Goal: Task Accomplishment & Management: Use online tool/utility

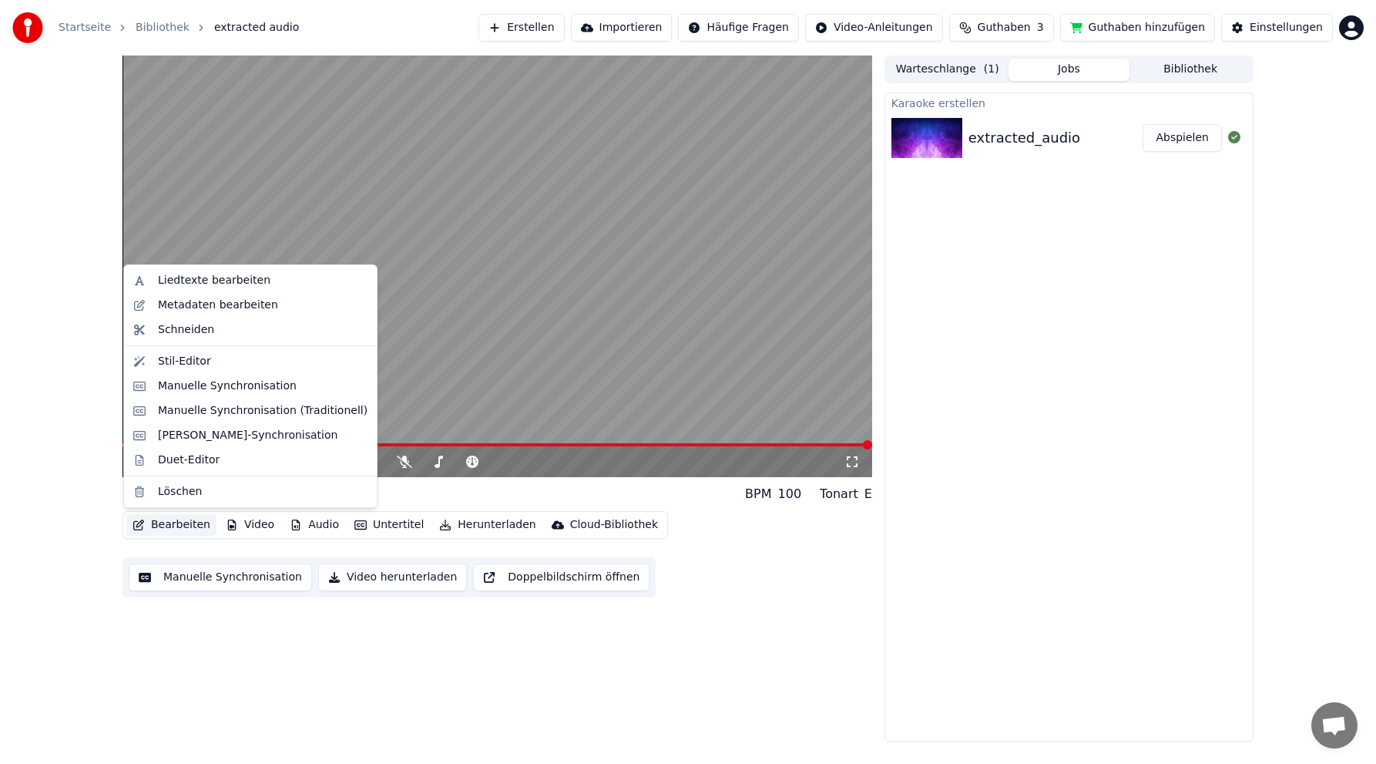
click at [171, 522] on button "Bearbeiten" at bounding box center [171, 525] width 90 height 22
click at [192, 435] on div "[PERSON_NAME]-Synchronisation" at bounding box center [248, 435] width 180 height 15
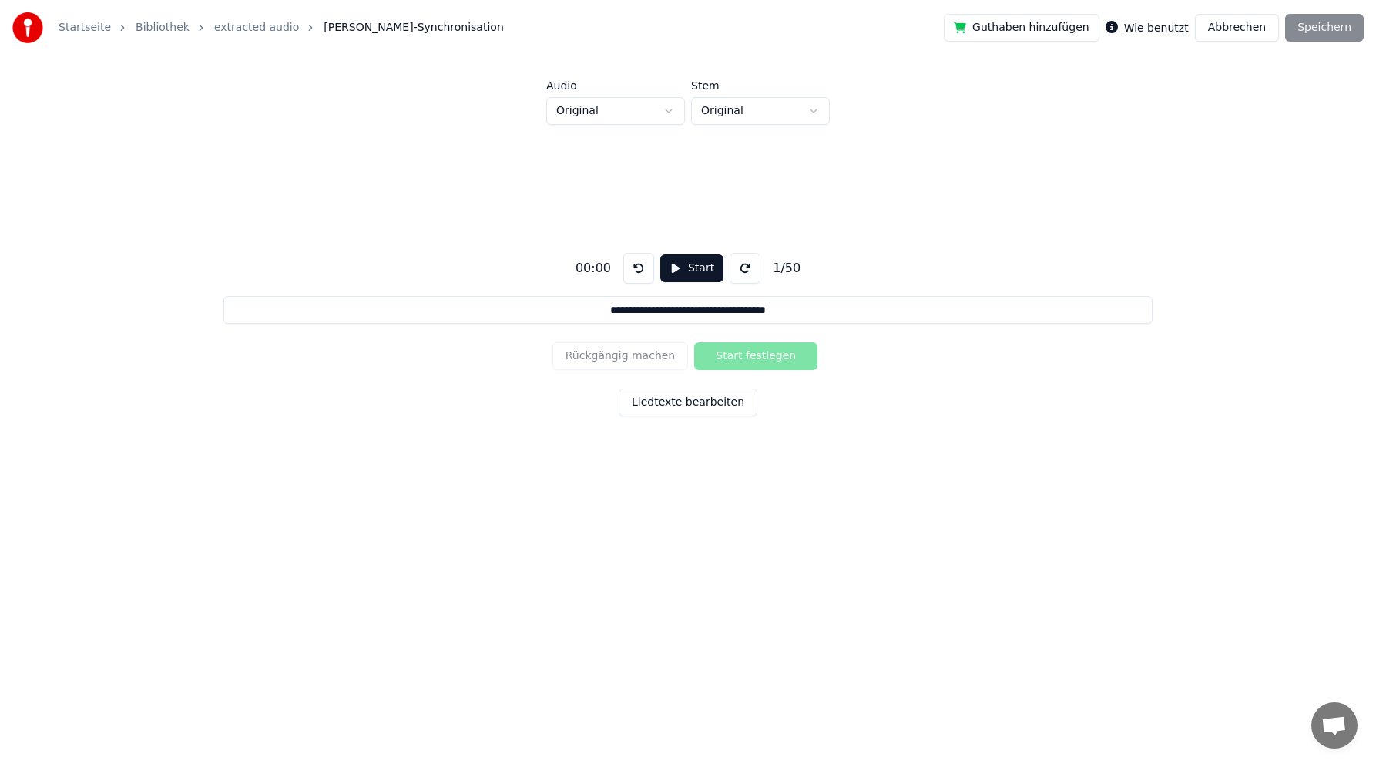
click at [689, 266] on button "Start" at bounding box center [691, 268] width 63 height 28
click at [1252, 27] on button "Abbrechen" at bounding box center [1237, 28] width 84 height 28
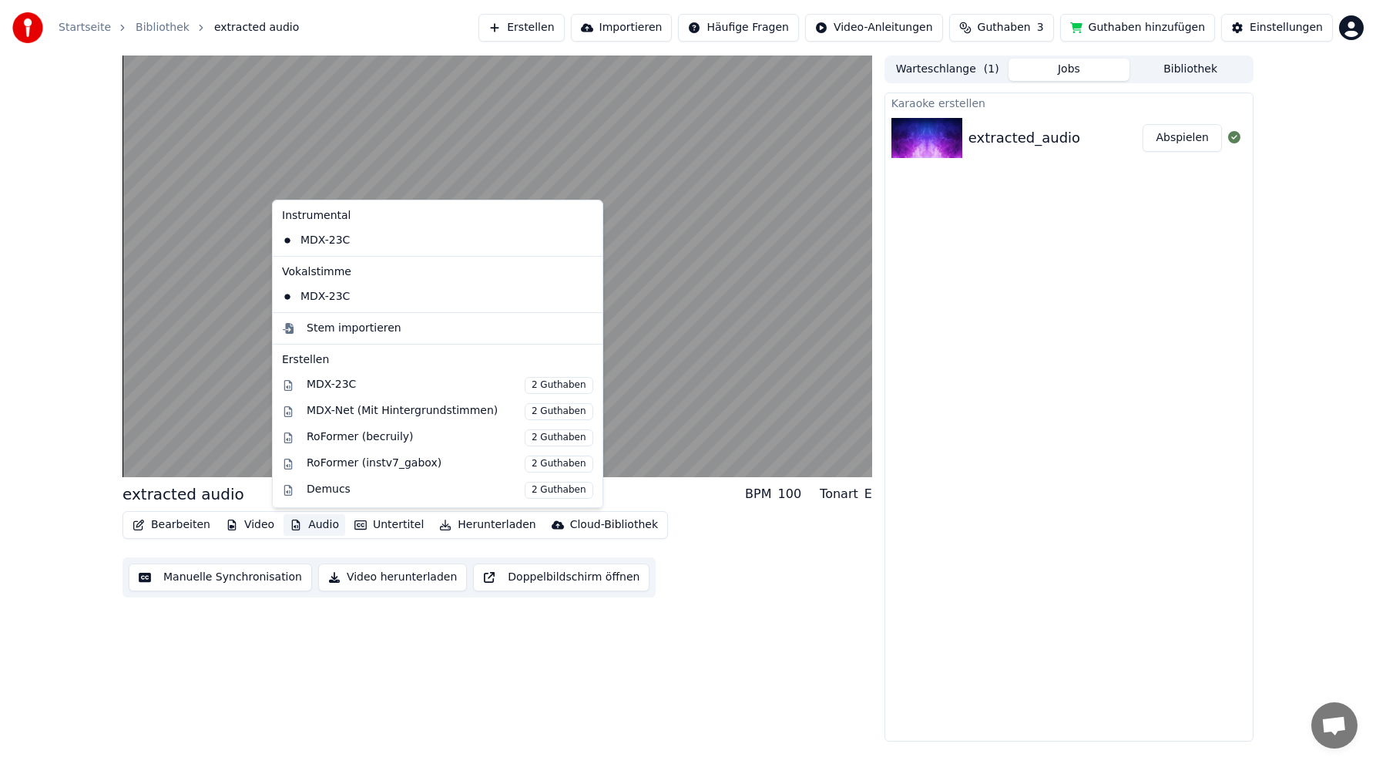
click at [305, 521] on button "Audio" at bounding box center [315, 525] width 62 height 22
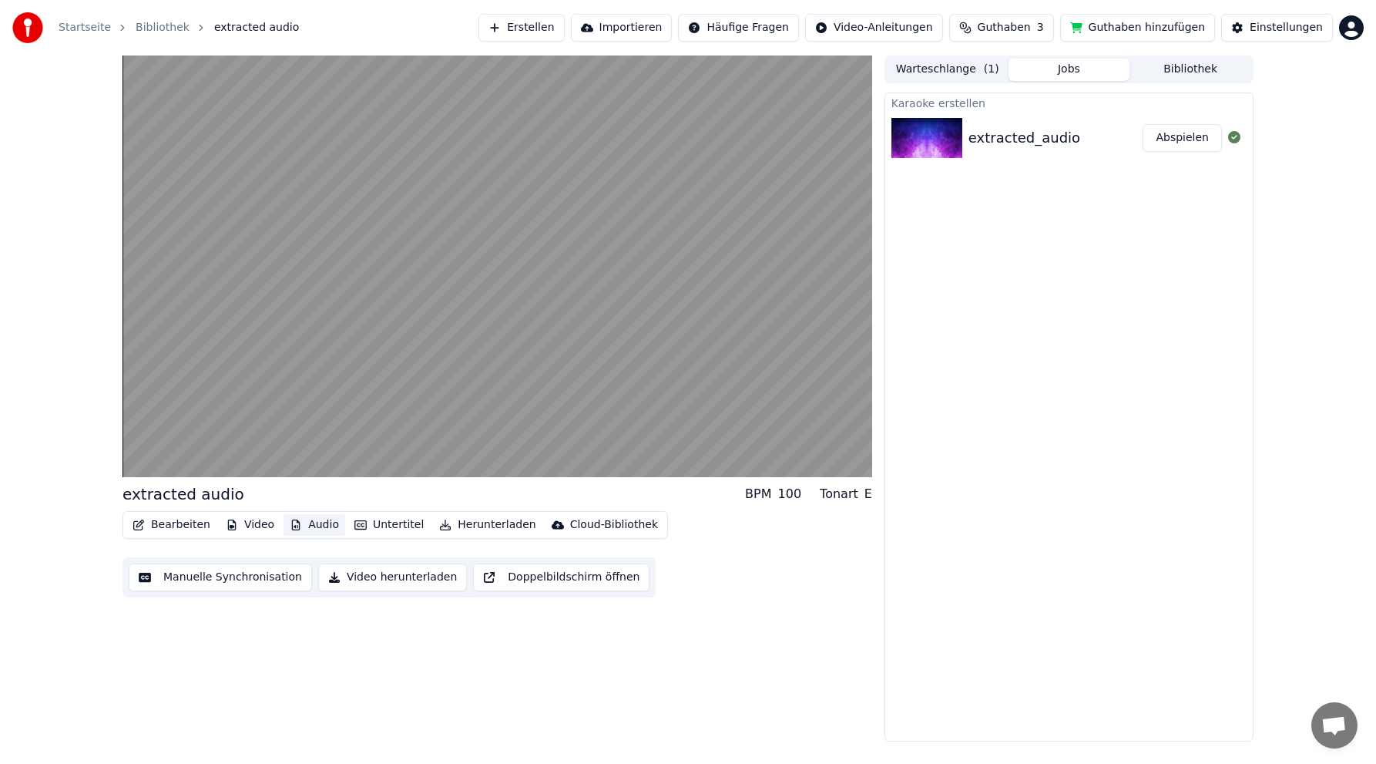
click at [305, 521] on button "Audio" at bounding box center [315, 525] width 62 height 22
click at [236, 578] on button "Manuelle Synchronisation" at bounding box center [220, 577] width 183 height 28
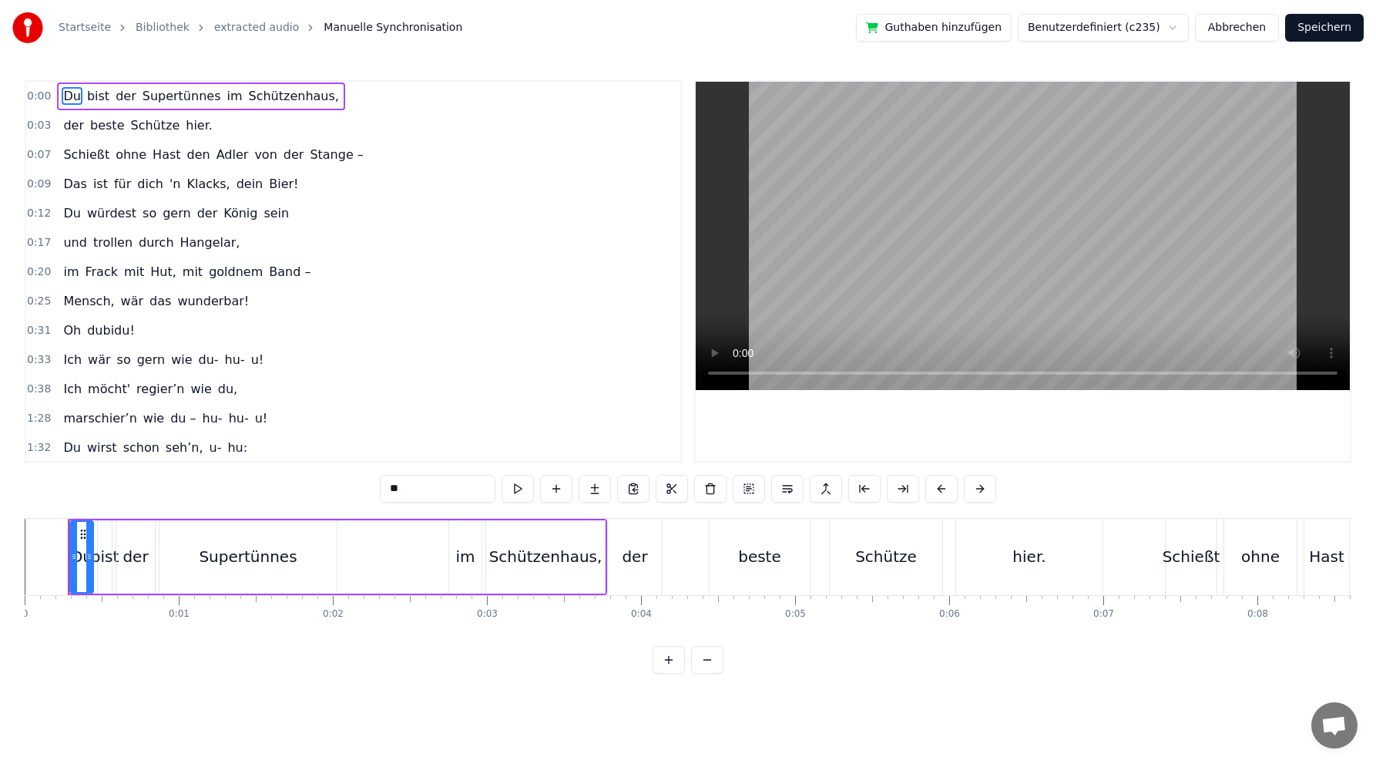
click at [1245, 25] on button "Abbrechen" at bounding box center [1237, 28] width 84 height 28
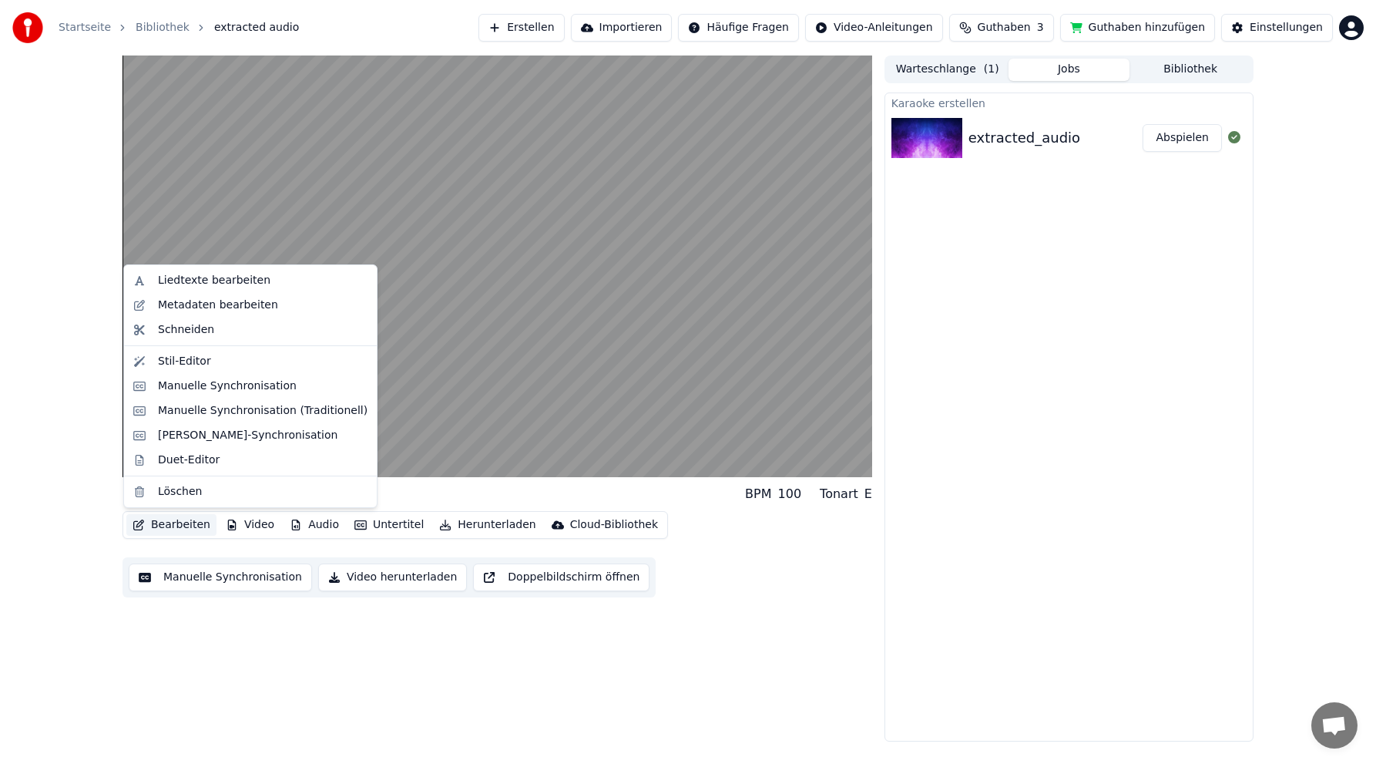
click at [174, 521] on button "Bearbeiten" at bounding box center [171, 525] width 90 height 22
click at [235, 414] on div "Manuelle Synchronisation (Traditionell)" at bounding box center [263, 410] width 210 height 15
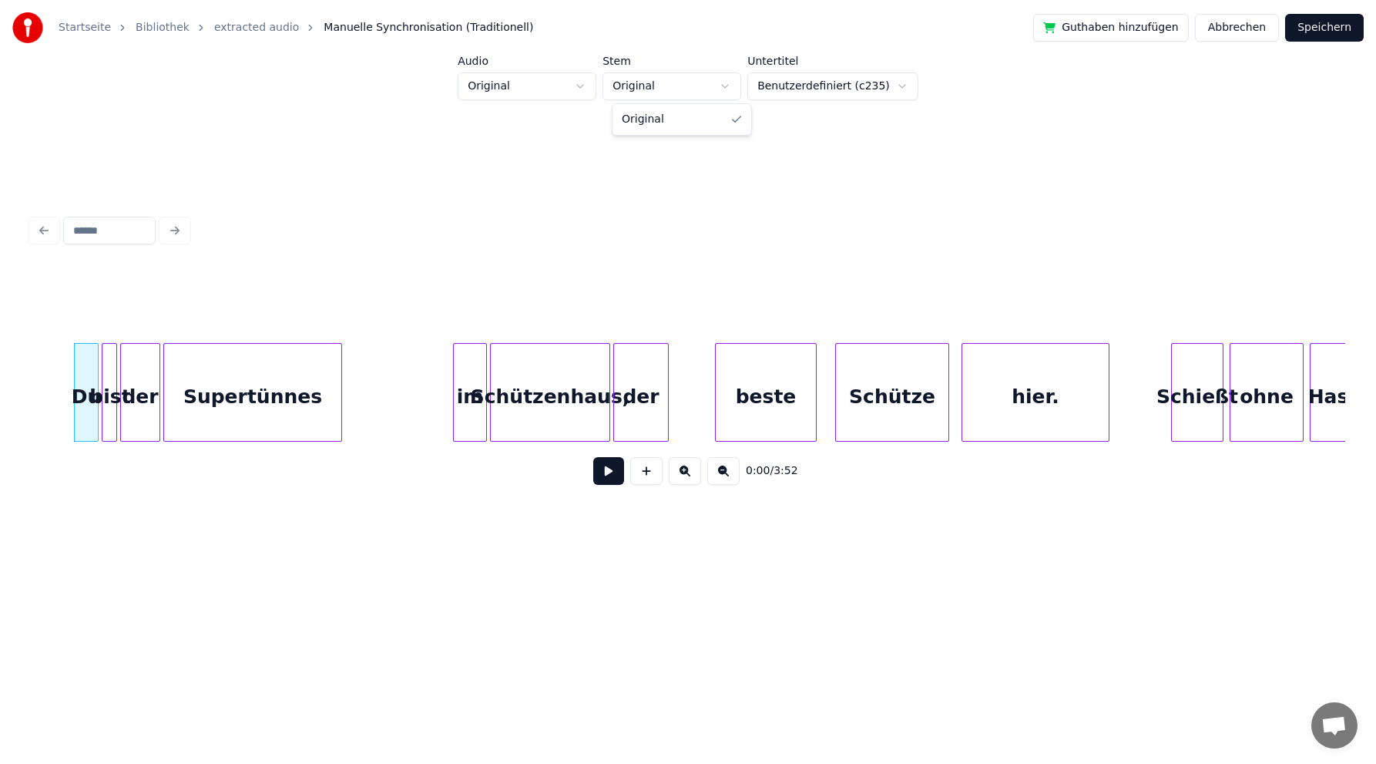
click at [738, 86] on html "Startseite Bibliothek extracted audio Manuelle Synchronisation (Traditionell) G…" at bounding box center [688, 304] width 1376 height 608
click at [586, 83] on html "Startseite Bibliothek extracted audio Manuelle Synchronisation (Traditionell) G…" at bounding box center [688, 304] width 1376 height 608
click at [1230, 26] on button "Abbrechen" at bounding box center [1237, 28] width 84 height 28
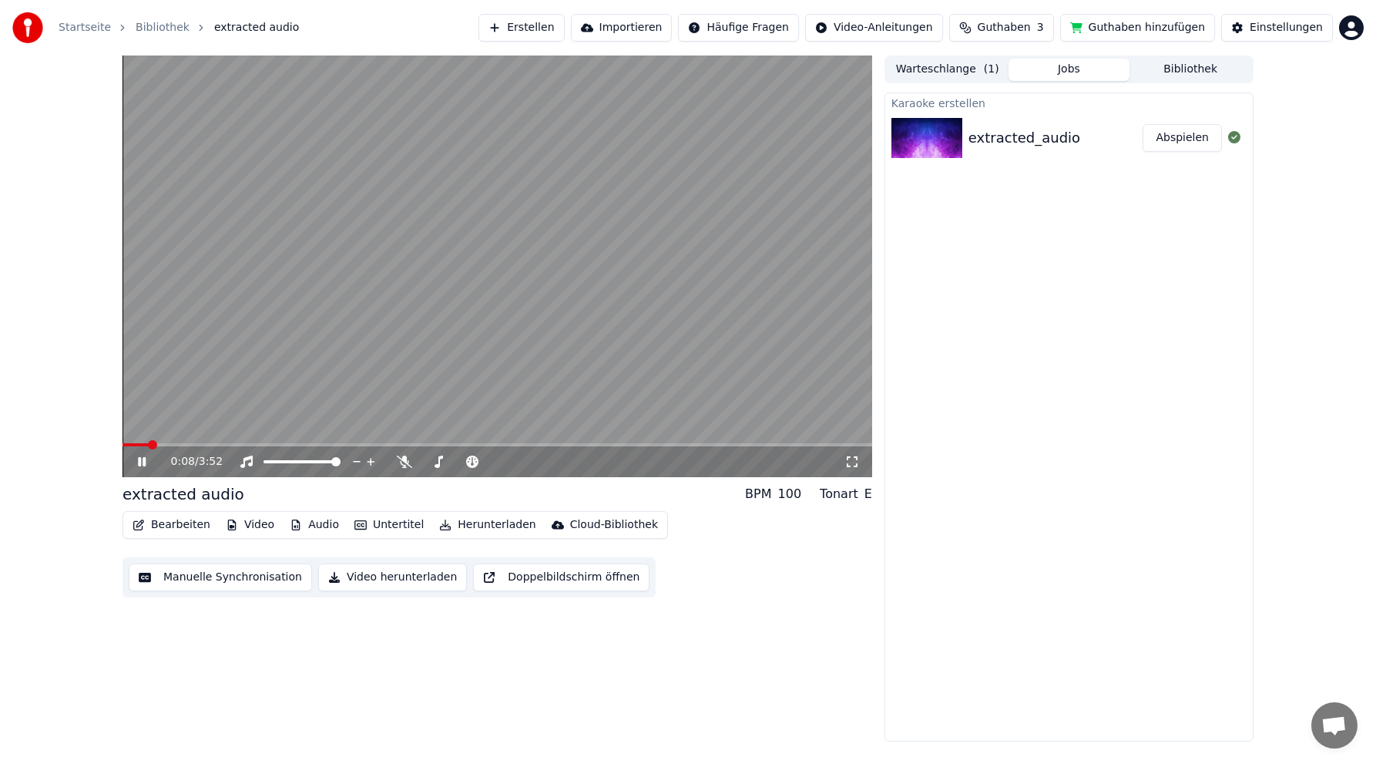
click at [142, 461] on icon at bounding box center [153, 461] width 36 height 12
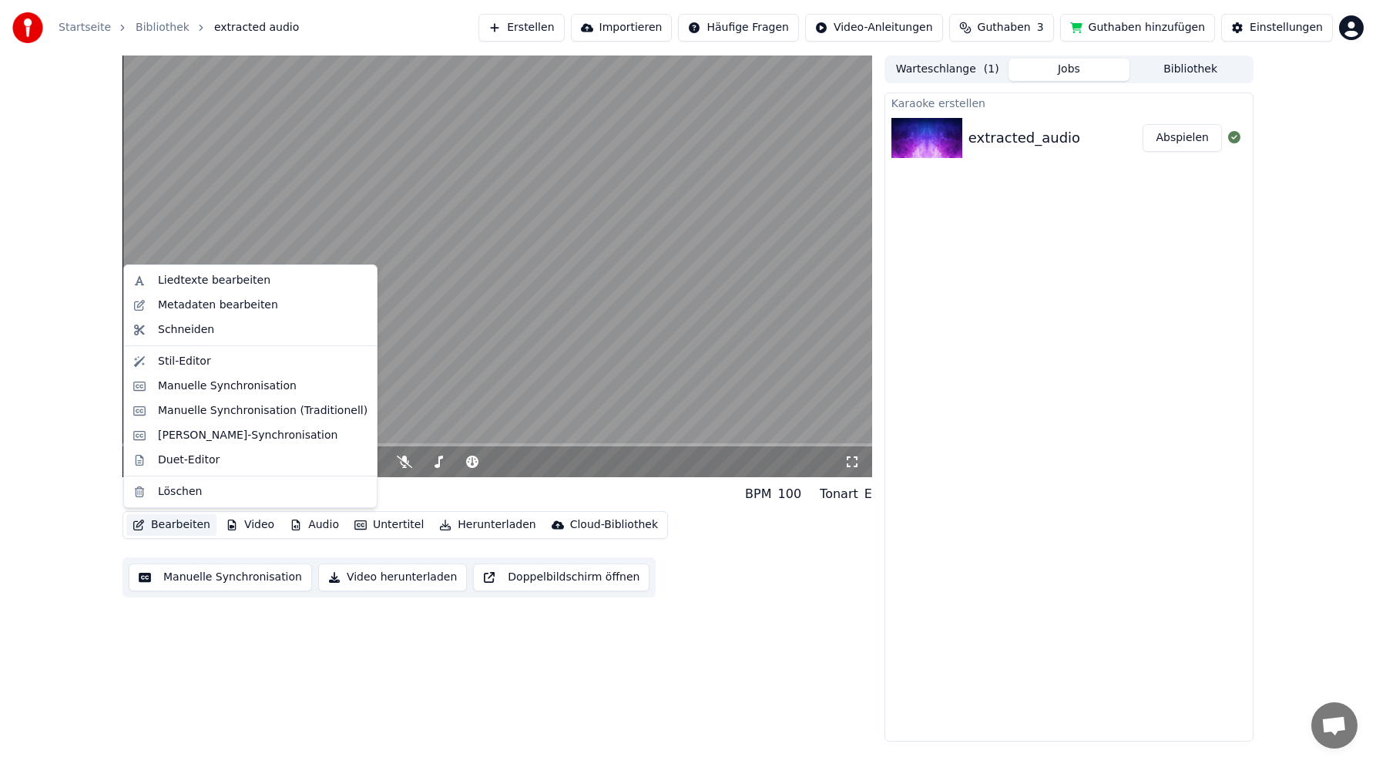
click at [182, 523] on button "Bearbeiten" at bounding box center [171, 525] width 90 height 22
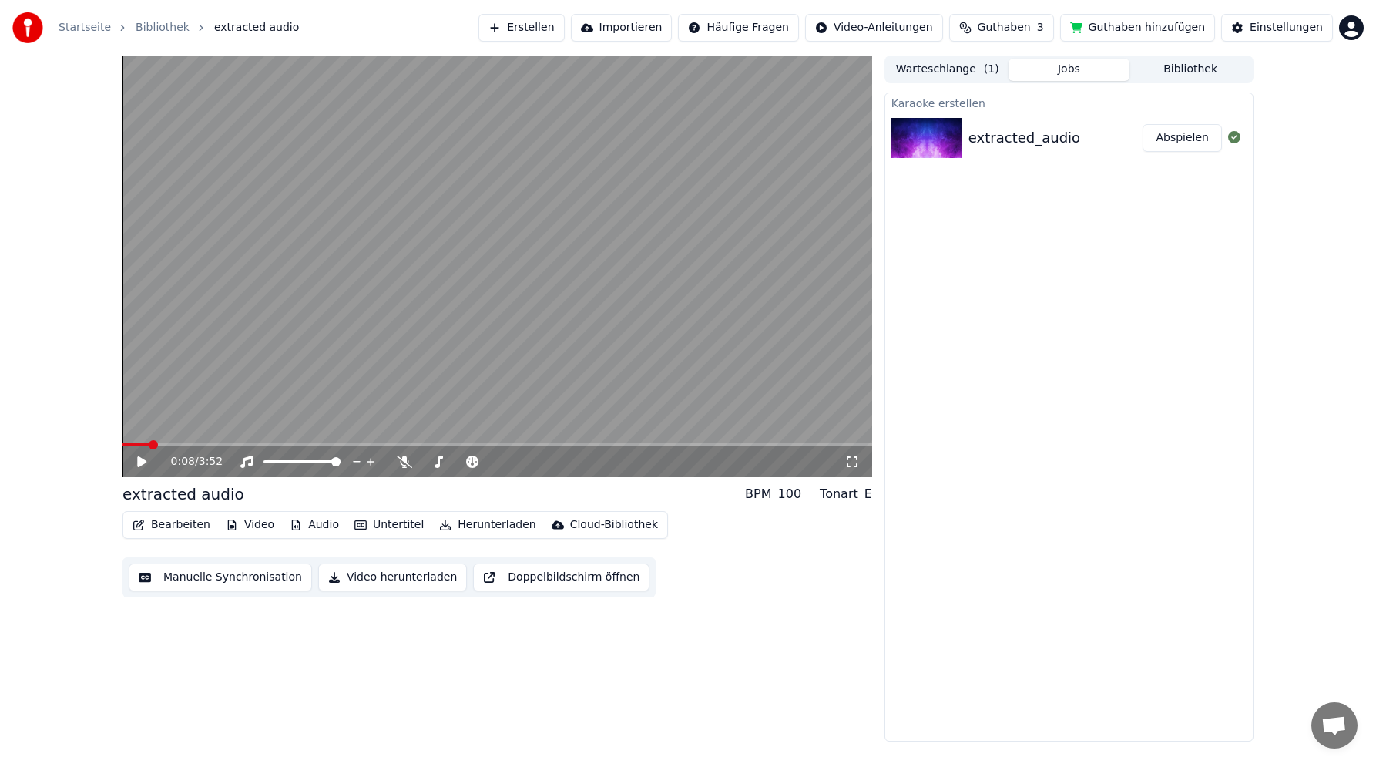
click at [508, 579] on button "Doppelbildschirm öffnen" at bounding box center [561, 577] width 176 height 28
click at [141, 459] on icon at bounding box center [142, 461] width 8 height 9
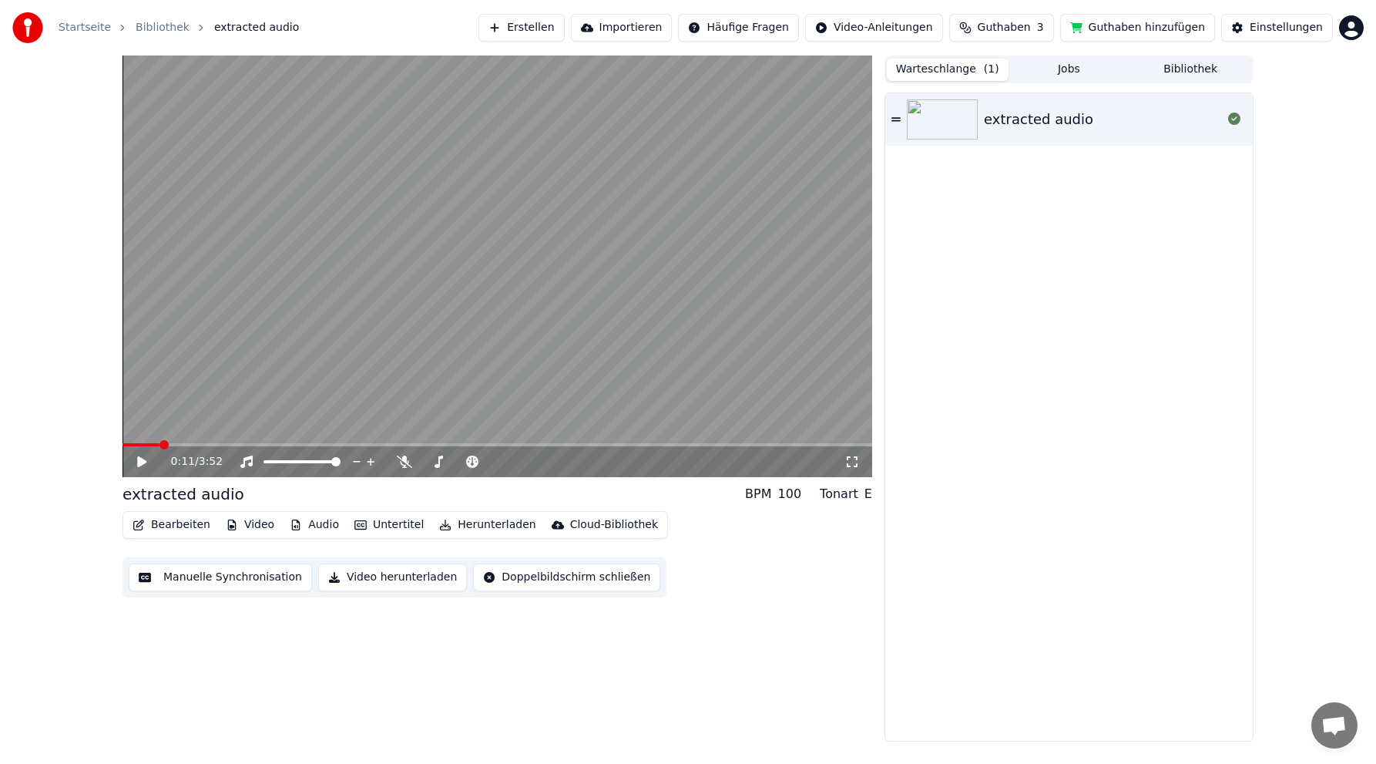
click at [925, 67] on button "Warteschlange ( 1 )" at bounding box center [948, 70] width 122 height 22
click at [1235, 116] on icon at bounding box center [1234, 119] width 12 height 12
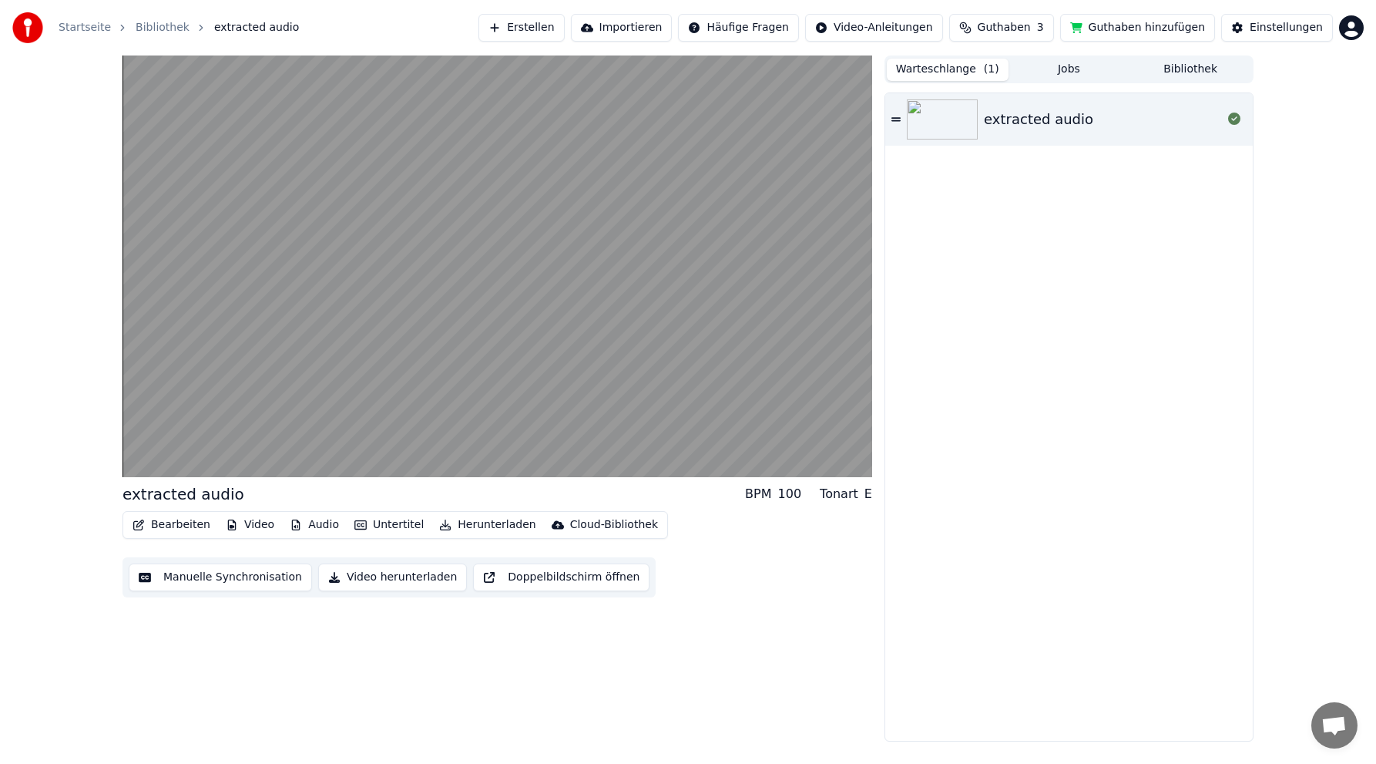
click at [958, 68] on button "Warteschlange ( 1 )" at bounding box center [948, 70] width 122 height 22
click at [989, 62] on span "( 1 )" at bounding box center [991, 69] width 15 height 15
click at [965, 62] on button "Warteschlange ( 1 )" at bounding box center [948, 70] width 122 height 22
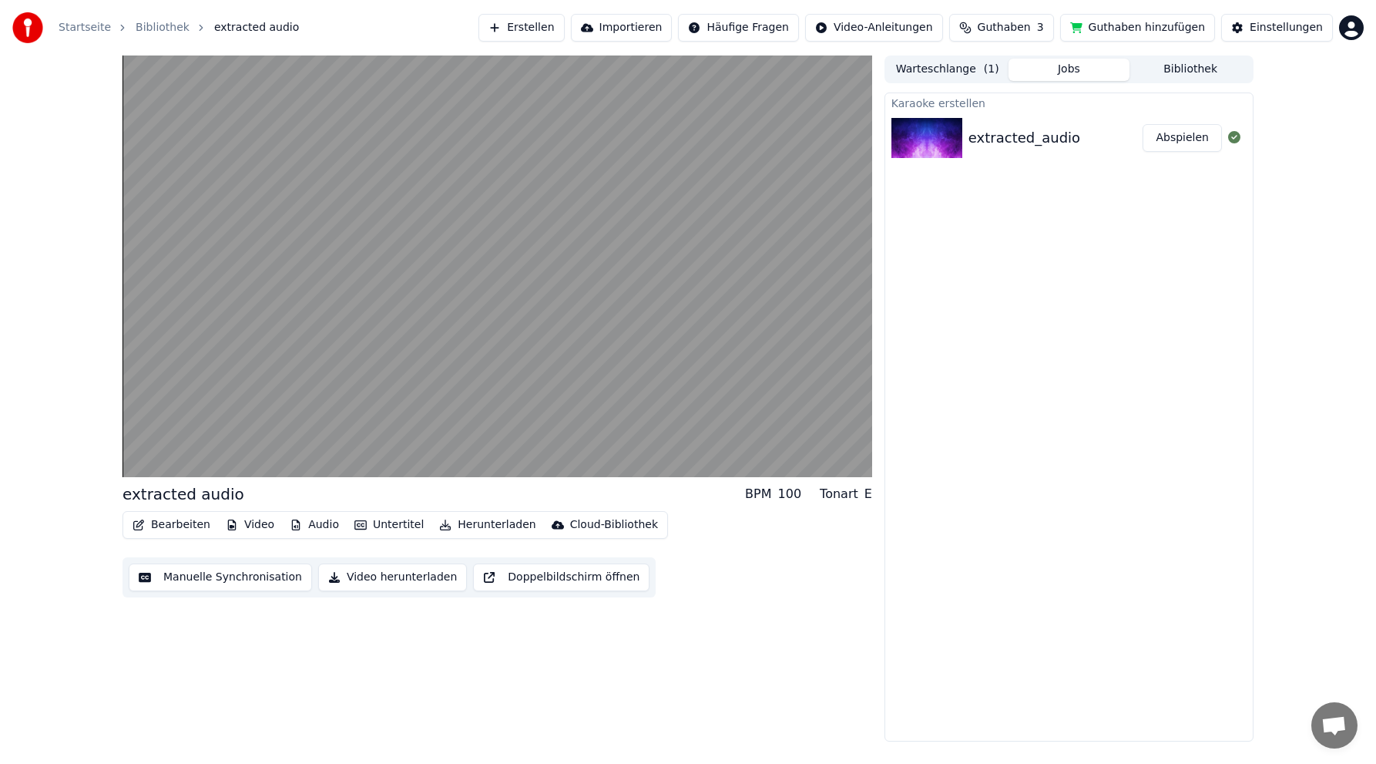
click at [1076, 63] on button "Jobs" at bounding box center [1070, 70] width 122 height 22
click at [1182, 136] on button "Abspielen" at bounding box center [1182, 138] width 79 height 28
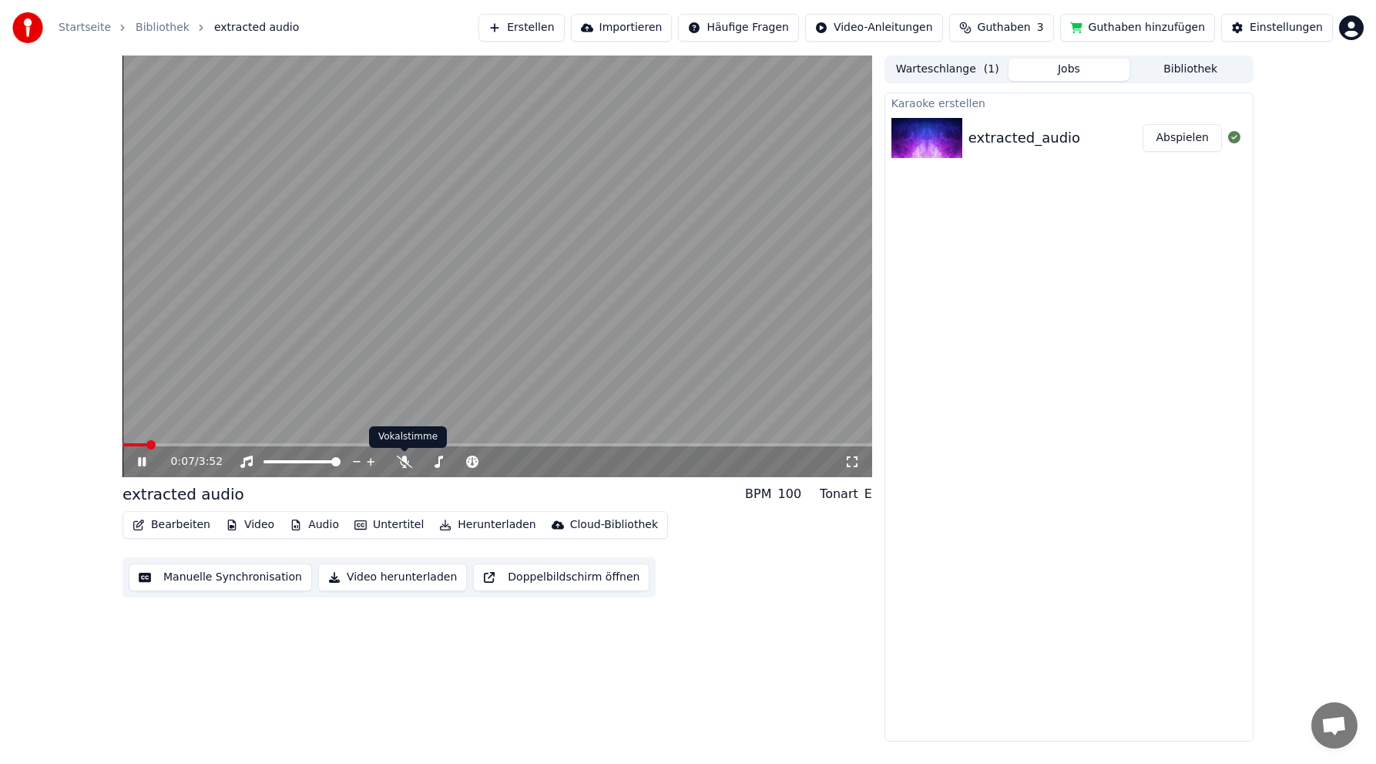
click at [394, 448] on body "Startseite Bibliothek extracted audio Erstellen Importieren Häufige Fragen Vide…" at bounding box center [688, 382] width 1376 height 764
drag, startPoint x: 490, startPoint y: 437, endPoint x: 497, endPoint y: 445, distance: 10.4
click at [497, 445] on div "0:08 / 3:52" at bounding box center [498, 266] width 750 height 422
click at [497, 443] on span at bounding box center [498, 444] width 750 height 3
click at [139, 461] on icon at bounding box center [141, 461] width 9 height 11
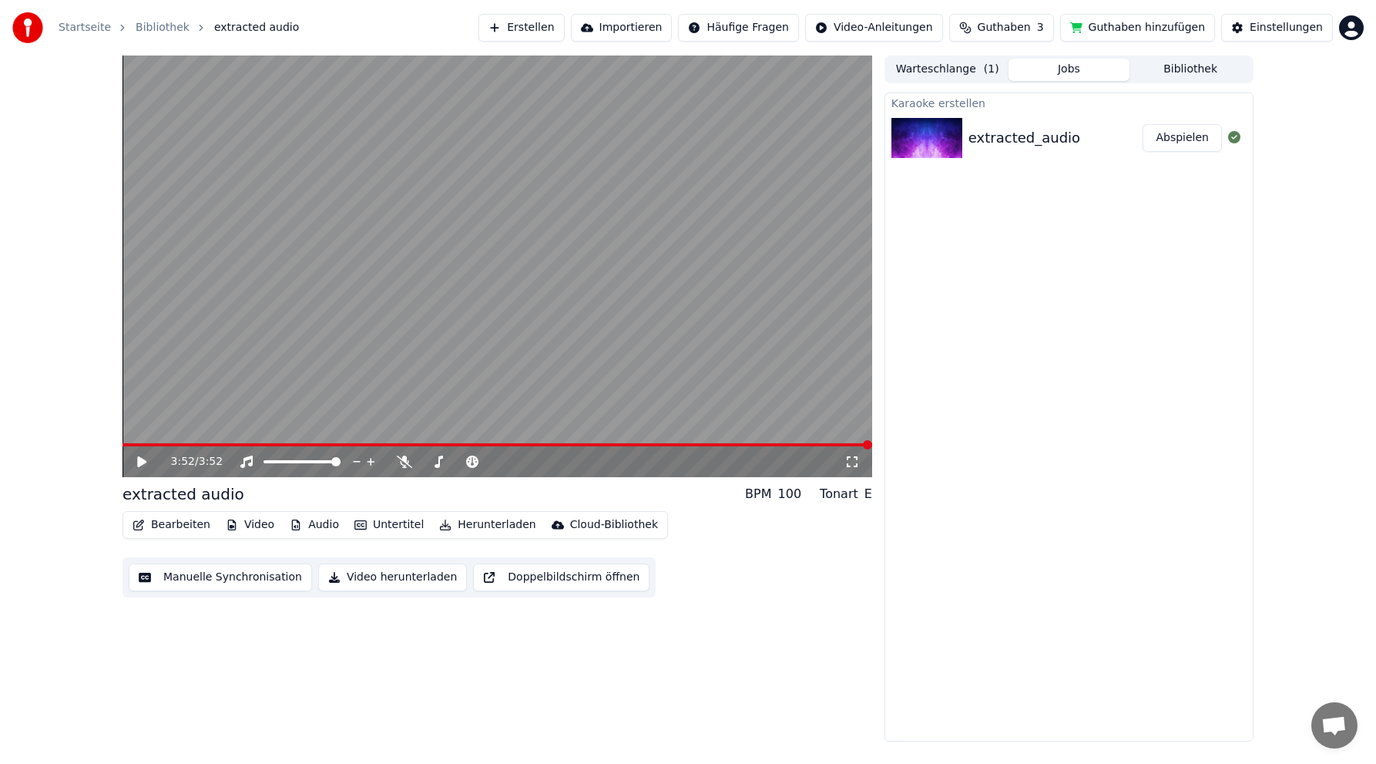
click at [257, 576] on button "Manuelle Synchronisation" at bounding box center [220, 577] width 183 height 28
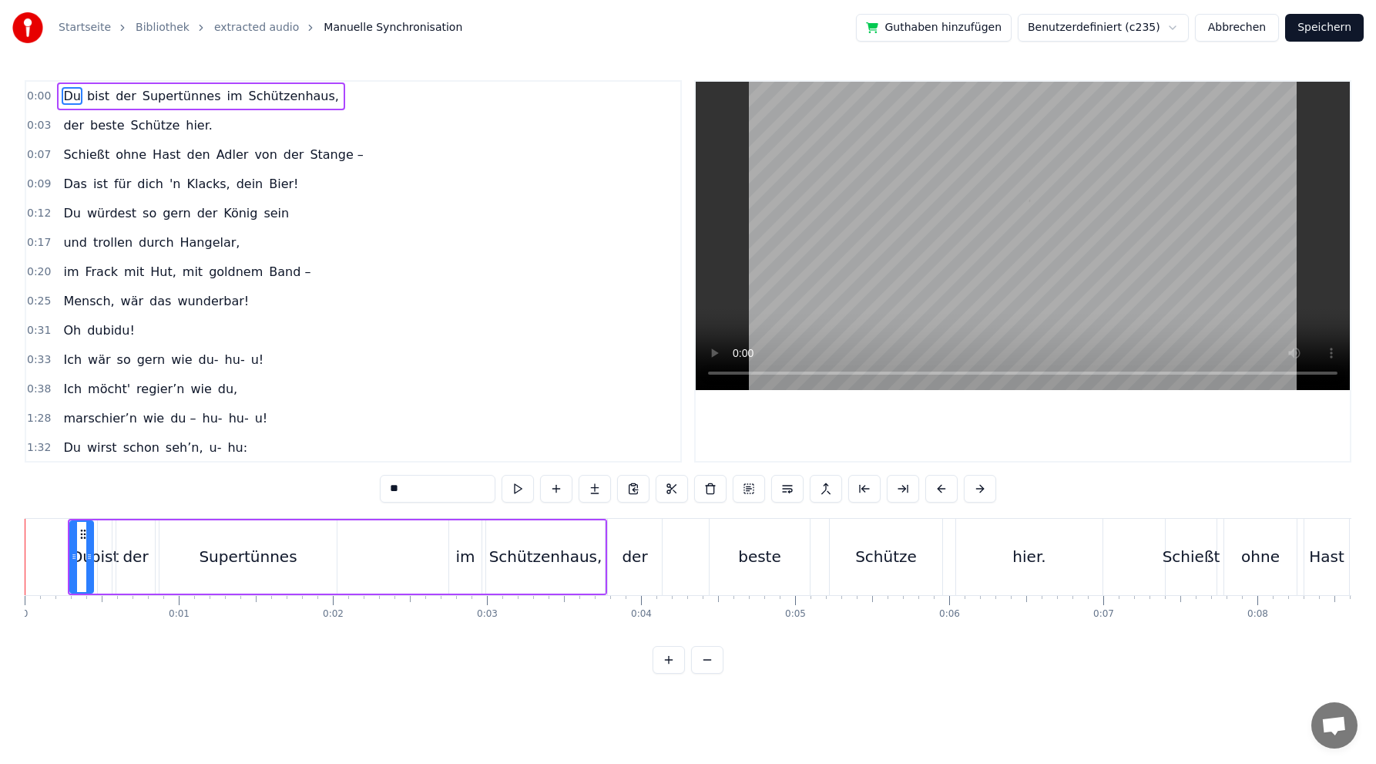
click at [1181, 26] on html "Startseite Bibliothek extracted audio Manuelle Synchronisation Guthaben hinzufü…" at bounding box center [688, 349] width 1376 height 698
click at [1181, 25] on html "Startseite Bibliothek extracted audio Manuelle Synchronisation Guthaben hinzufü…" at bounding box center [688, 349] width 1376 height 698
click at [211, 556] on div "Supertünnes" at bounding box center [248, 556] width 98 height 23
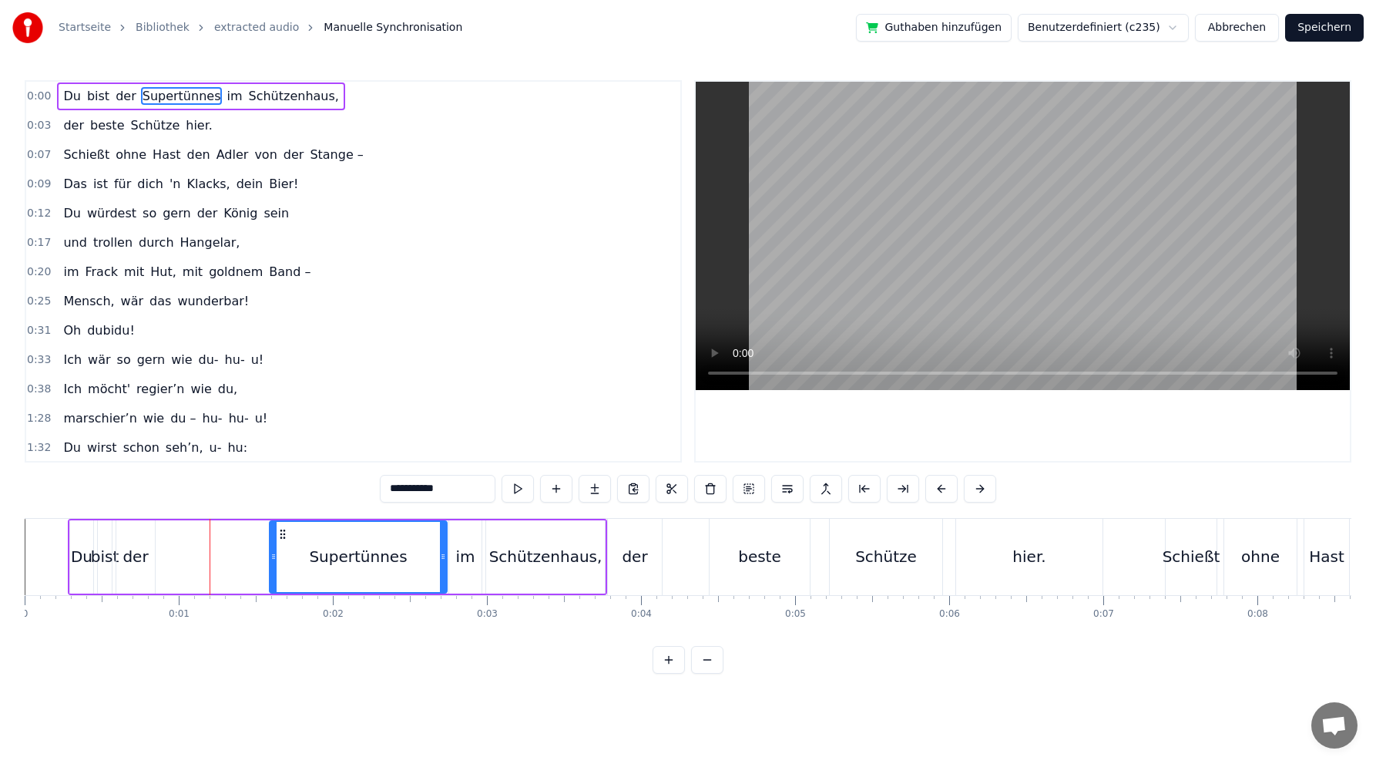
drag, startPoint x: 170, startPoint y: 533, endPoint x: 281, endPoint y: 530, distance: 111.0
click at [281, 530] on icon at bounding box center [283, 534] width 12 height 12
click at [632, 553] on div "der" at bounding box center [634, 556] width 25 height 23
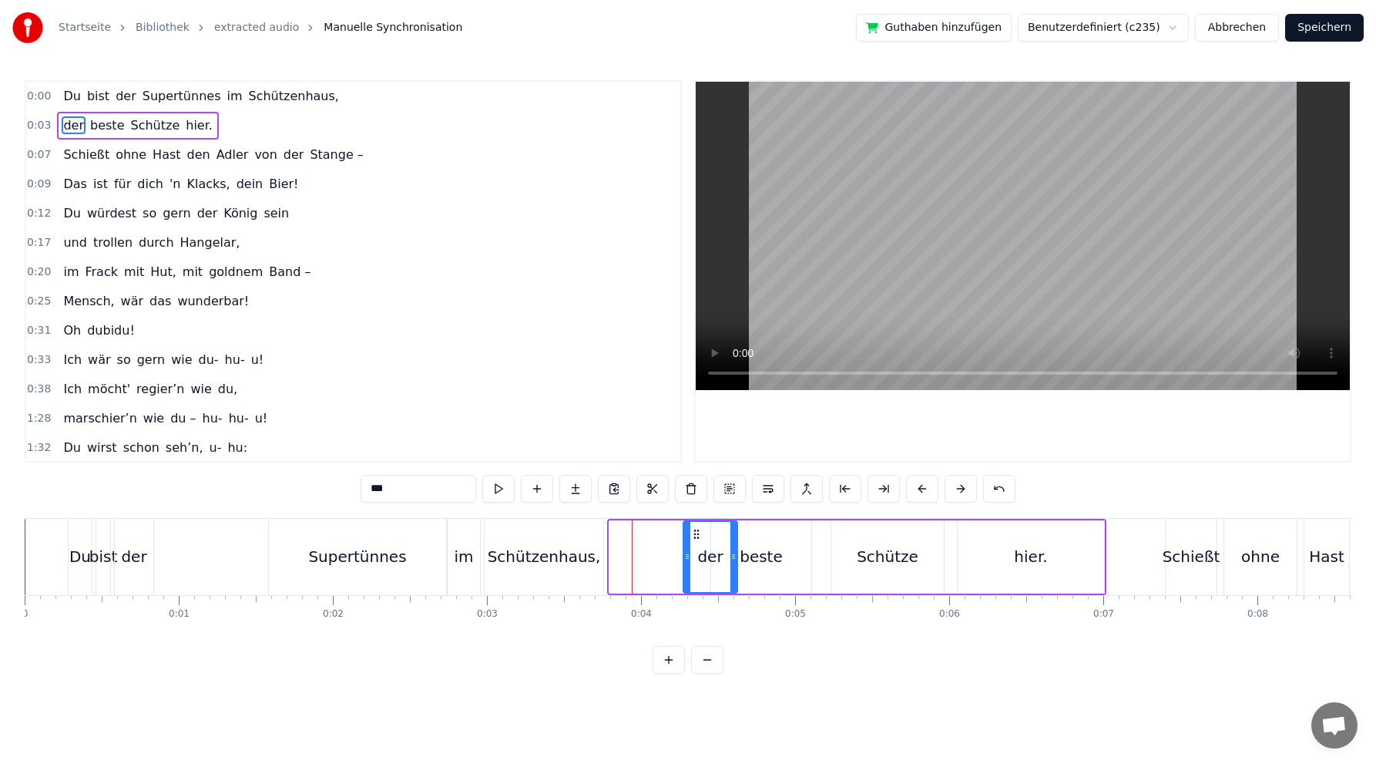
drag, startPoint x: 623, startPoint y: 533, endPoint x: 697, endPoint y: 525, distance: 74.4
click at [697, 525] on div "der" at bounding box center [710, 557] width 52 height 70
click at [556, 557] on div "Schützenhaus," at bounding box center [544, 556] width 113 height 23
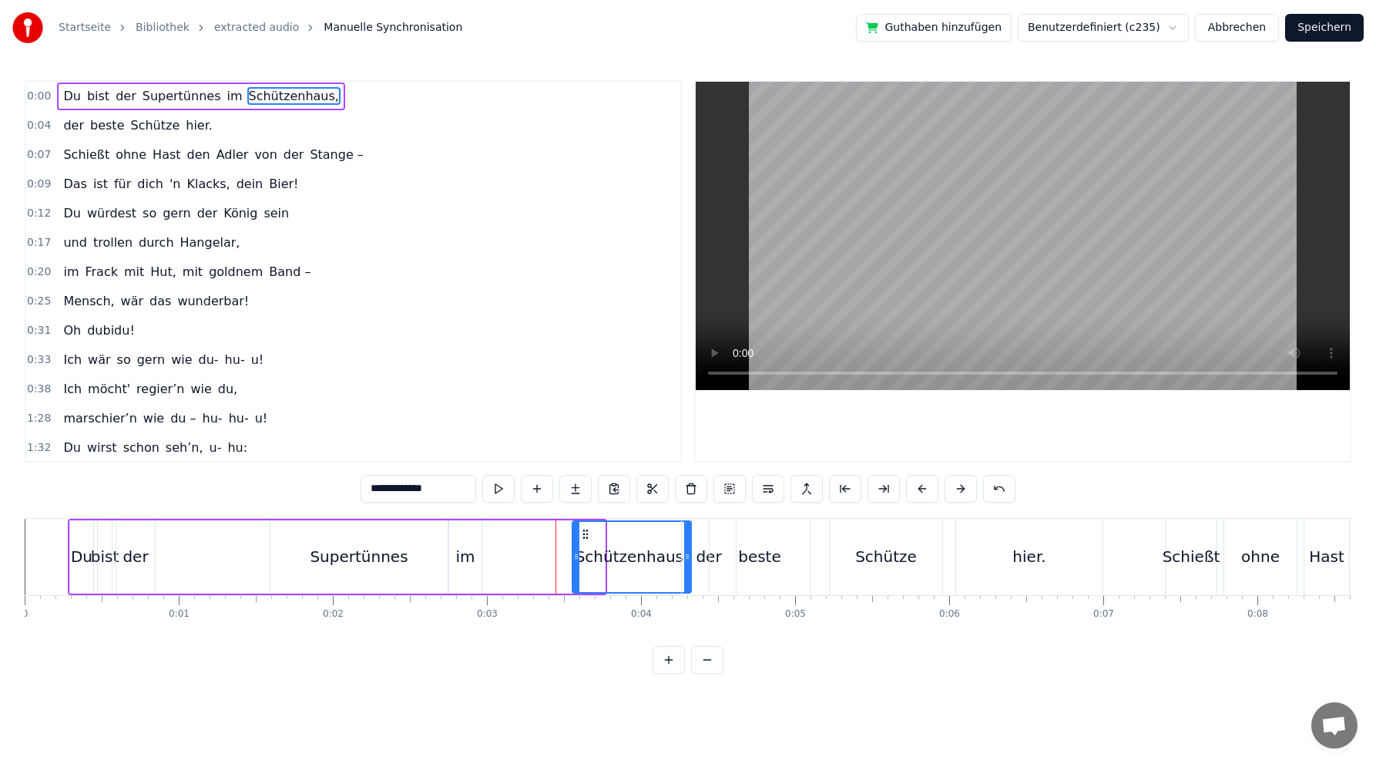
drag, startPoint x: 501, startPoint y: 532, endPoint x: 586, endPoint y: 528, distance: 85.6
click at [586, 528] on icon at bounding box center [586, 534] width 12 height 12
click at [457, 560] on div "im" at bounding box center [464, 556] width 19 height 23
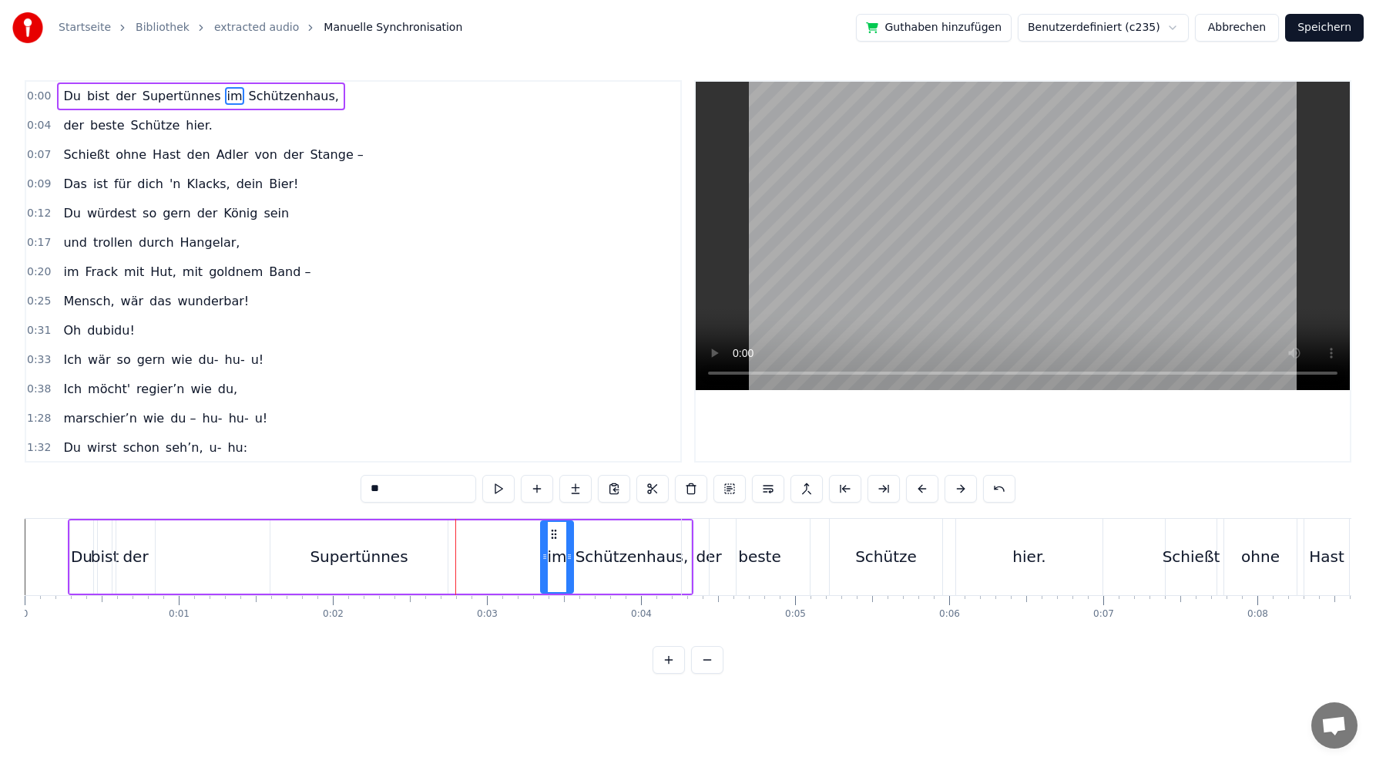
drag, startPoint x: 460, startPoint y: 531, endPoint x: 551, endPoint y: 525, distance: 91.1
click at [552, 525] on div "im" at bounding box center [557, 557] width 31 height 70
click at [375, 560] on div "Supertünnes" at bounding box center [359, 556] width 98 height 23
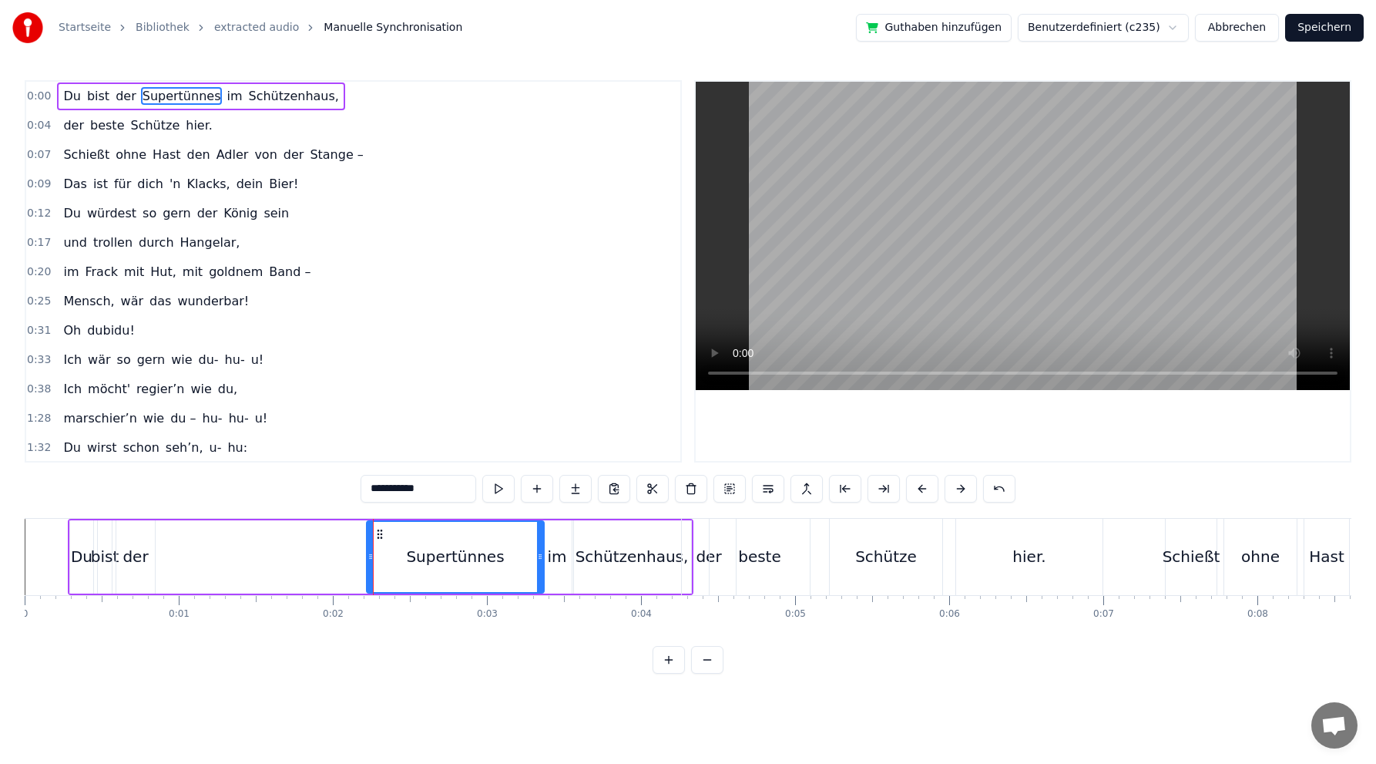
drag, startPoint x: 281, startPoint y: 533, endPoint x: 377, endPoint y: 525, distance: 96.6
click at [377, 525] on div "Supertünnes" at bounding box center [456, 557] width 176 height 70
click at [139, 561] on div "der" at bounding box center [135, 556] width 25 height 23
drag, startPoint x: 133, startPoint y: 529, endPoint x: 378, endPoint y: 526, distance: 245.9
click at [378, 526] on div "der" at bounding box center [386, 557] width 37 height 70
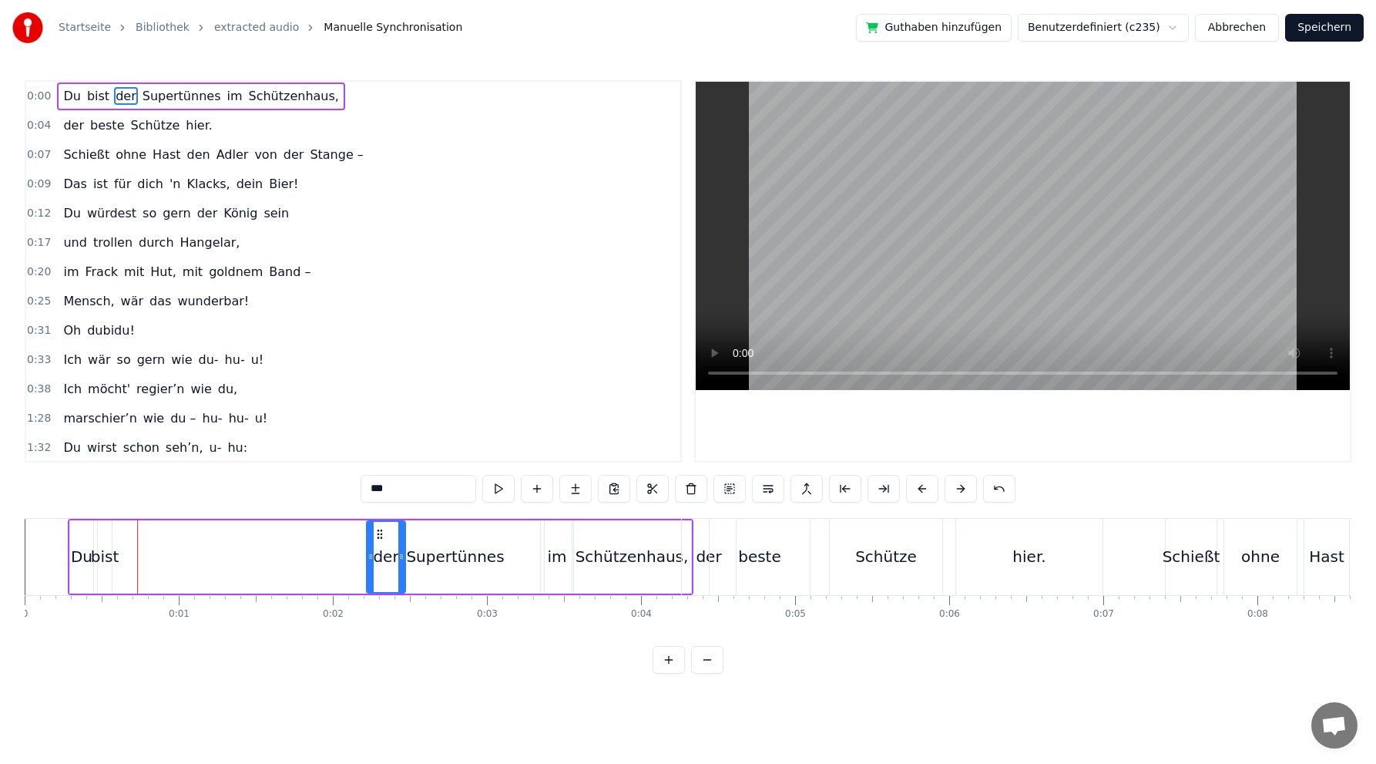
click at [110, 560] on div "bist" at bounding box center [105, 556] width 29 height 23
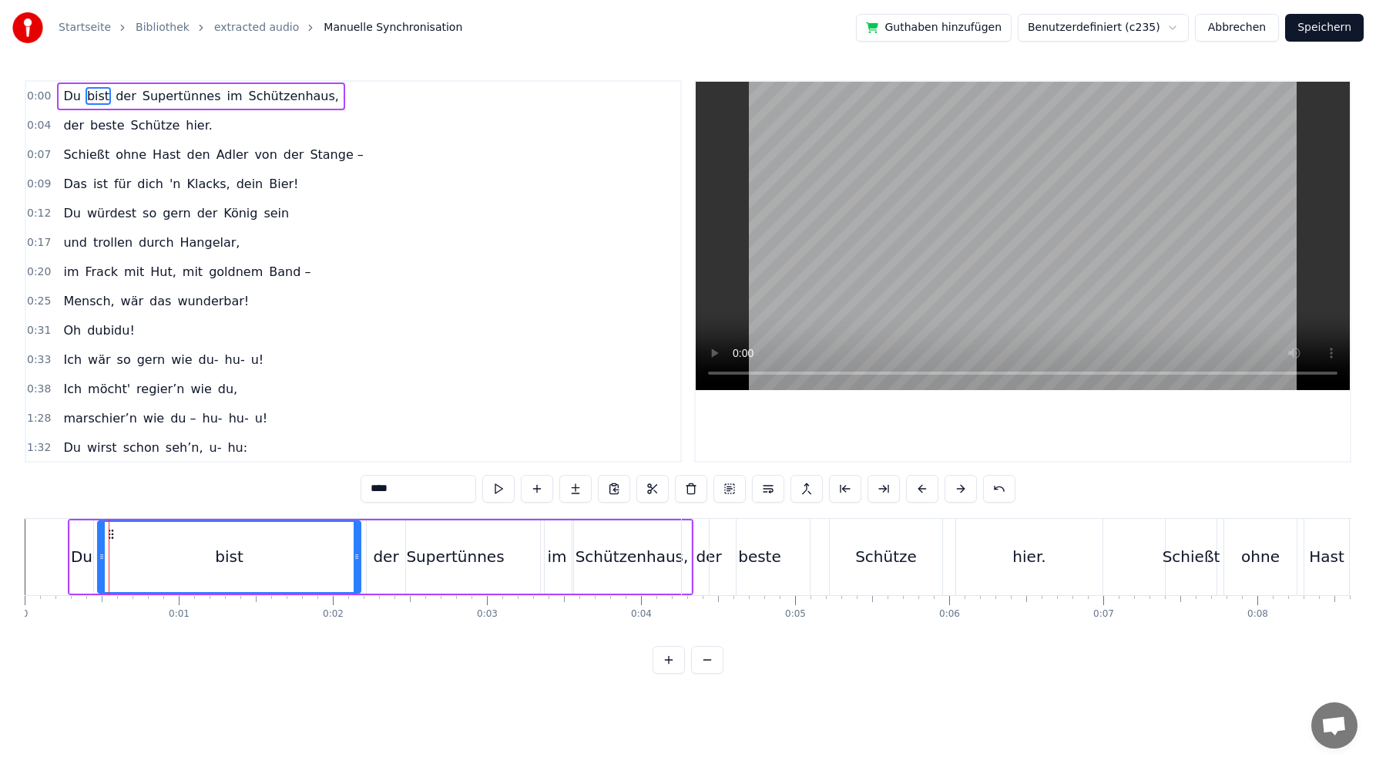
drag, startPoint x: 110, startPoint y: 535, endPoint x: 359, endPoint y: 532, distance: 249.0
click at [359, 532] on div at bounding box center [357, 557] width 6 height 70
drag, startPoint x: 106, startPoint y: 554, endPoint x: 223, endPoint y: 553, distance: 117.2
click at [310, 546] on div at bounding box center [311, 557] width 6 height 70
click at [86, 560] on div "Du" at bounding box center [82, 556] width 22 height 23
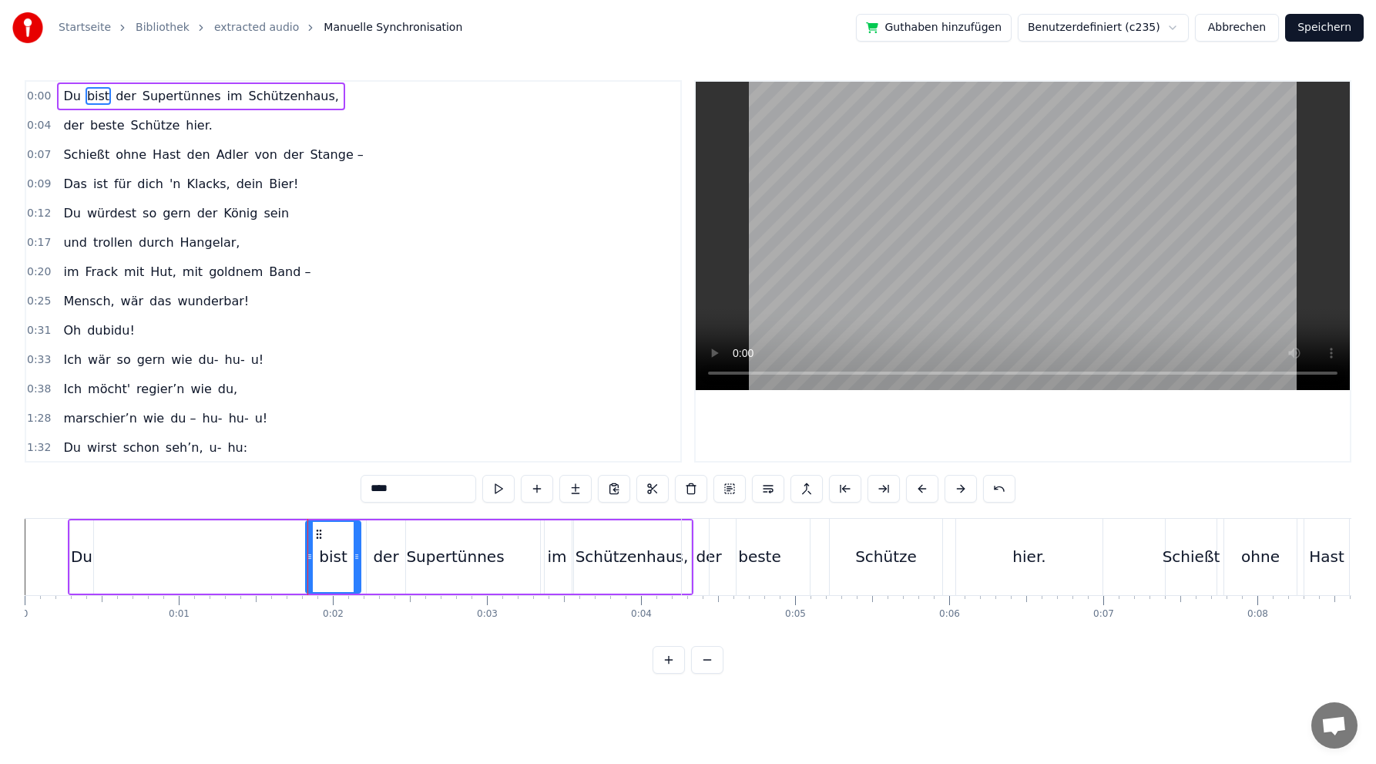
type input "**"
drag, startPoint x: 91, startPoint y: 555, endPoint x: 111, endPoint y: 549, distance: 20.8
click at [113, 552] on icon at bounding box center [111, 556] width 6 height 12
drag, startPoint x: 83, startPoint y: 532, endPoint x: 239, endPoint y: 529, distance: 155.7
click at [239, 529] on icon at bounding box center [240, 534] width 12 height 12
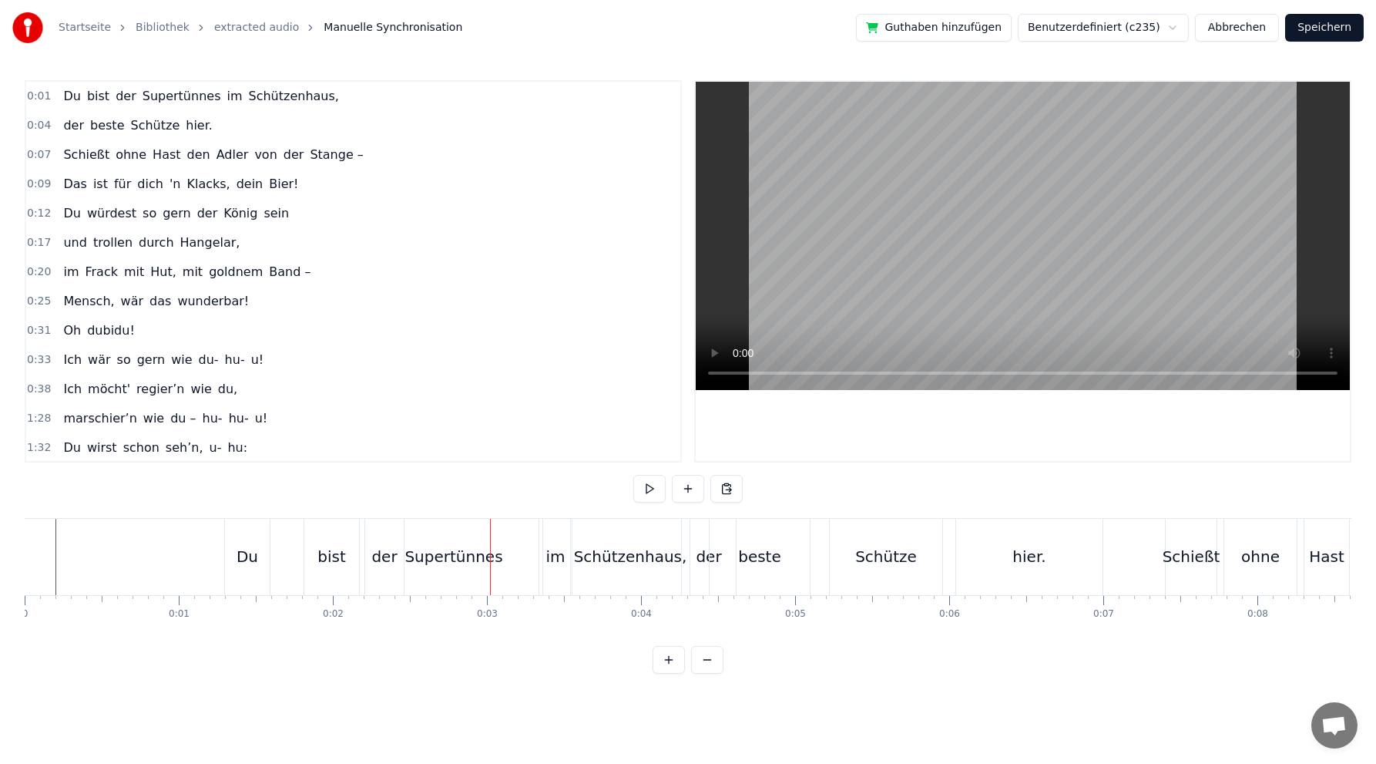
click at [1026, 556] on div "hier." at bounding box center [1029, 556] width 33 height 23
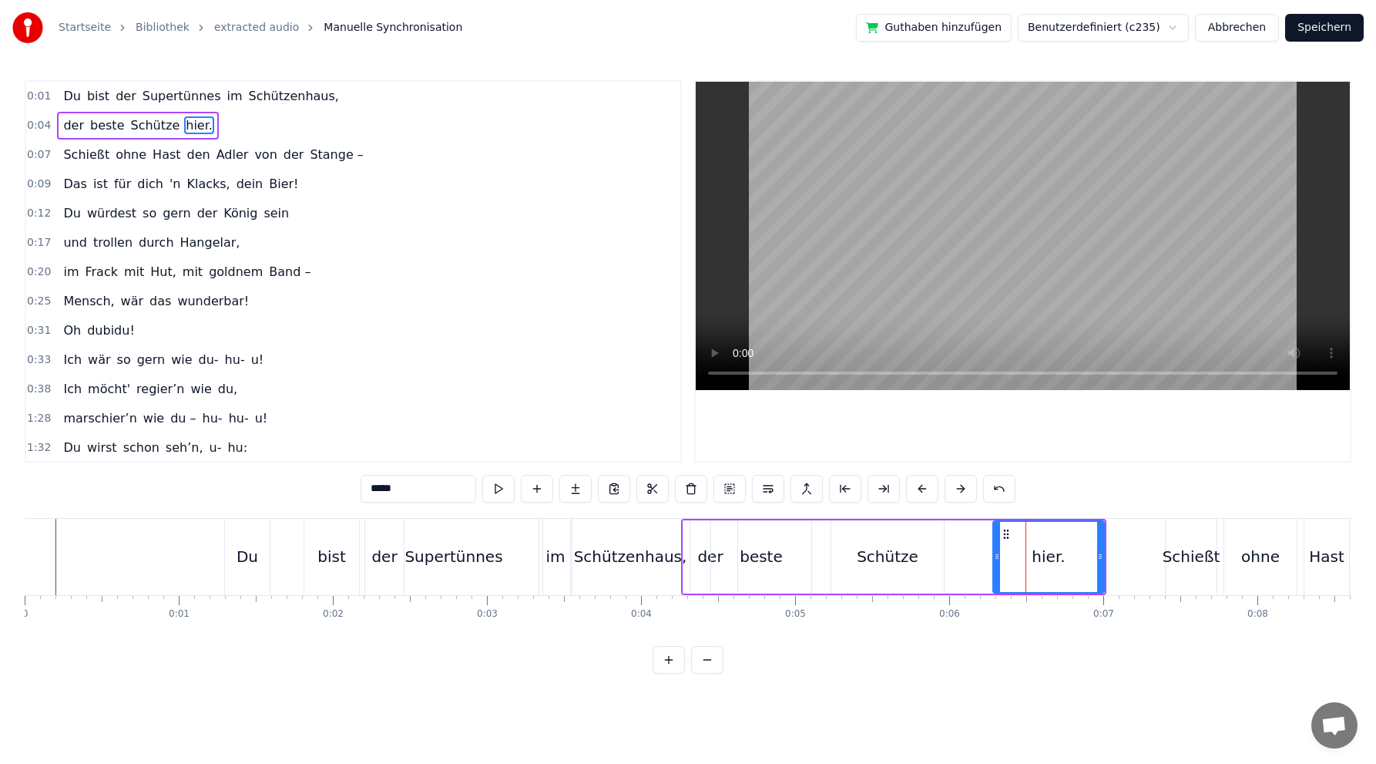
drag, startPoint x: 960, startPoint y: 559, endPoint x: 996, endPoint y: 553, distance: 35.9
click at [996, 553] on icon at bounding box center [997, 556] width 6 height 12
drag, startPoint x: 1101, startPoint y: 556, endPoint x: 1124, endPoint y: 549, distance: 24.4
click at [1152, 549] on div at bounding box center [1152, 557] width 6 height 70
drag, startPoint x: 996, startPoint y: 555, endPoint x: 1101, endPoint y: 547, distance: 104.3
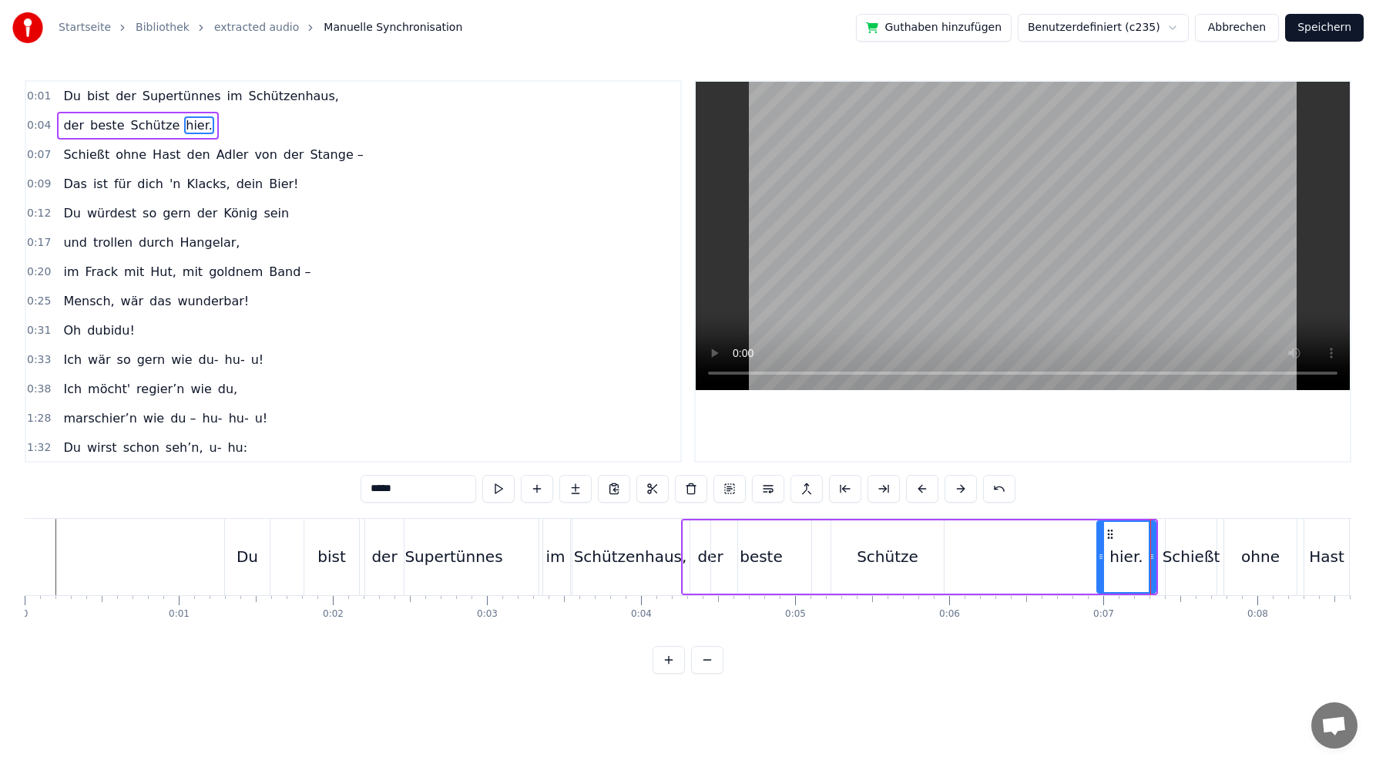
click at [1101, 547] on div at bounding box center [1101, 557] width 6 height 70
click at [916, 562] on div "Schütze" at bounding box center [888, 556] width 113 height 73
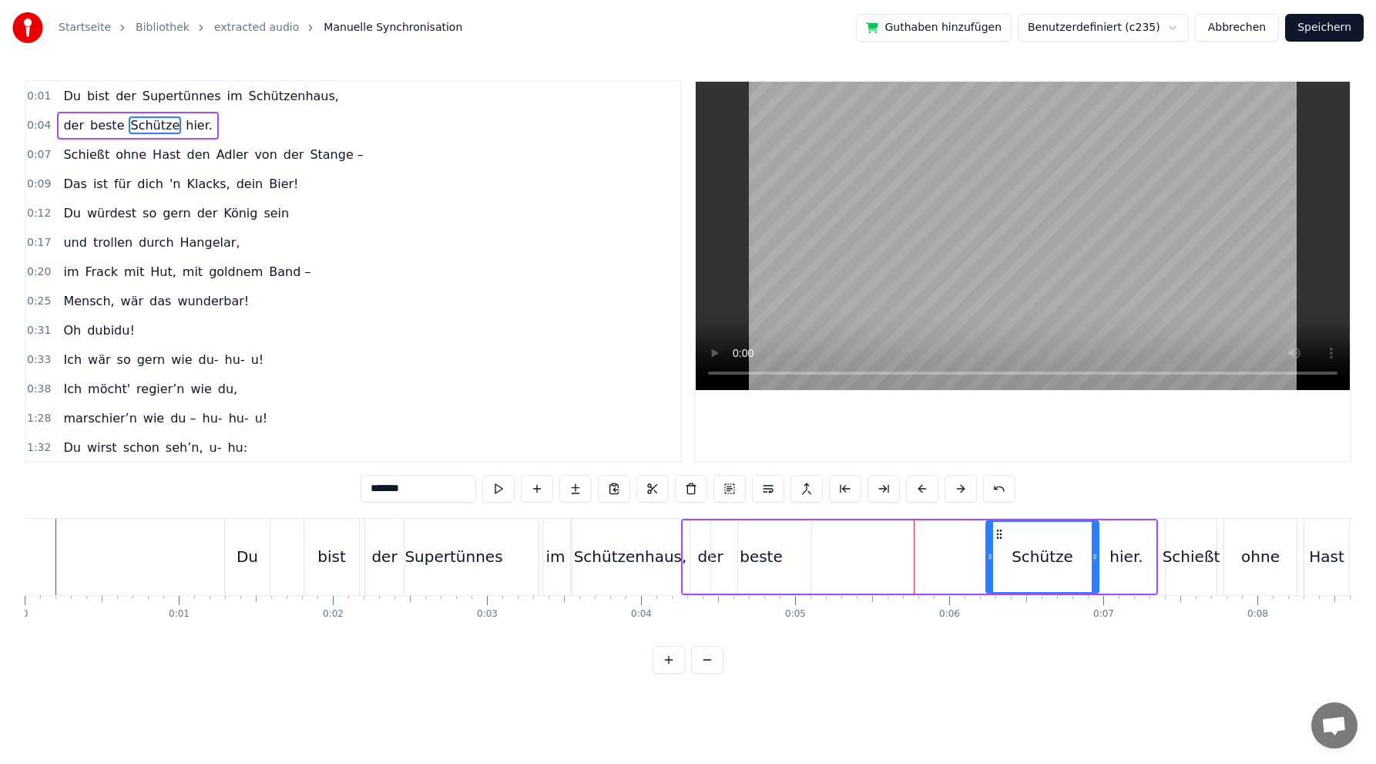
drag, startPoint x: 847, startPoint y: 532, endPoint x: 1002, endPoint y: 521, distance: 155.3
click at [1002, 522] on div "Schütze" at bounding box center [1042, 557] width 111 height 70
click at [781, 558] on div "beste" at bounding box center [761, 556] width 100 height 73
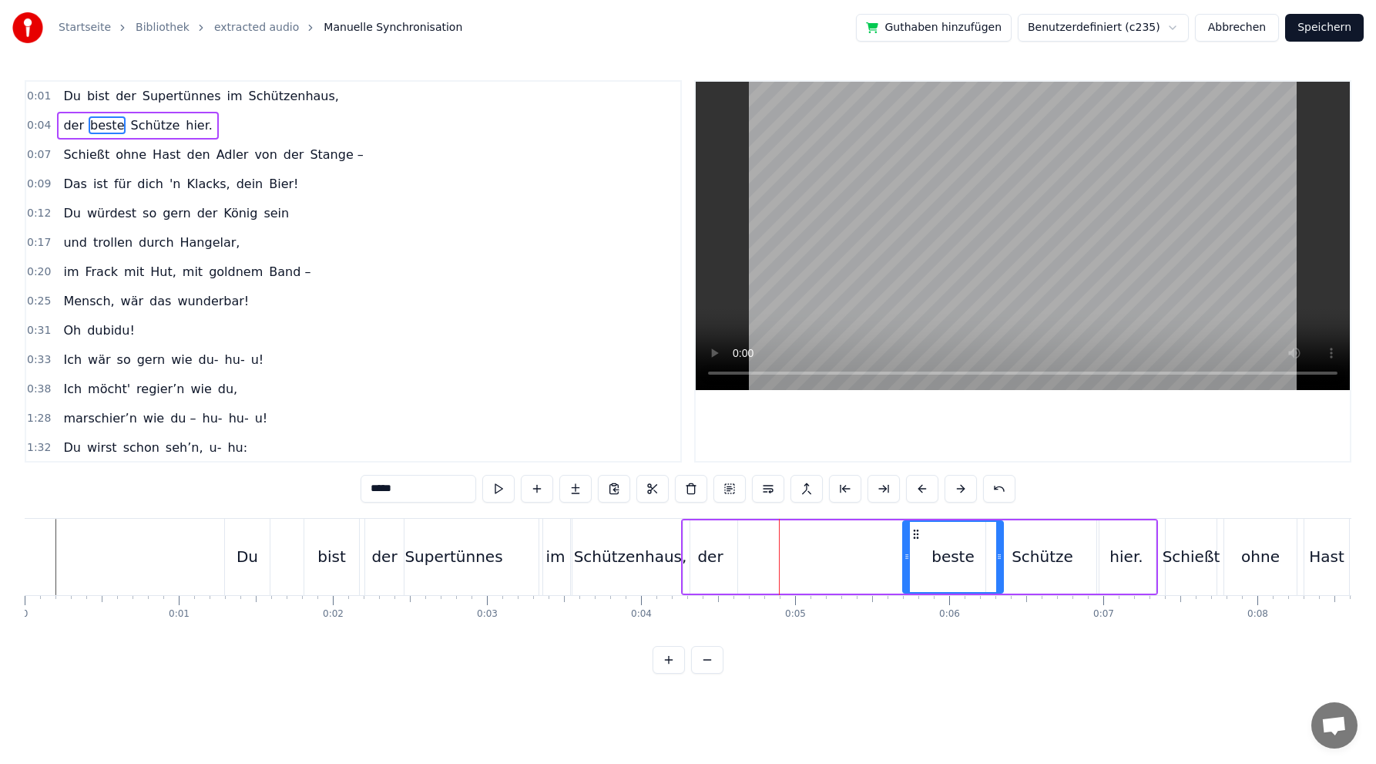
drag, startPoint x: 728, startPoint y: 532, endPoint x: 872, endPoint y: 523, distance: 144.4
click at [919, 520] on div "beste" at bounding box center [953, 556] width 102 height 73
click at [720, 558] on div "der" at bounding box center [709, 556] width 25 height 23
drag, startPoint x: 699, startPoint y: 529, endPoint x: 888, endPoint y: 521, distance: 189.0
click at [888, 522] on div "der" at bounding box center [901, 557] width 52 height 70
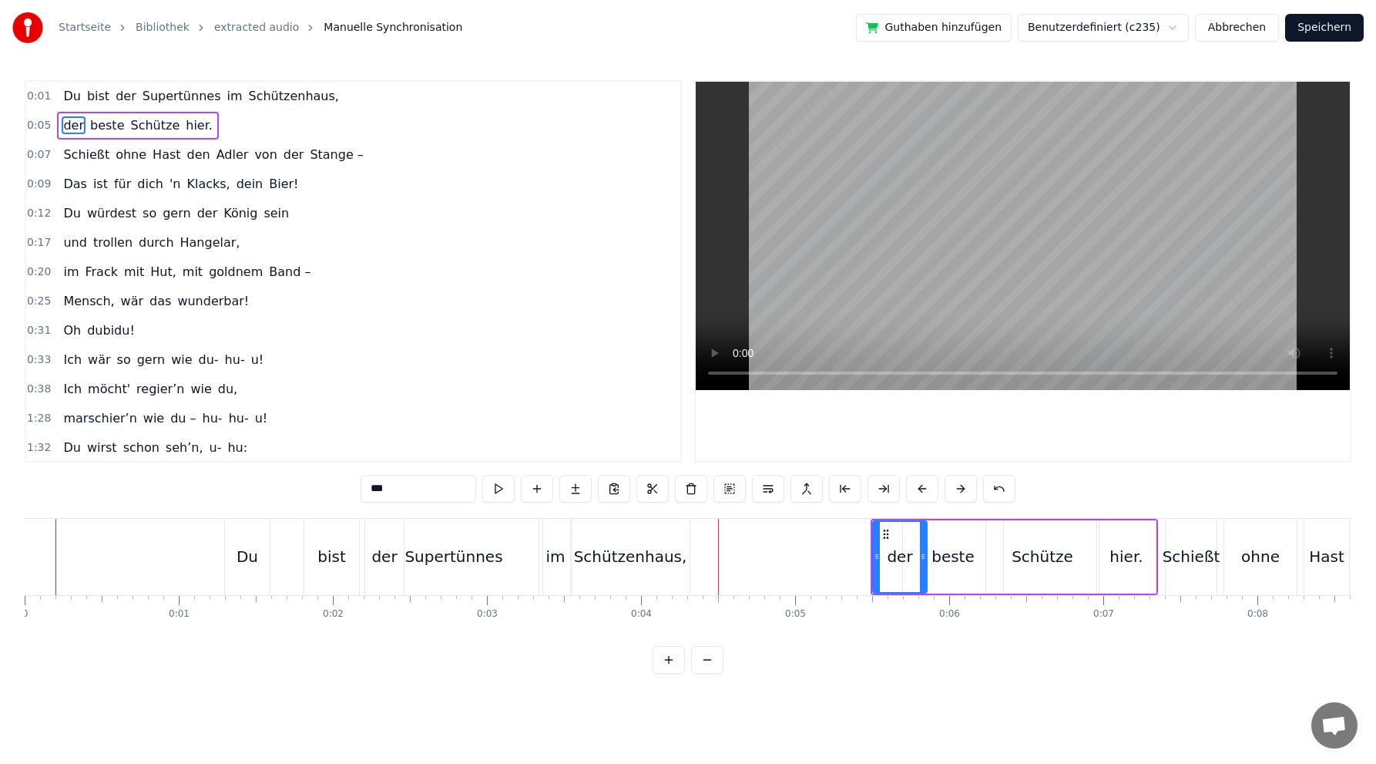
click at [649, 565] on div "Schützenhaus," at bounding box center [630, 556] width 113 height 23
type input "**********"
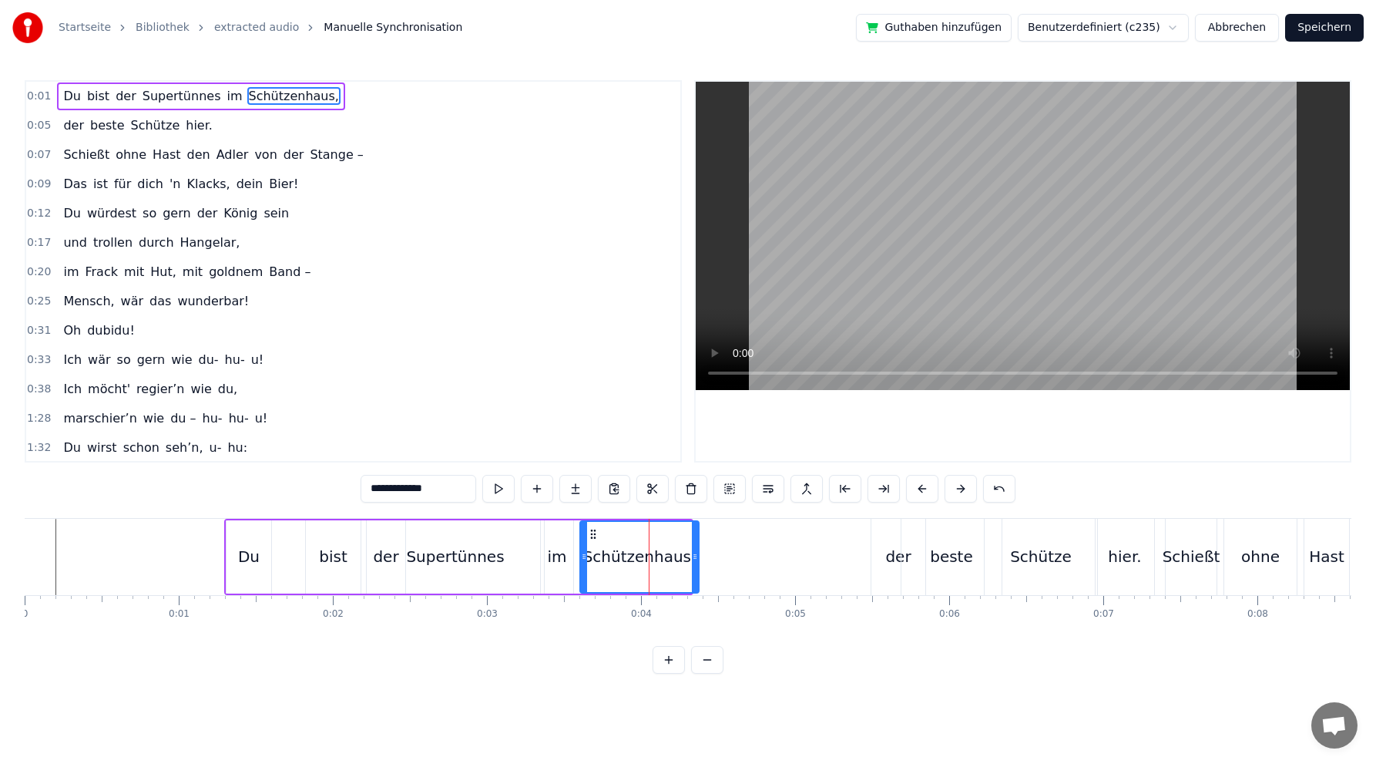
click at [595, 533] on circle at bounding box center [594, 533] width 1 height 1
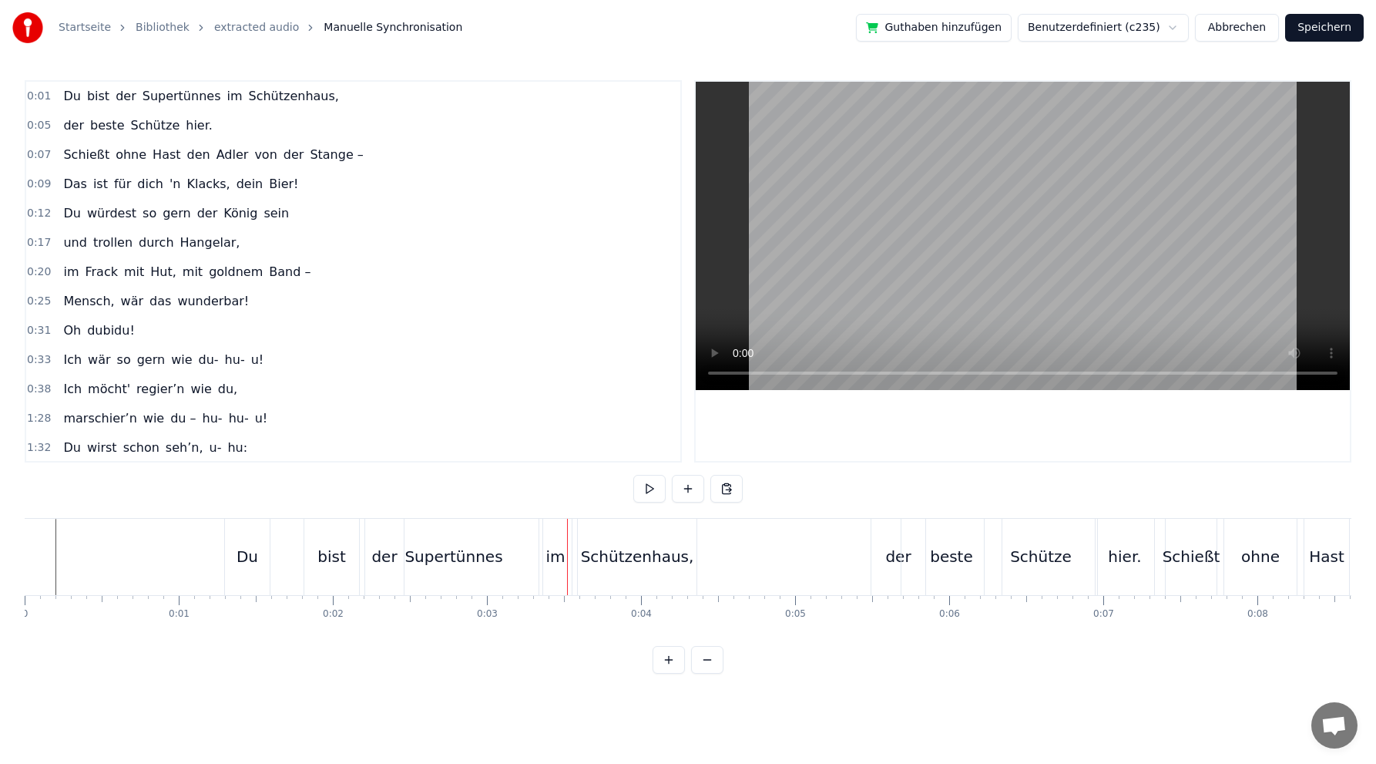
click at [617, 556] on div "Schützenhaus," at bounding box center [637, 556] width 113 height 23
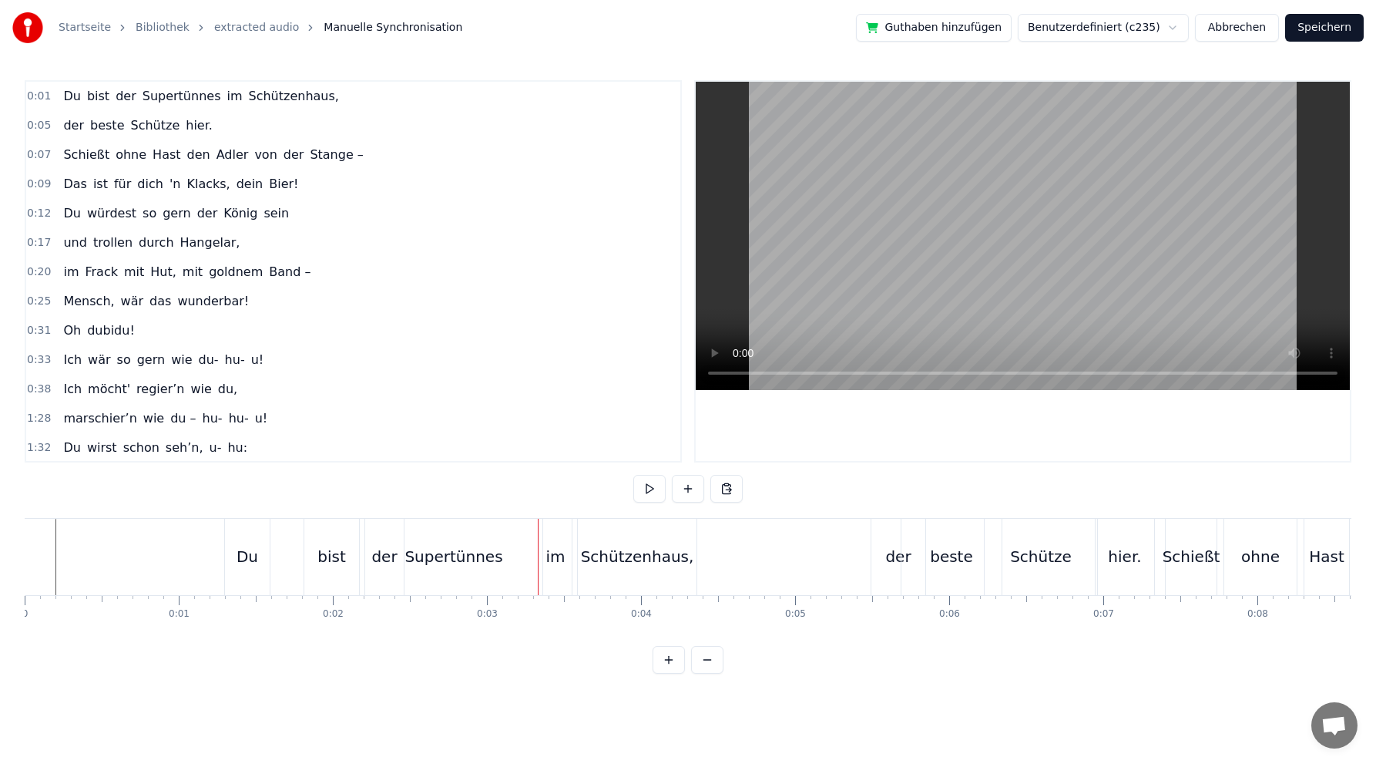
click at [421, 556] on div "Supertünnes" at bounding box center [454, 556] width 98 height 23
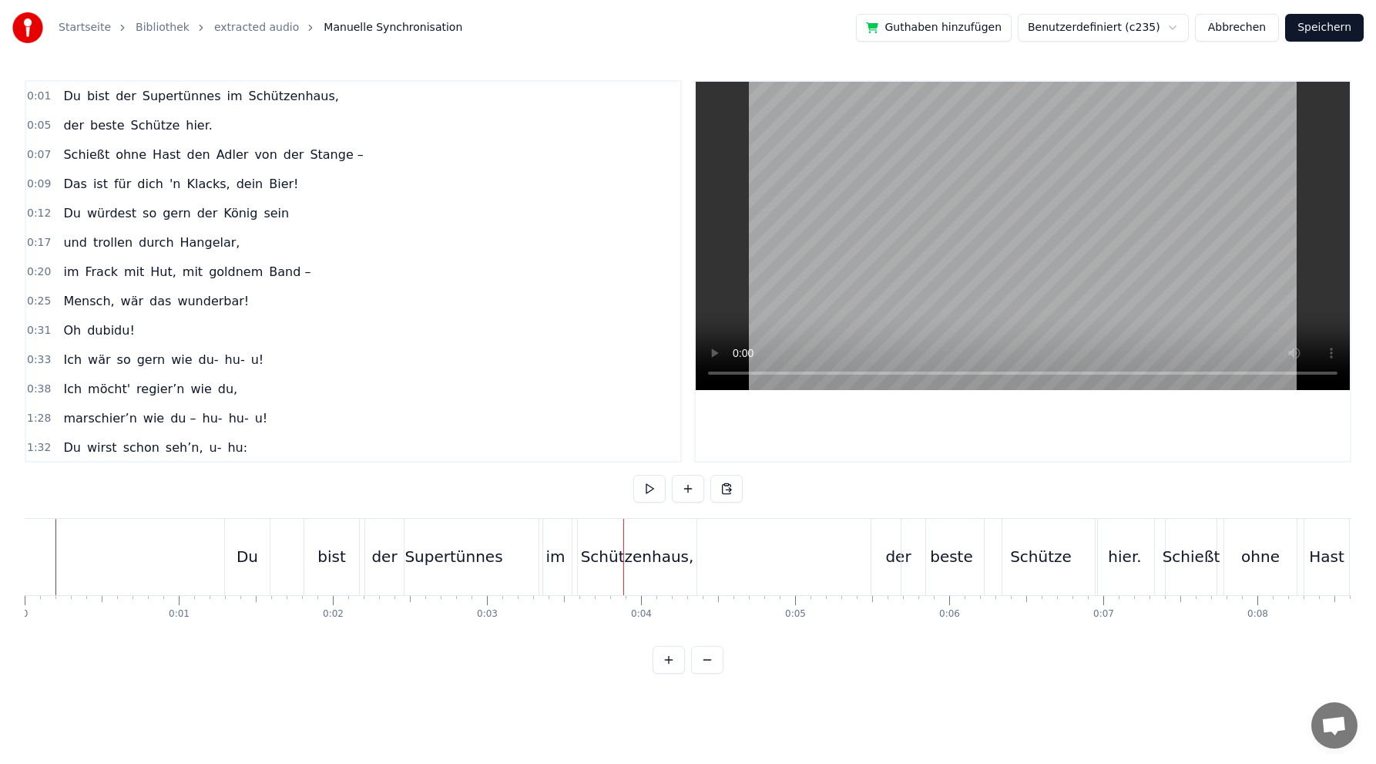
click at [250, 555] on div "Du" at bounding box center [248, 556] width 22 height 23
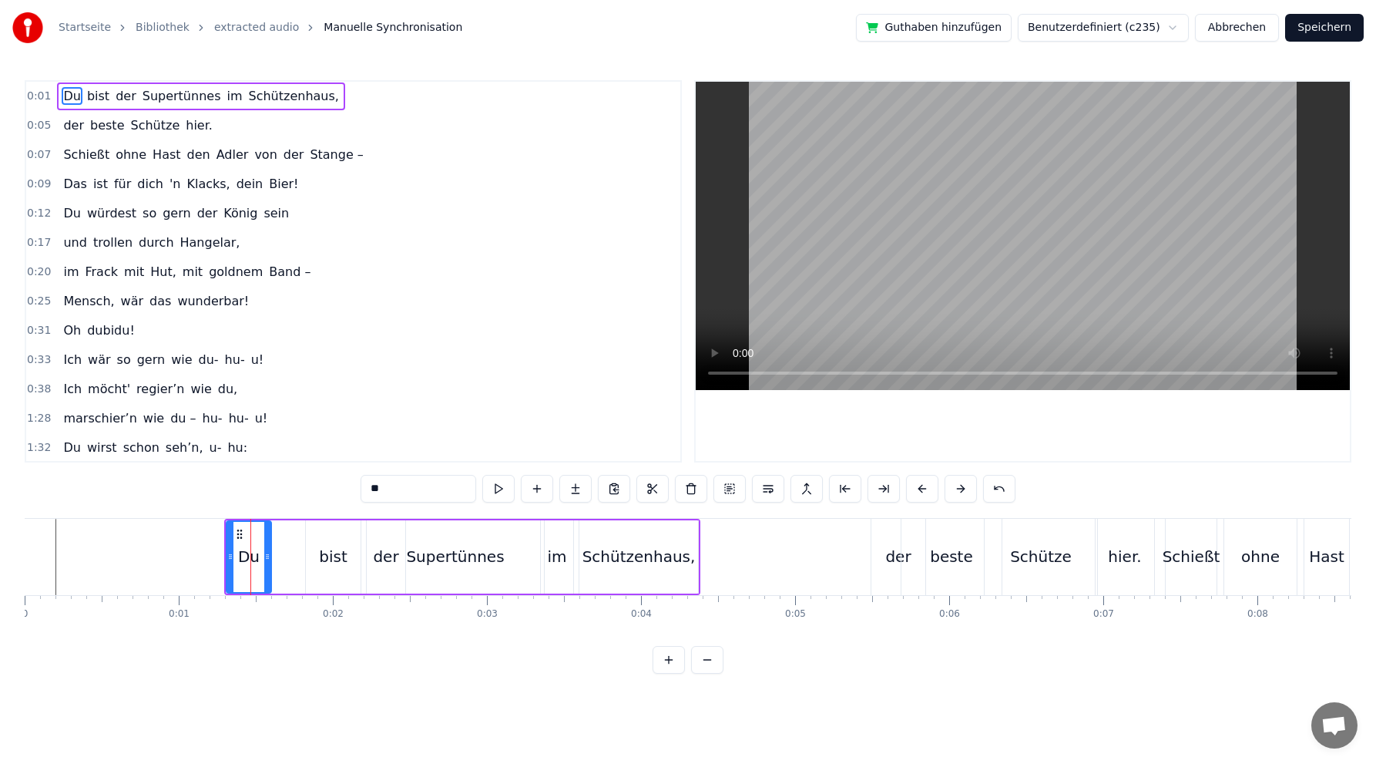
click at [299, 82] on div "0:01 Du bist der Supertünnes im [GEOGRAPHIC_DATA]," at bounding box center [353, 96] width 654 height 29
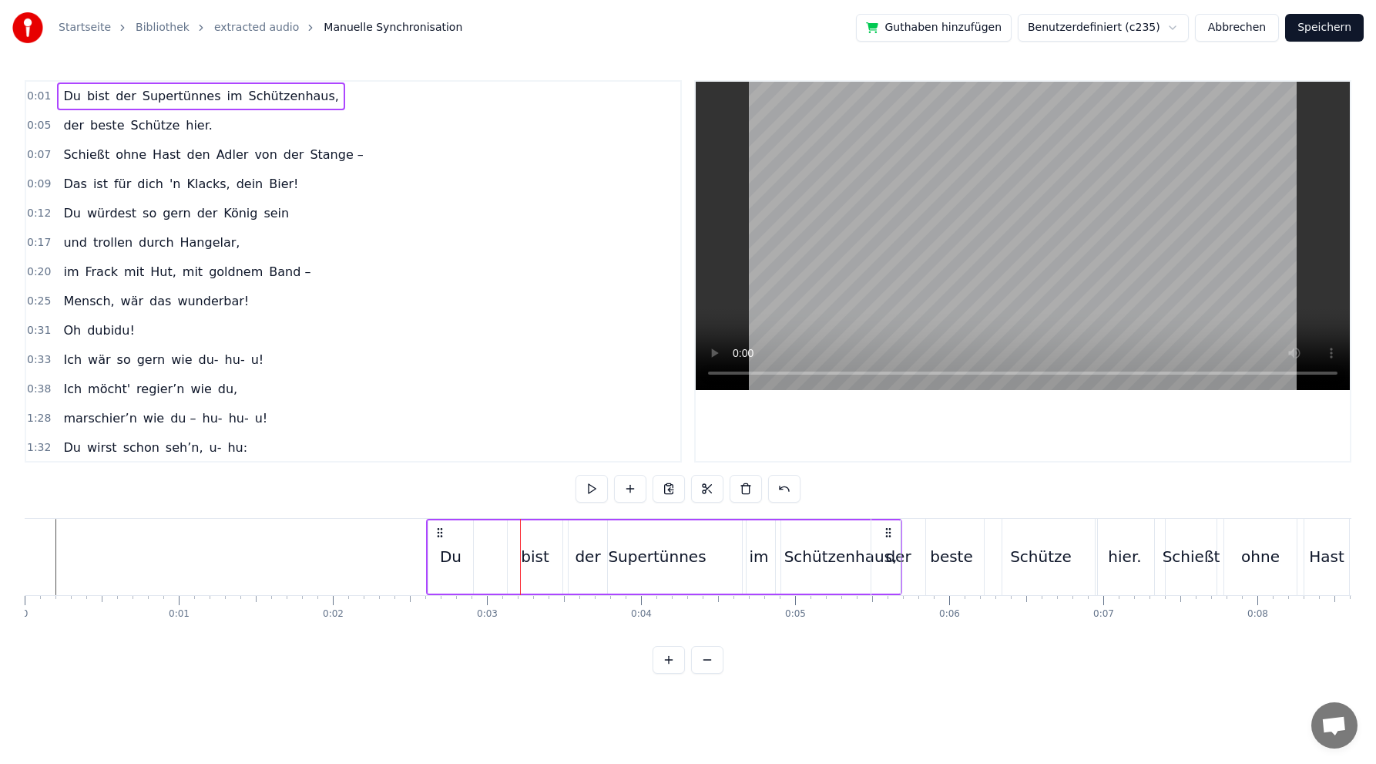
drag, startPoint x: 235, startPoint y: 535, endPoint x: 437, endPoint y: 513, distance: 203.2
click at [437, 513] on div "0:01 Du bist der Supertünnes im Schützenhaus, 0:05 der beste Schütze hier. 0:07…" at bounding box center [688, 376] width 1327 height 593
drag, startPoint x: 237, startPoint y: 528, endPoint x: 445, endPoint y: 507, distance: 209.9
click at [445, 507] on div "0:01 Du bist der Supertünnes im Schützenhaus, 0:06 der beste Schütze hier. 0:07…" at bounding box center [688, 376] width 1327 height 593
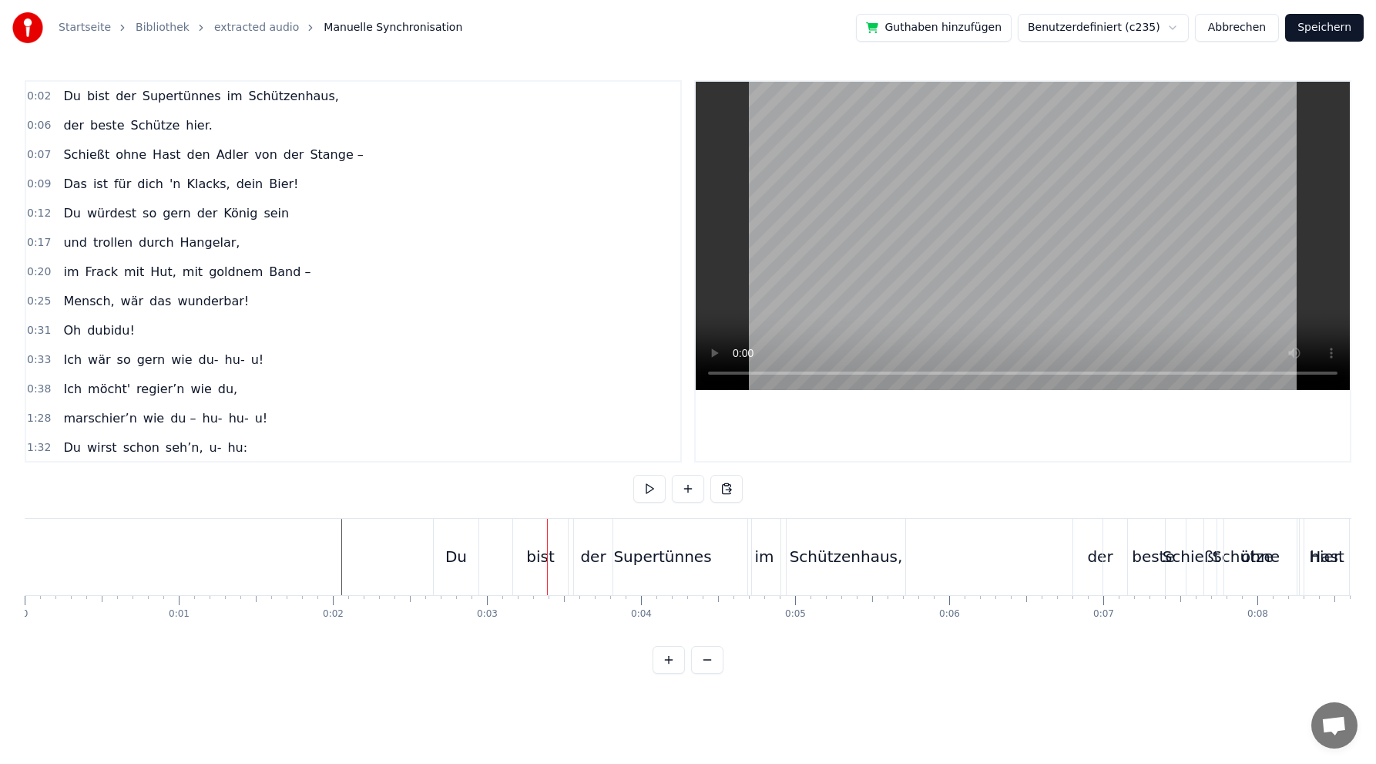
click at [539, 567] on div "bist" at bounding box center [540, 557] width 55 height 76
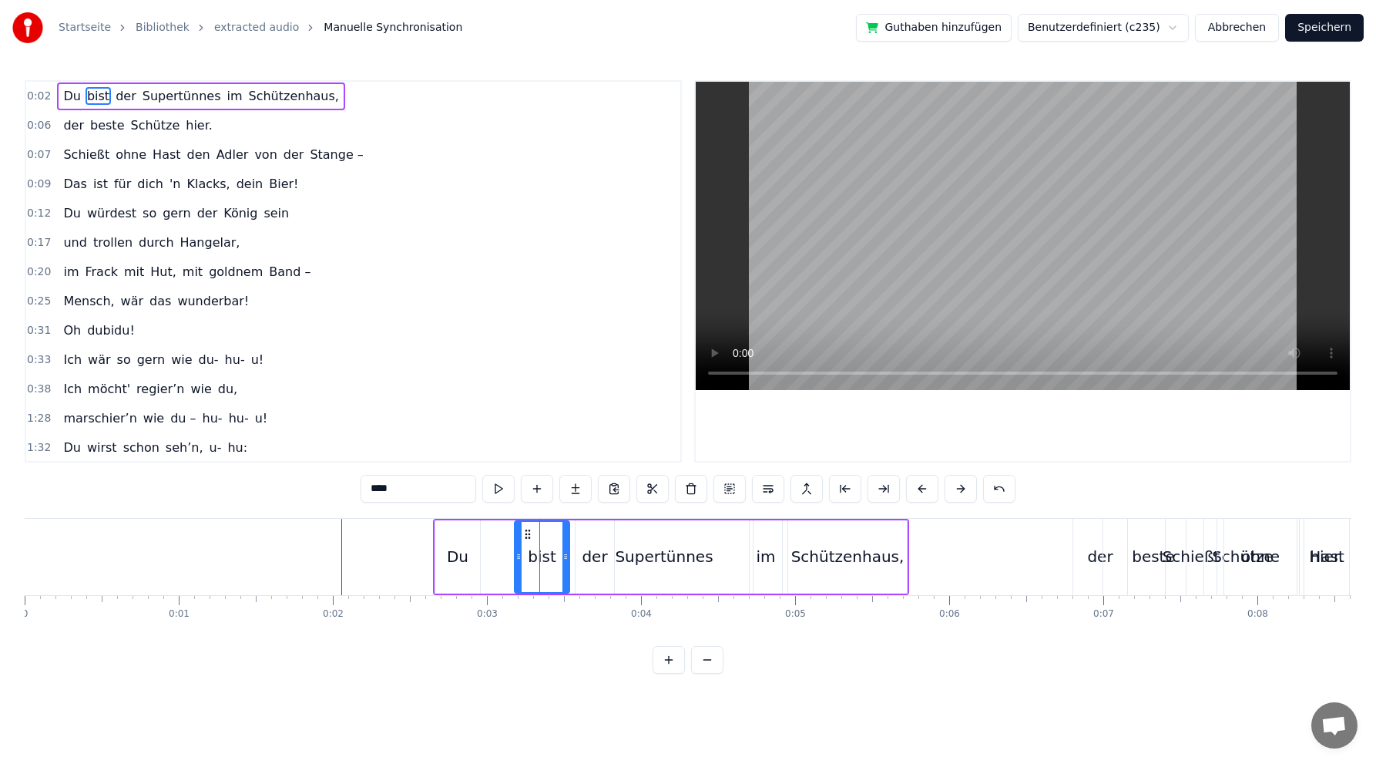
drag, startPoint x: 529, startPoint y: 526, endPoint x: 489, endPoint y: 529, distance: 40.9
click at [489, 529] on div "Du bist der Supertünnes im Schützenhaus," at bounding box center [671, 557] width 476 height 76
click at [533, 556] on div "bist" at bounding box center [542, 556] width 29 height 23
drag, startPoint x: 529, startPoint y: 533, endPoint x: 492, endPoint y: 533, distance: 37.8
click at [492, 533] on circle at bounding box center [491, 533] width 1 height 1
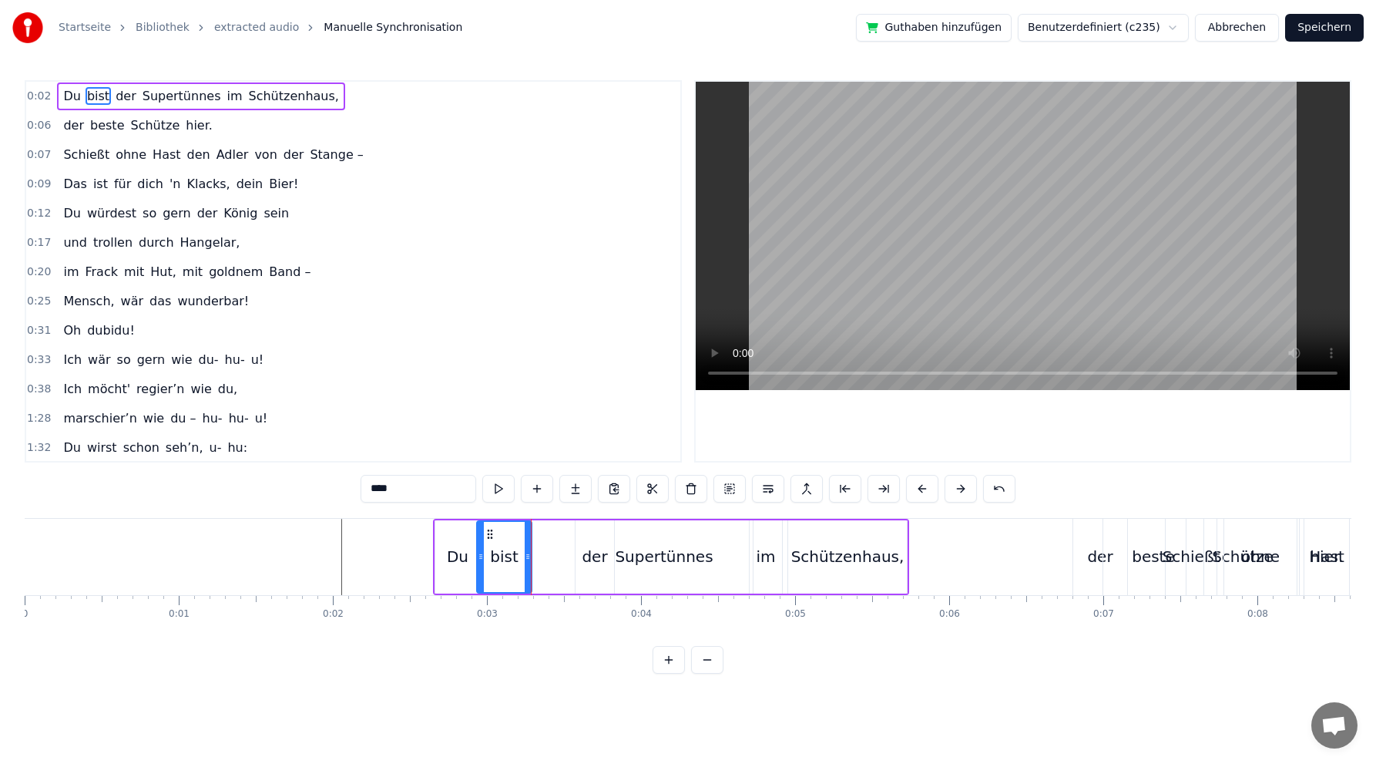
click at [594, 554] on div "Supertünnes" at bounding box center [664, 556] width 177 height 73
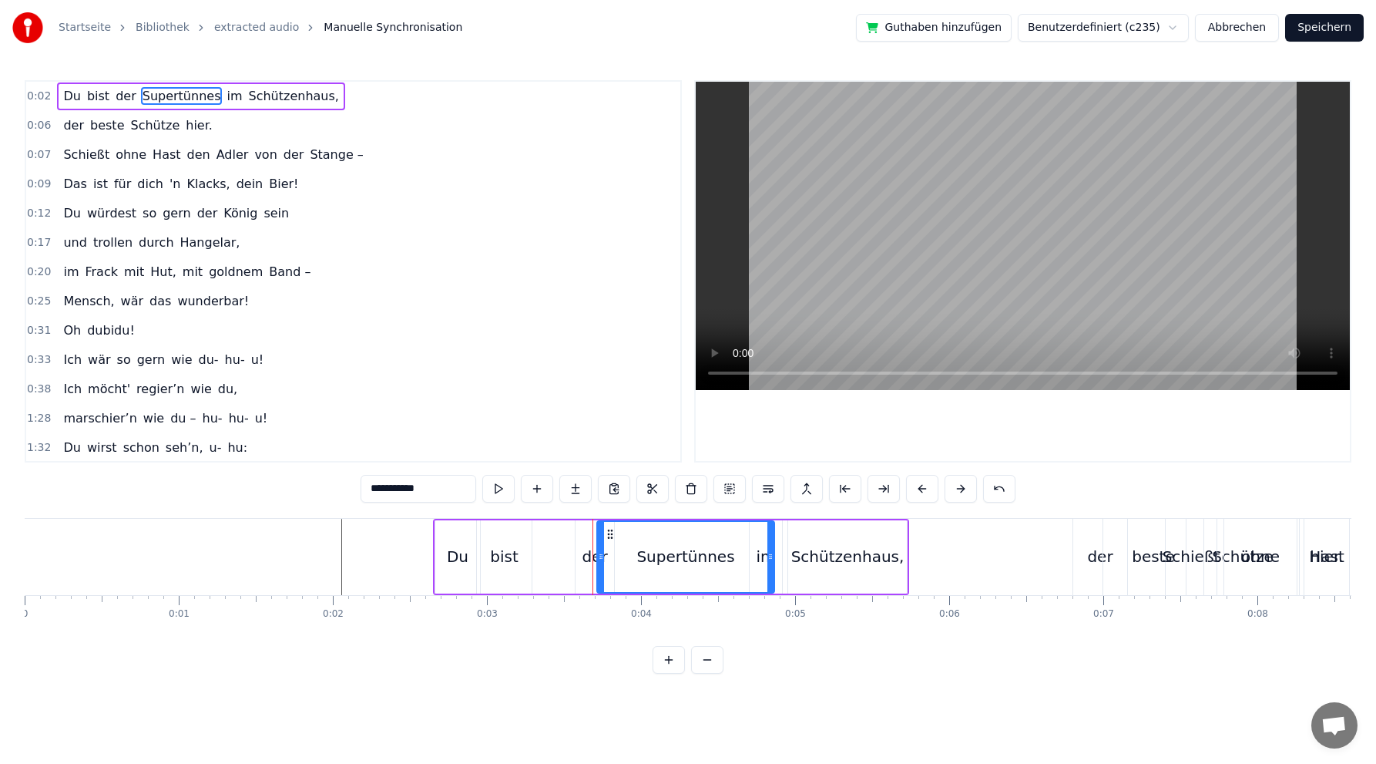
drag, startPoint x: 584, startPoint y: 532, endPoint x: 605, endPoint y: 528, distance: 21.2
click at [607, 528] on icon at bounding box center [610, 534] width 12 height 12
click at [586, 558] on div "der" at bounding box center [594, 556] width 25 height 23
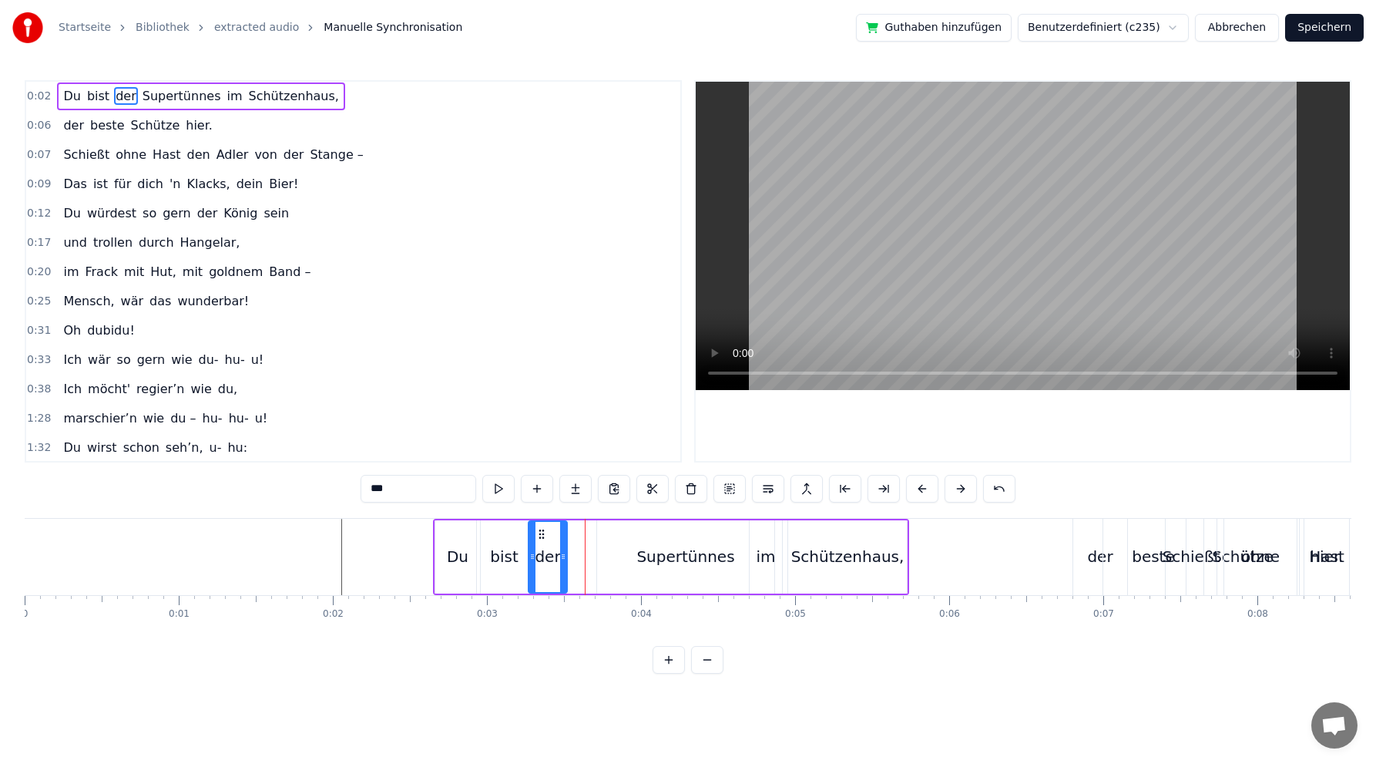
drag, startPoint x: 587, startPoint y: 530, endPoint x: 540, endPoint y: 529, distance: 47.0
click at [540, 529] on circle at bounding box center [539, 529] width 1 height 1
click at [675, 556] on div "Supertünnes" at bounding box center [686, 556] width 98 height 23
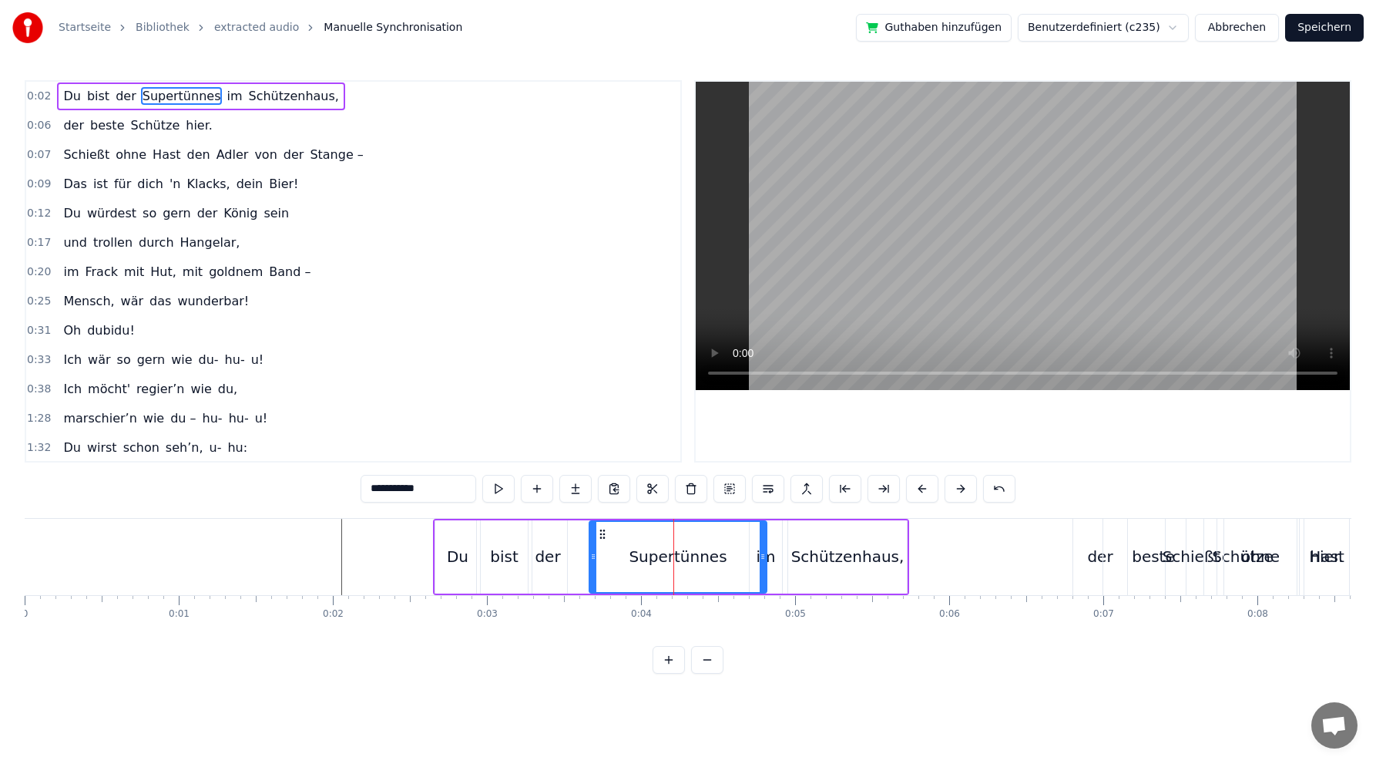
drag, startPoint x: 609, startPoint y: 530, endPoint x: 598, endPoint y: 553, distance: 25.5
click at [600, 529] on icon at bounding box center [603, 534] width 12 height 12
drag, startPoint x: 593, startPoint y: 557, endPoint x: 641, endPoint y: 546, distance: 49.0
click at [641, 550] on icon at bounding box center [642, 556] width 6 height 12
drag, startPoint x: 642, startPoint y: 533, endPoint x: 570, endPoint y: 533, distance: 71.7
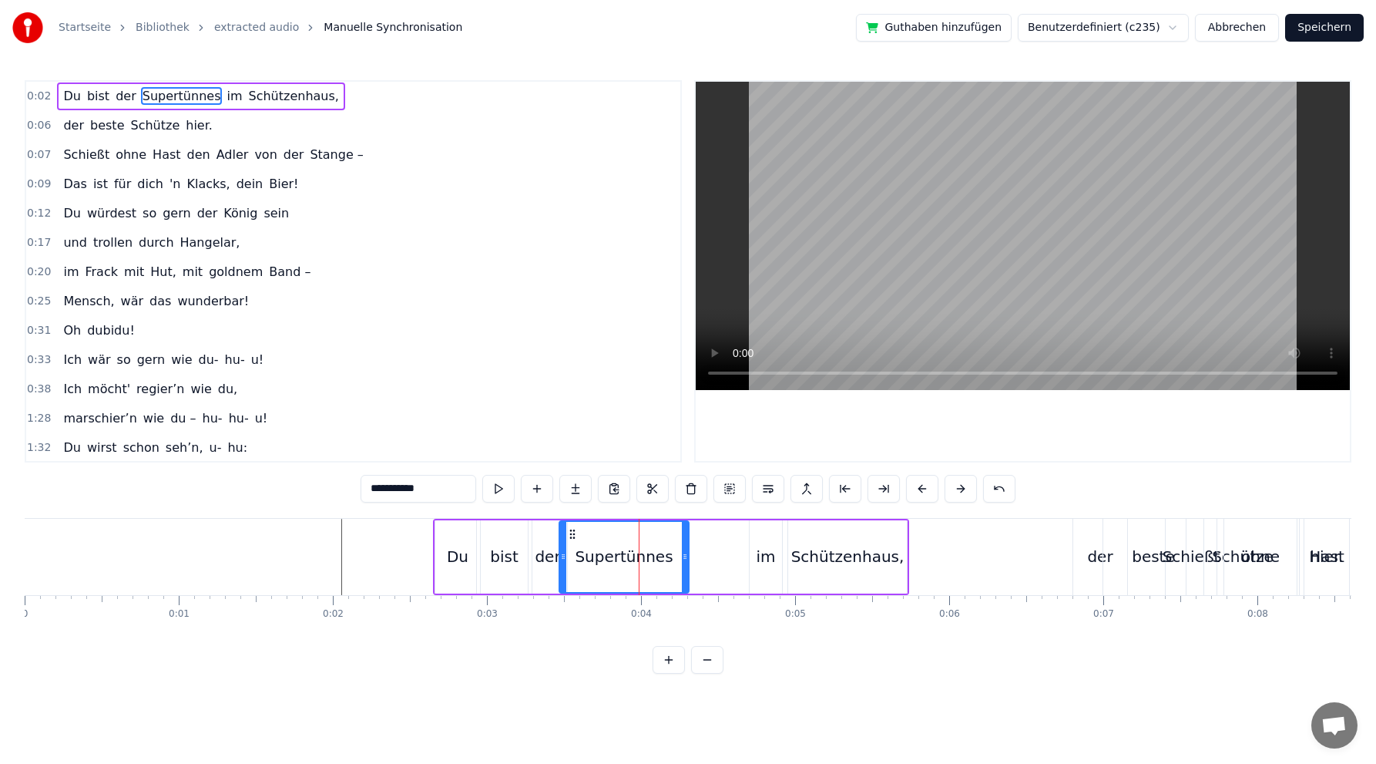
click at [570, 533] on icon at bounding box center [572, 534] width 12 height 12
click at [768, 553] on div "im" at bounding box center [765, 556] width 19 height 23
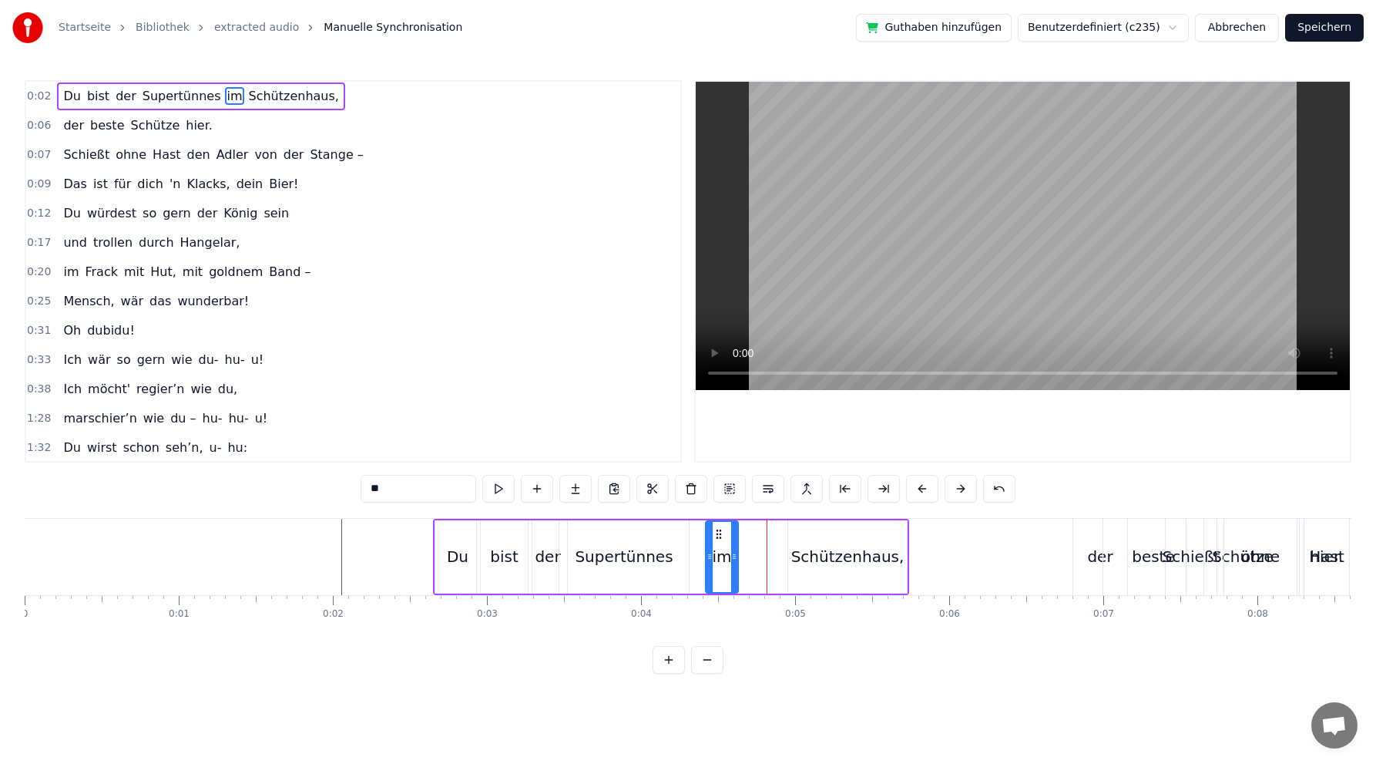
drag, startPoint x: 760, startPoint y: 533, endPoint x: 716, endPoint y: 533, distance: 43.9
click at [716, 533] on icon at bounding box center [719, 534] width 12 height 12
click at [829, 558] on div "Schützenhaus," at bounding box center [847, 556] width 113 height 23
type input "**********"
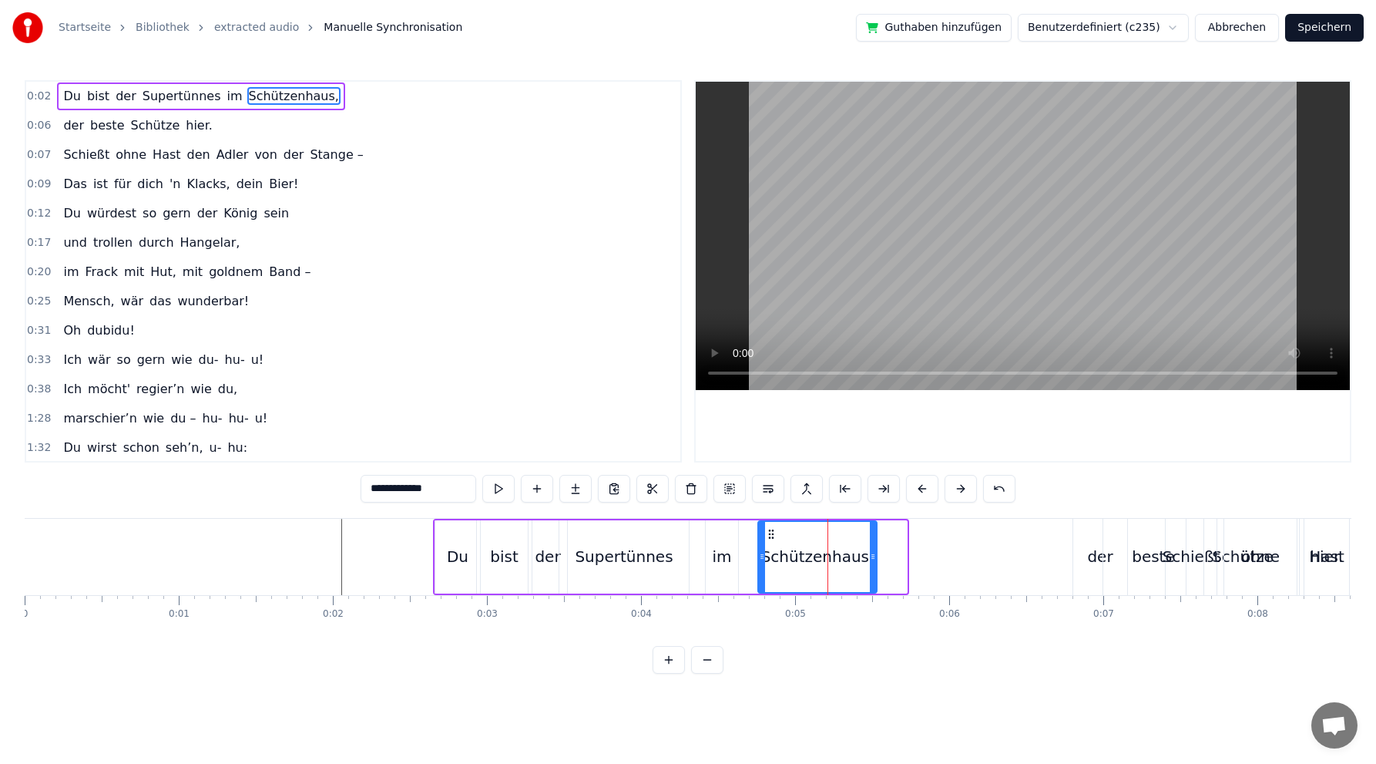
drag, startPoint x: 791, startPoint y: 535, endPoint x: 770, endPoint y: 536, distance: 20.8
click at [770, 536] on icon at bounding box center [771, 534] width 12 height 12
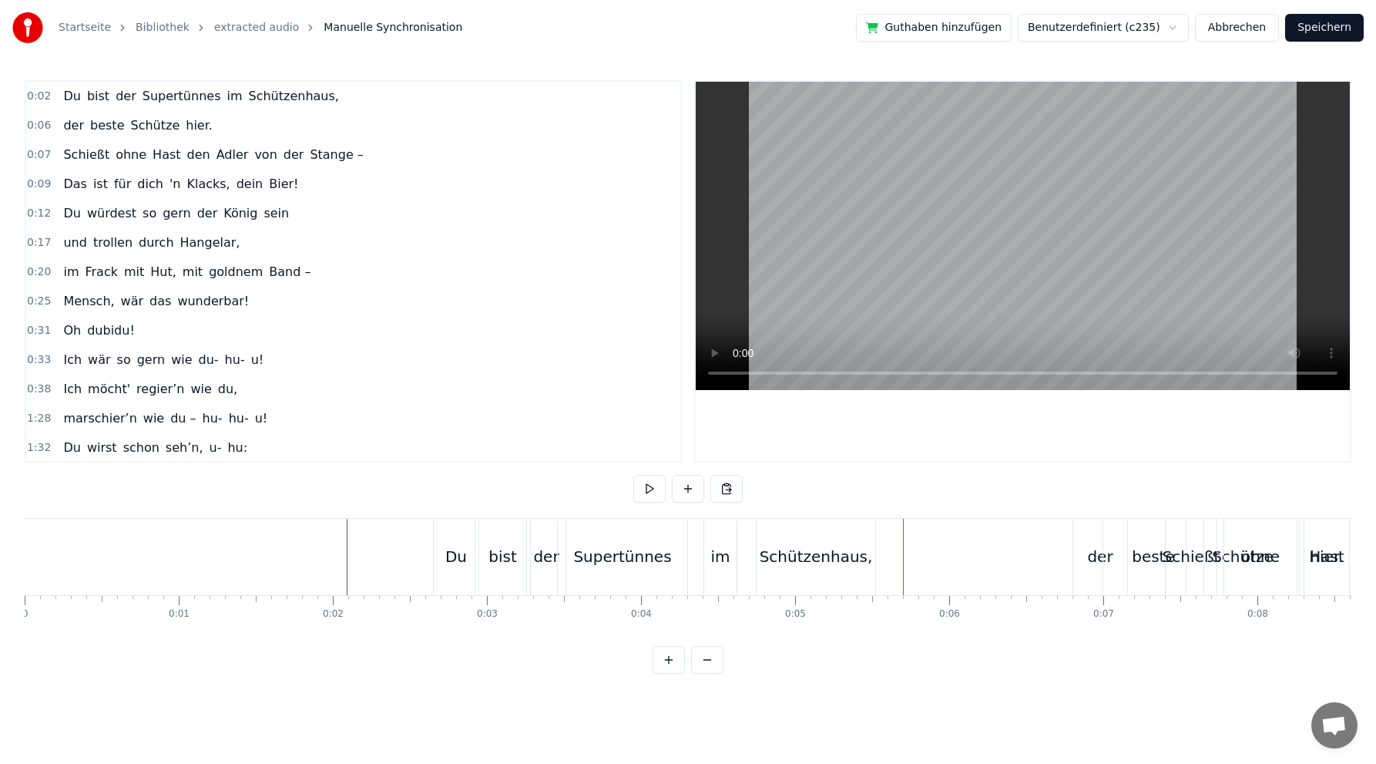
click at [610, 559] on div "Supertünnes" at bounding box center [622, 556] width 98 height 23
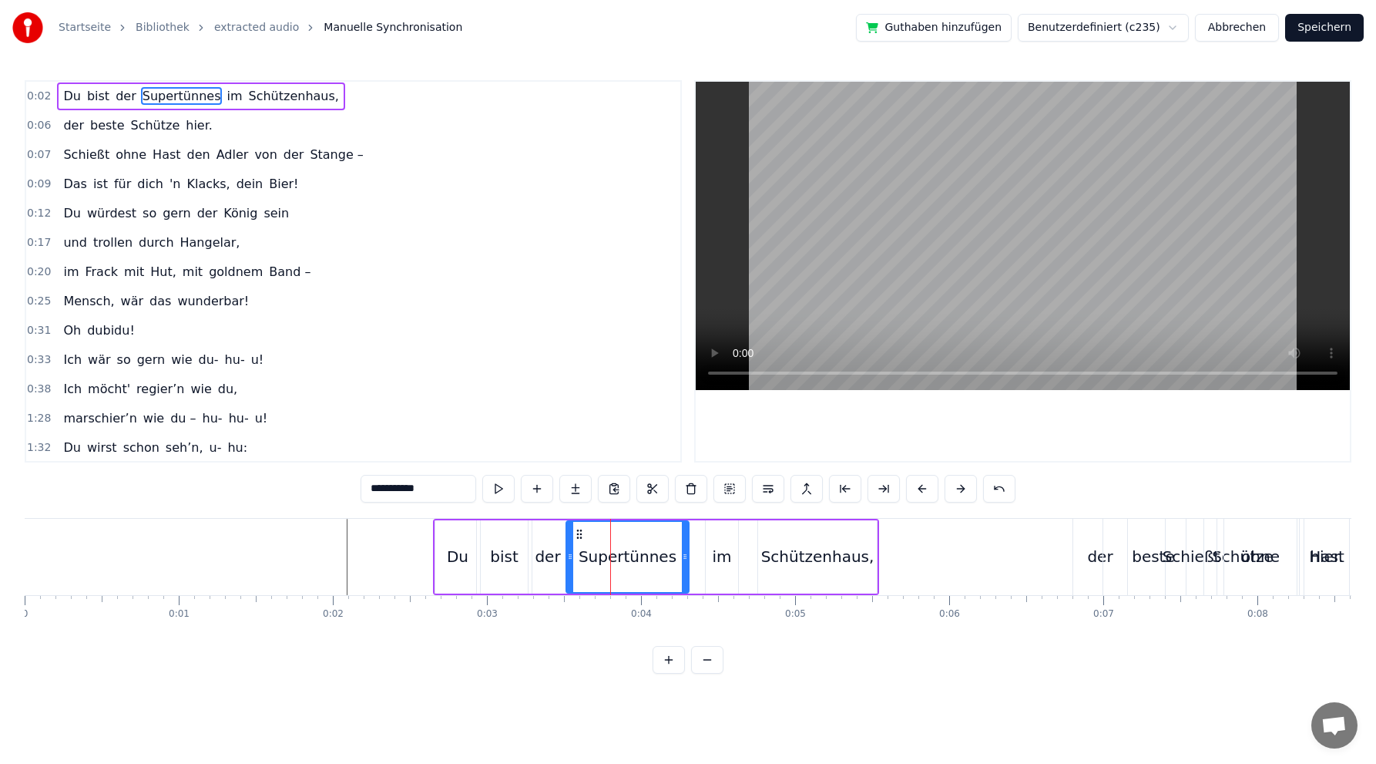
click at [570, 559] on icon at bounding box center [570, 556] width 6 height 12
drag, startPoint x: 687, startPoint y: 555, endPoint x: 666, endPoint y: 556, distance: 20.8
click at [666, 556] on icon at bounding box center [664, 556] width 6 height 12
click at [579, 532] on icon at bounding box center [576, 534] width 12 height 12
click at [543, 556] on div "der" at bounding box center [547, 556] width 25 height 23
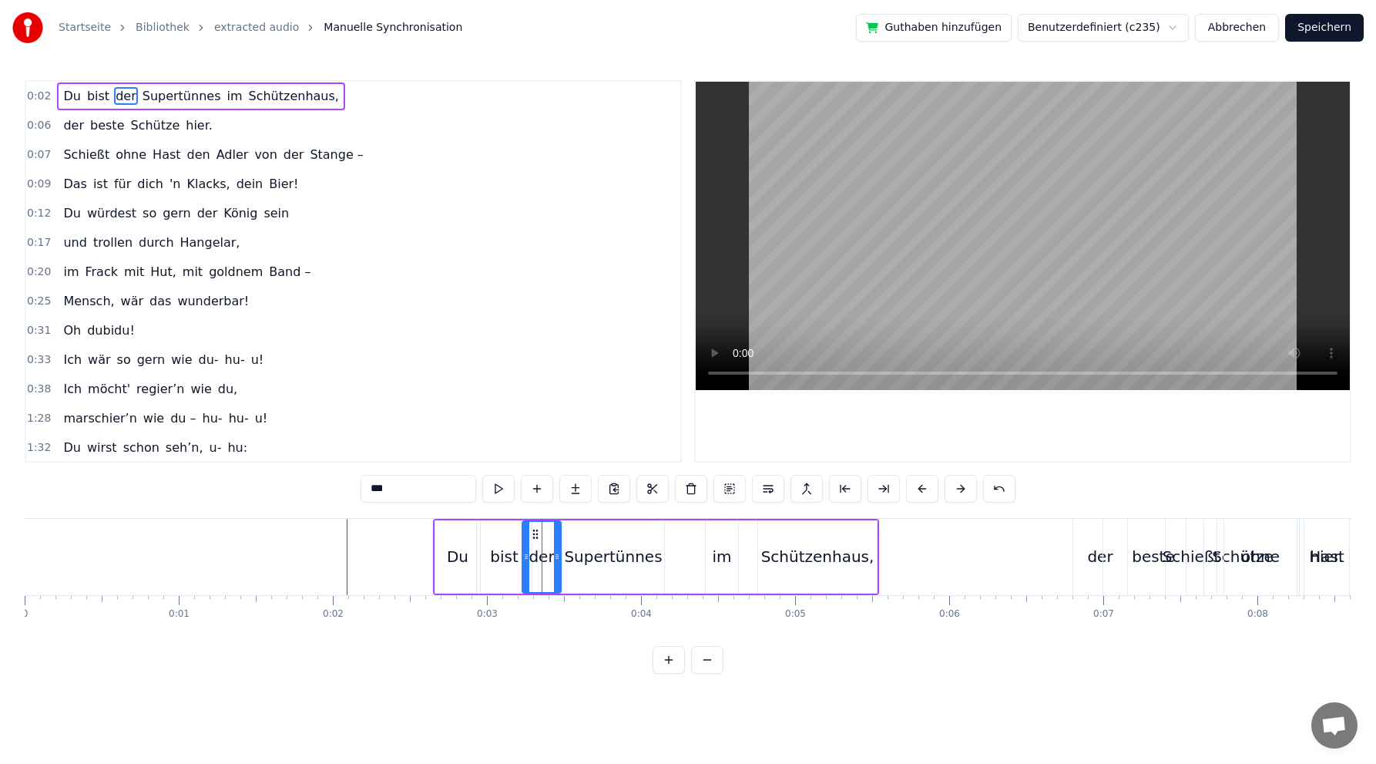
click at [535, 533] on icon at bounding box center [535, 534] width 12 height 12
click at [591, 556] on div "Supertünnes" at bounding box center [613, 556] width 98 height 23
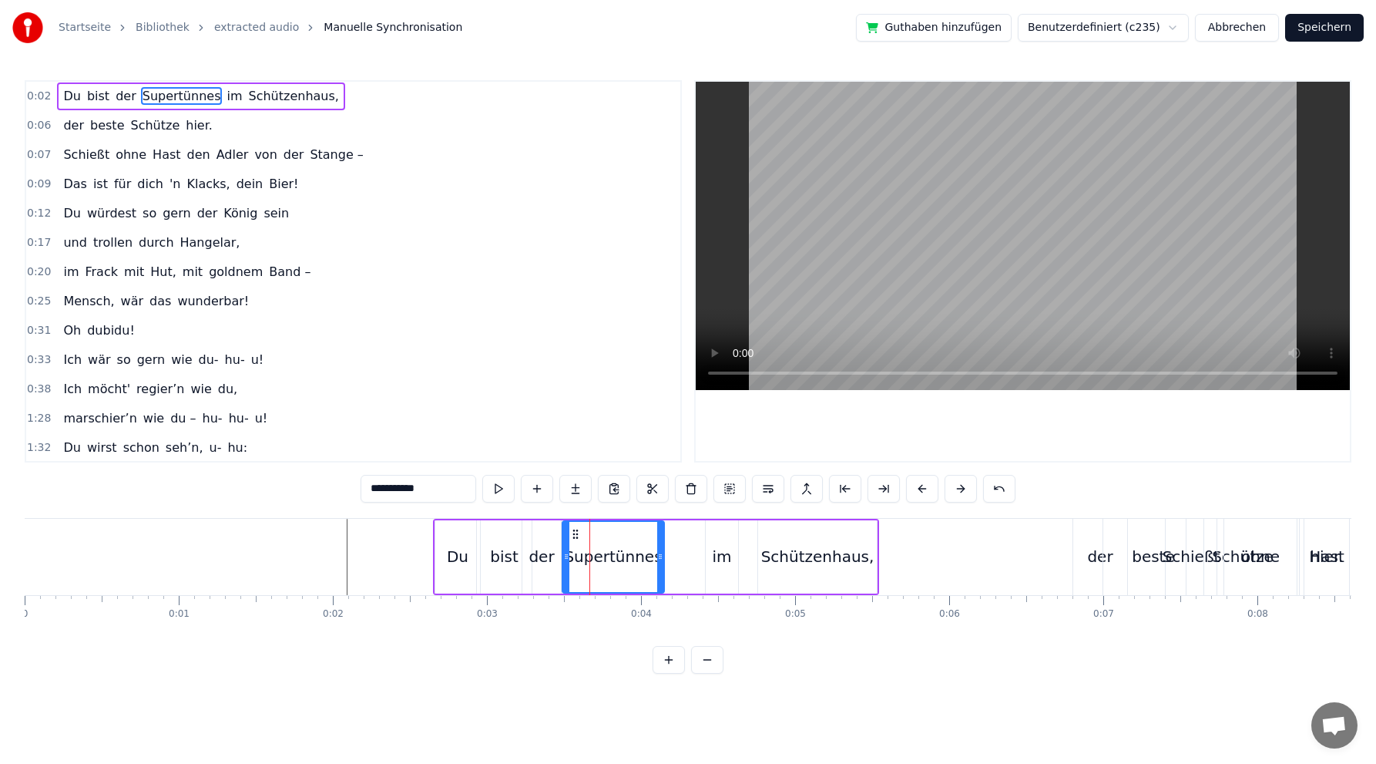
click at [724, 560] on div "im" at bounding box center [721, 556] width 19 height 23
drag, startPoint x: 718, startPoint y: 533, endPoint x: 670, endPoint y: 531, distance: 48.6
click at [670, 531] on icon at bounding box center [670, 534] width 12 height 12
click at [793, 555] on div "Schützenhaus," at bounding box center [817, 556] width 113 height 23
type input "**********"
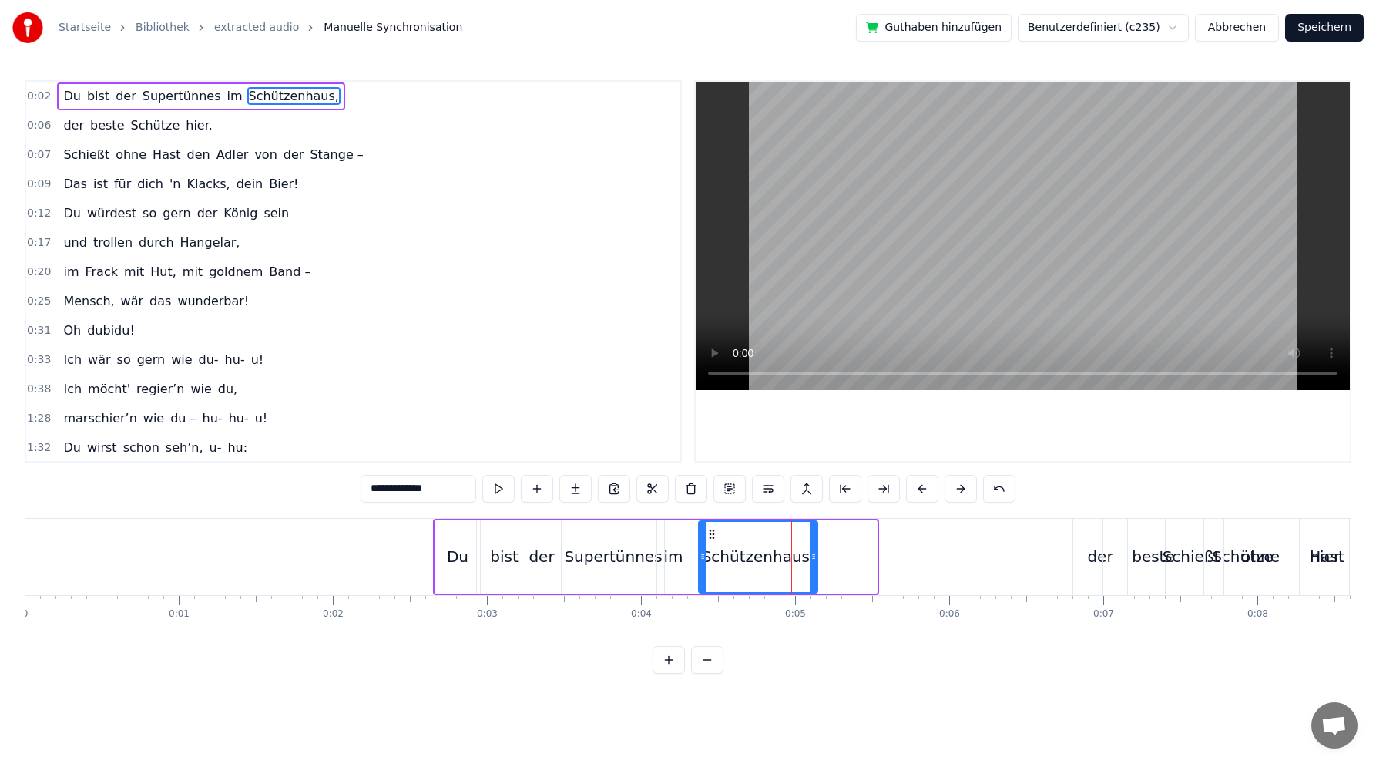
drag, startPoint x: 768, startPoint y: 530, endPoint x: 708, endPoint y: 529, distance: 59.4
click at [708, 529] on icon at bounding box center [712, 534] width 12 height 12
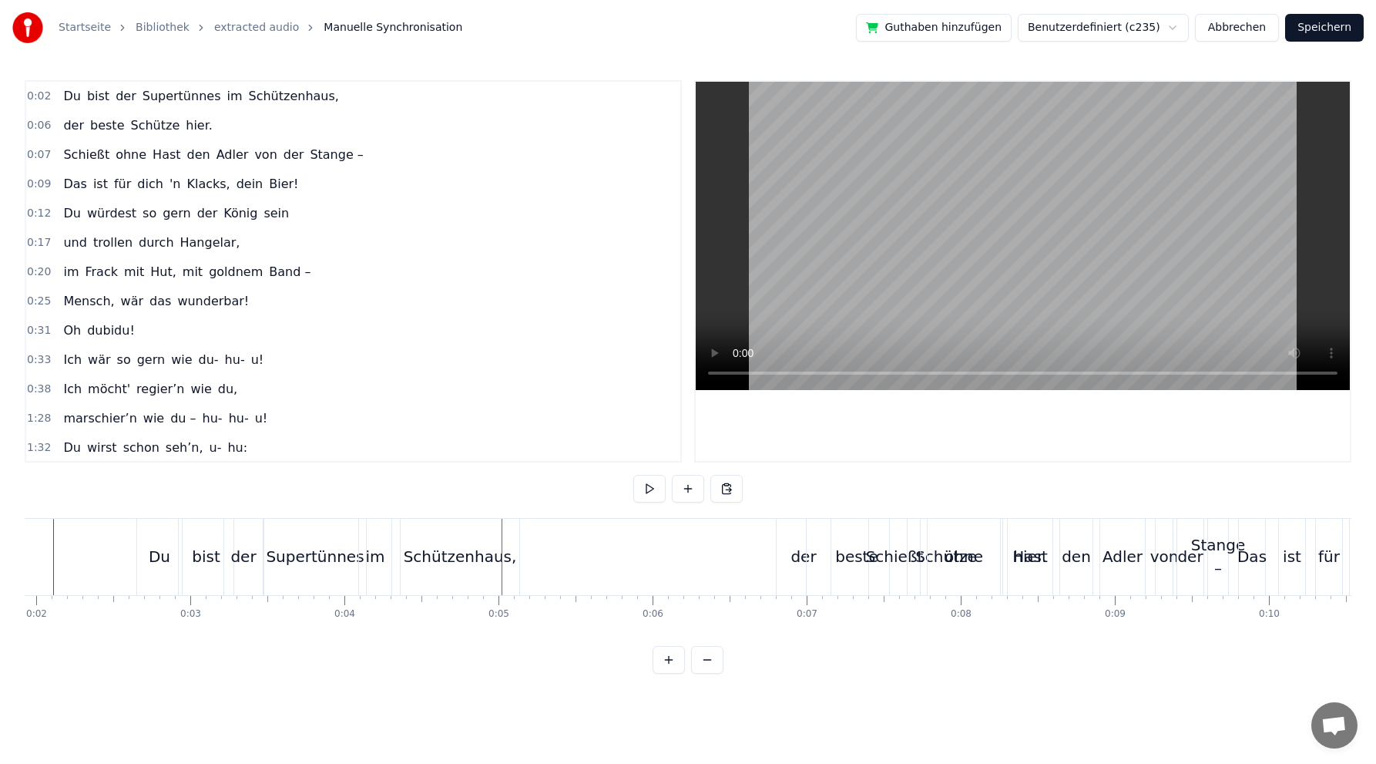
scroll to position [0, 255]
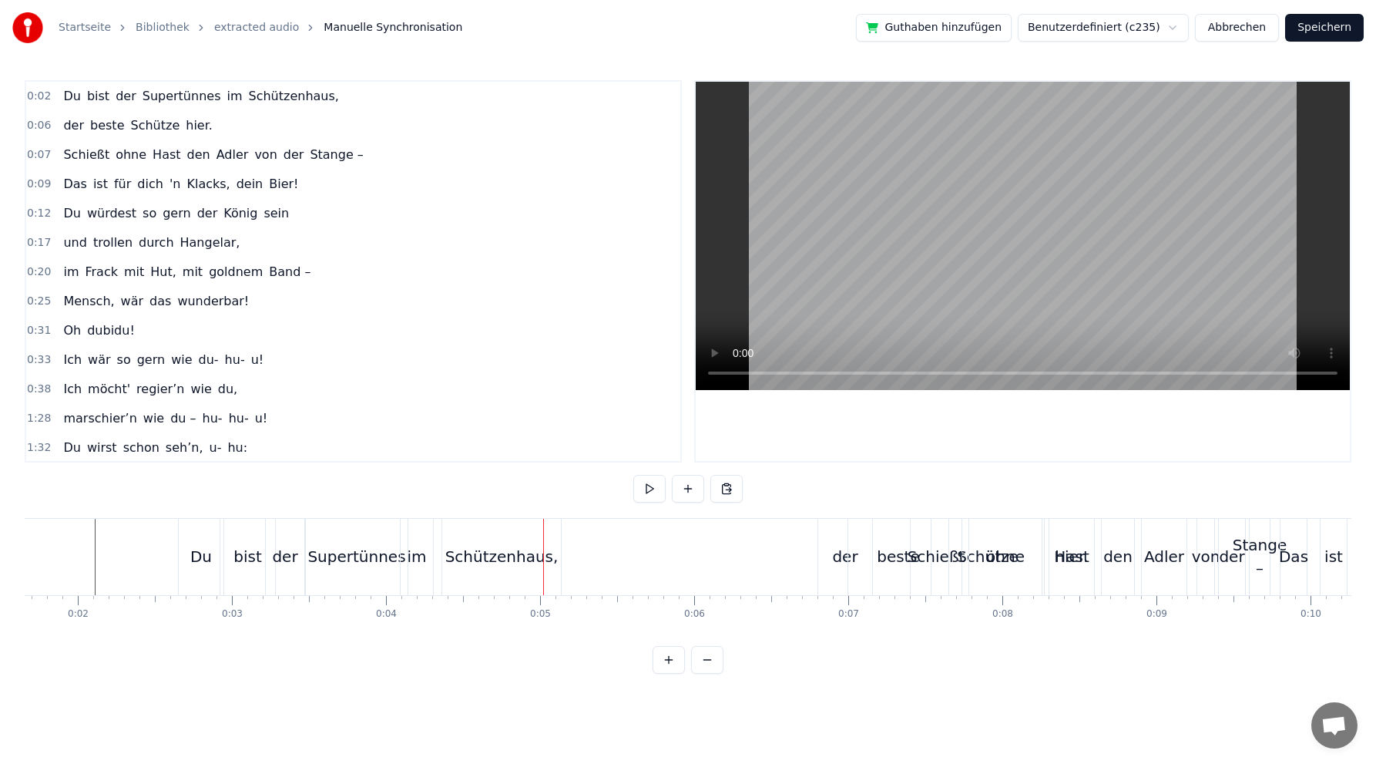
click at [98, 126] on span "beste" at bounding box center [107, 125] width 37 height 18
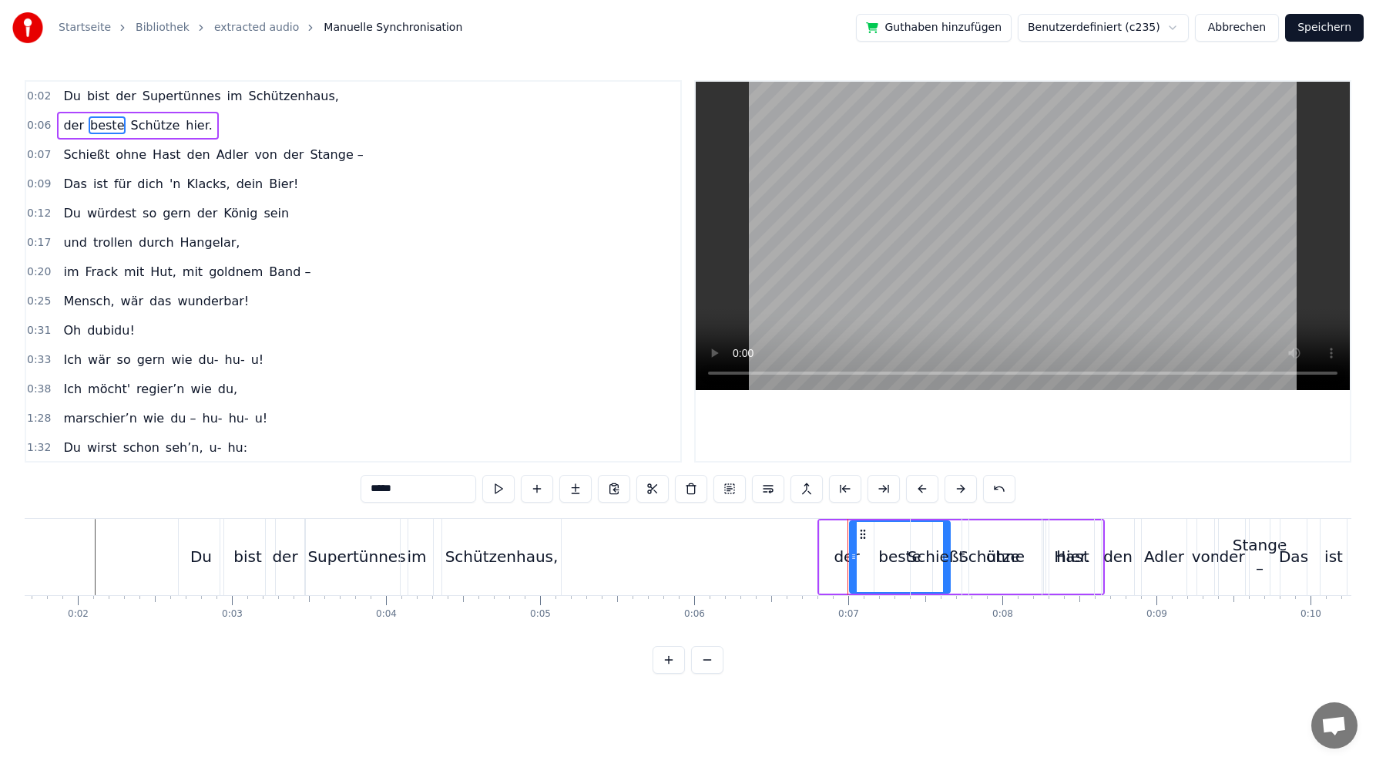
click at [155, 113] on div "der beste Schütze hier." at bounding box center [137, 126] width 161 height 28
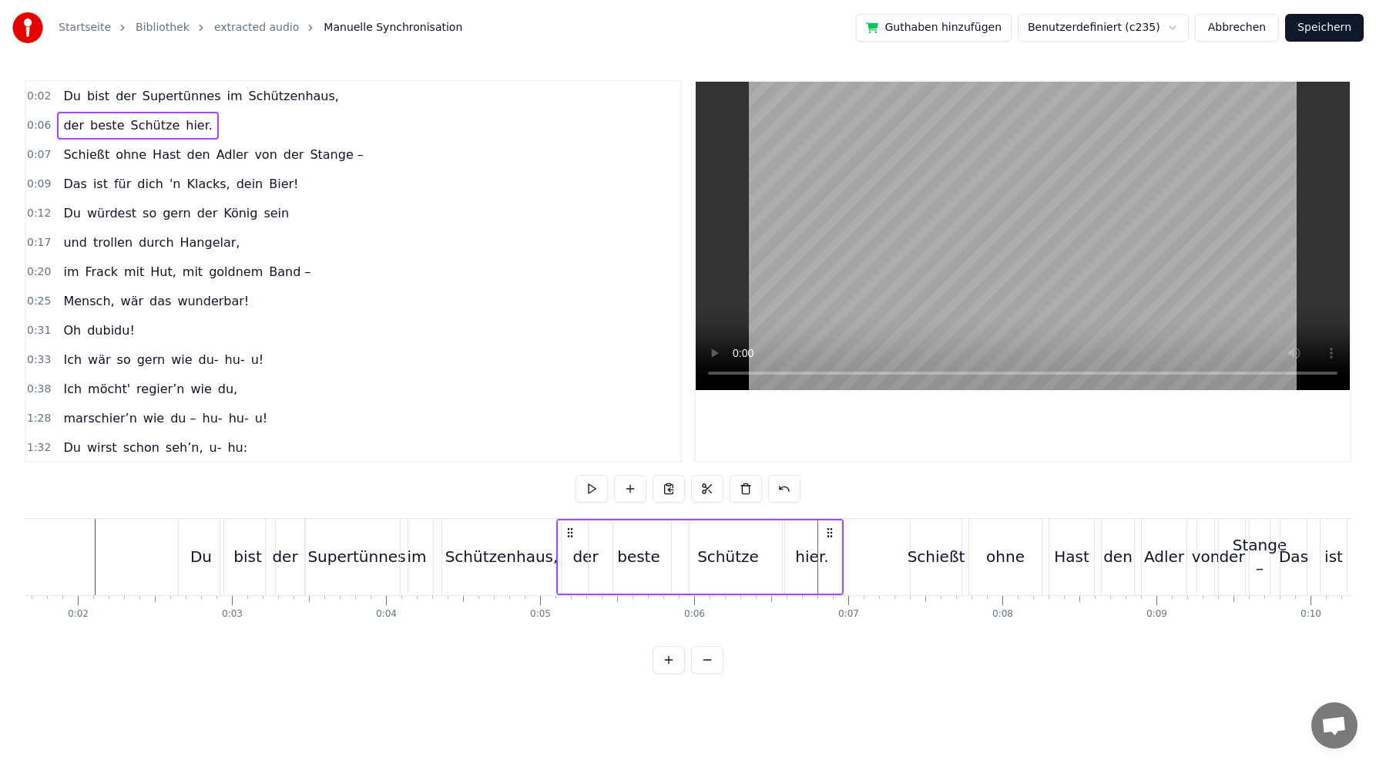
drag, startPoint x: 828, startPoint y: 530, endPoint x: 567, endPoint y: 536, distance: 260.5
click at [567, 536] on icon at bounding box center [570, 532] width 12 height 12
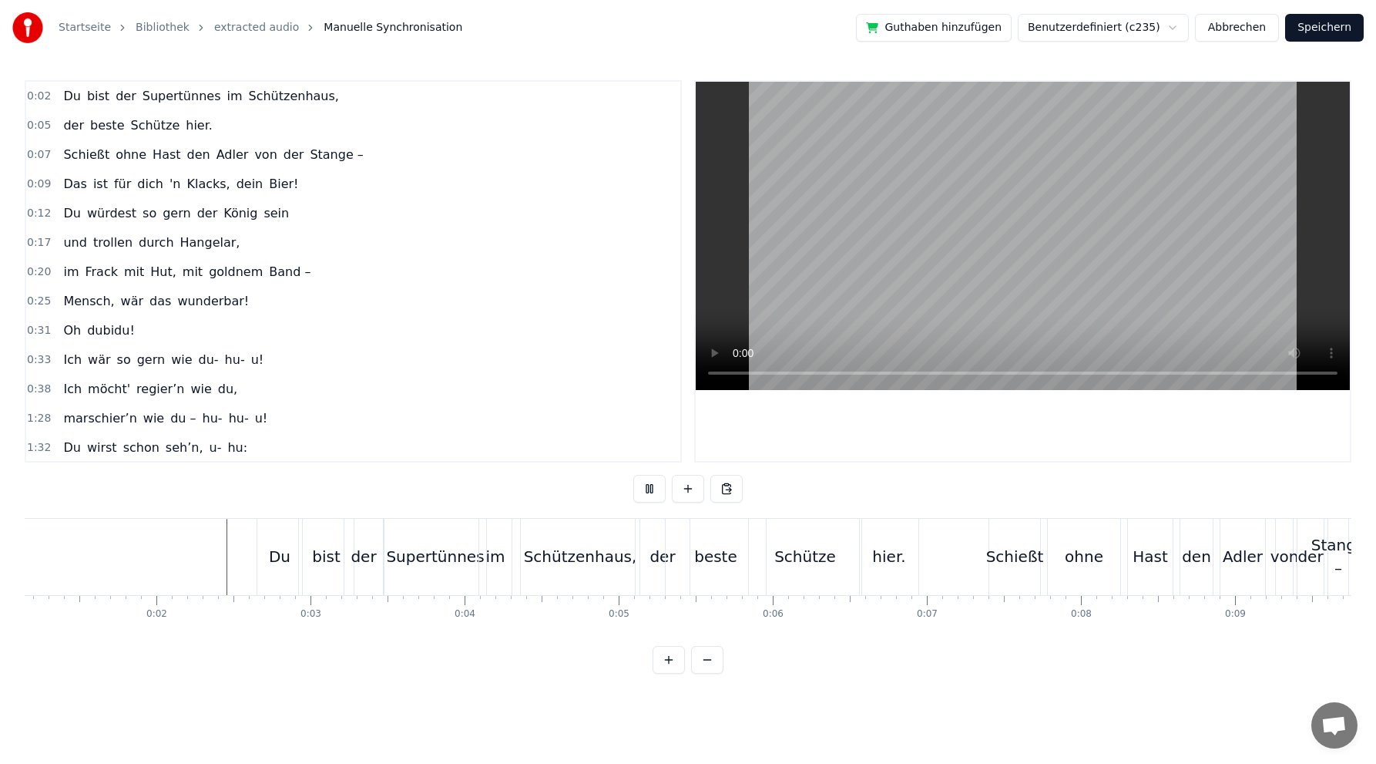
scroll to position [0, 0]
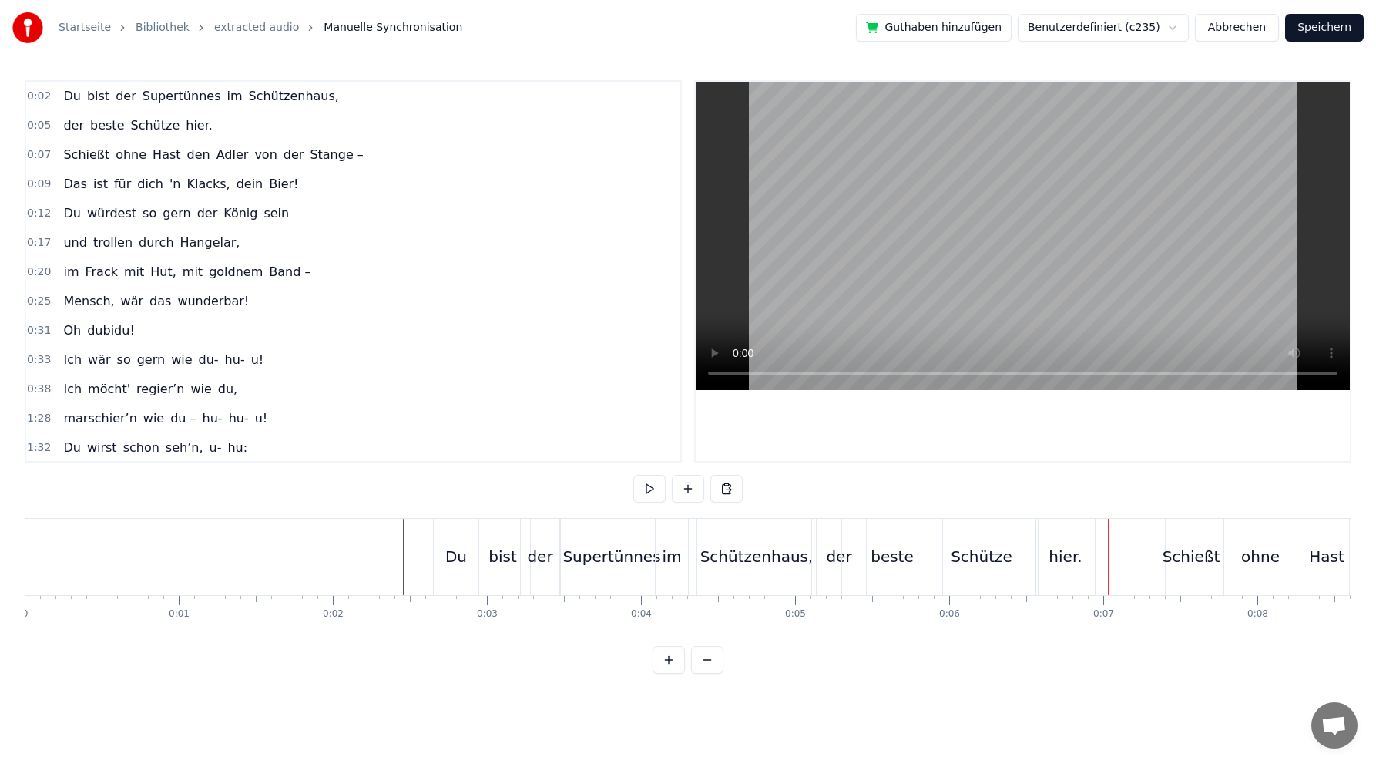
click at [1060, 549] on div "hier." at bounding box center [1065, 556] width 33 height 23
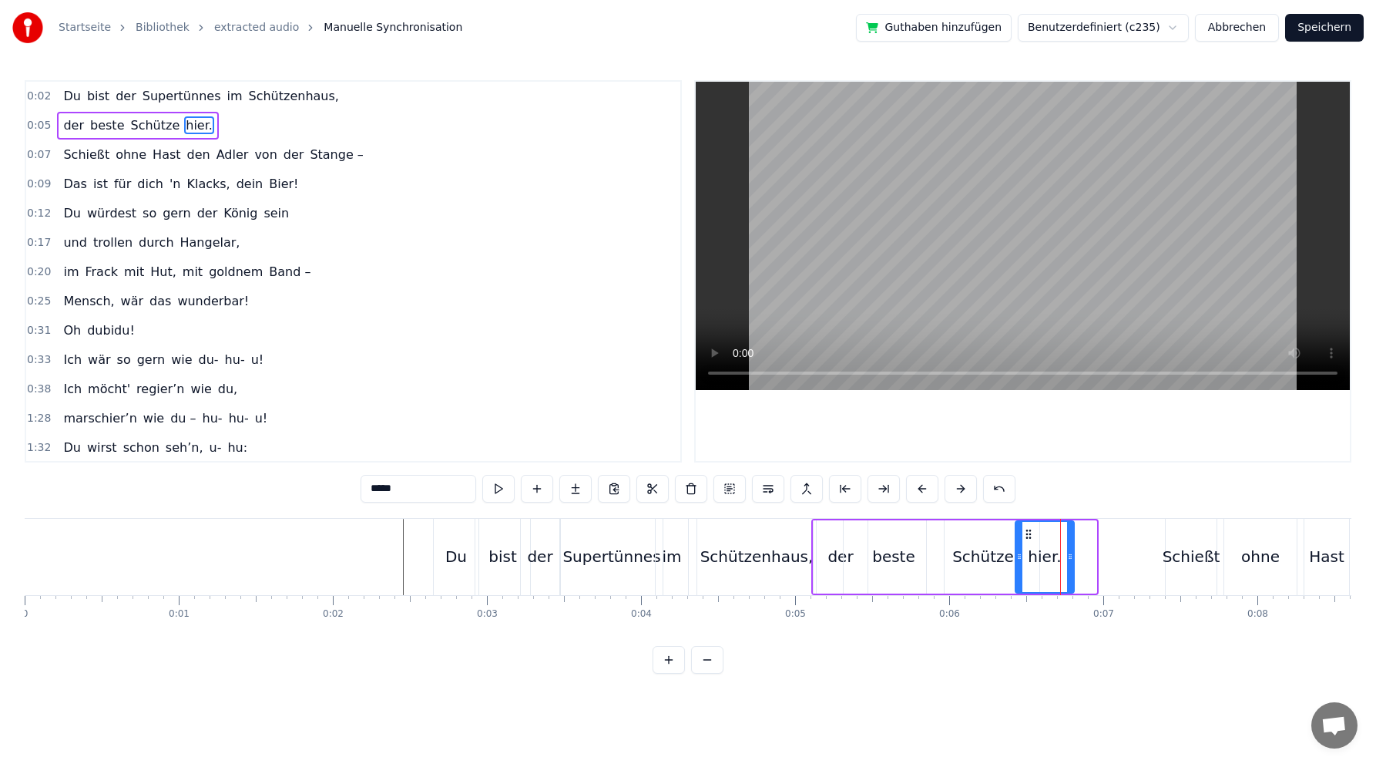
drag, startPoint x: 1052, startPoint y: 529, endPoint x: 1030, endPoint y: 528, distance: 22.4
click at [1030, 528] on icon at bounding box center [1029, 534] width 12 height 12
click at [978, 558] on div "Schütze" at bounding box center [984, 556] width 62 height 23
type input "*******"
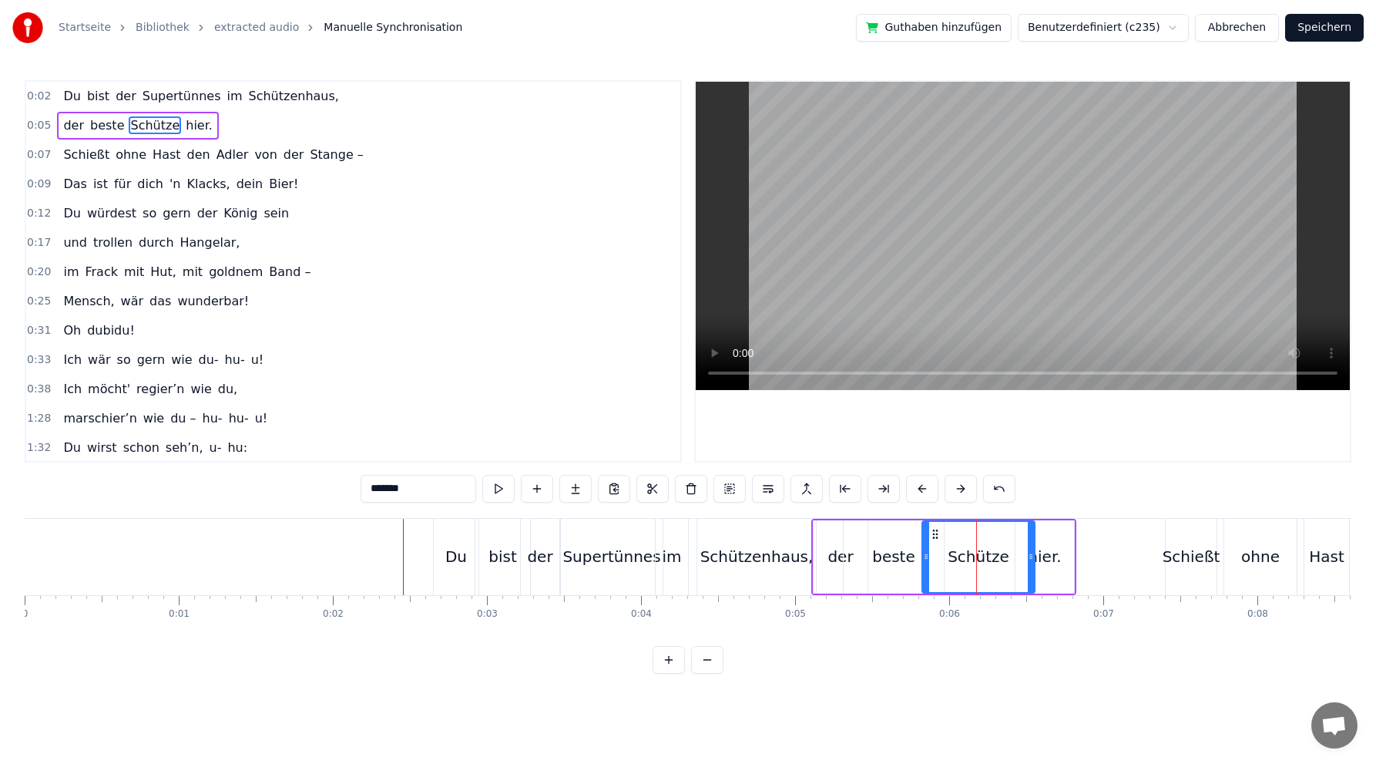
click at [936, 533] on icon at bounding box center [935, 534] width 12 height 12
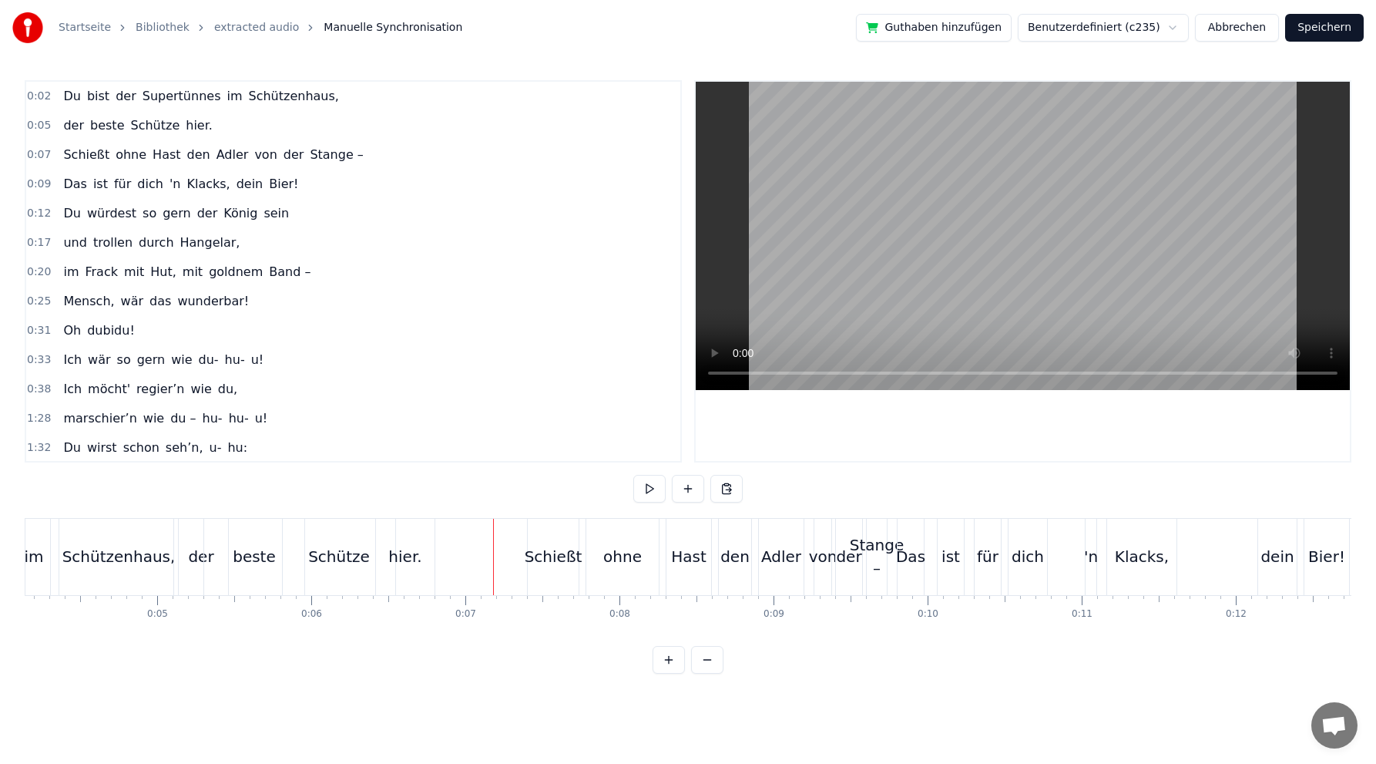
scroll to position [0, 647]
click at [173, 532] on div "der" at bounding box center [192, 557] width 54 height 76
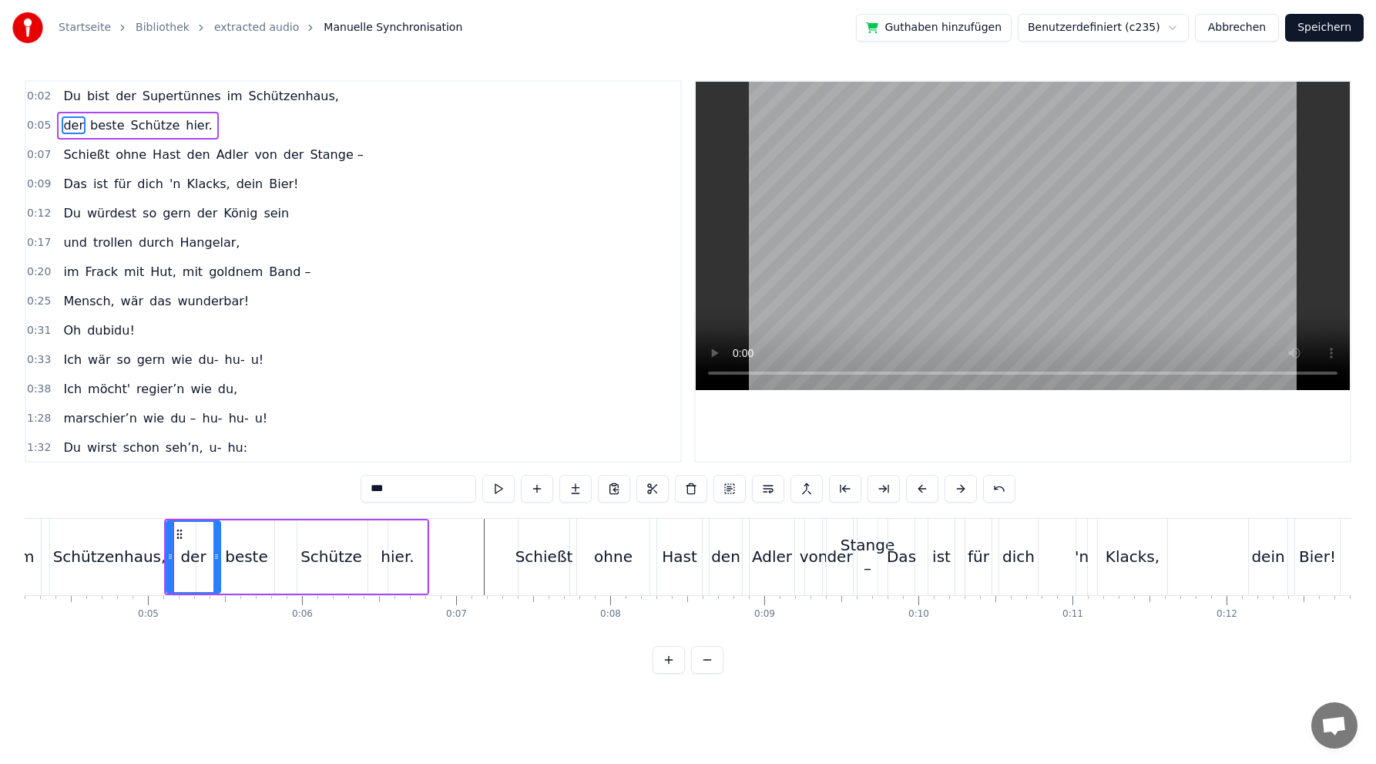
click at [159, 530] on div "Schützenhaus," at bounding box center [109, 557] width 119 height 76
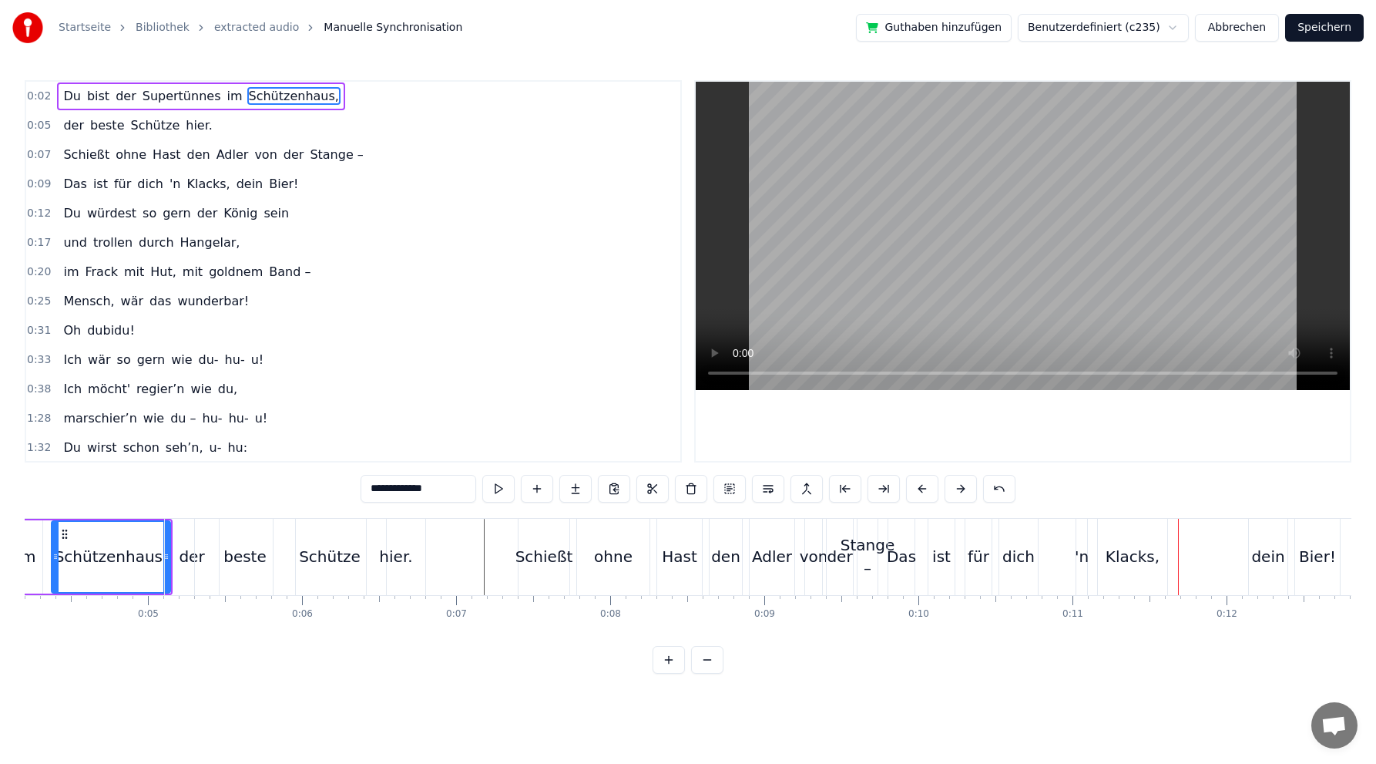
click at [610, 553] on div "ohne" at bounding box center [613, 556] width 39 height 23
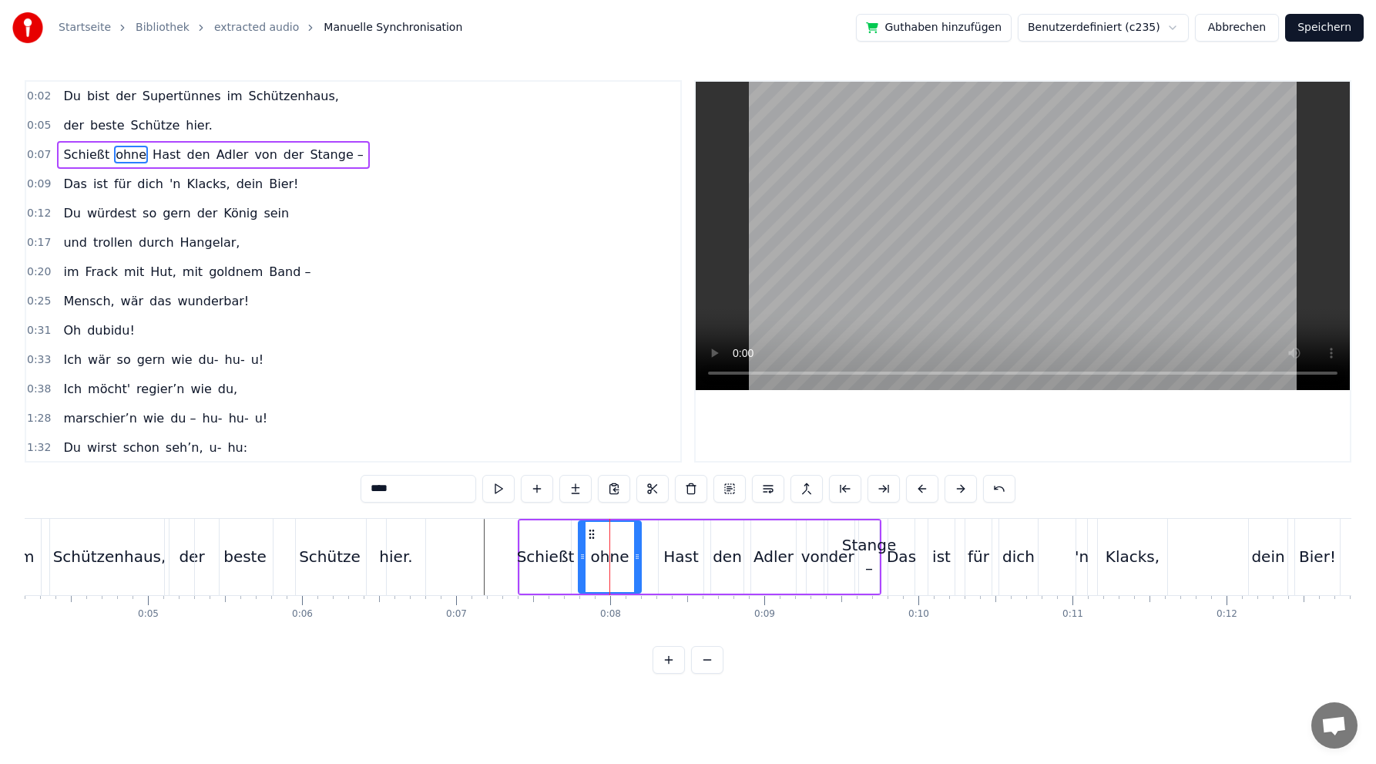
drag, startPoint x: 647, startPoint y: 554, endPoint x: 637, endPoint y: 554, distance: 10.0
click at [637, 554] on circle at bounding box center [637, 554] width 1 height 1
click at [675, 556] on div "Hast" at bounding box center [681, 556] width 35 height 23
drag, startPoint x: 663, startPoint y: 529, endPoint x: 654, endPoint y: 529, distance: 9.2
click at [654, 529] on icon at bounding box center [656, 534] width 12 height 12
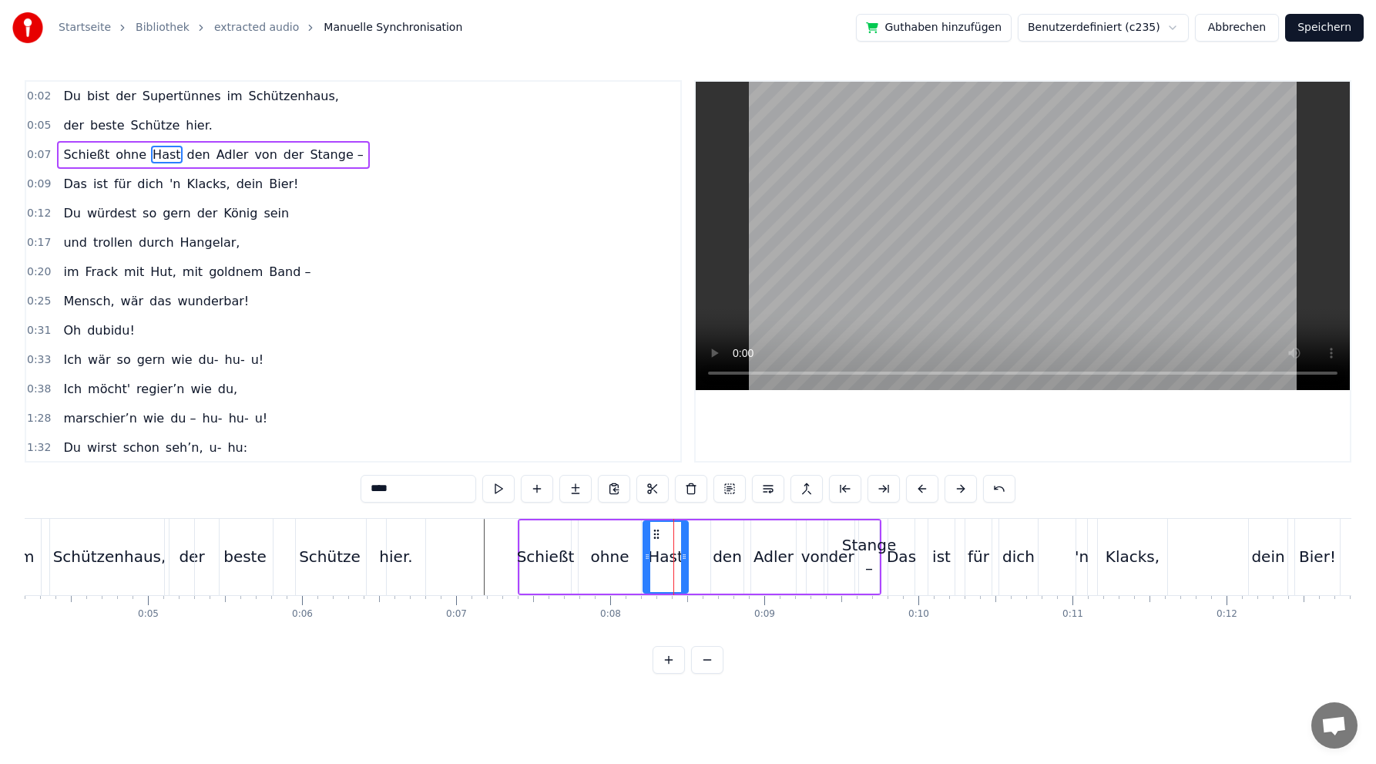
click at [725, 555] on div "den" at bounding box center [727, 556] width 29 height 23
type input "***"
drag, startPoint x: 724, startPoint y: 530, endPoint x: 706, endPoint y: 532, distance: 17.8
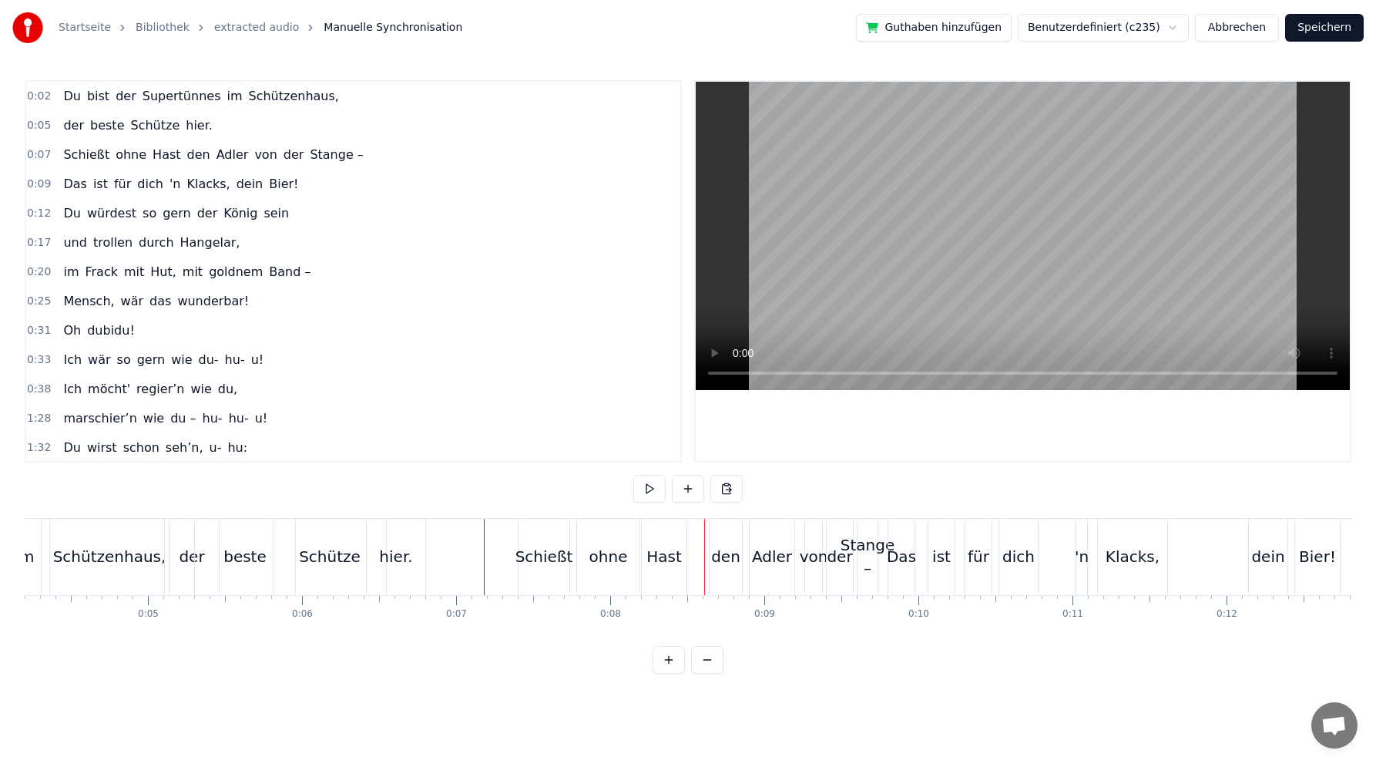
click at [724, 559] on div "den" at bounding box center [725, 556] width 29 height 23
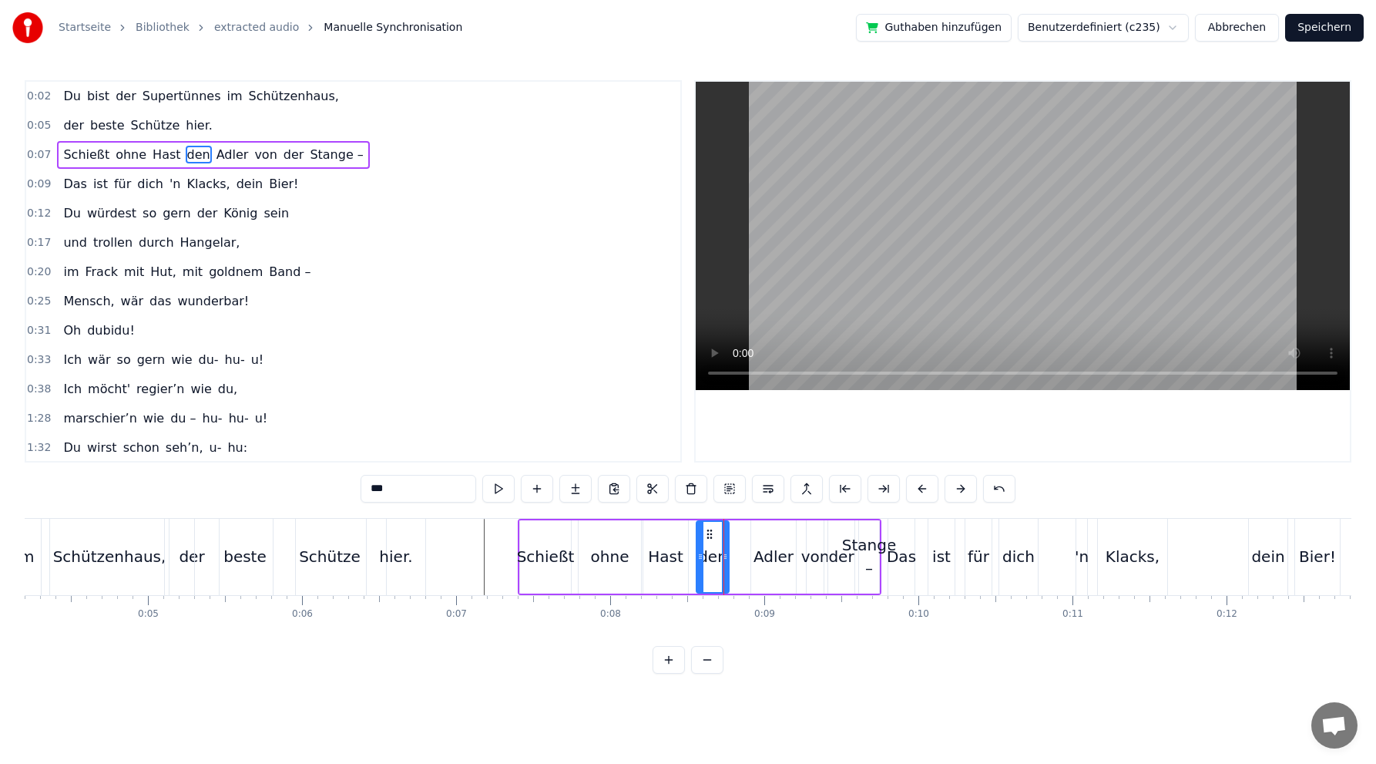
drag, startPoint x: 723, startPoint y: 531, endPoint x: 708, endPoint y: 530, distance: 14.7
click at [708, 530] on icon at bounding box center [710, 534] width 12 height 12
click at [763, 559] on div "Adler" at bounding box center [774, 556] width 40 height 23
drag, startPoint x: 761, startPoint y: 529, endPoint x: 750, endPoint y: 529, distance: 10.8
click at [750, 529] on icon at bounding box center [750, 534] width 12 height 12
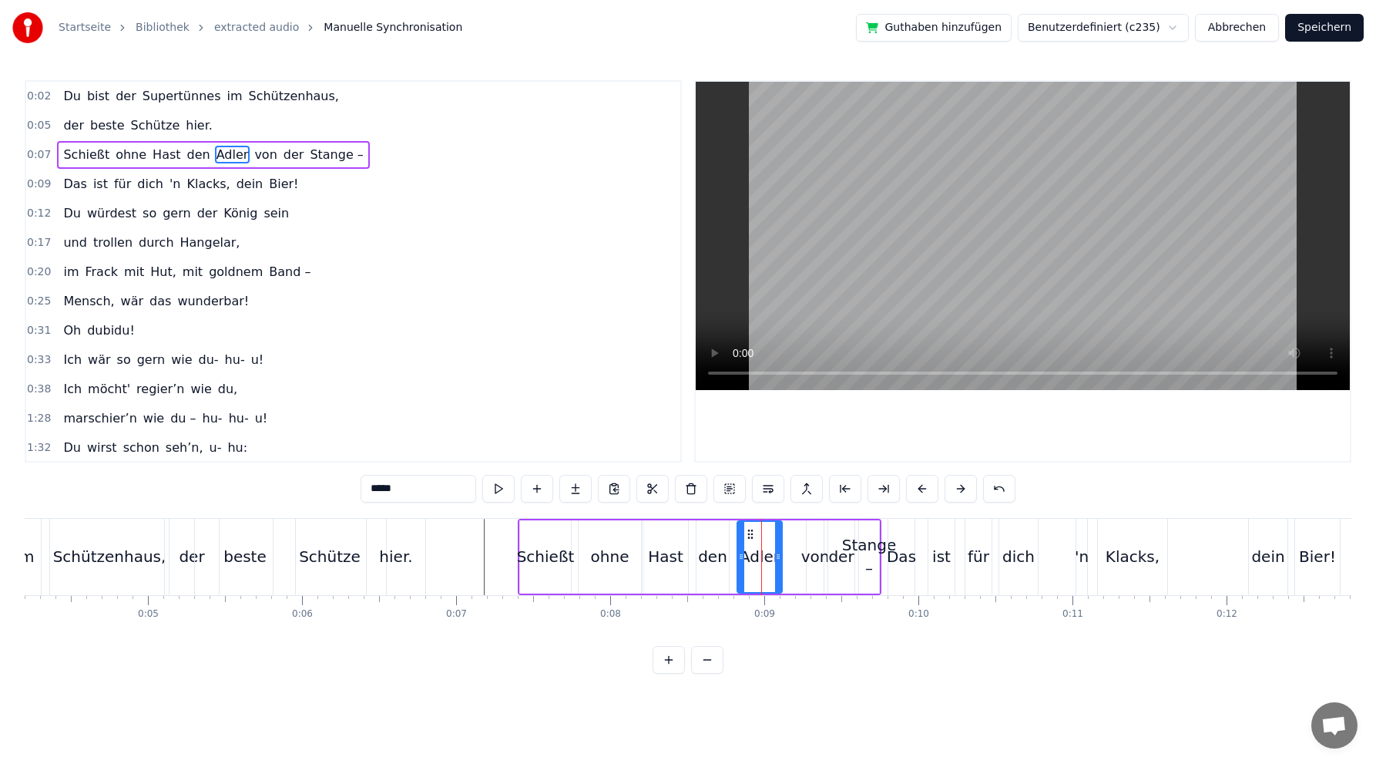
click at [814, 557] on div "von" at bounding box center [816, 556] width 29 height 23
drag, startPoint x: 808, startPoint y: 560, endPoint x: 791, endPoint y: 560, distance: 17.7
click at [791, 560] on icon at bounding box center [792, 556] width 6 height 12
click at [793, 535] on icon at bounding box center [796, 534] width 12 height 12
click at [1022, 554] on div "dich" at bounding box center [1019, 556] width 32 height 23
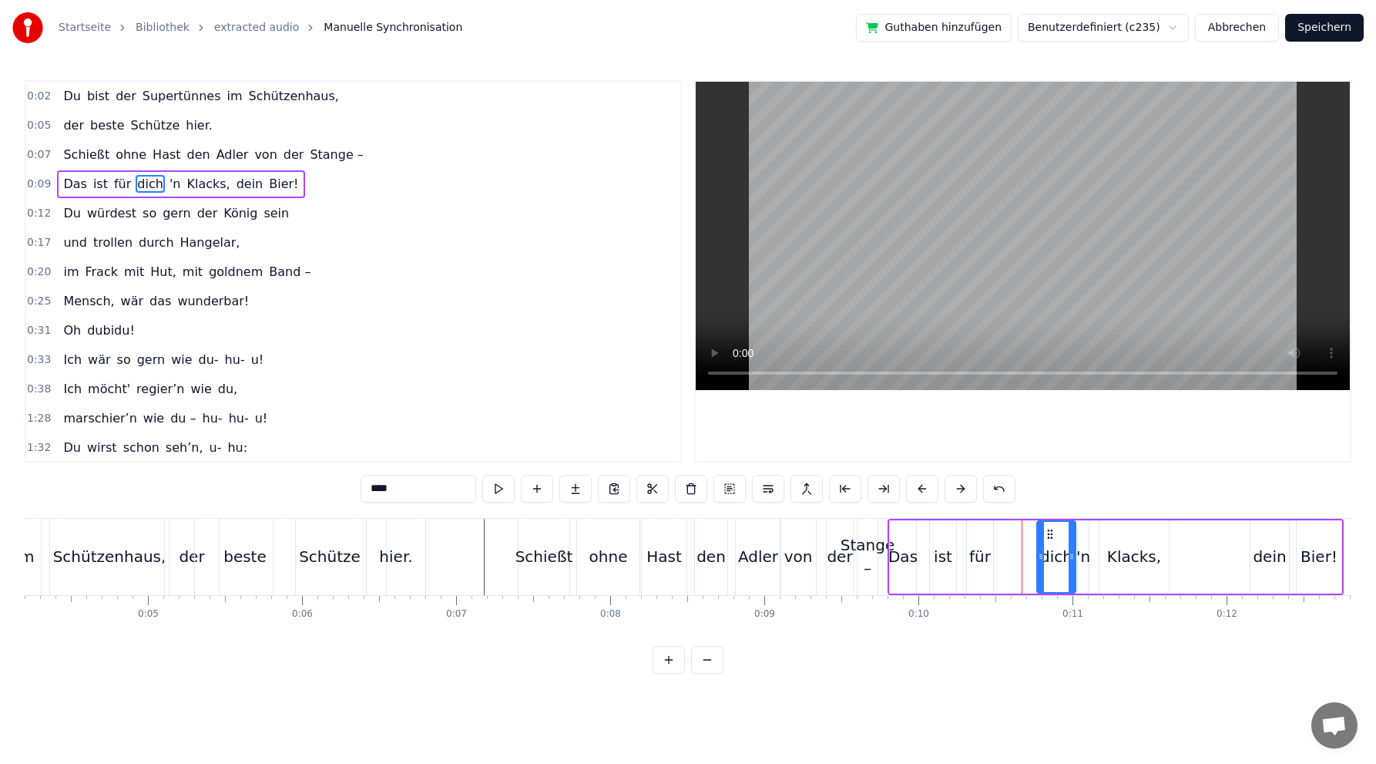
drag, startPoint x: 1015, startPoint y: 531, endPoint x: 1050, endPoint y: 527, distance: 35.7
click at [1050, 528] on icon at bounding box center [1050, 534] width 12 height 12
click at [982, 554] on div "für" at bounding box center [981, 556] width 22 height 23
drag, startPoint x: 981, startPoint y: 533, endPoint x: 1012, endPoint y: 529, distance: 31.1
click at [1012, 529] on icon at bounding box center [1011, 534] width 12 height 12
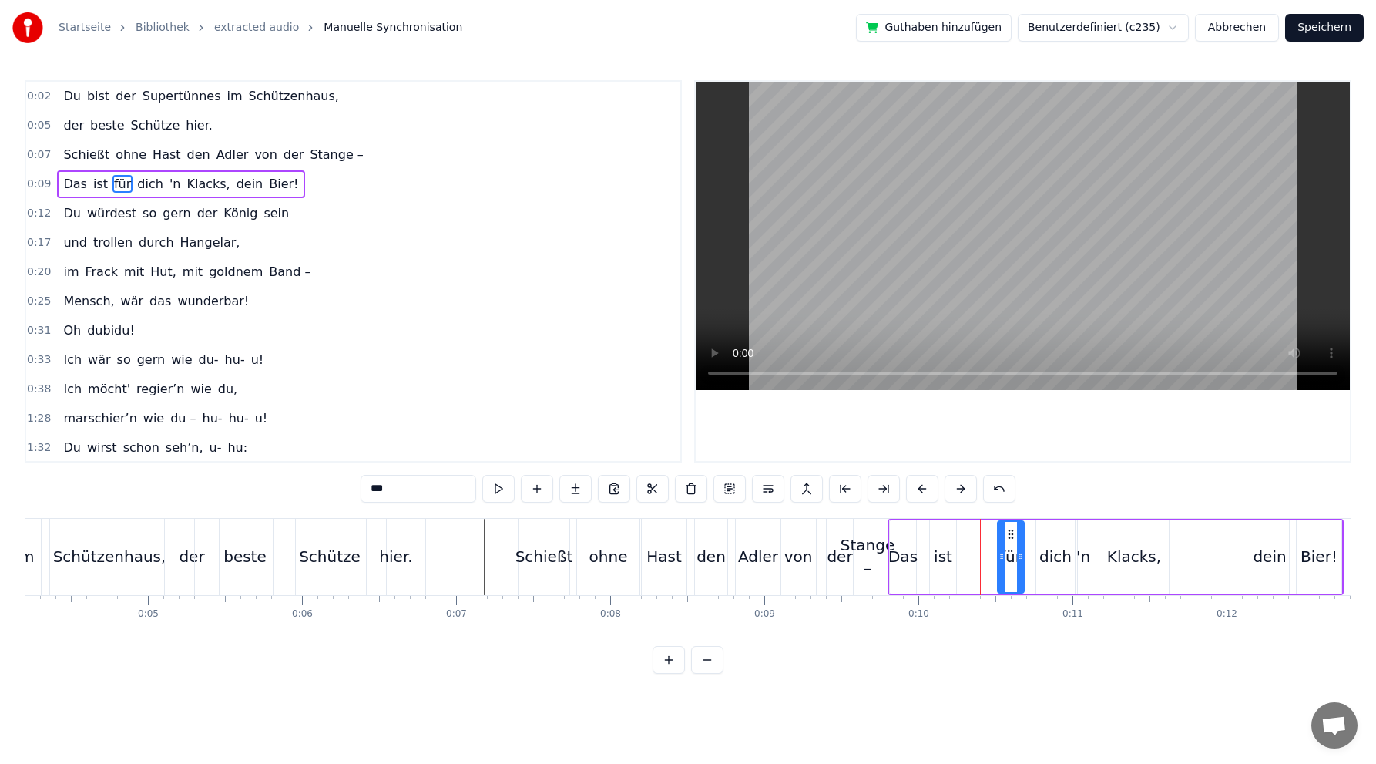
click at [947, 556] on div "ist" at bounding box center [943, 556] width 18 height 23
drag, startPoint x: 940, startPoint y: 531, endPoint x: 970, endPoint y: 530, distance: 30.1
click at [970, 530] on icon at bounding box center [973, 534] width 12 height 12
click at [905, 561] on div "Das" at bounding box center [903, 556] width 29 height 23
type input "***"
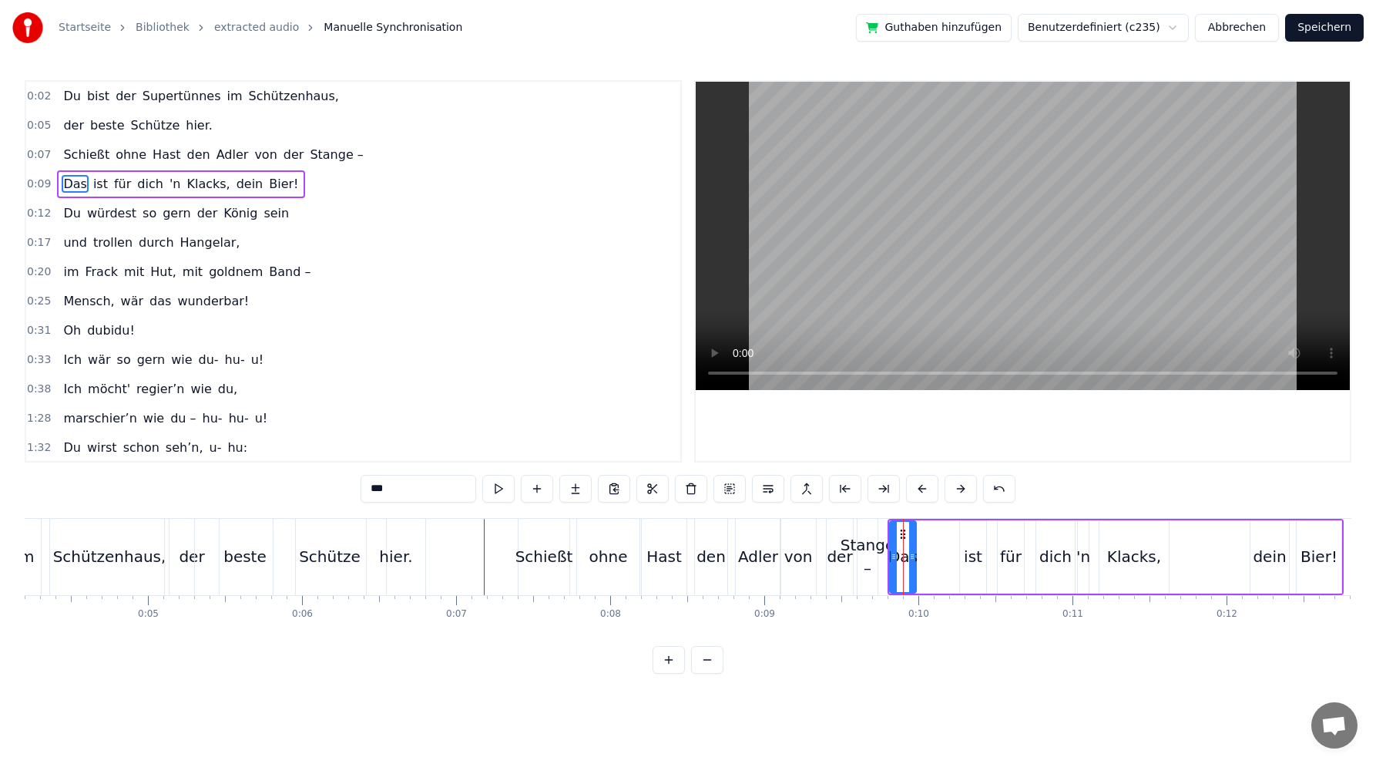
drag, startPoint x: 903, startPoint y: 533, endPoint x: 934, endPoint y: 530, distance: 31.0
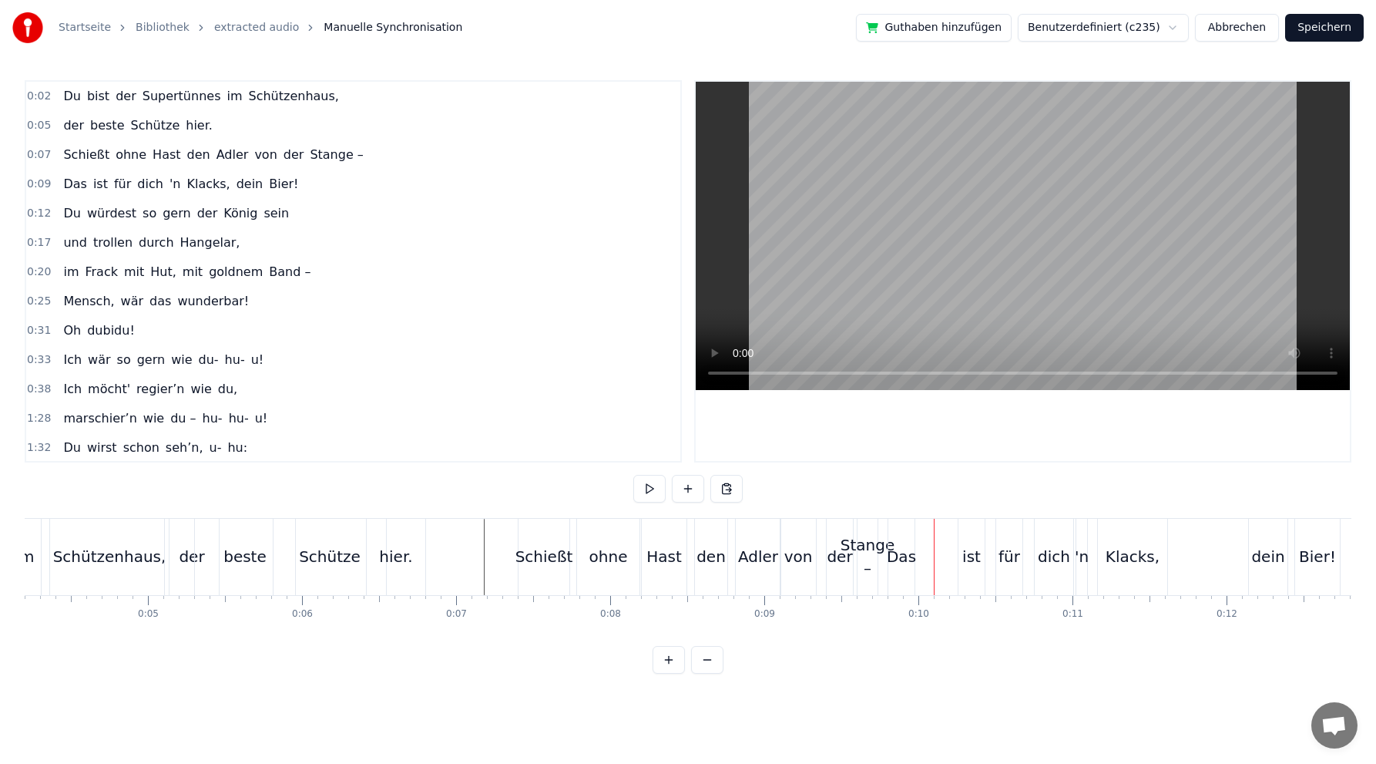
click at [905, 559] on div "Das" at bounding box center [901, 556] width 29 height 23
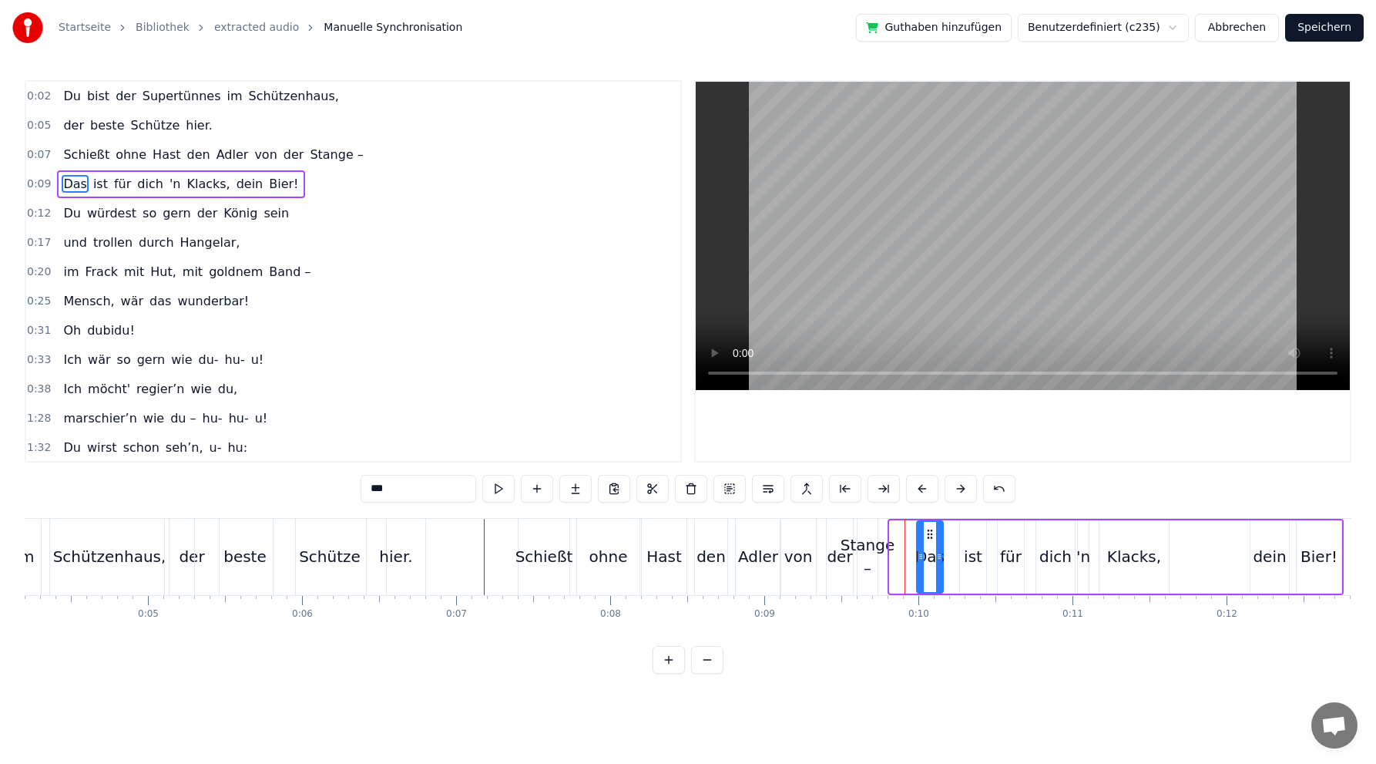
drag, startPoint x: 902, startPoint y: 533, endPoint x: 929, endPoint y: 530, distance: 27.1
click at [929, 530] on icon at bounding box center [930, 534] width 12 height 12
click at [879, 546] on div "Stange –" at bounding box center [868, 556] width 54 height 46
type input "********"
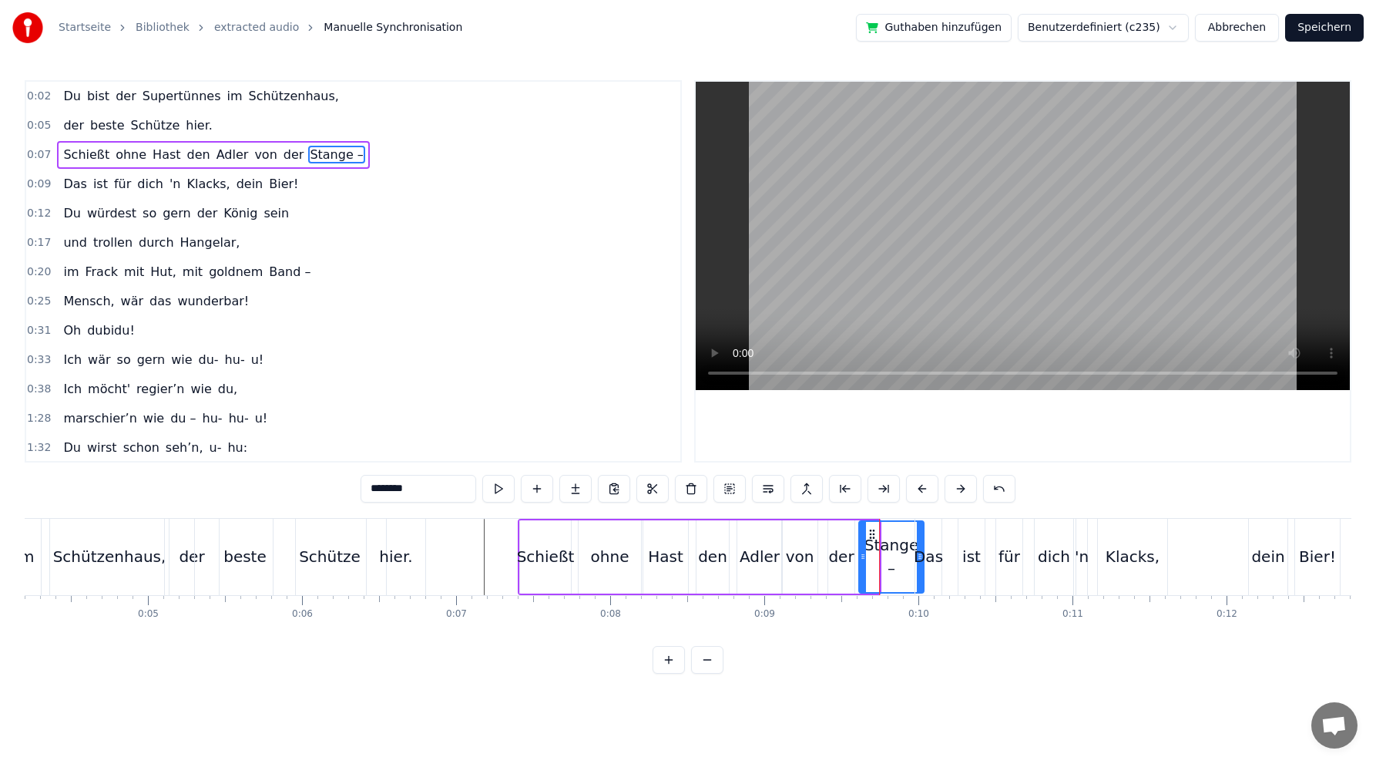
drag, startPoint x: 877, startPoint y: 556, endPoint x: 922, endPoint y: 547, distance: 45.5
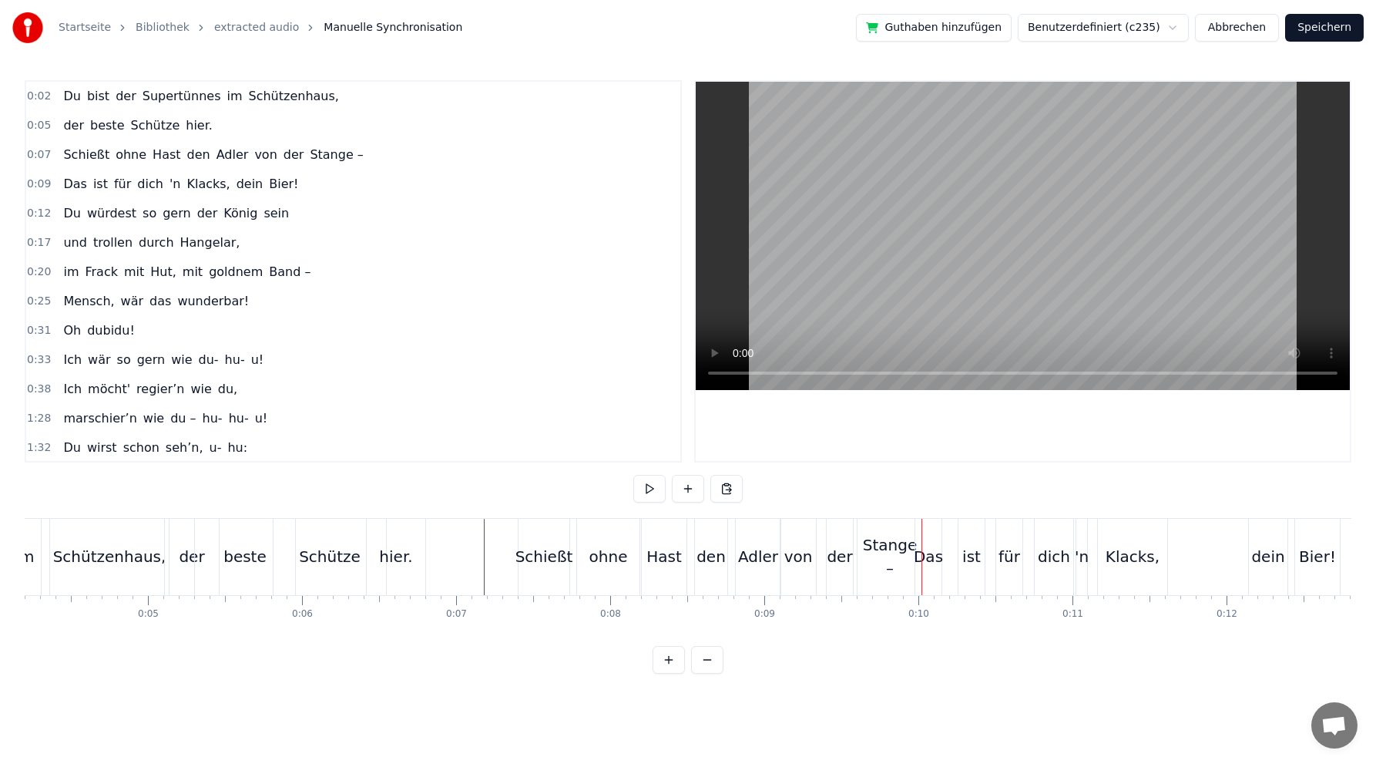
click at [932, 560] on div "Das" at bounding box center [928, 556] width 29 height 23
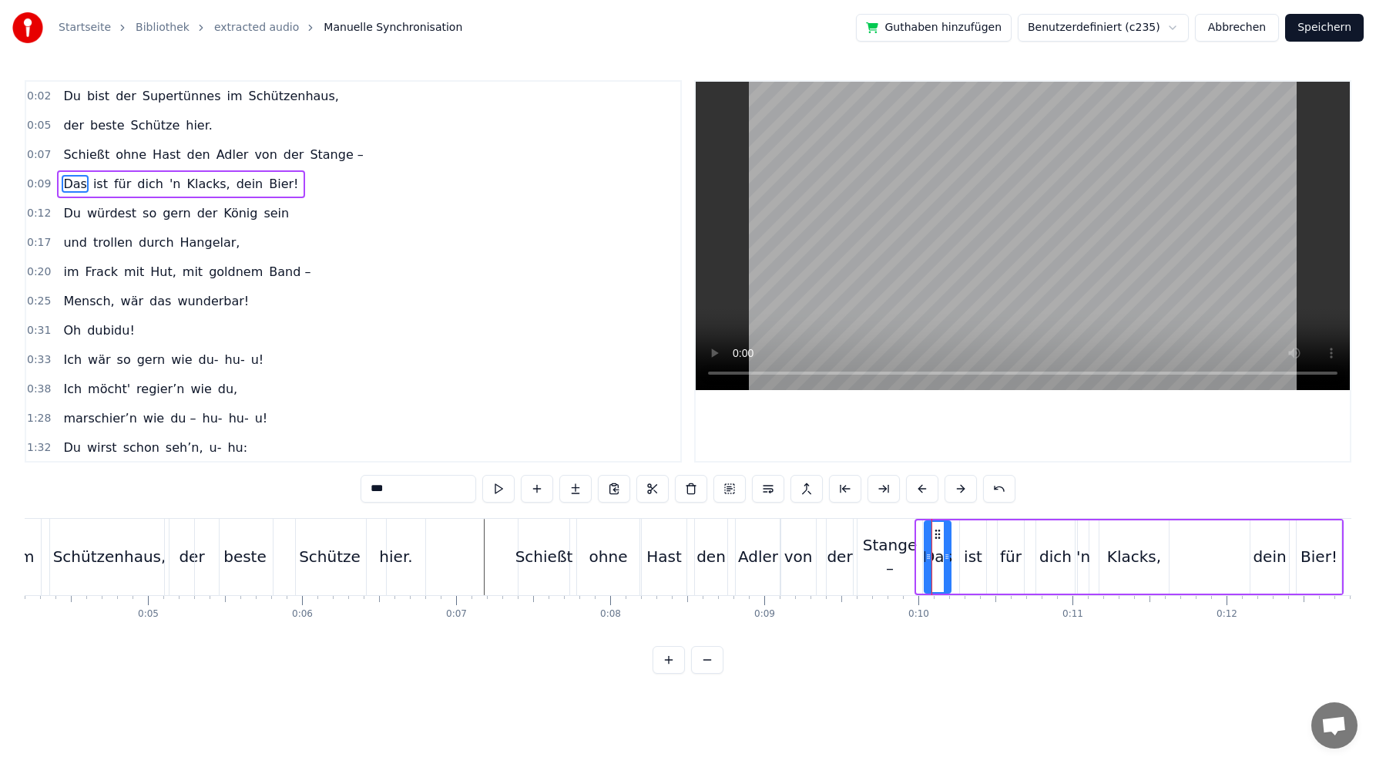
drag, startPoint x: 930, startPoint y: 531, endPoint x: 938, endPoint y: 530, distance: 7.7
click at [938, 530] on icon at bounding box center [938, 534] width 12 height 12
click at [844, 558] on div "der" at bounding box center [839, 556] width 25 height 23
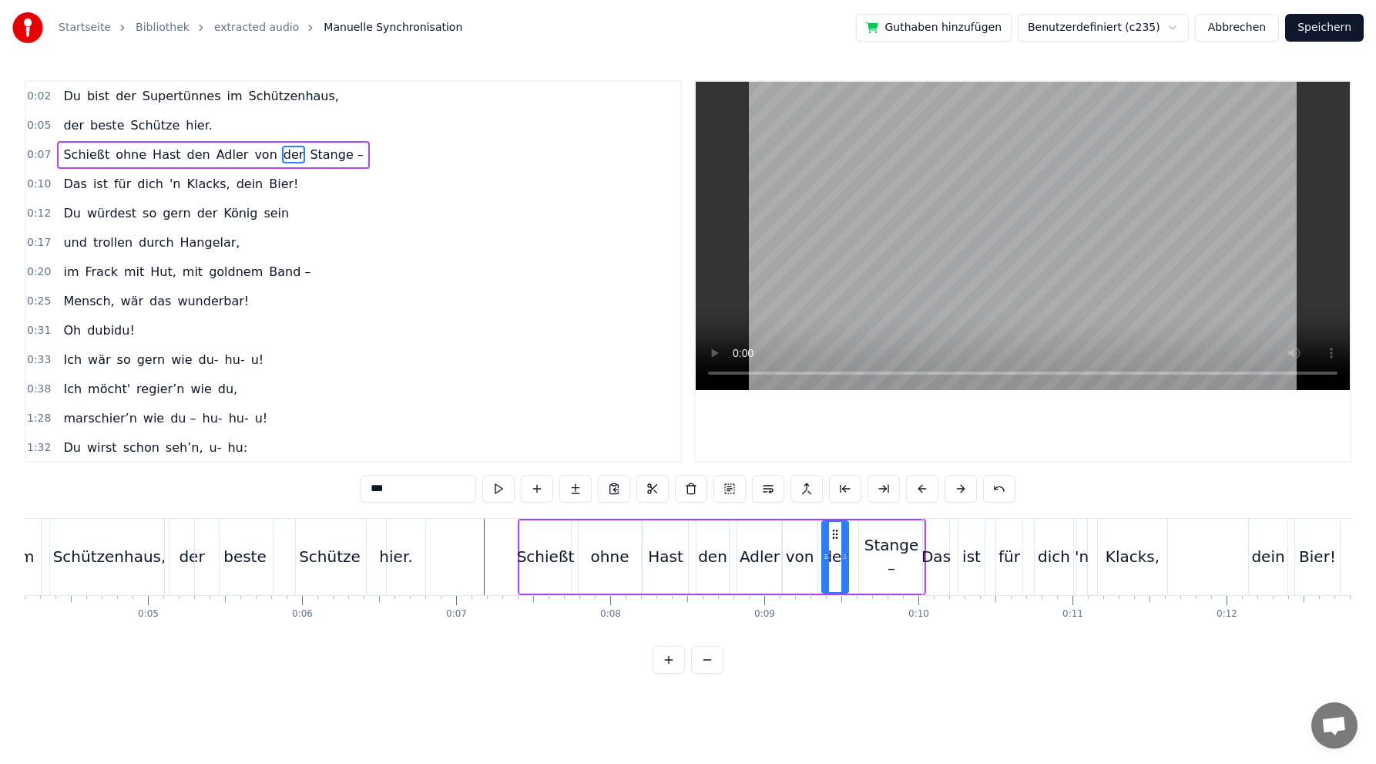
click at [834, 530] on icon at bounding box center [835, 534] width 12 height 12
click at [884, 559] on div "Stange –" at bounding box center [891, 556] width 65 height 46
type input "********"
click at [865, 533] on circle at bounding box center [865, 533] width 1 height 1
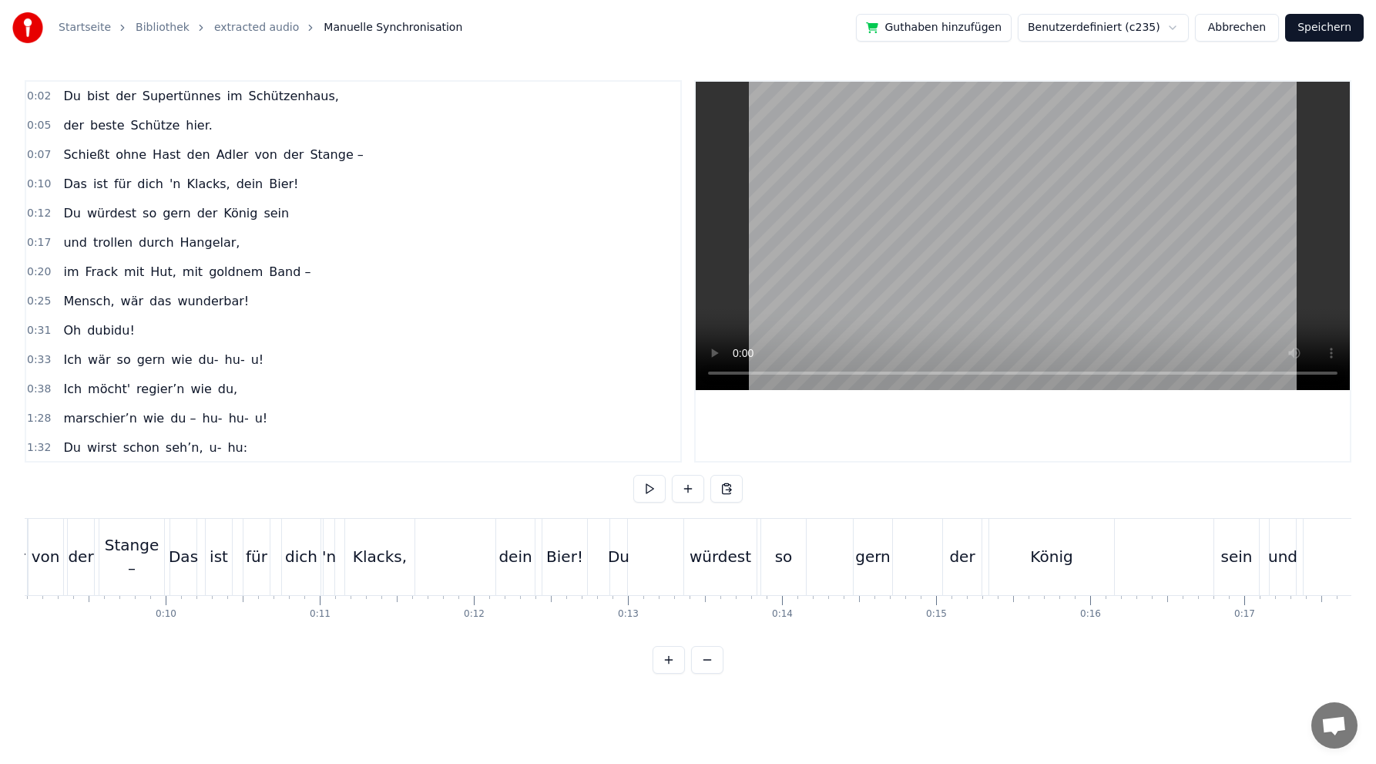
scroll to position [0, 1484]
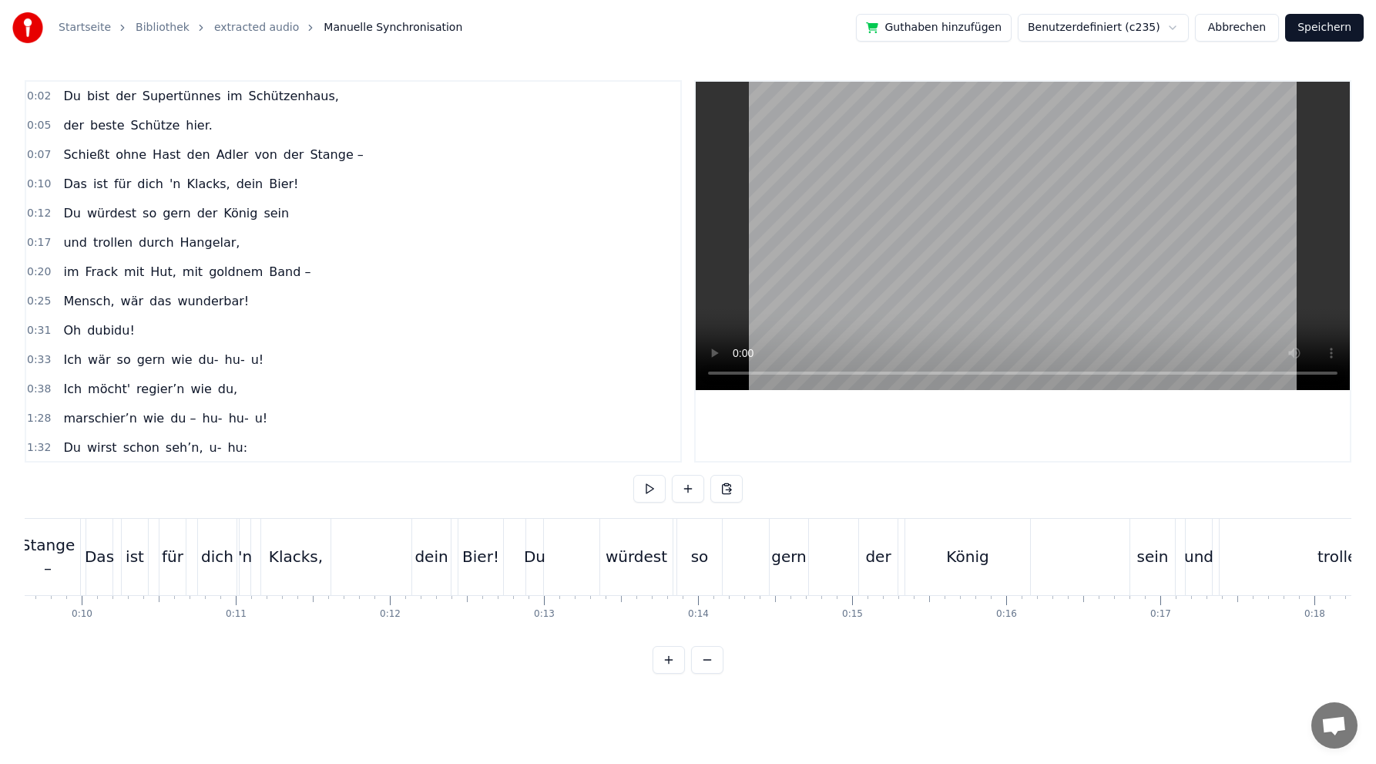
click at [347, 553] on div "Das ist für dich 'n Klacks, dein Bier!" at bounding box center [297, 557] width 422 height 76
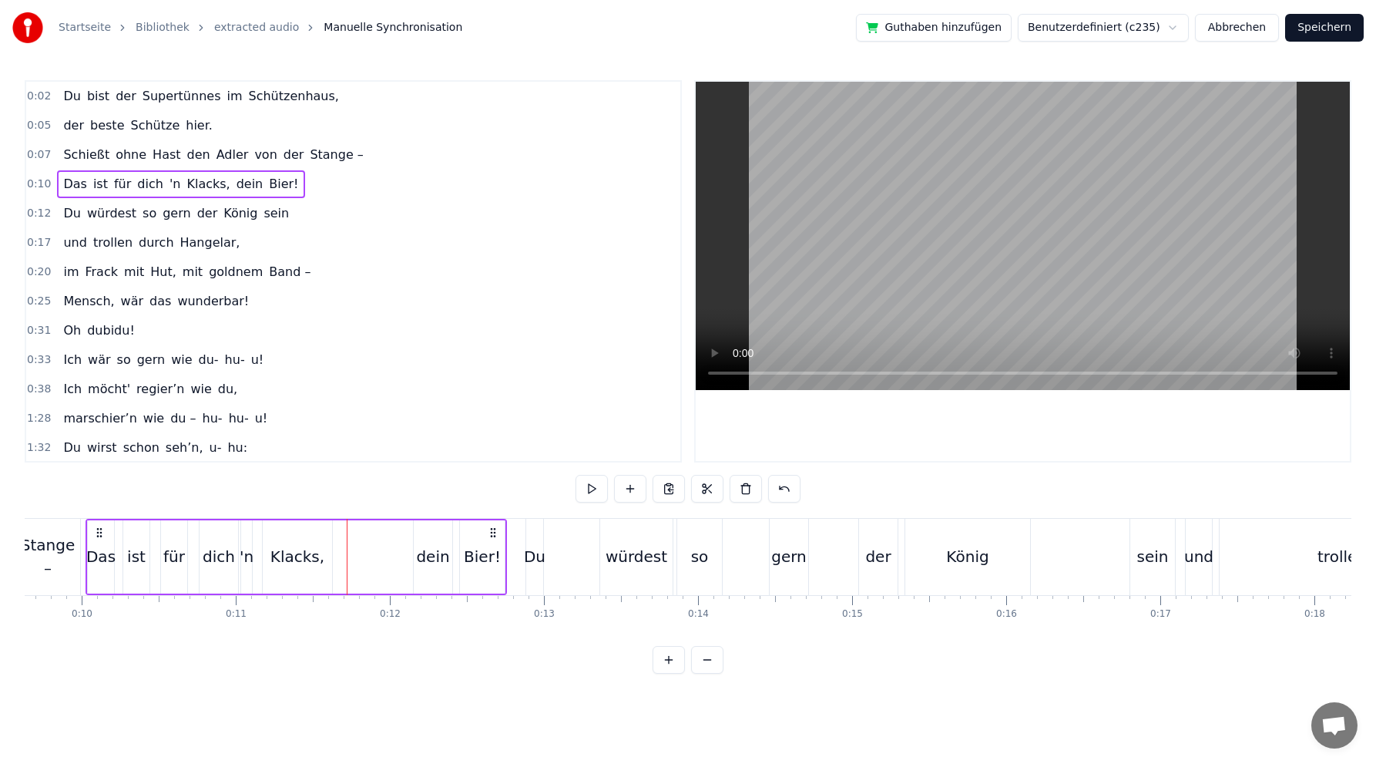
click at [347, 553] on div at bounding box center [347, 557] width 1 height 76
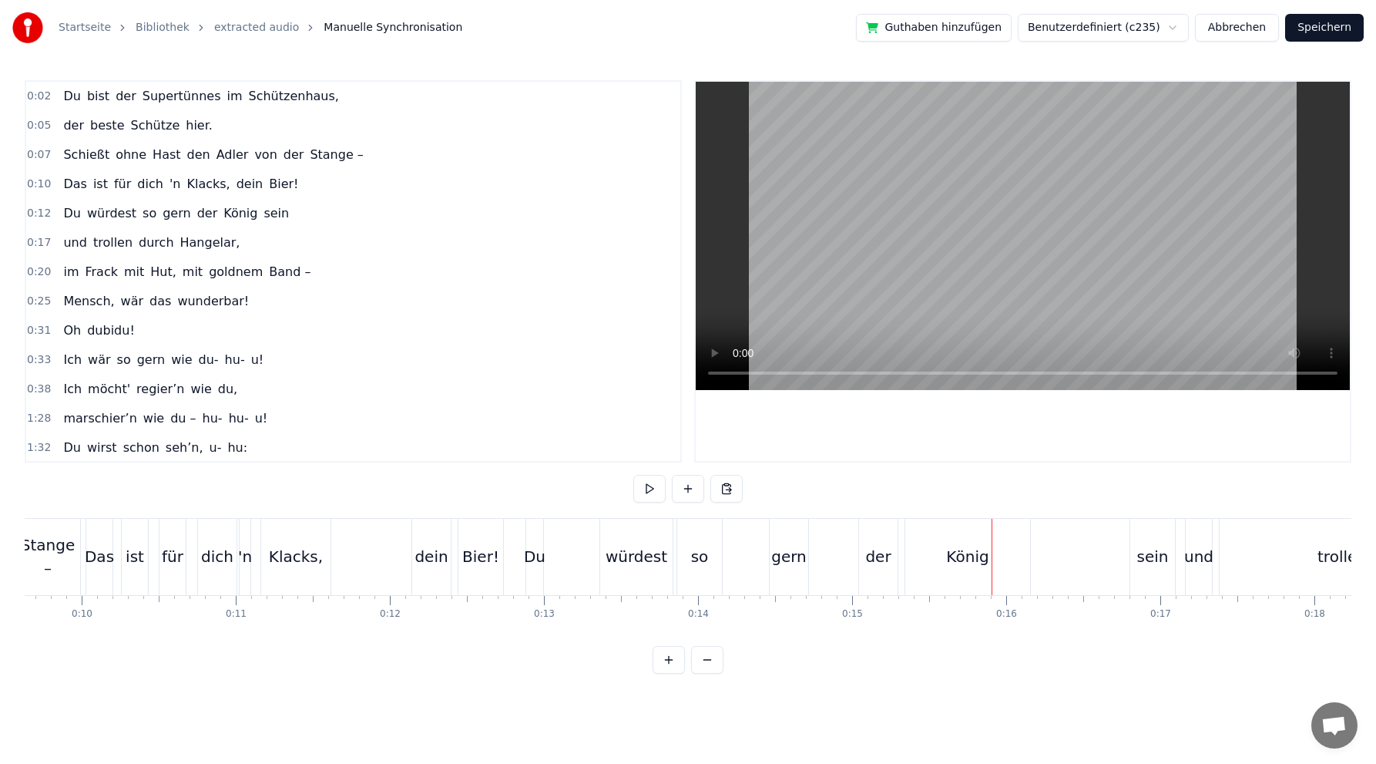
click at [439, 559] on div "dein" at bounding box center [431, 556] width 33 height 23
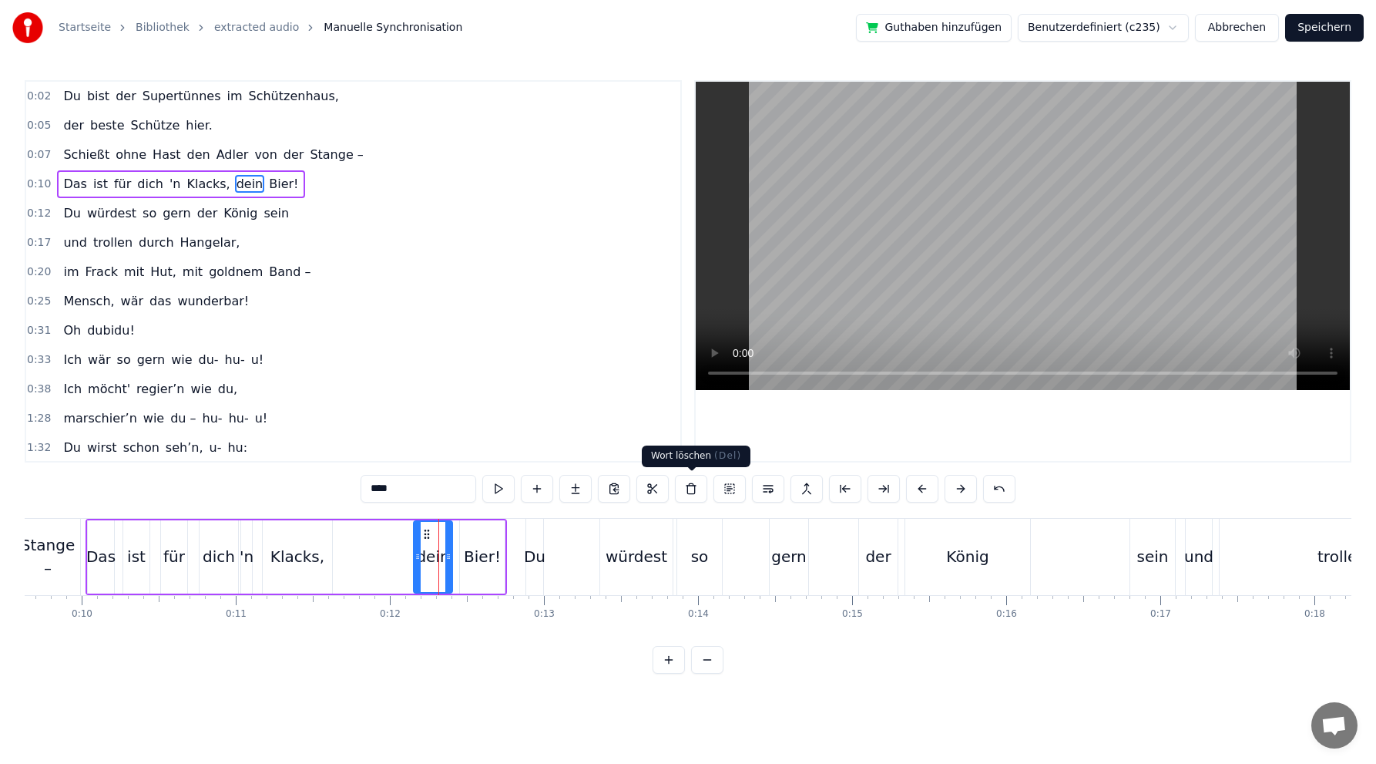
click at [686, 489] on button at bounding box center [691, 489] width 32 height 28
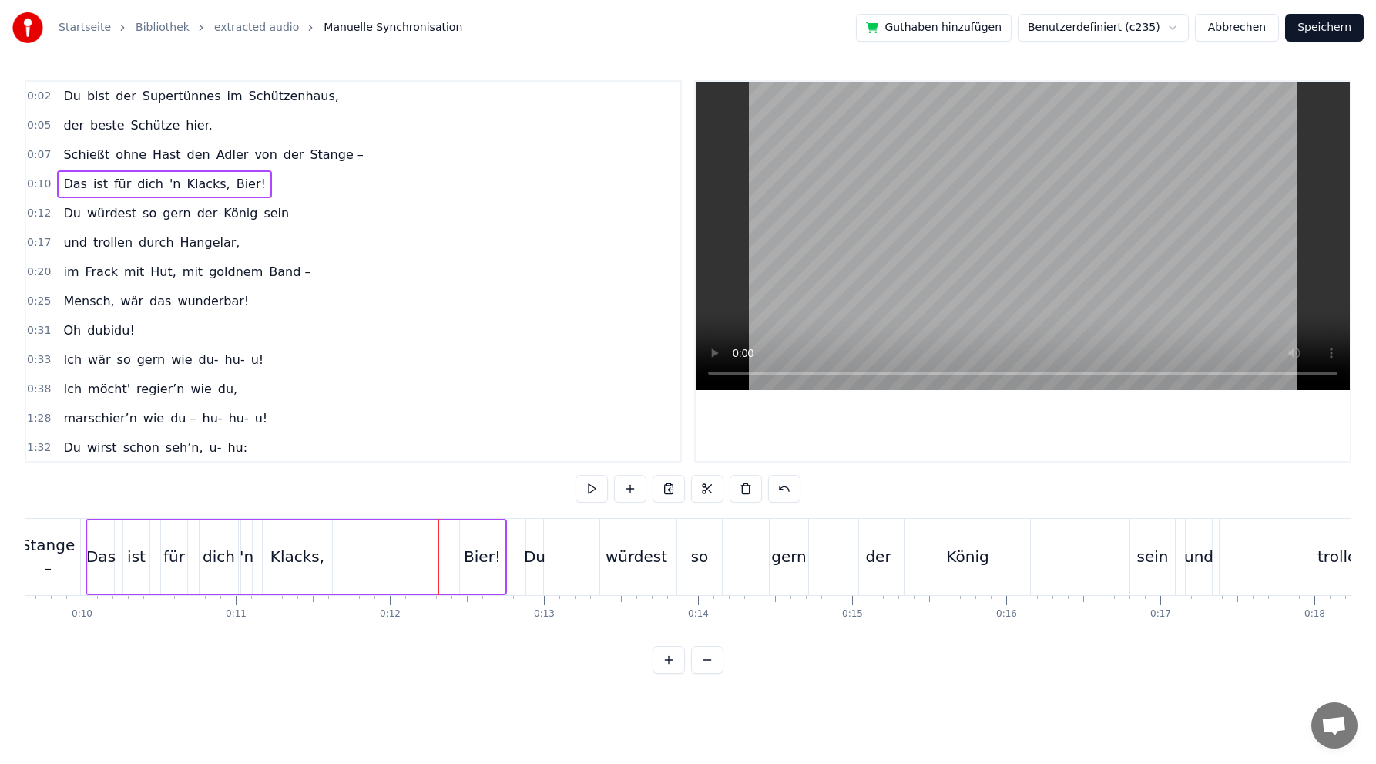
click at [486, 559] on div "Bier!" at bounding box center [482, 556] width 37 height 23
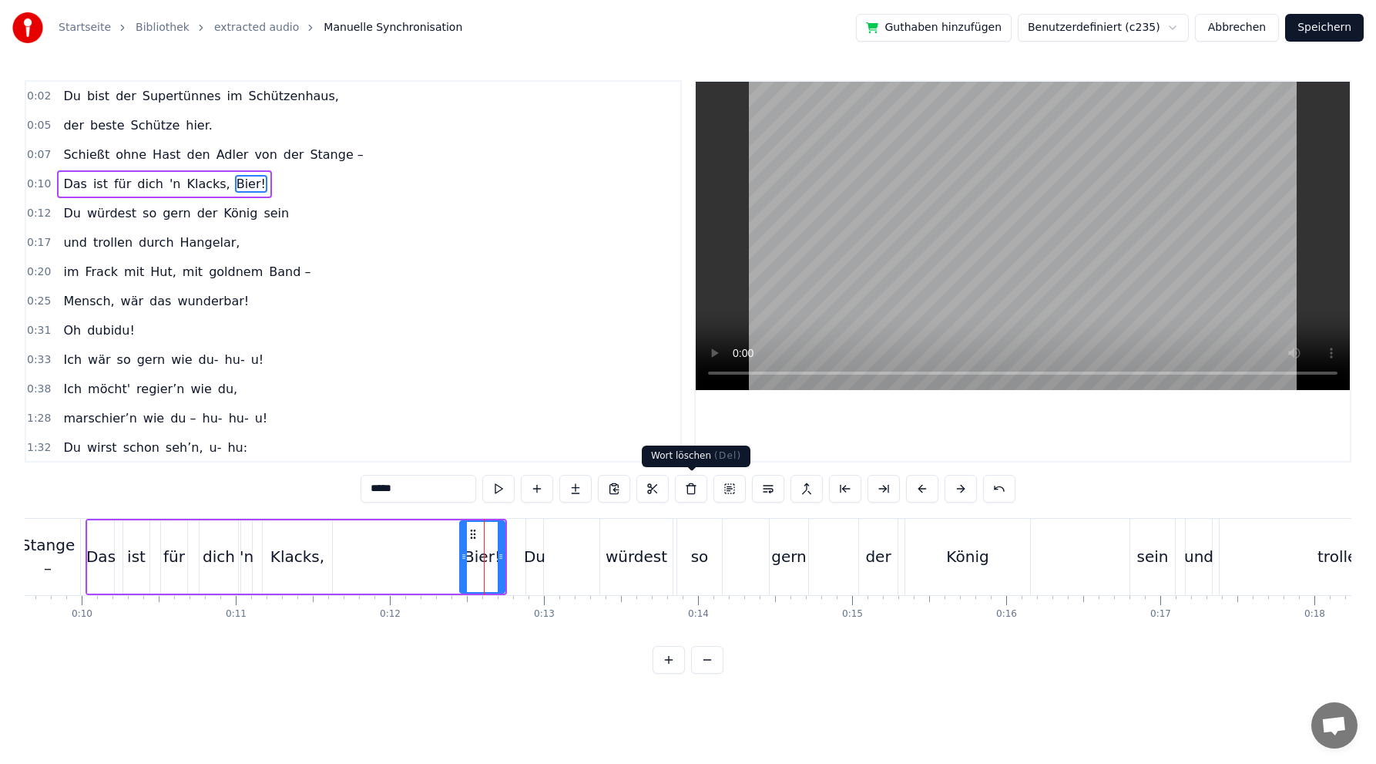
click at [691, 487] on button at bounding box center [691, 489] width 32 height 28
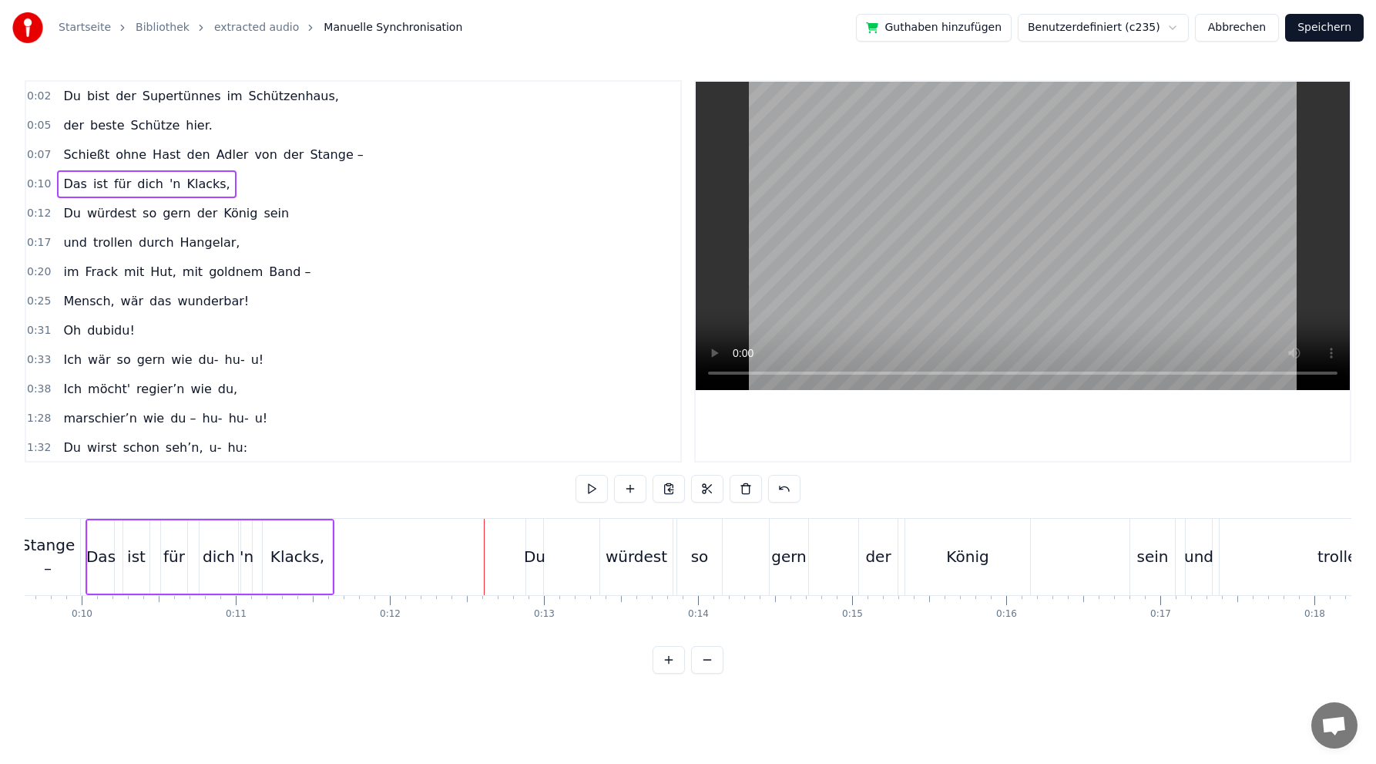
click at [537, 563] on div "Du" at bounding box center [535, 556] width 22 height 23
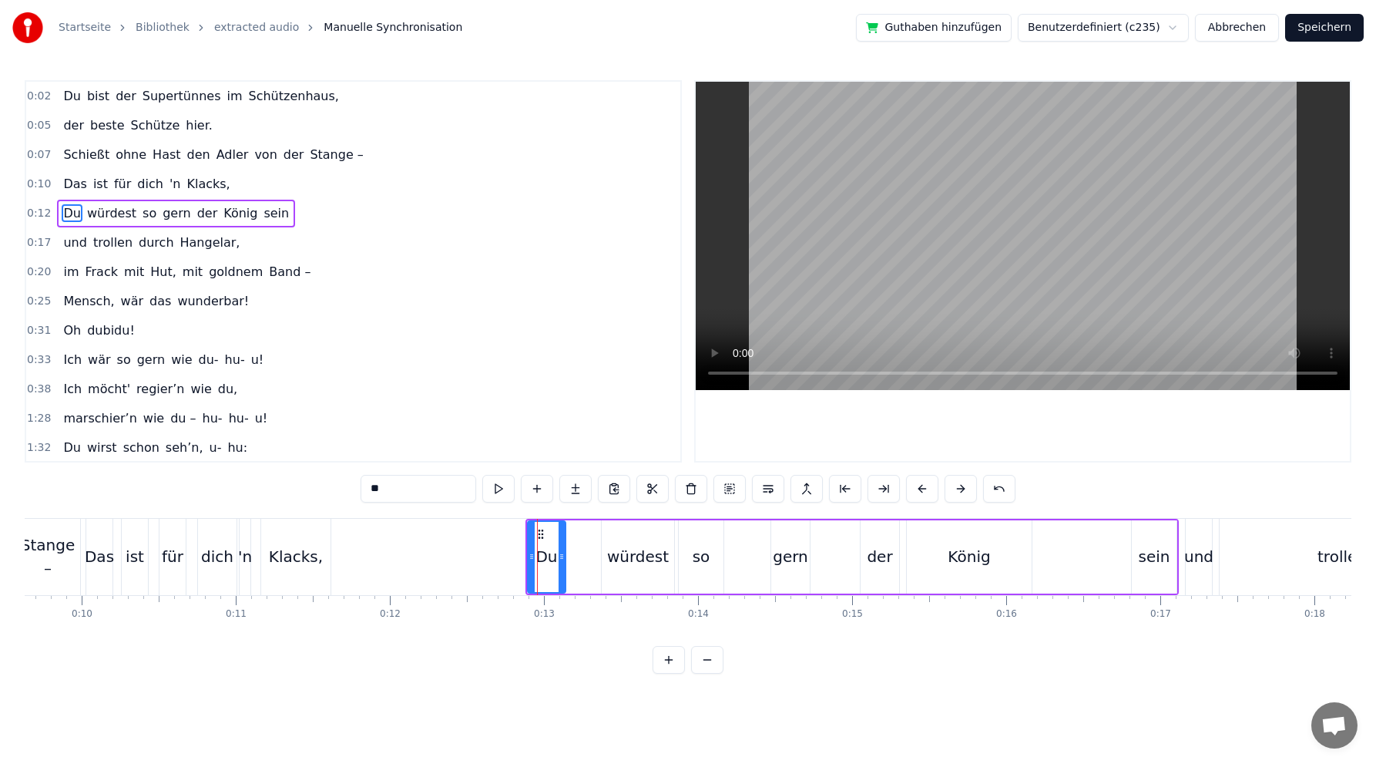
drag, startPoint x: 541, startPoint y: 558, endPoint x: 557, endPoint y: 551, distance: 17.6
click at [562, 555] on icon at bounding box center [562, 556] width 6 height 12
drag, startPoint x: 522, startPoint y: 535, endPoint x: 417, endPoint y: 533, distance: 104.8
click at [416, 533] on circle at bounding box center [415, 533] width 1 height 1
click at [647, 555] on div "würdest" at bounding box center [638, 556] width 62 height 23
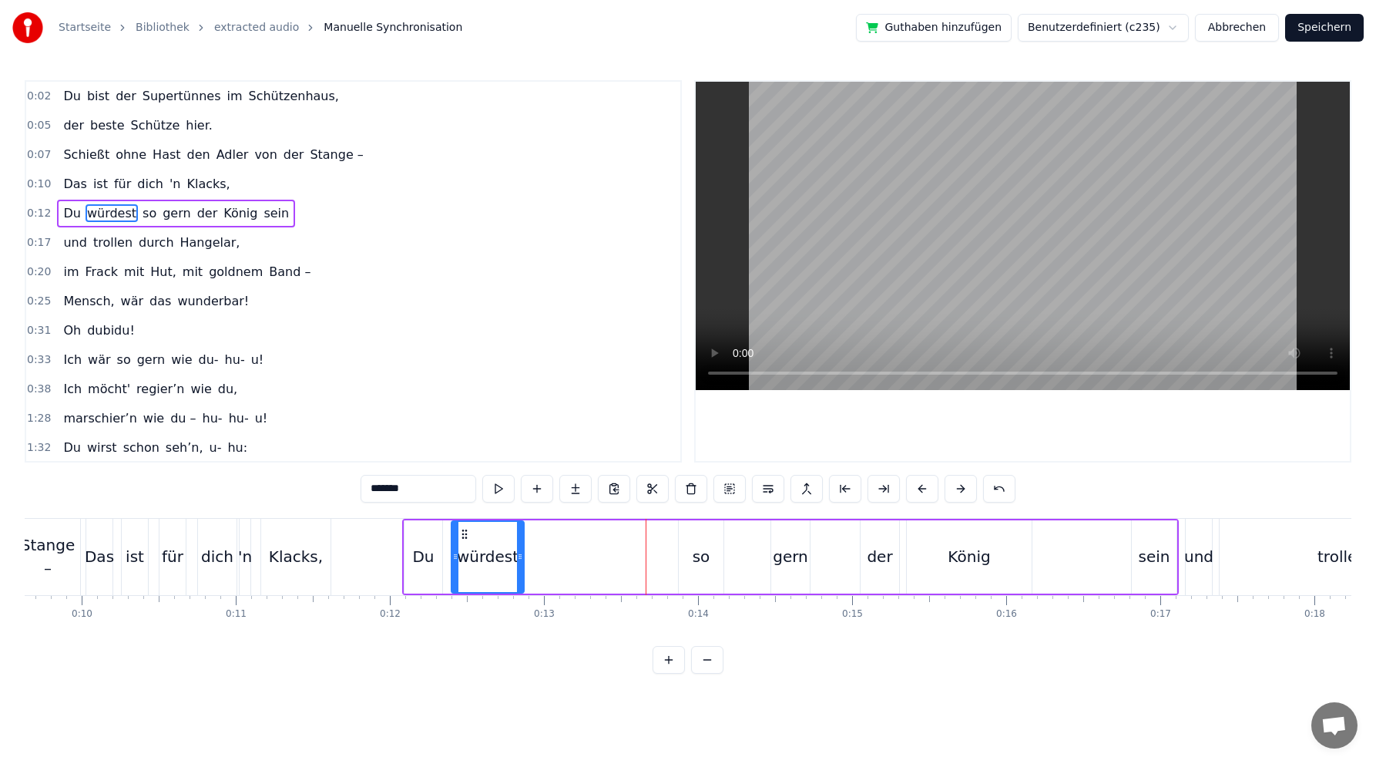
drag, startPoint x: 612, startPoint y: 530, endPoint x: 462, endPoint y: 533, distance: 150.3
click at [462, 533] on icon at bounding box center [465, 534] width 12 height 12
click at [700, 556] on div "so" at bounding box center [702, 556] width 18 height 23
drag, startPoint x: 685, startPoint y: 531, endPoint x: 520, endPoint y: 532, distance: 164.9
click at [520, 532] on icon at bounding box center [523, 534] width 12 height 12
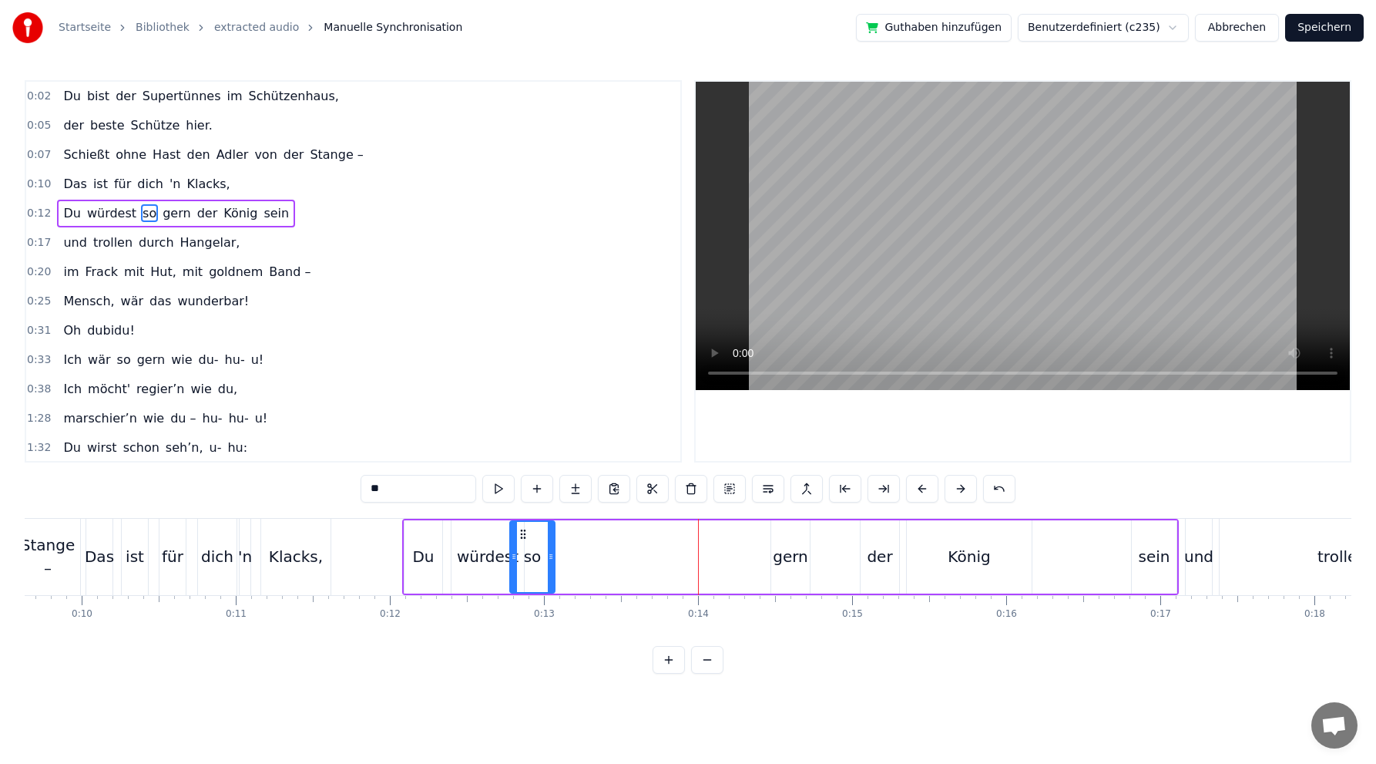
click at [781, 557] on div "gern" at bounding box center [790, 556] width 35 height 23
drag, startPoint x: 784, startPoint y: 533, endPoint x: 557, endPoint y: 528, distance: 226.6
click at [557, 528] on icon at bounding box center [558, 534] width 12 height 12
click at [871, 554] on div "der" at bounding box center [879, 556] width 25 height 23
drag, startPoint x: 870, startPoint y: 532, endPoint x: 590, endPoint y: 536, distance: 279.8
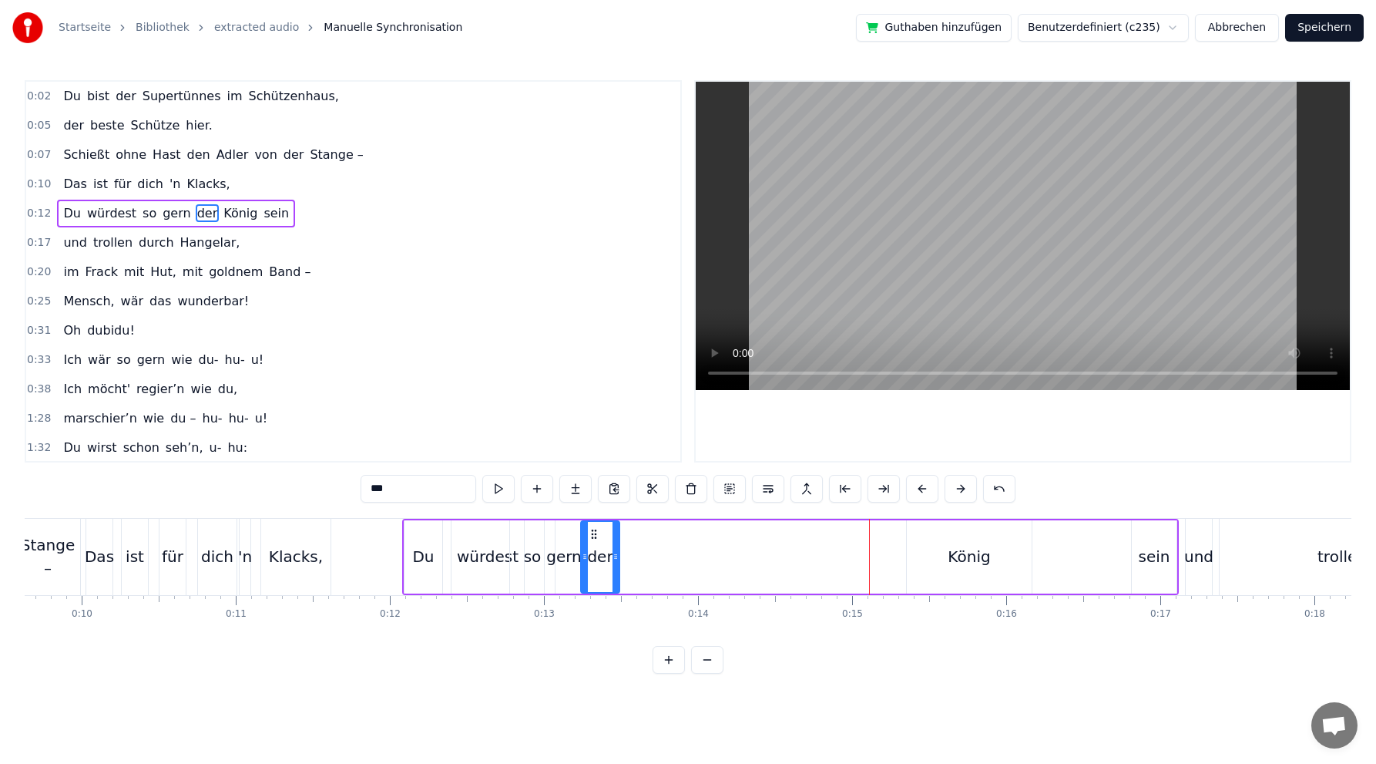
click at [590, 536] on icon at bounding box center [594, 534] width 12 height 12
click at [967, 560] on div "König" at bounding box center [969, 556] width 42 height 23
drag, startPoint x: 919, startPoint y: 534, endPoint x: 600, endPoint y: 542, distance: 318.4
click at [600, 542] on div "König" at bounding box center [651, 557] width 123 height 70
click at [1158, 556] on div "sein" at bounding box center [1155, 556] width 32 height 23
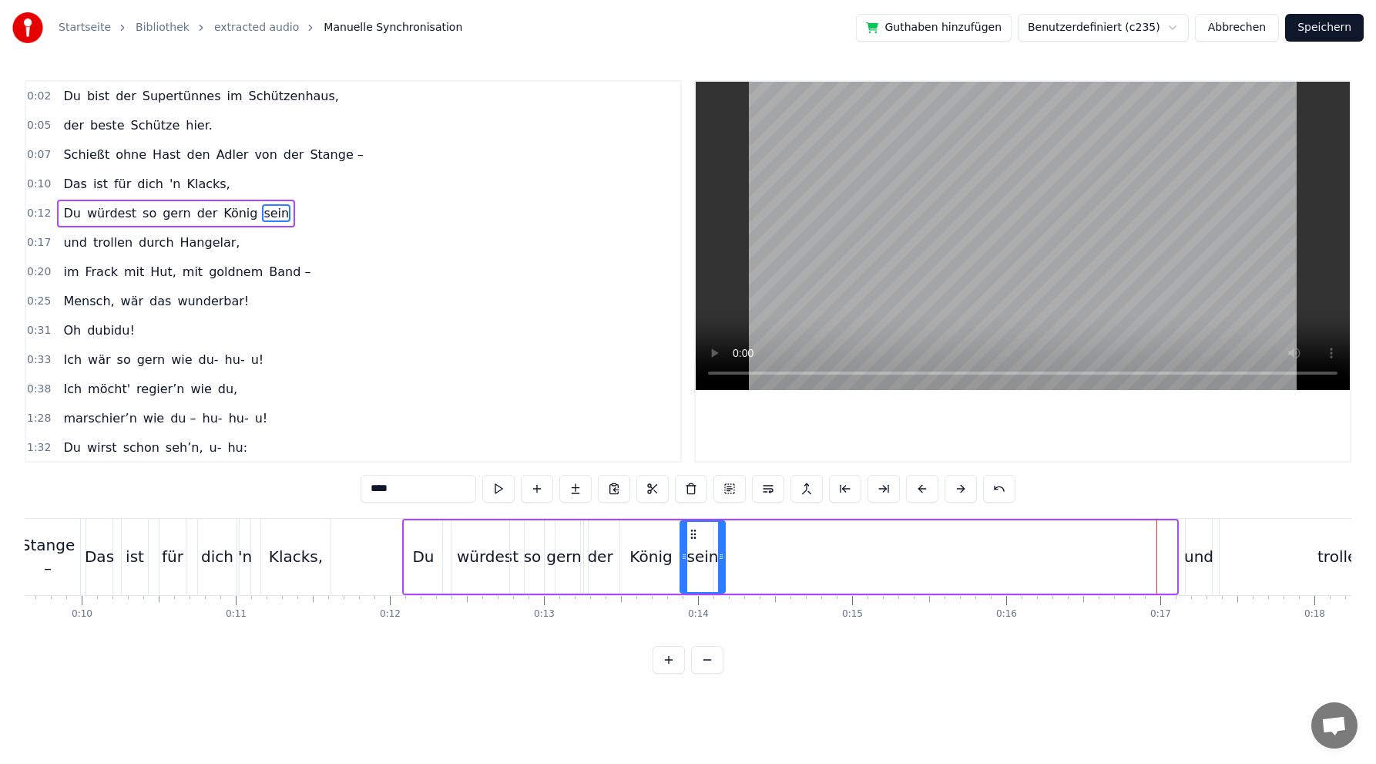
drag, startPoint x: 1144, startPoint y: 533, endPoint x: 693, endPoint y: 539, distance: 451.7
click at [693, 539] on icon at bounding box center [693, 534] width 12 height 12
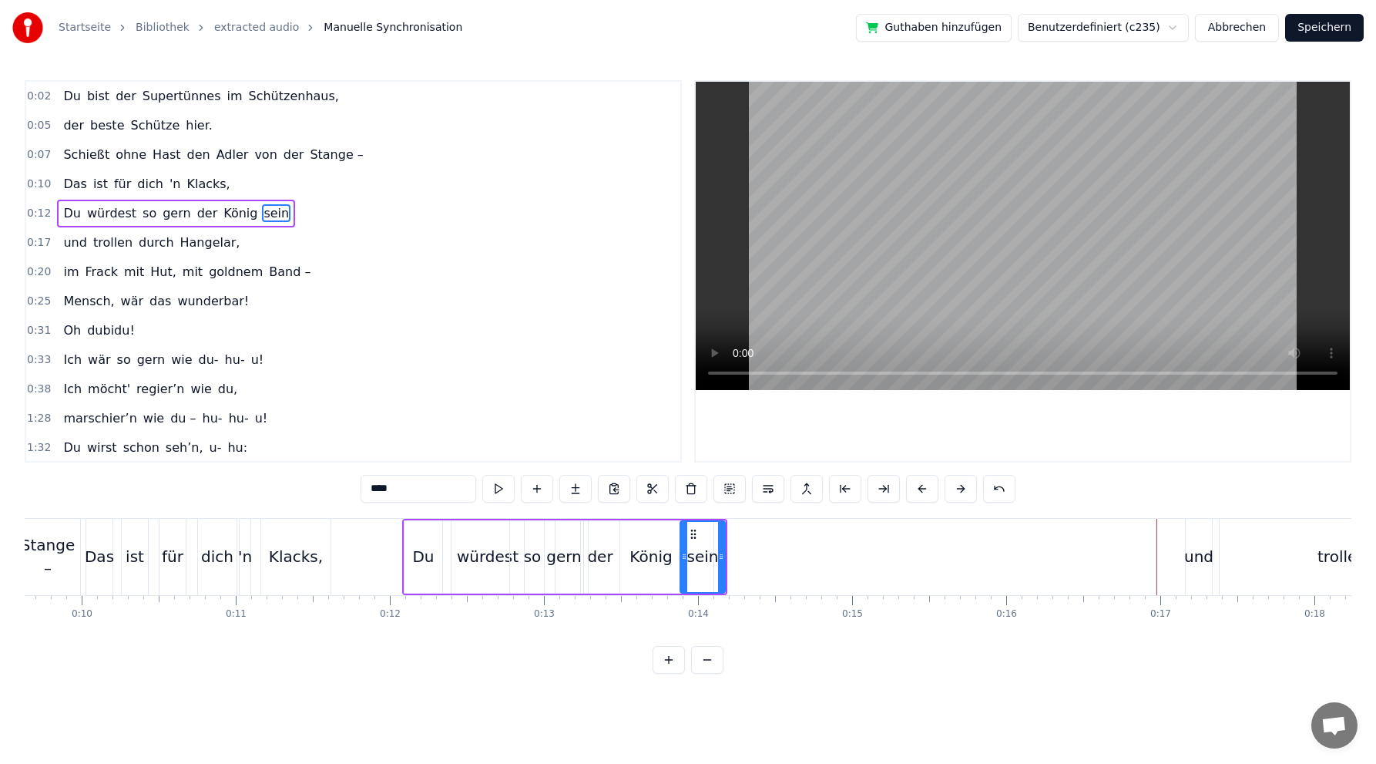
click at [1198, 557] on div "und" at bounding box center [1199, 556] width 29 height 23
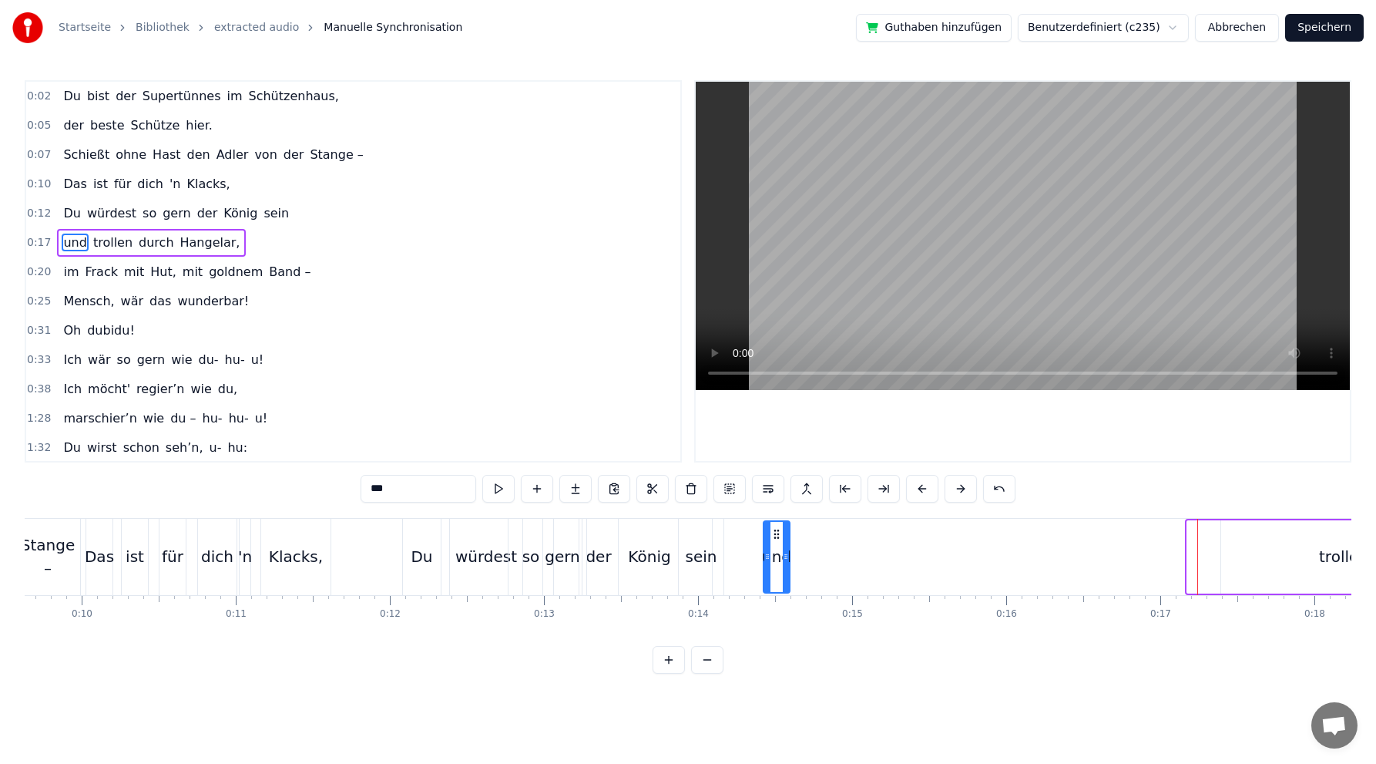
drag, startPoint x: 1200, startPoint y: 533, endPoint x: 776, endPoint y: 546, distance: 424.1
click at [776, 546] on div "und" at bounding box center [777, 557] width 25 height 70
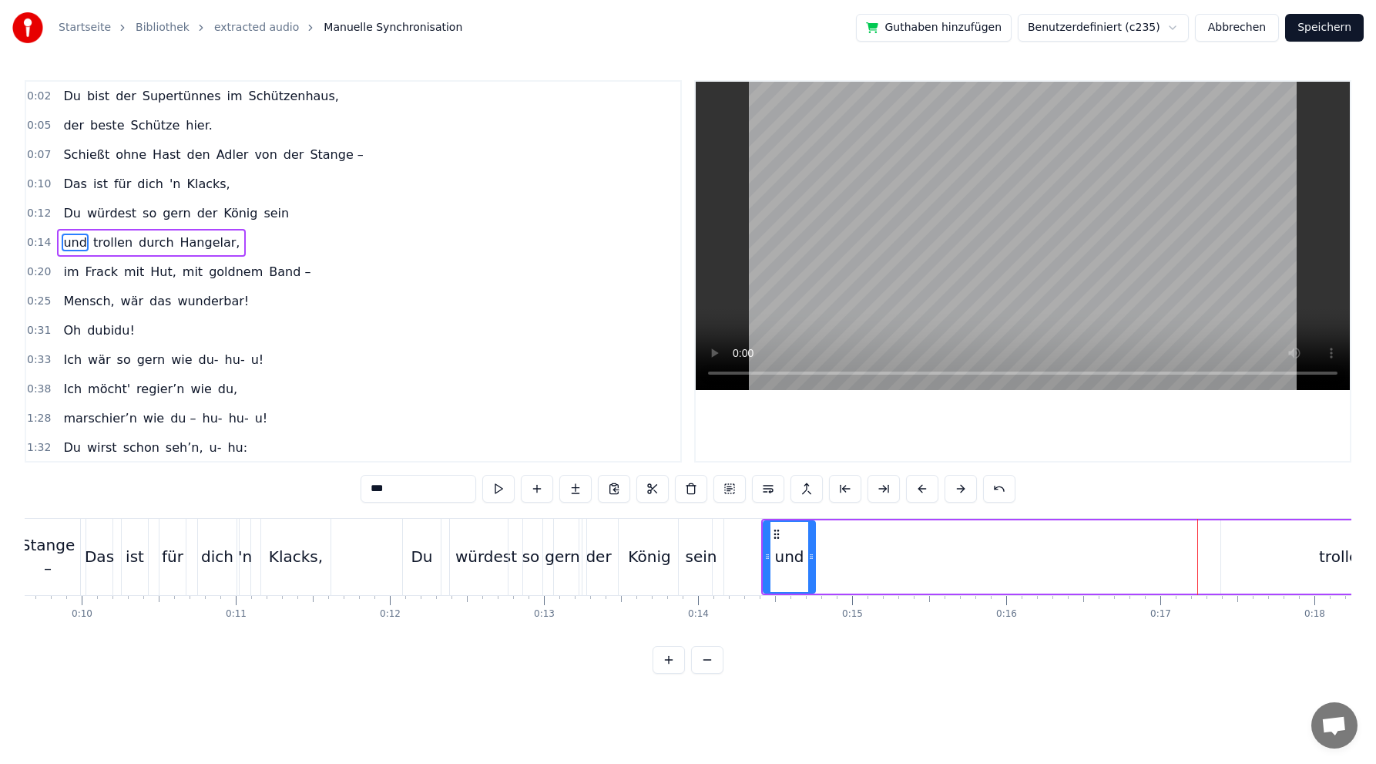
drag, startPoint x: 787, startPoint y: 559, endPoint x: 812, endPoint y: 553, distance: 26.2
click at [812, 553] on icon at bounding box center [811, 556] width 6 height 12
click at [1328, 553] on div "trollen" at bounding box center [1343, 556] width 49 height 23
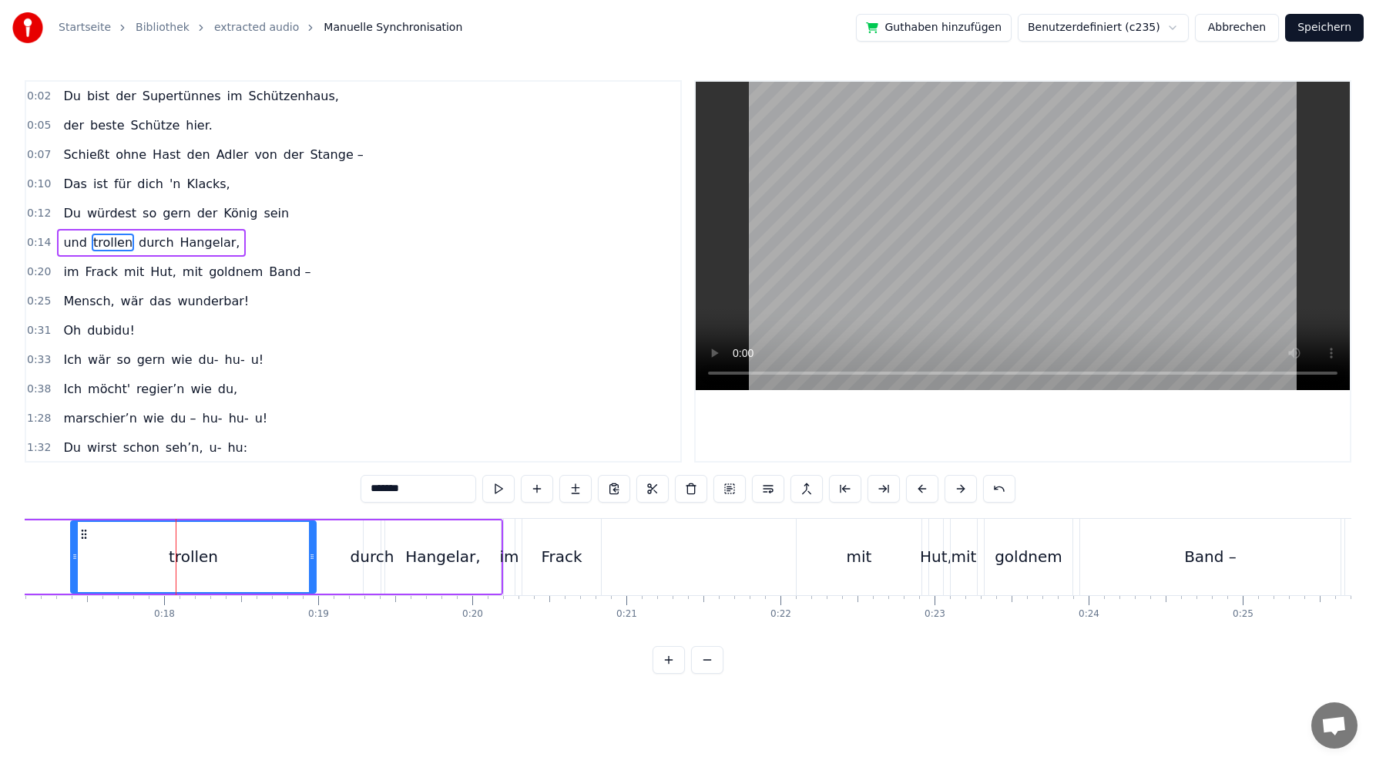
scroll to position [0, 2709]
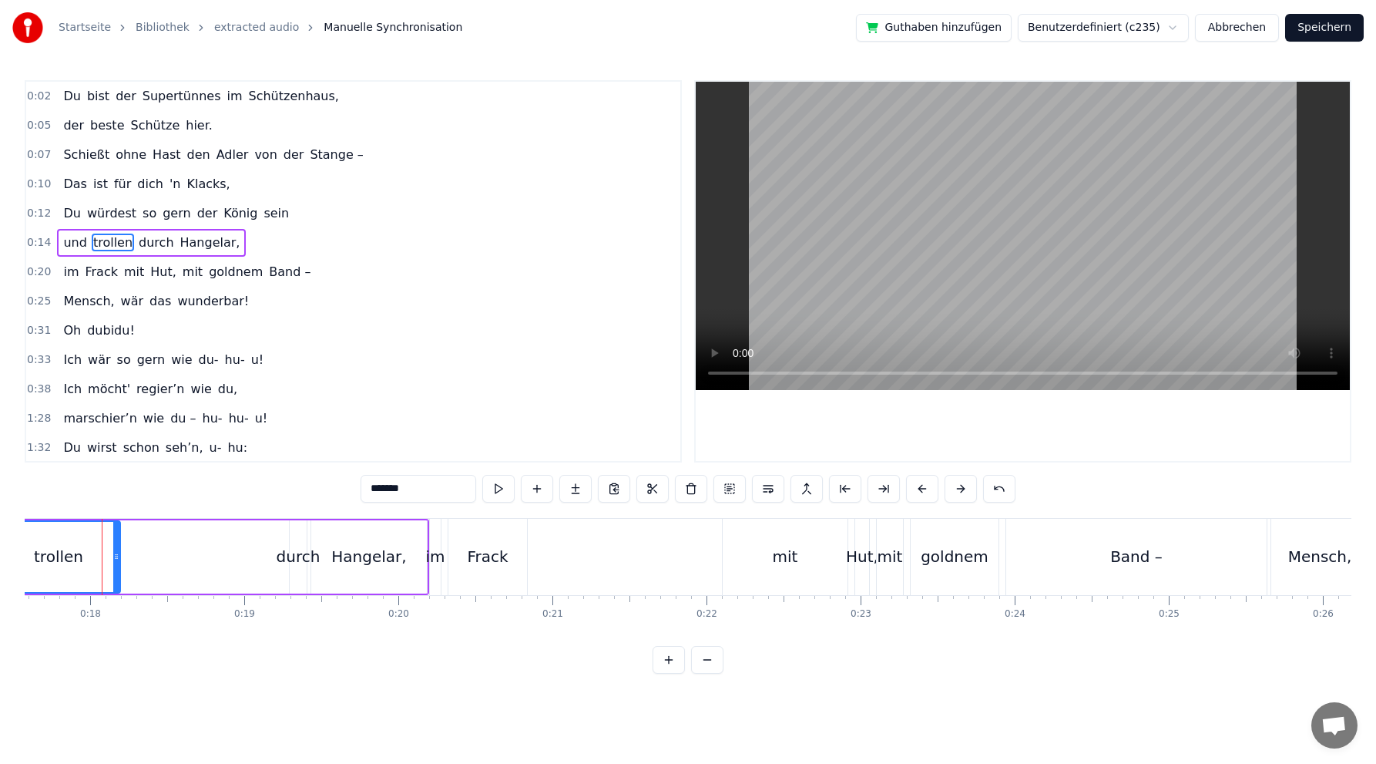
drag, startPoint x: 238, startPoint y: 556, endPoint x: 116, endPoint y: 560, distance: 121.8
click at [116, 560] on icon at bounding box center [116, 556] width 6 height 12
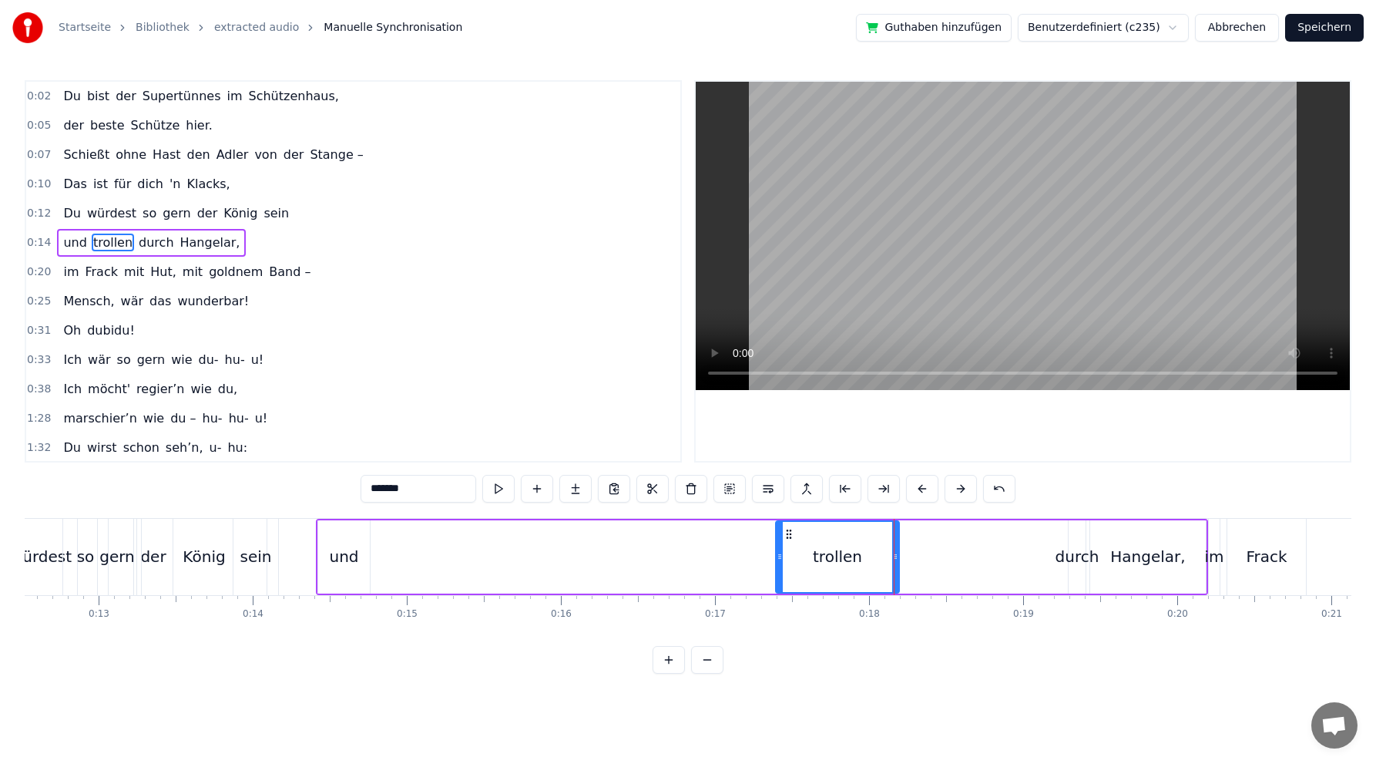
scroll to position [0, 1887]
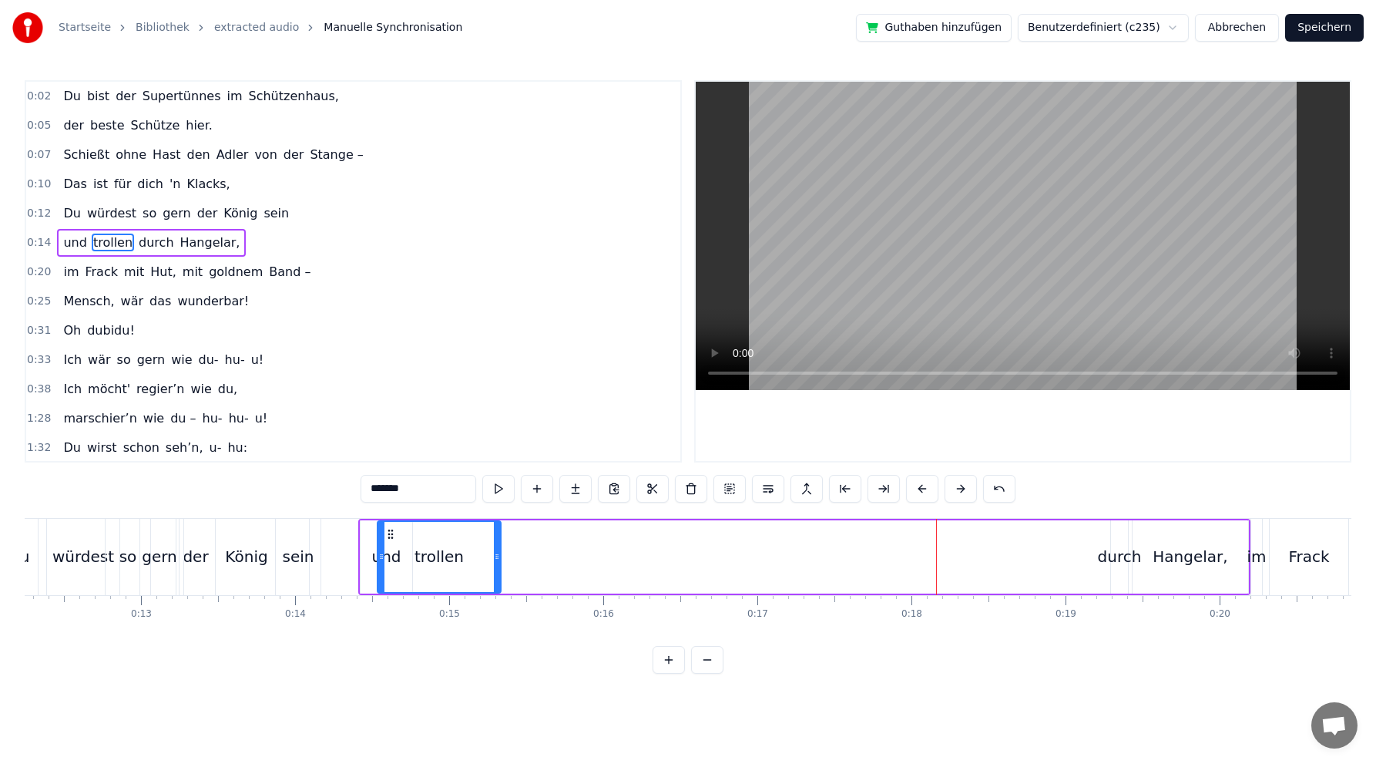
drag, startPoint x: 831, startPoint y: 533, endPoint x: 390, endPoint y: 528, distance: 440.9
click at [390, 528] on icon at bounding box center [391, 534] width 12 height 12
click at [1117, 560] on div "durch" at bounding box center [1120, 556] width 44 height 23
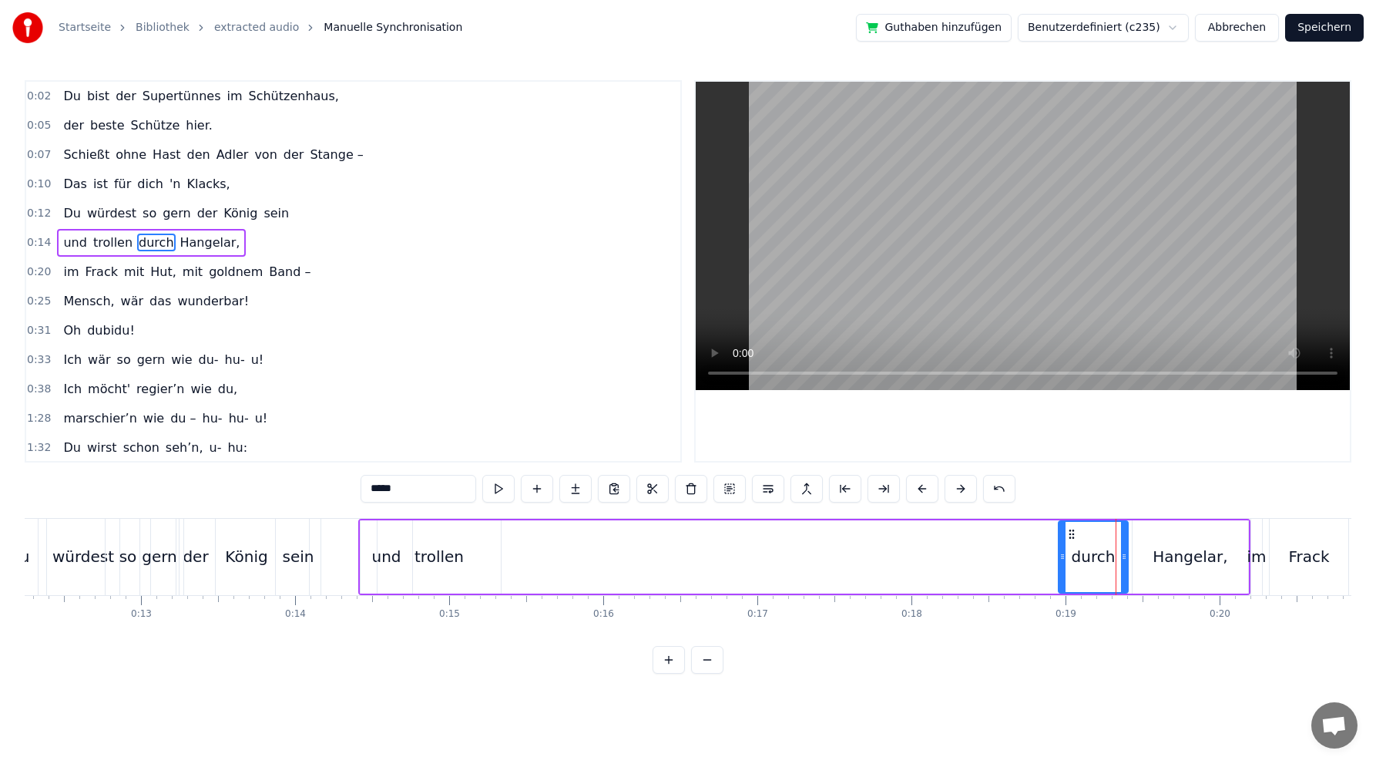
drag, startPoint x: 1113, startPoint y: 557, endPoint x: 1058, endPoint y: 546, distance: 55.8
click at [1060, 561] on icon at bounding box center [1063, 556] width 6 height 12
drag, startPoint x: 1072, startPoint y: 533, endPoint x: 494, endPoint y: 543, distance: 578.1
click at [494, 543] on div "durch" at bounding box center [514, 557] width 69 height 70
click at [1175, 553] on div "Hangelar," at bounding box center [1190, 556] width 75 height 23
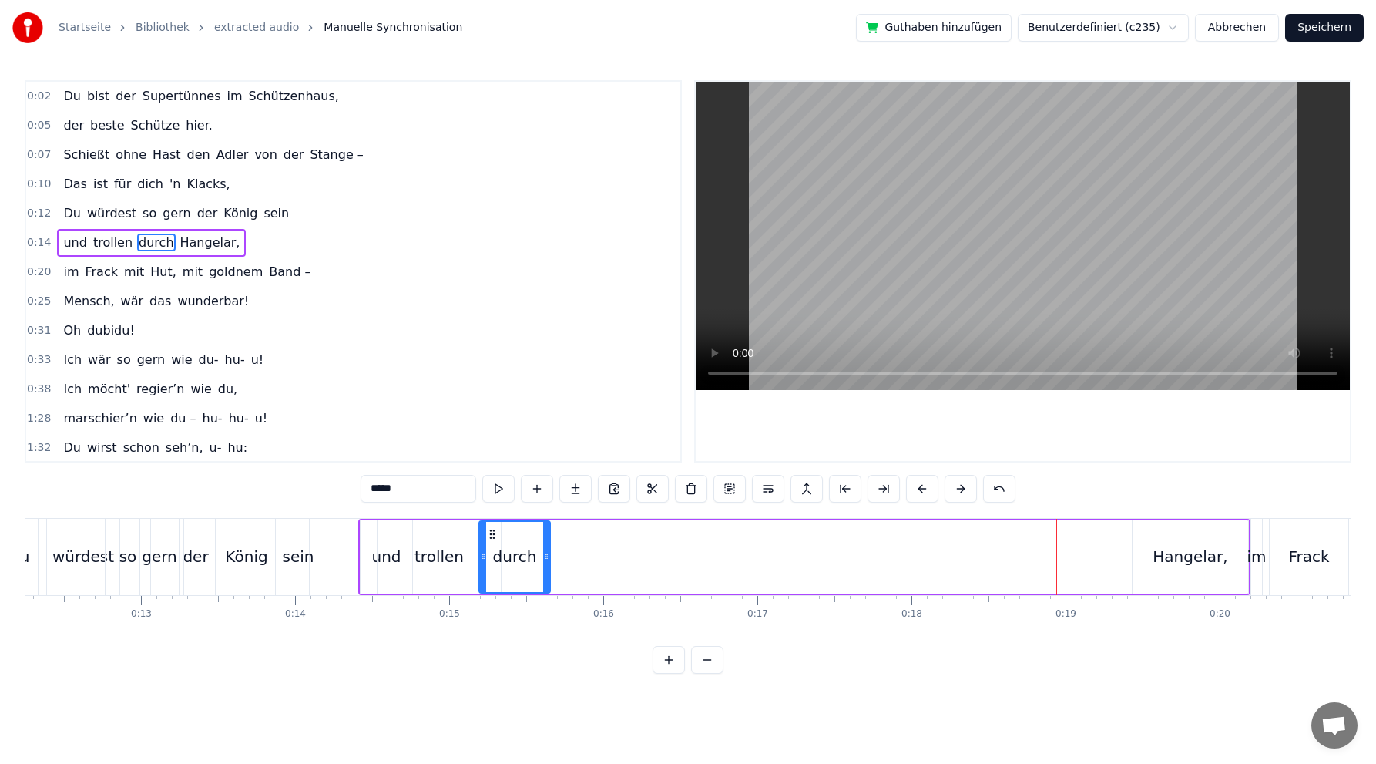
type input "*********"
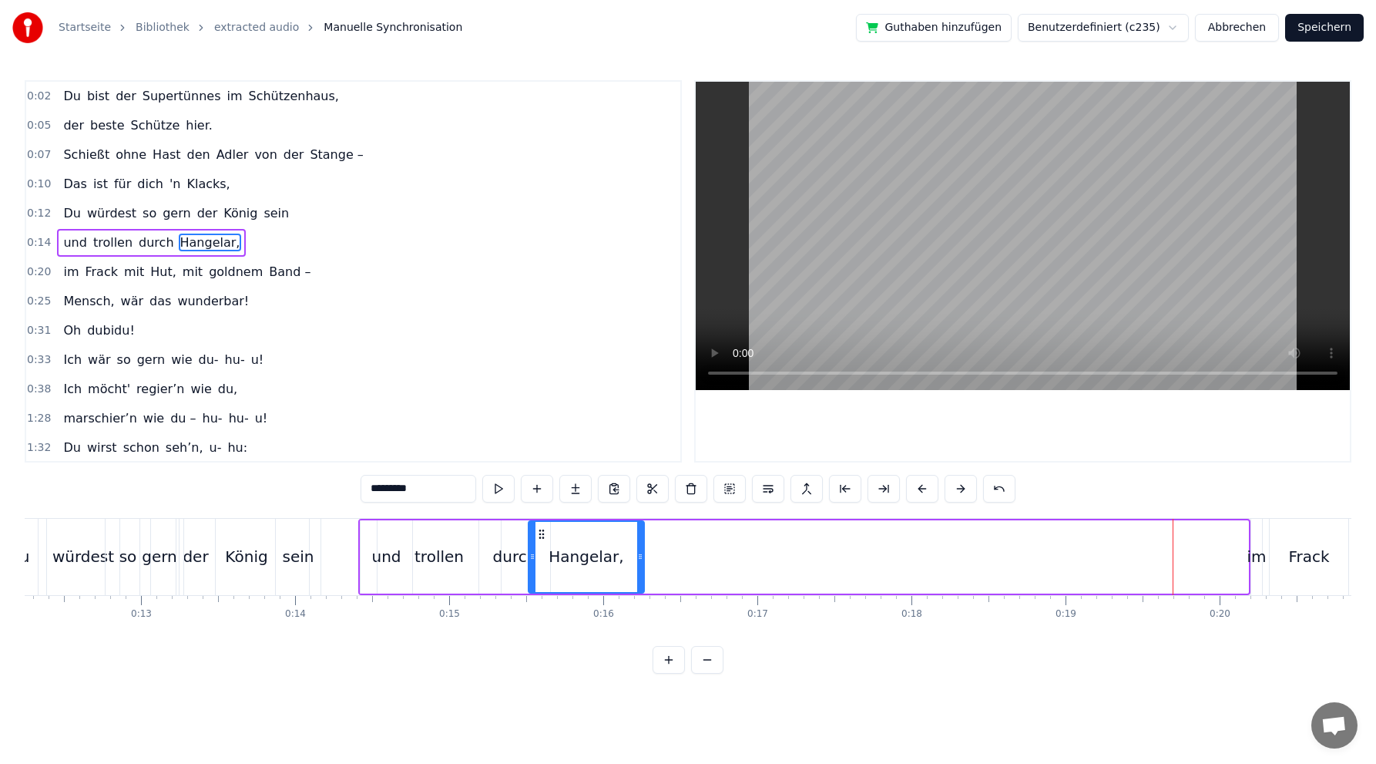
drag, startPoint x: 1146, startPoint y: 532, endPoint x: 542, endPoint y: 543, distance: 604.3
click at [542, 543] on div "Hangelar," at bounding box center [586, 557] width 114 height 70
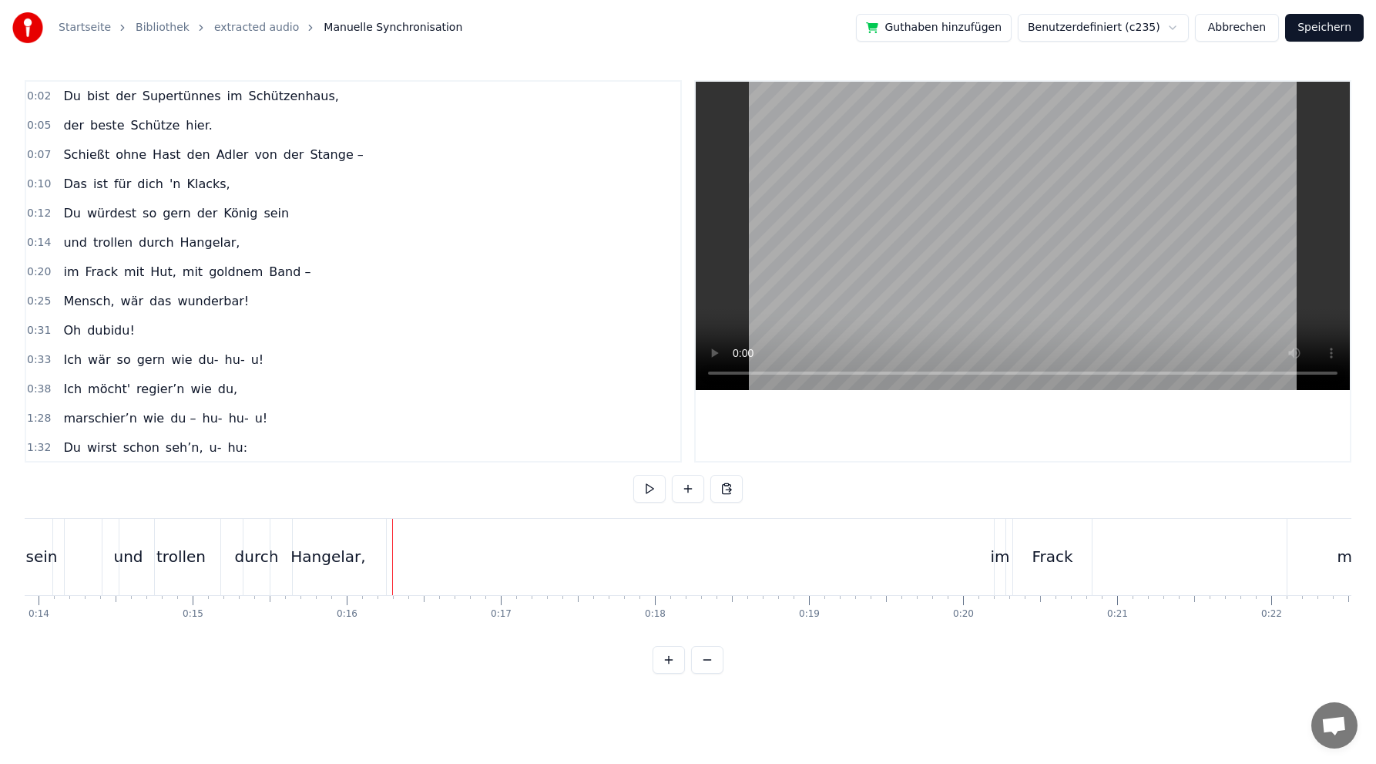
scroll to position [0, 2145]
click at [999, 554] on div "im" at bounding box center [999, 556] width 19 height 23
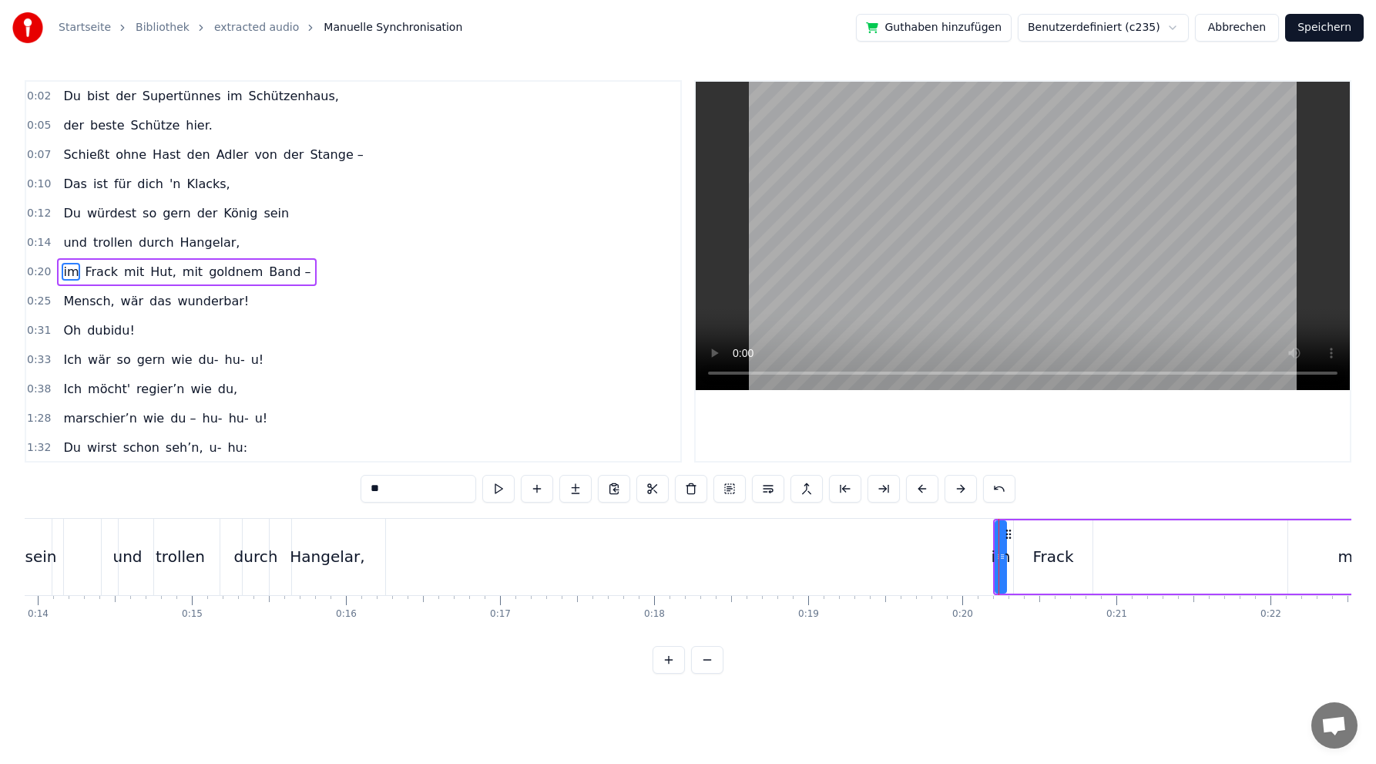
scroll to position [1, 0]
drag, startPoint x: 1004, startPoint y: 556, endPoint x: 1033, endPoint y: 556, distance: 28.5
click at [1033, 556] on icon at bounding box center [1031, 556] width 6 height 12
drag, startPoint x: 1008, startPoint y: 531, endPoint x: 471, endPoint y: 539, distance: 537.2
click at [471, 539] on icon at bounding box center [471, 534] width 12 height 12
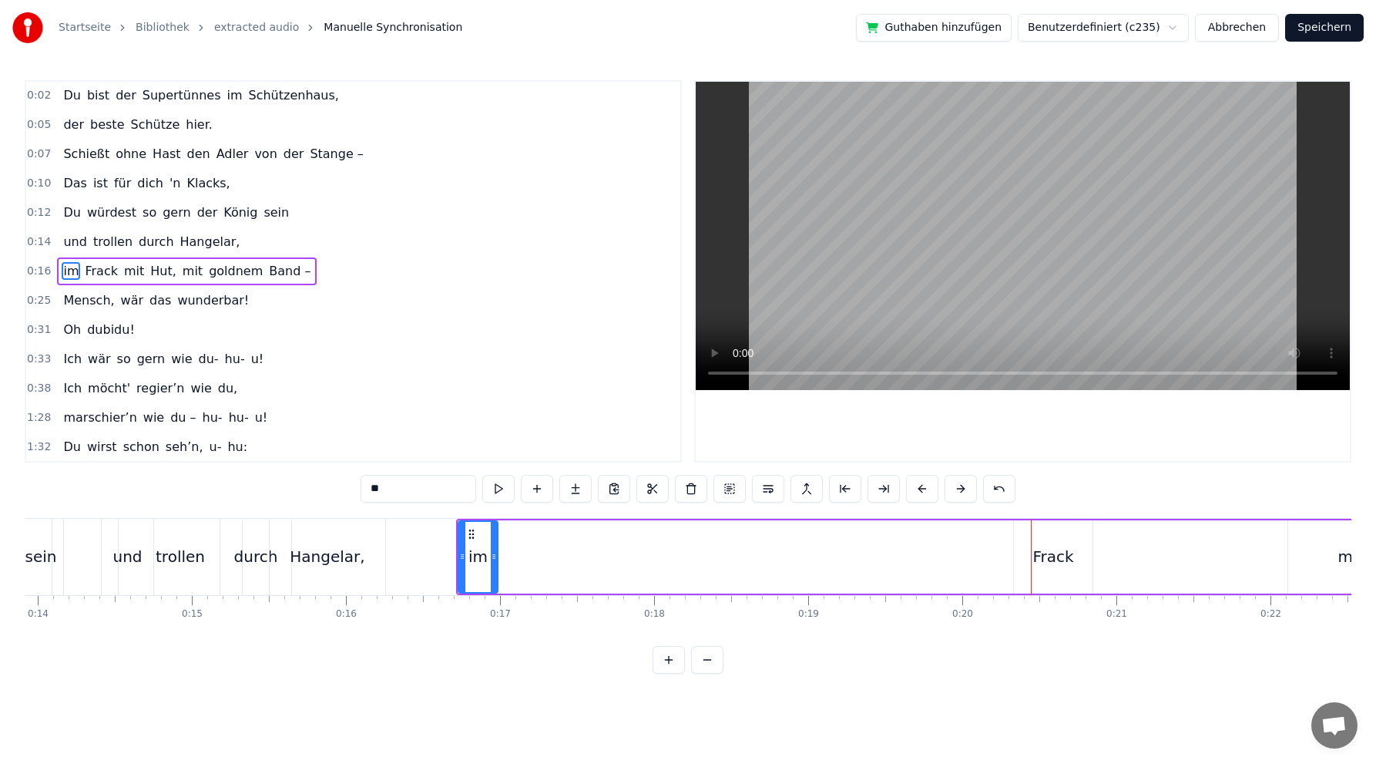
click at [1057, 554] on div "Frack" at bounding box center [1053, 556] width 41 height 23
drag, startPoint x: 1024, startPoint y: 531, endPoint x: 501, endPoint y: 534, distance: 523.3
click at [501, 534] on icon at bounding box center [504, 534] width 12 height 12
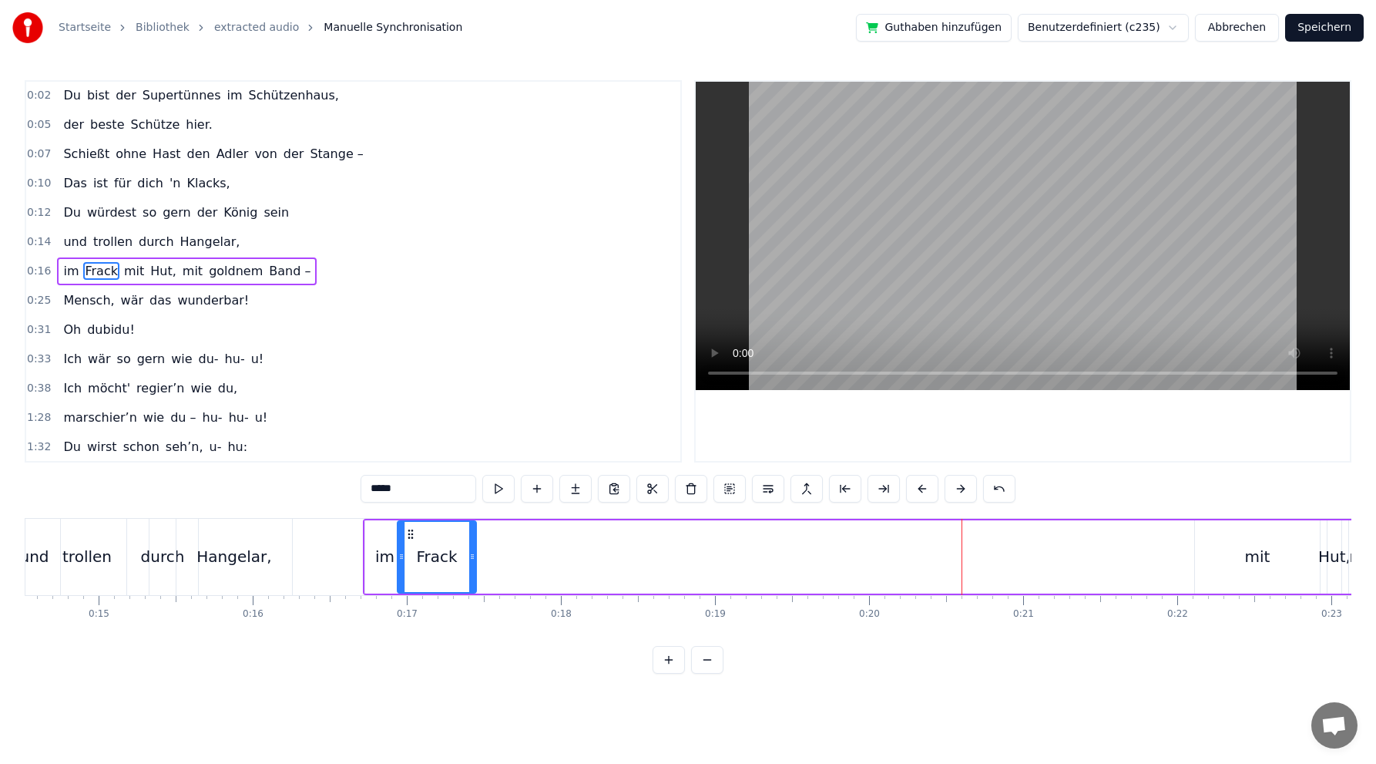
scroll to position [0, 2268]
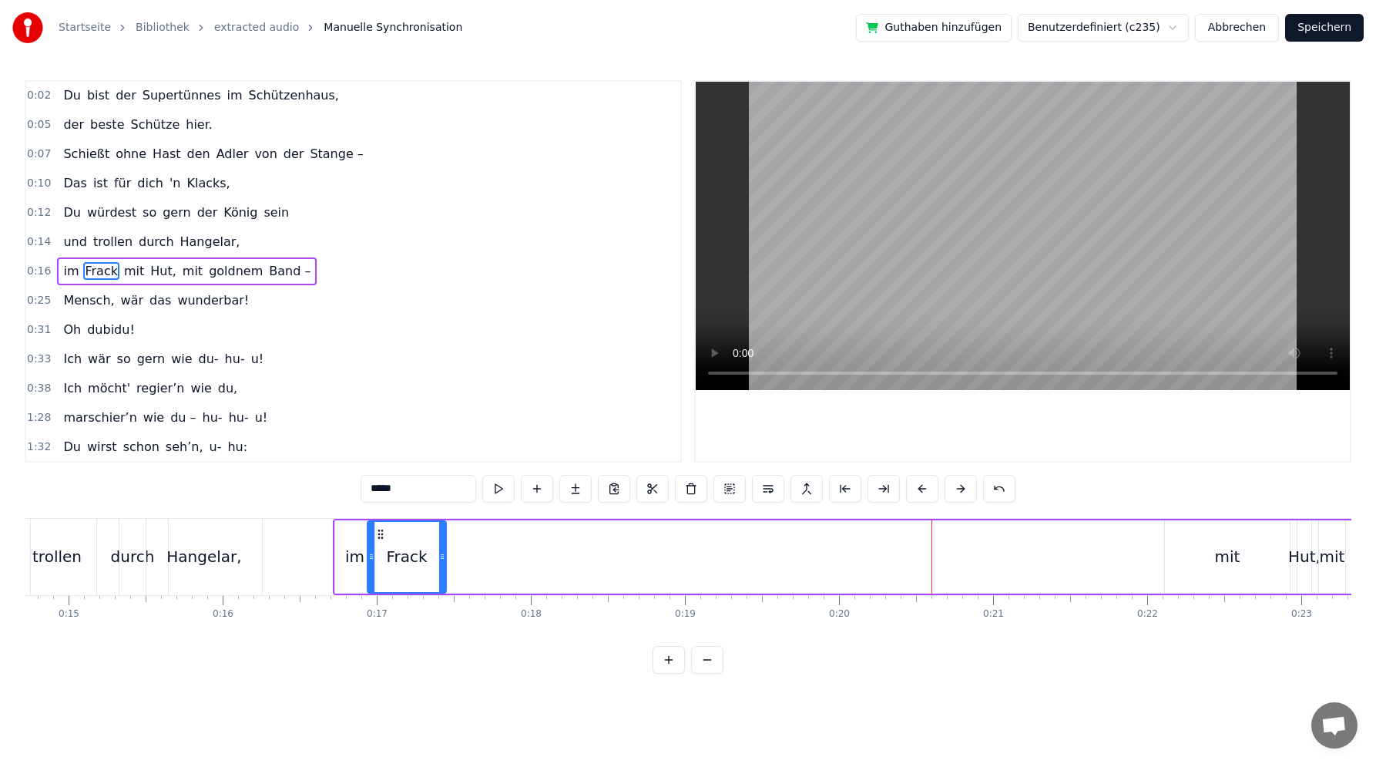
click at [1230, 559] on div "mit" at bounding box center [1227, 556] width 25 height 23
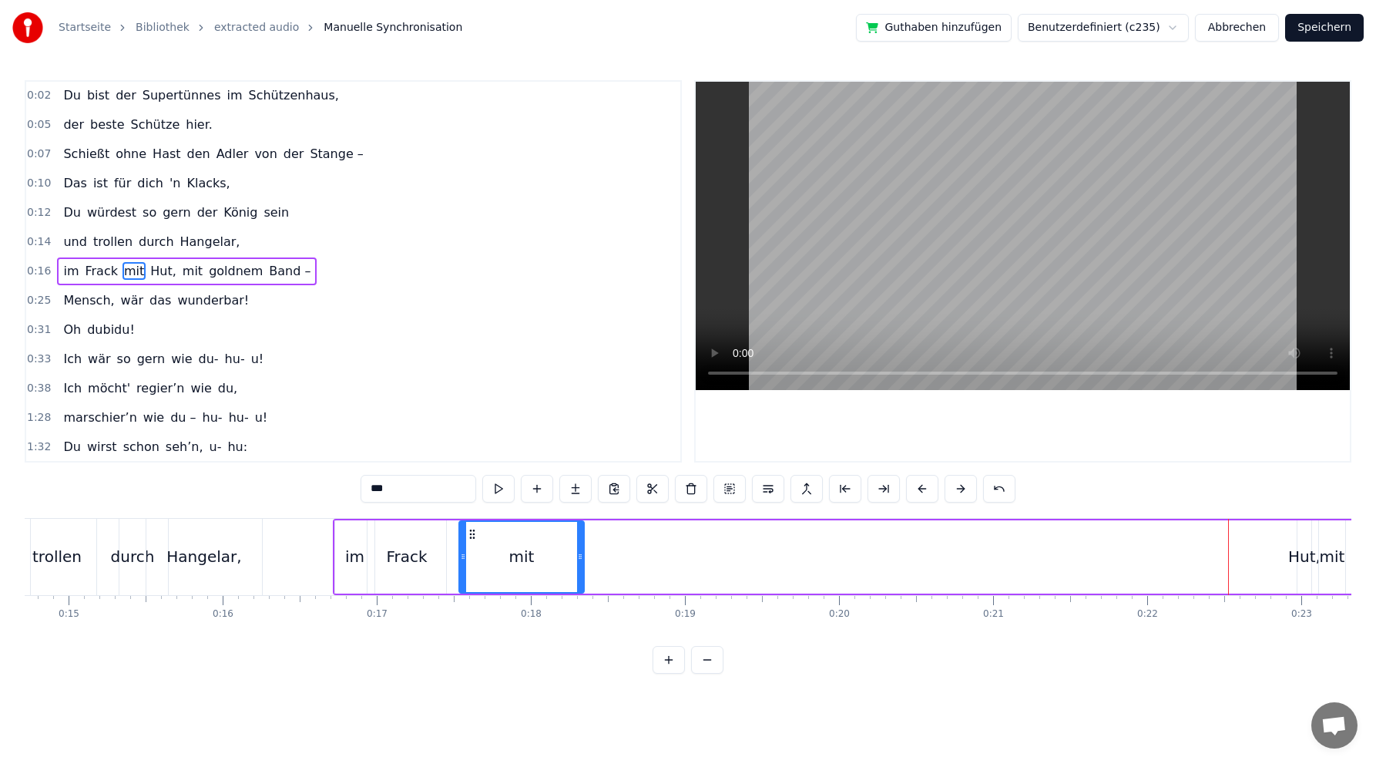
drag, startPoint x: 1177, startPoint y: 531, endPoint x: 471, endPoint y: 523, distance: 706.0
click at [471, 523] on div "mit" at bounding box center [521, 557] width 123 height 70
drag, startPoint x: 462, startPoint y: 558, endPoint x: 526, endPoint y: 551, distance: 64.3
click at [526, 551] on icon at bounding box center [527, 556] width 6 height 12
drag, startPoint x: 533, startPoint y: 532, endPoint x: 431, endPoint y: 532, distance: 102.5
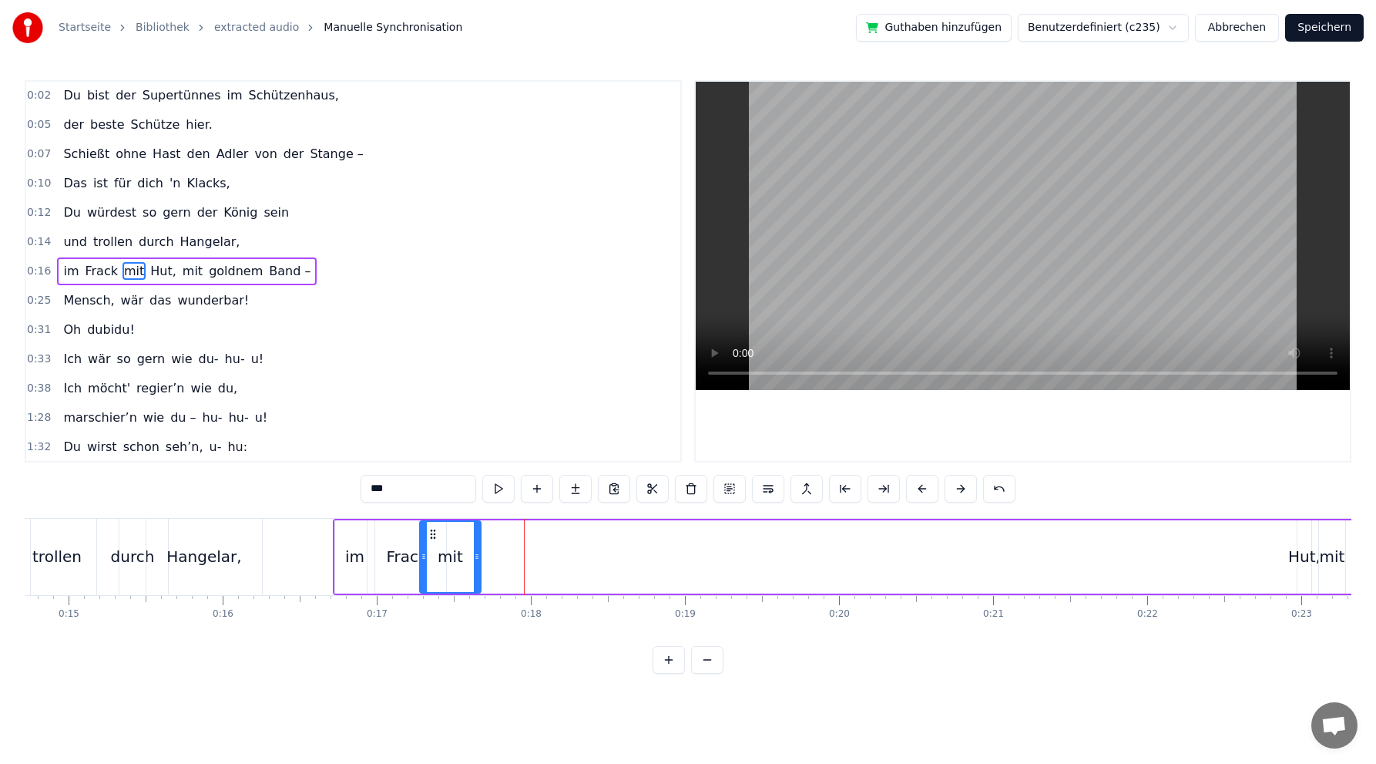
click at [431, 532] on icon at bounding box center [433, 534] width 12 height 12
click at [1306, 554] on div "Hut," at bounding box center [1305, 556] width 32 height 23
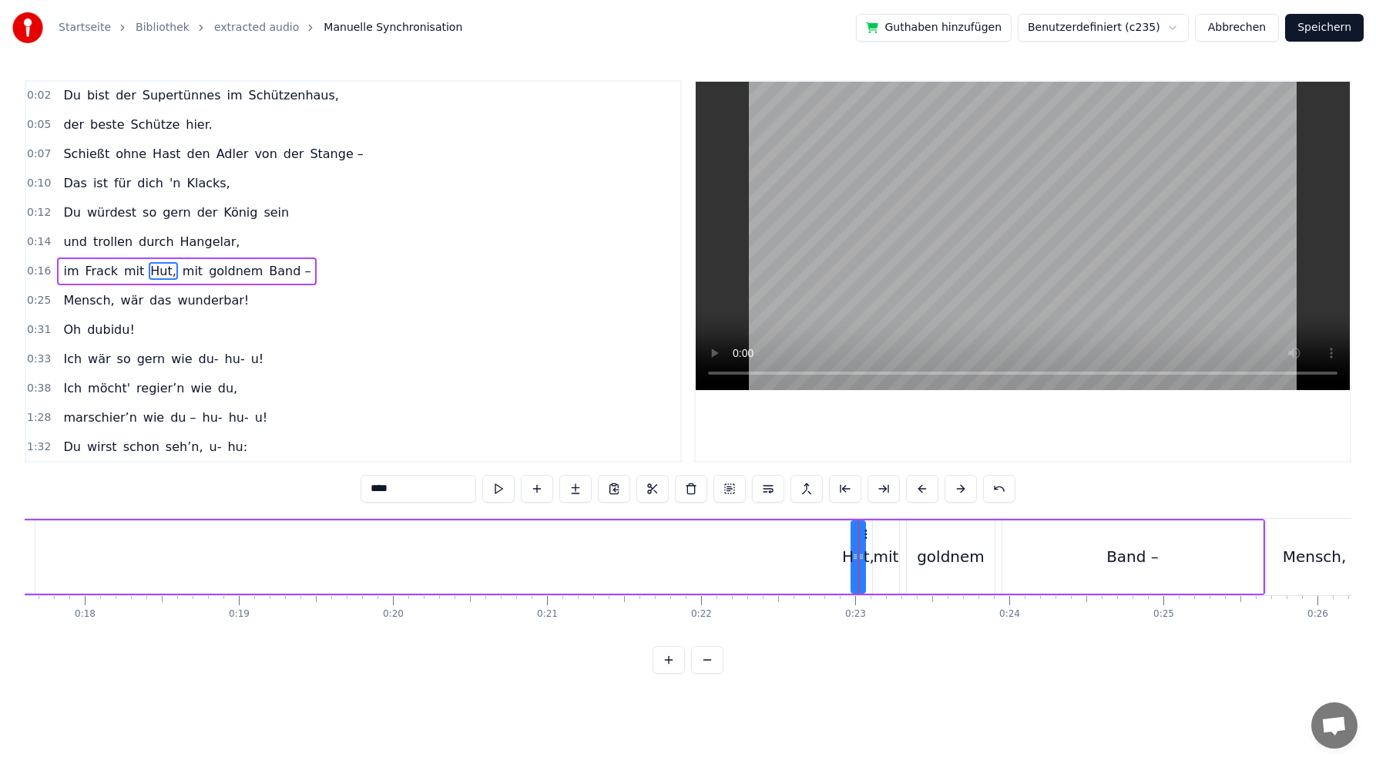
scroll to position [0, 2672]
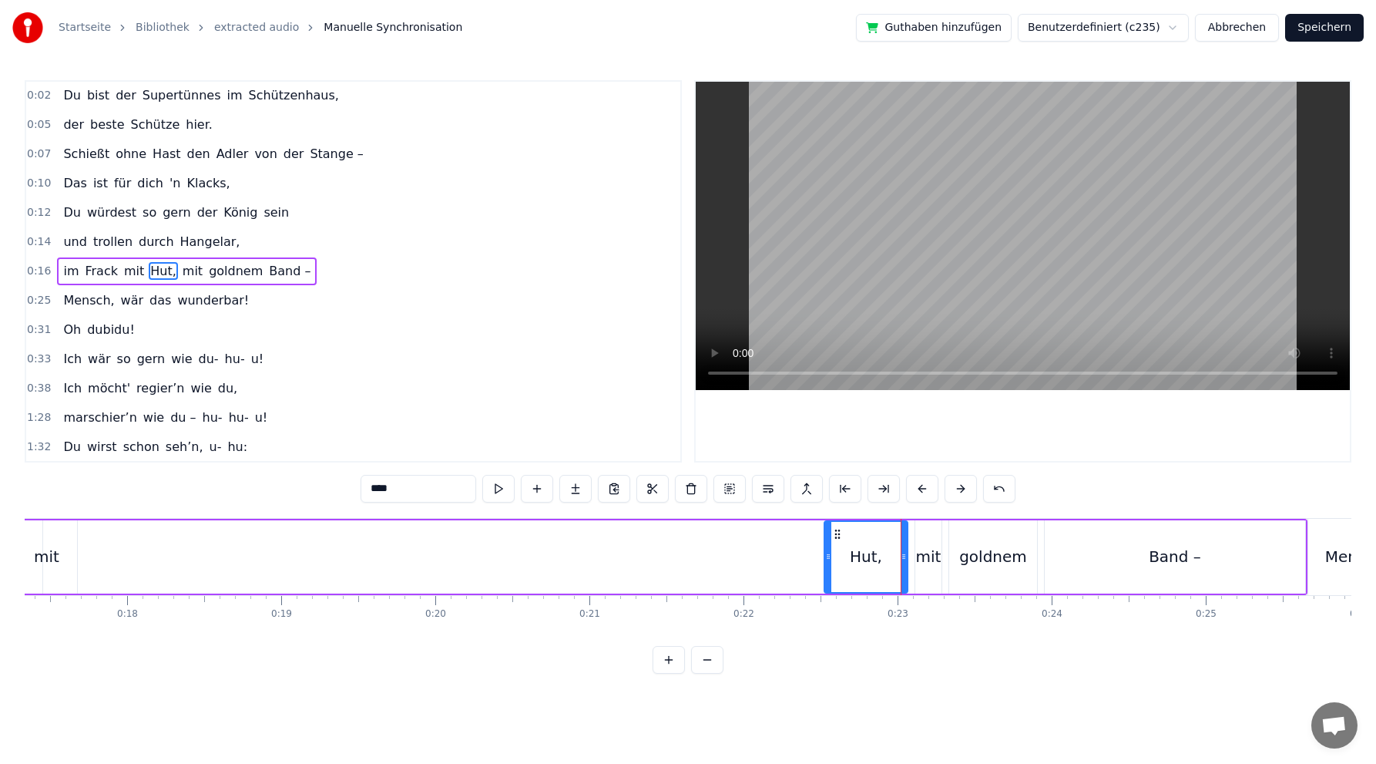
drag, startPoint x: 897, startPoint y: 556, endPoint x: 827, endPoint y: 551, distance: 70.3
click at [828, 556] on circle at bounding box center [828, 556] width 1 height 1
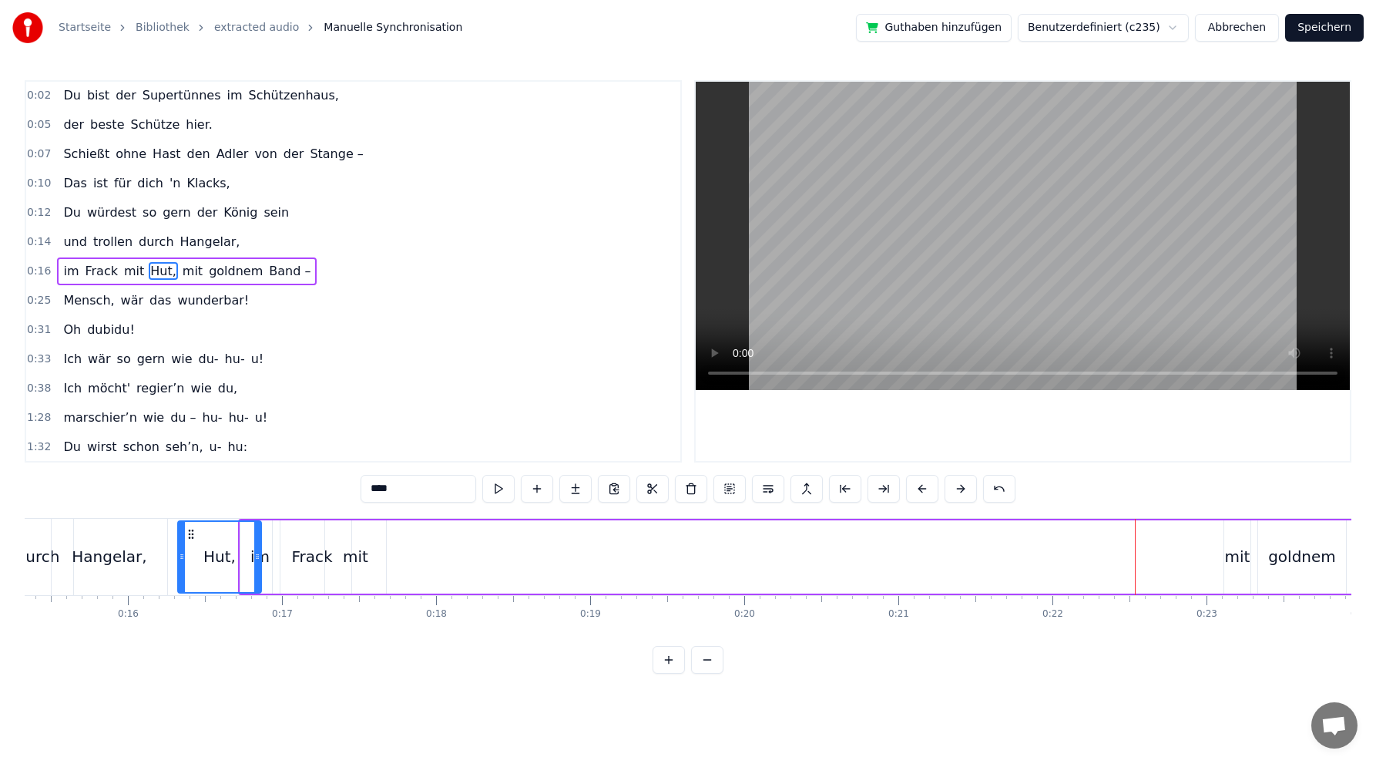
scroll to position [0, 2361]
drag, startPoint x: 832, startPoint y: 533, endPoint x: 384, endPoint y: 546, distance: 448.0
click at [384, 546] on div "Hut," at bounding box center [416, 557] width 82 height 70
click at [1235, 554] on div "mit" at bounding box center [1239, 556] width 25 height 23
drag, startPoint x: 1238, startPoint y: 528, endPoint x: 455, endPoint y: 533, distance: 783.0
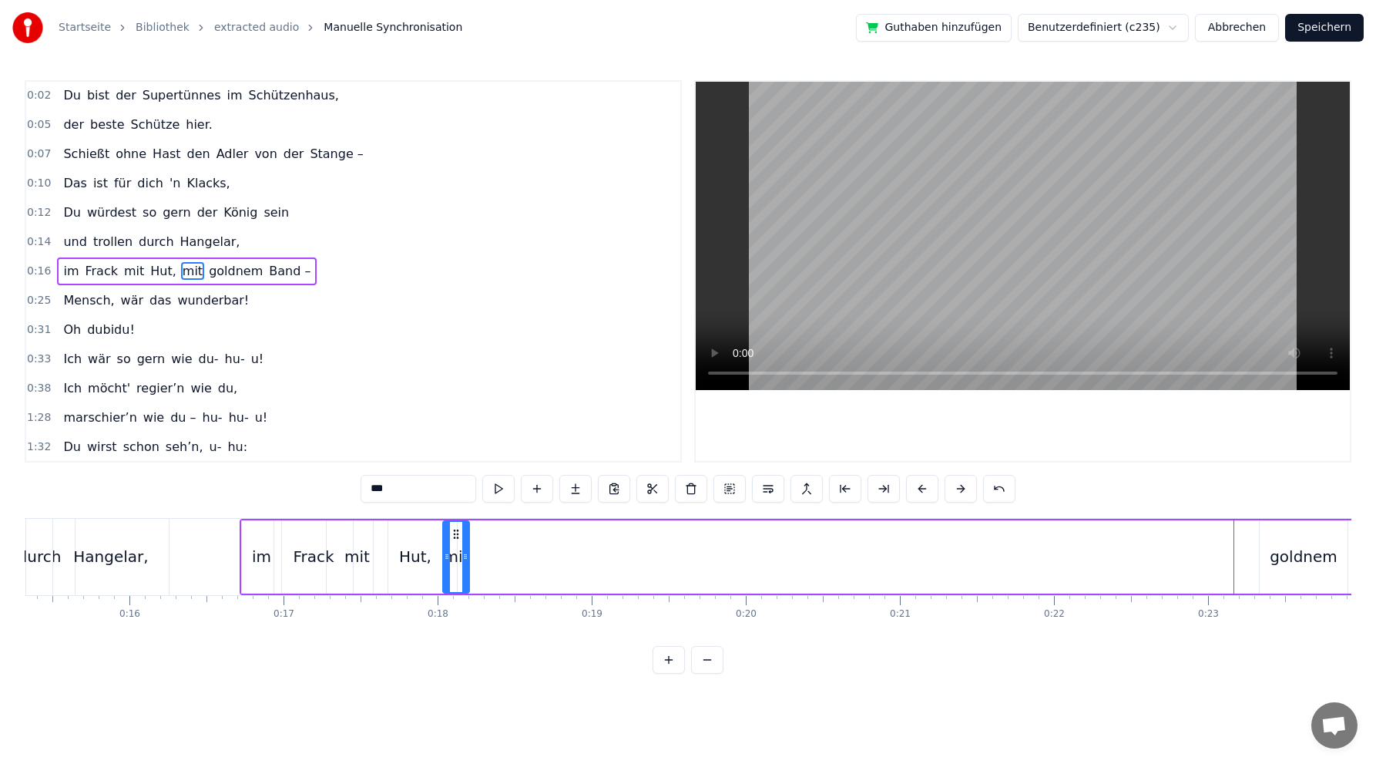
click at [455, 533] on icon at bounding box center [456, 534] width 12 height 12
click at [1293, 556] on div "goldnem" at bounding box center [1304, 556] width 68 height 23
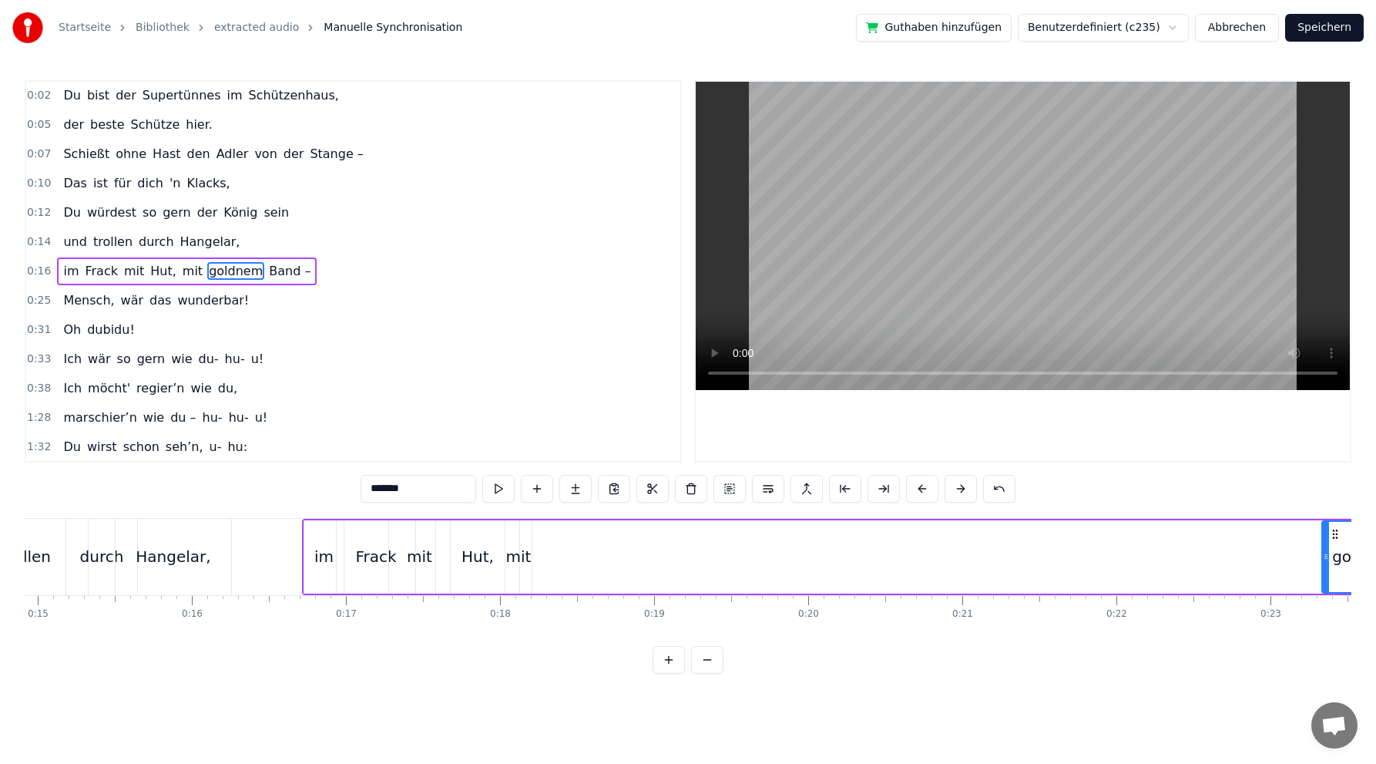
scroll to position [0, 2310]
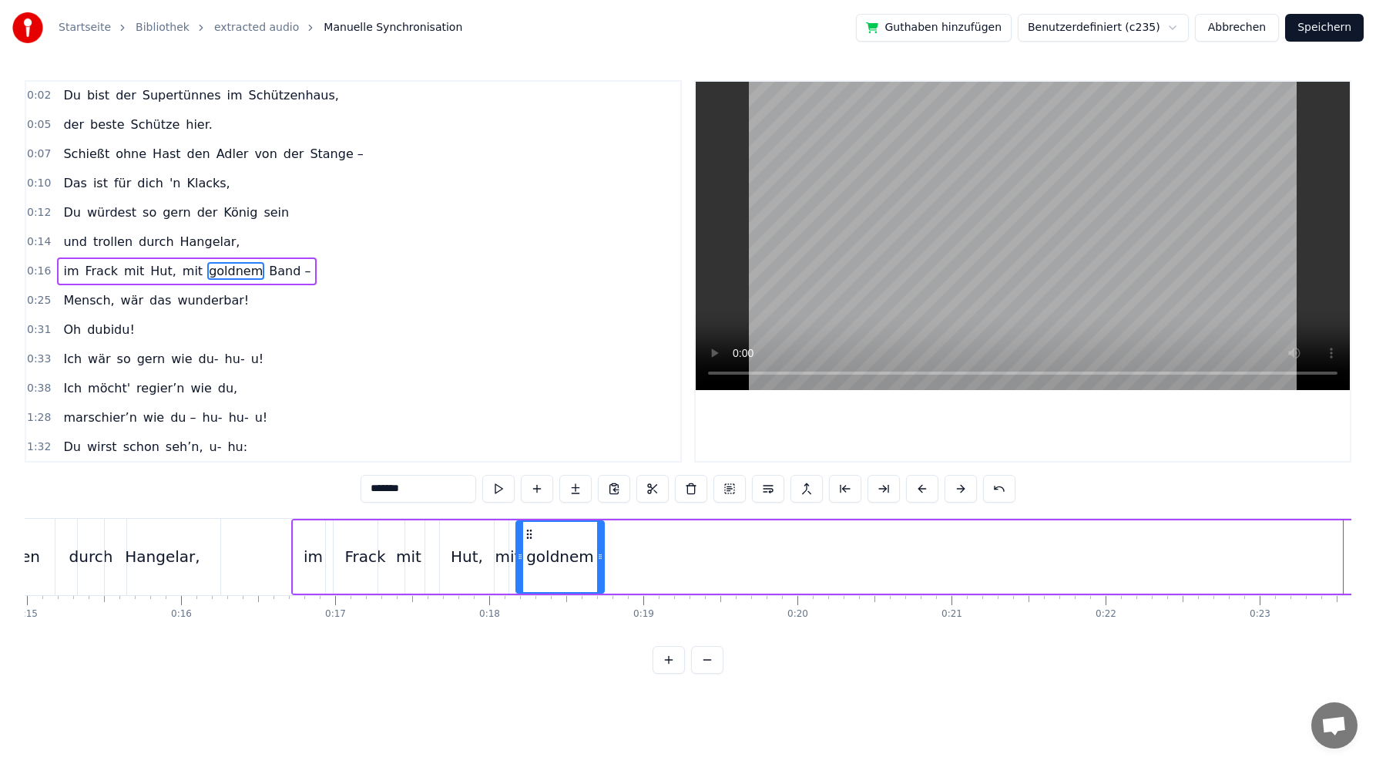
drag, startPoint x: 1323, startPoint y: 534, endPoint x: 528, endPoint y: 521, distance: 795.5
click at [528, 522] on div "goldnem" at bounding box center [560, 557] width 86 height 70
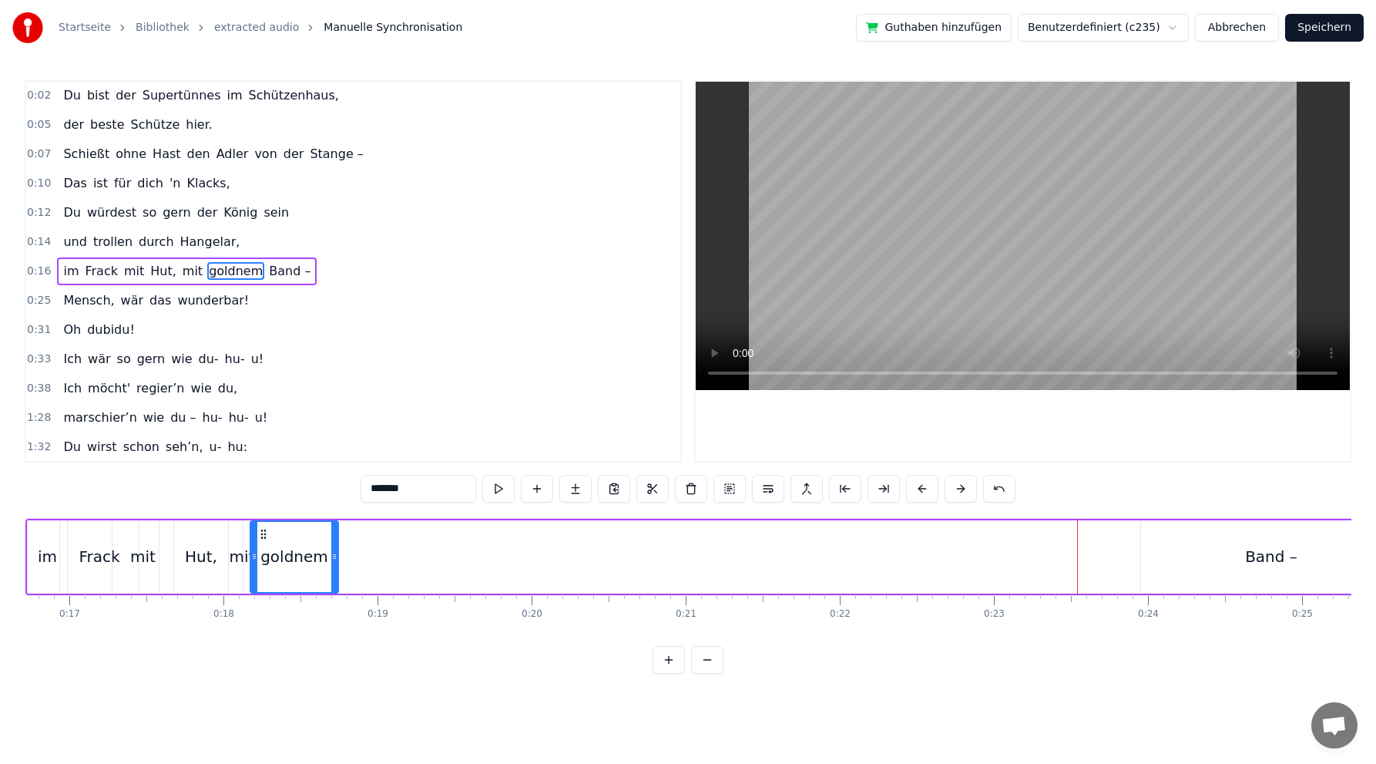
scroll to position [0, 2587]
click at [1252, 564] on div "Band –" at bounding box center [1260, 556] width 52 height 23
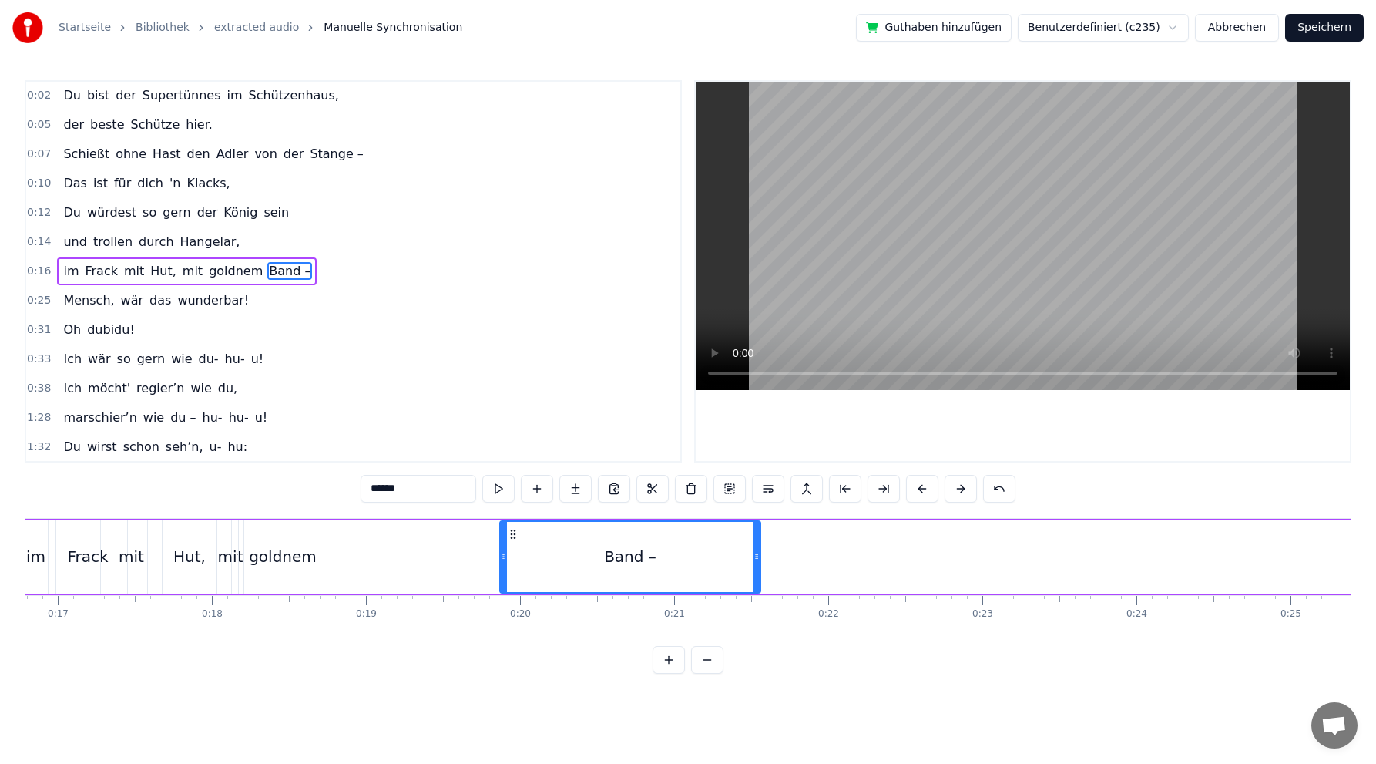
drag, startPoint x: 1131, startPoint y: 534, endPoint x: 511, endPoint y: 554, distance: 620.0
click at [511, 554] on div "Band –" at bounding box center [630, 557] width 259 height 70
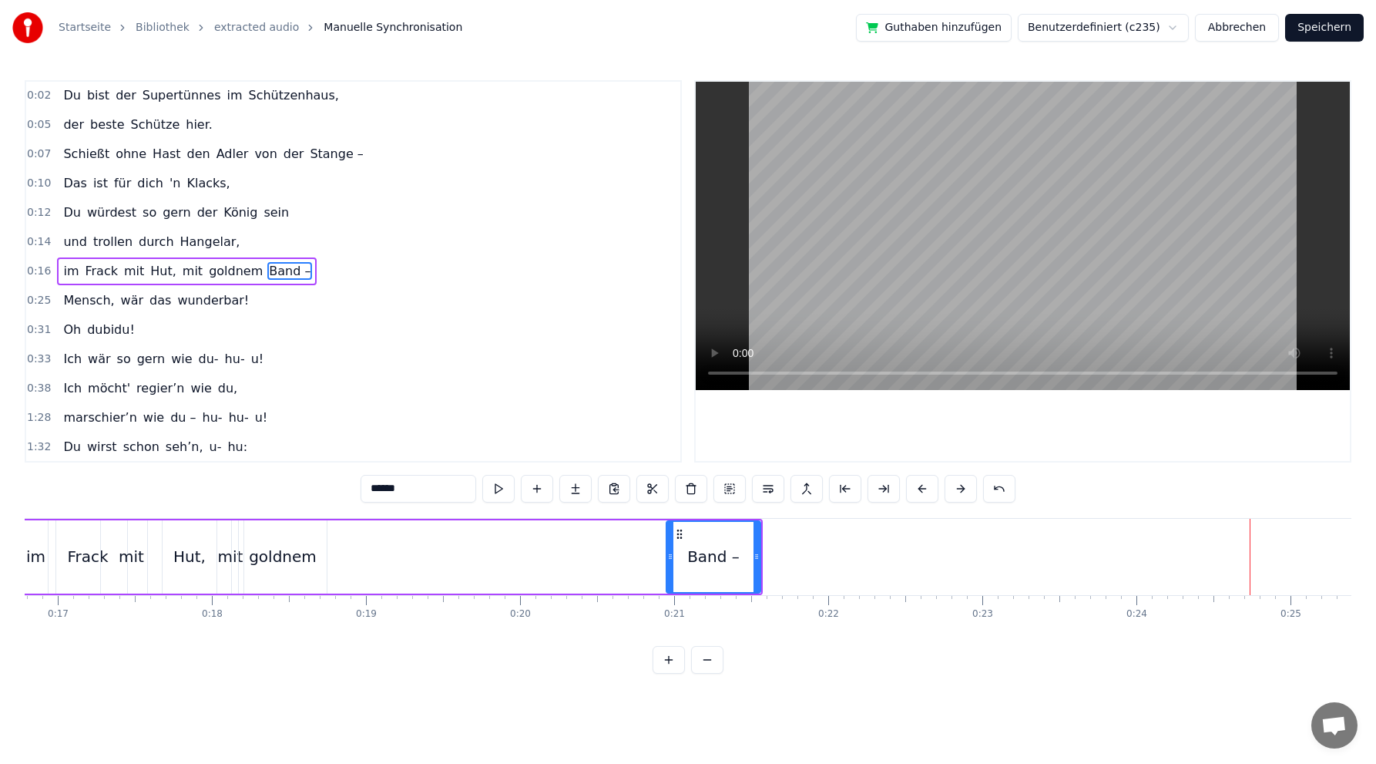
drag, startPoint x: 503, startPoint y: 559, endPoint x: 670, endPoint y: 552, distance: 167.4
click at [670, 552] on icon at bounding box center [670, 556] width 6 height 12
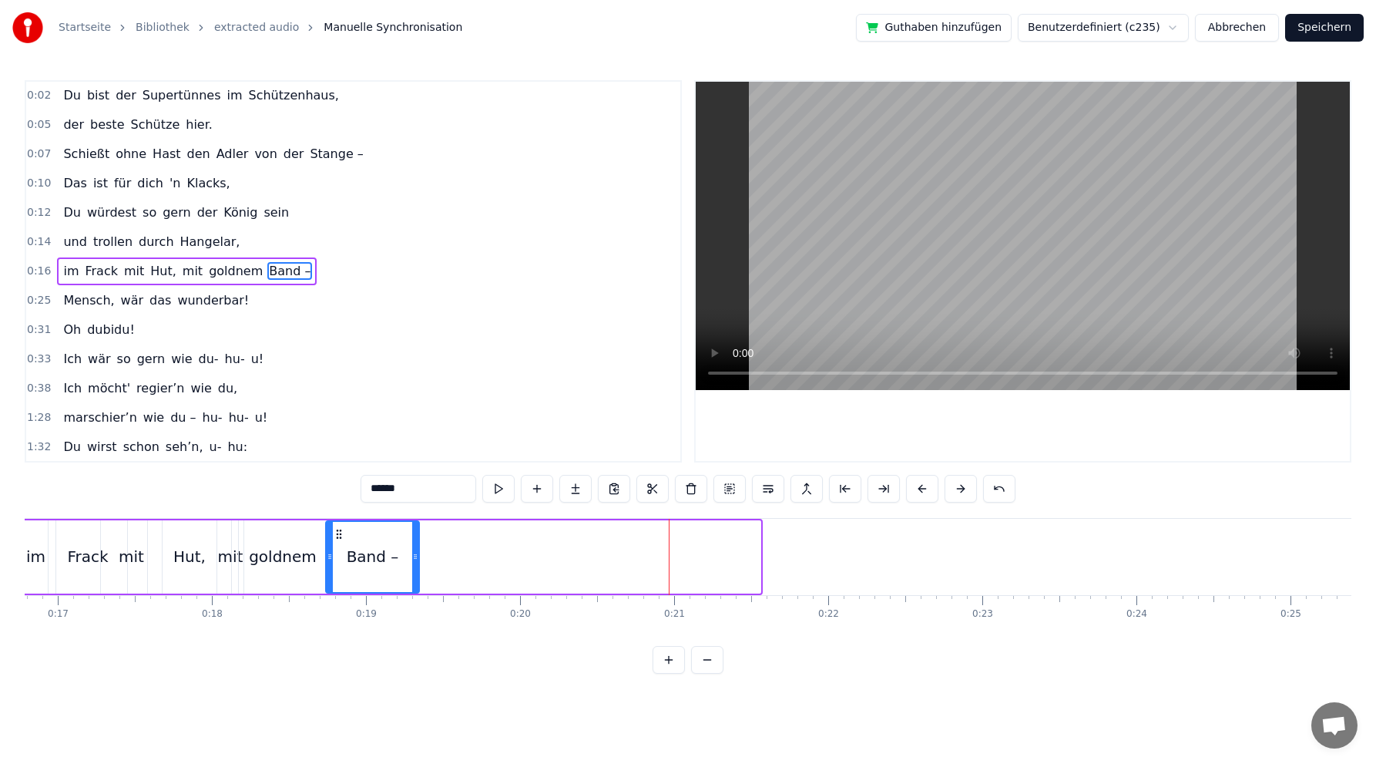
drag, startPoint x: 678, startPoint y: 533, endPoint x: 337, endPoint y: 536, distance: 341.4
click at [337, 536] on icon at bounding box center [339, 534] width 12 height 12
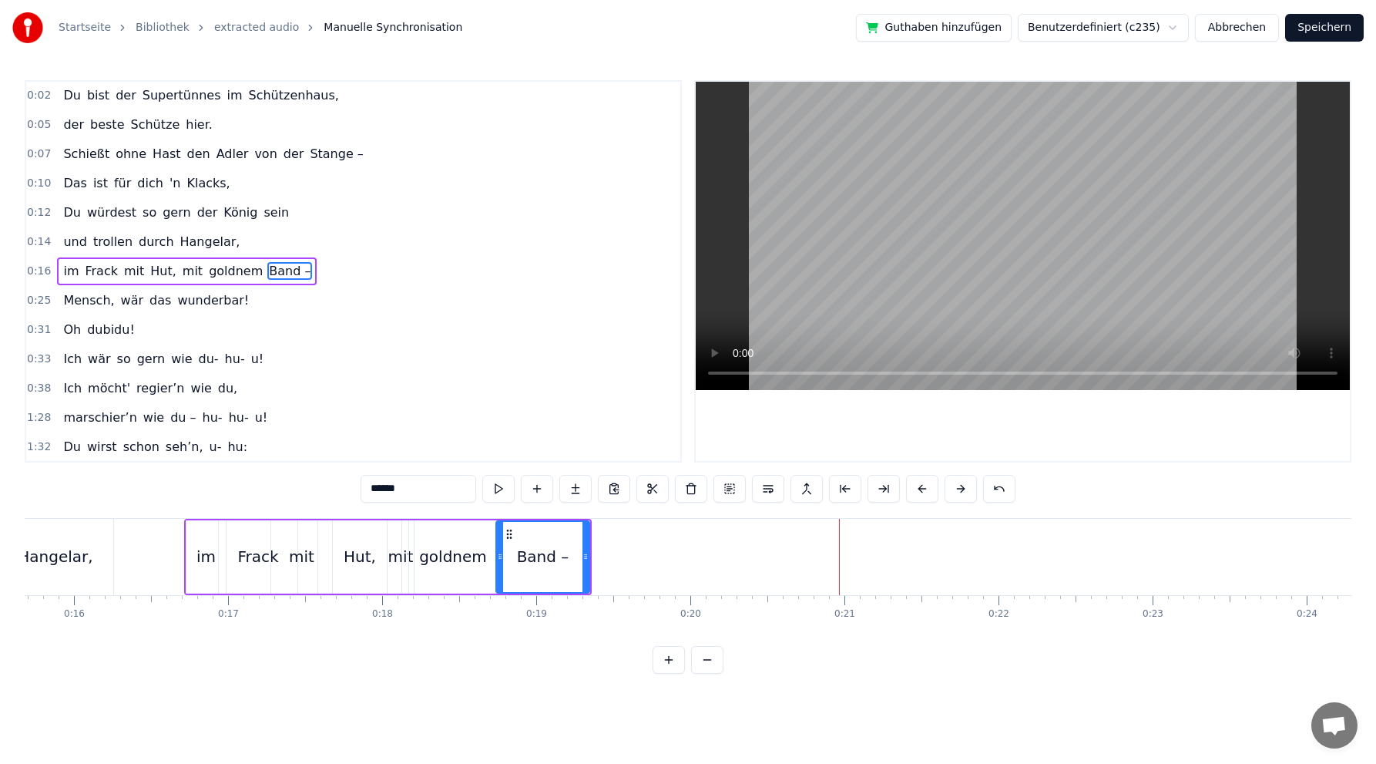
scroll to position [0, 2333]
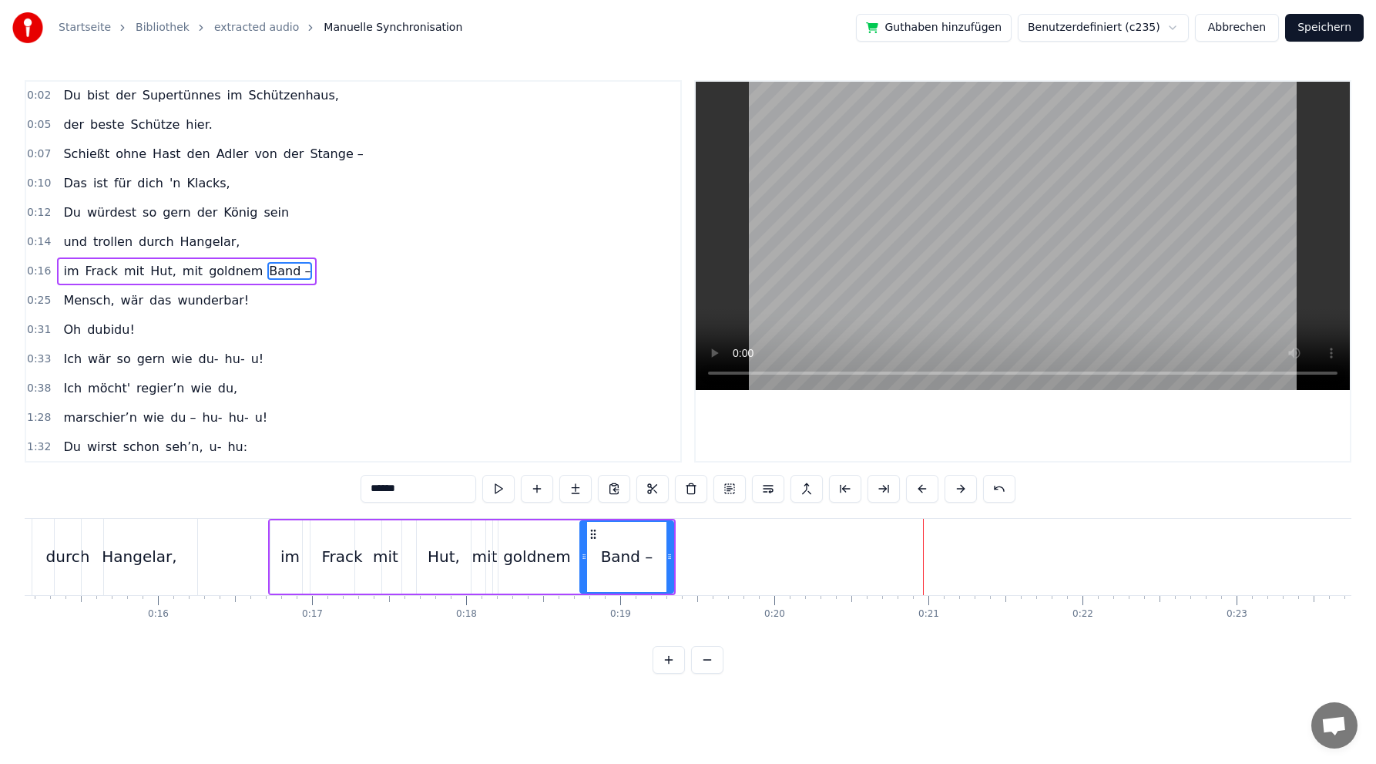
click at [445, 554] on div "Hut," at bounding box center [444, 556] width 32 height 23
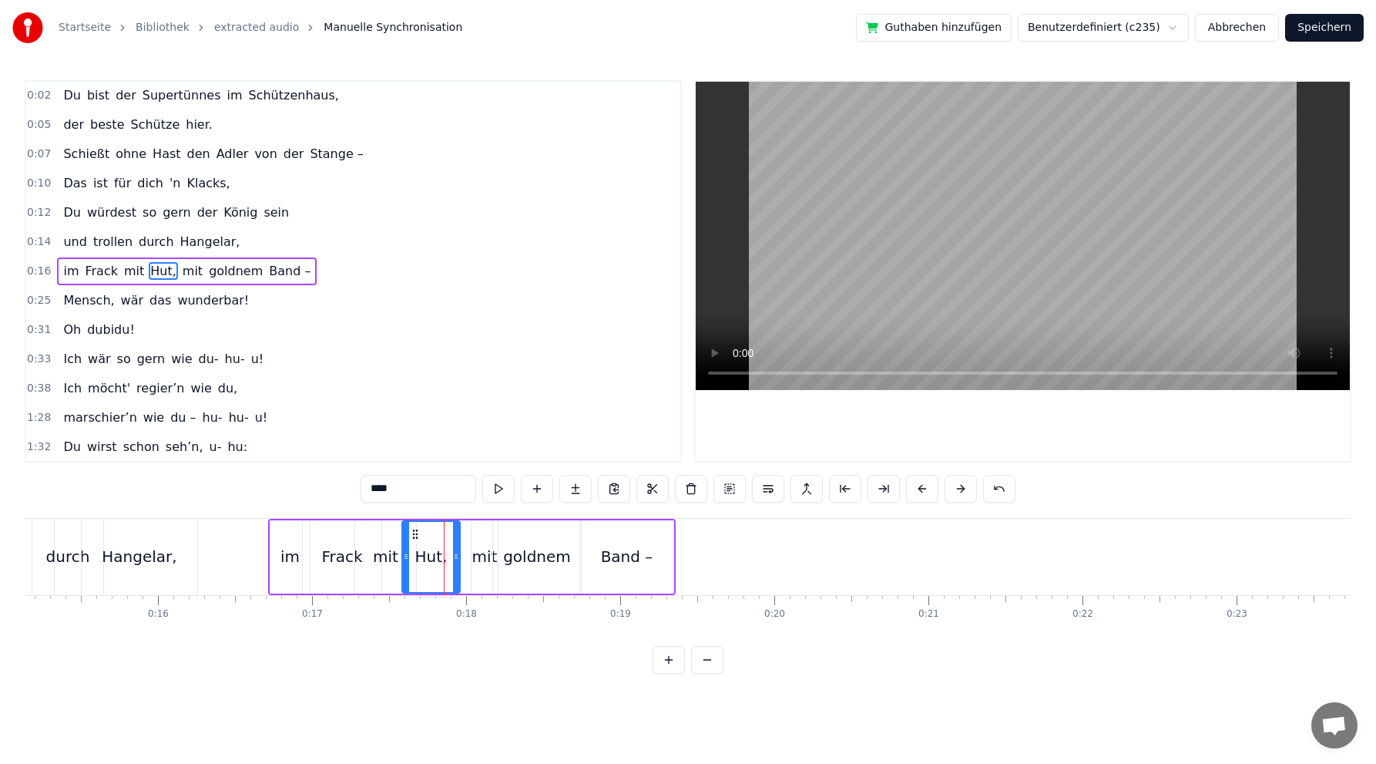
drag, startPoint x: 482, startPoint y: 557, endPoint x: 456, endPoint y: 558, distance: 25.4
click at [456, 558] on icon at bounding box center [456, 556] width 6 height 12
click at [486, 558] on div "mit" at bounding box center [484, 556] width 25 height 23
drag, startPoint x: 482, startPoint y: 532, endPoint x: 466, endPoint y: 533, distance: 16.3
click at [466, 533] on icon at bounding box center [468, 534] width 12 height 12
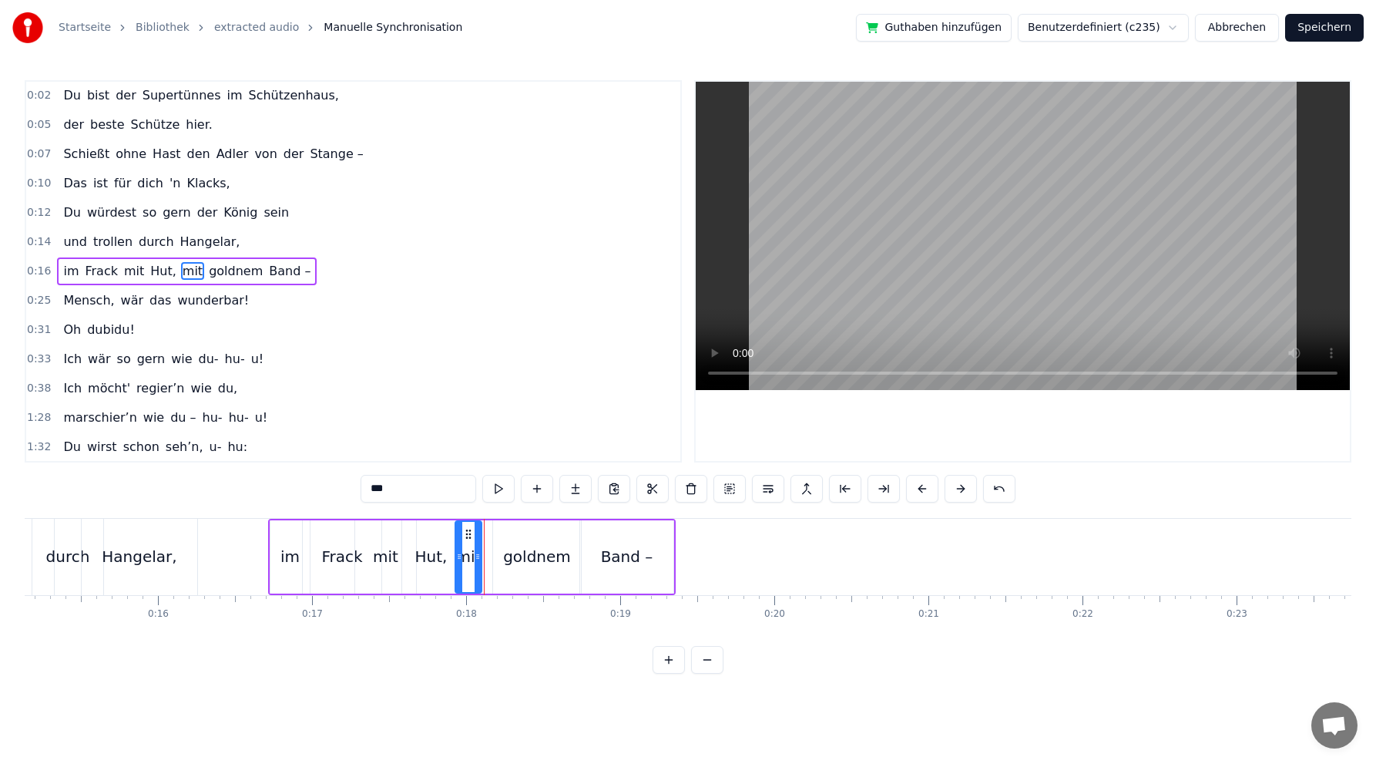
click at [509, 556] on div "goldnem" at bounding box center [537, 556] width 68 height 23
type input "*******"
drag, startPoint x: 508, startPoint y: 530, endPoint x: 492, endPoint y: 531, distance: 16.2
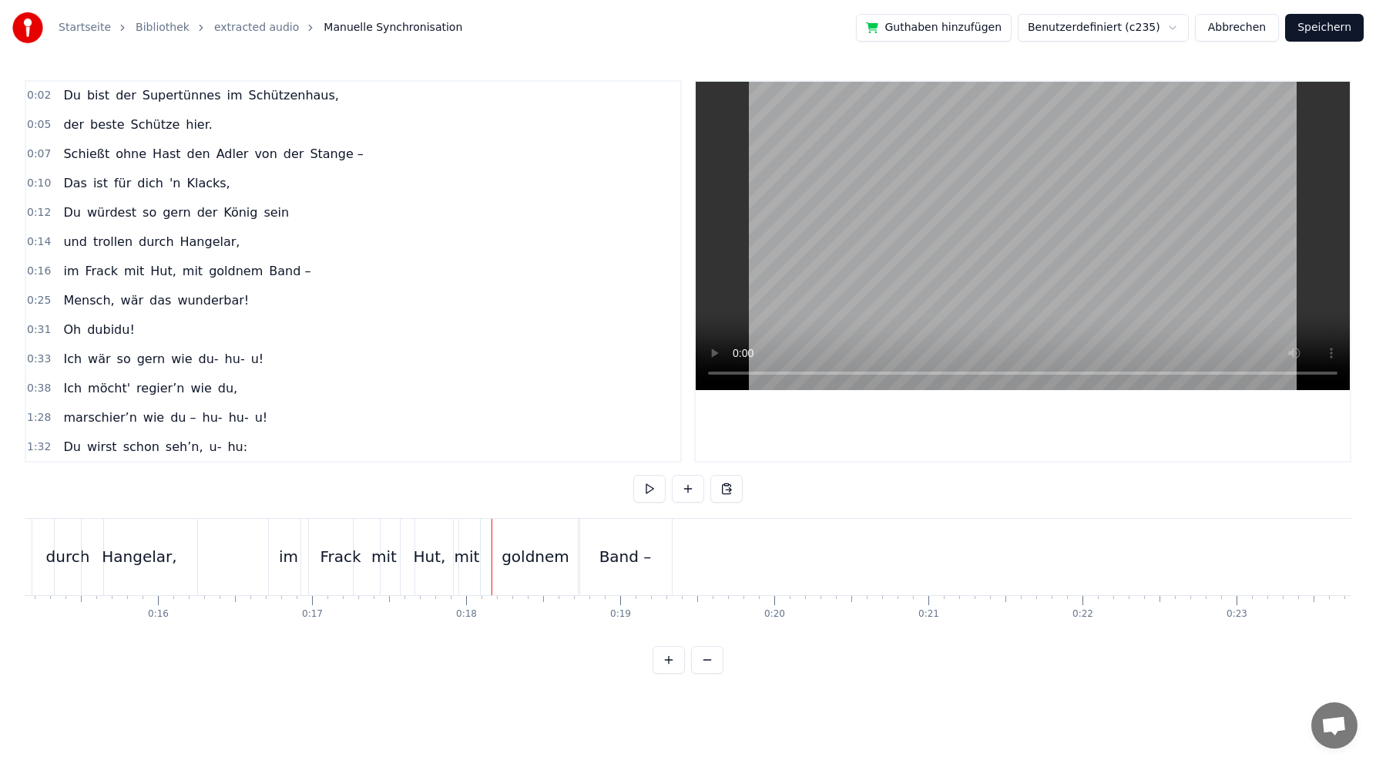
click at [521, 557] on div "goldnem" at bounding box center [536, 556] width 68 height 23
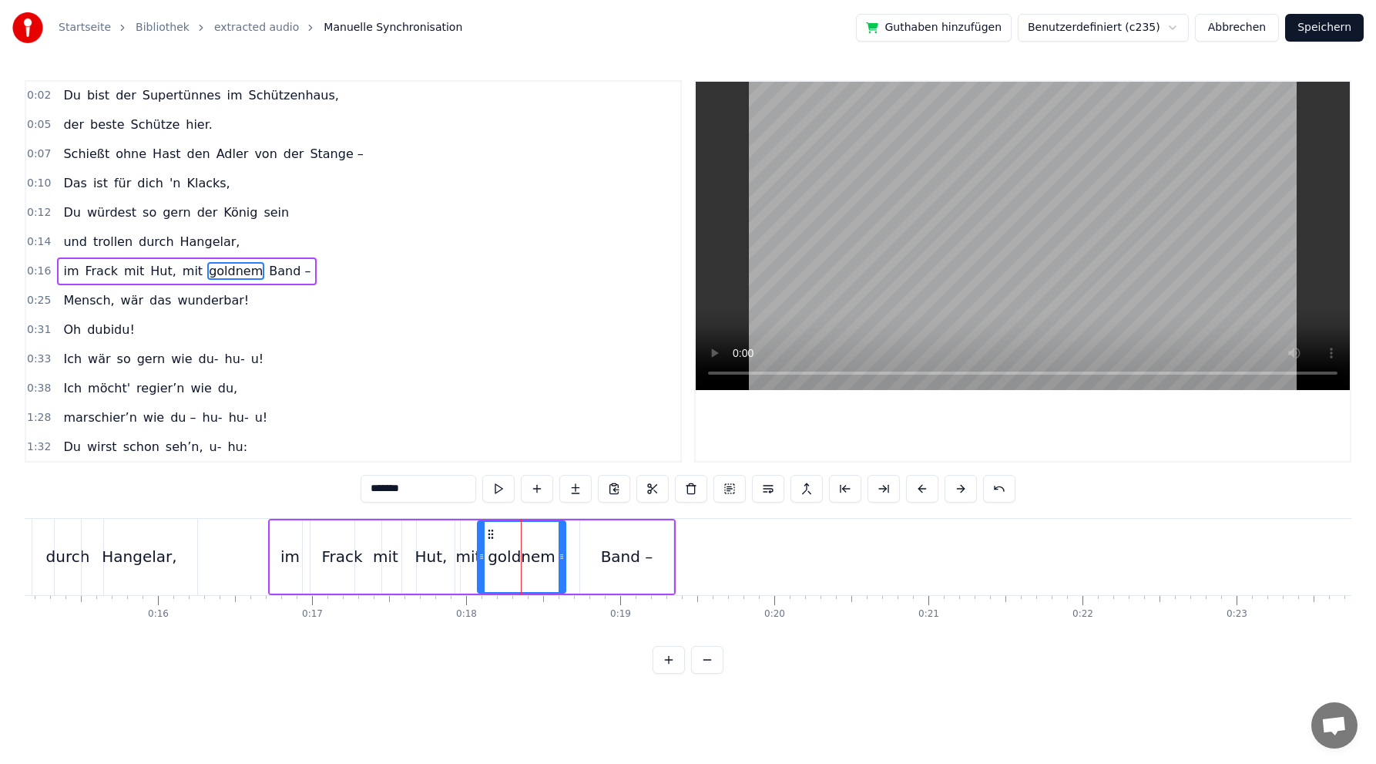
drag, startPoint x: 506, startPoint y: 533, endPoint x: 491, endPoint y: 532, distance: 15.4
click at [491, 532] on icon at bounding box center [491, 534] width 12 height 12
click at [608, 556] on div "Band –" at bounding box center [627, 556] width 52 height 23
type input "******"
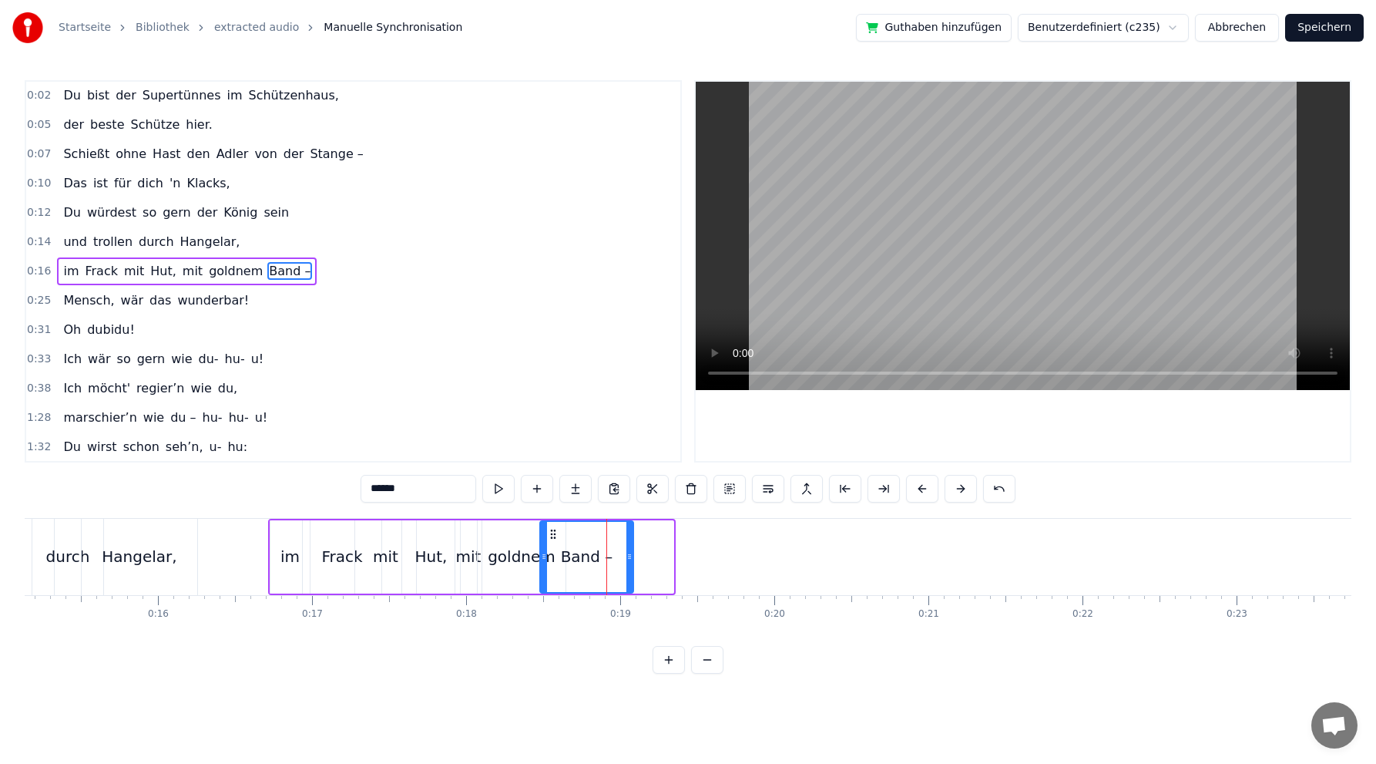
drag, startPoint x: 592, startPoint y: 530, endPoint x: 553, endPoint y: 533, distance: 38.7
click at [553, 533] on icon at bounding box center [553, 534] width 12 height 12
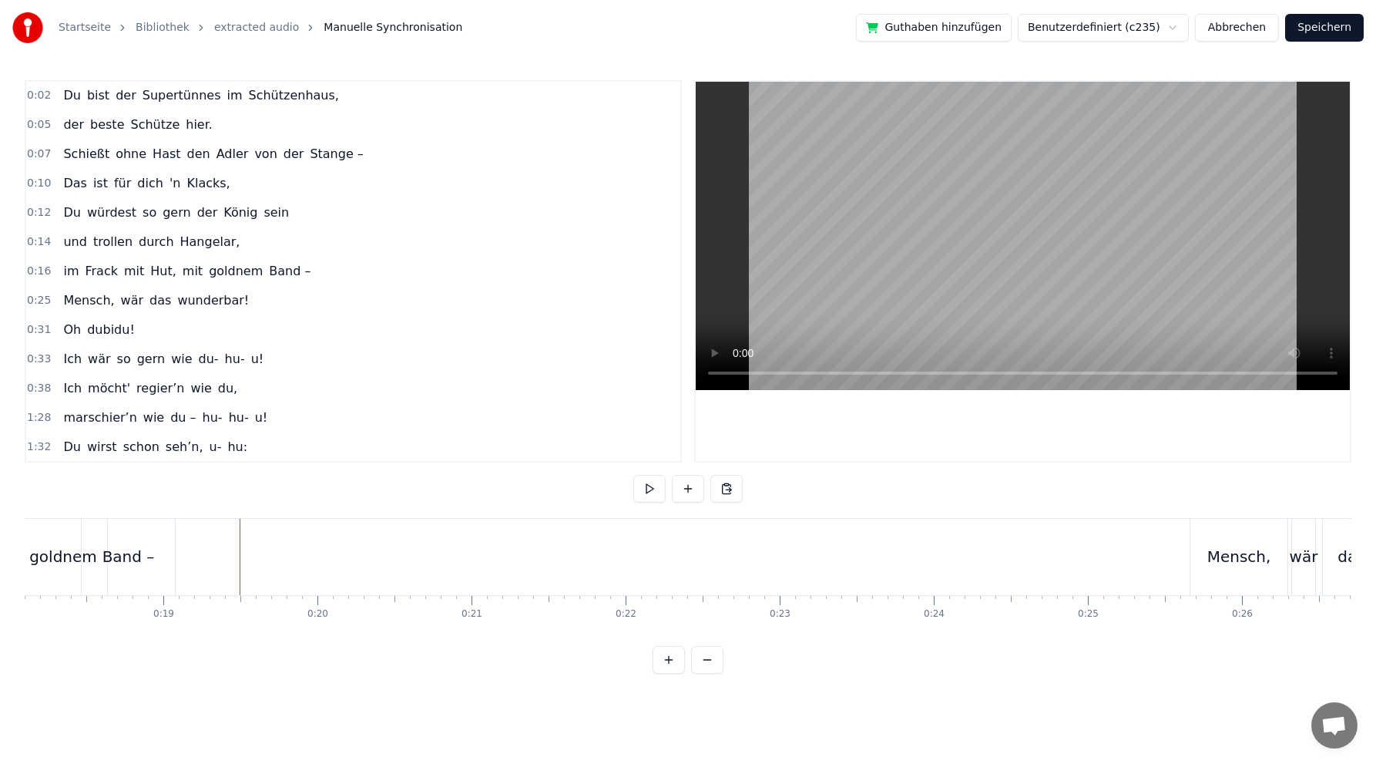
scroll to position [0, 2808]
click at [1229, 564] on div "Mensch," at bounding box center [1222, 556] width 64 height 23
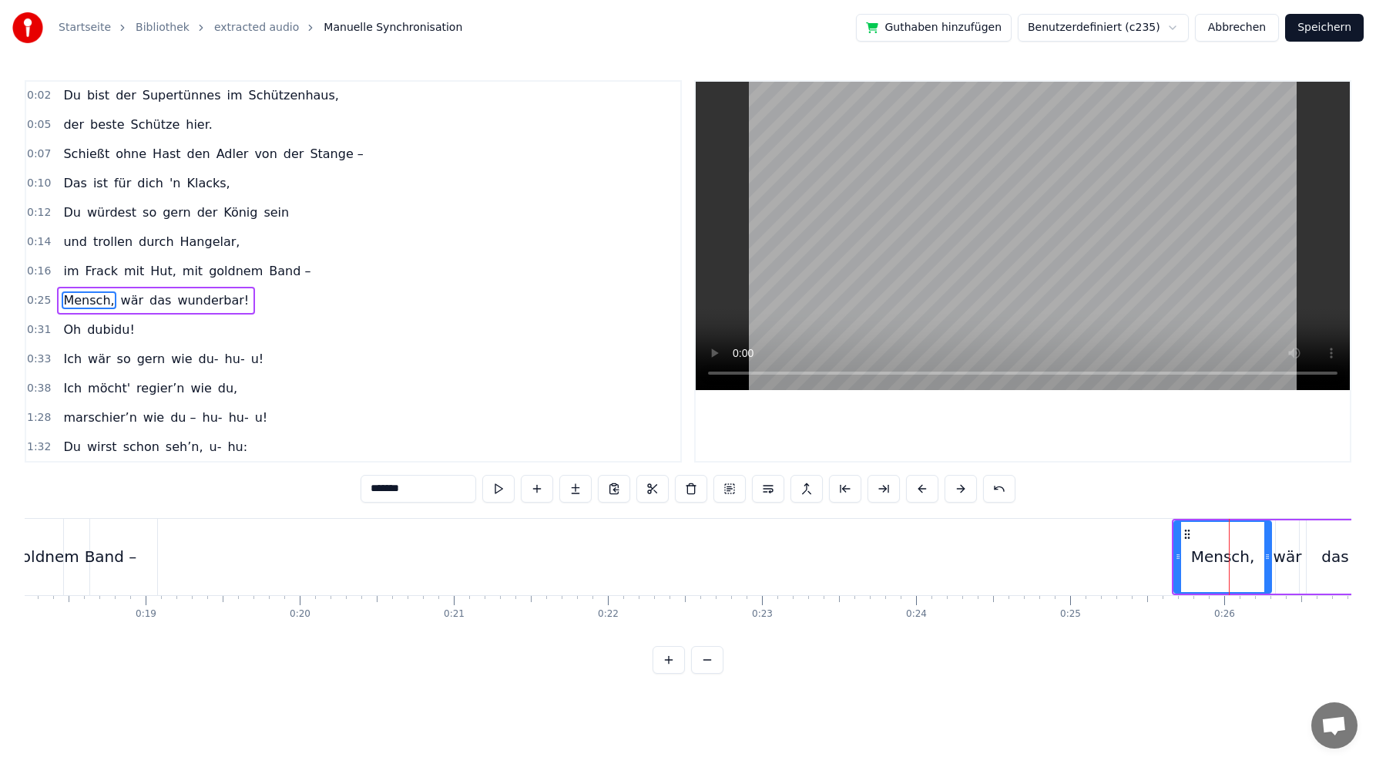
scroll to position [30, 0]
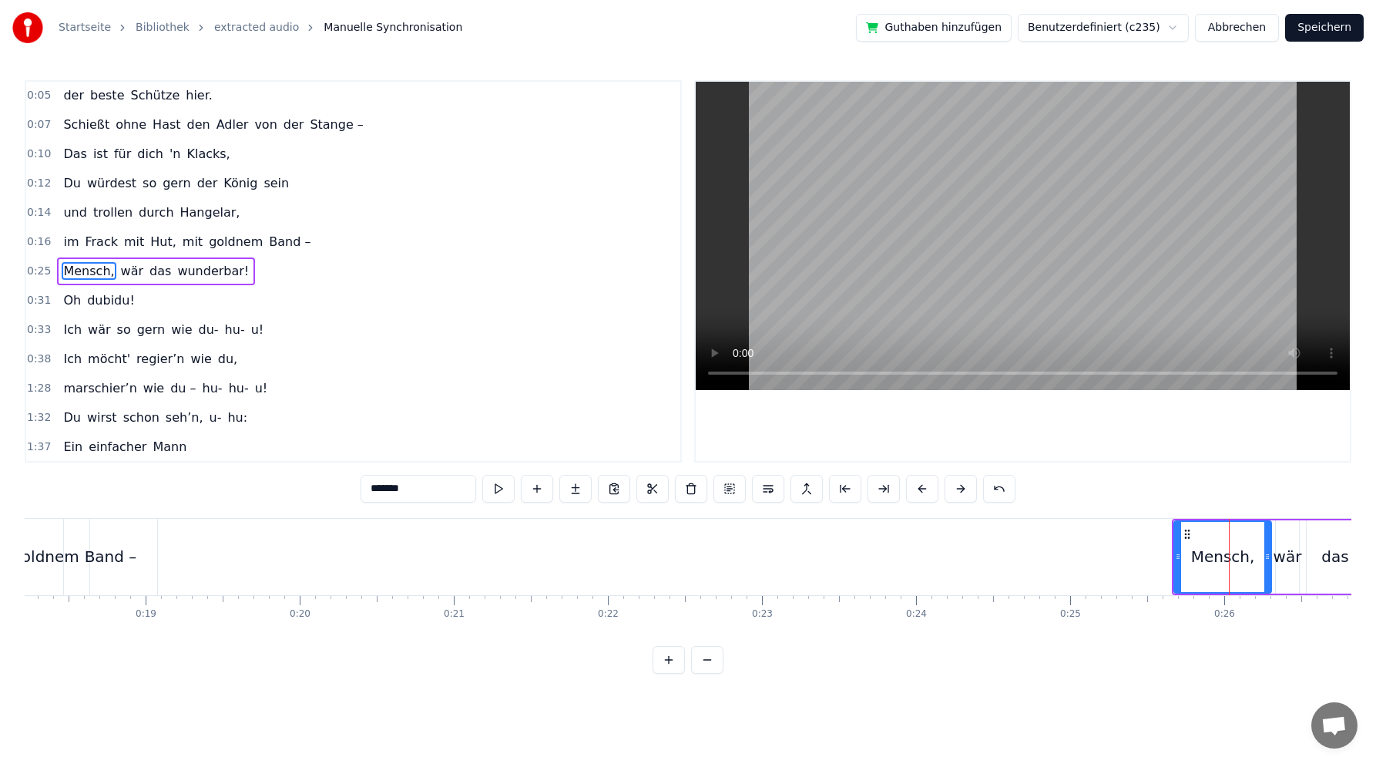
click at [206, 257] on div "Mensch, wär das wunderbar!" at bounding box center [156, 271] width 198 height 28
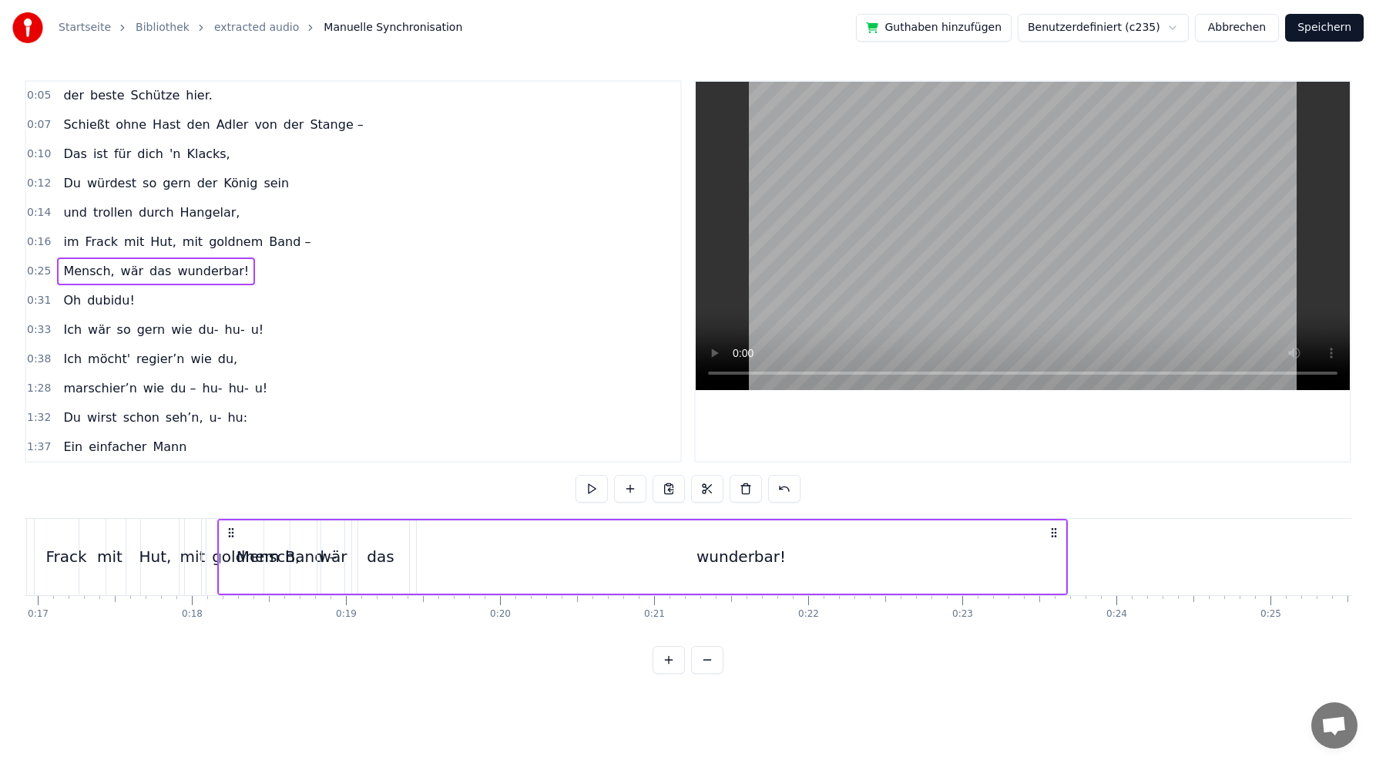
scroll to position [0, 2604]
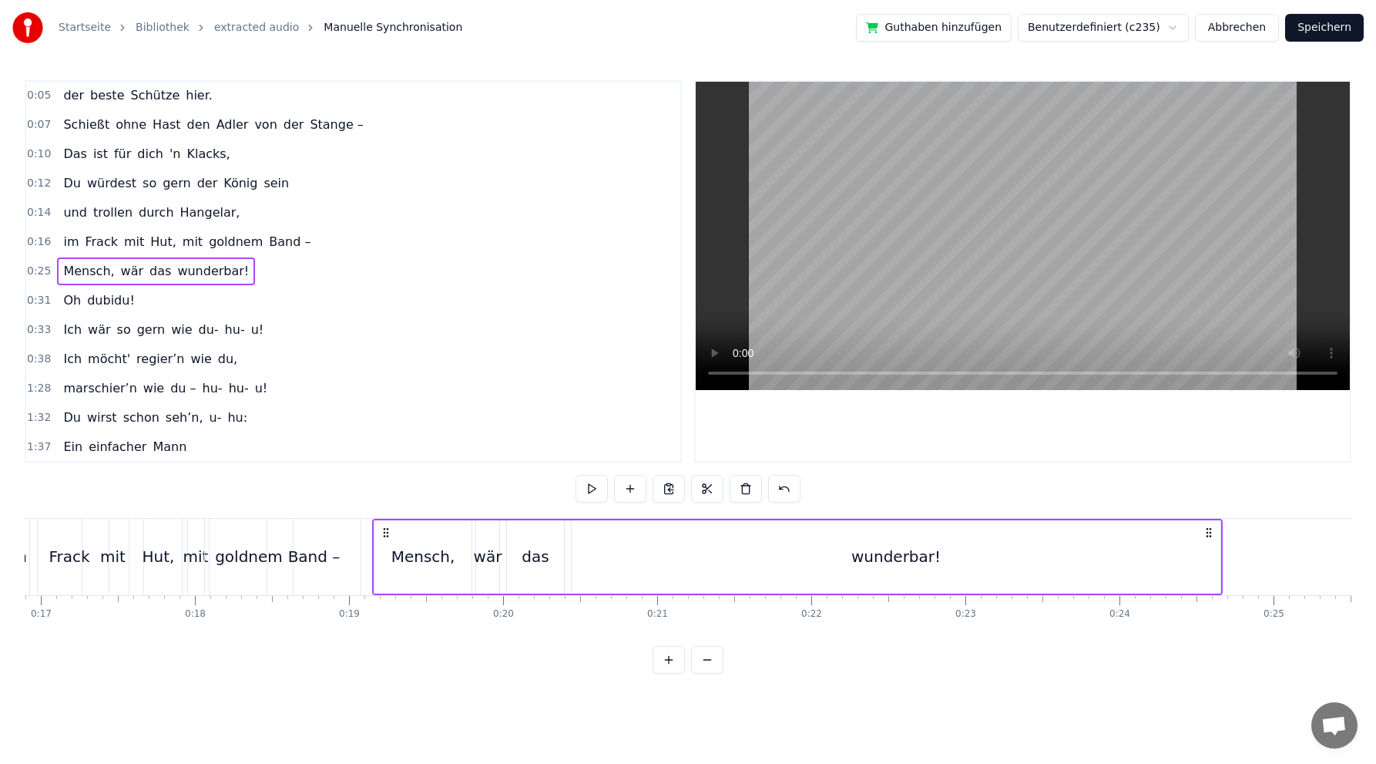
drag, startPoint x: 1185, startPoint y: 533, endPoint x: 385, endPoint y: 533, distance: 800.0
click at [385, 533] on icon at bounding box center [386, 532] width 12 height 12
click at [617, 531] on div "wunderbar!" at bounding box center [896, 556] width 649 height 73
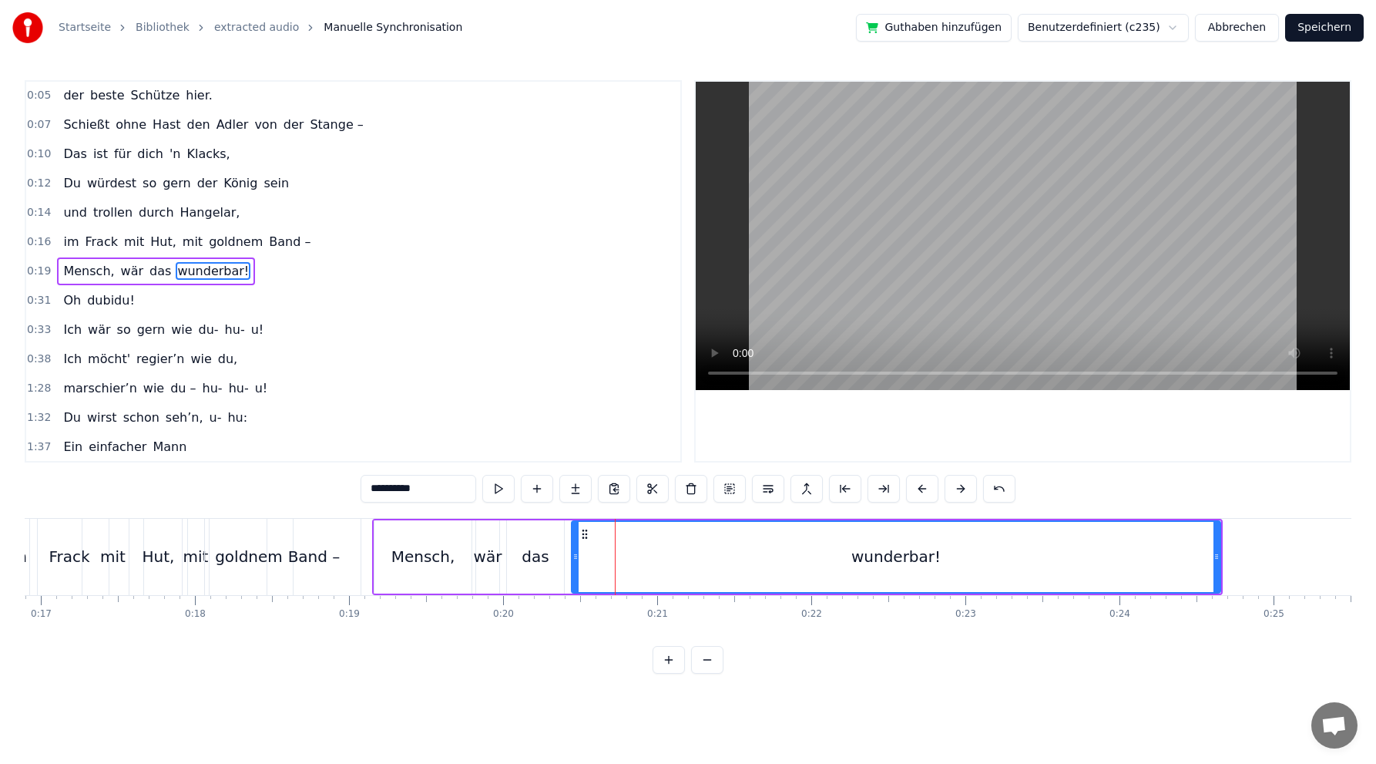
click at [492, 558] on div "wär" at bounding box center [488, 556] width 29 height 23
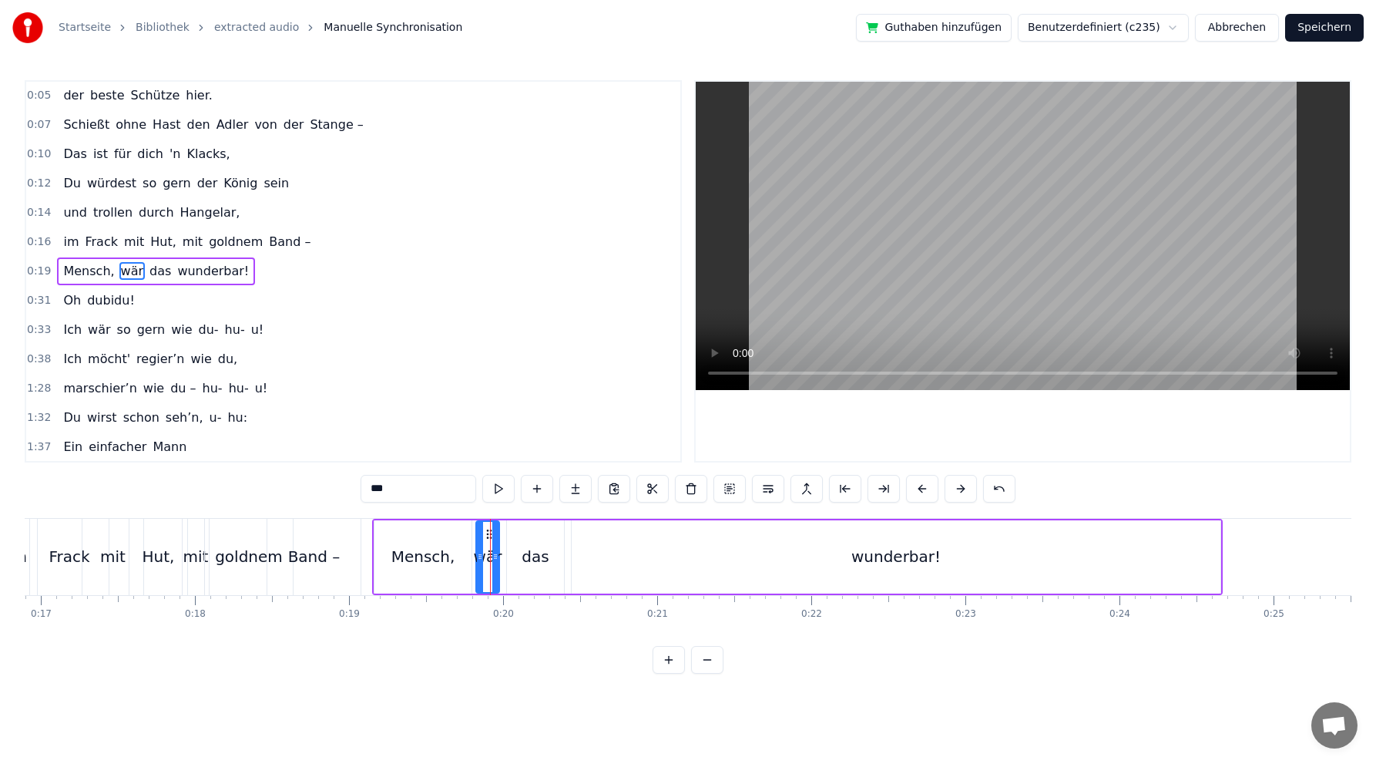
click at [423, 560] on div "Mensch," at bounding box center [424, 556] width 64 height 23
click at [379, 531] on icon at bounding box center [381, 534] width 12 height 12
click at [490, 556] on div "wär" at bounding box center [488, 556] width 29 height 23
drag, startPoint x: 489, startPoint y: 531, endPoint x: 466, endPoint y: 530, distance: 23.1
click at [466, 530] on icon at bounding box center [466, 534] width 12 height 12
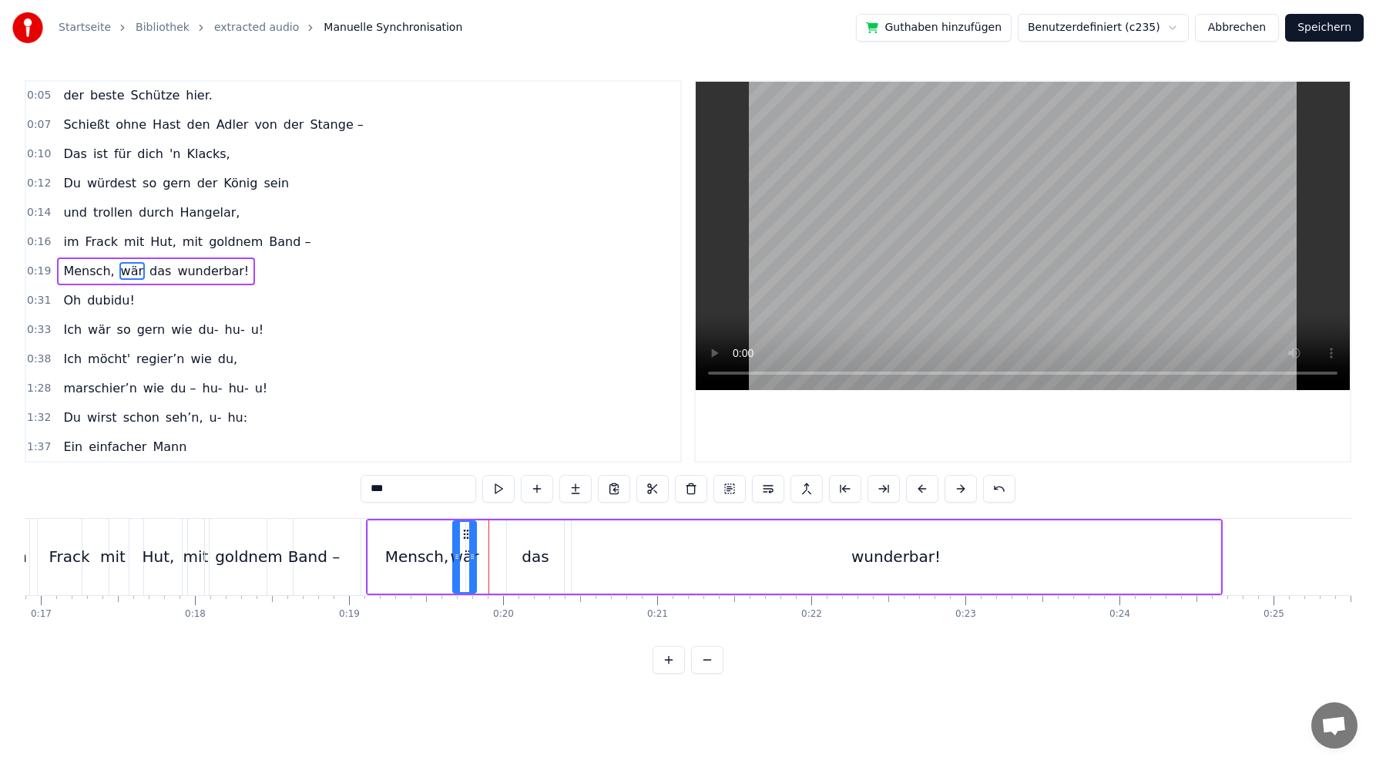
click at [544, 558] on div "das" at bounding box center [535, 556] width 27 height 23
drag, startPoint x: 521, startPoint y: 531, endPoint x: 487, endPoint y: 533, distance: 33.9
click at [487, 533] on icon at bounding box center [486, 534] width 12 height 12
click at [886, 555] on div "wunderbar!" at bounding box center [896, 556] width 89 height 23
type input "**********"
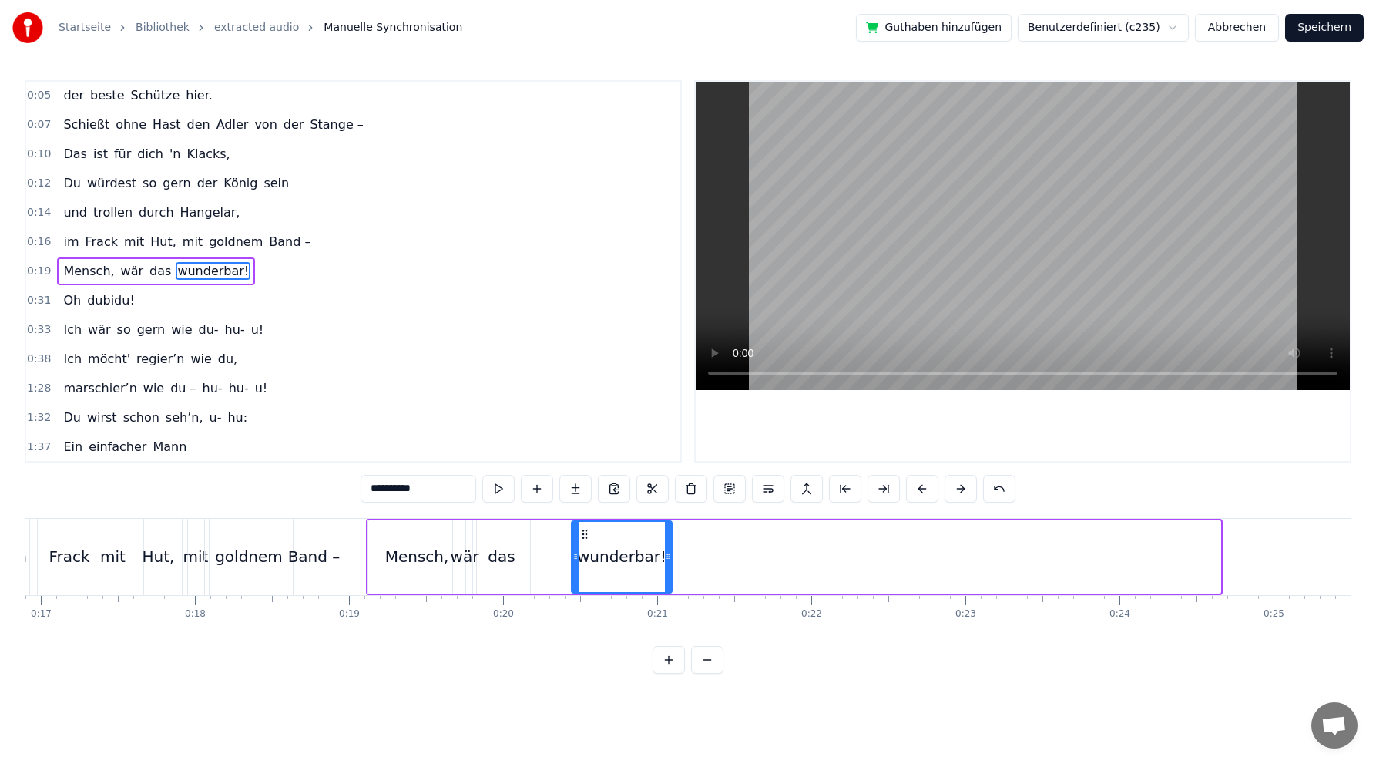
drag, startPoint x: 1215, startPoint y: 556, endPoint x: 647, endPoint y: 569, distance: 568.1
click at [667, 576] on div at bounding box center [668, 557] width 6 height 70
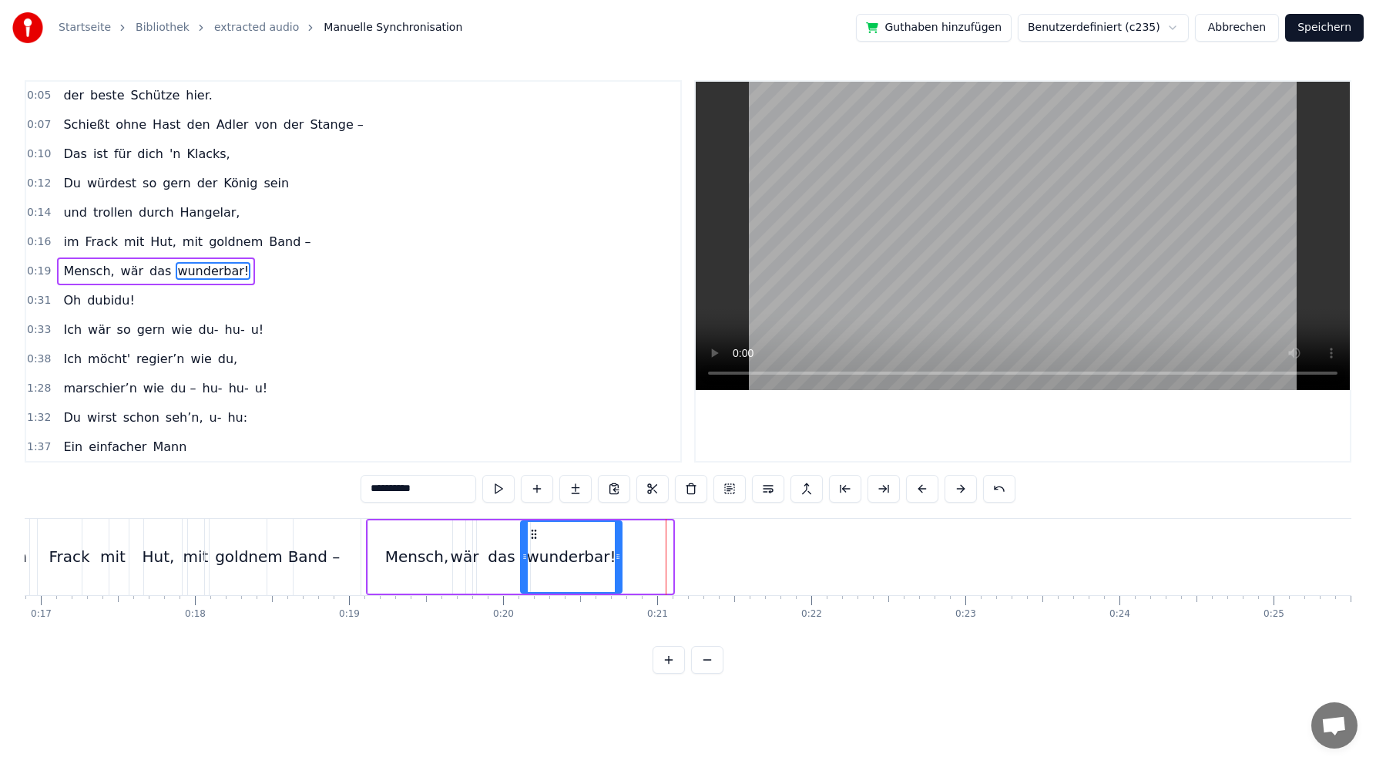
drag, startPoint x: 583, startPoint y: 527, endPoint x: 532, endPoint y: 529, distance: 50.9
click at [532, 529] on icon at bounding box center [534, 534] width 12 height 12
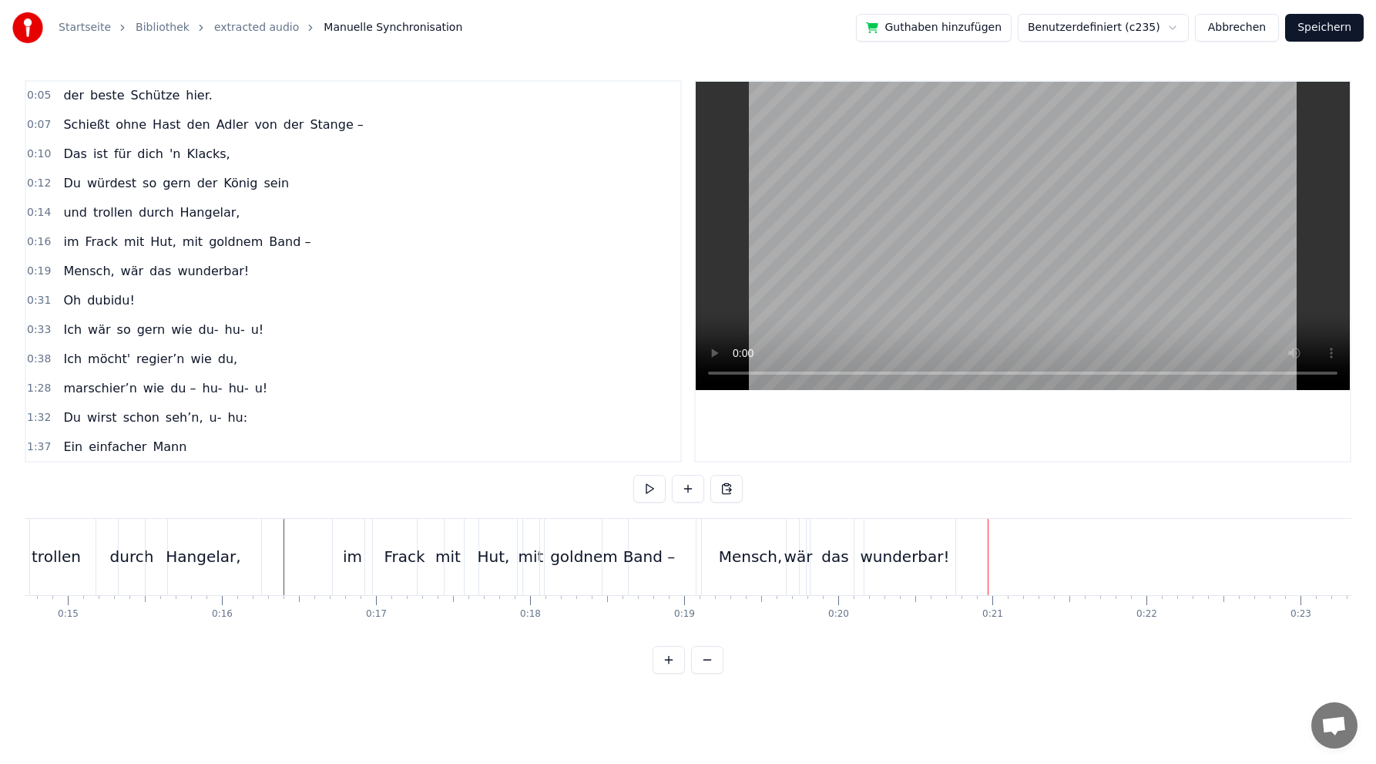
scroll to position [0, 2227]
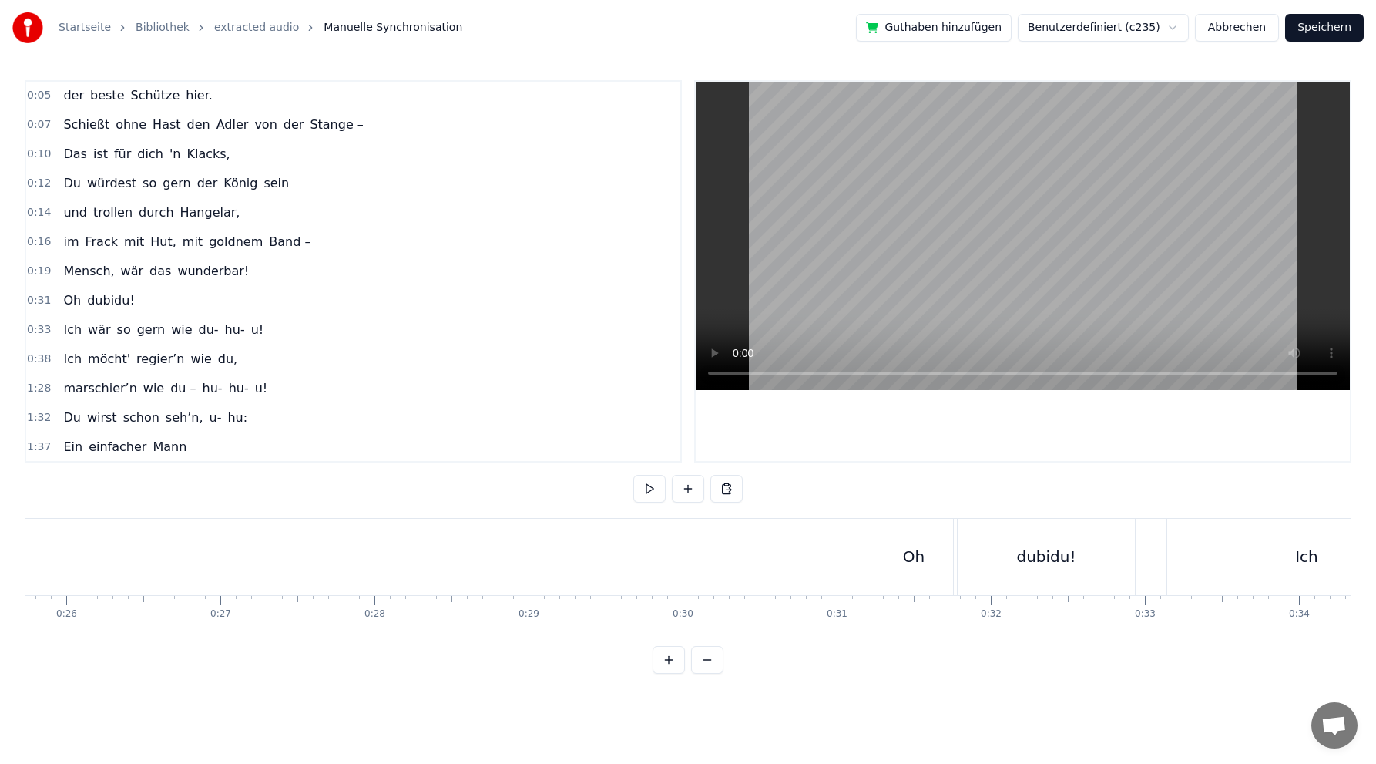
scroll to position [0, 3987]
click at [96, 302] on span "dubidu!" at bounding box center [111, 300] width 51 height 18
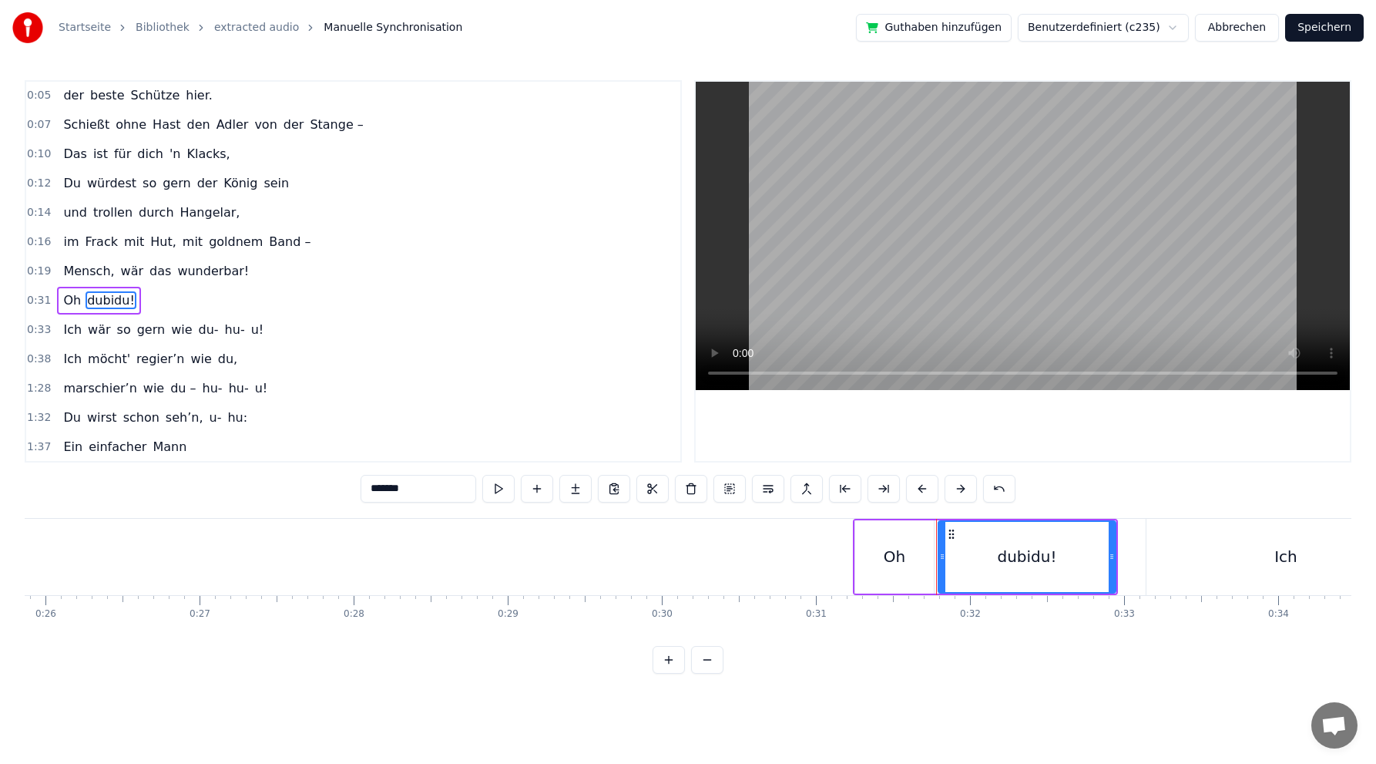
scroll to position [59, 0]
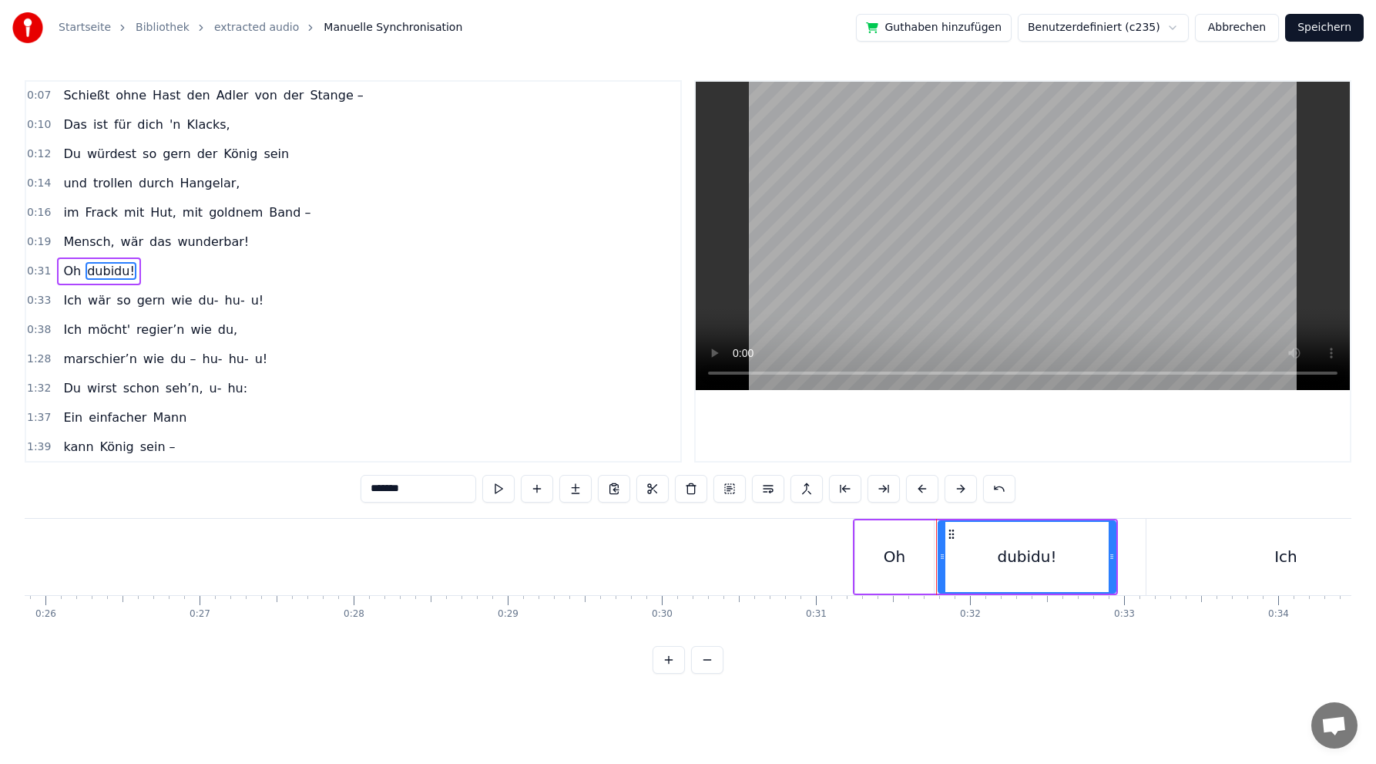
click at [72, 256] on div "0:19 Mensch, wär das wunderbar!" at bounding box center [353, 241] width 654 height 29
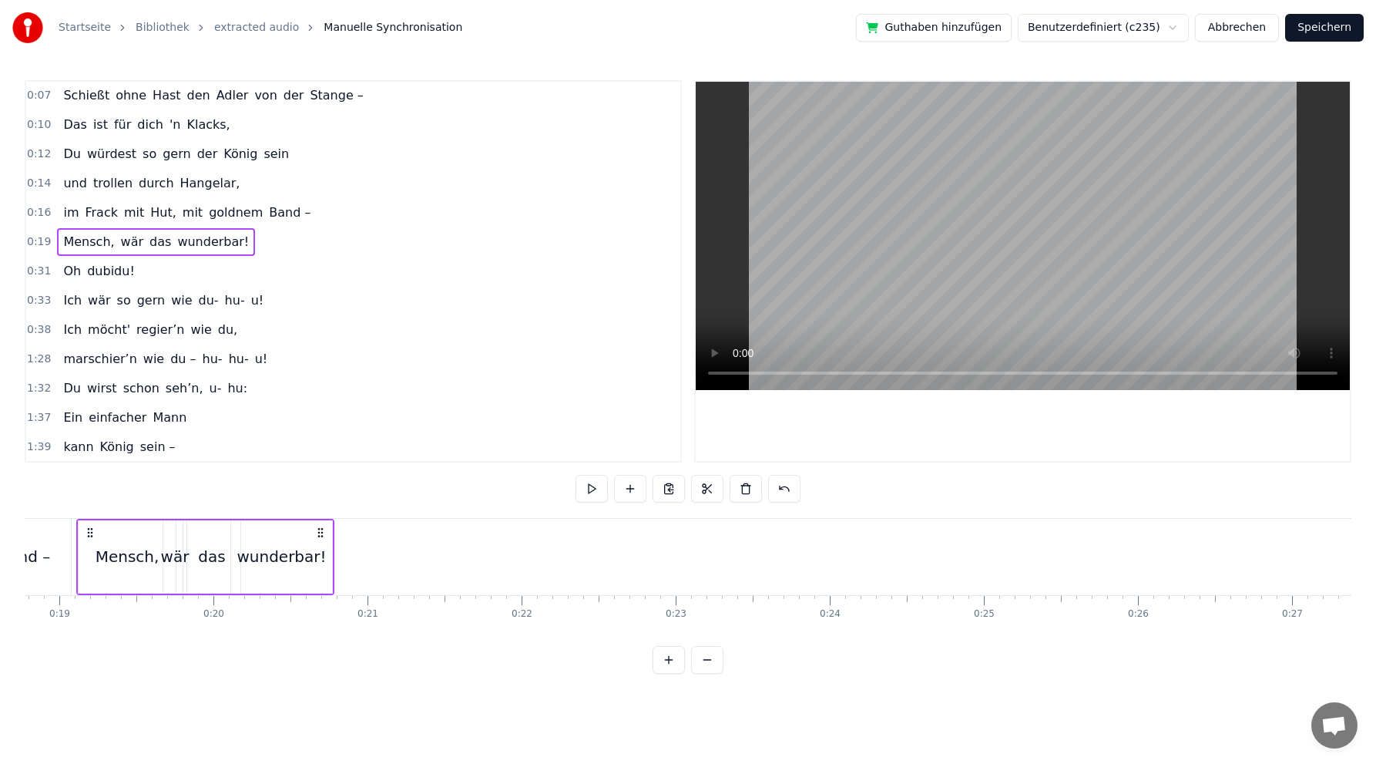
scroll to position [0, 2868]
click at [73, 259] on div "Oh dubidu!" at bounding box center [98, 271] width 83 height 28
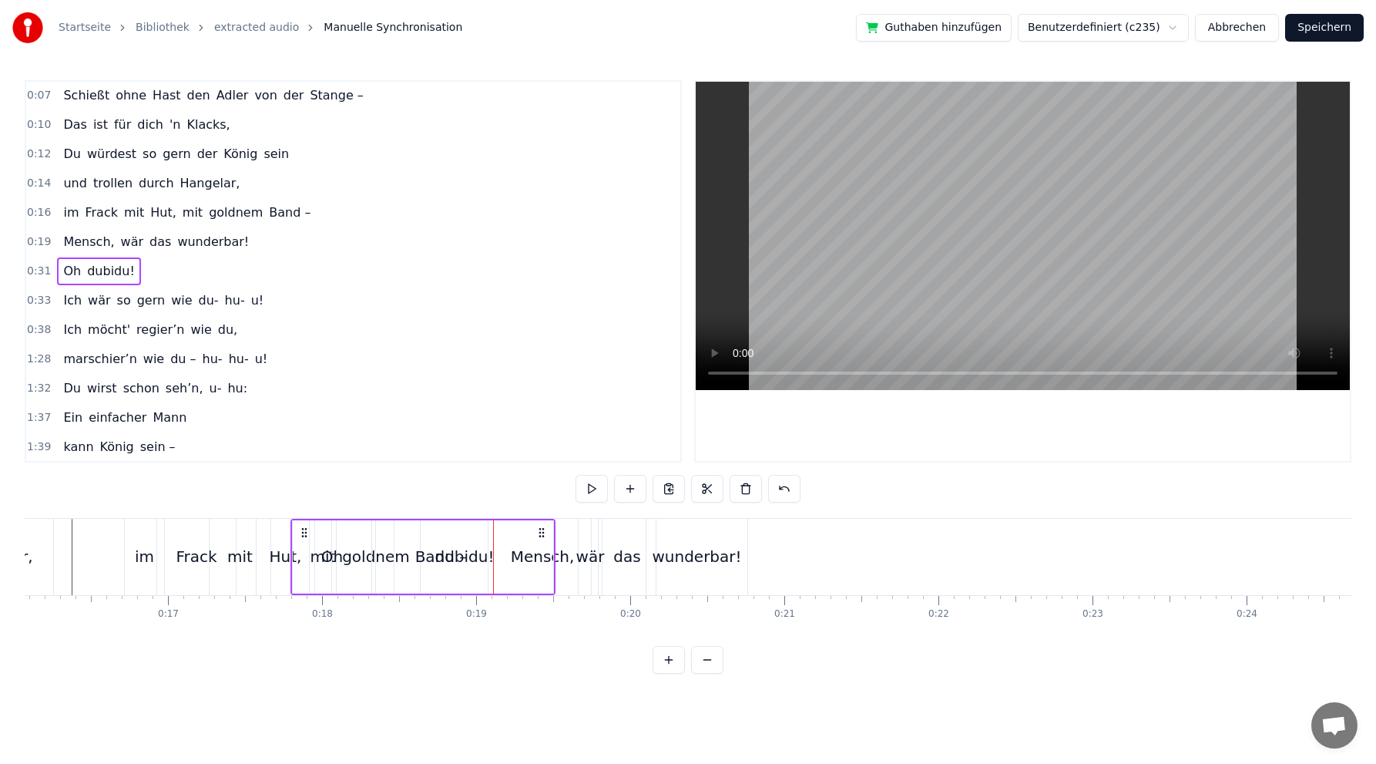
scroll to position [0, 2476]
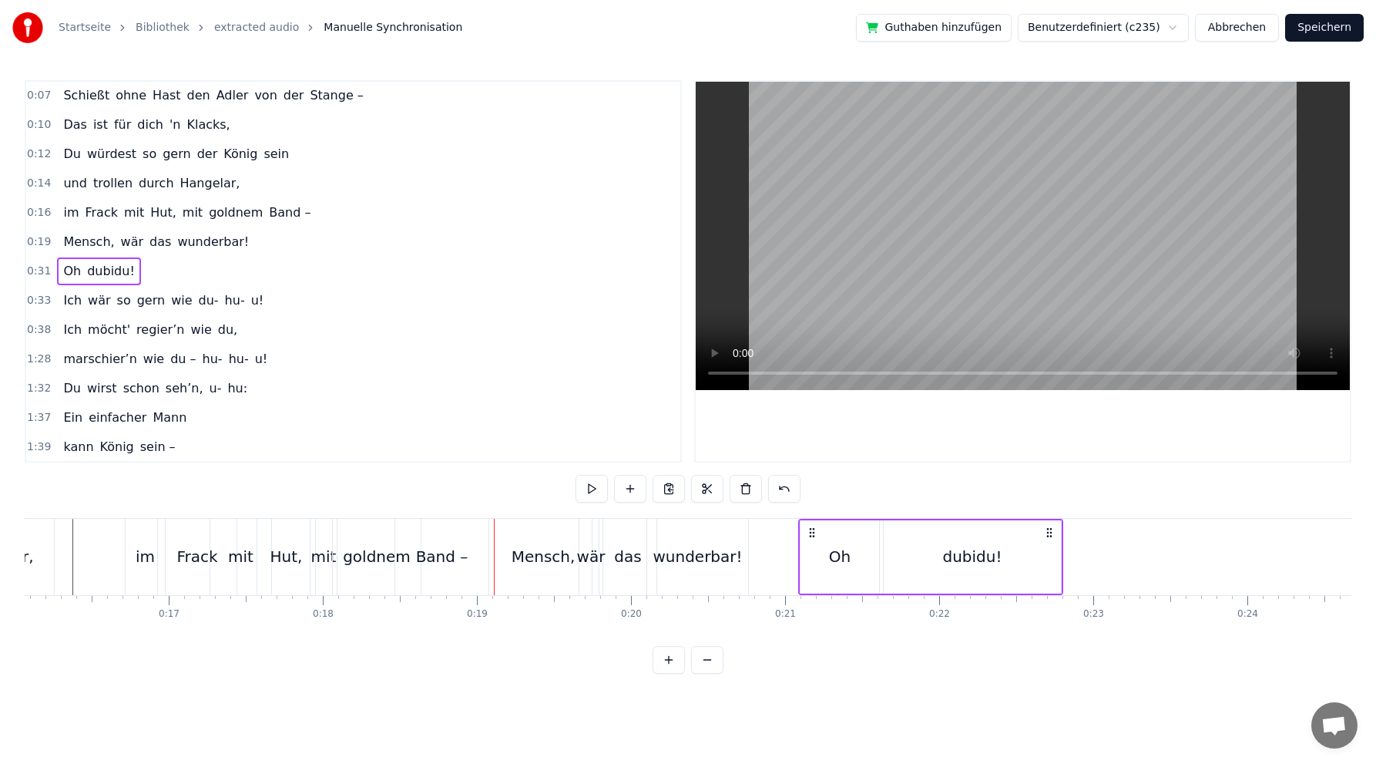
drag, startPoint x: 115, startPoint y: 534, endPoint x: 812, endPoint y: 529, distance: 696.7
click at [812, 529] on icon at bounding box center [812, 532] width 12 height 12
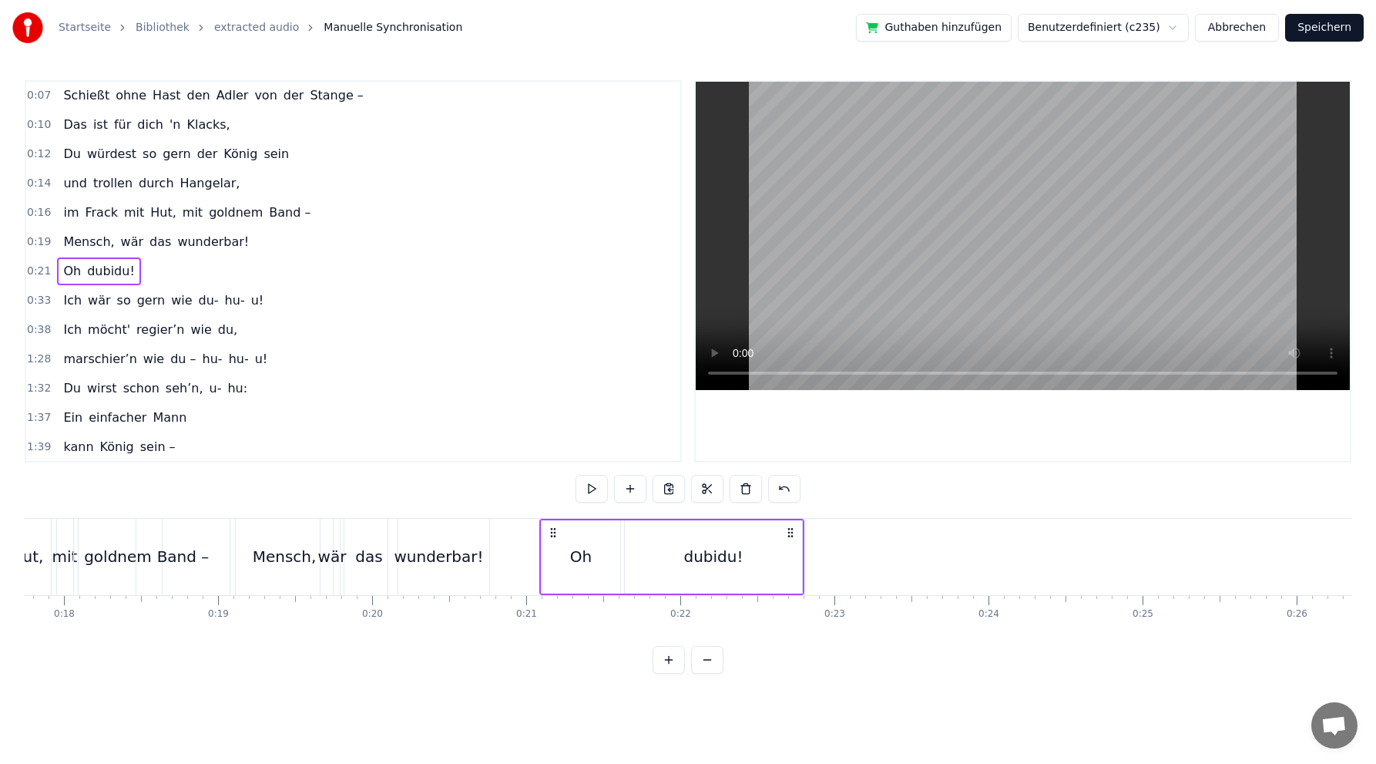
scroll to position [0, 2754]
click at [674, 563] on div "dubidu!" at bounding box center [694, 556] width 59 height 23
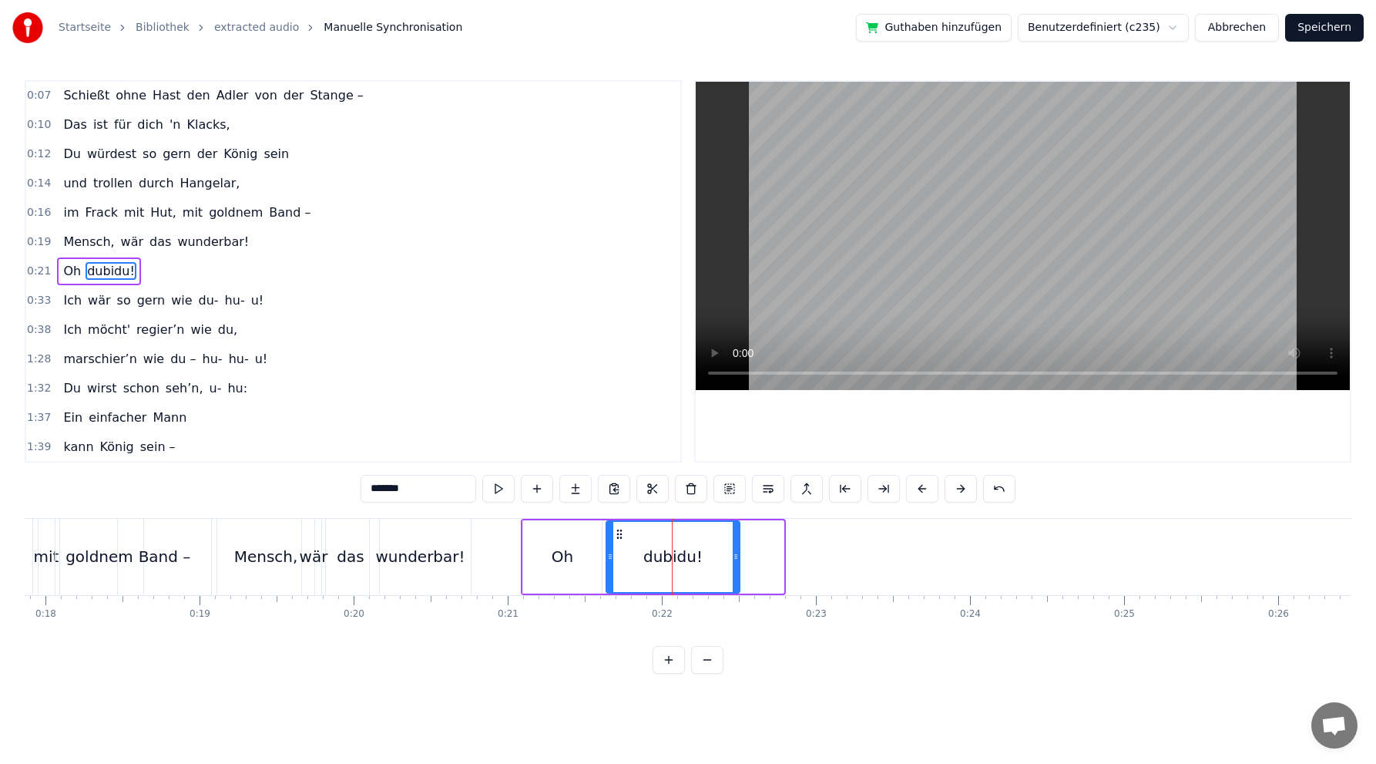
drag, startPoint x: 781, startPoint y: 556, endPoint x: 664, endPoint y: 548, distance: 117.5
click at [737, 556] on icon at bounding box center [736, 556] width 6 height 12
drag, startPoint x: 618, startPoint y: 535, endPoint x: 604, endPoint y: 534, distance: 13.9
click at [604, 534] on icon at bounding box center [606, 534] width 12 height 12
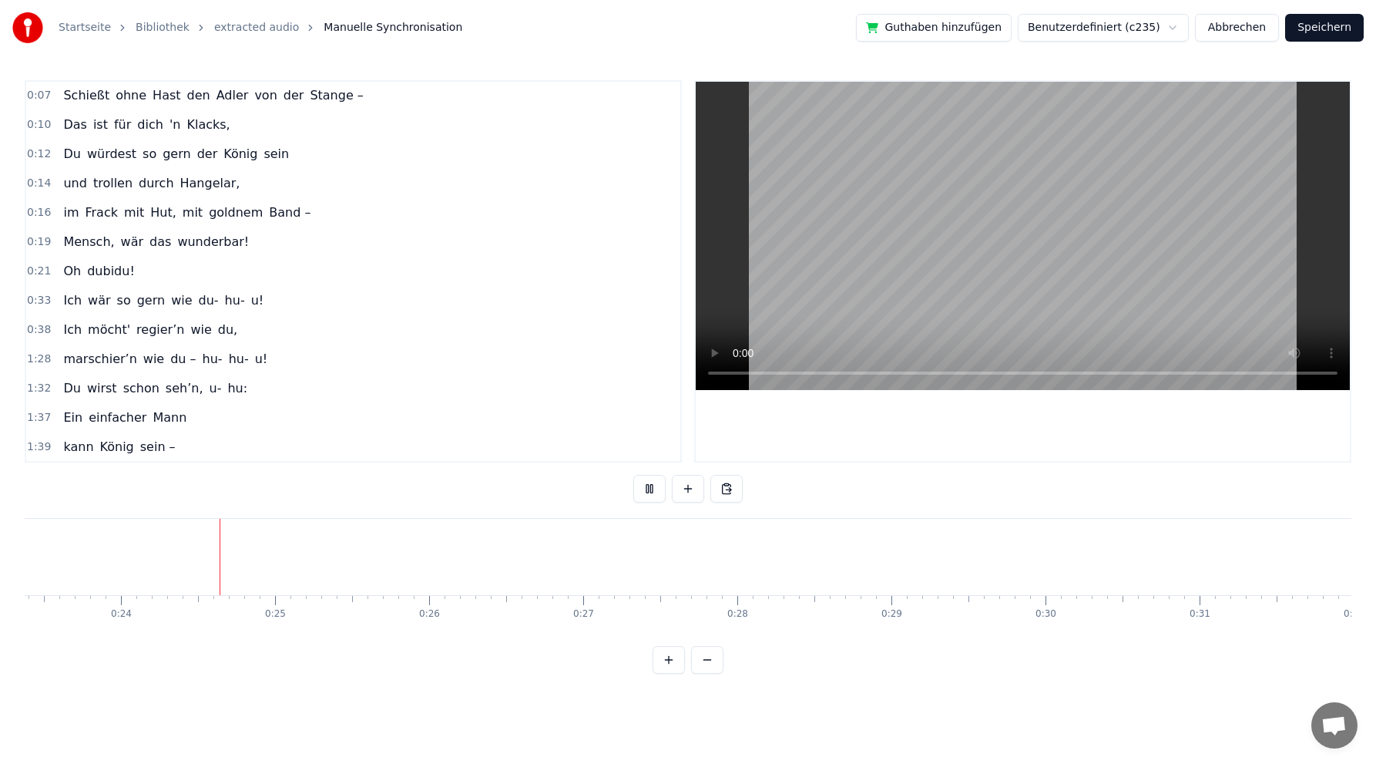
scroll to position [0, 3628]
click at [158, 289] on div "Ich wär so gern wie du- hu- u!" at bounding box center [163, 301] width 213 height 28
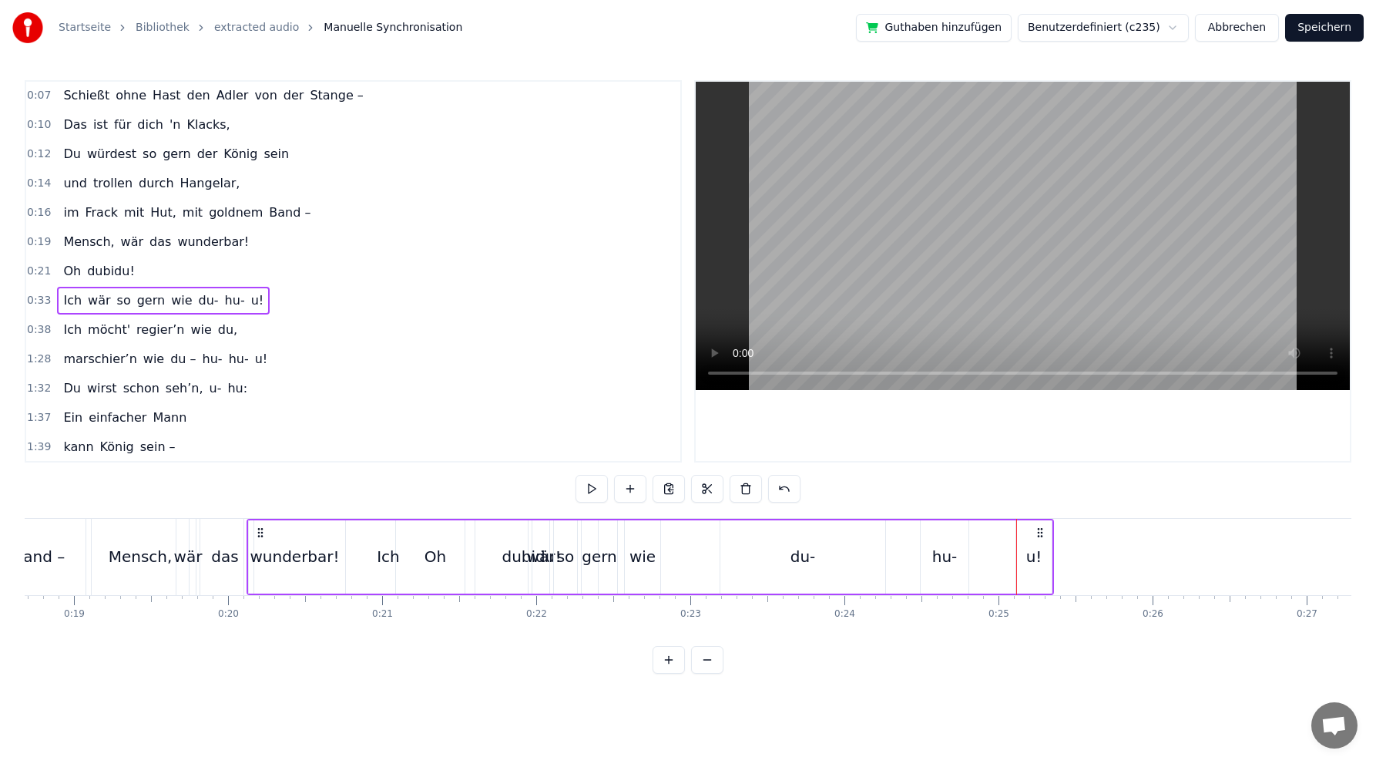
scroll to position [0, 2876]
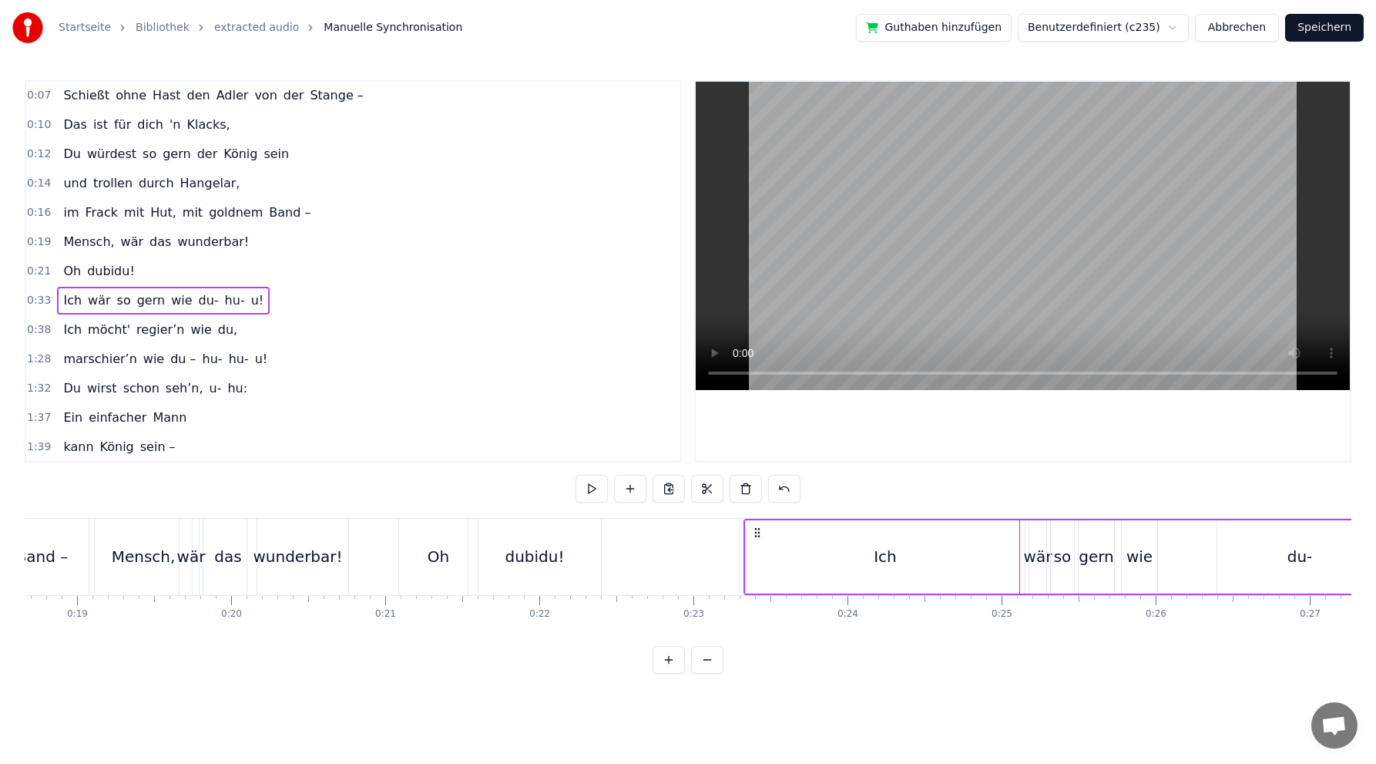
drag, startPoint x: 116, startPoint y: 531, endPoint x: 758, endPoint y: 512, distance: 642.3
click at [758, 512] on div "0:02 Du bist der Supertünnes im Schützenhaus, 0:05 der beste Schütze hier. 0:07…" at bounding box center [688, 376] width 1327 height 593
click at [857, 552] on div "Ich" at bounding box center [885, 556] width 279 height 73
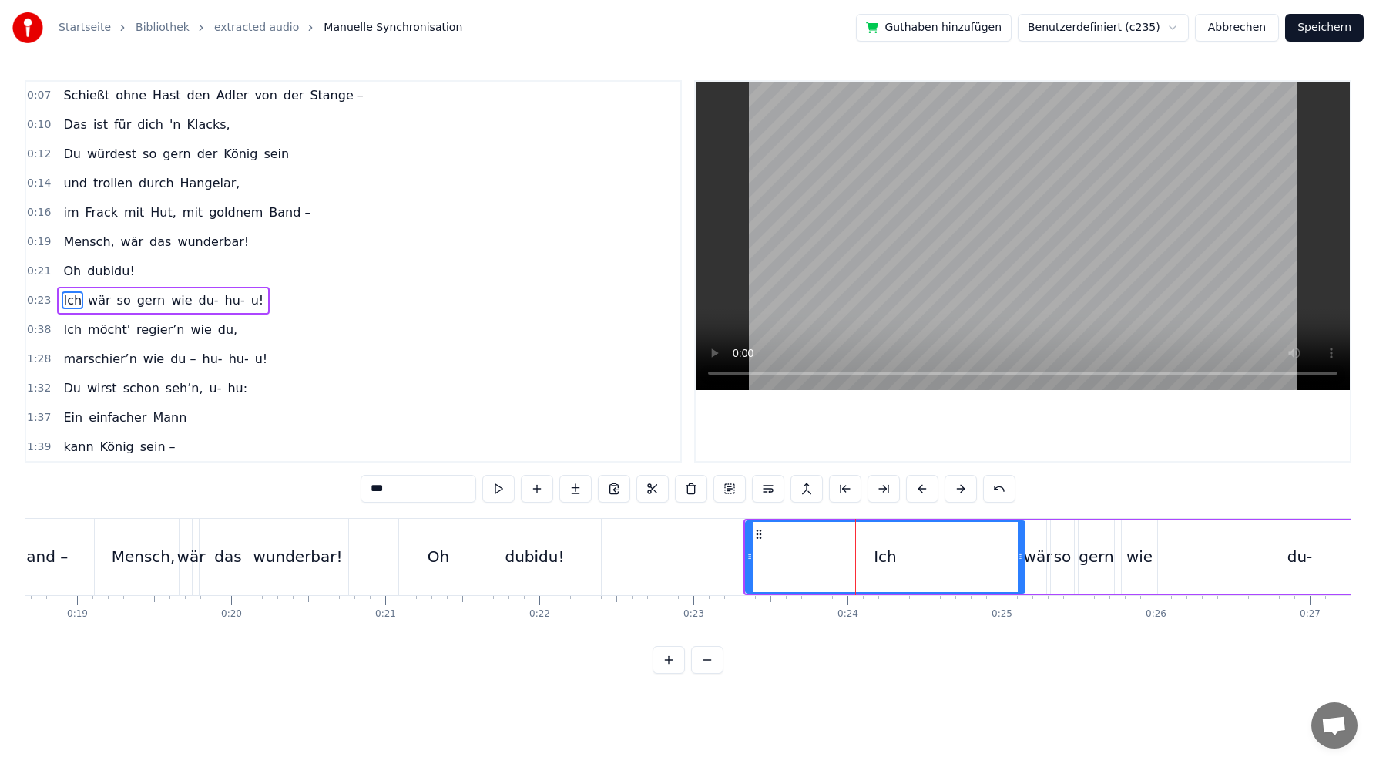
scroll to position [89, 0]
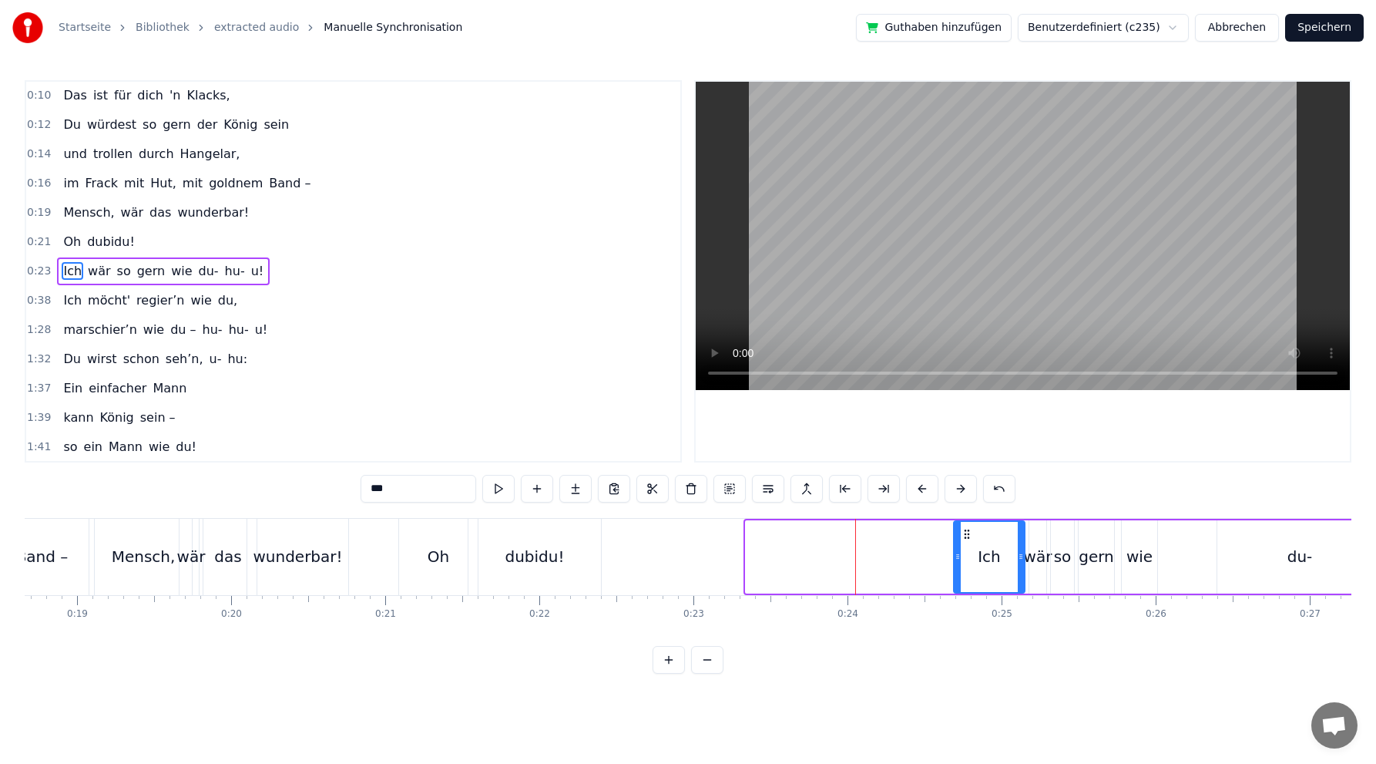
drag, startPoint x: 748, startPoint y: 560, endPoint x: 957, endPoint y: 541, distance: 210.4
click at [955, 546] on div at bounding box center [958, 557] width 6 height 70
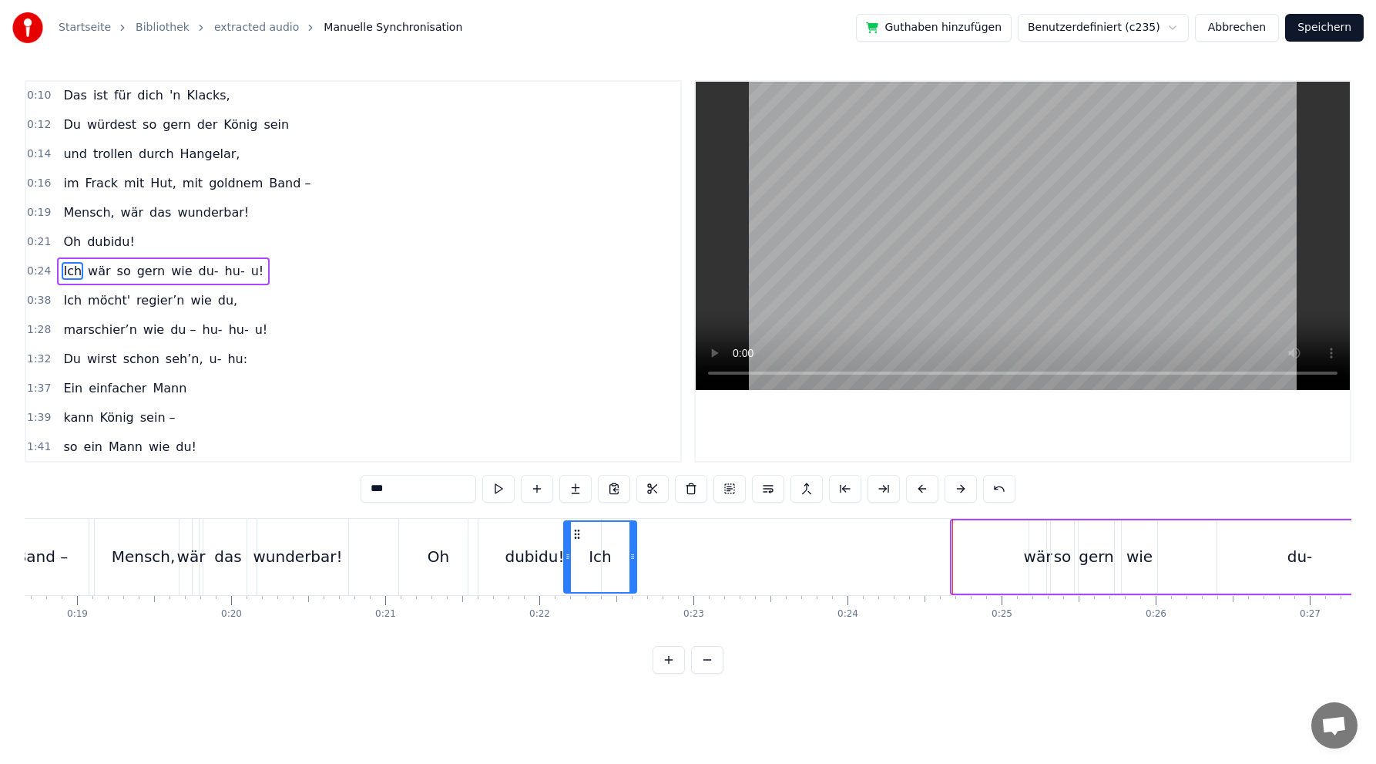
drag, startPoint x: 966, startPoint y: 534, endPoint x: 571, endPoint y: 559, distance: 395.4
click at [577, 560] on div "Ich" at bounding box center [600, 557] width 71 height 70
drag, startPoint x: 566, startPoint y: 556, endPoint x: 575, endPoint y: 555, distance: 9.3
click at [575, 555] on icon at bounding box center [577, 556] width 6 height 12
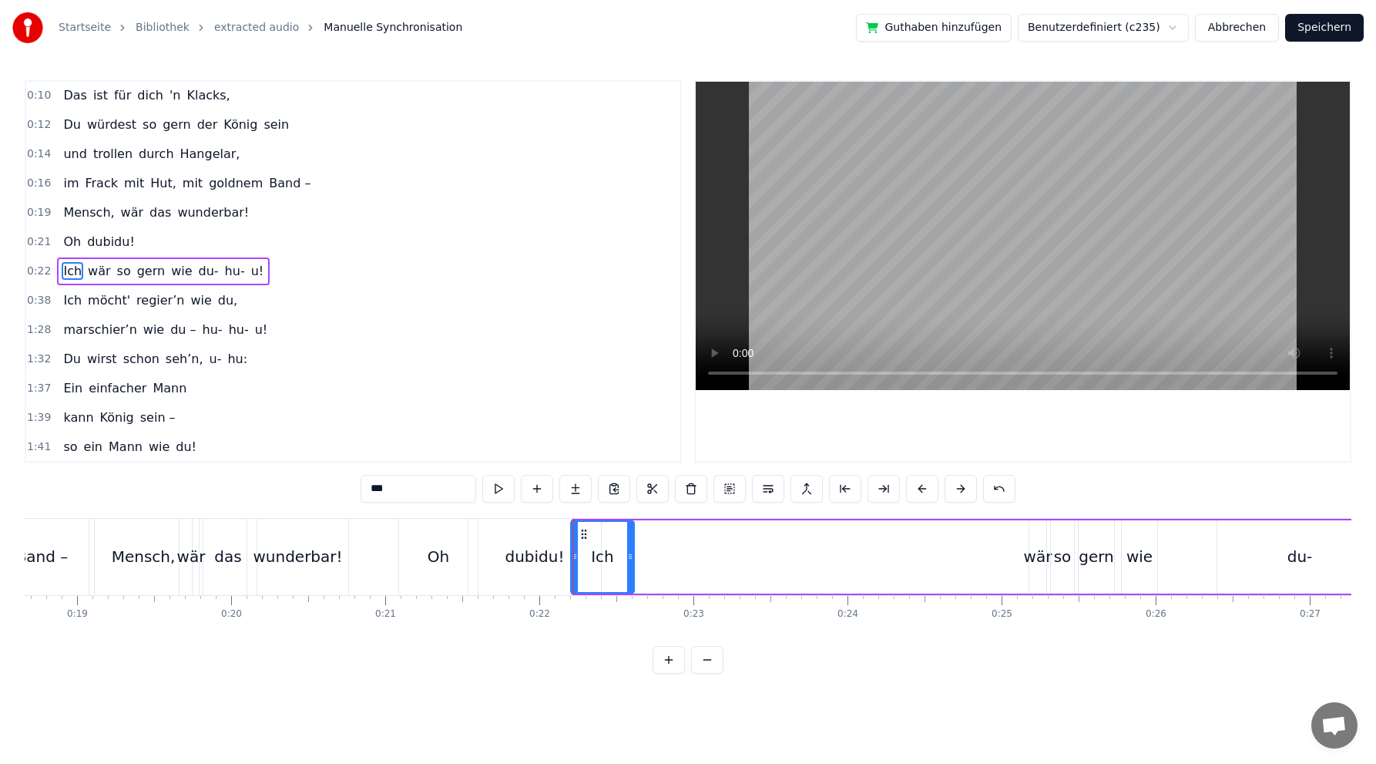
click at [583, 534] on circle at bounding box center [582, 533] width 1 height 1
click at [1041, 557] on div "wär" at bounding box center [1038, 556] width 29 height 23
drag, startPoint x: 1033, startPoint y: 557, endPoint x: 995, endPoint y: 552, distance: 38.9
click at [995, 560] on icon at bounding box center [996, 556] width 6 height 12
drag, startPoint x: 1001, startPoint y: 532, endPoint x: 630, endPoint y: 549, distance: 371.1
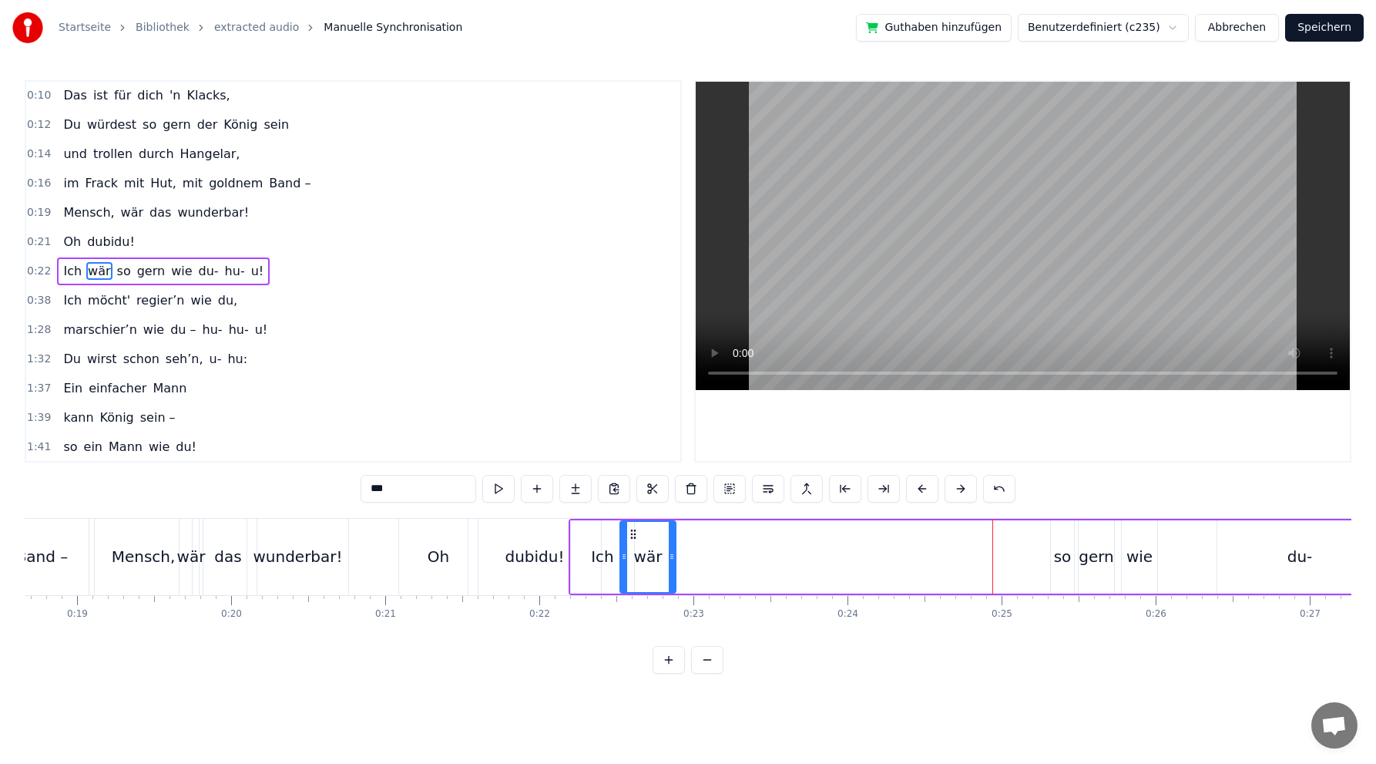
click at [630, 549] on div "wär" at bounding box center [648, 557] width 54 height 70
click at [1063, 557] on div "so" at bounding box center [1063, 556] width 18 height 23
drag, startPoint x: 1064, startPoint y: 534, endPoint x: 691, endPoint y: 543, distance: 372.3
click at [691, 543] on div "so" at bounding box center [691, 557] width 22 height 70
drag, startPoint x: 700, startPoint y: 556, endPoint x: 714, endPoint y: 553, distance: 15.0
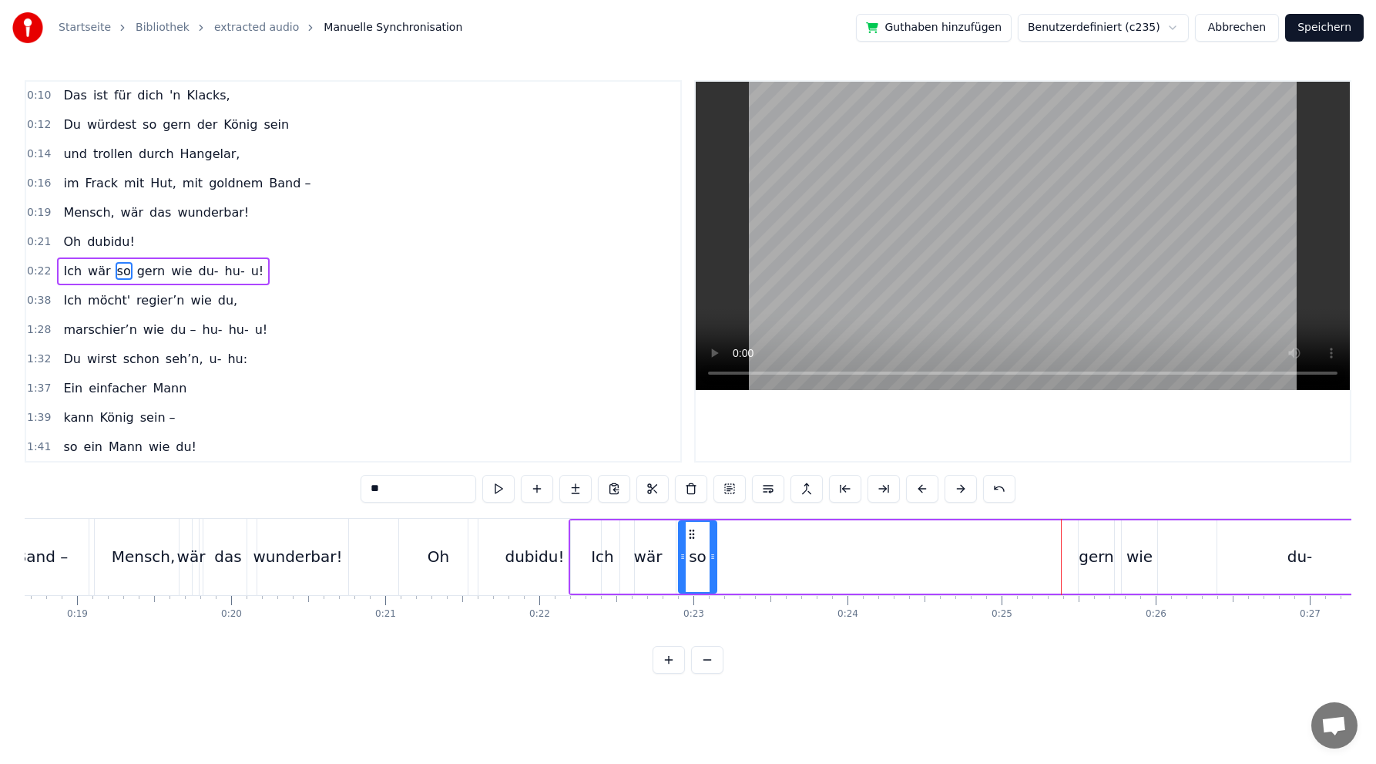
click at [714, 553] on icon at bounding box center [713, 556] width 6 height 12
click at [1097, 552] on div "gern" at bounding box center [1096, 556] width 35 height 23
drag, startPoint x: 1080, startPoint y: 543, endPoint x: 1052, endPoint y: 544, distance: 27.8
click at [1052, 544] on div at bounding box center [1055, 557] width 6 height 70
drag, startPoint x: 1063, startPoint y: 534, endPoint x: 734, endPoint y: 542, distance: 328.4
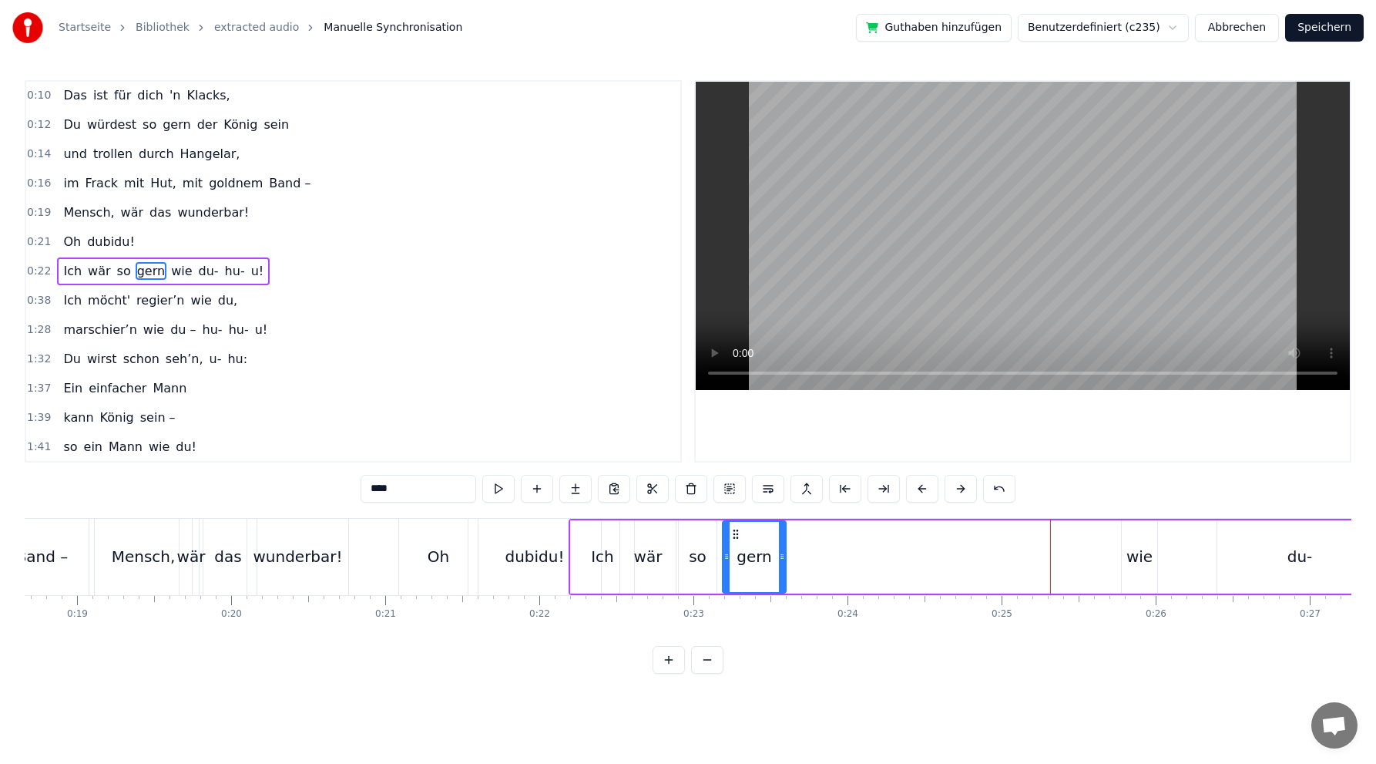
click at [734, 542] on div "gern" at bounding box center [755, 557] width 62 height 70
click at [1147, 559] on div "wie" at bounding box center [1140, 556] width 26 height 23
drag, startPoint x: 1135, startPoint y: 533, endPoint x: 795, endPoint y: 541, distance: 340.7
click at [795, 541] on div "wie" at bounding box center [799, 557] width 34 height 70
click at [1299, 559] on div "du-" at bounding box center [1300, 556] width 25 height 23
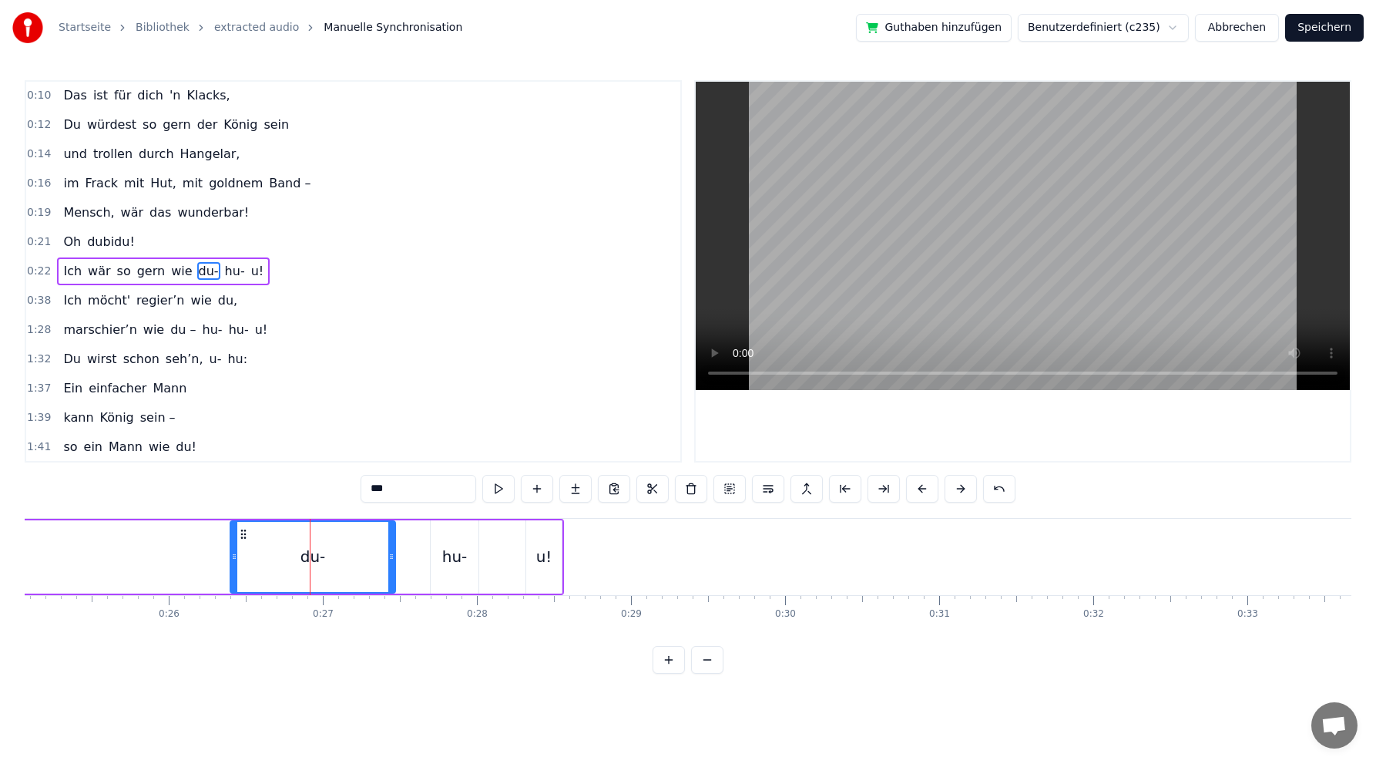
scroll to position [0, 4072]
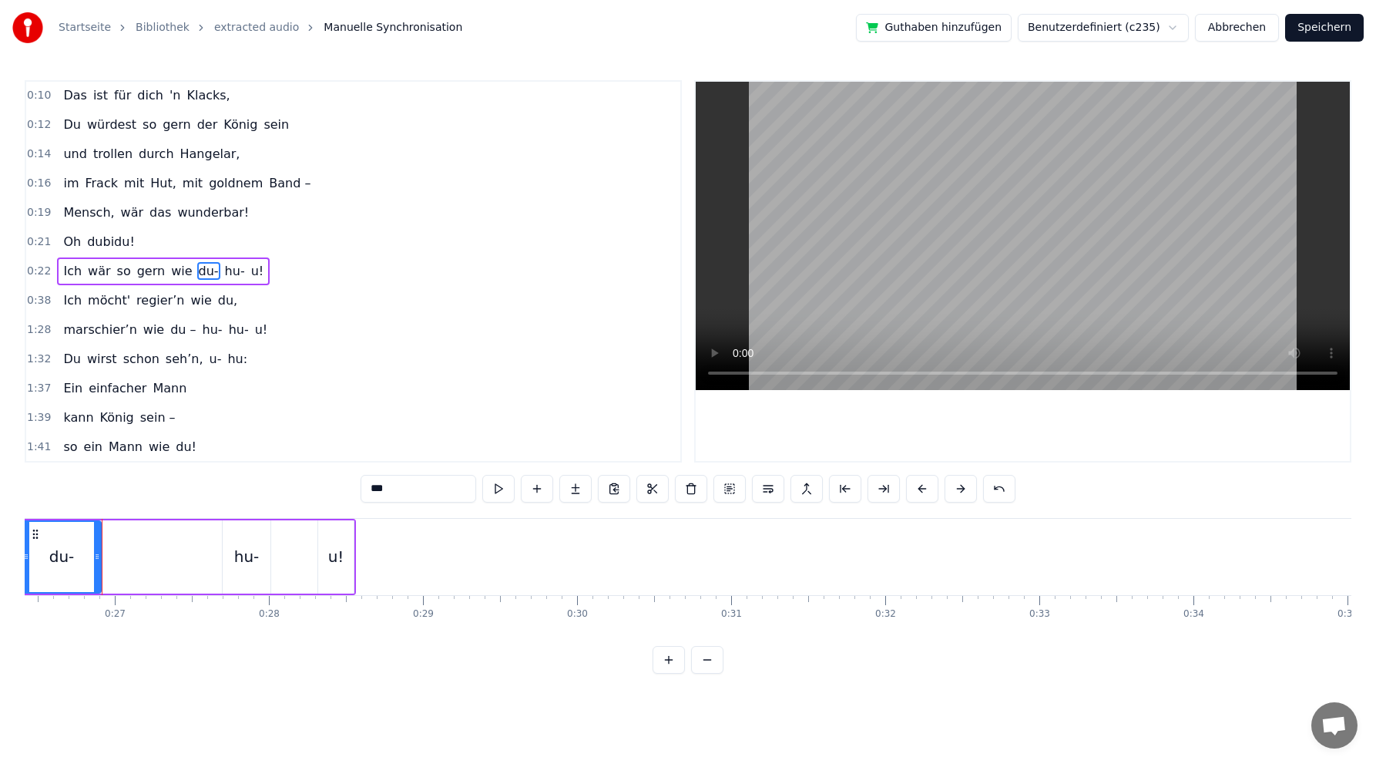
drag, startPoint x: 183, startPoint y: 558, endPoint x: 96, endPoint y: 560, distance: 86.3
click at [96, 560] on icon at bounding box center [97, 556] width 6 height 12
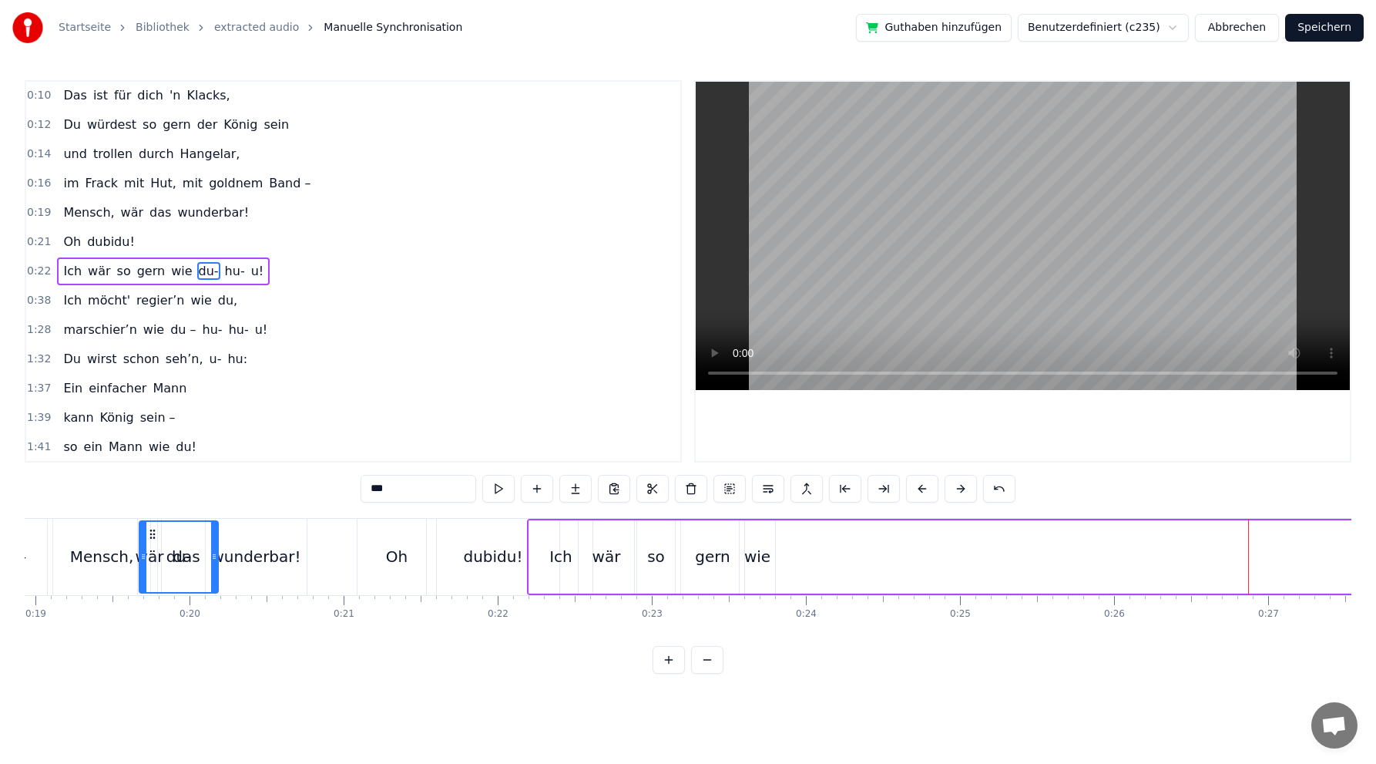
scroll to position [0, 2893]
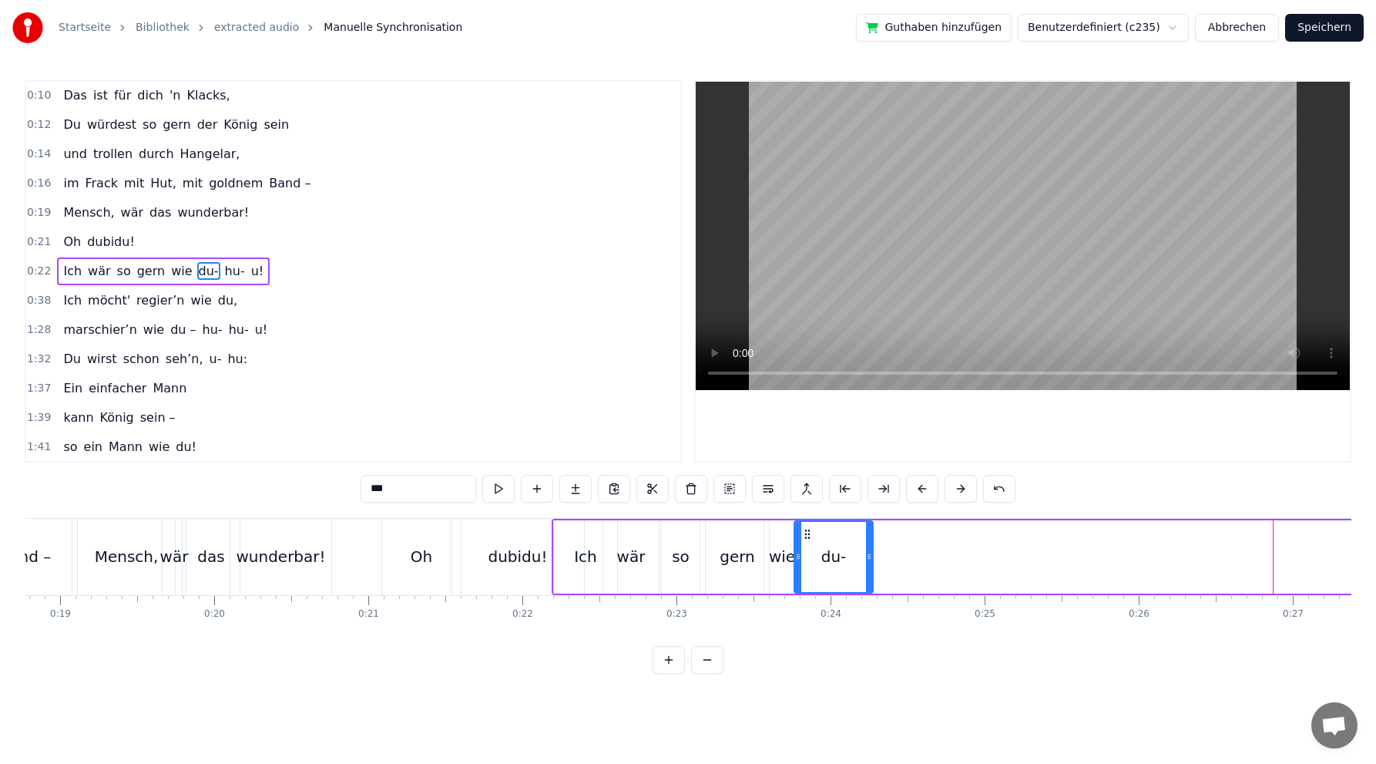
drag, startPoint x: 38, startPoint y: 533, endPoint x: 803, endPoint y: 573, distance: 766.3
click at [803, 573] on div "du-" at bounding box center [833, 557] width 77 height 70
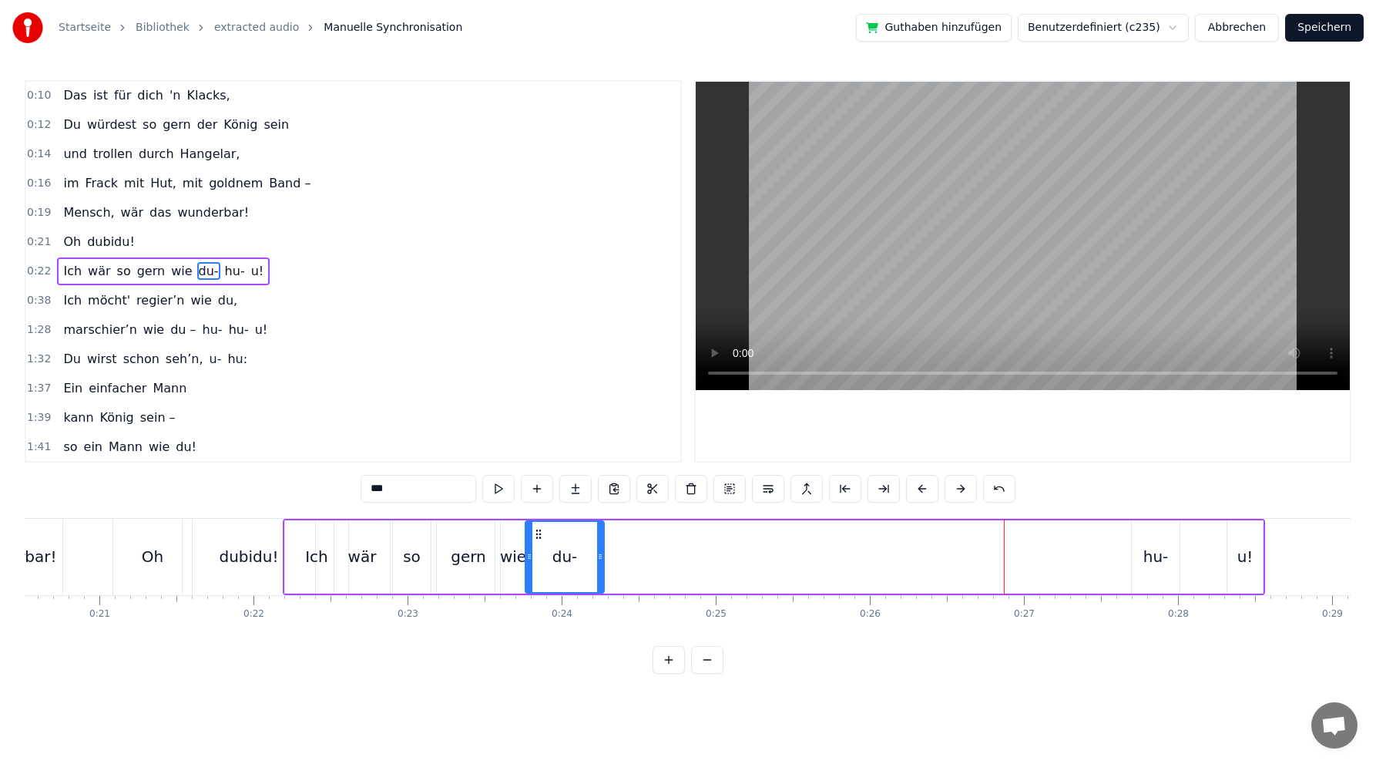
scroll to position [0, 3171]
click at [1141, 563] on div "hu-" at bounding box center [1147, 556] width 25 height 23
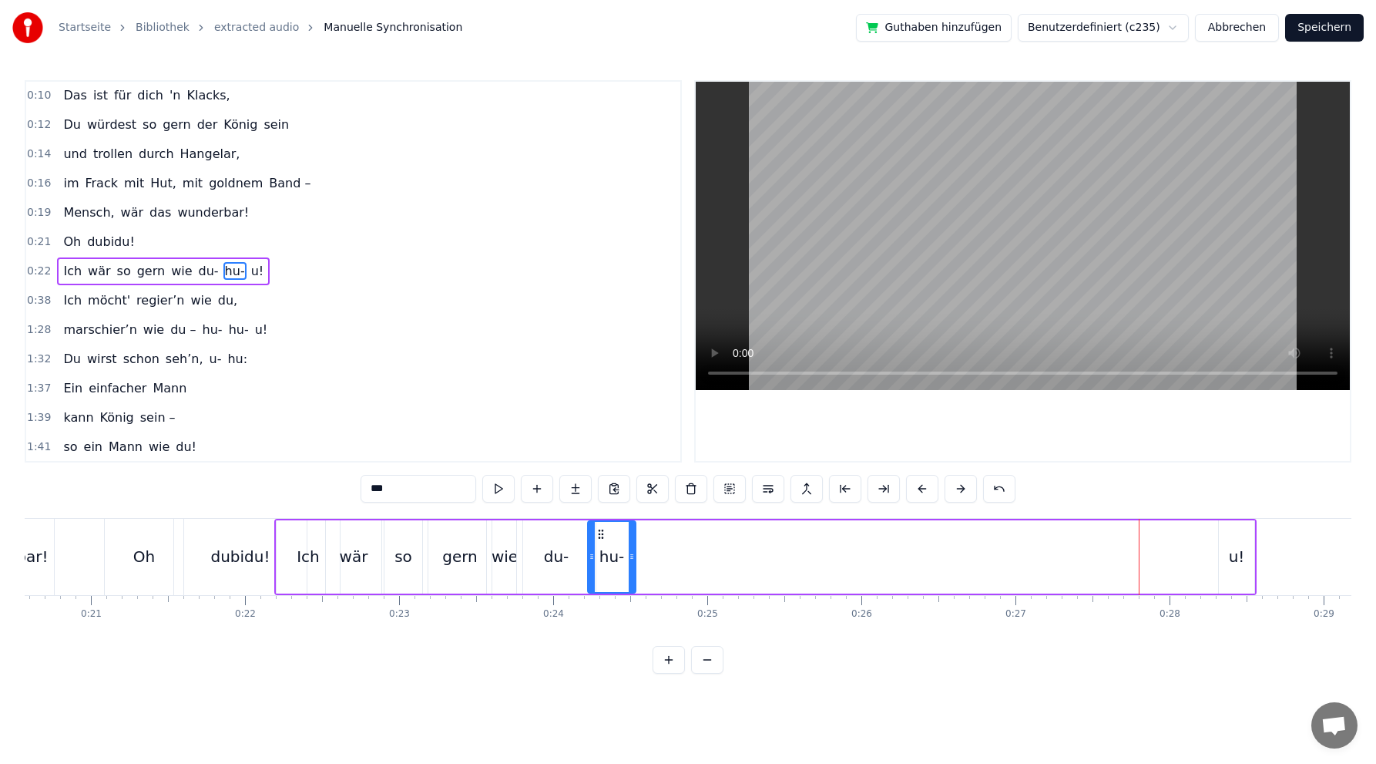
drag, startPoint x: 1135, startPoint y: 531, endPoint x: 600, endPoint y: 537, distance: 535.7
click at [600, 537] on icon at bounding box center [601, 534] width 12 height 12
click at [1232, 553] on div "u!" at bounding box center [1237, 556] width 16 height 23
type input "**"
drag, startPoint x: 1230, startPoint y: 533, endPoint x: 644, endPoint y: 547, distance: 585.9
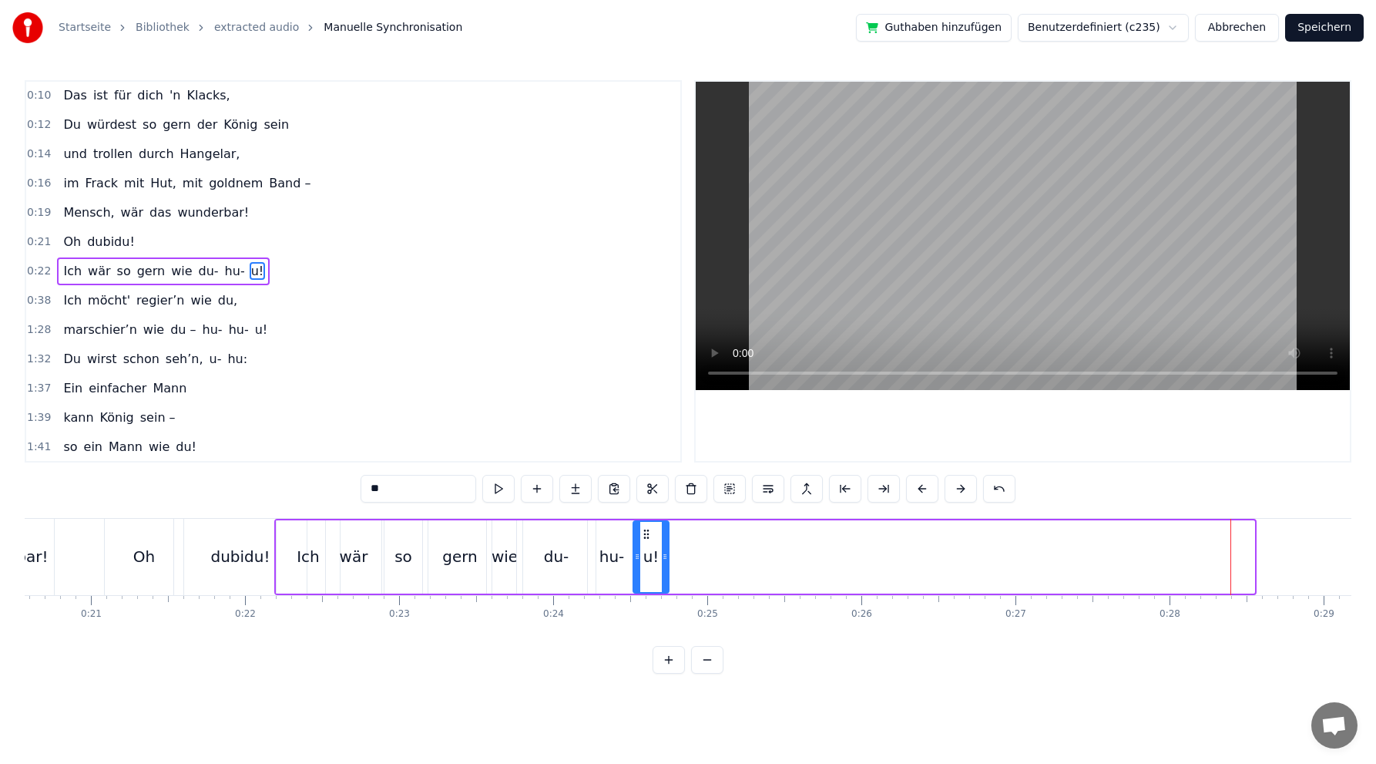
click at [644, 547] on div "u!" at bounding box center [651, 557] width 34 height 70
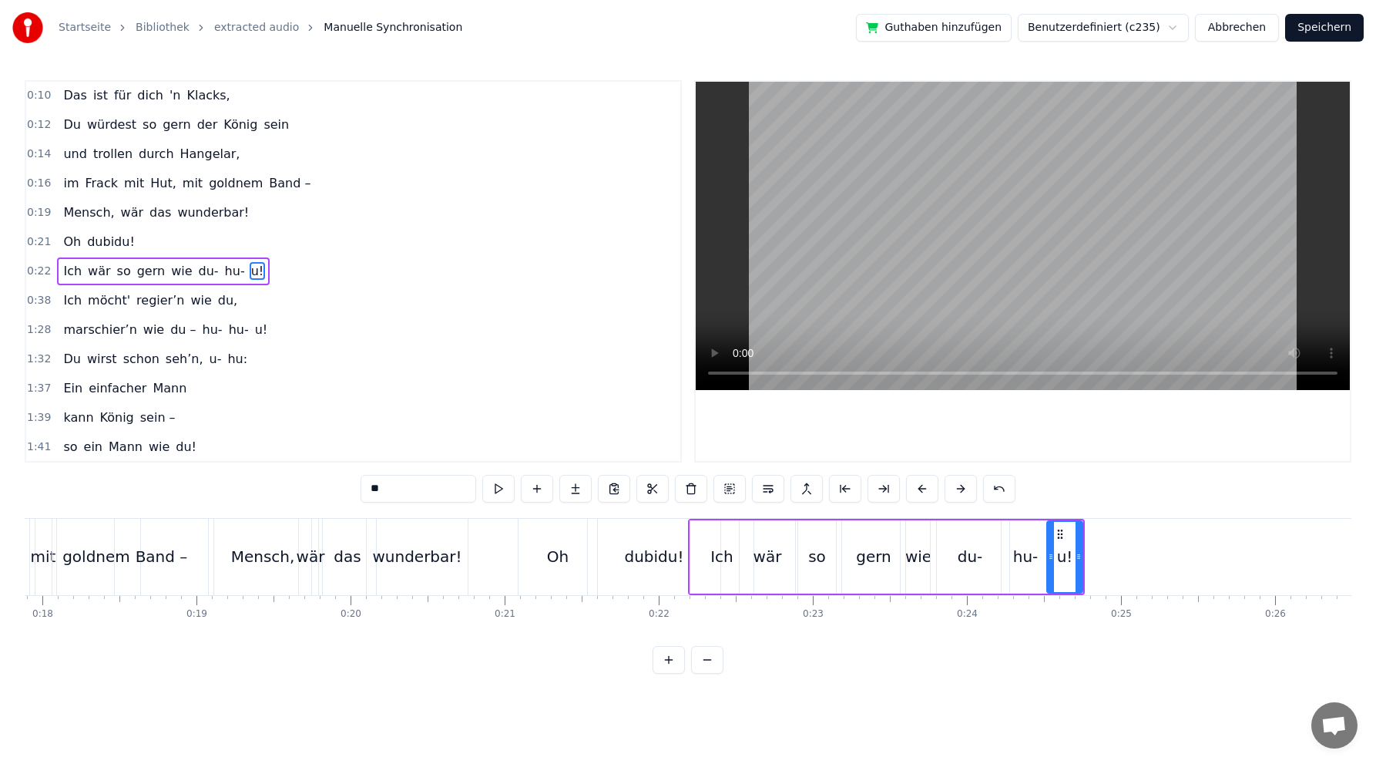
scroll to position [0, 2120]
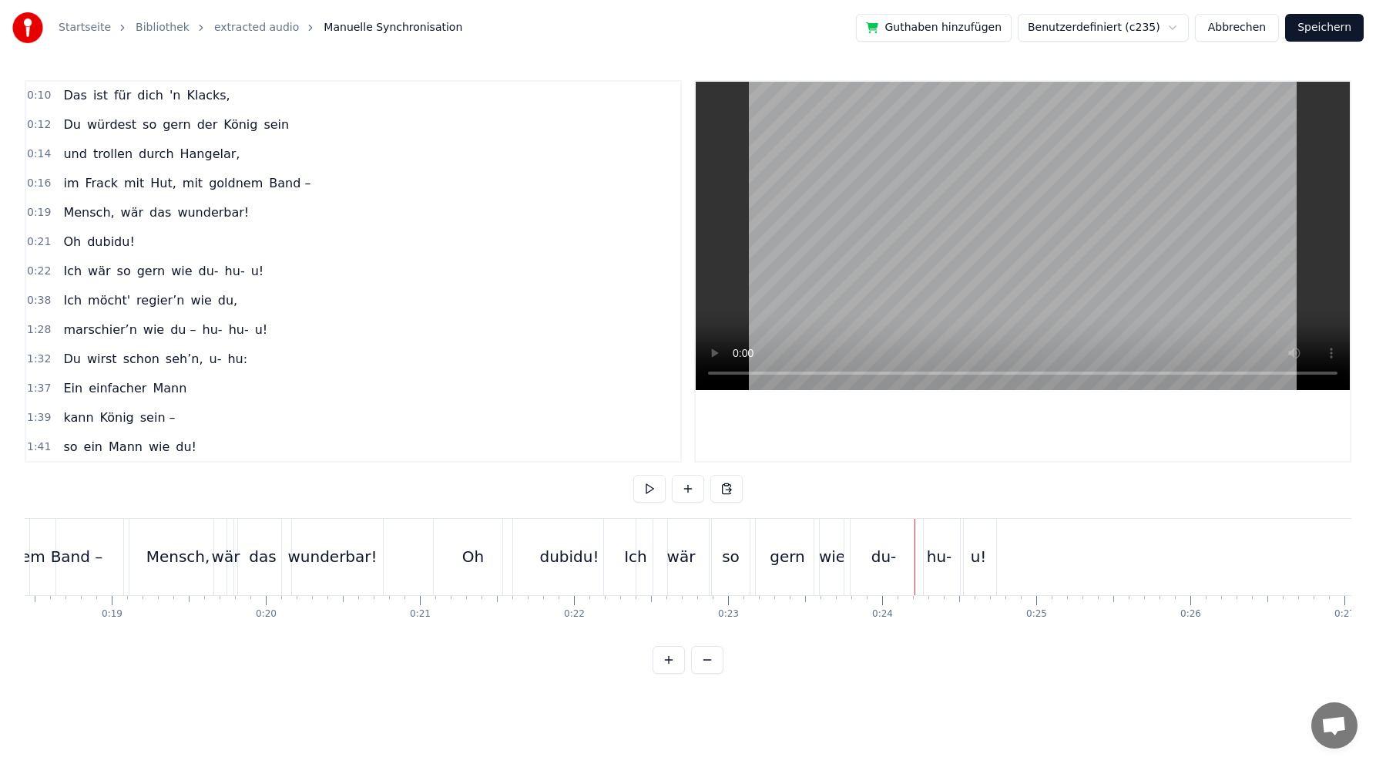
scroll to position [0, 2799]
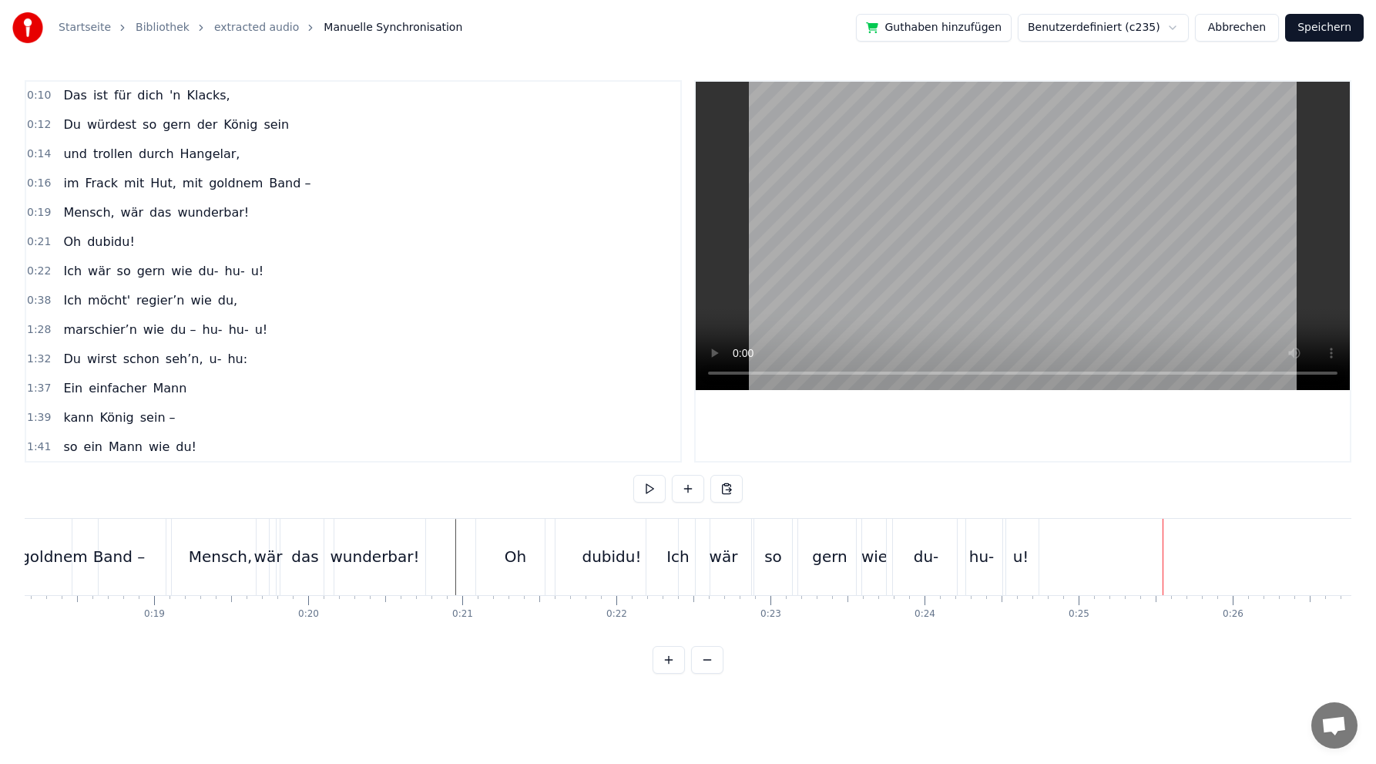
click at [1018, 556] on div "u!" at bounding box center [1021, 556] width 16 height 23
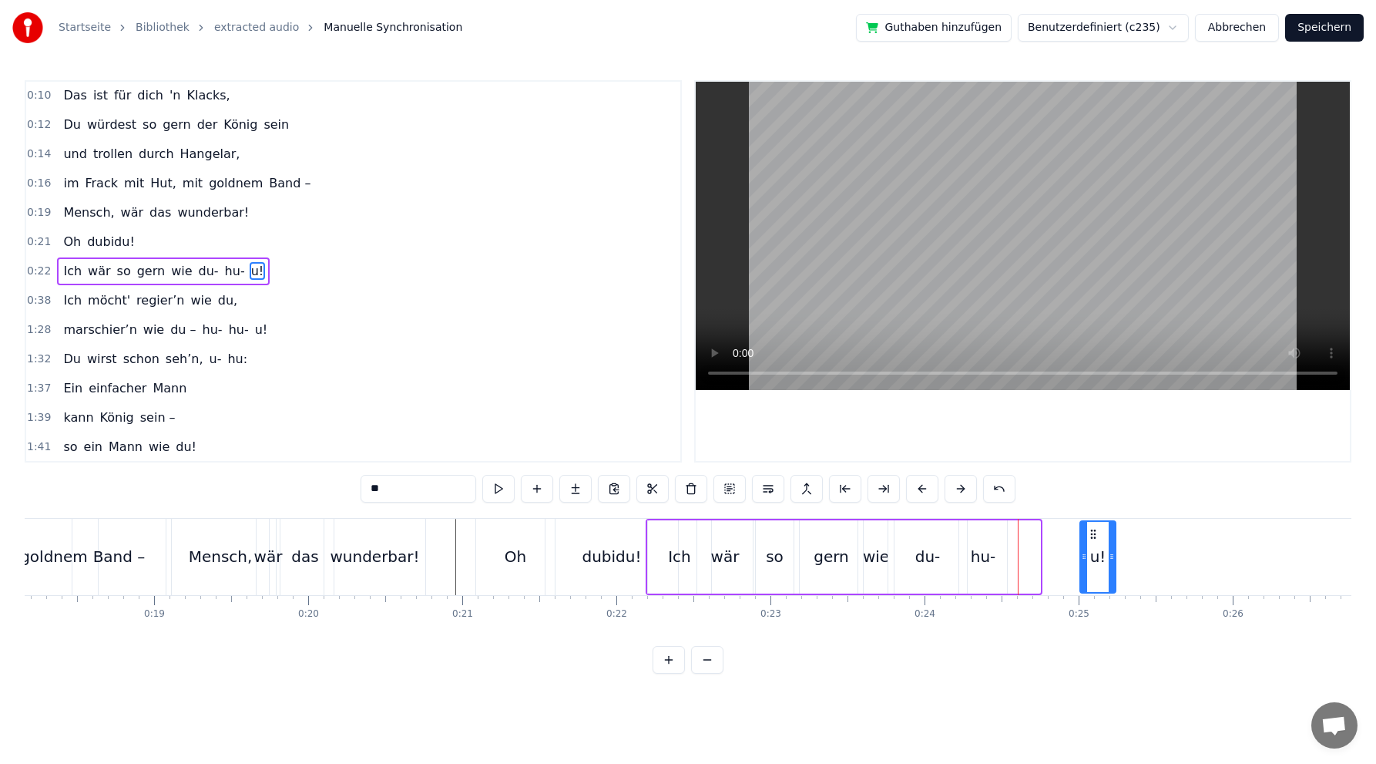
drag, startPoint x: 1016, startPoint y: 532, endPoint x: 1091, endPoint y: 530, distance: 75.5
click at [1091, 530] on icon at bounding box center [1093, 534] width 12 height 12
click at [982, 558] on div "hu-" at bounding box center [983, 556] width 25 height 23
drag, startPoint x: 974, startPoint y: 531, endPoint x: 1027, endPoint y: 529, distance: 53.2
click at [1027, 529] on icon at bounding box center [1026, 534] width 12 height 12
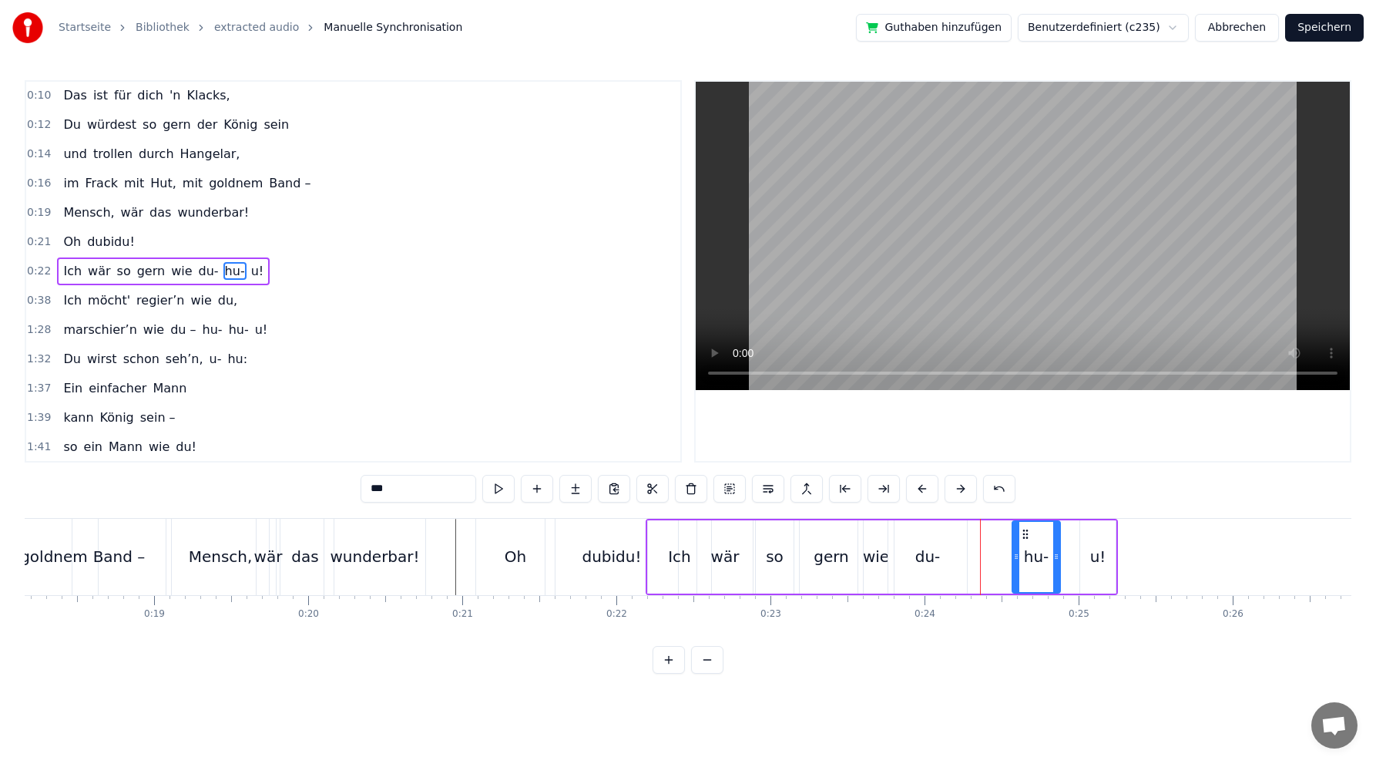
click at [931, 557] on div "du-" at bounding box center [928, 556] width 25 height 23
drag, startPoint x: 899, startPoint y: 531, endPoint x: 954, endPoint y: 528, distance: 55.6
click at [954, 528] on icon at bounding box center [957, 534] width 12 height 12
click at [875, 553] on div "wie" at bounding box center [876, 556] width 26 height 23
drag, startPoint x: 872, startPoint y: 533, endPoint x: 923, endPoint y: 529, distance: 50.2
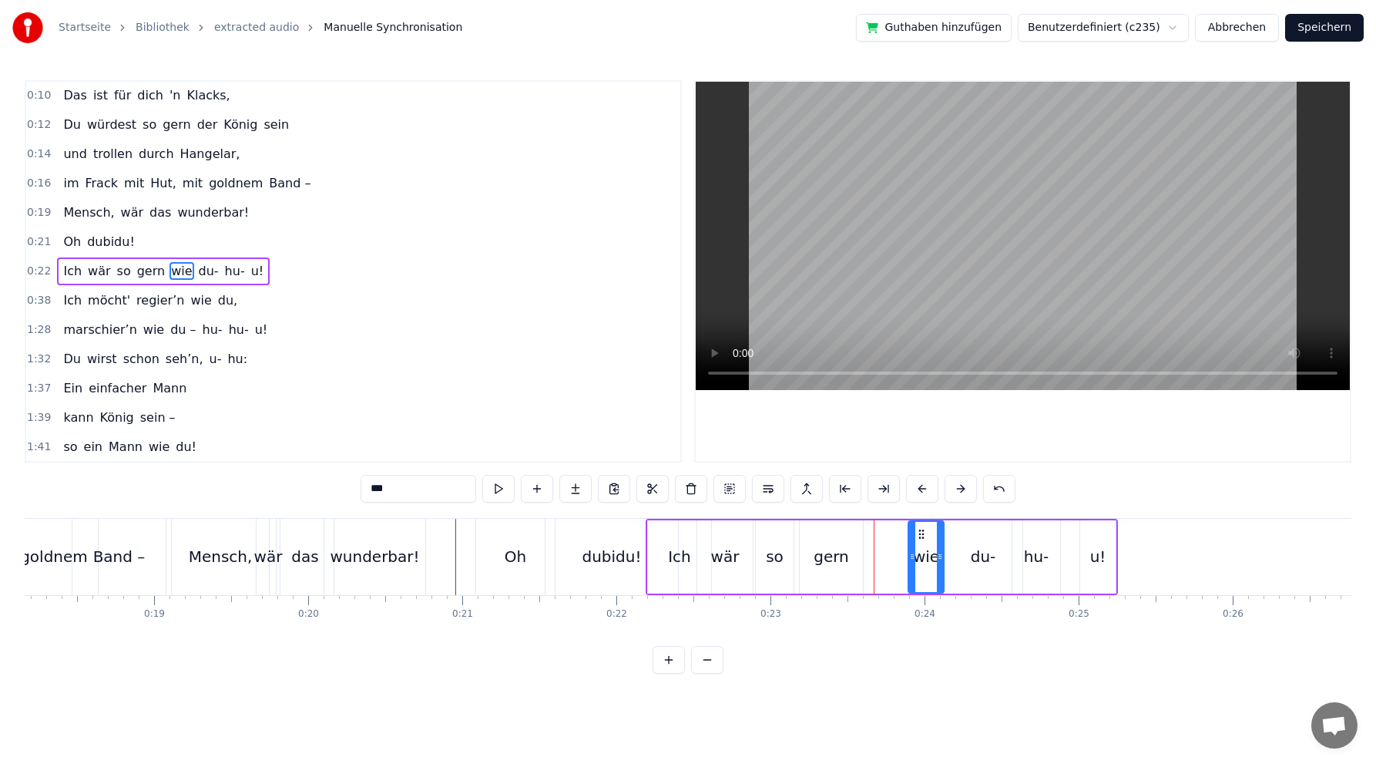
click at [923, 529] on icon at bounding box center [922, 534] width 12 height 12
click at [828, 558] on div "gern" at bounding box center [831, 556] width 35 height 23
drag, startPoint x: 811, startPoint y: 533, endPoint x: 858, endPoint y: 526, distance: 47.4
click at [858, 526] on div "gern" at bounding box center [879, 557] width 62 height 70
click at [770, 555] on div "so" at bounding box center [775, 556] width 18 height 23
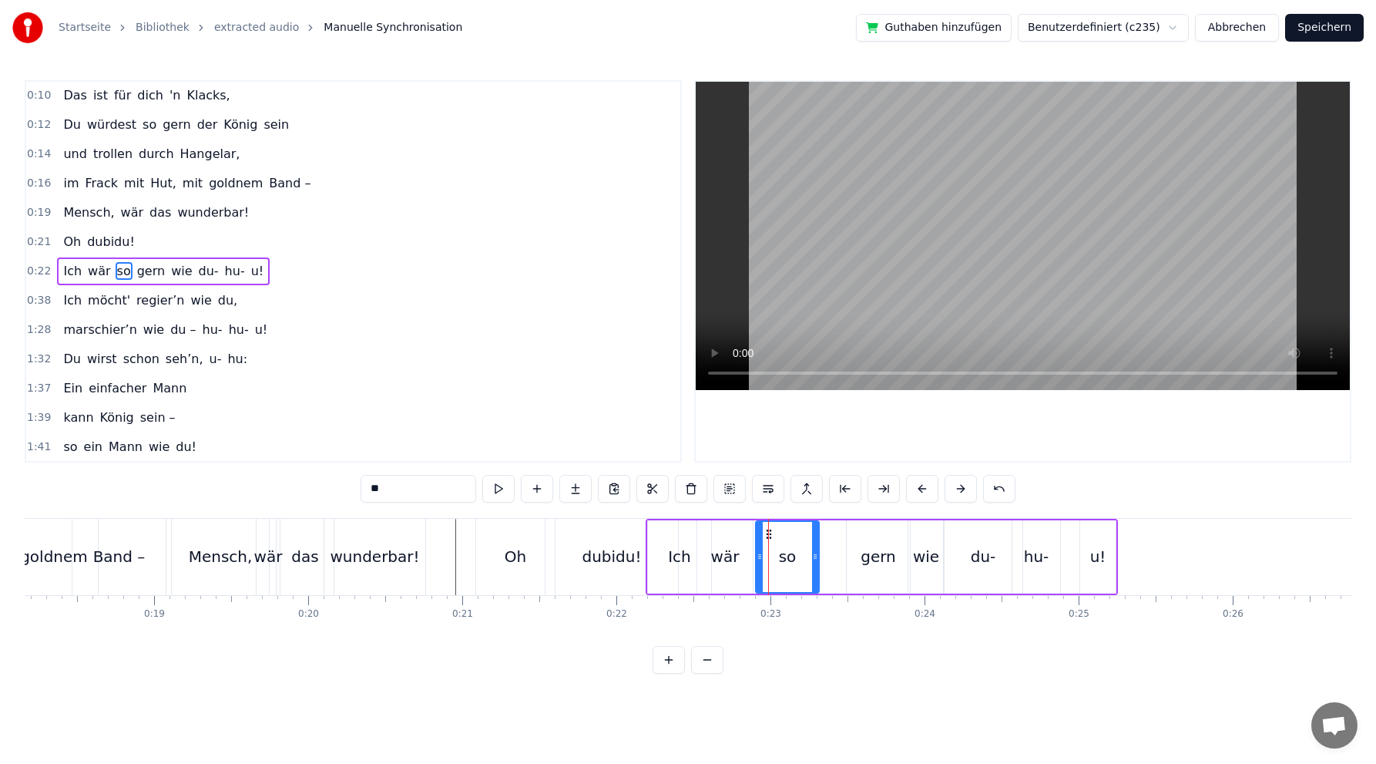
drag, startPoint x: 792, startPoint y: 555, endPoint x: 818, endPoint y: 553, distance: 25.5
click at [818, 553] on icon at bounding box center [815, 556] width 6 height 12
drag, startPoint x: 771, startPoint y: 532, endPoint x: 811, endPoint y: 529, distance: 40.2
click at [811, 529] on icon at bounding box center [811, 534] width 12 height 12
click at [728, 557] on div "wär" at bounding box center [725, 556] width 29 height 23
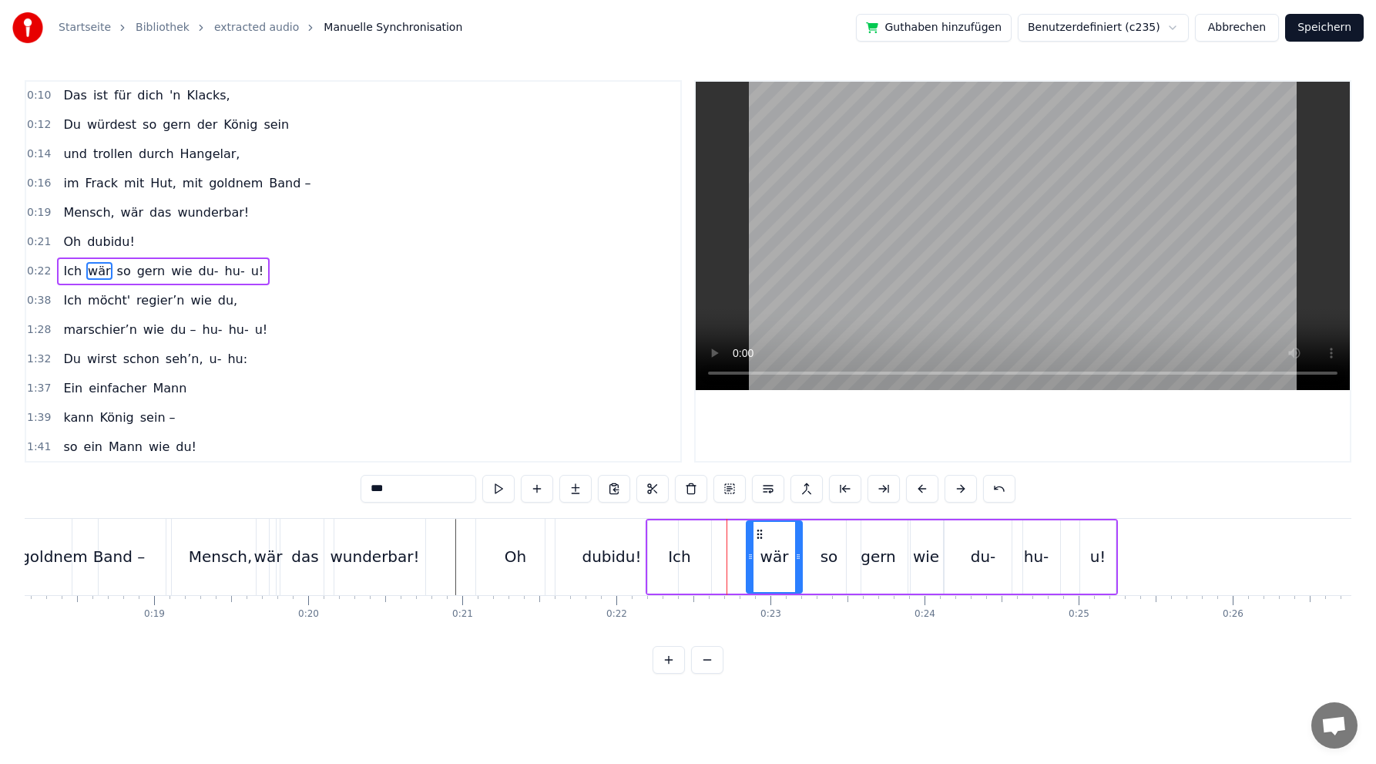
drag, startPoint x: 714, startPoint y: 533, endPoint x: 754, endPoint y: 536, distance: 40.3
click at [763, 529] on icon at bounding box center [760, 534] width 12 height 12
click at [678, 554] on div "Ich" at bounding box center [679, 556] width 23 height 23
type input "***"
drag, startPoint x: 659, startPoint y: 531, endPoint x: 711, endPoint y: 529, distance: 52.5
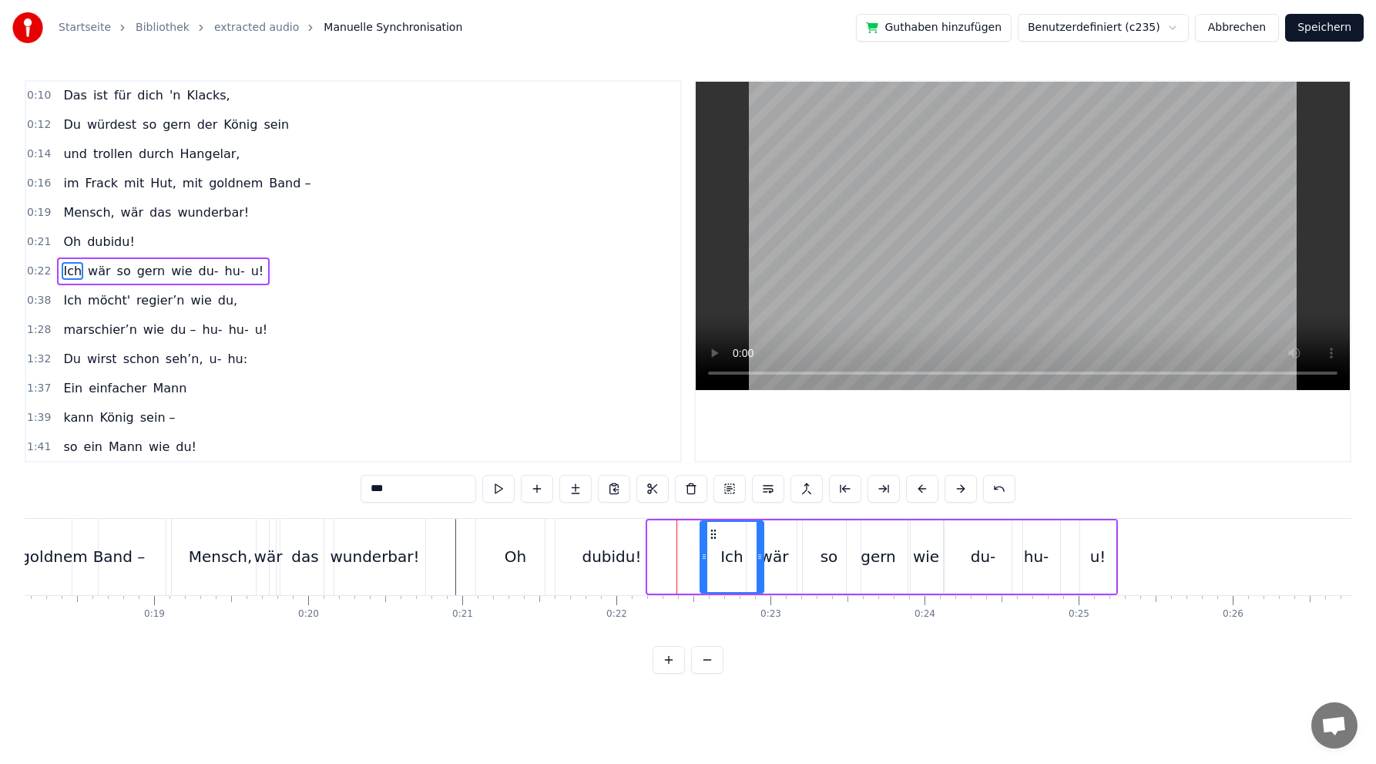
click at [711, 529] on icon at bounding box center [713, 534] width 12 height 12
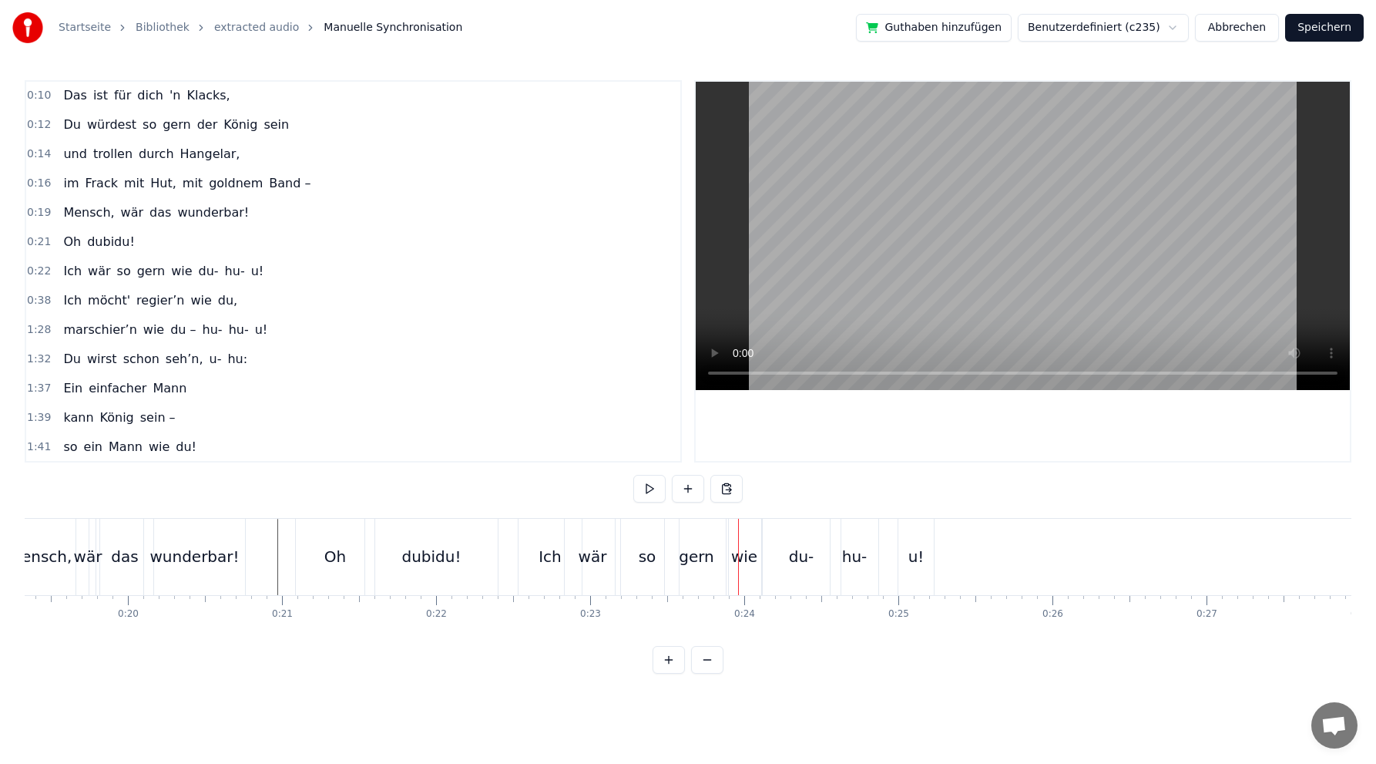
scroll to position [0, 3015]
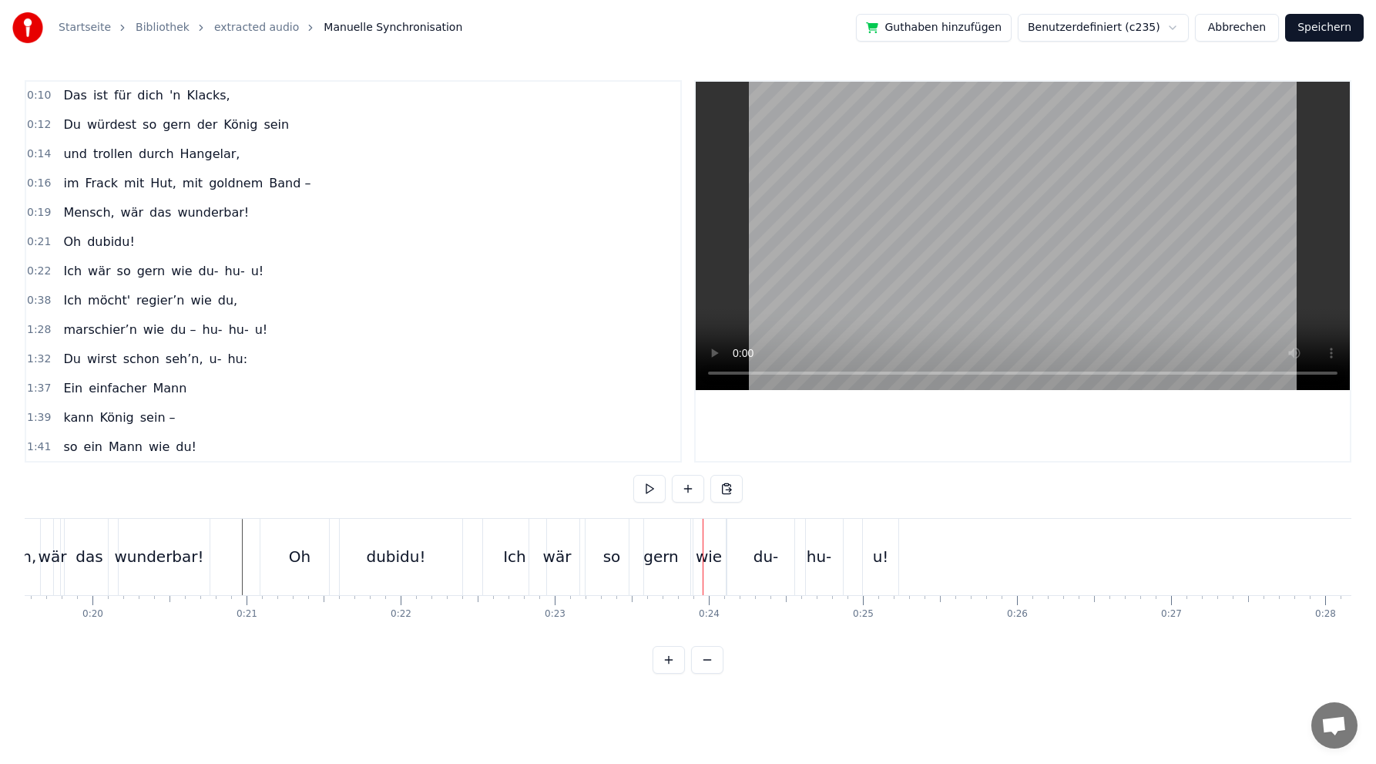
click at [812, 561] on div "hu-" at bounding box center [819, 556] width 25 height 23
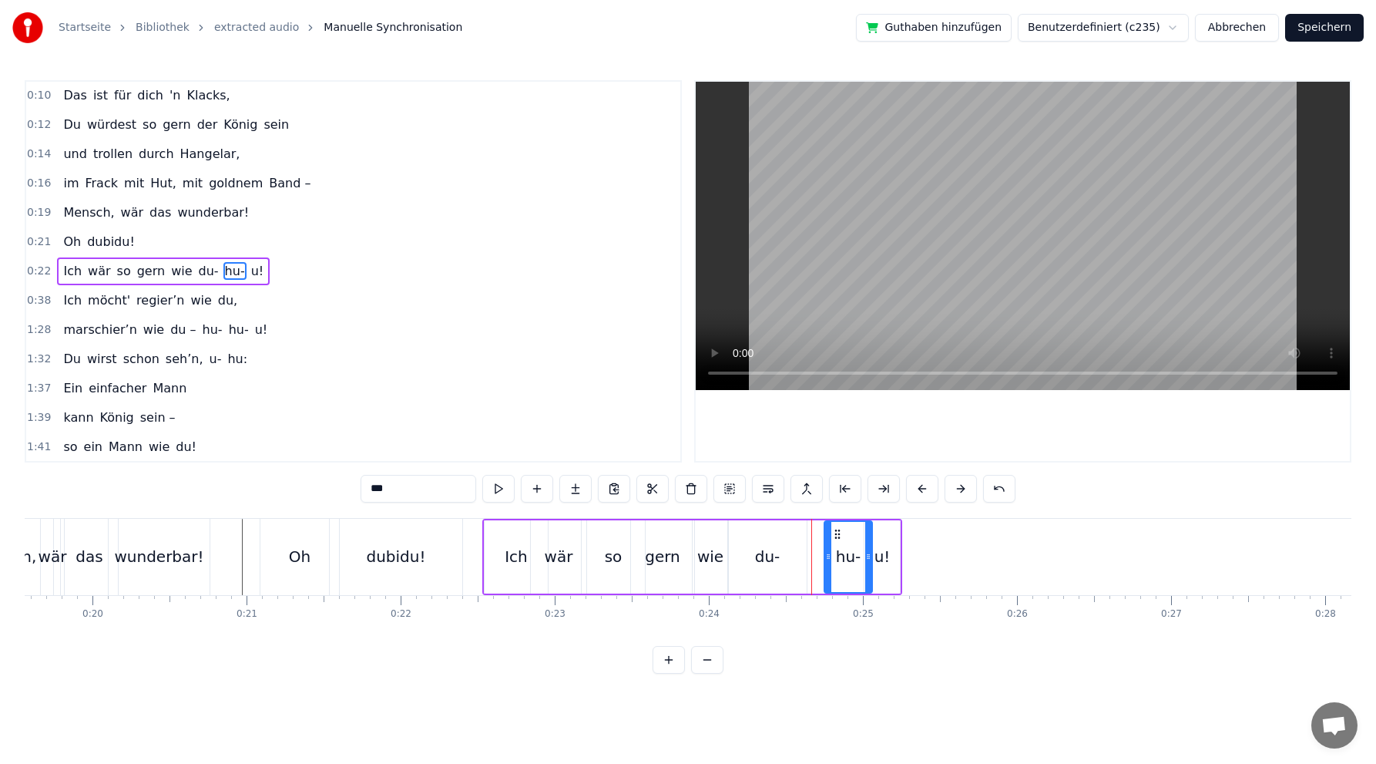
drag, startPoint x: 808, startPoint y: 532, endPoint x: 836, endPoint y: 528, distance: 28.0
click at [836, 528] on icon at bounding box center [838, 534] width 12 height 12
click at [770, 556] on div "du-" at bounding box center [767, 556] width 25 height 23
drag, startPoint x: 739, startPoint y: 533, endPoint x: 765, endPoint y: 533, distance: 26.2
click at [765, 533] on icon at bounding box center [767, 534] width 12 height 12
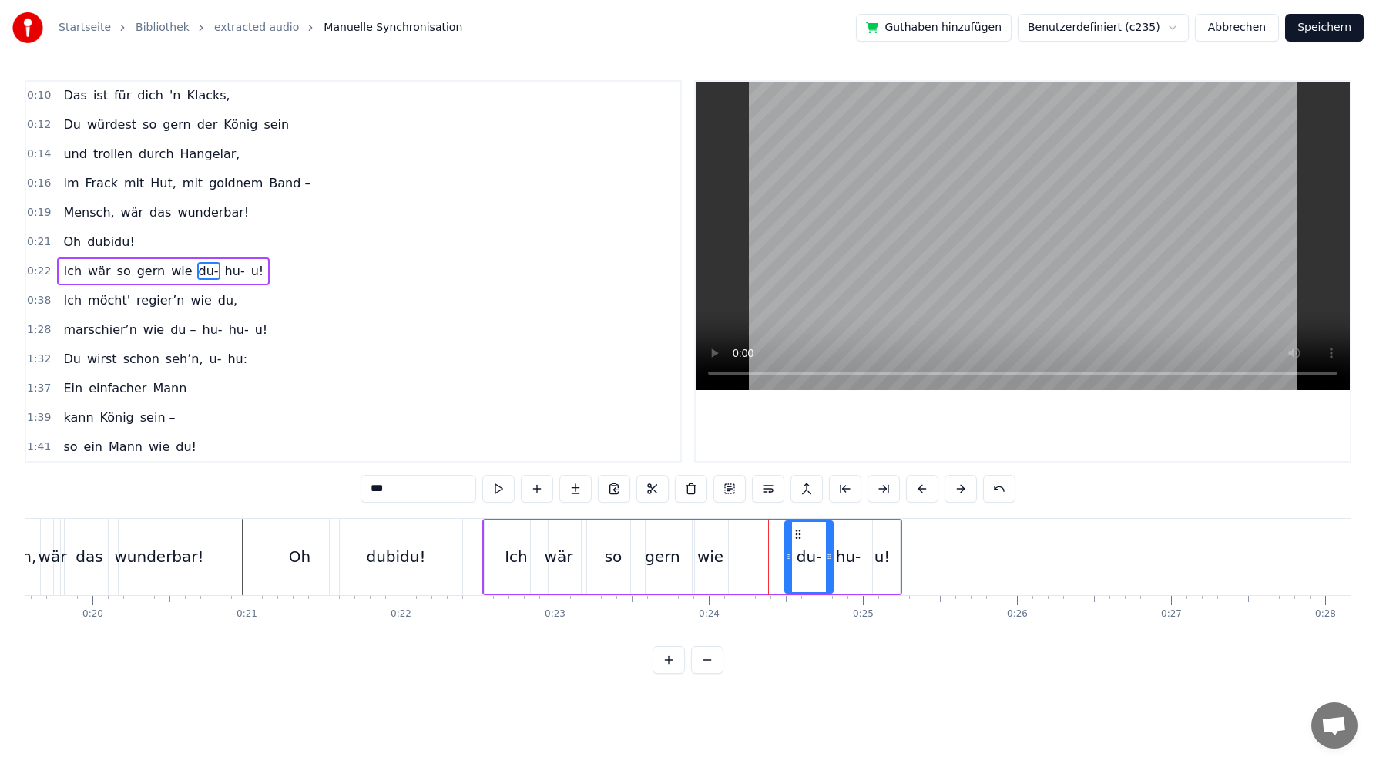
drag, startPoint x: 758, startPoint y: 557, endPoint x: 788, endPoint y: 554, distance: 31.0
click at [788, 554] on icon at bounding box center [789, 556] width 6 height 12
click at [796, 531] on icon at bounding box center [798, 534] width 12 height 12
click at [706, 553] on div "wie" at bounding box center [710, 556] width 26 height 23
drag, startPoint x: 703, startPoint y: 532, endPoint x: 771, endPoint y: 530, distance: 67.8
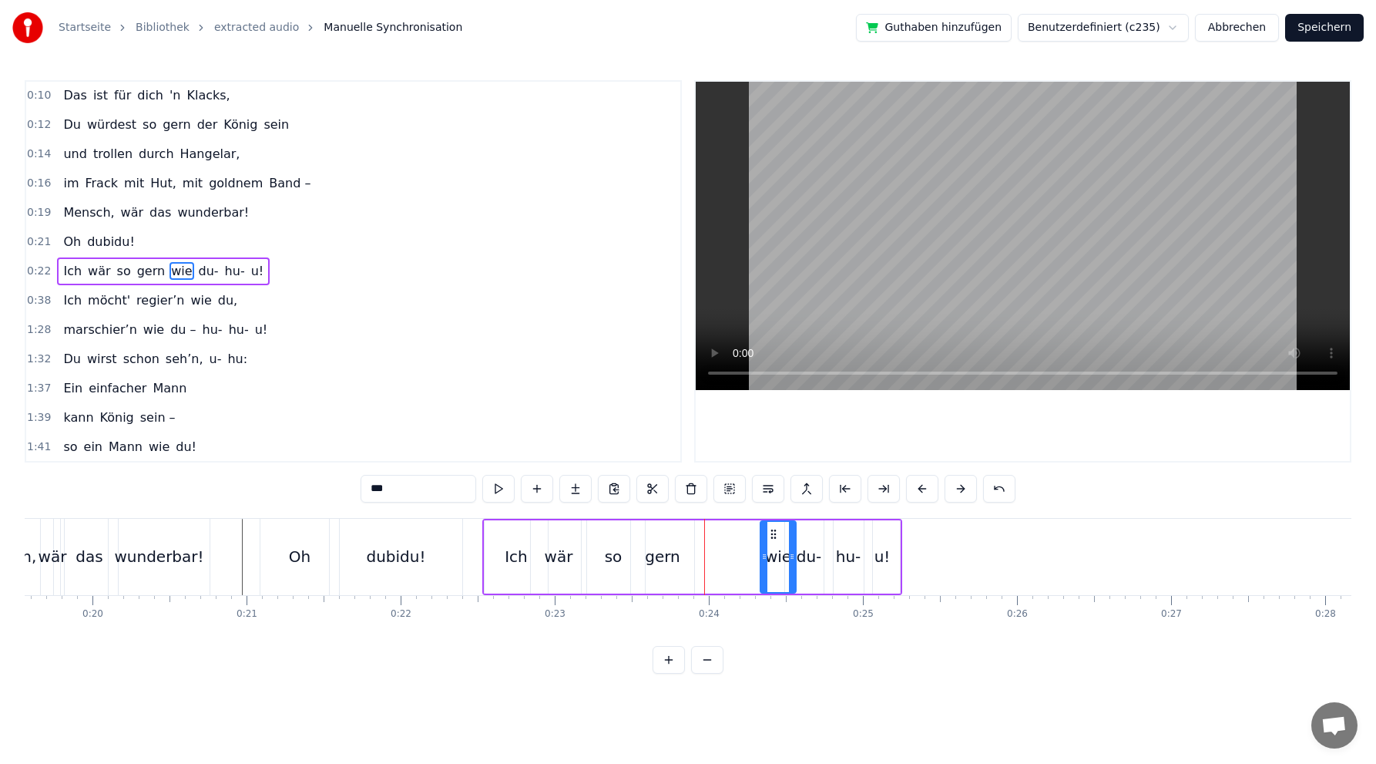
click at [771, 530] on icon at bounding box center [774, 534] width 12 height 12
click at [669, 553] on div "gern" at bounding box center [662, 556] width 35 height 23
drag, startPoint x: 640, startPoint y: 530, endPoint x: 707, endPoint y: 527, distance: 67.1
click at [707, 528] on icon at bounding box center [711, 534] width 12 height 12
click at [621, 557] on div "so" at bounding box center [613, 556] width 63 height 73
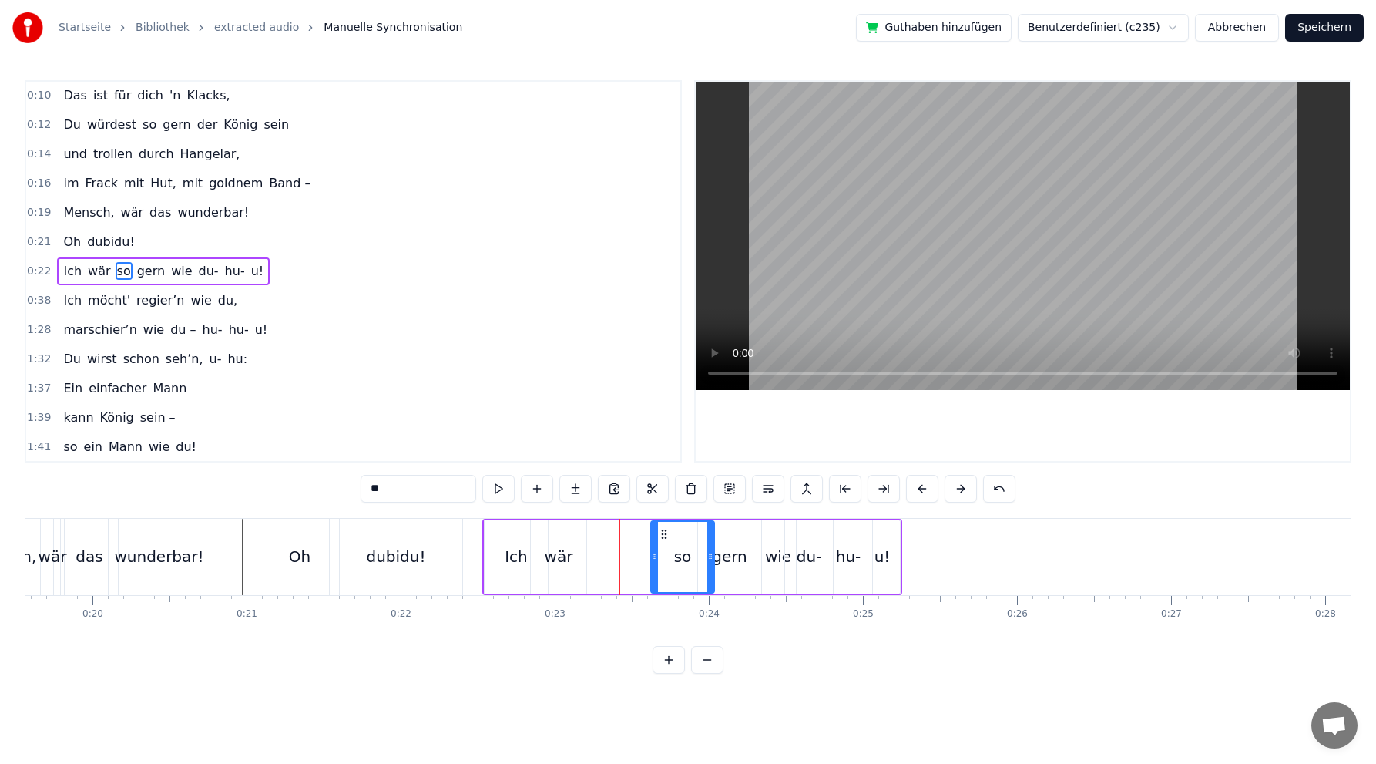
drag, startPoint x: 593, startPoint y: 531, endPoint x: 662, endPoint y: 529, distance: 69.4
click at [662, 529] on icon at bounding box center [664, 534] width 12 height 12
click at [570, 556] on div "wär" at bounding box center [559, 556] width 29 height 23
drag, startPoint x: 544, startPoint y: 534, endPoint x: 634, endPoint y: 530, distance: 90.3
click at [634, 530] on icon at bounding box center [634, 534] width 12 height 12
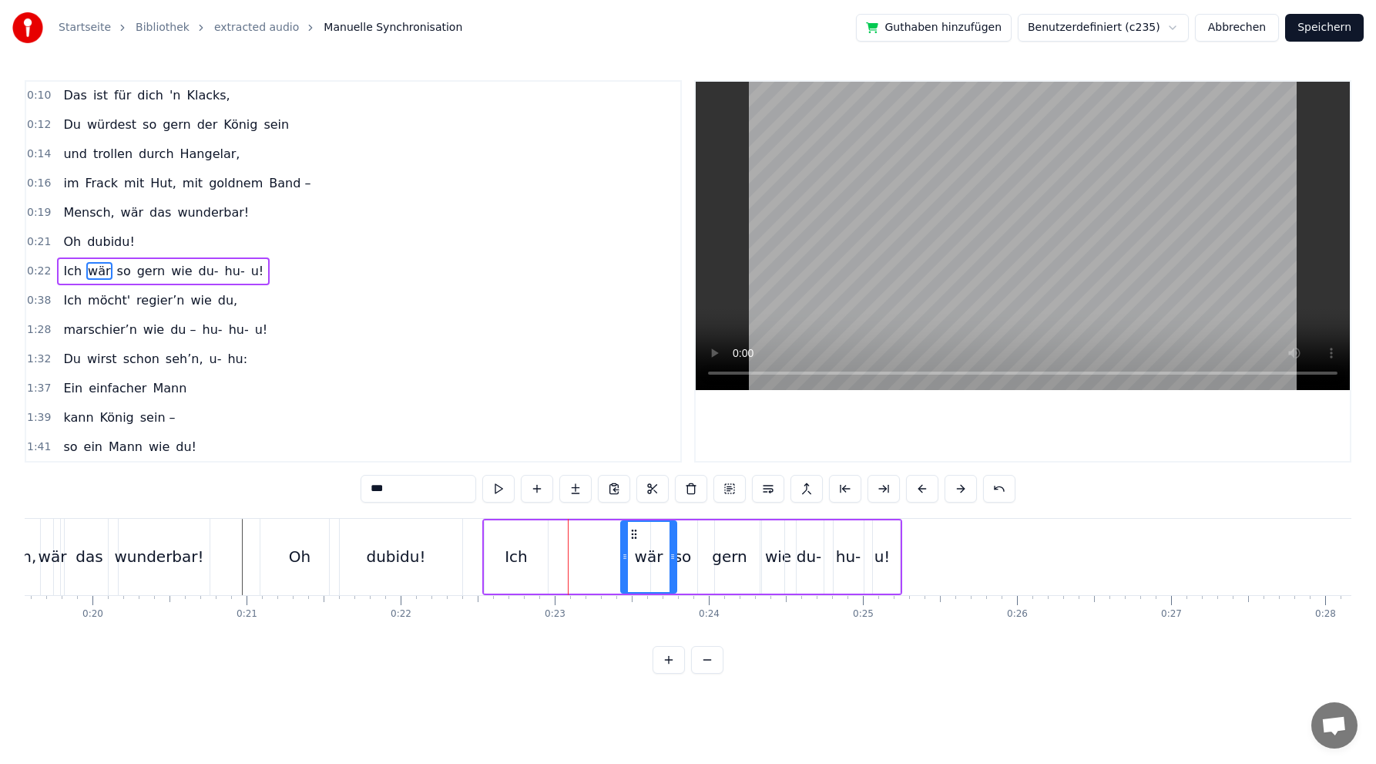
click at [530, 560] on div "Ich" at bounding box center [516, 556] width 63 height 73
type input "***"
drag, startPoint x: 486, startPoint y: 553, endPoint x: 502, endPoint y: 553, distance: 15.4
click at [502, 553] on icon at bounding box center [504, 556] width 6 height 12
drag, startPoint x: 510, startPoint y: 535, endPoint x: 598, endPoint y: 527, distance: 88.2
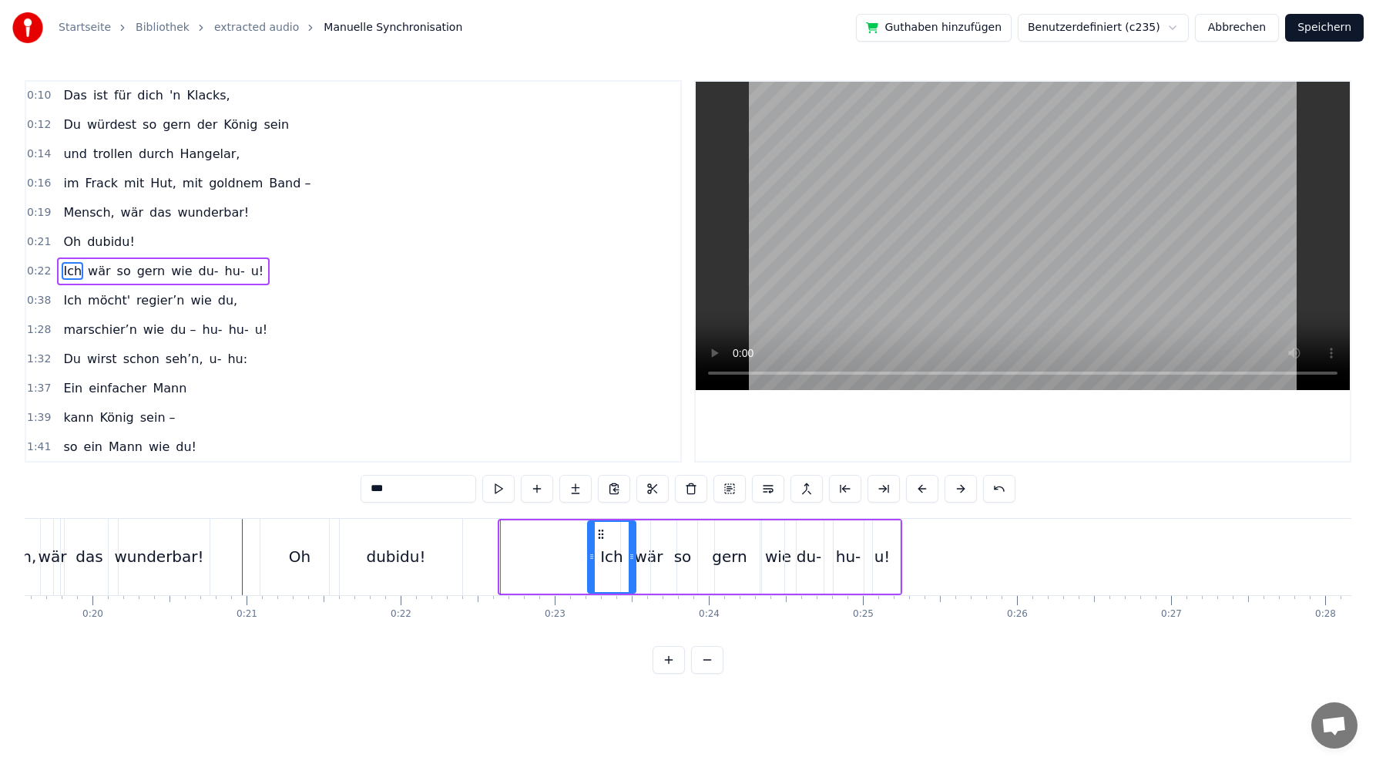
click at [598, 528] on icon at bounding box center [601, 534] width 12 height 12
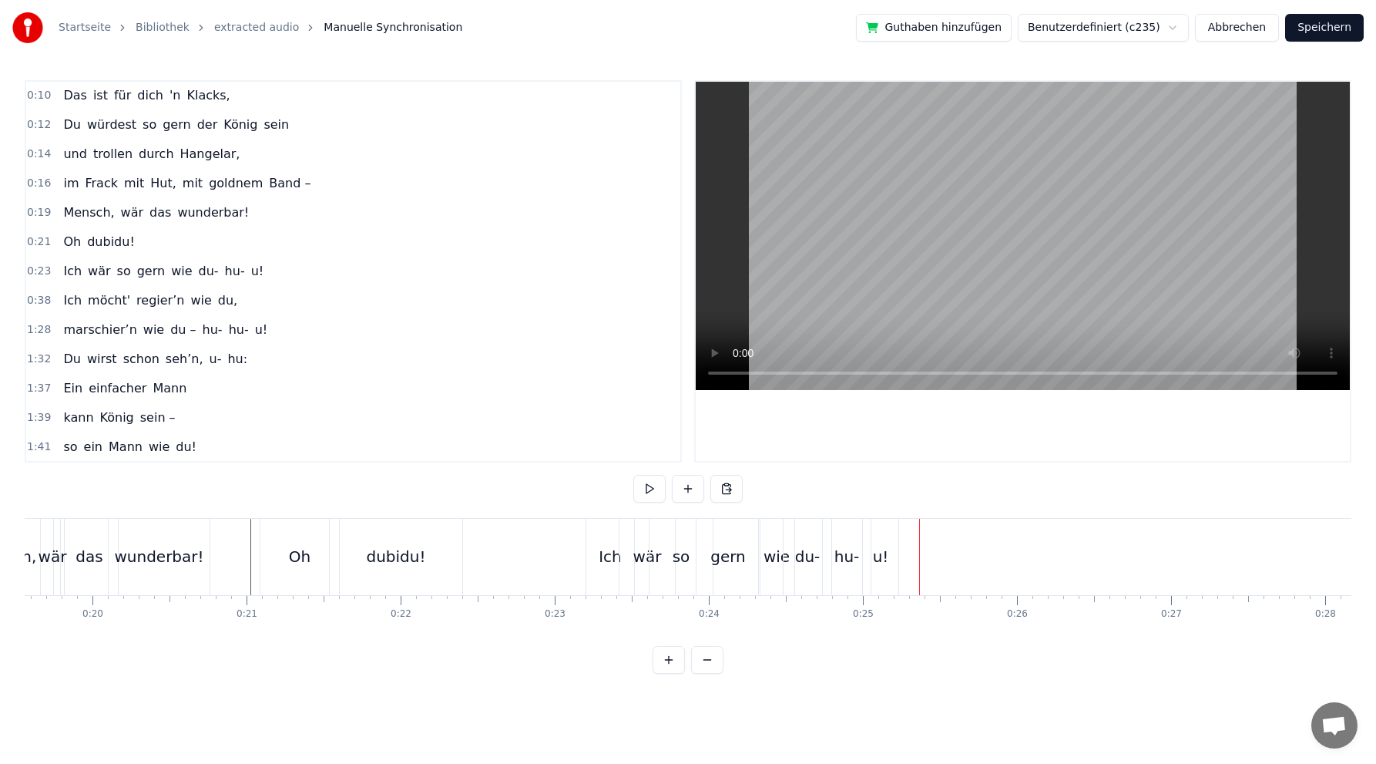
click at [200, 287] on div "Ich möcht' regier’n wie du," at bounding box center [150, 301] width 187 height 28
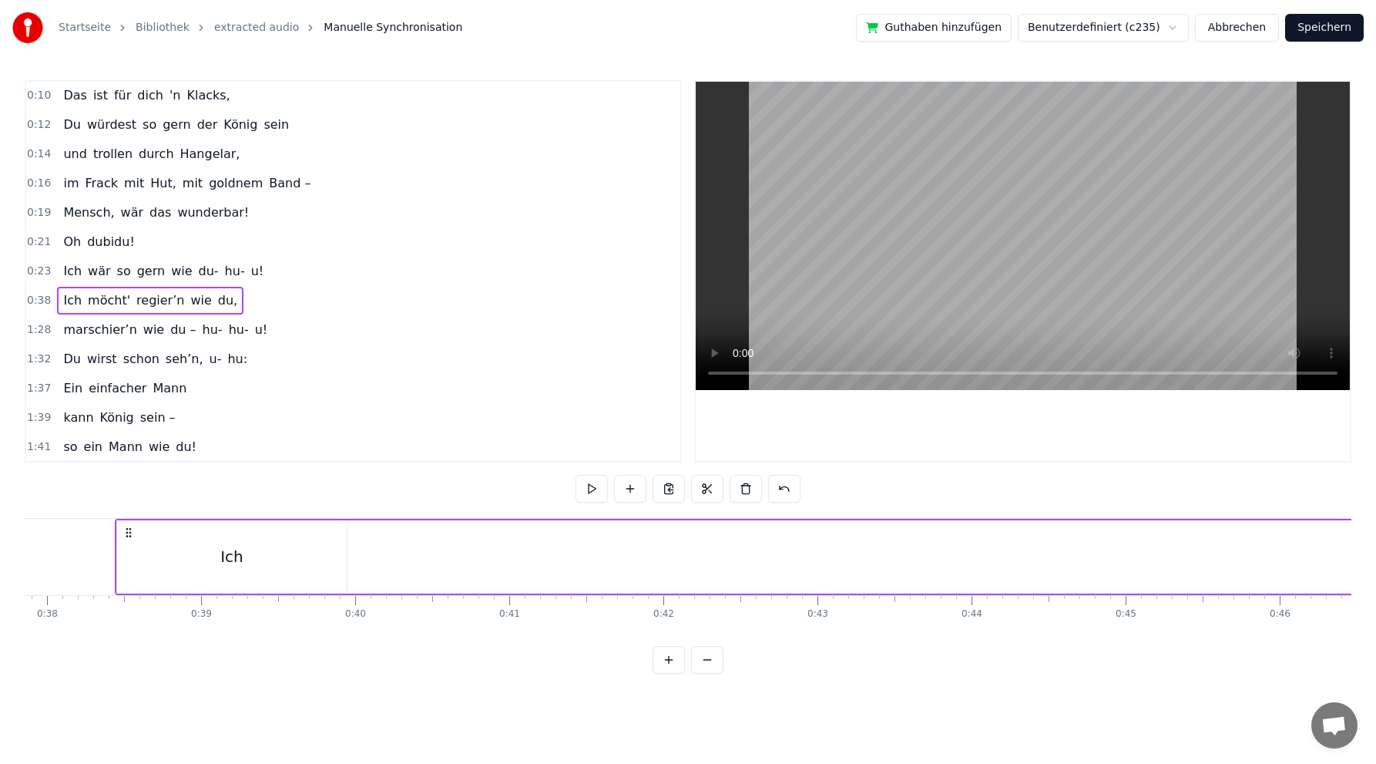
scroll to position [0, 5848]
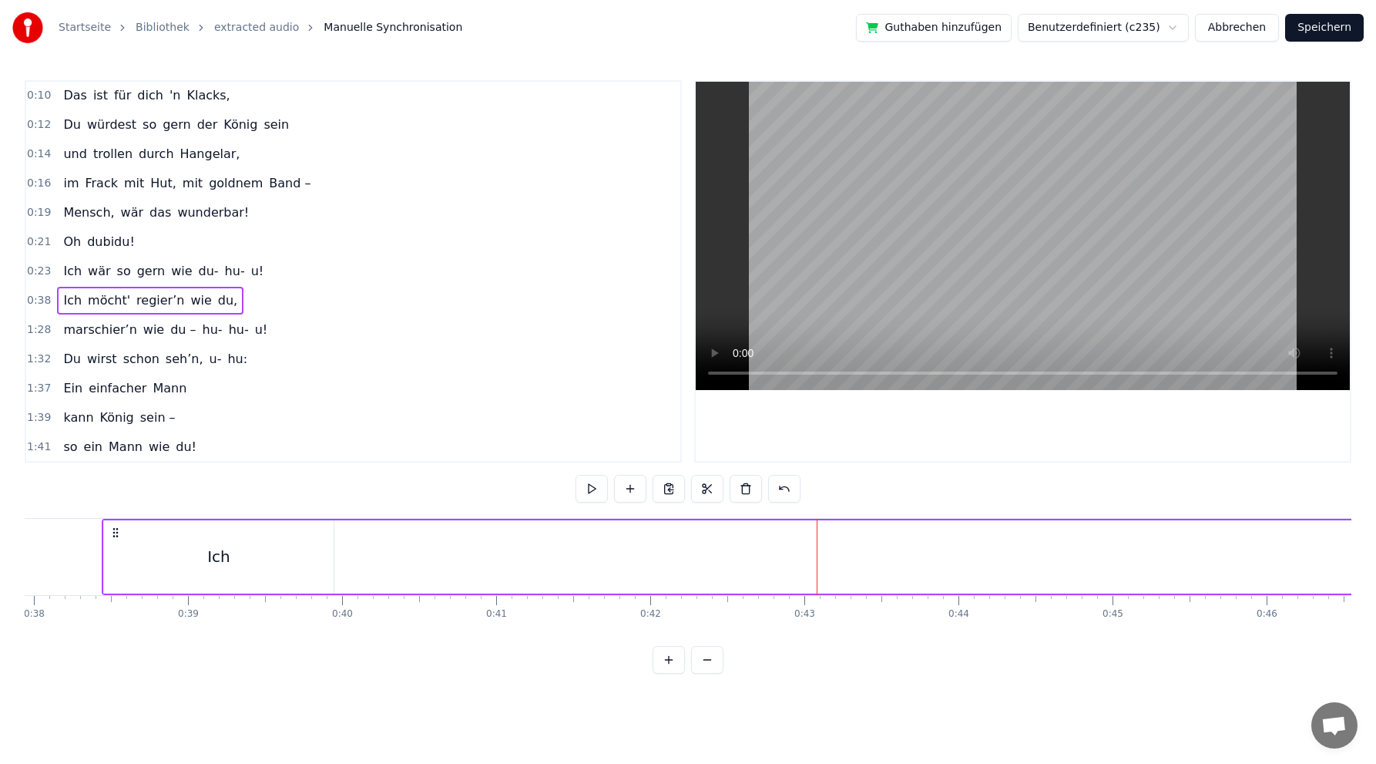
click at [224, 554] on div "Ich" at bounding box center [218, 556] width 23 height 23
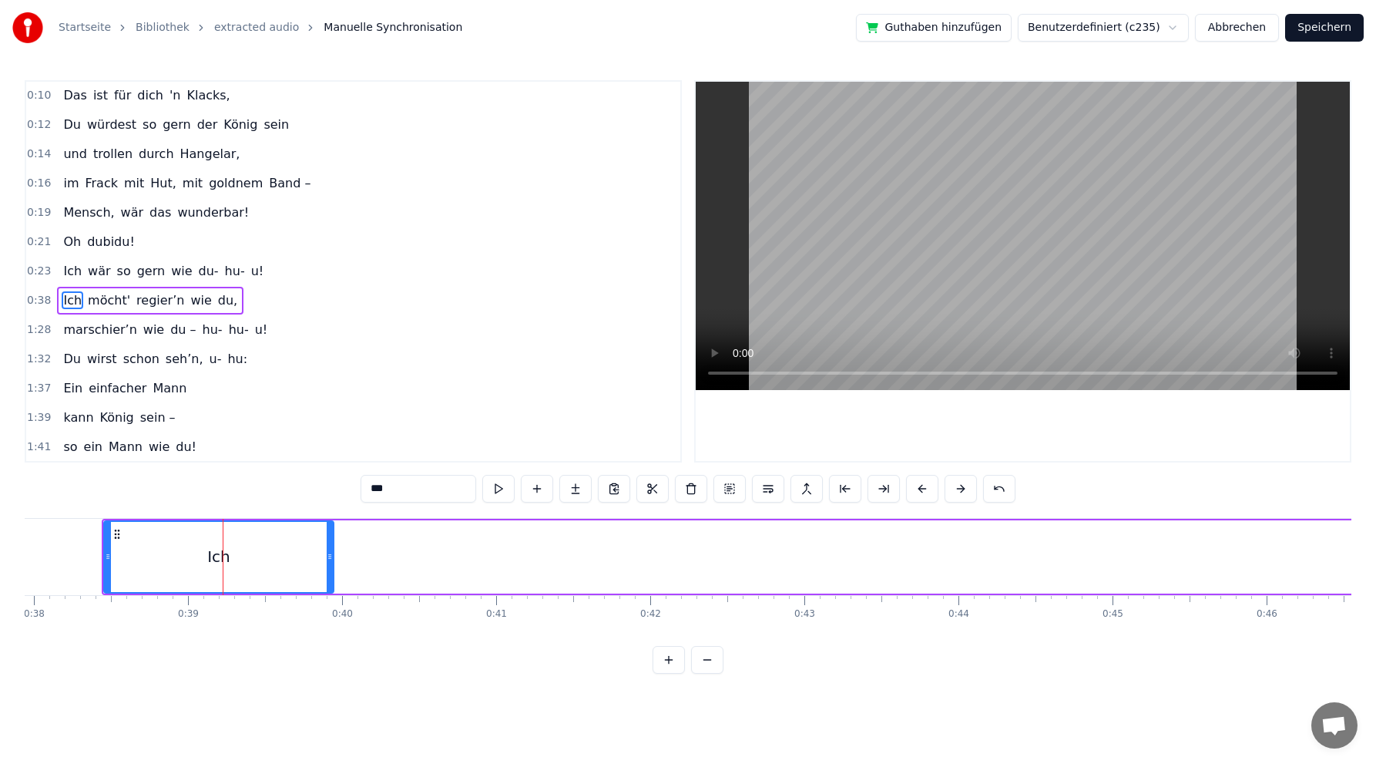
scroll to position [118, 0]
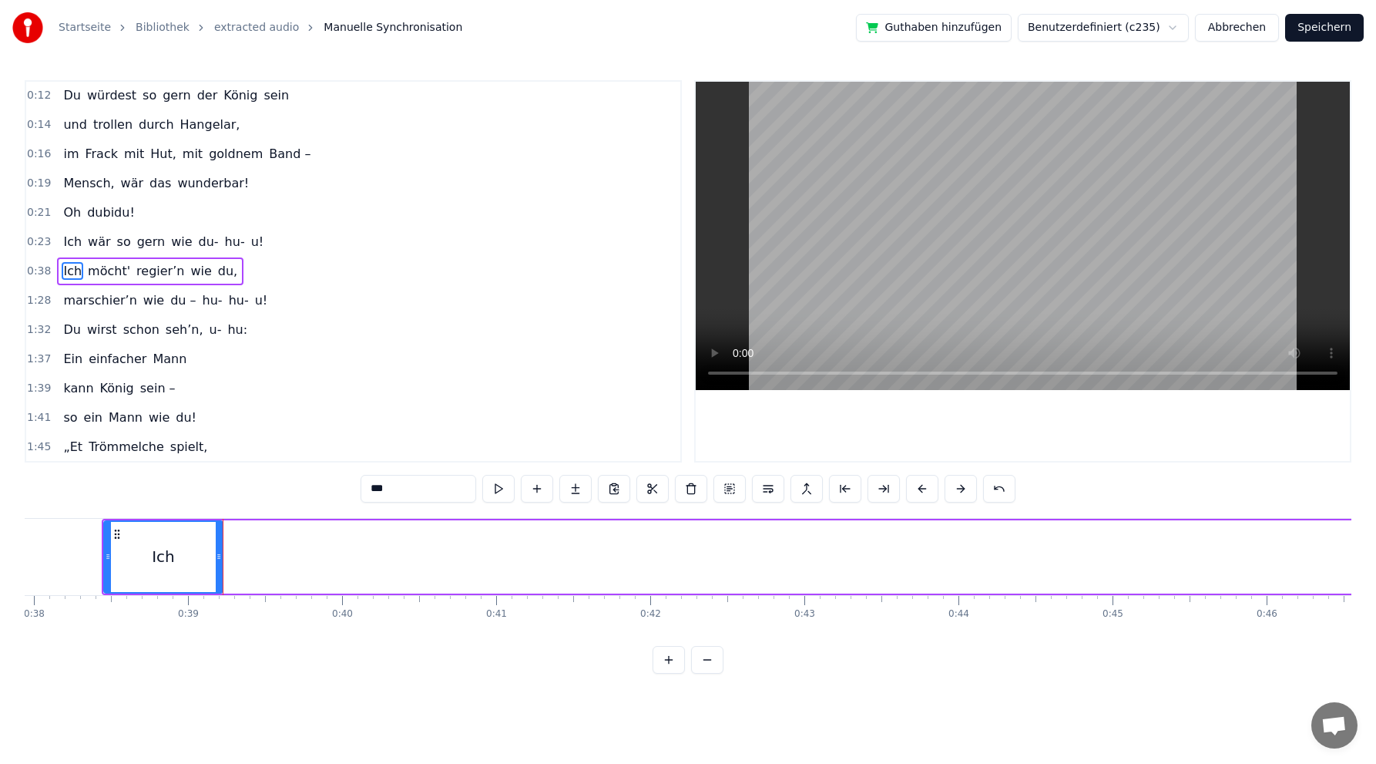
drag, startPoint x: 329, startPoint y: 555, endPoint x: 217, endPoint y: 553, distance: 112.5
click at [217, 553] on icon at bounding box center [219, 556] width 6 height 12
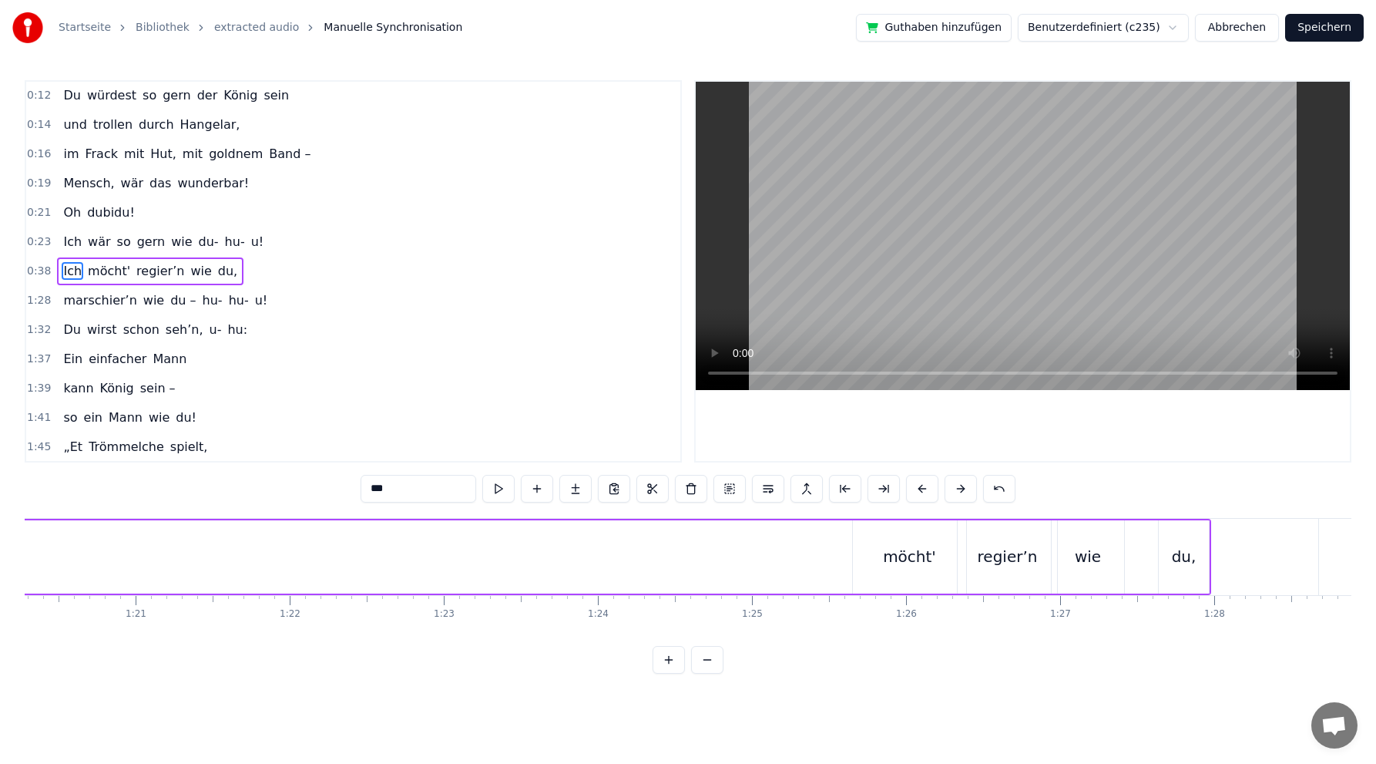
scroll to position [0, 12383]
click at [896, 557] on div "möcht'" at bounding box center [900, 556] width 53 height 23
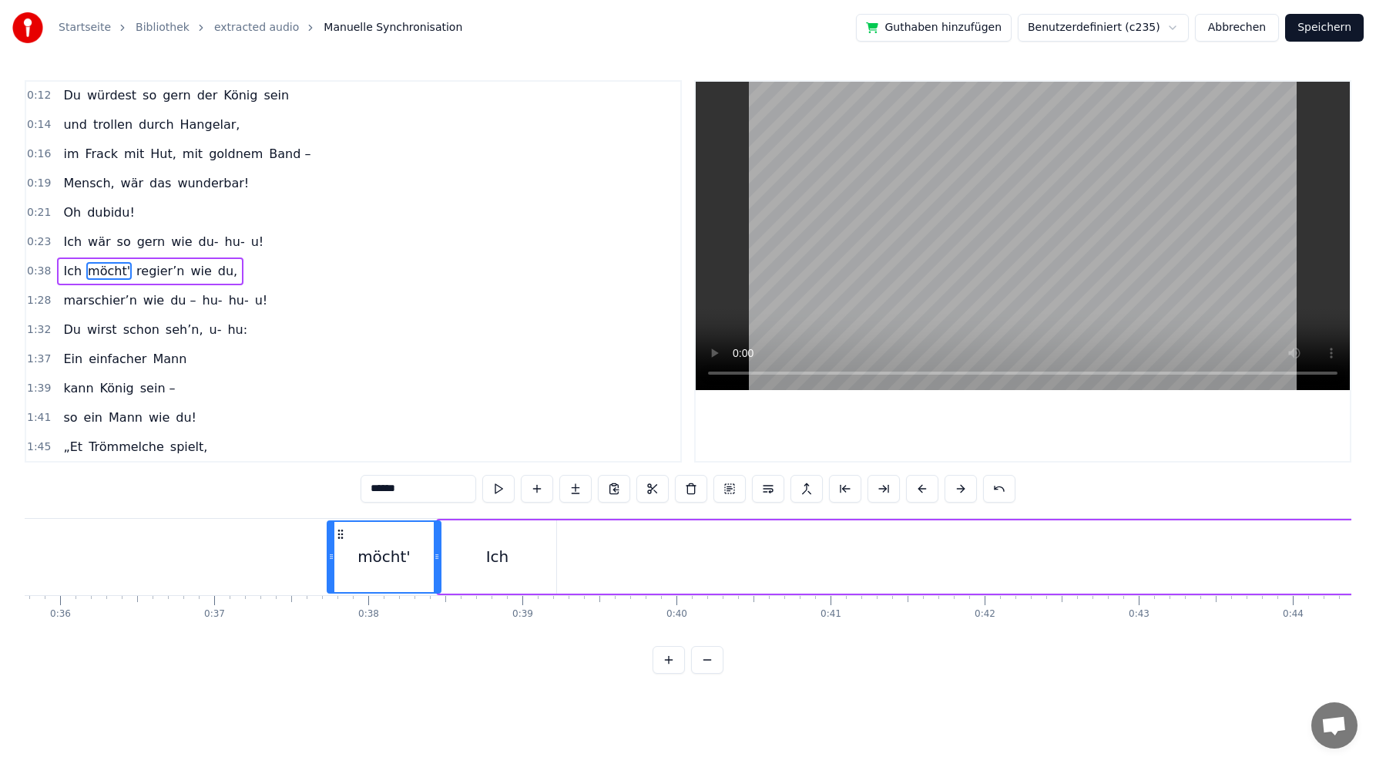
scroll to position [0, 5513]
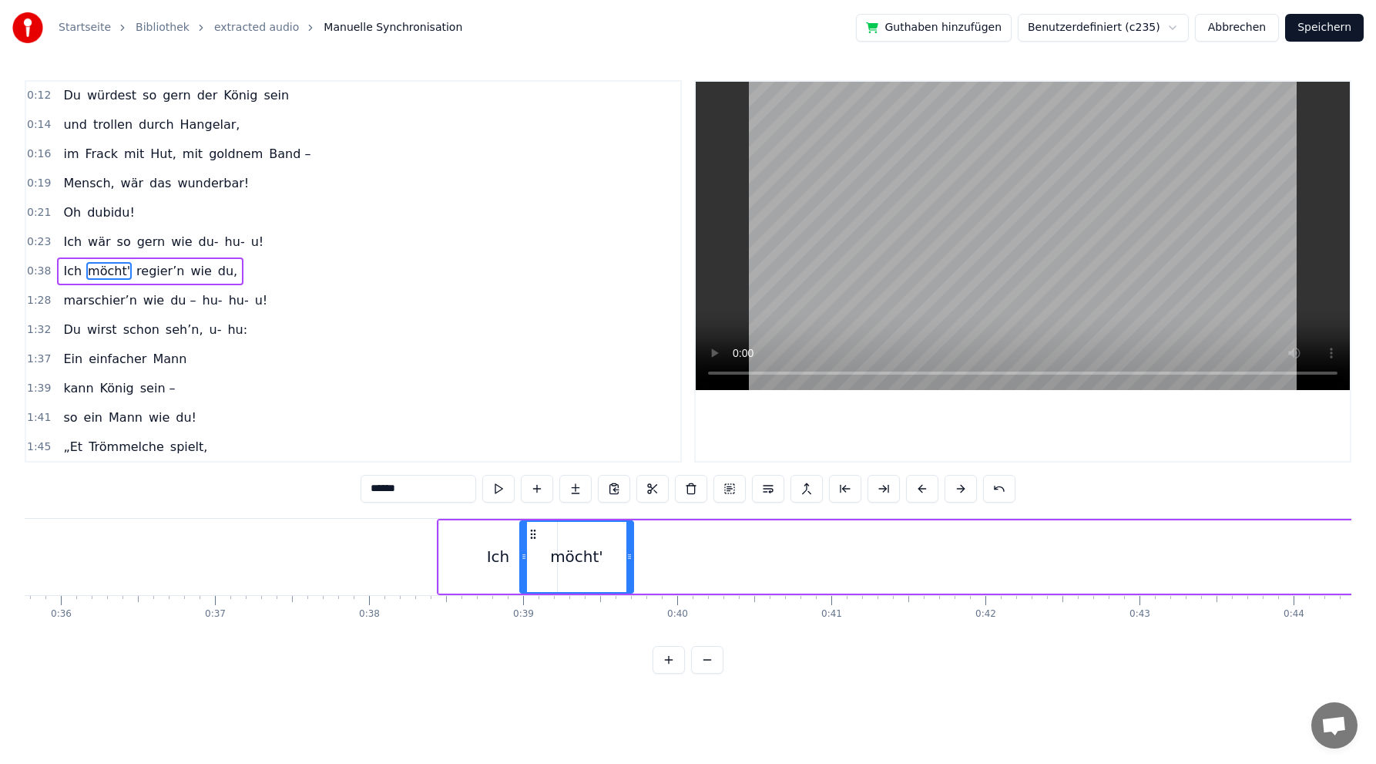
drag, startPoint x: 856, startPoint y: 533, endPoint x: 533, endPoint y: 540, distance: 323.8
click at [533, 540] on div "möcht'" at bounding box center [577, 557] width 112 height 70
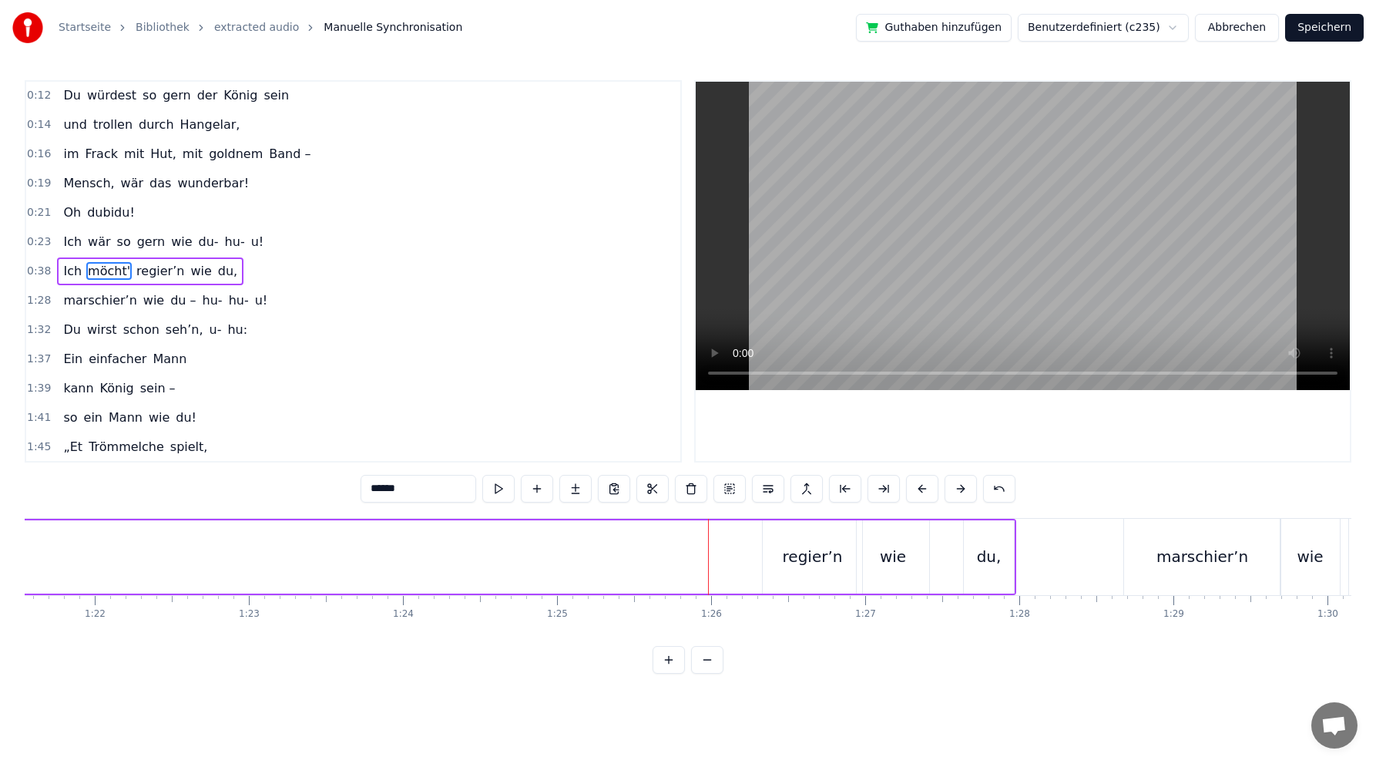
scroll to position [0, 12572]
click at [792, 556] on div "regier’n" at bounding box center [810, 556] width 60 height 23
click at [895, 553] on div "wie" at bounding box center [890, 556] width 26 height 23
click at [793, 553] on div "regier’n" at bounding box center [810, 556] width 60 height 23
click at [899, 560] on div "wie" at bounding box center [890, 556] width 26 height 23
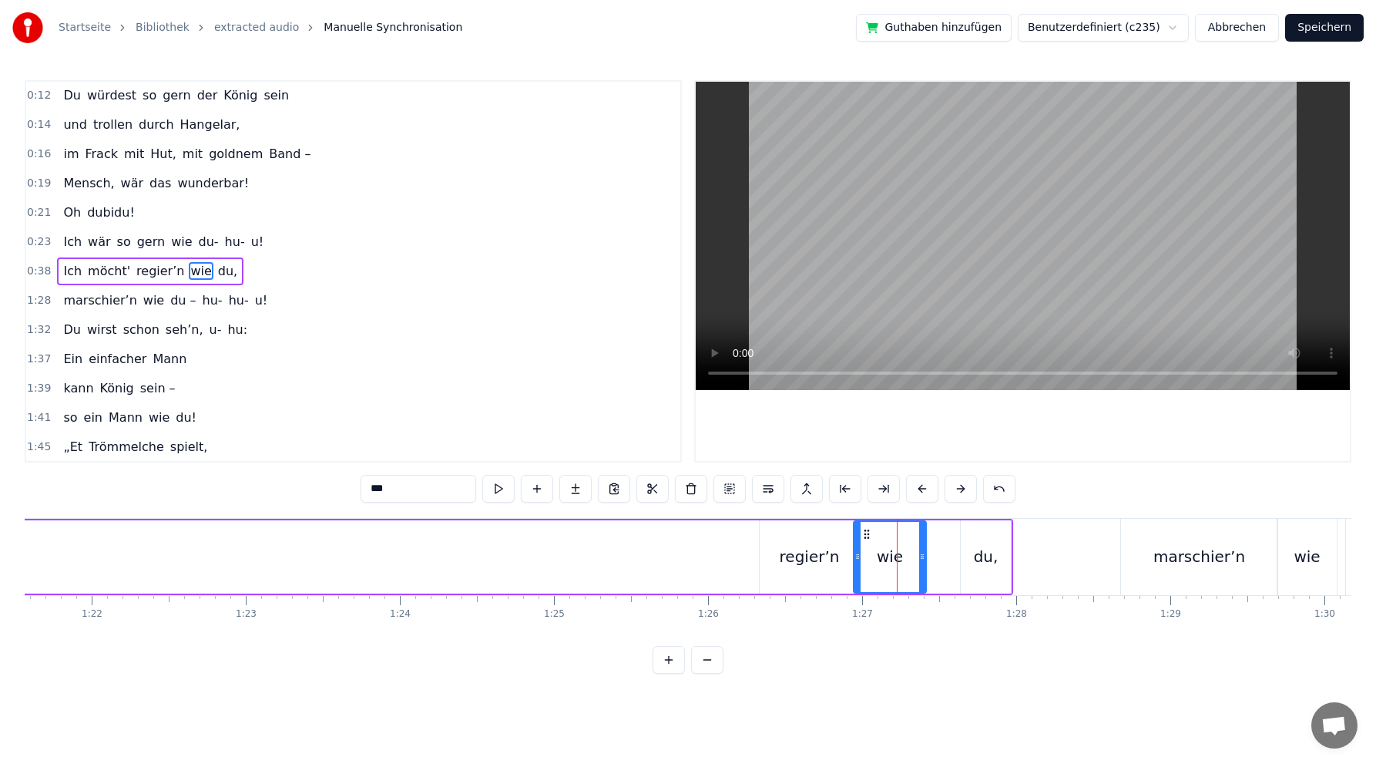
click at [978, 558] on div "du," at bounding box center [986, 556] width 25 height 23
click at [812, 554] on div "regier’n" at bounding box center [810, 556] width 60 height 23
click at [773, 531] on icon at bounding box center [773, 534] width 12 height 12
click at [872, 533] on div "wie" at bounding box center [890, 556] width 72 height 73
click at [788, 535] on div "regier’n" at bounding box center [809, 556] width 99 height 73
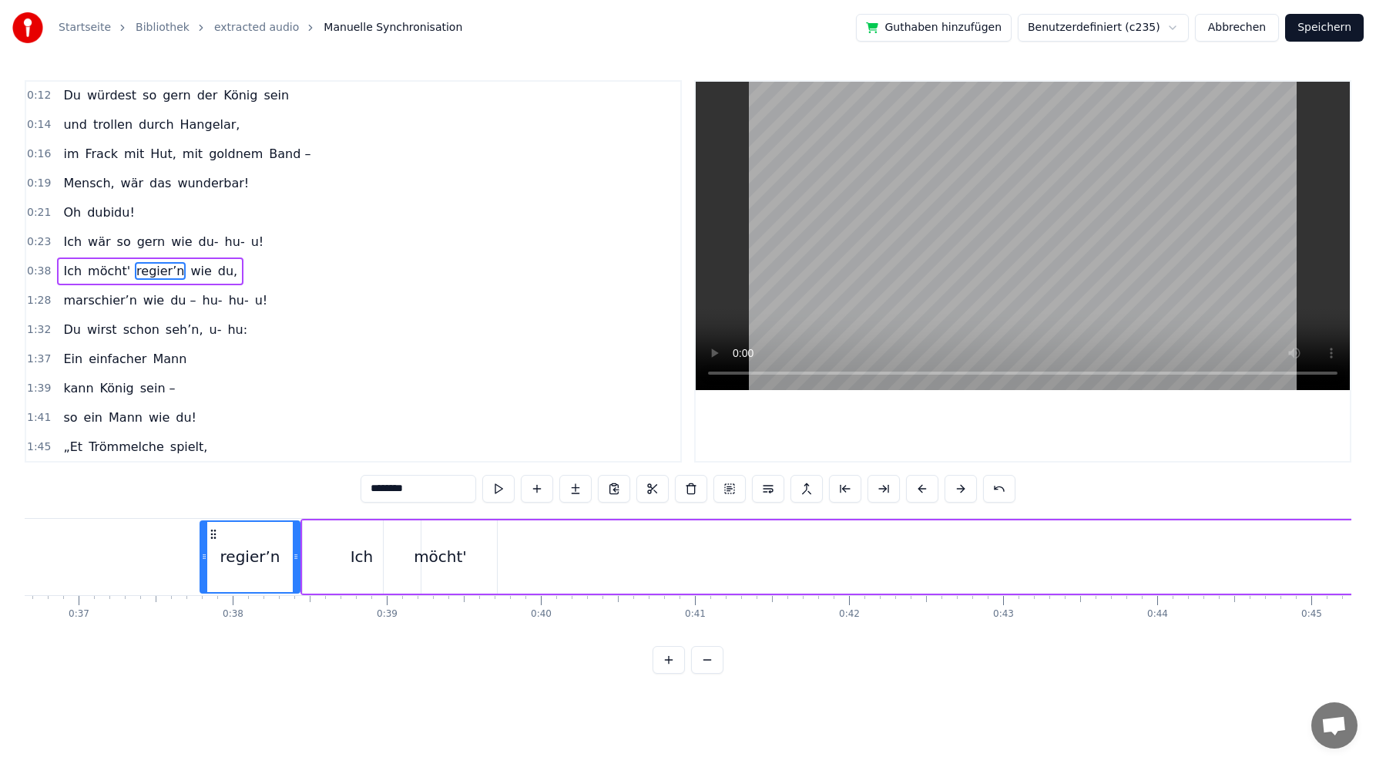
scroll to position [0, 5642]
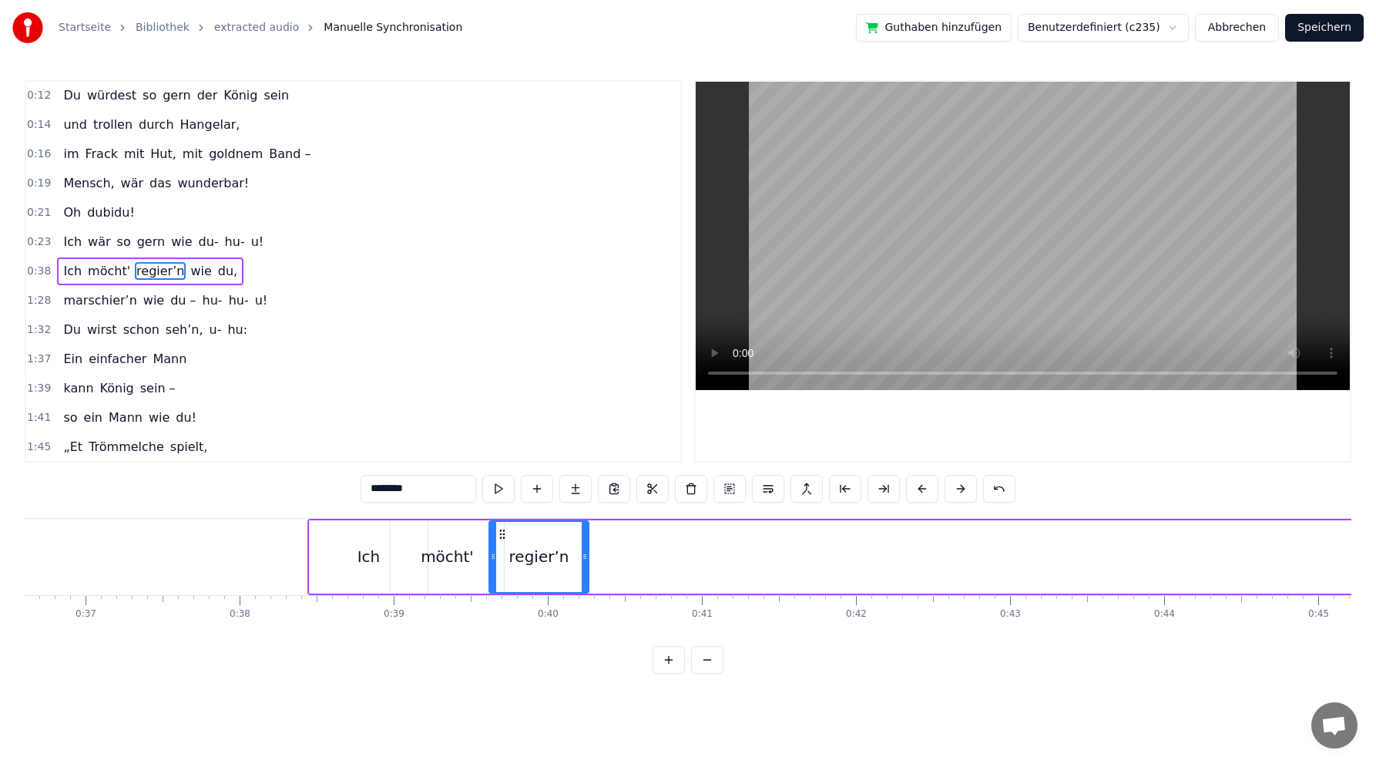
drag, startPoint x: 775, startPoint y: 532, endPoint x: 503, endPoint y: 528, distance: 271.3
click at [503, 528] on icon at bounding box center [502, 534] width 12 height 12
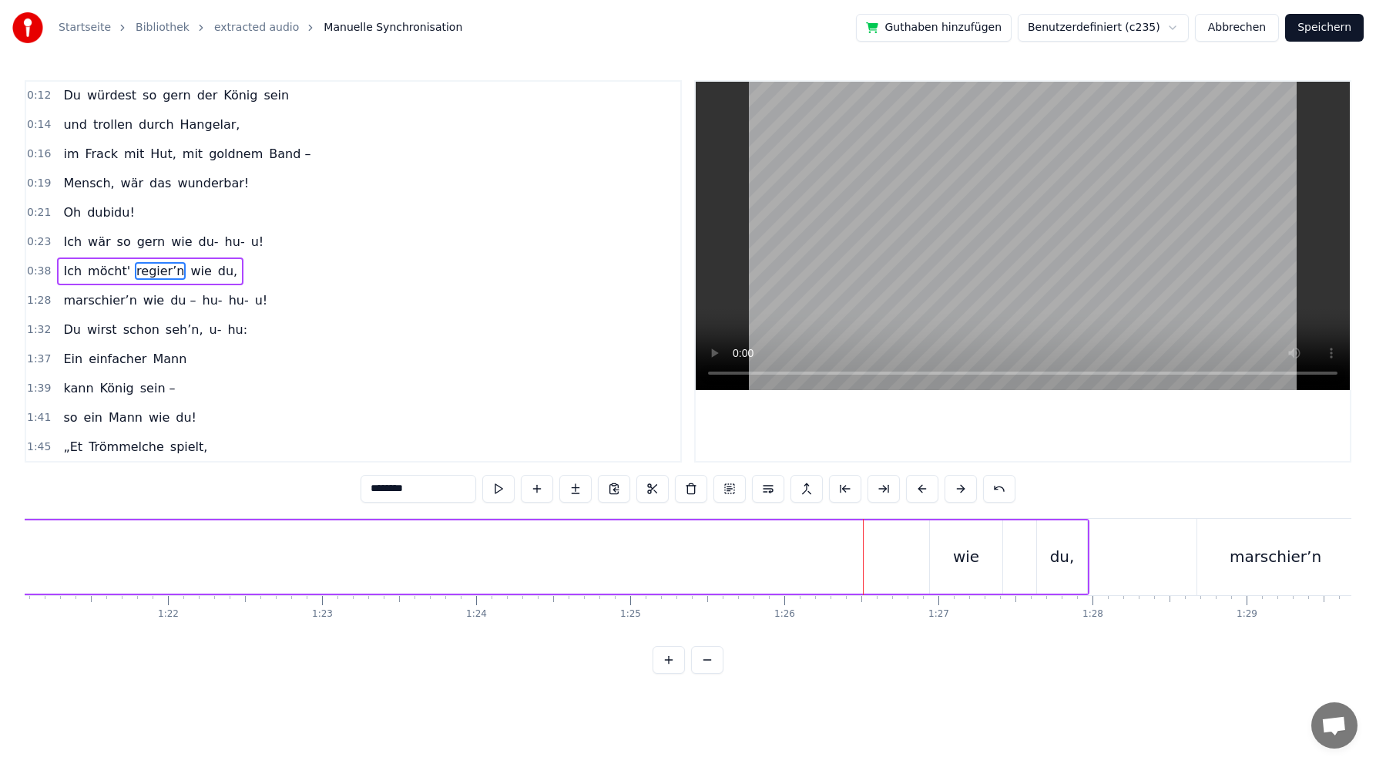
scroll to position [0, 12517]
click at [943, 558] on div "wie" at bounding box center [946, 556] width 26 height 23
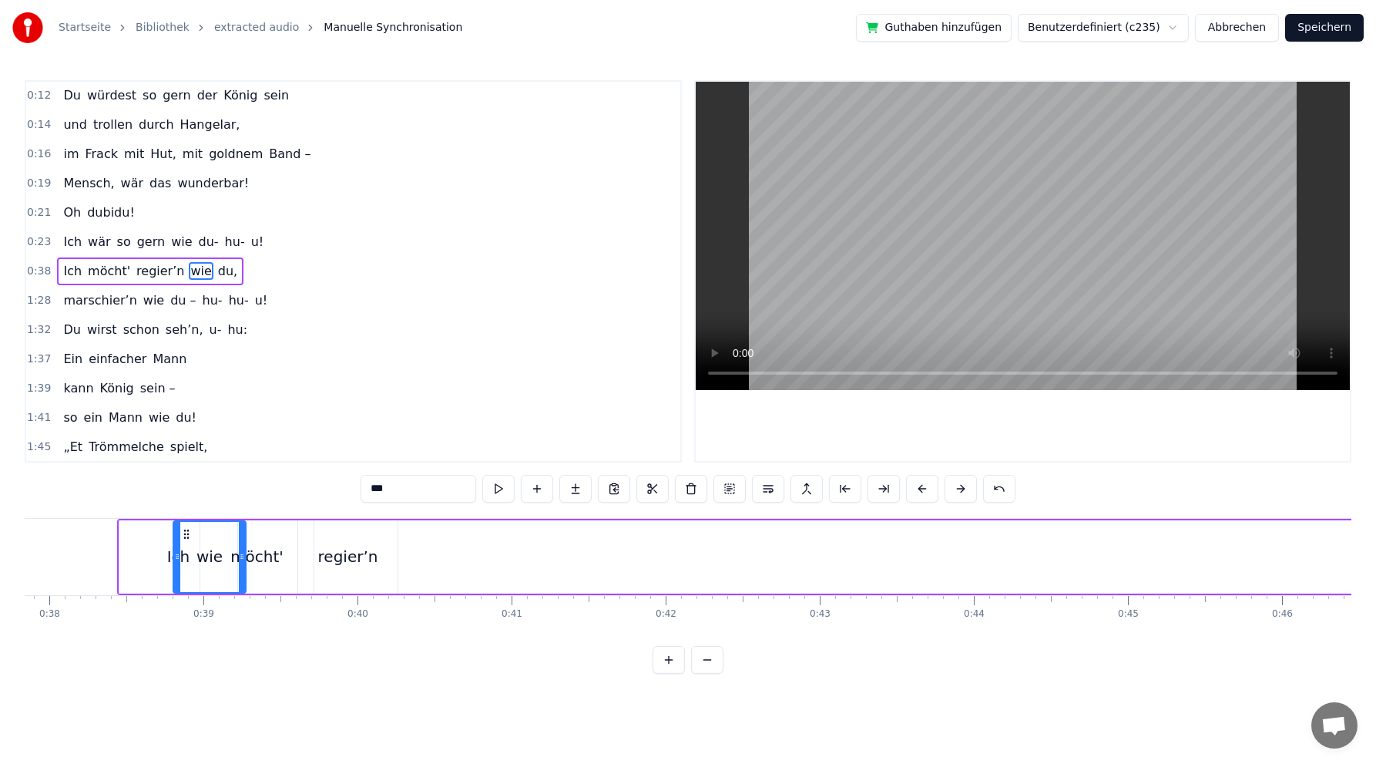
scroll to position [0, 5799]
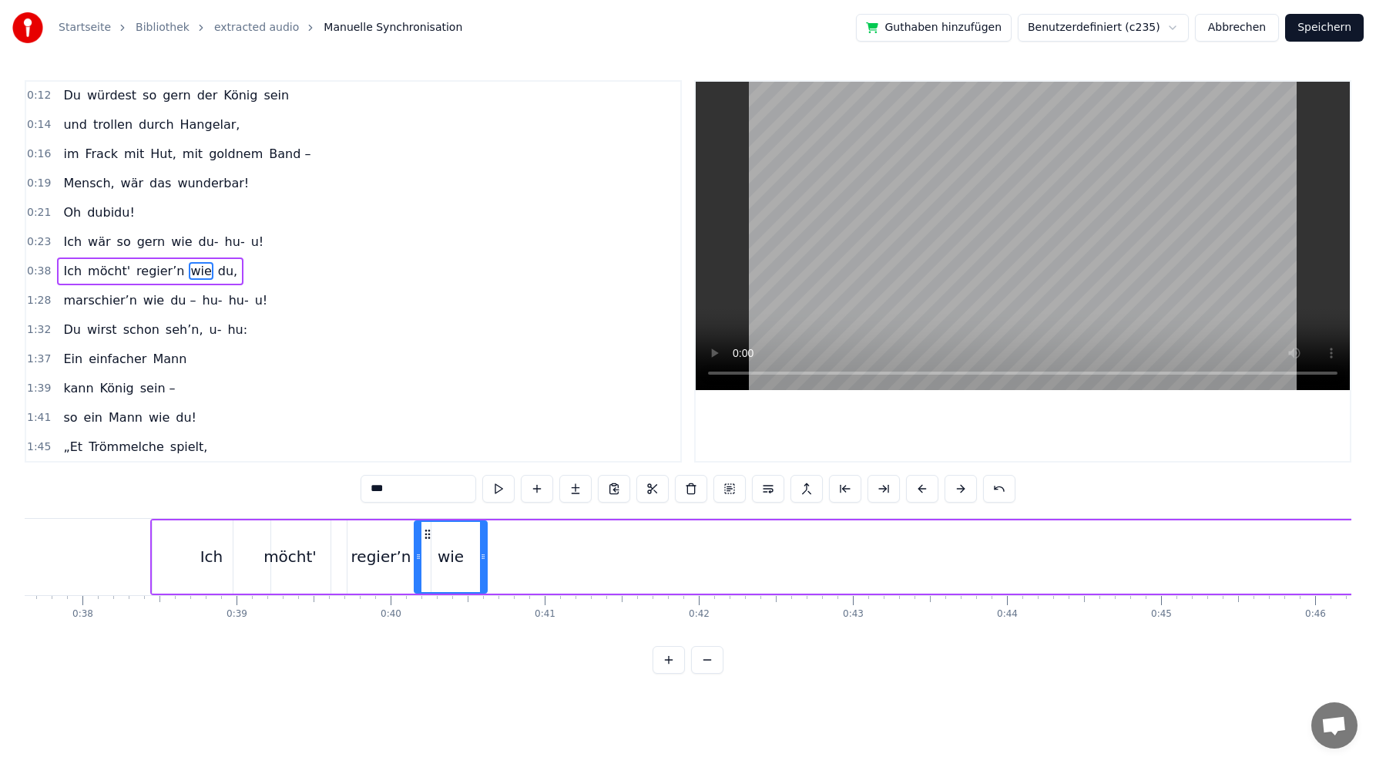
drag, startPoint x: 924, startPoint y: 531, endPoint x: 429, endPoint y: 526, distance: 495.6
click at [429, 526] on div "wie" at bounding box center [450, 557] width 71 height 70
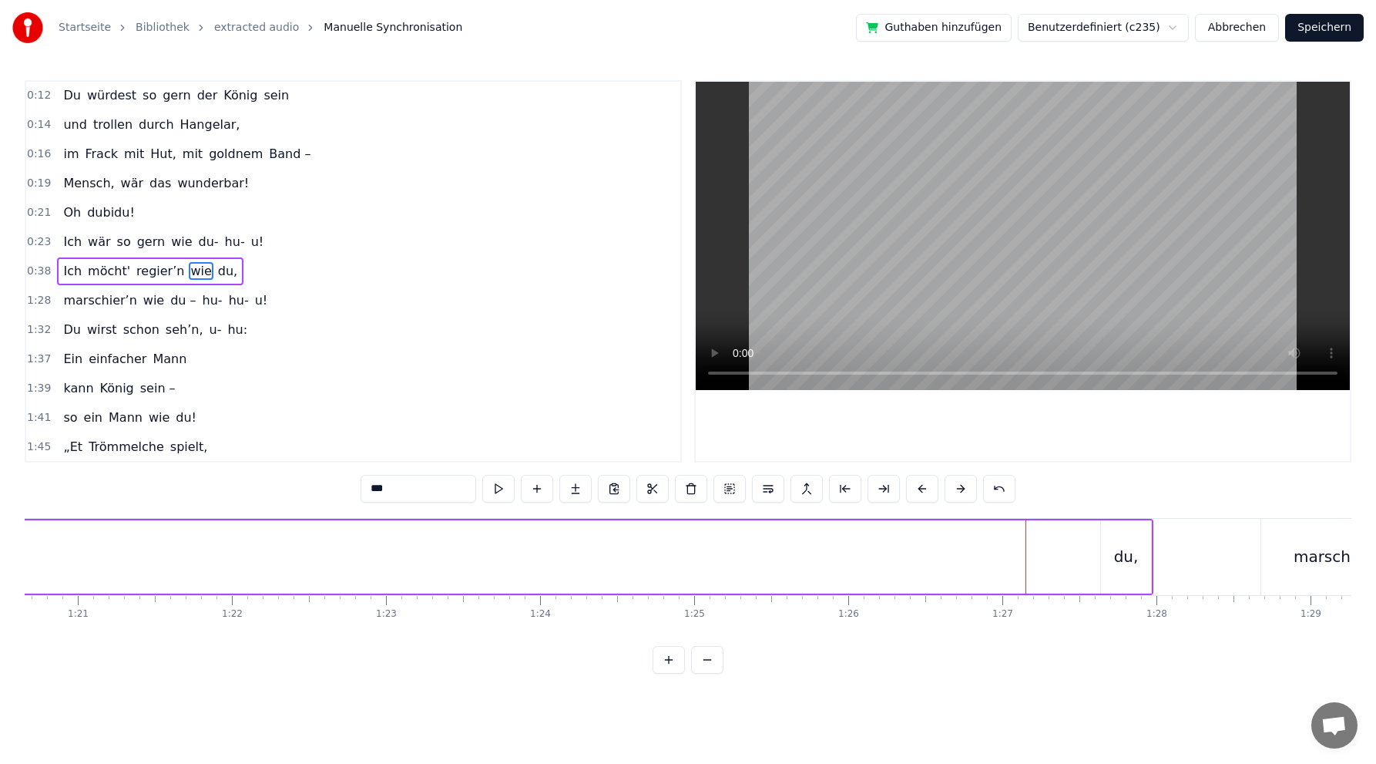
scroll to position [0, 12520]
click at [1041, 559] on div "du," at bounding box center [1039, 556] width 25 height 23
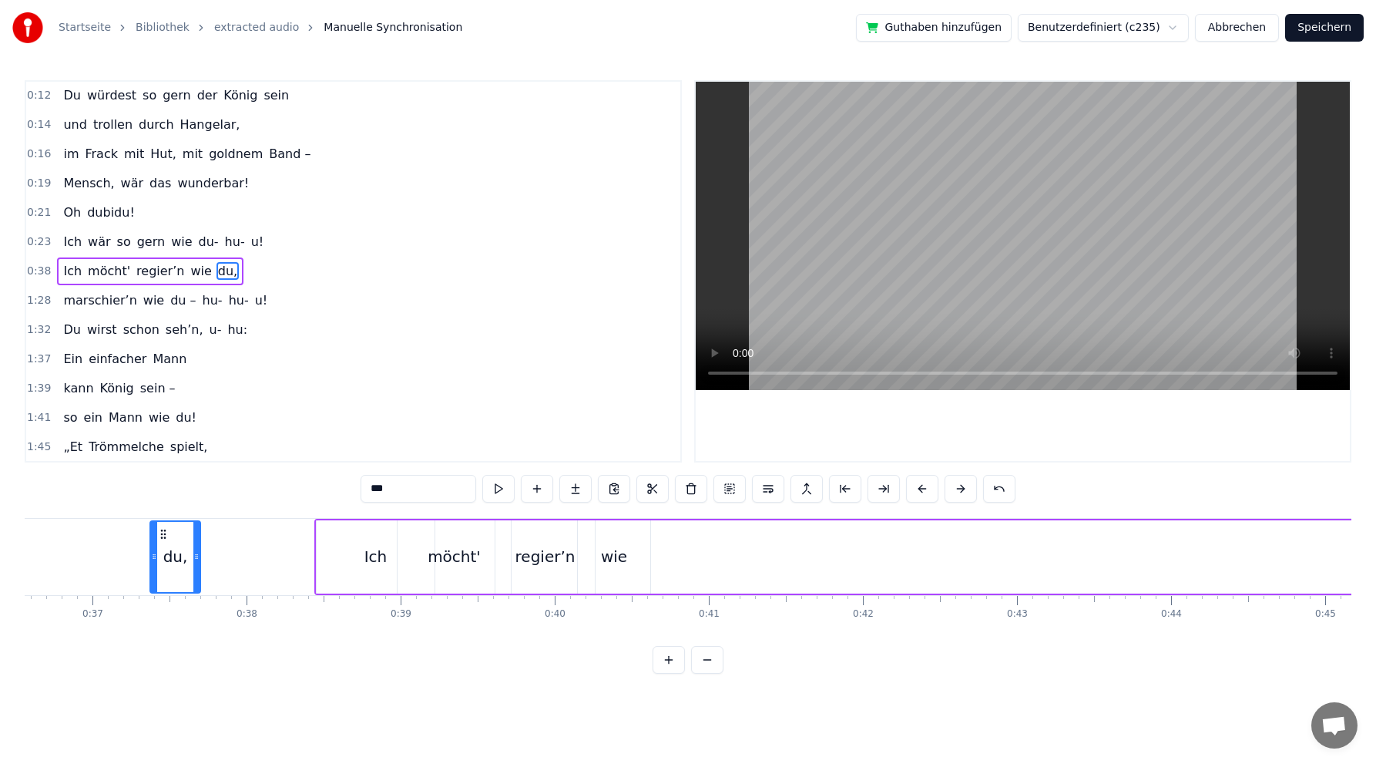
scroll to position [0, 5580]
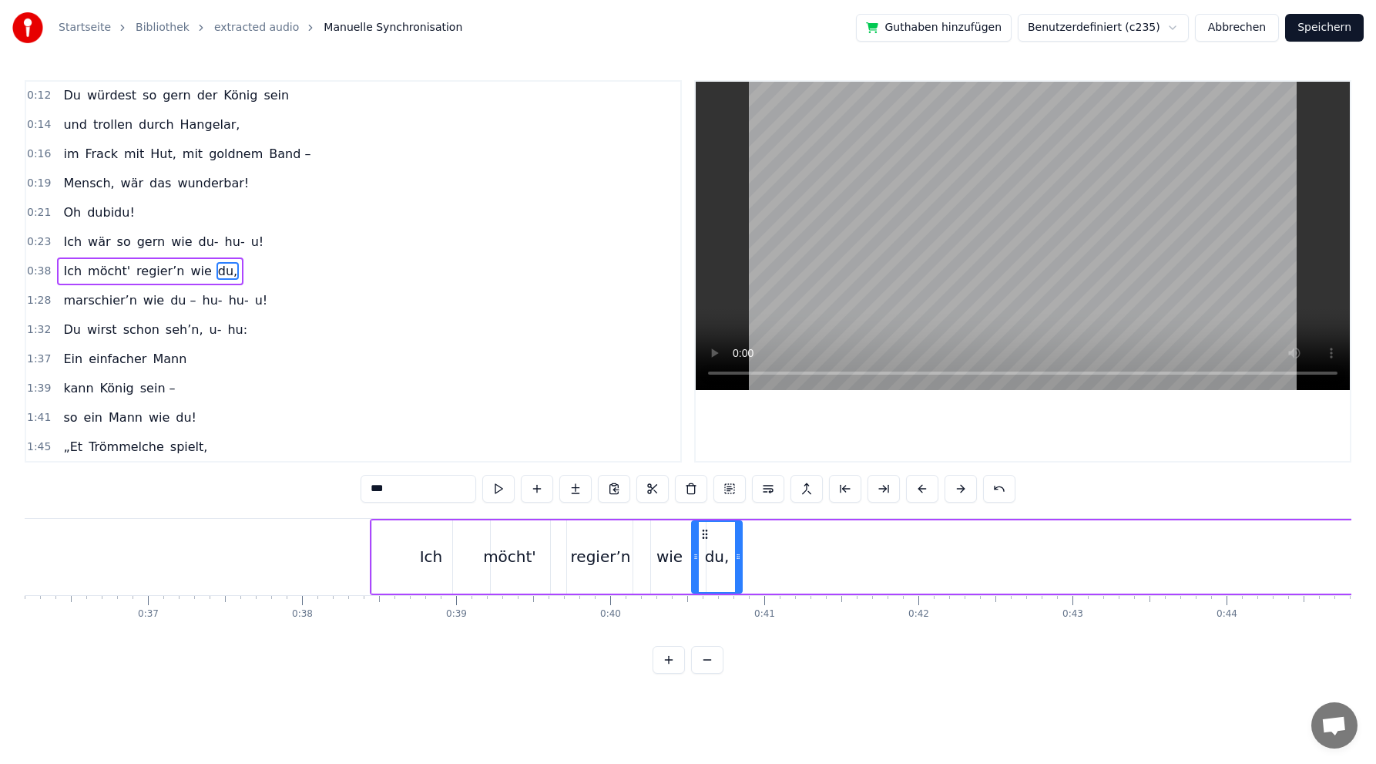
drag, startPoint x: 1026, startPoint y: 532, endPoint x: 704, endPoint y: 540, distance: 321.5
click at [704, 540] on div "du," at bounding box center [717, 557] width 49 height 70
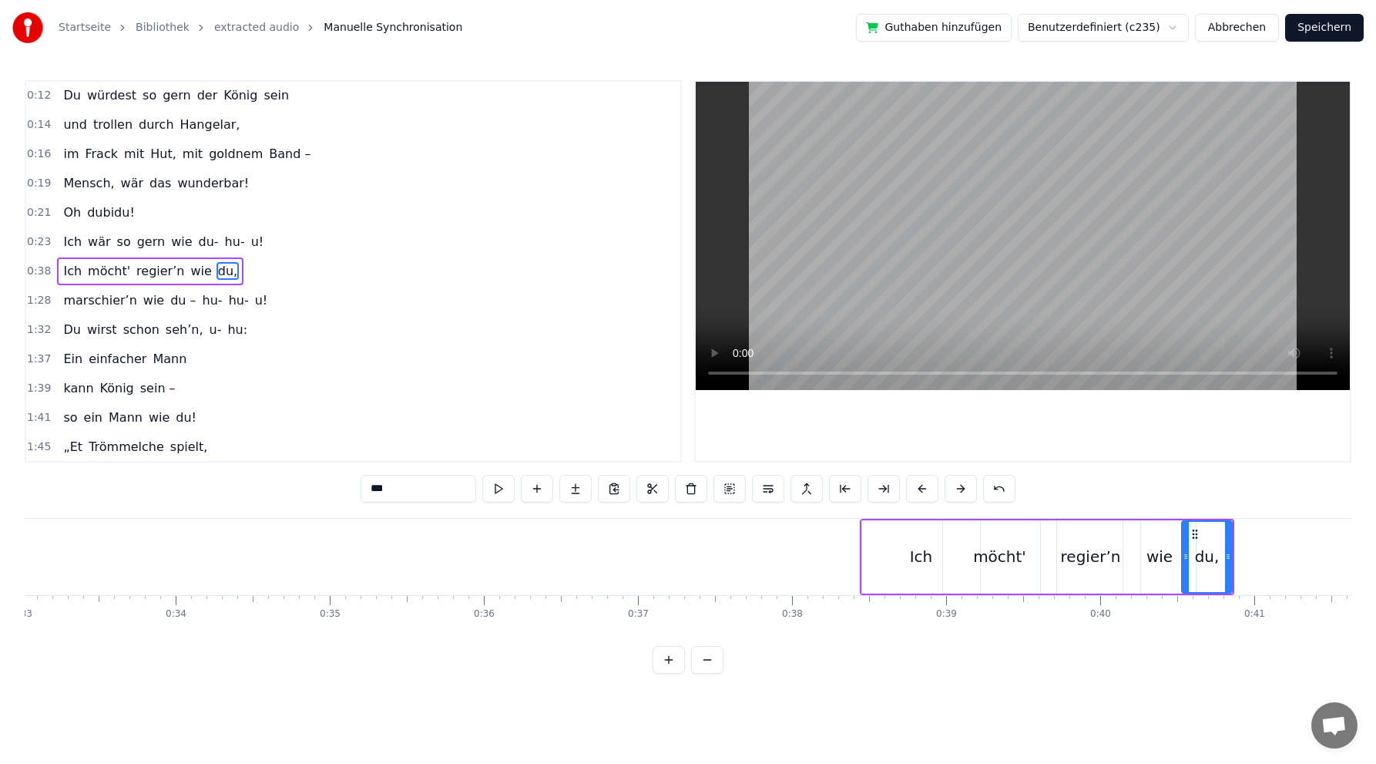
scroll to position [0, 4984]
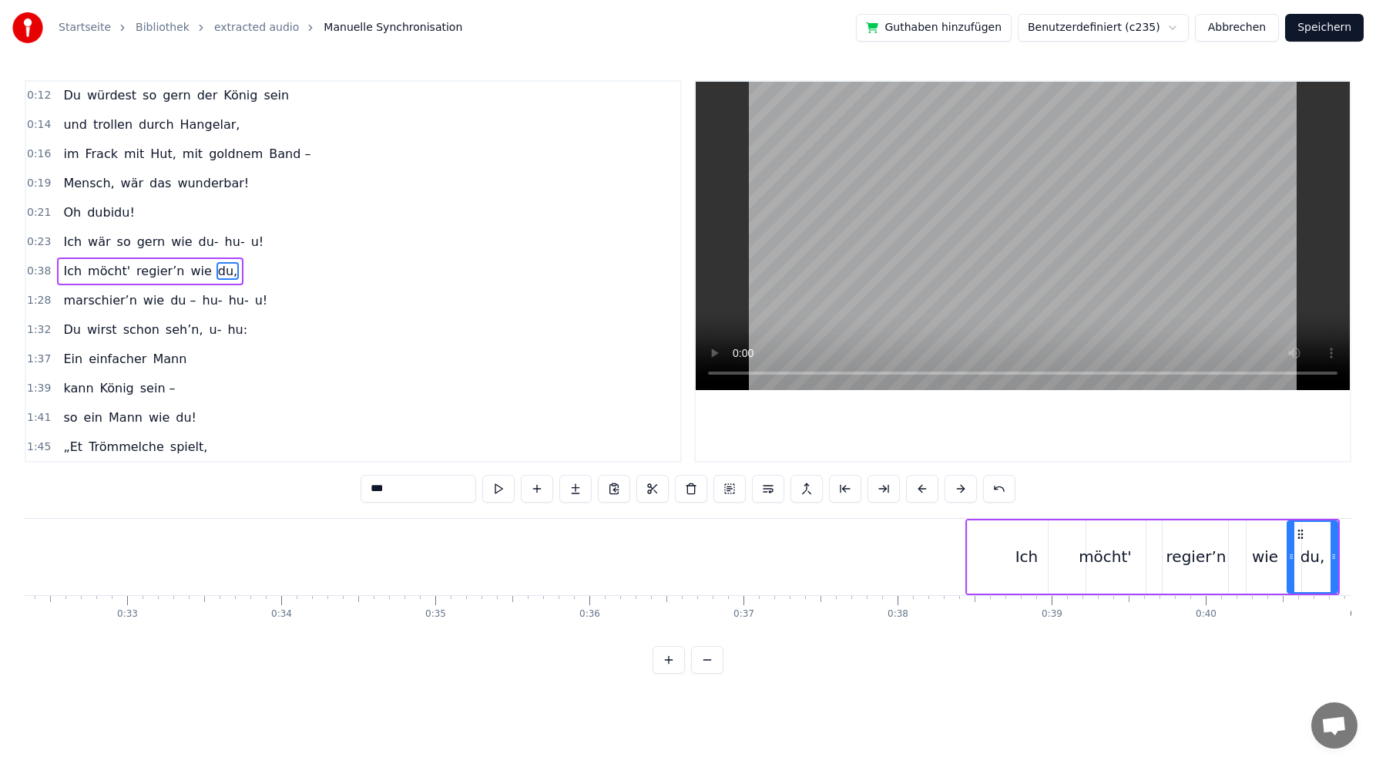
click at [990, 520] on div "Ich" at bounding box center [1026, 556] width 119 height 73
type input "***"
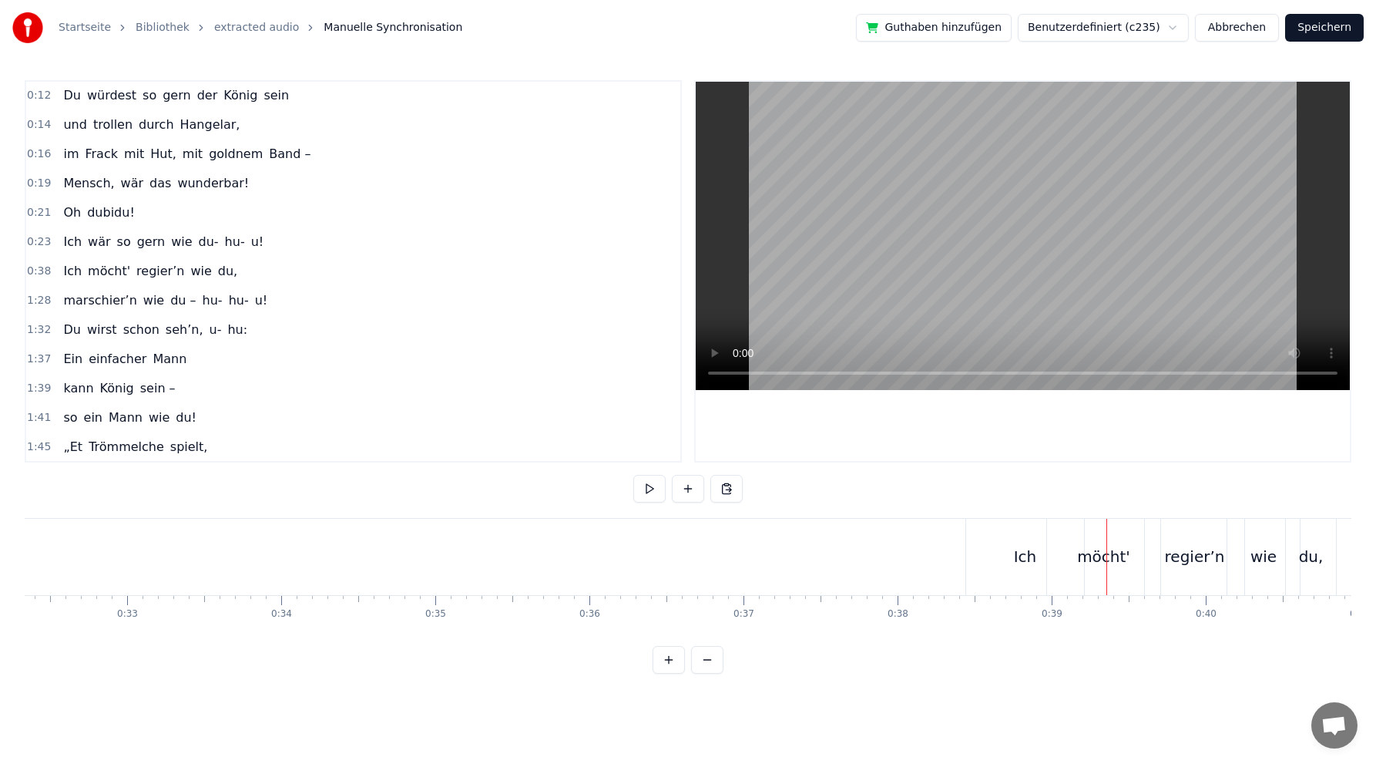
click at [1031, 553] on div "Ich" at bounding box center [1025, 556] width 23 height 23
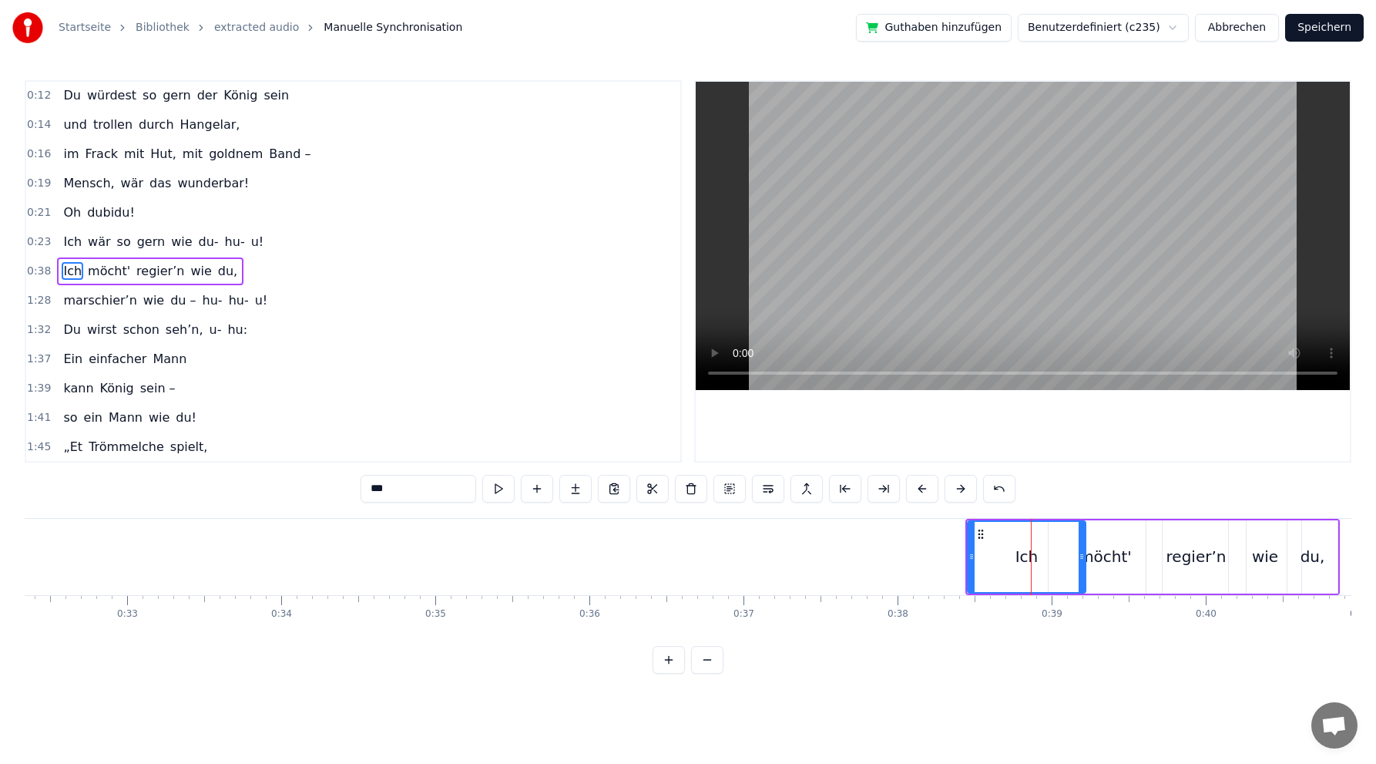
click at [213, 266] on div "Ich möcht' regier’n wie du," at bounding box center [150, 271] width 187 height 28
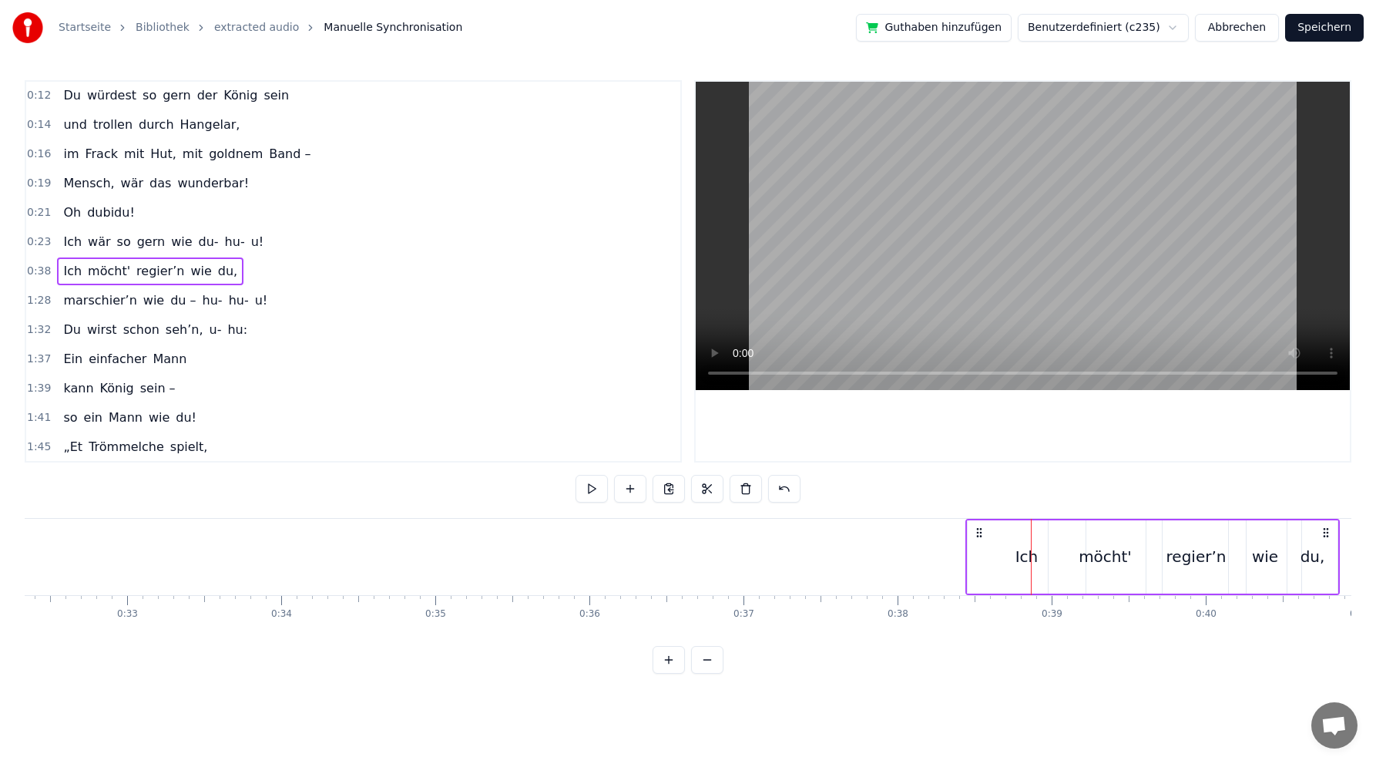
click at [216, 257] on div "Ich möcht' regier’n wie du," at bounding box center [150, 271] width 187 height 28
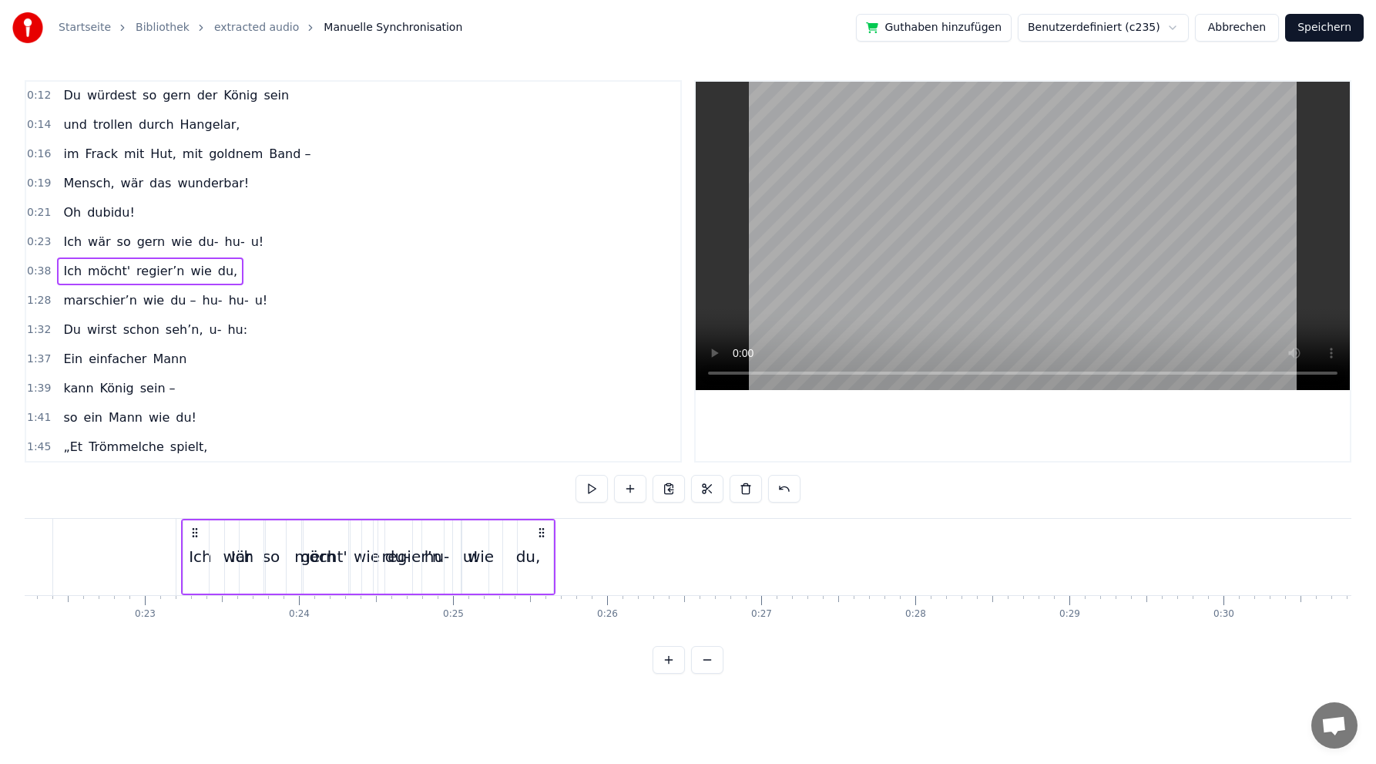
scroll to position [0, 3423]
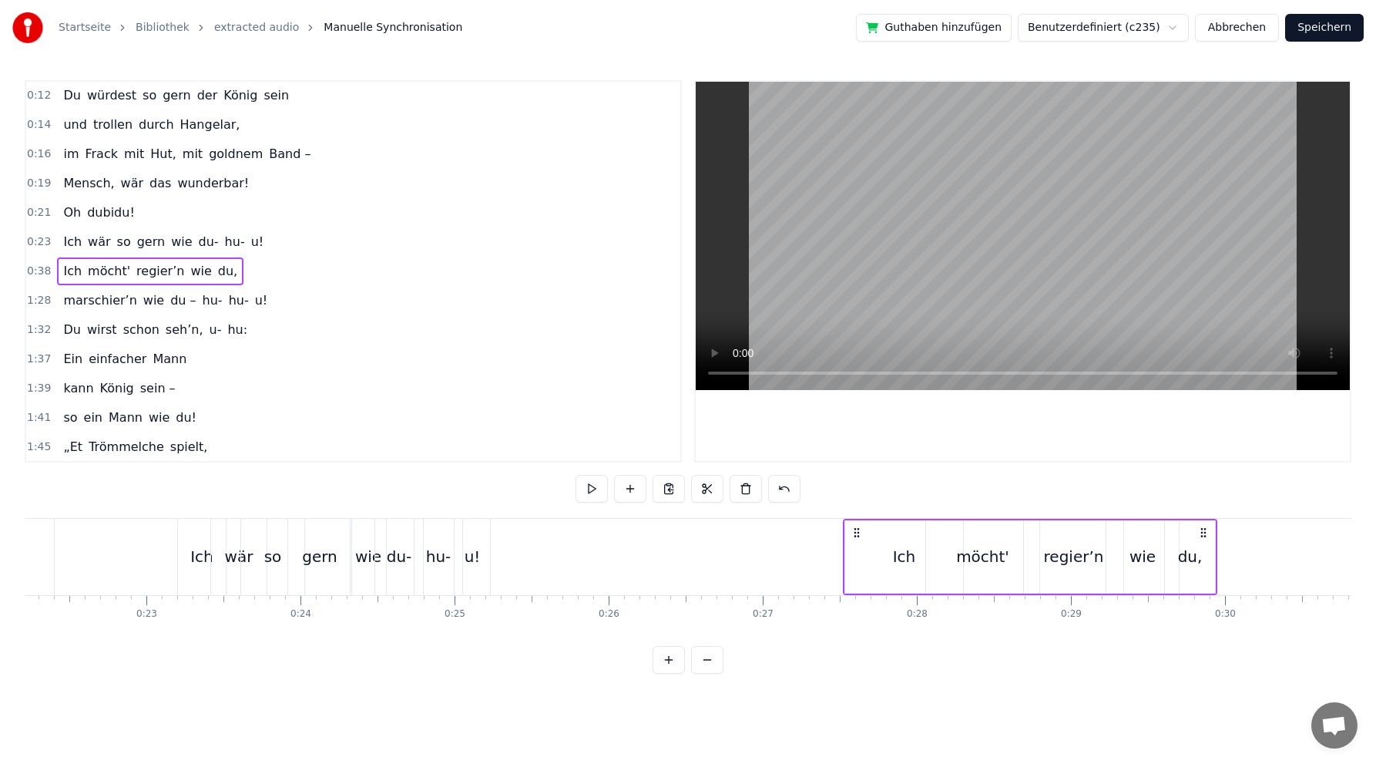
drag, startPoint x: 976, startPoint y: 531, endPoint x: 854, endPoint y: 556, distance: 125.2
click at [854, 556] on div "Ich möcht' regier’n wie du," at bounding box center [1030, 557] width 375 height 76
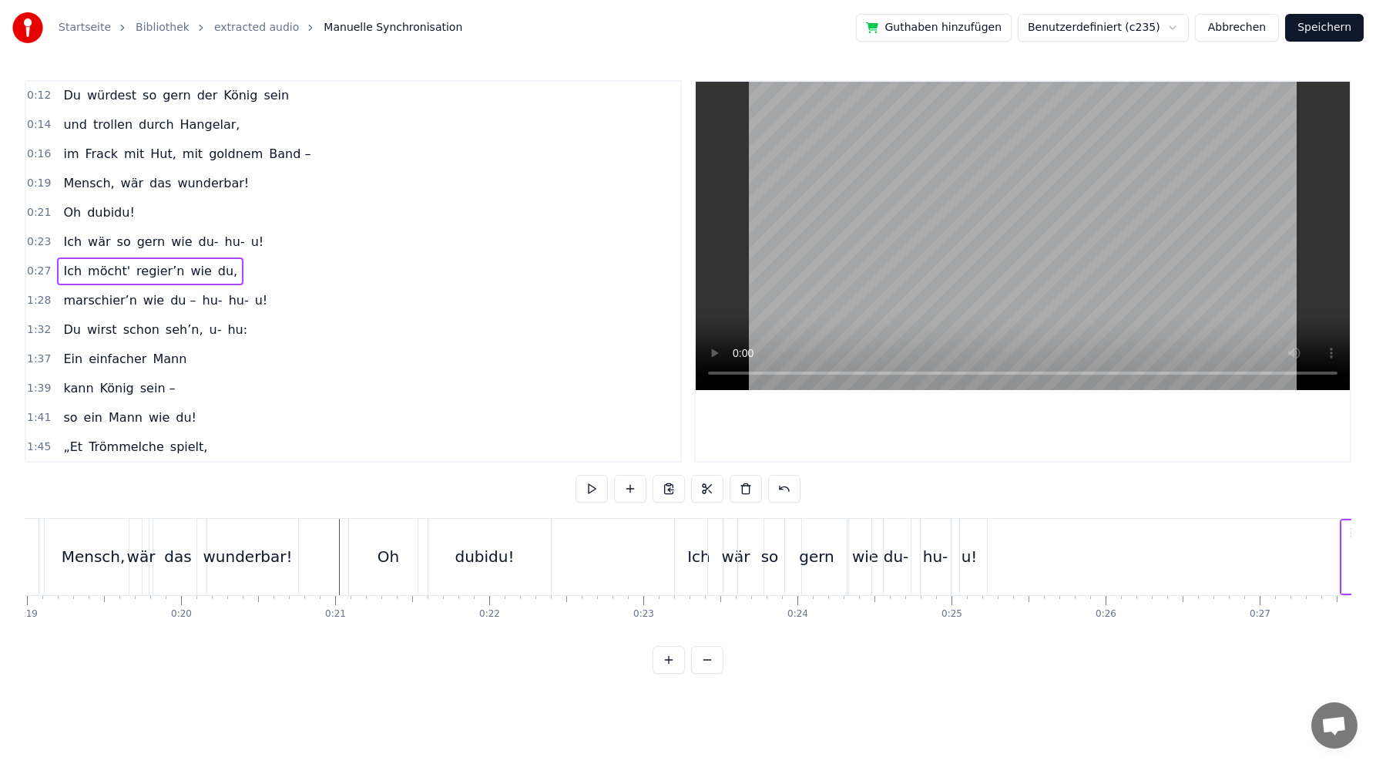
scroll to position [0, 2757]
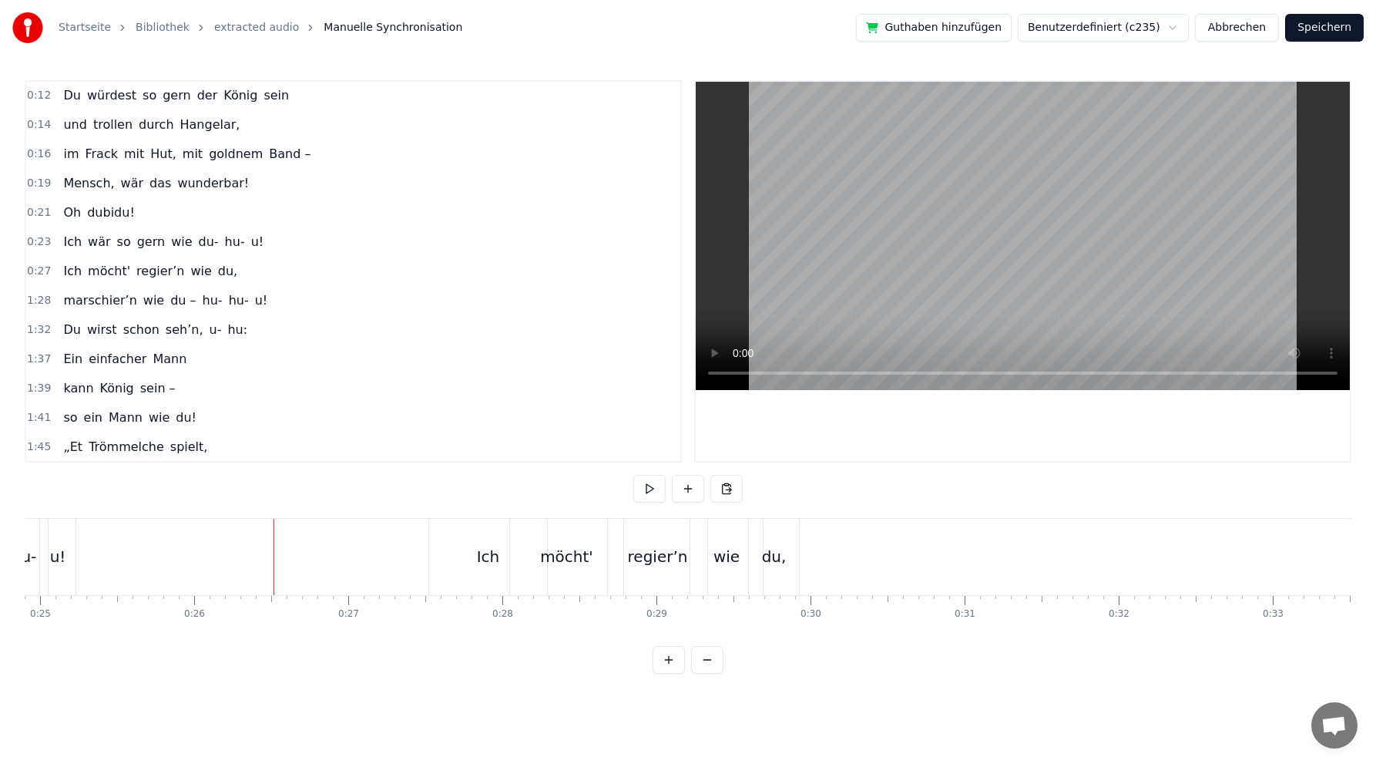
scroll to position [0, 3711]
click at [623, 560] on div "Ich" at bounding box center [615, 556] width 23 height 23
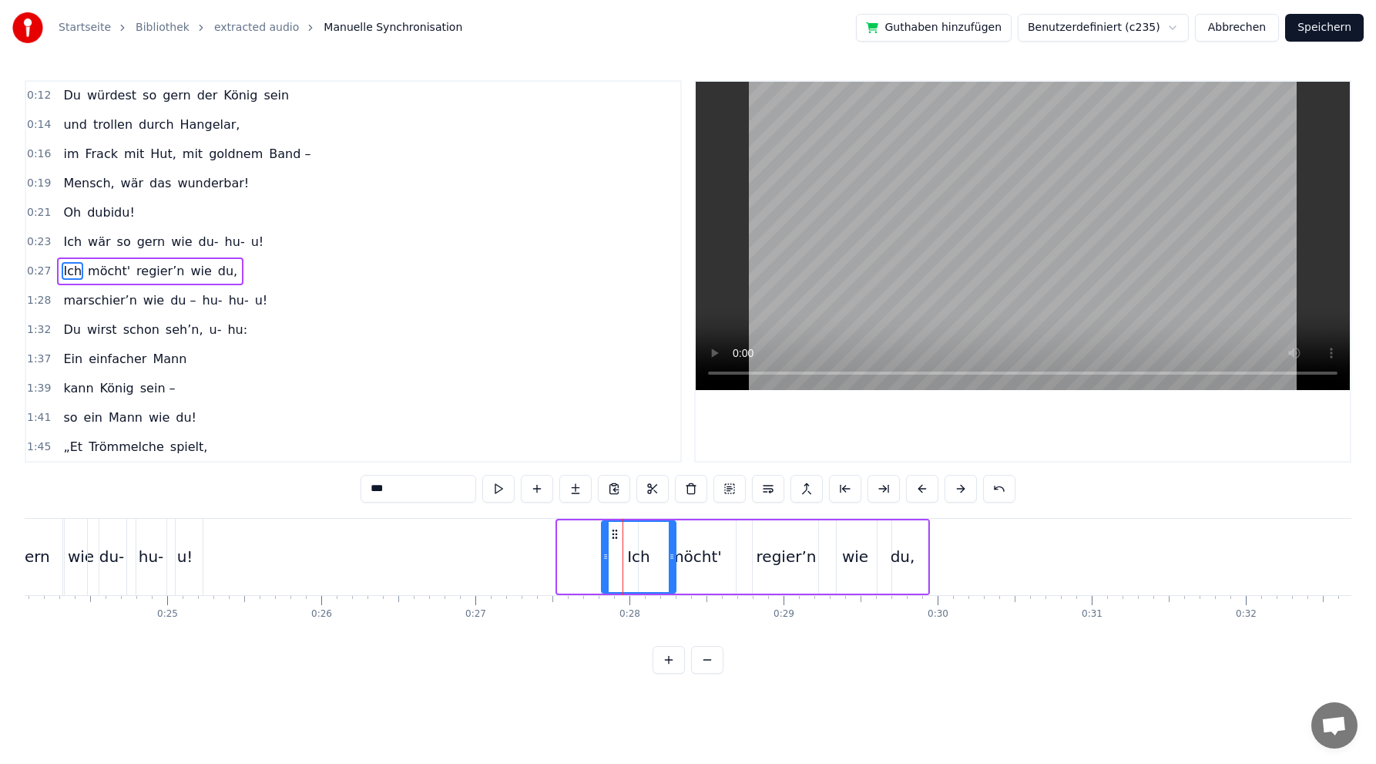
drag, startPoint x: 563, startPoint y: 532, endPoint x: 607, endPoint y: 547, distance: 46.6
click at [607, 547] on div at bounding box center [606, 557] width 6 height 70
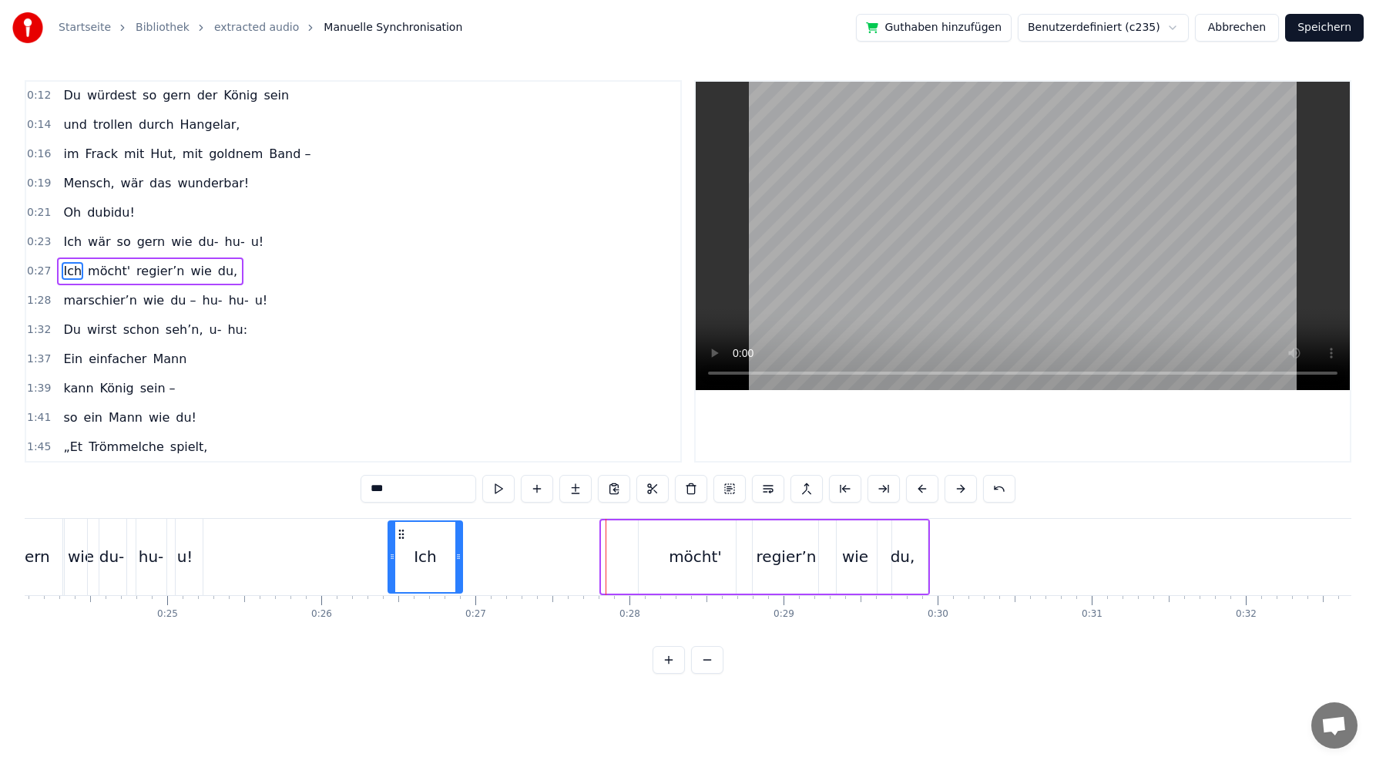
drag, startPoint x: 618, startPoint y: 530, endPoint x: 404, endPoint y: 536, distance: 214.3
click at [404, 536] on icon at bounding box center [401, 534] width 12 height 12
click at [690, 559] on div "möcht'" at bounding box center [695, 556] width 53 height 23
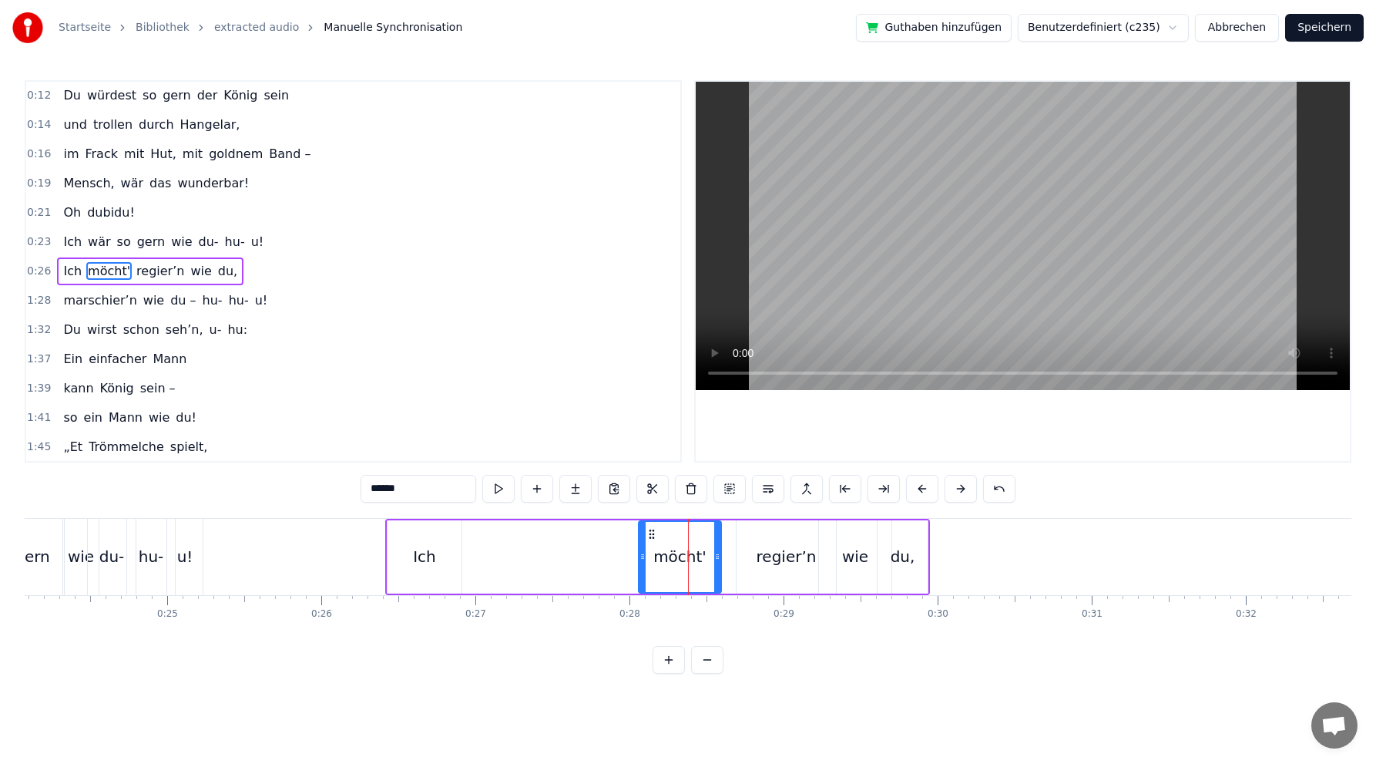
drag, startPoint x: 749, startPoint y: 556, endPoint x: 706, endPoint y: 549, distance: 43.6
click at [718, 553] on icon at bounding box center [717, 556] width 6 height 12
drag, startPoint x: 630, startPoint y: 536, endPoint x: 457, endPoint y: 529, distance: 172.7
click at [457, 529] on icon at bounding box center [457, 534] width 12 height 12
click at [775, 556] on div "regier’n" at bounding box center [787, 556] width 60 height 23
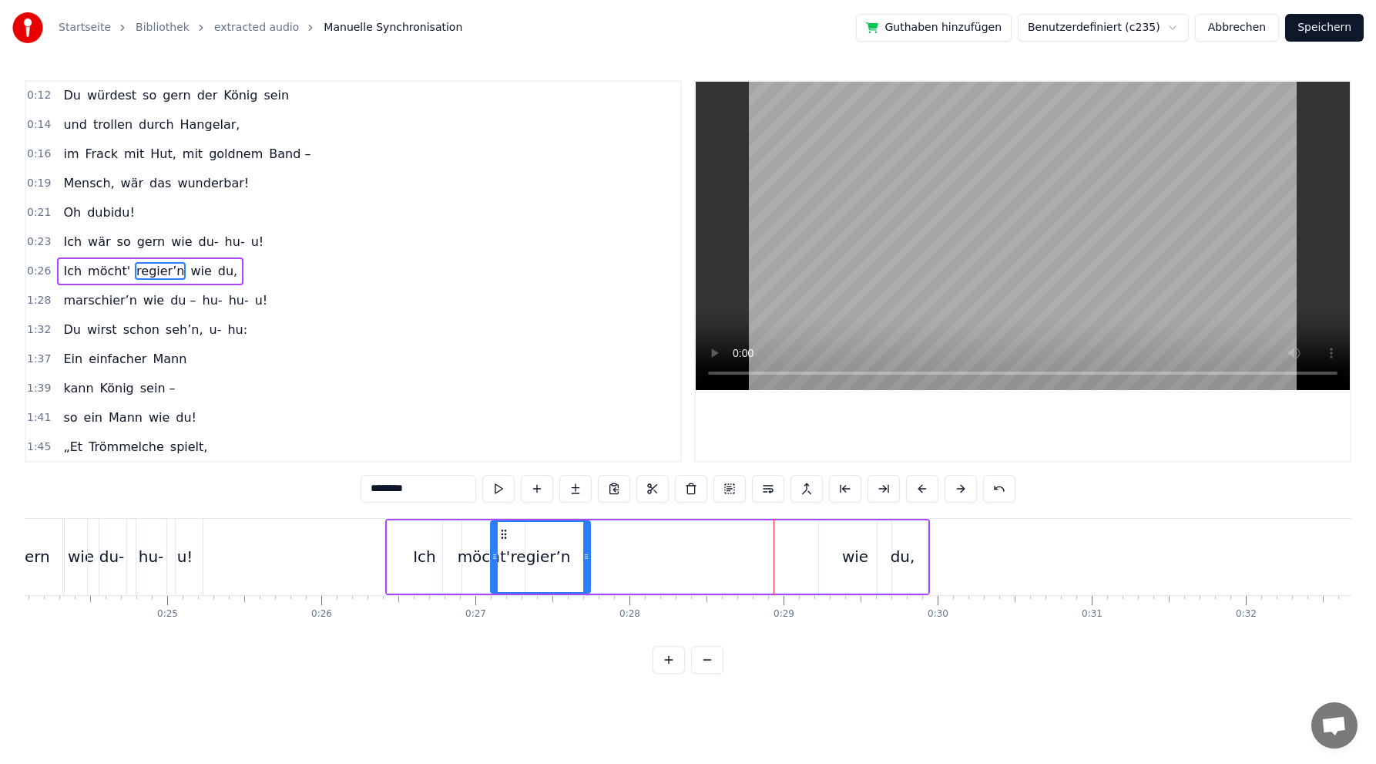
drag, startPoint x: 748, startPoint y: 533, endPoint x: 502, endPoint y: 533, distance: 245.8
click at [502, 533] on circle at bounding box center [502, 533] width 1 height 1
click at [855, 556] on div "wie" at bounding box center [855, 556] width 26 height 23
drag, startPoint x: 830, startPoint y: 531, endPoint x: 594, endPoint y: 529, distance: 235.8
click at [594, 529] on icon at bounding box center [596, 534] width 12 height 12
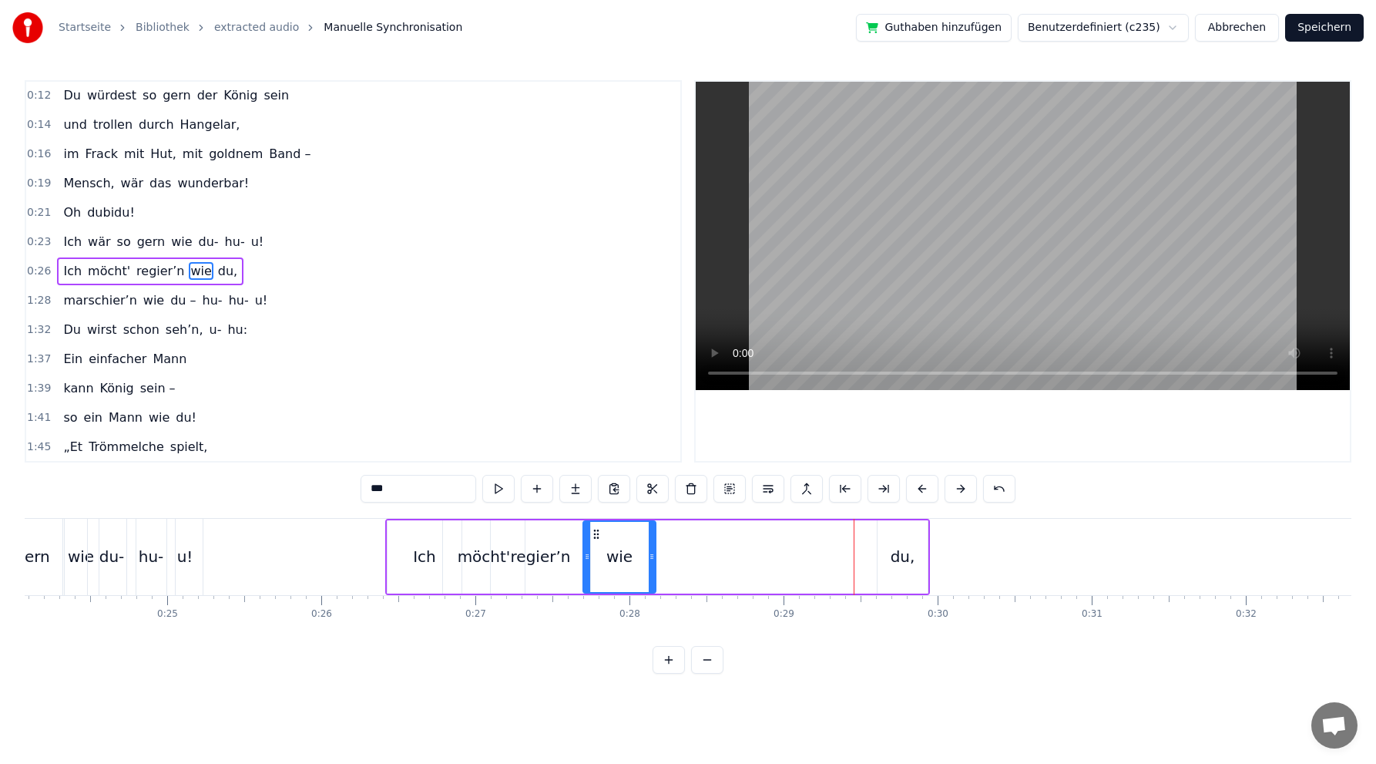
click at [896, 559] on div "du," at bounding box center [903, 556] width 25 height 23
type input "***"
drag, startPoint x: 889, startPoint y: 533, endPoint x: 656, endPoint y: 526, distance: 233.6
click at [656, 526] on div "du," at bounding box center [669, 557] width 49 height 70
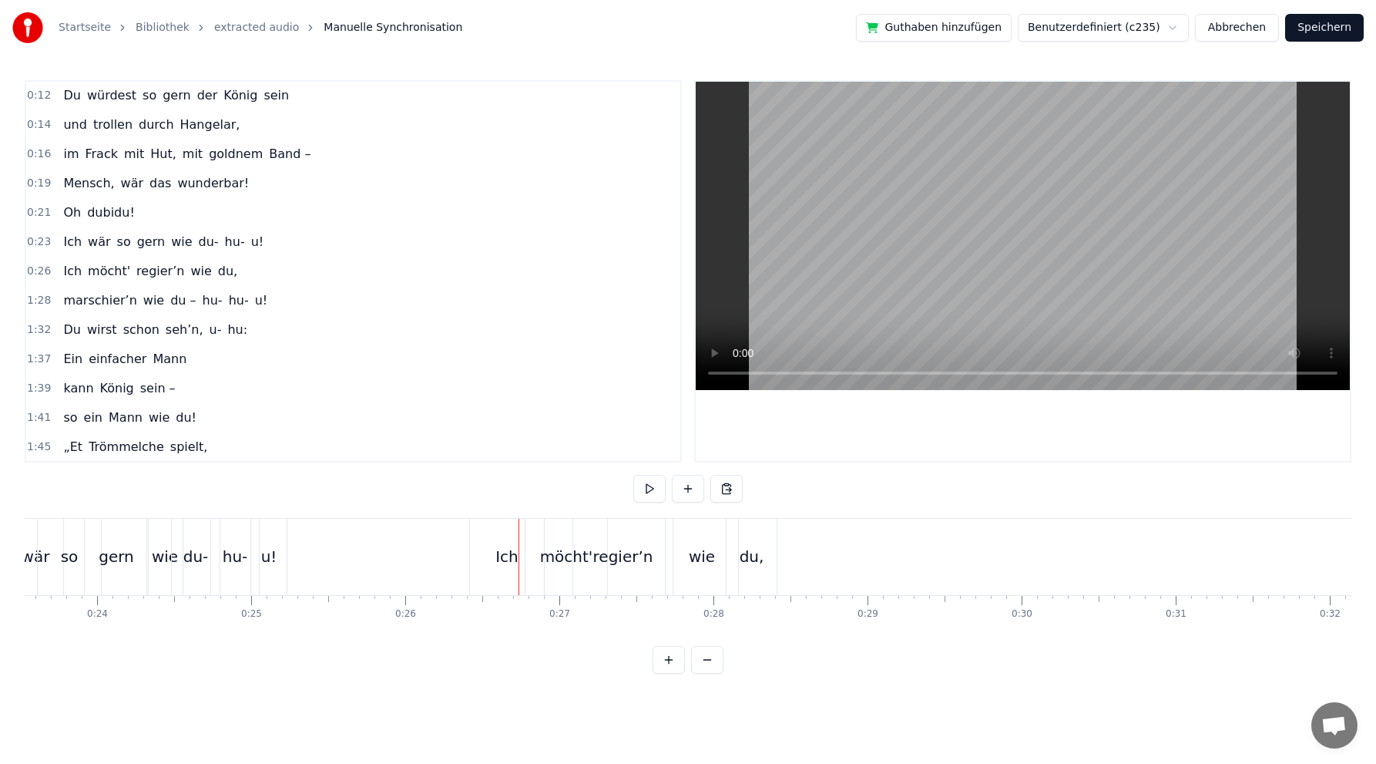
scroll to position [0, 3628]
click at [501, 556] on div "Ich" at bounding box center [506, 556] width 23 height 23
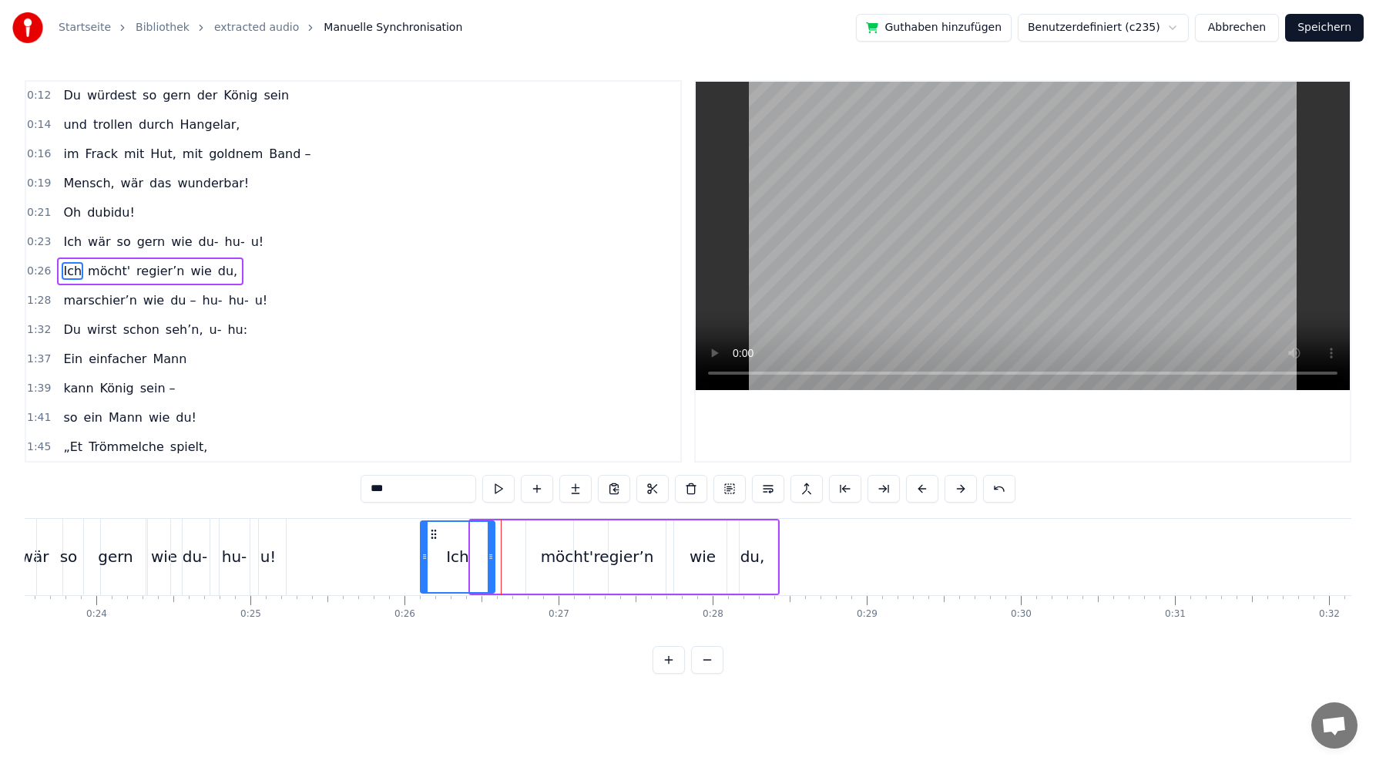
drag, startPoint x: 485, startPoint y: 532, endPoint x: 435, endPoint y: 518, distance: 52.0
click at [553, 557] on div "möcht'" at bounding box center [567, 556] width 53 height 23
drag, startPoint x: 540, startPoint y: 529, endPoint x: 492, endPoint y: 528, distance: 48.6
click at [492, 528] on icon at bounding box center [490, 534] width 12 height 12
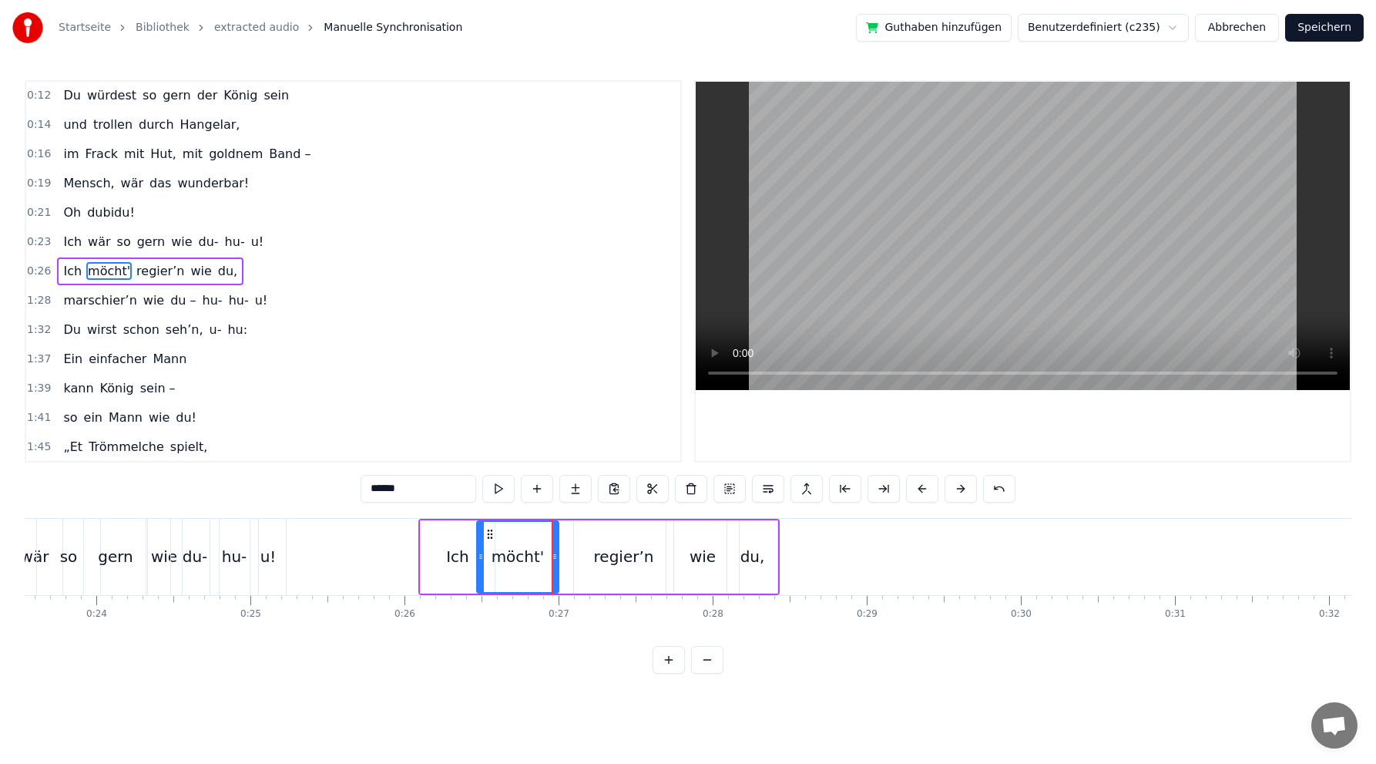
click at [616, 556] on div "regier’n" at bounding box center [624, 556] width 60 height 23
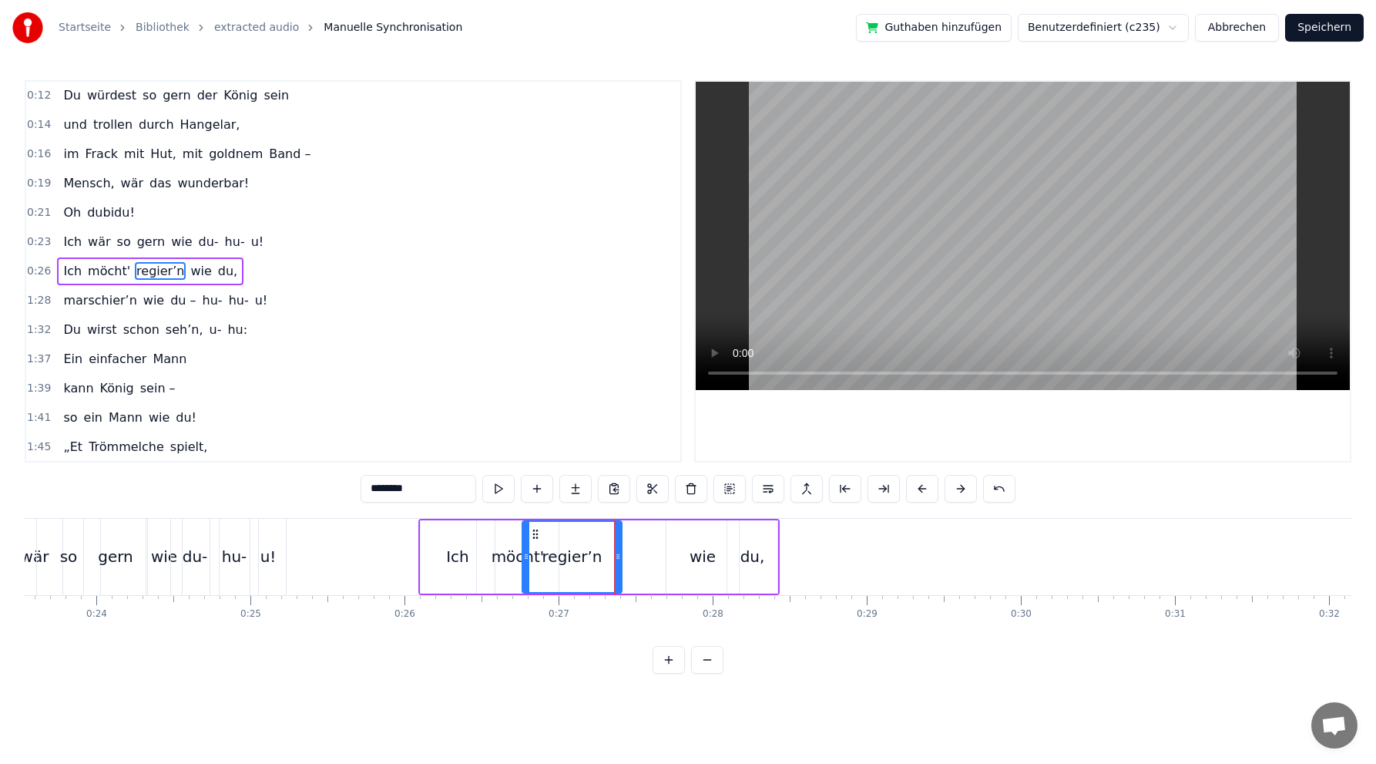
drag, startPoint x: 586, startPoint y: 529, endPoint x: 534, endPoint y: 527, distance: 51.7
click at [534, 528] on icon at bounding box center [535, 534] width 12 height 12
drag, startPoint x: 525, startPoint y: 547, endPoint x: 546, endPoint y: 543, distance: 21.9
click at [546, 543] on div at bounding box center [548, 557] width 6 height 70
click at [551, 529] on icon at bounding box center [550, 534] width 12 height 12
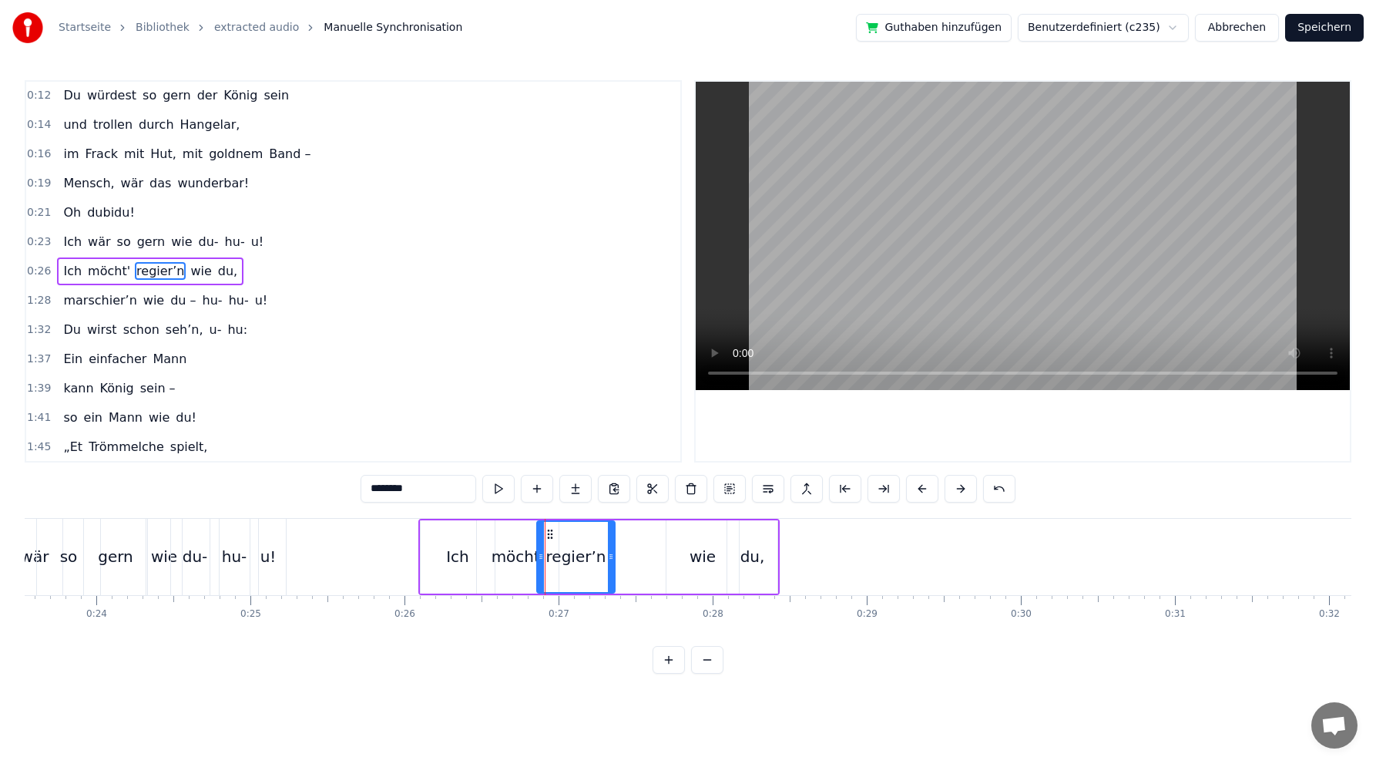
click at [696, 562] on div "wie" at bounding box center [703, 556] width 26 height 23
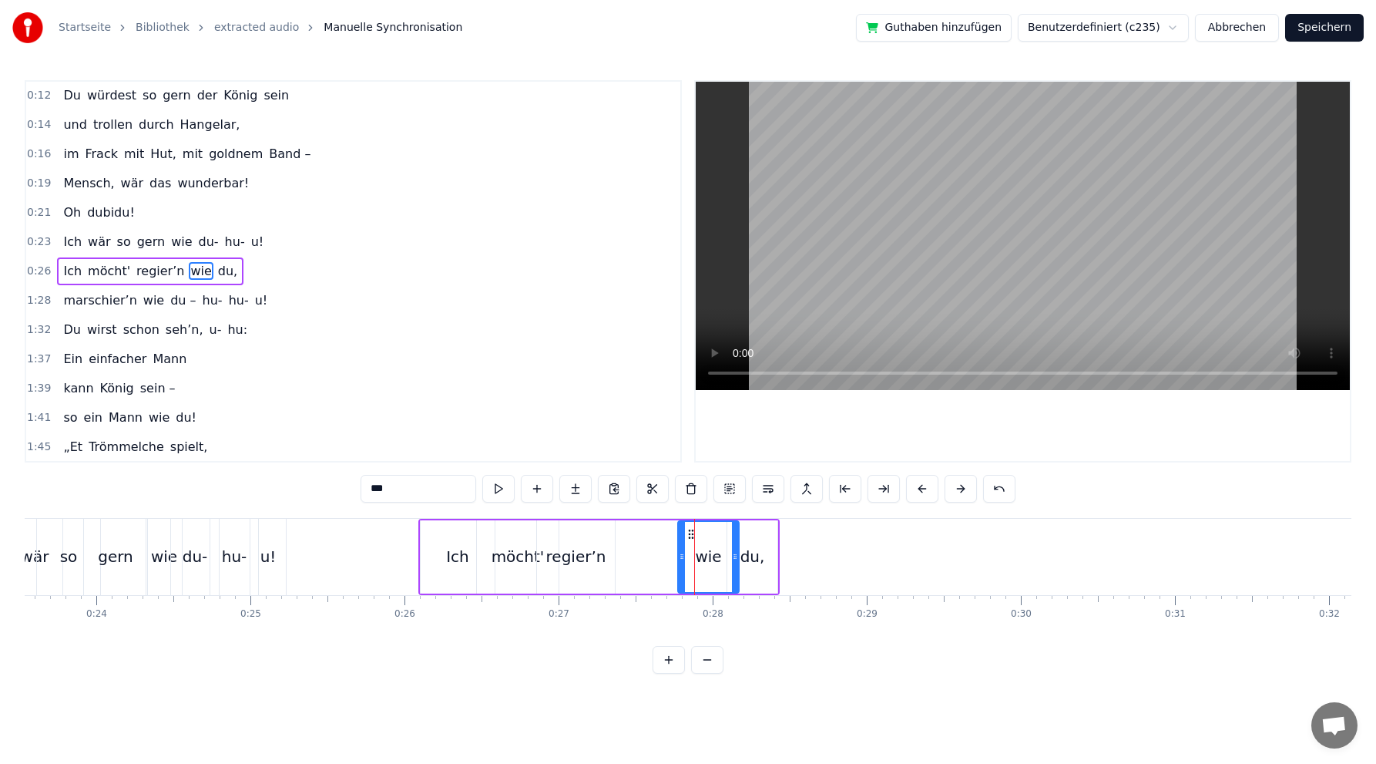
drag, startPoint x: 668, startPoint y: 555, endPoint x: 680, endPoint y: 552, distance: 12.0
click at [680, 552] on icon at bounding box center [682, 556] width 6 height 12
drag, startPoint x: 690, startPoint y: 536, endPoint x: 620, endPoint y: 534, distance: 69.4
click at [620, 534] on icon at bounding box center [622, 534] width 12 height 12
click at [753, 555] on div "du," at bounding box center [753, 556] width 25 height 23
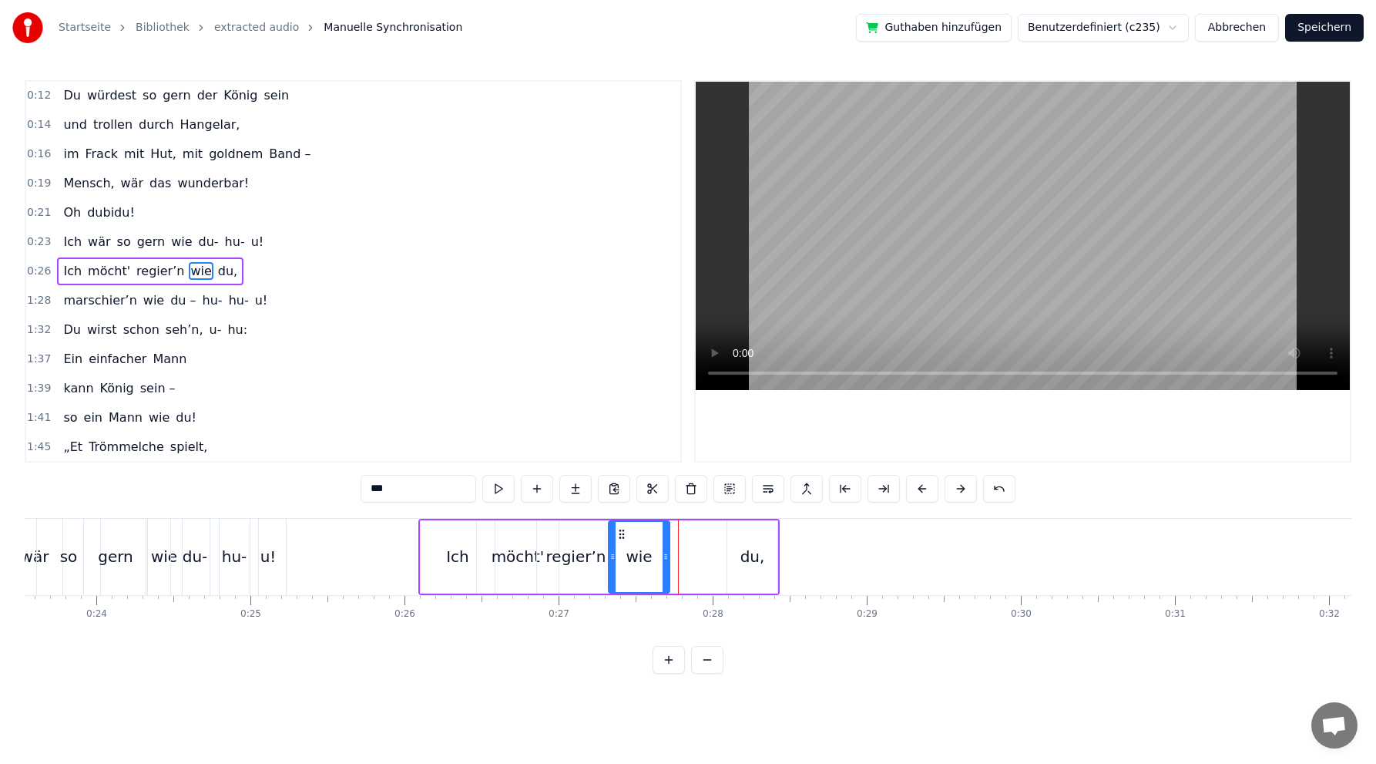
type input "***"
drag, startPoint x: 733, startPoint y: 532, endPoint x: 686, endPoint y: 535, distance: 47.1
click at [686, 535] on icon at bounding box center [688, 534] width 12 height 12
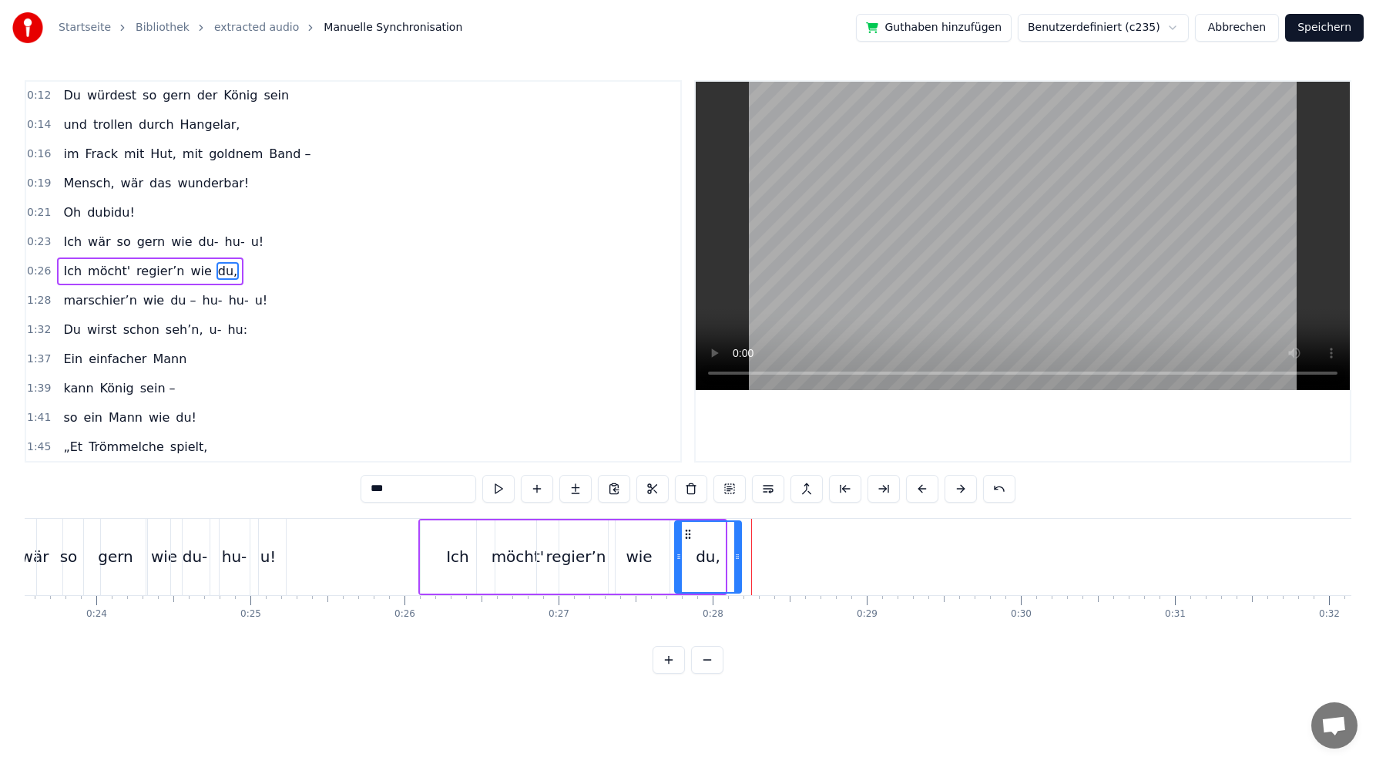
drag, startPoint x: 723, startPoint y: 556, endPoint x: 739, endPoint y: 553, distance: 16.5
click at [739, 553] on icon at bounding box center [737, 556] width 6 height 12
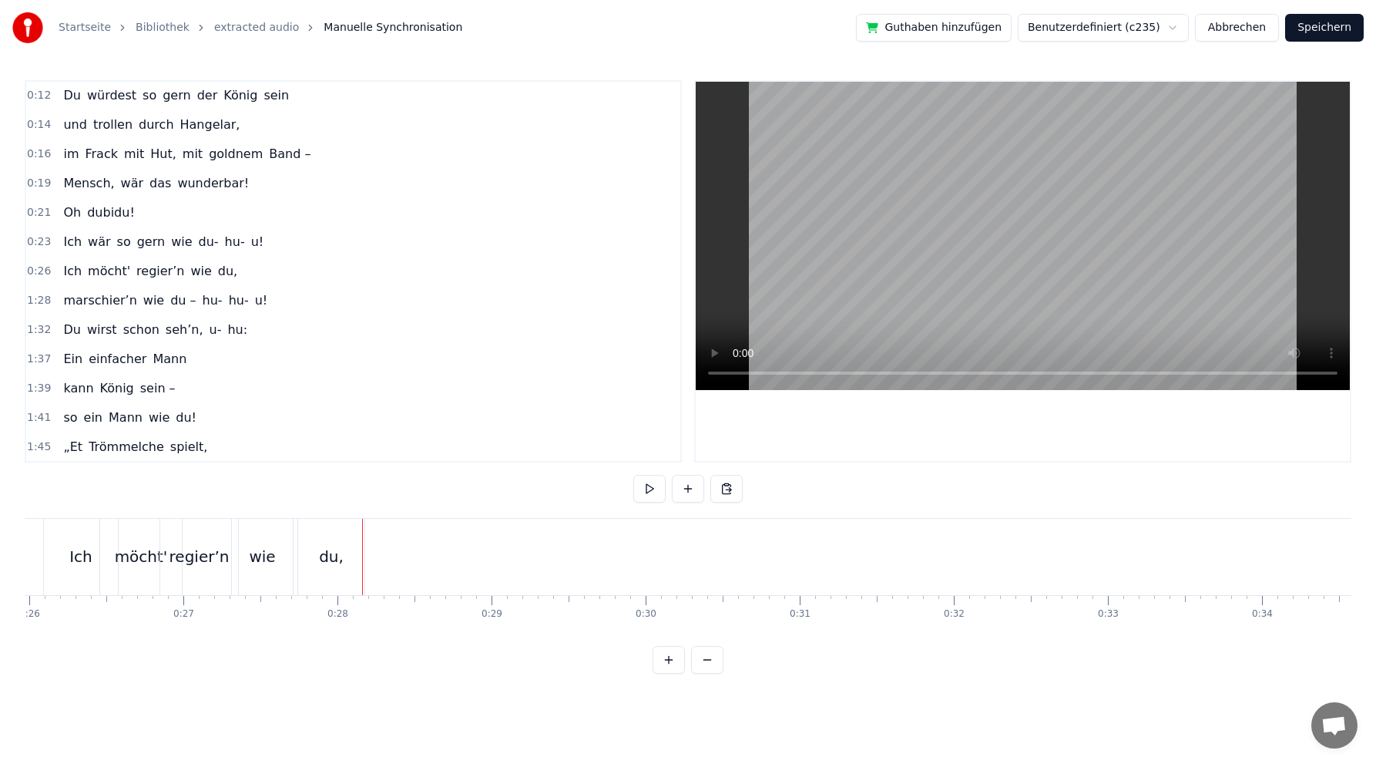
scroll to position [0, 4217]
click at [236, 287] on div "marschier’n wie du – hu- hu- u!" at bounding box center [165, 301] width 217 height 28
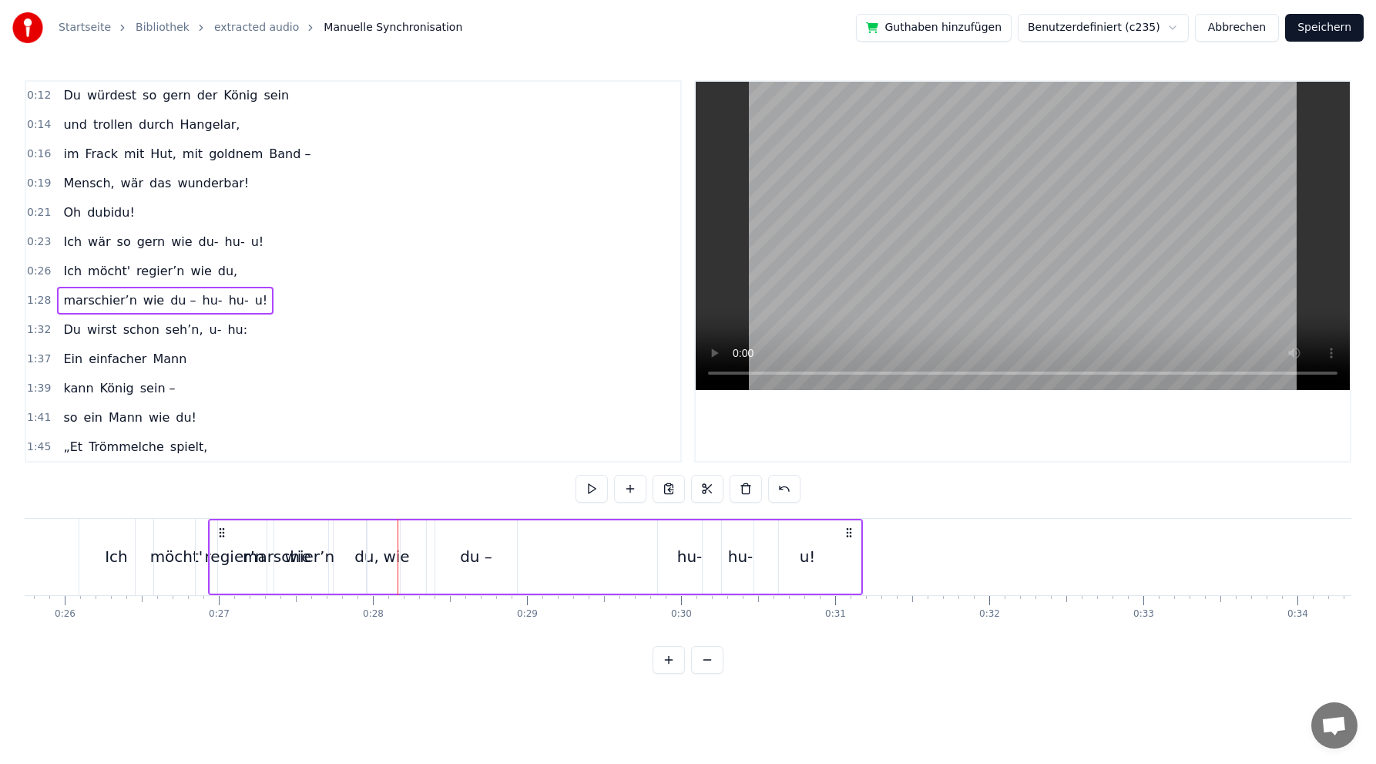
scroll to position [0, 3943]
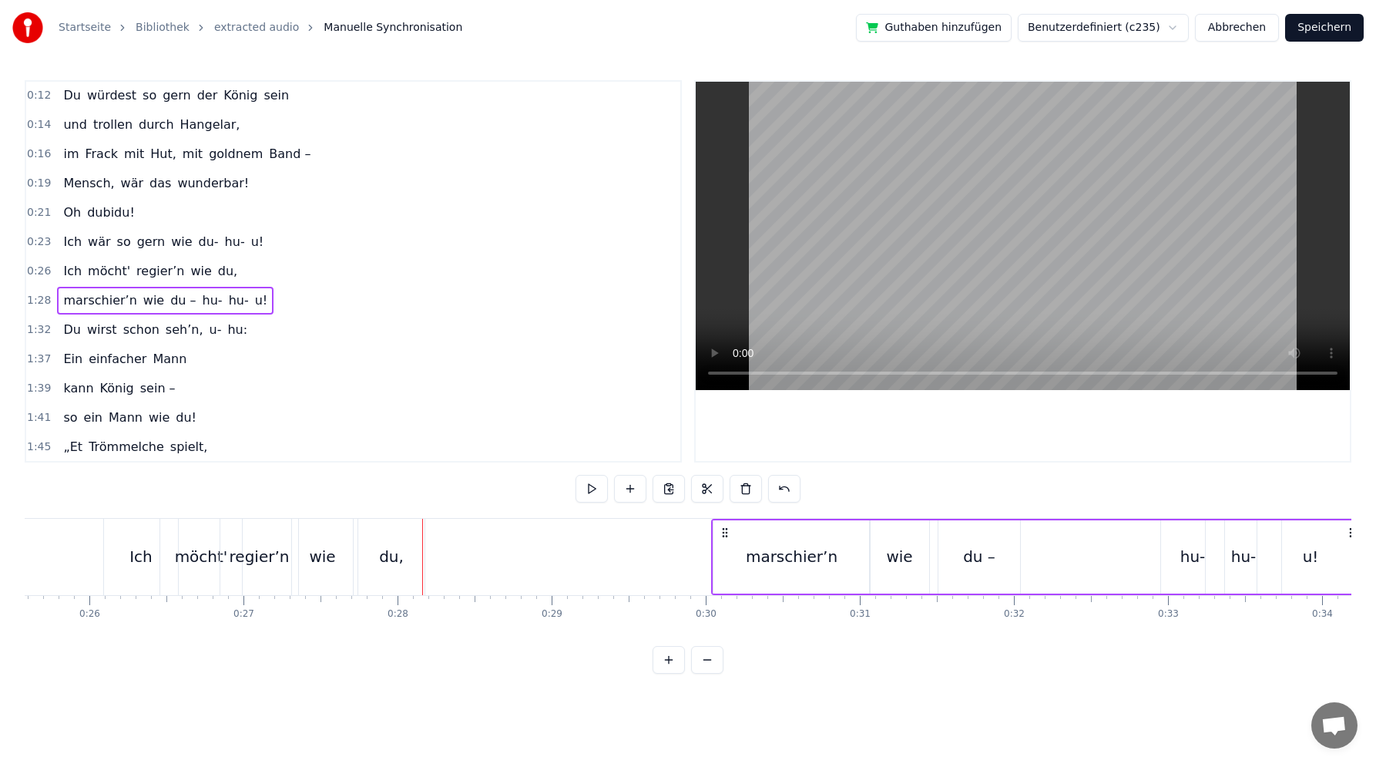
drag, startPoint x: 113, startPoint y: 531, endPoint x: 855, endPoint y: 500, distance: 742.0
click at [860, 502] on div "0:02 Du bist der Supertünnes im Schützenhaus, 0:05 der beste Schütze hier. 0:07…" at bounding box center [688, 376] width 1327 height 593
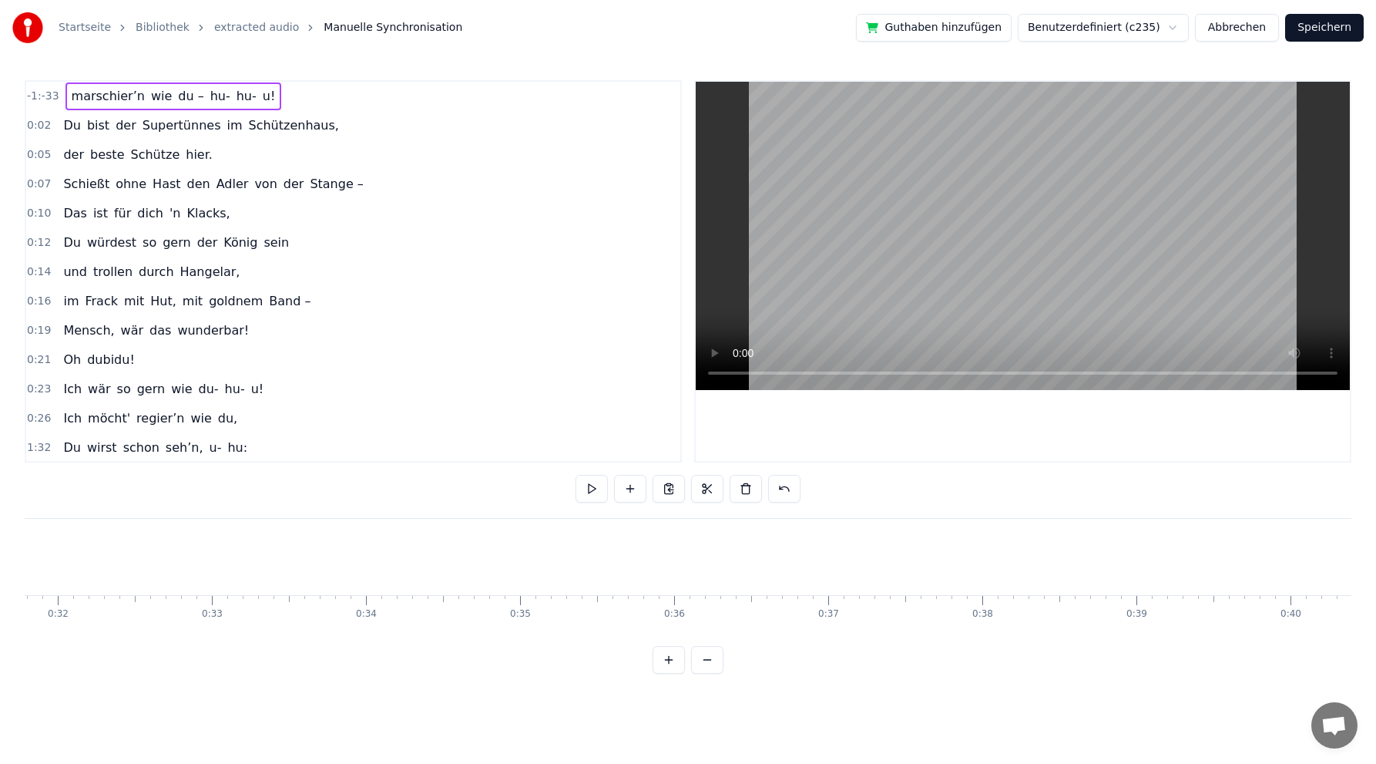
scroll to position [0, 4390]
click at [791, 481] on button at bounding box center [784, 489] width 32 height 28
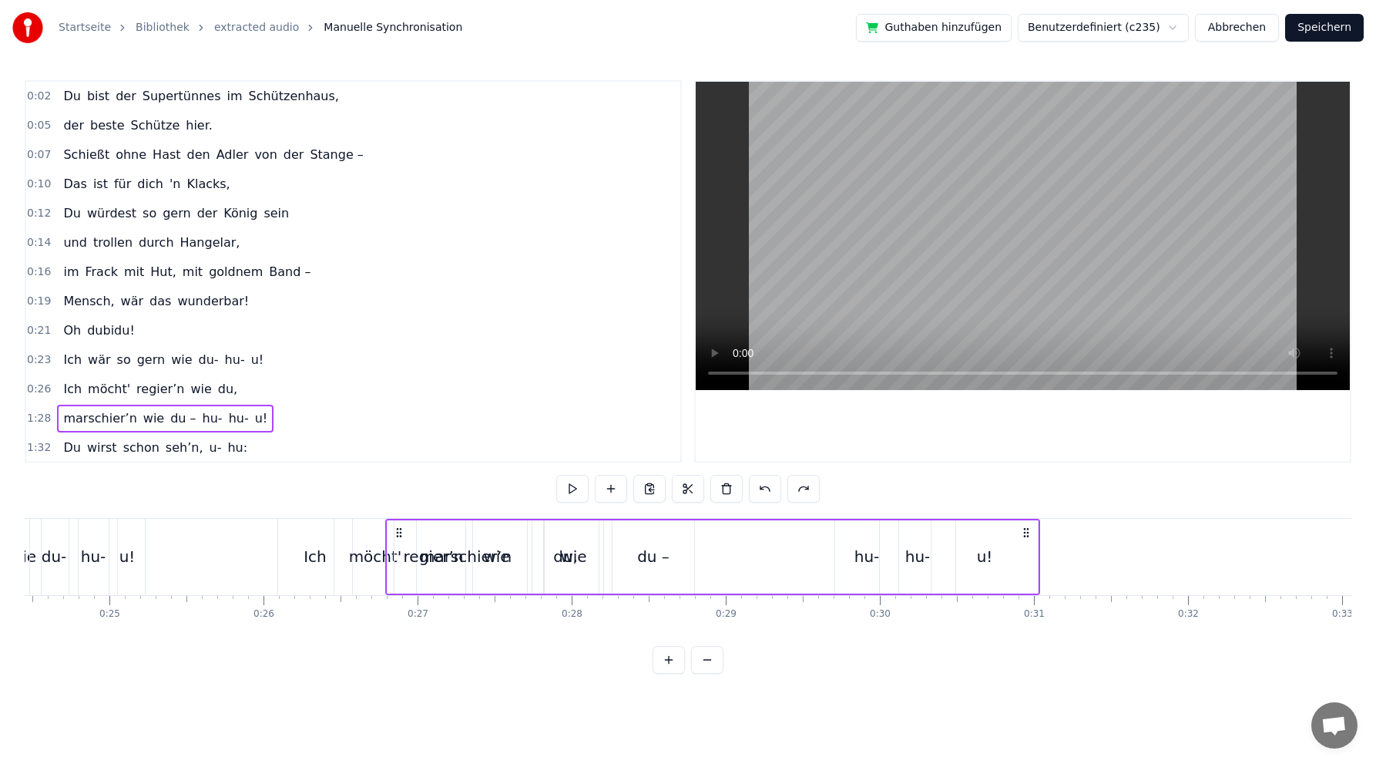
scroll to position [0, 3725]
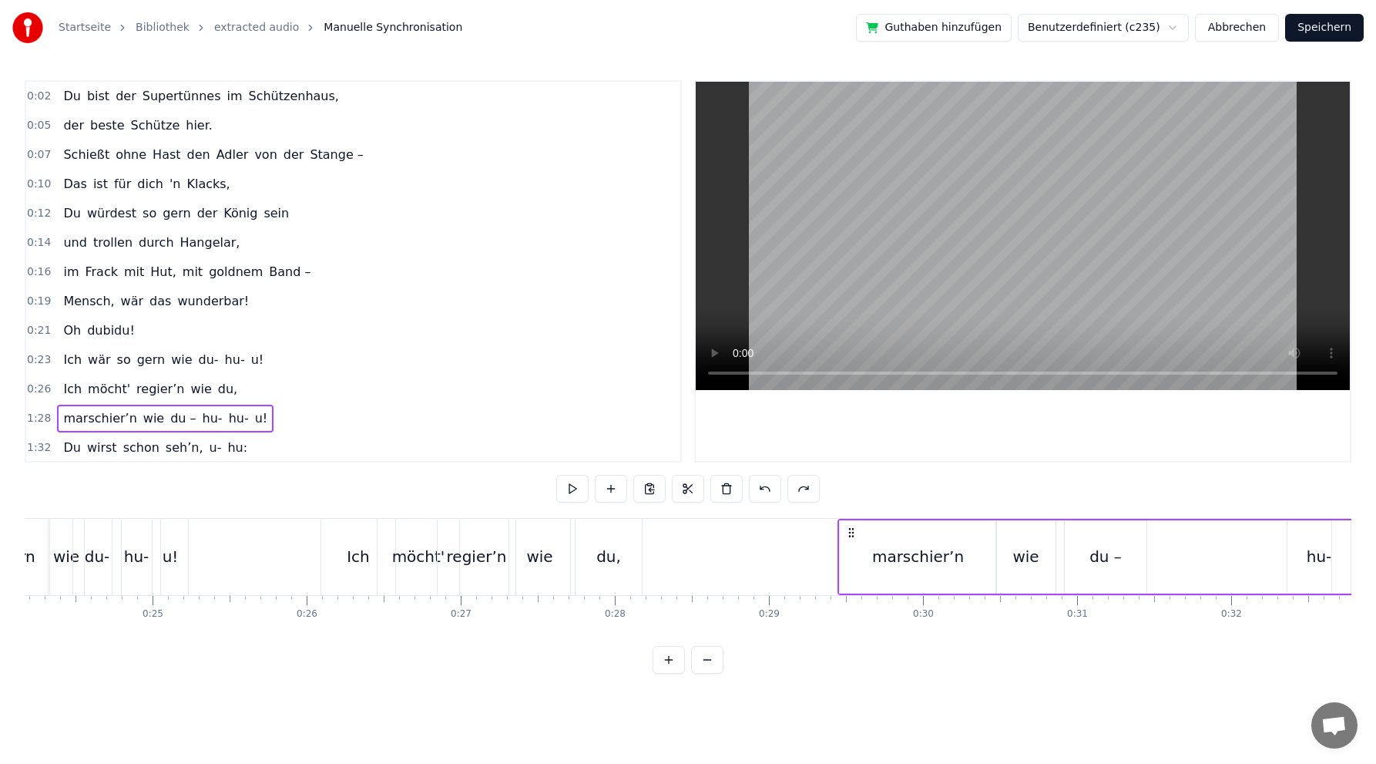
drag, startPoint x: 535, startPoint y: 535, endPoint x: 847, endPoint y: 563, distance: 313.4
click at [848, 563] on div "marschier’n wie du – hu- hu- u!" at bounding box center [1165, 557] width 655 height 76
click at [878, 553] on div "marschier’n" at bounding box center [917, 556] width 92 height 23
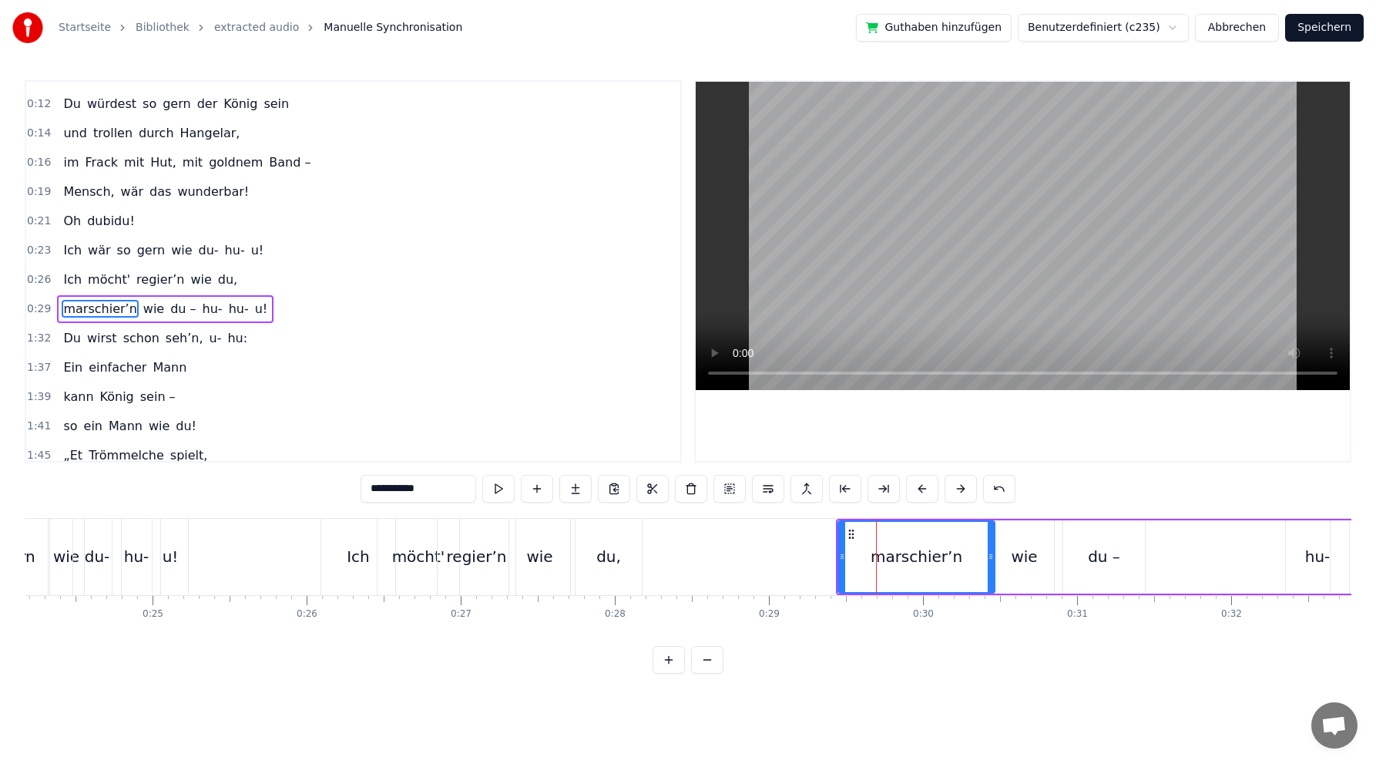
scroll to position [147, 0]
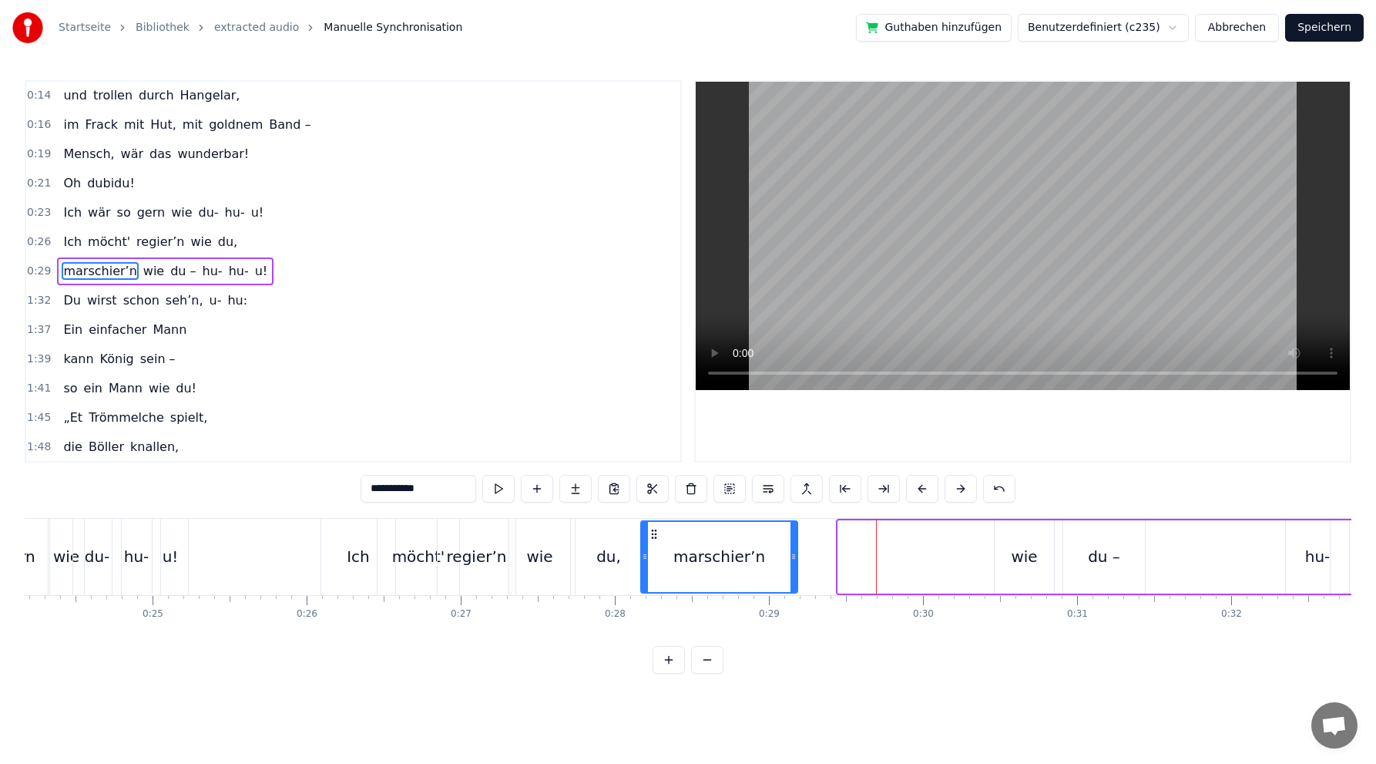
drag, startPoint x: 852, startPoint y: 530, endPoint x: 654, endPoint y: 527, distance: 197.3
click at [654, 528] on icon at bounding box center [654, 534] width 12 height 12
drag, startPoint x: 208, startPoint y: 631, endPoint x: 200, endPoint y: 634, distance: 8.3
click at [200, 634] on div "Du bist der Supertünnes im Schützenhaus, der beste Schütze hier. Schießt ohne H…" at bounding box center [688, 576] width 1327 height 116
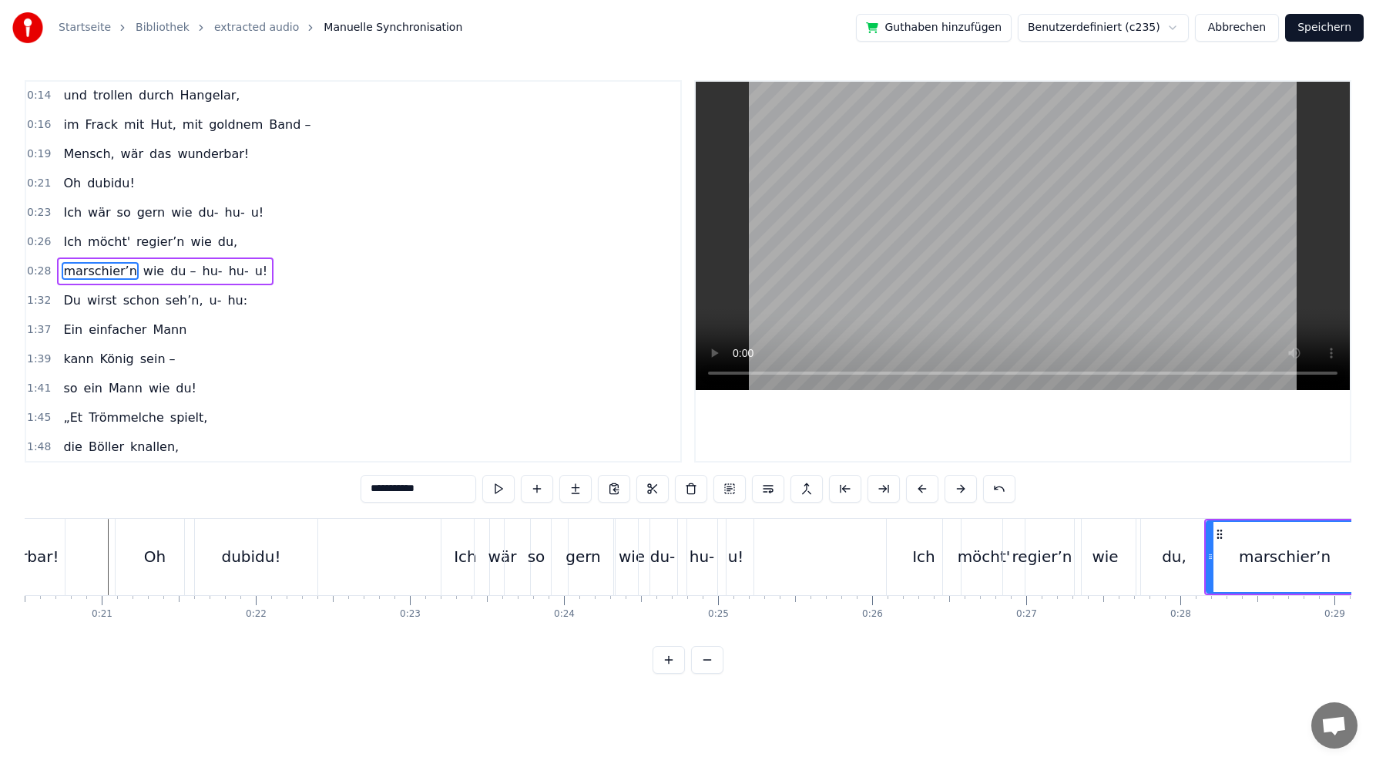
scroll to position [0, 3096]
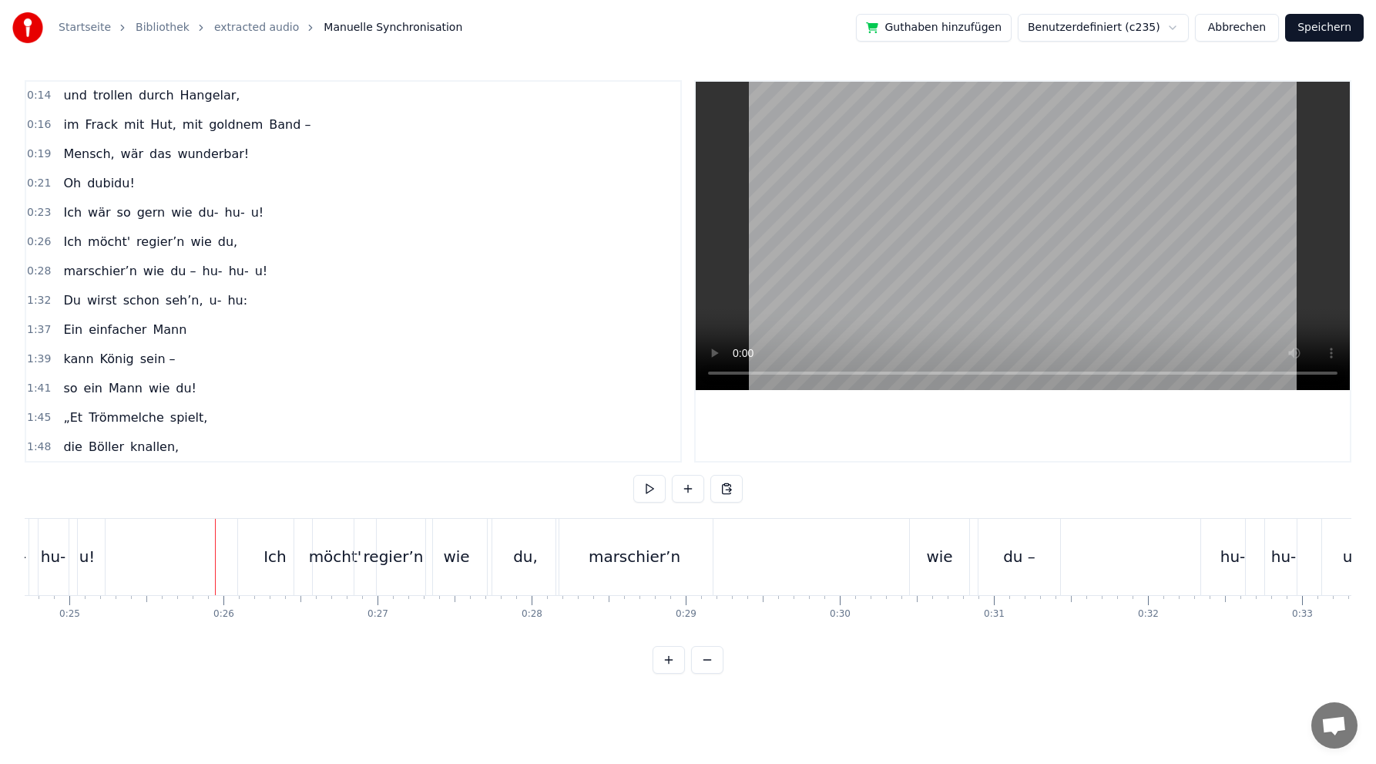
scroll to position [0, 3835]
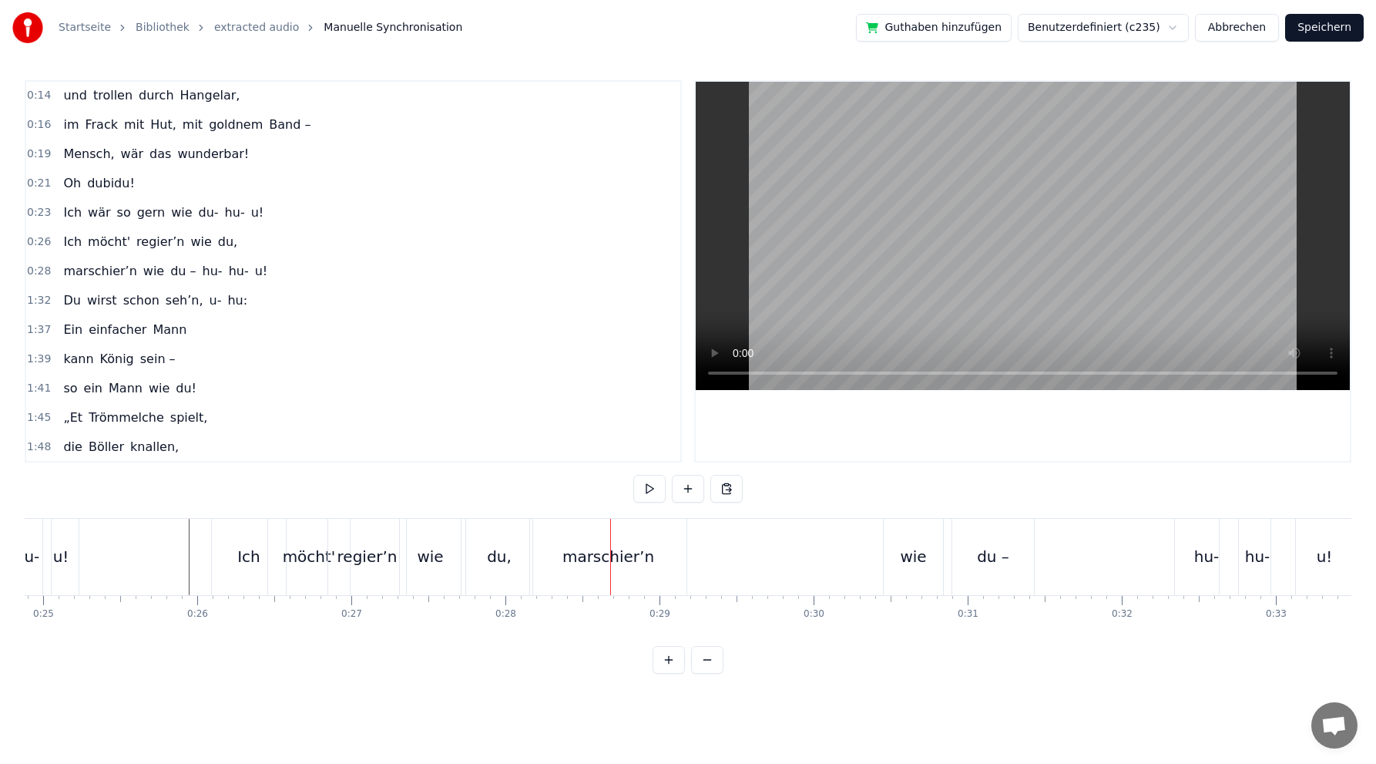
click at [598, 555] on div "marschier’n" at bounding box center [609, 556] width 92 height 23
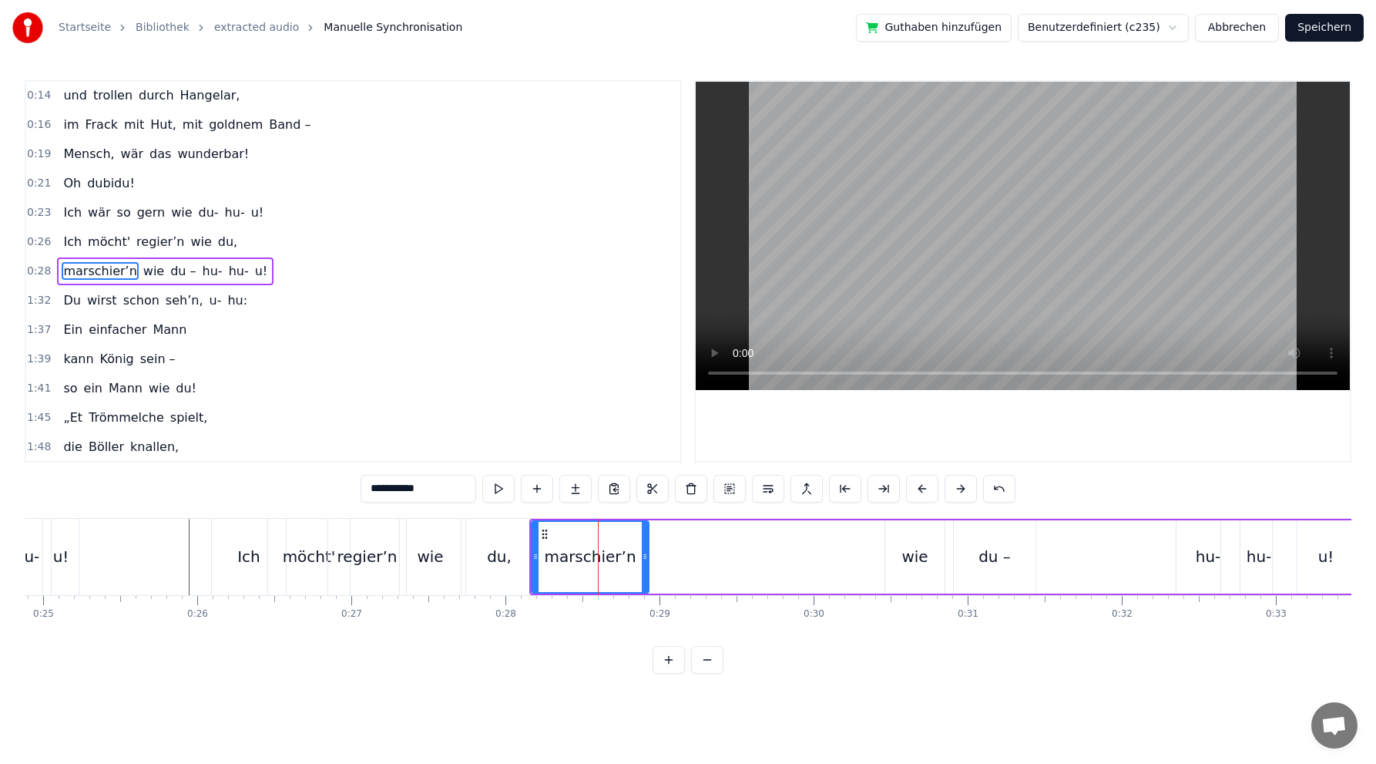
drag, startPoint x: 684, startPoint y: 556, endPoint x: 625, endPoint y: 552, distance: 58.7
click at [644, 552] on icon at bounding box center [645, 556] width 6 height 12
drag, startPoint x: 549, startPoint y: 530, endPoint x: 536, endPoint y: 536, distance: 14.5
click at [536, 536] on icon at bounding box center [532, 534] width 12 height 12
click at [909, 556] on div "wie" at bounding box center [915, 556] width 26 height 23
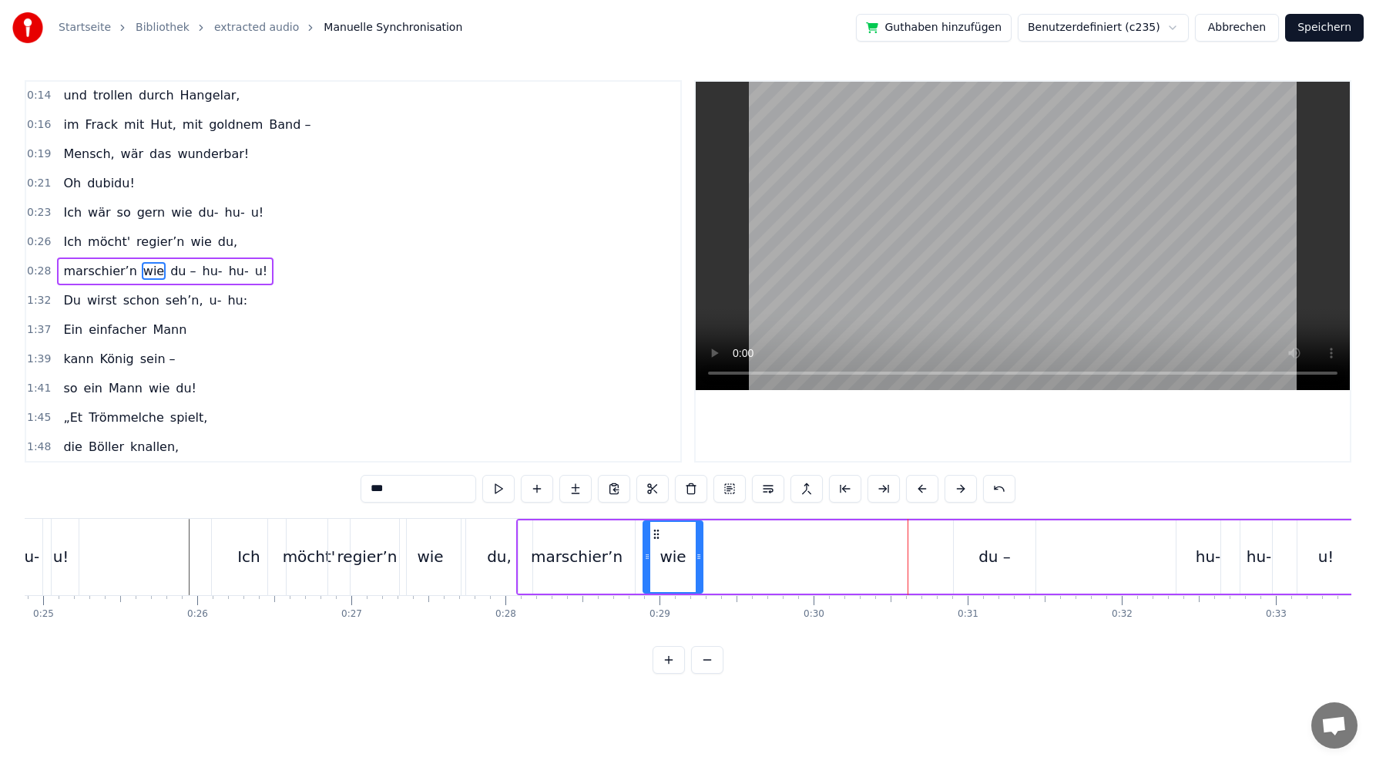
drag, startPoint x: 899, startPoint y: 533, endPoint x: 657, endPoint y: 526, distance: 242.1
click at [657, 526] on div "wie" at bounding box center [673, 557] width 58 height 70
click at [611, 556] on div "marschier’n" at bounding box center [577, 556] width 92 height 23
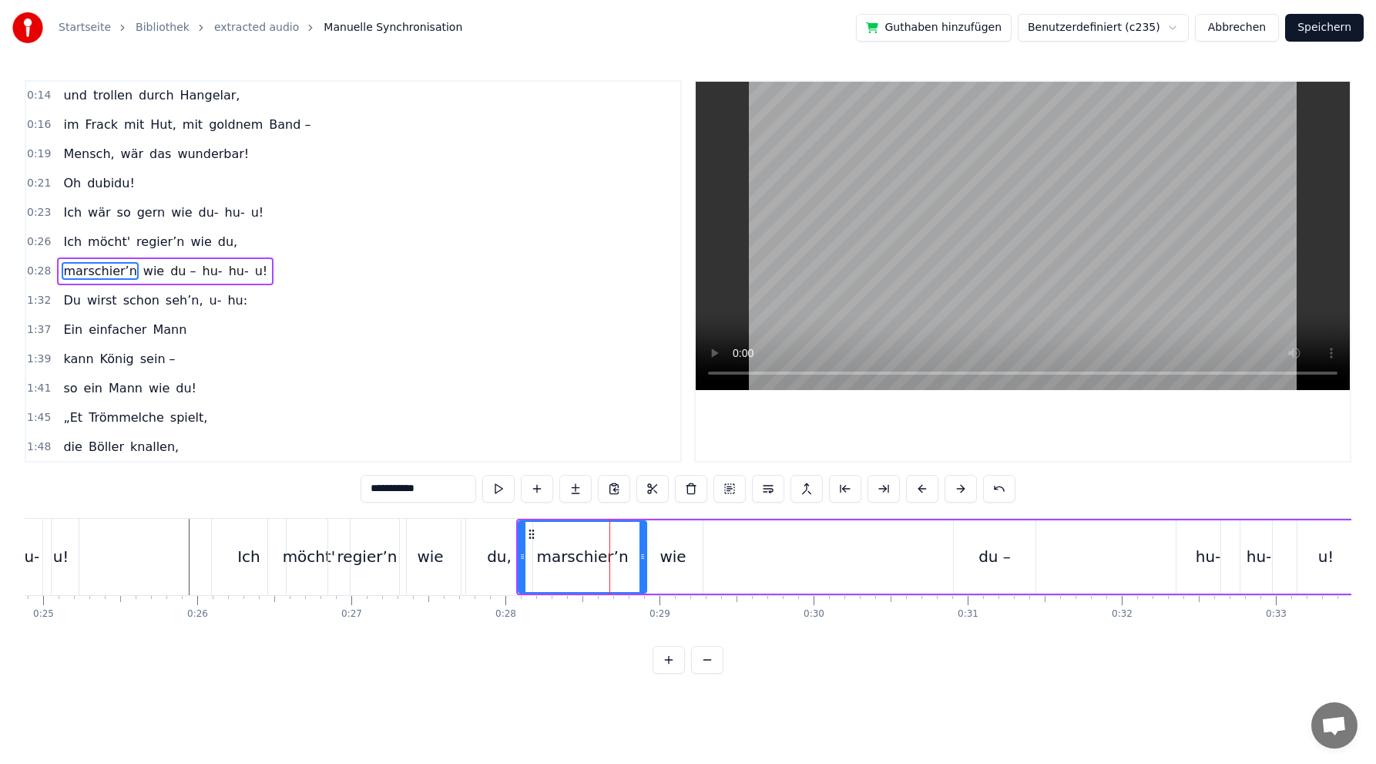
drag, startPoint x: 631, startPoint y: 556, endPoint x: 642, endPoint y: 553, distance: 11.0
click at [642, 553] on icon at bounding box center [643, 556] width 6 height 12
click at [986, 560] on div "du –" at bounding box center [995, 556] width 32 height 23
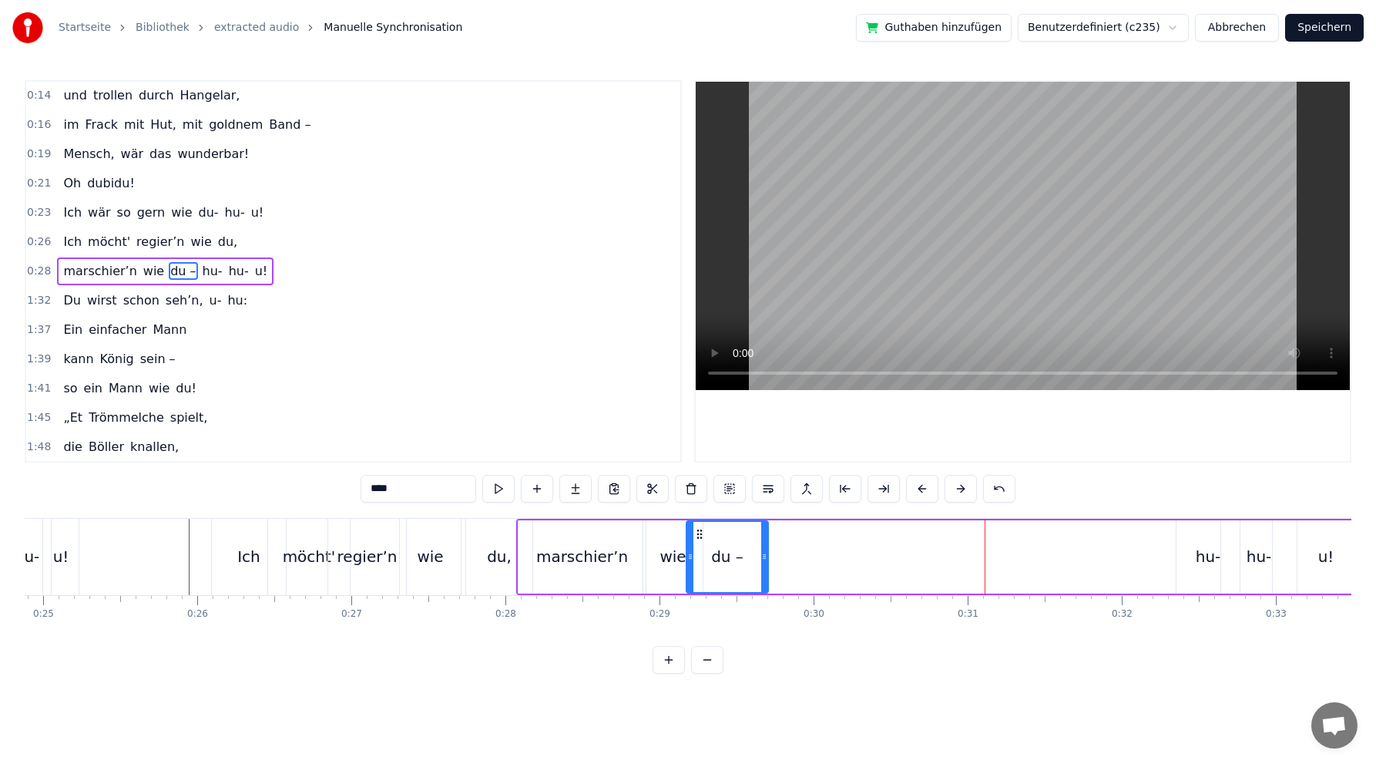
drag, startPoint x: 968, startPoint y: 530, endPoint x: 700, endPoint y: 527, distance: 268.2
click at [700, 528] on icon at bounding box center [700, 534] width 12 height 12
click at [1200, 556] on div "hu-" at bounding box center [1208, 556] width 25 height 23
drag, startPoint x: 1189, startPoint y: 531, endPoint x: 753, endPoint y: 529, distance: 436.2
click at [753, 529] on icon at bounding box center [754, 534] width 12 height 12
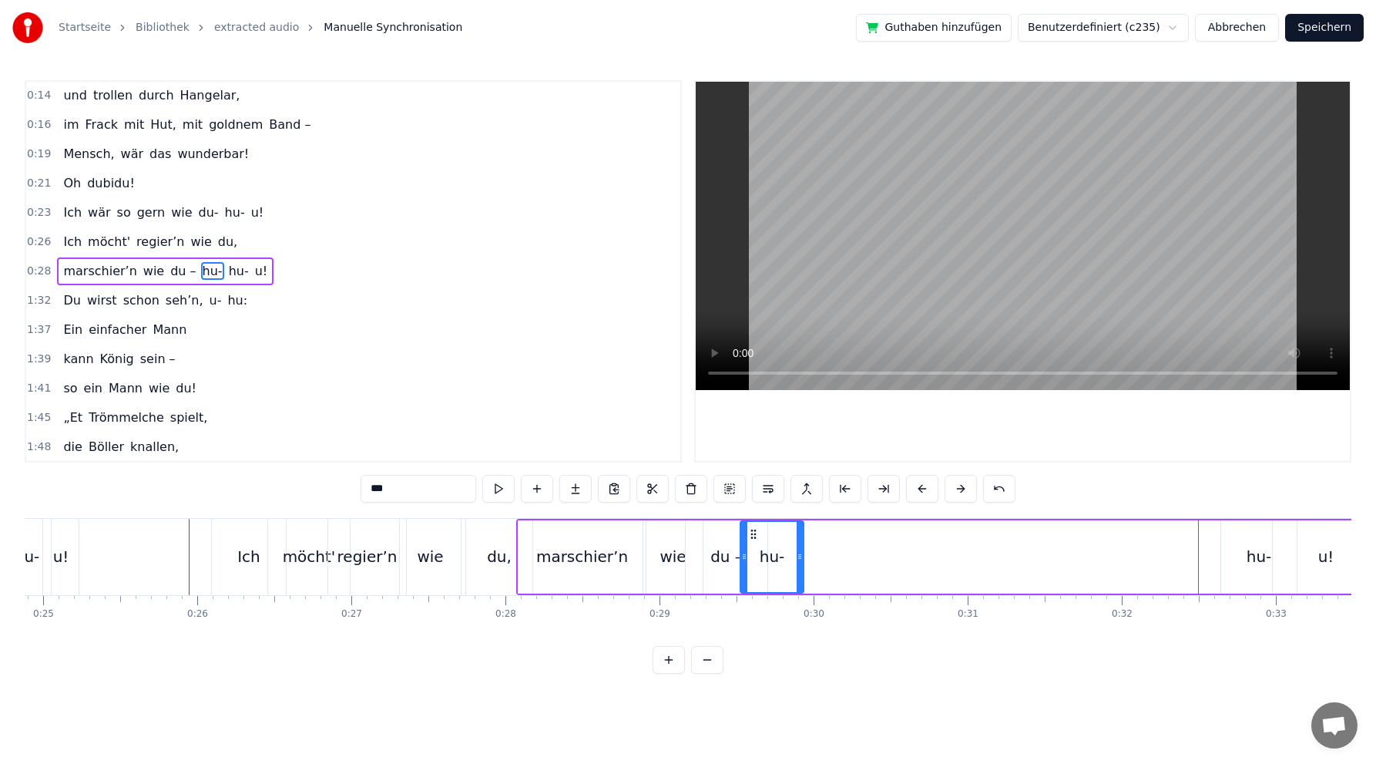
click at [1261, 557] on div "hu-" at bounding box center [1259, 556] width 25 height 23
drag, startPoint x: 1235, startPoint y: 532, endPoint x: 798, endPoint y: 531, distance: 437.0
click at [798, 531] on icon at bounding box center [798, 534] width 12 height 12
click at [1320, 556] on div "u!" at bounding box center [1327, 556] width 16 height 23
type input "**"
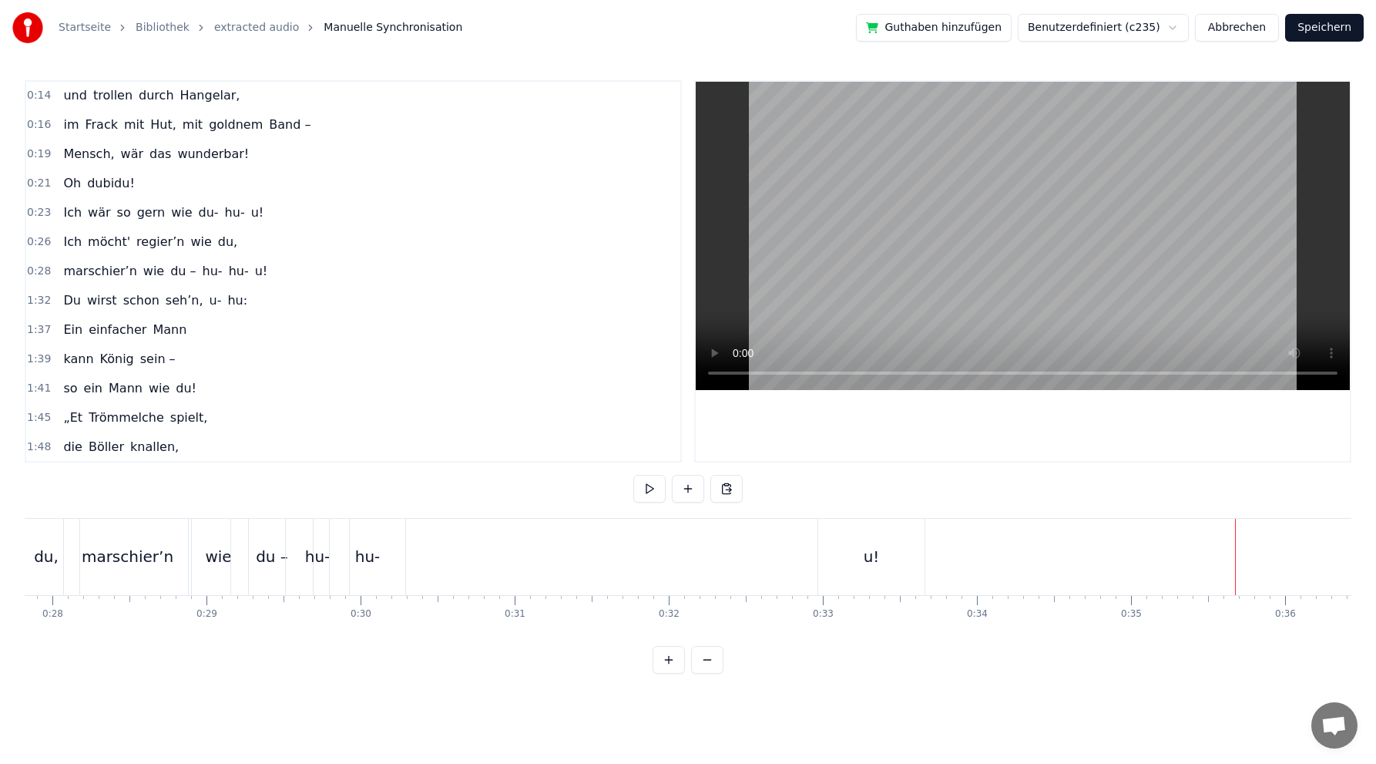
scroll to position [0, 4281]
click at [865, 560] on div "u!" at bounding box center [878, 557] width 106 height 76
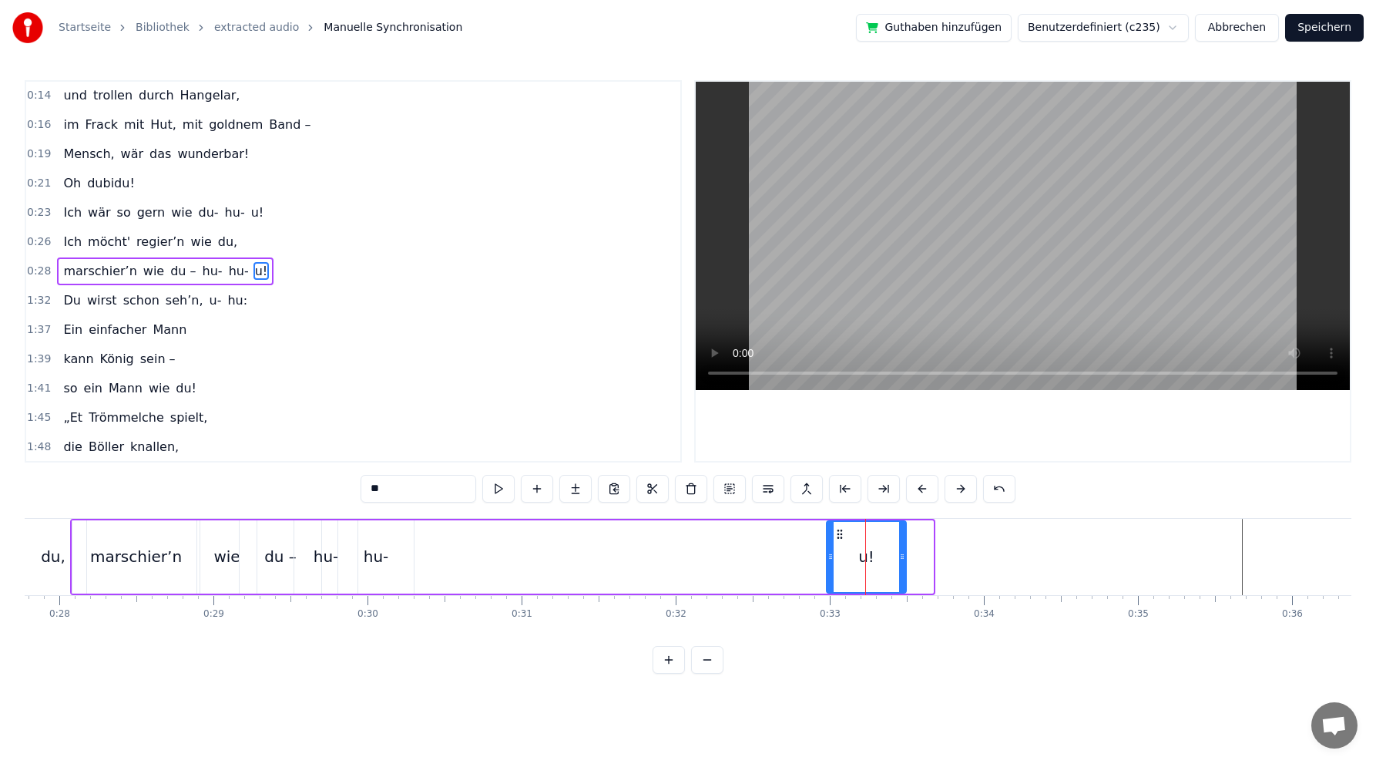
drag, startPoint x: 931, startPoint y: 556, endPoint x: 875, endPoint y: 553, distance: 55.5
click at [903, 557] on icon at bounding box center [902, 556] width 6 height 12
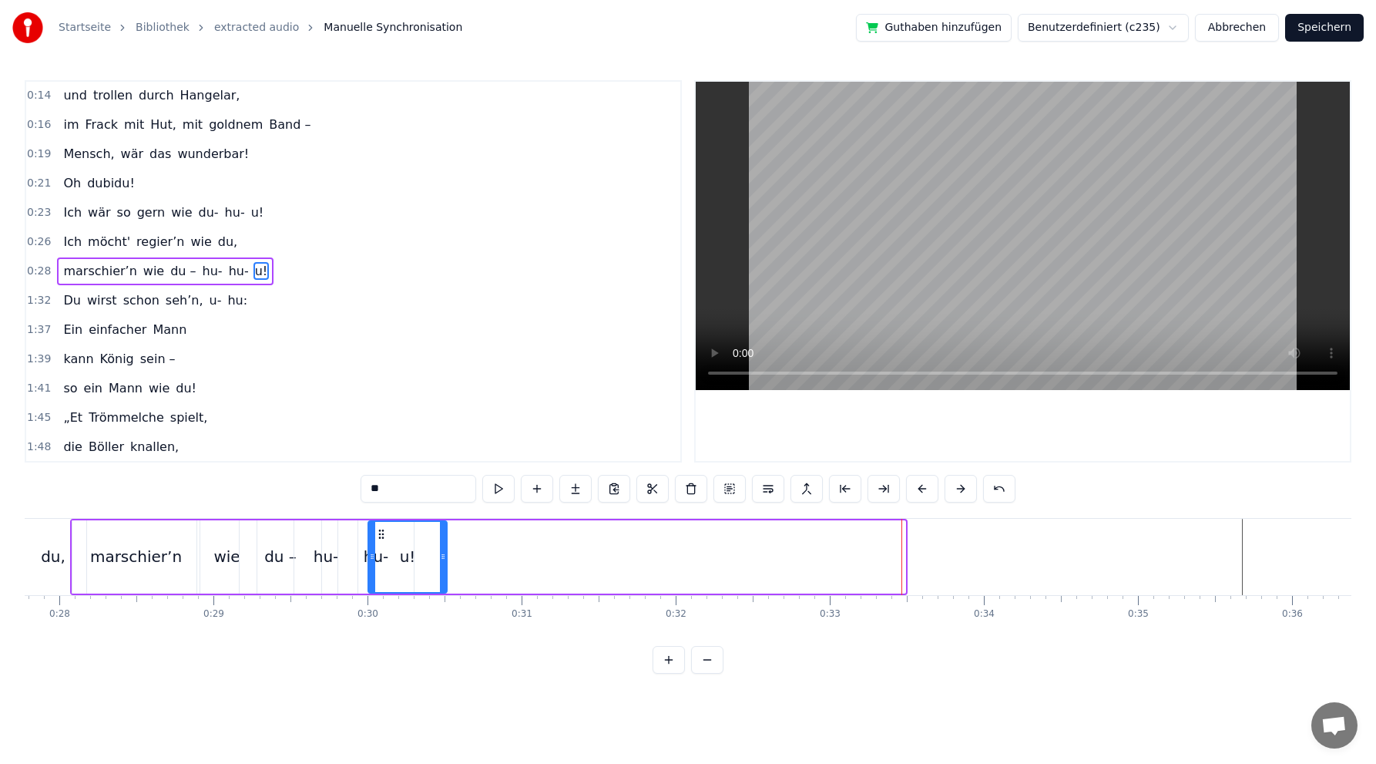
drag, startPoint x: 836, startPoint y: 532, endPoint x: 378, endPoint y: 526, distance: 458.6
click at [378, 526] on div "u!" at bounding box center [407, 557] width 77 height 70
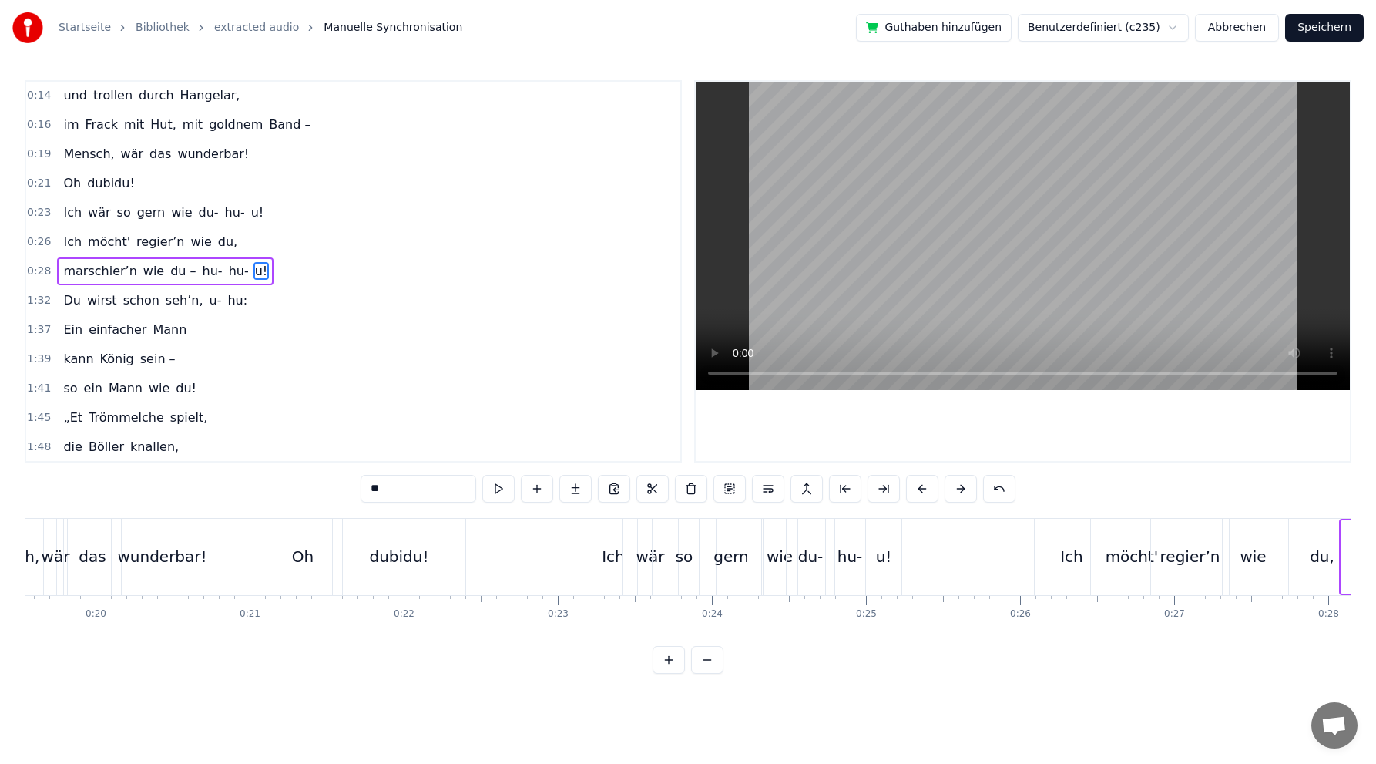
scroll to position [0, 3160]
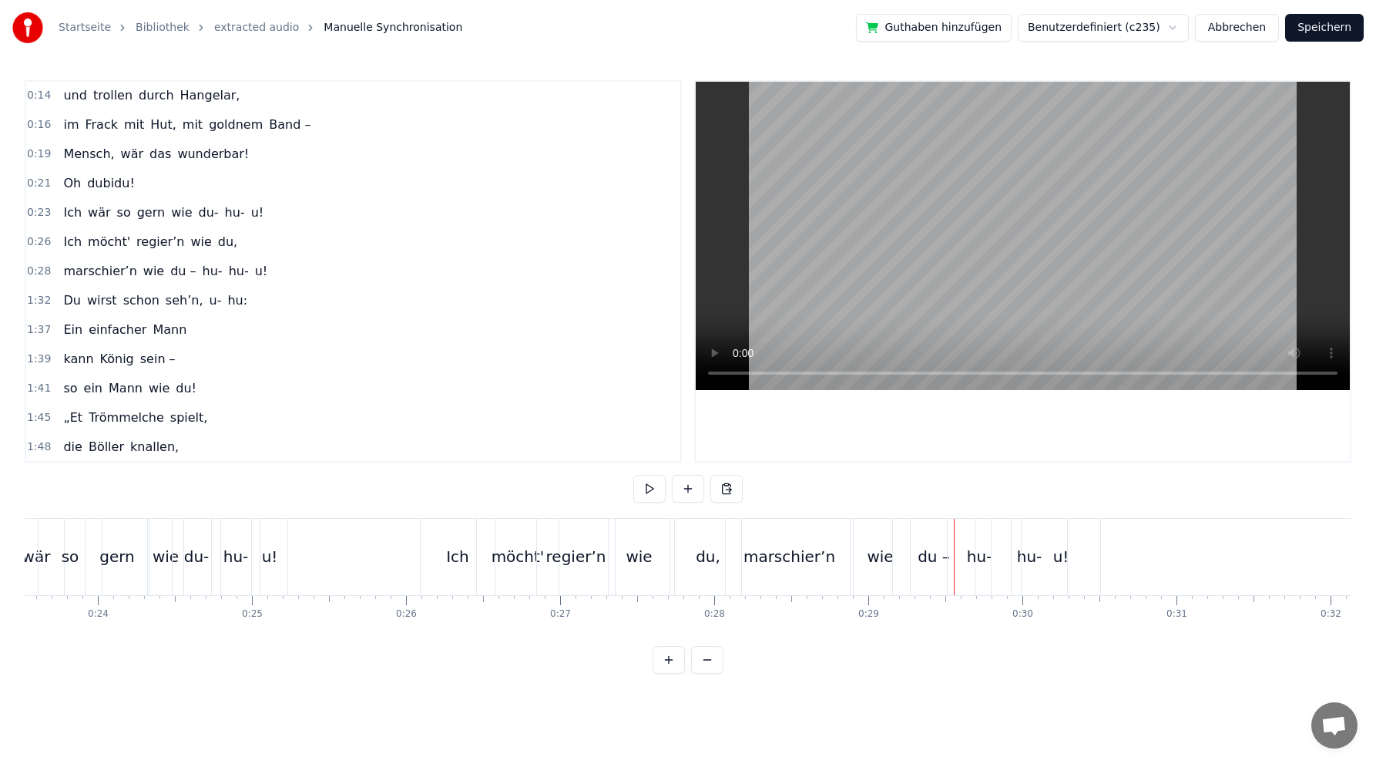
scroll to position [0, 3584]
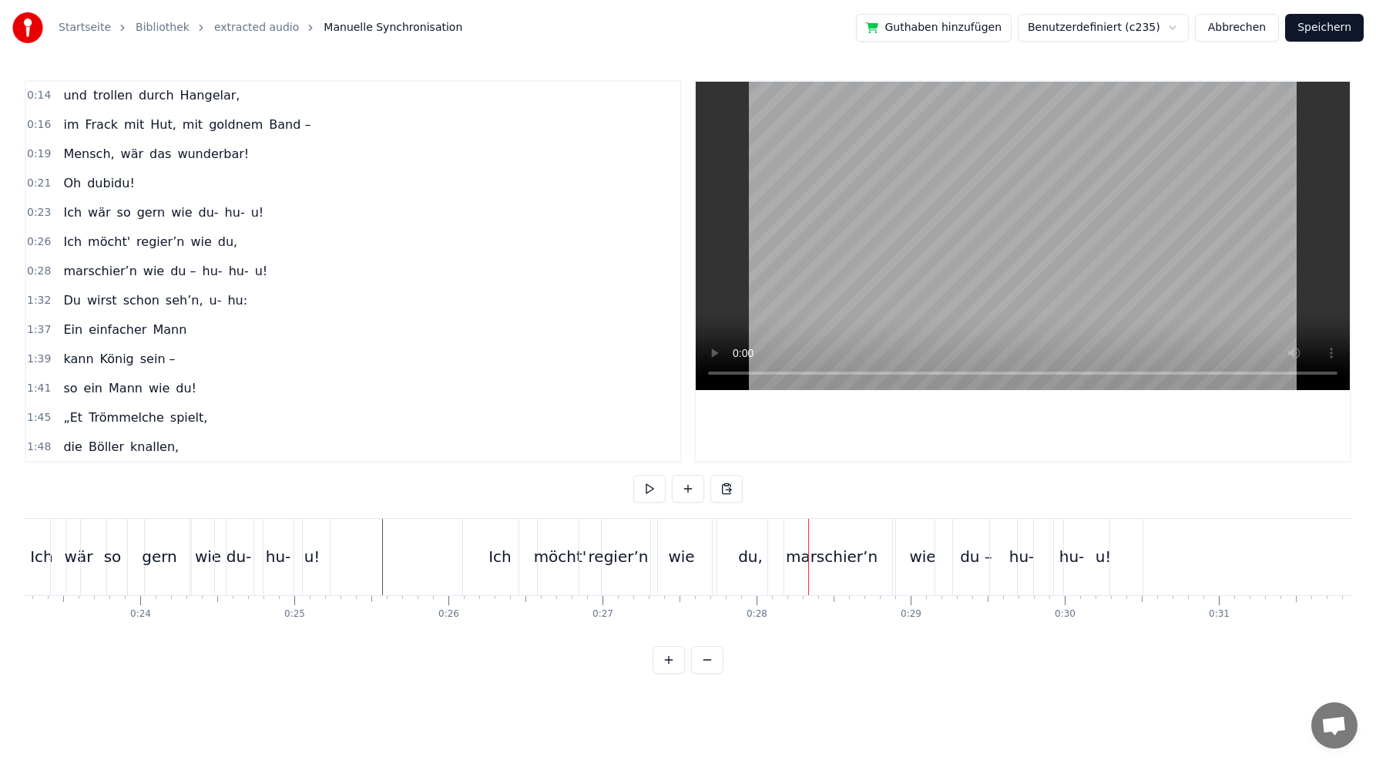
click at [746, 557] on div "du," at bounding box center [750, 556] width 25 height 23
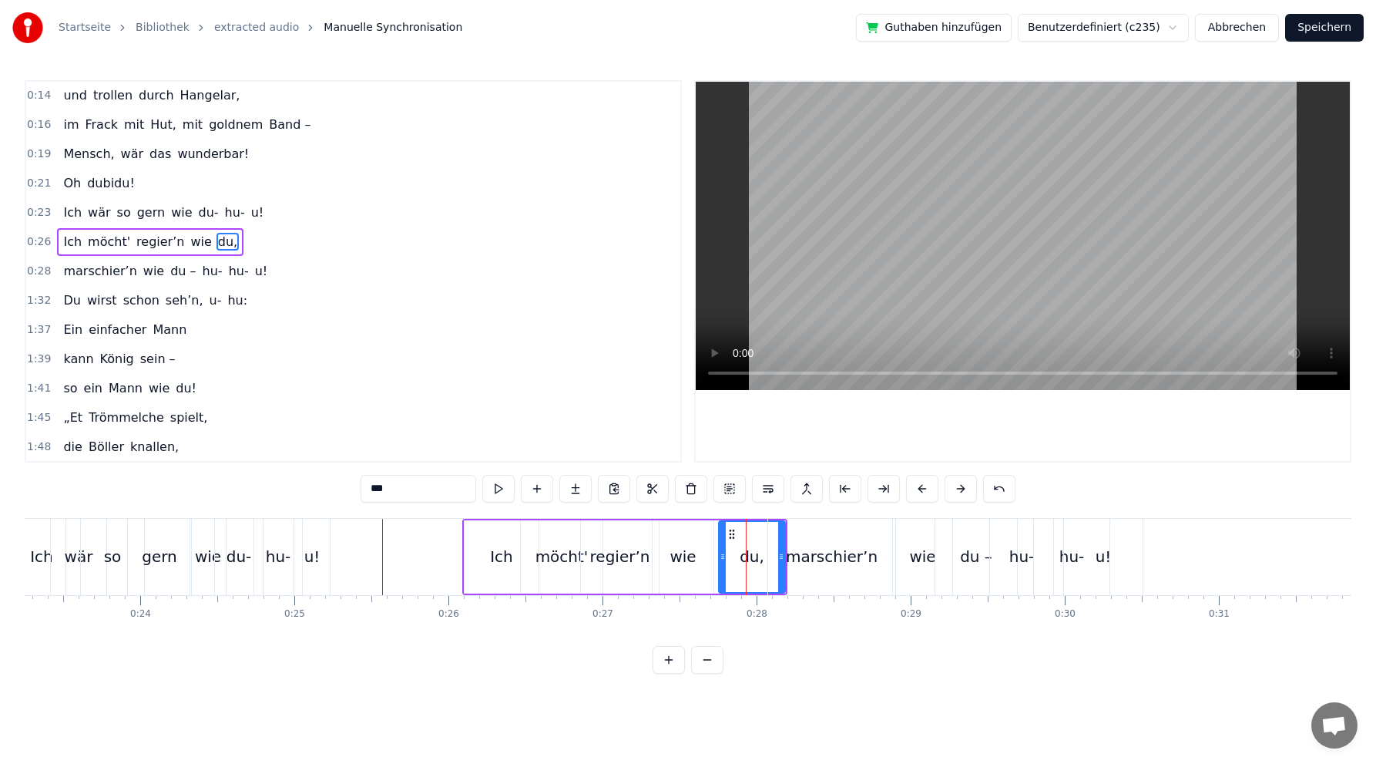
scroll to position [118, 0]
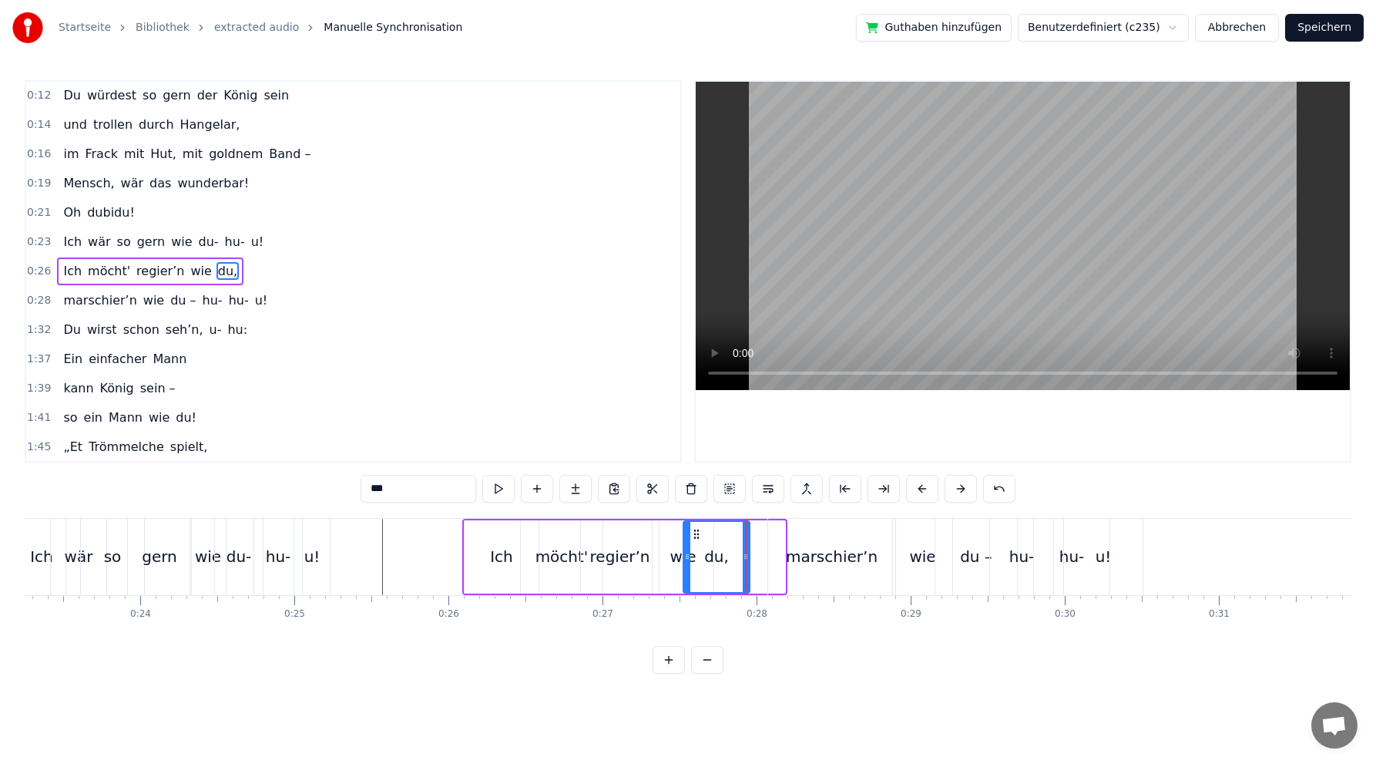
drag, startPoint x: 732, startPoint y: 529, endPoint x: 698, endPoint y: 524, distance: 34.2
click at [698, 524] on div "du," at bounding box center [716, 557] width 65 height 70
click at [674, 532] on div "wie" at bounding box center [683, 556] width 61 height 73
drag, startPoint x: 666, startPoint y: 530, endPoint x: 649, endPoint y: 528, distance: 17.1
click at [650, 529] on icon at bounding box center [651, 534] width 12 height 12
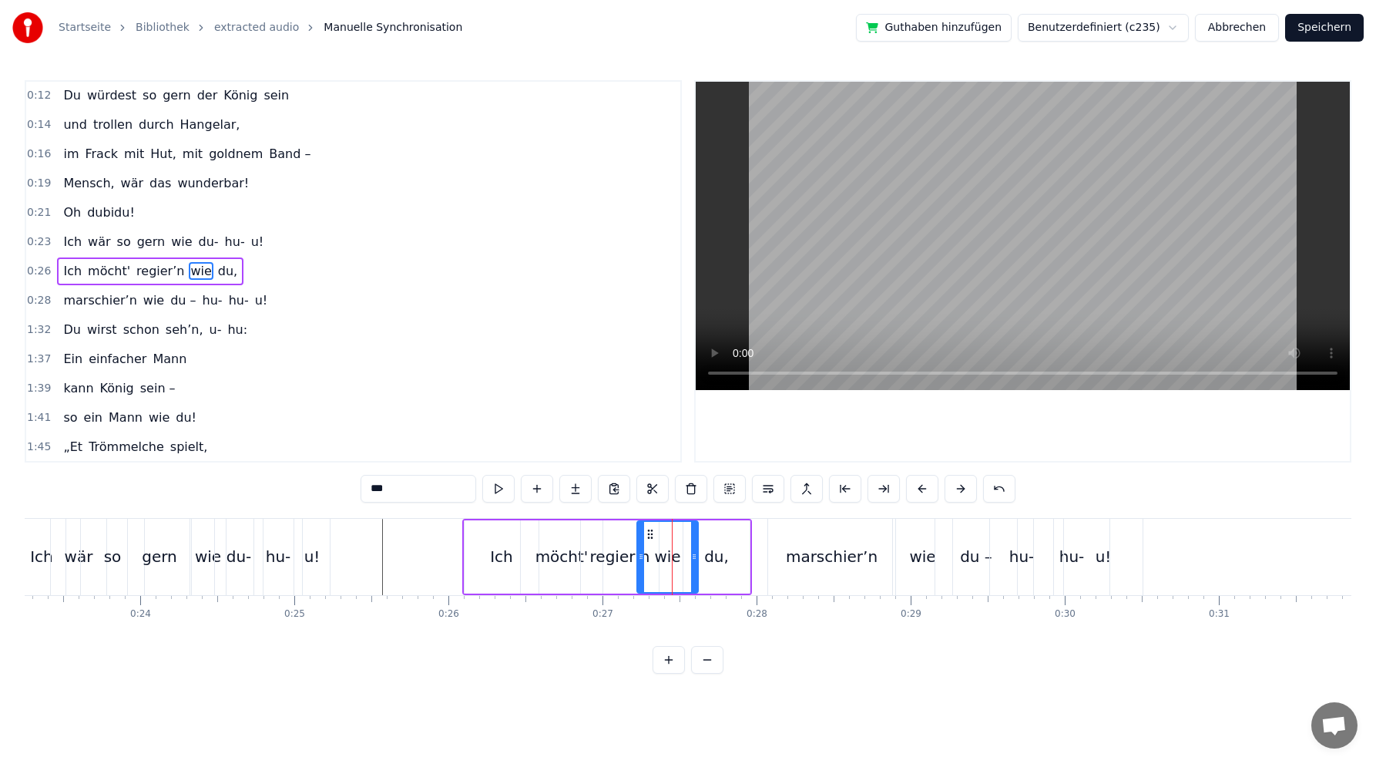
click at [815, 554] on div "marschier’n" at bounding box center [832, 556] width 92 height 23
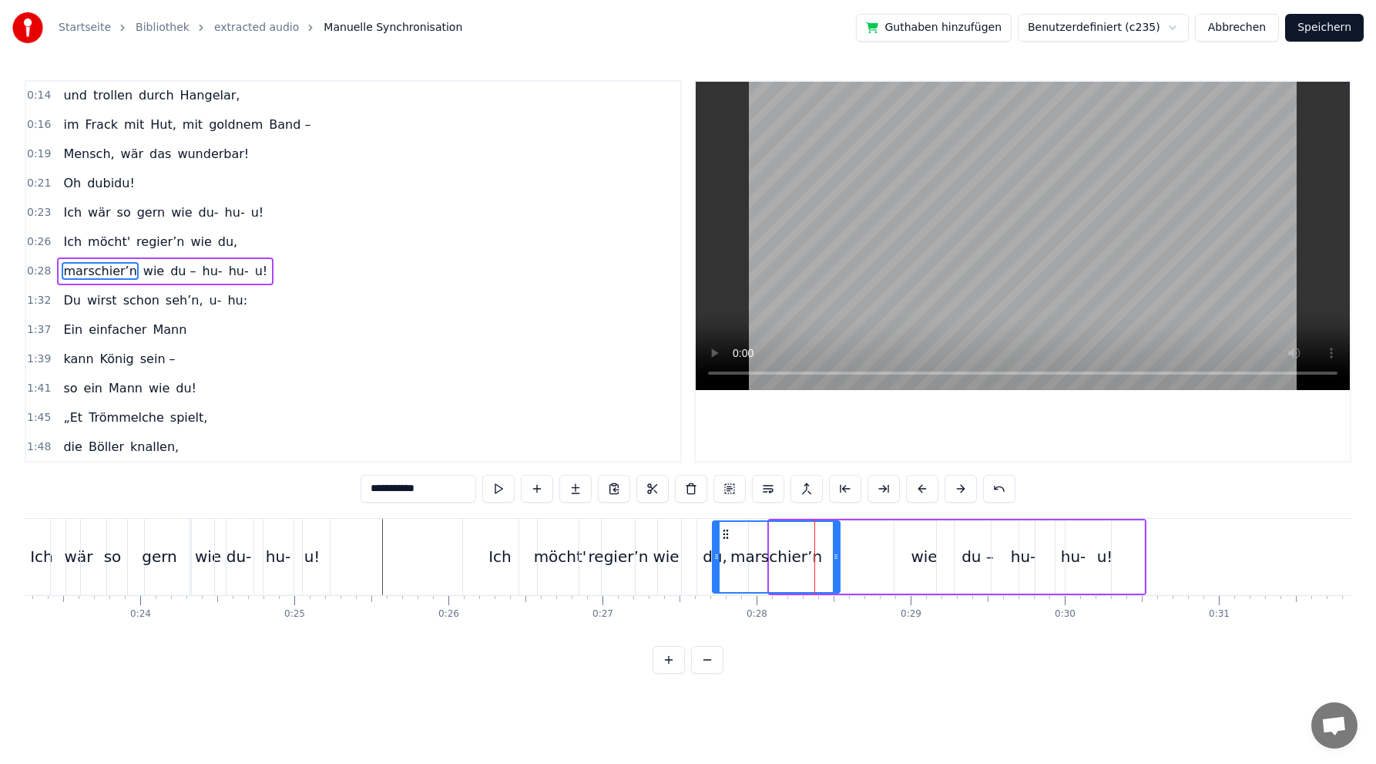
drag, startPoint x: 783, startPoint y: 530, endPoint x: 726, endPoint y: 528, distance: 57.1
click at [726, 528] on icon at bounding box center [726, 534] width 12 height 12
click at [916, 555] on div "wie" at bounding box center [924, 556] width 26 height 23
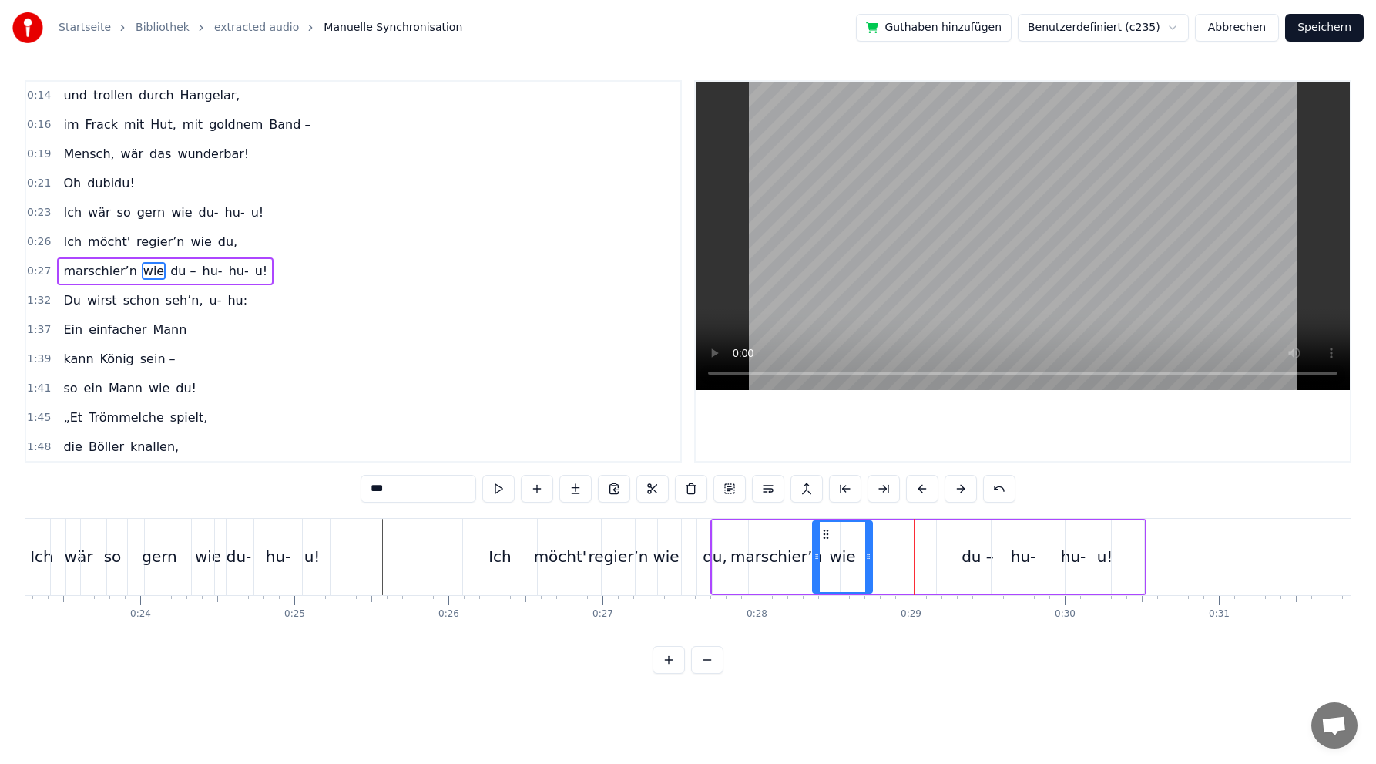
drag, startPoint x: 905, startPoint y: 529, endPoint x: 823, endPoint y: 530, distance: 81.7
click at [823, 530] on icon at bounding box center [826, 534] width 12 height 12
click at [970, 557] on div "du –" at bounding box center [978, 556] width 32 height 23
type input "****"
drag, startPoint x: 943, startPoint y: 534, endPoint x: 902, endPoint y: 533, distance: 40.1
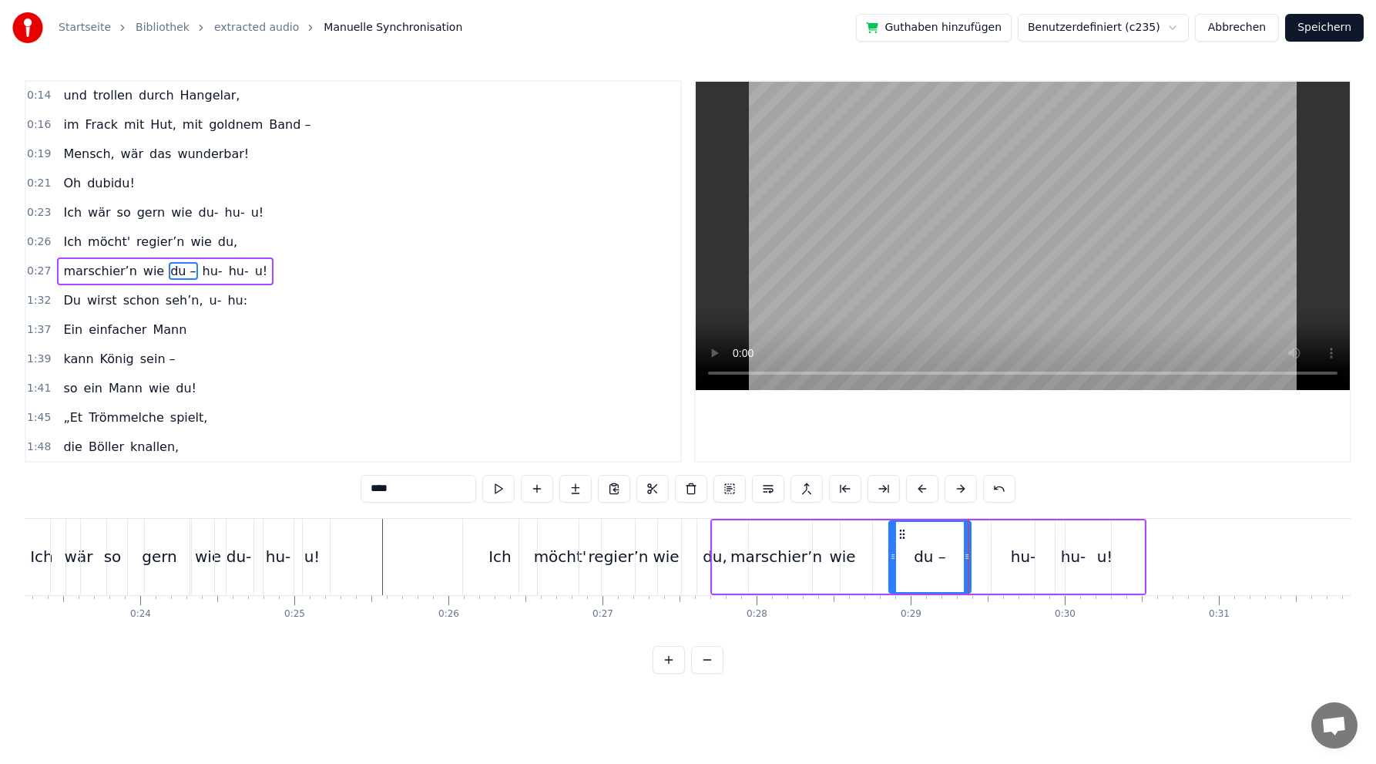
click at [902, 533] on icon at bounding box center [902, 534] width 12 height 12
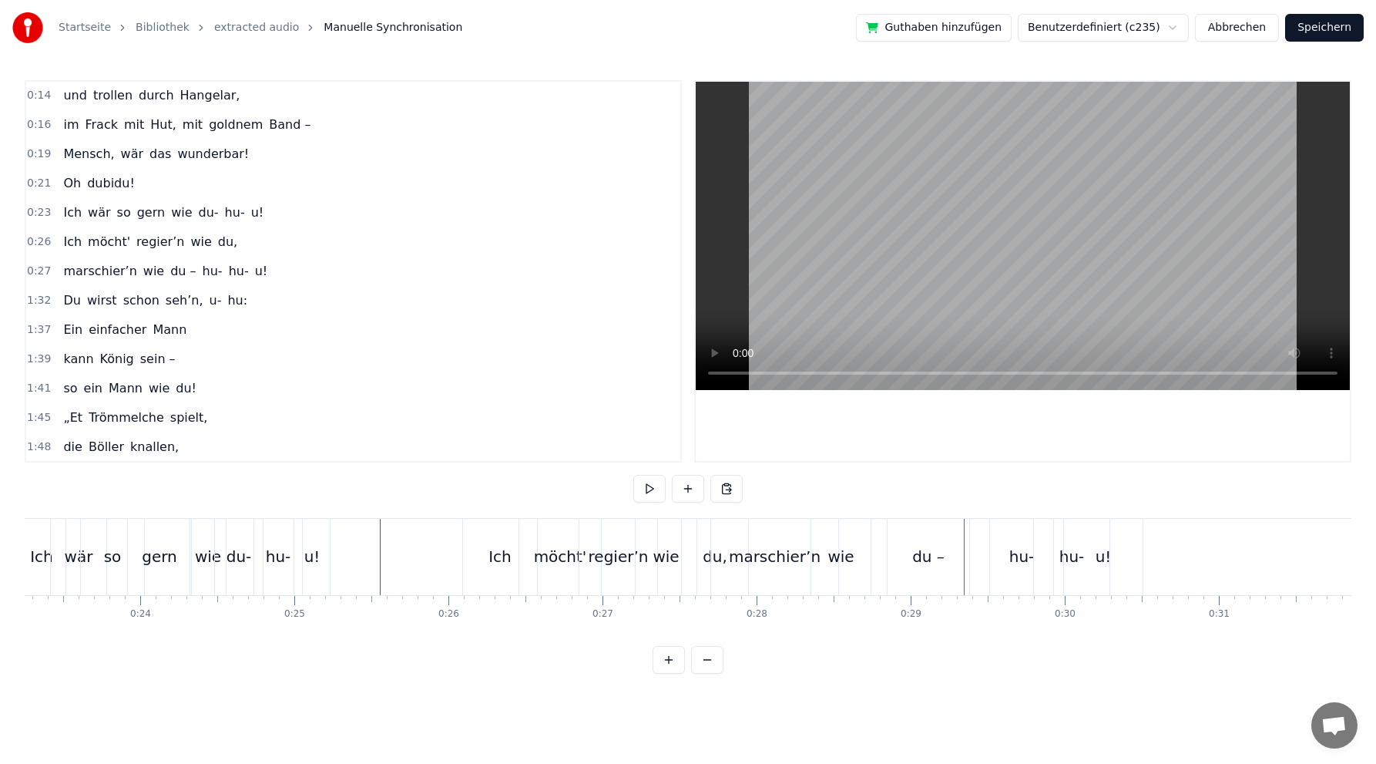
click at [923, 556] on div "du –" at bounding box center [928, 556] width 32 height 23
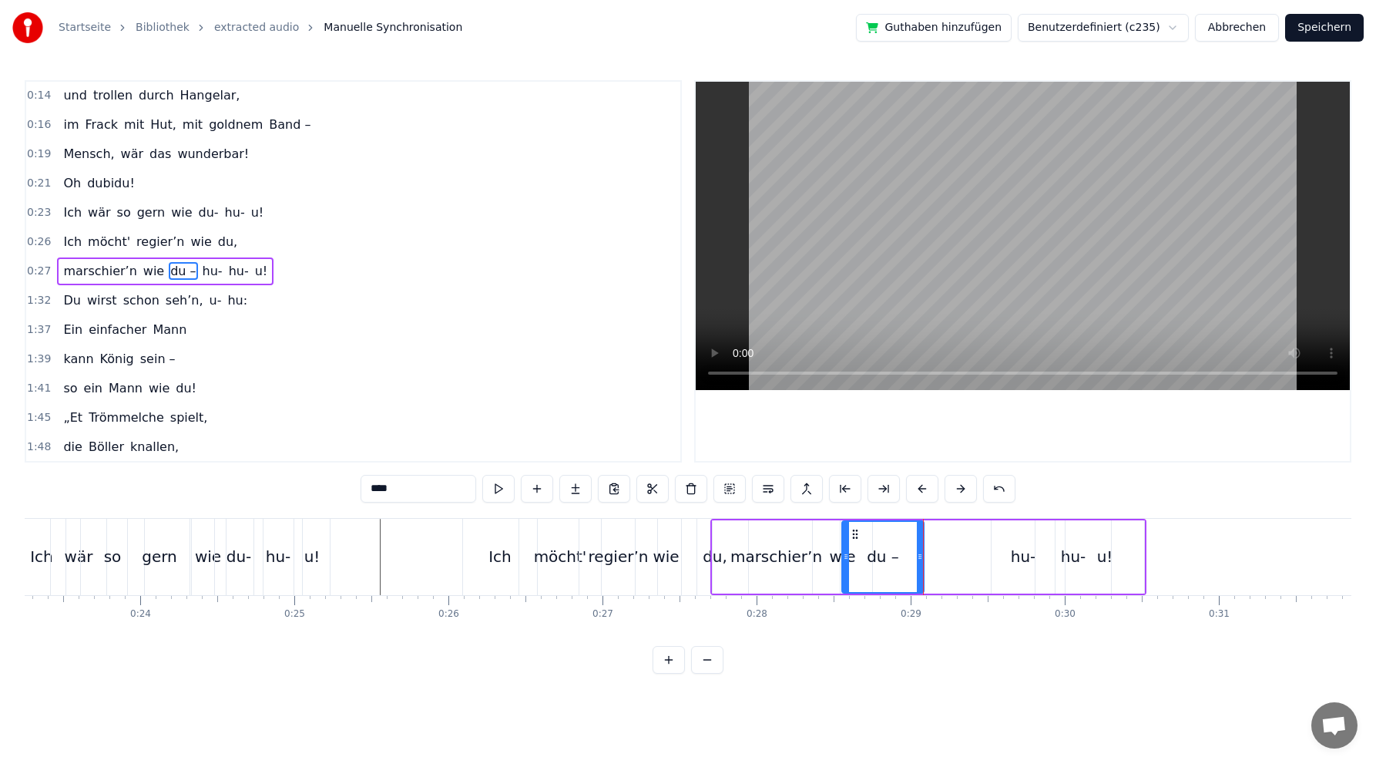
drag, startPoint x: 902, startPoint y: 529, endPoint x: 855, endPoint y: 526, distance: 47.2
click at [855, 526] on div "du –" at bounding box center [883, 557] width 80 height 70
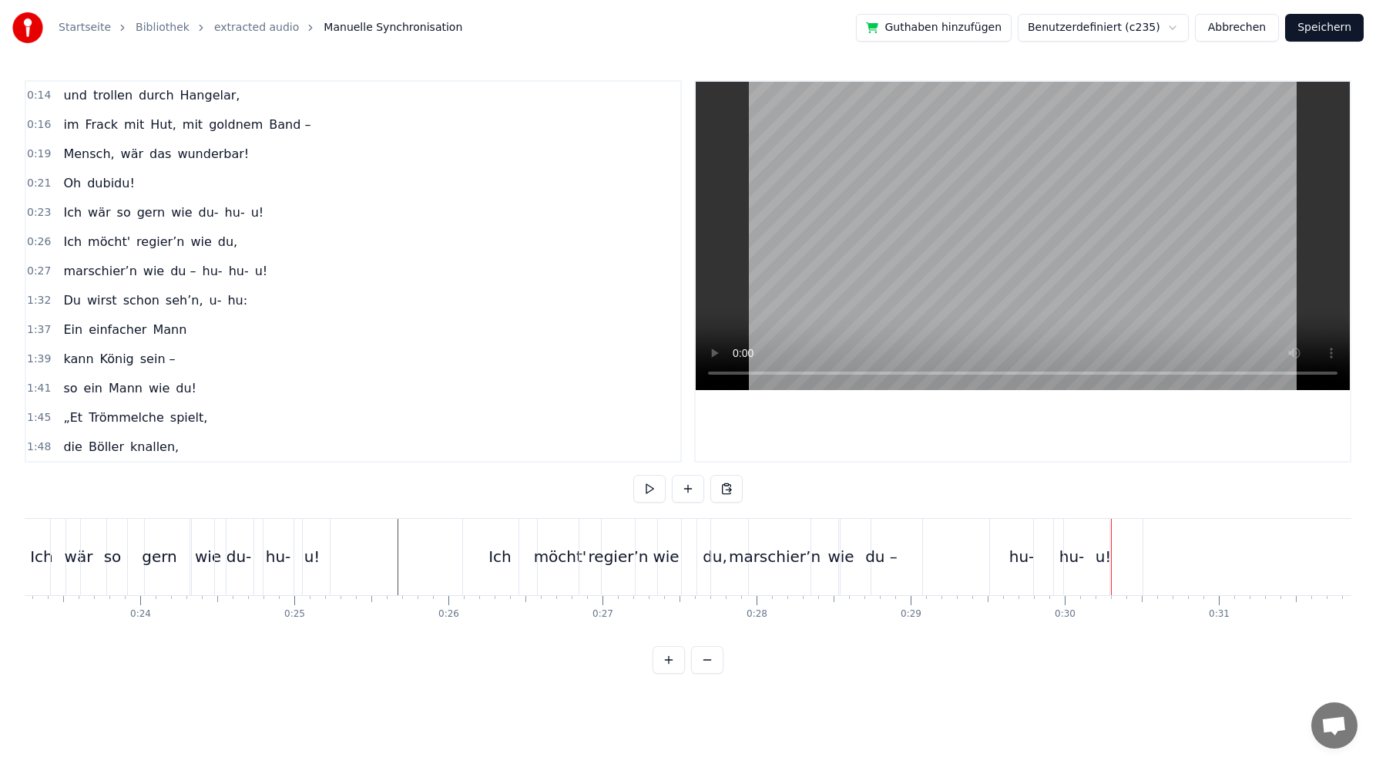
click at [1018, 560] on div "hu-" at bounding box center [1022, 556] width 25 height 23
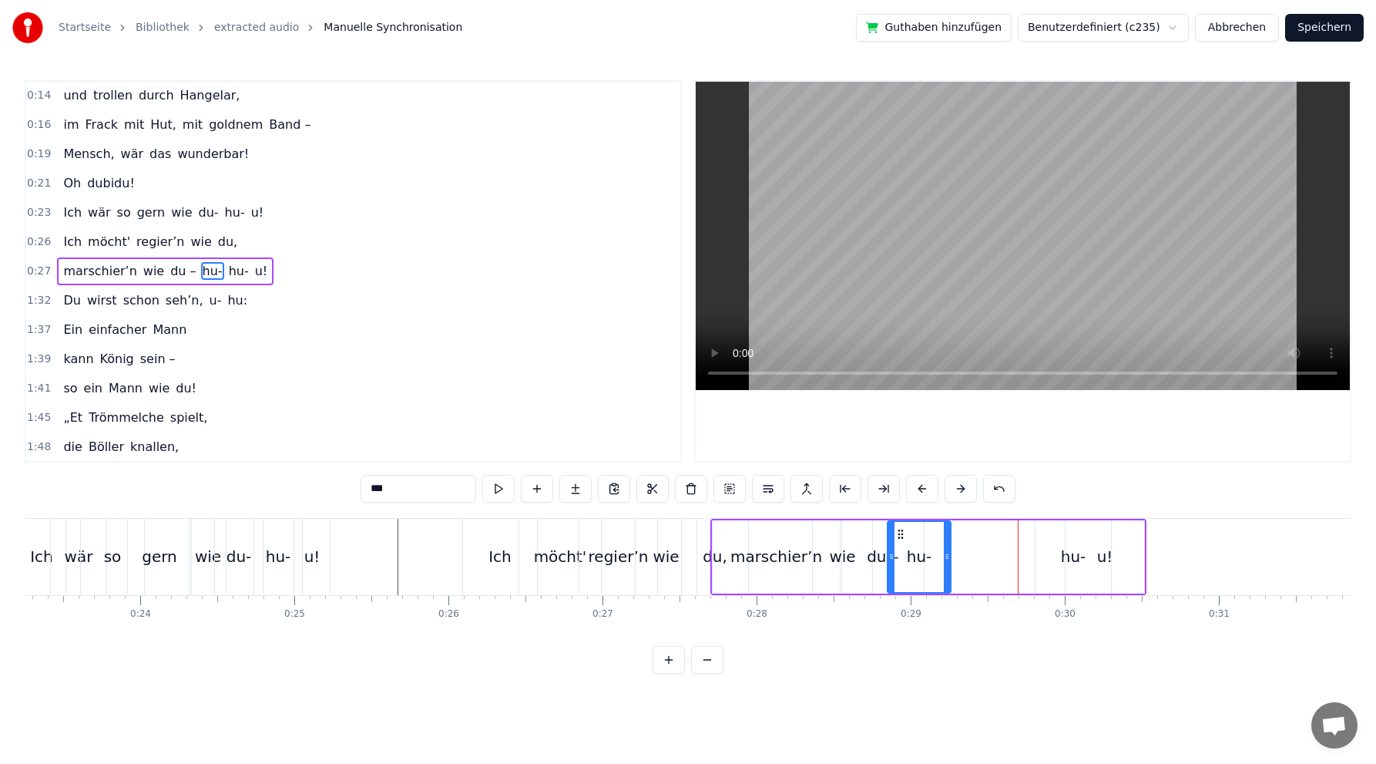
drag, startPoint x: 1004, startPoint y: 529, endPoint x: 900, endPoint y: 526, distance: 104.1
click at [900, 526] on div "hu-" at bounding box center [920, 557] width 62 height 70
click at [1065, 559] on div "u!" at bounding box center [1105, 556] width 80 height 73
drag, startPoint x: 1075, startPoint y: 534, endPoint x: 923, endPoint y: 533, distance: 152.6
click at [924, 533] on icon at bounding box center [929, 534] width 12 height 12
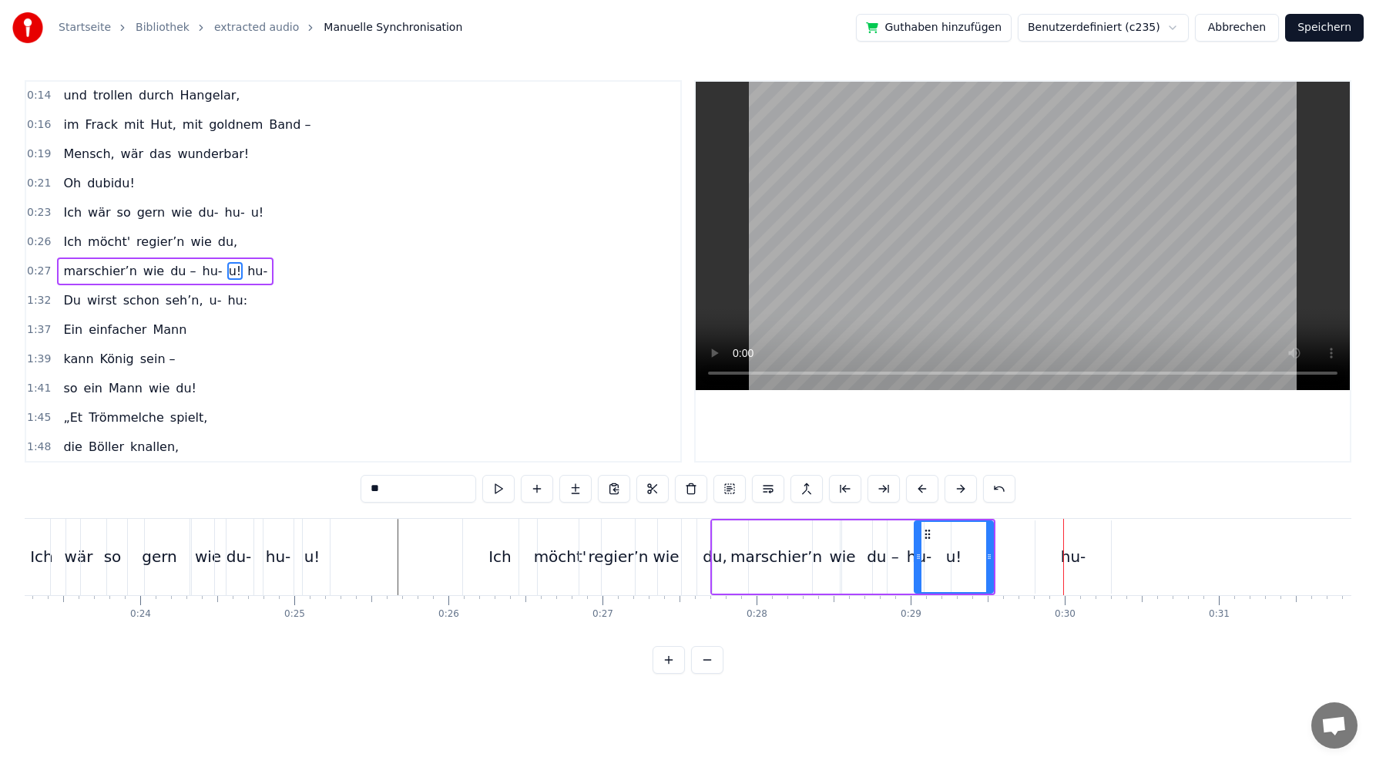
click at [1070, 560] on div "hu-" at bounding box center [1073, 556] width 25 height 23
type input "***"
drag, startPoint x: 1050, startPoint y: 533, endPoint x: 966, endPoint y: 531, distance: 83.2
click at [966, 531] on icon at bounding box center [966, 534] width 12 height 12
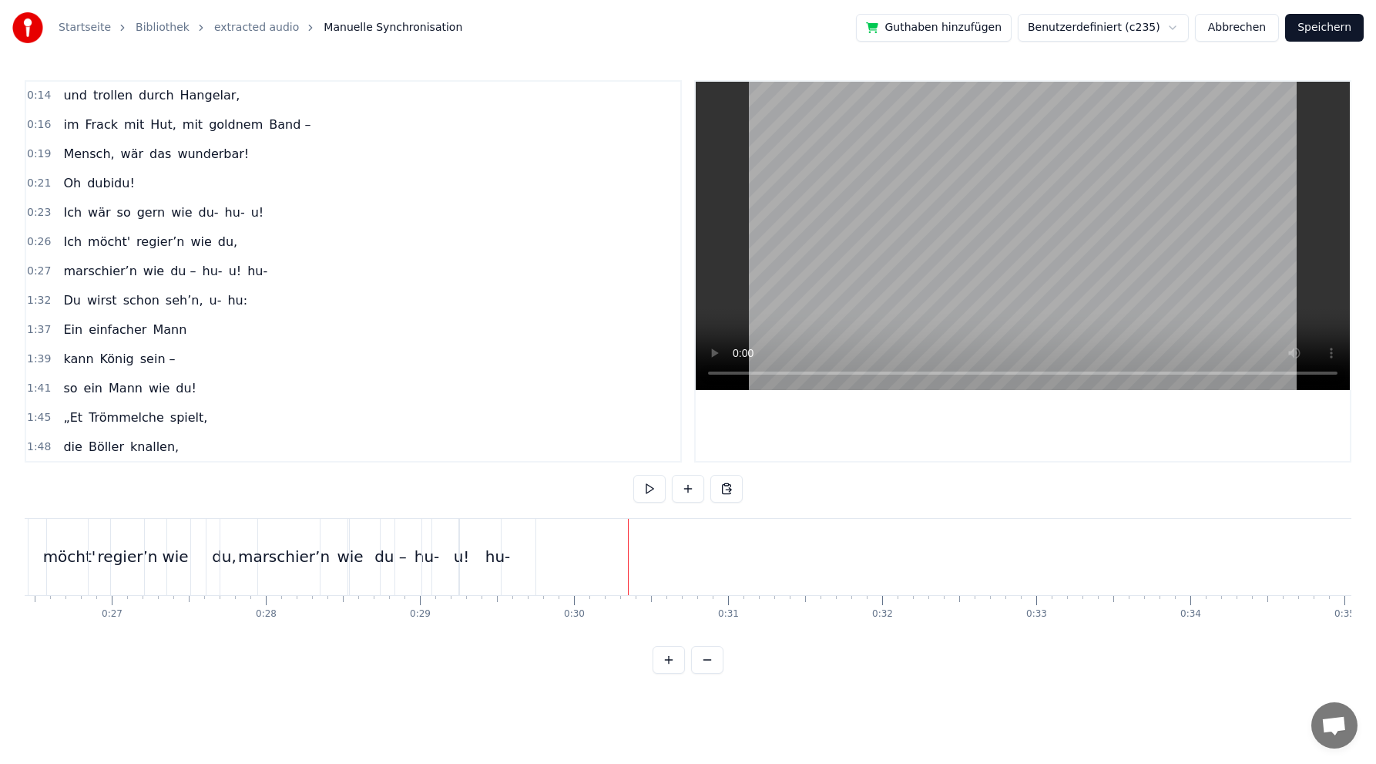
scroll to position [0, 4077]
click at [165, 287] on div "Du wirst schon seh’n, u- hu:" at bounding box center [155, 301] width 197 height 28
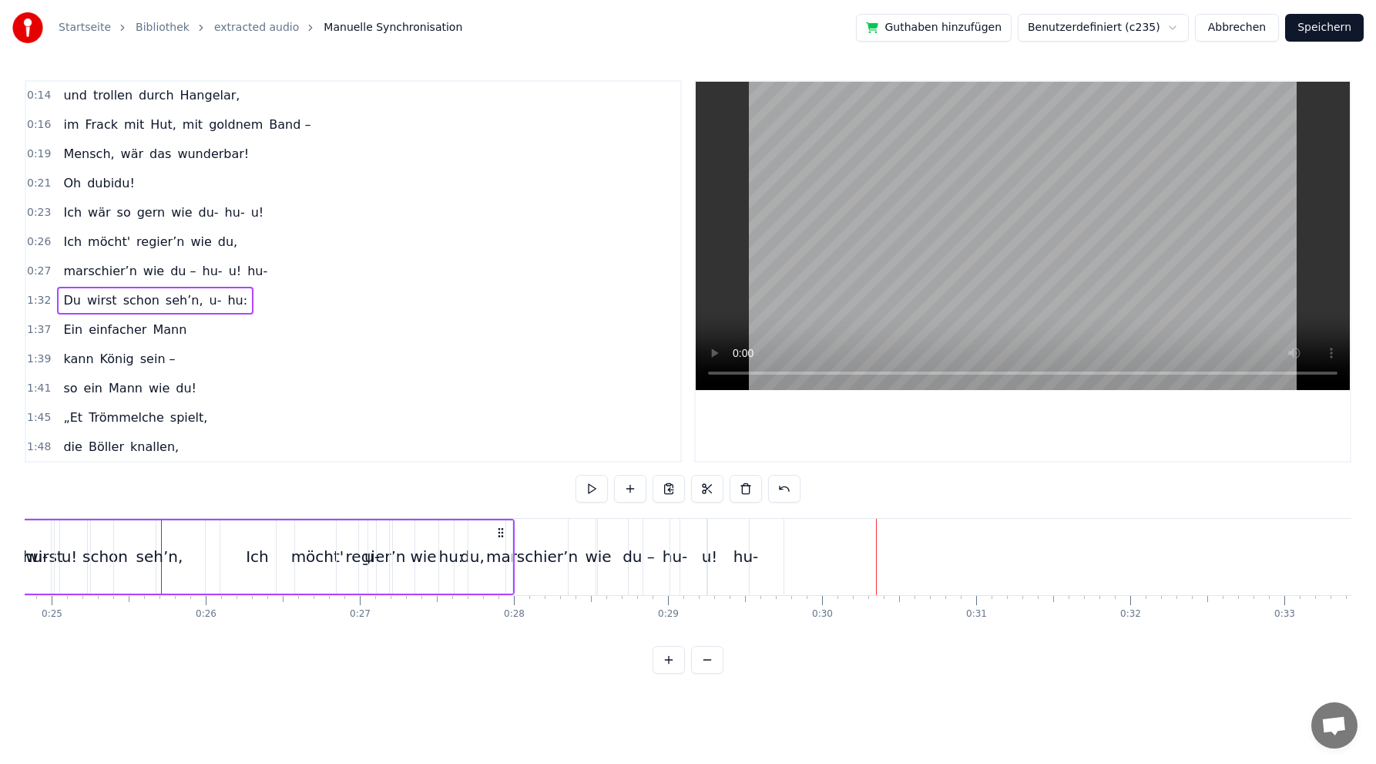
scroll to position [0, 3707]
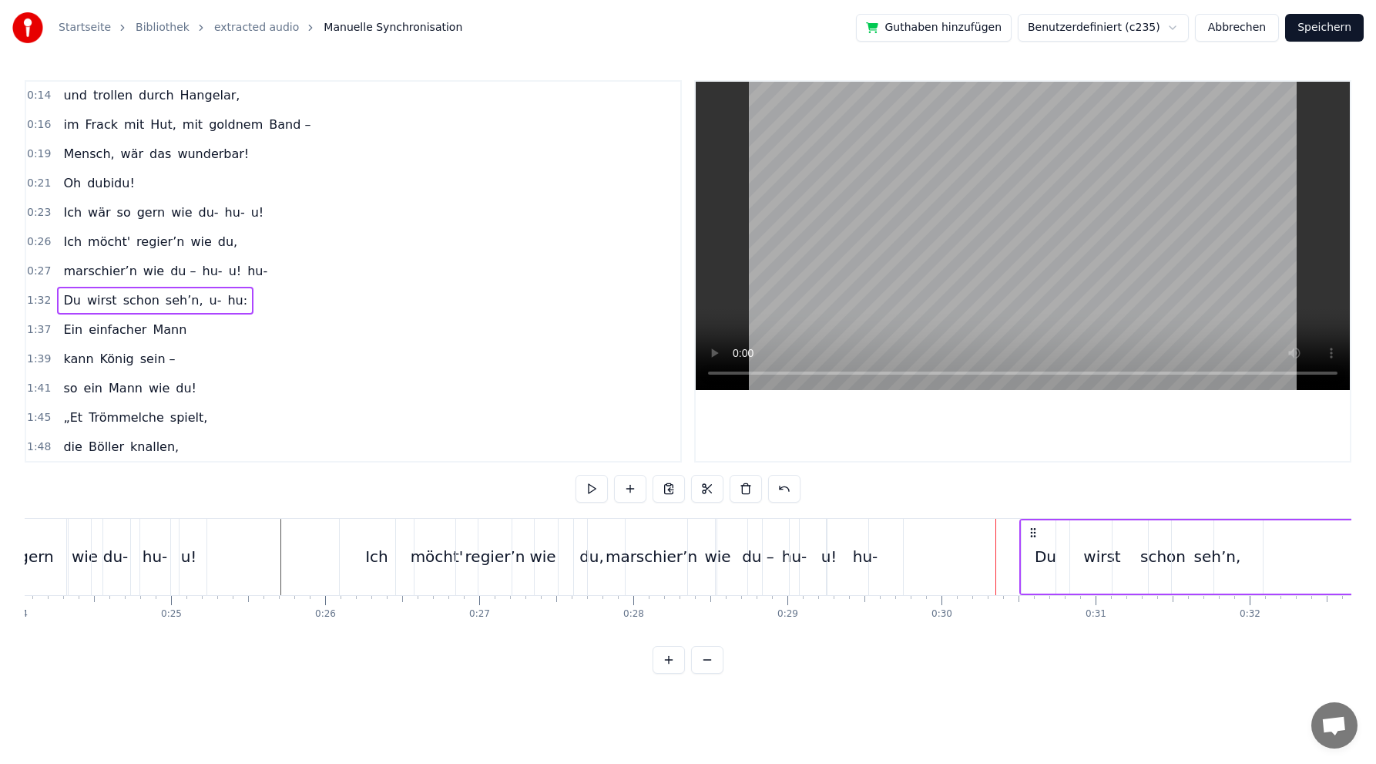
drag, startPoint x: 114, startPoint y: 527, endPoint x: 1023, endPoint y: 516, distance: 909.5
click at [1026, 516] on div "0:02 Du bist der Supertünnes im Schützenhaus, 0:05 der beste Schütze hier. 0:07…" at bounding box center [688, 376] width 1327 height 593
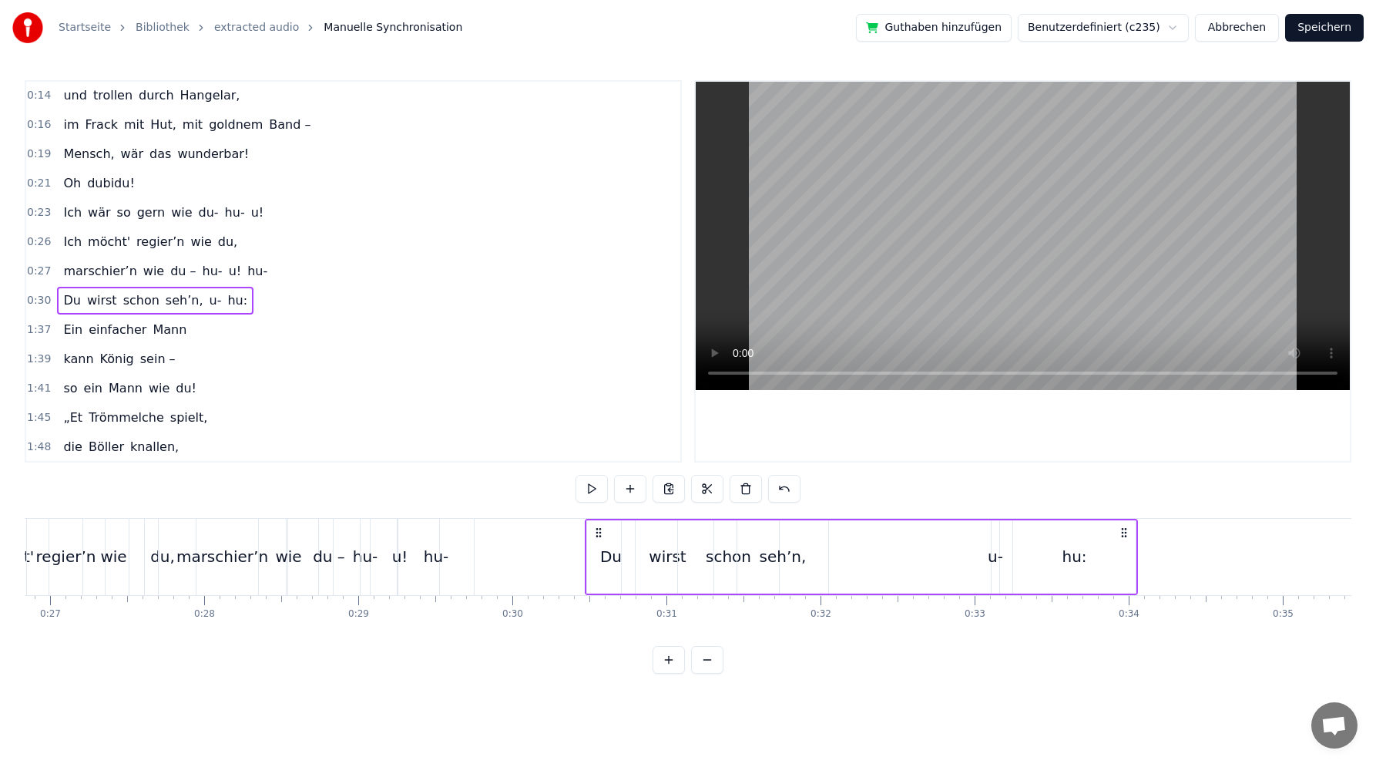
scroll to position [0, 4139]
click at [615, 556] on div "Du" at bounding box center [609, 556] width 22 height 23
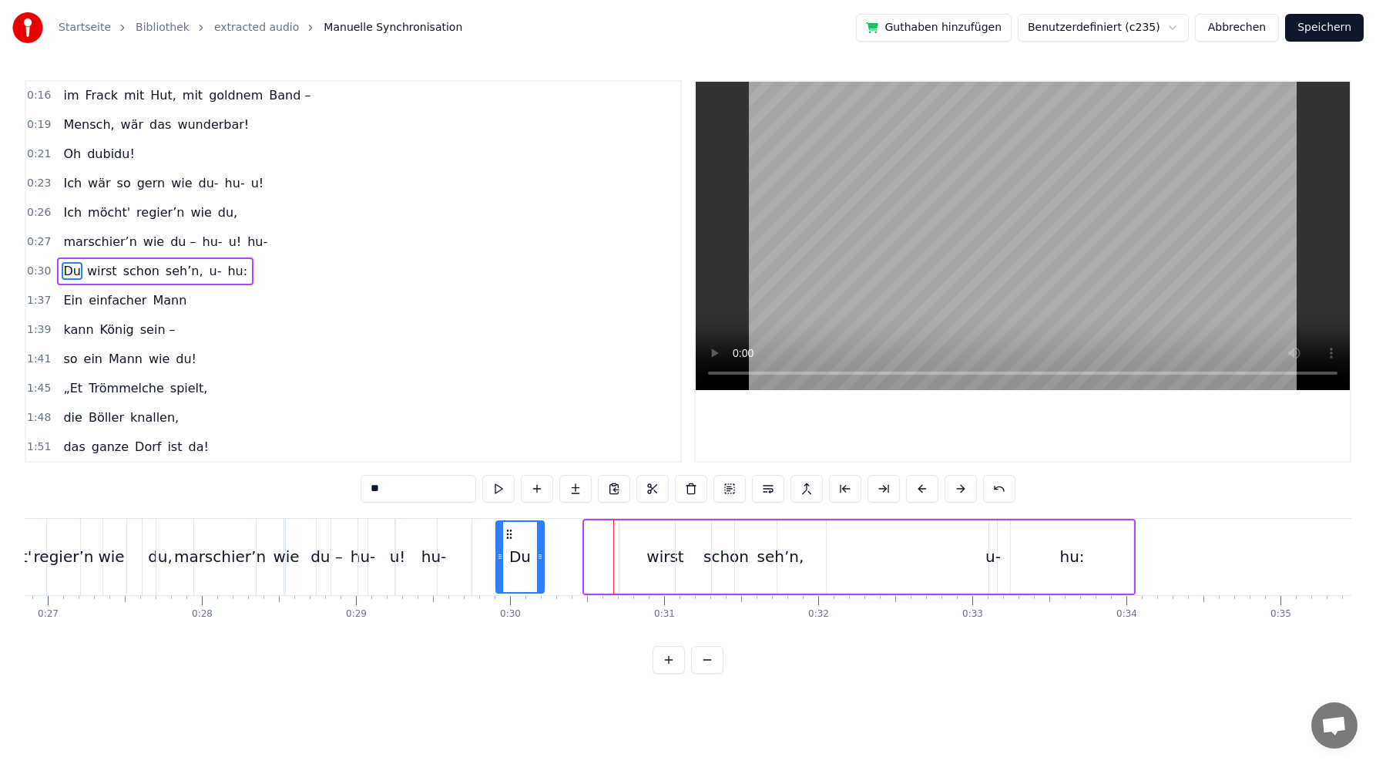
drag, startPoint x: 599, startPoint y: 530, endPoint x: 508, endPoint y: 521, distance: 91.4
click at [509, 522] on div "Du" at bounding box center [520, 557] width 46 height 70
click at [664, 560] on div "wirst" at bounding box center [665, 556] width 37 height 23
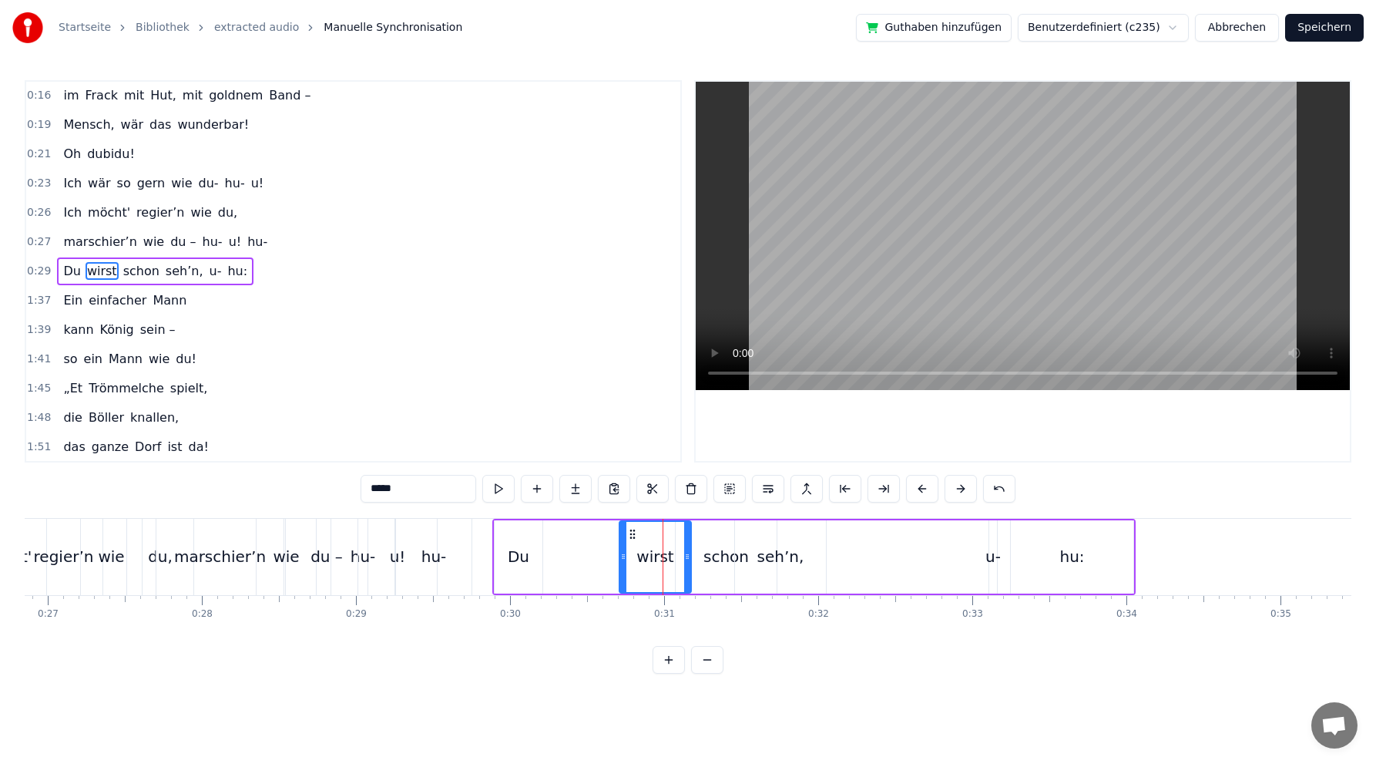
drag, startPoint x: 707, startPoint y: 554, endPoint x: 682, endPoint y: 552, distance: 25.5
click at [687, 555] on icon at bounding box center [687, 556] width 6 height 12
drag, startPoint x: 633, startPoint y: 529, endPoint x: 536, endPoint y: 528, distance: 97.1
click at [536, 528] on icon at bounding box center [535, 534] width 12 height 12
click at [718, 554] on div "schon" at bounding box center [726, 556] width 45 height 23
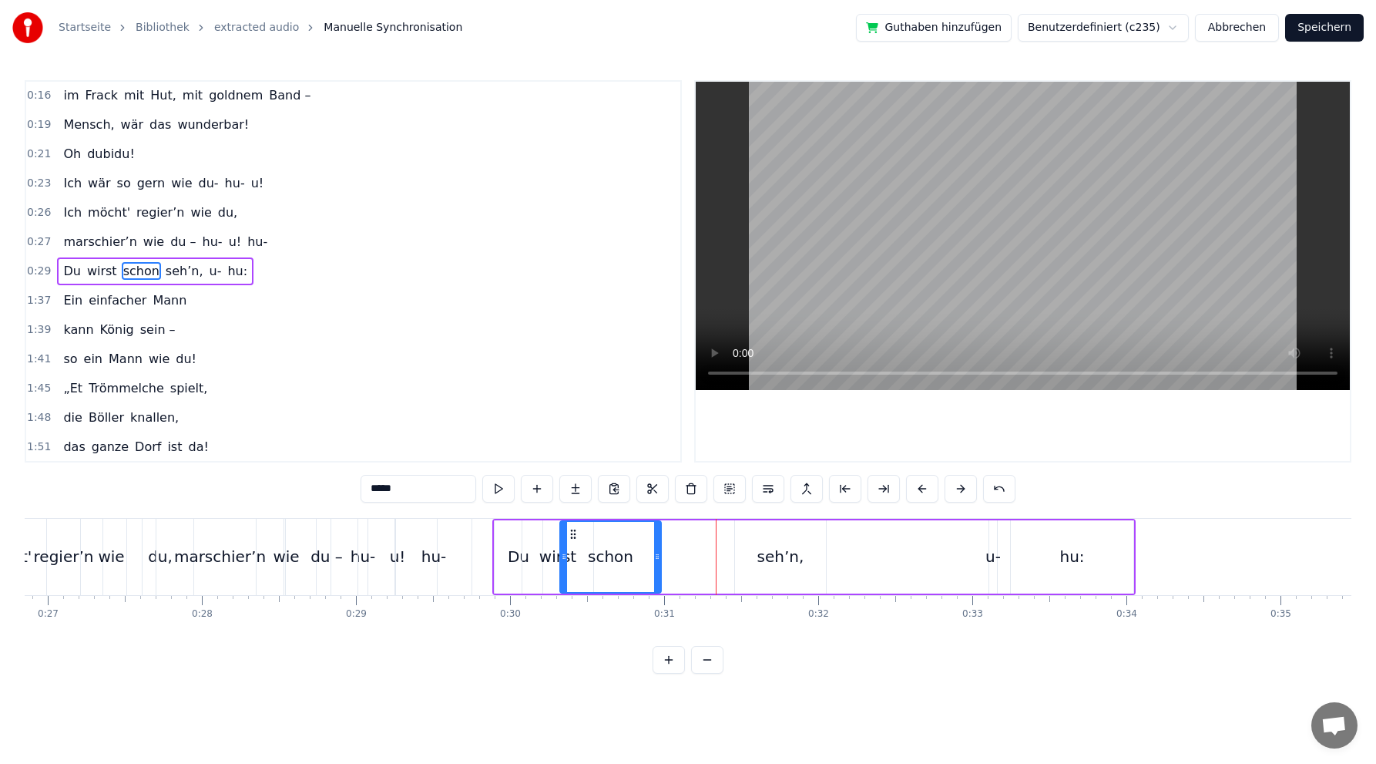
drag, startPoint x: 681, startPoint y: 534, endPoint x: 573, endPoint y: 527, distance: 107.3
click at [573, 528] on icon at bounding box center [573, 534] width 12 height 12
click at [764, 557] on div "seh’n," at bounding box center [781, 556] width 47 height 23
type input "******"
drag, startPoint x: 749, startPoint y: 531, endPoint x: 631, endPoint y: 525, distance: 118.1
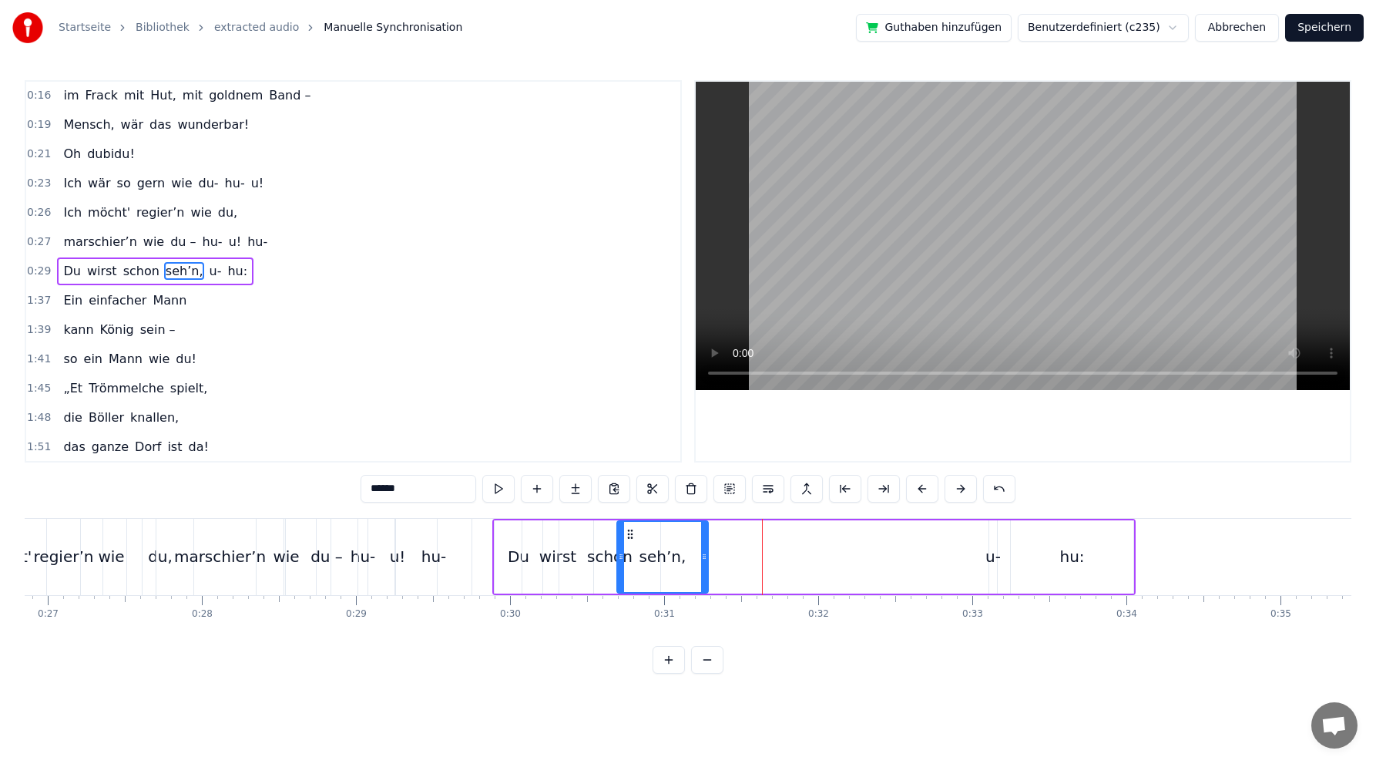
click at [631, 525] on div "seh’n," at bounding box center [662, 557] width 89 height 70
click at [984, 559] on div "Du wirst schon seh’n, u- hu:" at bounding box center [814, 557] width 644 height 76
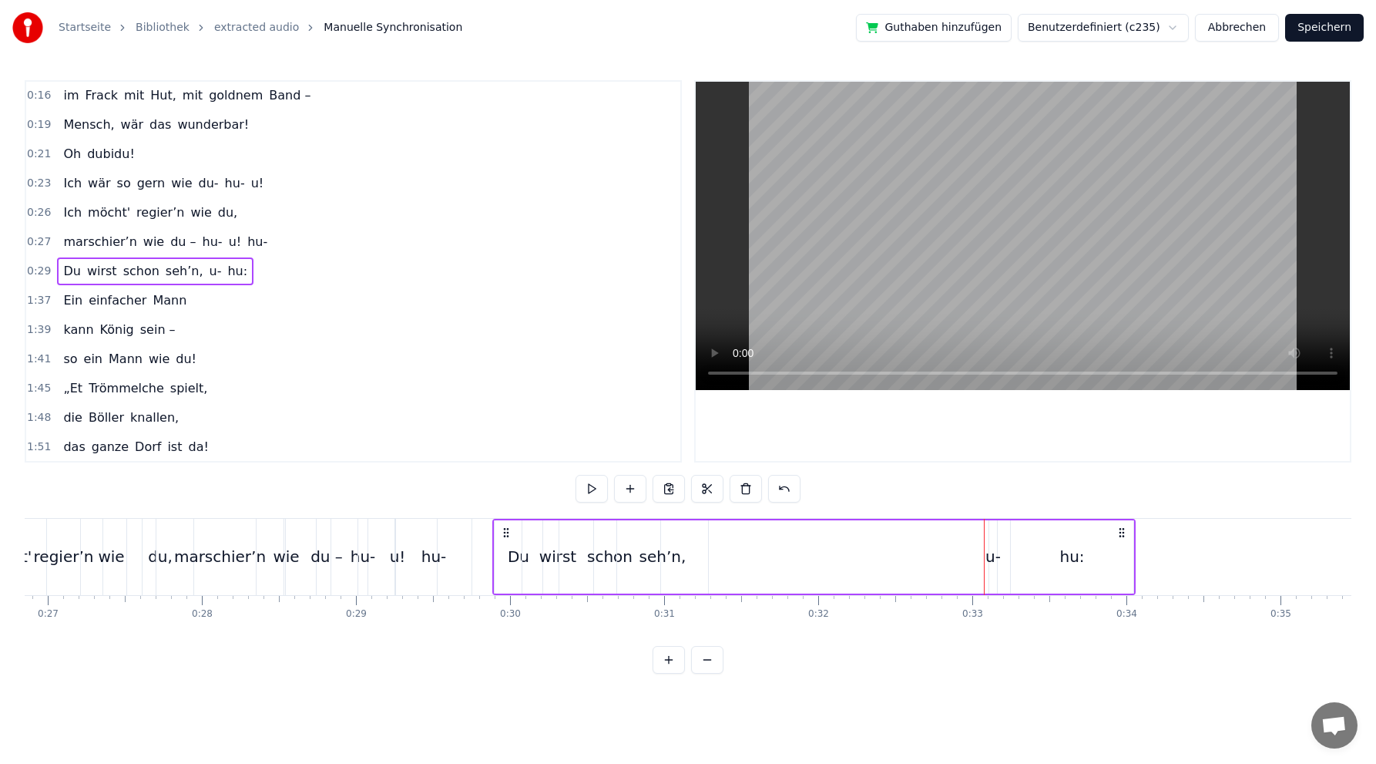
click at [990, 555] on div "u-" at bounding box center [993, 556] width 15 height 23
drag, startPoint x: 991, startPoint y: 556, endPoint x: 948, endPoint y: 553, distance: 43.3
click at [938, 557] on div "Du wirst schon seh’n, u- hu:" at bounding box center [814, 557] width 644 height 76
click at [988, 560] on div "u-" at bounding box center [989, 556] width 15 height 23
drag, startPoint x: 1000, startPoint y: 532, endPoint x: 721, endPoint y: 530, distance: 279.0
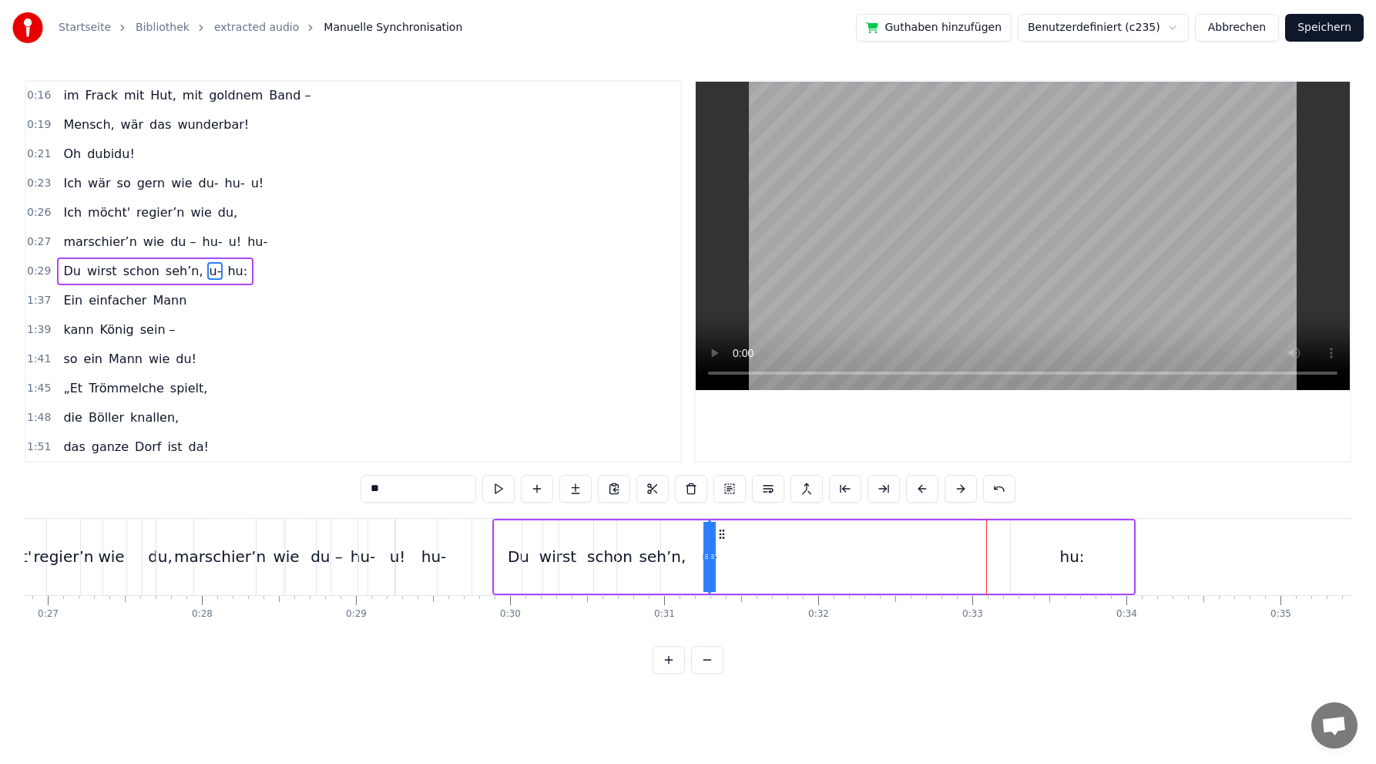
click at [721, 531] on icon at bounding box center [722, 534] width 12 height 12
click at [1076, 557] on div "hu:" at bounding box center [1072, 556] width 25 height 23
type input "***"
drag, startPoint x: 1016, startPoint y: 557, endPoint x: 1065, endPoint y: 538, distance: 53.0
click at [1058, 552] on icon at bounding box center [1058, 556] width 6 height 12
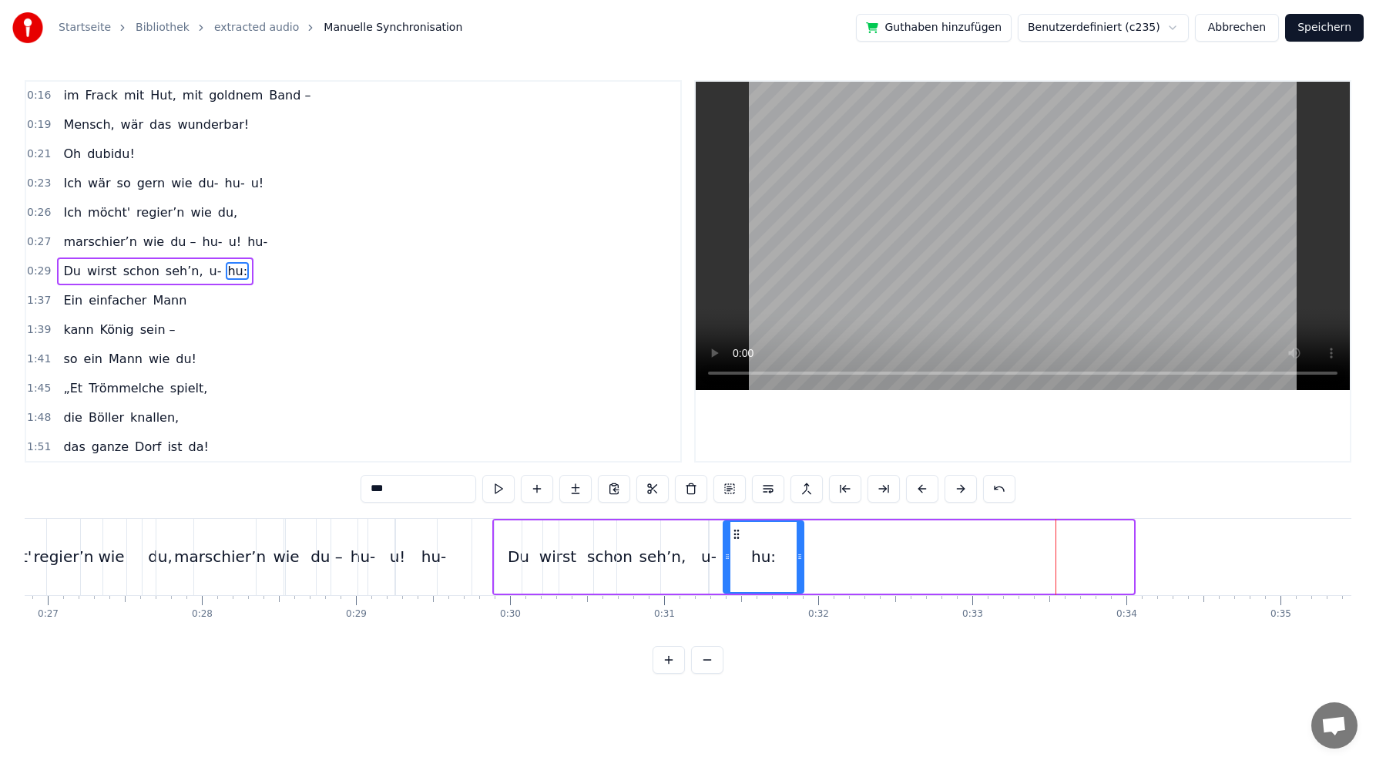
drag, startPoint x: 1064, startPoint y: 530, endPoint x: 734, endPoint y: 525, distance: 329.9
click at [734, 526] on div "hu:" at bounding box center [763, 557] width 79 height 70
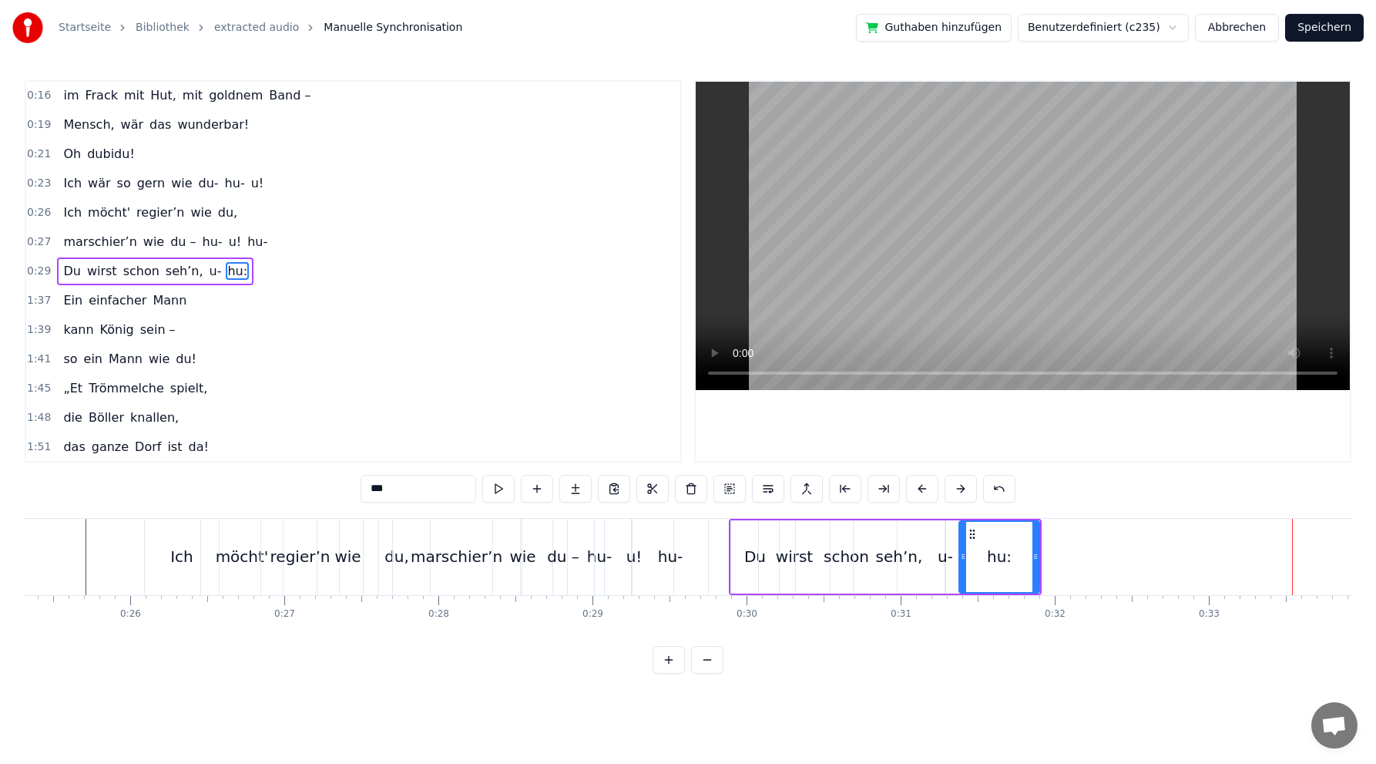
scroll to position [0, 3860]
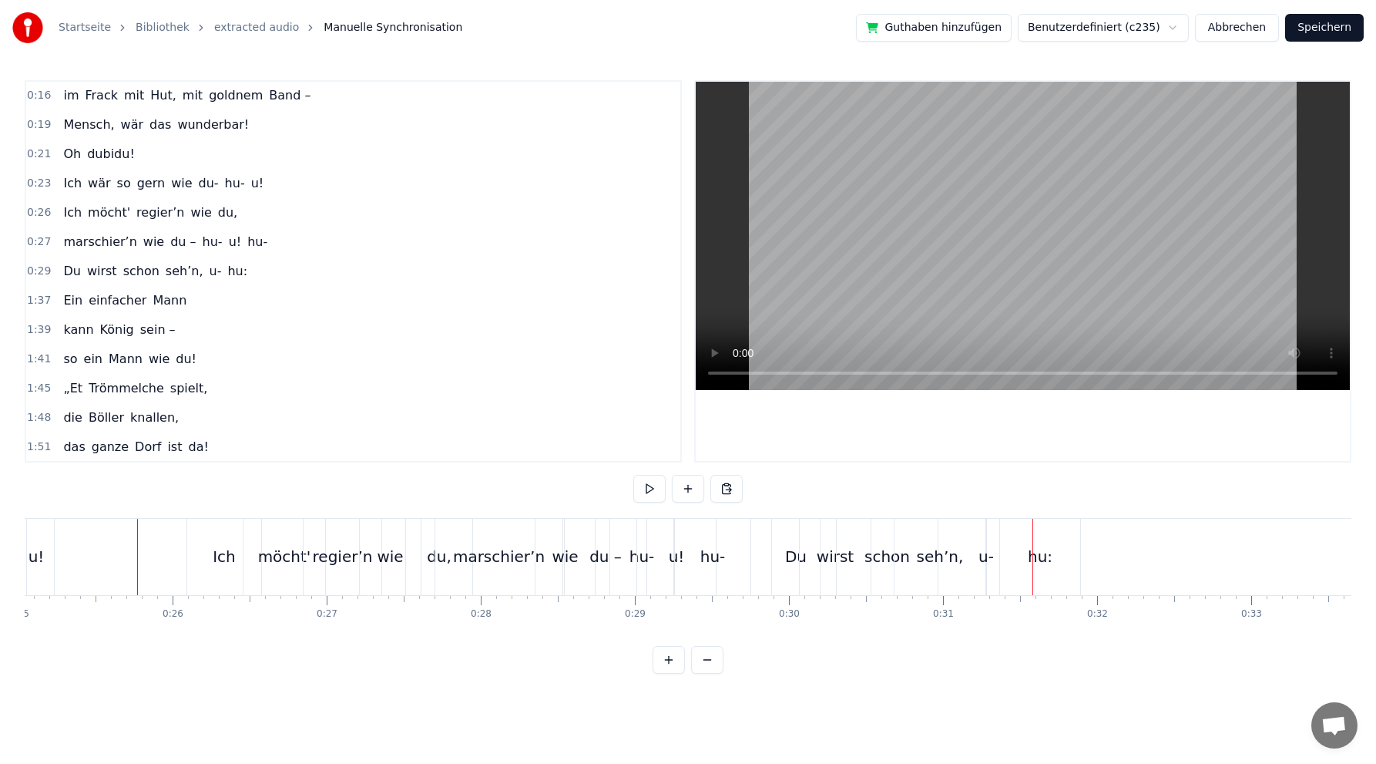
click at [740, 553] on div "hu-" at bounding box center [713, 557] width 76 height 76
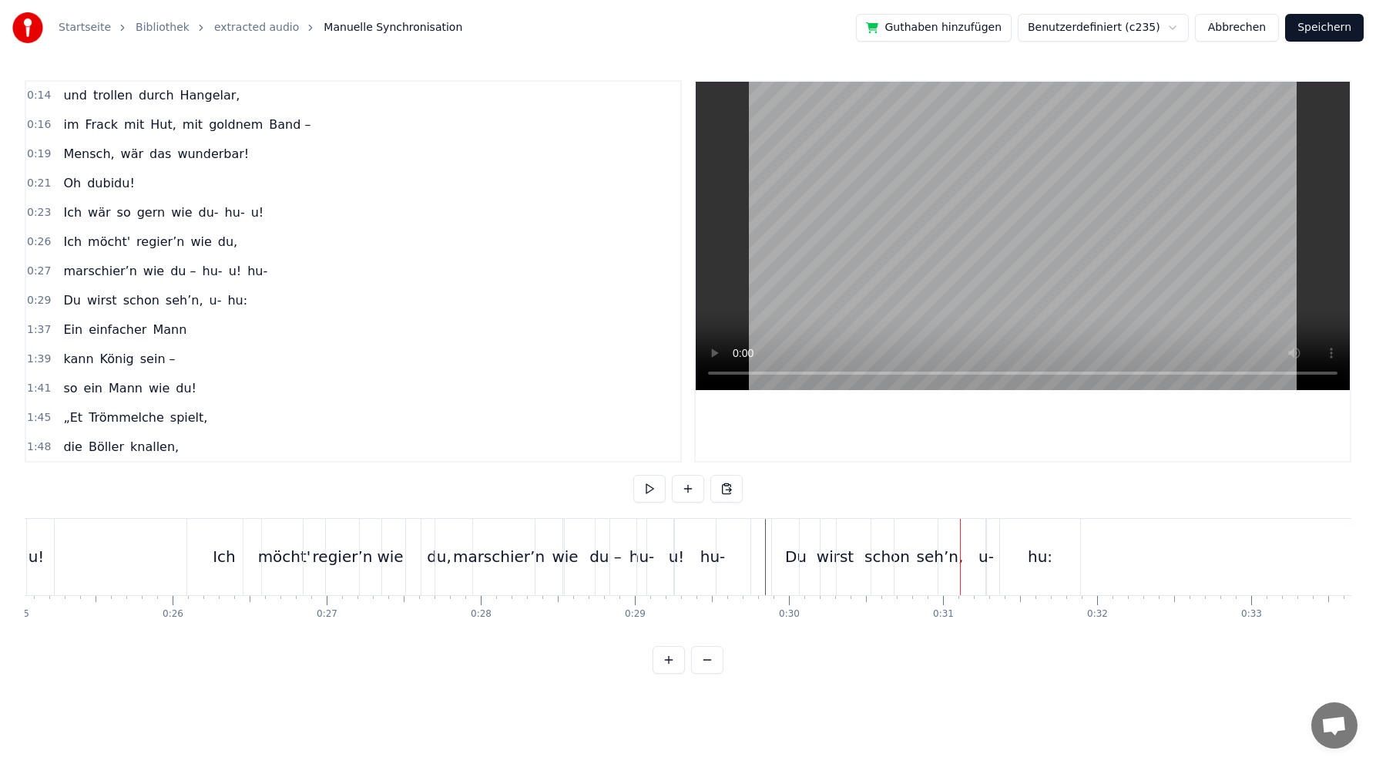
click at [1041, 535] on div "hu:" at bounding box center [1040, 557] width 80 height 76
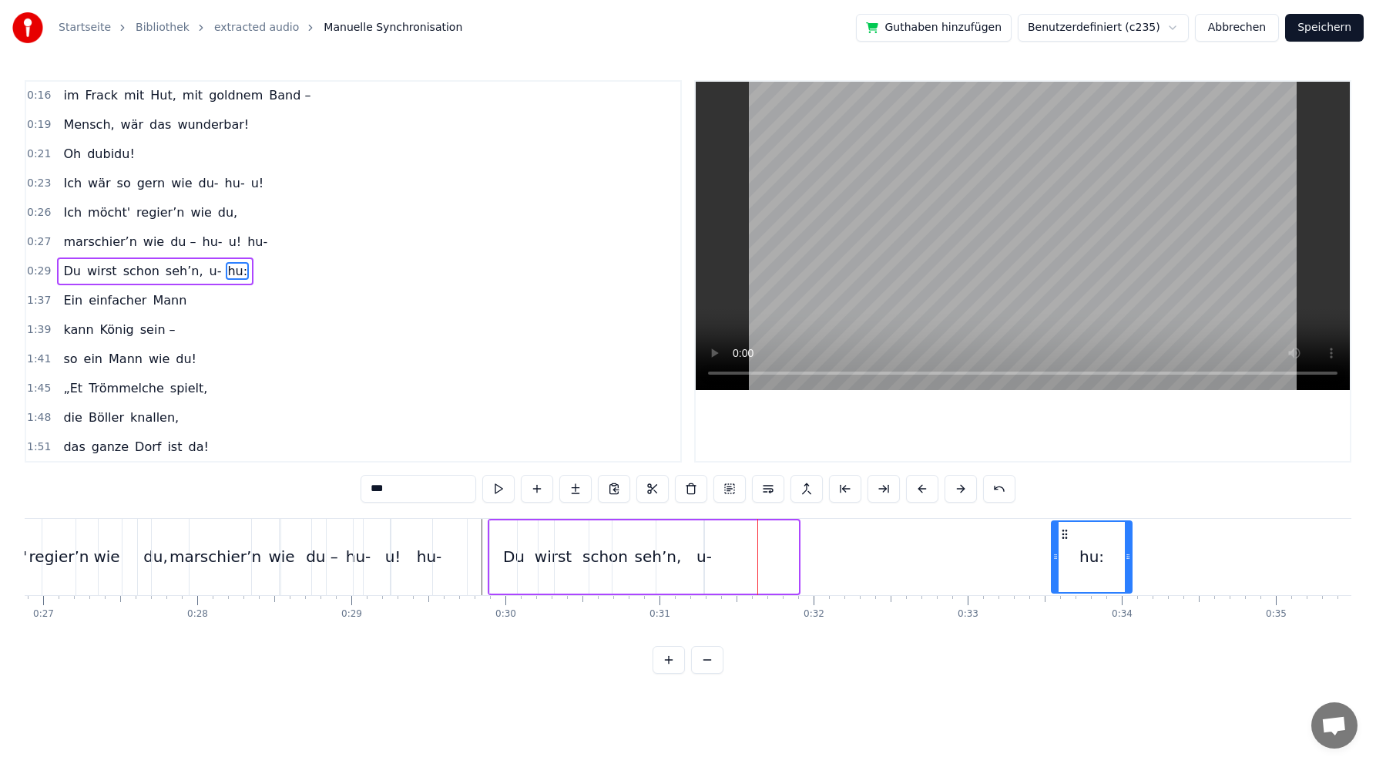
scroll to position [0, 4143]
drag, startPoint x: 1013, startPoint y: 530, endPoint x: 993, endPoint y: 530, distance: 20.0
click at [993, 530] on icon at bounding box center [997, 534] width 12 height 12
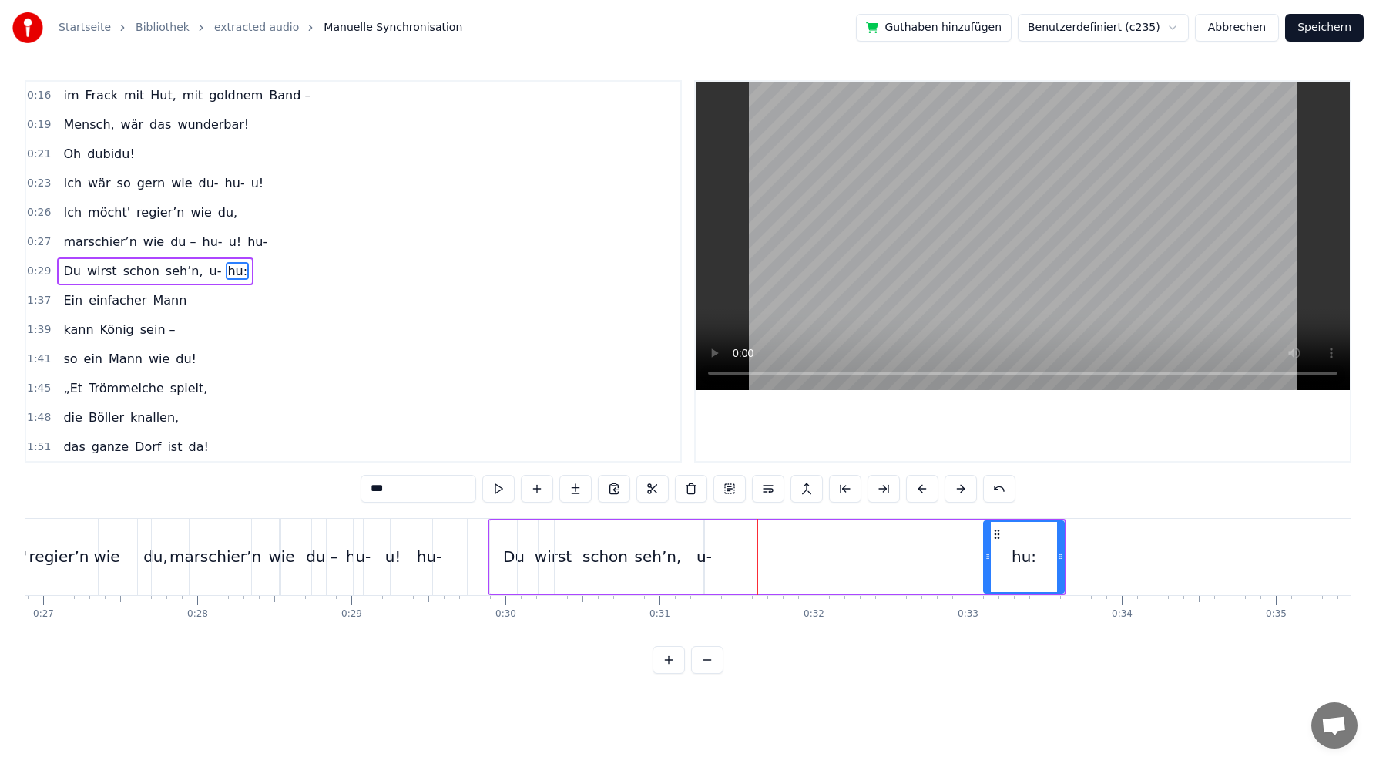
click at [706, 558] on div "u-" at bounding box center [704, 556] width 15 height 23
drag, startPoint x: 719, startPoint y: 533, endPoint x: 993, endPoint y: 527, distance: 274.4
click at [993, 528] on icon at bounding box center [993, 534] width 12 height 12
click at [650, 555] on div "seh’n," at bounding box center [658, 556] width 47 height 23
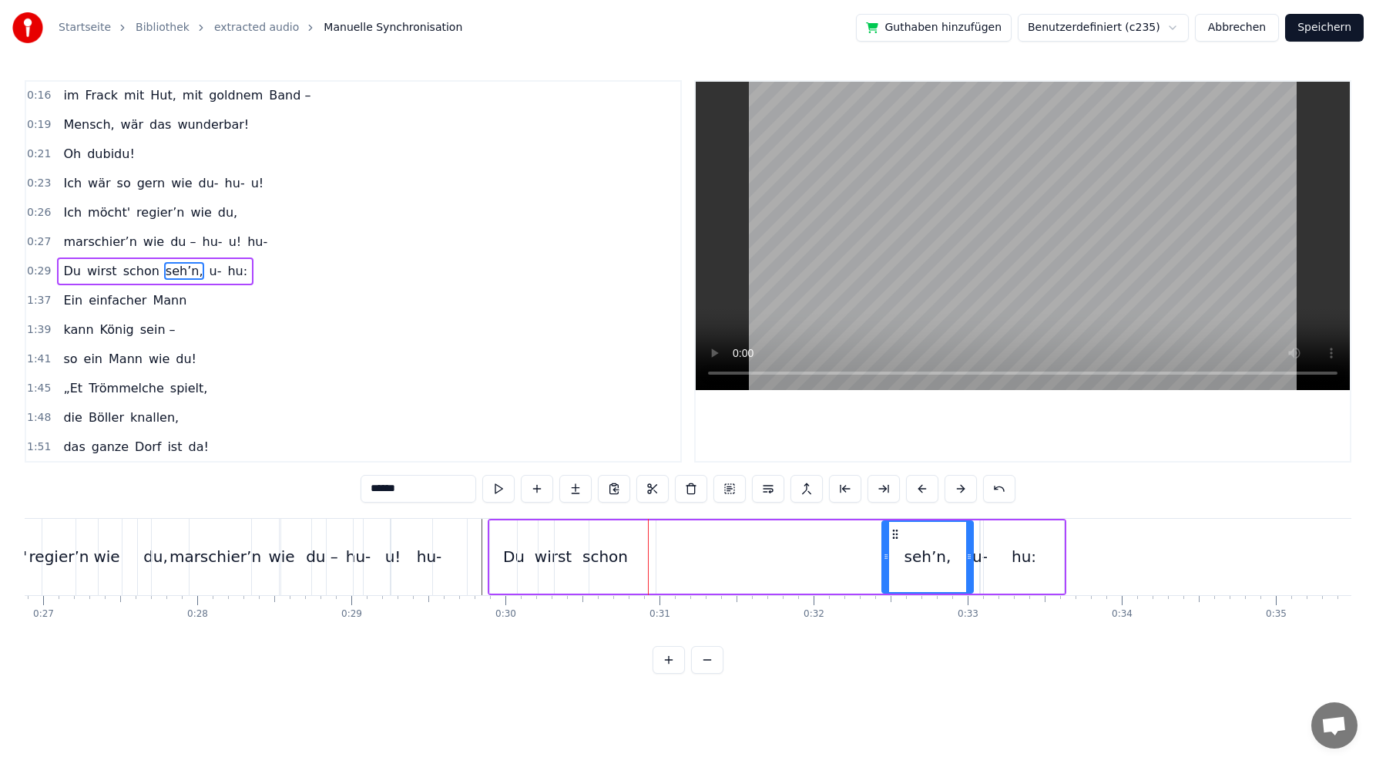
drag, startPoint x: 626, startPoint y: 530, endPoint x: 896, endPoint y: 515, distance: 270.2
click at [896, 515] on div "0:02 Du bist der Supertünnes im Schützenhaus, 0:05 der beste Schütze hier. 0:07…" at bounding box center [688, 376] width 1327 height 593
click at [605, 556] on div "schon" at bounding box center [605, 556] width 45 height 23
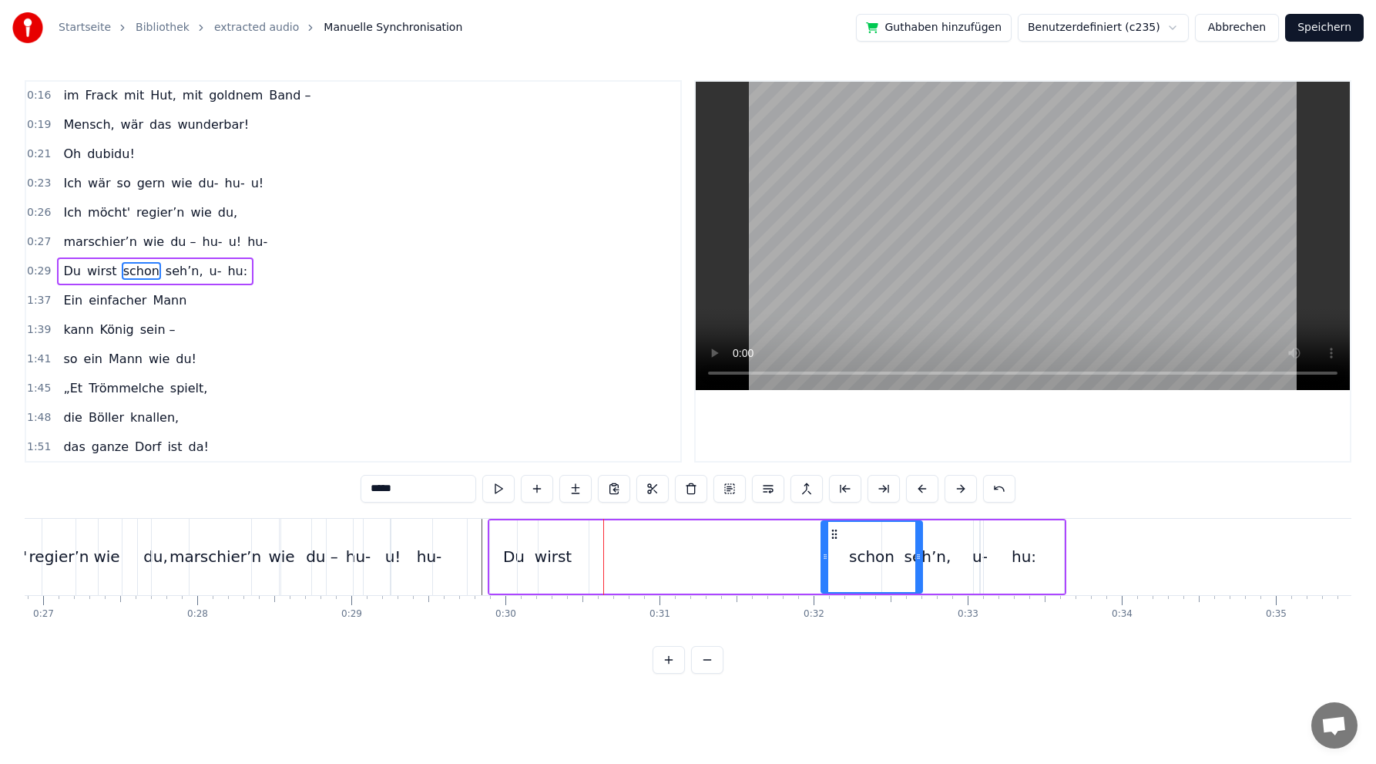
drag, startPoint x: 566, startPoint y: 530, endPoint x: 832, endPoint y: 509, distance: 267.5
click at [832, 509] on div "0:02 Du bist der Supertünnes im Schützenhaus, 0:05 der beste Schütze hier. 0:07…" at bounding box center [688, 376] width 1327 height 593
click at [563, 560] on div "wirst" at bounding box center [553, 556] width 37 height 23
drag, startPoint x: 526, startPoint y: 532, endPoint x: 795, endPoint y: 517, distance: 268.6
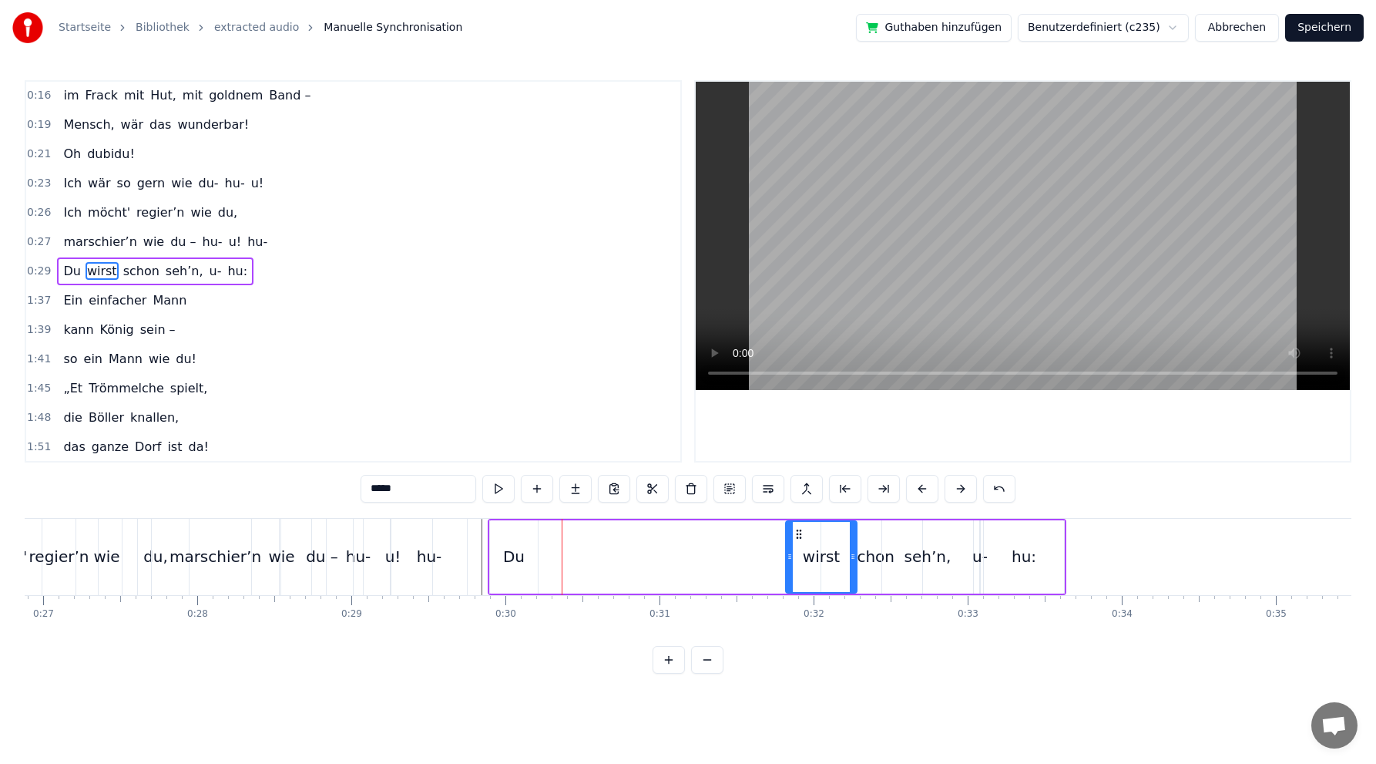
click at [512, 554] on div "Du" at bounding box center [514, 556] width 22 height 23
type input "**"
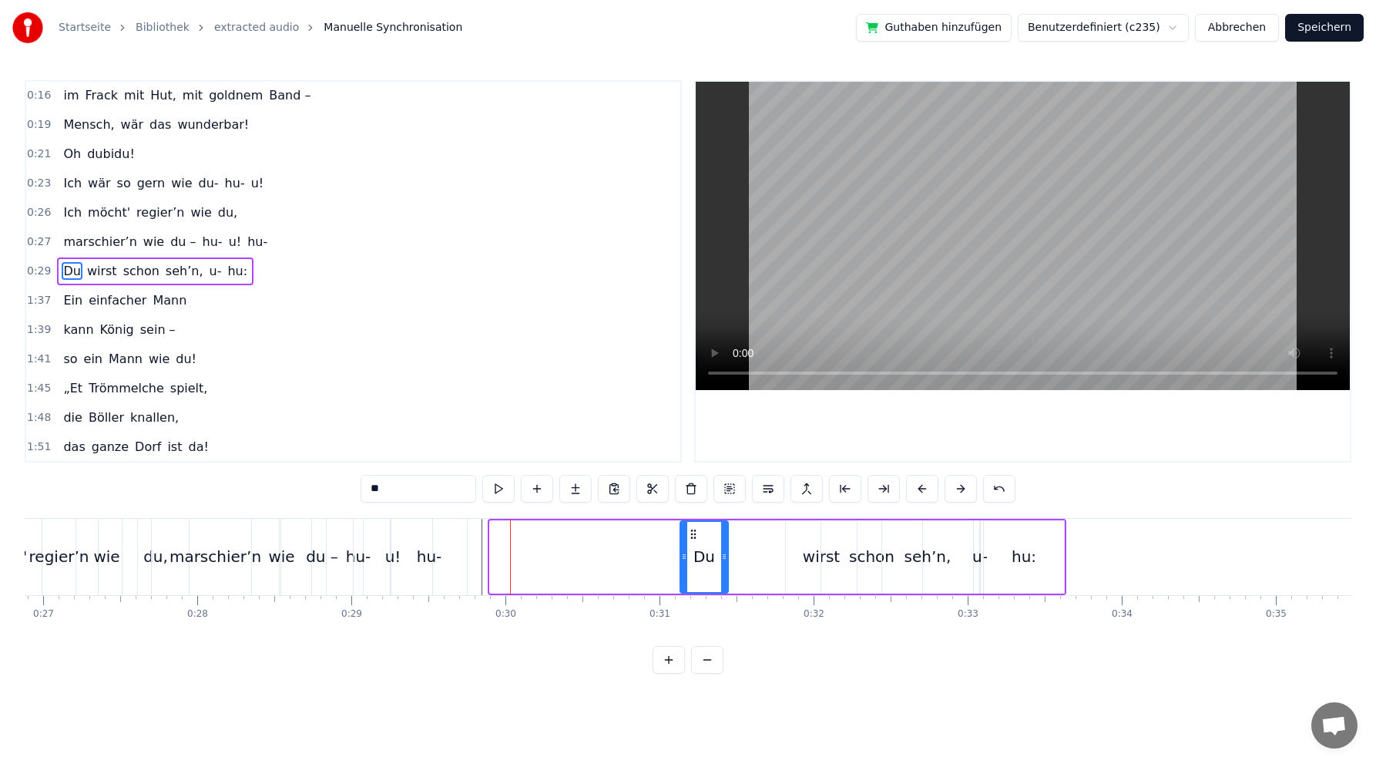
drag, startPoint x: 500, startPoint y: 533, endPoint x: 689, endPoint y: 529, distance: 188.9
click at [690, 529] on icon at bounding box center [693, 534] width 12 height 12
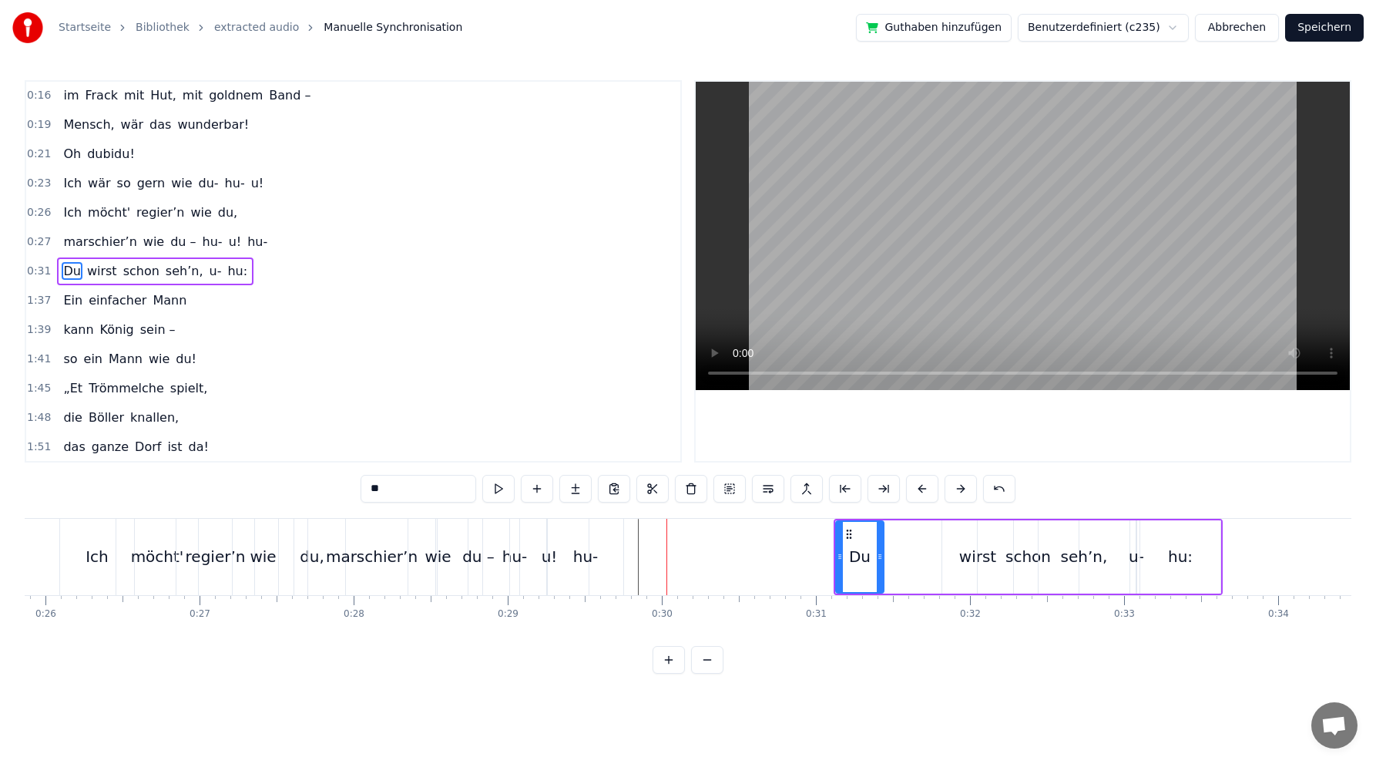
scroll to position [0, 3944]
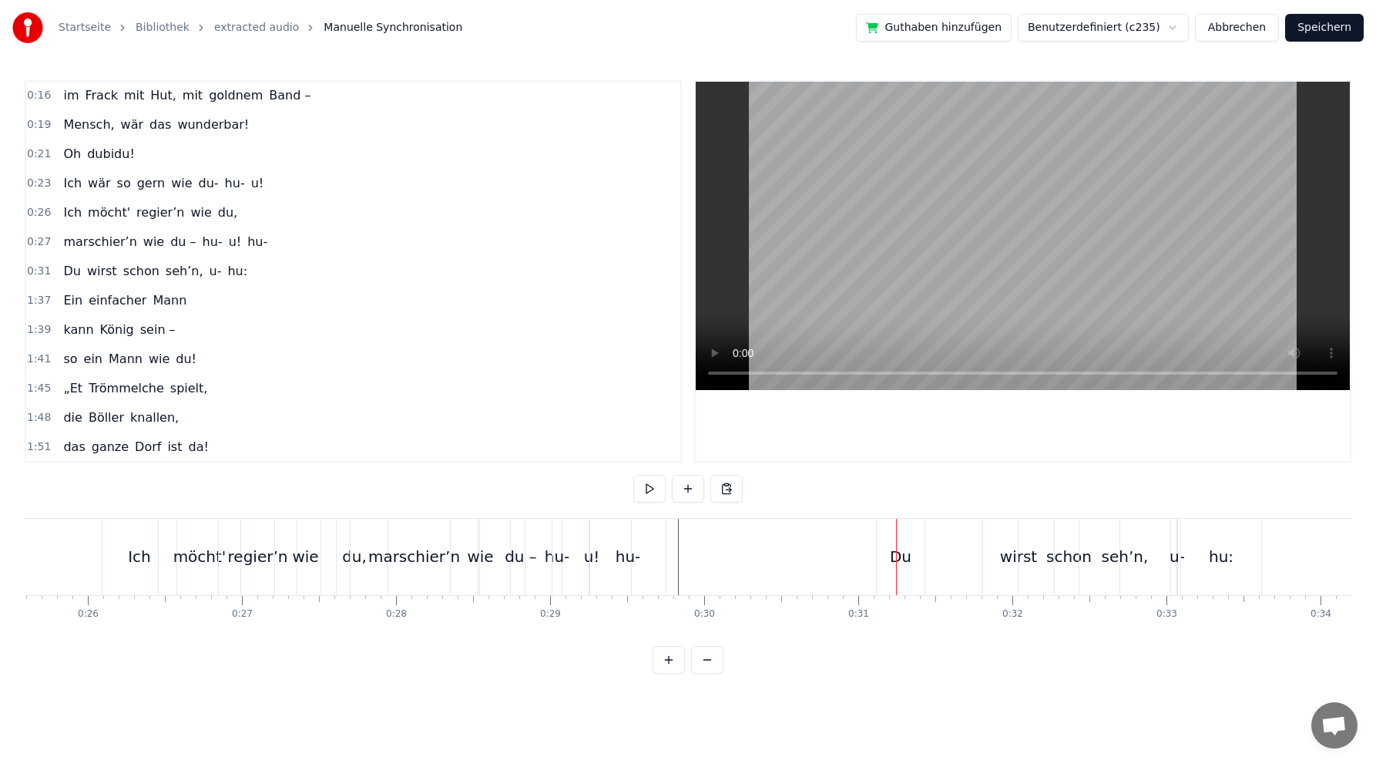
click at [897, 569] on div at bounding box center [896, 557] width 1 height 76
click at [906, 556] on div "Du" at bounding box center [901, 556] width 22 height 23
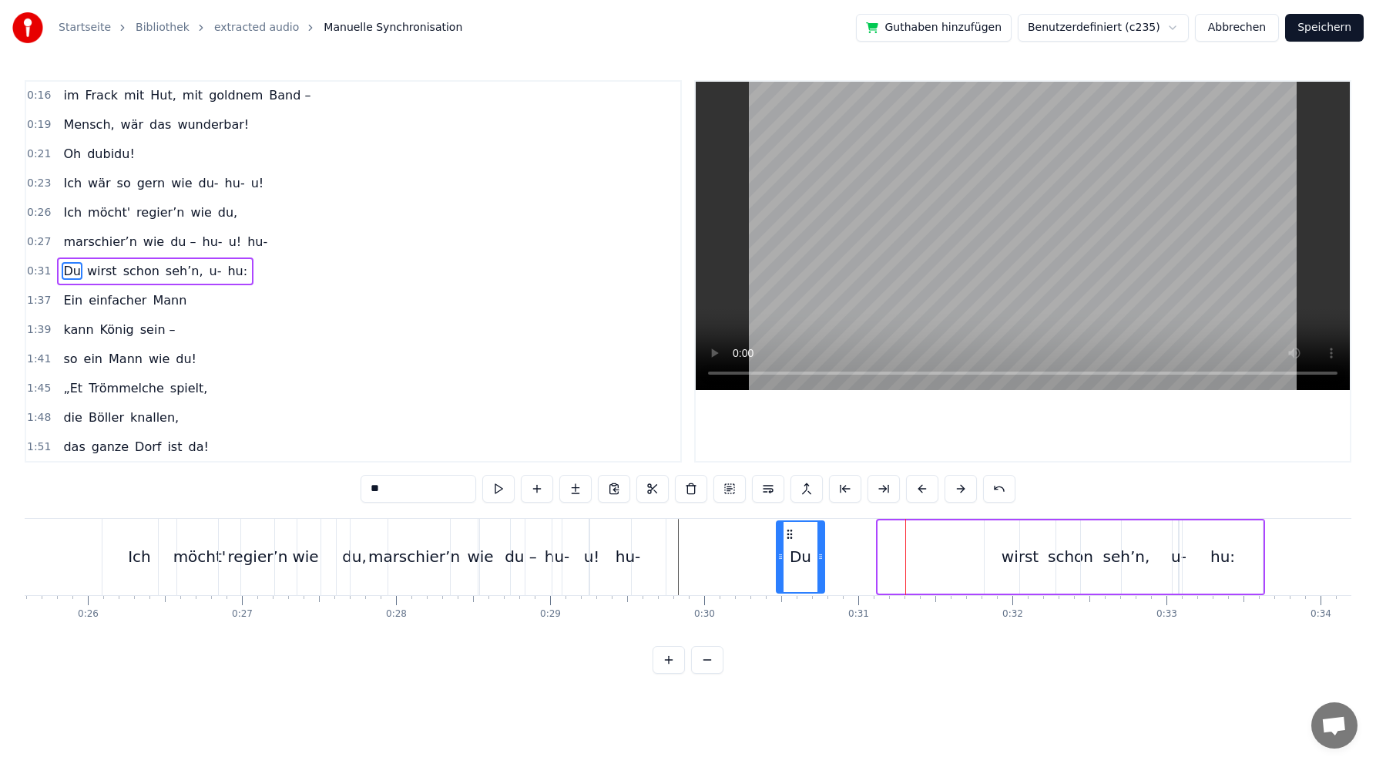
drag, startPoint x: 892, startPoint y: 528, endPoint x: 788, endPoint y: 527, distance: 103.3
click at [789, 528] on icon at bounding box center [790, 534] width 12 height 12
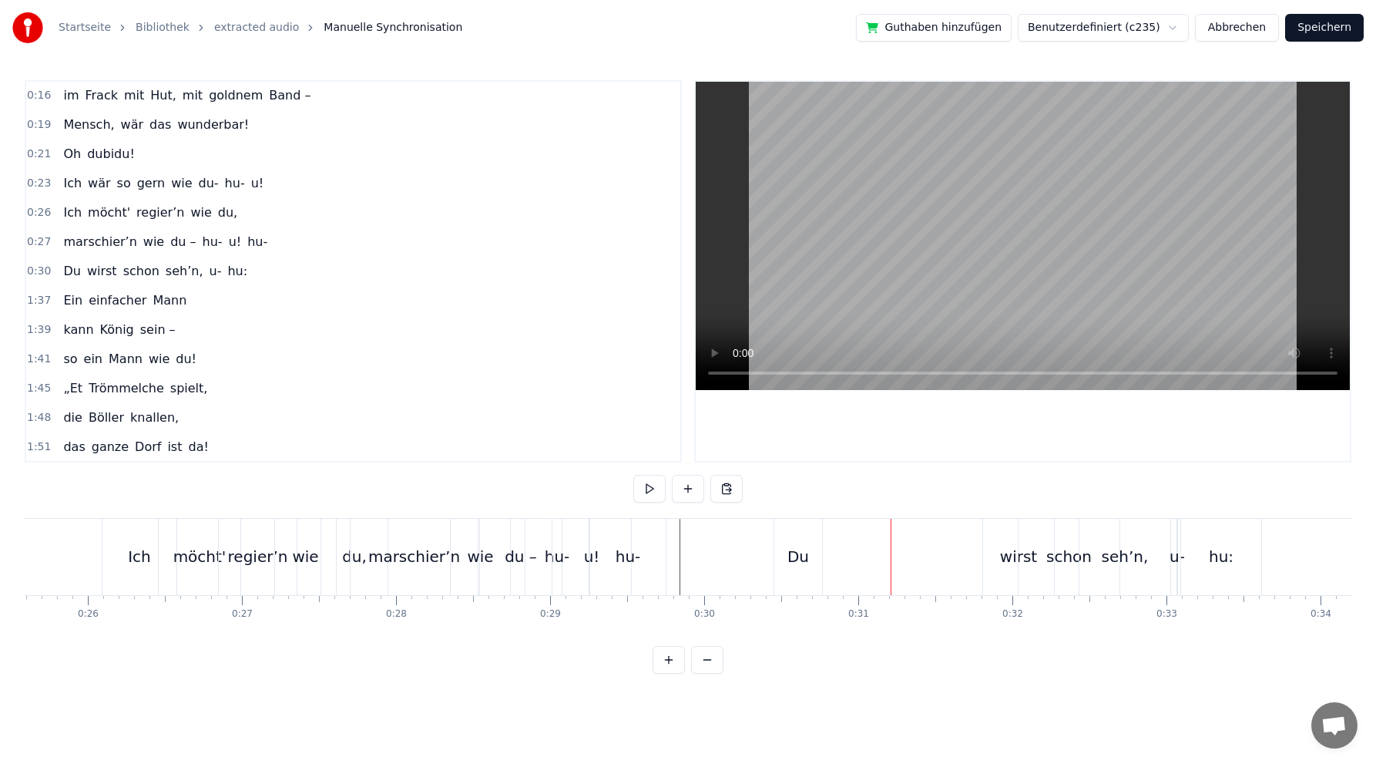
click at [802, 558] on div "Du" at bounding box center [799, 556] width 22 height 23
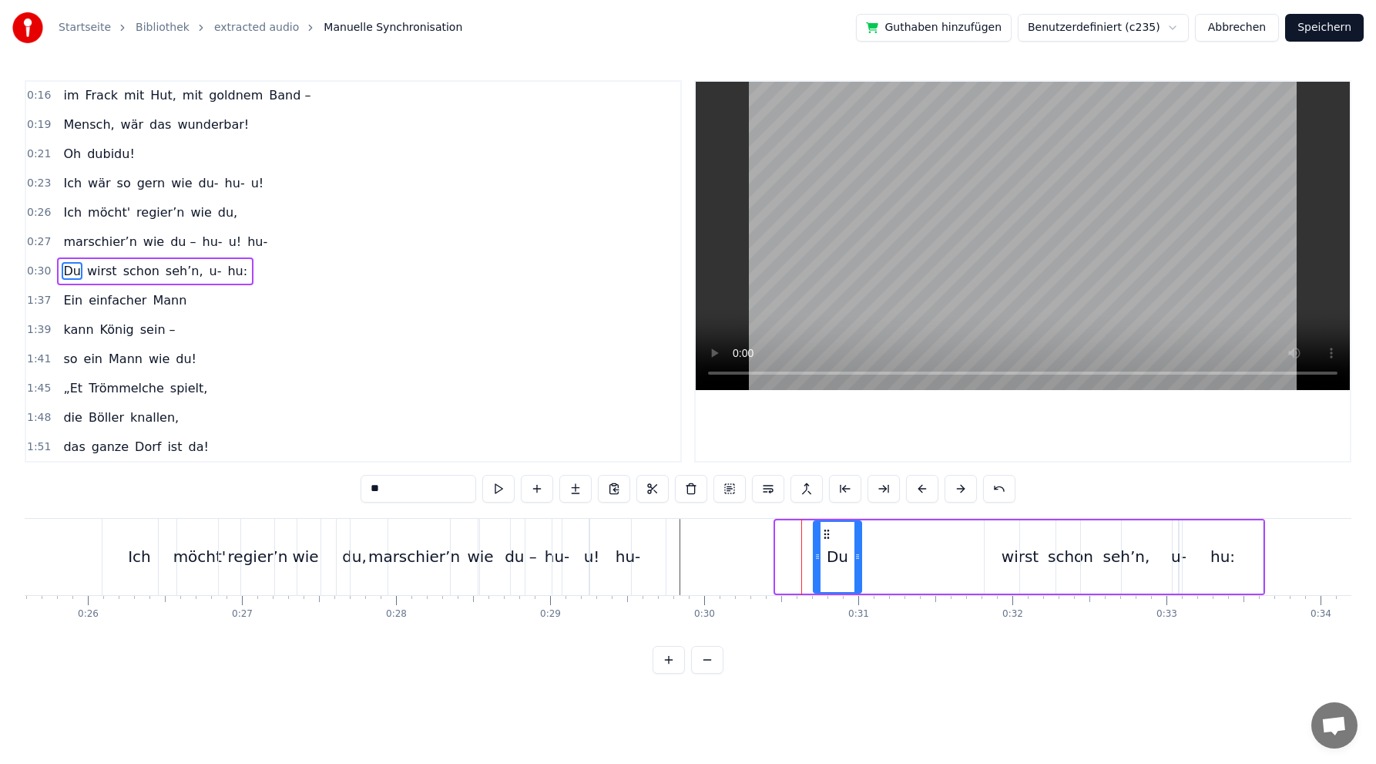
drag, startPoint x: 785, startPoint y: 529, endPoint x: 822, endPoint y: 523, distance: 36.9
click at [823, 525] on div "Du" at bounding box center [838, 557] width 46 height 70
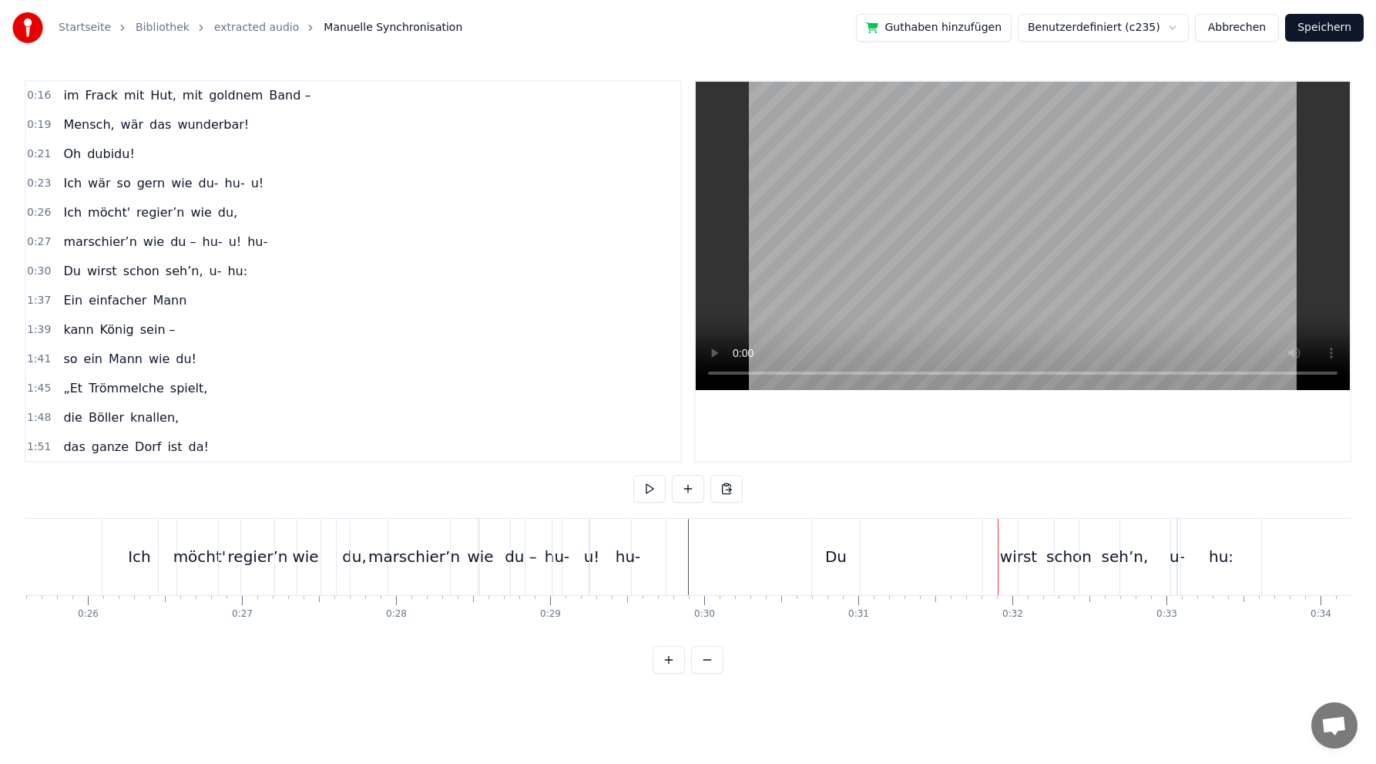
click at [1020, 562] on div "schon" at bounding box center [1069, 557] width 101 height 76
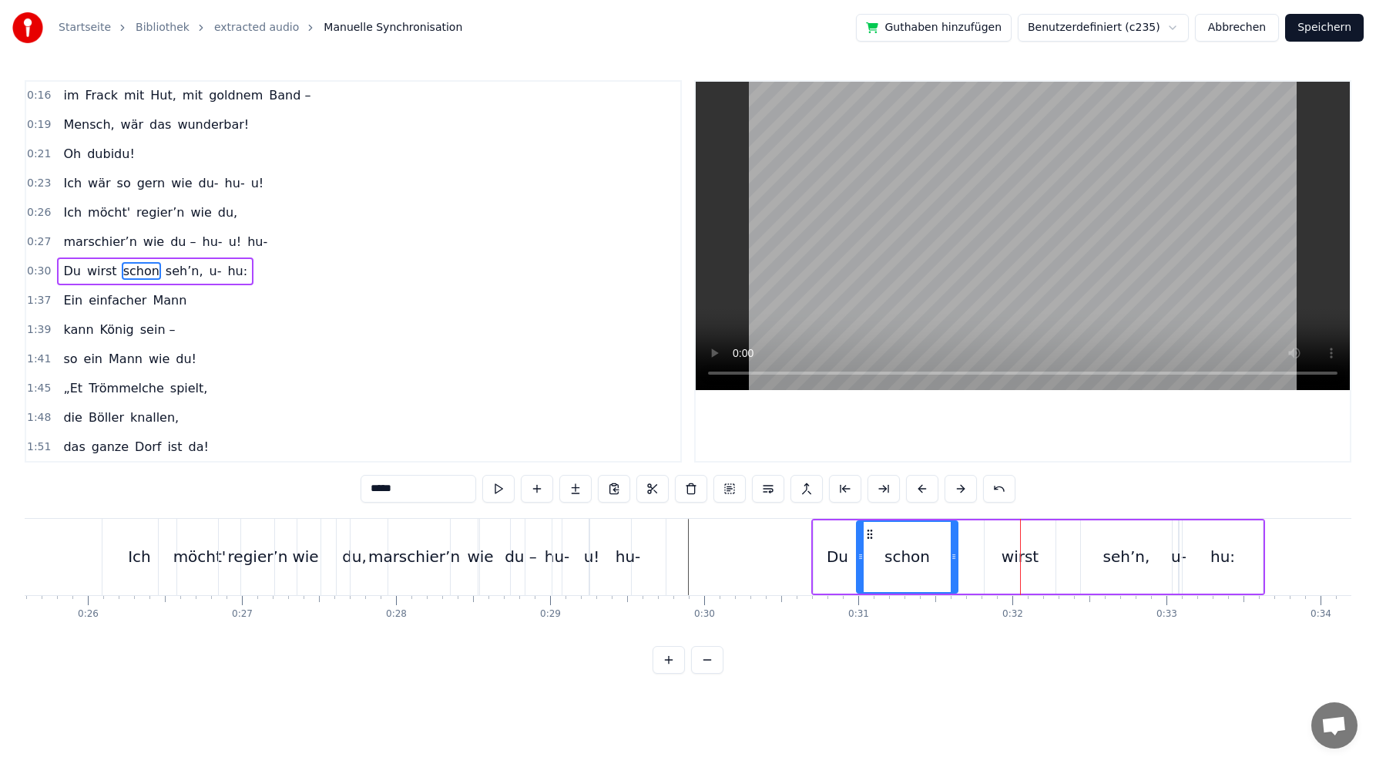
drag, startPoint x: 1030, startPoint y: 529, endPoint x: 867, endPoint y: 527, distance: 163.4
click at [867, 528] on icon at bounding box center [870, 534] width 12 height 12
click at [1029, 554] on div "wirst" at bounding box center [1020, 556] width 37 height 23
drag, startPoint x: 999, startPoint y: 528, endPoint x: 942, endPoint y: 525, distance: 57.1
click at [942, 525] on div "wirst" at bounding box center [963, 557] width 69 height 70
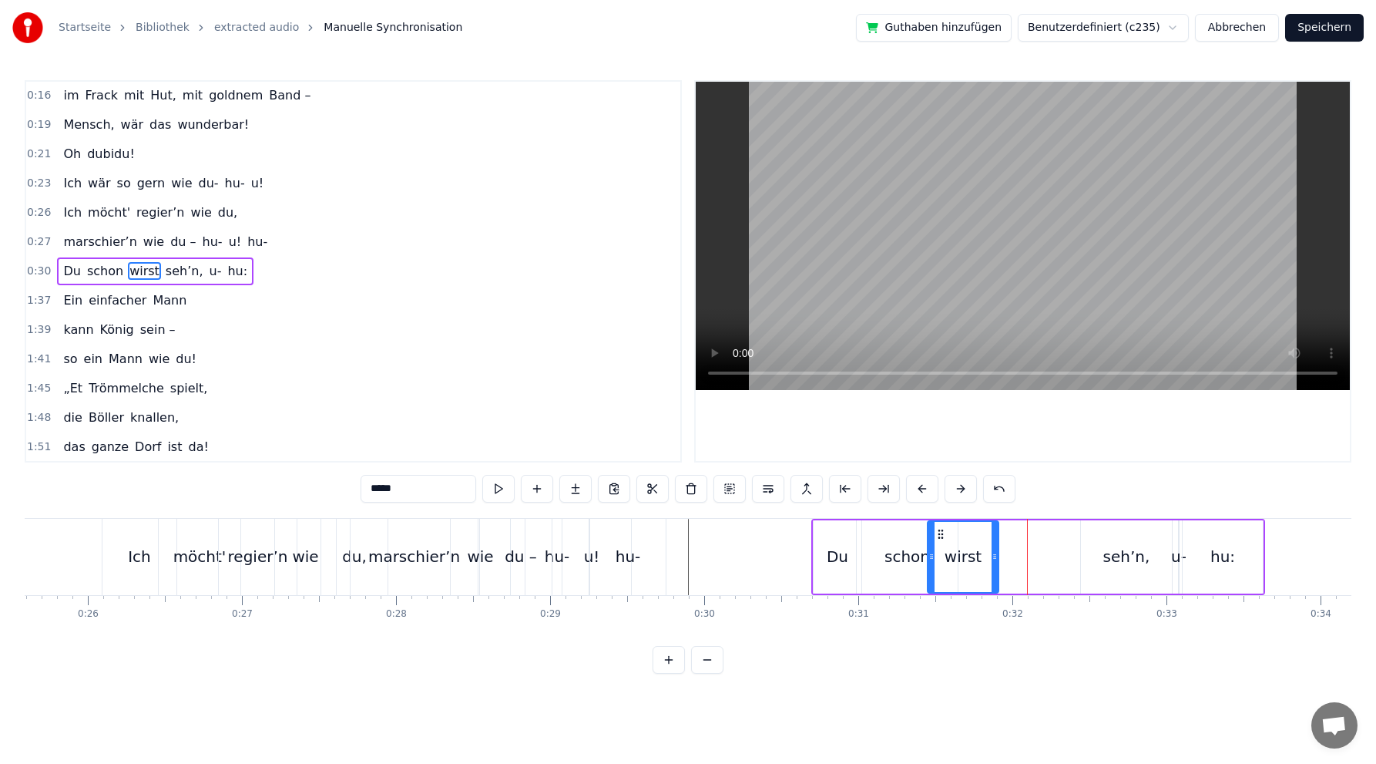
click at [1120, 556] on div "seh’n," at bounding box center [1127, 556] width 47 height 23
type input "******"
drag, startPoint x: 1095, startPoint y: 531, endPoint x: 990, endPoint y: 527, distance: 105.7
click at [990, 528] on icon at bounding box center [989, 534] width 12 height 12
click at [1170, 556] on div "Du schon wirst seh’n, u- hu:" at bounding box center [1039, 557] width 454 height 76
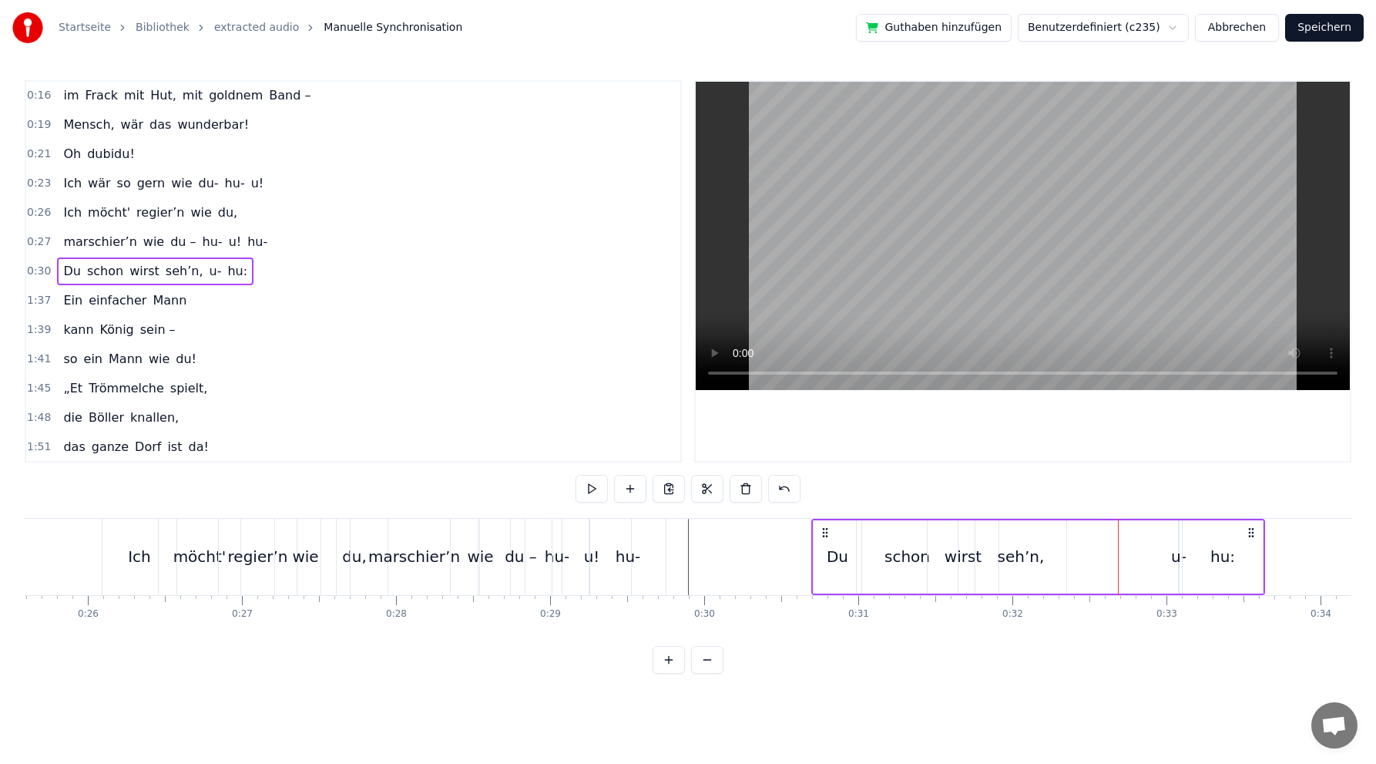
click at [1175, 556] on div "u-" at bounding box center [1178, 556] width 15 height 23
drag, startPoint x: 1191, startPoint y: 531, endPoint x: 1067, endPoint y: 526, distance: 123.4
click at [1067, 526] on div "Du schon wirst seh’n, u- hu:" at bounding box center [1039, 557] width 454 height 76
click at [1224, 557] on div "hu:" at bounding box center [1223, 556] width 25 height 23
type input "***"
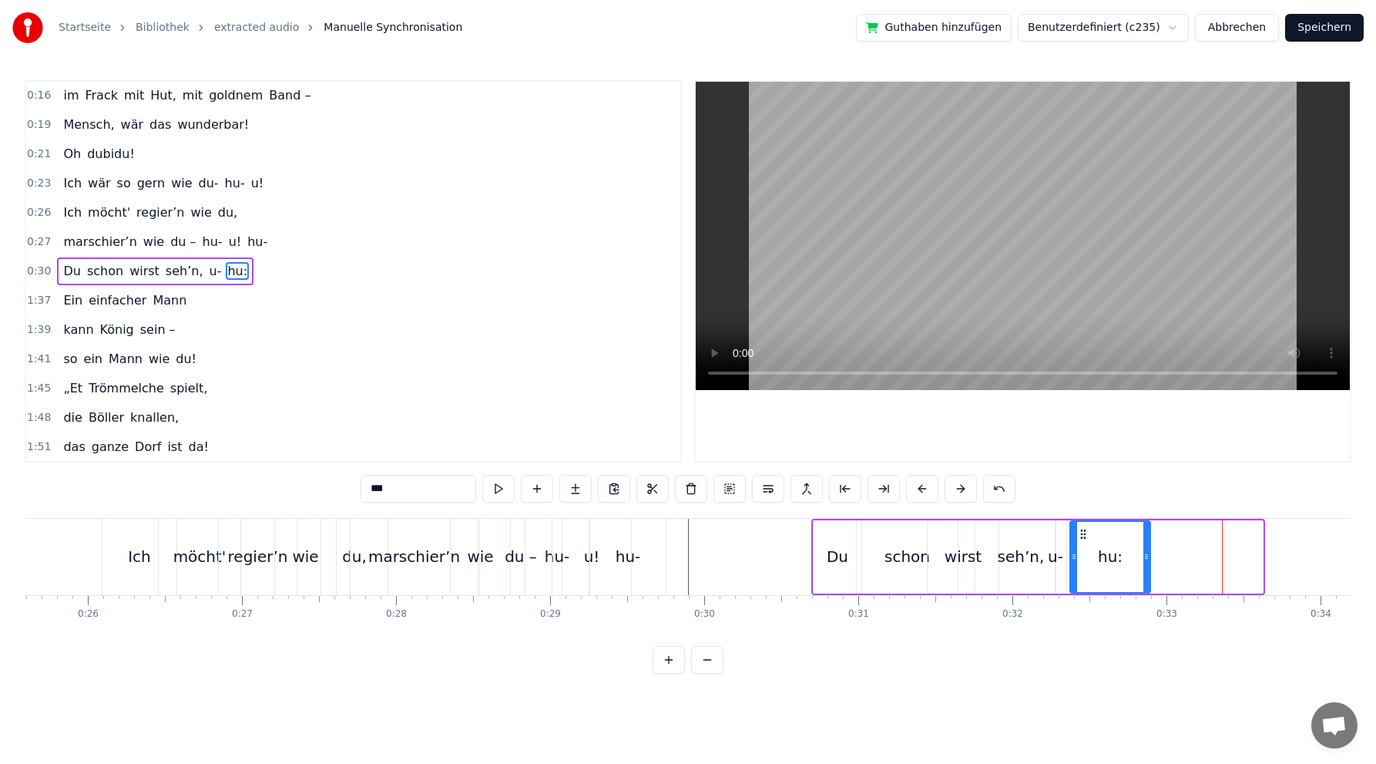
drag, startPoint x: 1196, startPoint y: 529, endPoint x: 1084, endPoint y: 526, distance: 112.6
click at [1084, 526] on div "hu:" at bounding box center [1110, 557] width 79 height 70
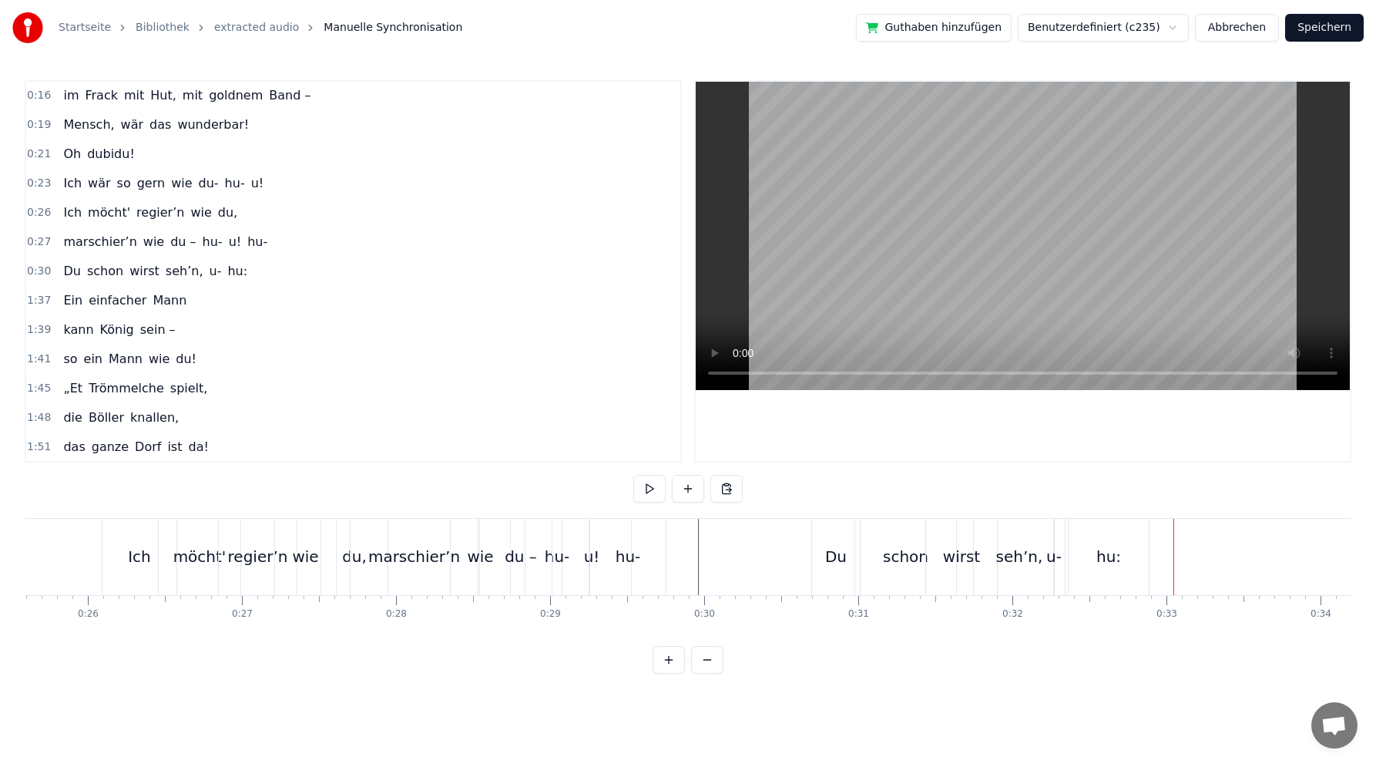
click at [1100, 540] on div "hu:" at bounding box center [1109, 557] width 80 height 76
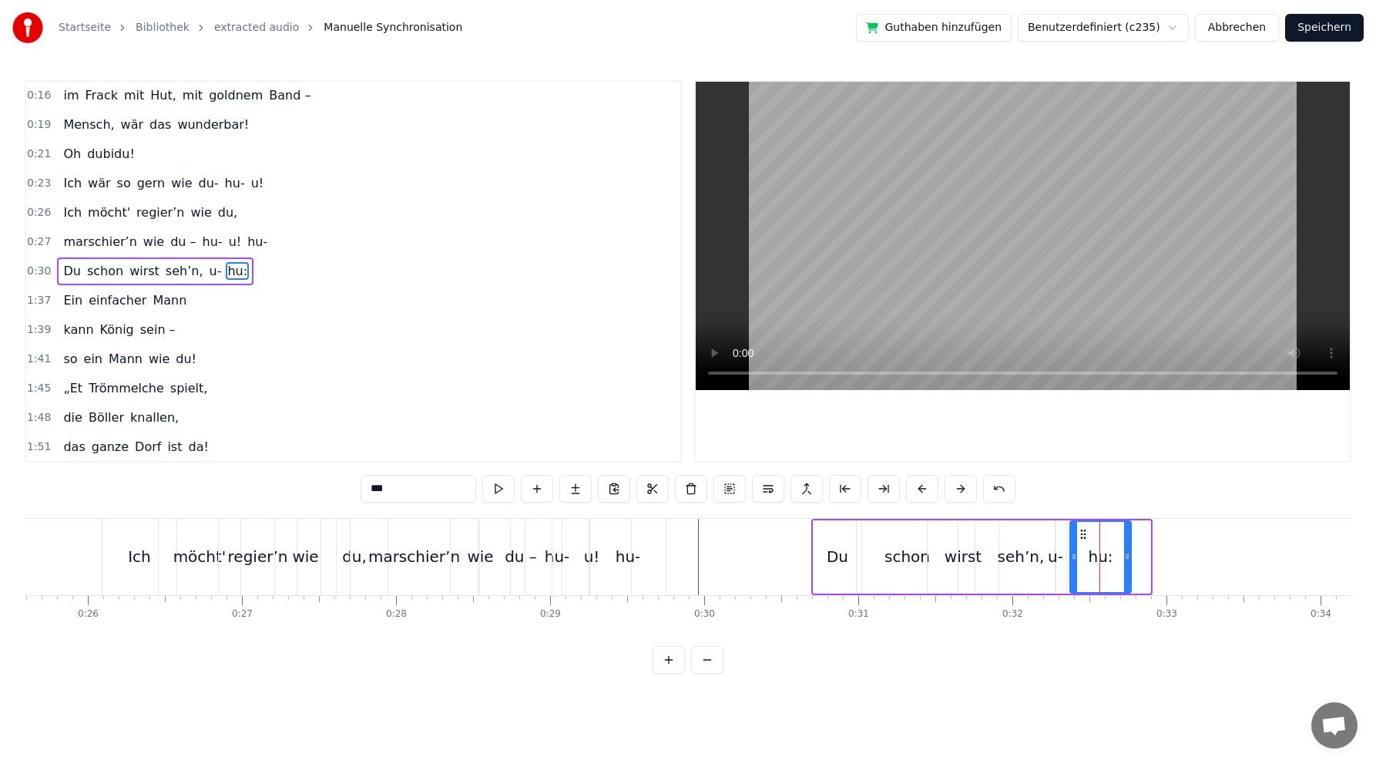
drag, startPoint x: 1148, startPoint y: 555, endPoint x: 1123, endPoint y: 551, distance: 25.0
click at [1128, 555] on circle at bounding box center [1128, 554] width 1 height 1
drag, startPoint x: 1079, startPoint y: 532, endPoint x: 1068, endPoint y: 530, distance: 10.9
click at [1068, 530] on icon at bounding box center [1073, 534] width 12 height 12
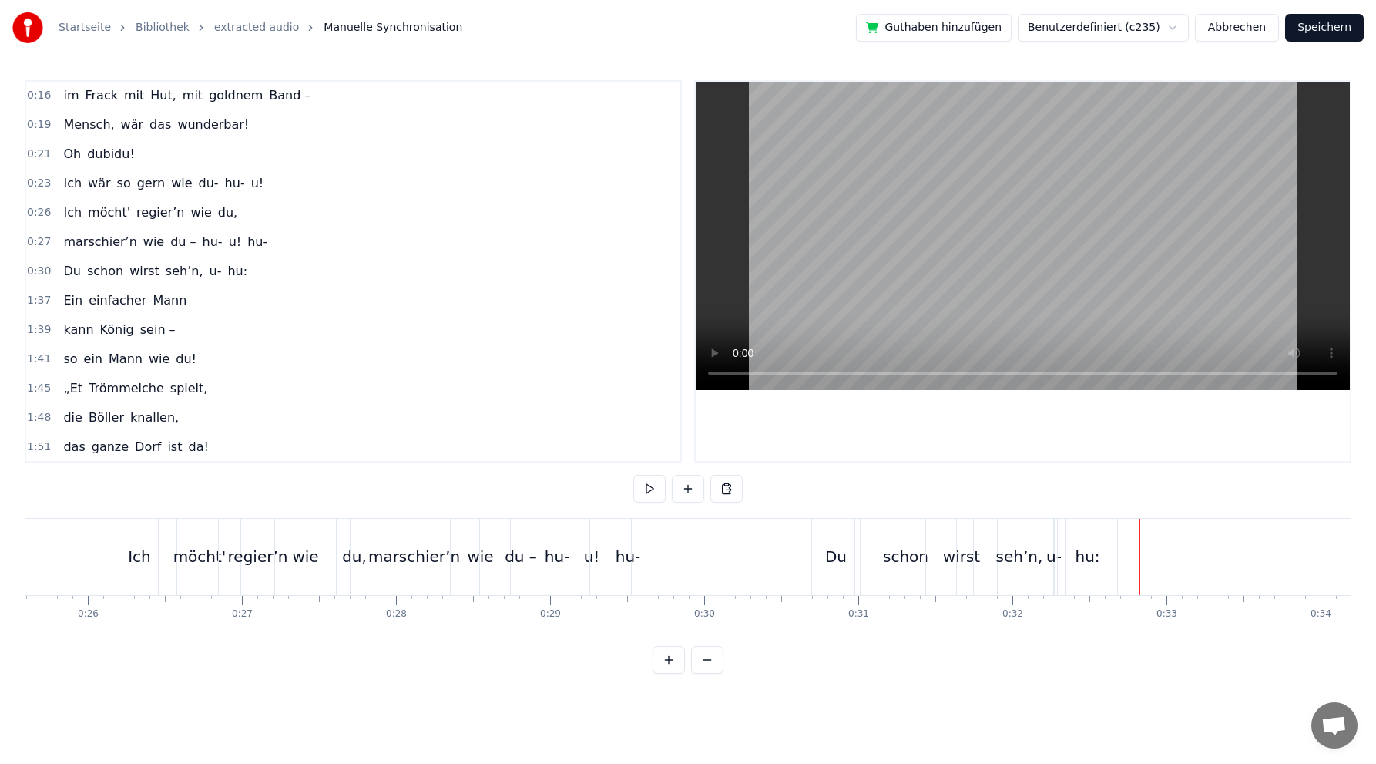
click at [1014, 556] on div "seh’n," at bounding box center [1019, 556] width 47 height 23
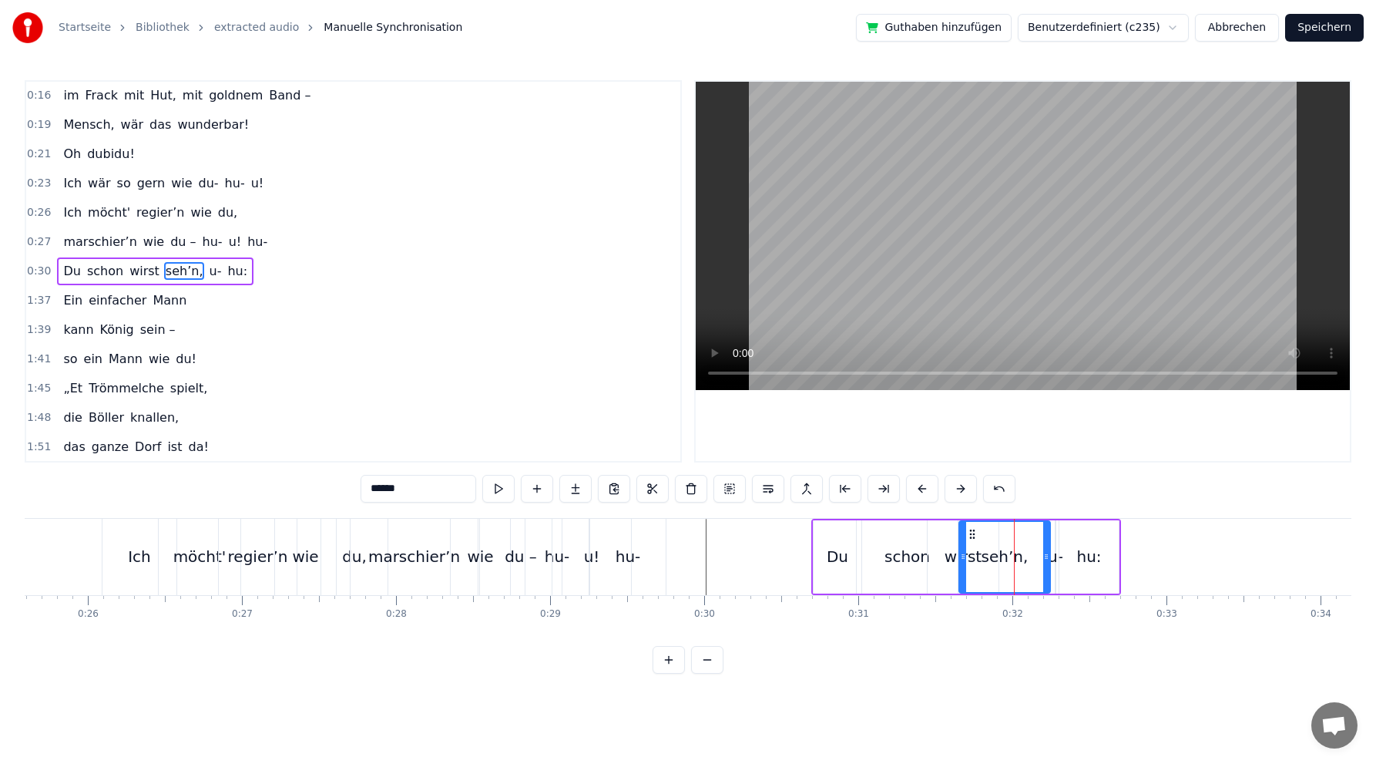
drag, startPoint x: 990, startPoint y: 532, endPoint x: 968, endPoint y: 534, distance: 21.7
click at [973, 532] on icon at bounding box center [972, 534] width 12 height 12
drag, startPoint x: 963, startPoint y: 557, endPoint x: 987, endPoint y: 553, distance: 25.1
click at [987, 553] on icon at bounding box center [987, 556] width 6 height 12
click at [965, 560] on div "wirst" at bounding box center [963, 556] width 37 height 23
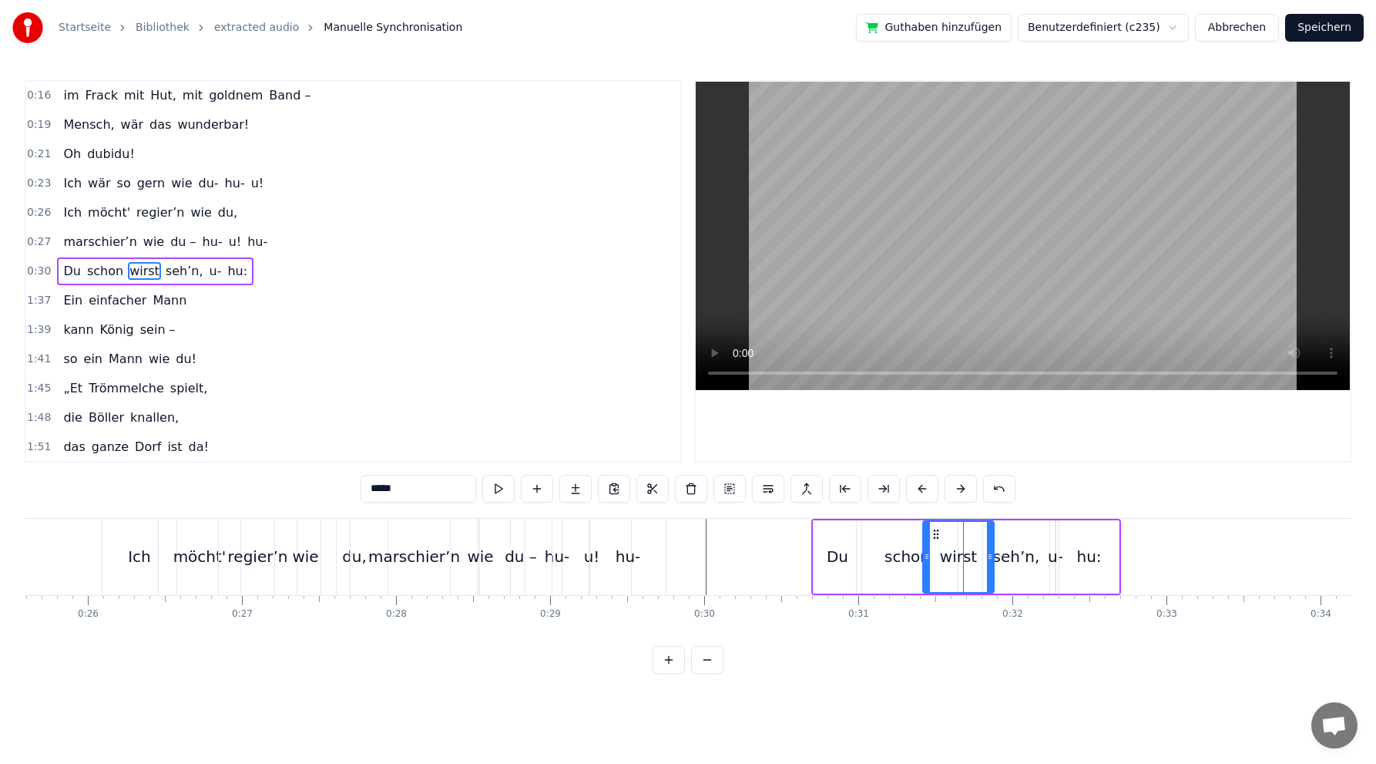
click at [936, 532] on icon at bounding box center [936, 534] width 12 height 12
click at [1012, 555] on div "seh’n," at bounding box center [1016, 556] width 47 height 23
click at [1042, 555] on circle at bounding box center [1042, 554] width 1 height 1
click at [1049, 557] on div "u-" at bounding box center [1055, 556] width 15 height 23
click at [1060, 536] on icon at bounding box center [1063, 534] width 12 height 12
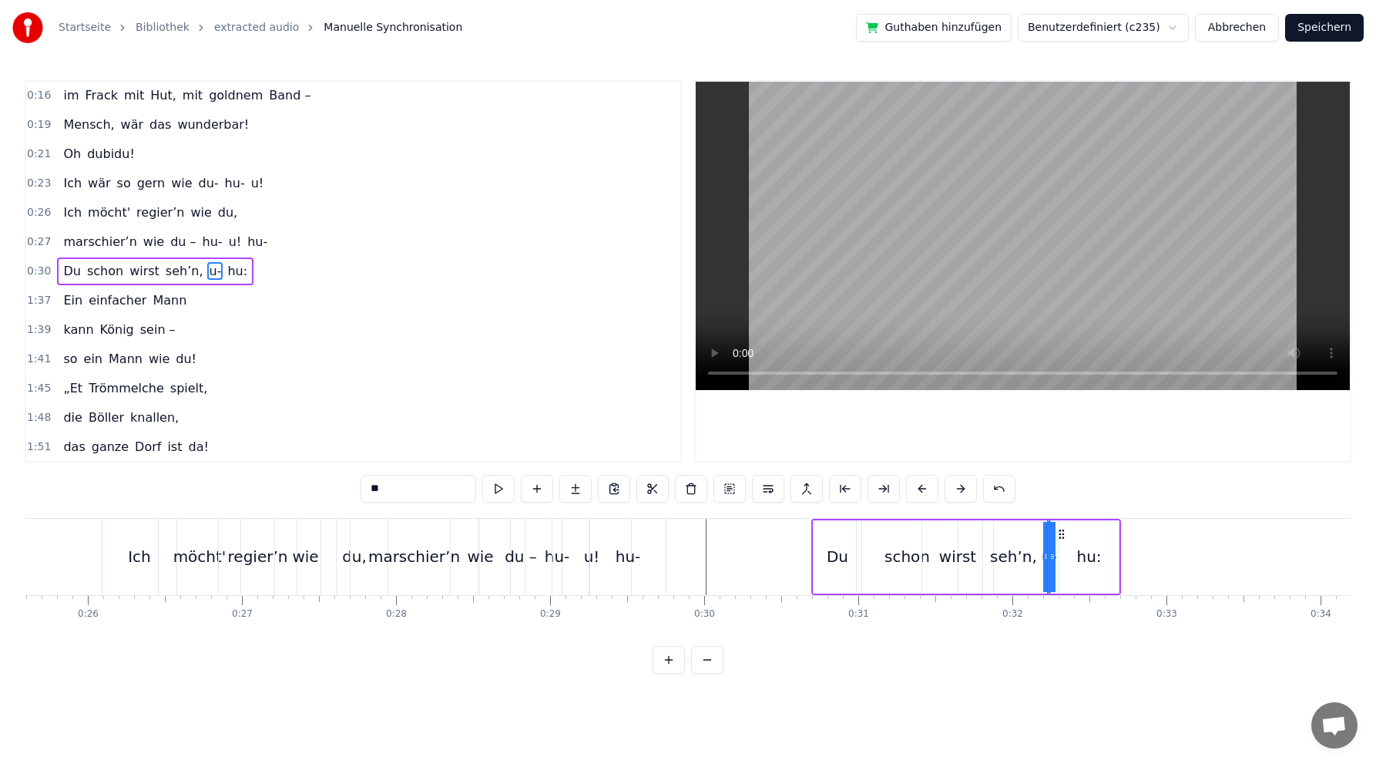
click at [1084, 557] on div "hu:" at bounding box center [1089, 556] width 25 height 23
type input "***"
drag, startPoint x: 1116, startPoint y: 554, endPoint x: 1086, endPoint y: 544, distance: 31.7
click at [1098, 554] on icon at bounding box center [1098, 556] width 6 height 12
drag, startPoint x: 1075, startPoint y: 531, endPoint x: 1066, endPoint y: 531, distance: 9.2
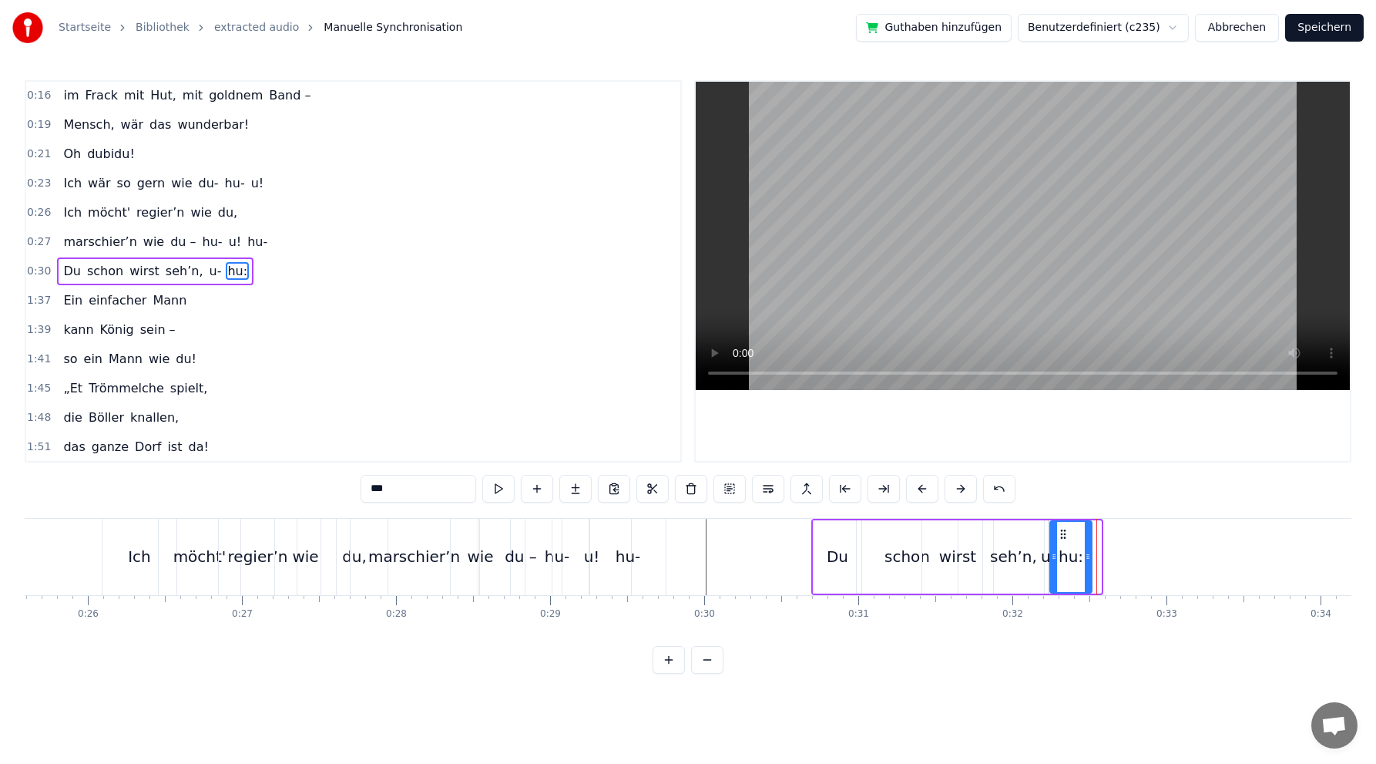
click at [1066, 531] on icon at bounding box center [1063, 534] width 12 height 12
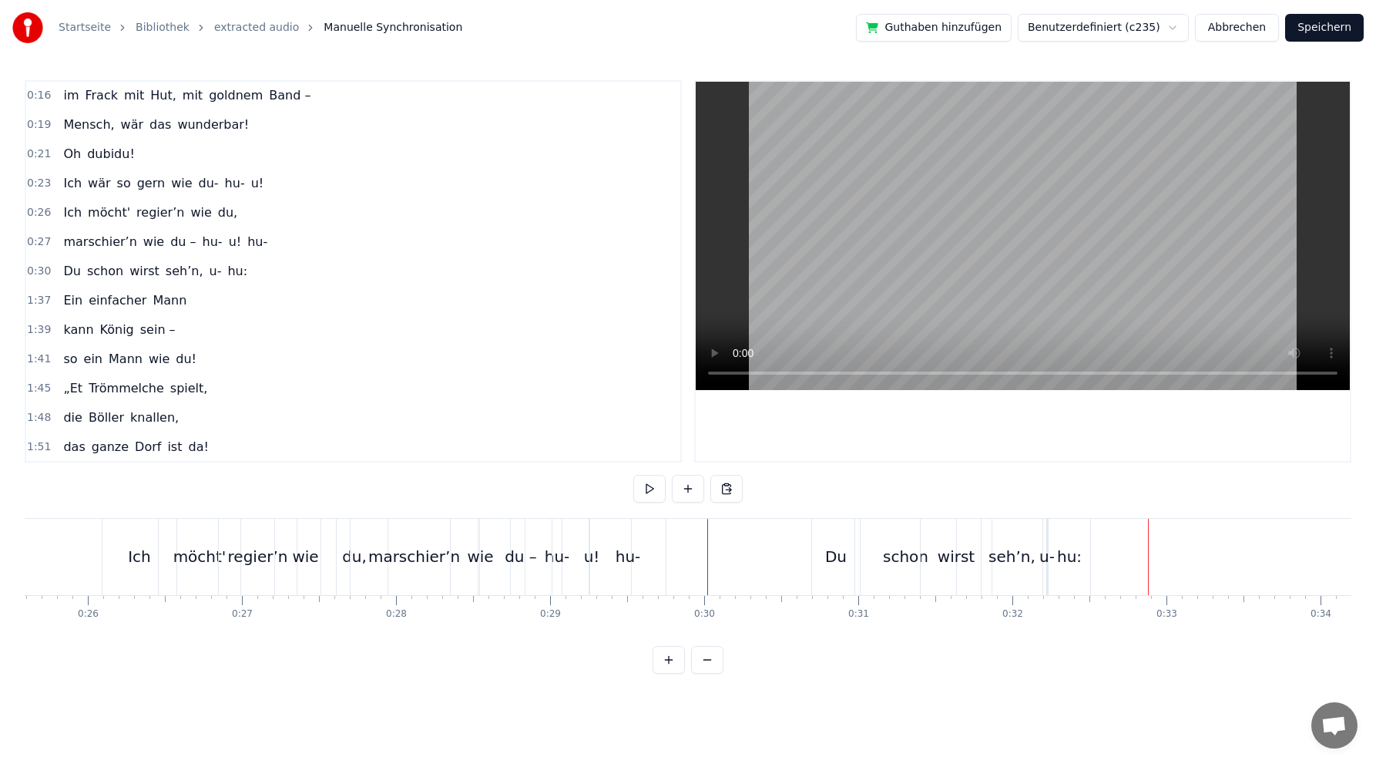
click at [139, 287] on div "Ein einfacher Mann" at bounding box center [125, 301] width 136 height 28
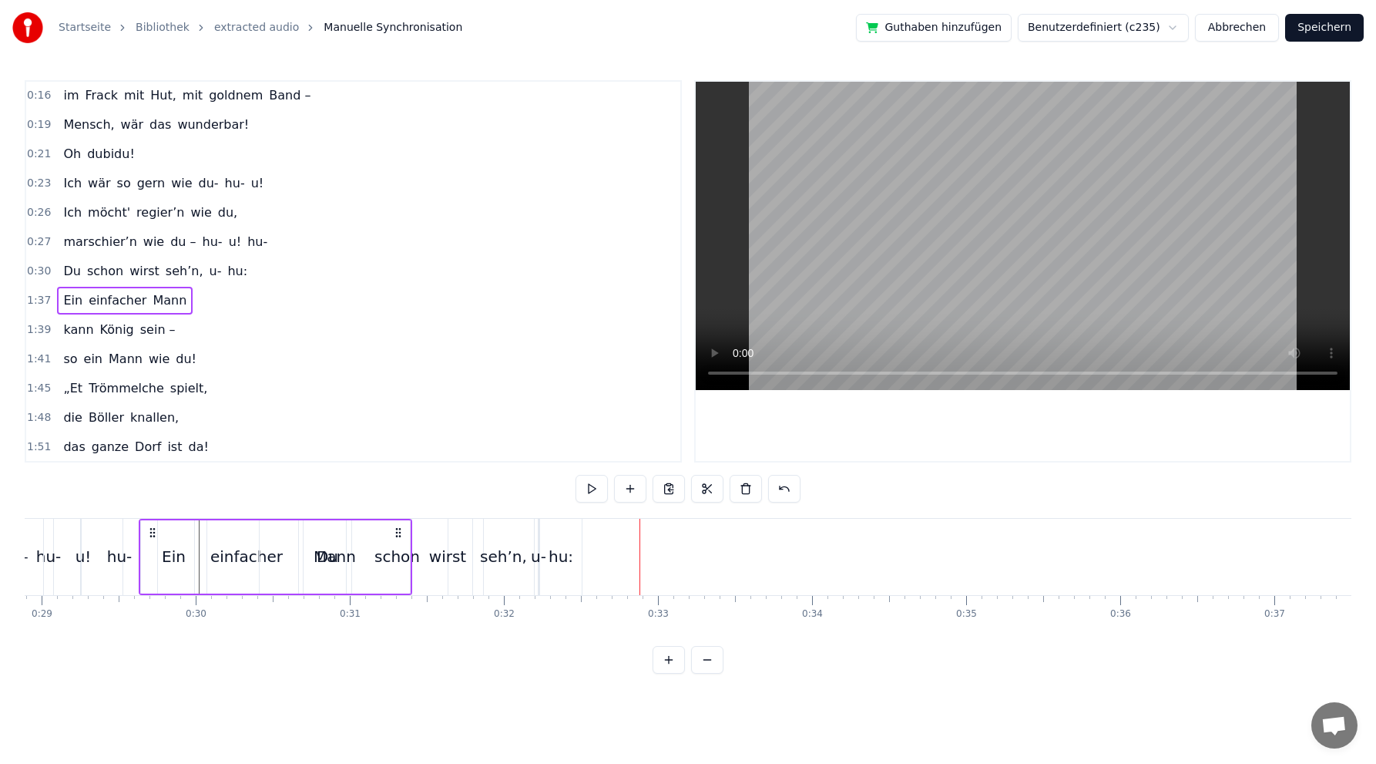
scroll to position [0, 4453]
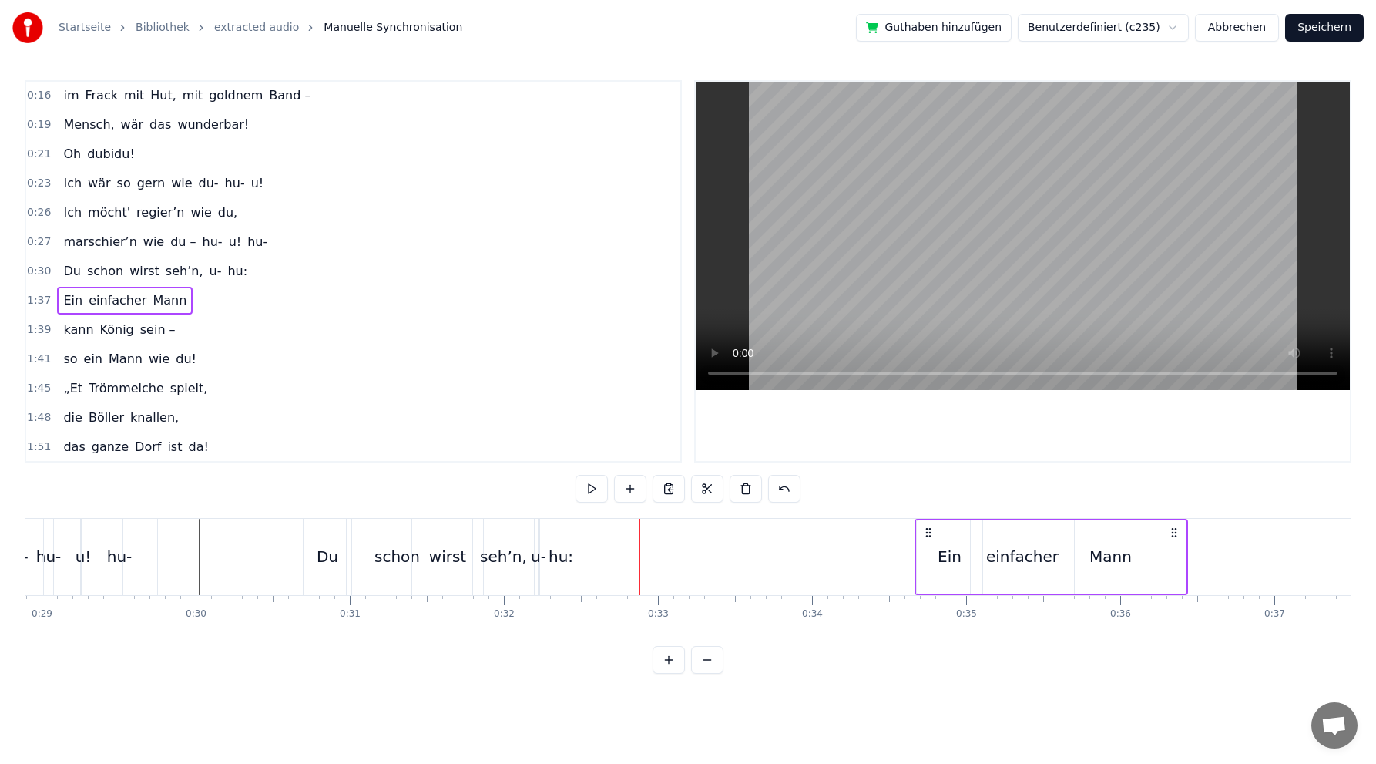
drag, startPoint x: 116, startPoint y: 532, endPoint x: 929, endPoint y: 526, distance: 813.1
click at [929, 527] on icon at bounding box center [929, 532] width 12 height 12
click at [950, 560] on div "Ein" at bounding box center [950, 556] width 24 height 23
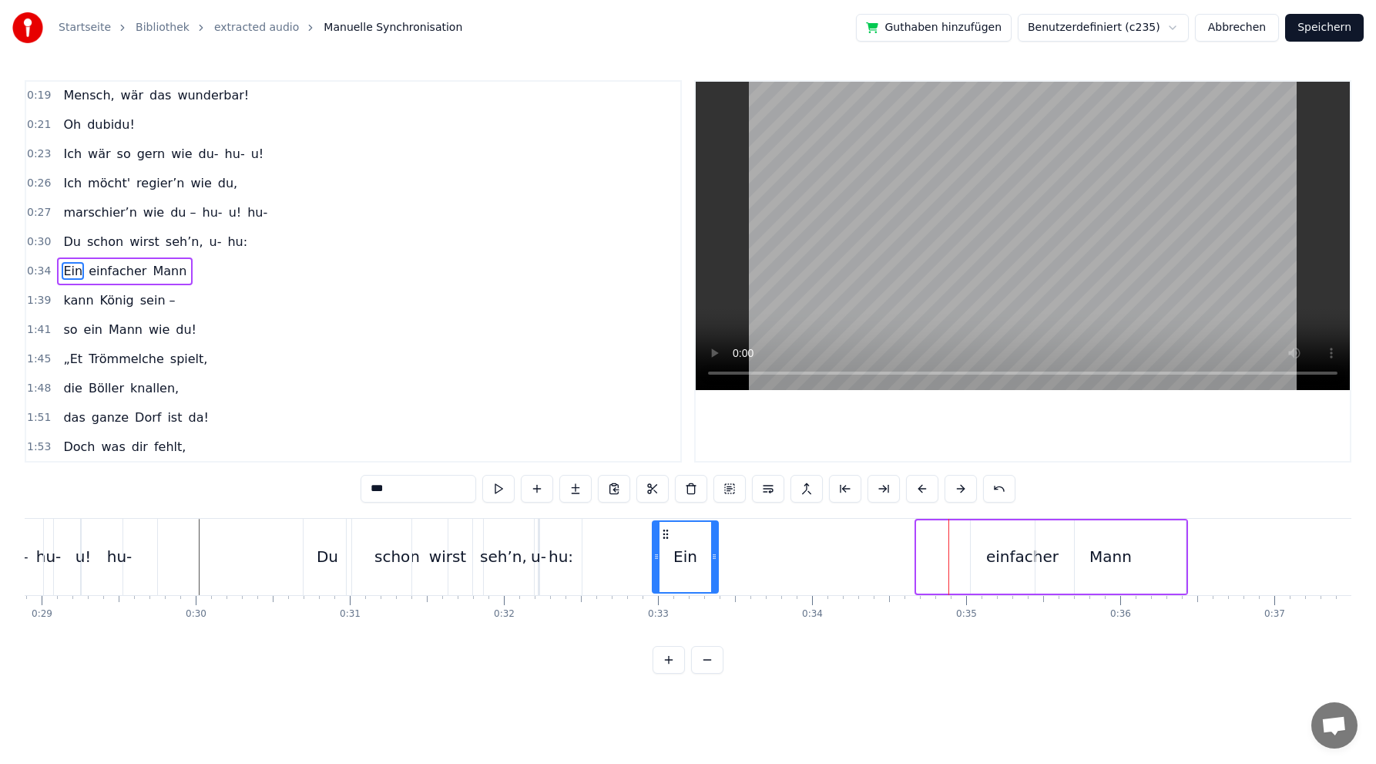
drag, startPoint x: 931, startPoint y: 529, endPoint x: 667, endPoint y: 506, distance: 265.4
click at [667, 506] on div "0:02 Du bist der Supertünnes im Schützenhaus, 0:05 der beste Schütze hier. 0:07…" at bounding box center [688, 376] width 1327 height 593
click at [1017, 561] on div "einfacher" at bounding box center [1022, 556] width 72 height 23
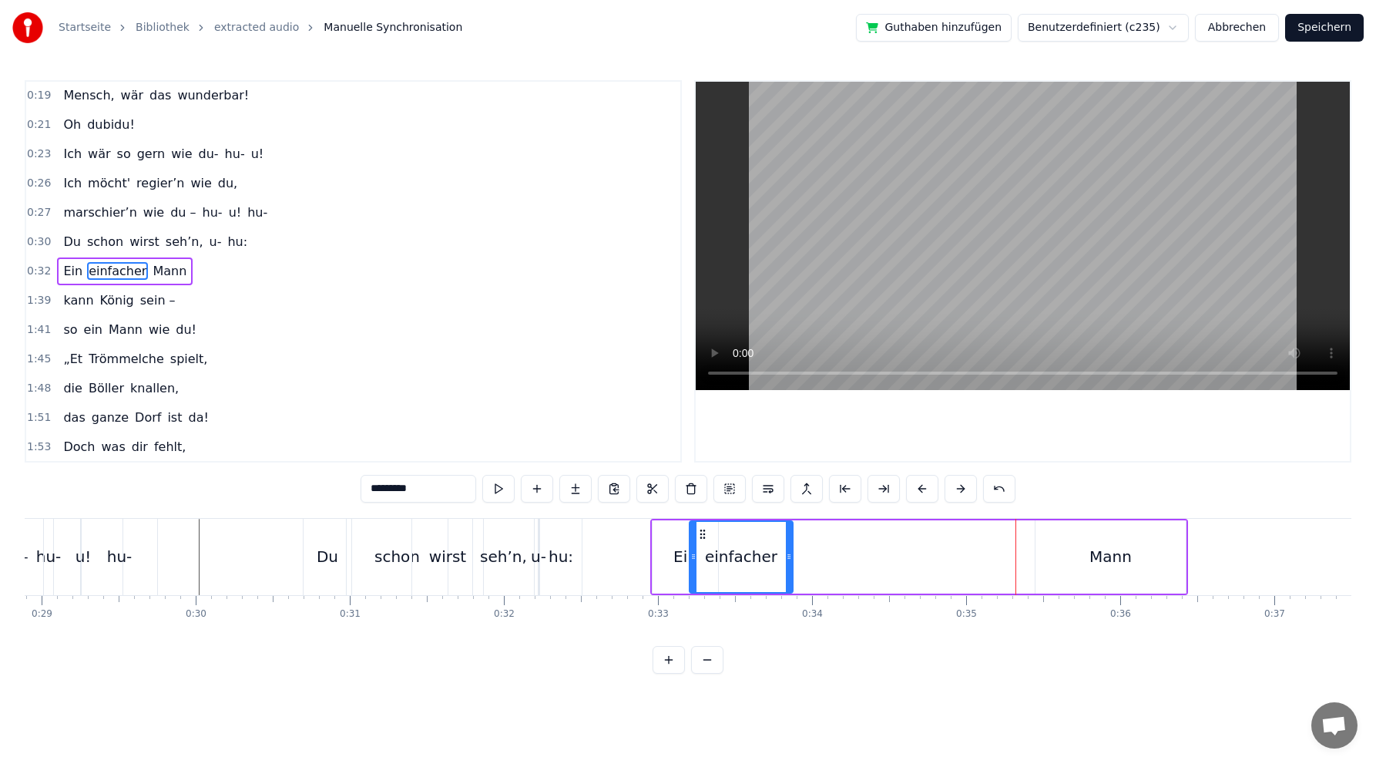
drag, startPoint x: 985, startPoint y: 531, endPoint x: 704, endPoint y: 526, distance: 281.4
click at [704, 526] on div "einfacher" at bounding box center [742, 557] width 102 height 70
click at [1108, 557] on div "Mann" at bounding box center [1111, 556] width 42 height 23
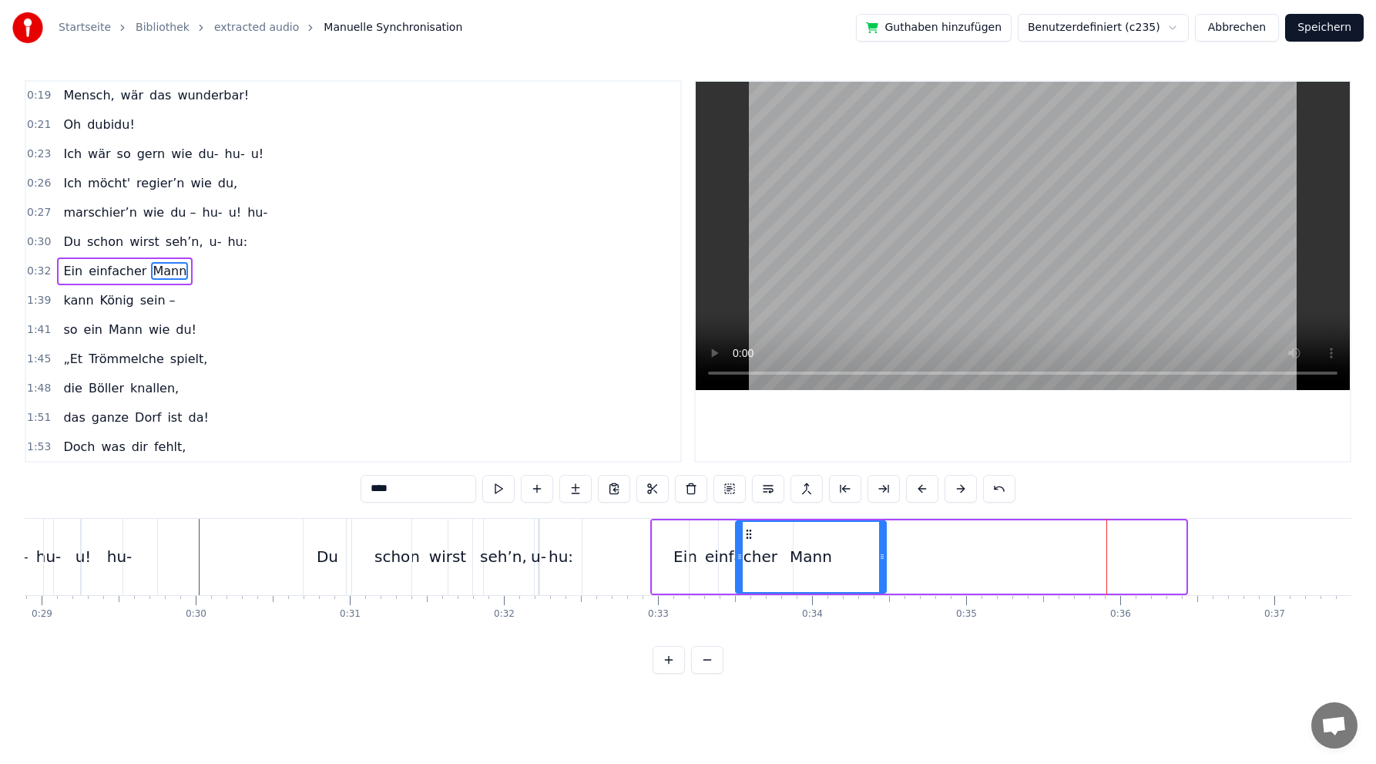
drag, startPoint x: 1049, startPoint y: 530, endPoint x: 749, endPoint y: 526, distance: 299.8
click at [749, 526] on div "Mann" at bounding box center [811, 557] width 149 height 70
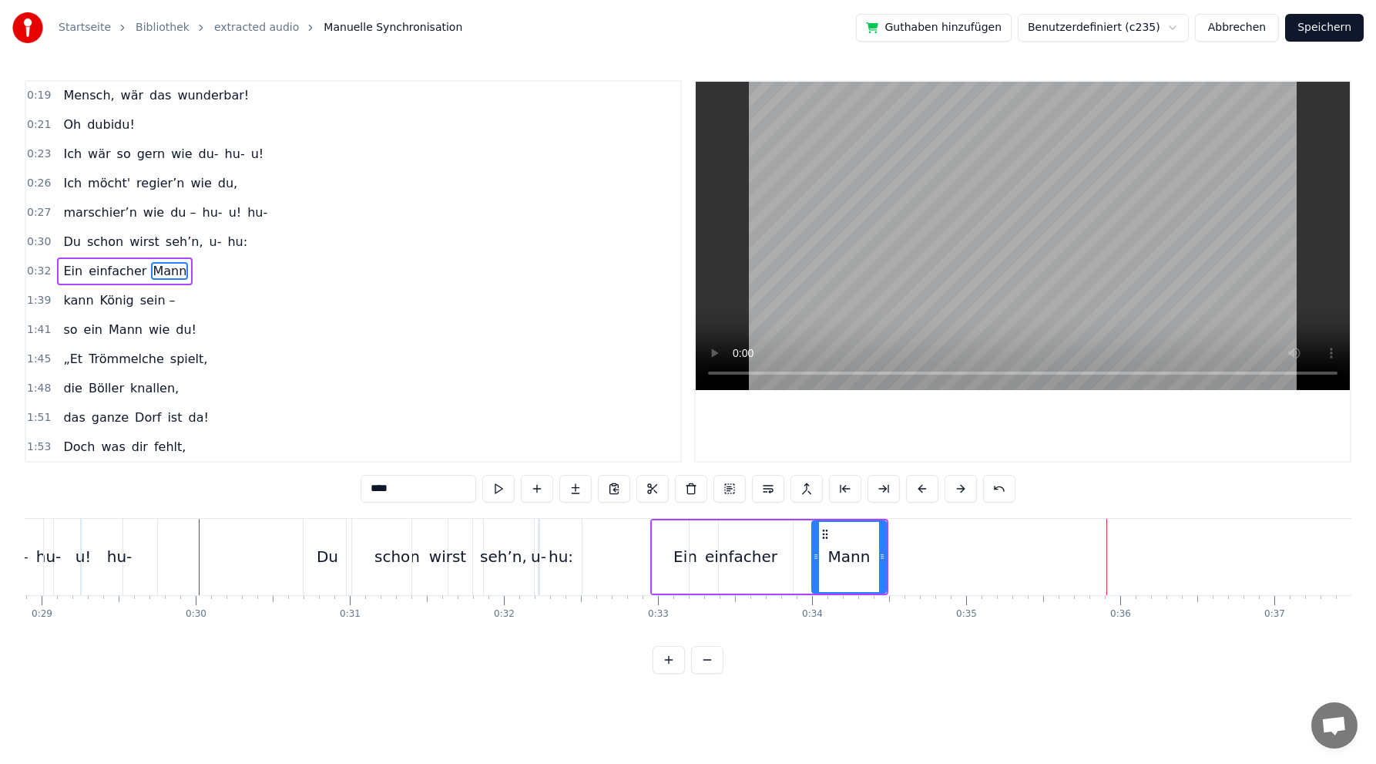
drag, startPoint x: 740, startPoint y: 553, endPoint x: 816, endPoint y: 549, distance: 76.4
click at [816, 549] on div at bounding box center [816, 557] width 6 height 70
click at [740, 555] on div "einfacher" at bounding box center [741, 556] width 72 height 23
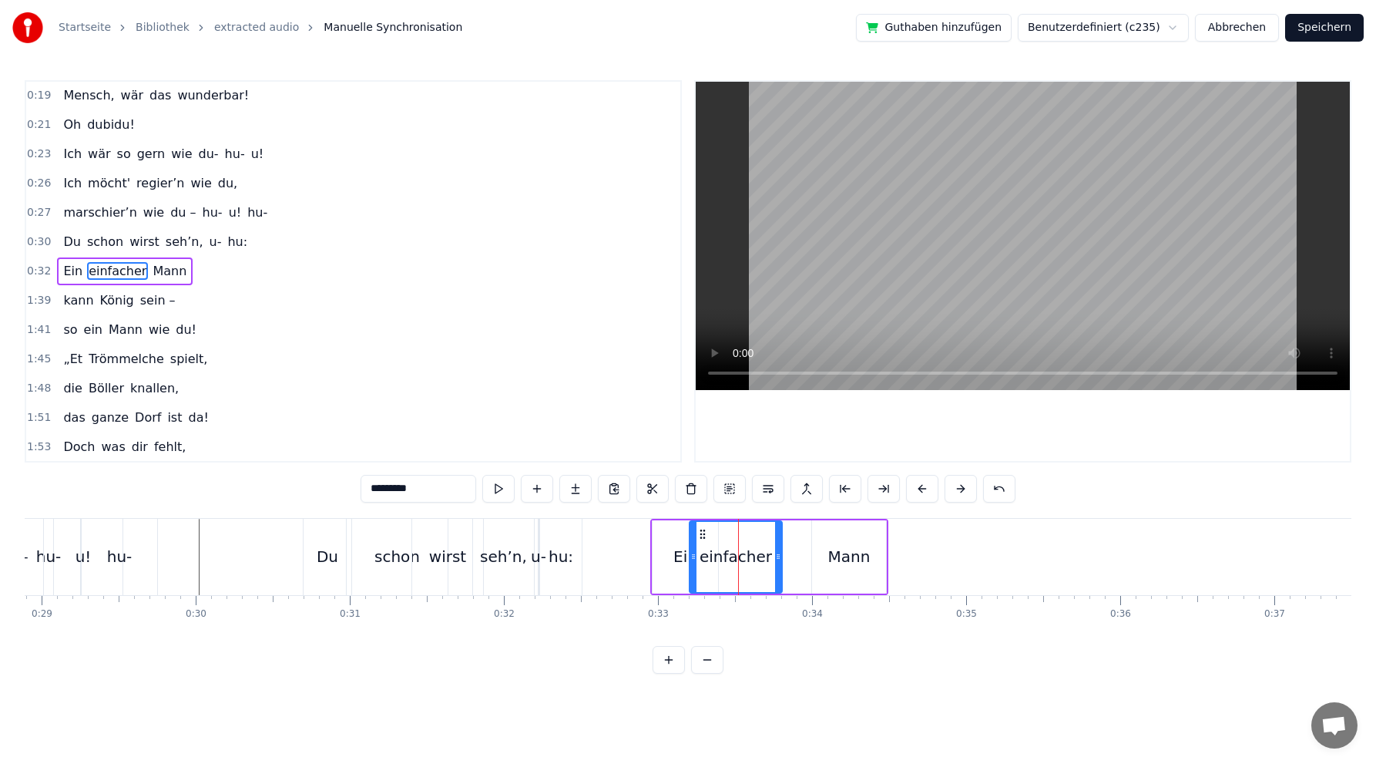
drag, startPoint x: 788, startPoint y: 555, endPoint x: 780, endPoint y: 553, distance: 8.6
click at [778, 555] on icon at bounding box center [778, 556] width 6 height 12
click at [851, 555] on div "Mann" at bounding box center [849, 556] width 42 height 23
type input "****"
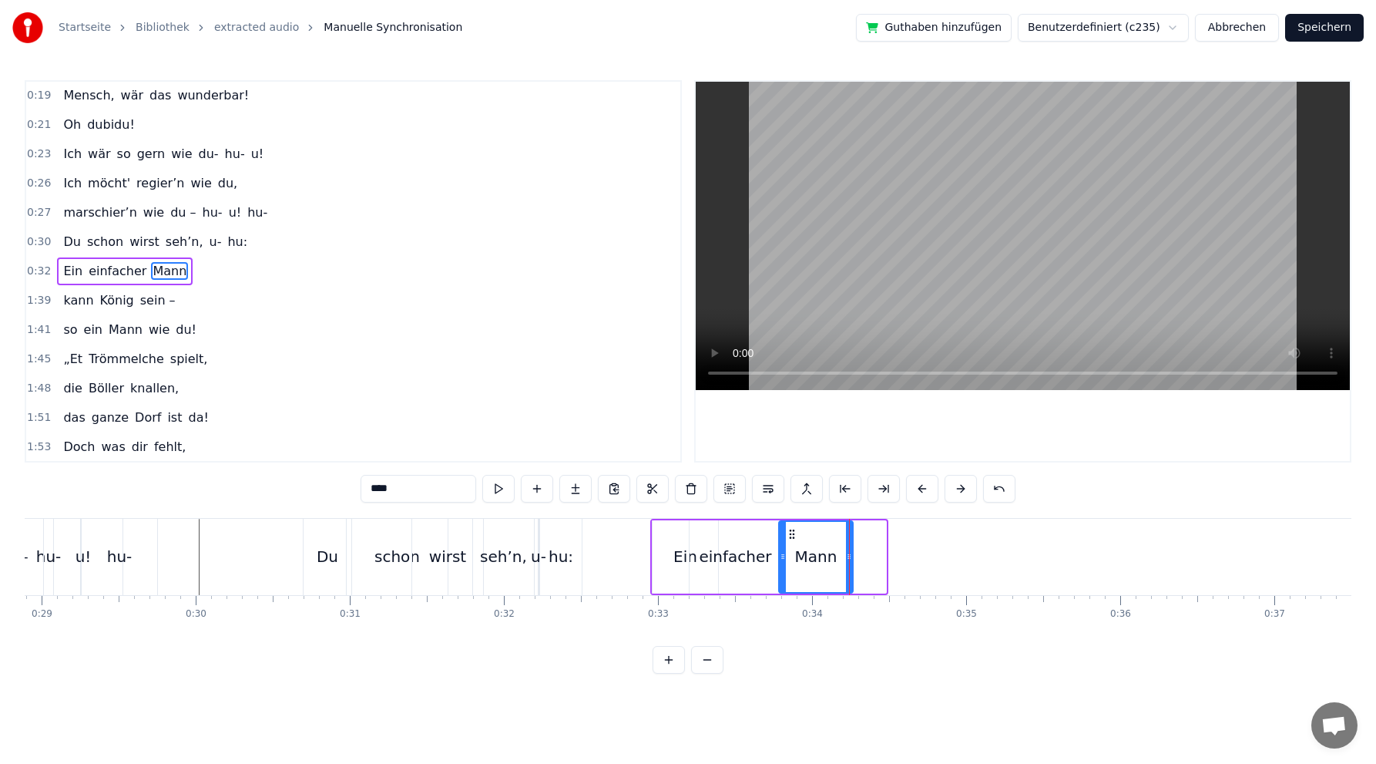
drag, startPoint x: 827, startPoint y: 529, endPoint x: 794, endPoint y: 529, distance: 33.1
click at [794, 529] on circle at bounding box center [793, 529] width 1 height 1
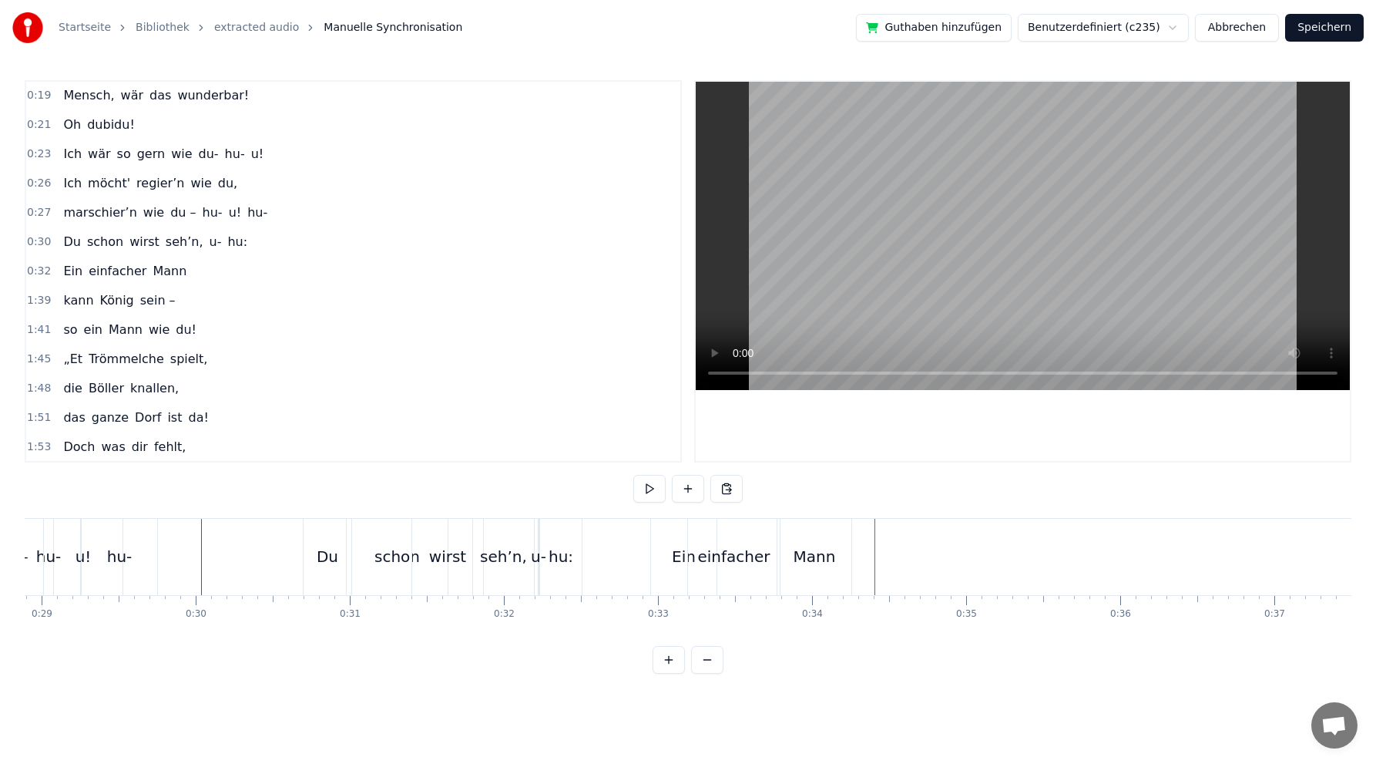
click at [120, 287] on div "kann [PERSON_NAME] sein –" at bounding box center [119, 301] width 124 height 28
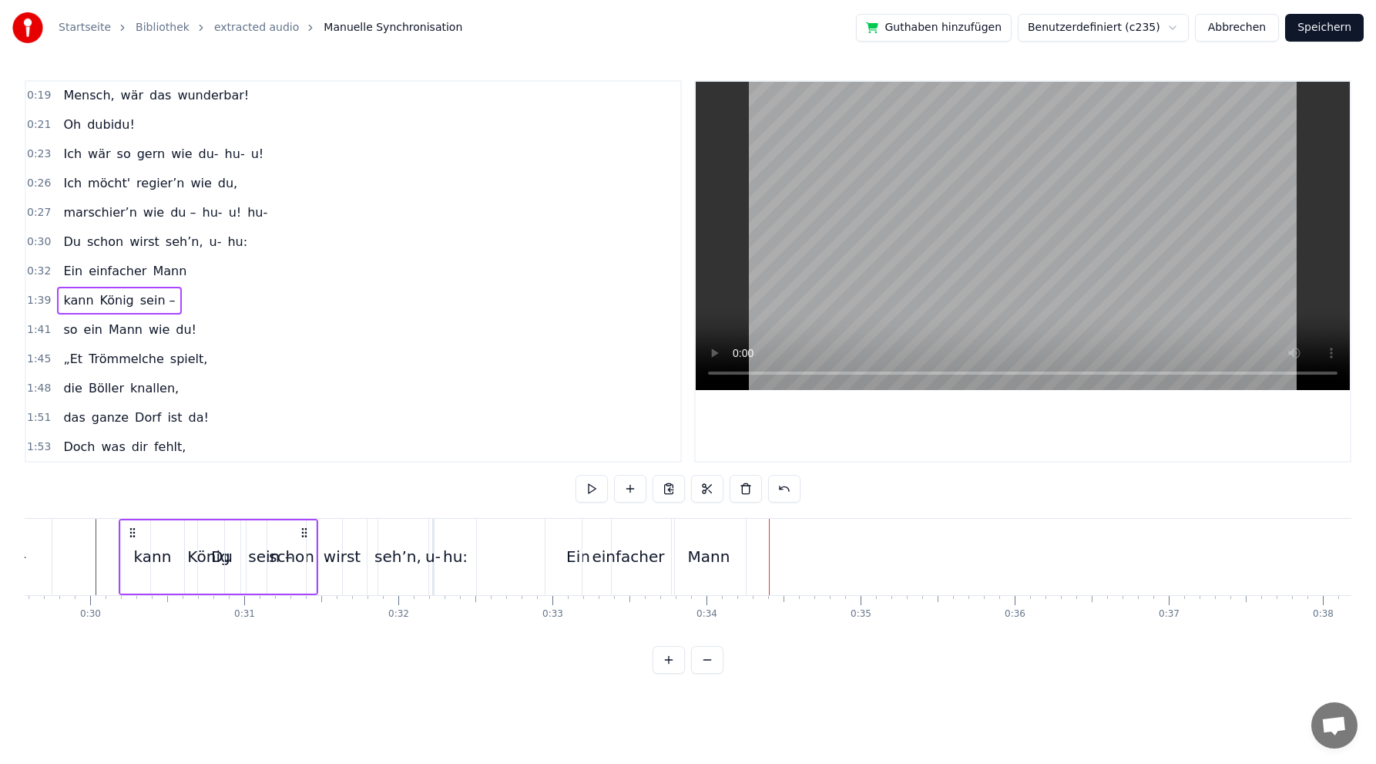
scroll to position [0, 4521]
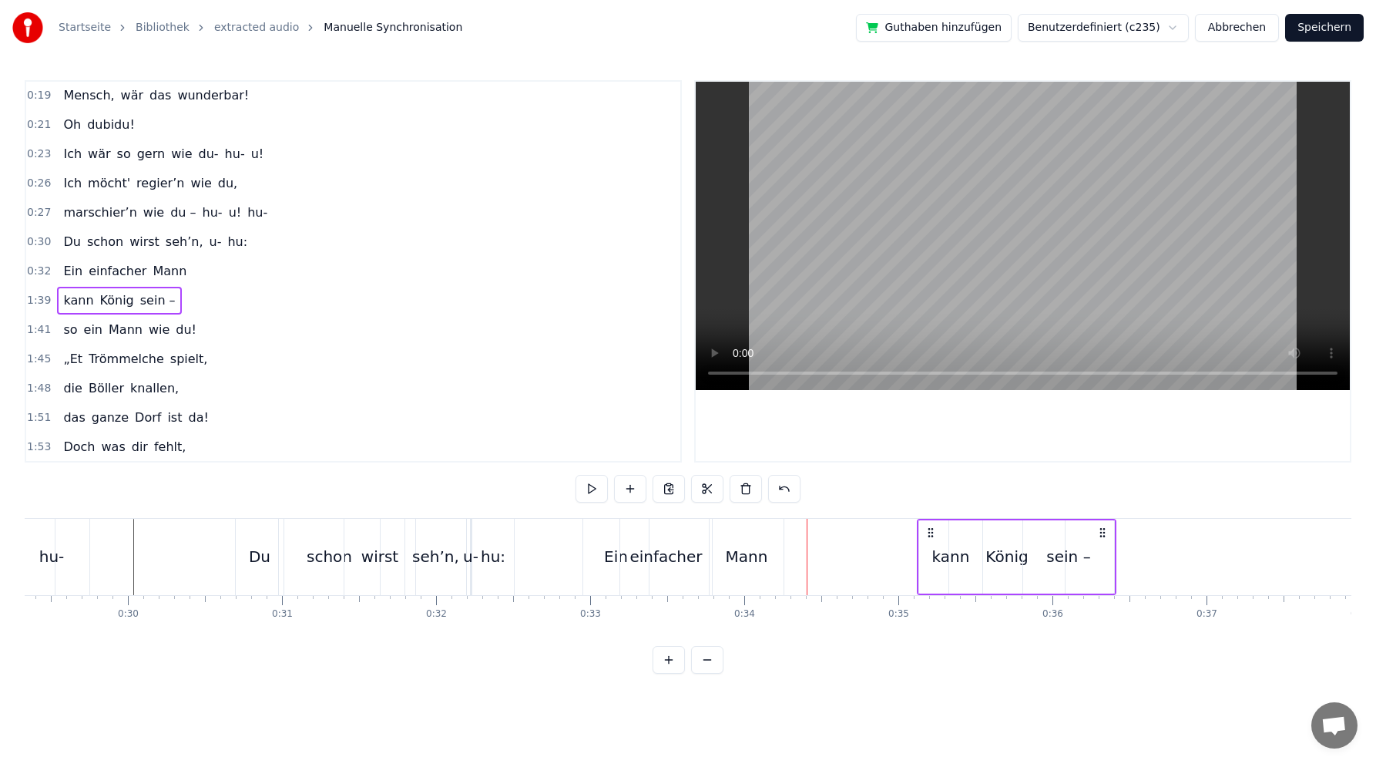
drag, startPoint x: 113, startPoint y: 527, endPoint x: 926, endPoint y: 516, distance: 813.1
click at [928, 516] on div "0:02 Du bist der Supertünnes im Schützenhaus, 0:05 der beste Schütze hier. 0:07…" at bounding box center [688, 376] width 1327 height 593
click at [739, 559] on div "Mann" at bounding box center [747, 556] width 42 height 23
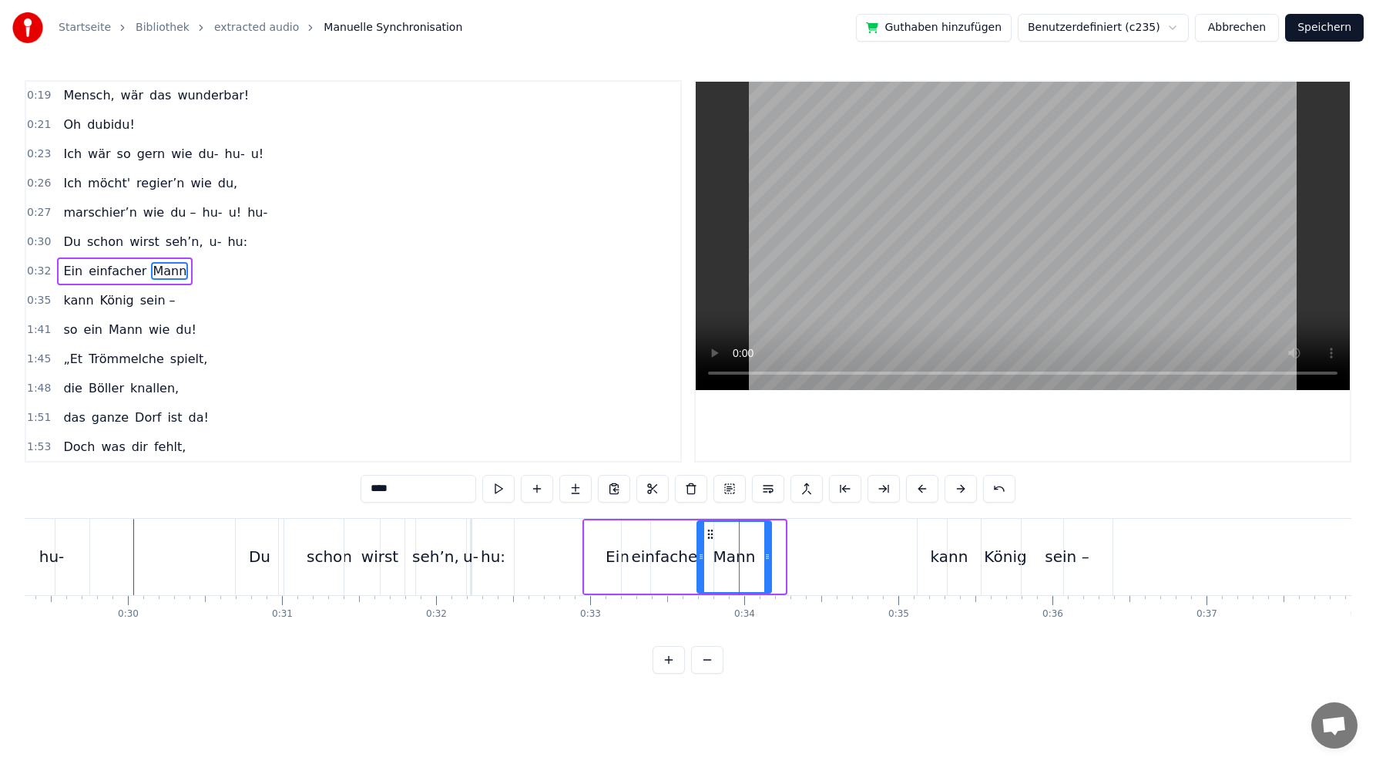
drag, startPoint x: 726, startPoint y: 531, endPoint x: 712, endPoint y: 529, distance: 14.0
click at [712, 529] on circle at bounding box center [711, 529] width 1 height 1
click at [969, 559] on div "König" at bounding box center [1006, 557] width 116 height 76
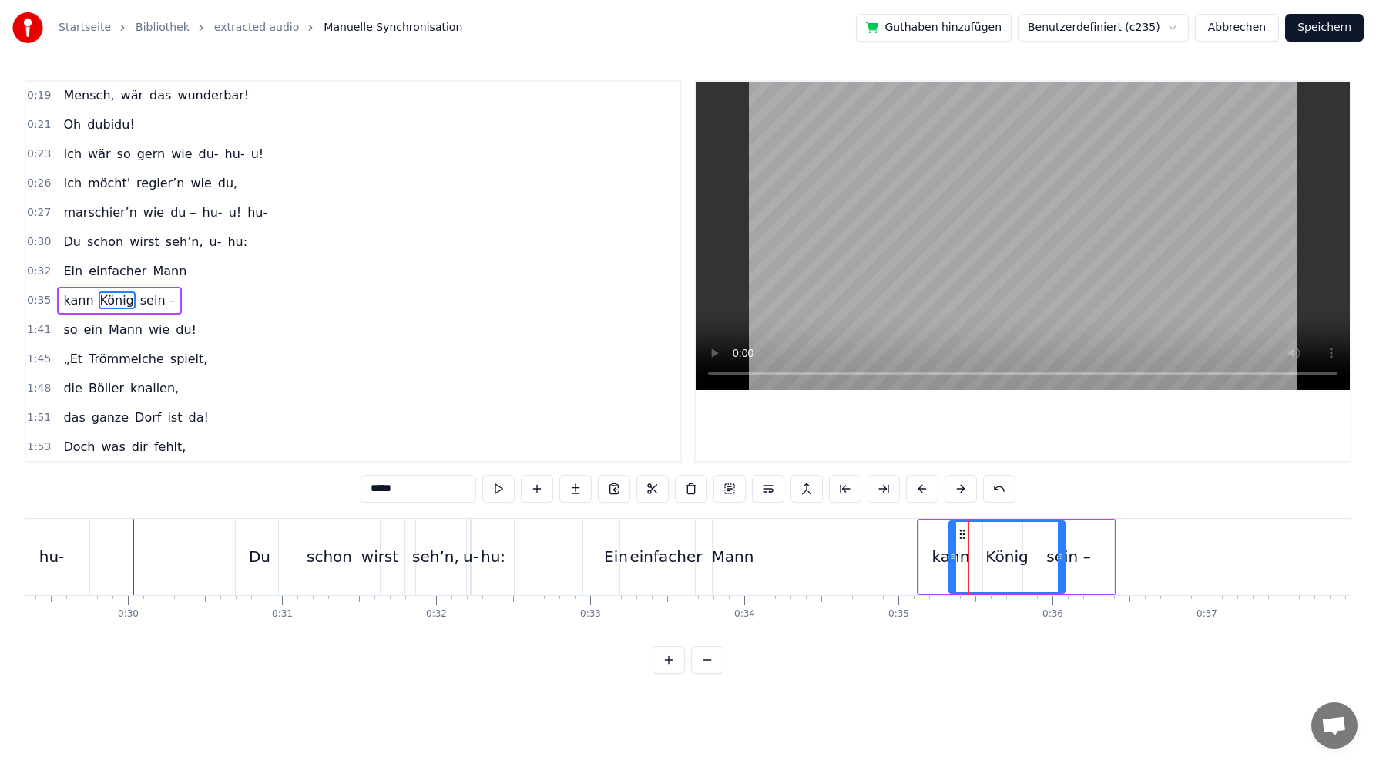
scroll to position [235, 0]
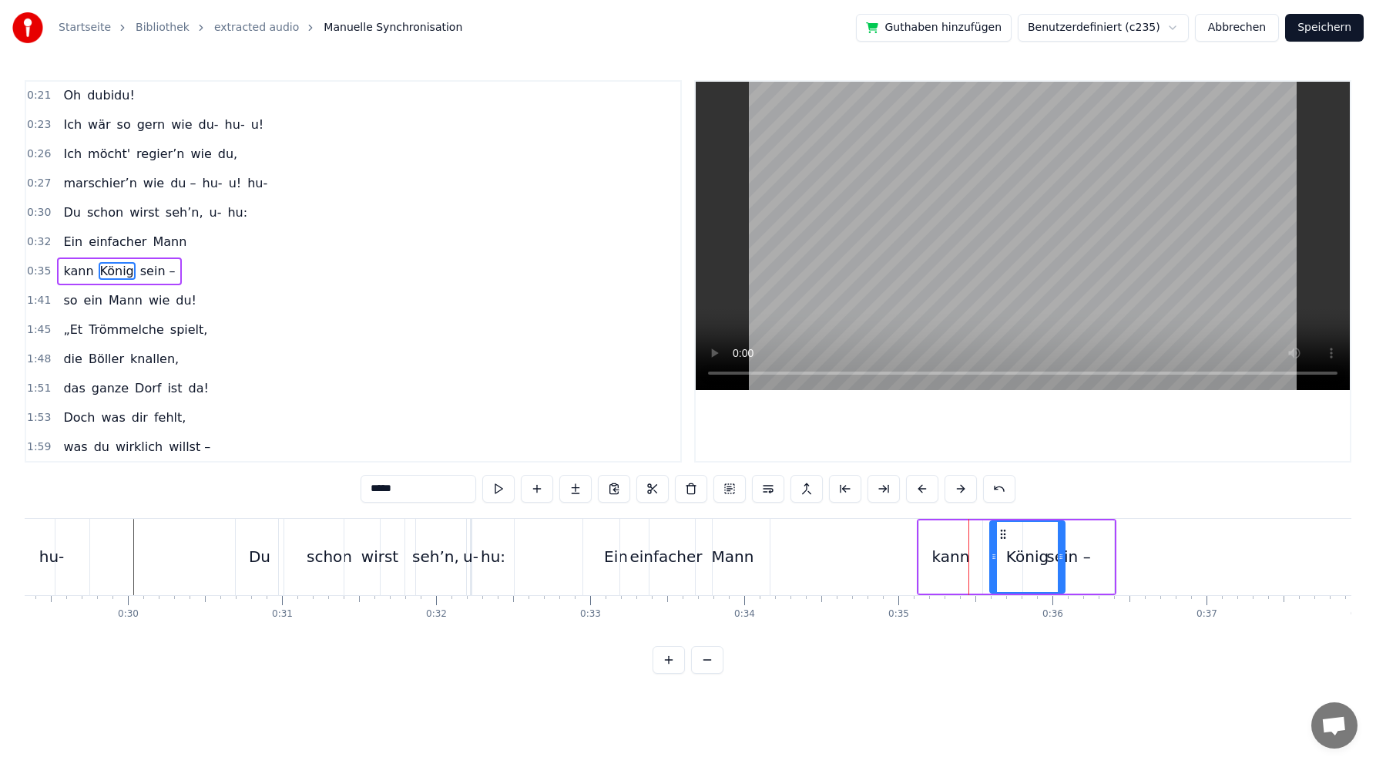
drag, startPoint x: 950, startPoint y: 556, endPoint x: 990, endPoint y: 552, distance: 40.3
click at [991, 553] on icon at bounding box center [994, 556] width 6 height 12
click at [951, 560] on div "kann" at bounding box center [952, 556] width 38 height 23
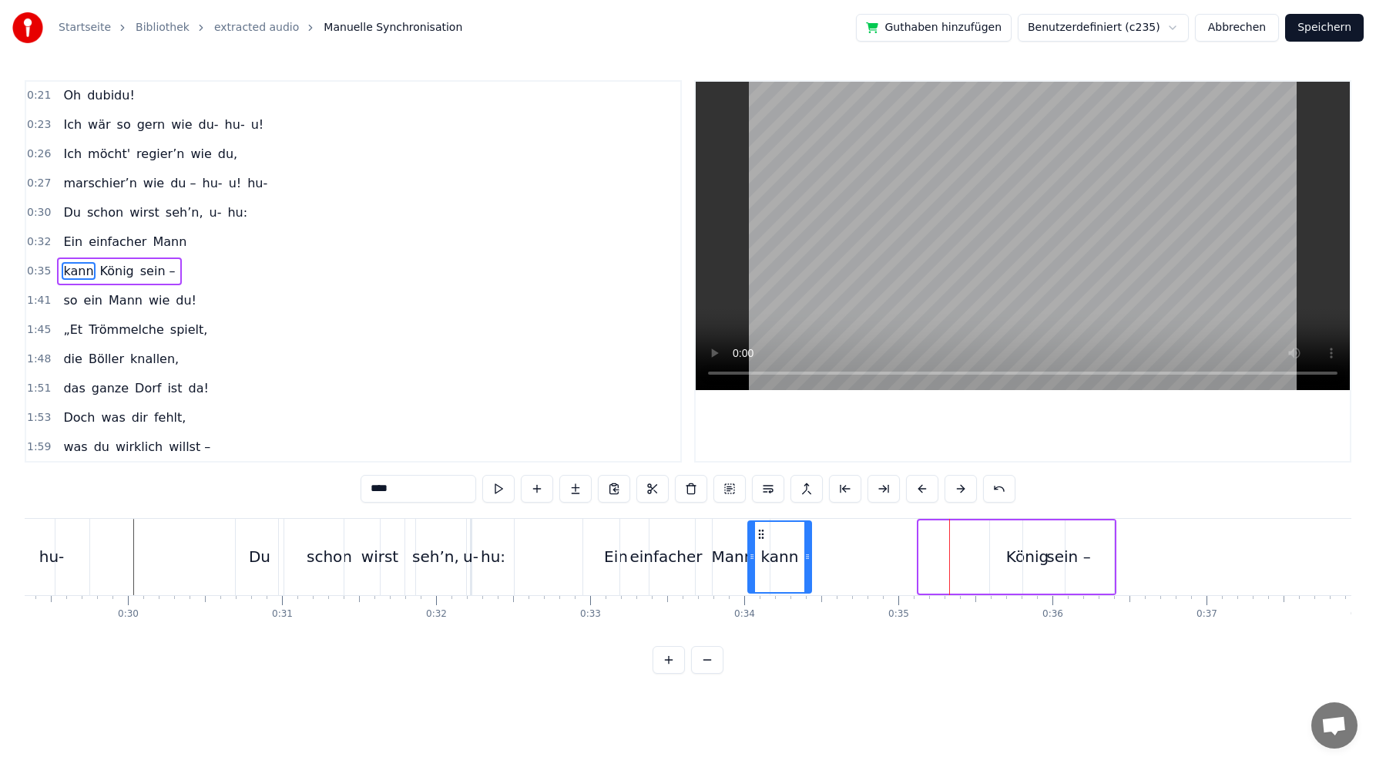
drag, startPoint x: 932, startPoint y: 531, endPoint x: 761, endPoint y: 520, distance: 171.4
click at [761, 520] on div "kann" at bounding box center [780, 556] width 65 height 73
click at [1034, 559] on div "sein –" at bounding box center [1068, 556] width 91 height 73
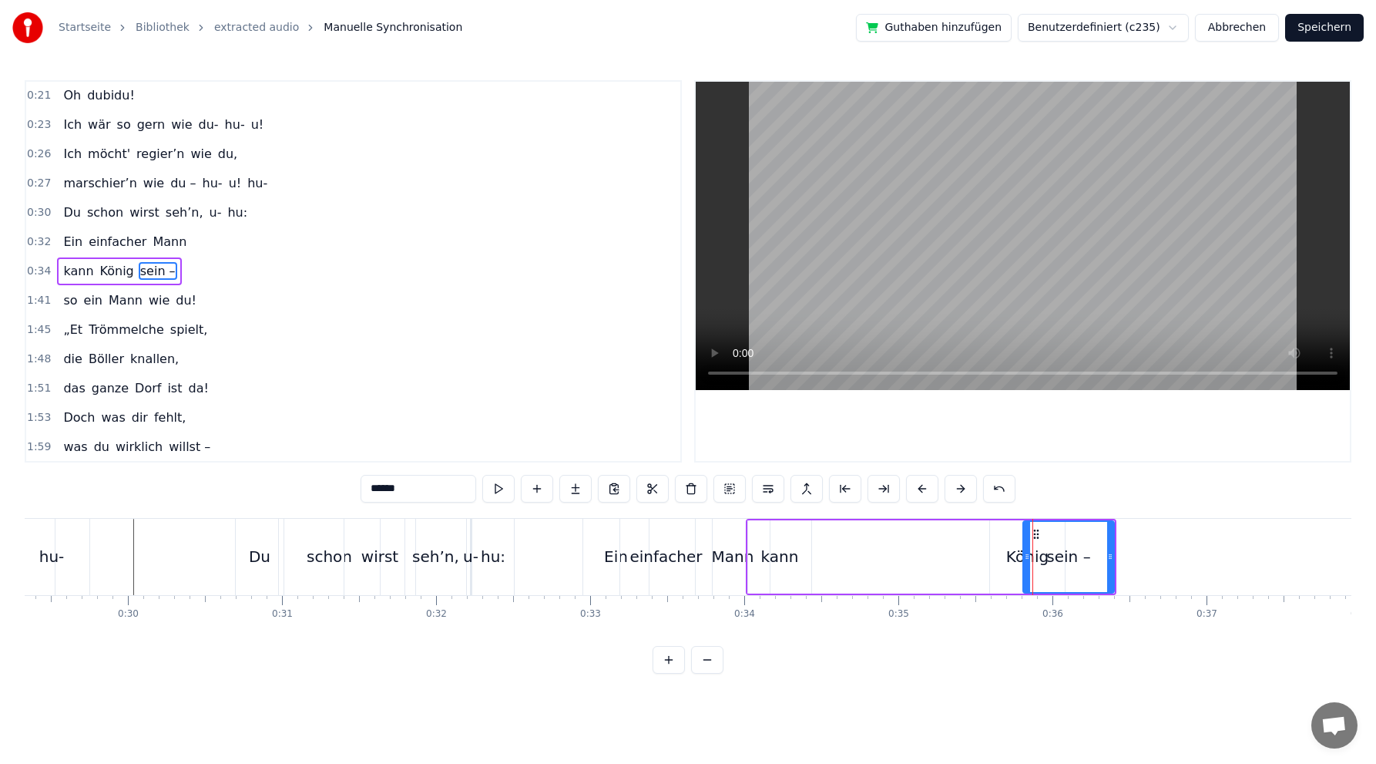
click at [1023, 561] on div "sein –" at bounding box center [1069, 556] width 92 height 73
click at [1005, 561] on div "König" at bounding box center [1027, 556] width 75 height 73
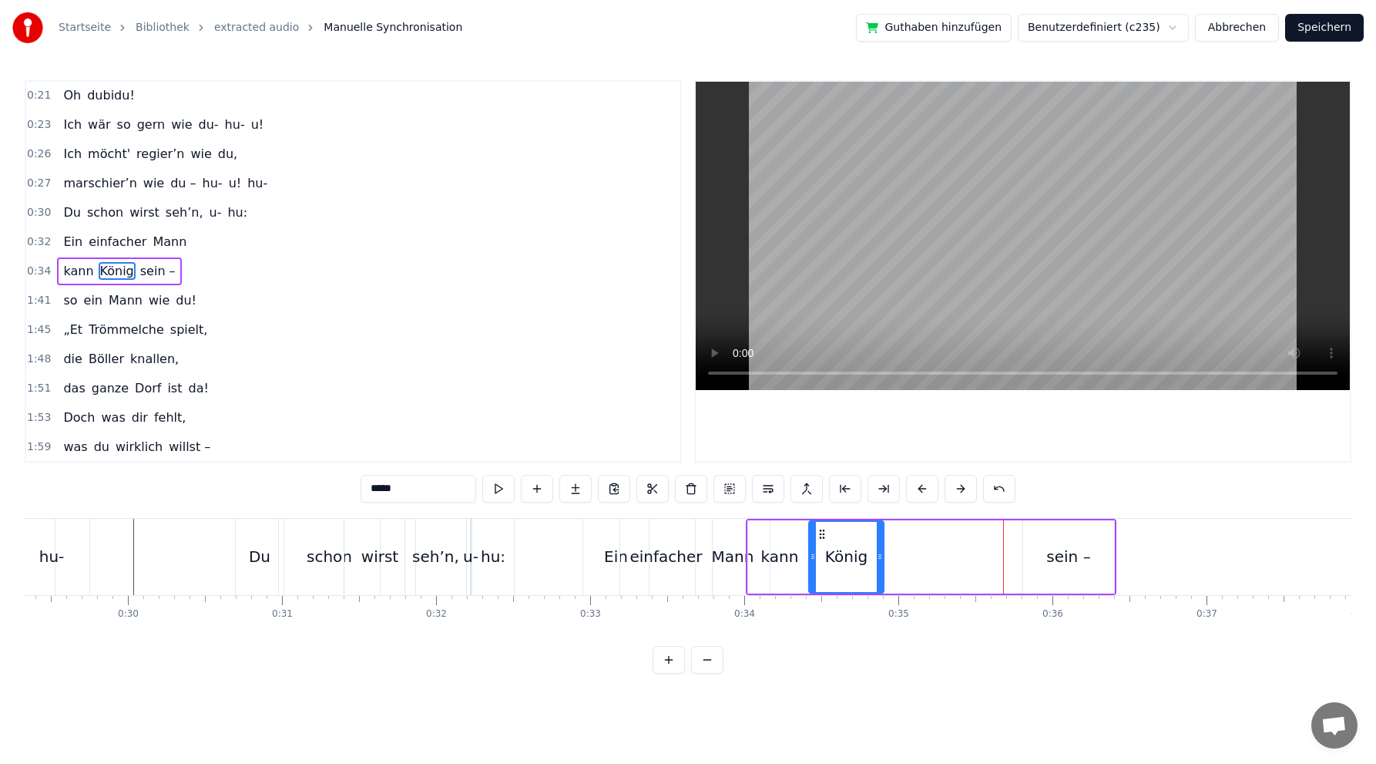
drag, startPoint x: 1003, startPoint y: 533, endPoint x: 820, endPoint y: 529, distance: 182.7
click at [820, 529] on icon at bounding box center [822, 534] width 12 height 12
click at [1070, 565] on div "sein –" at bounding box center [1069, 556] width 44 height 23
type input "******"
drag, startPoint x: 1036, startPoint y: 529, endPoint x: 882, endPoint y: 515, distance: 154.8
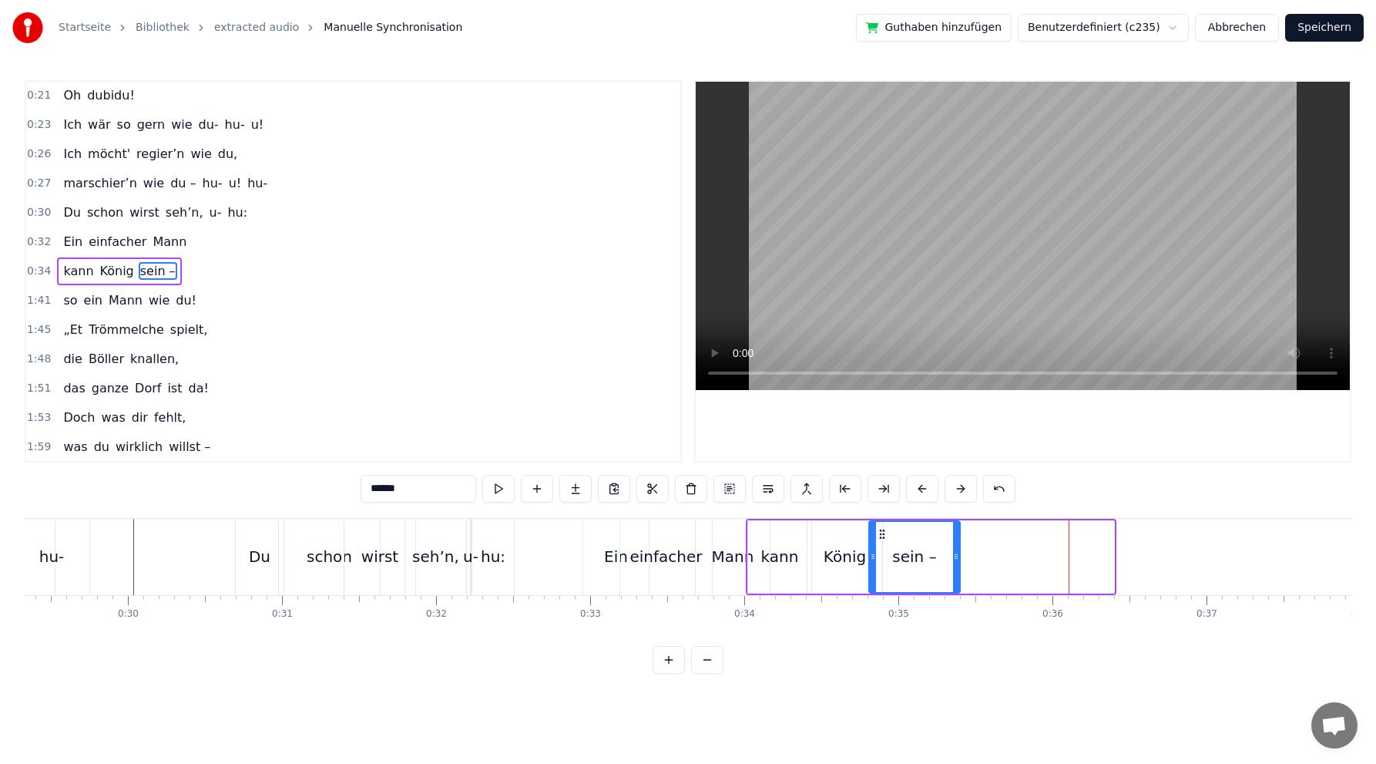
click at [882, 515] on div "0:02 Du bist der Supertünnes im Schützenhaus, 0:05 der beste Schütze hier. 0:07…" at bounding box center [688, 376] width 1327 height 593
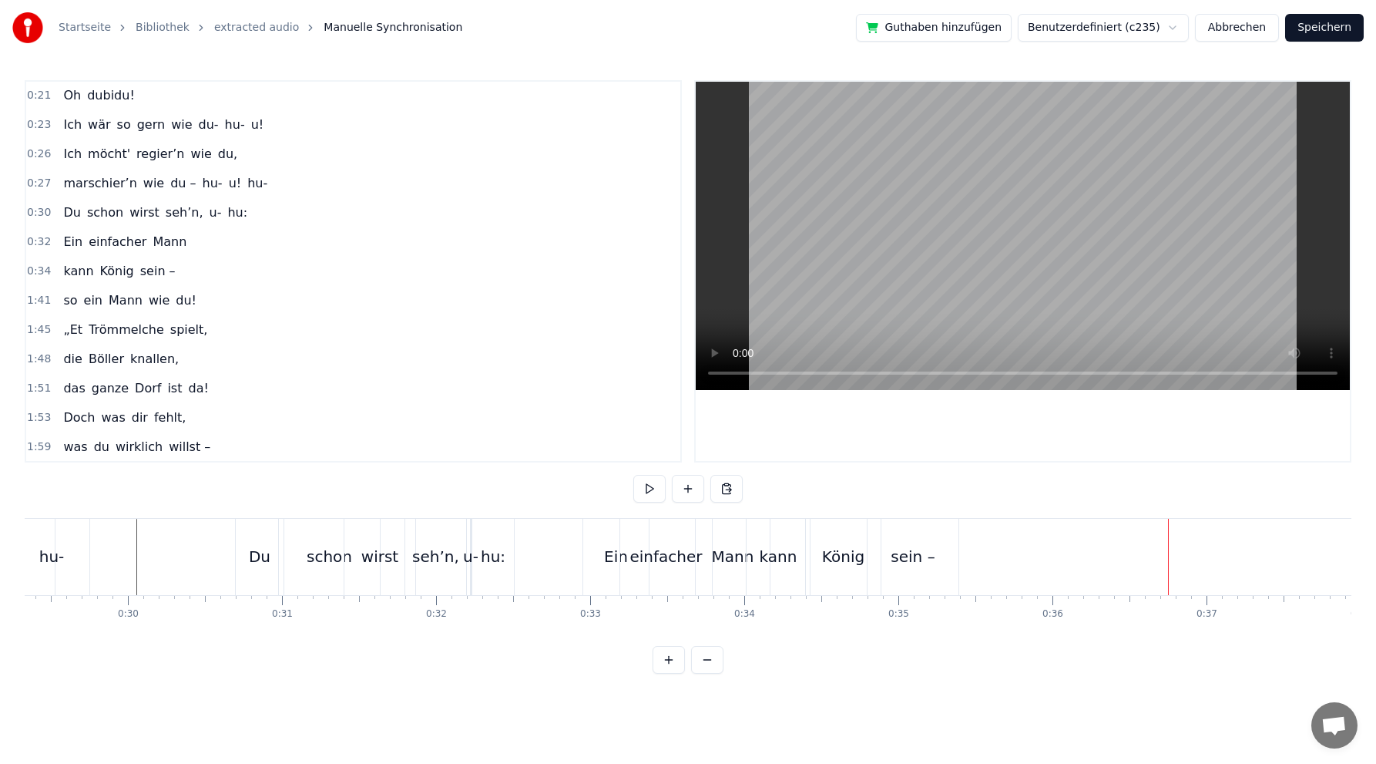
click at [136, 286] on div "1:41 so ein Mann wie du!" at bounding box center [353, 300] width 654 height 29
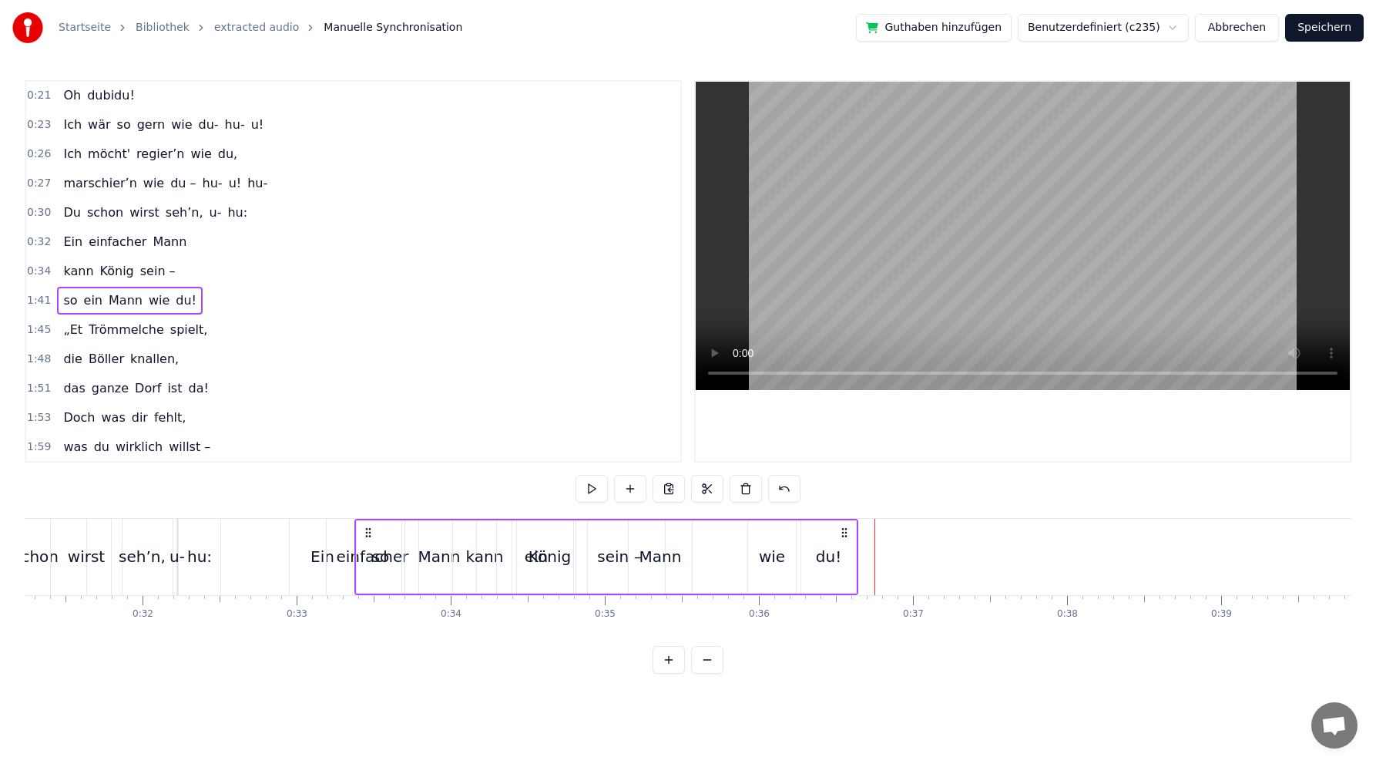
scroll to position [0, 4810]
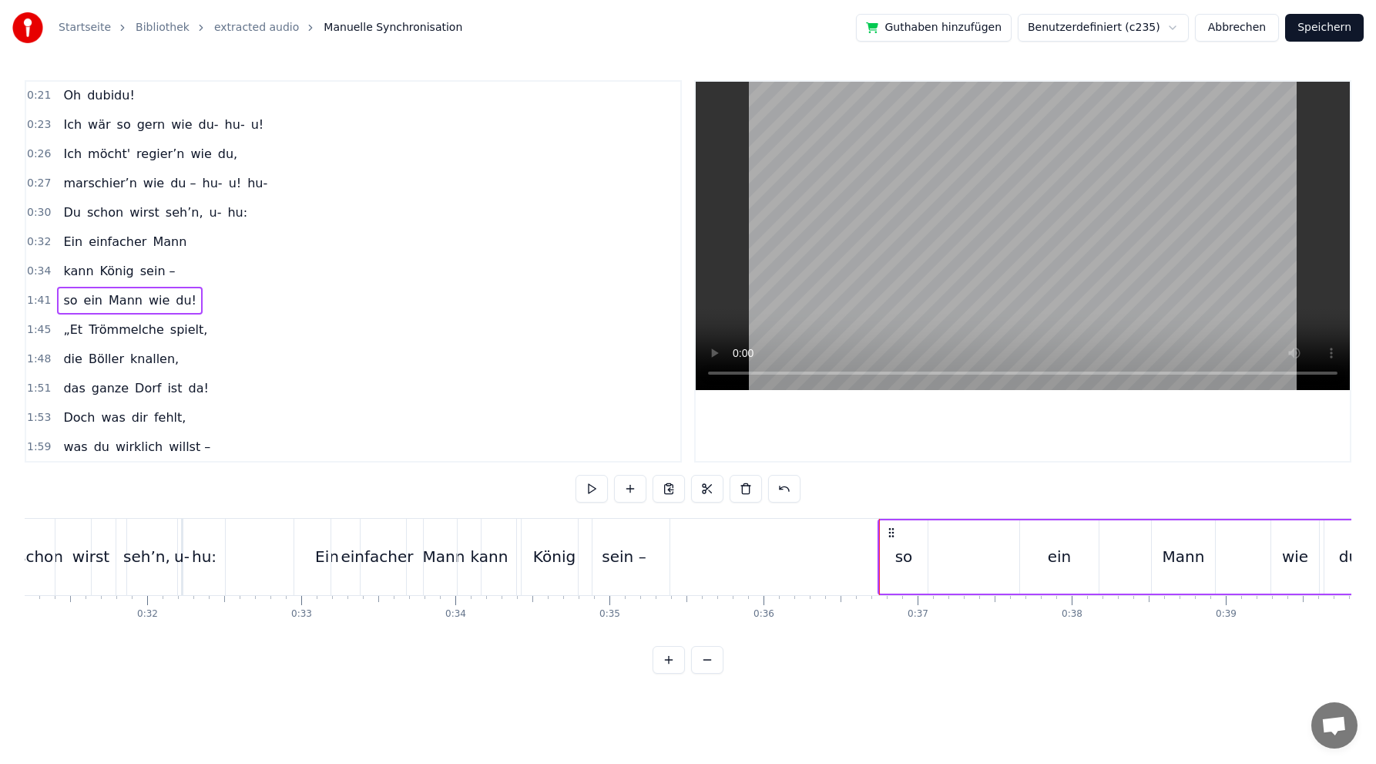
drag, startPoint x: 115, startPoint y: 529, endPoint x: 885, endPoint y: 494, distance: 770.7
click at [886, 496] on div "0:02 Du bist der Supertünnes im Schützenhaus, 0:05 der beste Schütze hier. 0:07…" at bounding box center [688, 376] width 1327 height 593
click at [963, 553] on div "so ein Mann wie du!" at bounding box center [1126, 557] width 504 height 76
click at [959, 534] on div "so ein Mann wie du!" at bounding box center [1126, 557] width 504 height 76
click at [902, 557] on div "so" at bounding box center [901, 556] width 18 height 23
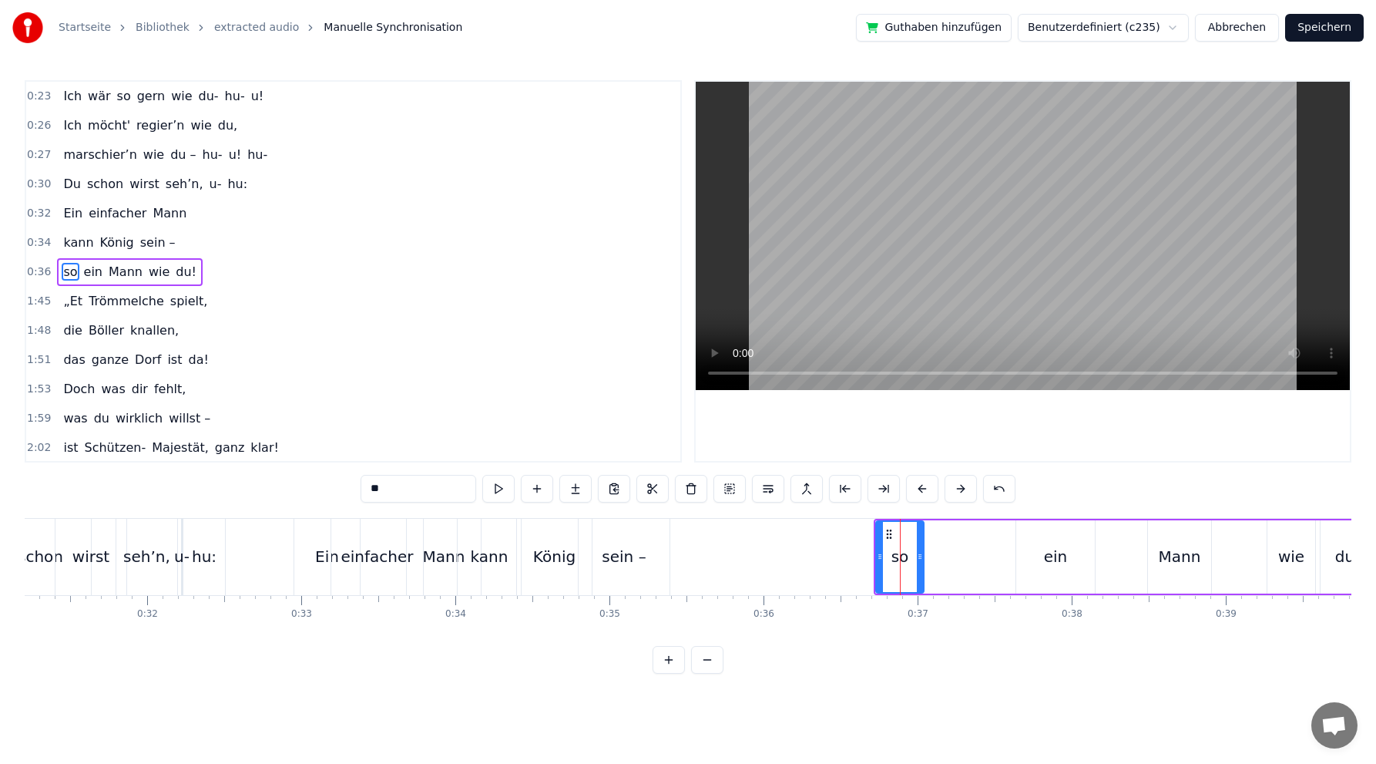
scroll to position [264, 0]
drag, startPoint x: 890, startPoint y: 530, endPoint x: 660, endPoint y: 529, distance: 229.7
click at [661, 530] on circle at bounding box center [661, 529] width 1 height 1
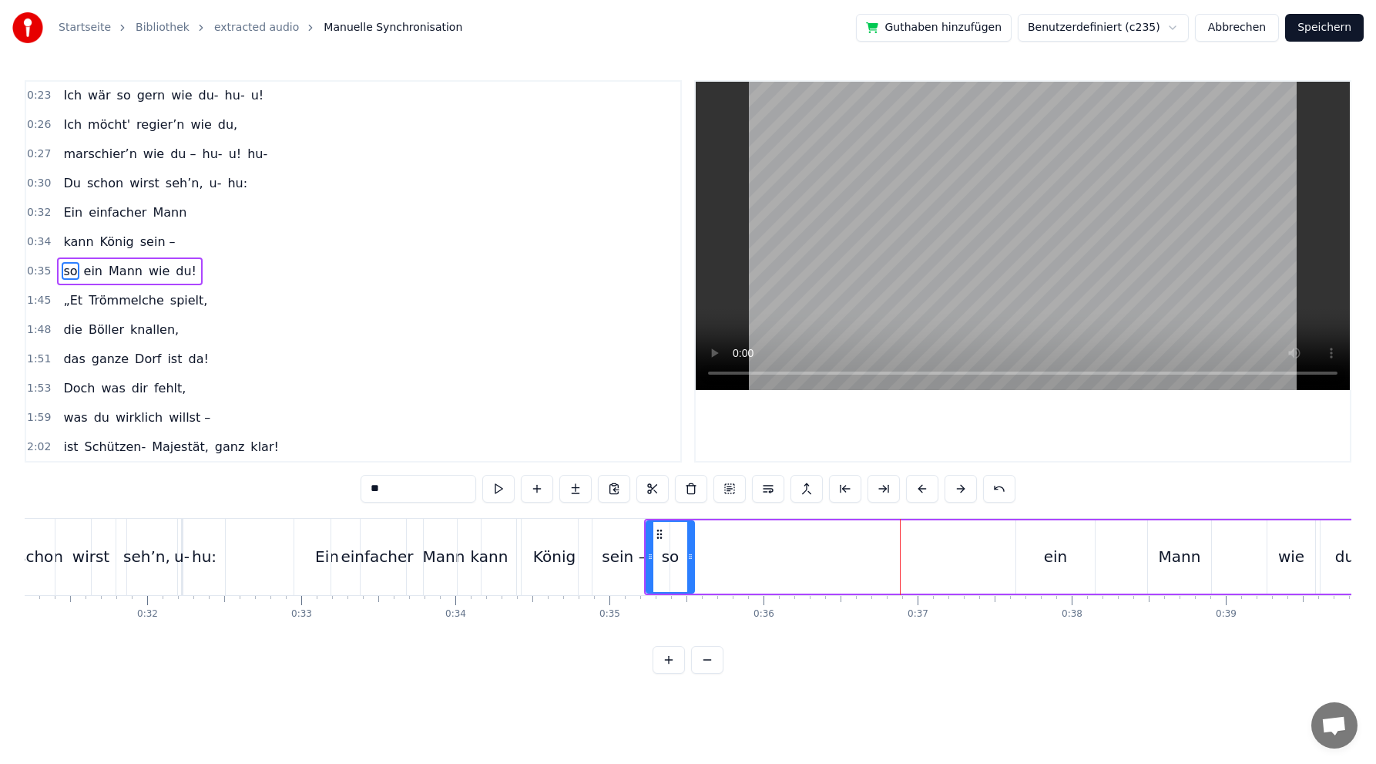
click at [1060, 560] on div "ein" at bounding box center [1056, 556] width 24 height 23
drag, startPoint x: 1020, startPoint y: 554, endPoint x: 1040, endPoint y: 548, distance: 21.0
click at [1038, 553] on icon at bounding box center [1035, 556] width 6 height 12
drag, startPoint x: 1048, startPoint y: 532, endPoint x: 691, endPoint y: 526, distance: 356.9
click at [691, 528] on icon at bounding box center [694, 534] width 12 height 12
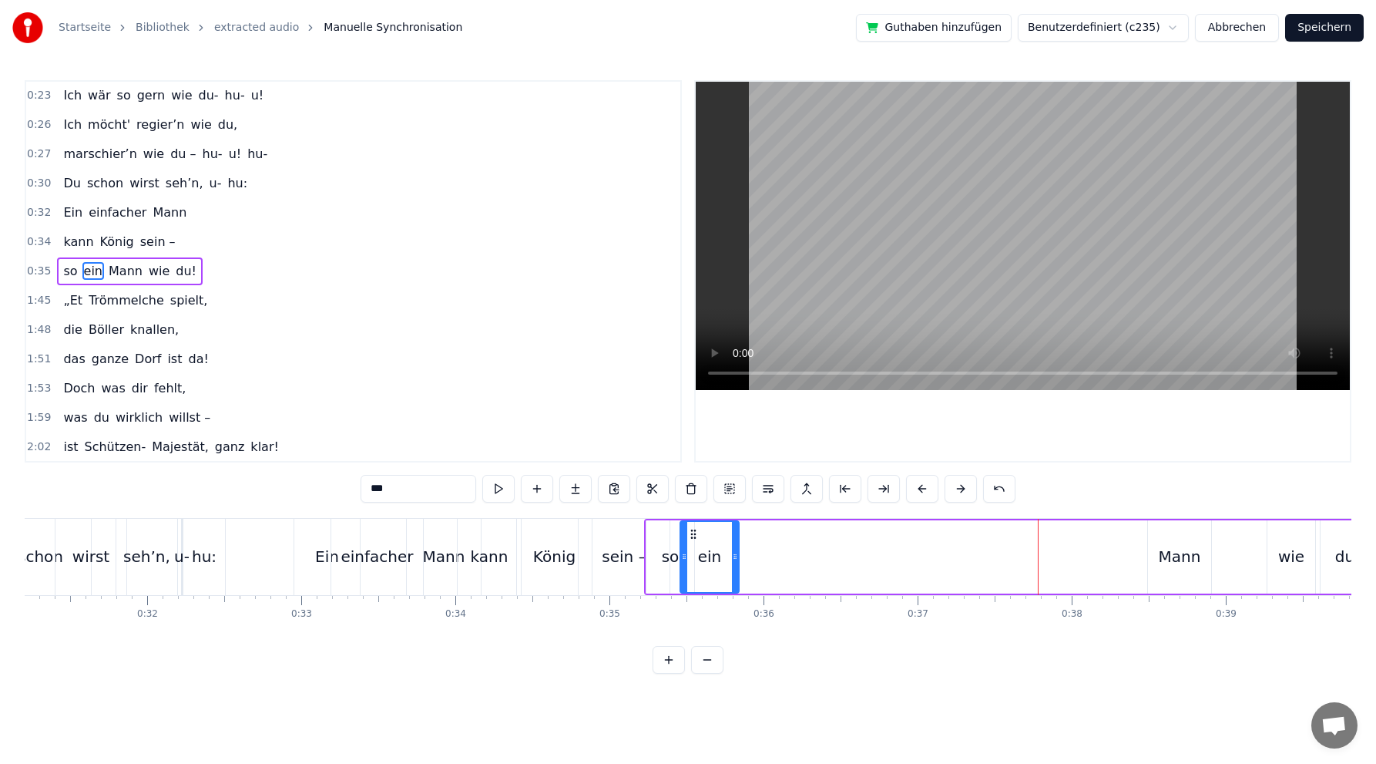
click at [1184, 556] on div "Mann" at bounding box center [1180, 556] width 42 height 23
drag, startPoint x: 1160, startPoint y: 533, endPoint x: 749, endPoint y: 536, distance: 410.8
click at [749, 536] on icon at bounding box center [751, 534] width 12 height 12
click at [1299, 555] on div "wie" at bounding box center [1292, 556] width 26 height 23
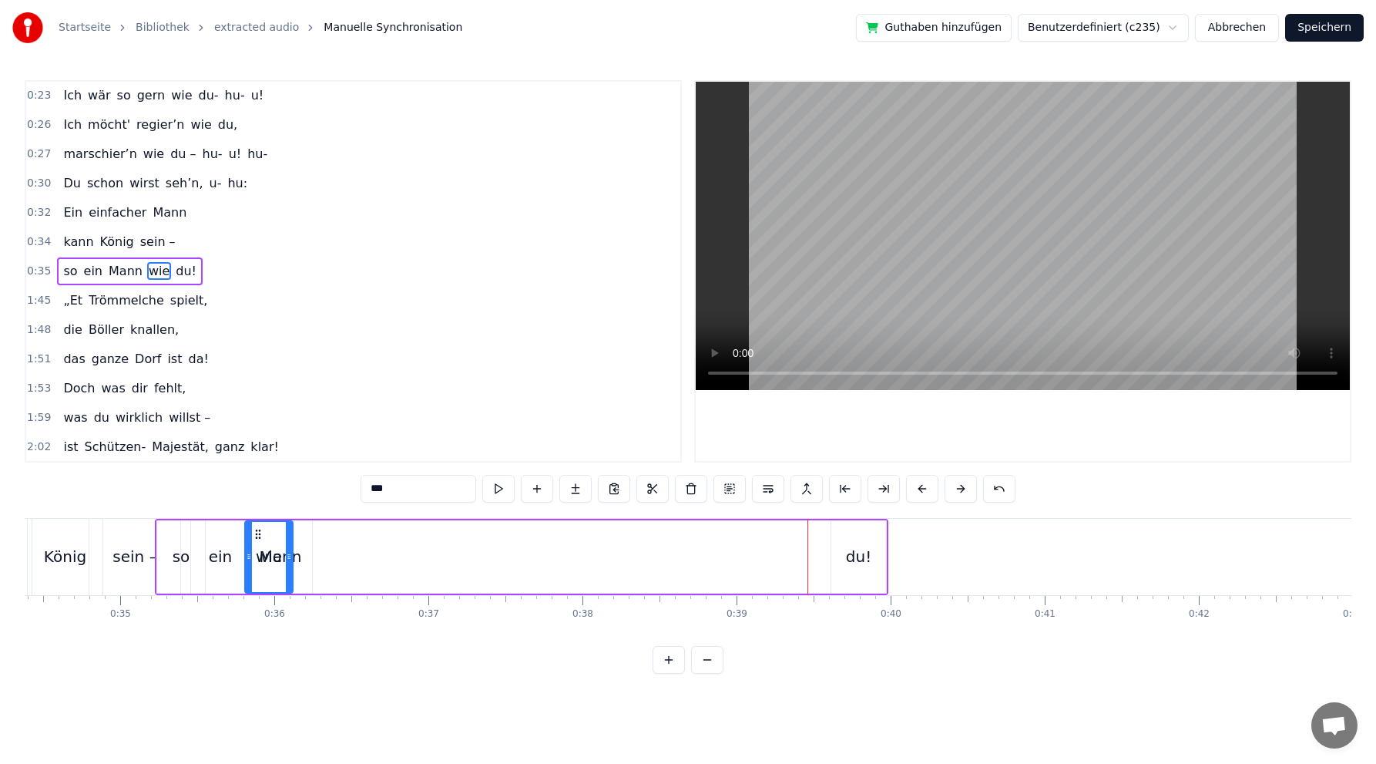
scroll to position [0, 5292]
drag, startPoint x: 703, startPoint y: 533, endPoint x: 332, endPoint y: 535, distance: 370.7
click at [332, 535] on icon at bounding box center [334, 534] width 12 height 12
click at [866, 555] on div "du!" at bounding box center [865, 556] width 25 height 23
type input "***"
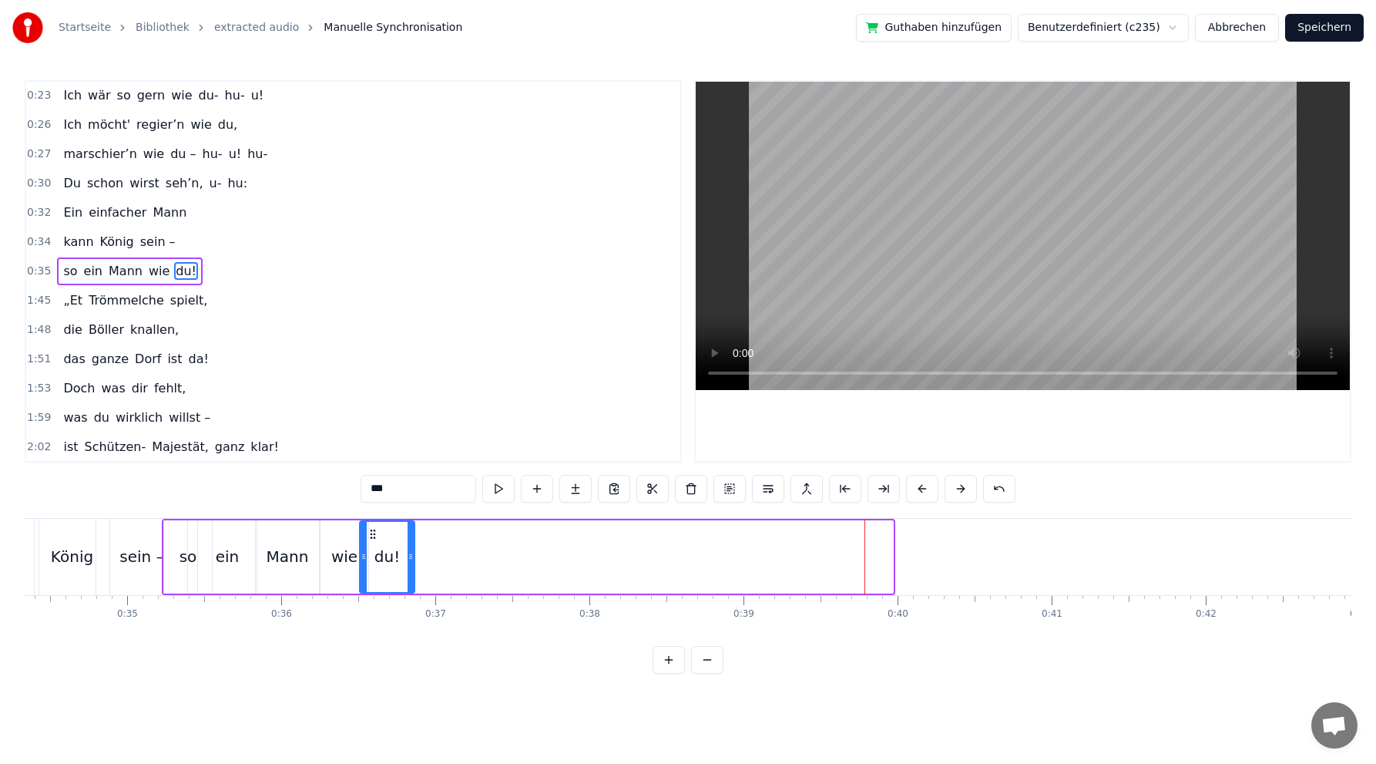
drag, startPoint x: 847, startPoint y: 530, endPoint x: 370, endPoint y: 526, distance: 477.1
click at [370, 526] on div "du!" at bounding box center [387, 557] width 53 height 70
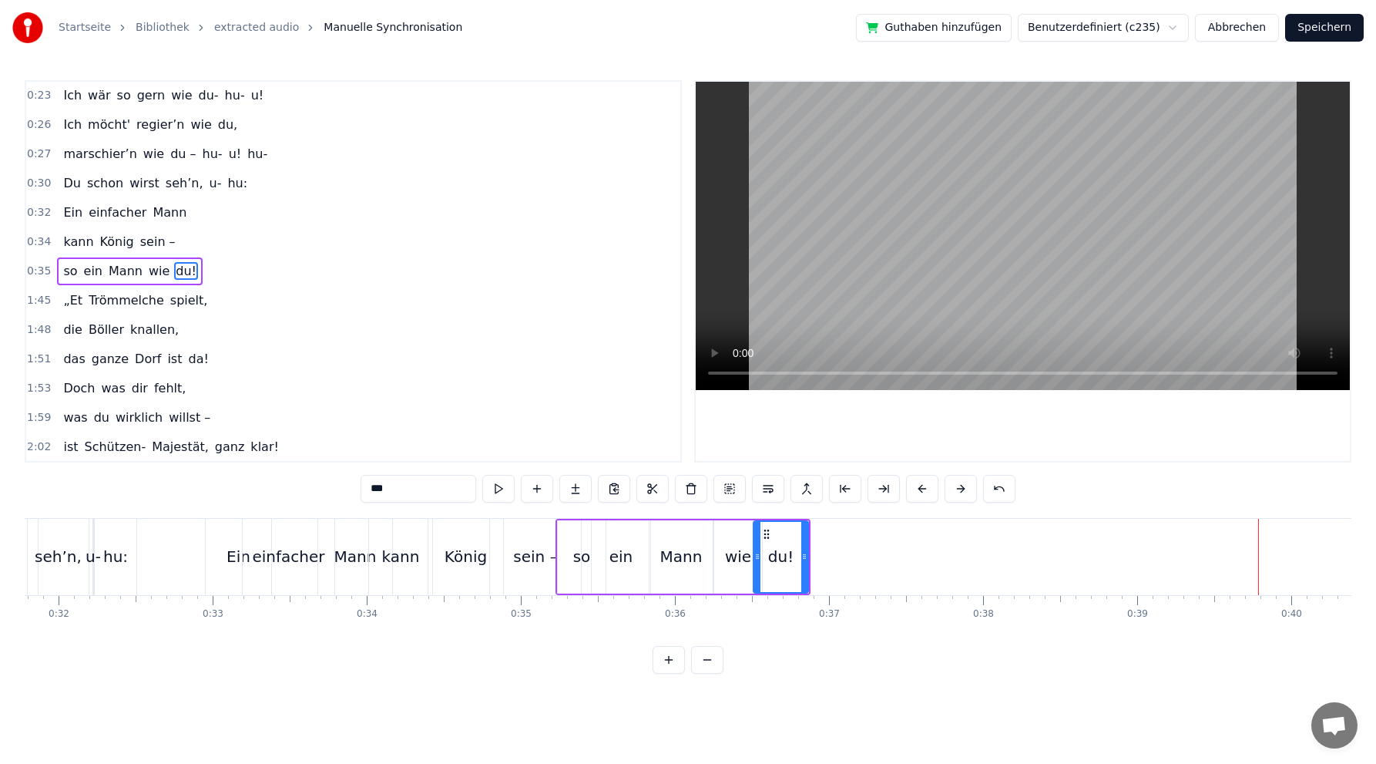
scroll to position [0, 4835]
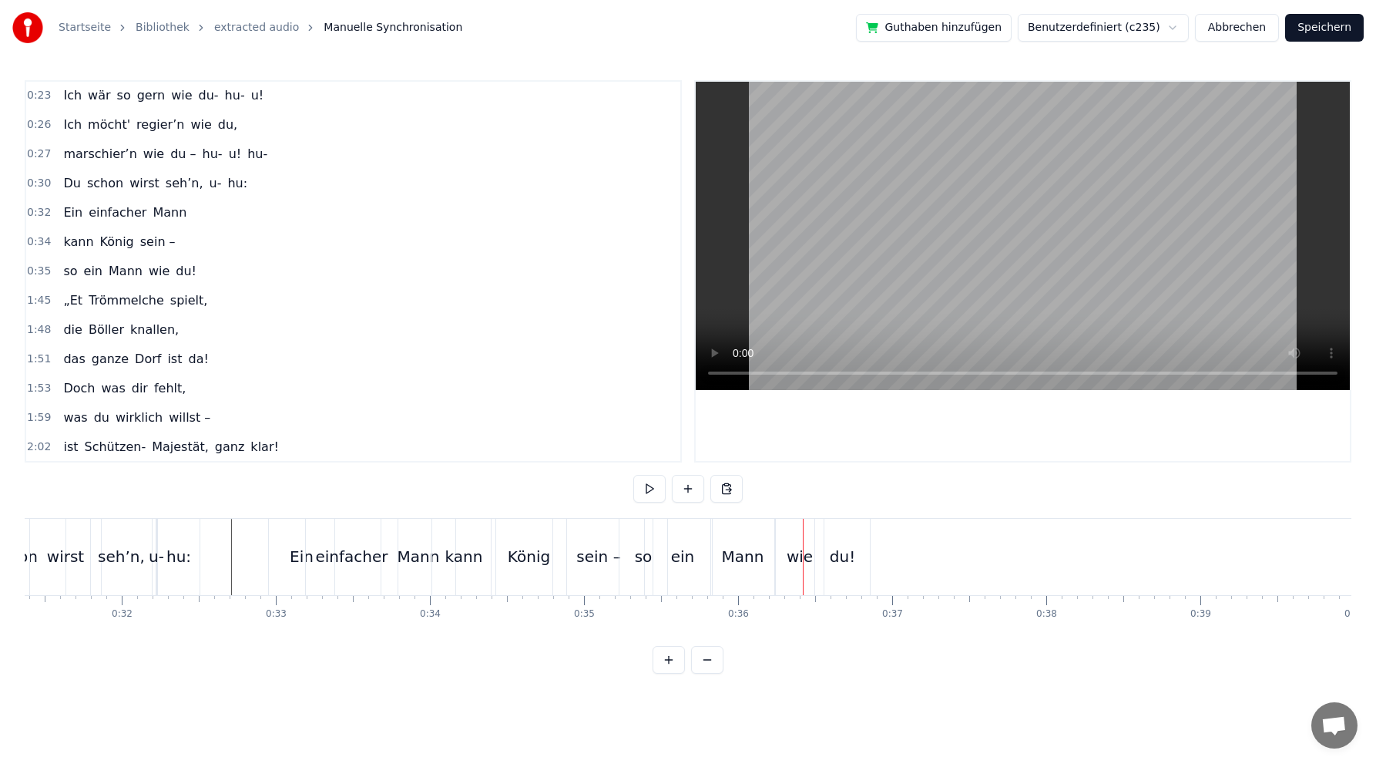
click at [842, 551] on div "du!" at bounding box center [842, 556] width 25 height 23
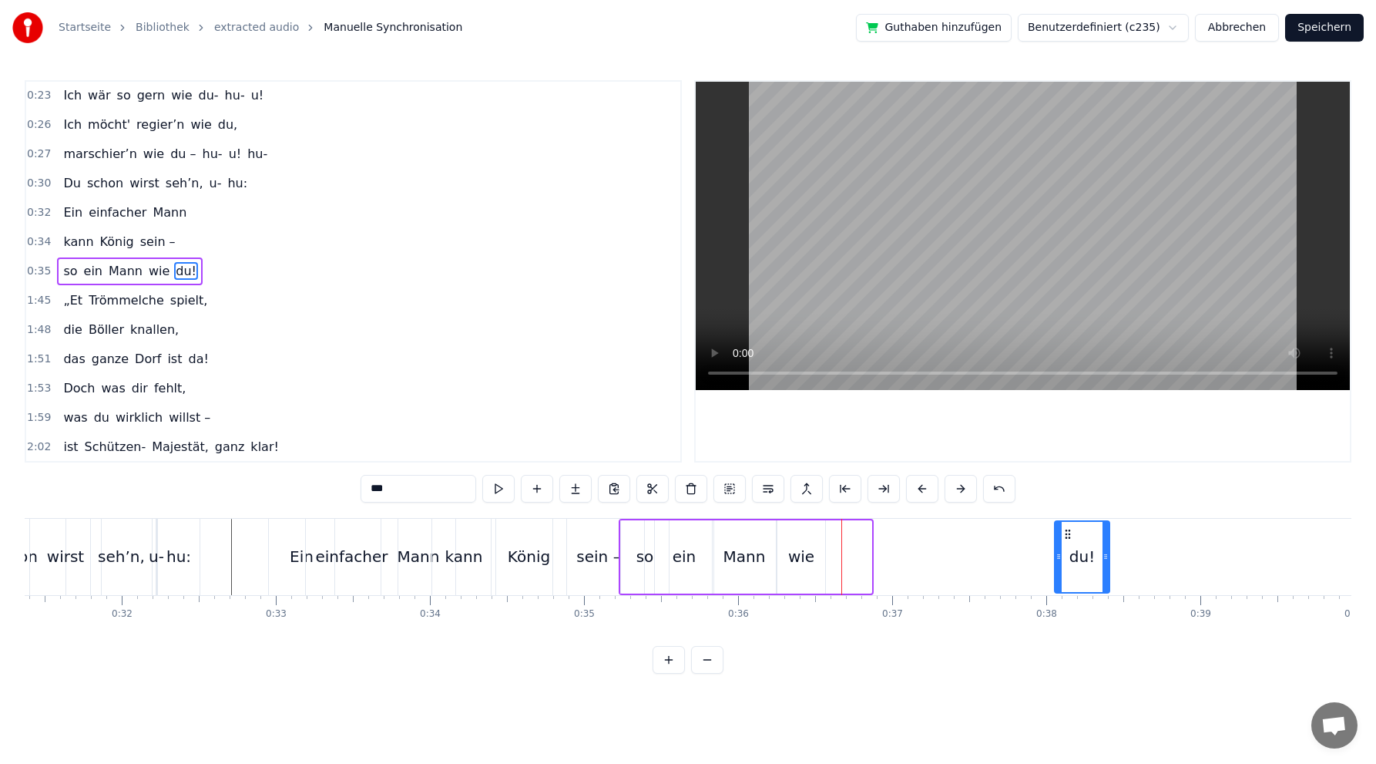
drag, startPoint x: 829, startPoint y: 533, endPoint x: 1064, endPoint y: 520, distance: 234.7
click at [1067, 522] on div "du!" at bounding box center [1082, 557] width 53 height 70
click at [798, 560] on div "wie" at bounding box center [801, 556] width 26 height 23
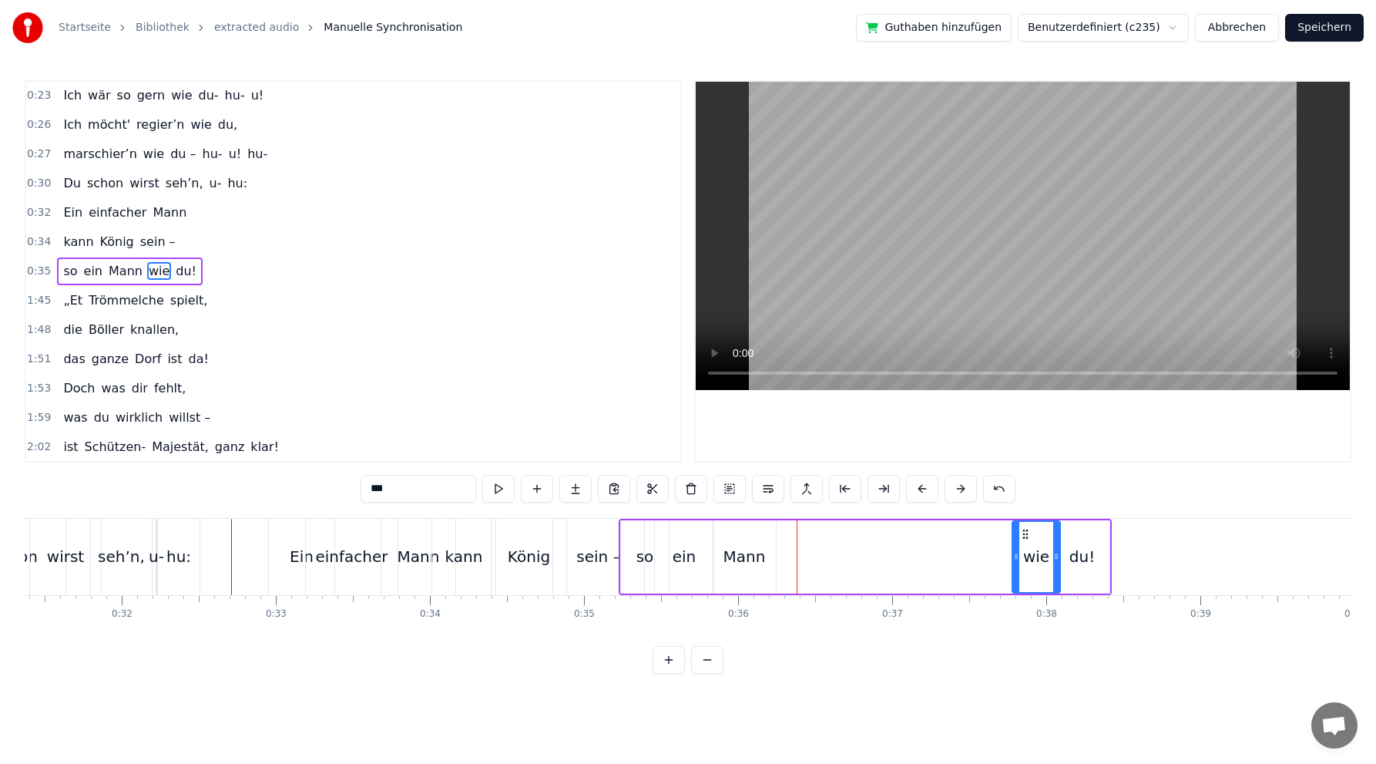
drag, startPoint x: 791, startPoint y: 529, endPoint x: 1027, endPoint y: 509, distance: 236.0
click at [1027, 509] on div "0:02 Du bist der Supertünnes im Schützenhaus, 0:05 der beste Schütze hier. 0:07…" at bounding box center [688, 376] width 1327 height 593
click at [750, 560] on div "Mann" at bounding box center [745, 556] width 42 height 23
drag, startPoint x: 726, startPoint y: 532, endPoint x: 968, endPoint y: 510, distance: 243.0
click at [968, 510] on div "0:02 Du bist der Supertünnes im Schützenhaus, 0:05 der beste Schütze hier. 0:07…" at bounding box center [688, 376] width 1327 height 593
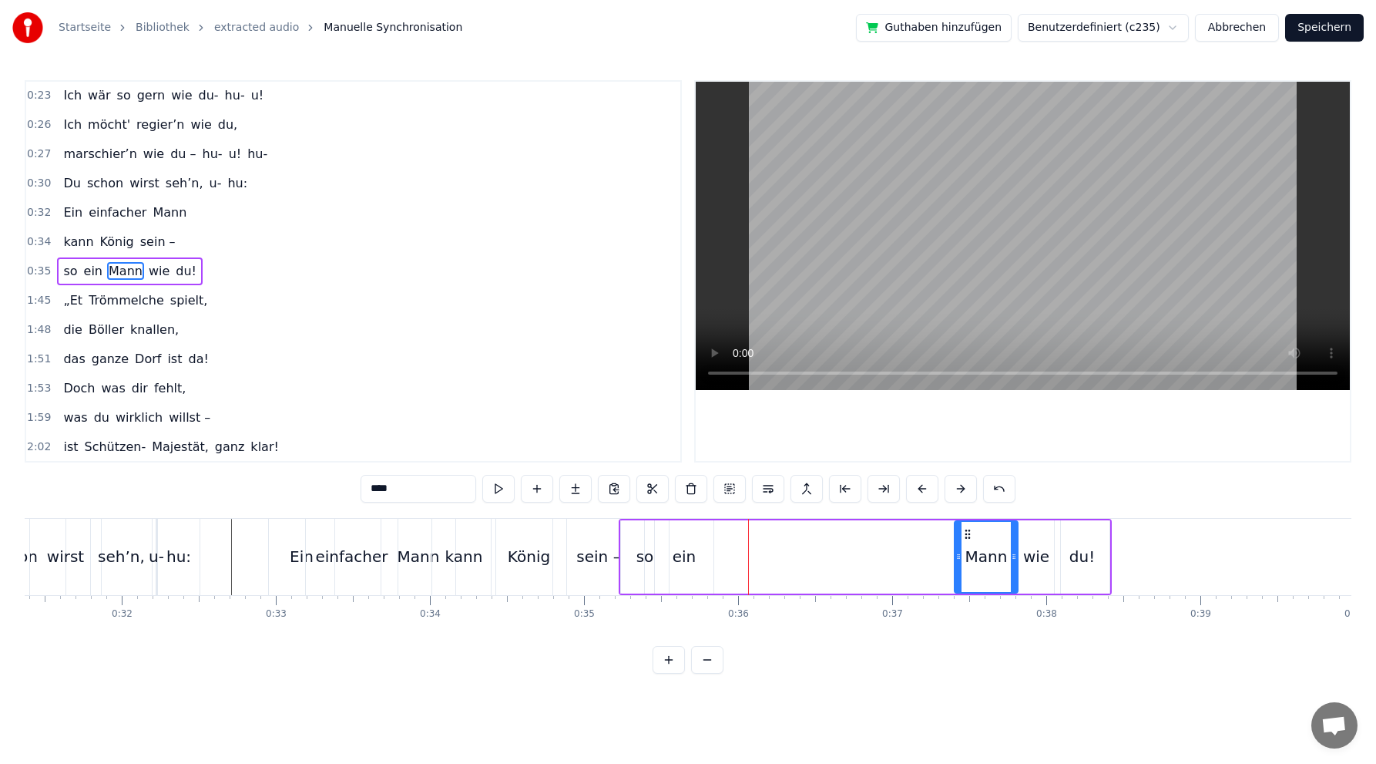
click at [686, 555] on div "ein" at bounding box center [685, 556] width 24 height 23
drag, startPoint x: 668, startPoint y: 529, endPoint x: 899, endPoint y: 502, distance: 232.9
click at [899, 502] on div "0:02 Du bist der Supertünnes im Schützenhaus, 0:05 der beste Schütze hier. 0:07…" at bounding box center [688, 376] width 1327 height 593
drag, startPoint x: 671, startPoint y: 533, endPoint x: 899, endPoint y: 516, distance: 228.8
click at [899, 516] on div "0:02 Du bist der Supertünnes im Schützenhaus, 0:05 der beste Schütze hier. 0:07…" at bounding box center [688, 376] width 1327 height 593
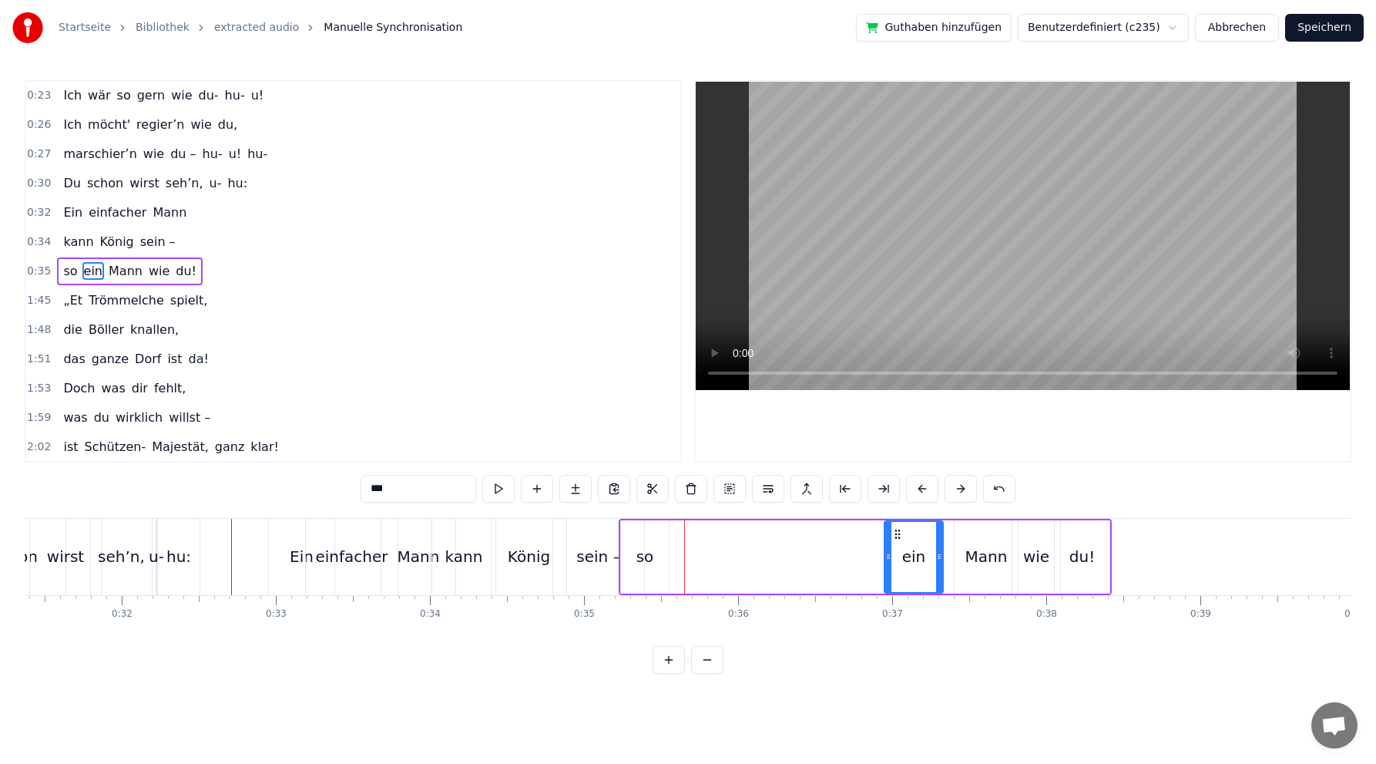
click at [640, 559] on div "so" at bounding box center [646, 556] width 18 height 23
type input "**"
drag, startPoint x: 631, startPoint y: 533, endPoint x: 739, endPoint y: 525, distance: 108.2
click at [739, 525] on div "so" at bounding box center [754, 557] width 46 height 70
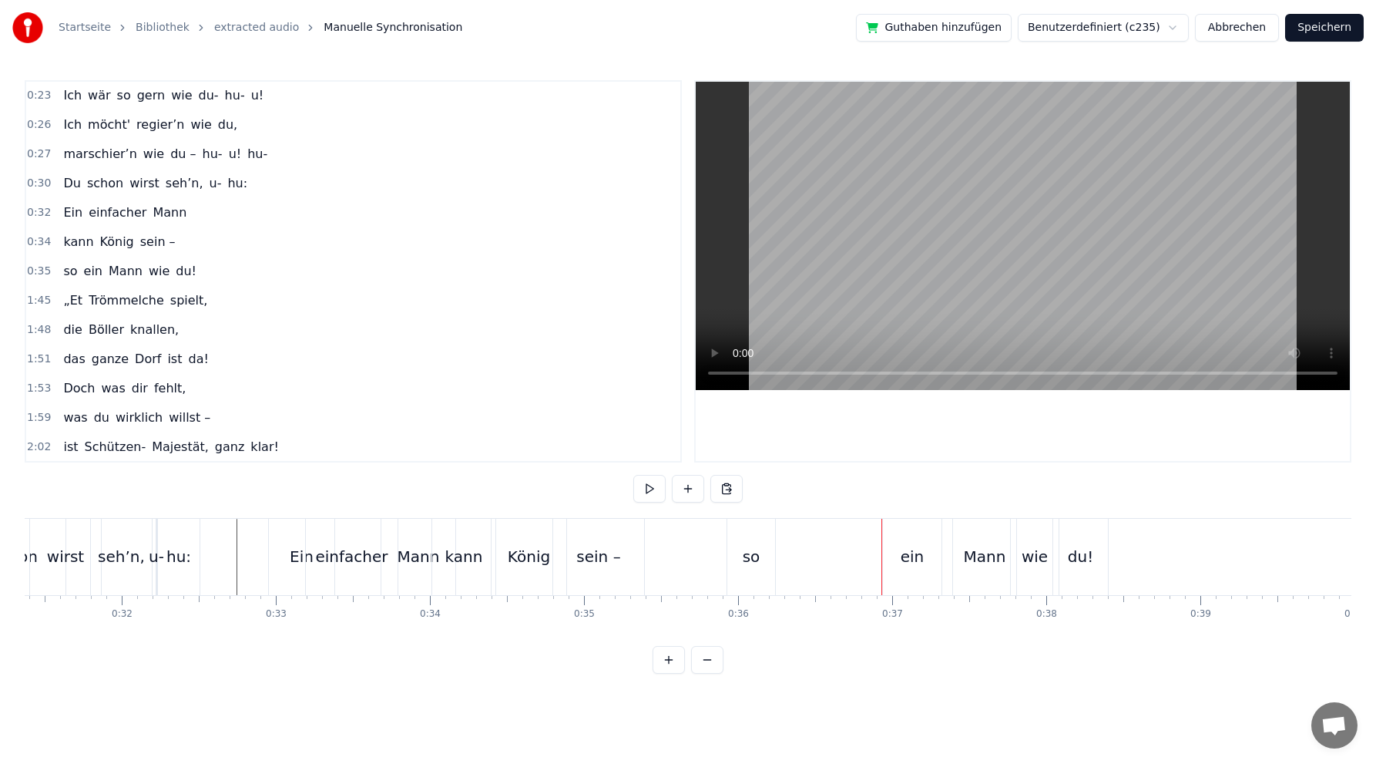
click at [906, 565] on div "ein" at bounding box center [913, 556] width 24 height 23
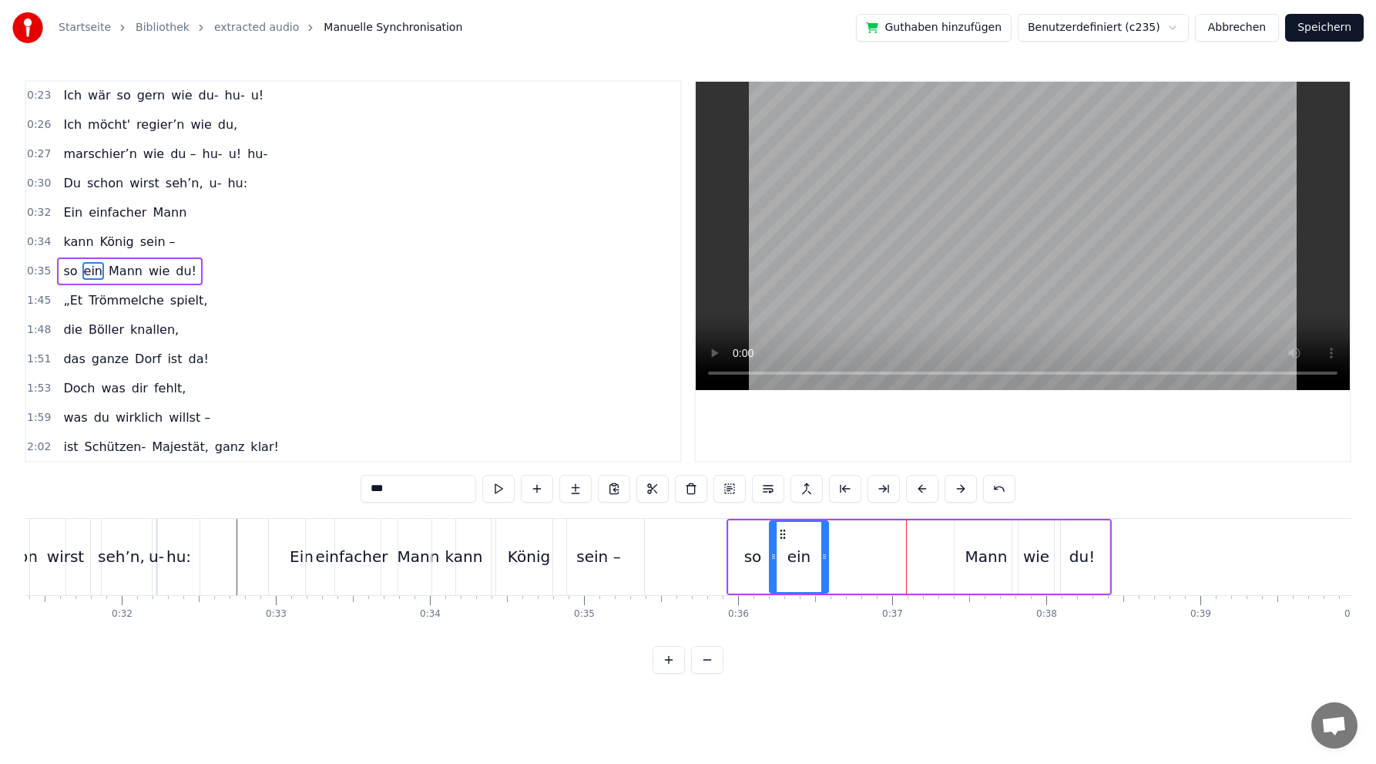
drag, startPoint x: 898, startPoint y: 531, endPoint x: 781, endPoint y: 526, distance: 116.5
click at [782, 528] on icon at bounding box center [783, 534] width 12 height 12
click at [980, 558] on div "Mann" at bounding box center [987, 556] width 42 height 23
drag, startPoint x: 968, startPoint y: 529, endPoint x: 860, endPoint y: 523, distance: 108.1
click at [861, 523] on div "Mann" at bounding box center [880, 557] width 62 height 70
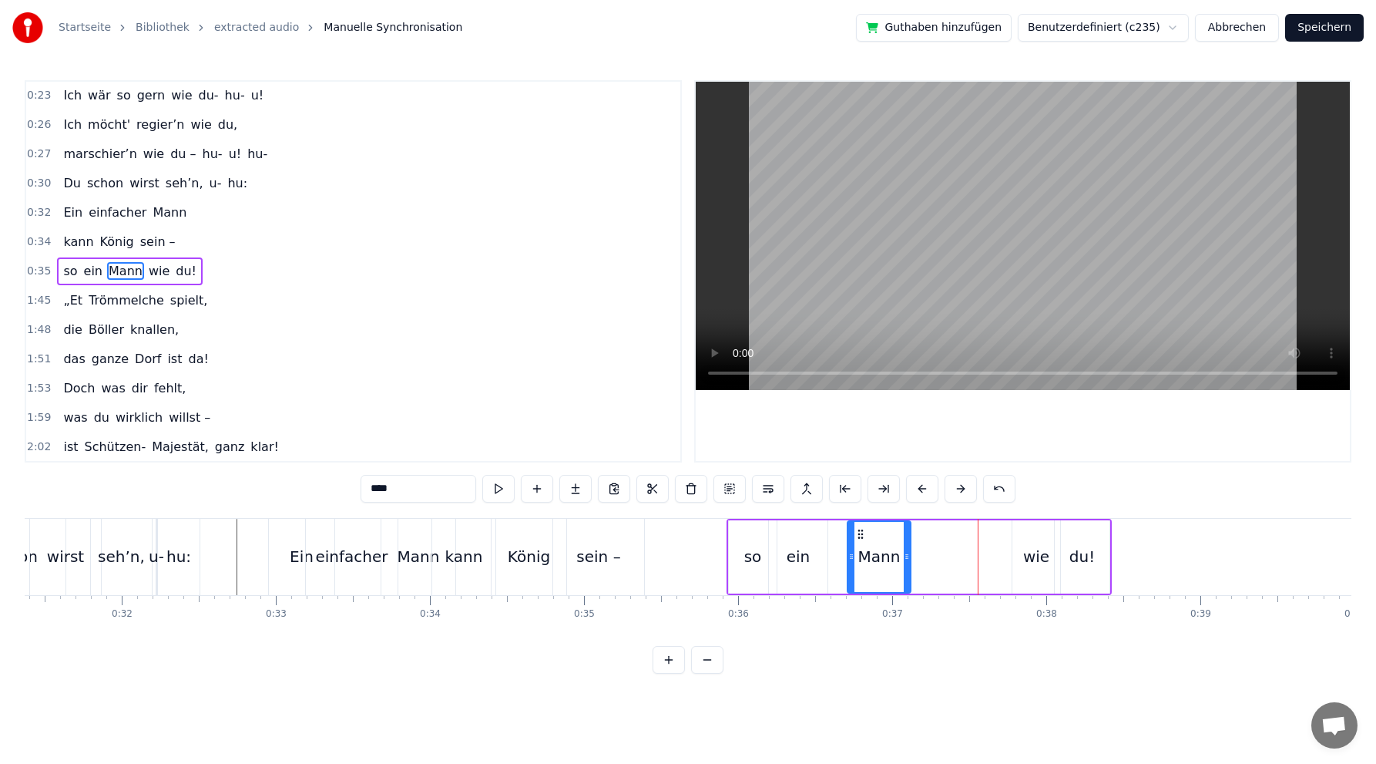
click at [802, 559] on div "ein" at bounding box center [799, 556] width 24 height 23
click at [1043, 561] on div "wie" at bounding box center [1036, 556] width 26 height 23
drag, startPoint x: 1024, startPoint y: 531, endPoint x: 975, endPoint y: 530, distance: 49.3
click at [976, 531] on icon at bounding box center [980, 534] width 12 height 12
click at [1082, 560] on div "du!" at bounding box center [1082, 556] width 25 height 23
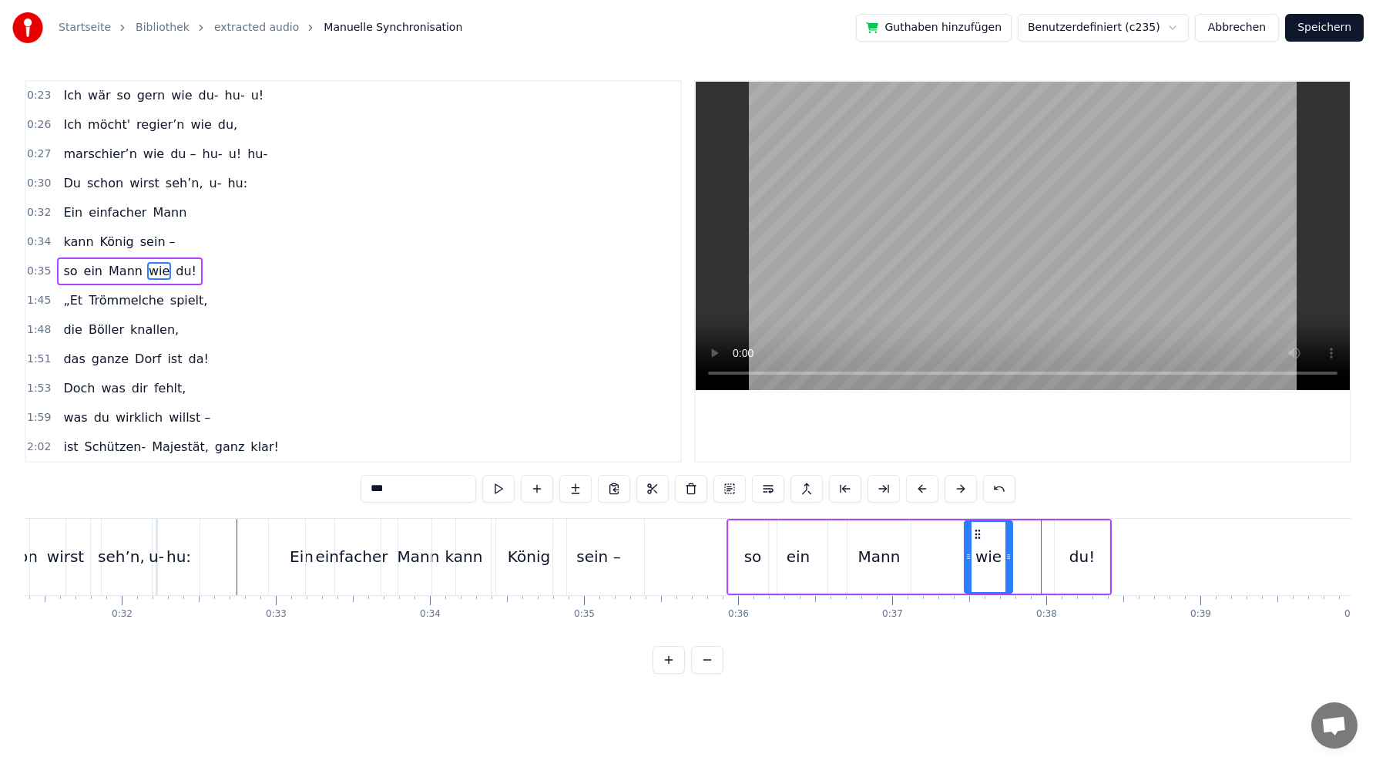
type input "***"
drag, startPoint x: 1062, startPoint y: 532, endPoint x: 1021, endPoint y: 529, distance: 41.0
click at [1021, 529] on icon at bounding box center [1023, 534] width 12 height 12
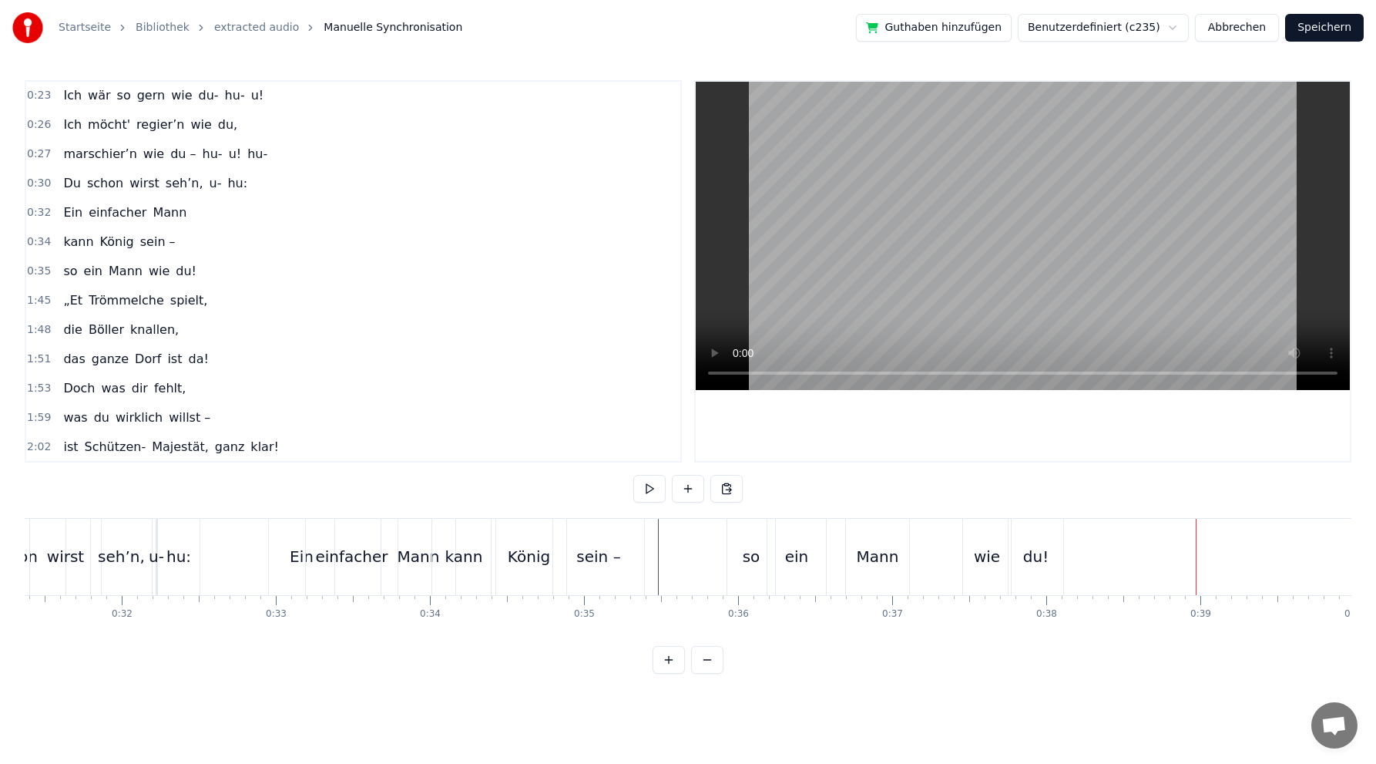
click at [1031, 550] on div "du!" at bounding box center [1035, 556] width 25 height 23
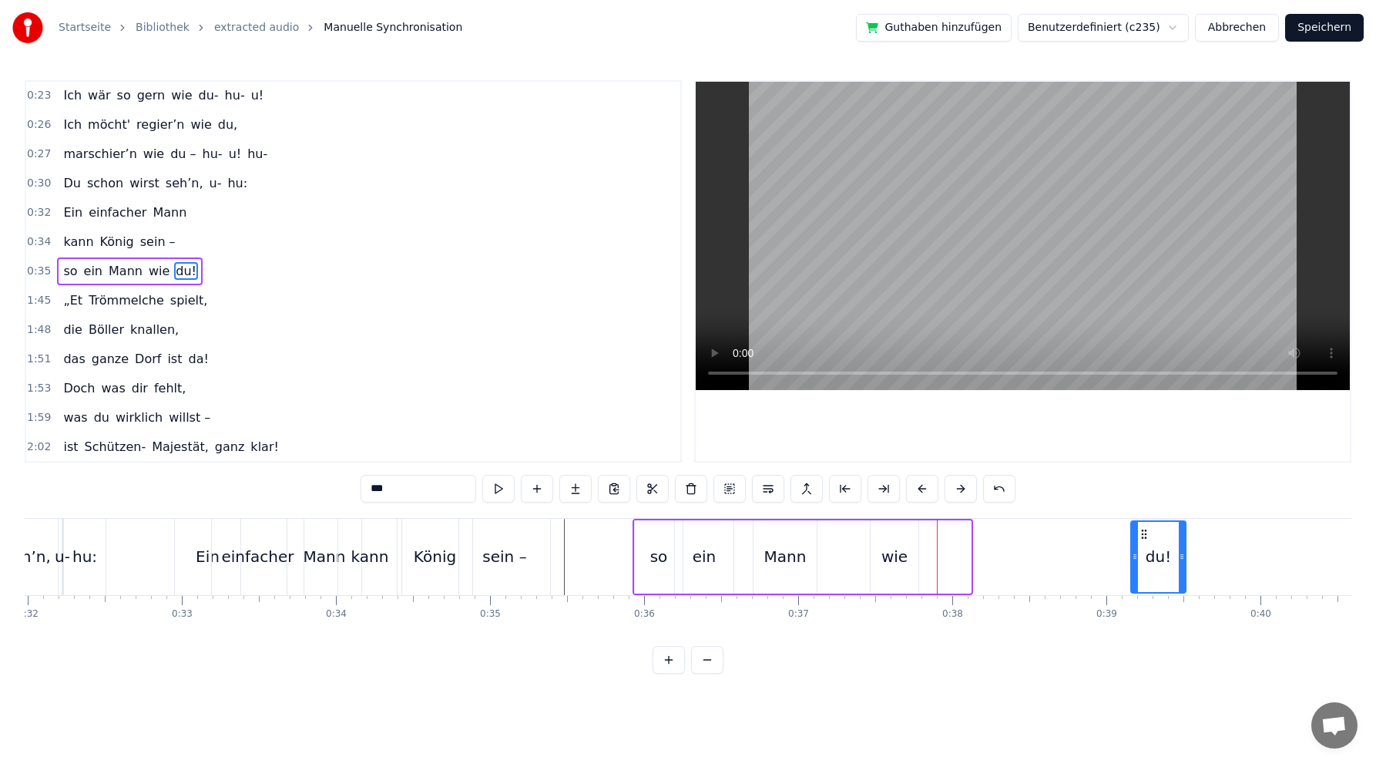
scroll to position [0, 4942]
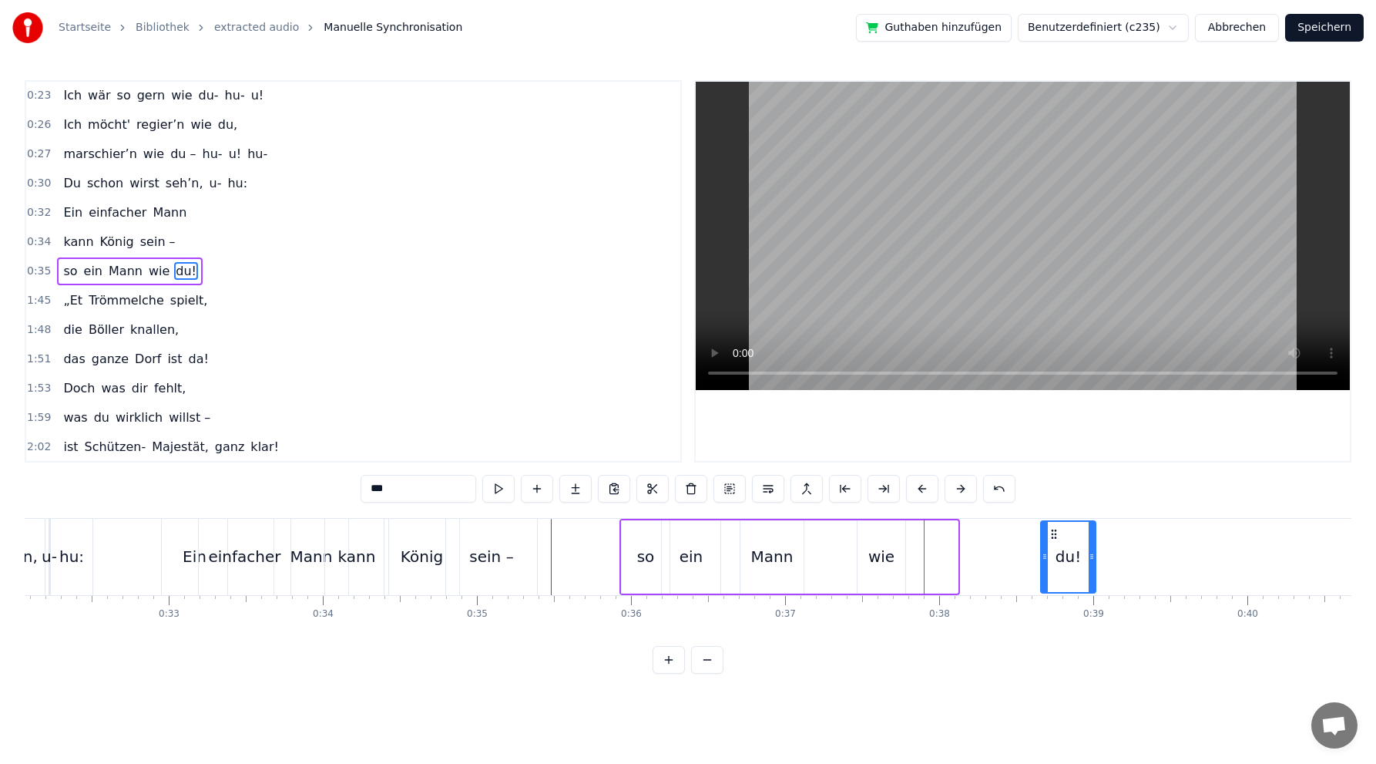
drag, startPoint x: 1022, startPoint y: 533, endPoint x: 1052, endPoint y: 512, distance: 36.6
click at [1052, 512] on div "0:02 Du bist der Supertünnes im Schützenhaus, 0:05 der beste Schütze hier. 0:07…" at bounding box center [688, 376] width 1327 height 593
click at [879, 557] on div "wie" at bounding box center [882, 556] width 26 height 23
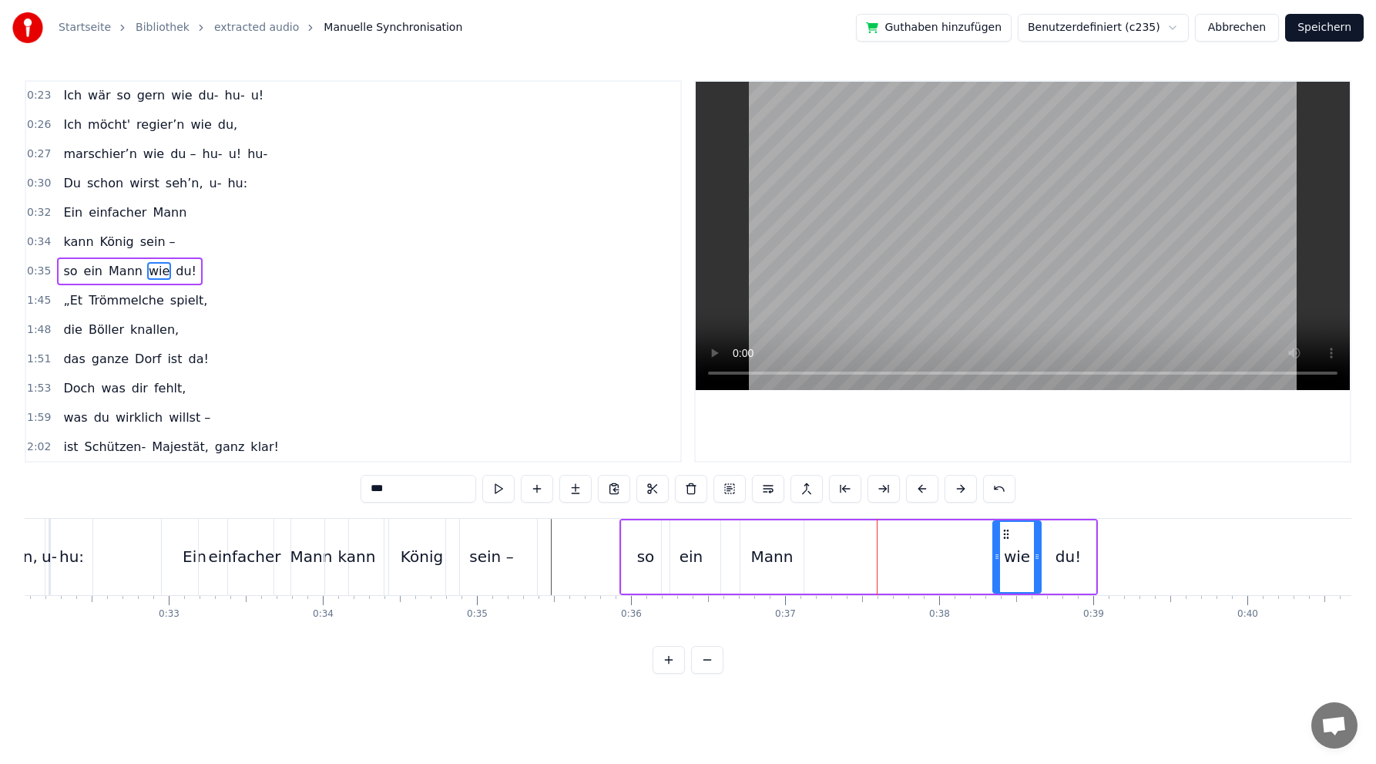
drag, startPoint x: 869, startPoint y: 529, endPoint x: 1005, endPoint y: 519, distance: 136.1
click at [1005, 519] on div "so ein Mann wie du!" at bounding box center [859, 557] width 479 height 76
click at [785, 557] on div "Mann" at bounding box center [772, 556] width 42 height 23
drag, startPoint x: 753, startPoint y: 533, endPoint x: 943, endPoint y: 502, distance: 192.7
click at [943, 502] on div "0:02 Du bist der Supertünnes im Schützenhaus, 0:05 der beste Schütze hier. 0:07…" at bounding box center [688, 376] width 1327 height 593
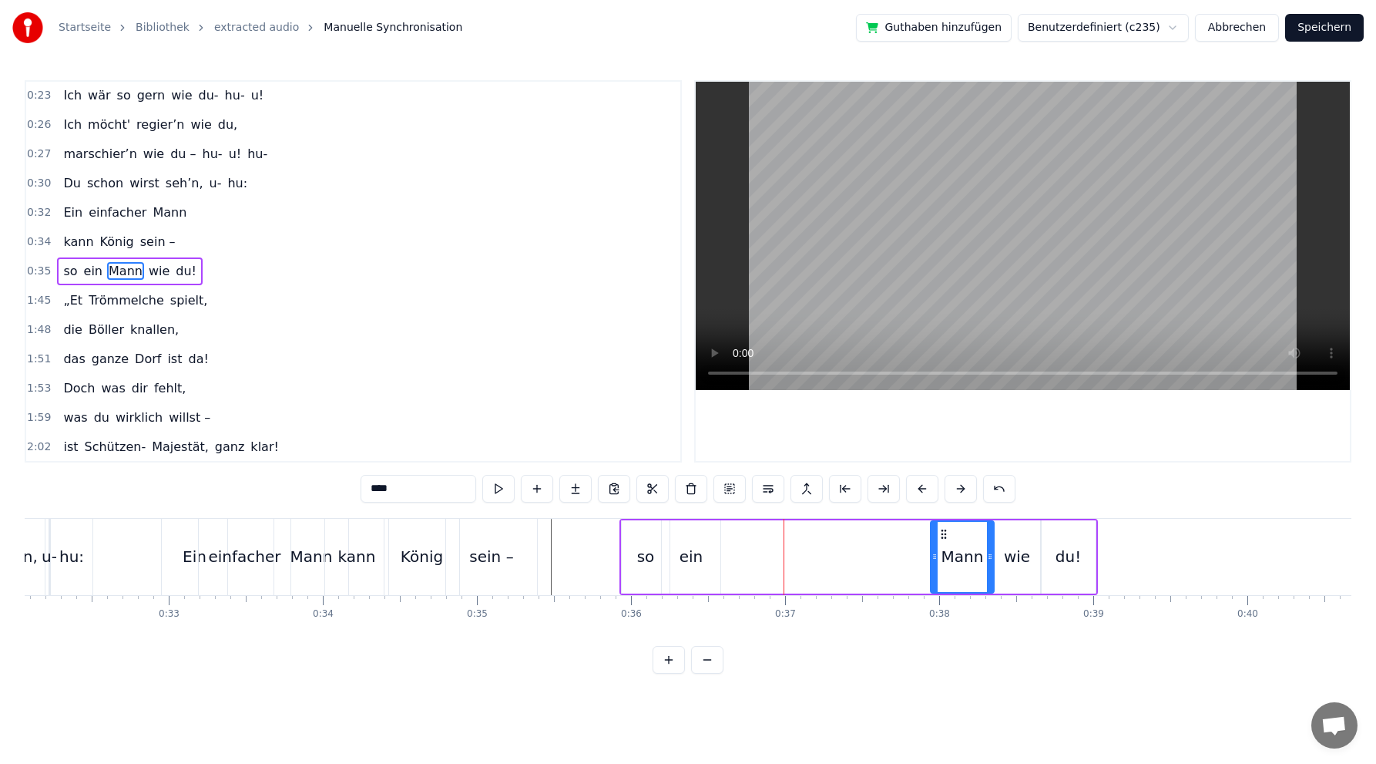
click at [688, 558] on div "ein" at bounding box center [692, 556] width 24 height 23
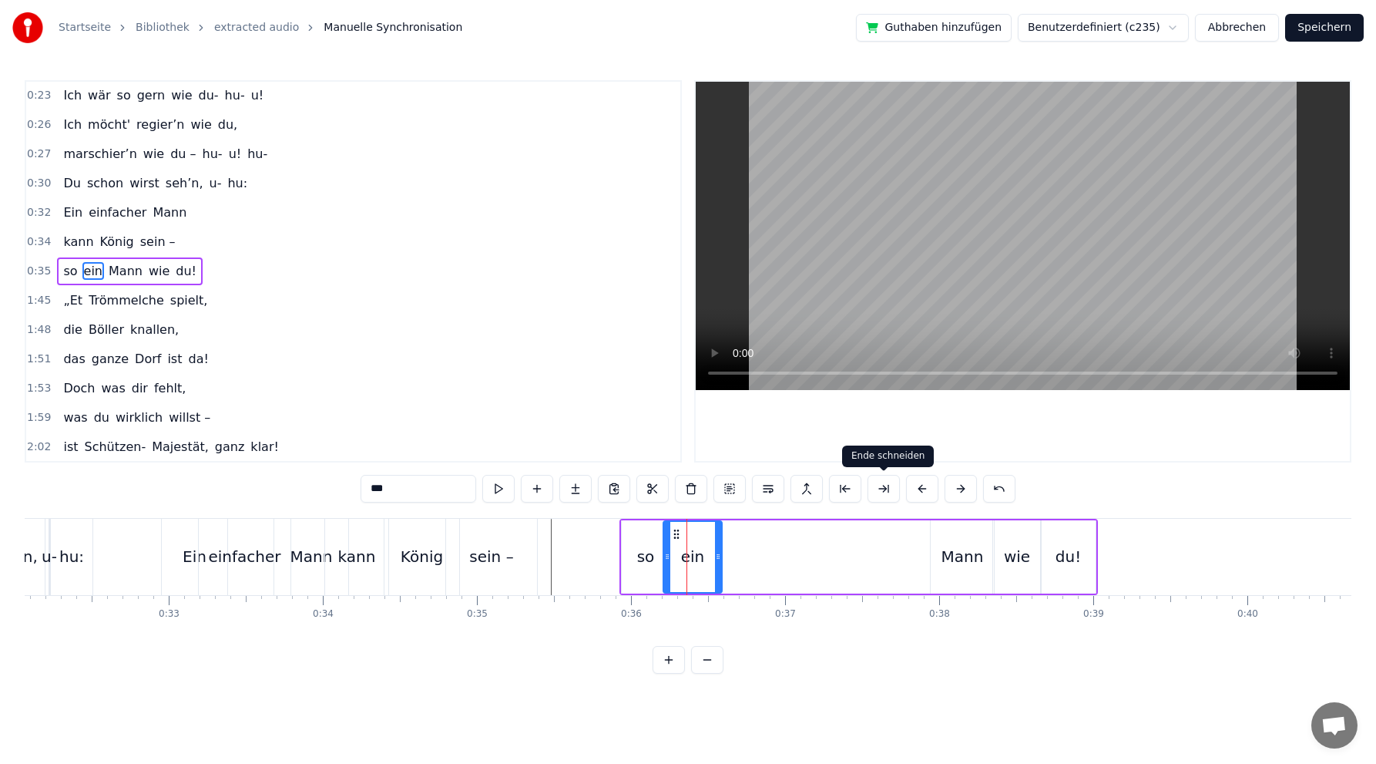
drag, startPoint x: 675, startPoint y: 530, endPoint x: 901, endPoint y: 501, distance: 227.7
click at [901, 501] on div "0:02 Du bist der Supertünnes im Schützenhaus, 0:05 der beste Schütze hier. 0:07…" at bounding box center [688, 376] width 1327 height 593
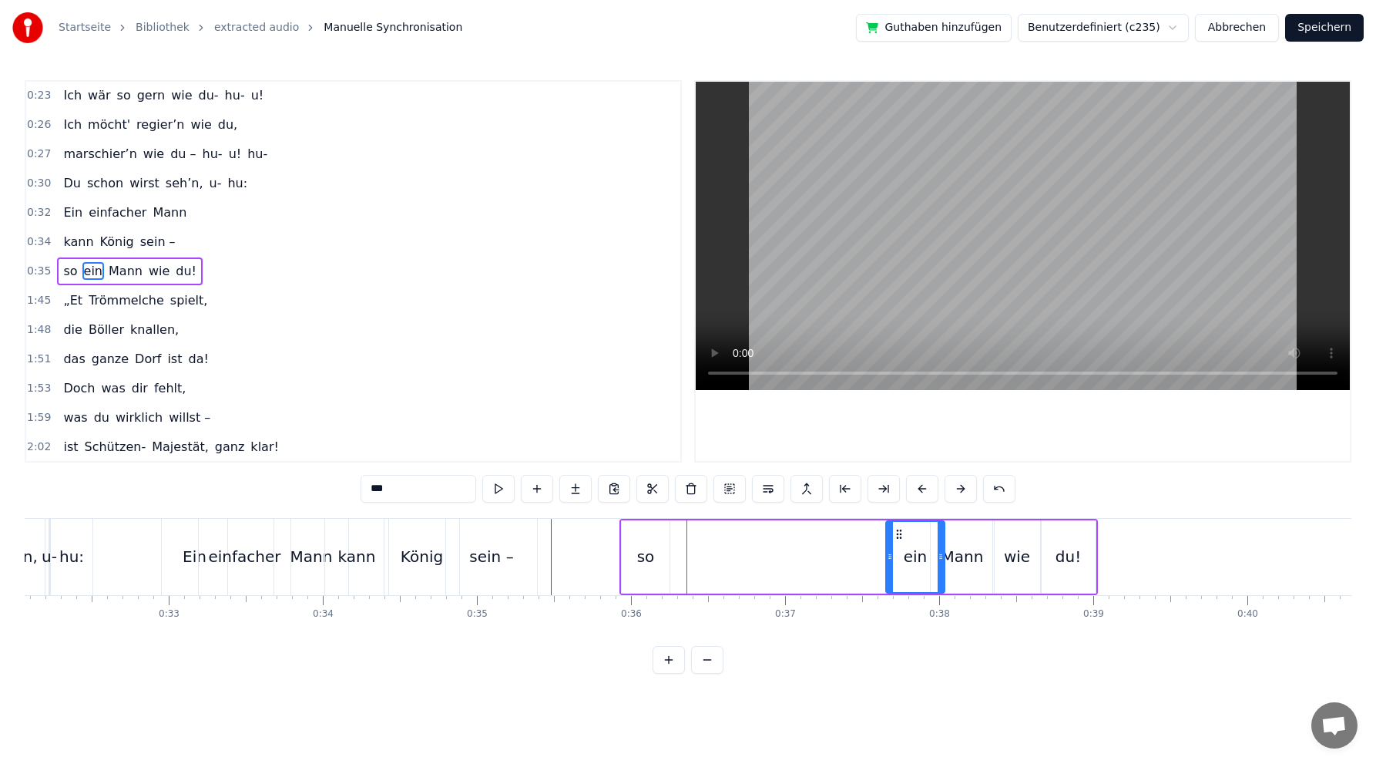
drag, startPoint x: 644, startPoint y: 559, endPoint x: 641, endPoint y: 538, distance: 21.0
click at [644, 556] on div "so" at bounding box center [646, 556] width 18 height 23
type input "**"
drag, startPoint x: 633, startPoint y: 530, endPoint x: 912, endPoint y: 542, distance: 279.2
click at [913, 543] on div "so ein Mann wie du!" at bounding box center [859, 557] width 479 height 76
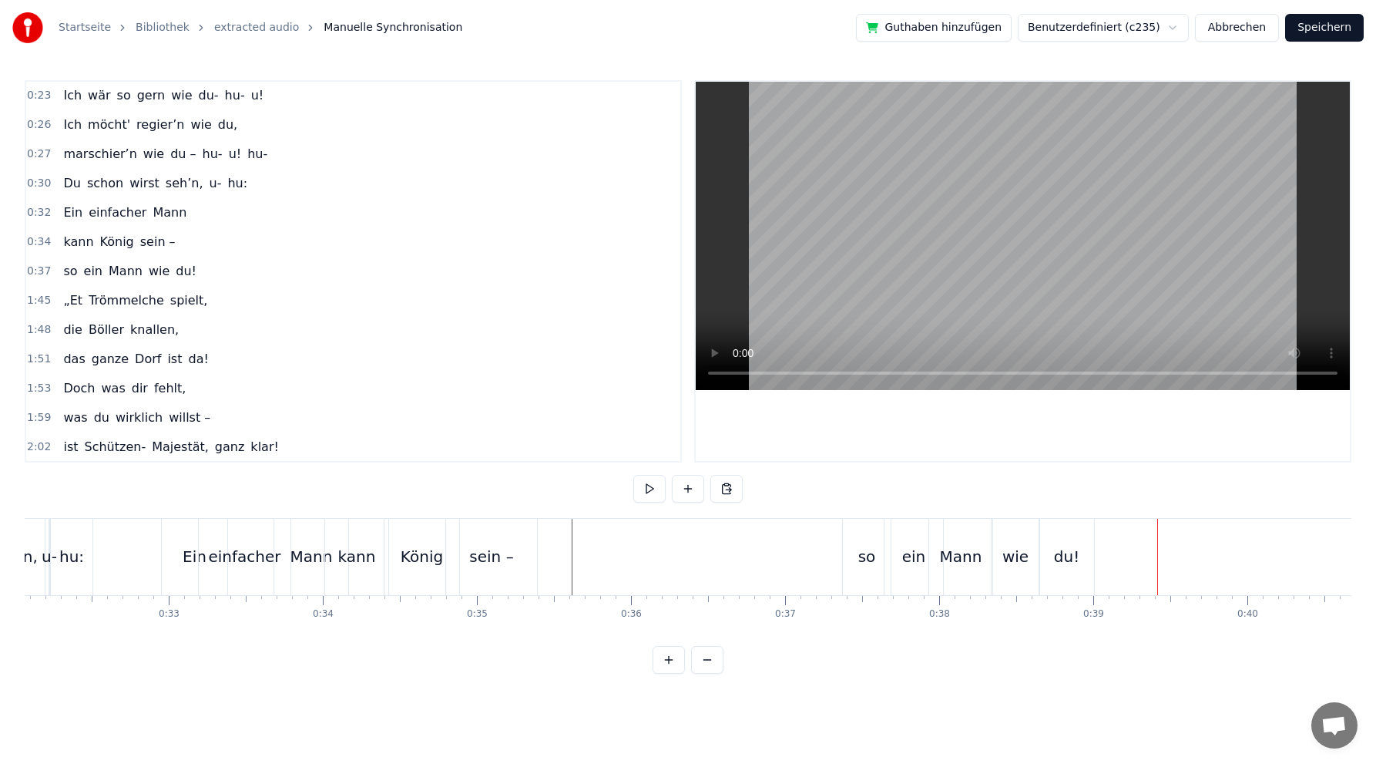
click at [487, 560] on div "sein –" at bounding box center [491, 556] width 44 height 23
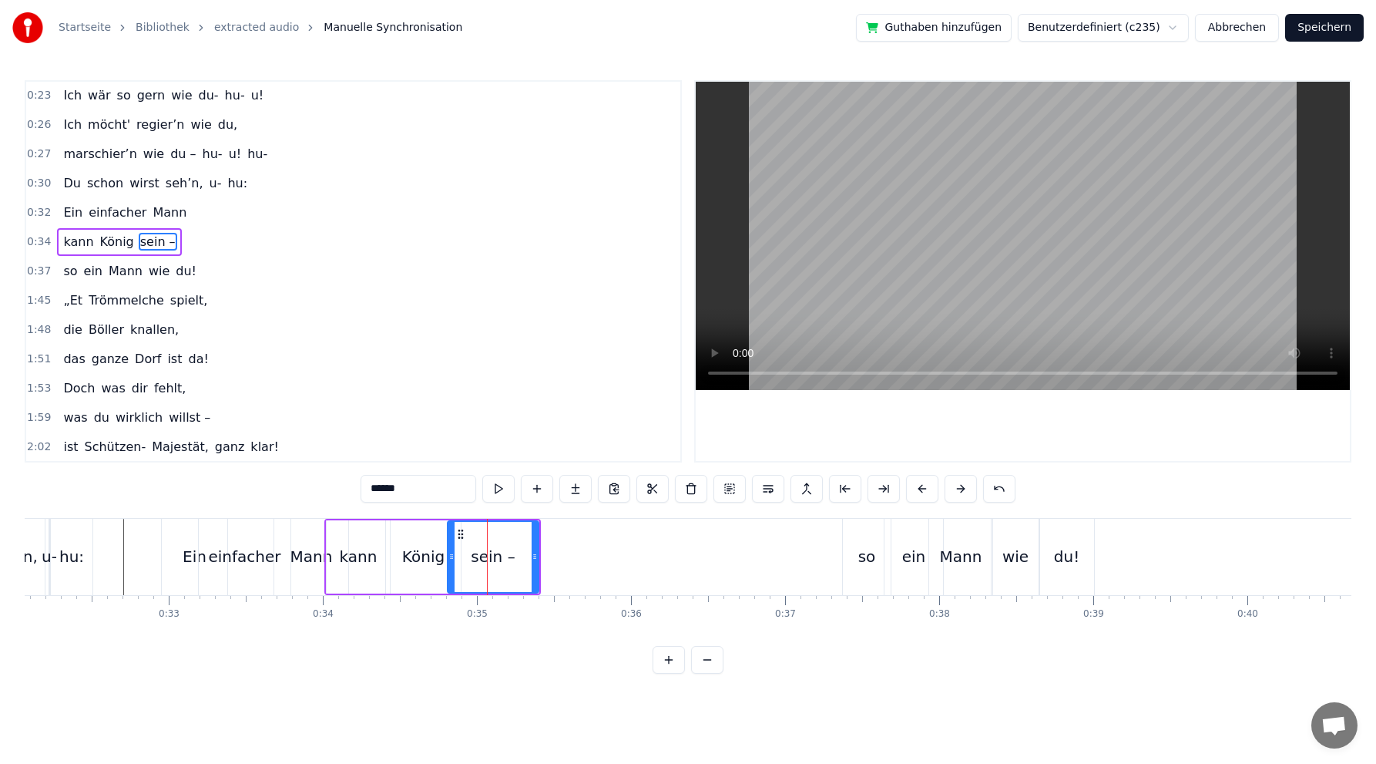
scroll to position [235, 0]
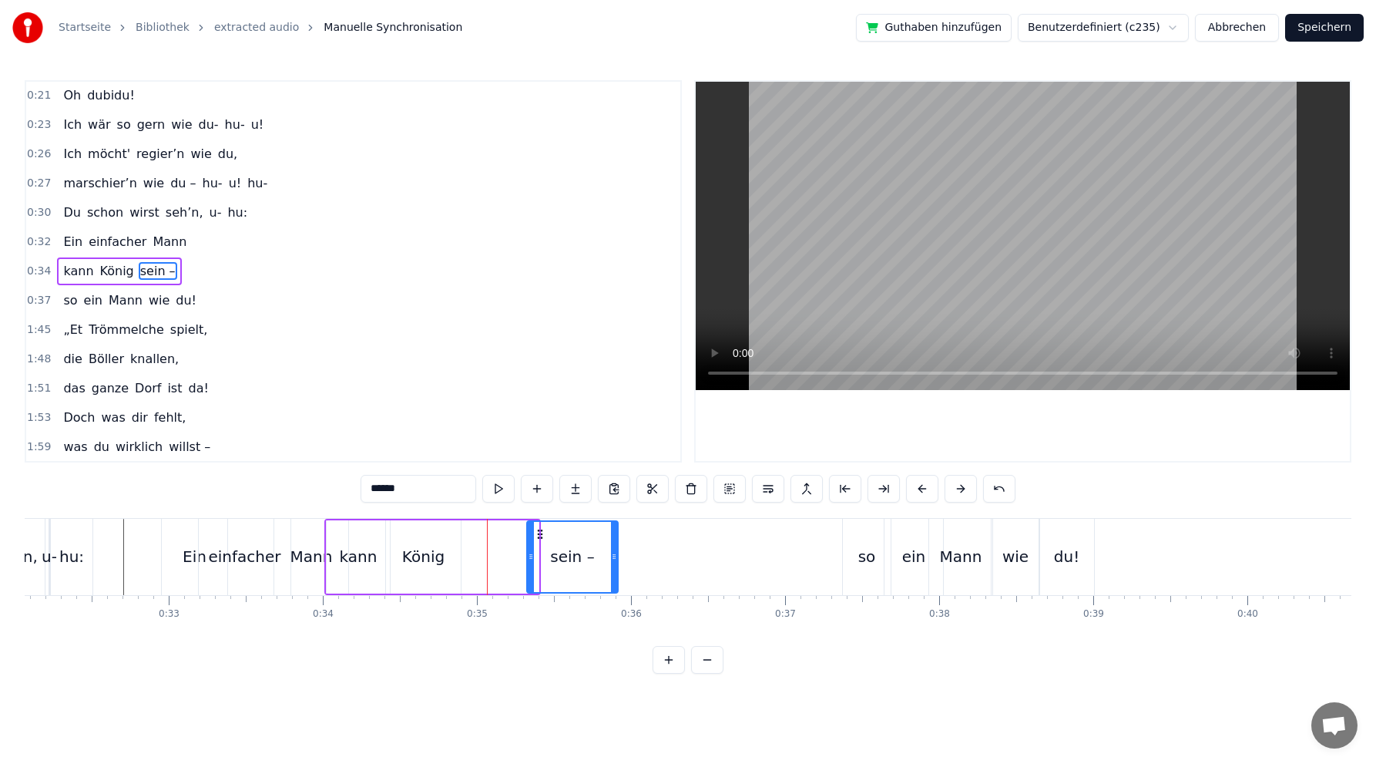
drag, startPoint x: 455, startPoint y: 529, endPoint x: 535, endPoint y: 523, distance: 79.6
click at [535, 523] on div "sein –" at bounding box center [572, 557] width 89 height 70
click at [410, 566] on div "König" at bounding box center [423, 556] width 42 height 23
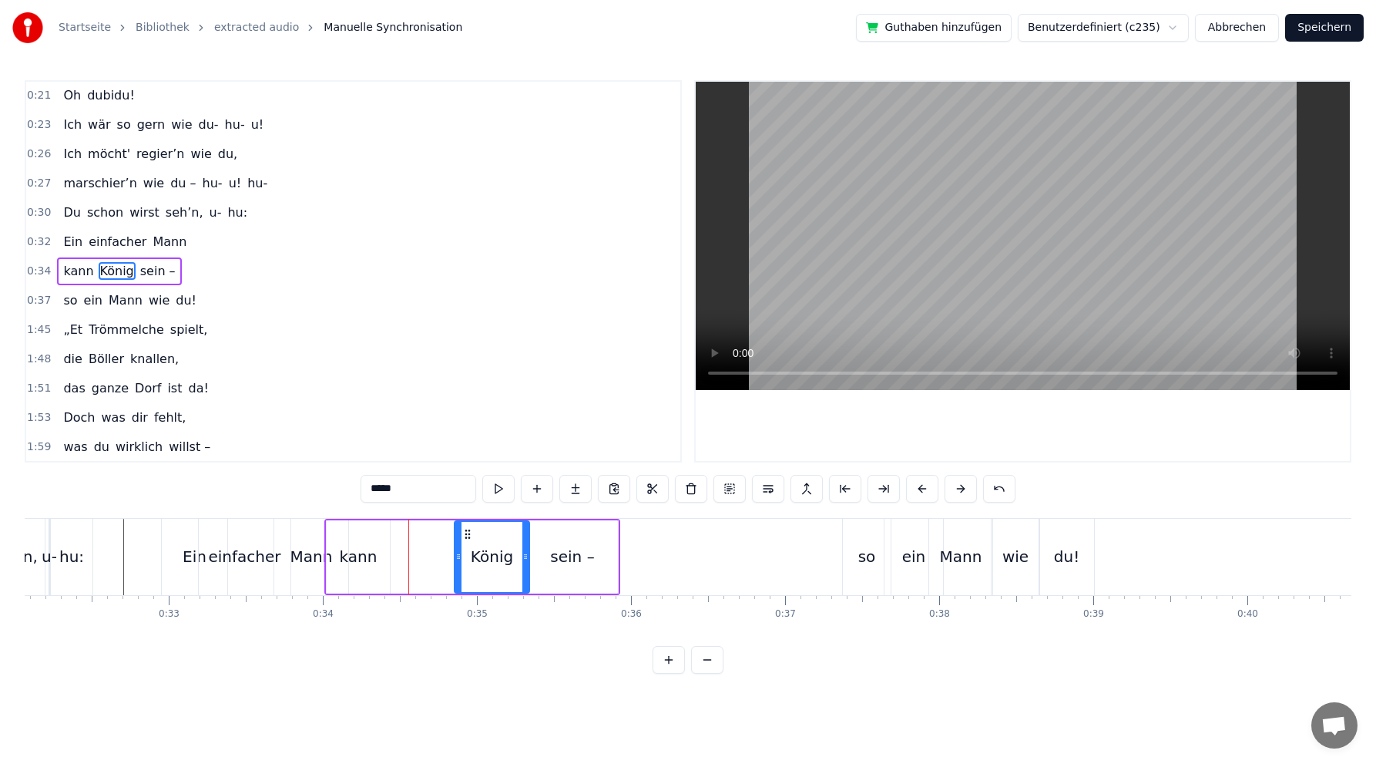
drag, startPoint x: 398, startPoint y: 532, endPoint x: 466, endPoint y: 519, distance: 69.7
click at [466, 520] on div "König" at bounding box center [492, 556] width 76 height 73
click at [355, 560] on div "kann" at bounding box center [359, 556] width 38 height 23
type input "****"
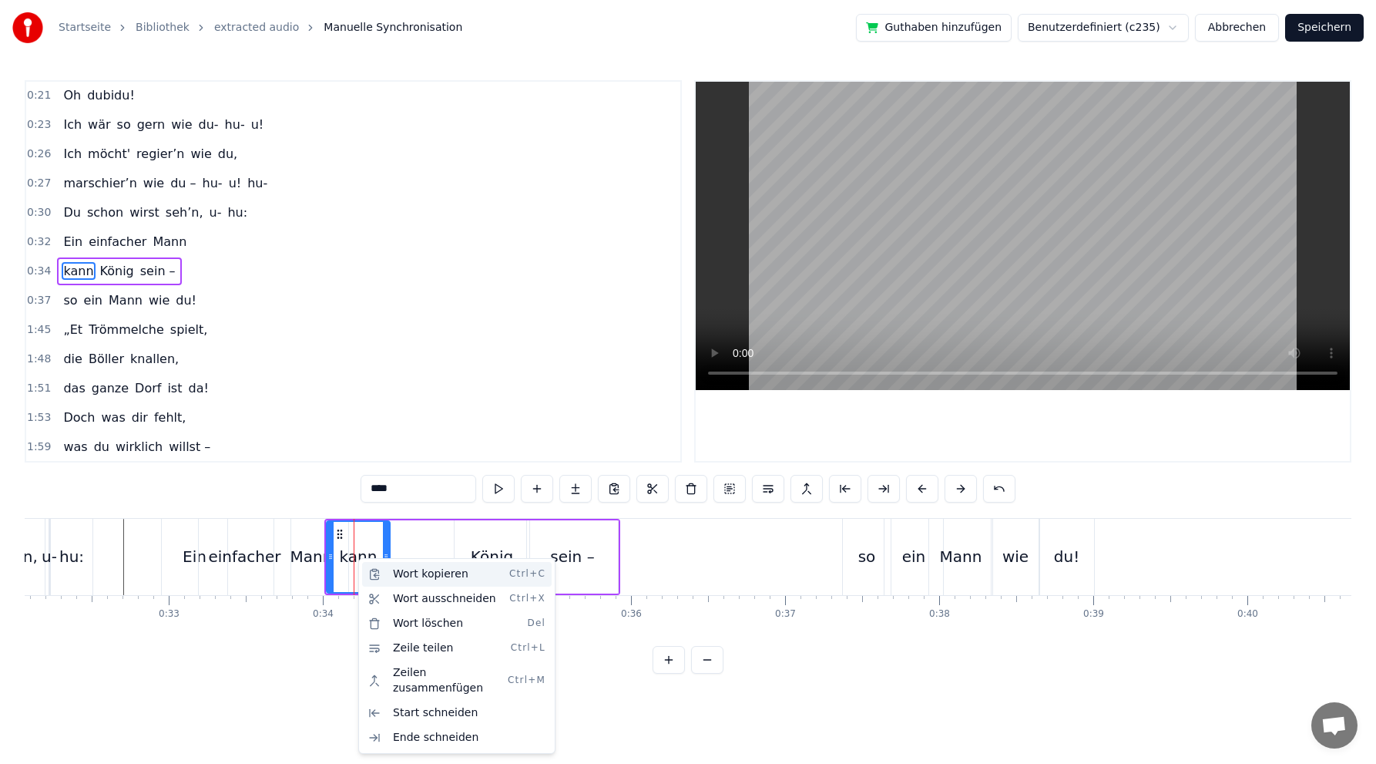
click at [414, 573] on div "Wort kopieren Ctrl+C" at bounding box center [457, 574] width 190 height 25
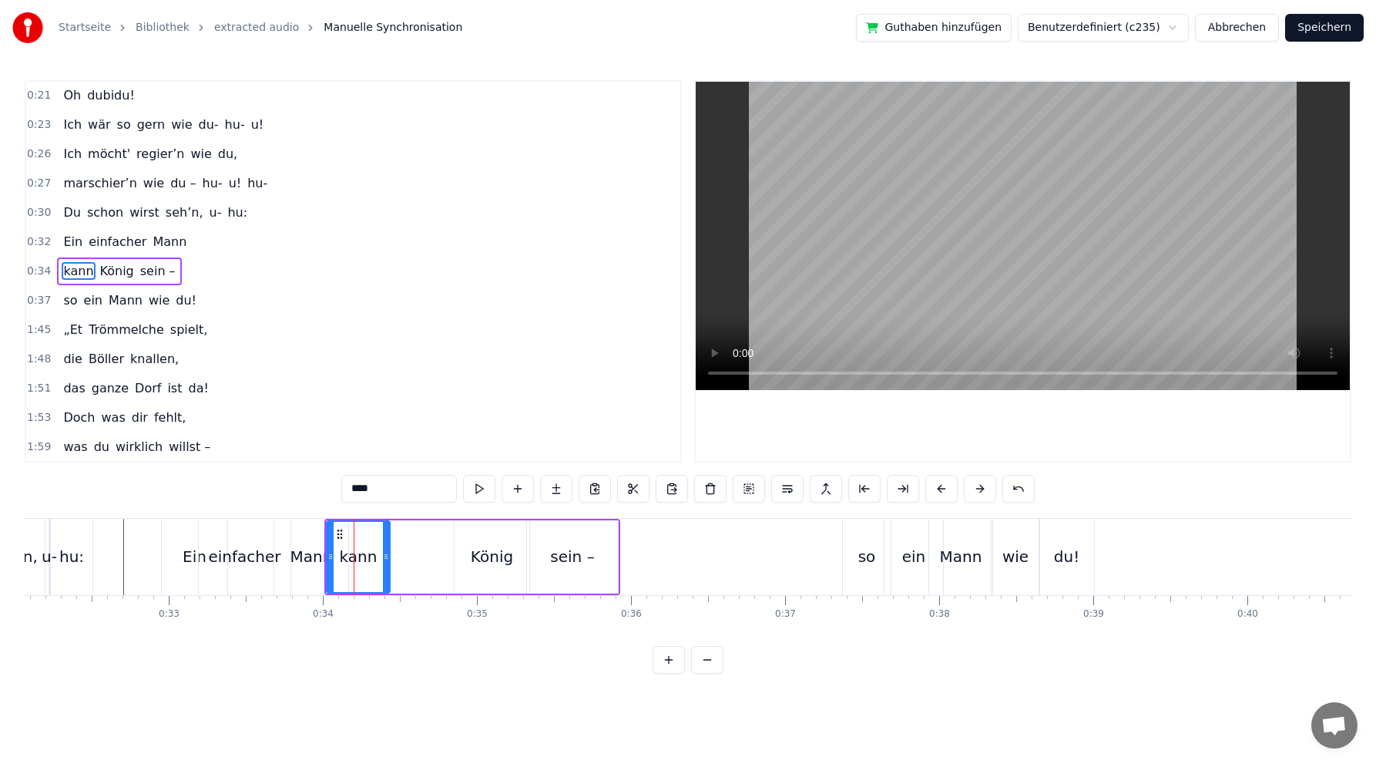
click at [412, 556] on div "kann [PERSON_NAME] sein –" at bounding box center [472, 557] width 296 height 76
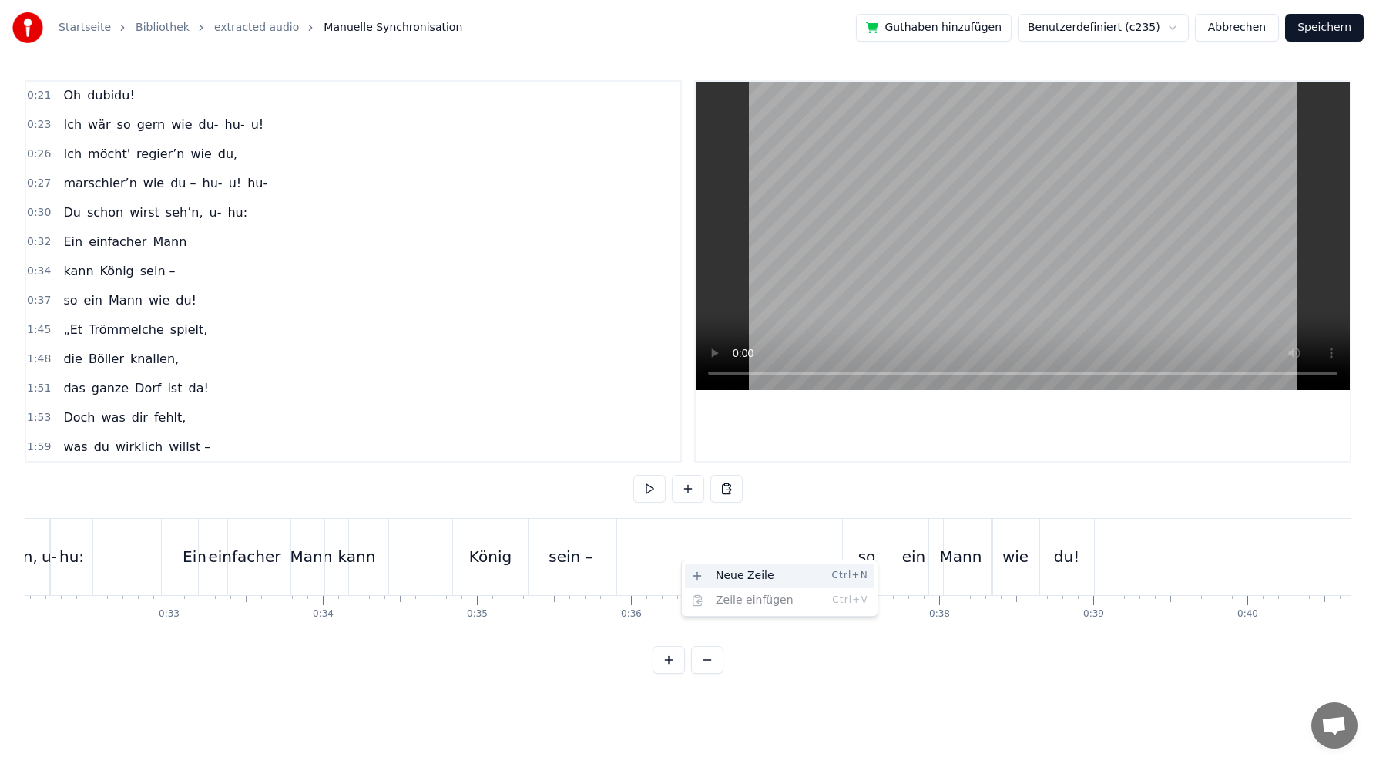
click at [733, 576] on div "Neue Zeile Ctrl+N" at bounding box center [780, 575] width 190 height 25
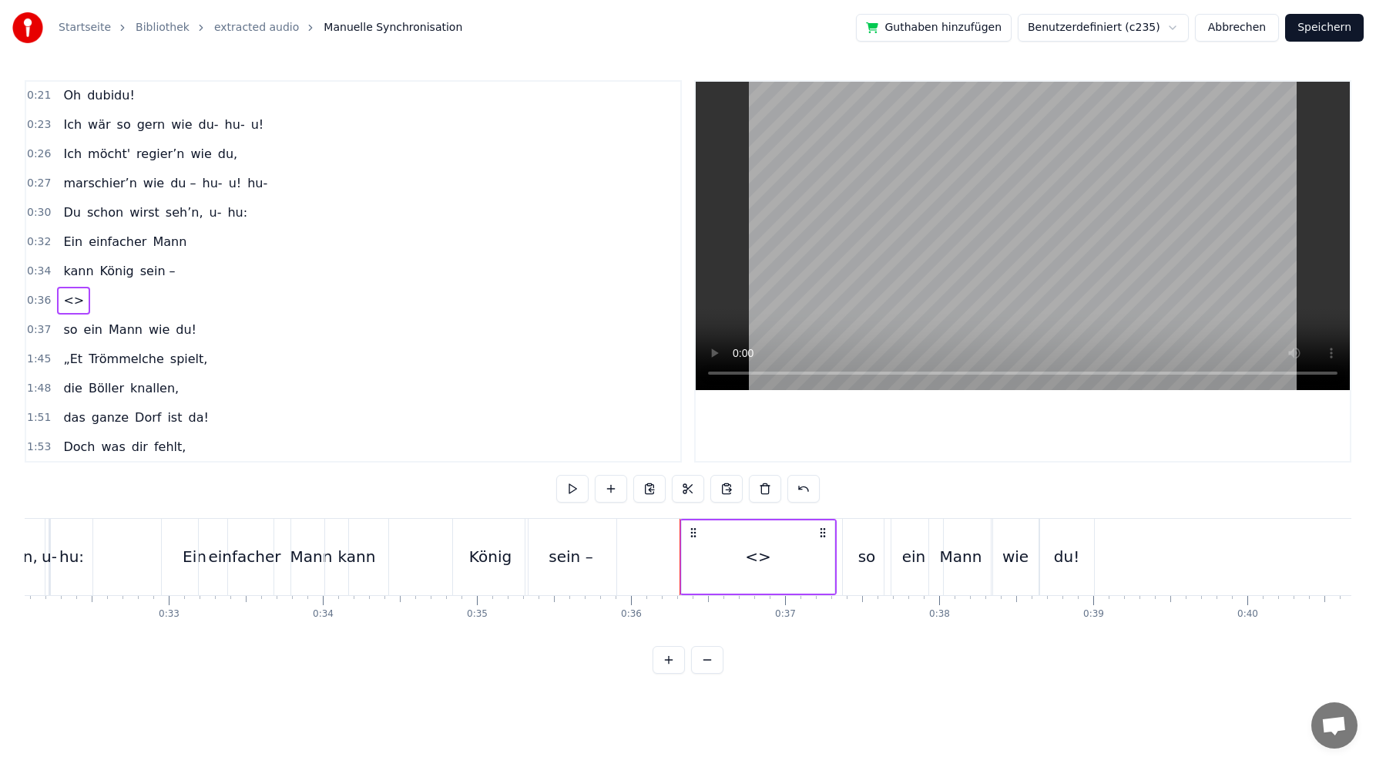
click at [694, 532] on icon at bounding box center [693, 532] width 12 height 12
click at [727, 489] on button at bounding box center [727, 489] width 32 height 28
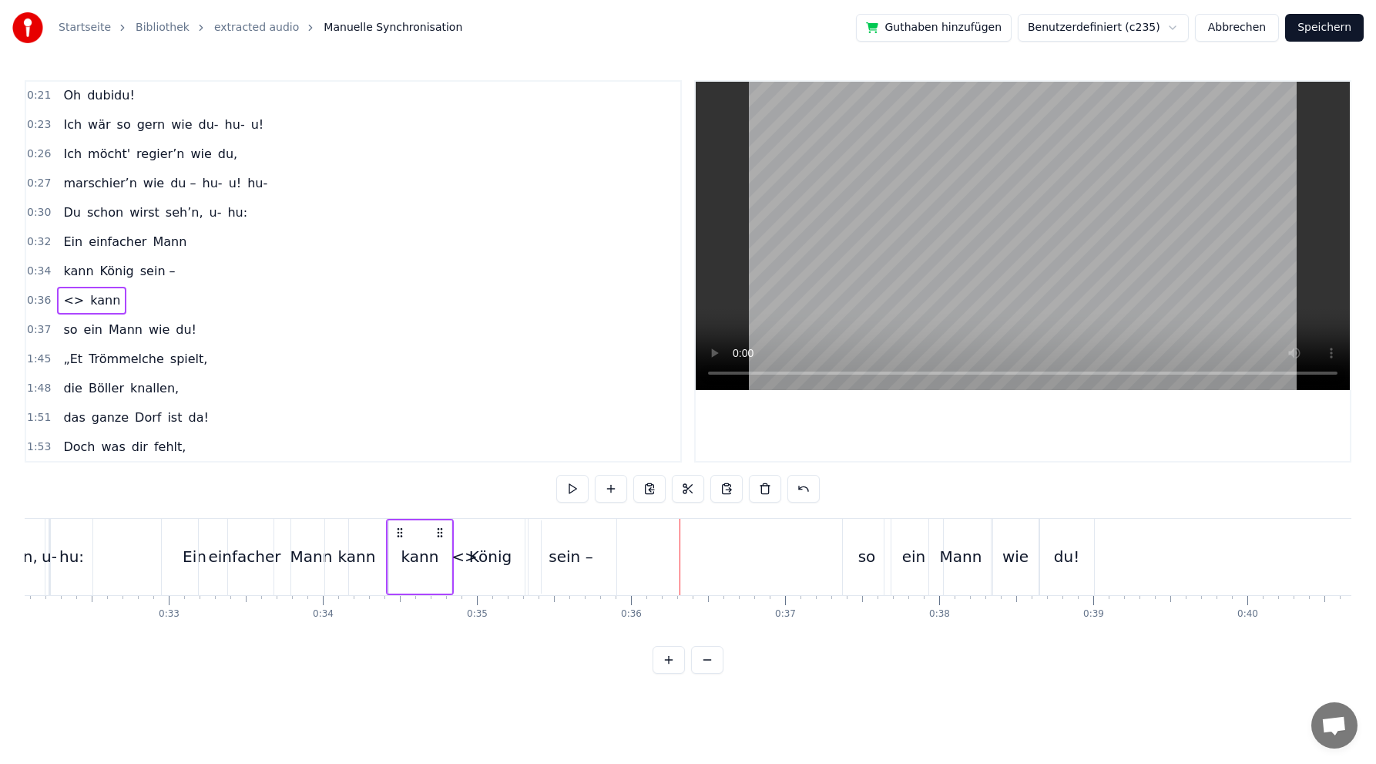
drag, startPoint x: 693, startPoint y: 531, endPoint x: 399, endPoint y: 510, distance: 294.4
click at [399, 510] on div "0:02 Du bist der Supertünnes im Schützenhaus, 0:05 der beste Schütze hier. 0:07…" at bounding box center [688, 376] width 1327 height 593
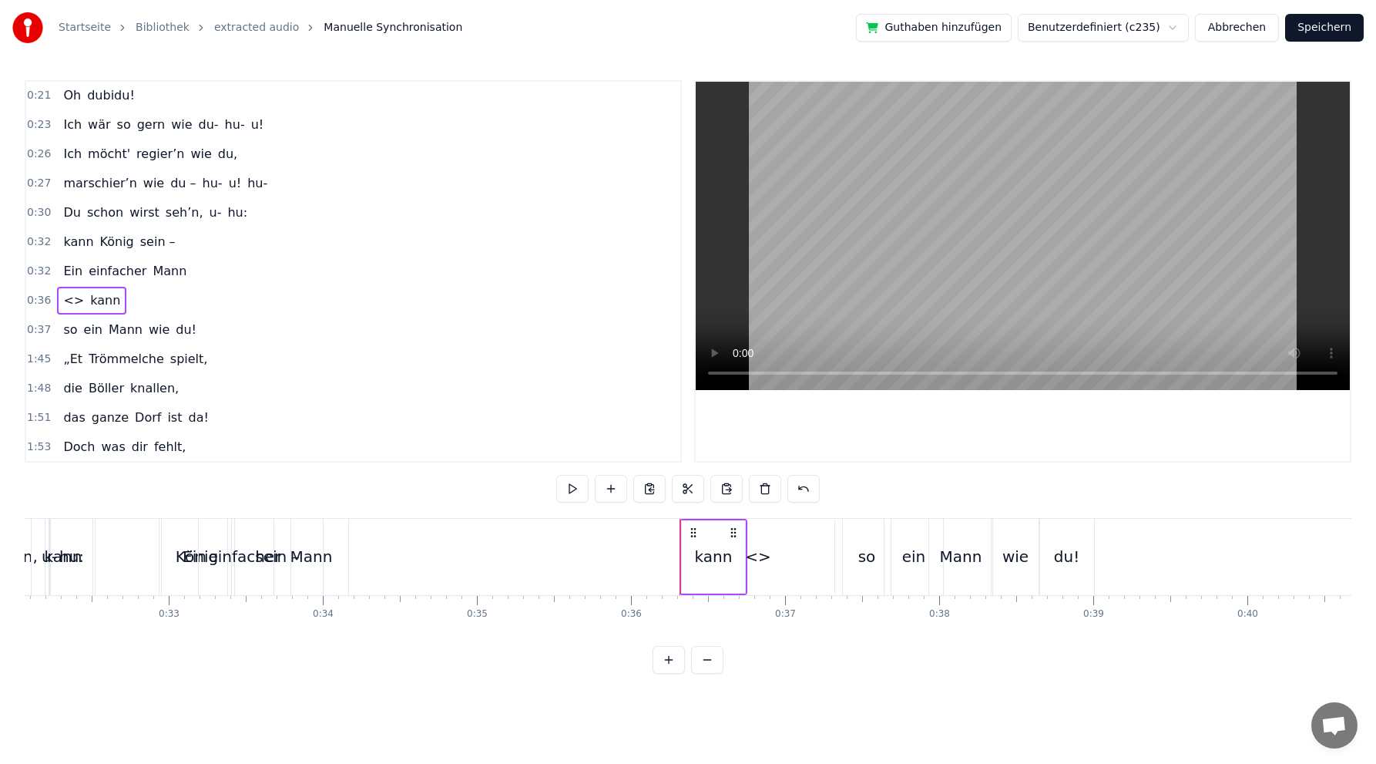
click at [721, 556] on div "kann" at bounding box center [714, 556] width 38 height 23
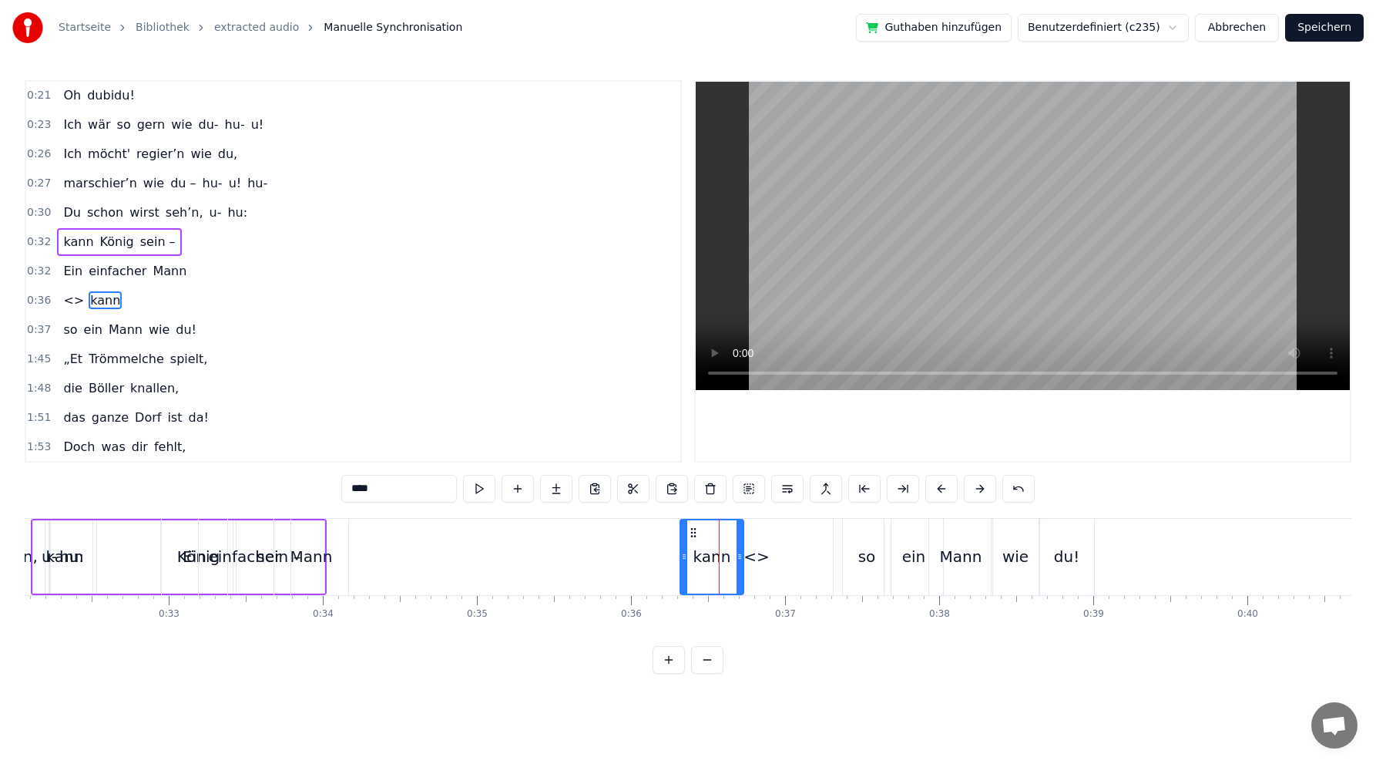
scroll to position [264, 0]
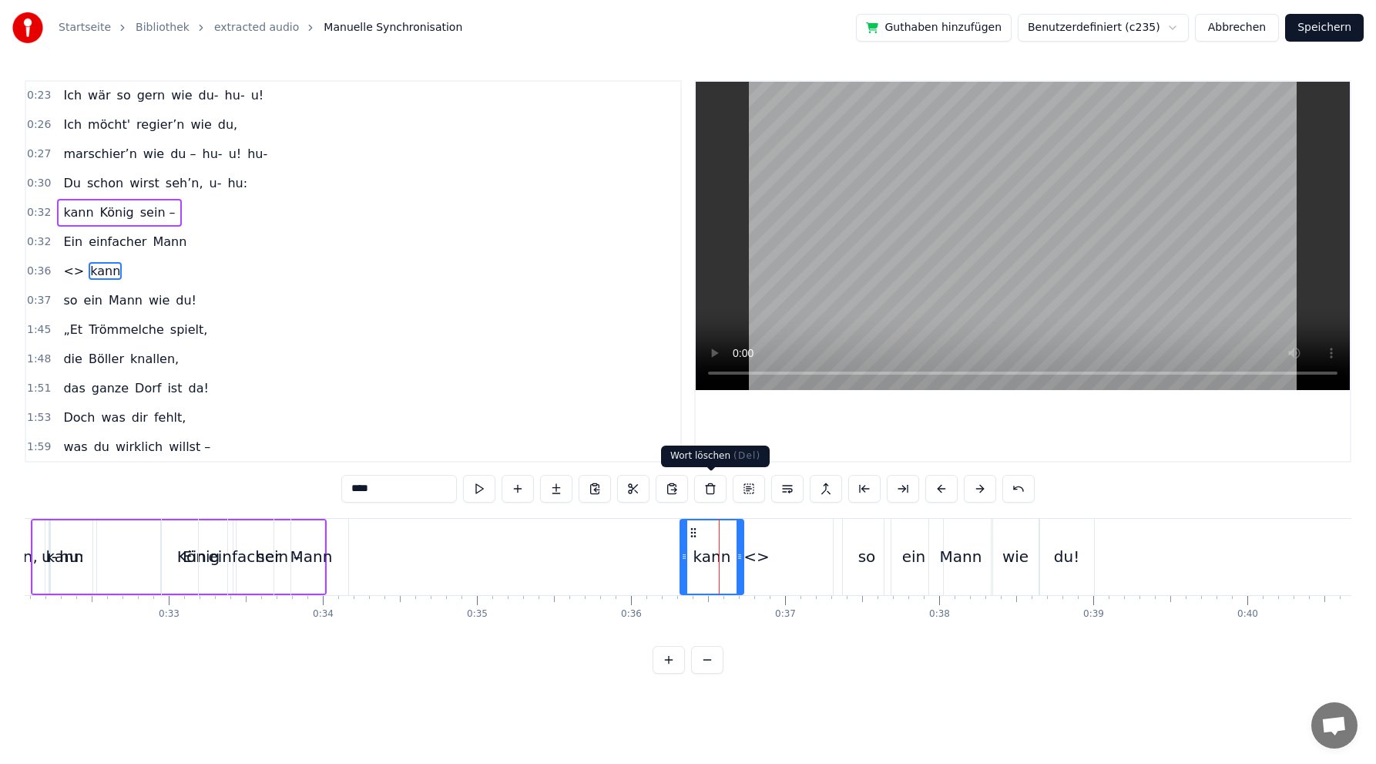
click at [710, 484] on button at bounding box center [710, 489] width 32 height 28
click at [710, 489] on button at bounding box center [710, 489] width 32 height 28
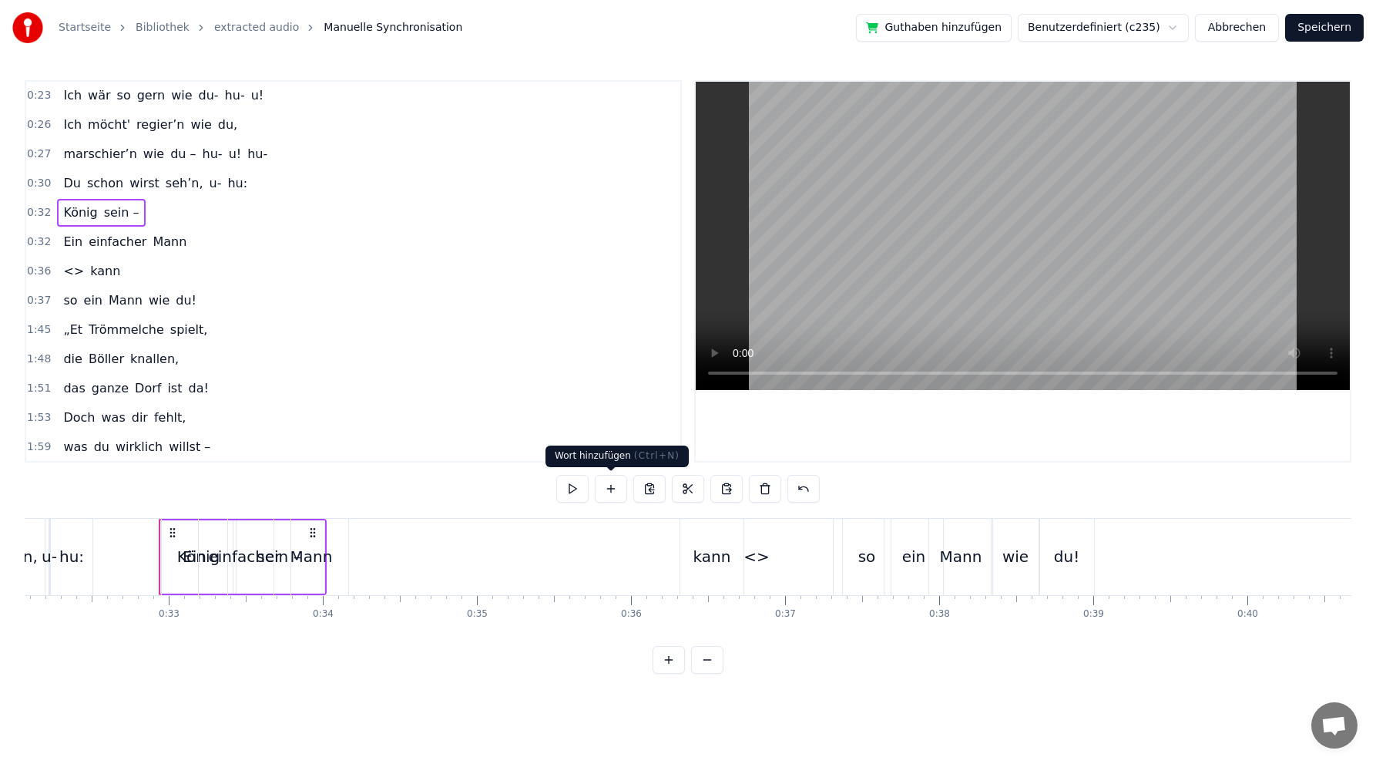
click at [449, 489] on div "0:02 Du bist der Supertünnes im Schützenhaus, 0:05 der beste Schütze hier. 0:07…" at bounding box center [688, 376] width 1327 height 593
click at [376, 498] on div "0:02 Du bist der Supertünnes im Schützenhaus, 0:05 der beste Schütze hier. 0:07…" at bounding box center [688, 376] width 1327 height 593
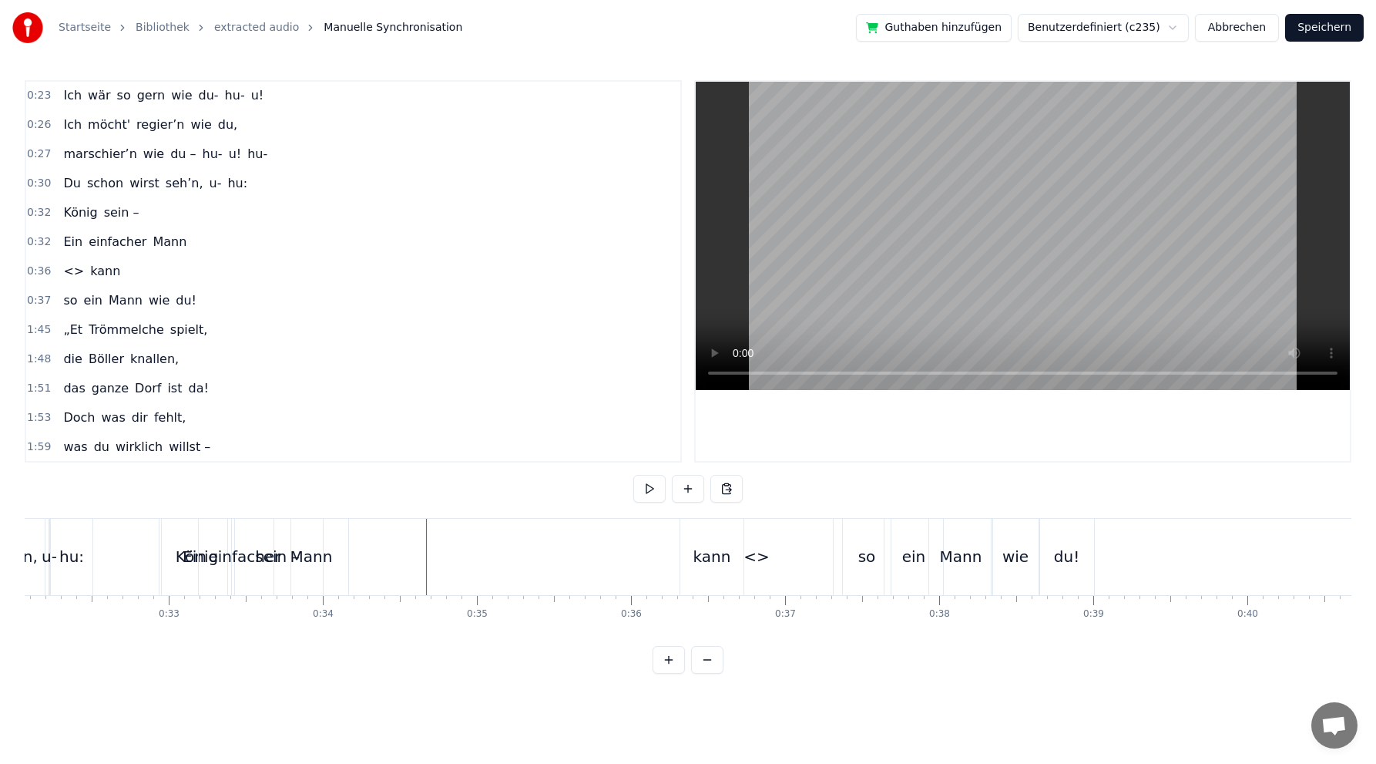
click at [750, 560] on div "<>" at bounding box center [757, 556] width 26 height 23
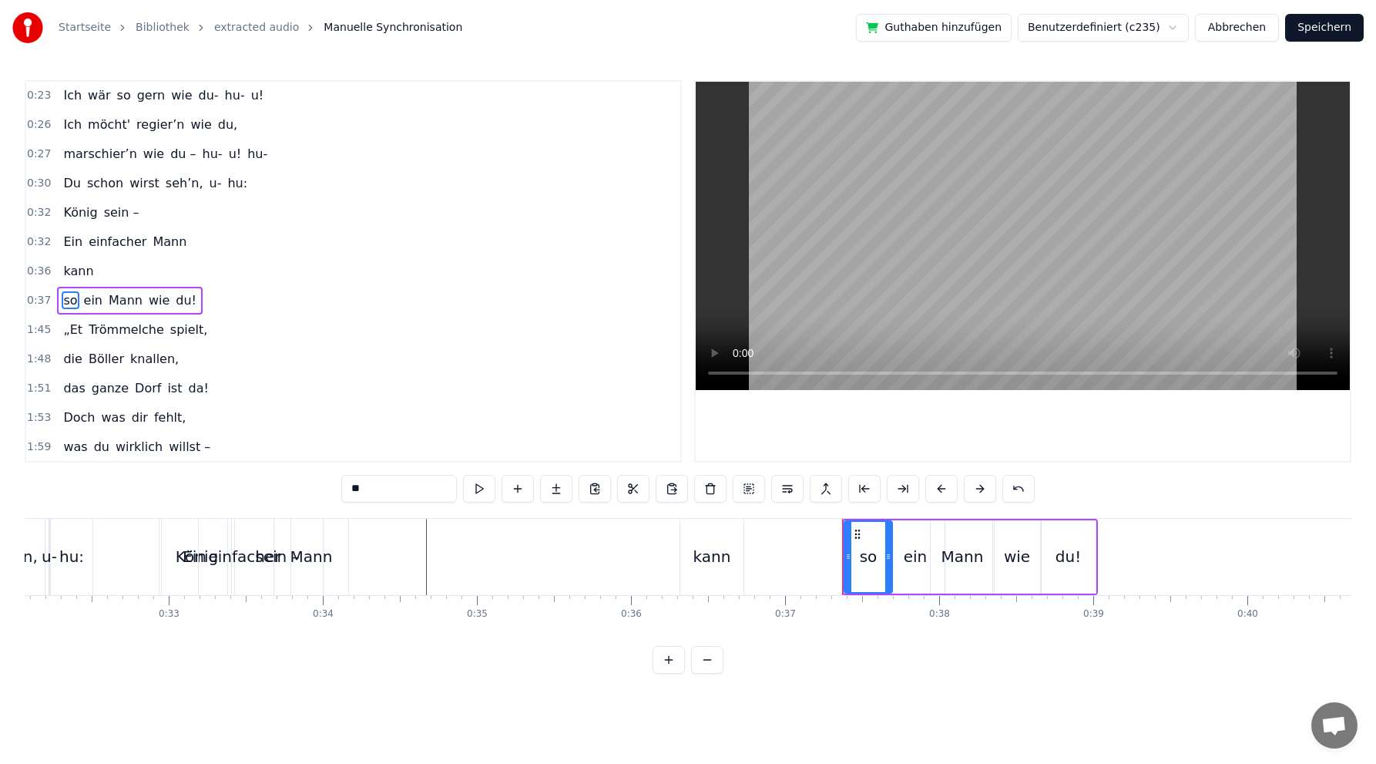
scroll to position [294, 0]
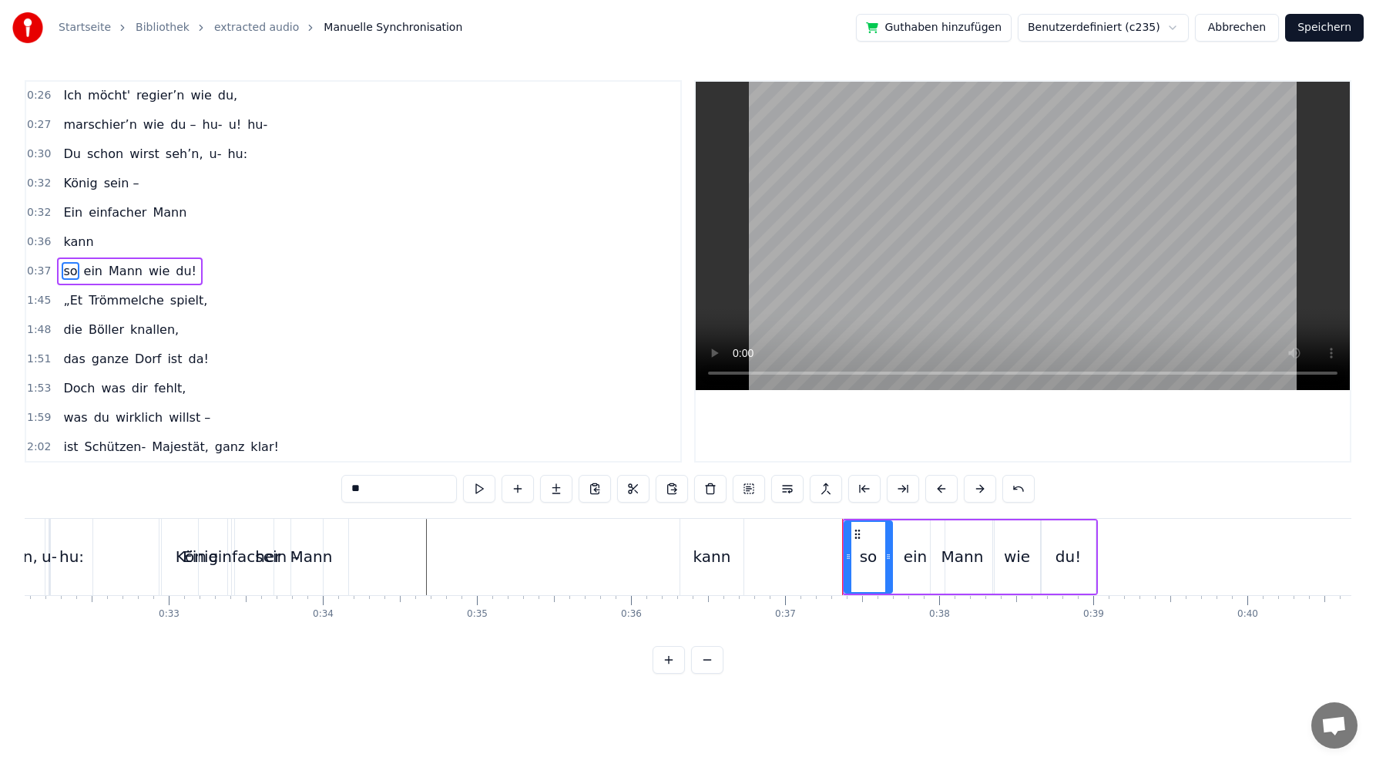
click at [719, 560] on div "kann" at bounding box center [713, 556] width 38 height 23
click at [706, 555] on div "kann" at bounding box center [713, 556] width 38 height 23
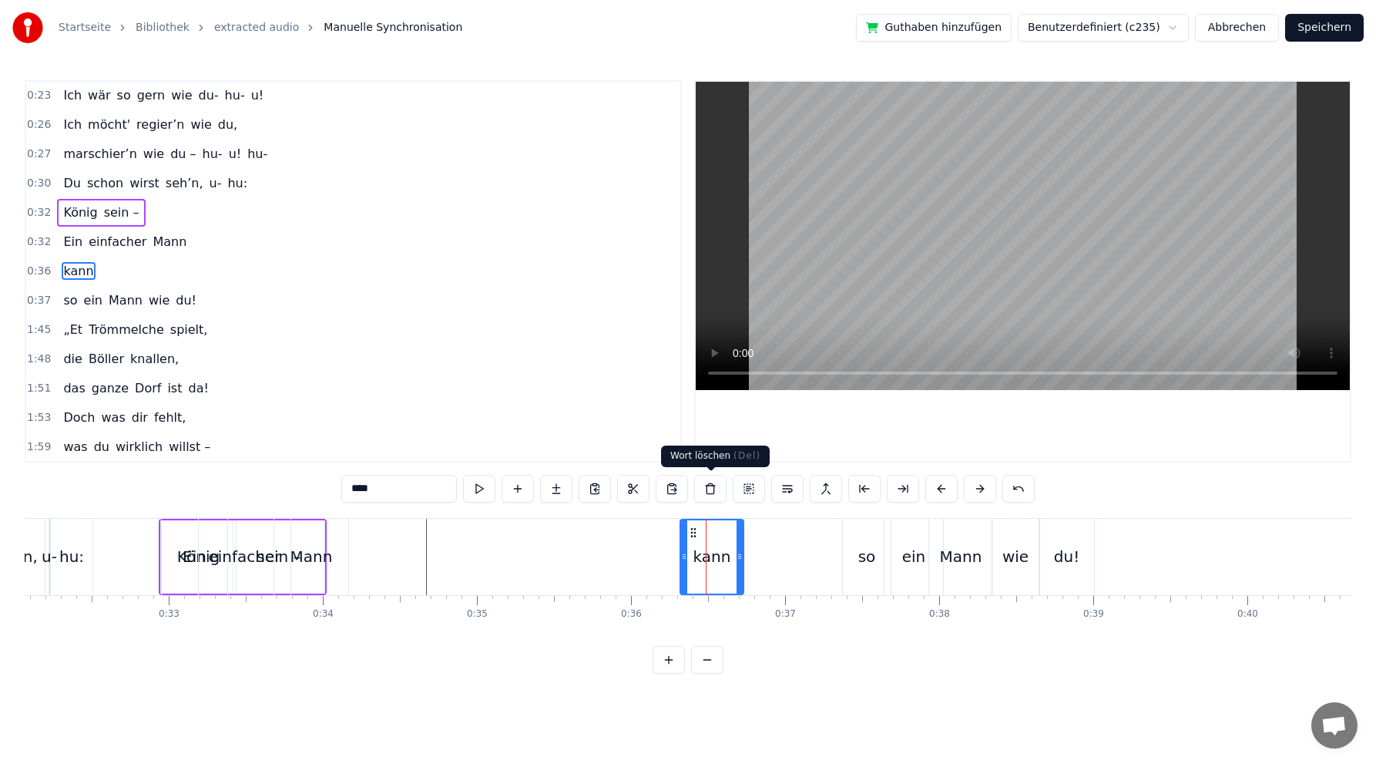
click at [707, 486] on button at bounding box center [710, 489] width 32 height 28
click at [311, 556] on div "Mann" at bounding box center [312, 556] width 42 height 23
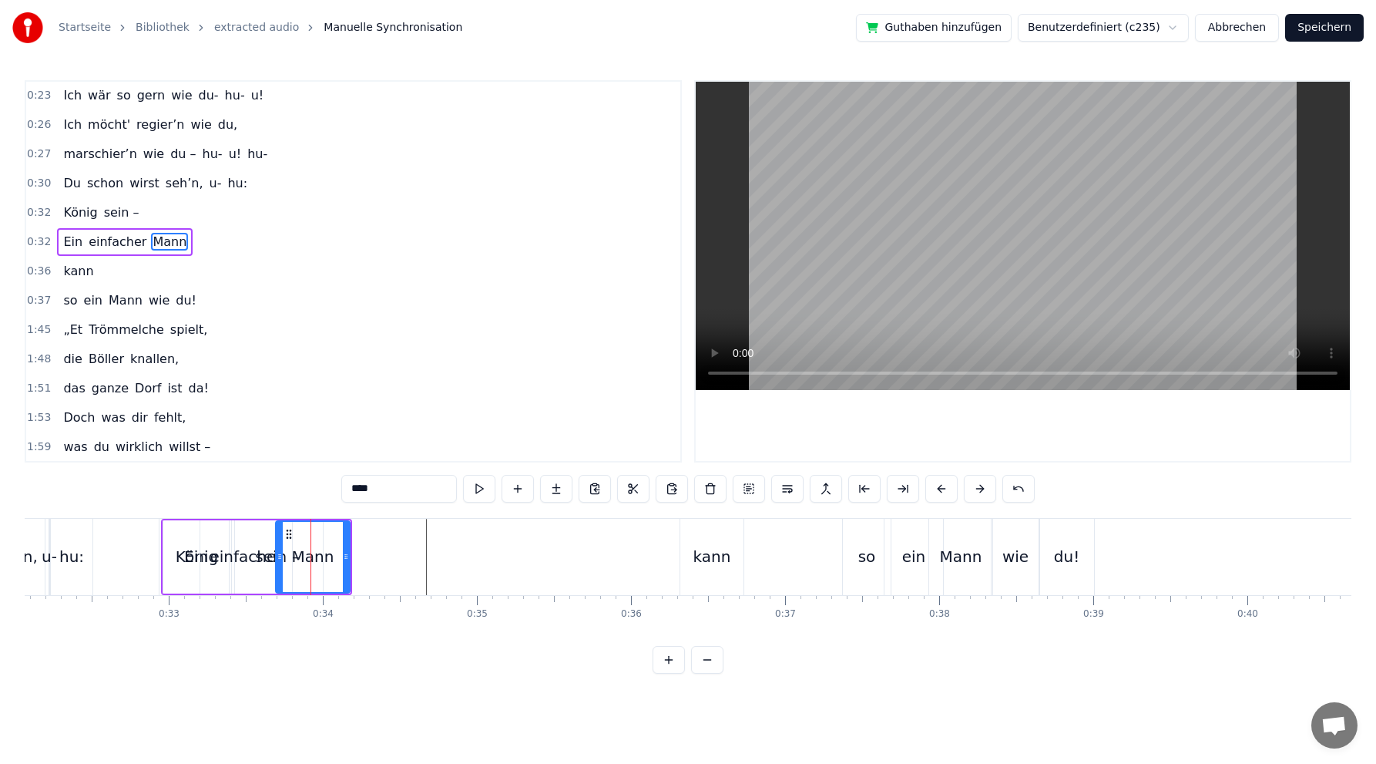
scroll to position [235, 0]
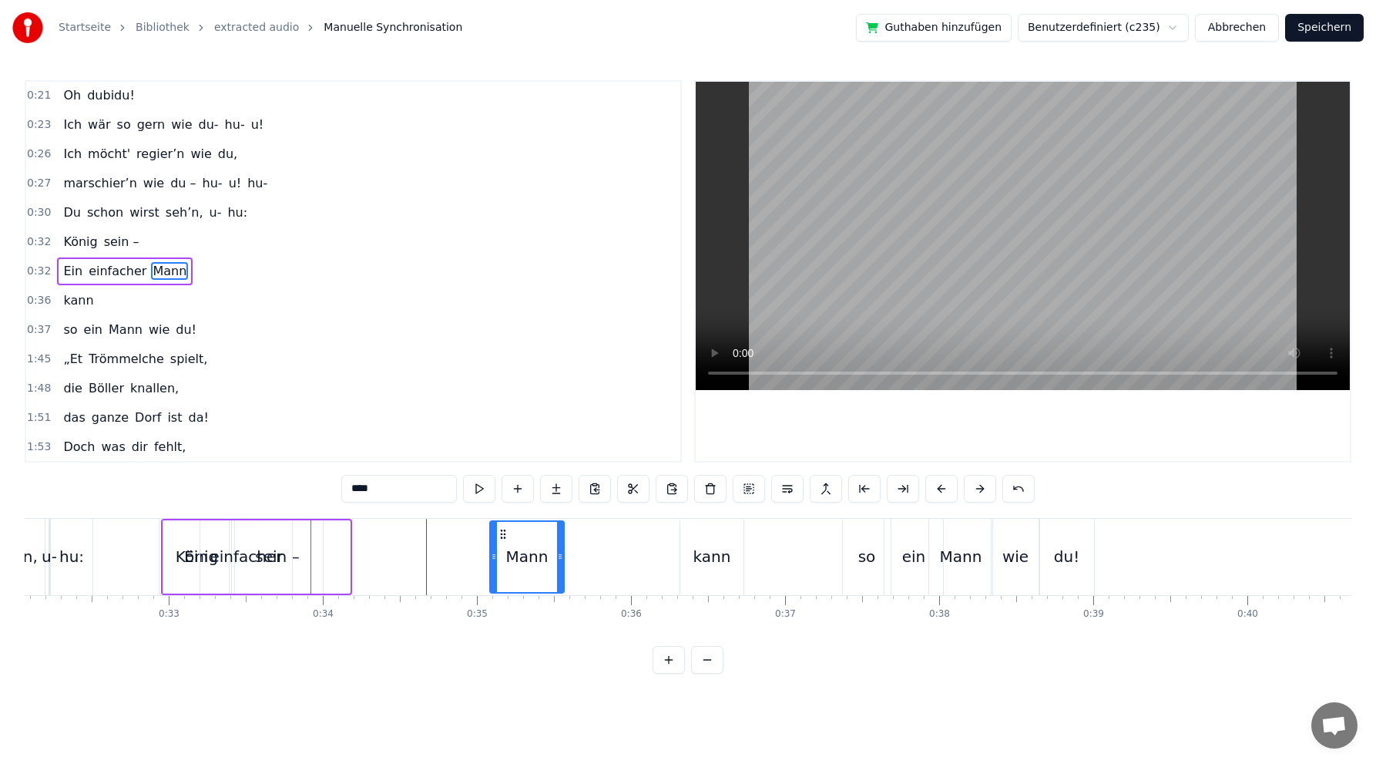
drag, startPoint x: 288, startPoint y: 531, endPoint x: 503, endPoint y: 515, distance: 215.6
click at [503, 515] on div "0:02 Du bist der Supertünnes im Schützenhaus, 0:05 der beste Schütze hier. 0:07…" at bounding box center [688, 376] width 1327 height 593
click at [273, 558] on div "einfacher" at bounding box center [246, 556] width 72 height 23
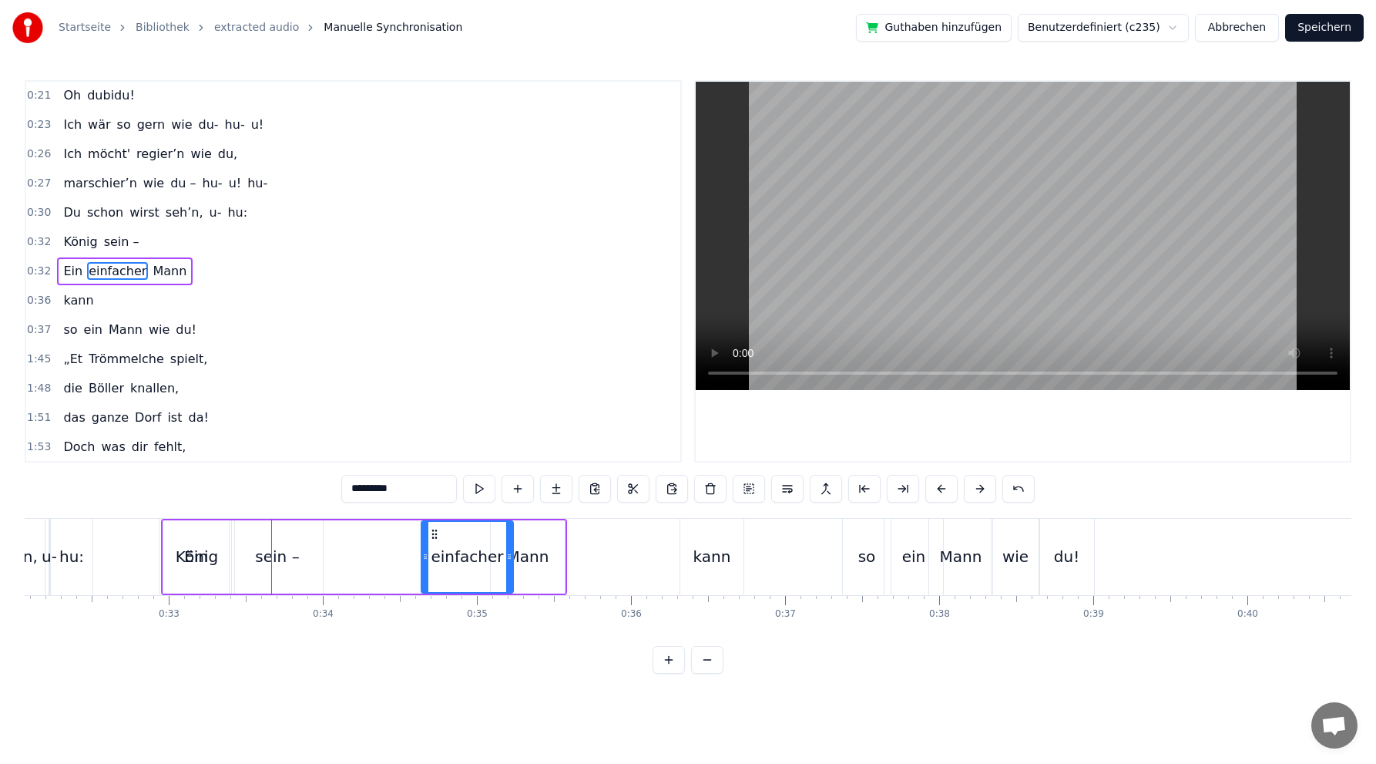
drag, startPoint x: 213, startPoint y: 533, endPoint x: 435, endPoint y: 513, distance: 222.2
click at [435, 513] on div "0:02 Du bist der Supertünnes im Schützenhaus, 0:05 der beste Schütze hier. 0:07…" at bounding box center [688, 376] width 1327 height 593
click at [199, 559] on div "Ein" at bounding box center [196, 556] width 24 height 23
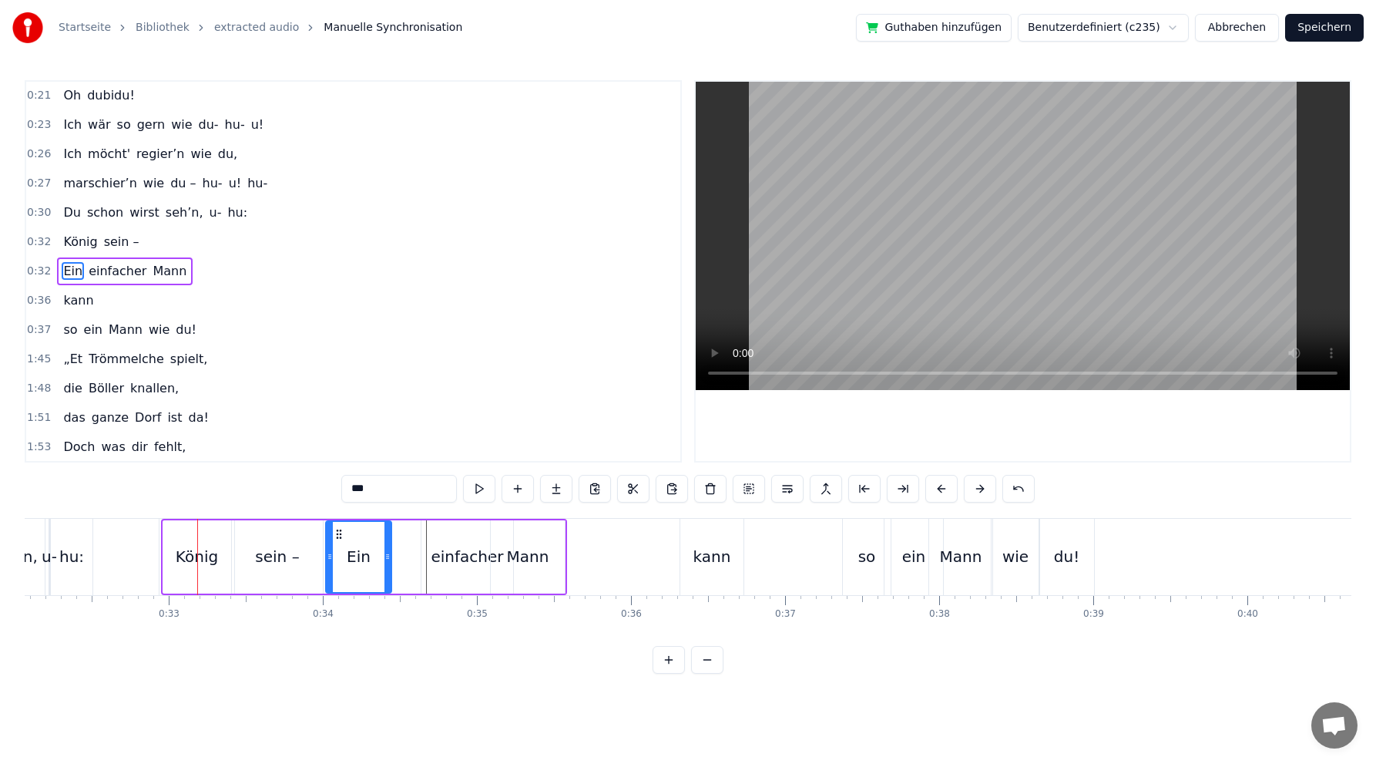
drag, startPoint x: 173, startPoint y: 530, endPoint x: 333, endPoint y: 519, distance: 160.7
click at [334, 519] on div "Ein einfacher Mann" at bounding box center [364, 557] width 406 height 76
drag, startPoint x: 338, startPoint y: 531, endPoint x: 348, endPoint y: 521, distance: 14.7
click at [348, 522] on div "Ein" at bounding box center [369, 557] width 64 height 70
click at [469, 558] on div "einfacher" at bounding box center [467, 556] width 72 height 23
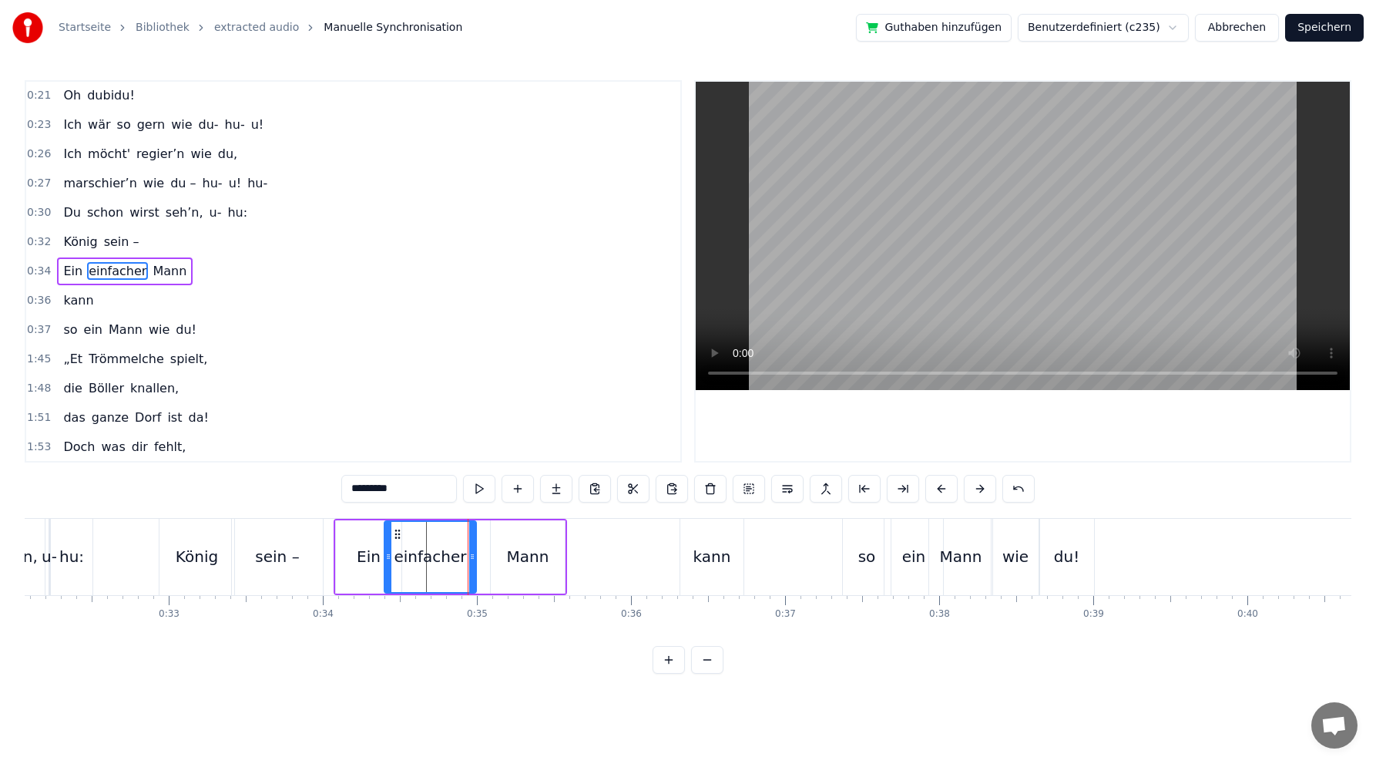
drag, startPoint x: 431, startPoint y: 531, endPoint x: 394, endPoint y: 525, distance: 37.5
click at [394, 525] on div "einfacher" at bounding box center [430, 557] width 90 height 70
click at [525, 552] on div "Mann" at bounding box center [528, 556] width 42 height 23
drag, startPoint x: 502, startPoint y: 532, endPoint x: 478, endPoint y: 529, distance: 24.9
click at [478, 529] on icon at bounding box center [479, 534] width 12 height 12
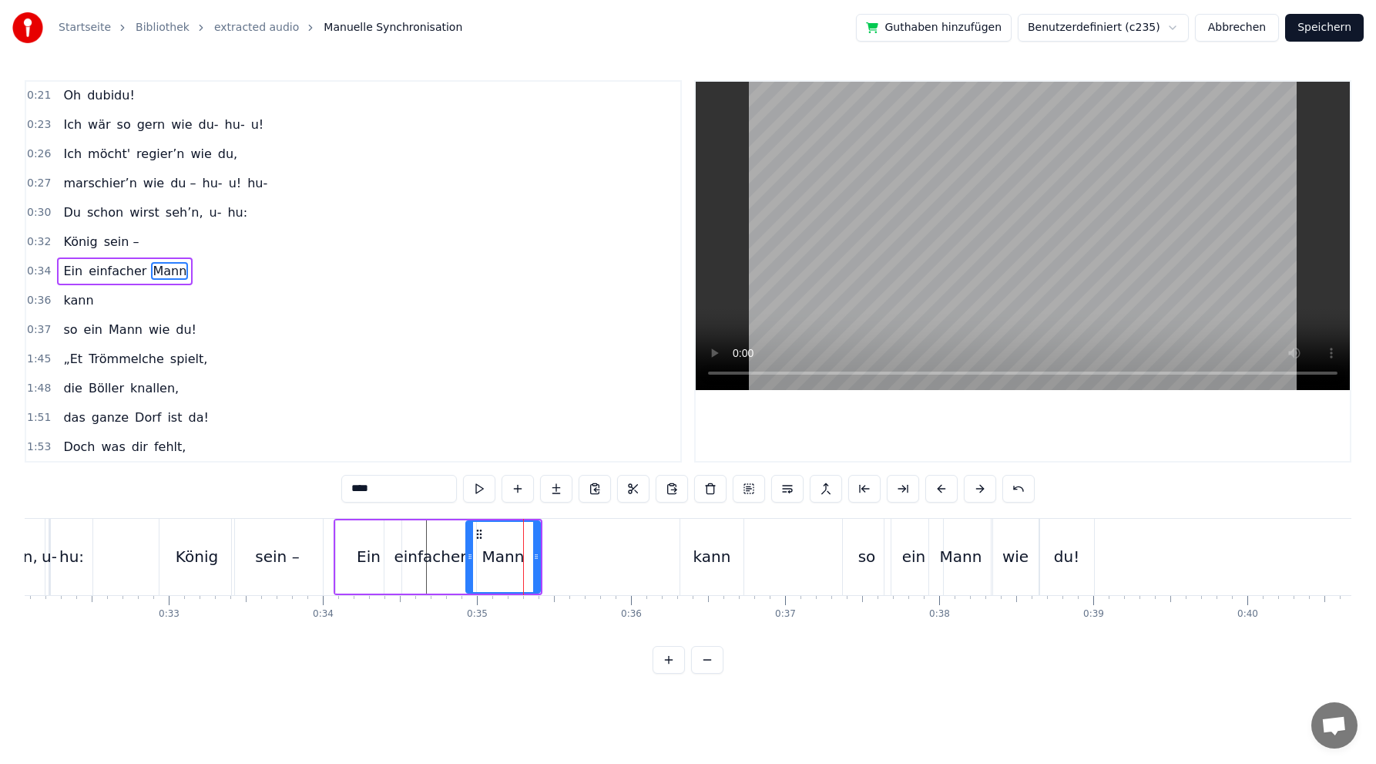
click at [698, 558] on div "kann" at bounding box center [713, 556] width 38 height 23
type input "****"
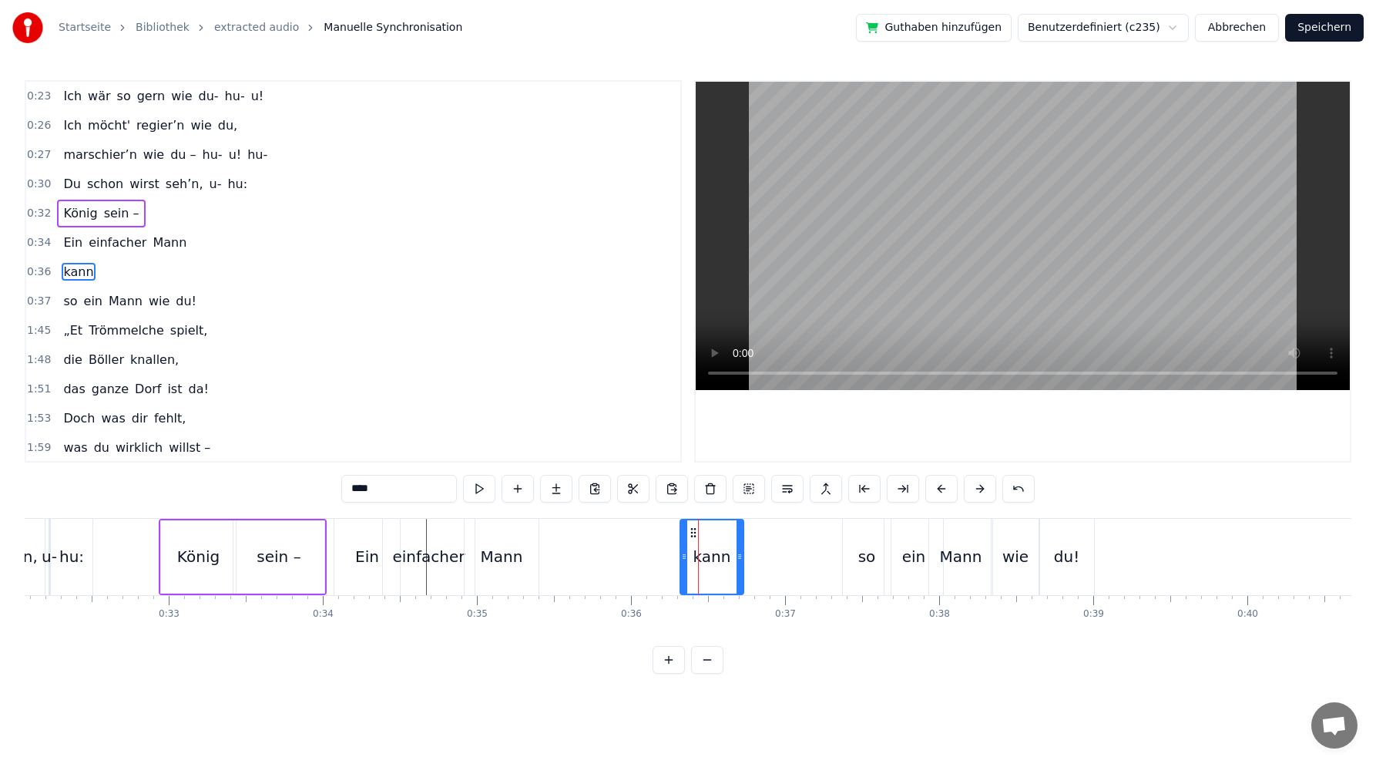
scroll to position [264, 0]
drag, startPoint x: 691, startPoint y: 529, endPoint x: 558, endPoint y: 523, distance: 133.4
click at [558, 523] on div "kann" at bounding box center [579, 556] width 62 height 73
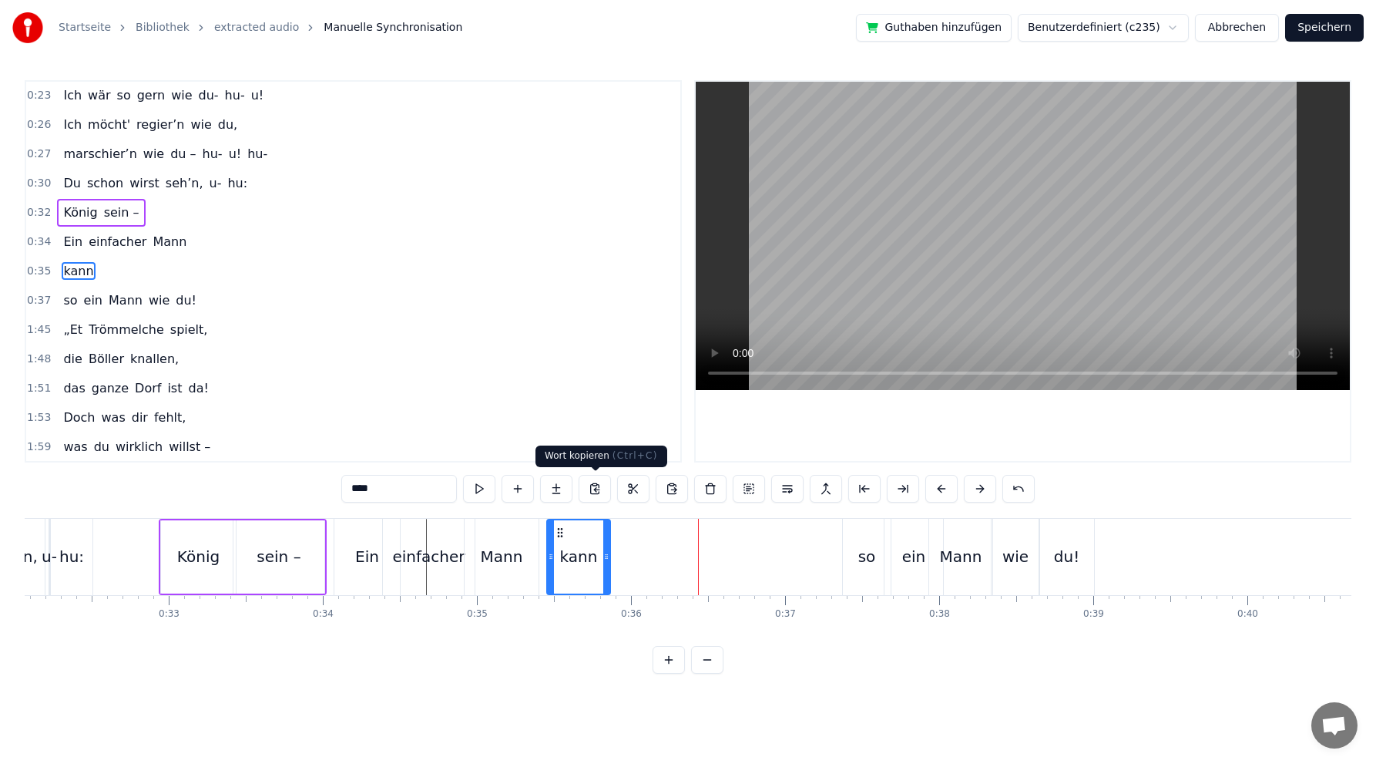
click at [595, 488] on button at bounding box center [595, 489] width 32 height 28
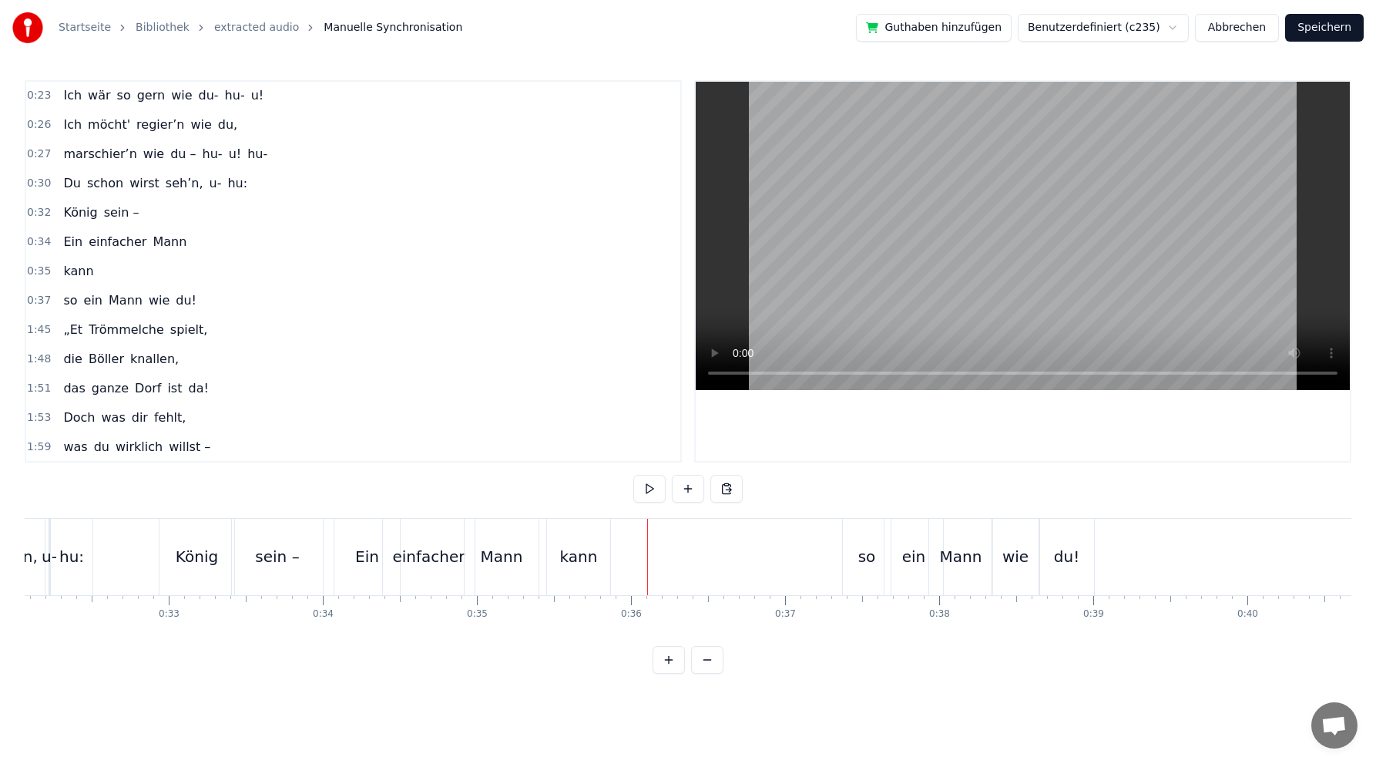
click at [314, 557] on div "sein –" at bounding box center [277, 557] width 91 height 76
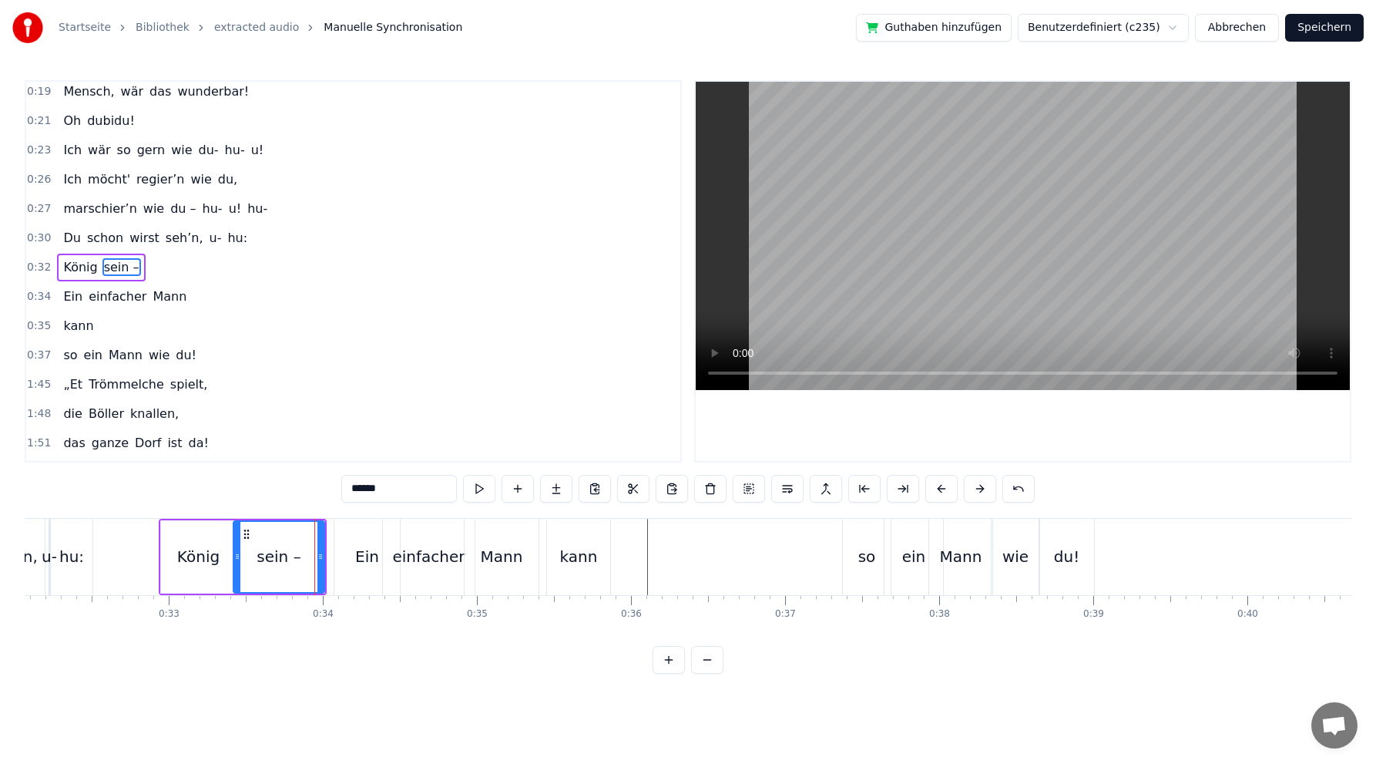
scroll to position [206, 0]
click at [338, 553] on div "Ein" at bounding box center [367, 557] width 66 height 76
type input "***"
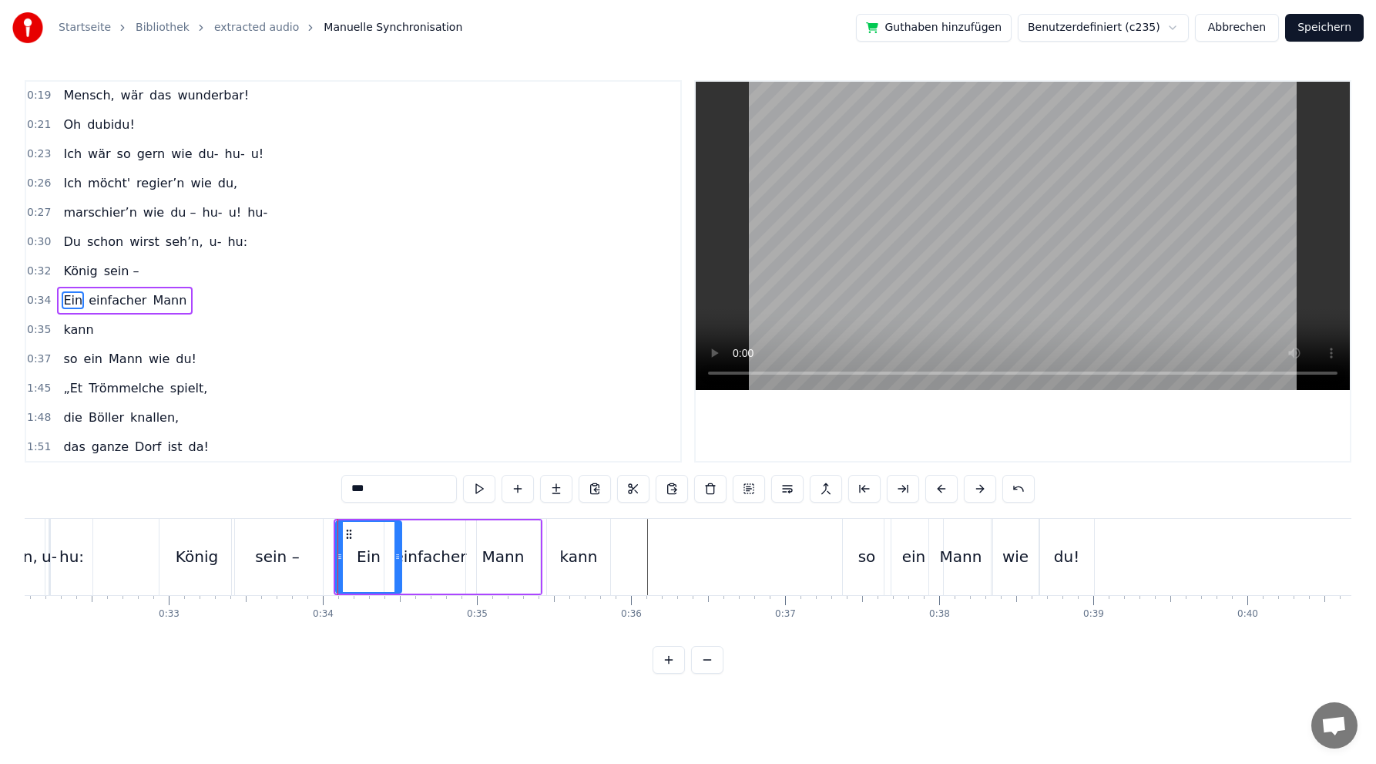
scroll to position [235, 0]
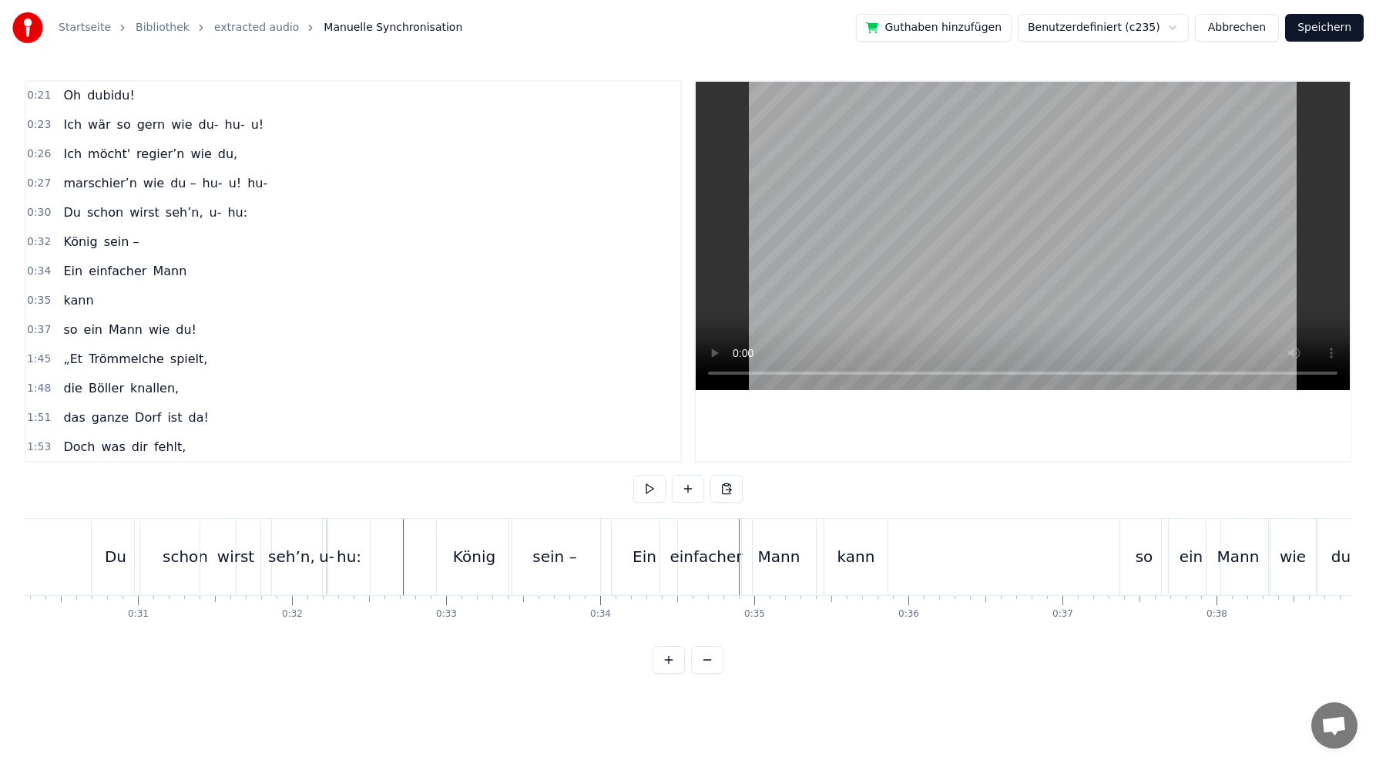
scroll to position [0, 4559]
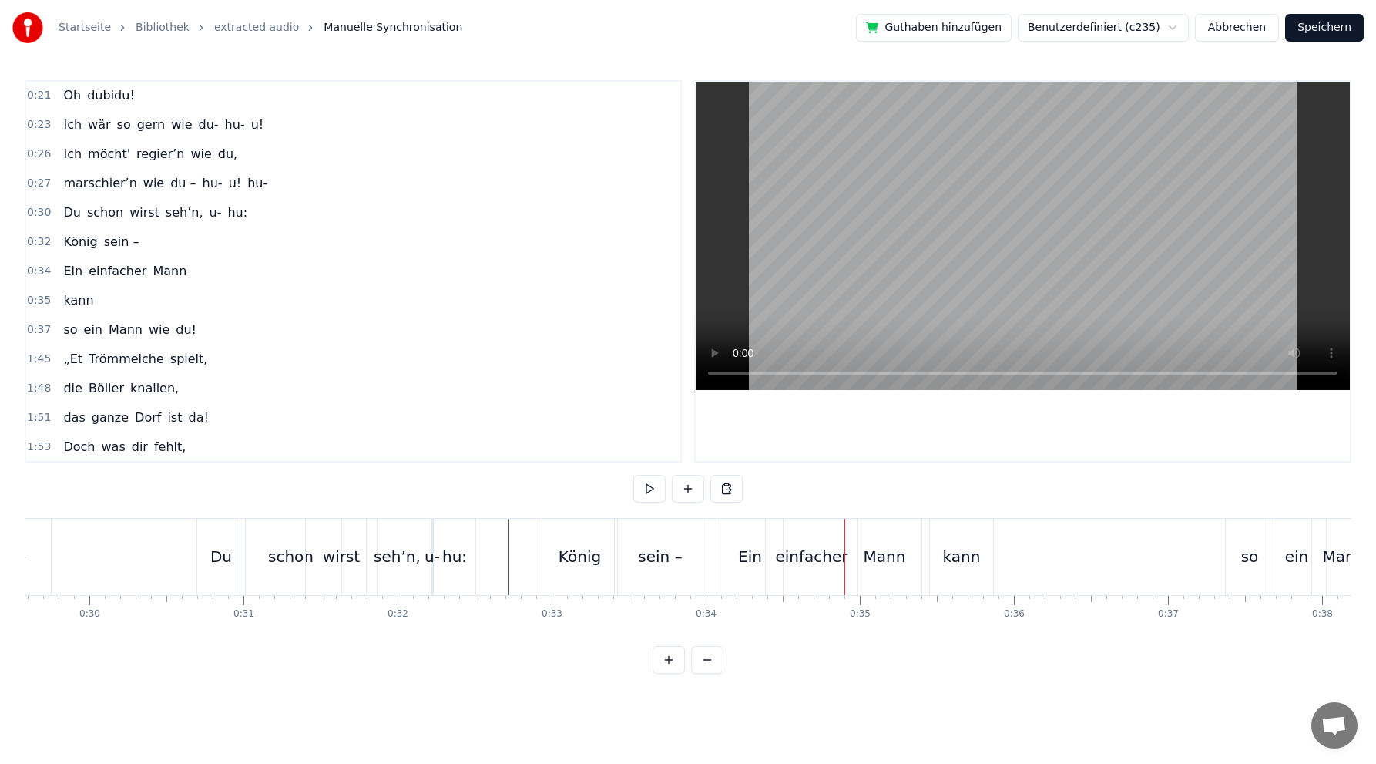
click at [746, 557] on div "Ein" at bounding box center [750, 556] width 24 height 23
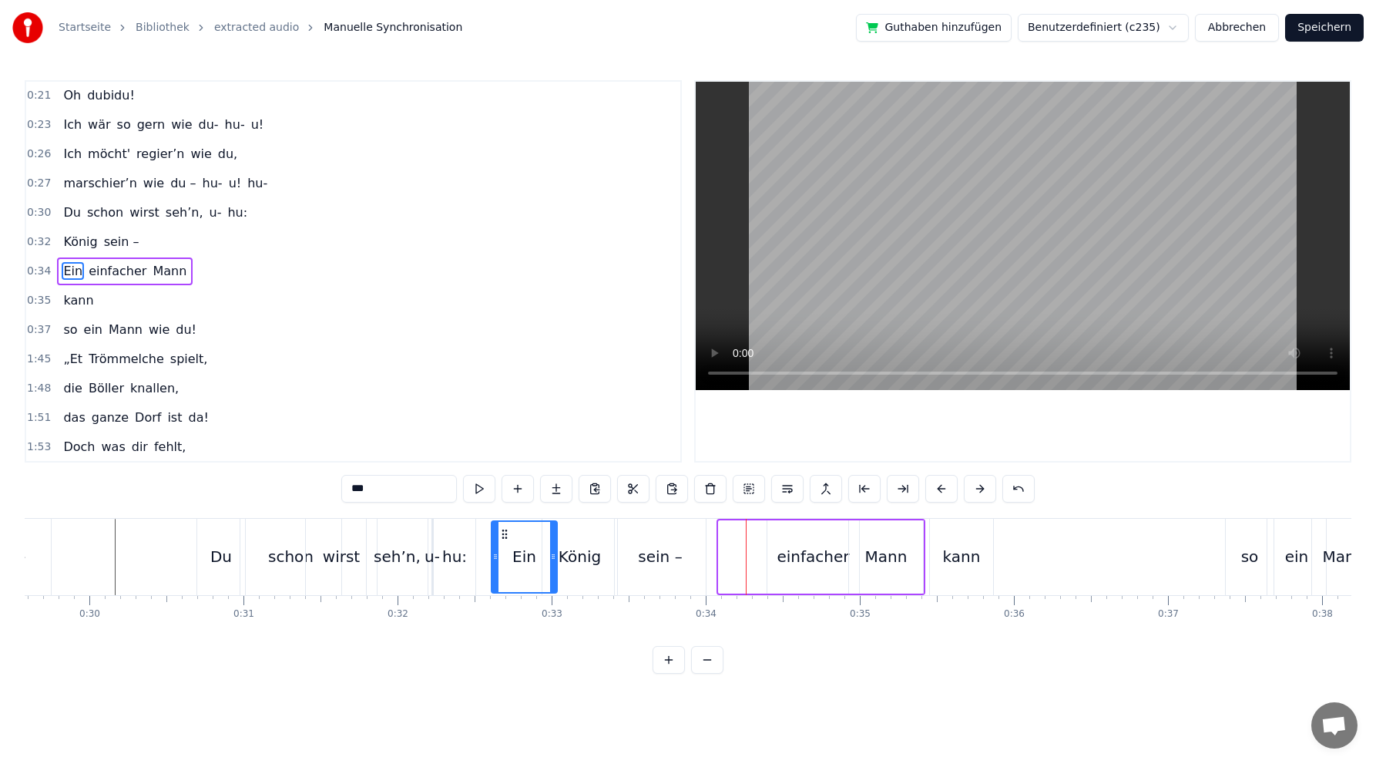
drag, startPoint x: 731, startPoint y: 531, endPoint x: 503, endPoint y: 521, distance: 228.3
click at [503, 522] on div "Ein" at bounding box center [524, 557] width 64 height 70
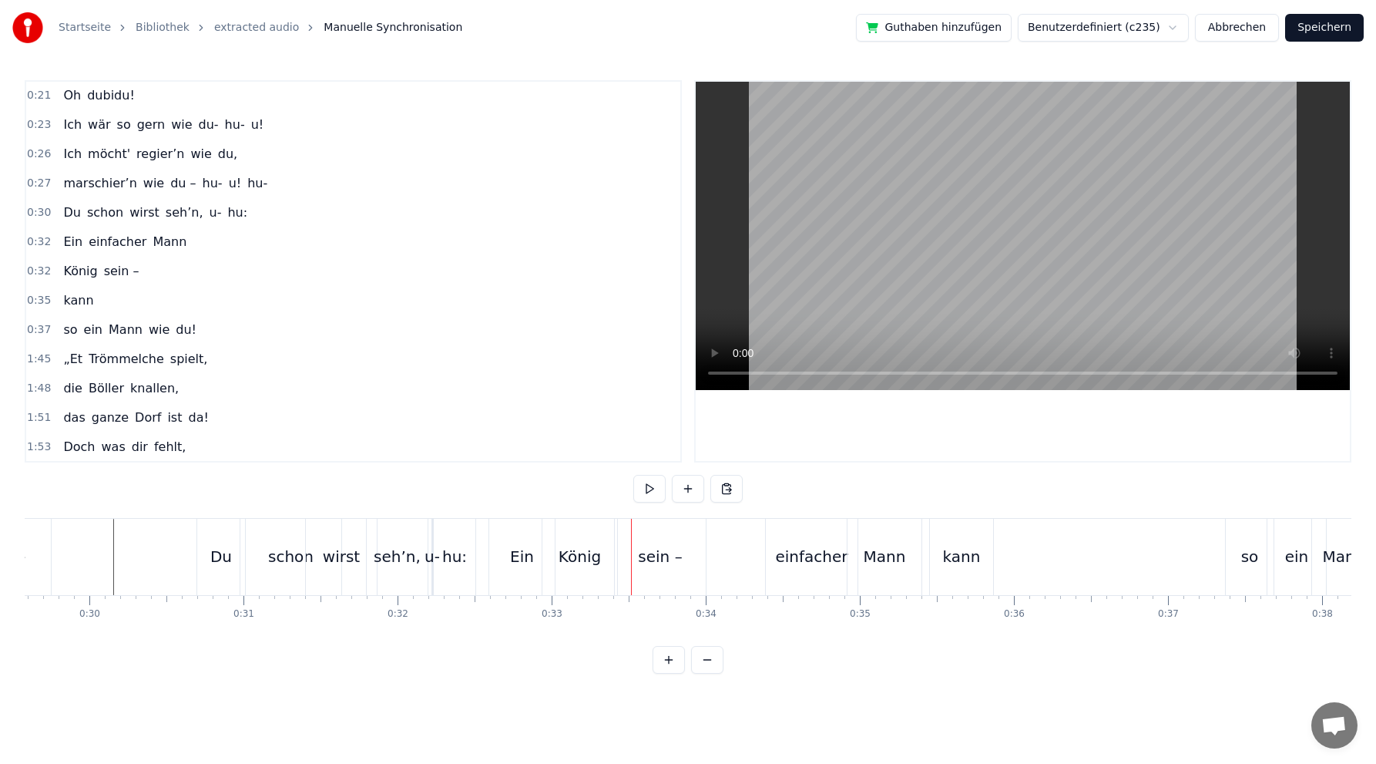
click at [660, 546] on div "sein –" at bounding box center [660, 556] width 44 height 23
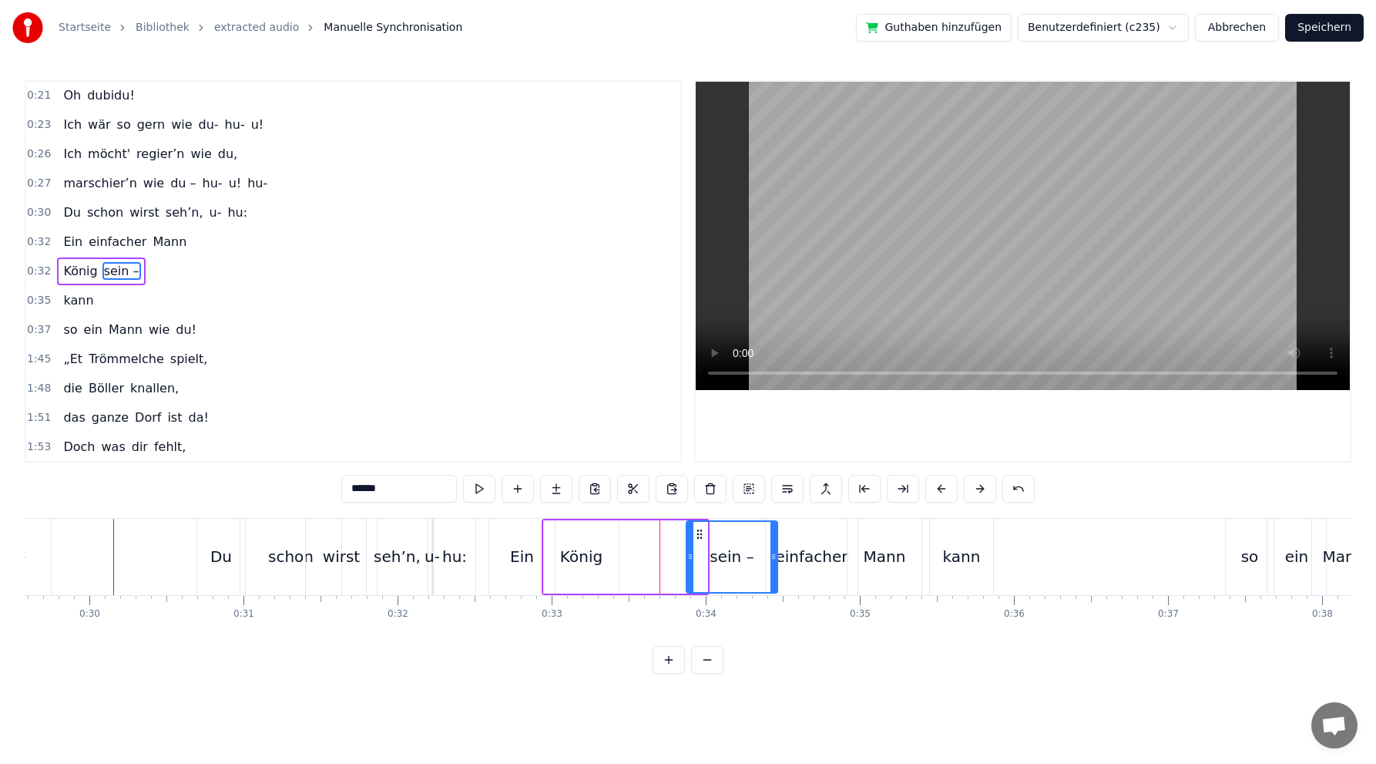
drag, startPoint x: 629, startPoint y: 528, endPoint x: 699, endPoint y: 519, distance: 70.6
click at [699, 520] on div "sein –" at bounding box center [732, 556] width 92 height 73
click at [591, 556] on div "König" at bounding box center [581, 556] width 42 height 23
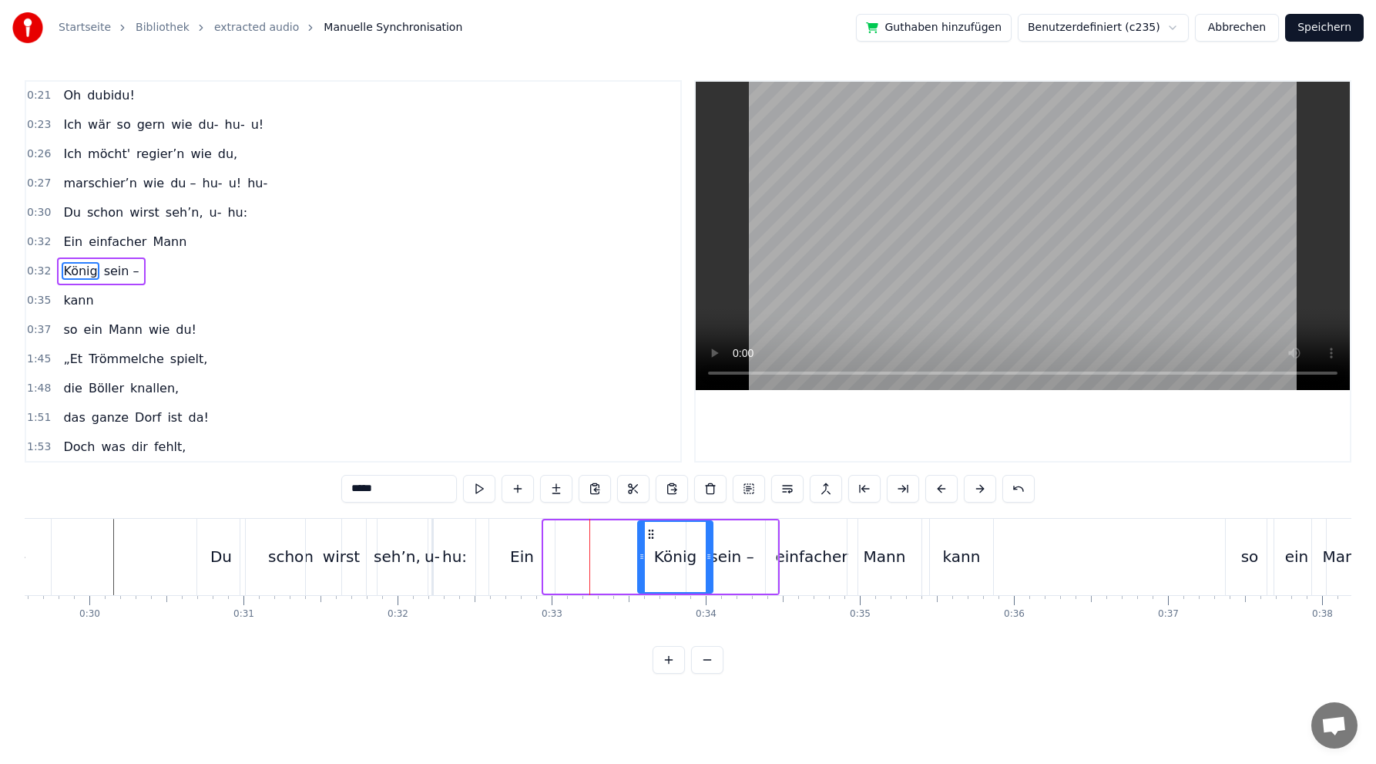
drag, startPoint x: 552, startPoint y: 529, endPoint x: 646, endPoint y: 520, distance: 94.4
click at [646, 520] on div "König" at bounding box center [675, 556] width 76 height 73
click at [509, 559] on div "Ein" at bounding box center [522, 557] width 66 height 76
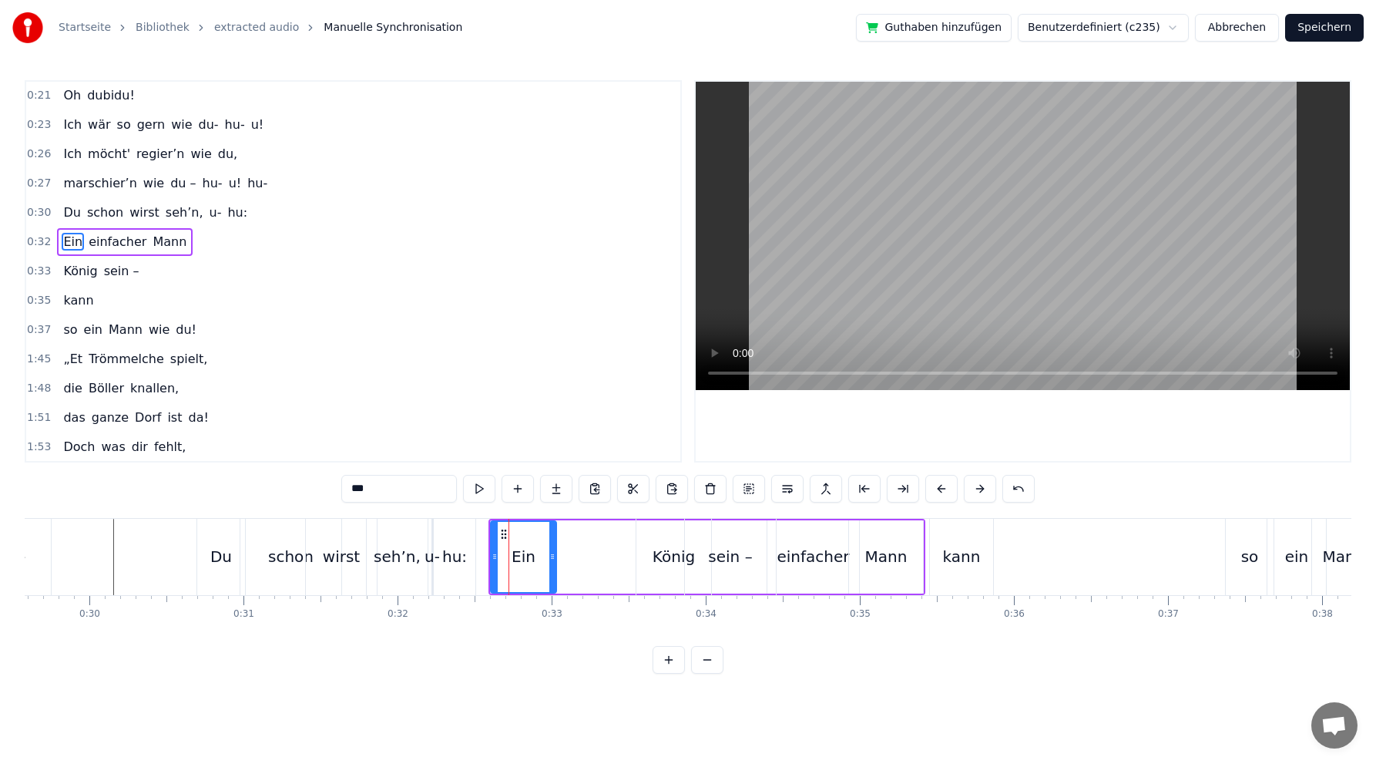
scroll to position [206, 0]
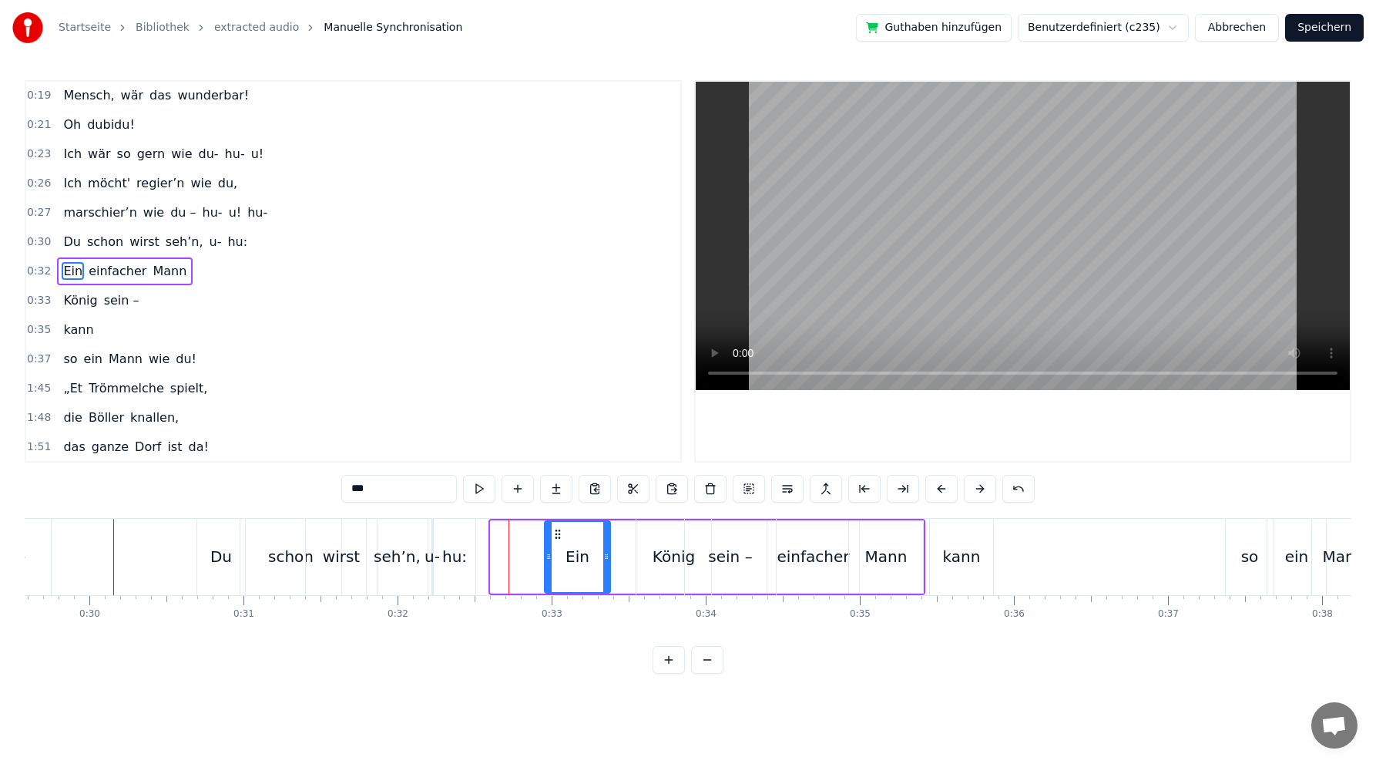
drag, startPoint x: 503, startPoint y: 533, endPoint x: 557, endPoint y: 524, distance: 54.6
click at [557, 524] on div "Ein" at bounding box center [578, 557] width 64 height 70
drag, startPoint x: 558, startPoint y: 528, endPoint x: 551, endPoint y: 521, distance: 9.8
click at [551, 522] on div "Ein" at bounding box center [571, 557] width 64 height 70
click at [670, 559] on div "König" at bounding box center [674, 556] width 42 height 23
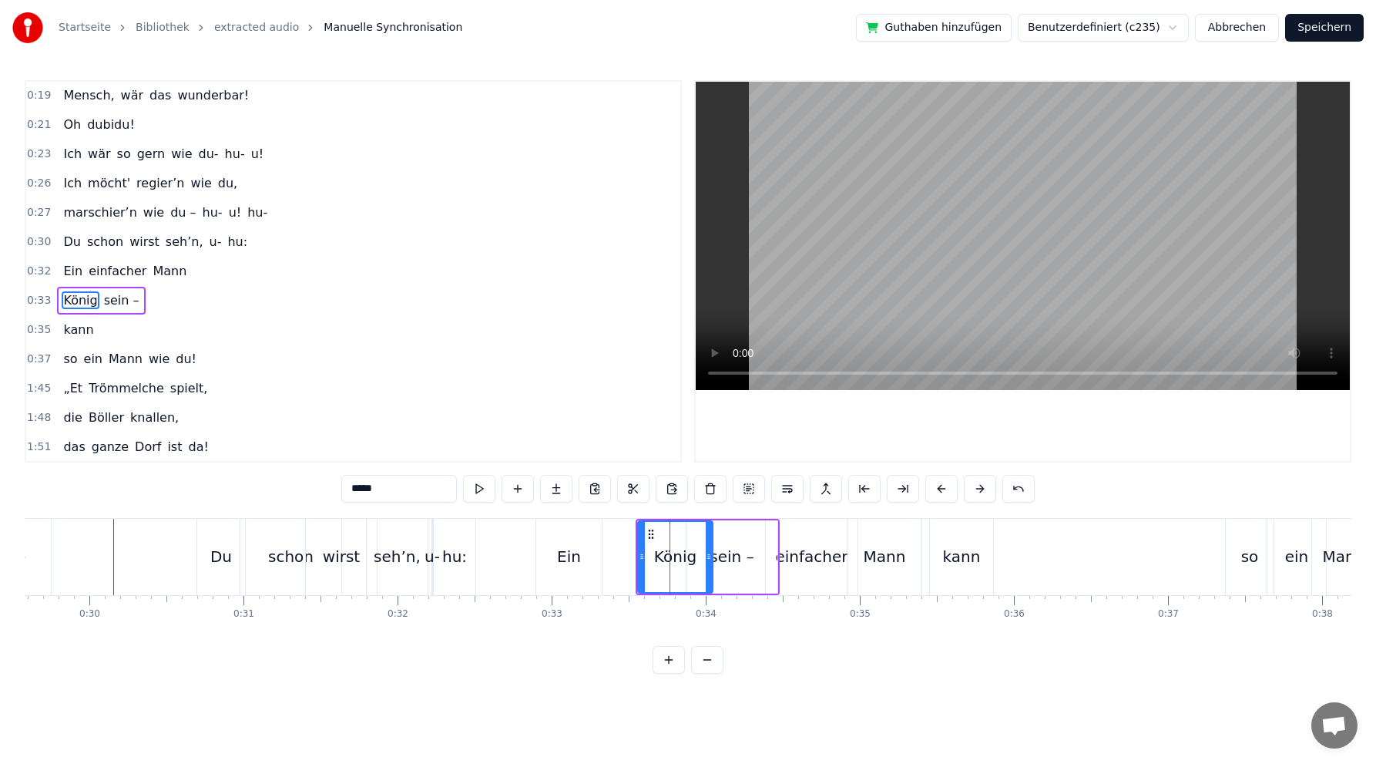
scroll to position [235, 0]
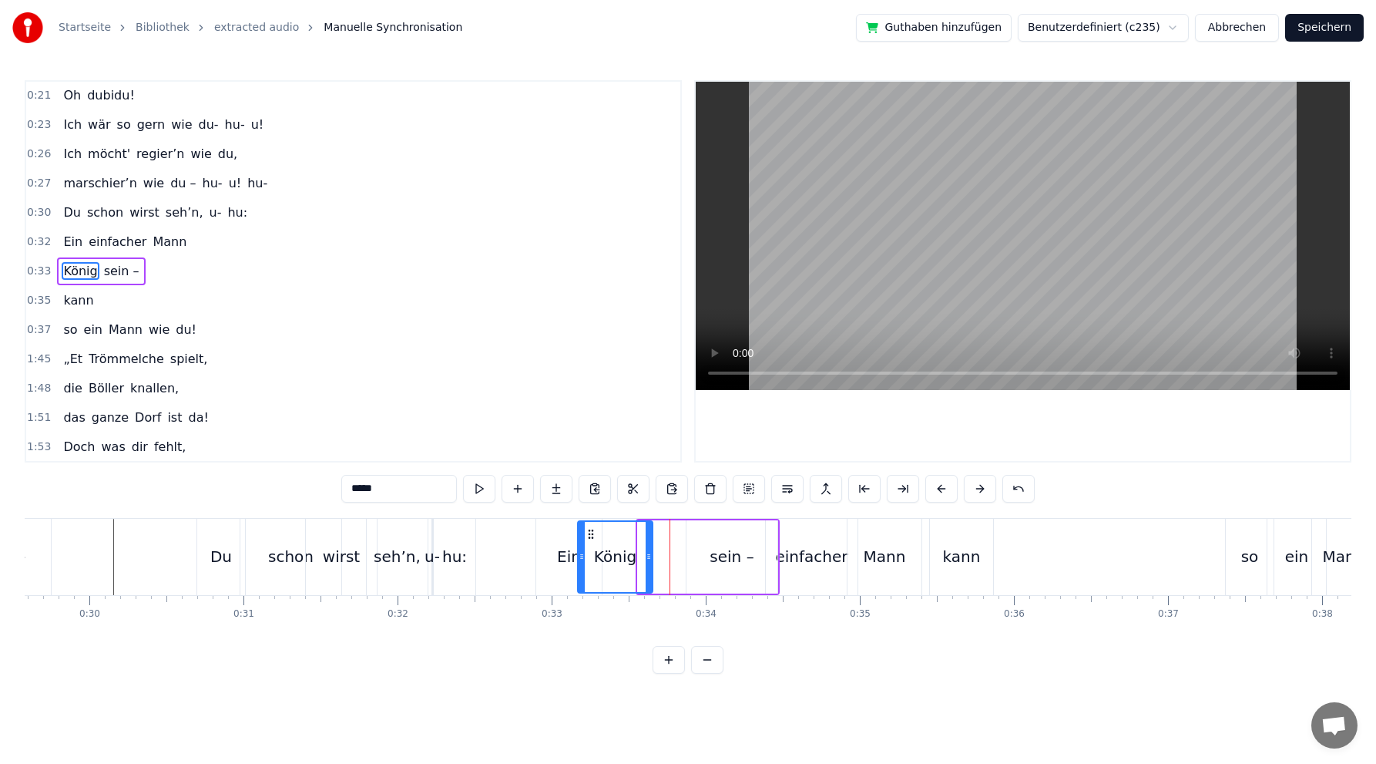
drag, startPoint x: 652, startPoint y: 530, endPoint x: 593, endPoint y: 519, distance: 60.5
click at [737, 565] on div "sein –" at bounding box center [732, 556] width 44 height 23
type input "******"
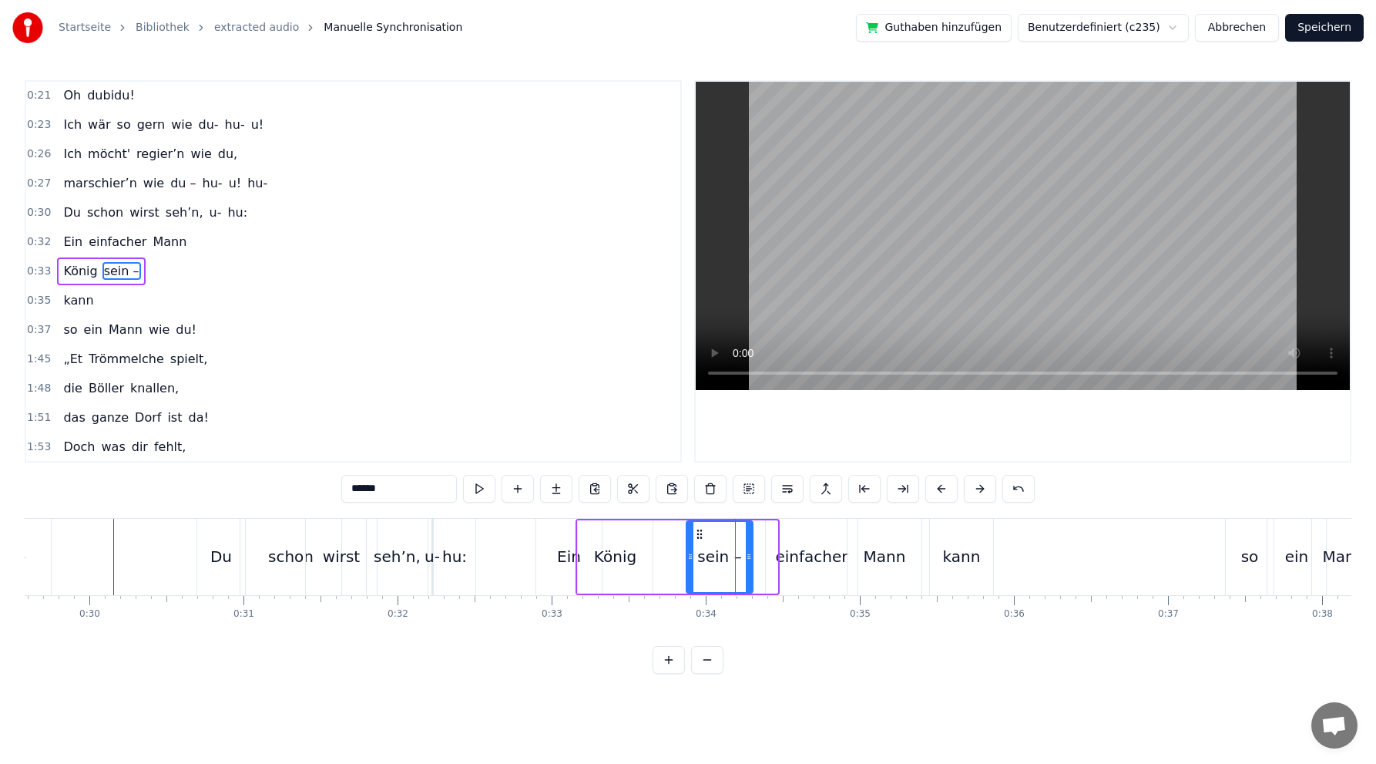
drag, startPoint x: 775, startPoint y: 559, endPoint x: 741, endPoint y: 554, distance: 33.5
click at [750, 559] on icon at bounding box center [749, 556] width 6 height 12
drag, startPoint x: 701, startPoint y: 529, endPoint x: 645, endPoint y: 521, distance: 56.1
click at [645, 522] on div "sein –" at bounding box center [663, 557] width 63 height 70
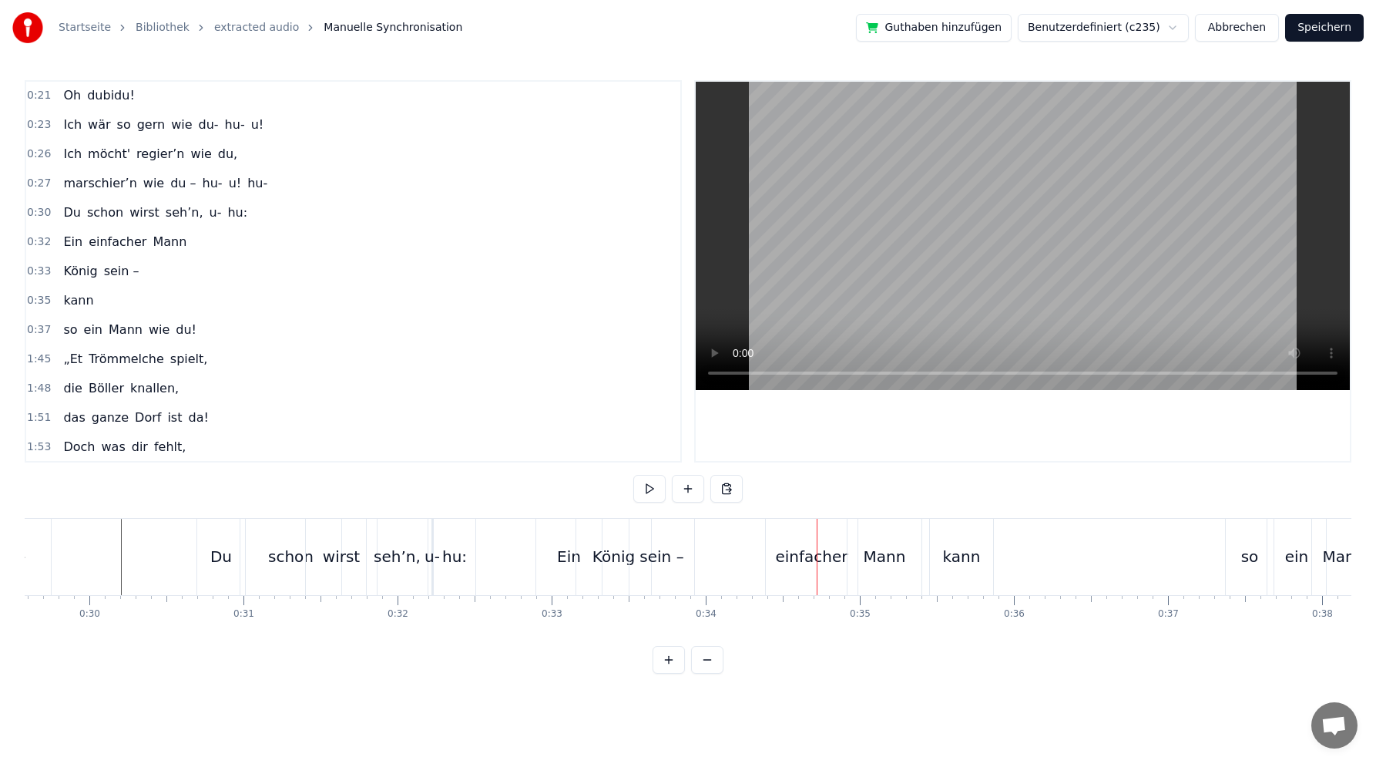
click at [962, 564] on div "kann" at bounding box center [962, 556] width 38 height 23
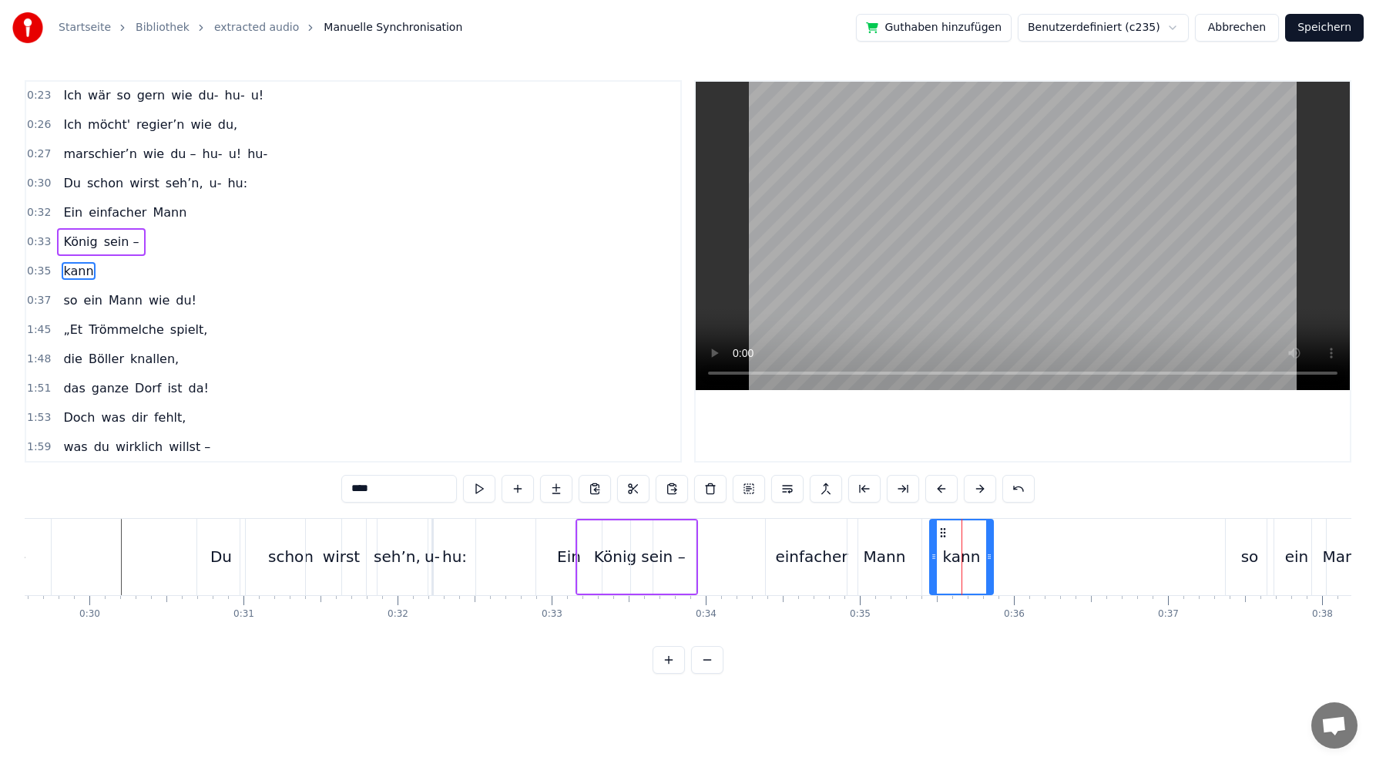
drag, startPoint x: 658, startPoint y: 556, endPoint x: 723, endPoint y: 548, distance: 65.2
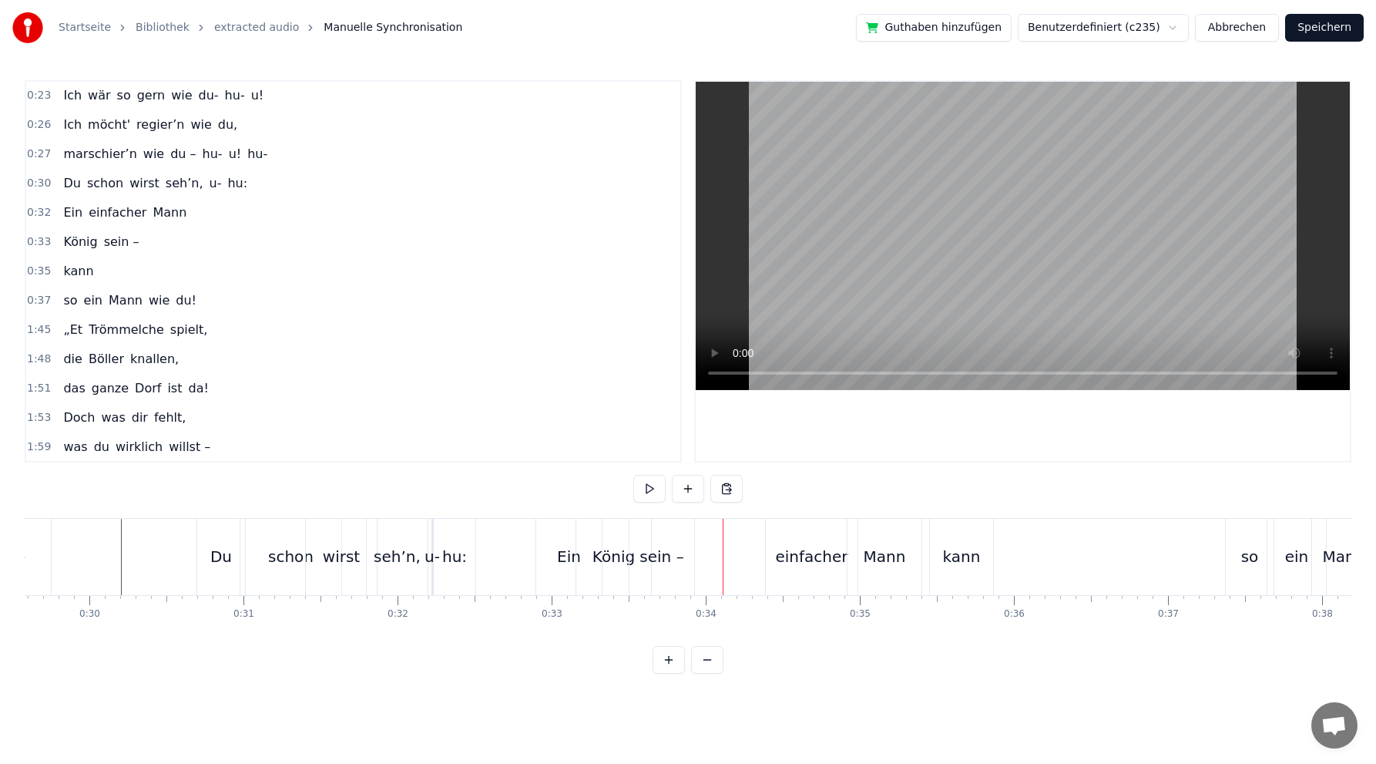
drag, startPoint x: 660, startPoint y: 556, endPoint x: 751, endPoint y: 544, distance: 91.8
click at [671, 555] on div "sein –" at bounding box center [662, 556] width 44 height 23
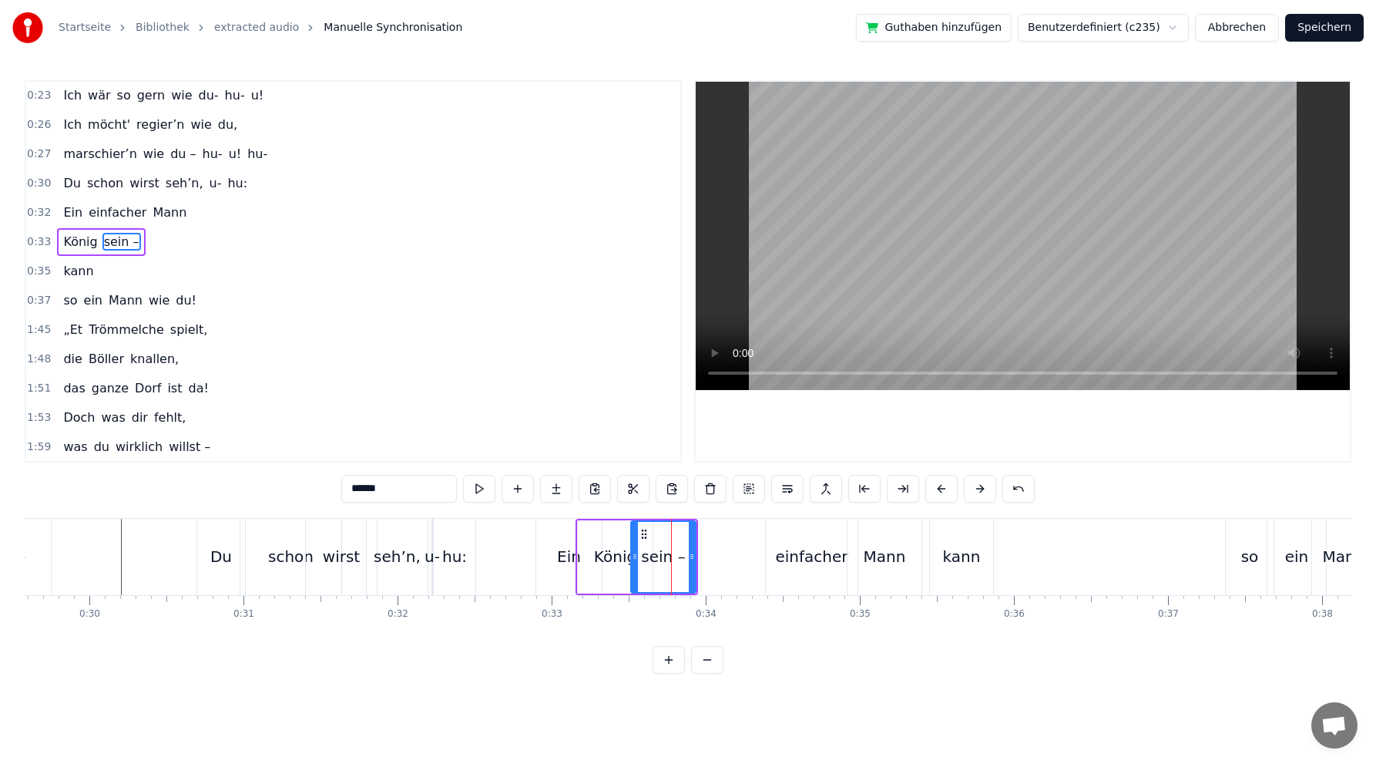
scroll to position [235, 0]
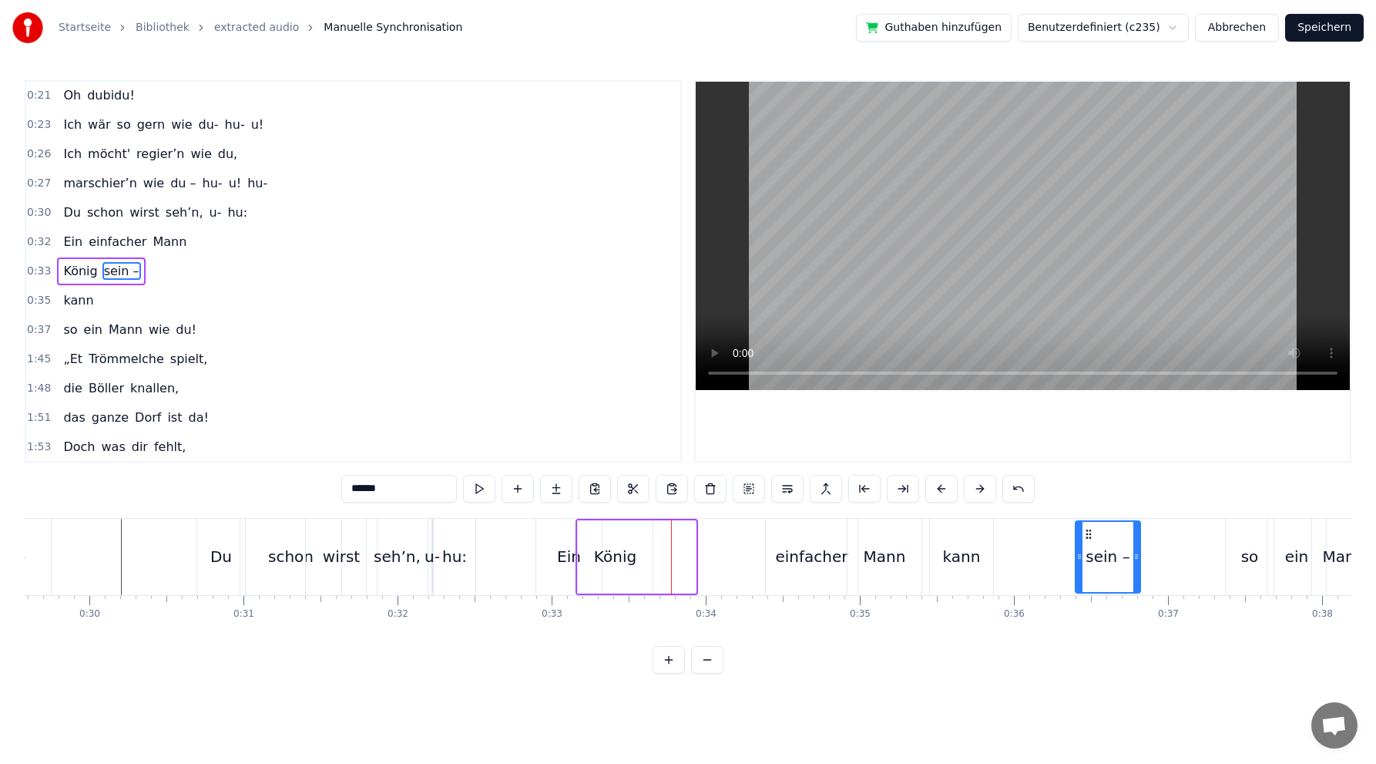
drag, startPoint x: 646, startPoint y: 535, endPoint x: 1064, endPoint y: 522, distance: 418.7
click at [1087, 520] on div "sein –" at bounding box center [1108, 556] width 66 height 73
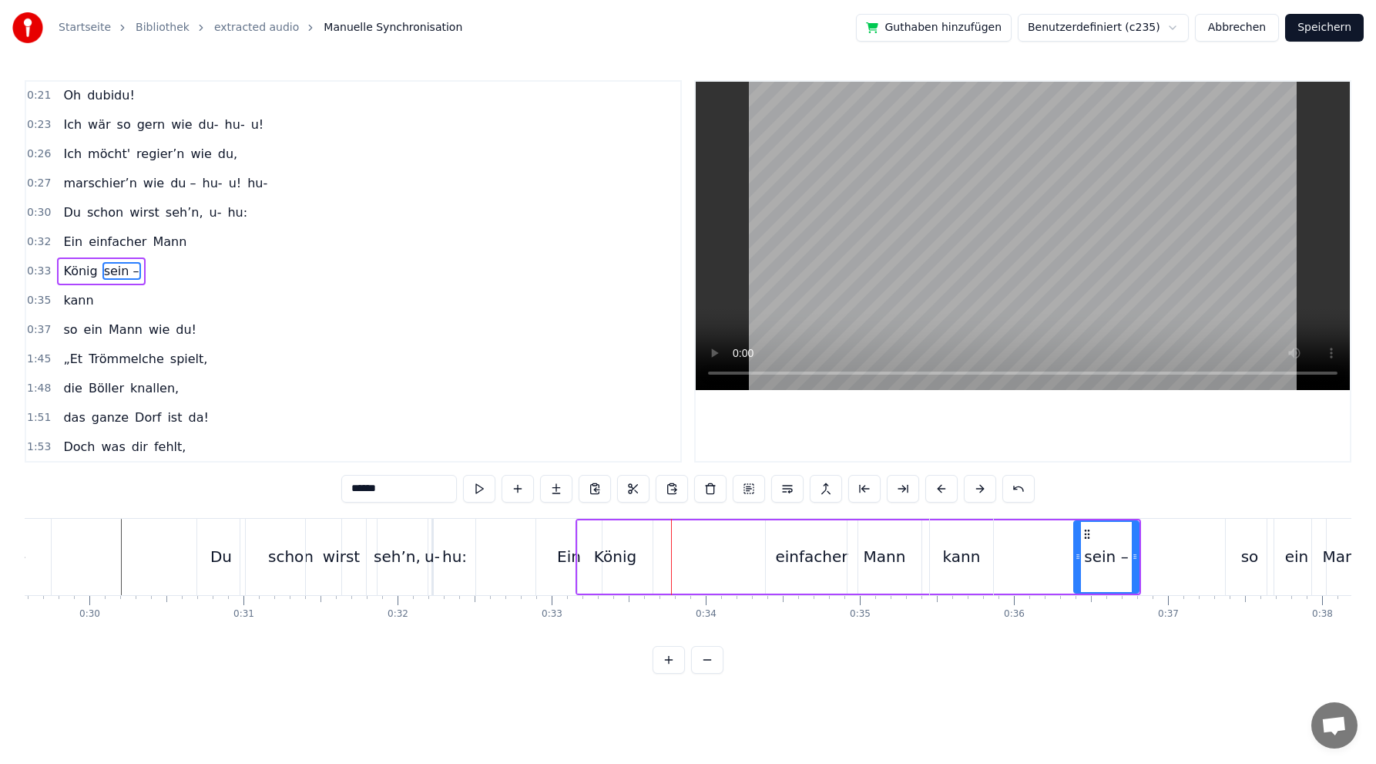
click at [627, 554] on div "König" at bounding box center [615, 556] width 42 height 23
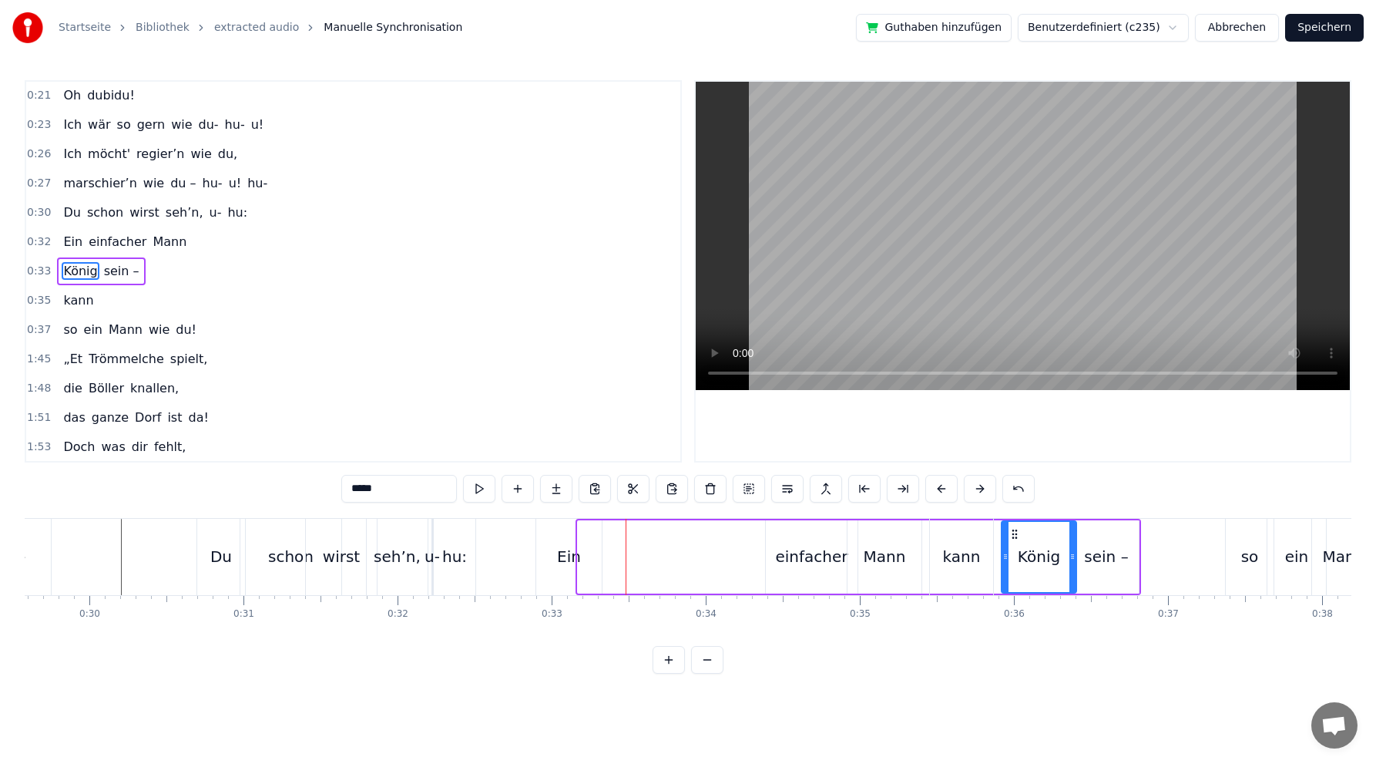
drag, startPoint x: 592, startPoint y: 531, endPoint x: 1016, endPoint y: 519, distance: 424.1
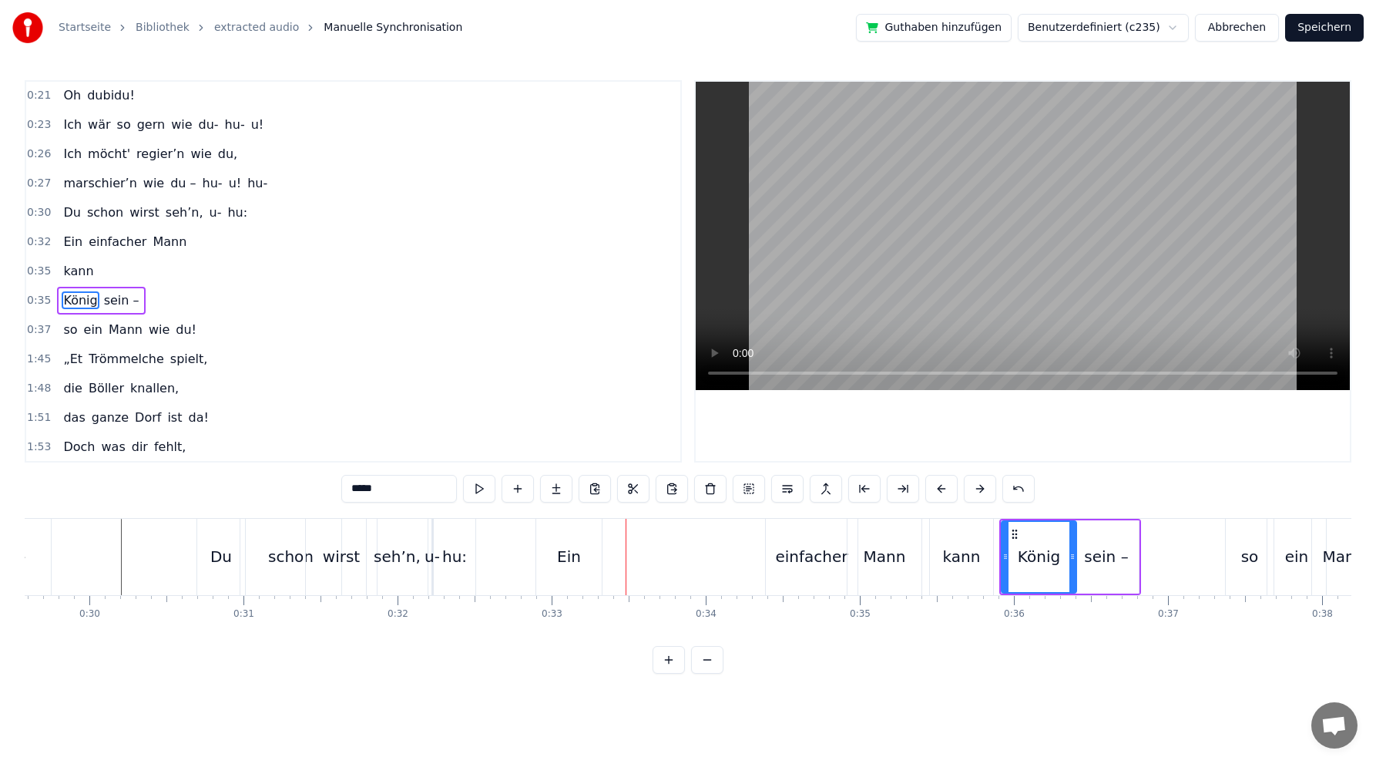
click at [817, 555] on div "einfacher" at bounding box center [811, 556] width 72 height 23
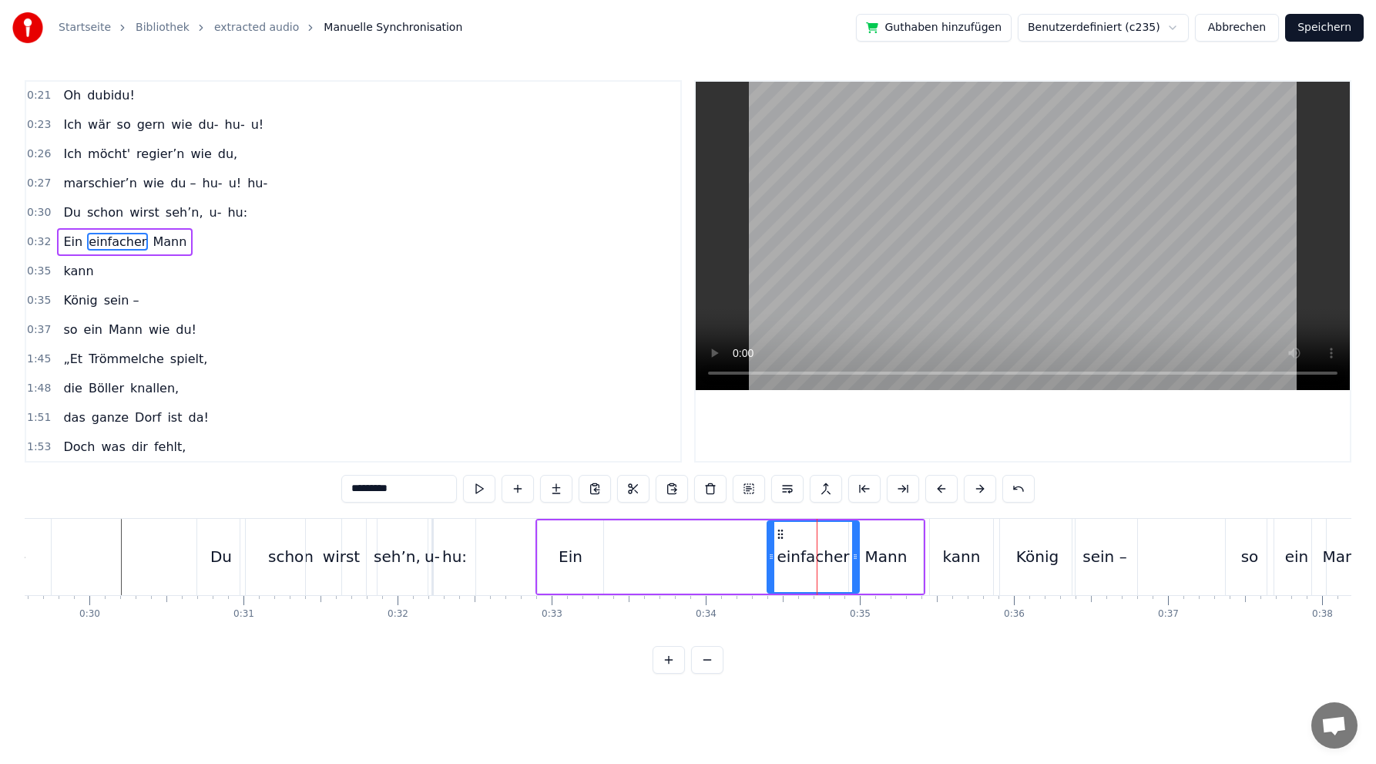
scroll to position [206, 0]
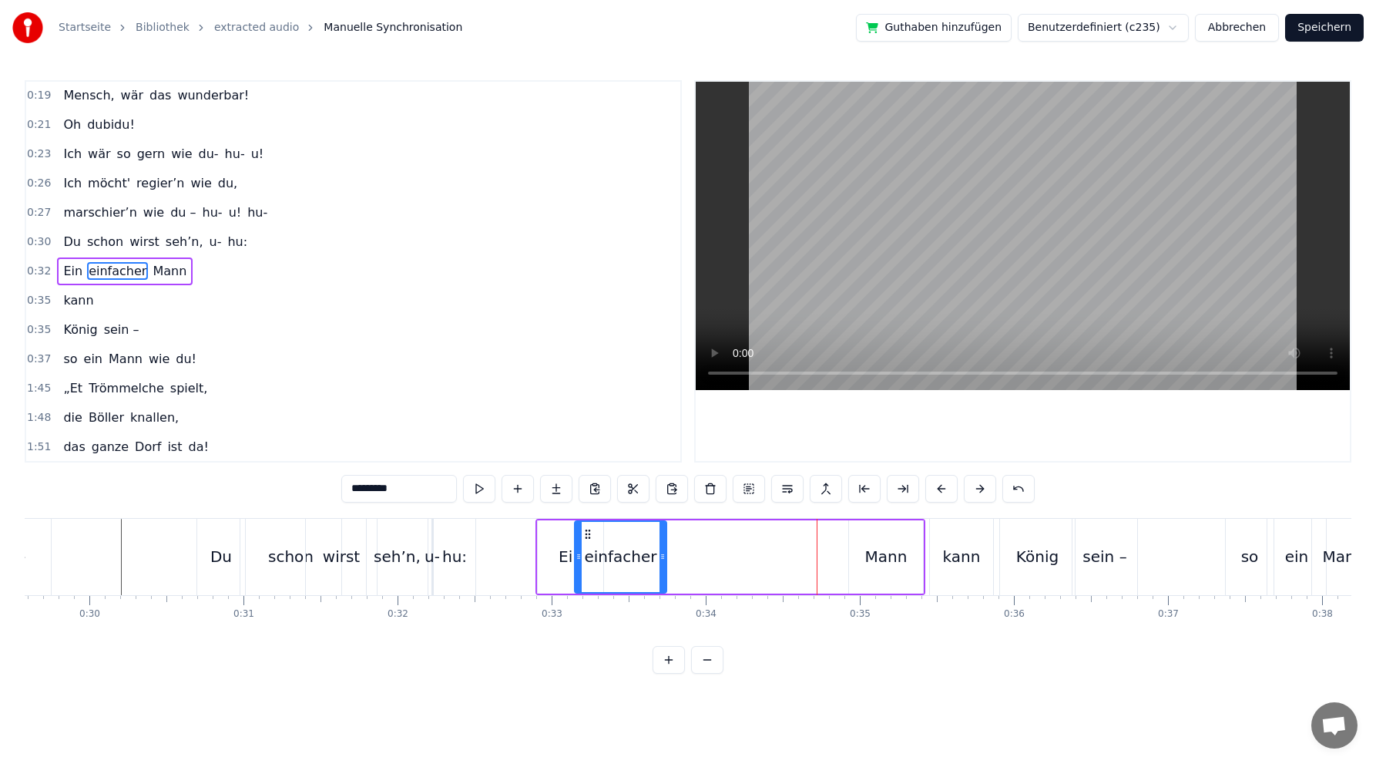
drag, startPoint x: 776, startPoint y: 531, endPoint x: 584, endPoint y: 524, distance: 192.0
click at [584, 524] on div "einfacher" at bounding box center [621, 557] width 90 height 70
click at [879, 554] on div "Mann" at bounding box center [886, 556] width 42 height 23
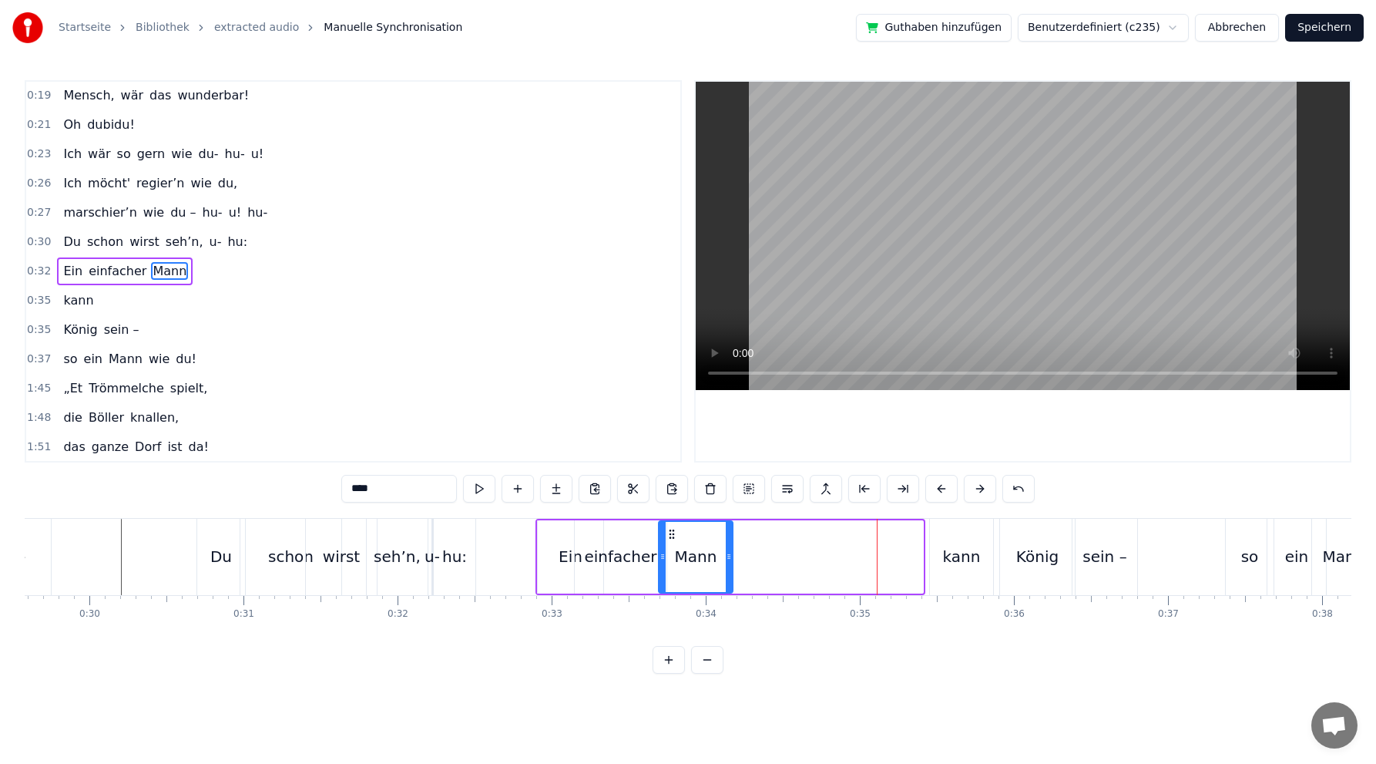
drag, startPoint x: 865, startPoint y: 529, endPoint x: 675, endPoint y: 522, distance: 190.5
click at [675, 522] on div "Mann" at bounding box center [696, 557] width 72 height 70
click at [953, 556] on div "kann" at bounding box center [962, 556] width 38 height 23
type input "****"
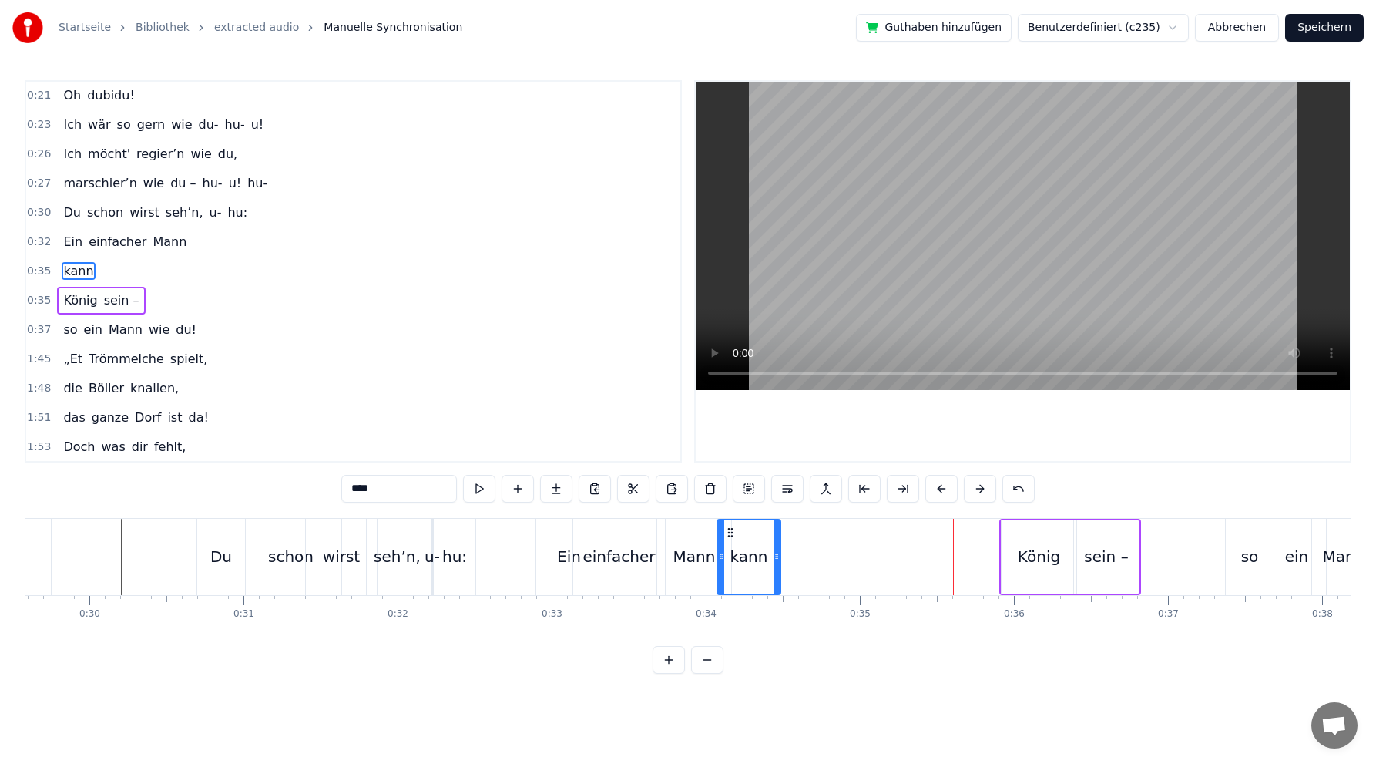
drag, startPoint x: 941, startPoint y: 528, endPoint x: 728, endPoint y: 526, distance: 212.7
click at [728, 526] on icon at bounding box center [730, 532] width 12 height 12
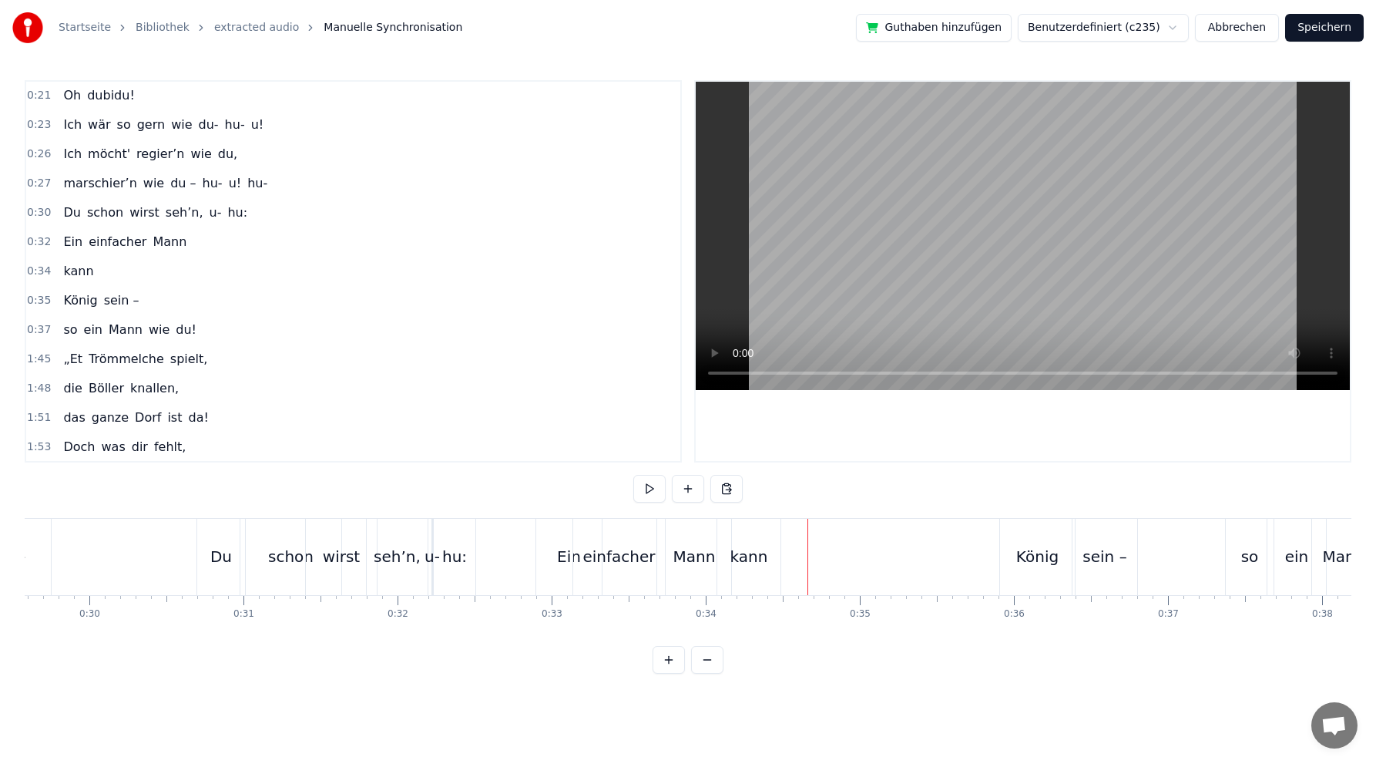
click at [695, 558] on div "Mann" at bounding box center [695, 556] width 42 height 23
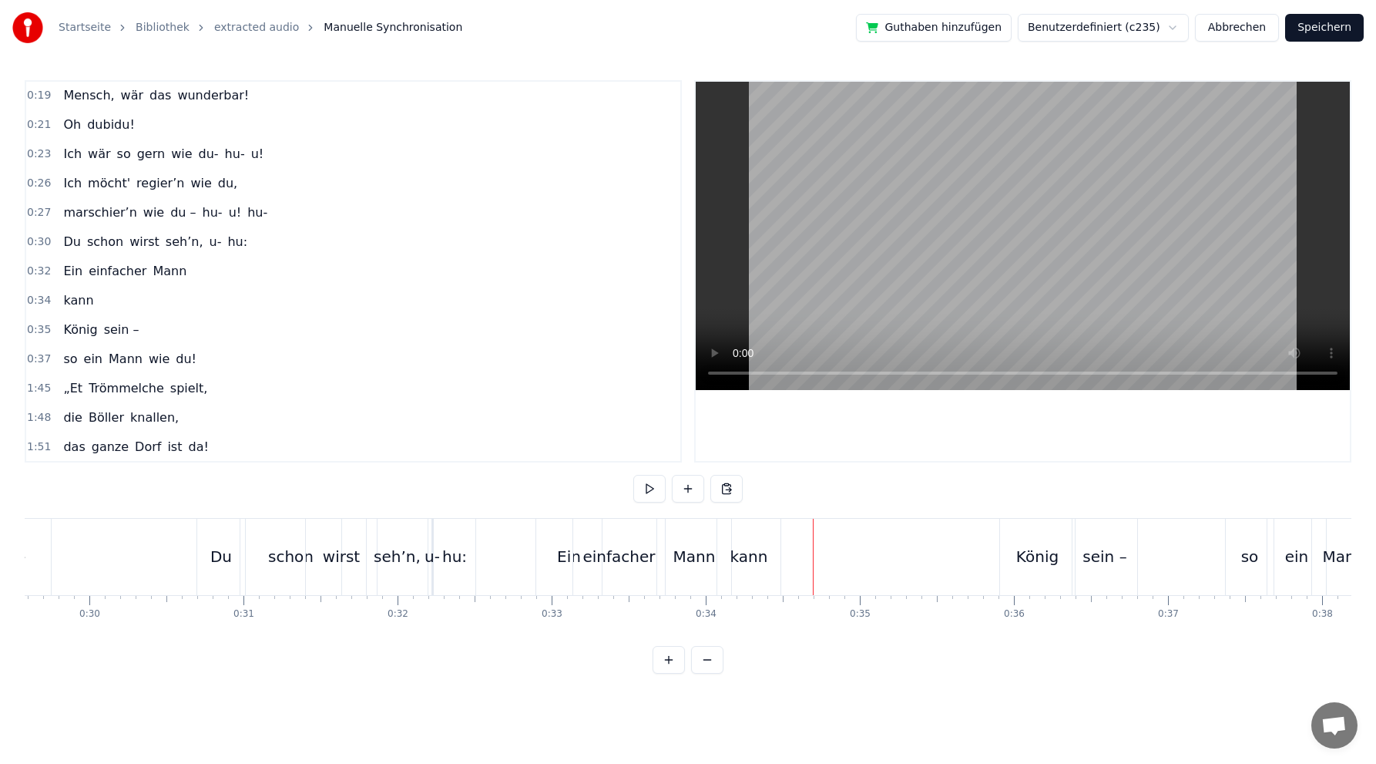
click at [1027, 557] on div "König" at bounding box center [1038, 556] width 42 height 23
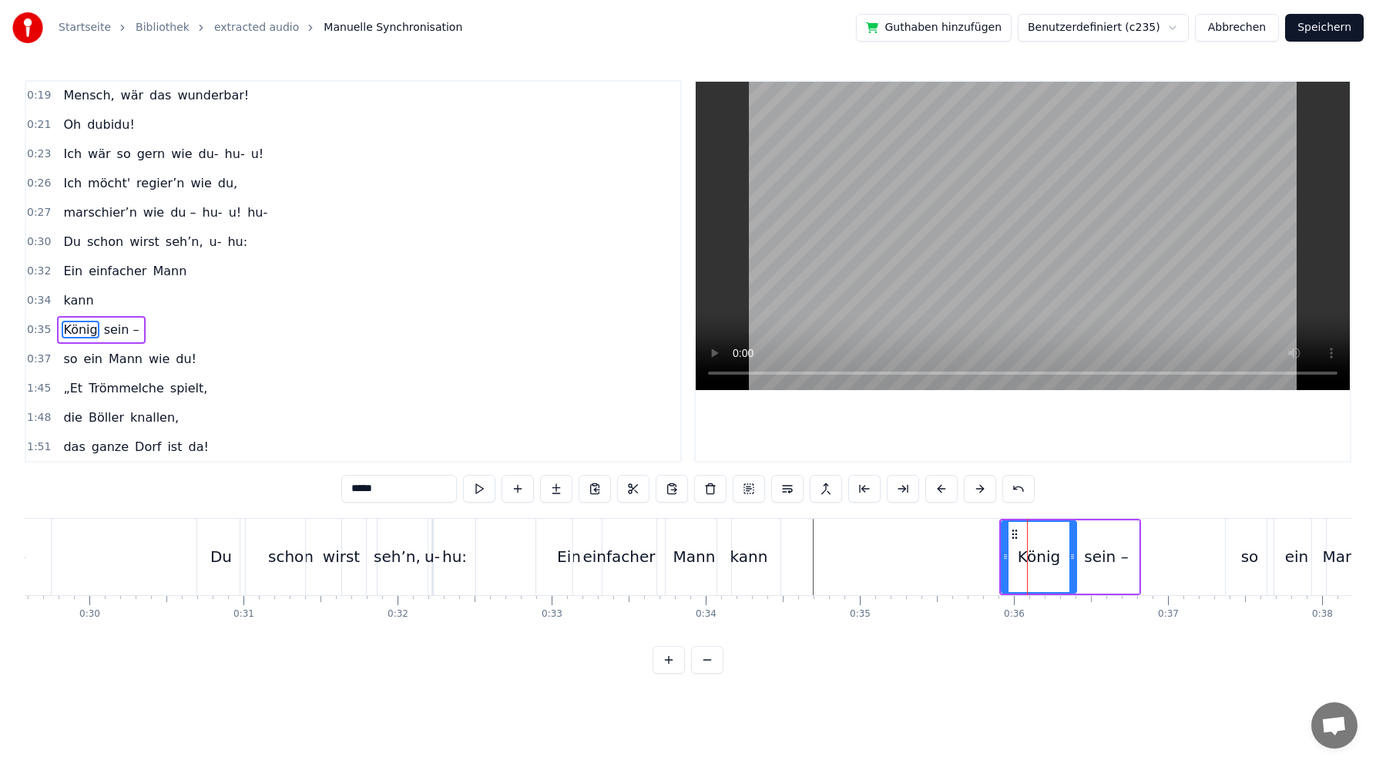
scroll to position [264, 0]
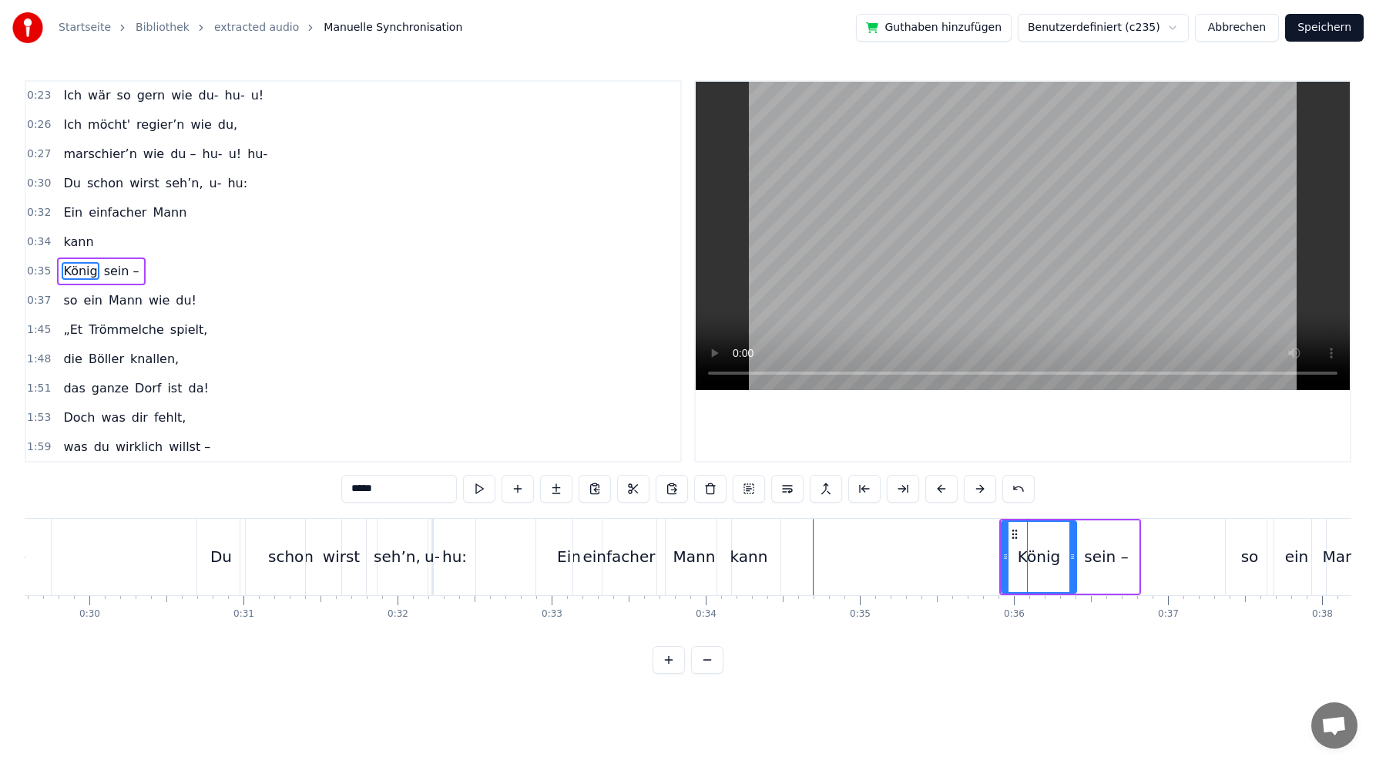
click at [758, 556] on div "kann" at bounding box center [750, 556] width 38 height 23
type input "****"
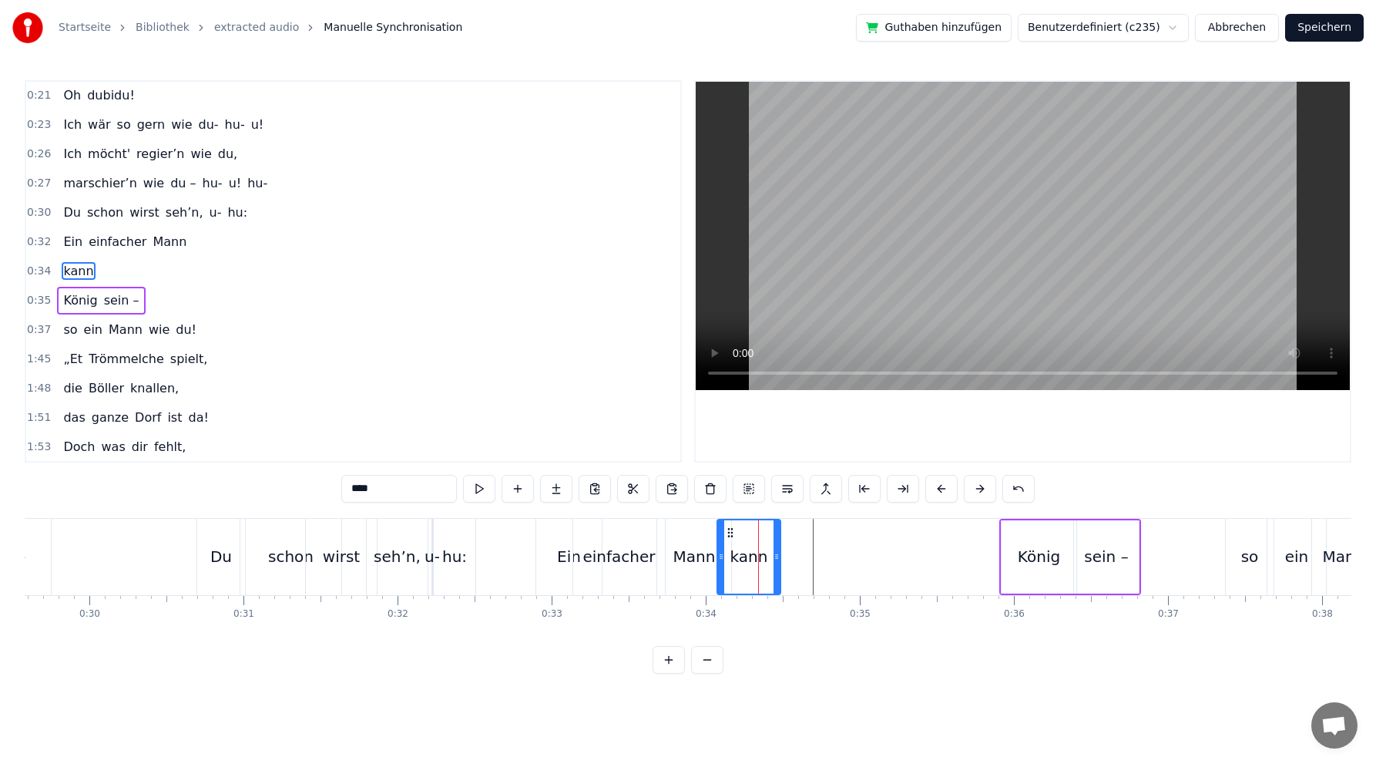
click at [763, 556] on div "kann" at bounding box center [750, 556] width 38 height 23
click at [668, 487] on button at bounding box center [672, 489] width 32 height 28
click at [656, 475] on button at bounding box center [672, 489] width 32 height 28
click at [596, 488] on button at bounding box center [595, 489] width 32 height 28
drag, startPoint x: 734, startPoint y: 552, endPoint x: 761, endPoint y: 552, distance: 26.2
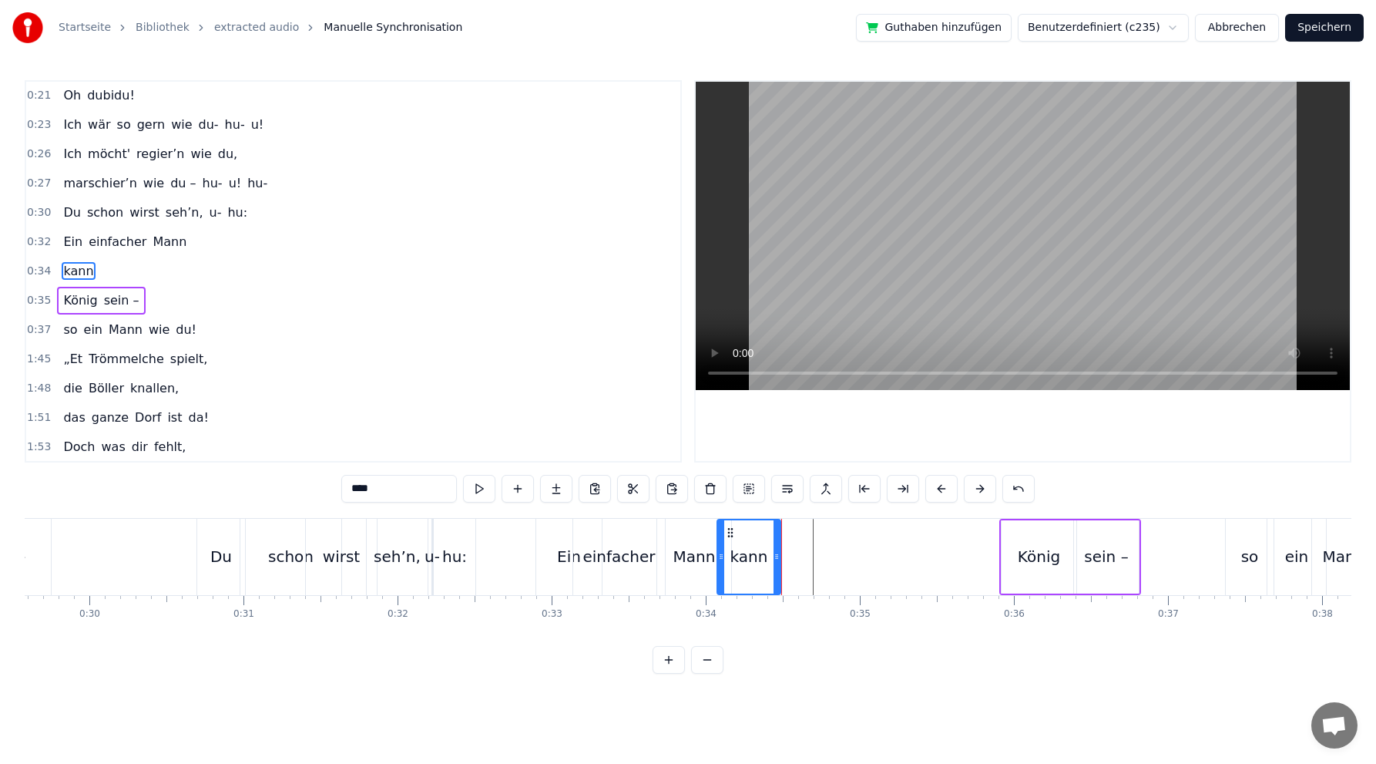
click at [761, 552] on div "kann" at bounding box center [750, 556] width 38 height 23
click at [736, 555] on div "kann" at bounding box center [750, 556] width 38 height 23
click at [769, 554] on div "kann" at bounding box center [749, 556] width 62 height 73
click at [675, 492] on button at bounding box center [672, 489] width 32 height 28
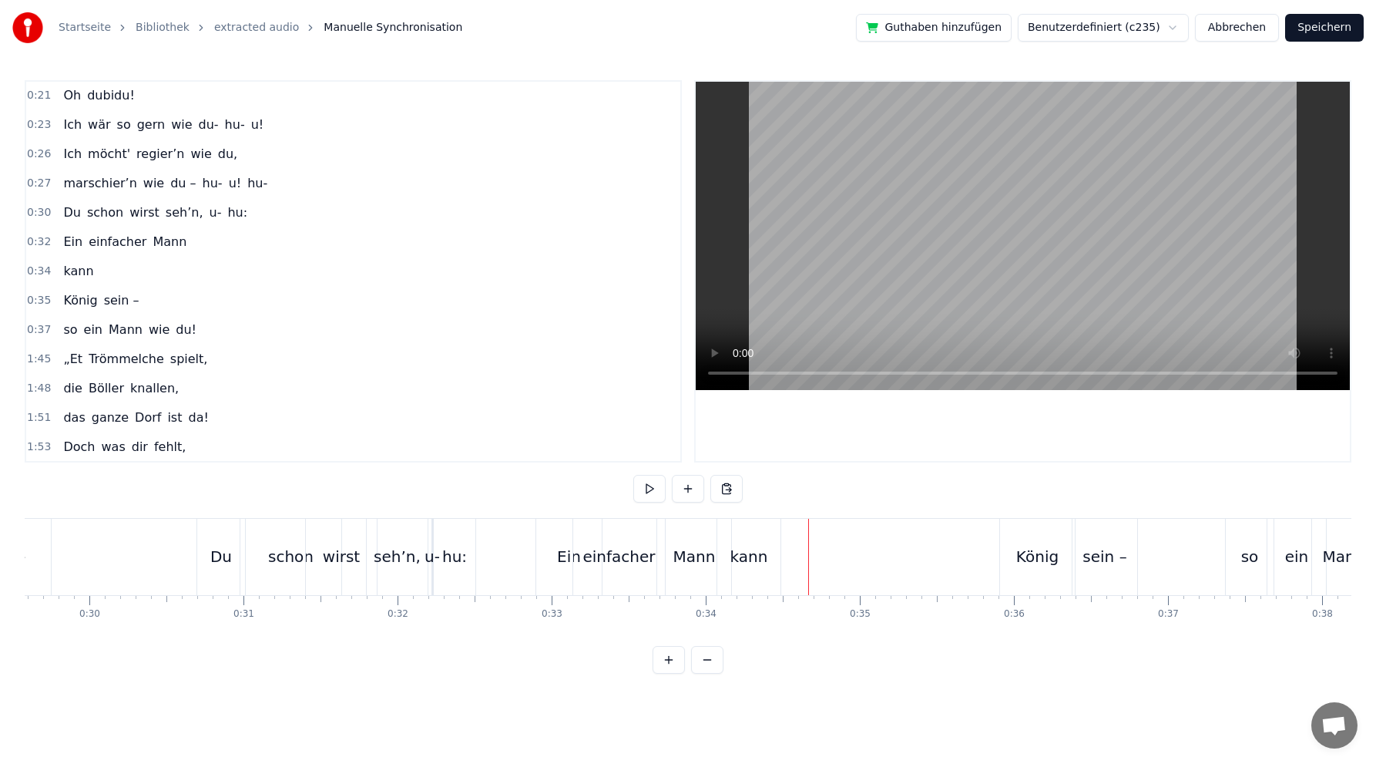
click at [751, 556] on div "kann" at bounding box center [750, 556] width 38 height 23
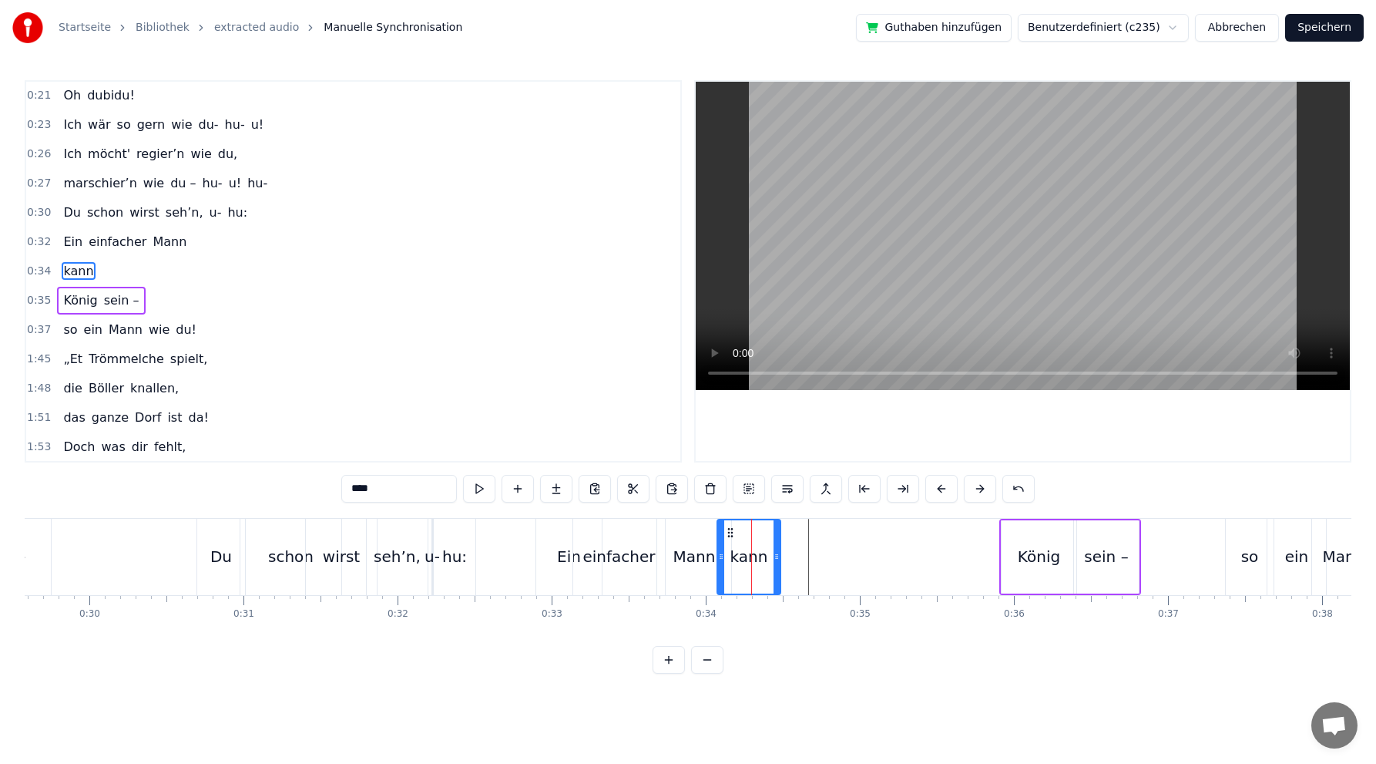
click at [83, 271] on span "kann" at bounding box center [78, 271] width 33 height 18
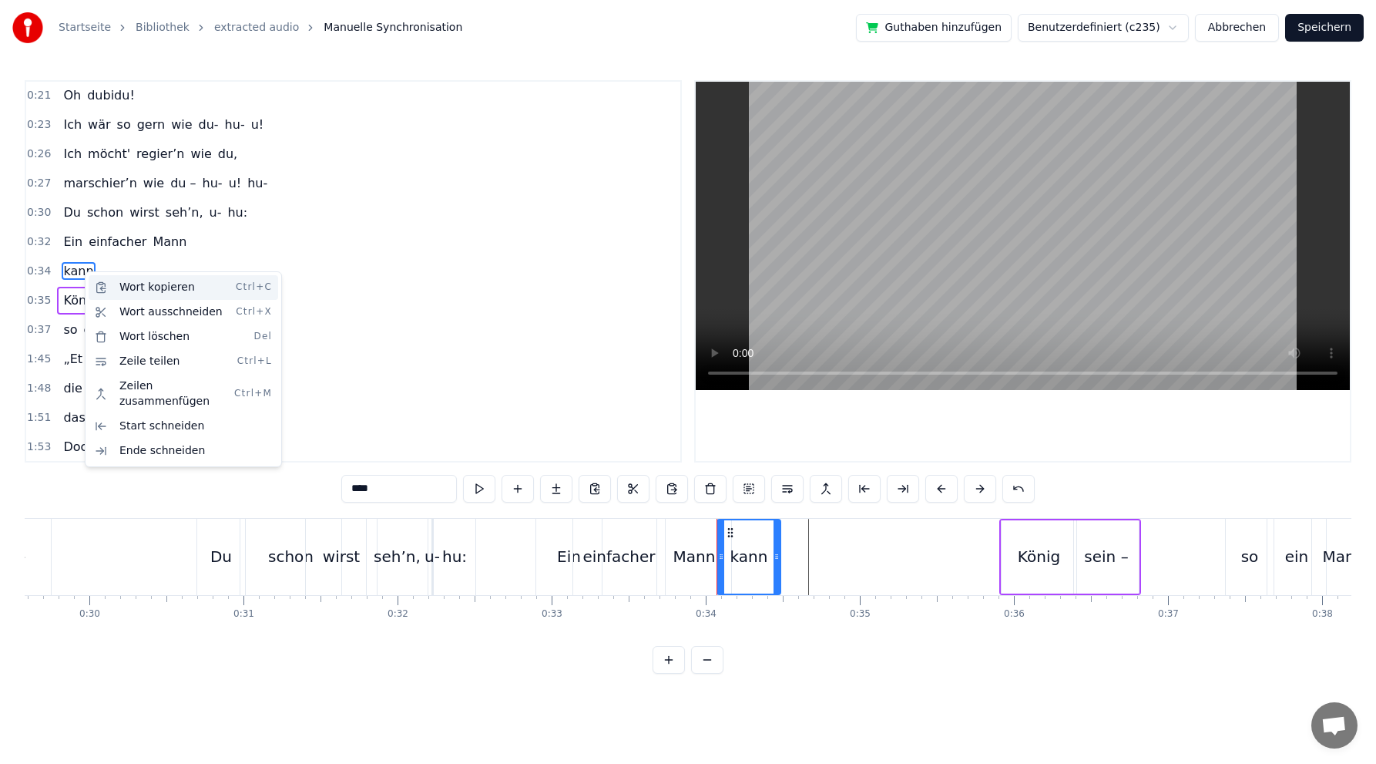
click at [145, 284] on div "Wort kopieren Ctrl+C" at bounding box center [184, 287] width 190 height 25
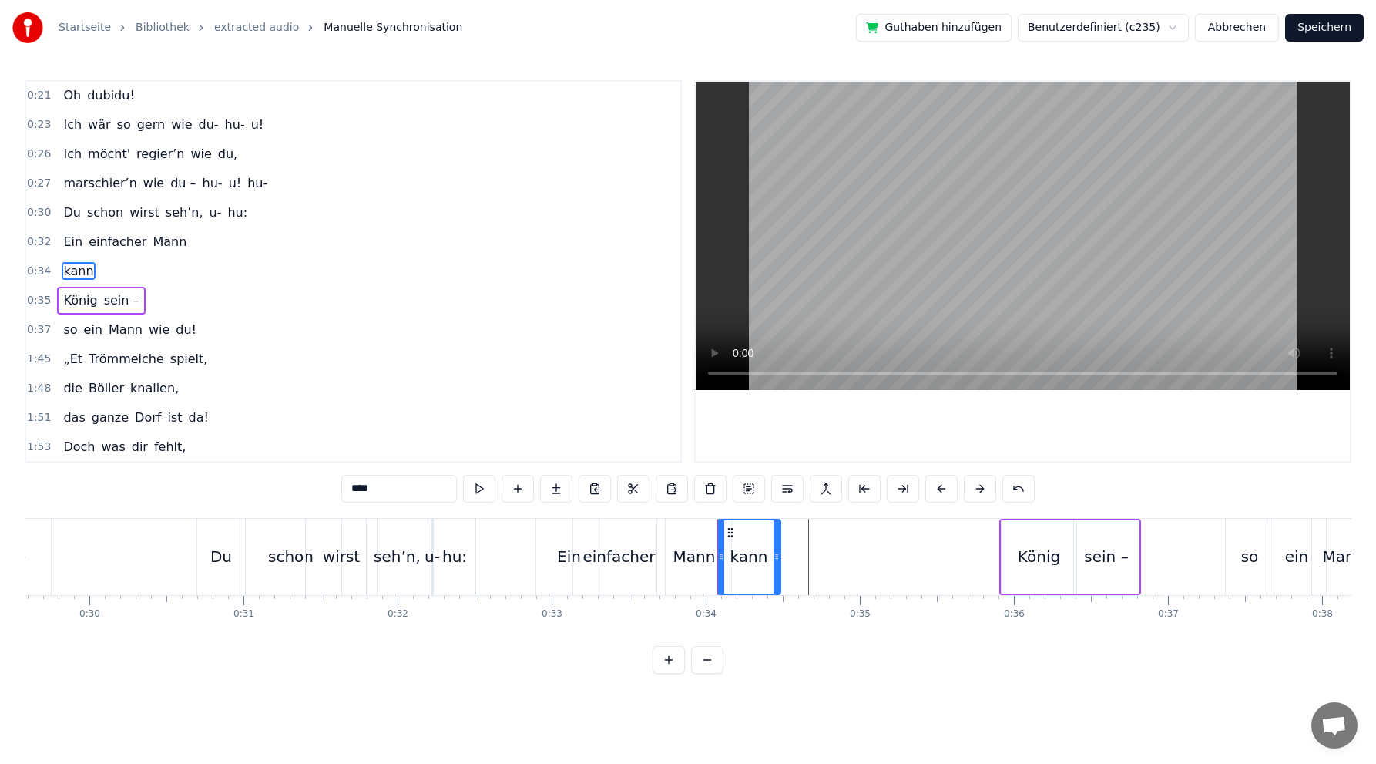
click at [101, 271] on div "0:34 kann" at bounding box center [353, 271] width 654 height 29
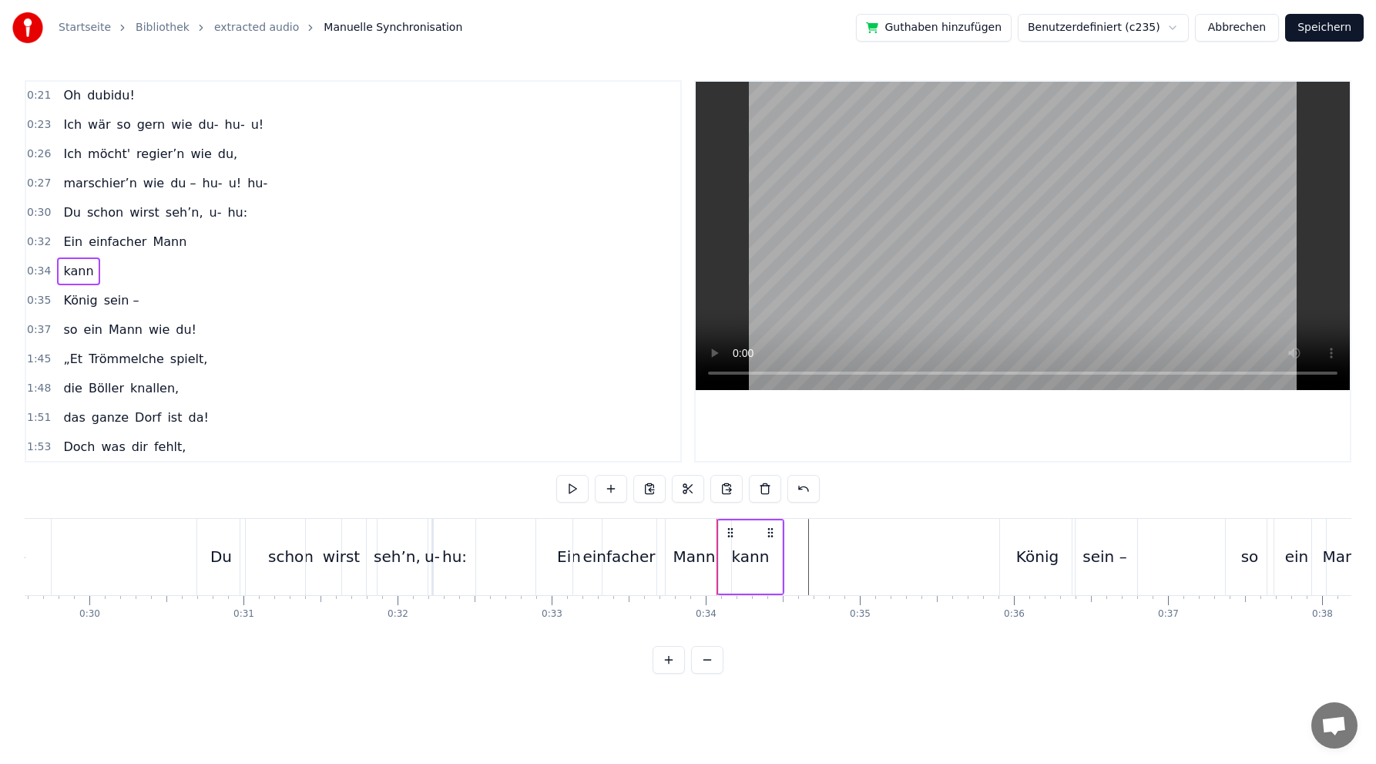
click at [89, 270] on div "kann" at bounding box center [78, 271] width 42 height 28
click at [161, 307] on div "Wort einfügen Ctrl+V" at bounding box center [189, 310] width 190 height 25
click at [64, 300] on span "König" at bounding box center [80, 300] width 37 height 18
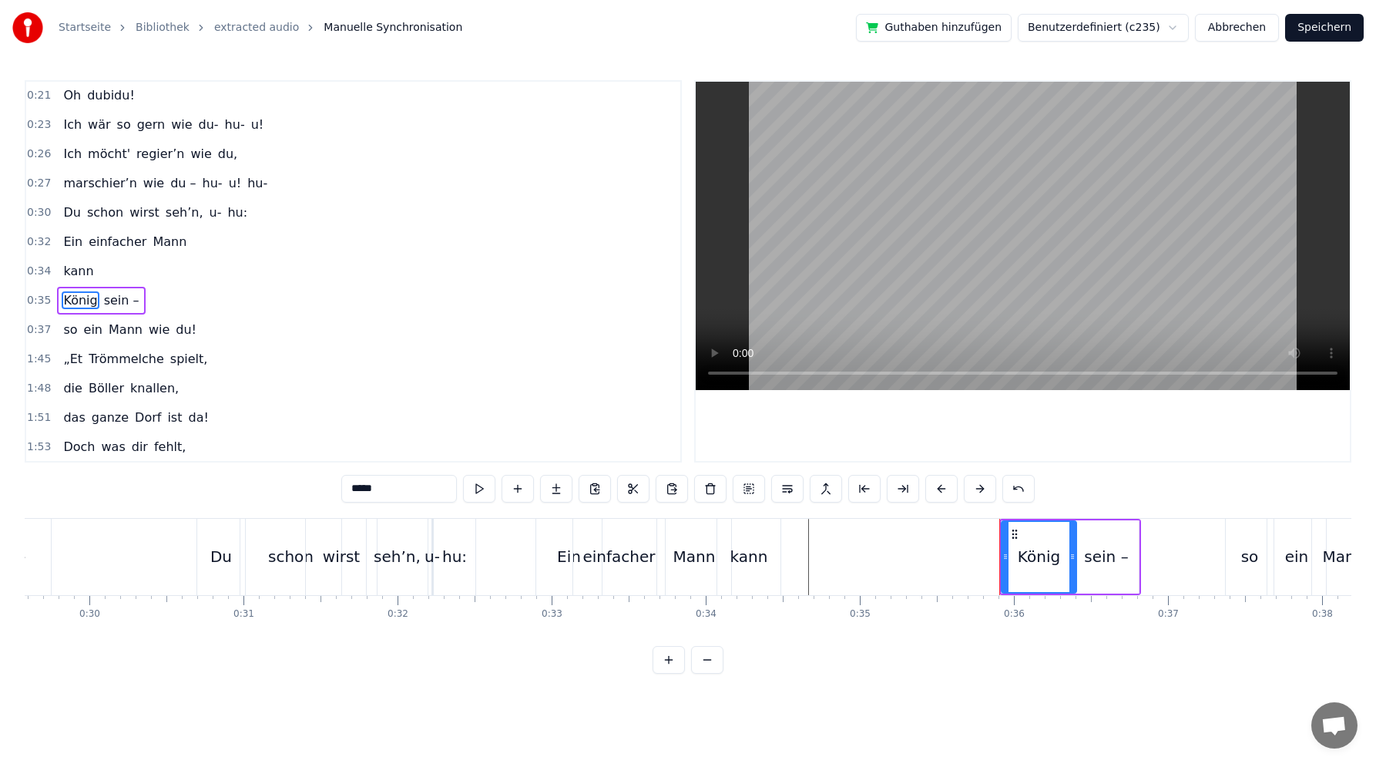
scroll to position [264, 0]
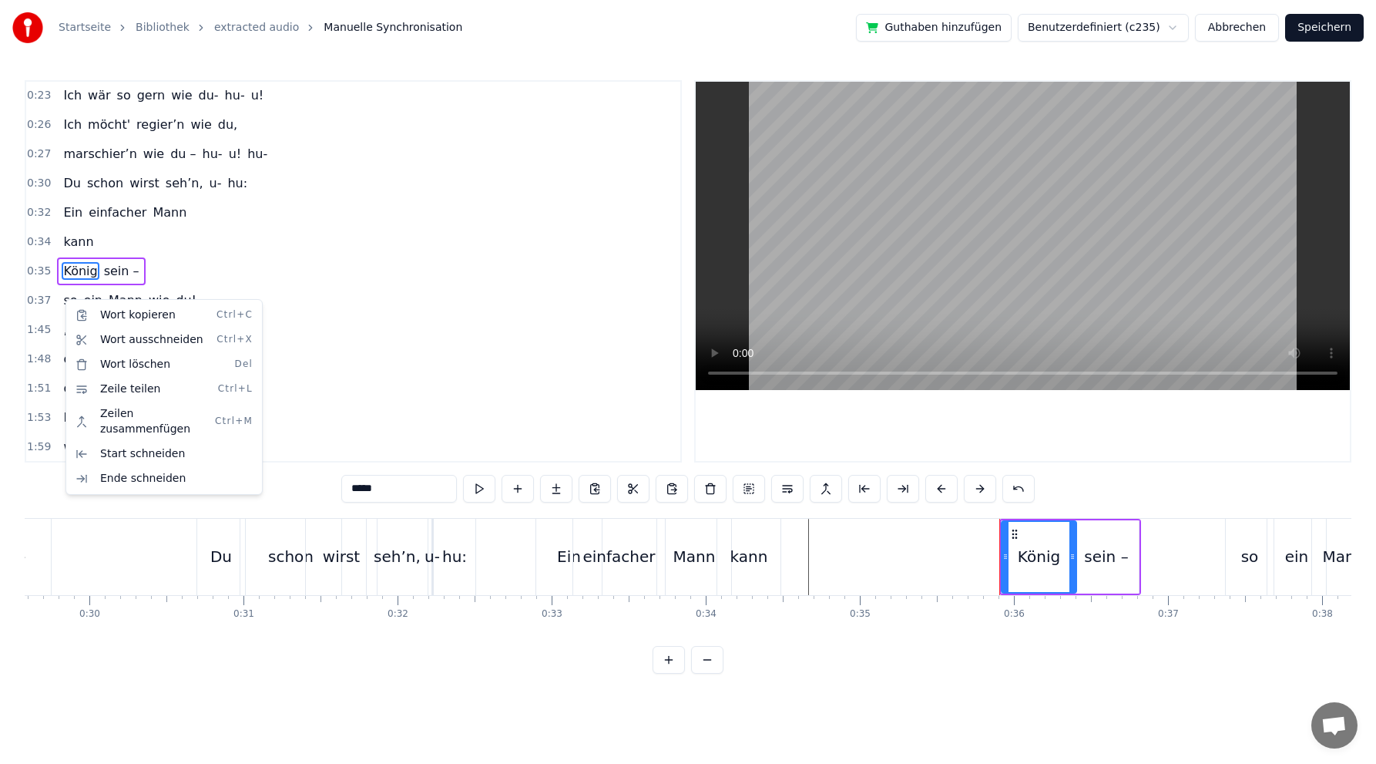
click at [122, 240] on html "Startseite Bibliothek extracted audio Manuelle Synchronisation Guthaben hinzufü…" at bounding box center [688, 349] width 1376 height 698
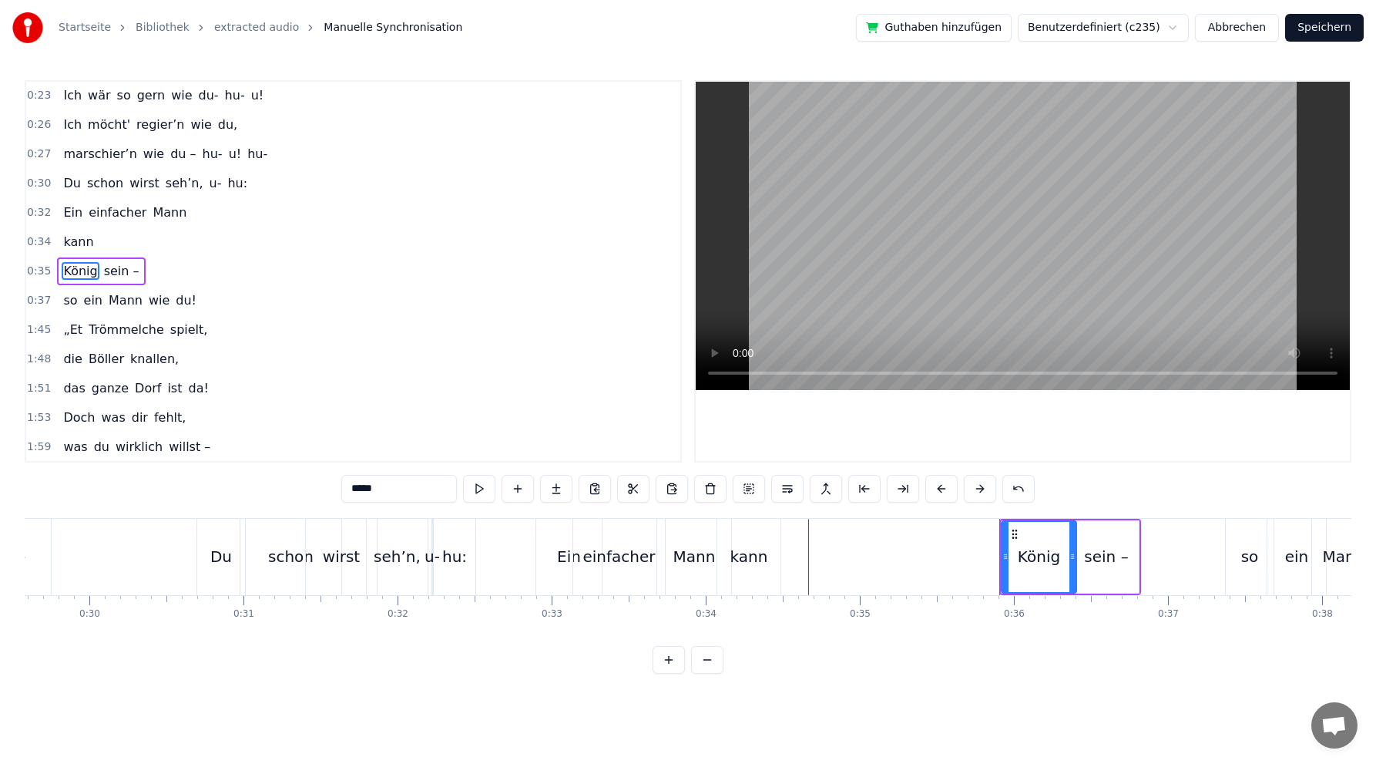
click at [41, 242] on span "0:34" at bounding box center [39, 241] width 24 height 15
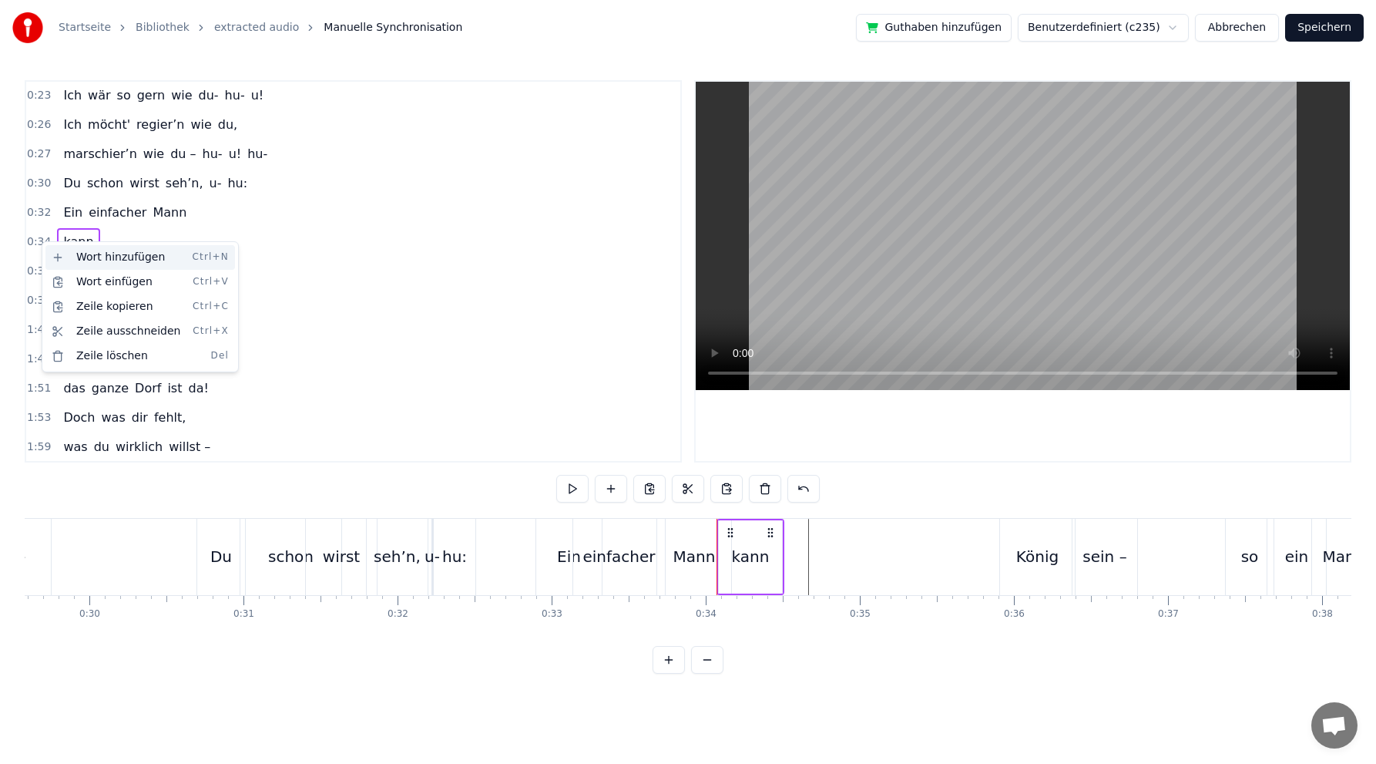
click at [96, 257] on div "Wort hinzufügen Ctrl+N" at bounding box center [140, 257] width 190 height 25
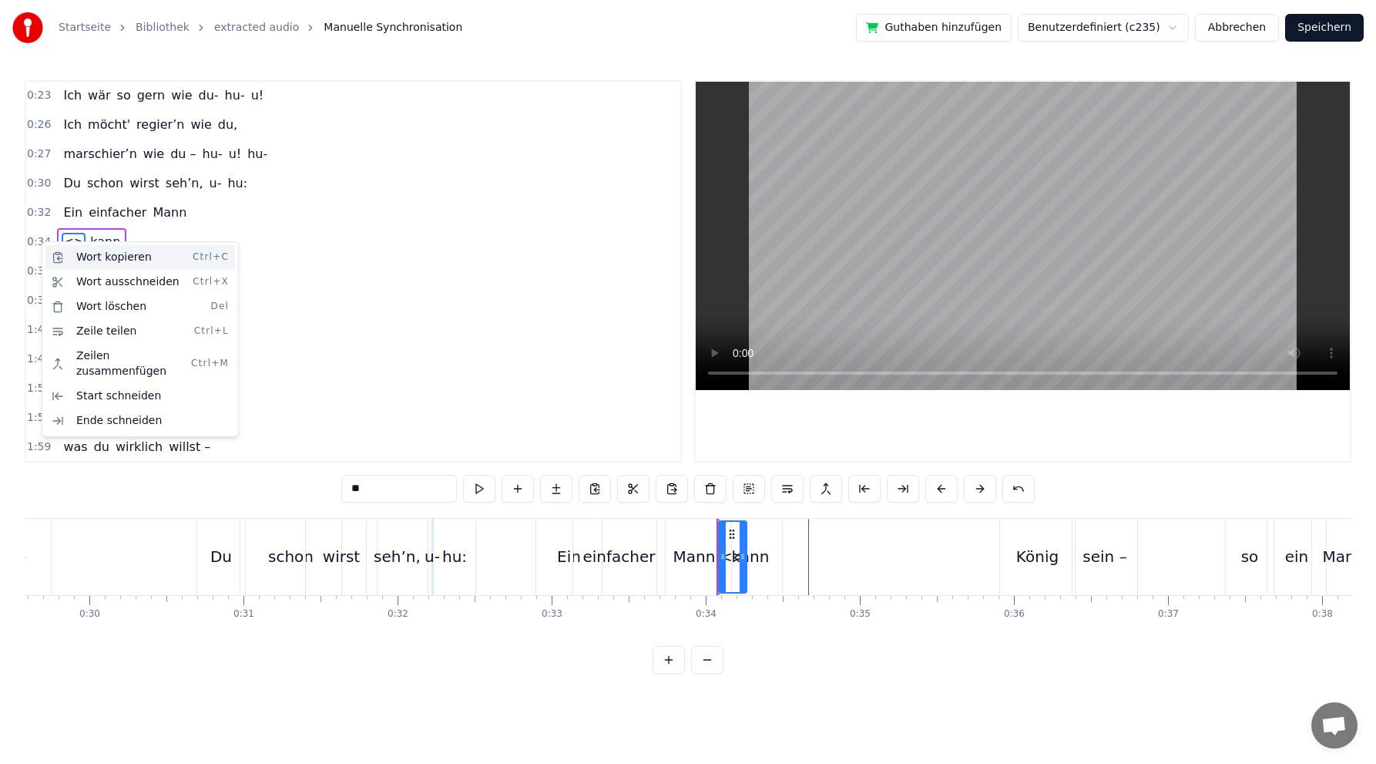
scroll to position [235, 0]
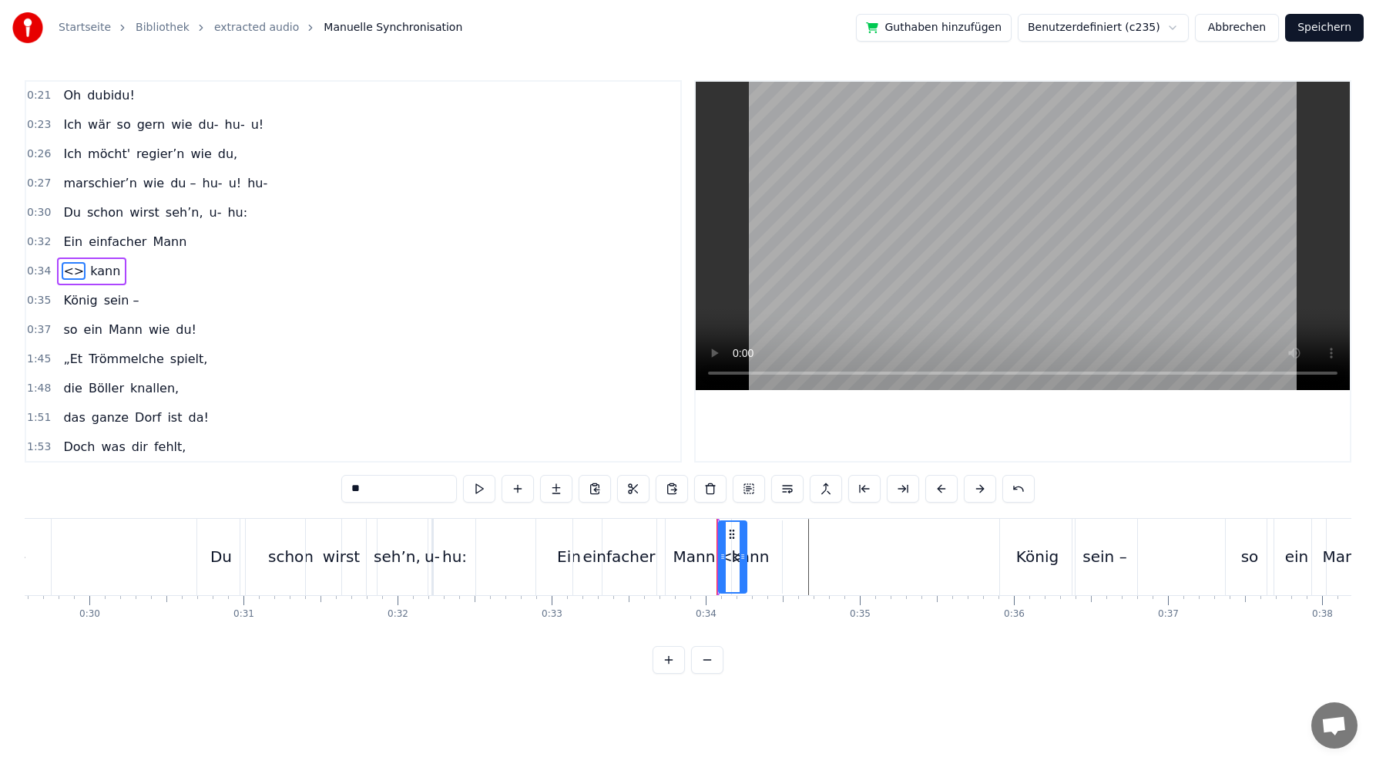
click at [67, 271] on span "<>" at bounding box center [74, 271] width 24 height 18
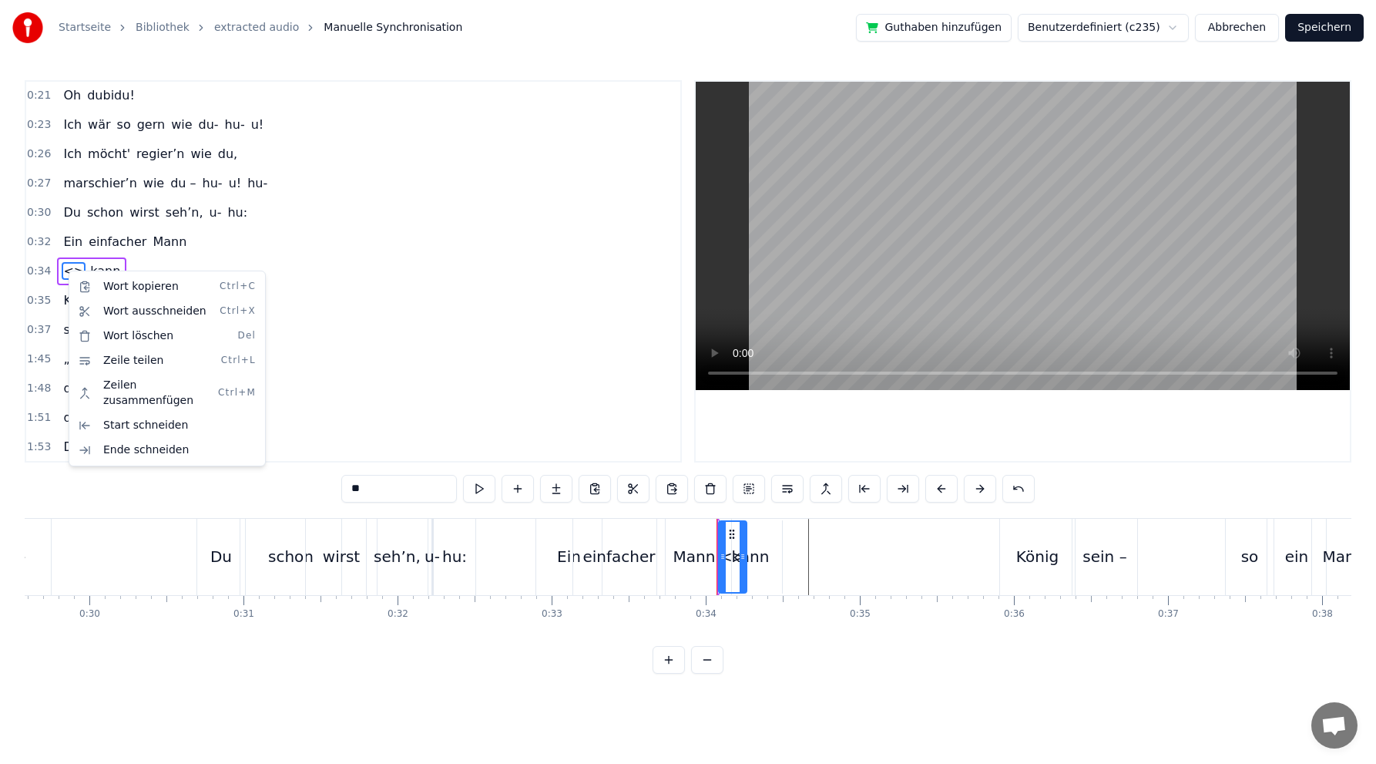
click at [90, 273] on div "Wort kopieren Ctrl+C Wort ausschneiden Ctrl+X Wort löschen Del Zeile teilen Ctr…" at bounding box center [167, 369] width 197 height 196
click at [303, 239] on html "Startseite Bibliothek extracted audio Manuelle Synchronisation Guthaben hinzufü…" at bounding box center [688, 349] width 1376 height 698
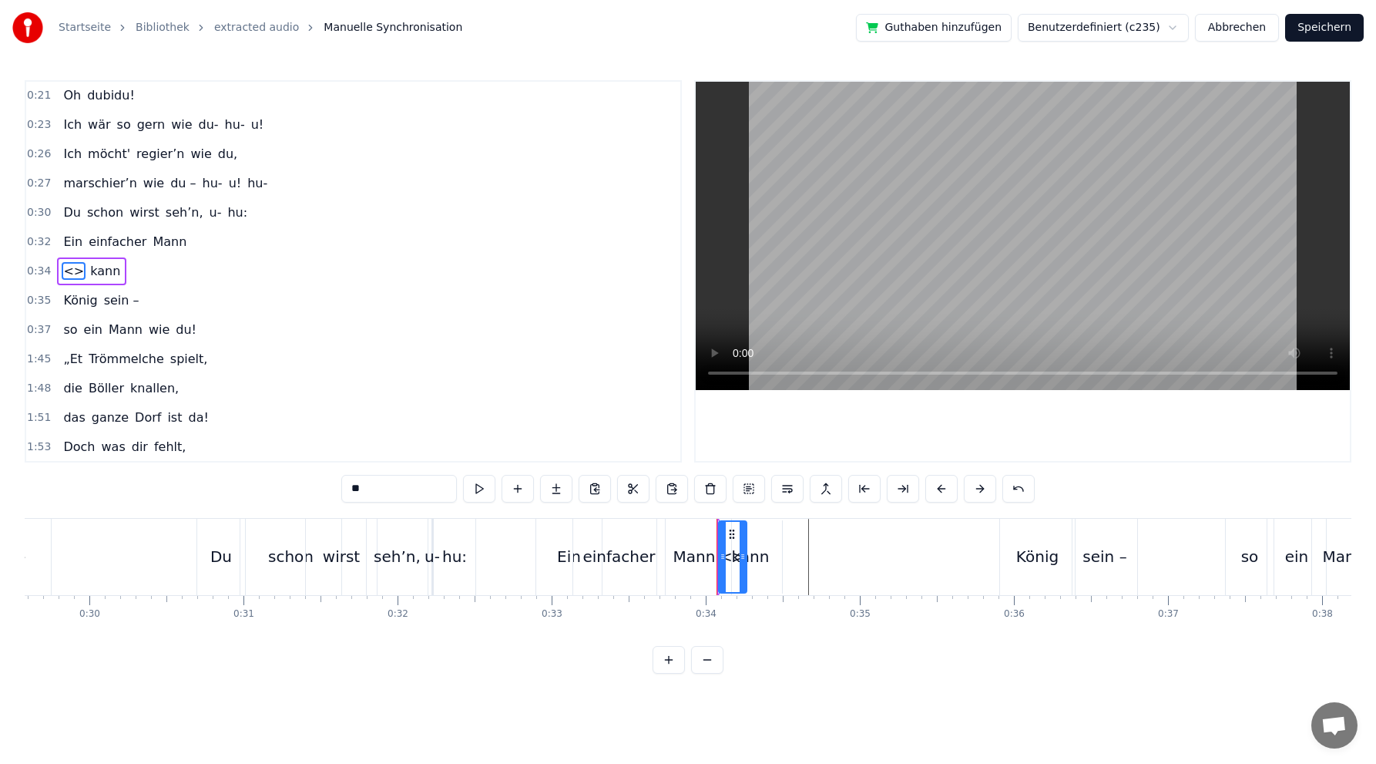
click at [101, 273] on span "kann" at bounding box center [105, 271] width 33 height 18
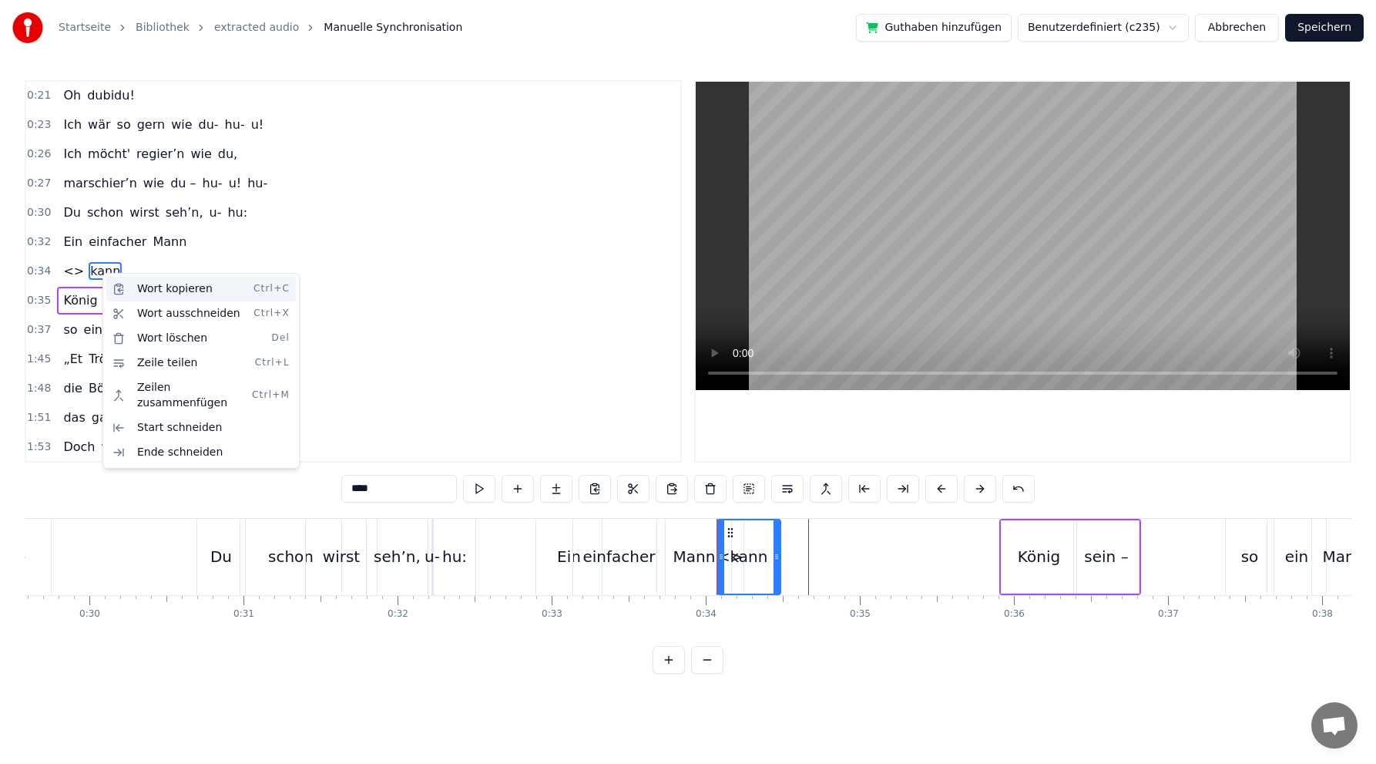
click at [170, 291] on div "Wort kopieren Ctrl+C" at bounding box center [201, 289] width 190 height 25
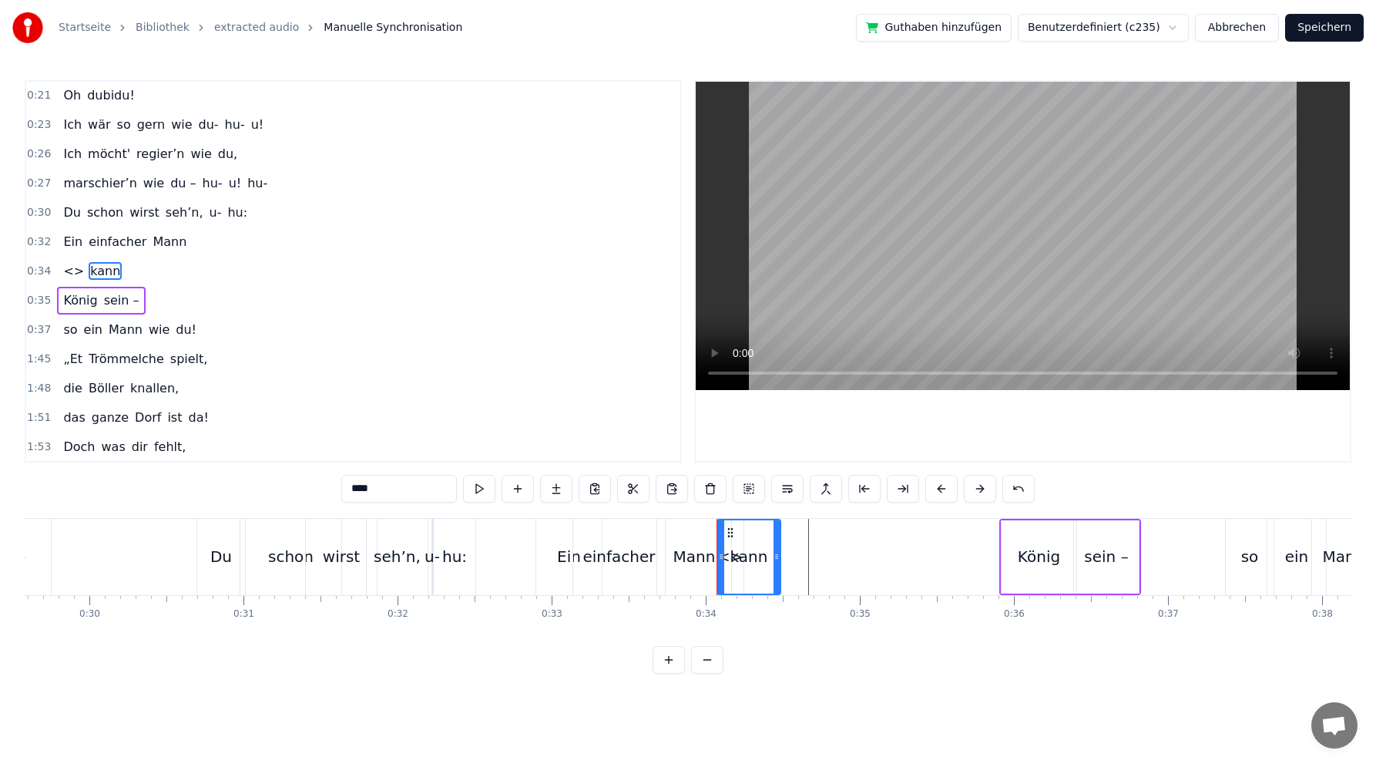
click at [69, 271] on span "<>" at bounding box center [74, 271] width 24 height 18
type input "**"
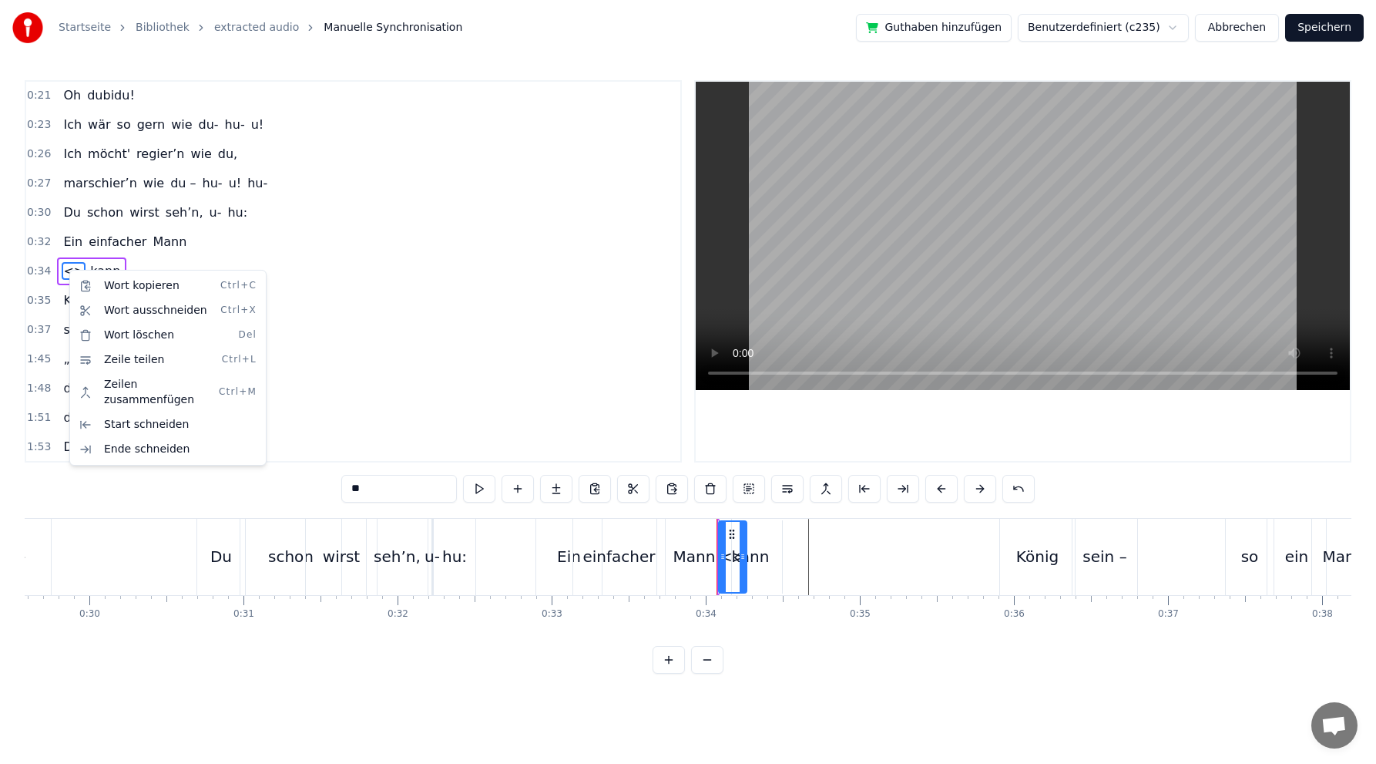
click at [71, 280] on div "Wort kopieren Ctrl+C Wort ausschneiden Ctrl+X Wort löschen Del Zeile teilen Ctr…" at bounding box center [167, 368] width 197 height 196
click at [69, 274] on div "Wort kopieren Ctrl+C Wort ausschneiden Ctrl+X Wort löschen Del Zeile teilen Ctr…" at bounding box center [167, 368] width 197 height 196
click at [375, 253] on div "0:32 Ein einfacher Mann" at bounding box center [353, 241] width 654 height 29
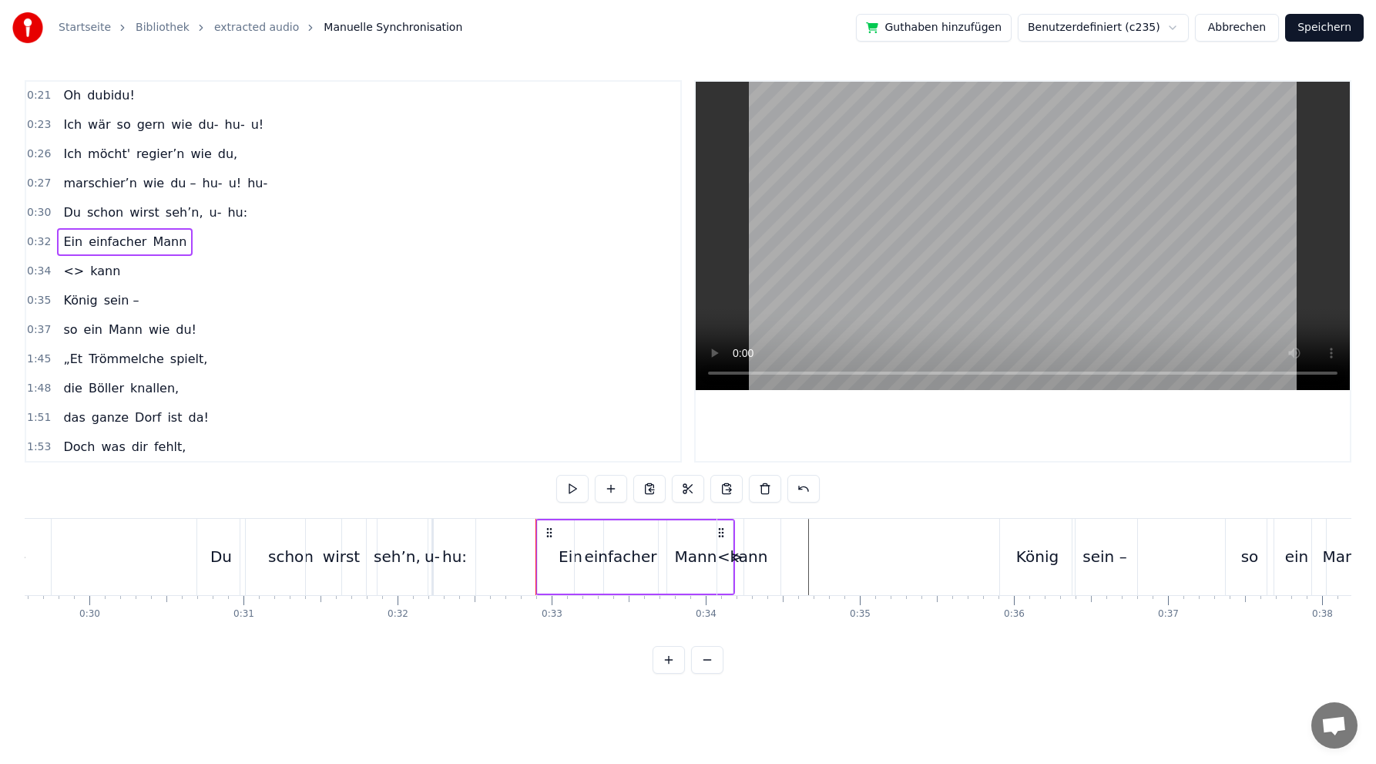
click at [97, 273] on span "kann" at bounding box center [105, 271] width 33 height 18
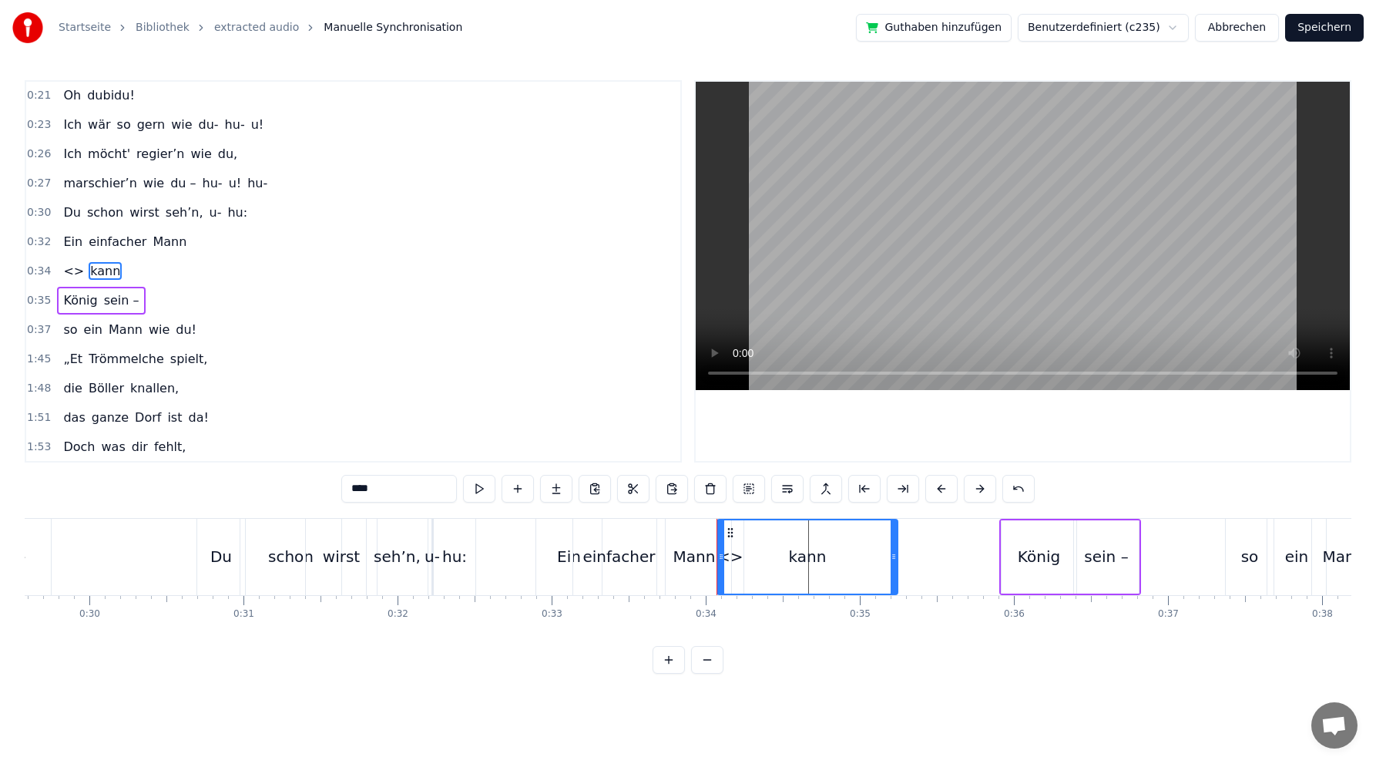
drag, startPoint x: 775, startPoint y: 554, endPoint x: 892, endPoint y: 550, distance: 117.2
click at [892, 550] on icon at bounding box center [894, 556] width 6 height 12
drag, startPoint x: 731, startPoint y: 527, endPoint x: 778, endPoint y: 524, distance: 47.9
click at [778, 524] on div "kann" at bounding box center [856, 556] width 179 height 73
click at [724, 557] on div "<>" at bounding box center [731, 556] width 26 height 23
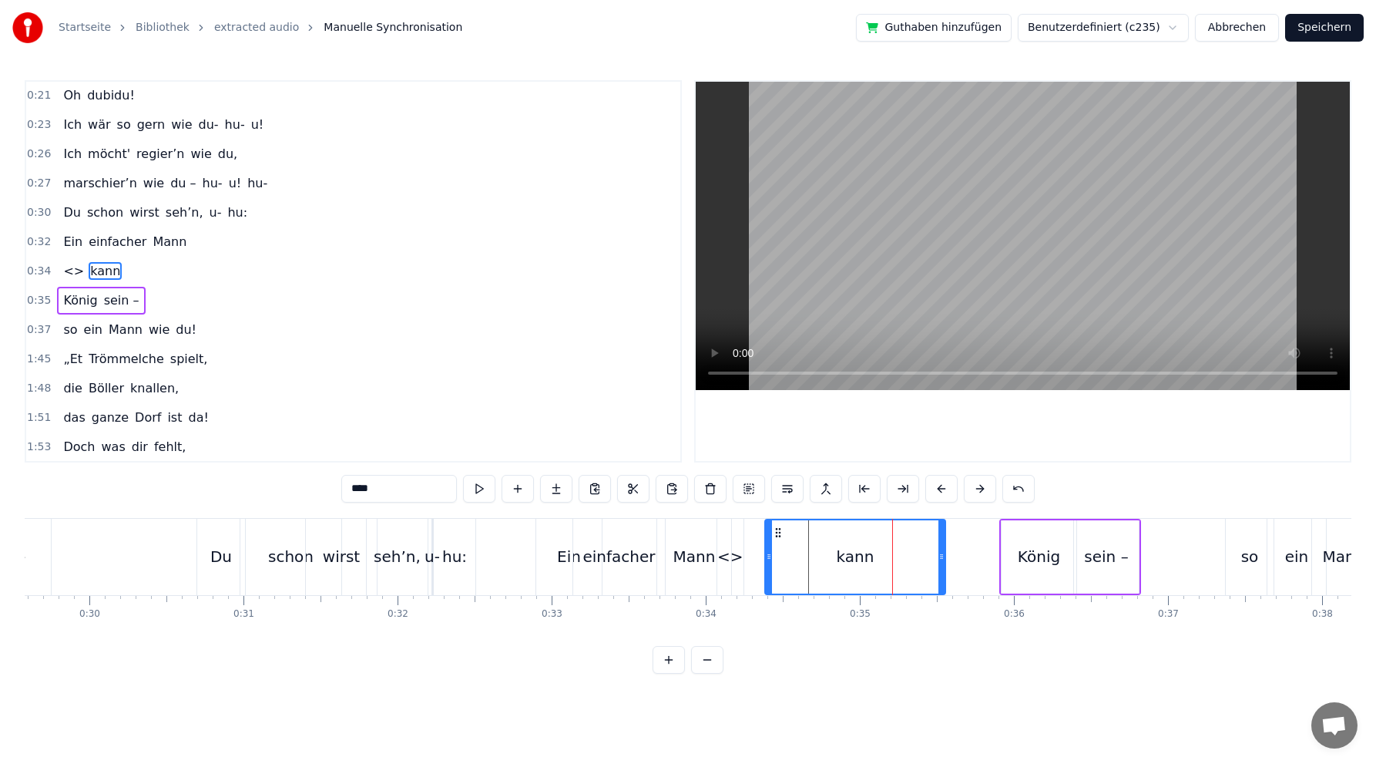
type input "**"
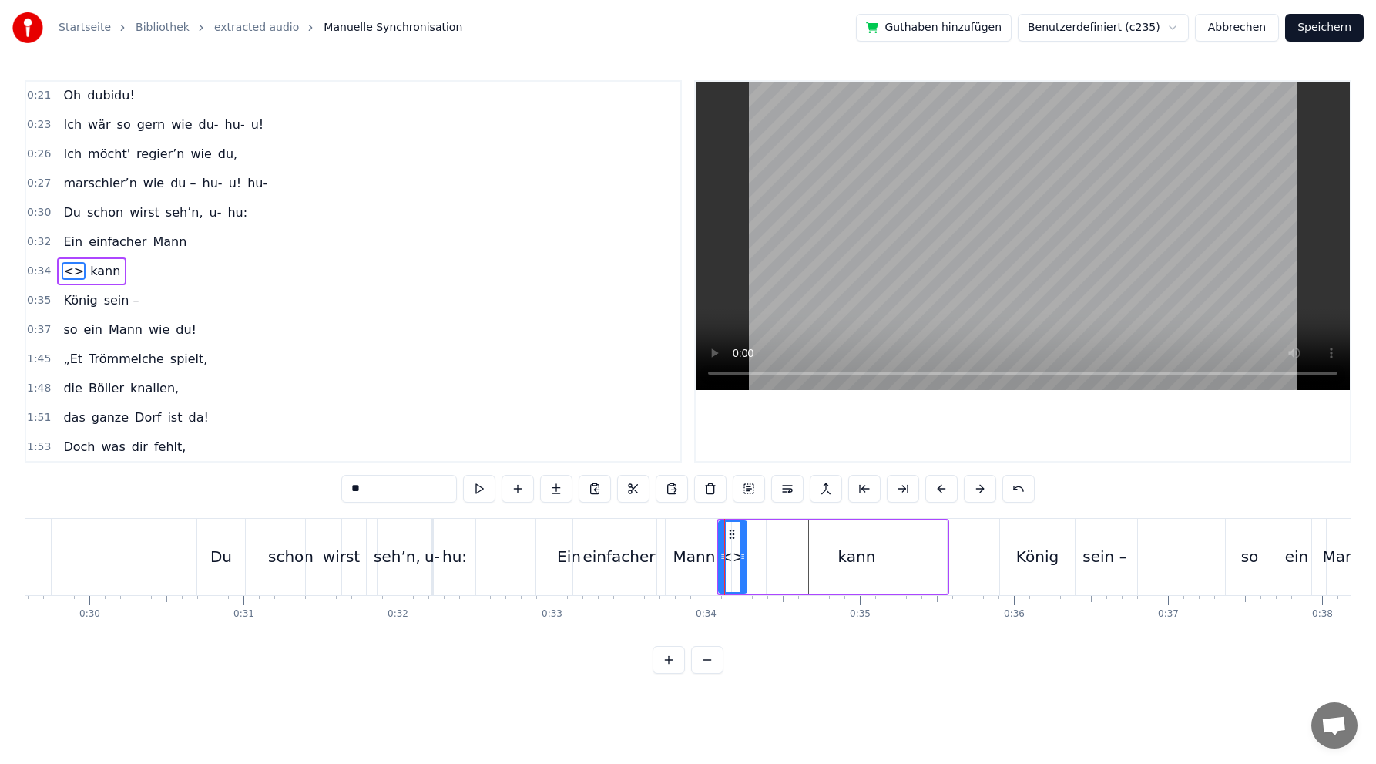
click at [724, 557] on div at bounding box center [724, 557] width 1 height 76
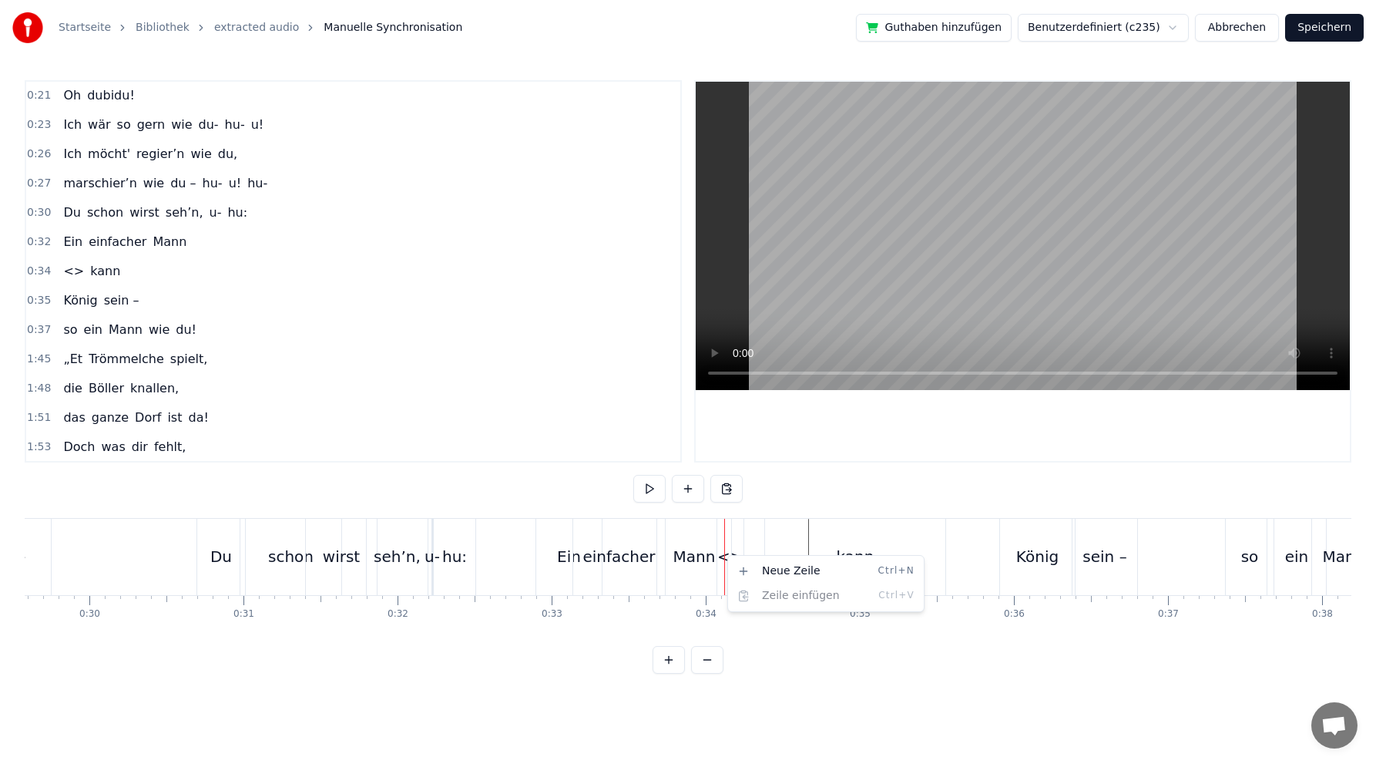
click at [688, 485] on html "Startseite Bibliothek extracted audio Manuelle Synchronisation Guthaben hinzufü…" at bounding box center [688, 349] width 1376 height 698
click at [688, 485] on button at bounding box center [688, 489] width 32 height 28
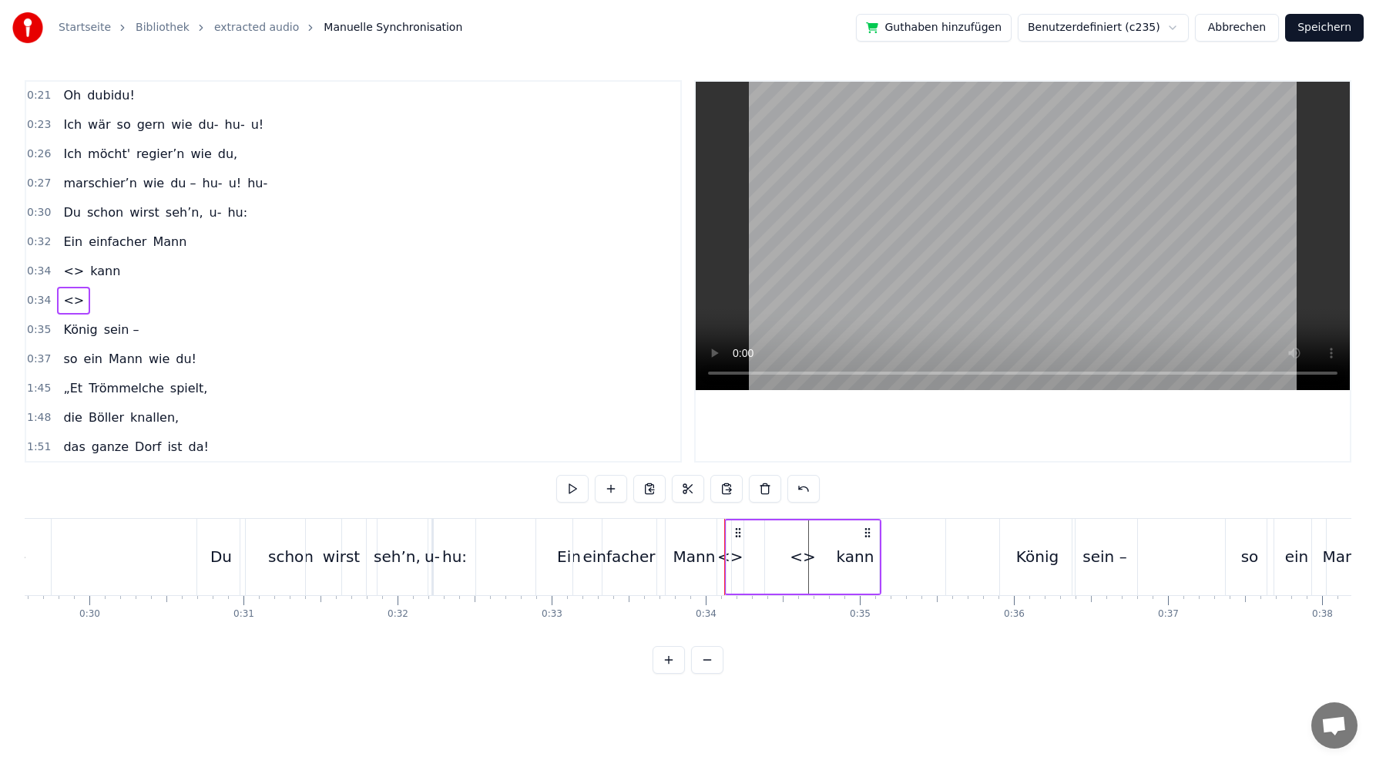
click at [688, 485] on button at bounding box center [688, 489] width 32 height 28
click at [865, 529] on icon at bounding box center [868, 532] width 12 height 12
click at [728, 536] on div "<>" at bounding box center [803, 556] width 153 height 73
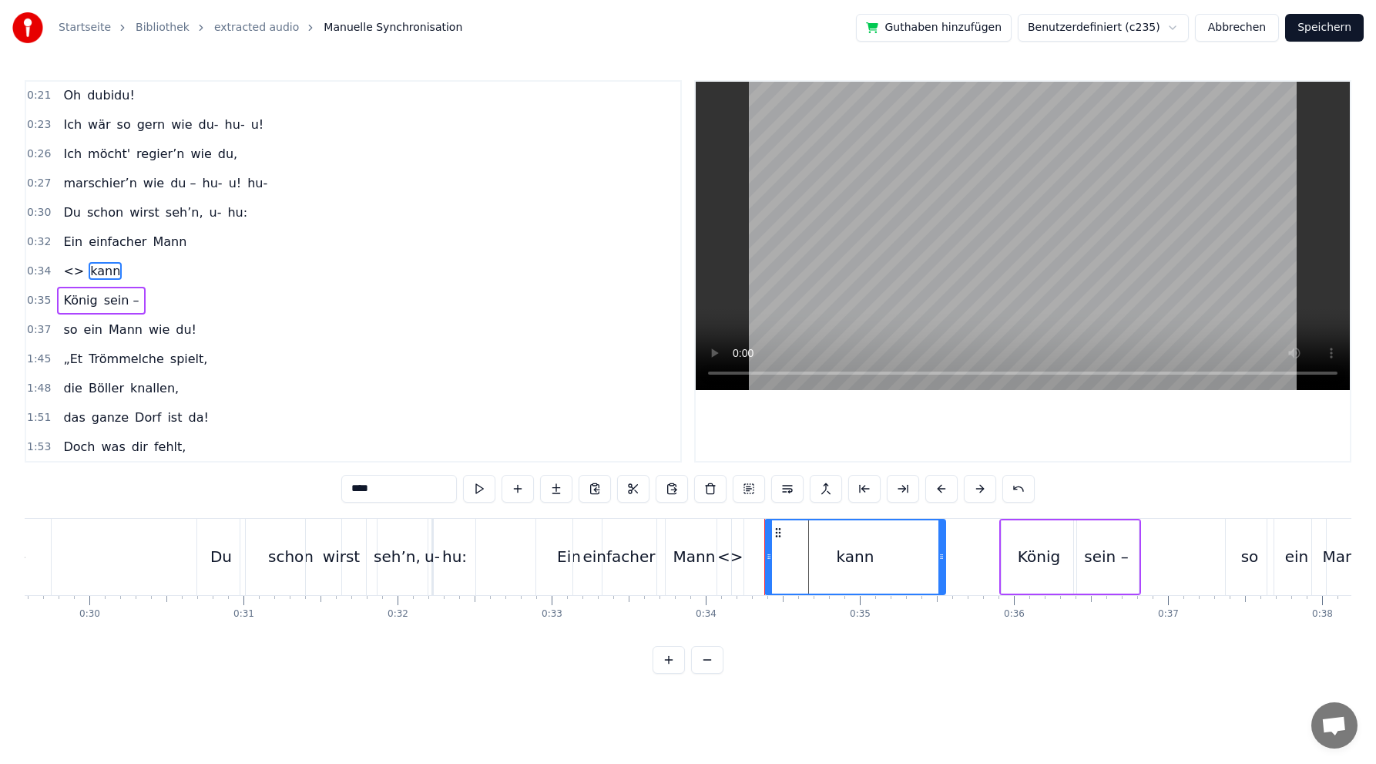
click at [732, 558] on div "<>" at bounding box center [731, 556] width 26 height 23
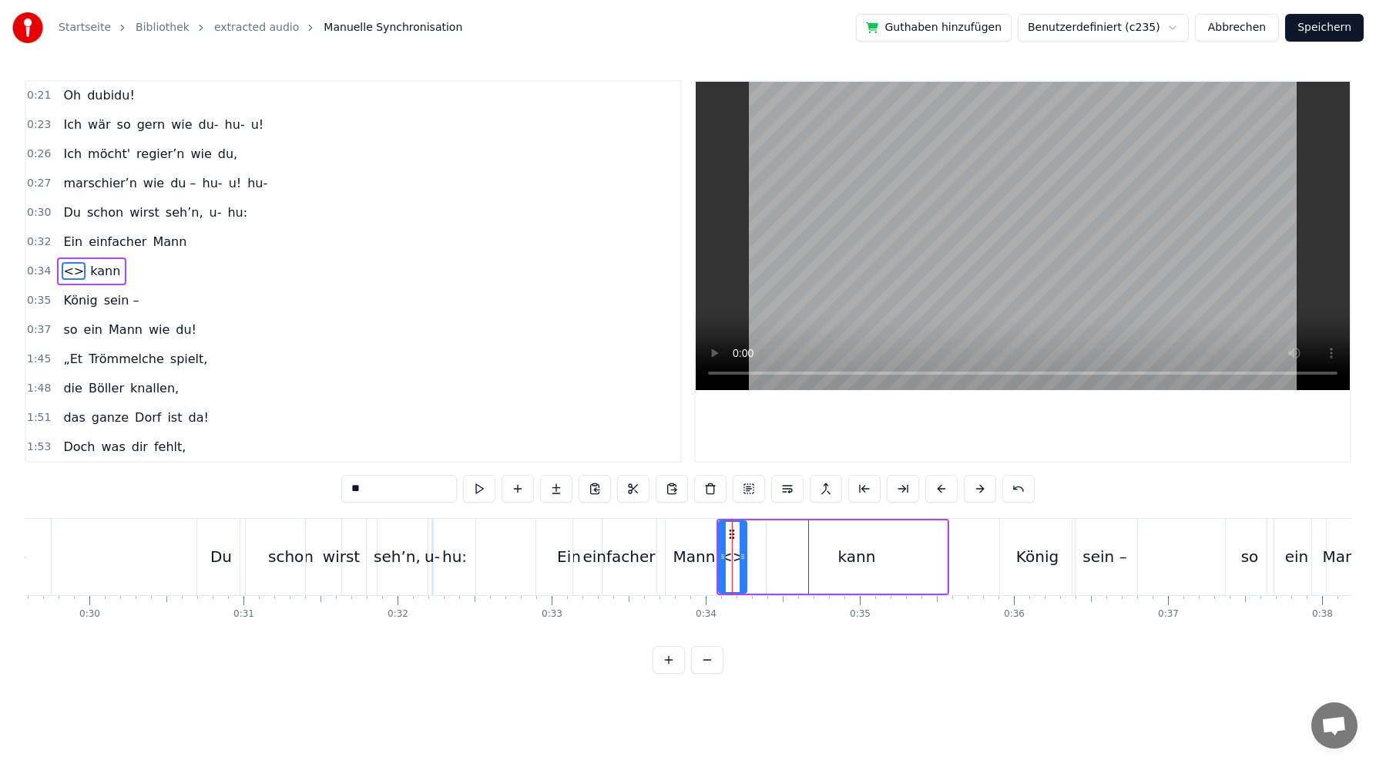
type input "****"
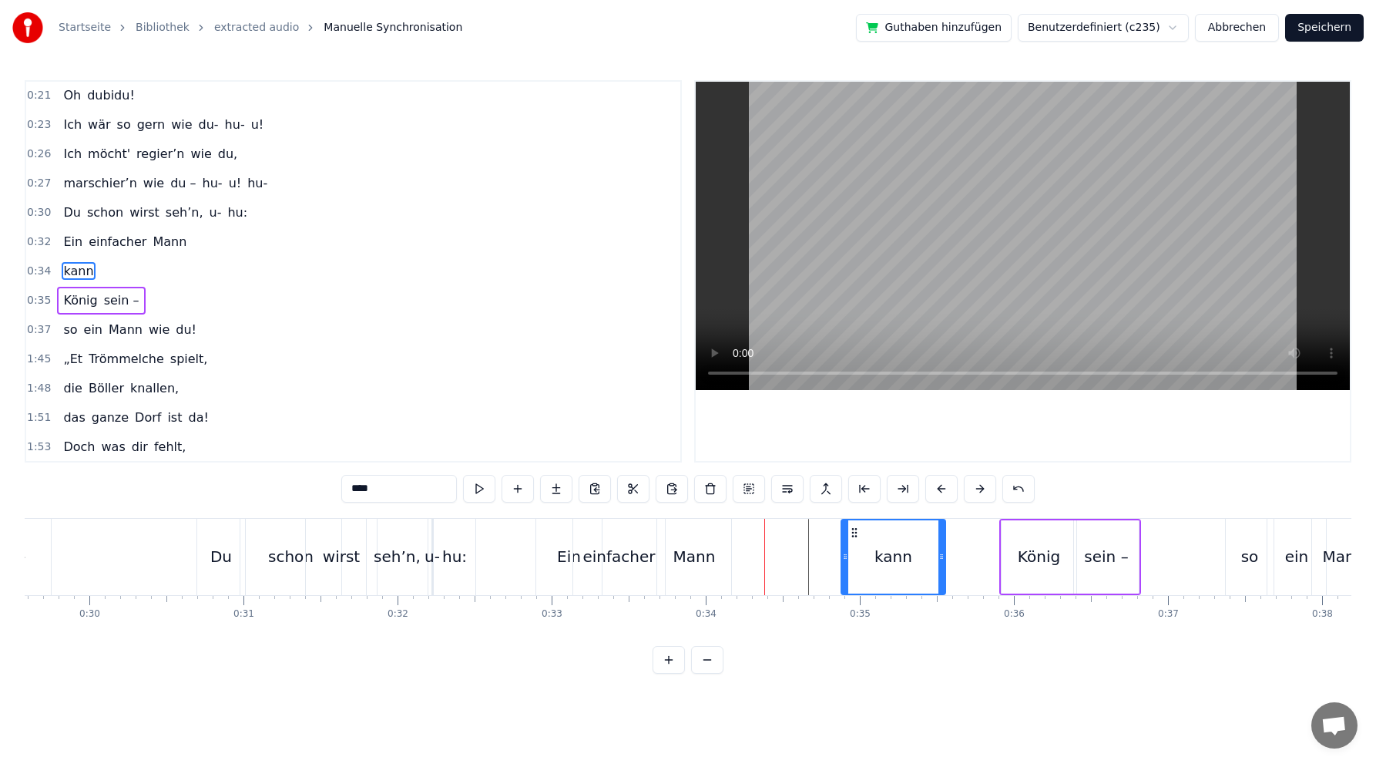
drag, startPoint x: 768, startPoint y: 559, endPoint x: 853, endPoint y: 549, distance: 85.3
click at [849, 549] on div at bounding box center [845, 556] width 6 height 73
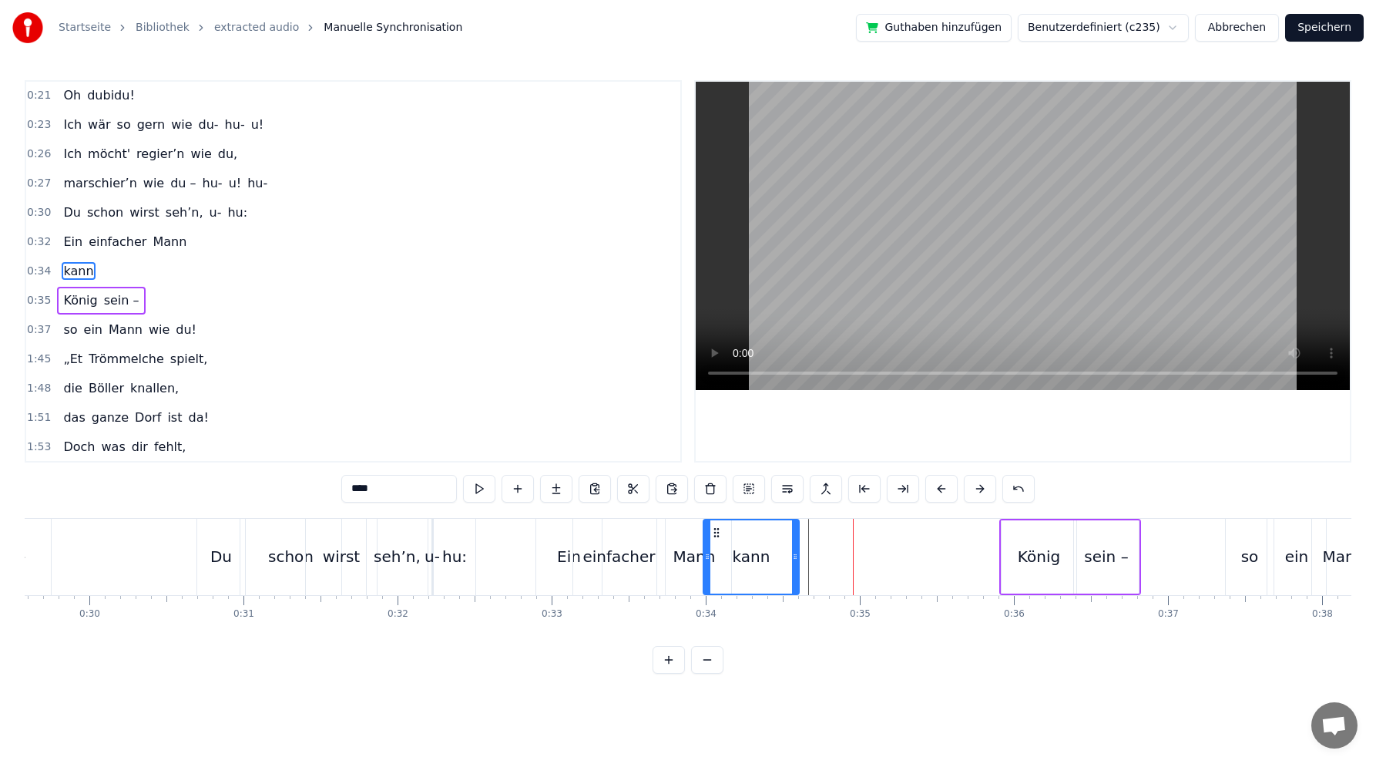
drag, startPoint x: 862, startPoint y: 529, endPoint x: 715, endPoint y: 527, distance: 146.4
click at [715, 527] on icon at bounding box center [717, 532] width 12 height 12
drag, startPoint x: 704, startPoint y: 556, endPoint x: 727, endPoint y: 550, distance: 23.0
click at [727, 550] on icon at bounding box center [730, 556] width 6 height 12
drag, startPoint x: 739, startPoint y: 531, endPoint x: 728, endPoint y: 528, distance: 11.2
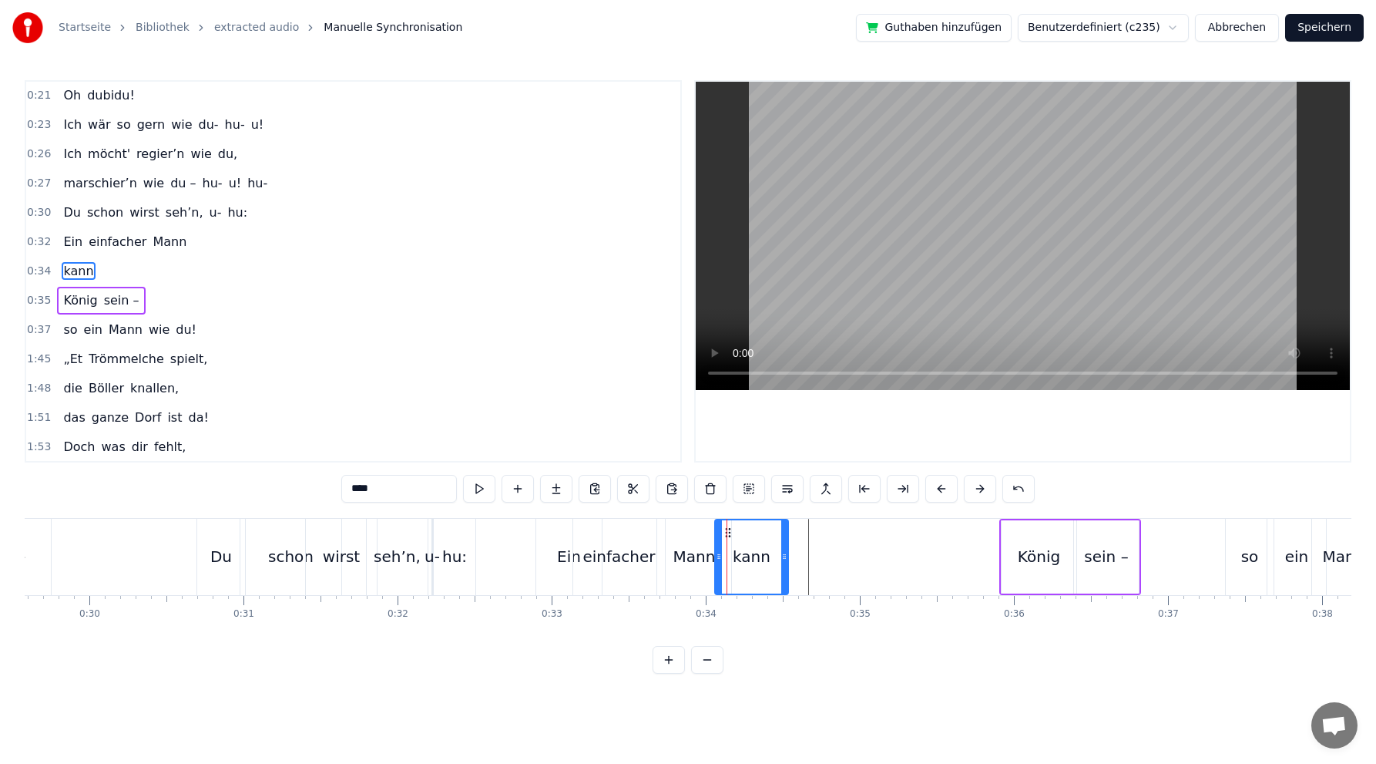
click at [728, 528] on icon at bounding box center [728, 532] width 12 height 12
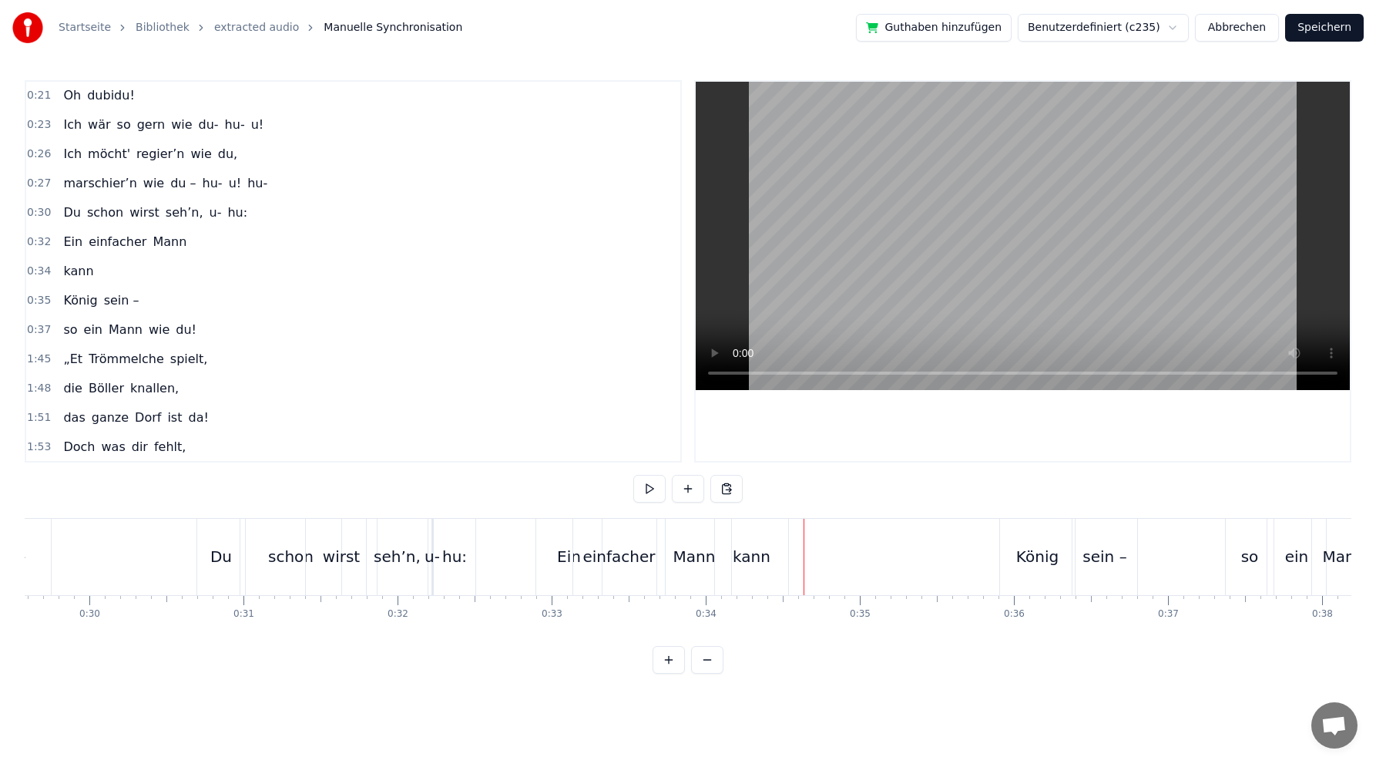
click at [728, 482] on button at bounding box center [727, 489] width 32 height 28
click at [727, 489] on button at bounding box center [727, 489] width 32 height 28
click at [687, 489] on button at bounding box center [688, 489] width 32 height 28
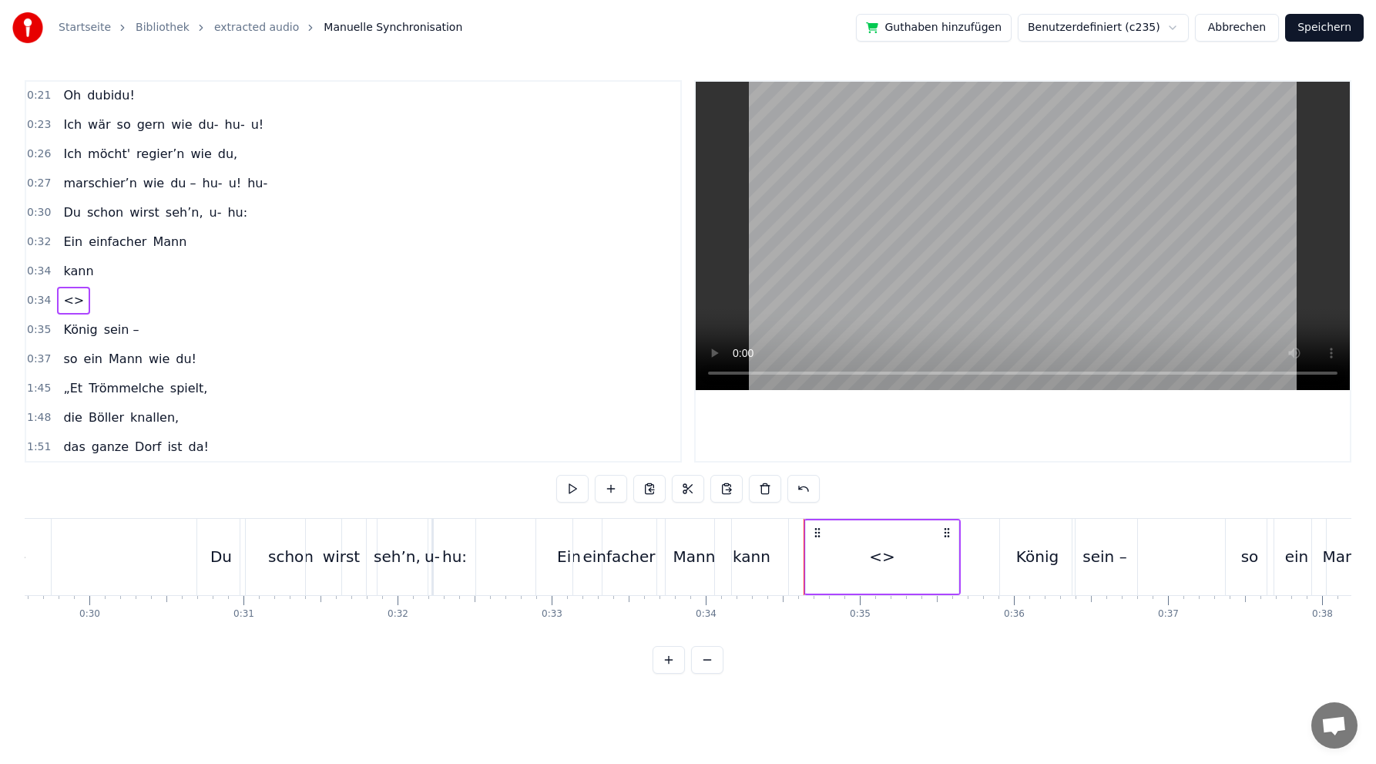
click at [645, 489] on button at bounding box center [650, 489] width 32 height 28
click at [728, 486] on button at bounding box center [727, 489] width 32 height 28
click at [768, 486] on button at bounding box center [765, 489] width 32 height 28
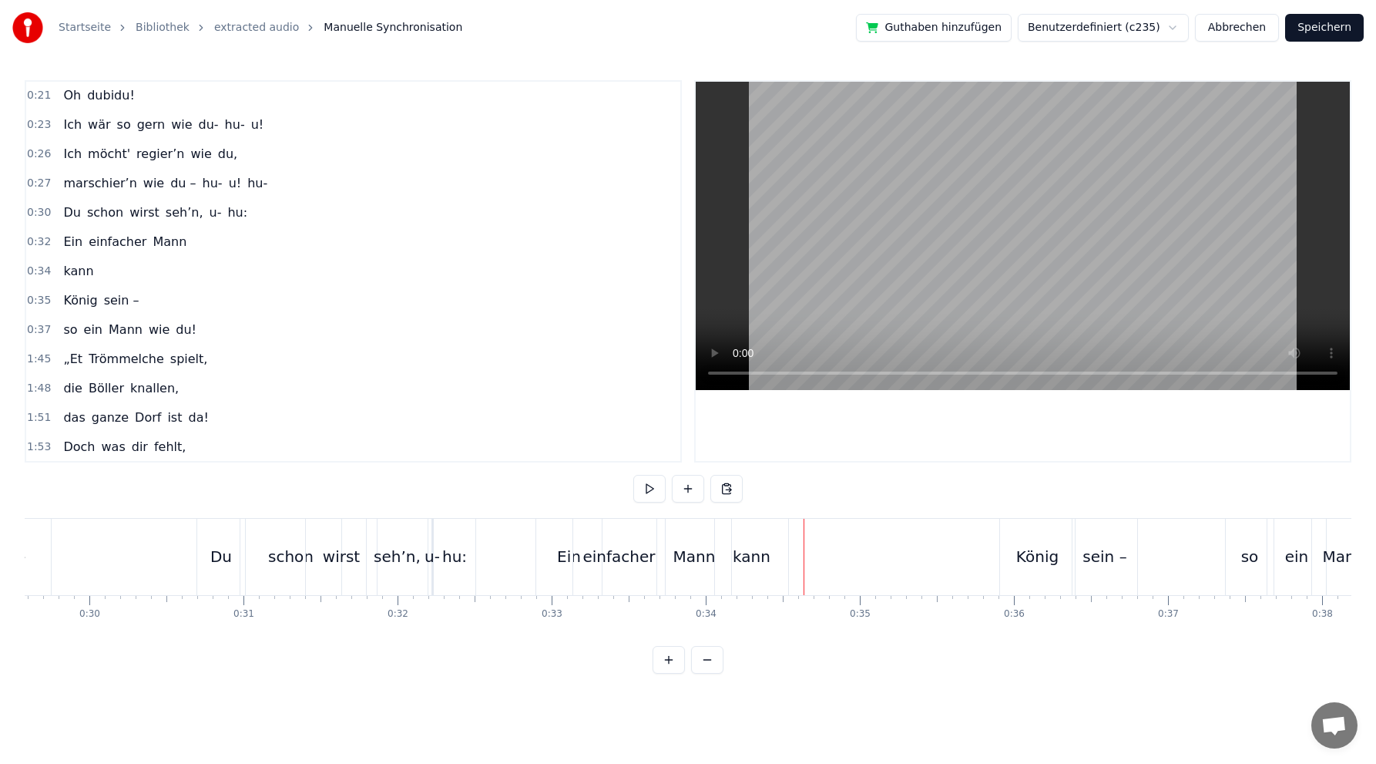
click at [681, 551] on div "Mann" at bounding box center [695, 556] width 42 height 23
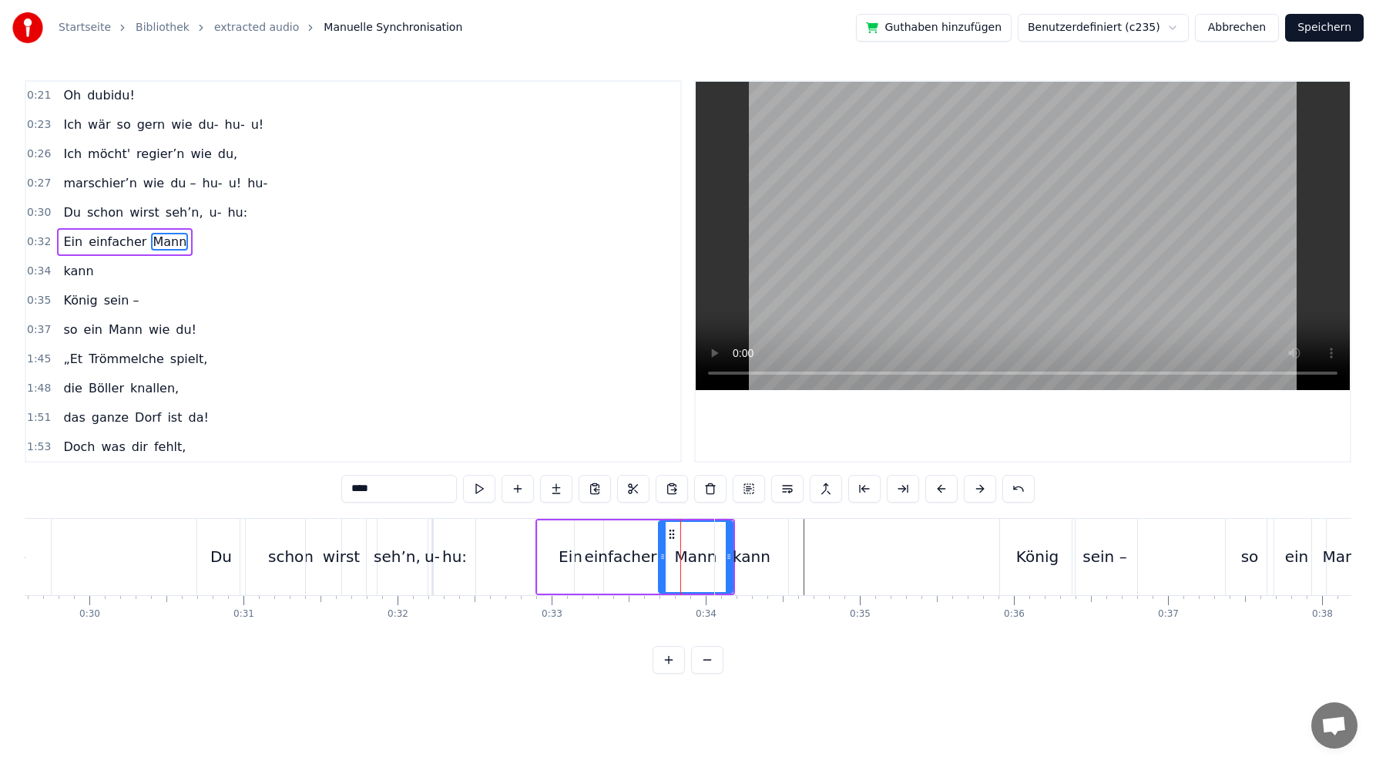
scroll to position [206, 0]
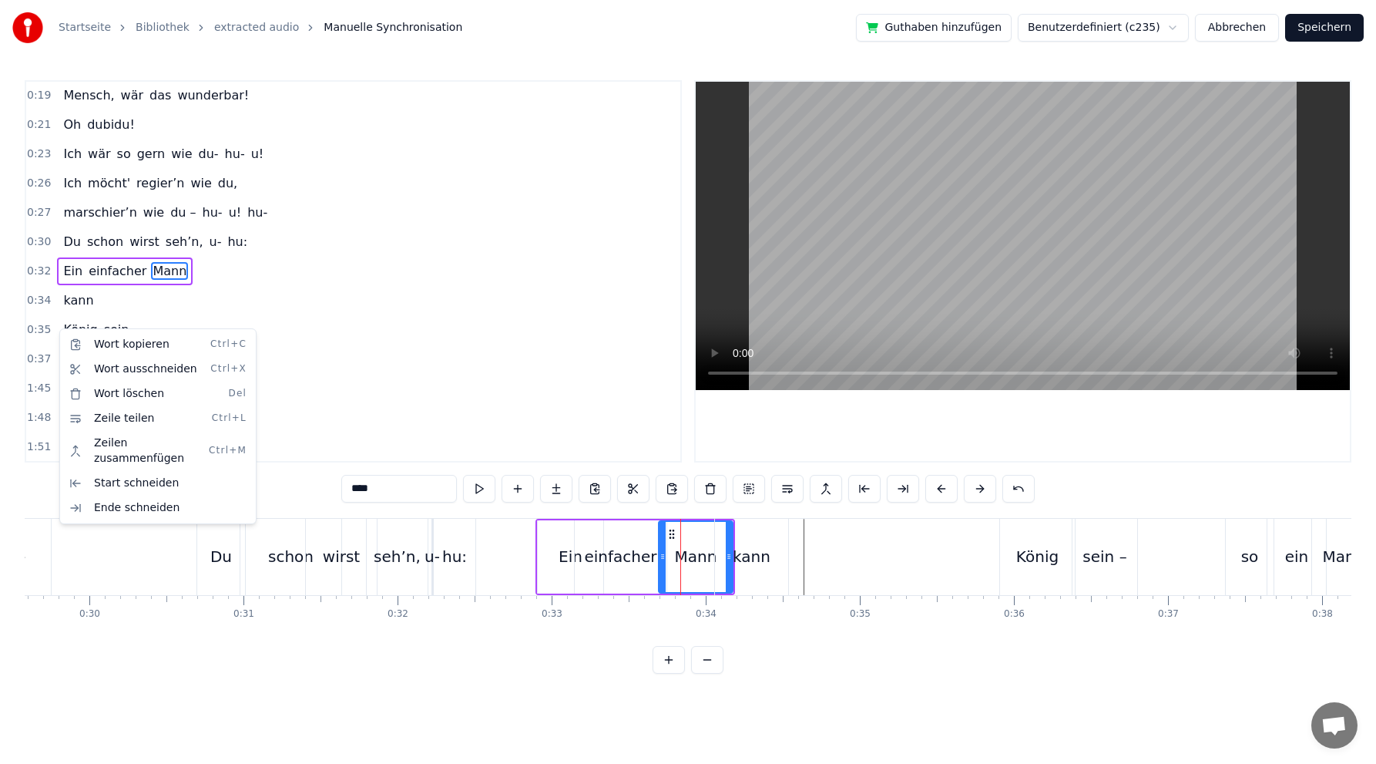
click at [220, 287] on html "Startseite Bibliothek extracted audio Manuelle Synchronisation Guthaben hinzufü…" at bounding box center [688, 349] width 1376 height 698
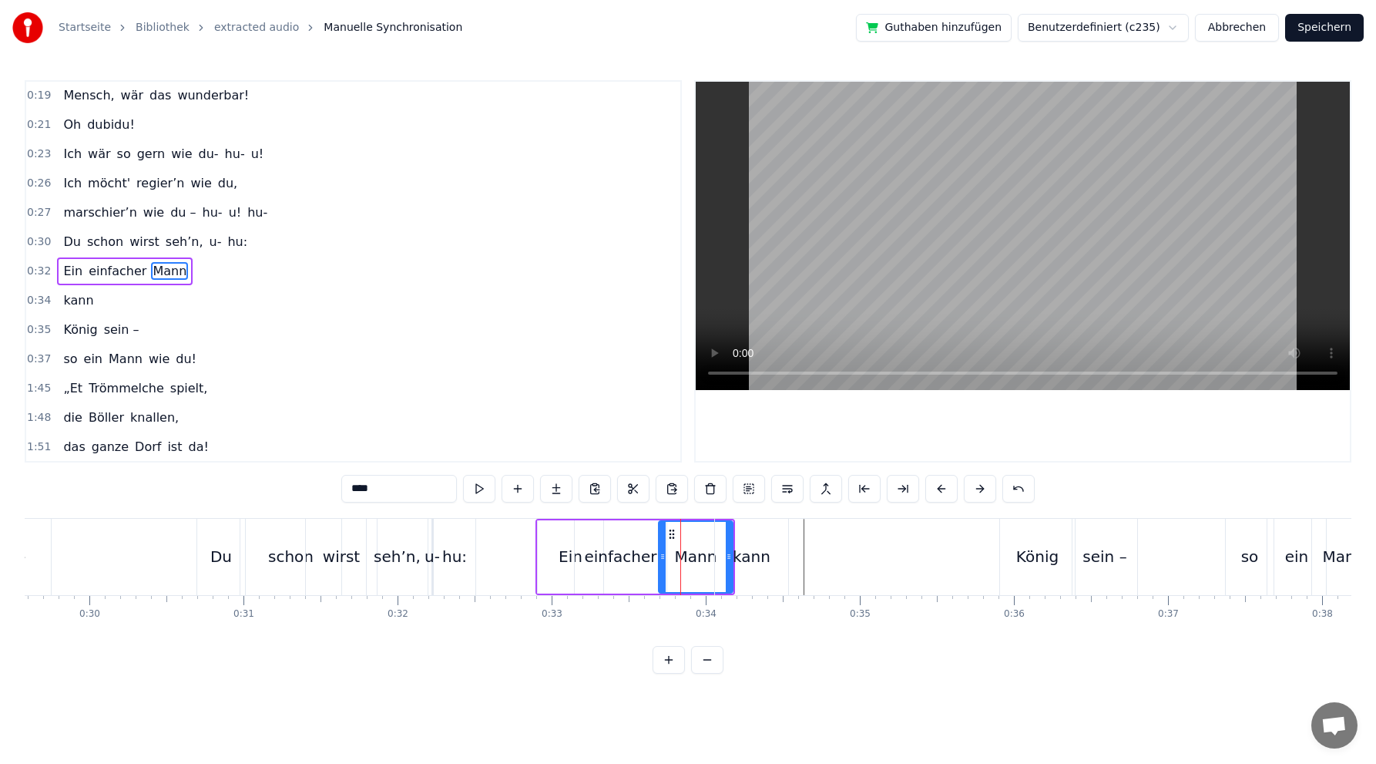
drag, startPoint x: 61, startPoint y: 297, endPoint x: 78, endPoint y: 324, distance: 31.9
click at [78, 324] on div "0:02 Du bist der Supertünnes im Schützenhaus, 0:05 der beste Schütze hier. 0:07…" at bounding box center [353, 271] width 657 height 382
click at [77, 298] on span "kann" at bounding box center [78, 300] width 33 height 18
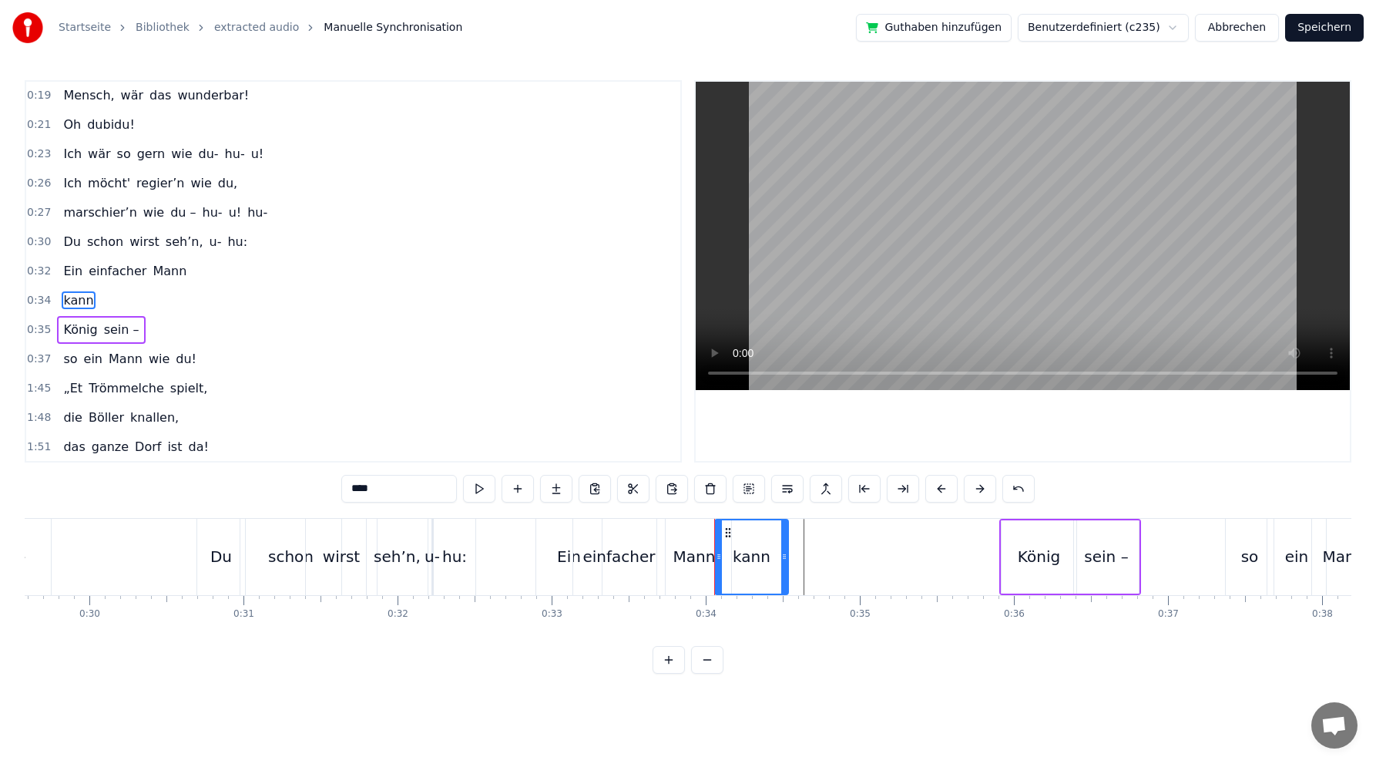
scroll to position [235, 0]
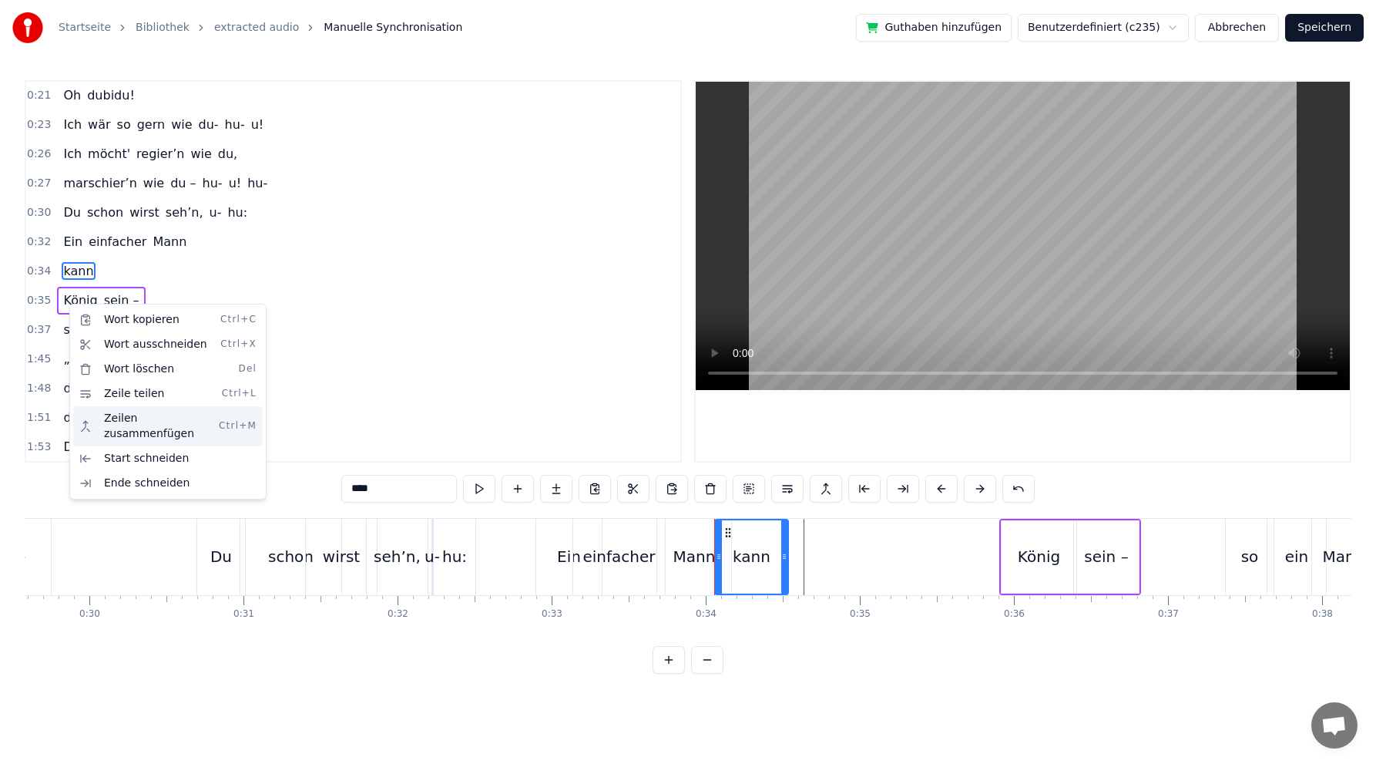
click at [180, 422] on div "Zeilen zusammenfügen Ctrl+M" at bounding box center [168, 426] width 190 height 40
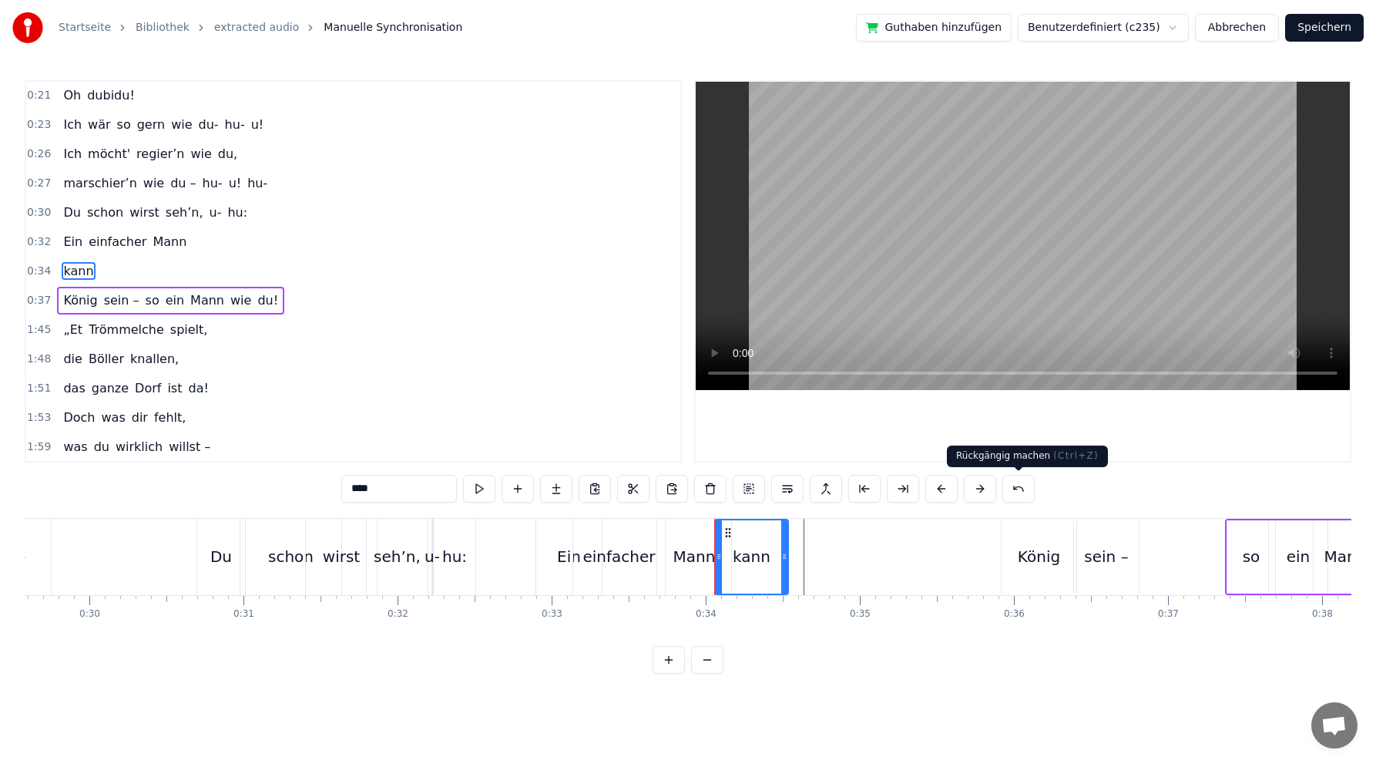
click at [1013, 489] on button at bounding box center [1019, 489] width 32 height 28
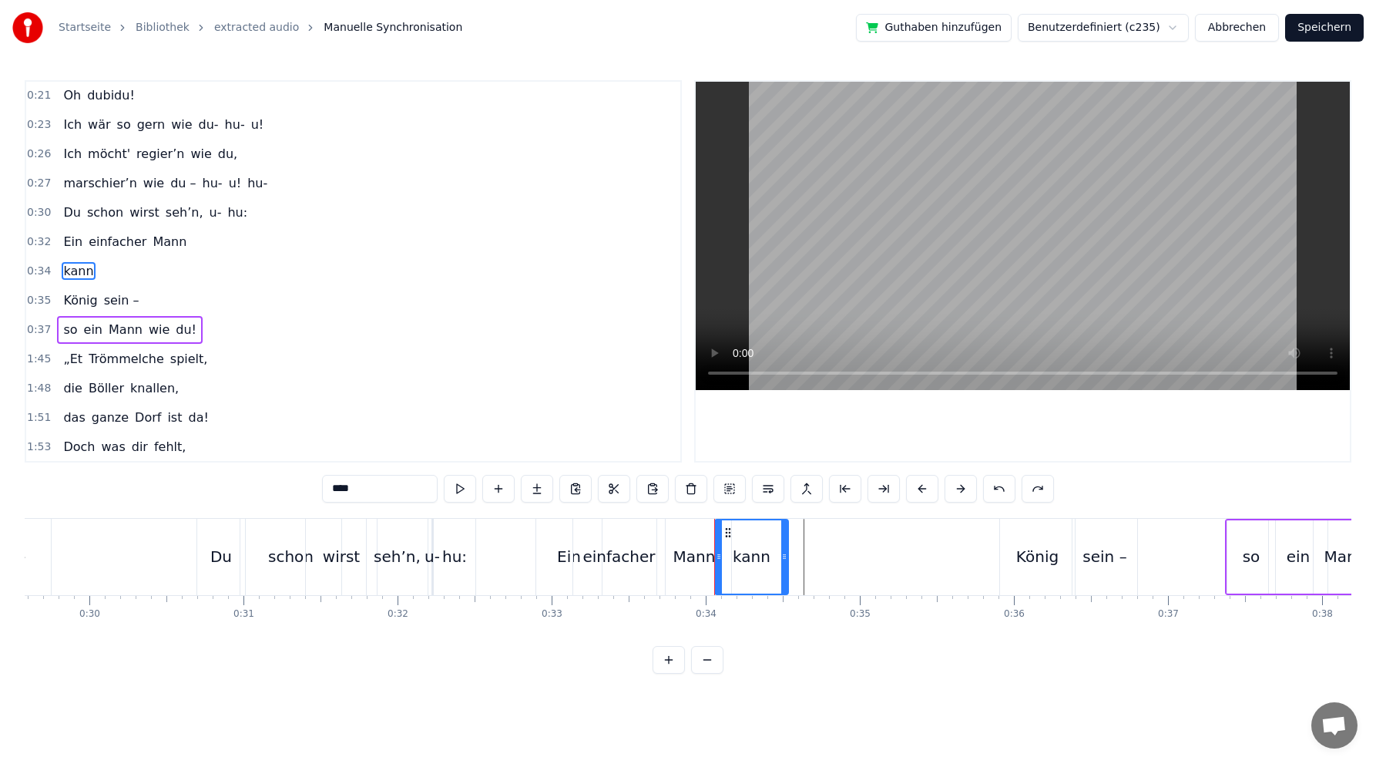
click at [69, 271] on span "kann" at bounding box center [78, 271] width 33 height 18
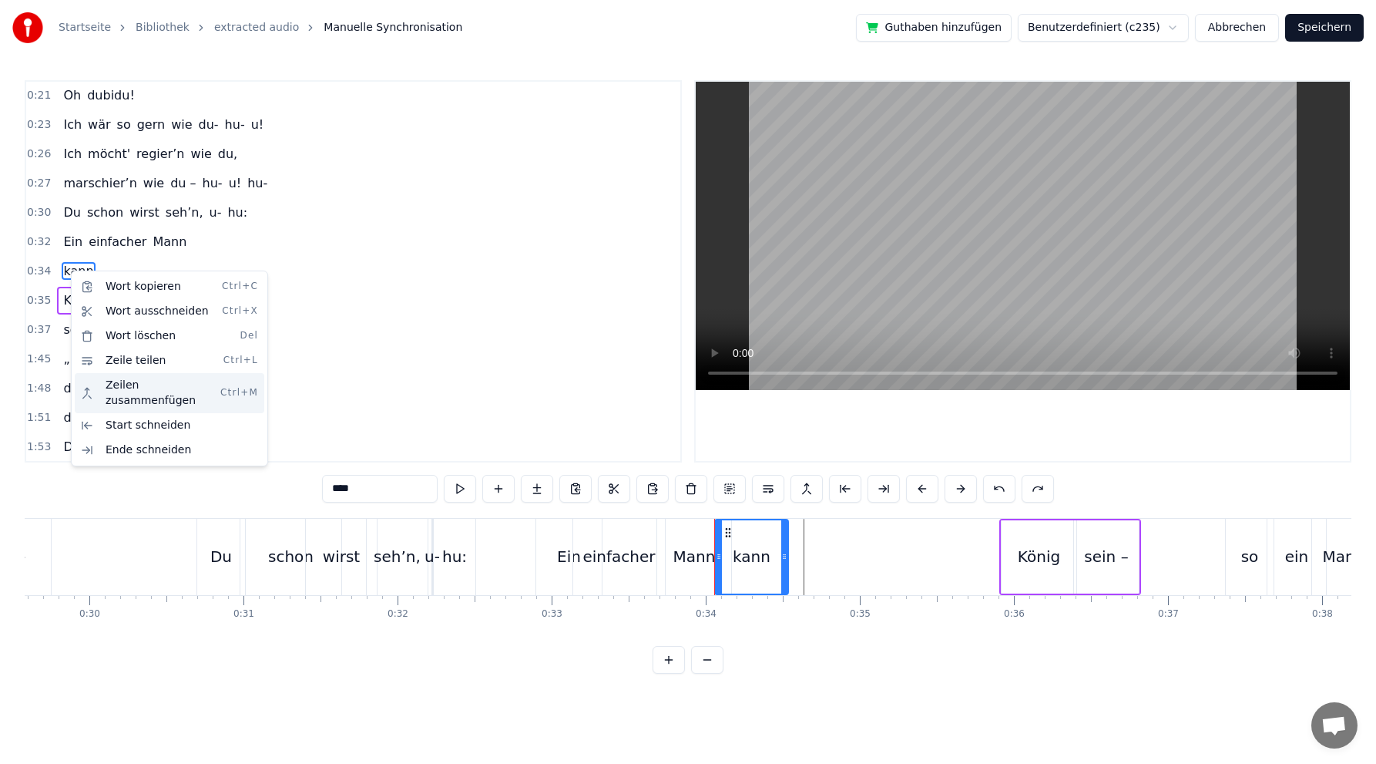
click at [190, 378] on div "Zeilen zusammenfügen Ctrl+M" at bounding box center [170, 393] width 190 height 40
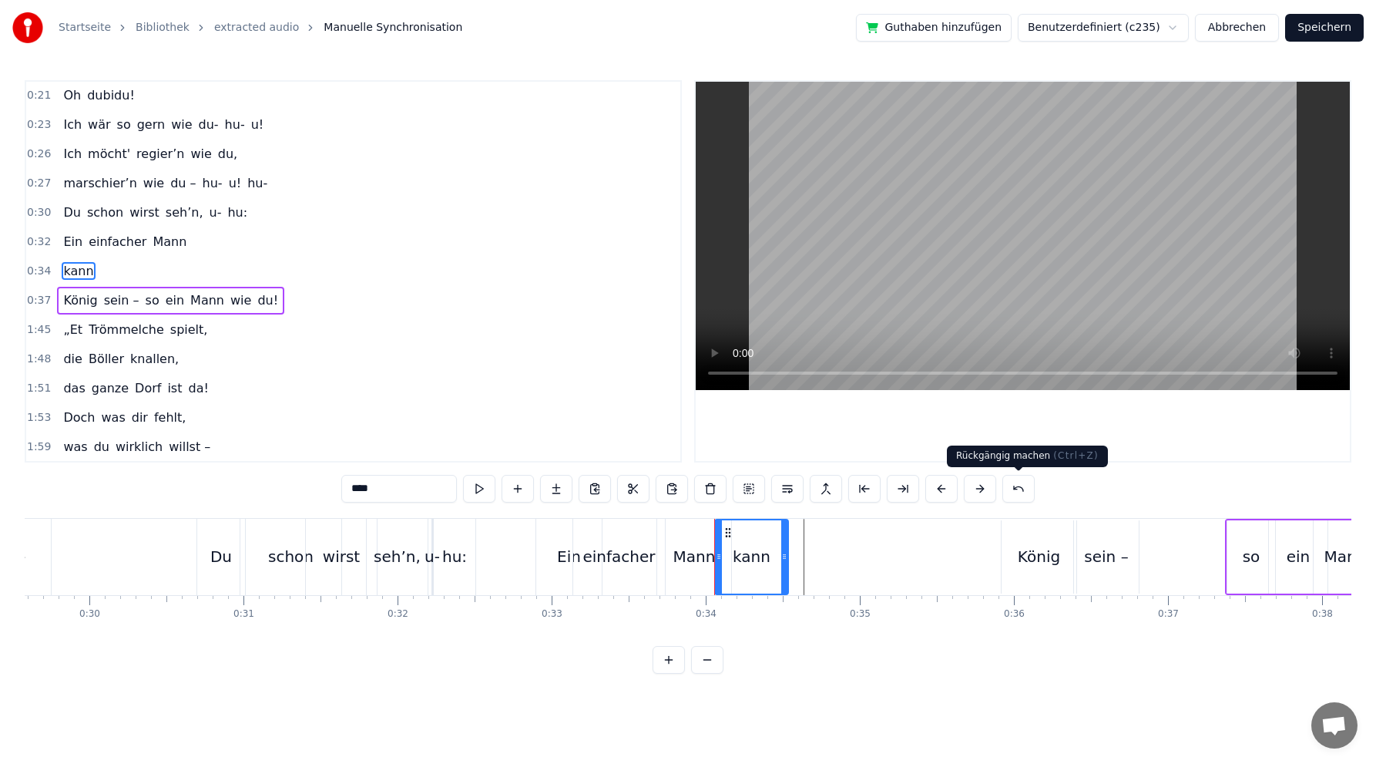
click at [1020, 482] on button at bounding box center [1019, 489] width 32 height 28
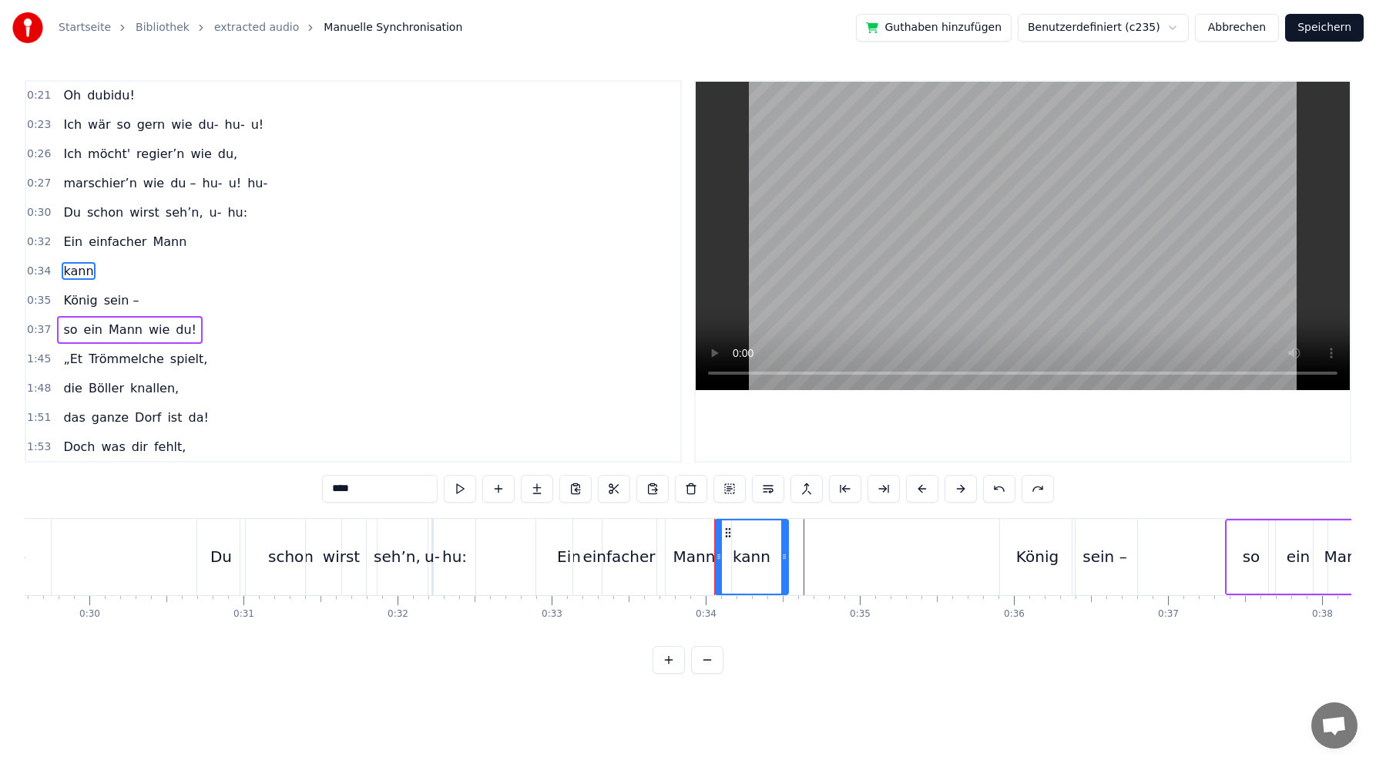
click at [117, 240] on span "einfacher" at bounding box center [117, 242] width 61 height 18
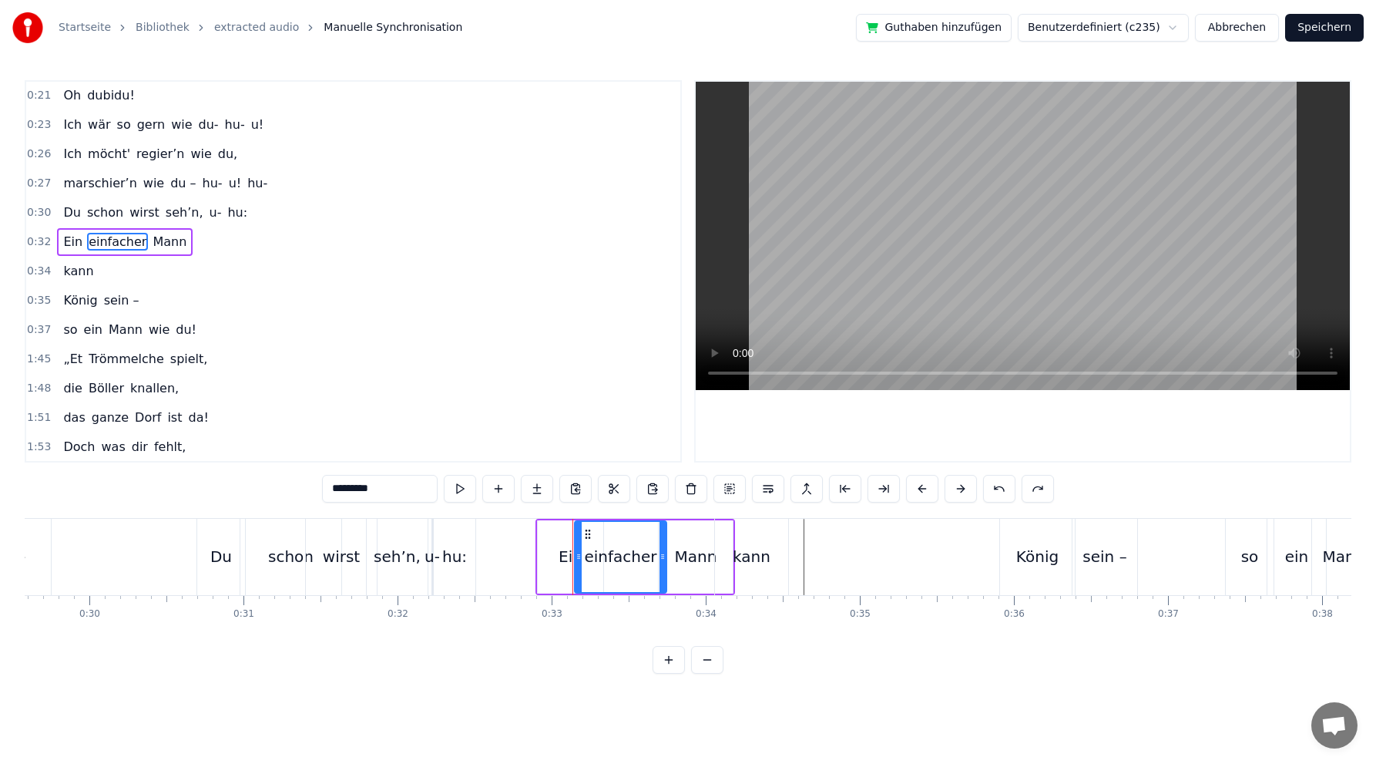
scroll to position [206, 0]
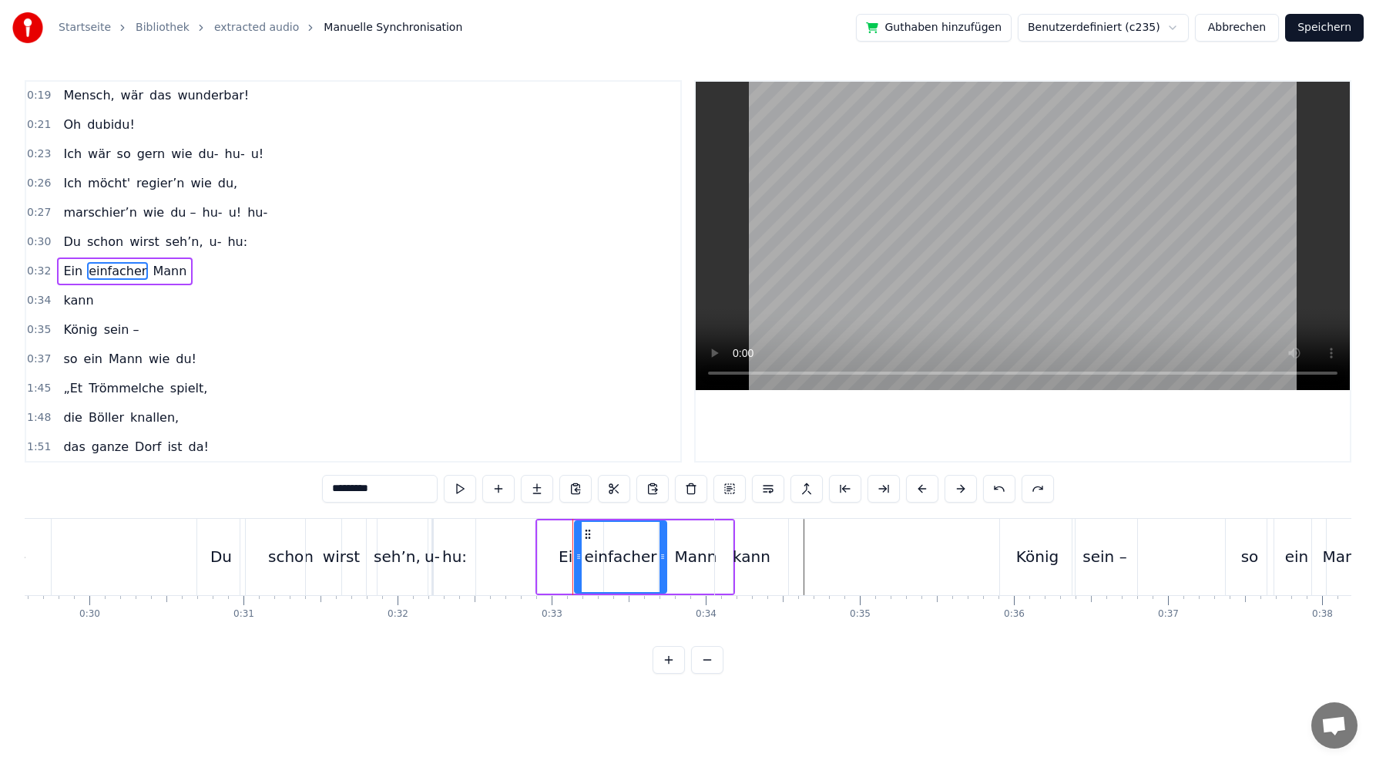
click at [80, 299] on span "kann" at bounding box center [78, 300] width 33 height 18
type input "****"
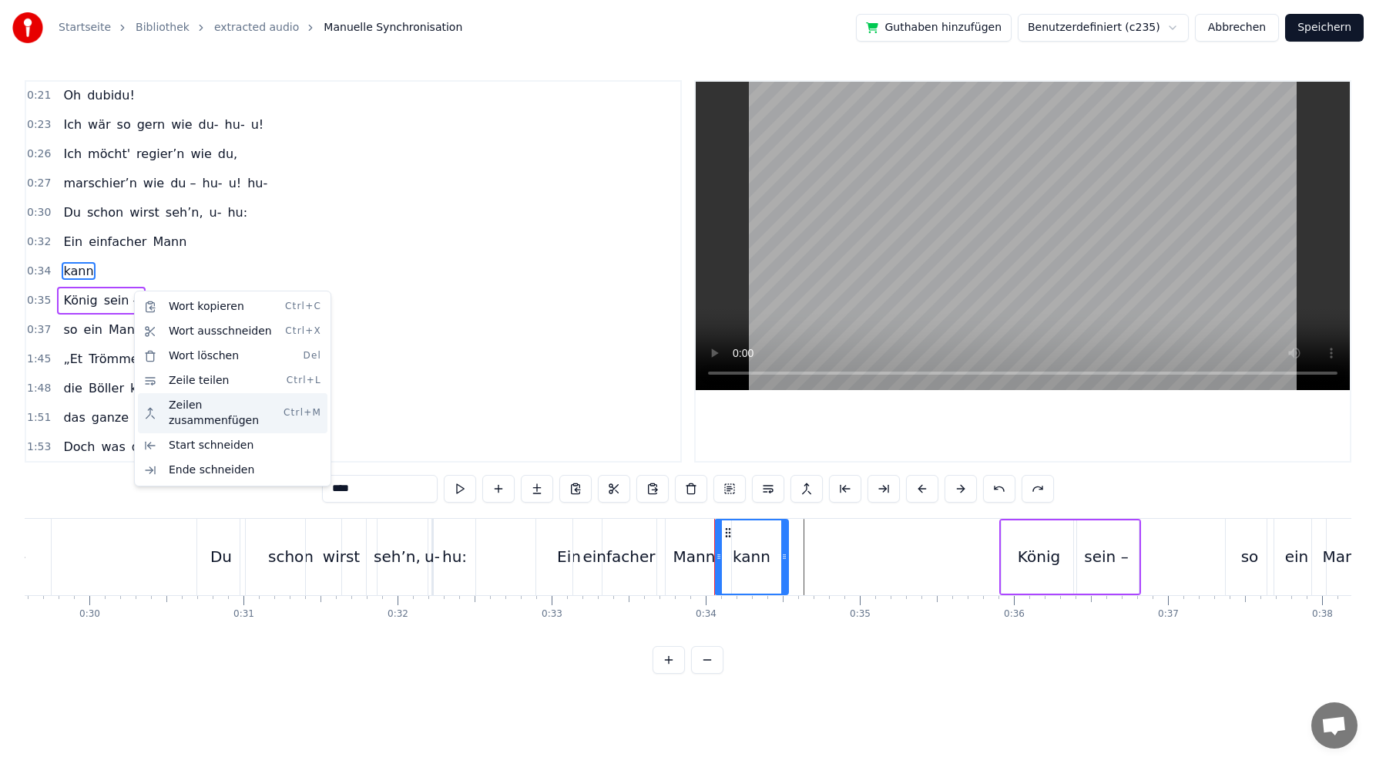
click at [257, 404] on div "Zeilen zusammenfügen Ctrl+M" at bounding box center [233, 413] width 190 height 40
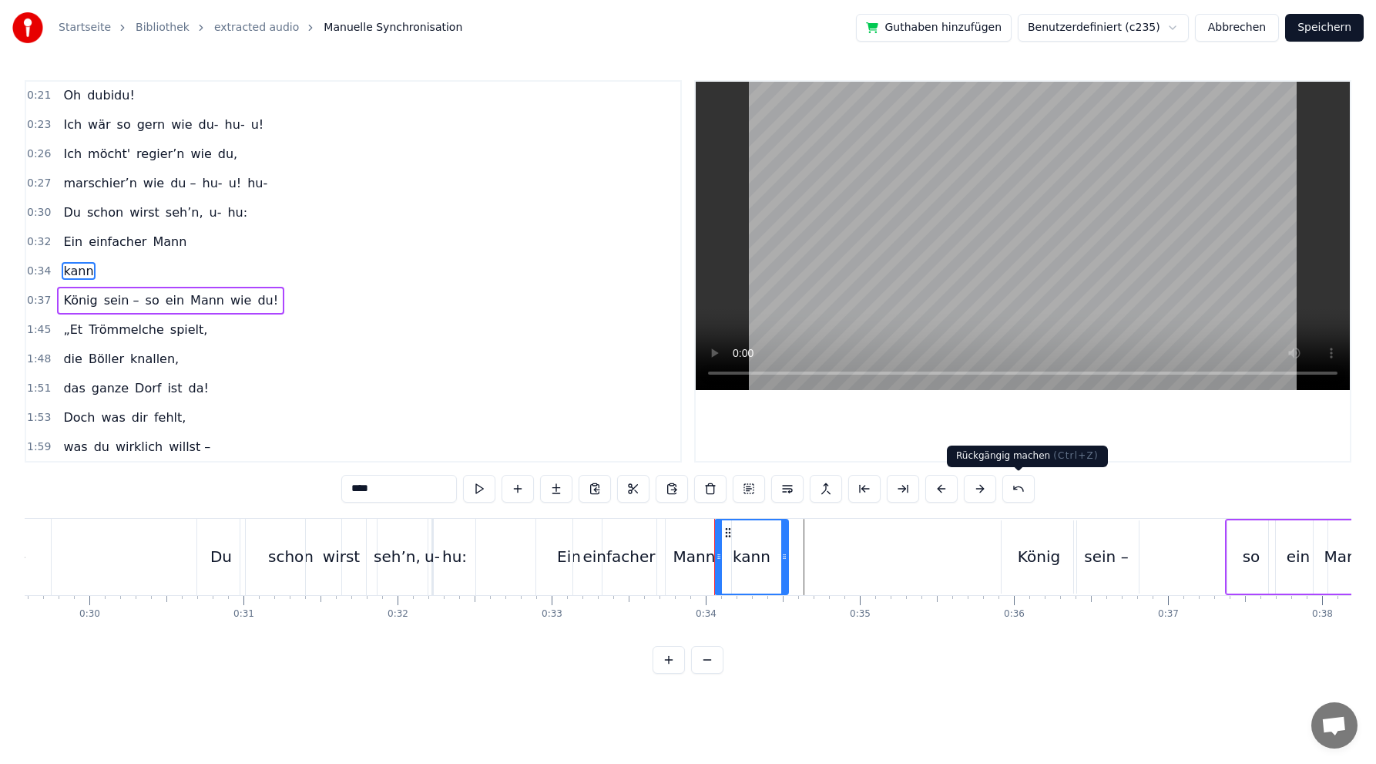
click at [1013, 485] on button at bounding box center [1019, 489] width 32 height 28
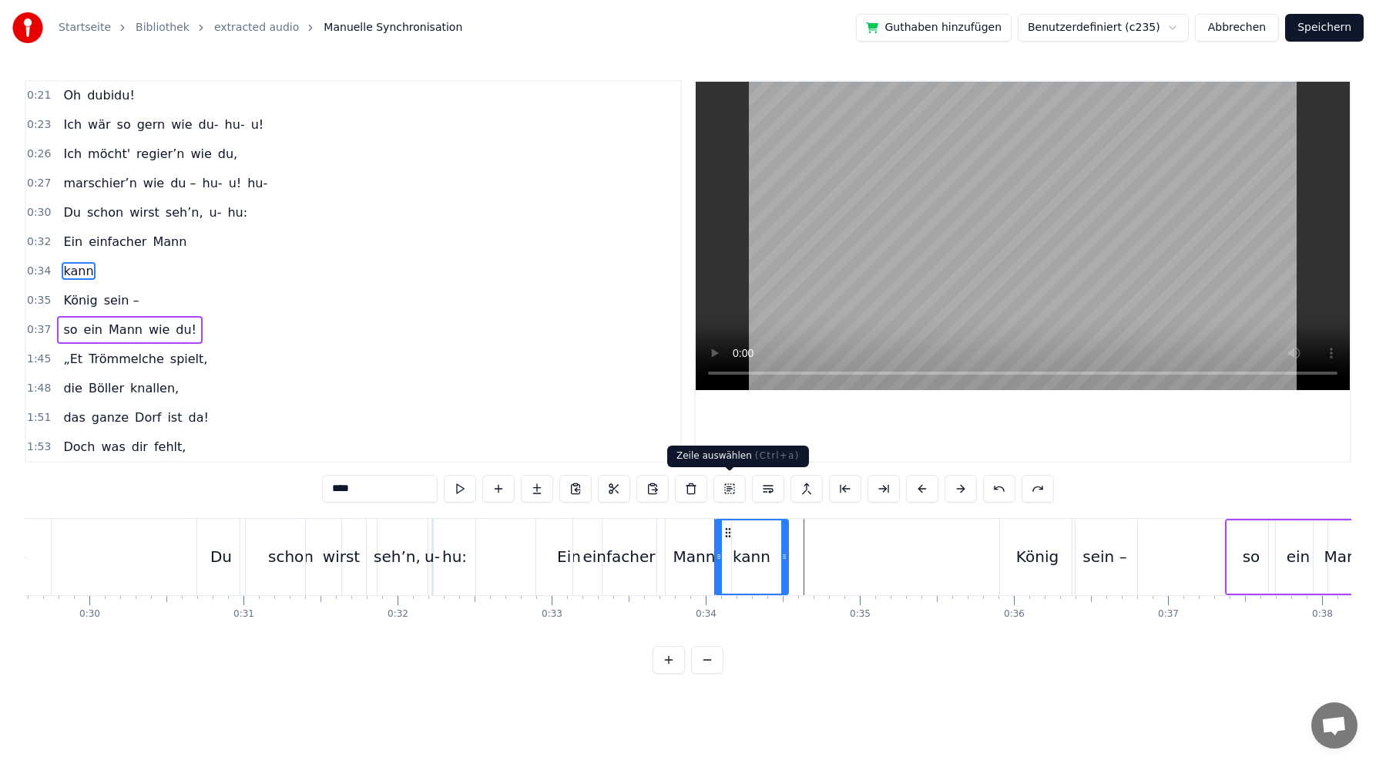
click at [731, 488] on button at bounding box center [730, 489] width 32 height 28
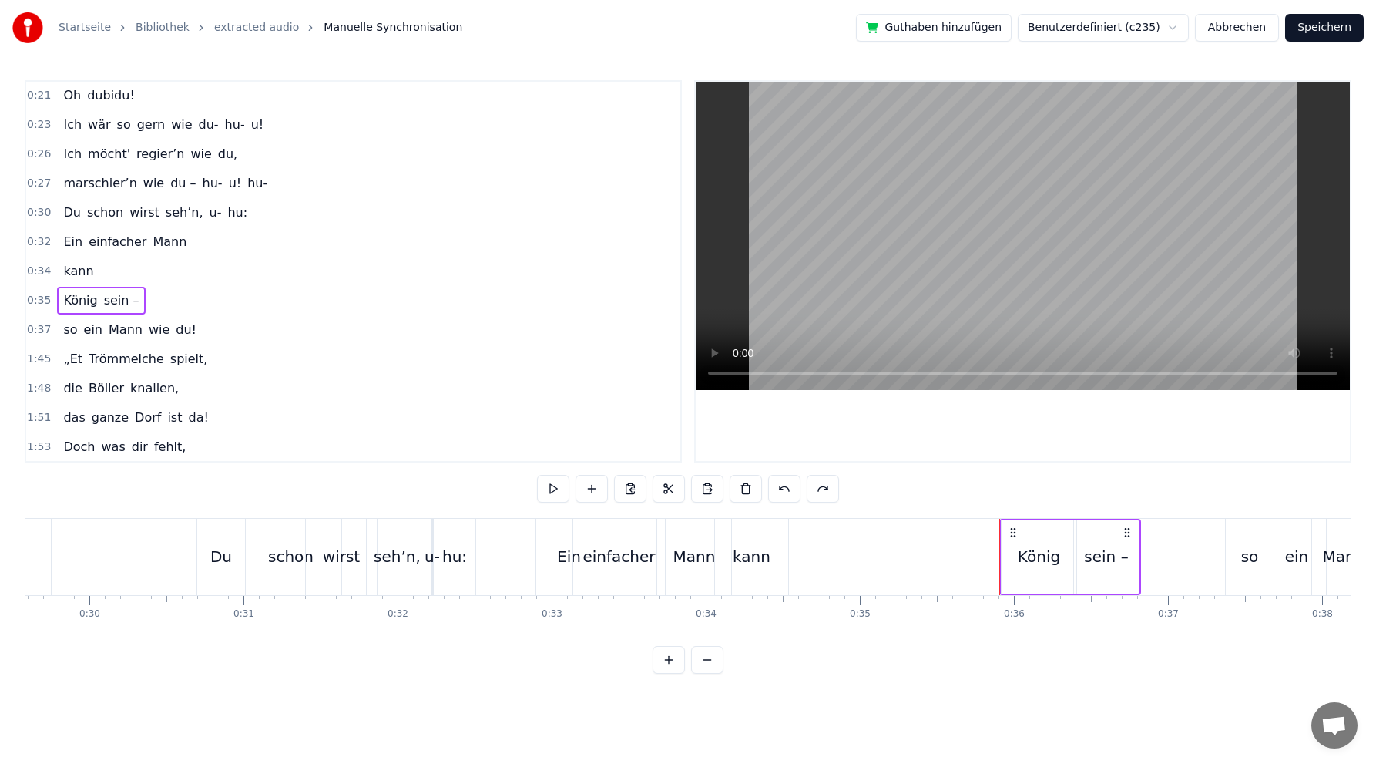
click at [75, 271] on span "kann" at bounding box center [78, 271] width 33 height 18
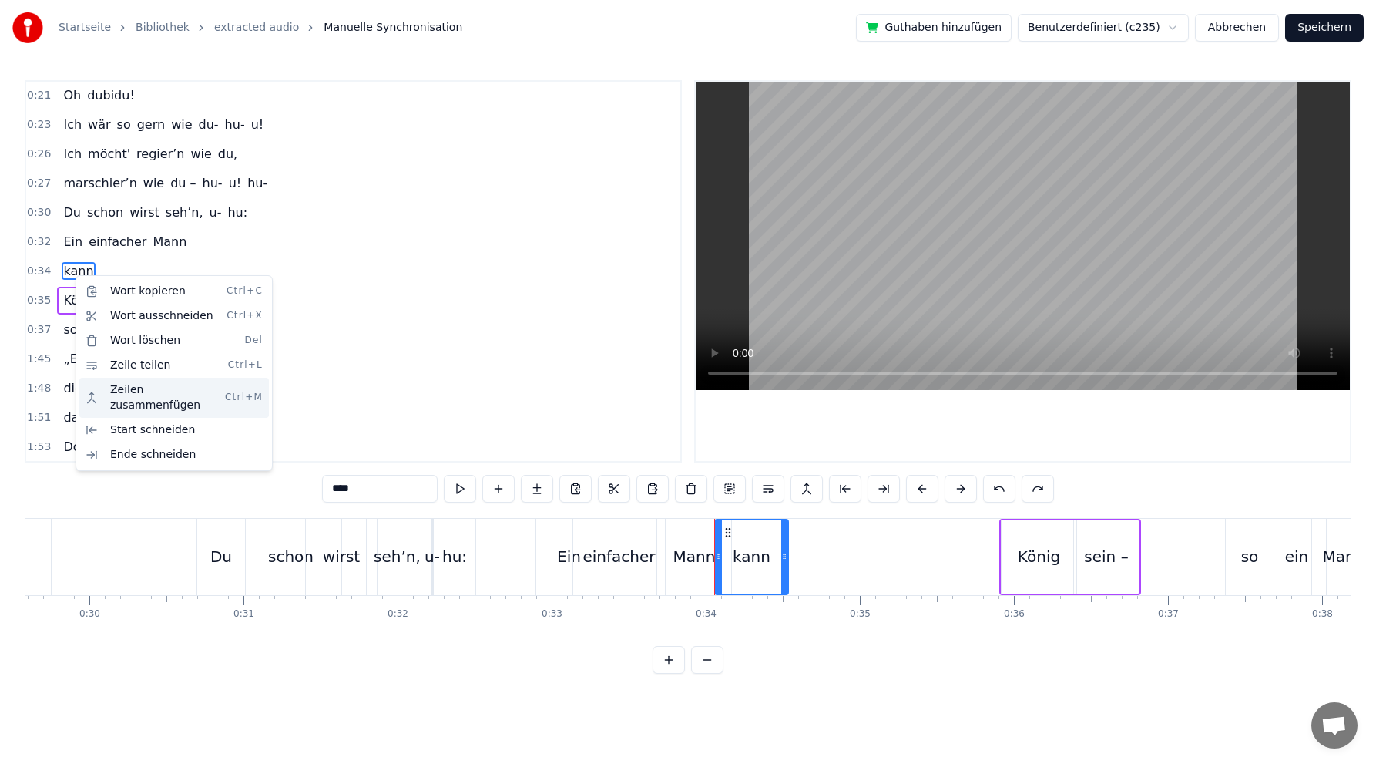
click at [203, 392] on div "Zeilen zusammenfügen Ctrl+M" at bounding box center [174, 398] width 190 height 40
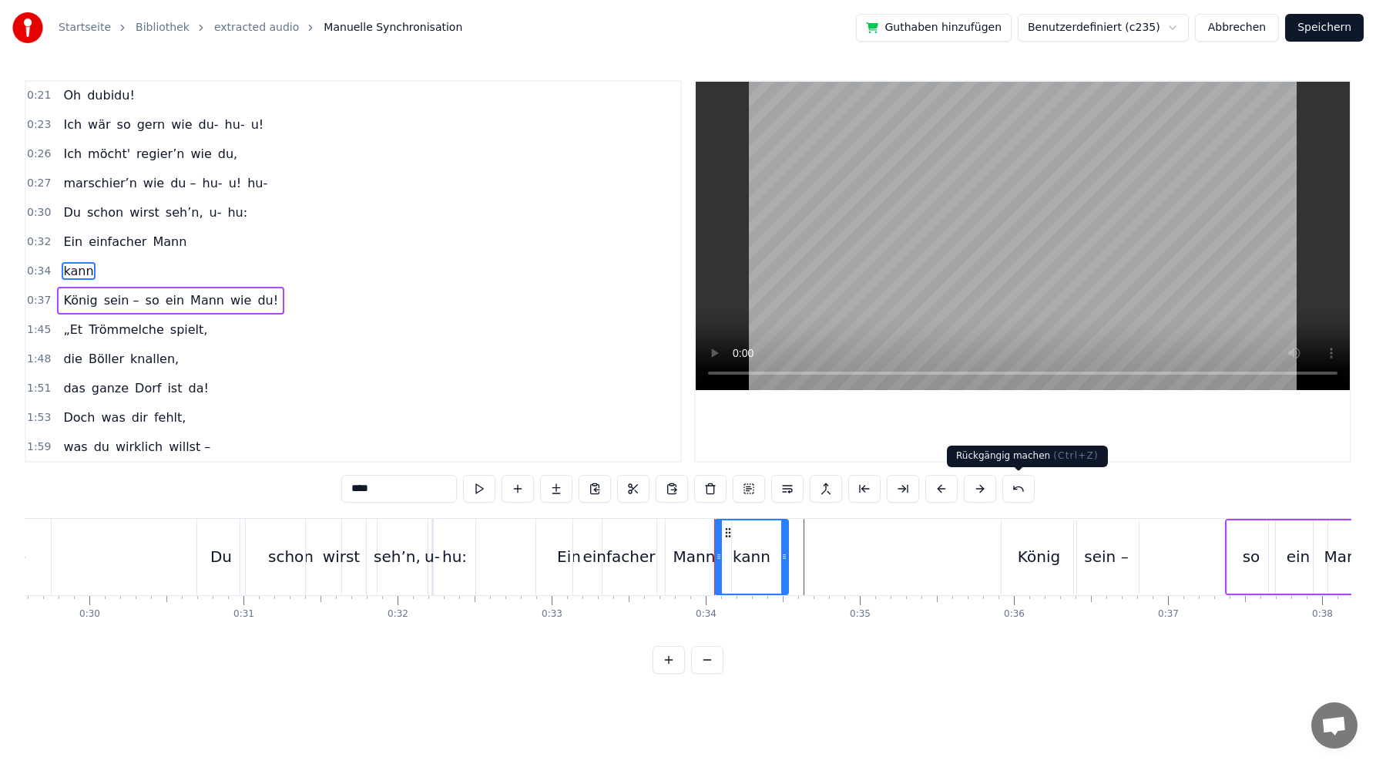
click at [1020, 490] on button at bounding box center [1019, 489] width 32 height 28
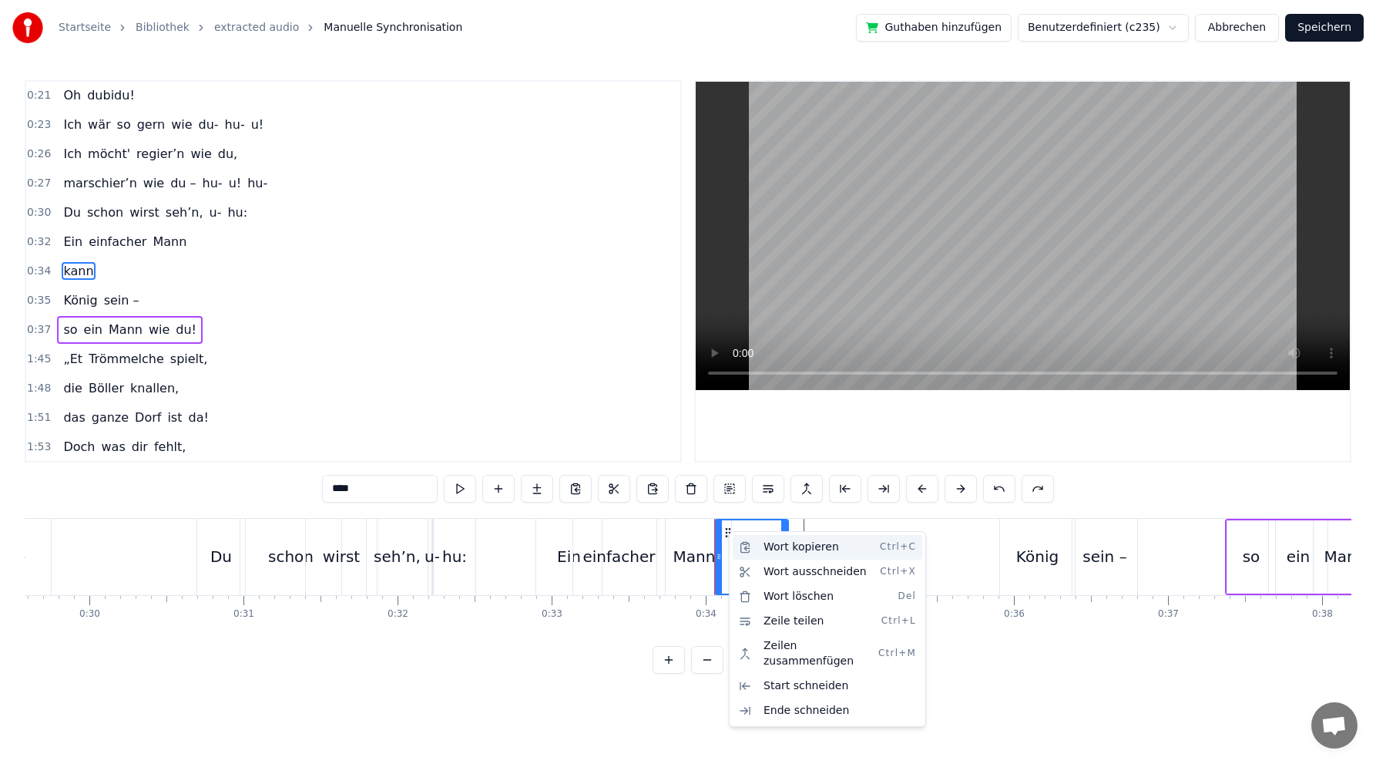
click at [818, 546] on div "Wort kopieren Ctrl+C" at bounding box center [828, 547] width 190 height 25
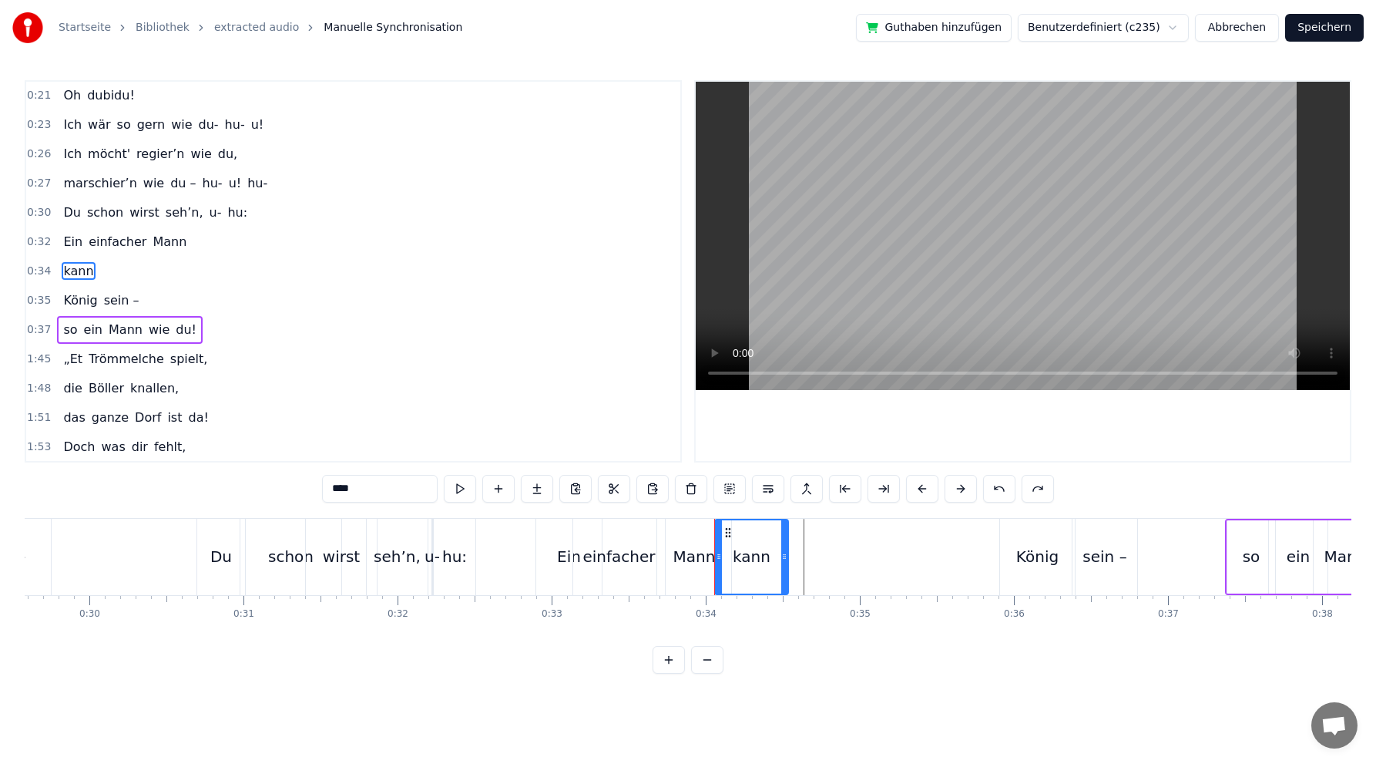
click at [697, 553] on div "Mann" at bounding box center [695, 556] width 42 height 23
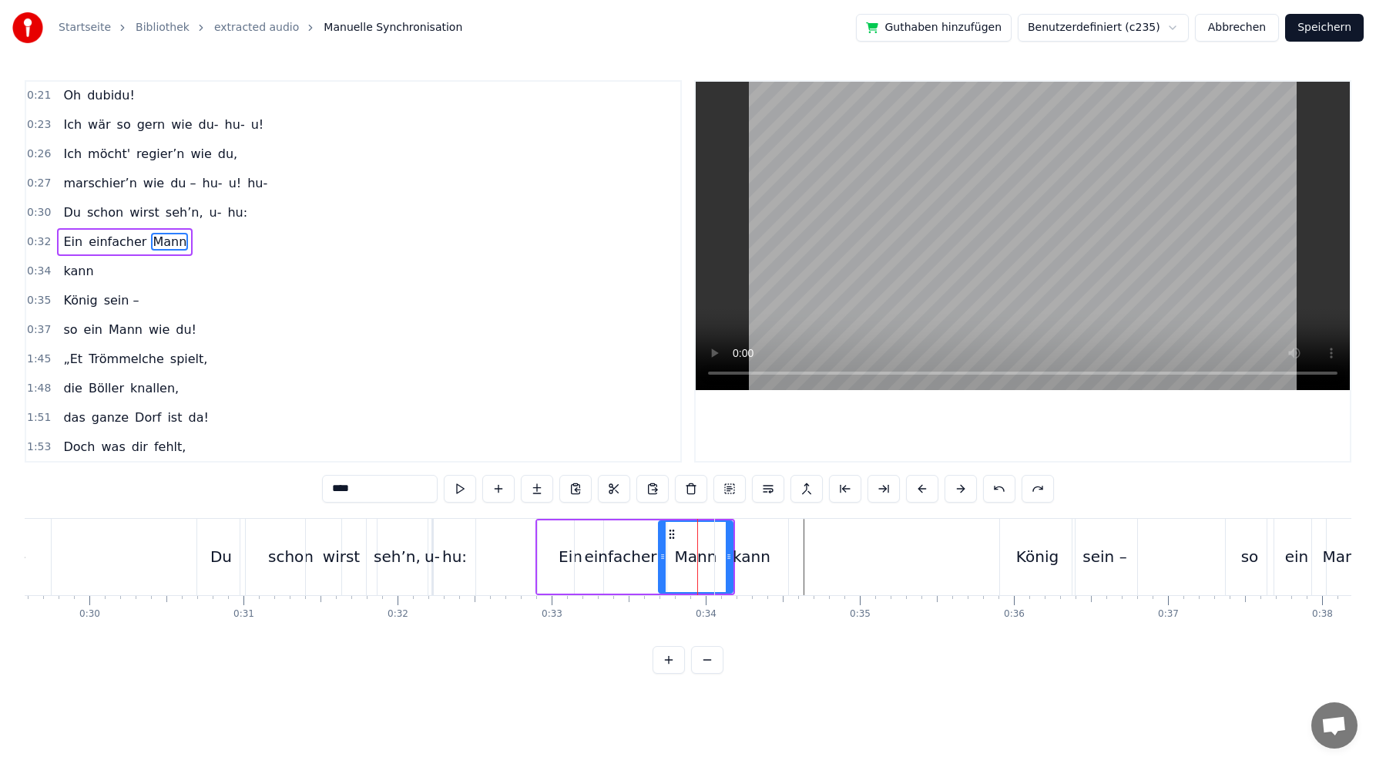
scroll to position [206, 0]
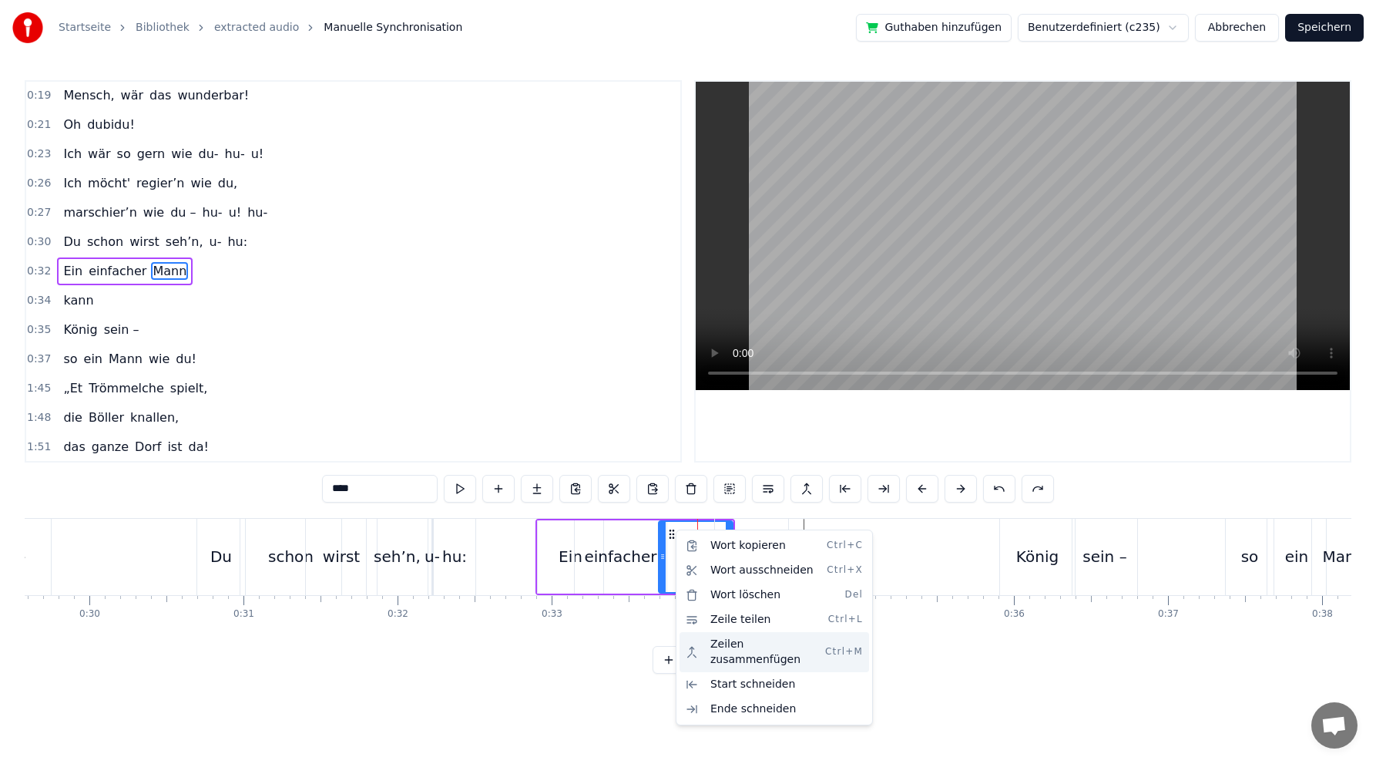
click at [796, 638] on div "Zeilen zusammenfügen Ctrl+M" at bounding box center [775, 652] width 190 height 40
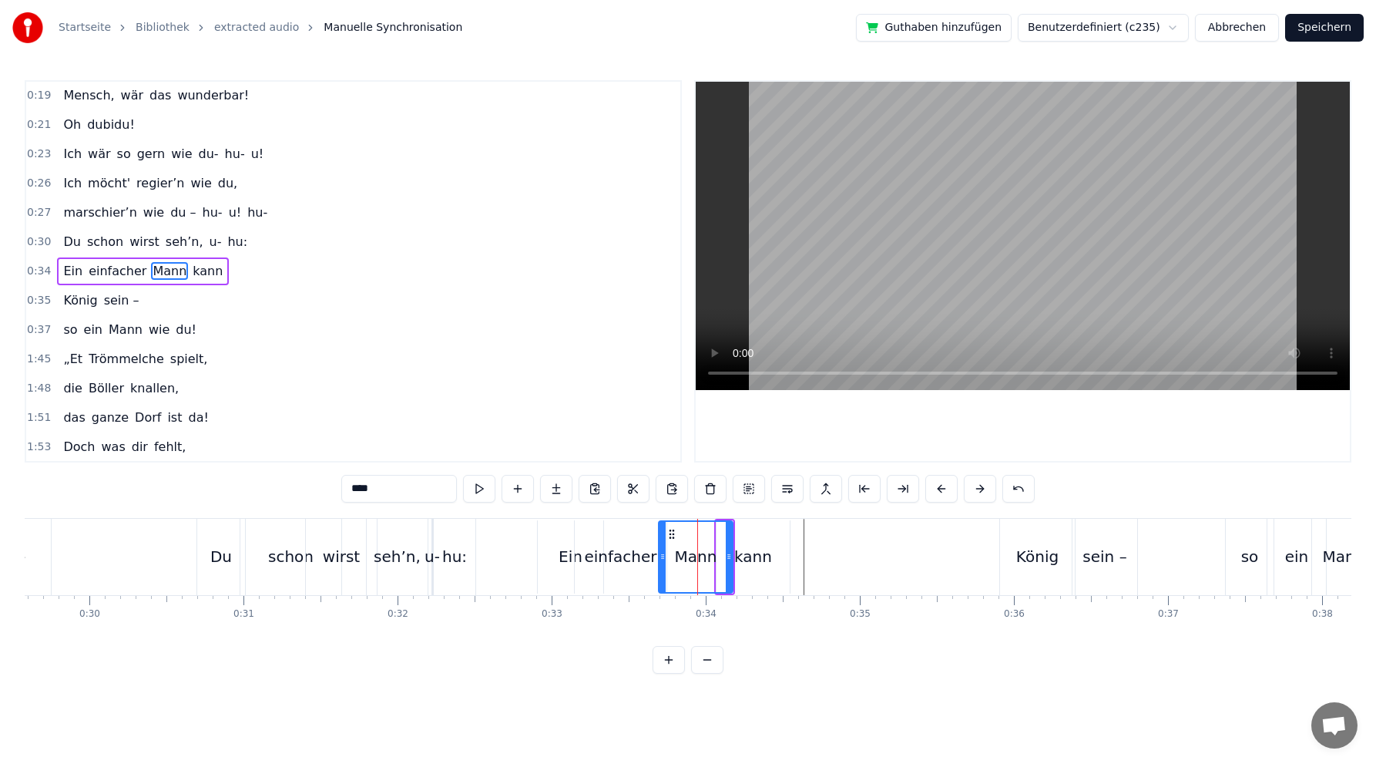
click at [747, 561] on div "kann" at bounding box center [753, 556] width 38 height 23
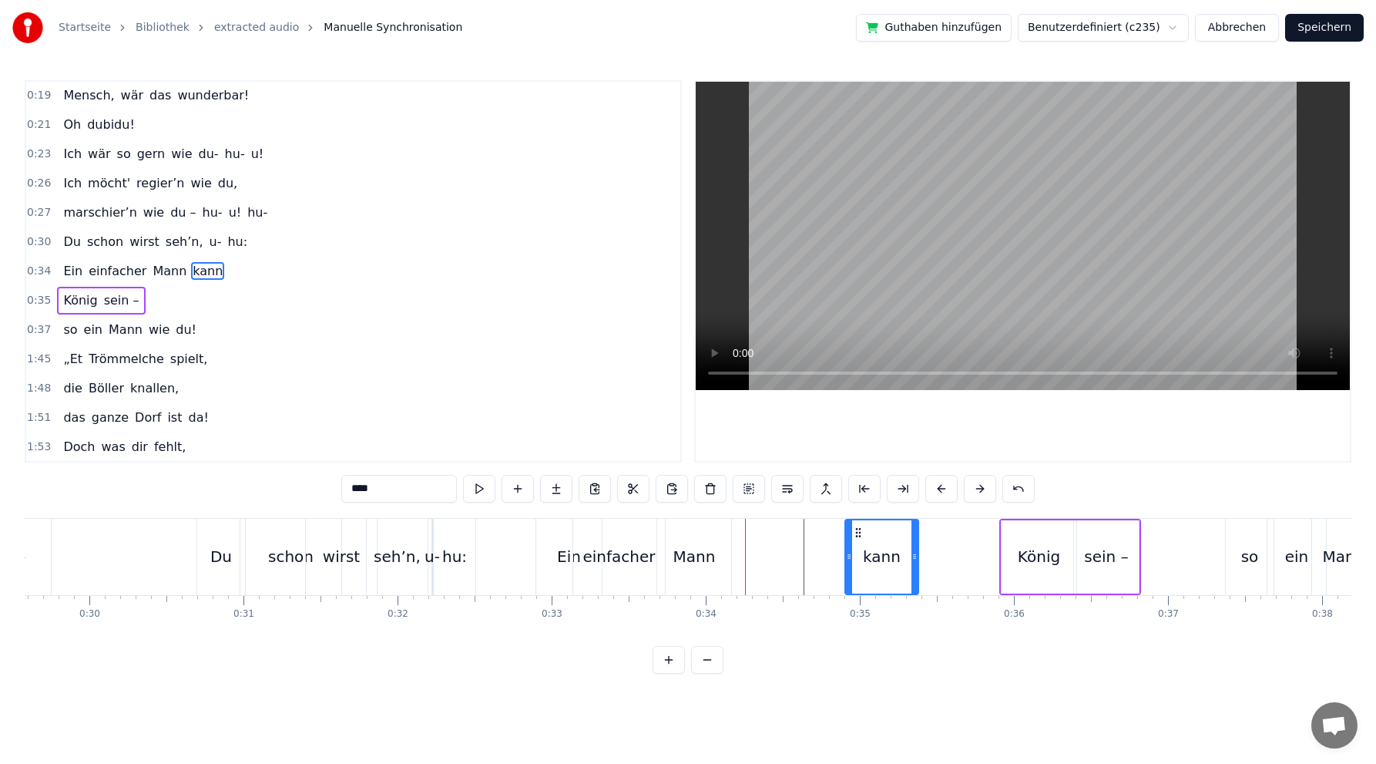
drag, startPoint x: 728, startPoint y: 529, endPoint x: 858, endPoint y: 527, distance: 130.3
click at [858, 527] on icon at bounding box center [858, 532] width 12 height 12
click at [697, 557] on div "Mann" at bounding box center [695, 556] width 42 height 23
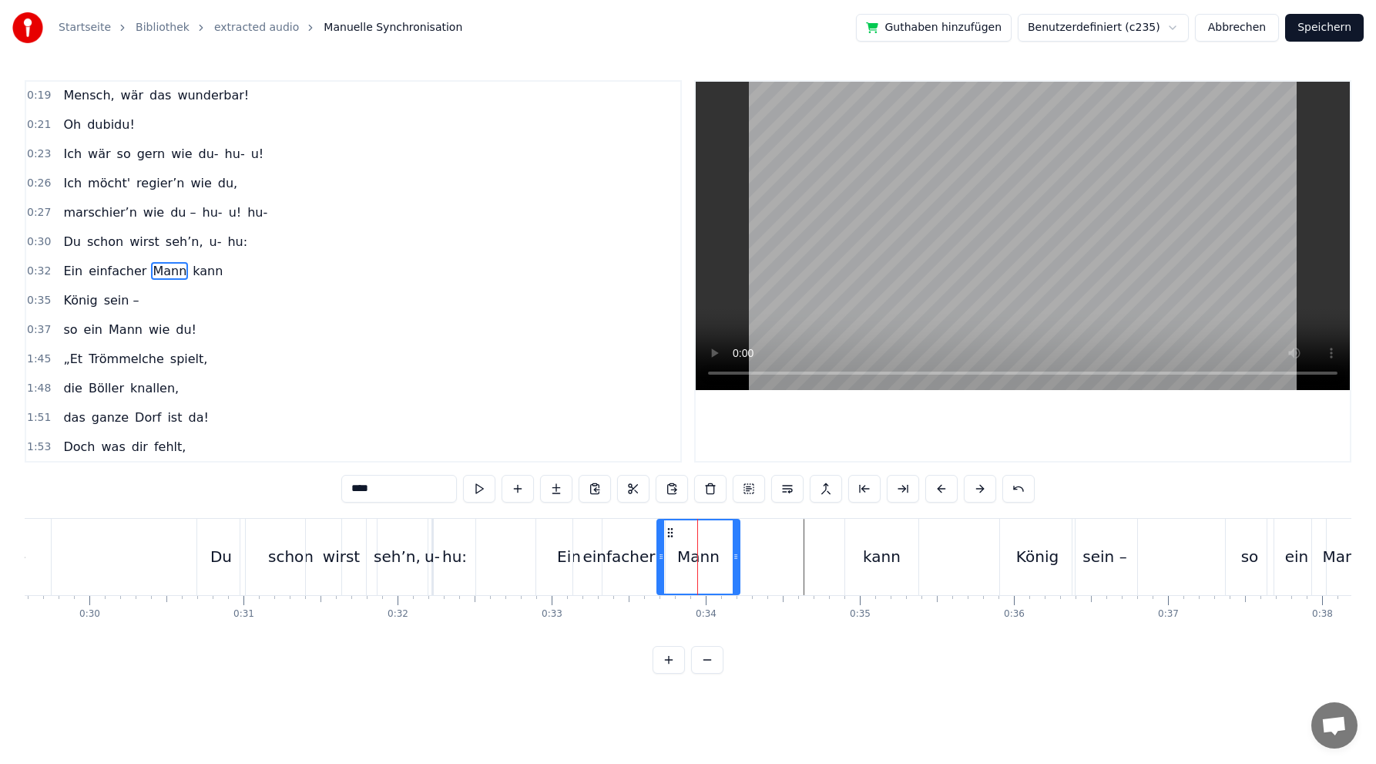
drag, startPoint x: 729, startPoint y: 554, endPoint x: 738, endPoint y: 552, distance: 8.8
click at [738, 552] on icon at bounding box center [736, 556] width 6 height 12
click at [877, 558] on div "kann" at bounding box center [882, 556] width 38 height 23
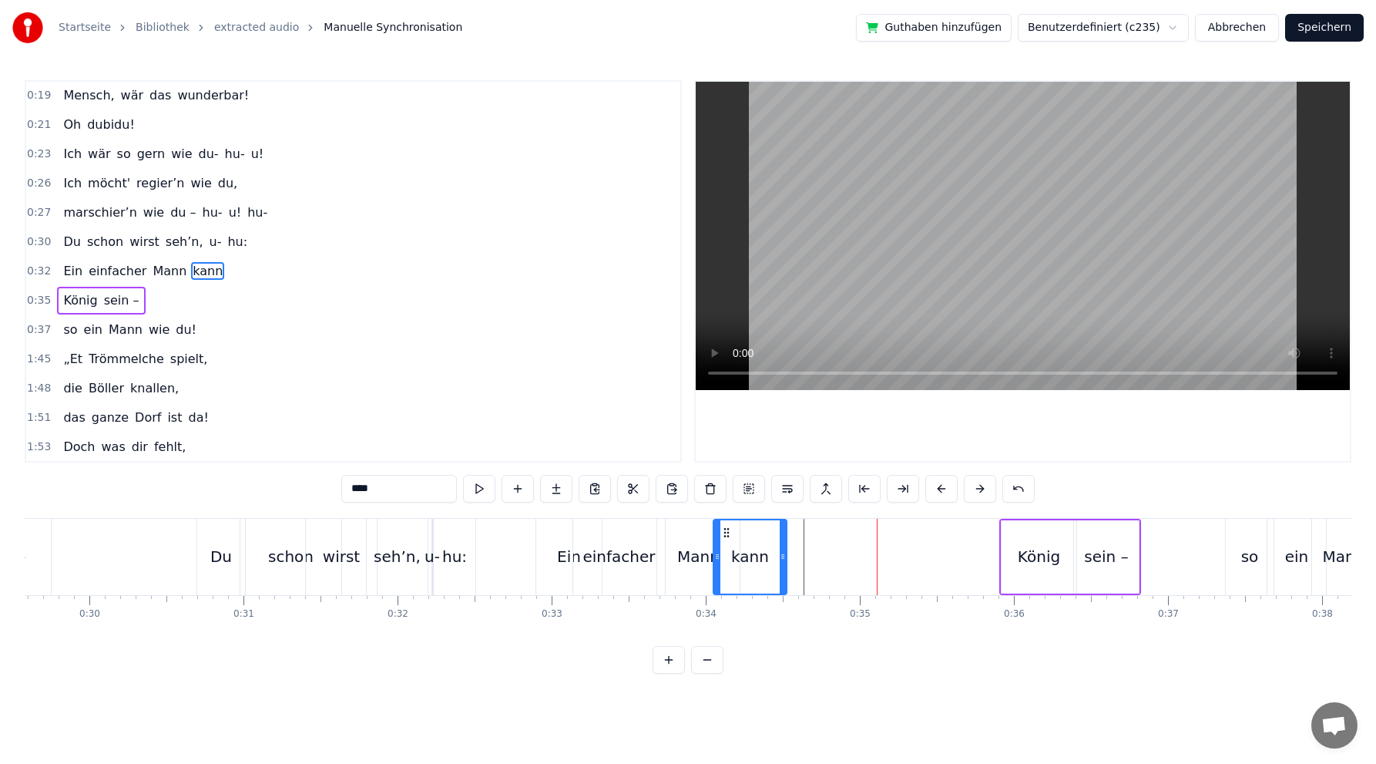
drag, startPoint x: 853, startPoint y: 531, endPoint x: 724, endPoint y: 524, distance: 128.9
click at [724, 524] on div "kann" at bounding box center [750, 556] width 72 height 73
click at [1041, 553] on div "König" at bounding box center [1039, 556] width 42 height 23
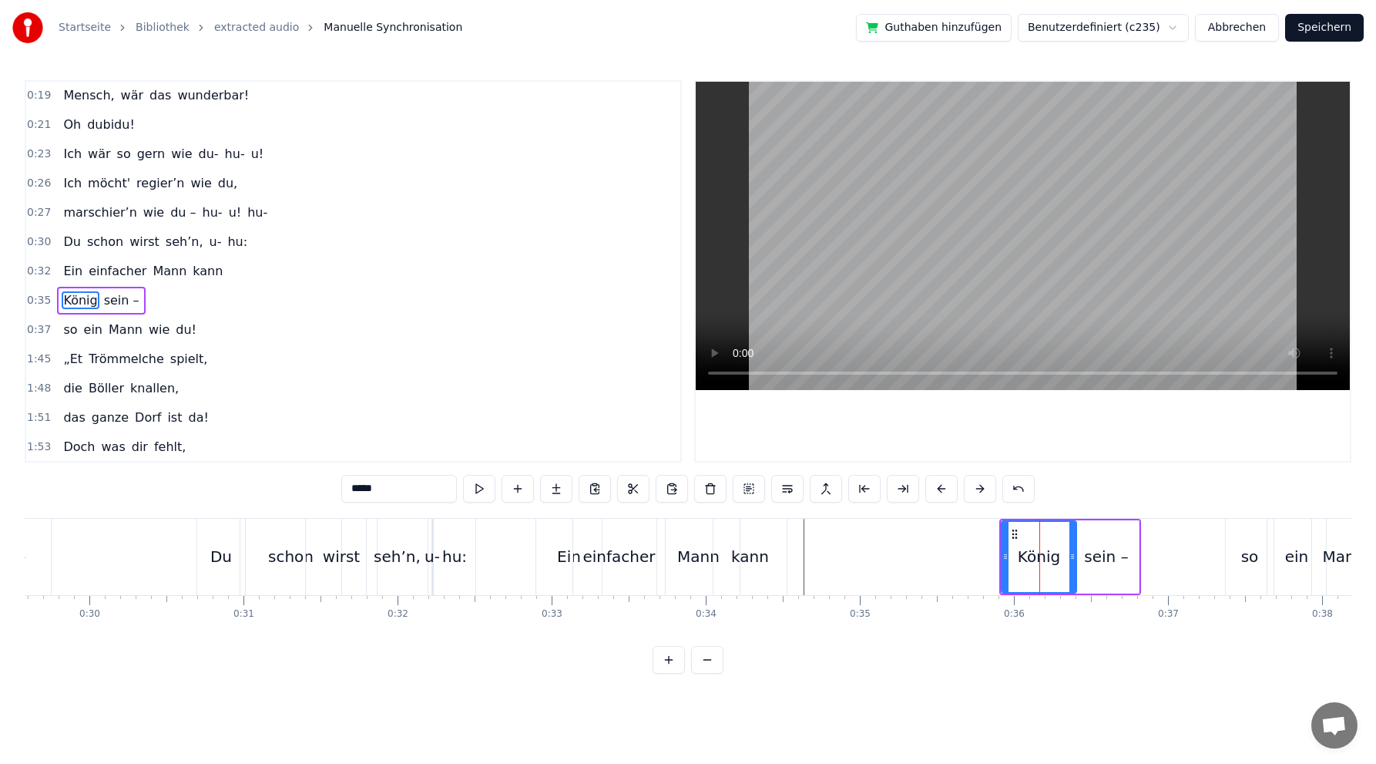
scroll to position [235, 0]
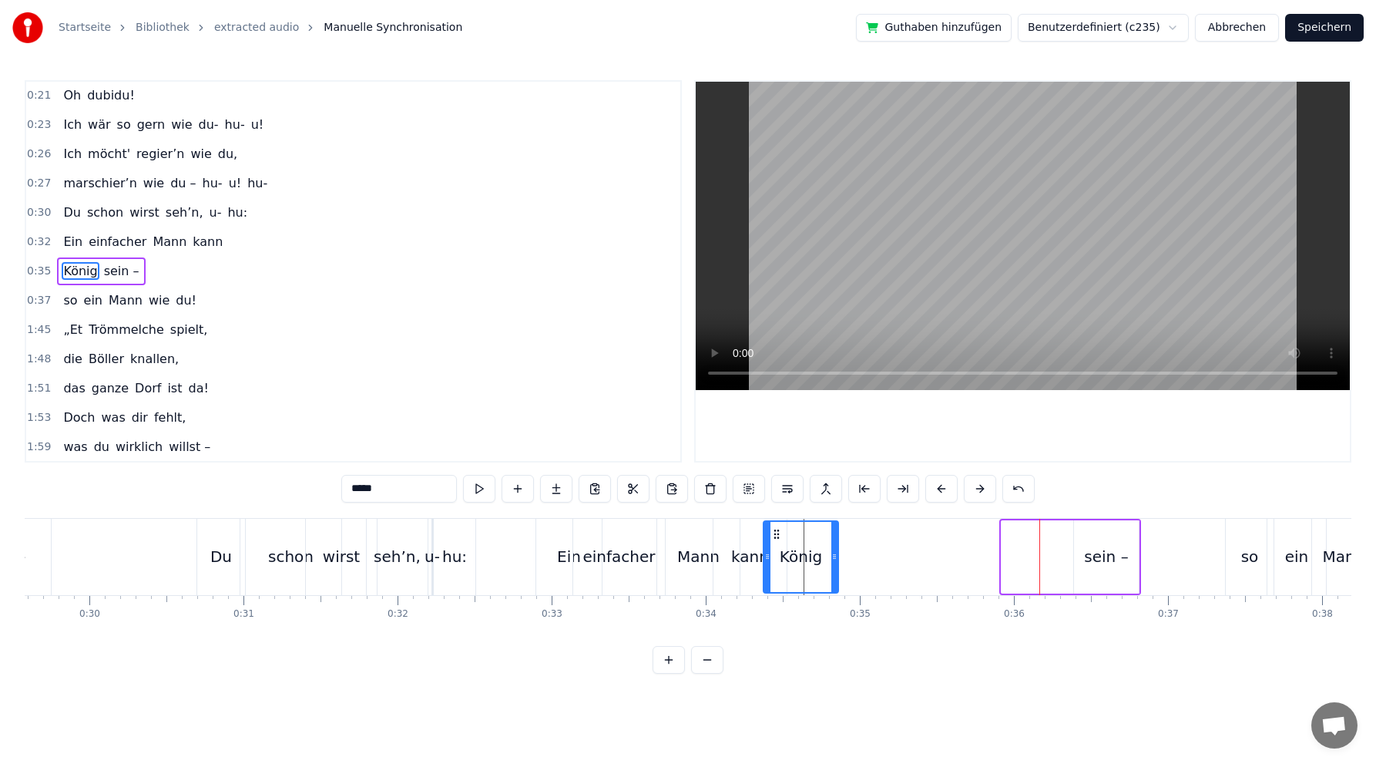
drag, startPoint x: 1015, startPoint y: 529, endPoint x: 777, endPoint y: 511, distance: 238.9
click at [777, 511] on div "0:02 Du bist der Supertünnes im Schützenhaus, 0:05 der beste Schütze hier. 0:07…" at bounding box center [688, 376] width 1327 height 593
click at [1100, 561] on div "sein –" at bounding box center [1106, 556] width 44 height 23
type input "******"
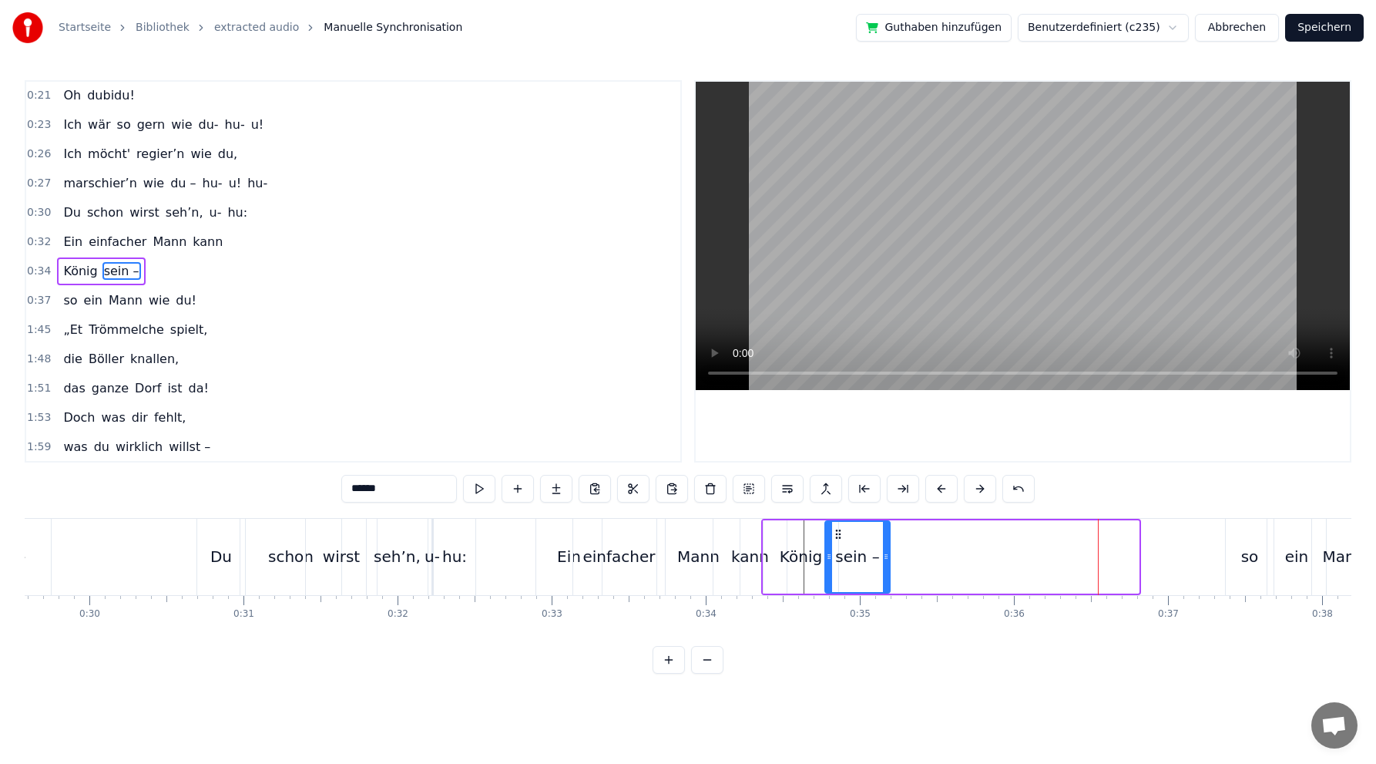
drag, startPoint x: 1084, startPoint y: 533, endPoint x: 835, endPoint y: 519, distance: 249.4
click at [835, 519] on div "[PERSON_NAME] sein –" at bounding box center [951, 557] width 380 height 76
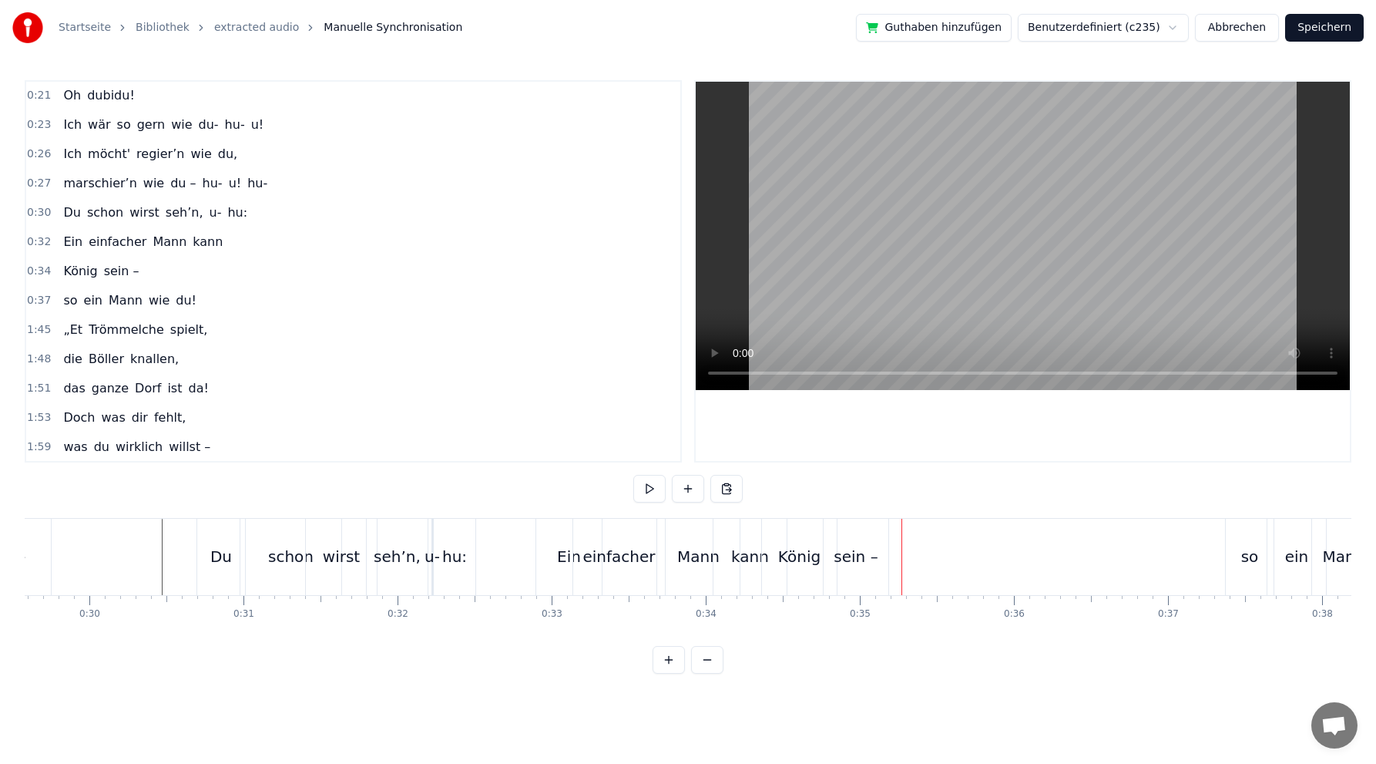
click at [158, 290] on div "so ein Mann wie du!" at bounding box center [130, 301] width 146 height 28
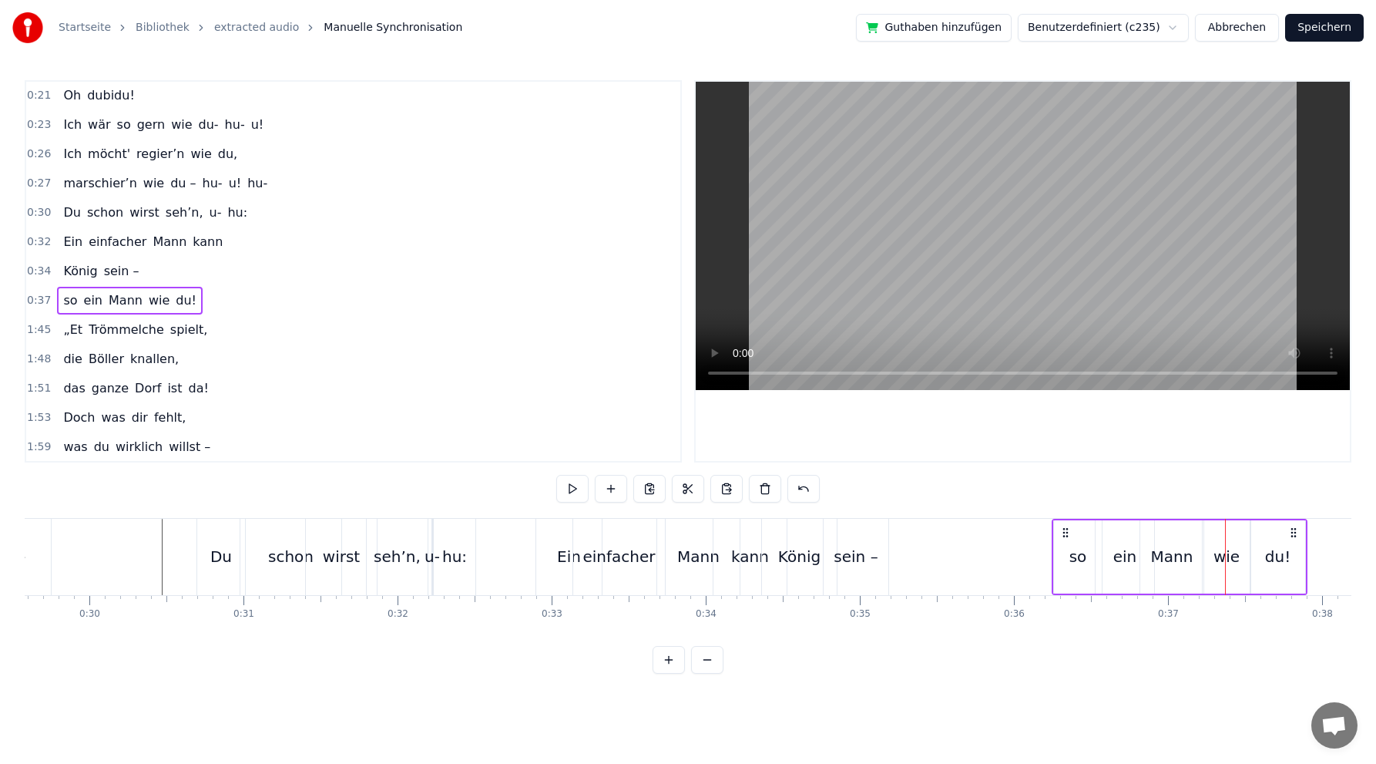
drag, startPoint x: 1238, startPoint y: 532, endPoint x: 1064, endPoint y: 528, distance: 173.4
click at [1064, 528] on icon at bounding box center [1066, 532] width 12 height 12
click at [1081, 561] on div "so" at bounding box center [1079, 556] width 18 height 23
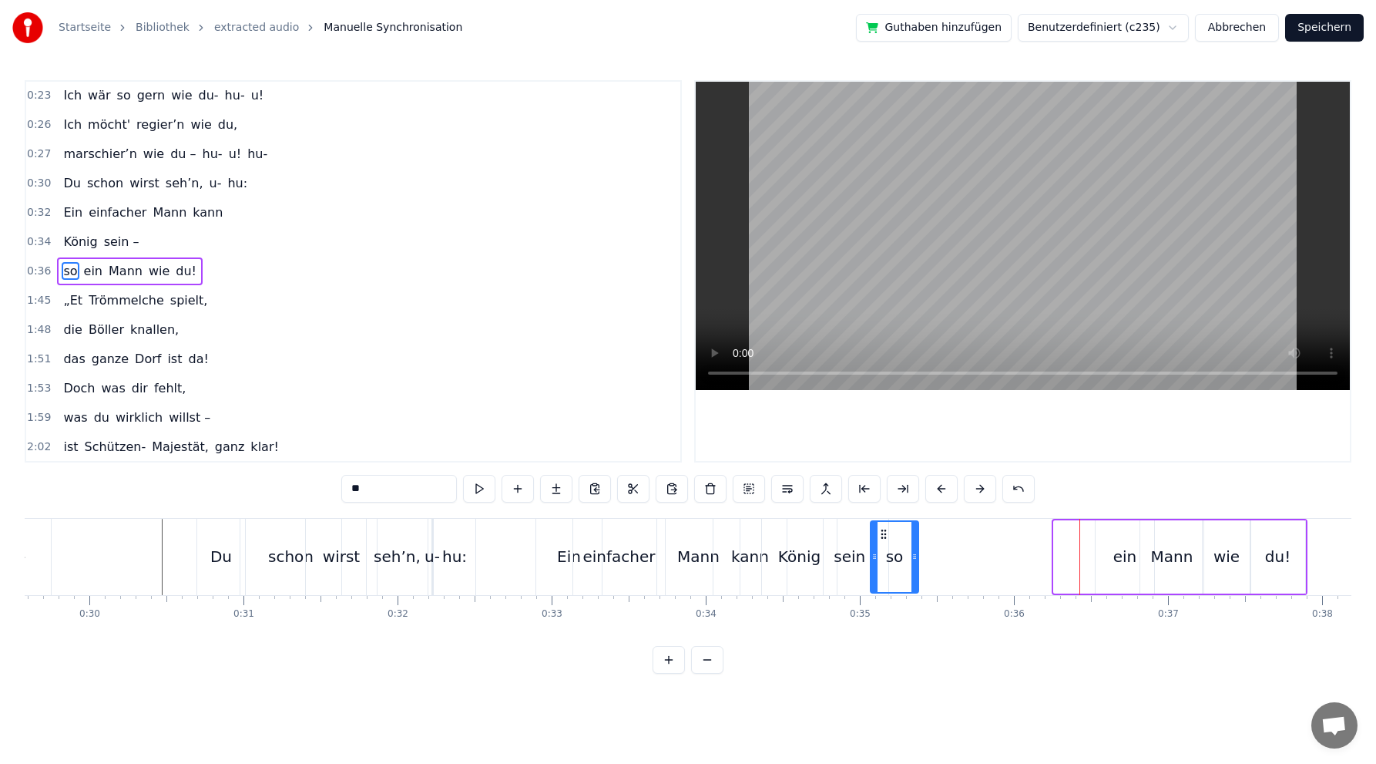
drag, startPoint x: 1066, startPoint y: 531, endPoint x: 885, endPoint y: 533, distance: 181.1
click at [885, 533] on icon at bounding box center [884, 534] width 12 height 12
click at [1118, 553] on div "ein" at bounding box center [1126, 556] width 24 height 23
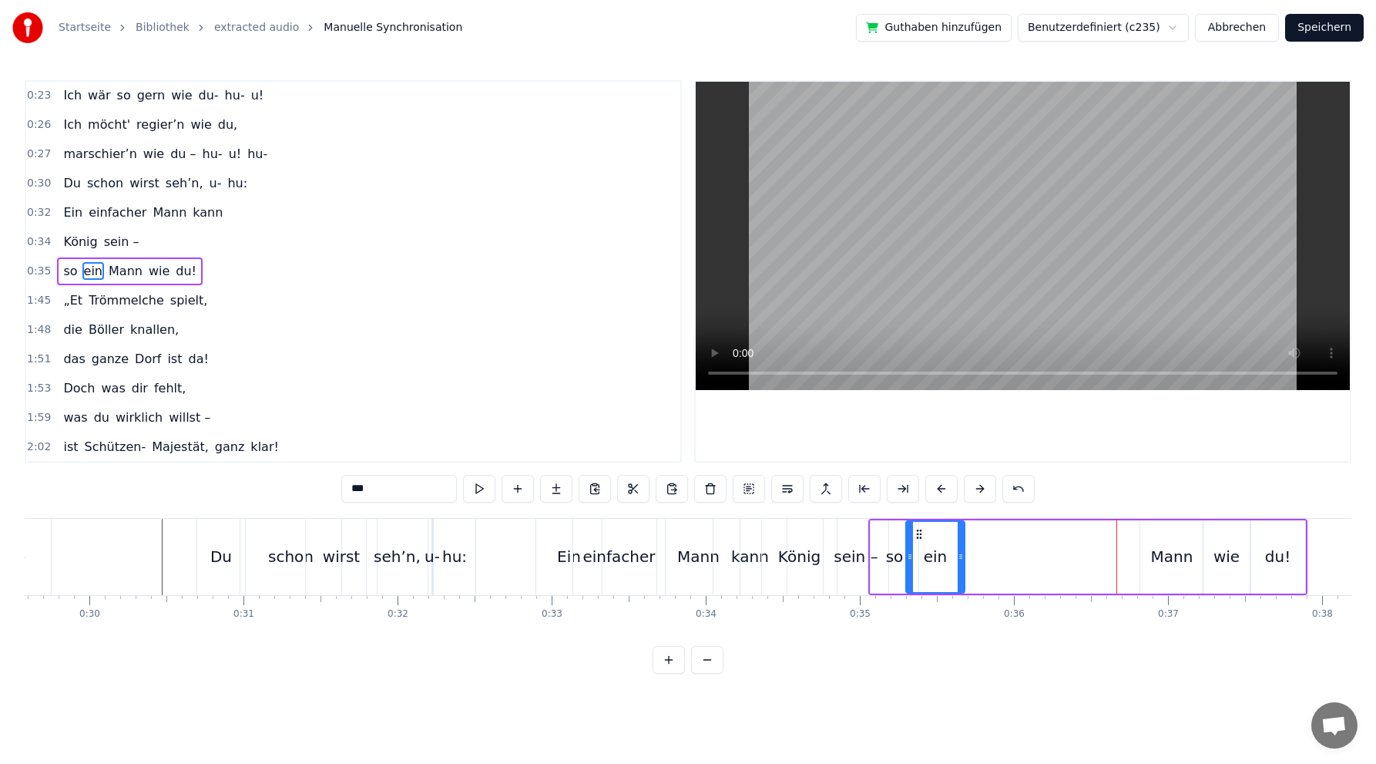
drag, startPoint x: 1108, startPoint y: 531, endPoint x: 922, endPoint y: 533, distance: 186.5
click at [918, 533] on icon at bounding box center [919, 534] width 12 height 12
click at [1163, 554] on div "Mann" at bounding box center [1172, 556] width 42 height 23
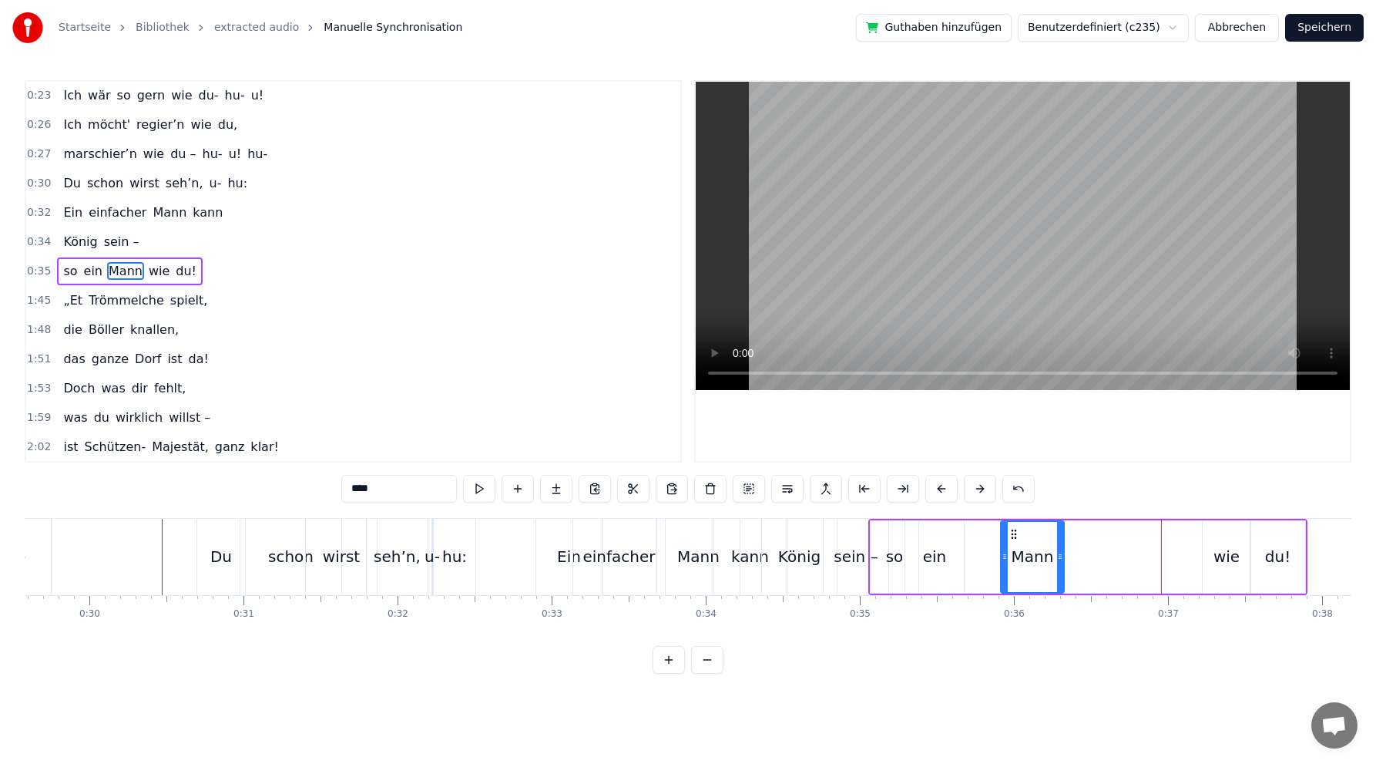
drag, startPoint x: 1139, startPoint y: 530, endPoint x: 1013, endPoint y: 530, distance: 126.4
click at [1013, 530] on circle at bounding box center [1012, 529] width 1 height 1
click at [1228, 556] on div "wie" at bounding box center [1227, 556] width 26 height 23
drag, startPoint x: 1212, startPoint y: 532, endPoint x: 1070, endPoint y: 532, distance: 141.0
click at [1070, 532] on icon at bounding box center [1073, 534] width 12 height 12
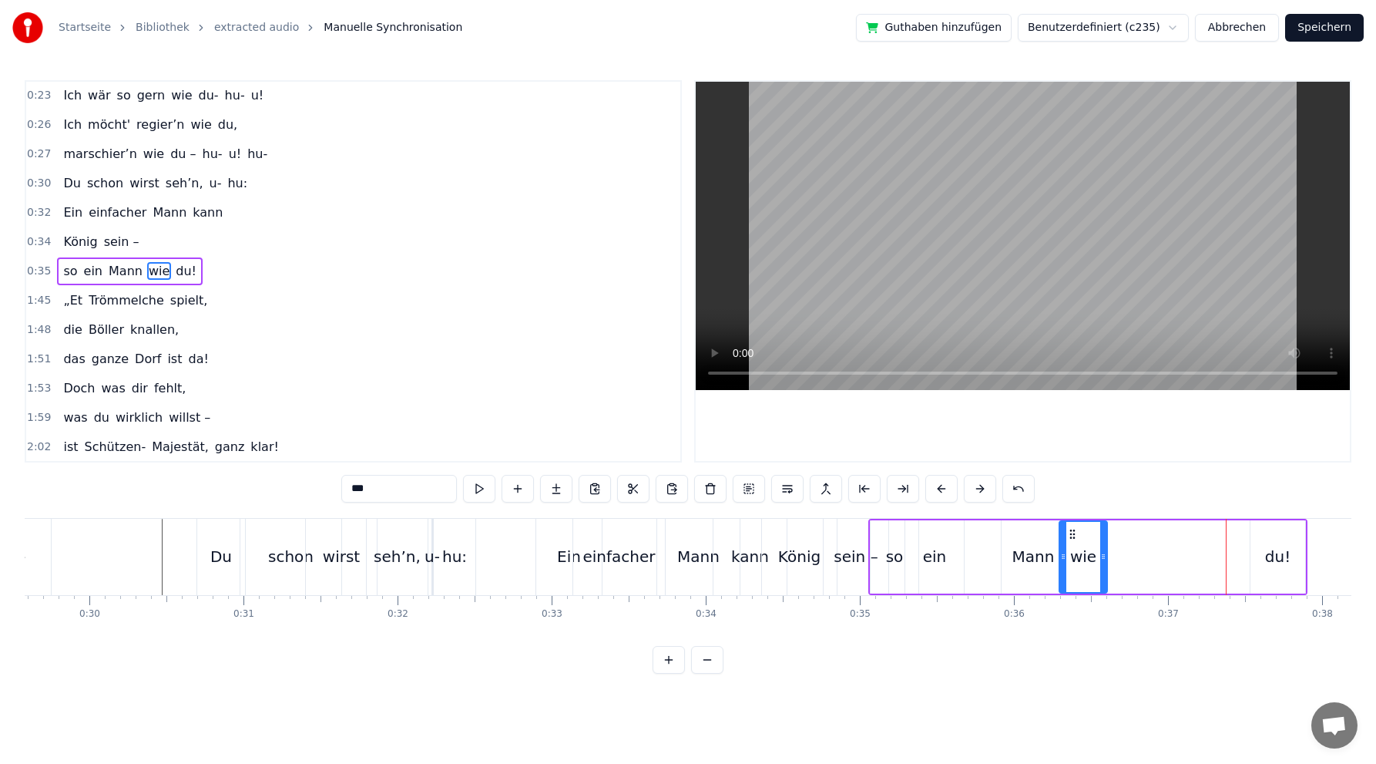
click at [1264, 556] on div "du!" at bounding box center [1278, 556] width 55 height 73
type input "***"
drag, startPoint x: 1259, startPoint y: 532, endPoint x: 1107, endPoint y: 533, distance: 152.6
click at [1107, 533] on icon at bounding box center [1110, 534] width 12 height 12
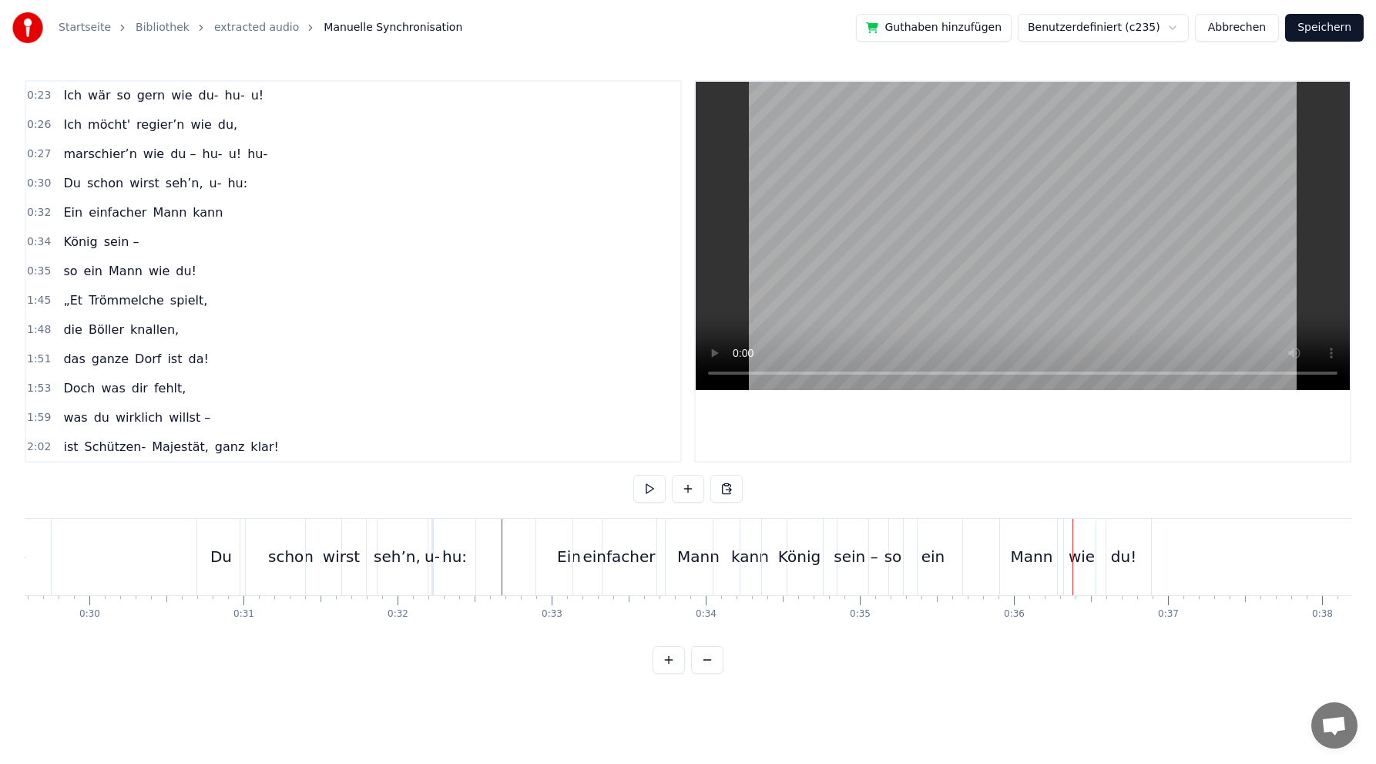
click at [1125, 557] on div "du!" at bounding box center [1123, 556] width 25 height 23
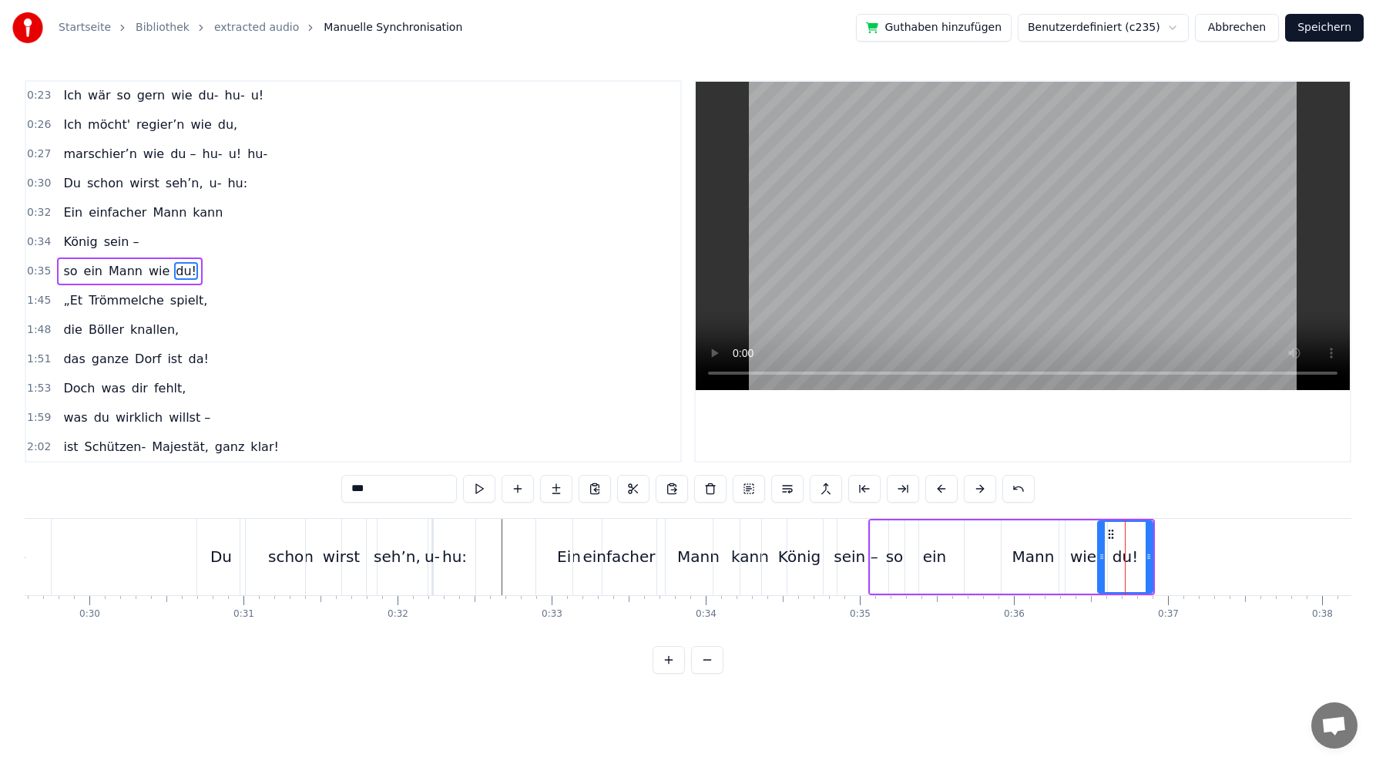
click at [1110, 529] on icon at bounding box center [1111, 534] width 12 height 12
drag, startPoint x: 1086, startPoint y: 519, endPoint x: 1098, endPoint y: 518, distance: 12.4
click at [1098, 519] on div "so ein Mann wie du!" at bounding box center [1012, 557] width 287 height 76
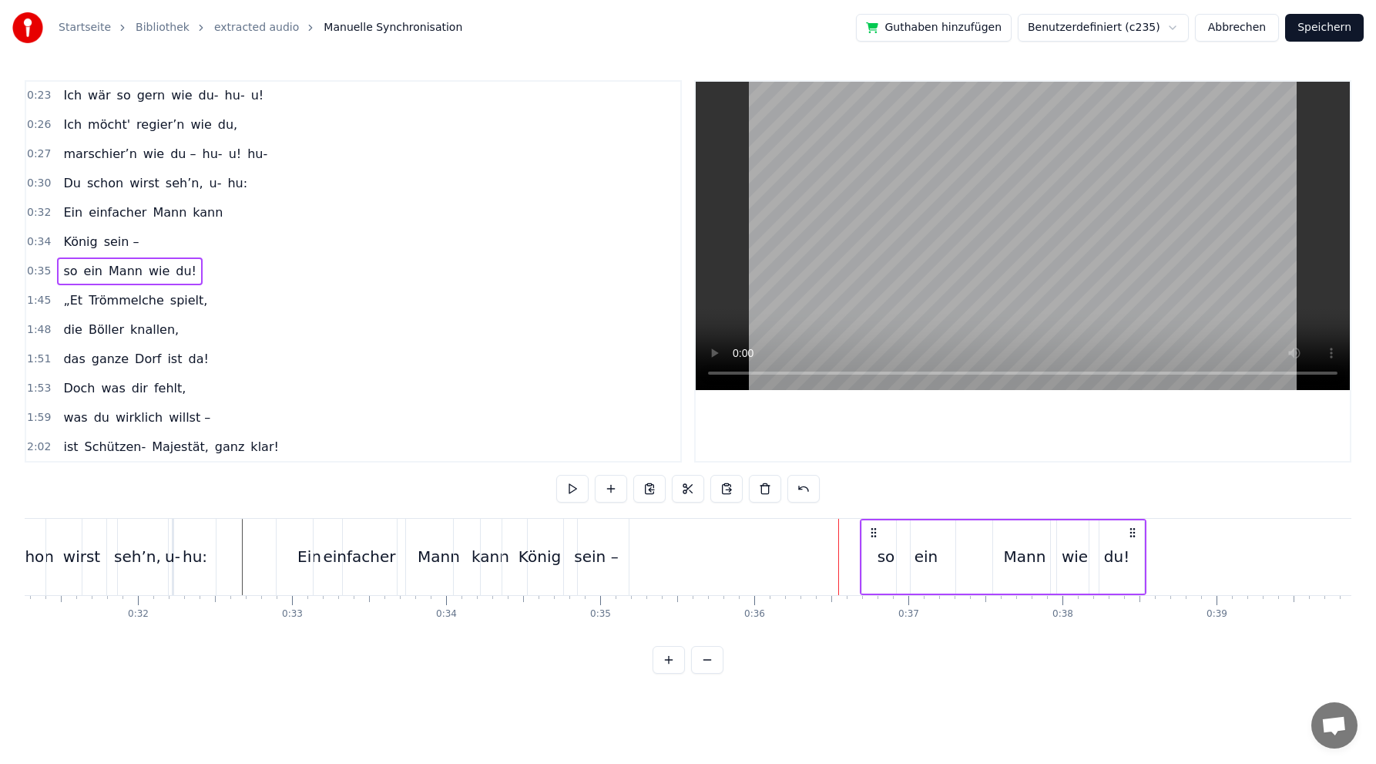
scroll to position [0, 4829]
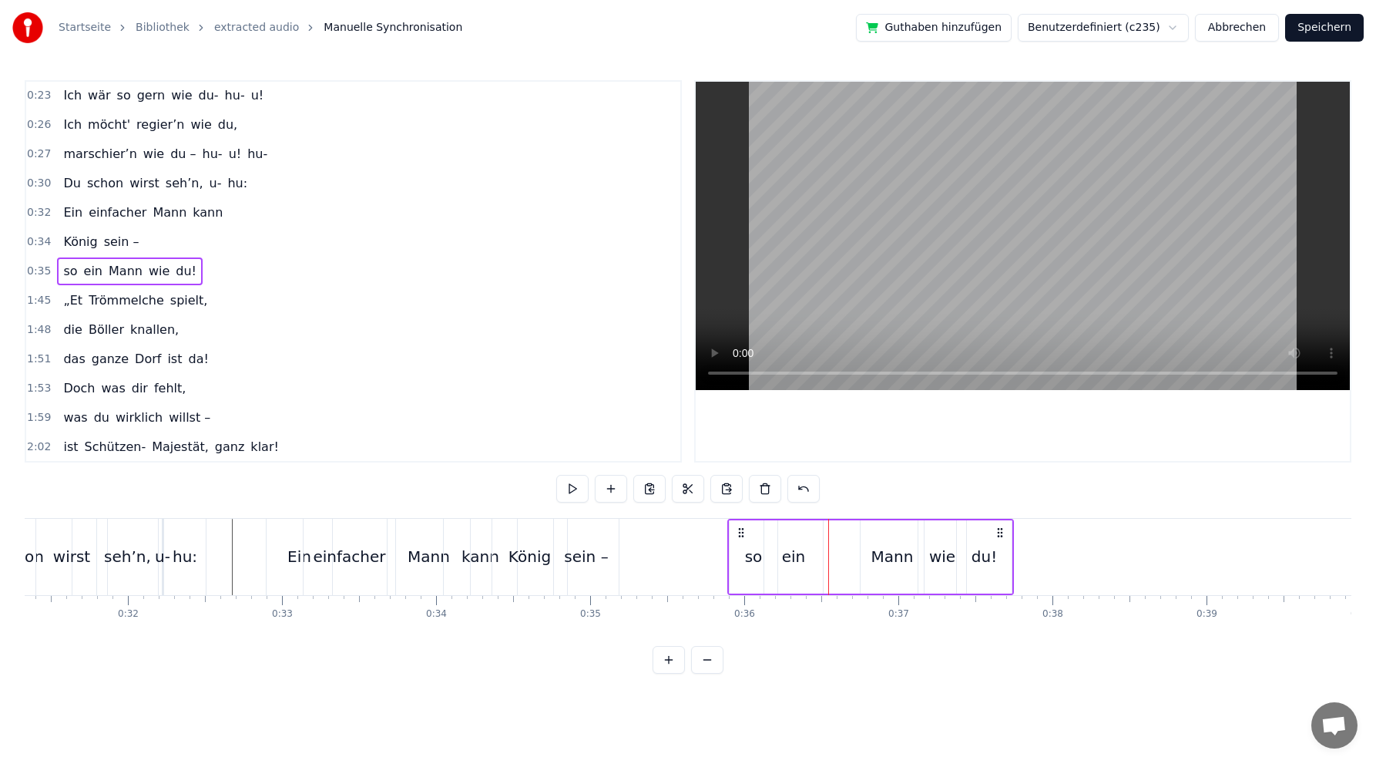
drag, startPoint x: 1144, startPoint y: 529, endPoint x: 1003, endPoint y: 521, distance: 141.2
click at [1003, 521] on div "so ein Mann wie du!" at bounding box center [871, 557] width 287 height 76
click at [1074, 513] on div "0:02 Du bist der Supertünnes im Schützenhaus, 0:05 der beste Schütze hier. 0:07…" at bounding box center [688, 376] width 1327 height 593
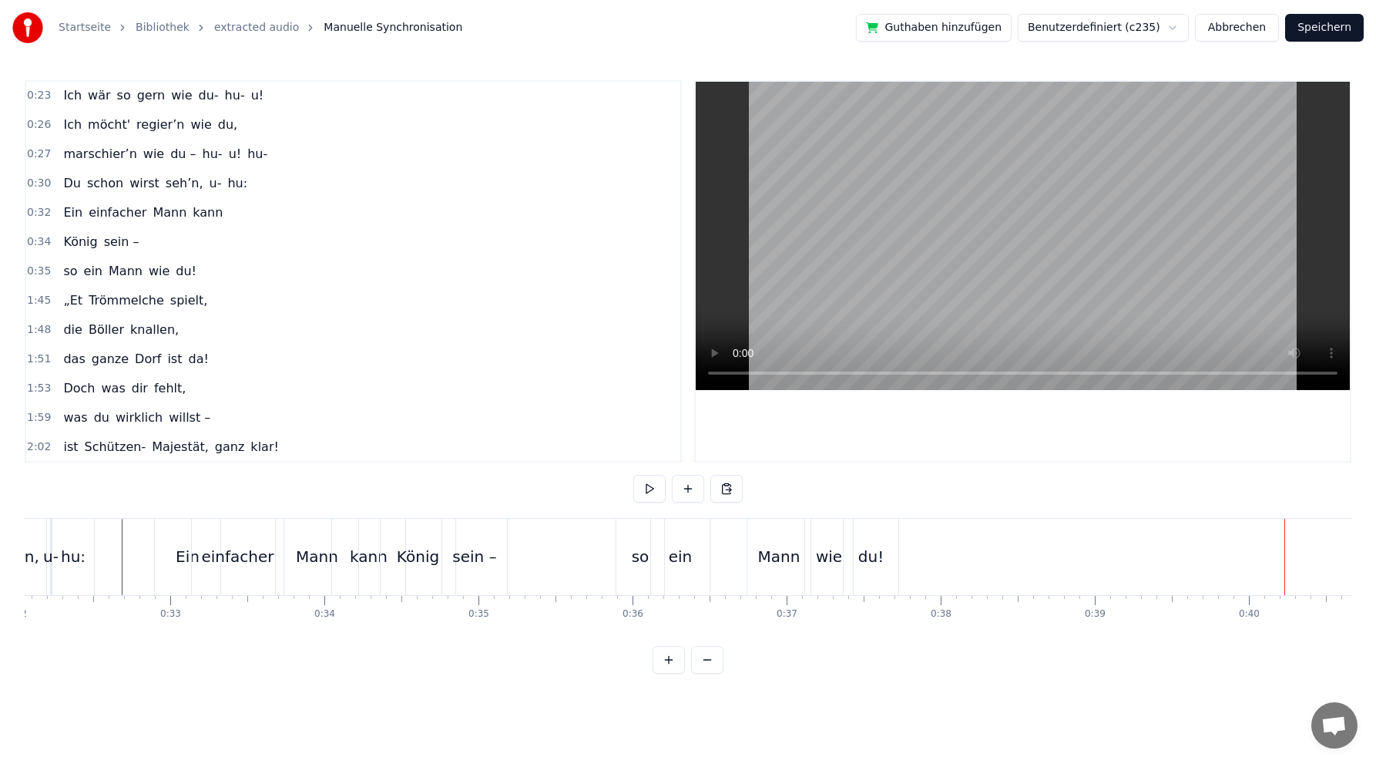
scroll to position [0, 4899]
click at [155, 259] on div "so ein Mann wie du!" at bounding box center [130, 271] width 146 height 28
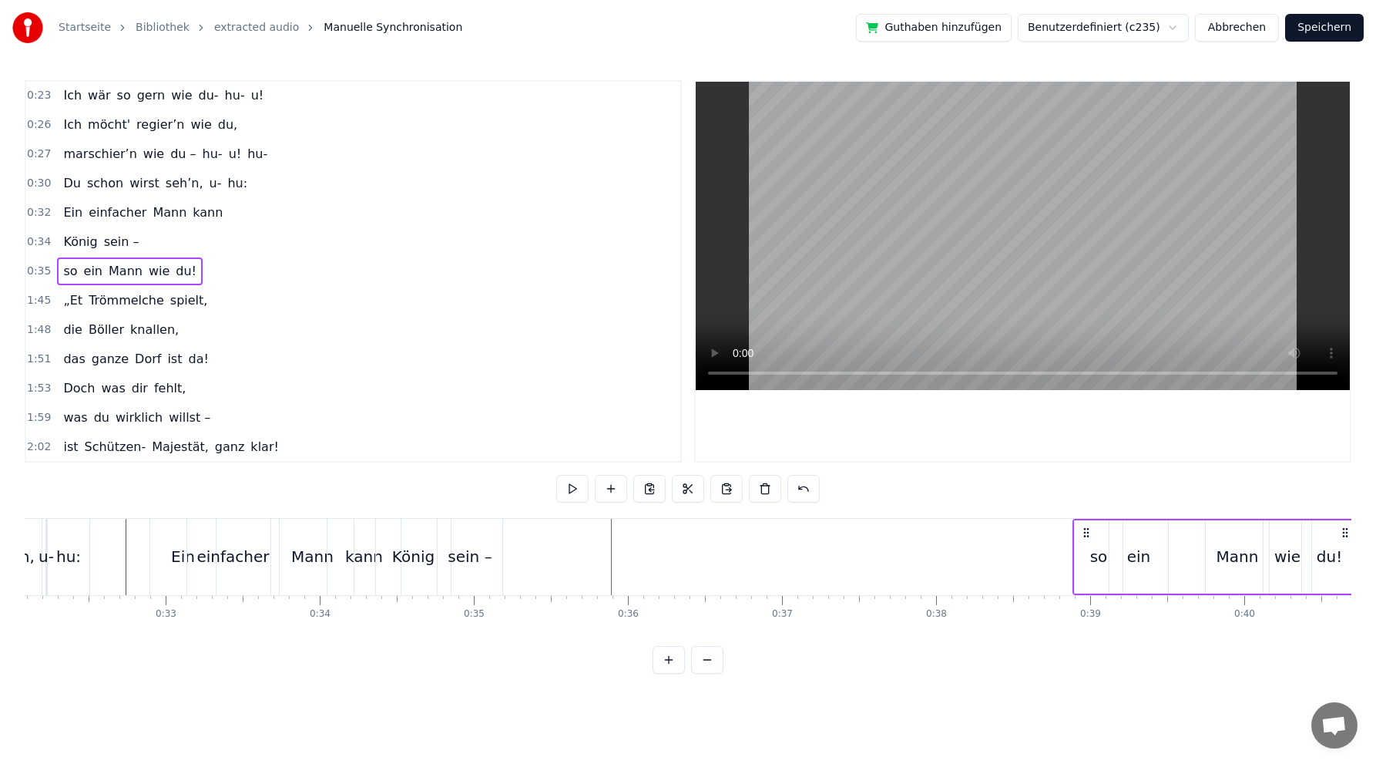
scroll to position [0, 4952]
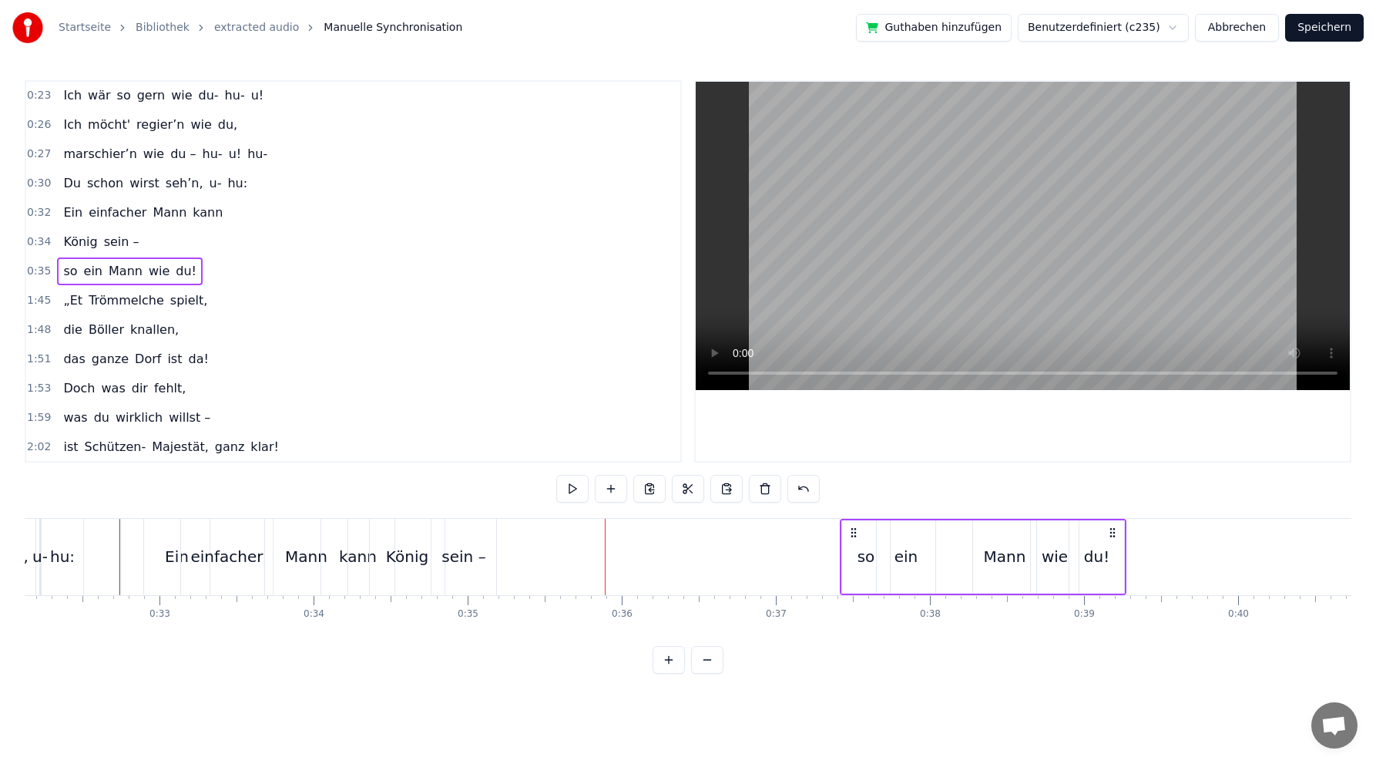
drag, startPoint x: 669, startPoint y: 532, endPoint x: 852, endPoint y: 519, distance: 183.1
click at [852, 519] on div "so ein Mann wie du!" at bounding box center [983, 557] width 287 height 76
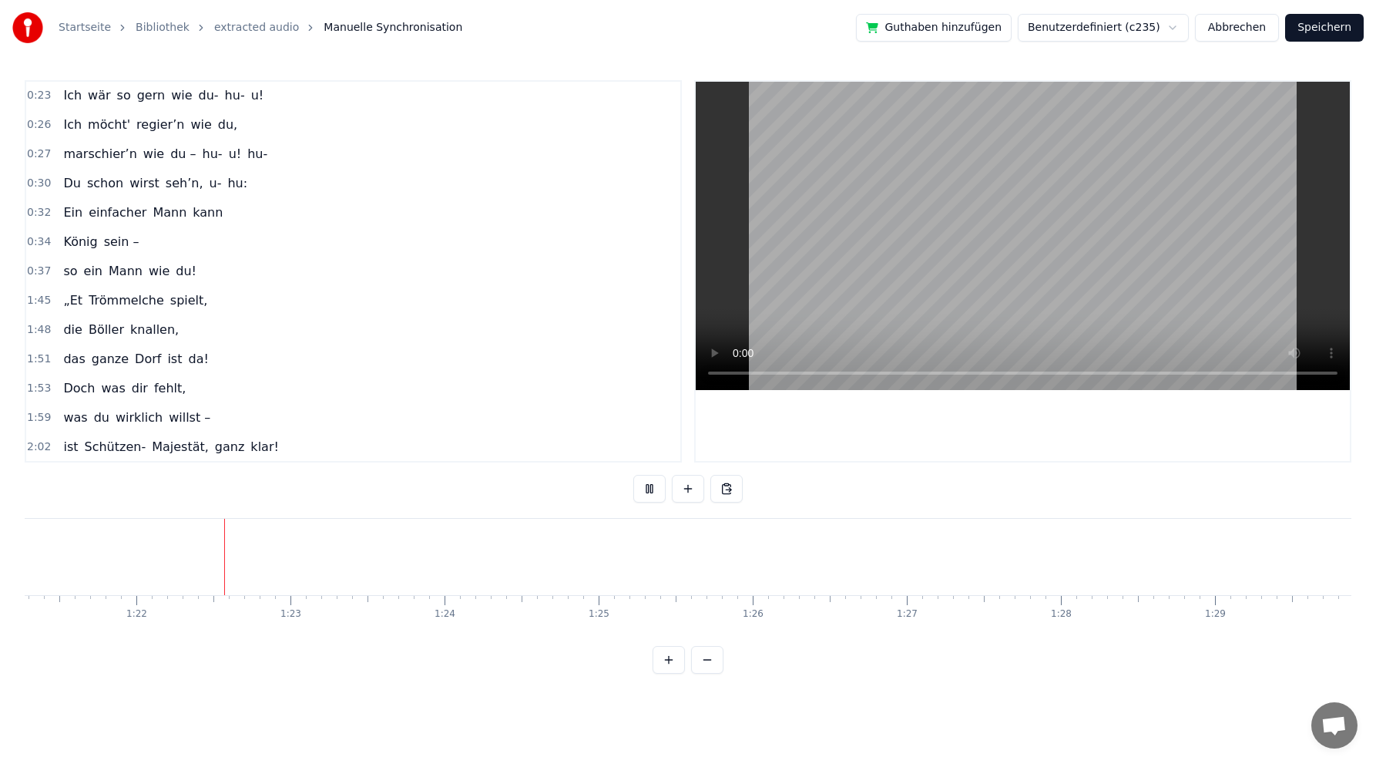
scroll to position [0, 12555]
click at [1333, 31] on button "Speichern" at bounding box center [1325, 28] width 79 height 28
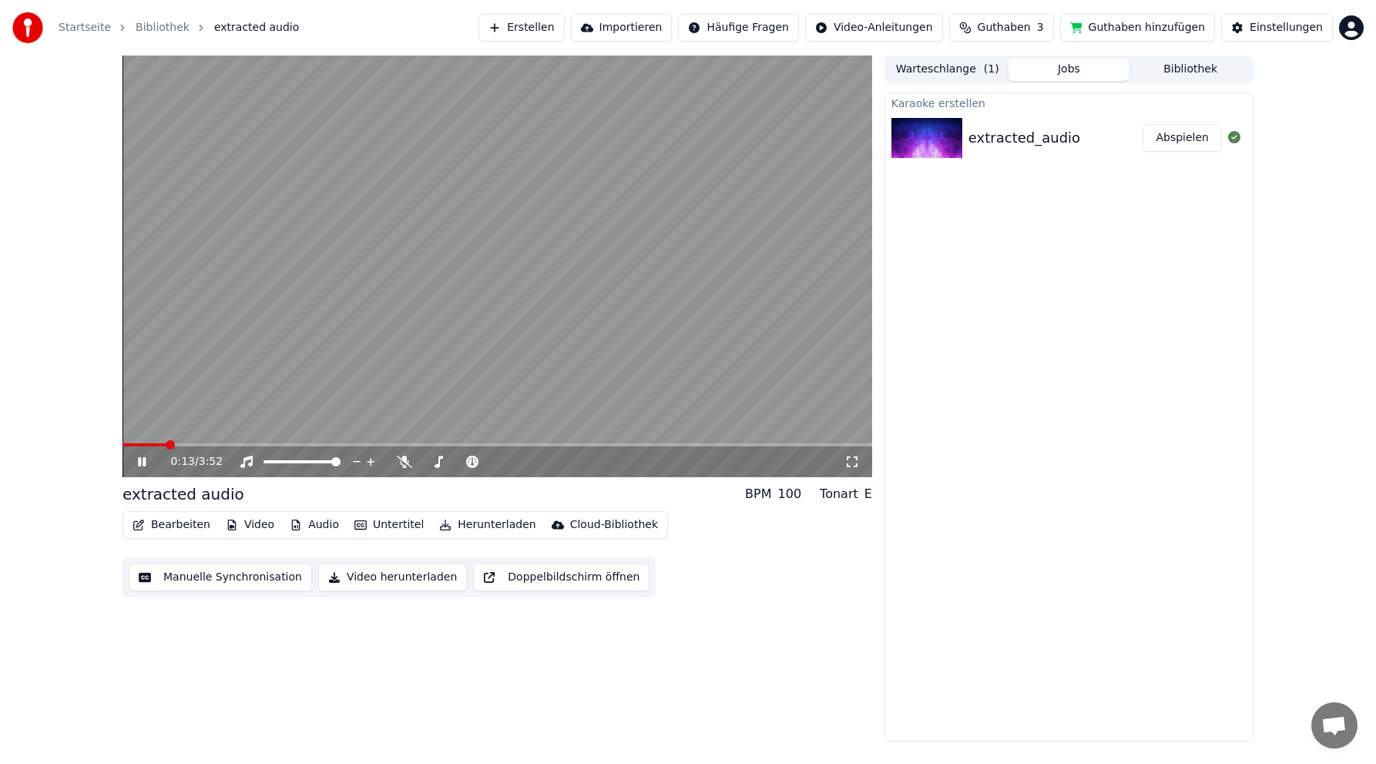
click at [143, 461] on icon at bounding box center [153, 461] width 36 height 12
click at [246, 574] on button "Manuelle Synchronisation" at bounding box center [220, 577] width 183 height 28
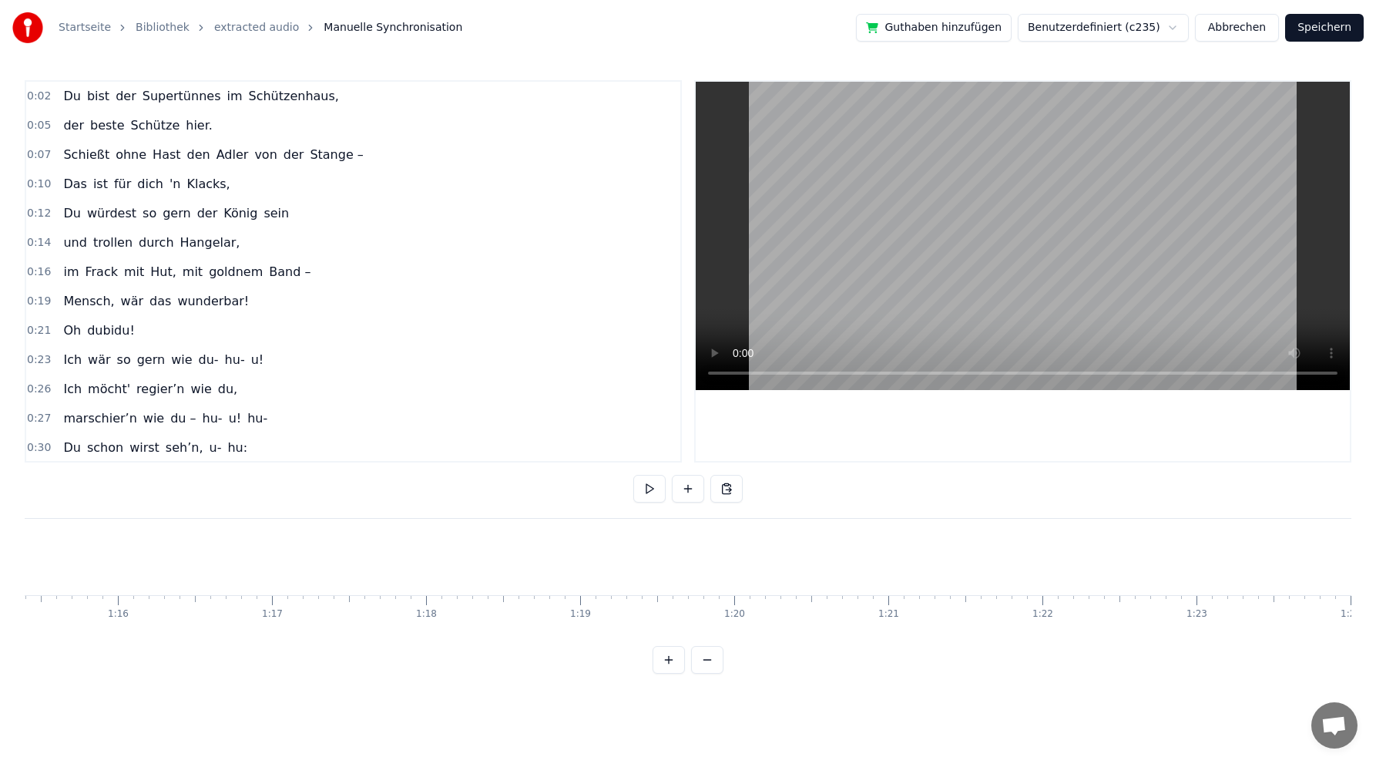
scroll to position [0, 11557]
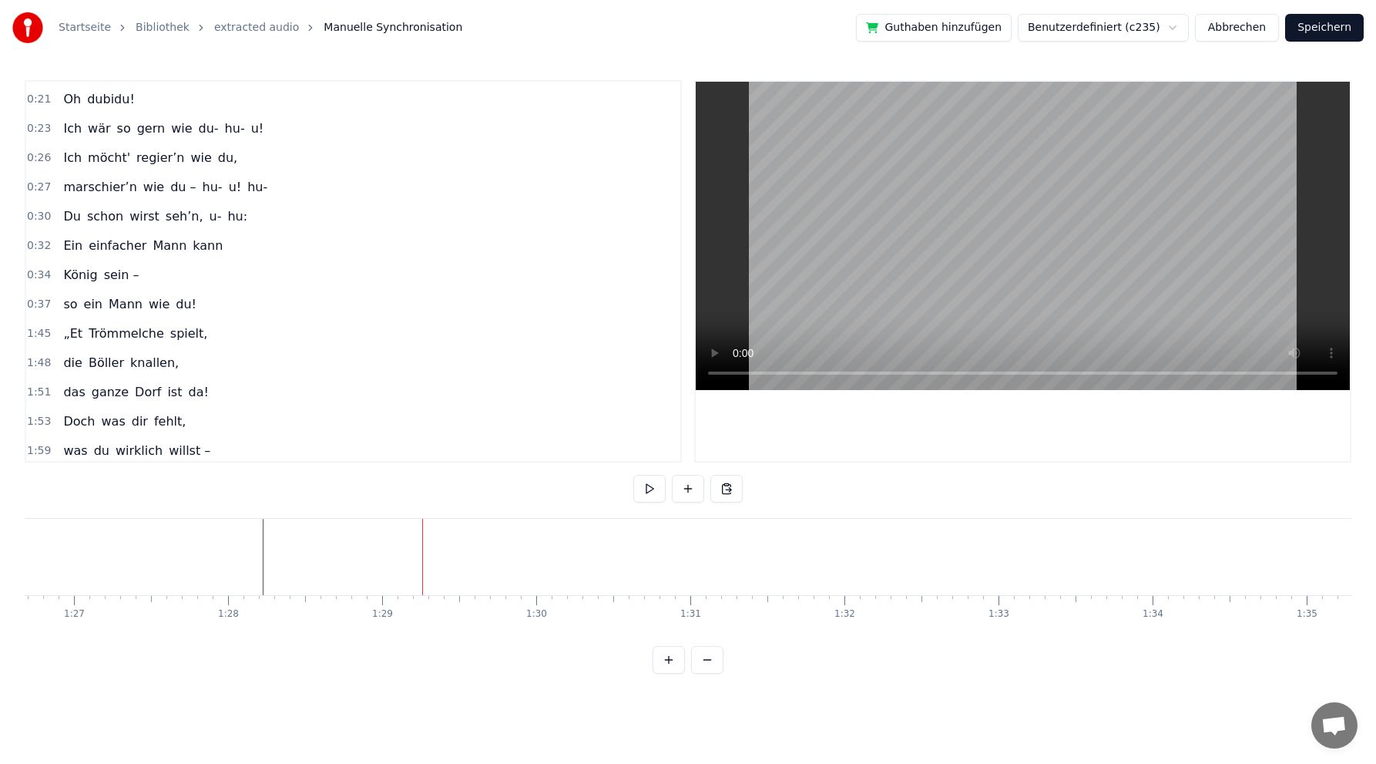
scroll to position [308, 0]
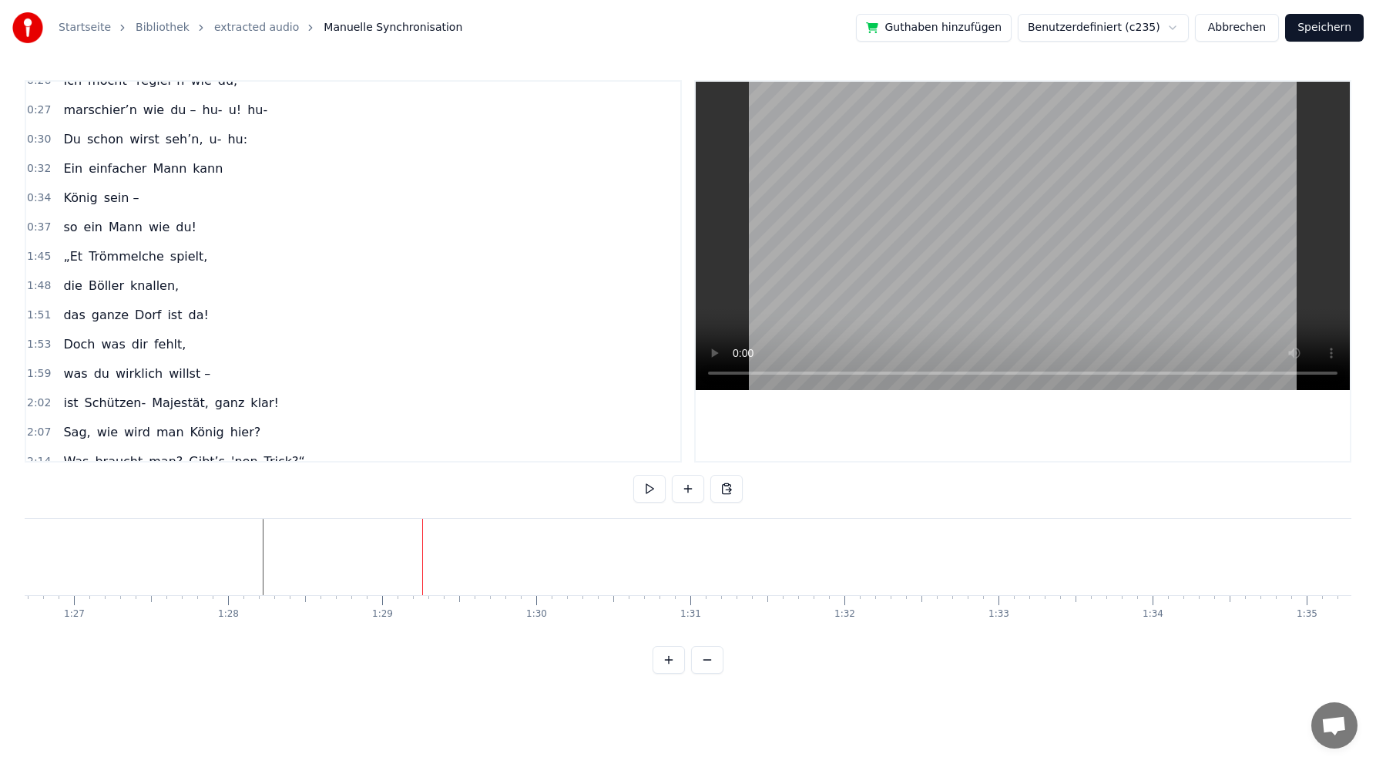
click at [176, 244] on div "„Et Trömmelche spielt," at bounding box center [135, 257] width 156 height 28
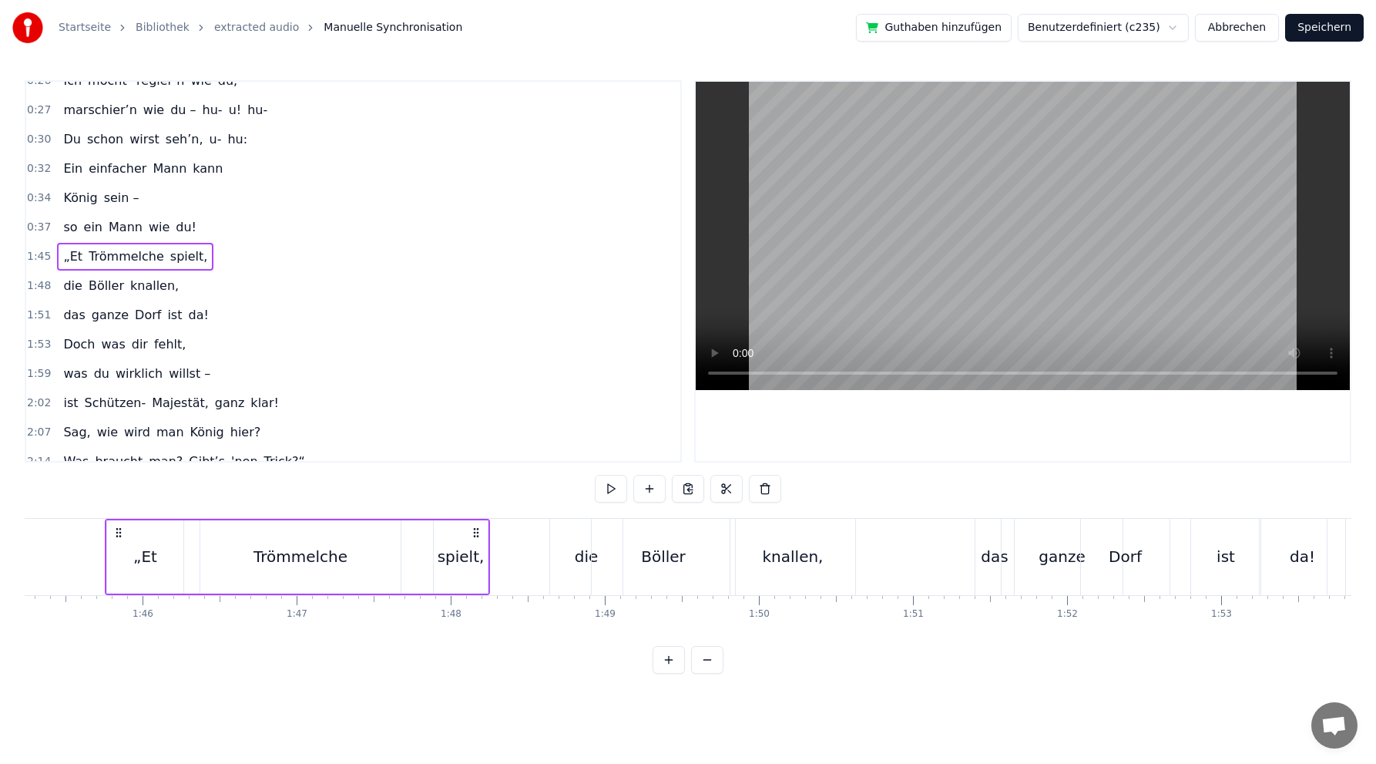
scroll to position [0, 16224]
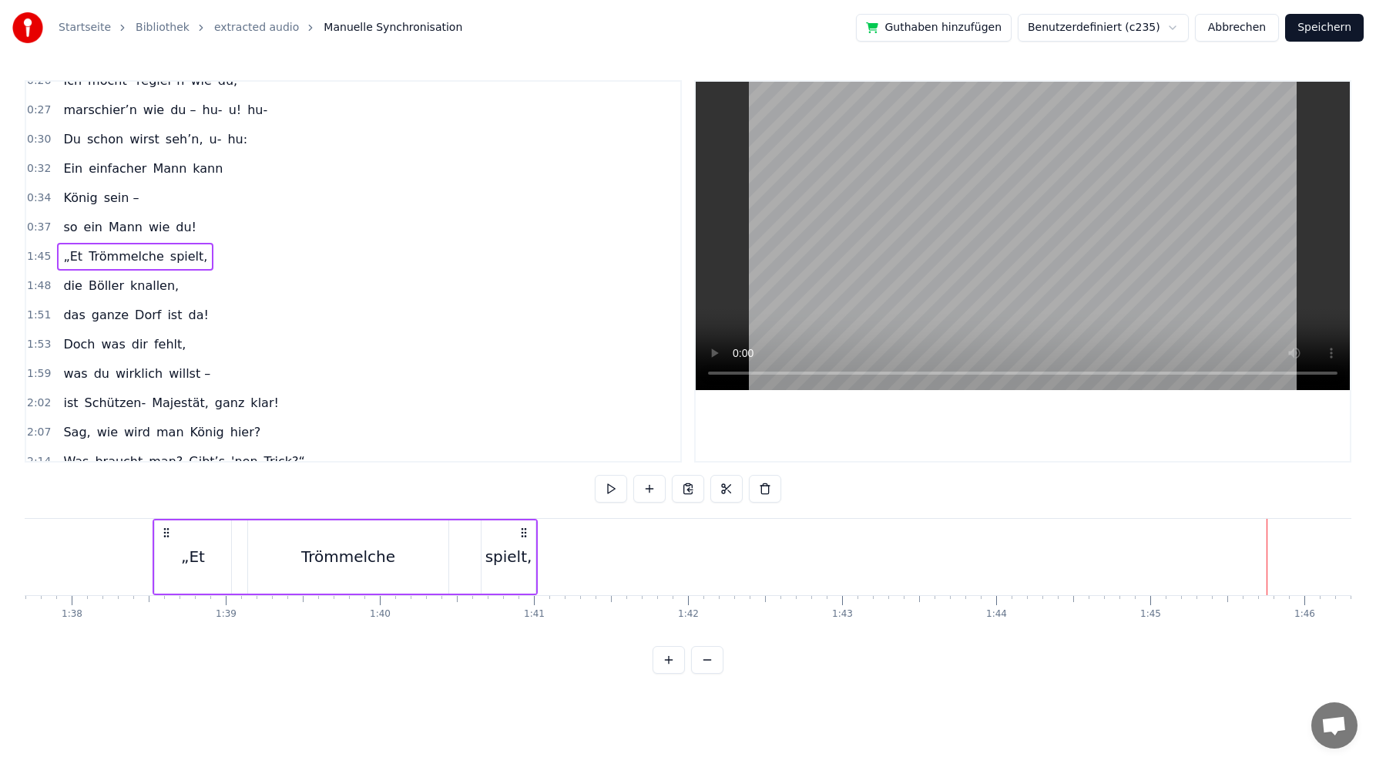
drag, startPoint x: 116, startPoint y: 530, endPoint x: 88, endPoint y: 535, distance: 28.1
click at [160, 535] on icon at bounding box center [166, 532] width 12 height 12
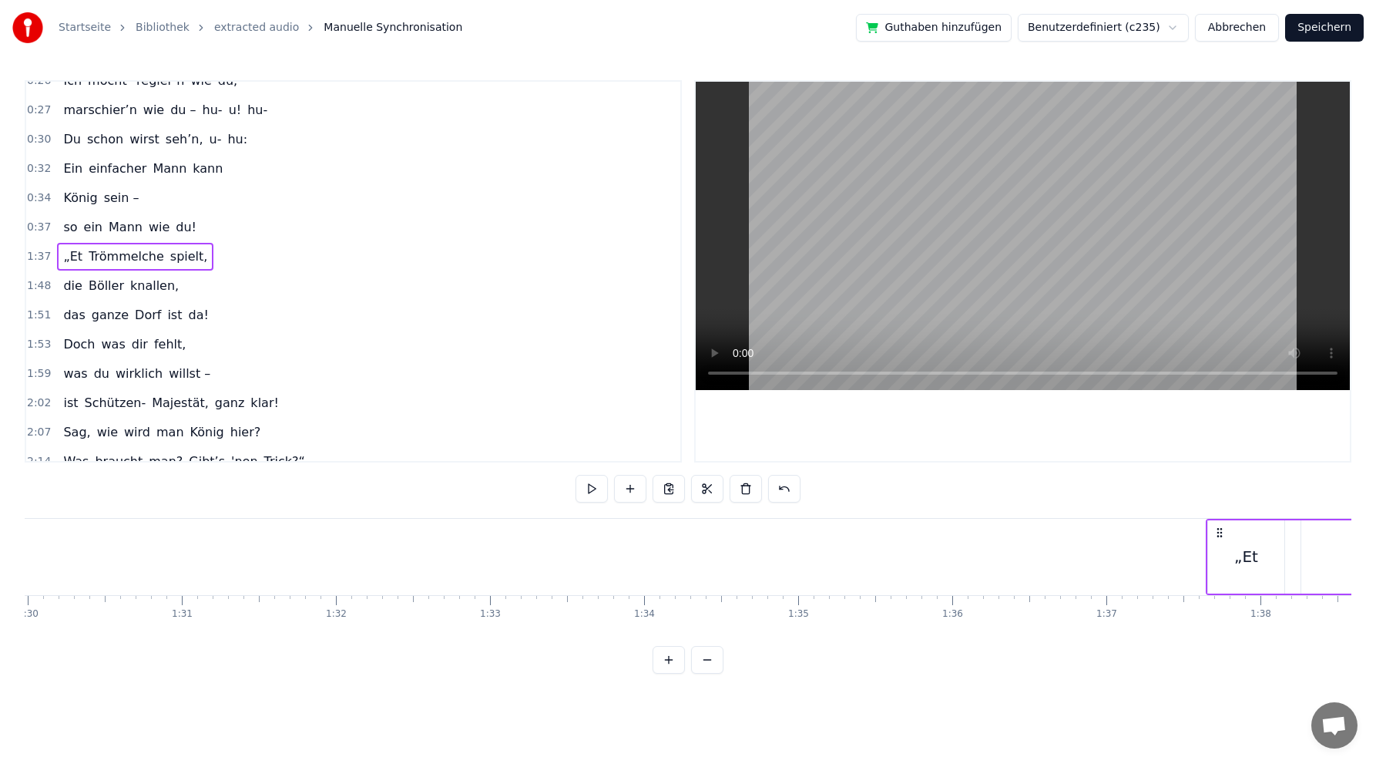
scroll to position [0, 13976]
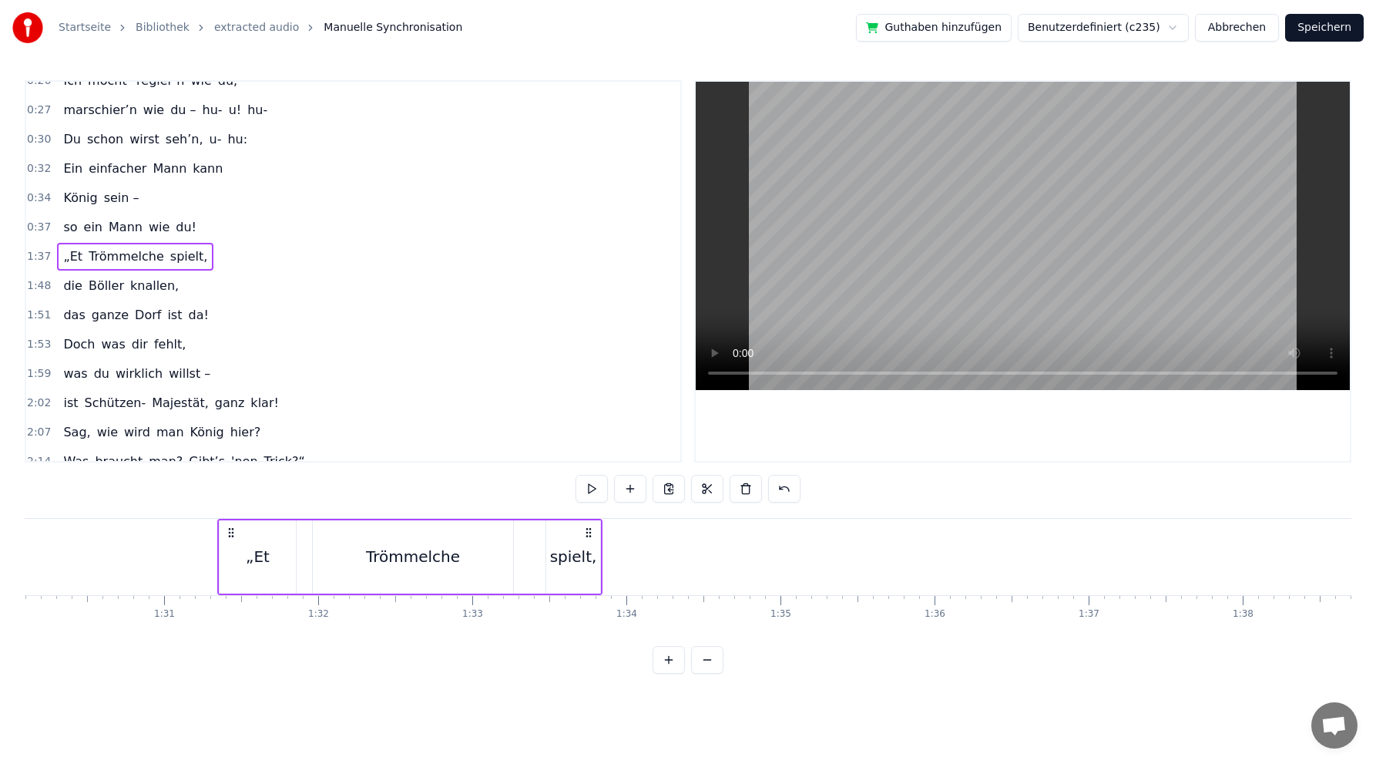
drag, startPoint x: 1113, startPoint y: 530, endPoint x: 221, endPoint y: 564, distance: 892.3
click at [221, 564] on div "„Et Trömmelche spielt," at bounding box center [409, 557] width 385 height 76
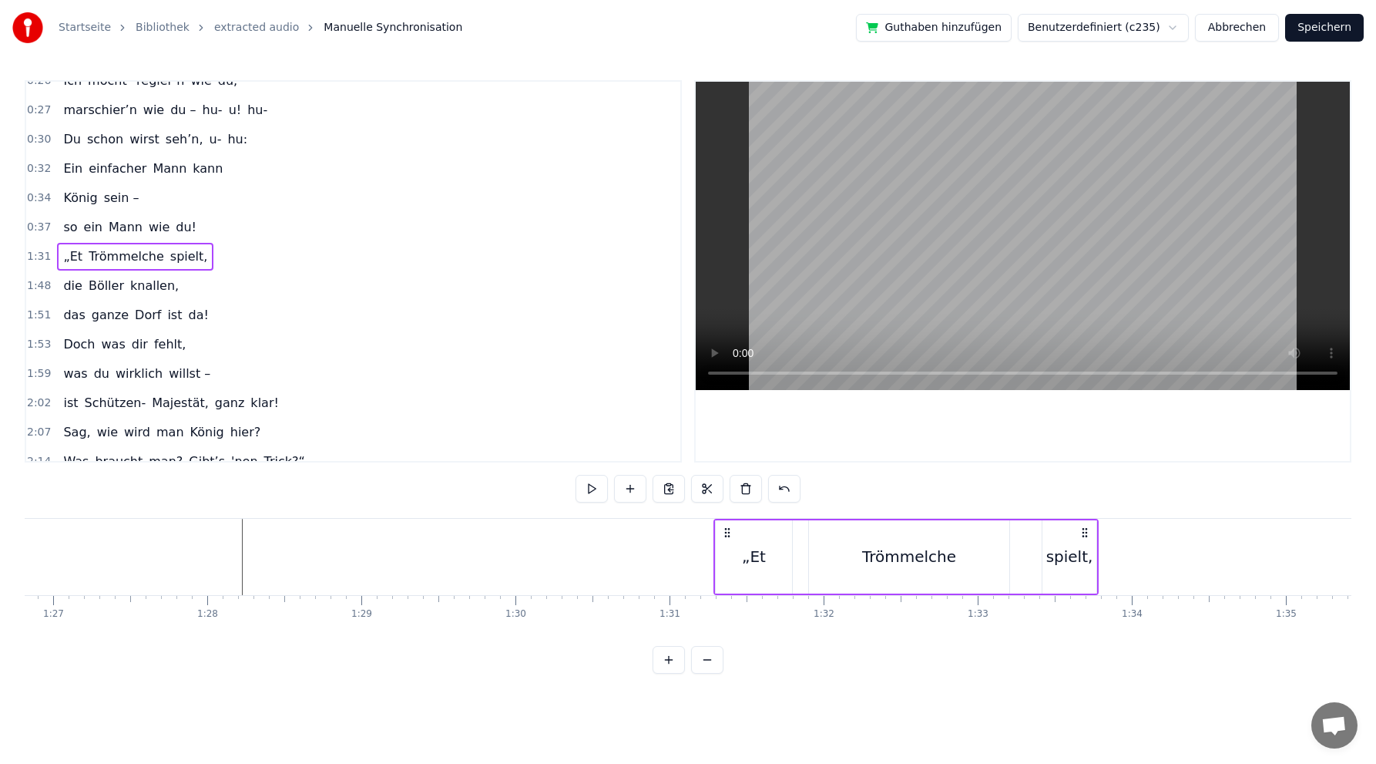
scroll to position [0, 13339]
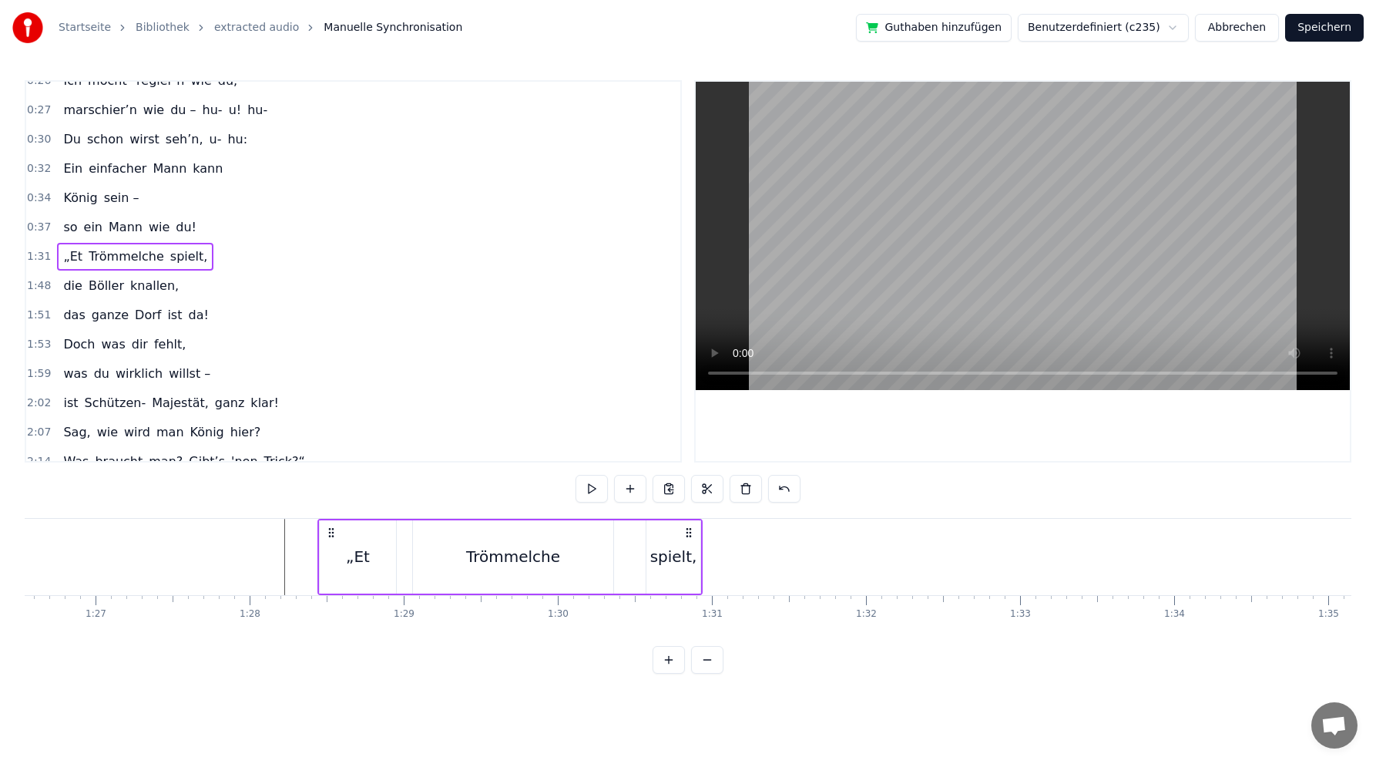
drag, startPoint x: 765, startPoint y: 530, endPoint x: 327, endPoint y: 525, distance: 438.6
click at [327, 525] on div "„Et Trömmelche spielt," at bounding box center [510, 557] width 385 height 76
click at [517, 563] on div "Trömmelche" at bounding box center [513, 556] width 94 height 23
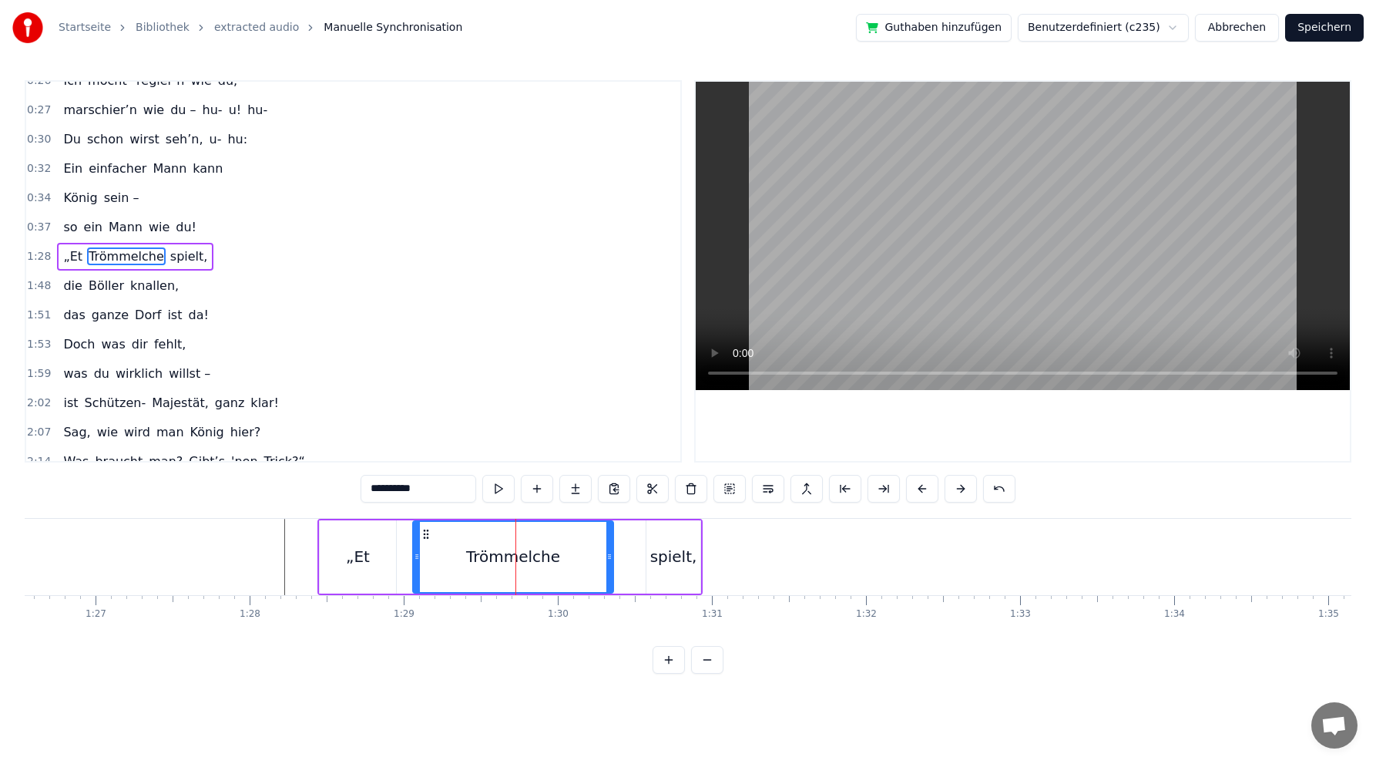
scroll to position [294, 0]
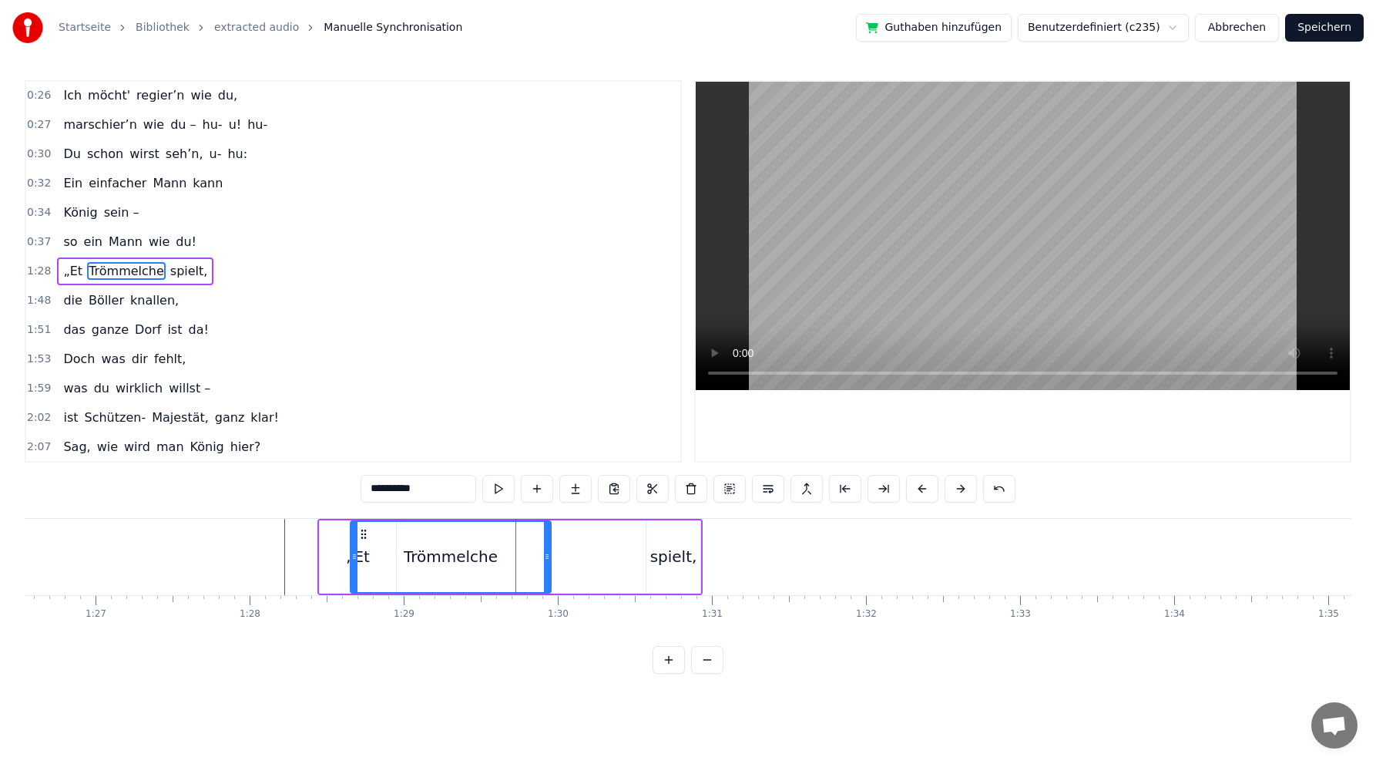
drag, startPoint x: 426, startPoint y: 533, endPoint x: 364, endPoint y: 531, distance: 62.4
click at [364, 531] on icon at bounding box center [364, 534] width 12 height 12
click at [658, 559] on div "spielt," at bounding box center [673, 556] width 47 height 23
type input "*******"
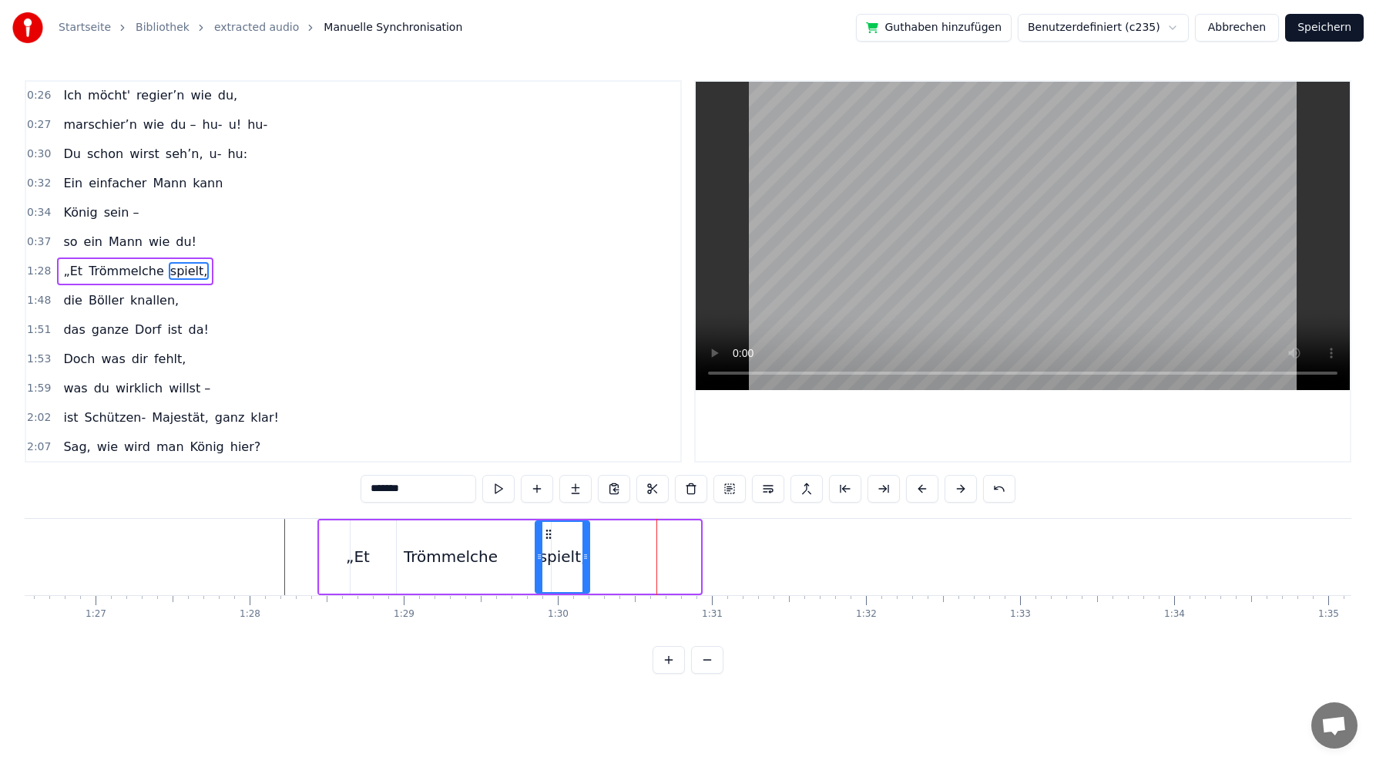
drag, startPoint x: 660, startPoint y: 530, endPoint x: 551, endPoint y: 523, distance: 108.9
click at [551, 523] on div "spielt," at bounding box center [562, 557] width 52 height 70
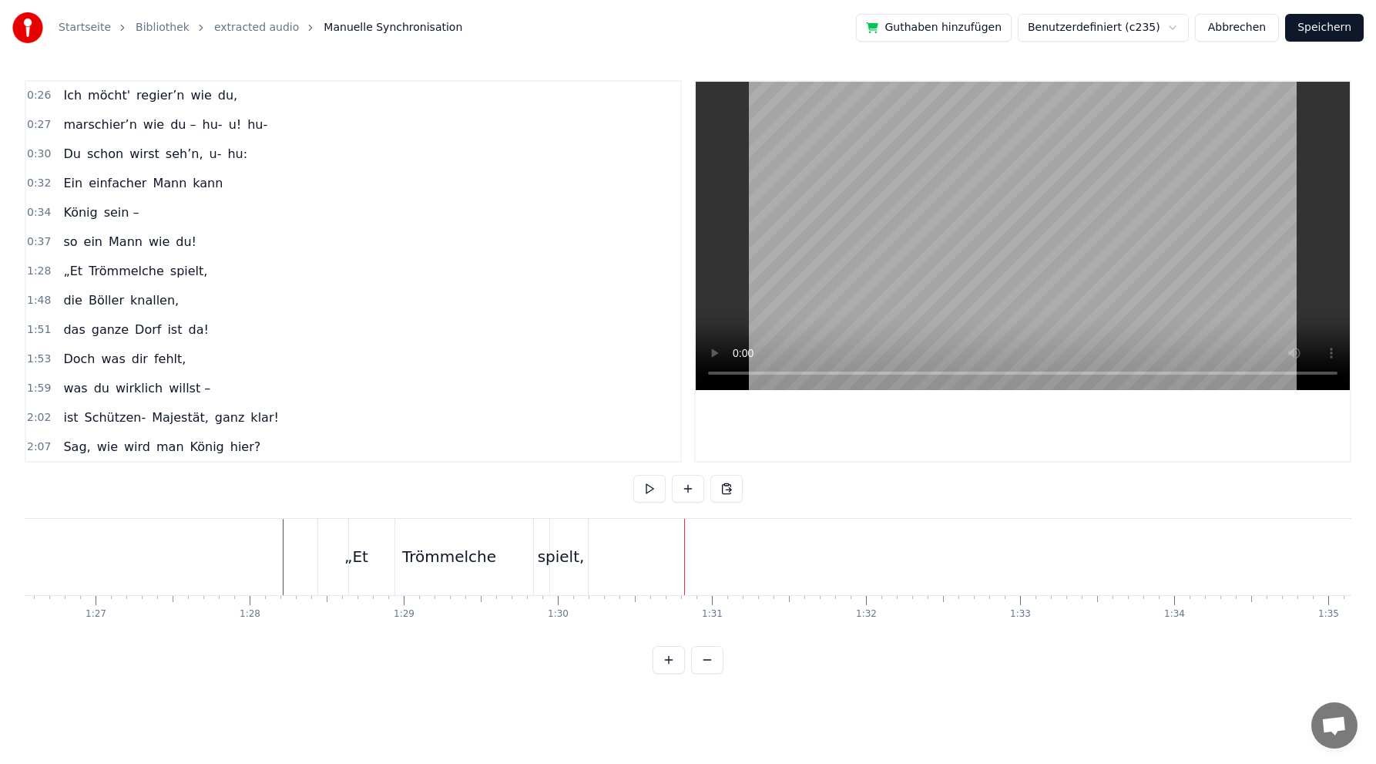
click at [114, 285] on div "1:28 „Et Trömmelche spielt," at bounding box center [353, 271] width 654 height 29
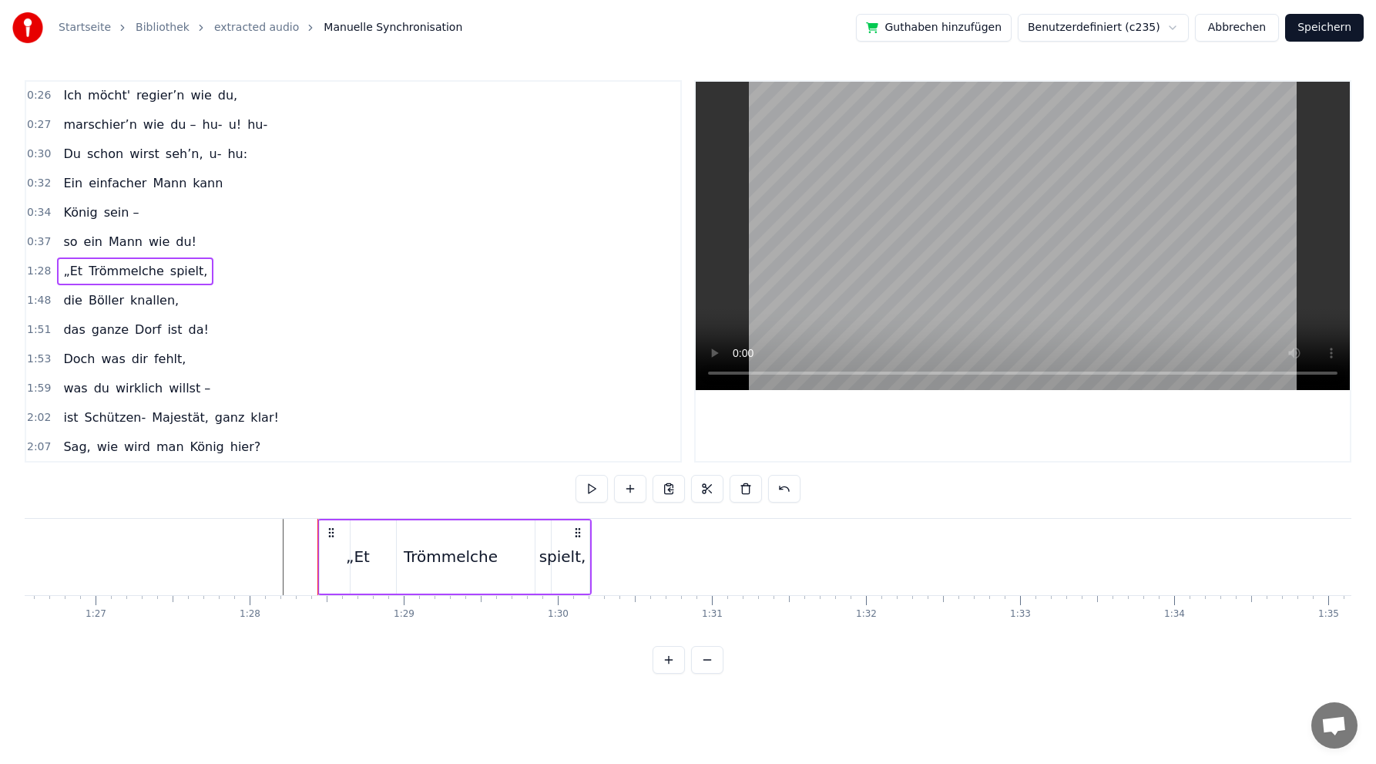
click at [116, 288] on div "die Böller knallen," at bounding box center [121, 301] width 128 height 28
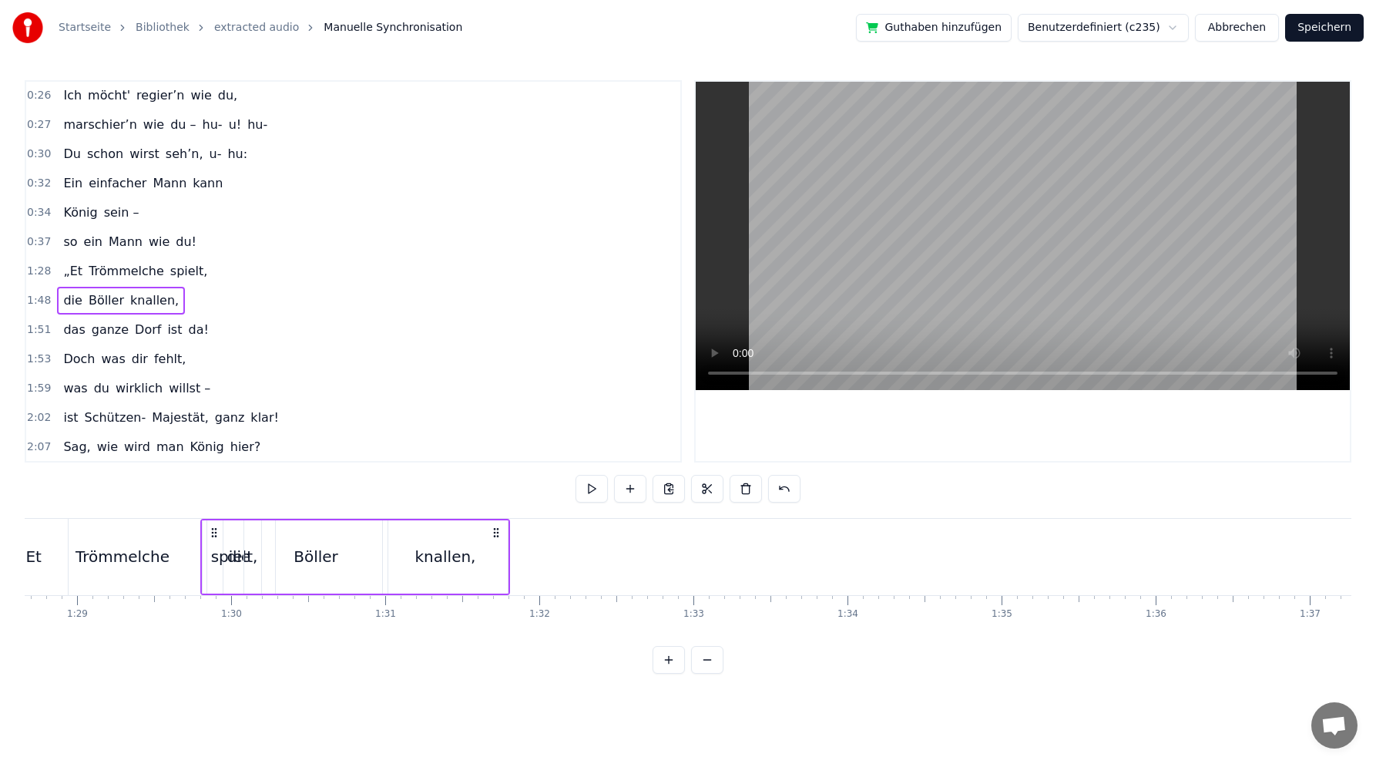
scroll to position [0, 13647]
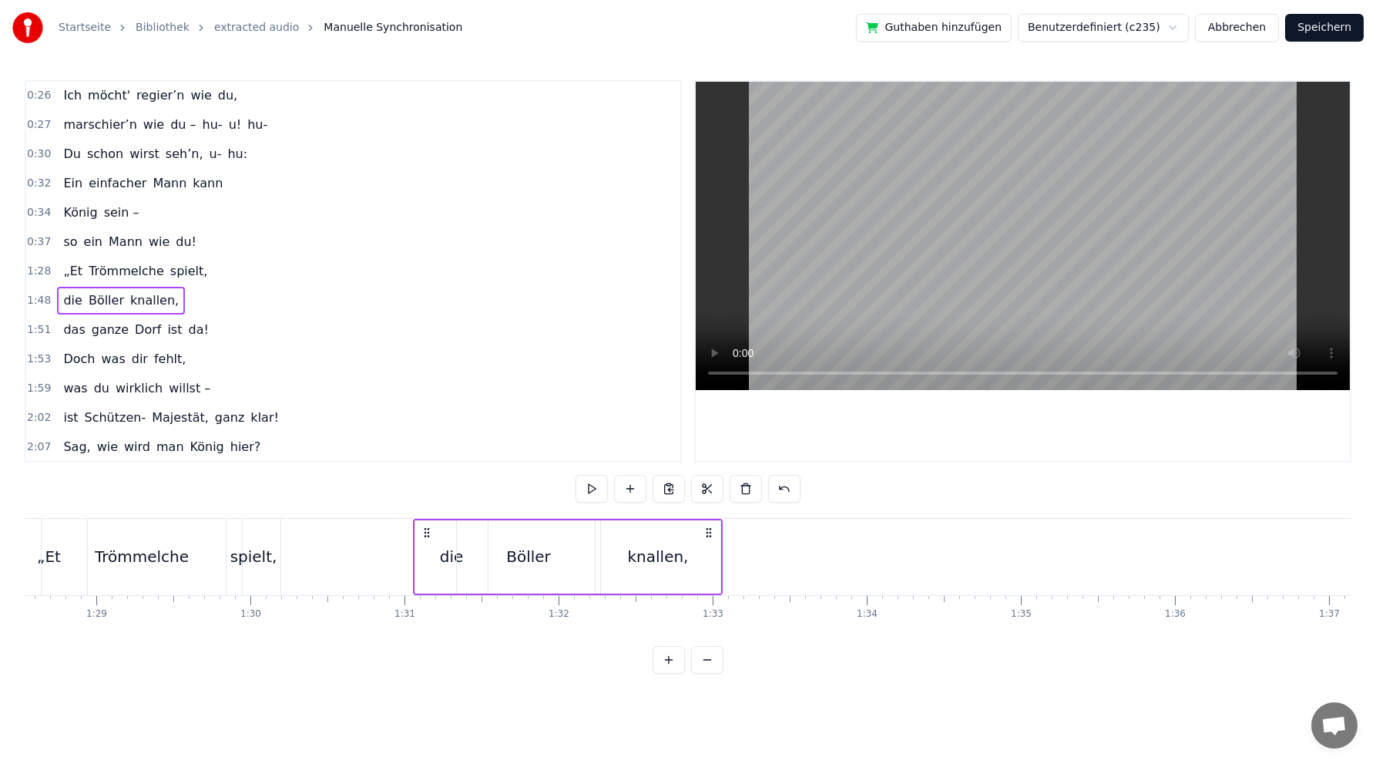
drag, startPoint x: 116, startPoint y: 530, endPoint x: 427, endPoint y: 485, distance: 314.7
click at [427, 485] on div "0:02 Du bist der Supertünnes im Schützenhaus, 0:05 der beste Schütze hier. 0:07…" at bounding box center [688, 376] width 1327 height 593
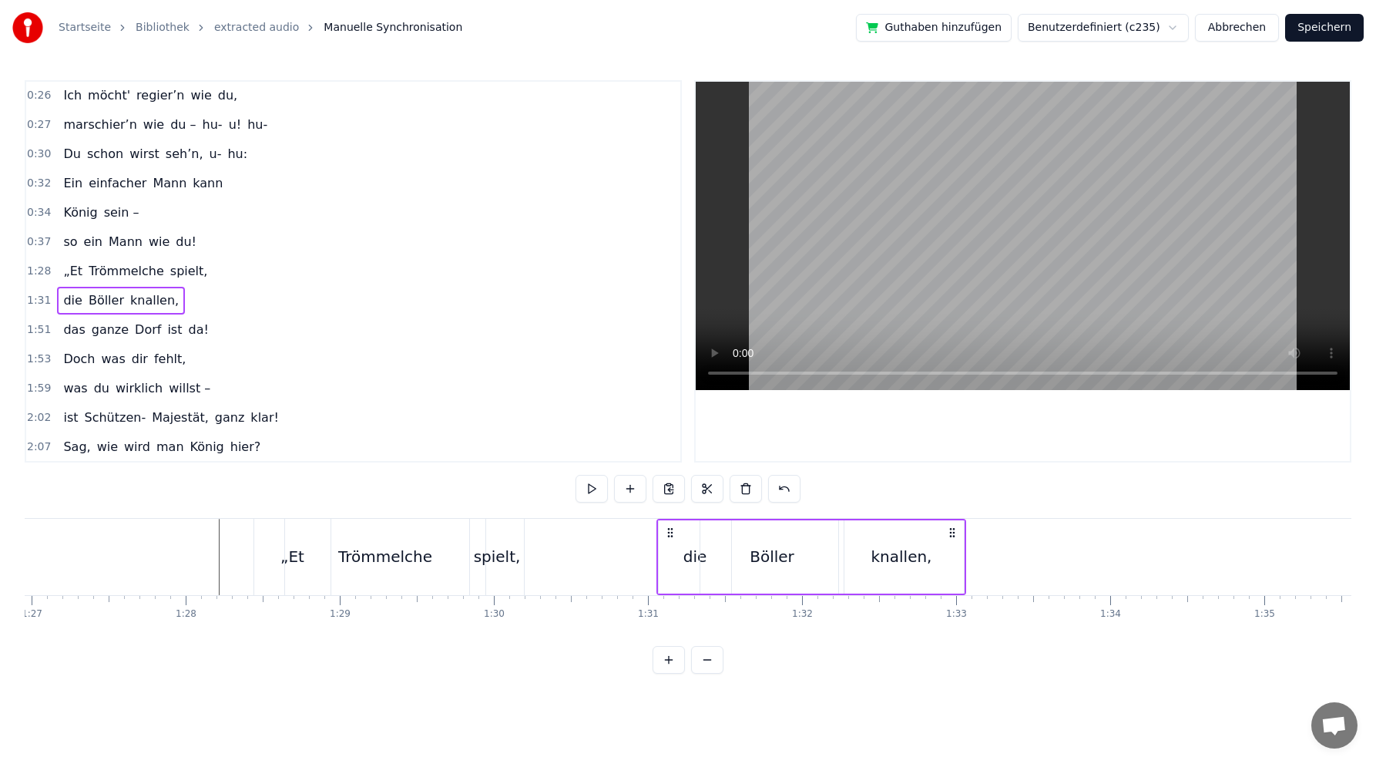
scroll to position [0, 13381]
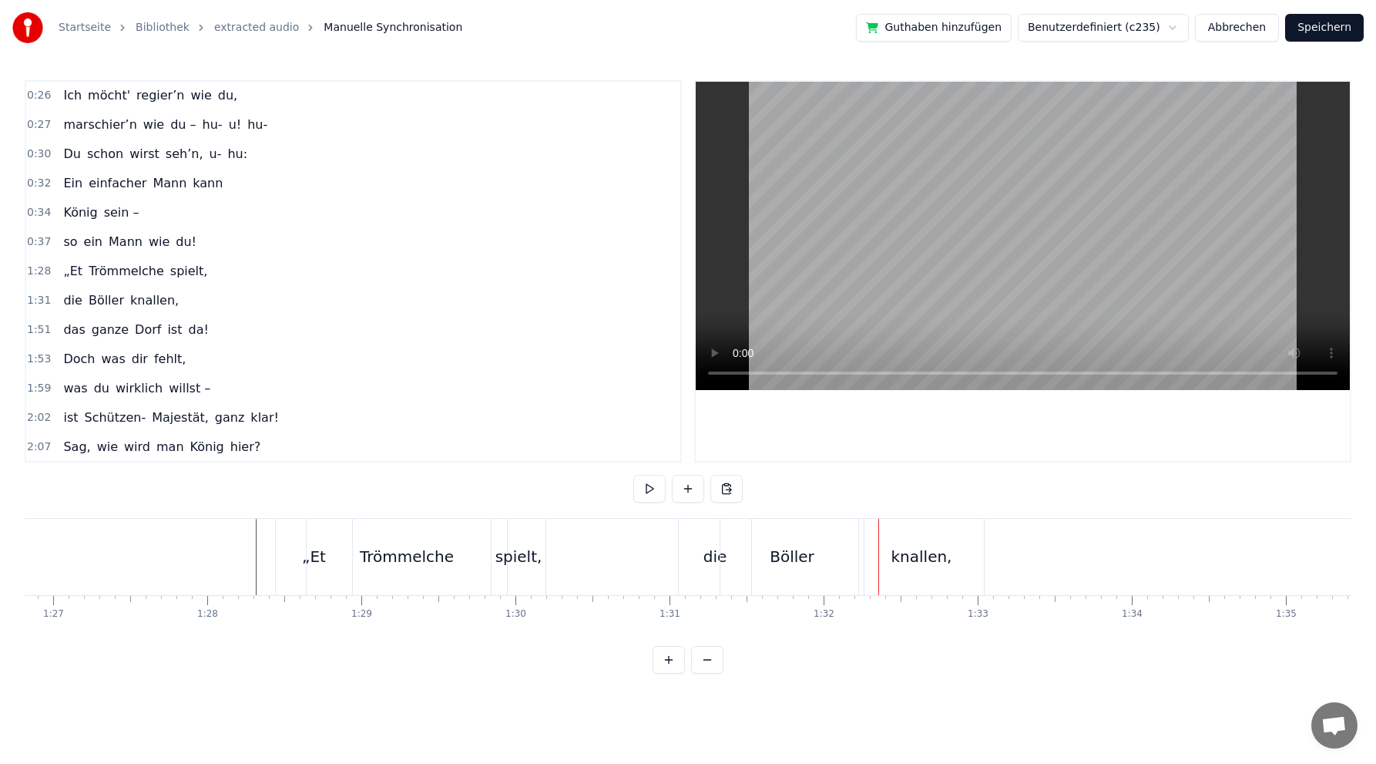
click at [926, 560] on div "knallen," at bounding box center [922, 556] width 61 height 23
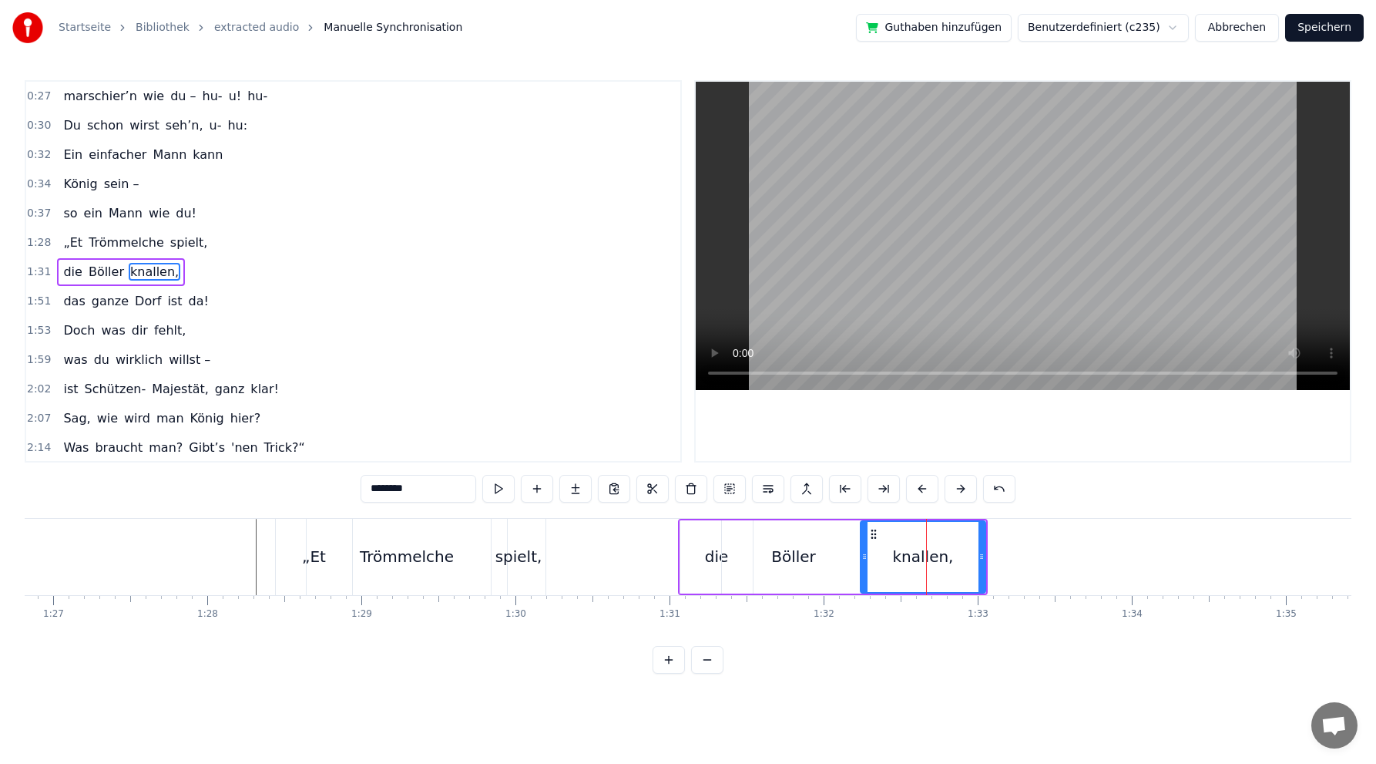
scroll to position [323, 0]
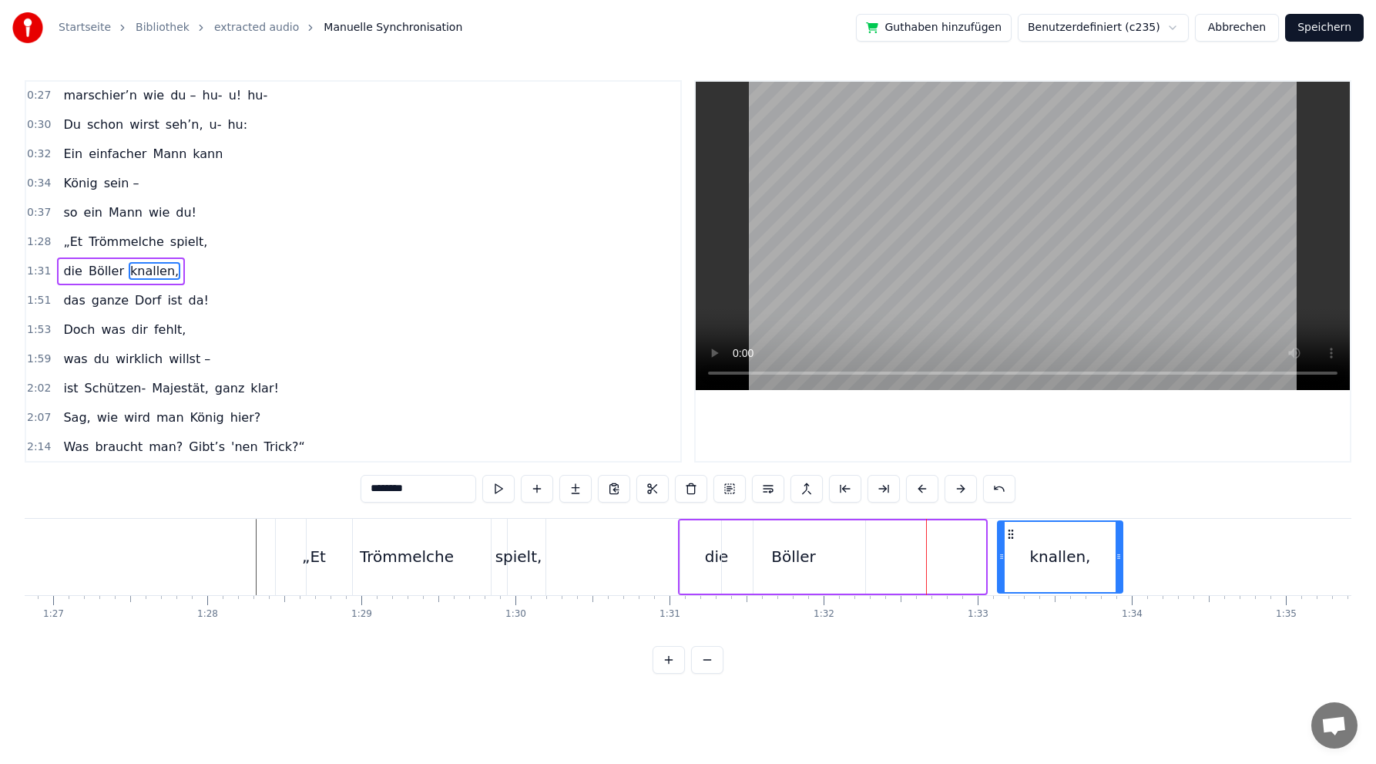
drag, startPoint x: 871, startPoint y: 532, endPoint x: 1010, endPoint y: 528, distance: 138.8
click at [1010, 528] on icon at bounding box center [1011, 534] width 12 height 12
click at [782, 561] on div "Böller" at bounding box center [793, 556] width 45 height 23
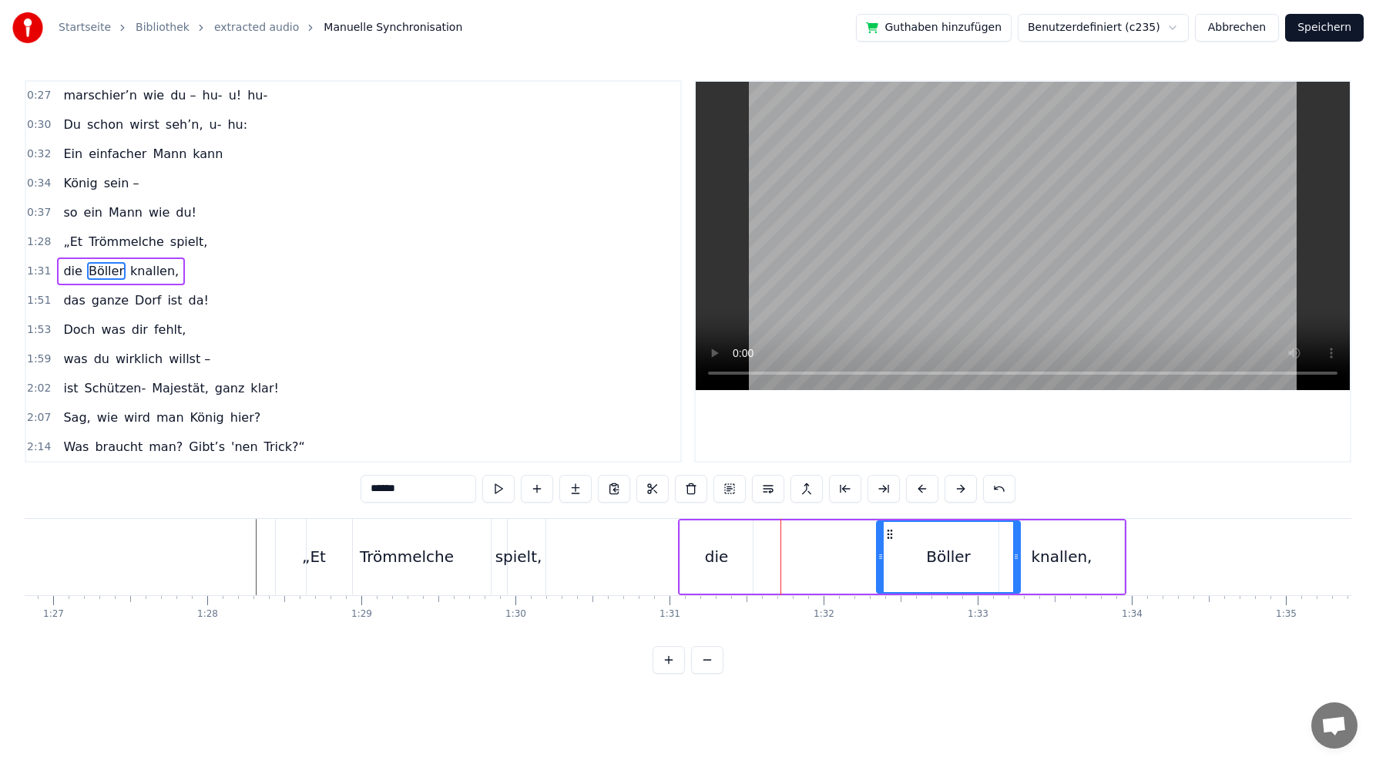
drag, startPoint x: 733, startPoint y: 532, endPoint x: 894, endPoint y: 518, distance: 161.7
click at [894, 519] on div "die Böller knallen," at bounding box center [902, 557] width 449 height 76
click at [719, 554] on div "die" at bounding box center [717, 556] width 24 height 23
type input "***"
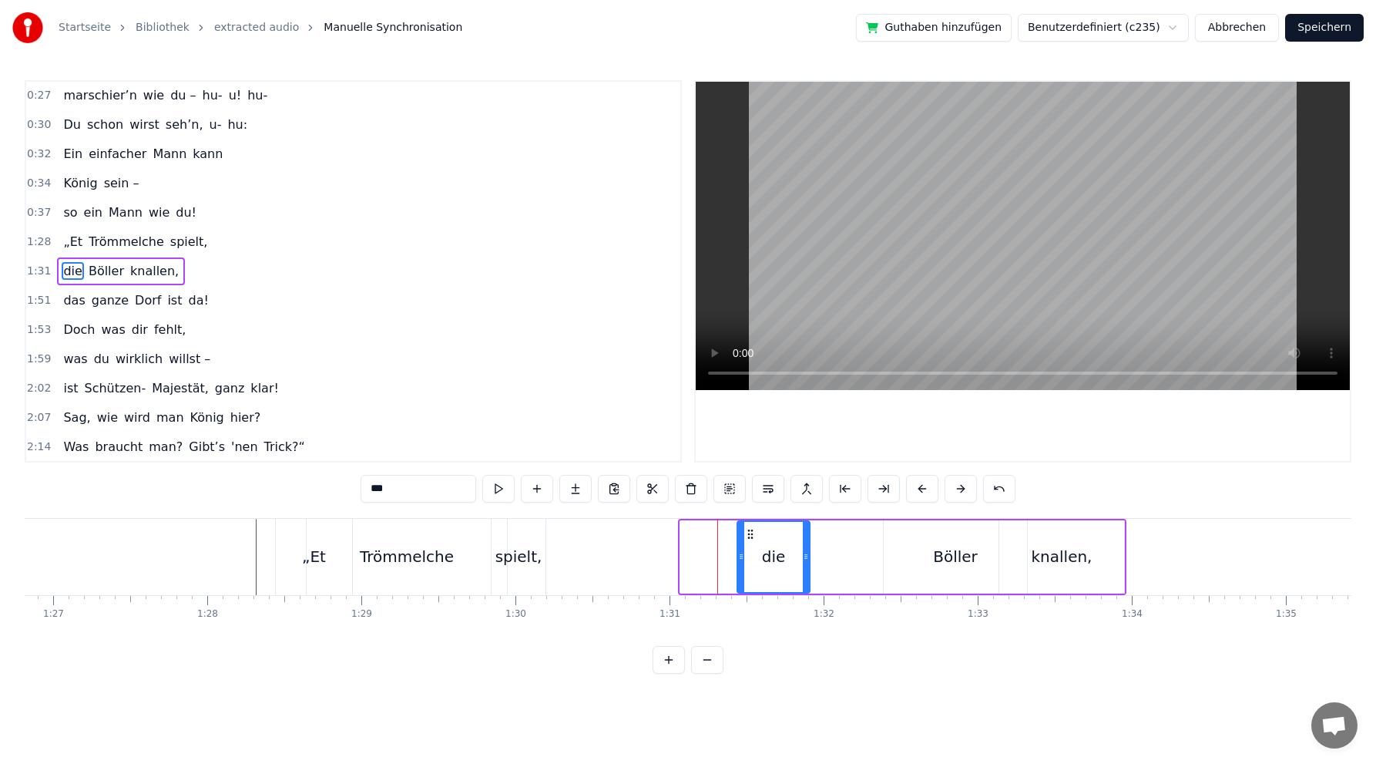
drag, startPoint x: 691, startPoint y: 530, endPoint x: 748, endPoint y: 525, distance: 57.3
click at [748, 525] on div "die" at bounding box center [773, 557] width 71 height 70
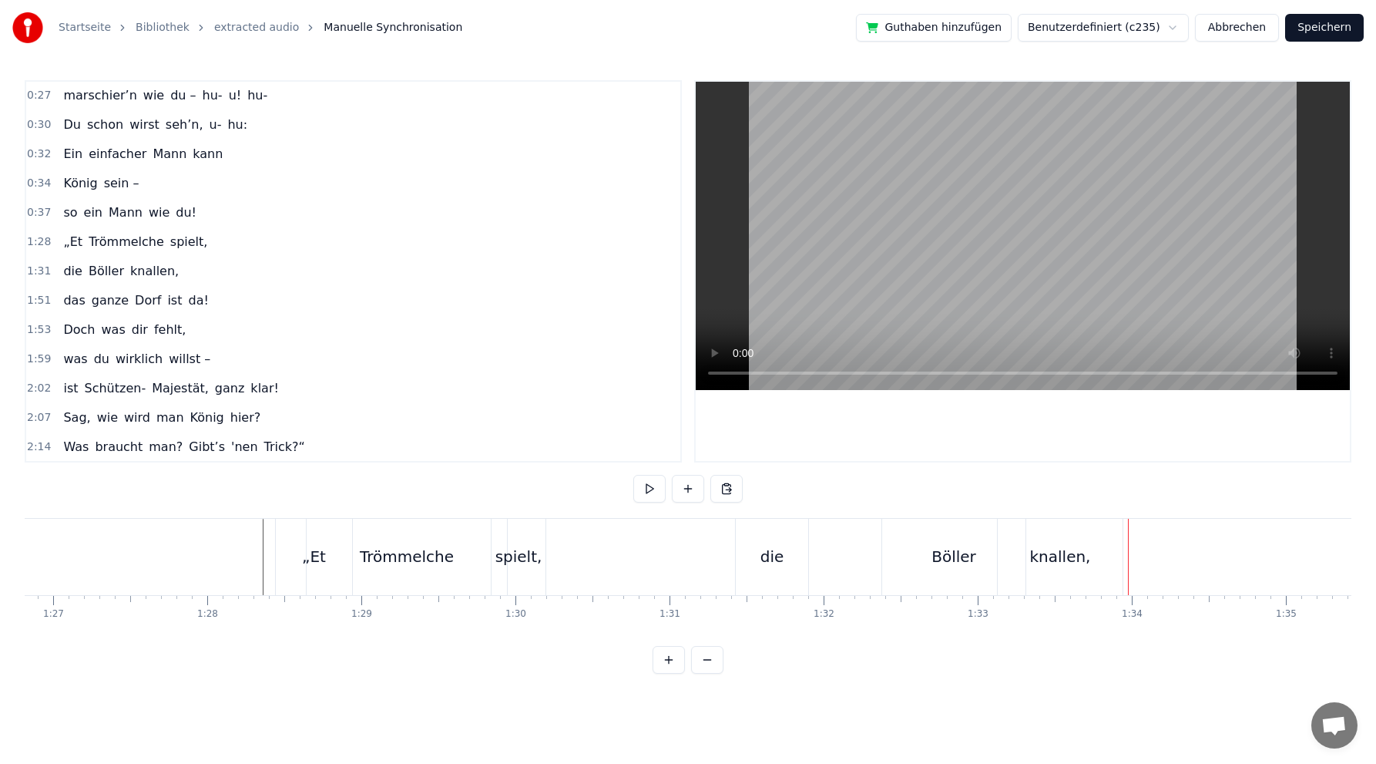
click at [951, 553] on div "Böller" at bounding box center [954, 556] width 45 height 23
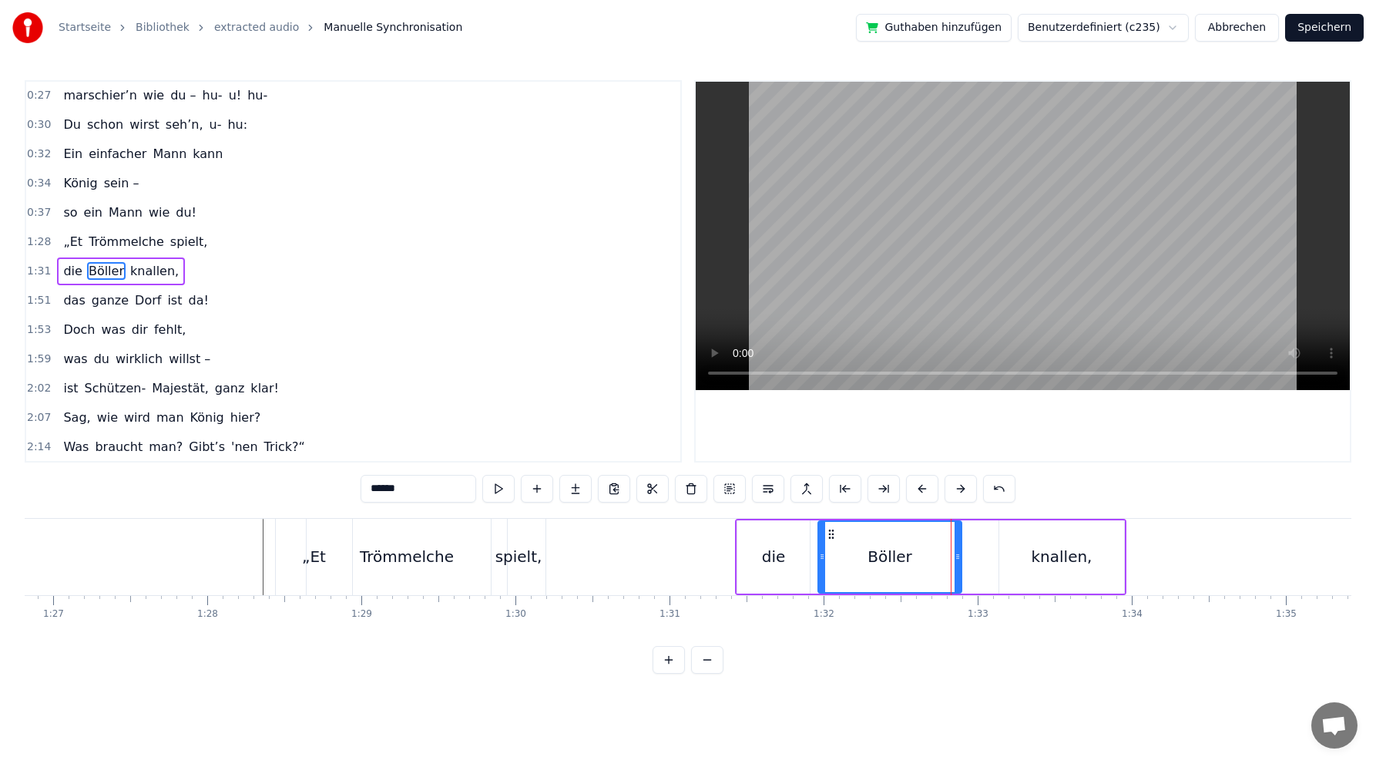
drag, startPoint x: 896, startPoint y: 531, endPoint x: 831, endPoint y: 528, distance: 64.8
click at [831, 528] on icon at bounding box center [831, 534] width 12 height 12
drag, startPoint x: 828, startPoint y: 555, endPoint x: 886, endPoint y: 539, distance: 60.6
click at [888, 546] on div at bounding box center [889, 557] width 6 height 70
drag, startPoint x: 897, startPoint y: 532, endPoint x: 808, endPoint y: 536, distance: 89.5
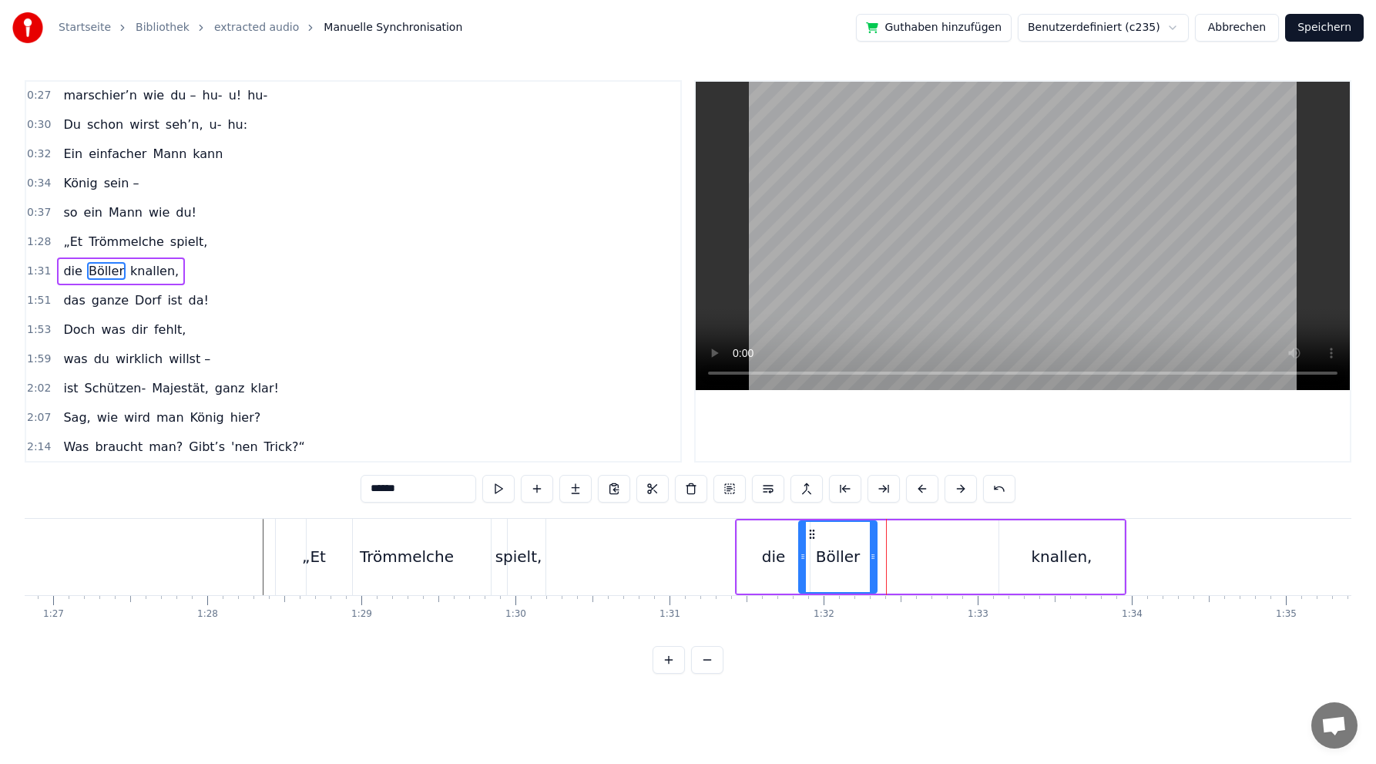
click at [809, 537] on icon at bounding box center [812, 534] width 12 height 12
click at [1036, 555] on div "knallen," at bounding box center [1062, 556] width 61 height 23
type input "********"
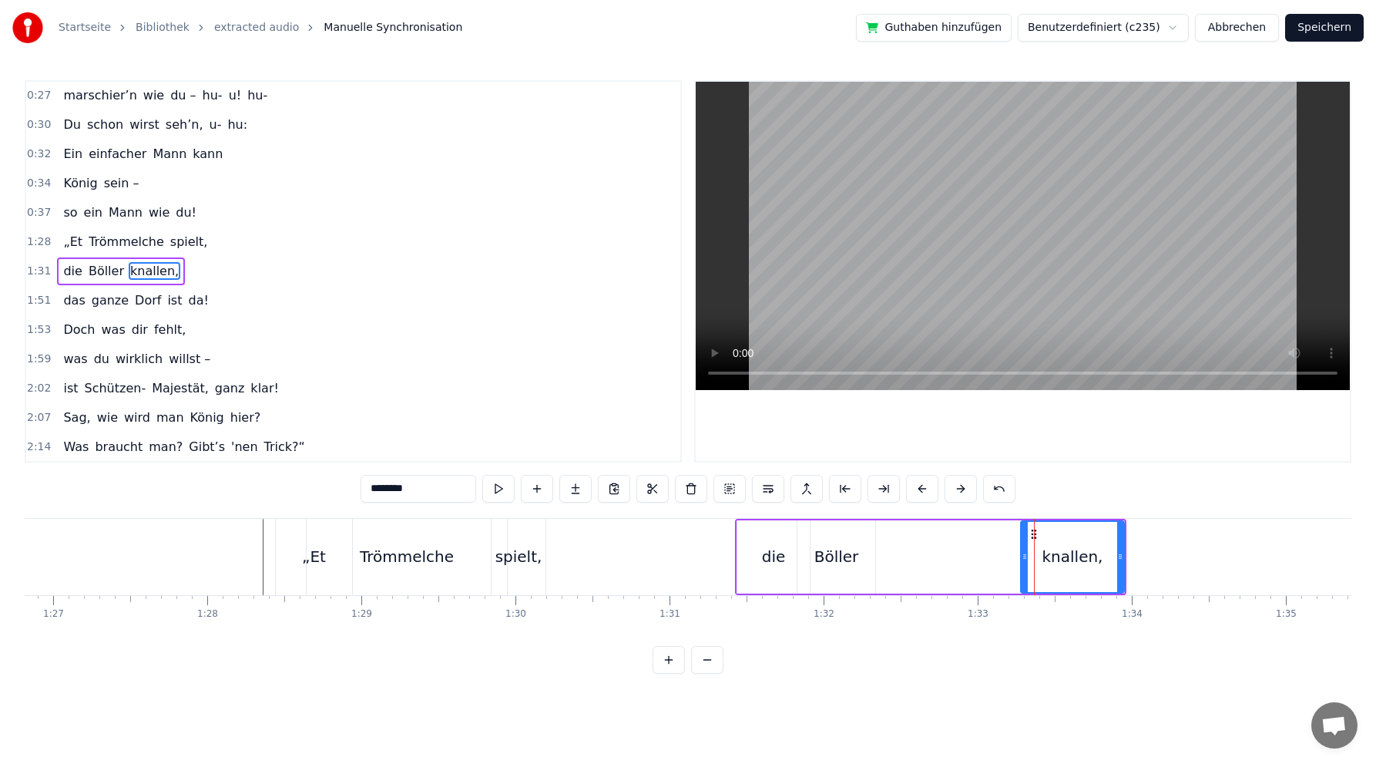
drag, startPoint x: 1004, startPoint y: 558, endPoint x: 1027, endPoint y: 548, distance: 24.5
click at [1027, 549] on div at bounding box center [1025, 557] width 6 height 70
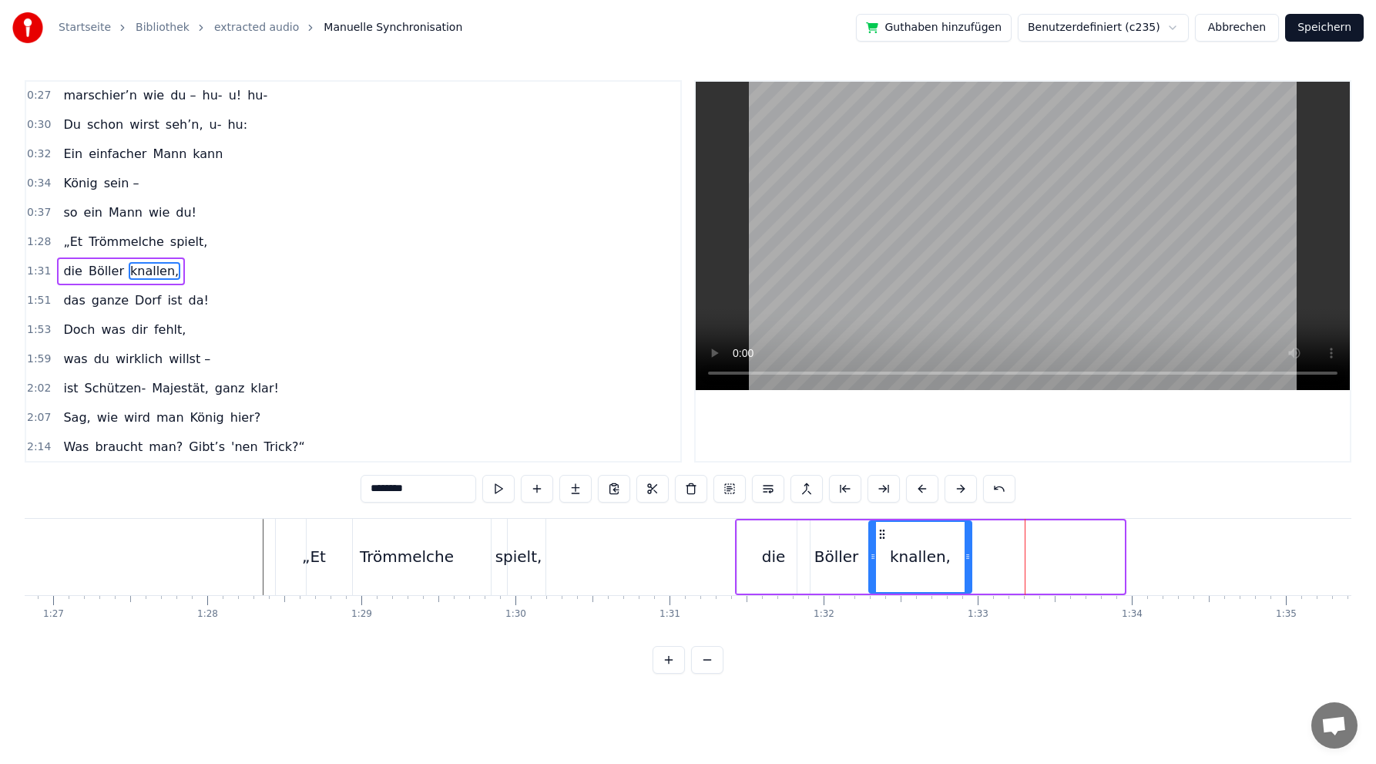
drag, startPoint x: 1033, startPoint y: 531, endPoint x: 881, endPoint y: 530, distance: 152.6
click at [881, 530] on circle at bounding box center [880, 529] width 1 height 1
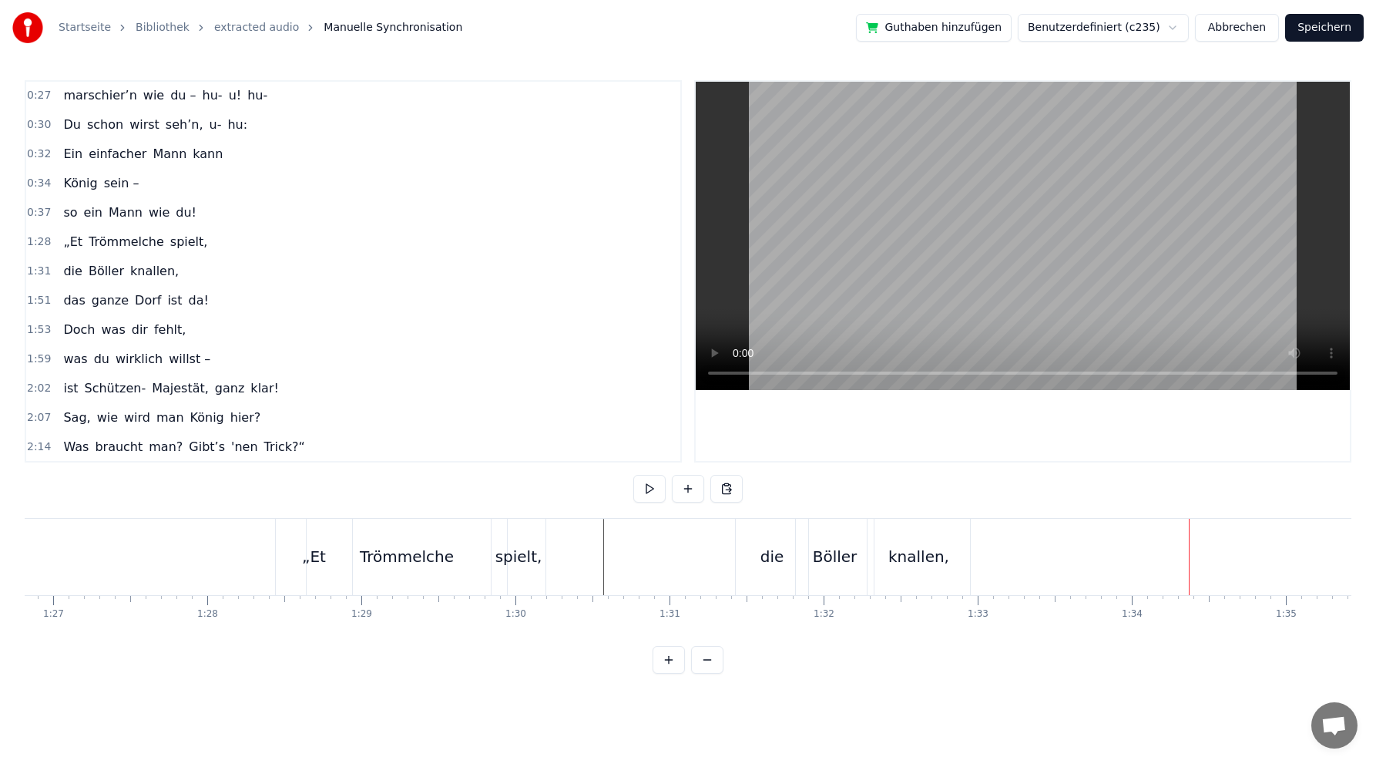
click at [903, 558] on div "knallen," at bounding box center [919, 556] width 61 height 23
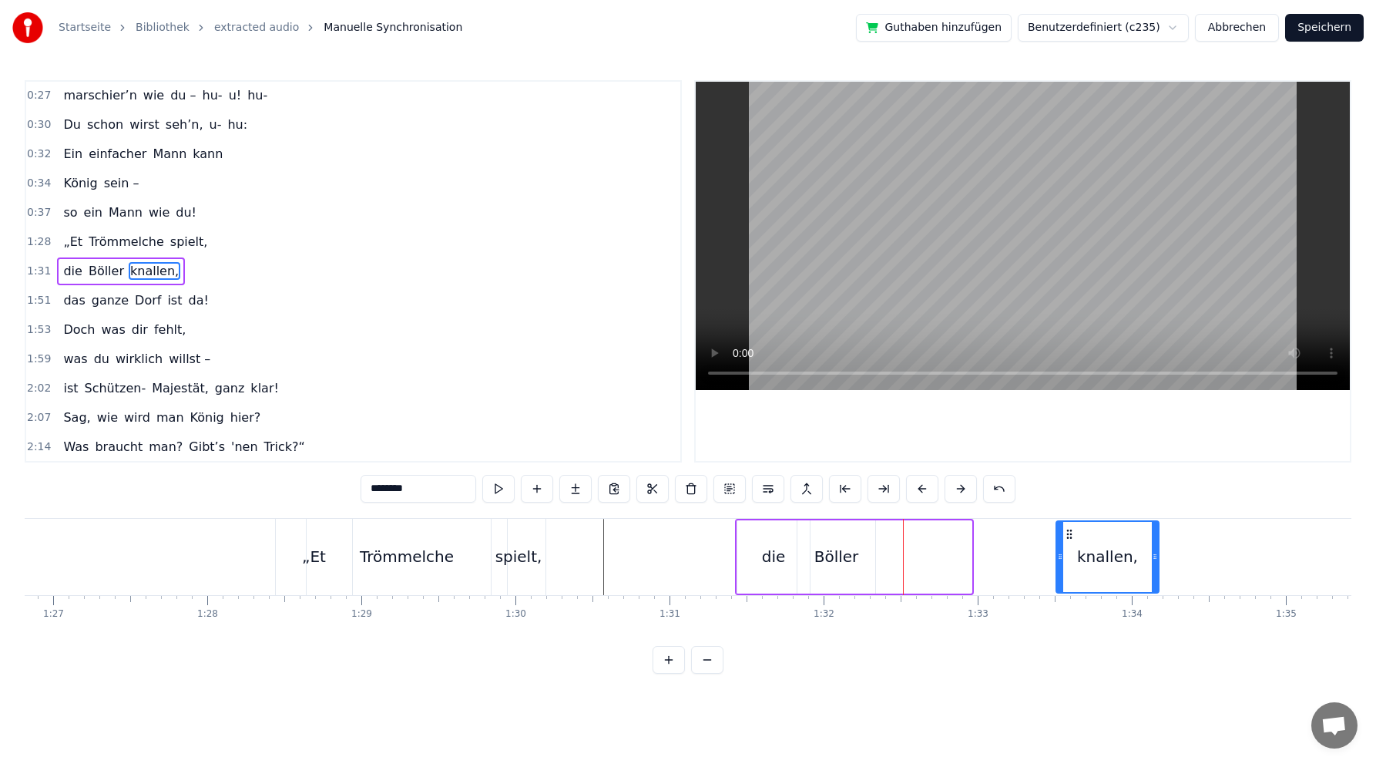
drag, startPoint x: 879, startPoint y: 533, endPoint x: 1067, endPoint y: 506, distance: 189.1
click at [1067, 506] on div "0:02 Du bist der Supertünnes im Schützenhaus, 0:05 der beste Schütze hier. 0:07…" at bounding box center [688, 376] width 1327 height 593
click at [851, 560] on div "Böller" at bounding box center [837, 556] width 45 height 23
type input "******"
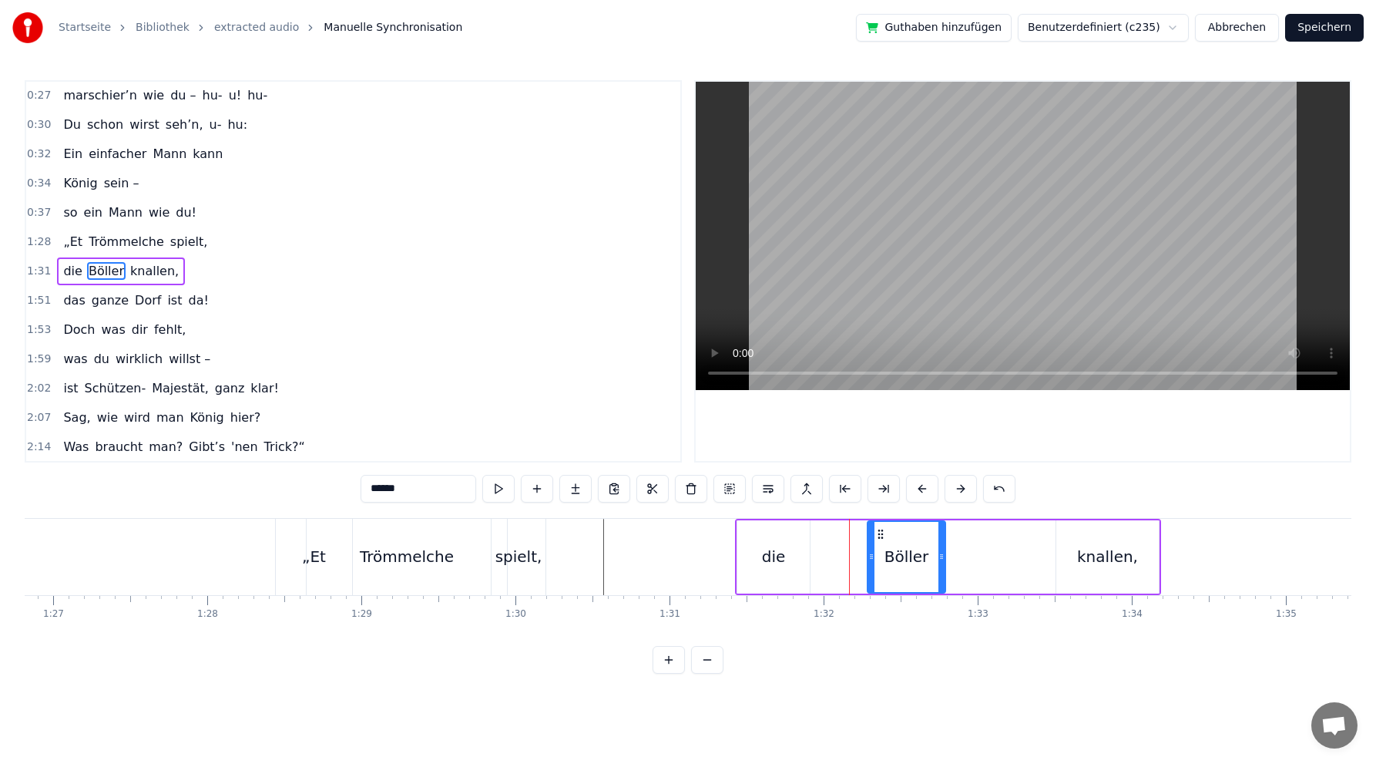
drag, startPoint x: 809, startPoint y: 533, endPoint x: 879, endPoint y: 526, distance: 70.5
click at [879, 526] on div "Böller" at bounding box center [907, 557] width 76 height 70
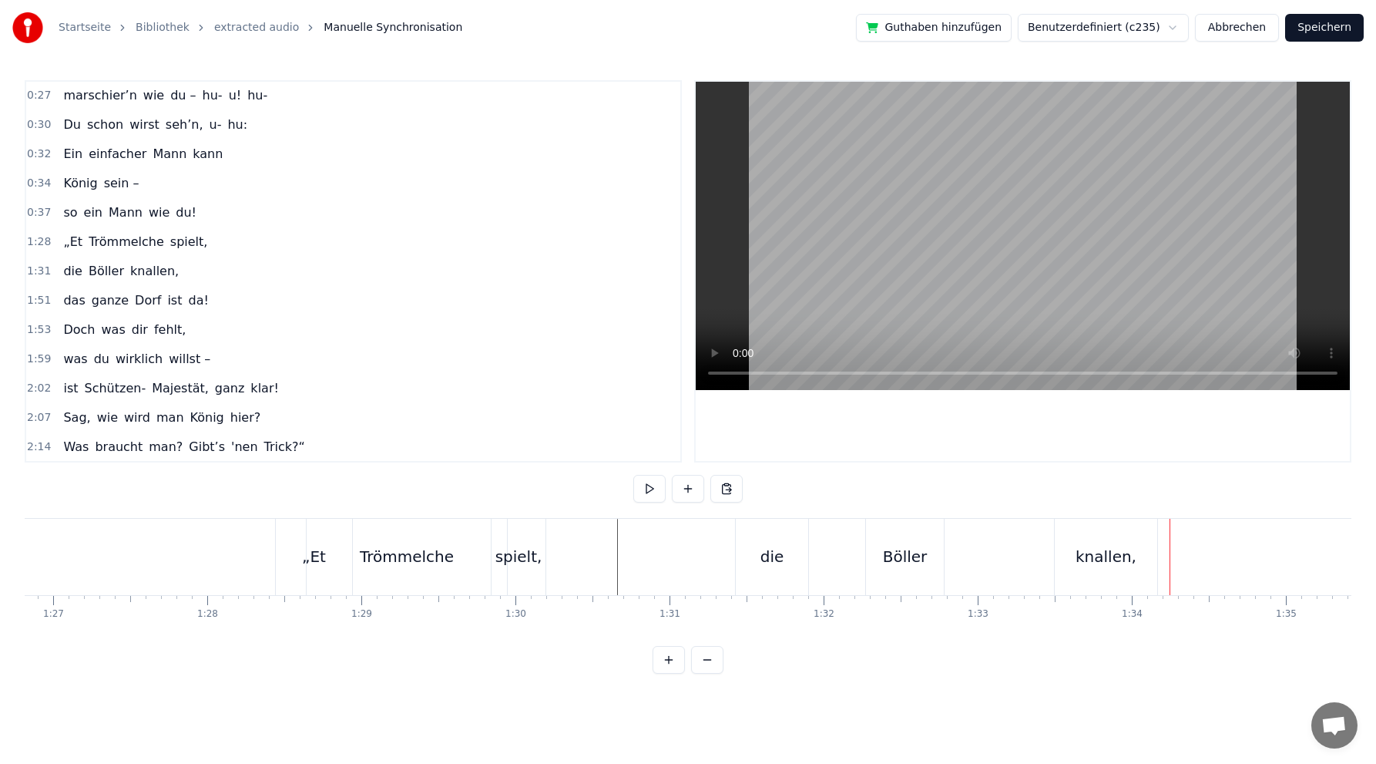
click at [177, 288] on div "das ganze Dorf ist da!" at bounding box center [135, 301] width 157 height 28
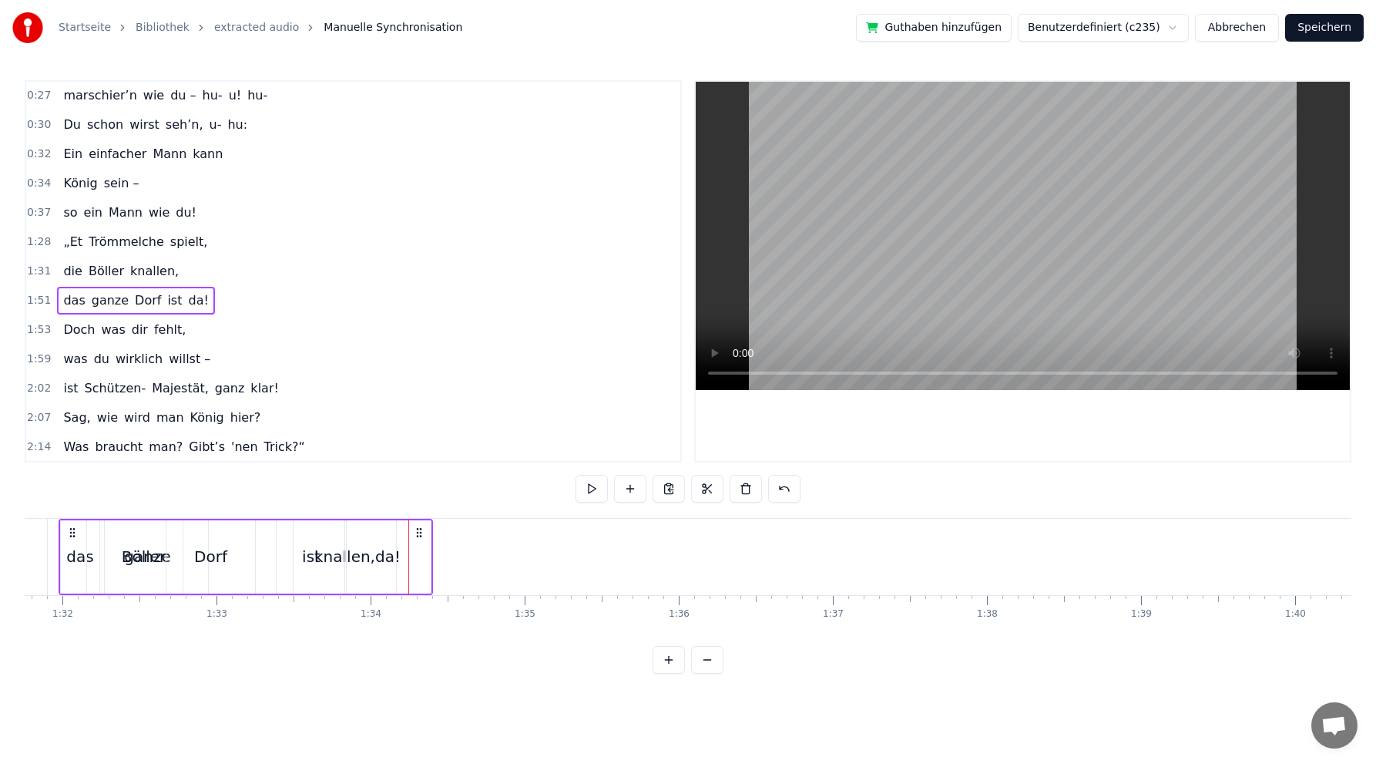
scroll to position [0, 14065]
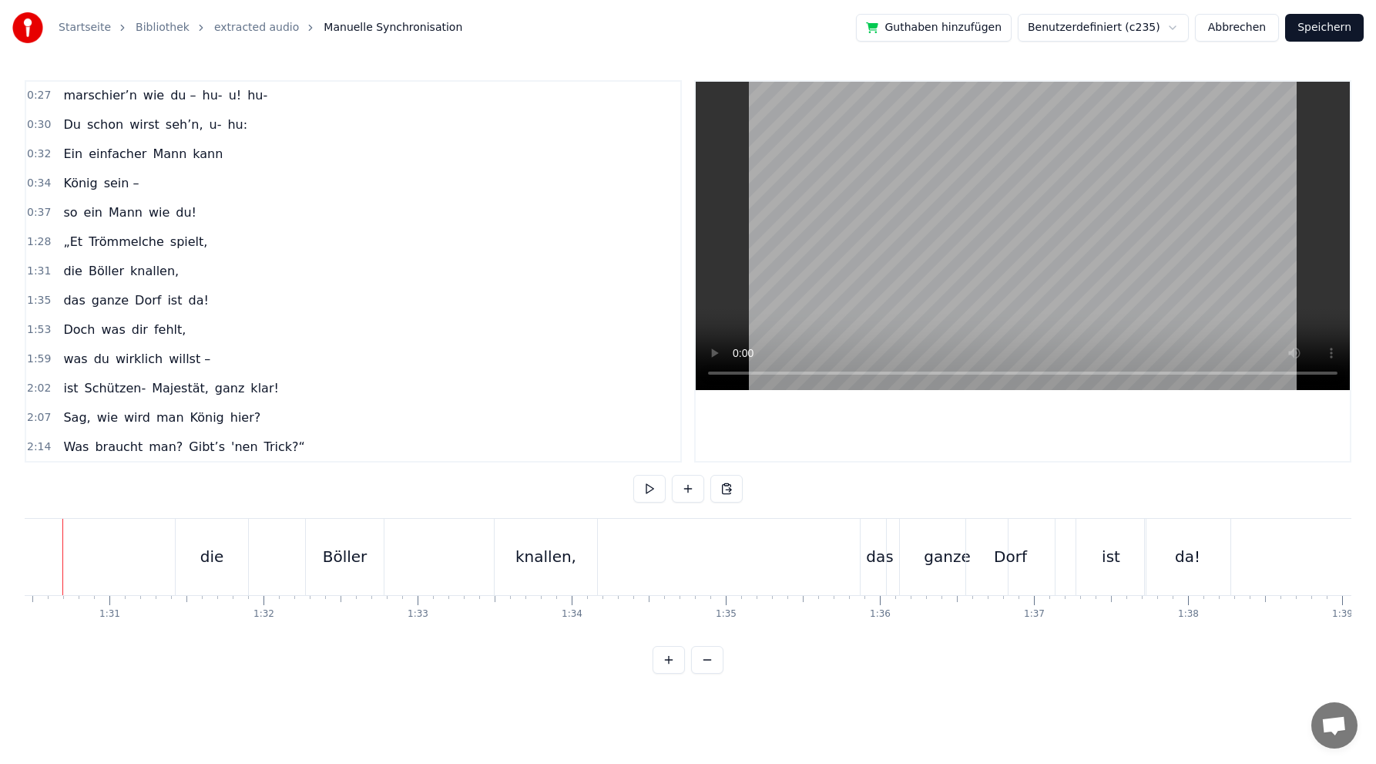
scroll to position [0, 13902]
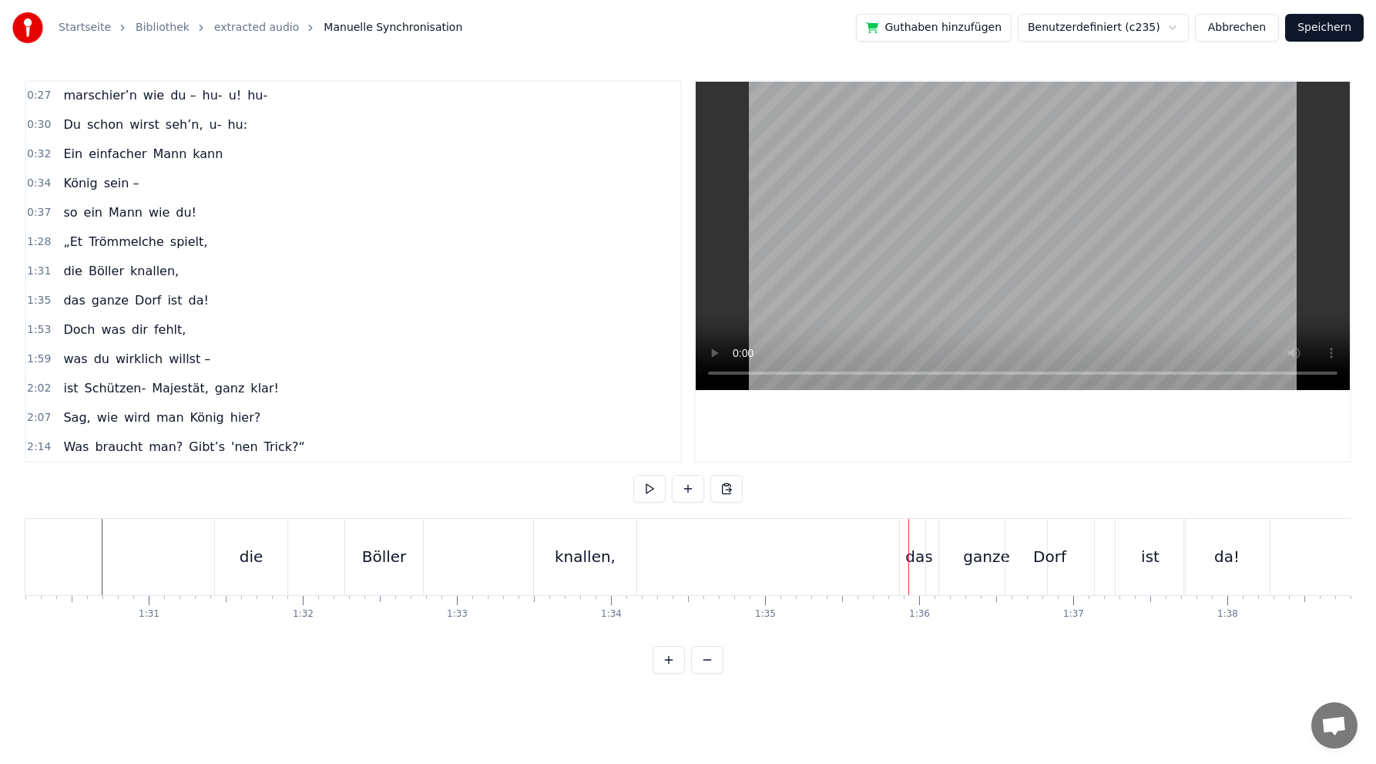
click at [916, 561] on div "das" at bounding box center [919, 556] width 27 height 23
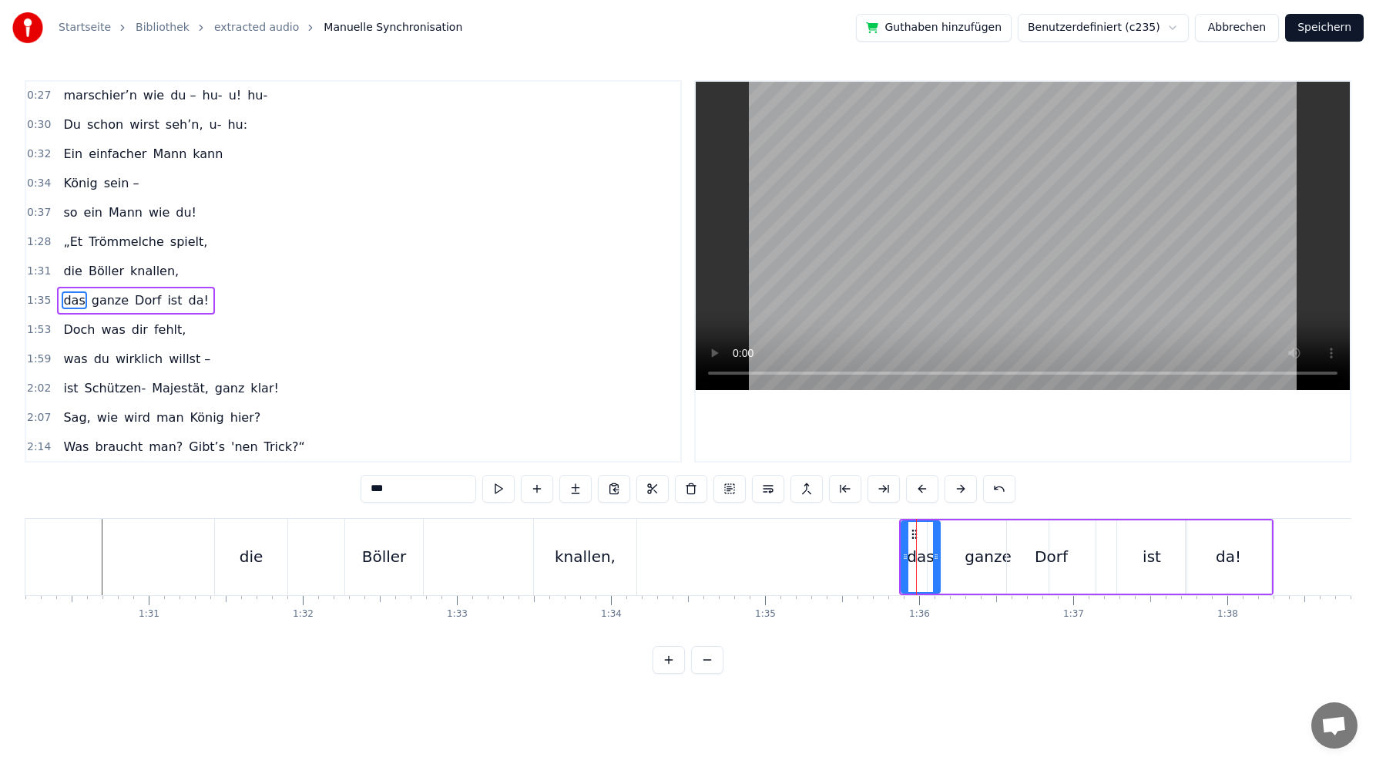
scroll to position [352, 0]
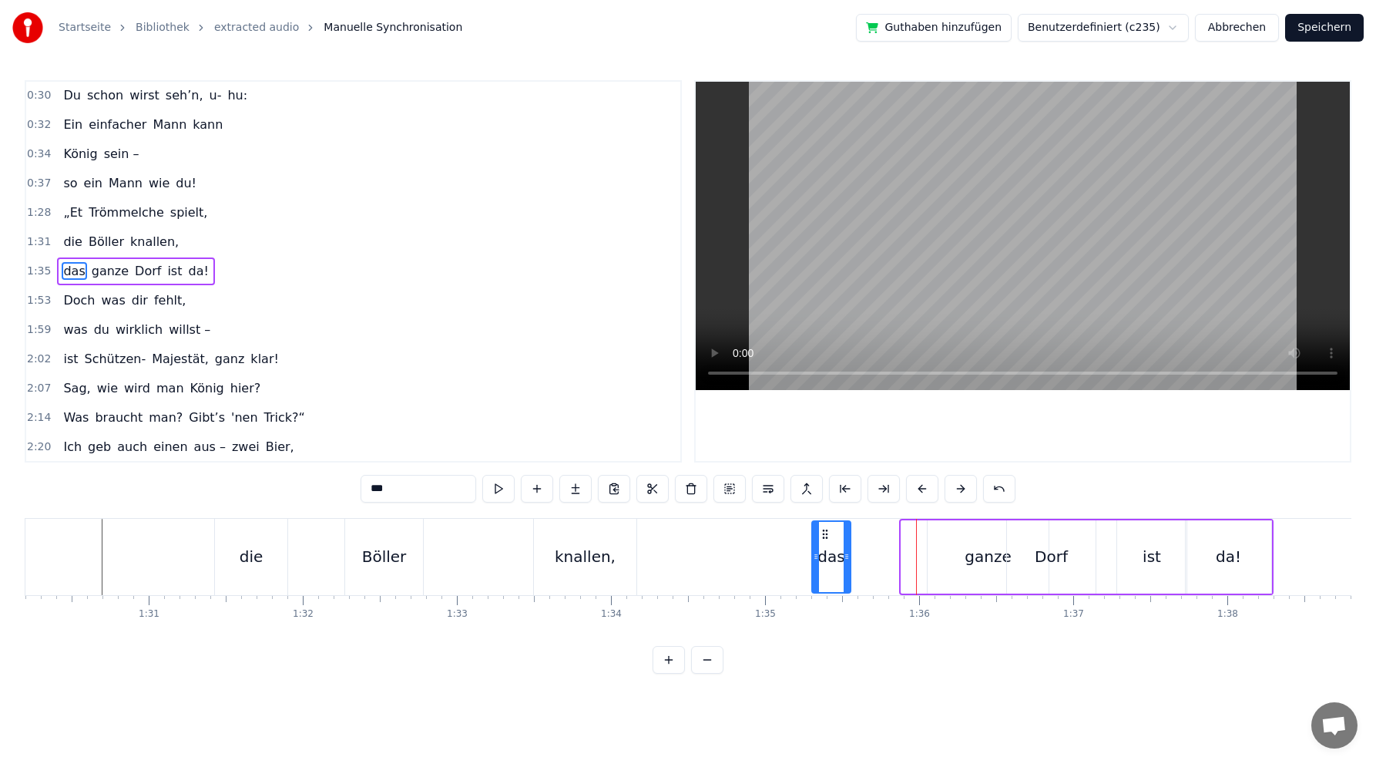
drag, startPoint x: 912, startPoint y: 533, endPoint x: 823, endPoint y: 529, distance: 89.5
click at [823, 529] on icon at bounding box center [825, 534] width 12 height 12
click at [983, 555] on div "ganze" at bounding box center [988, 556] width 46 height 23
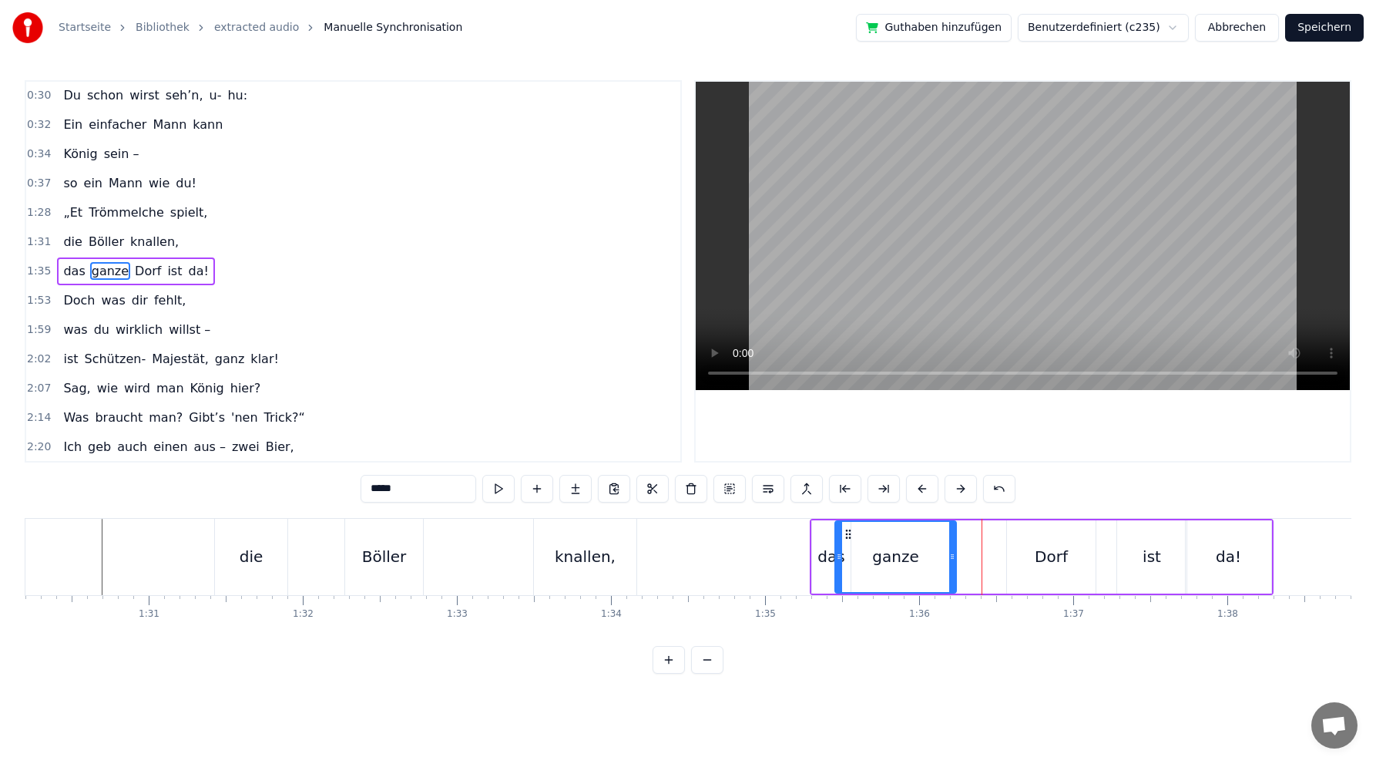
drag, startPoint x: 939, startPoint y: 529, endPoint x: 847, endPoint y: 525, distance: 92.6
click at [847, 525] on div "ganze" at bounding box center [895, 557] width 119 height 70
drag, startPoint x: 837, startPoint y: 560, endPoint x: 860, endPoint y: 556, distance: 23.4
click at [861, 556] on icon at bounding box center [864, 556] width 6 height 12
click at [864, 534] on circle at bounding box center [863, 533] width 1 height 1
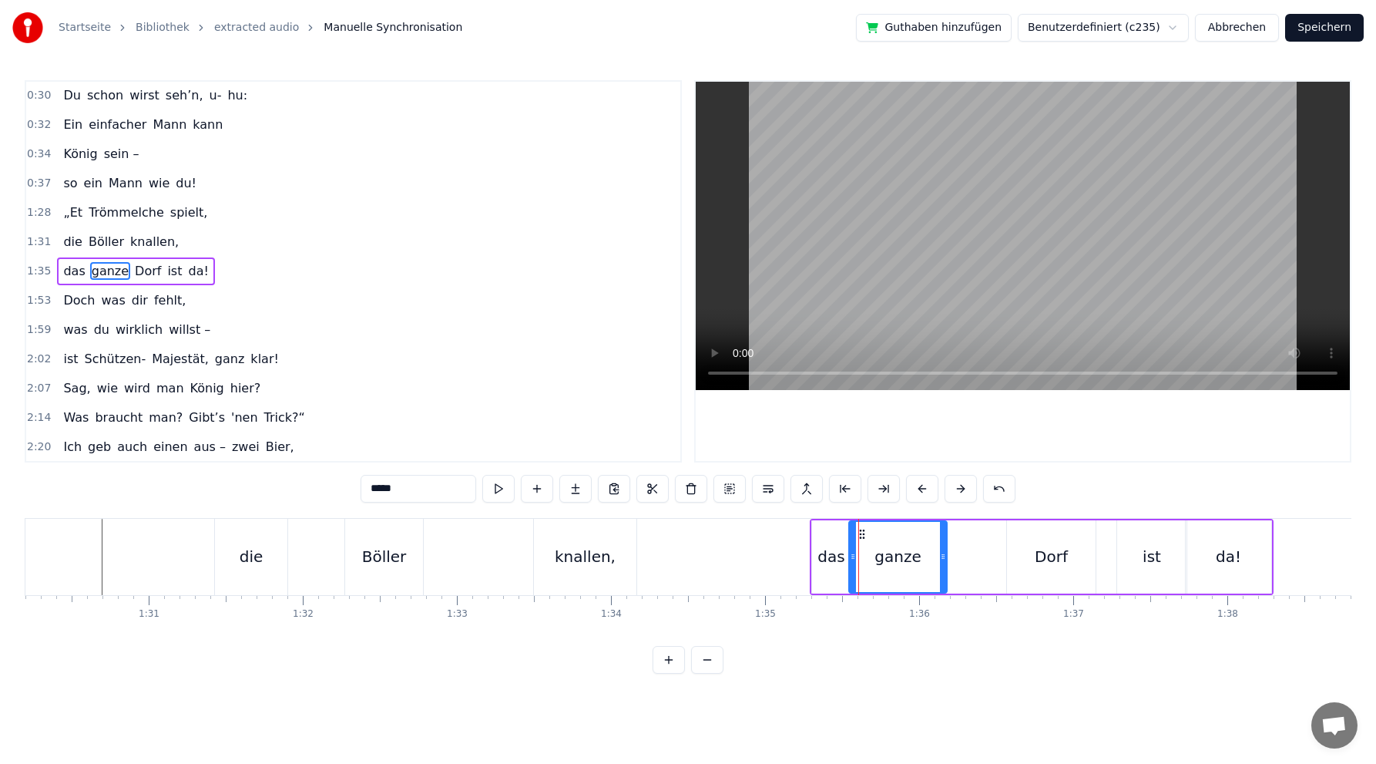
click at [1042, 555] on div "Dorf" at bounding box center [1051, 556] width 33 height 23
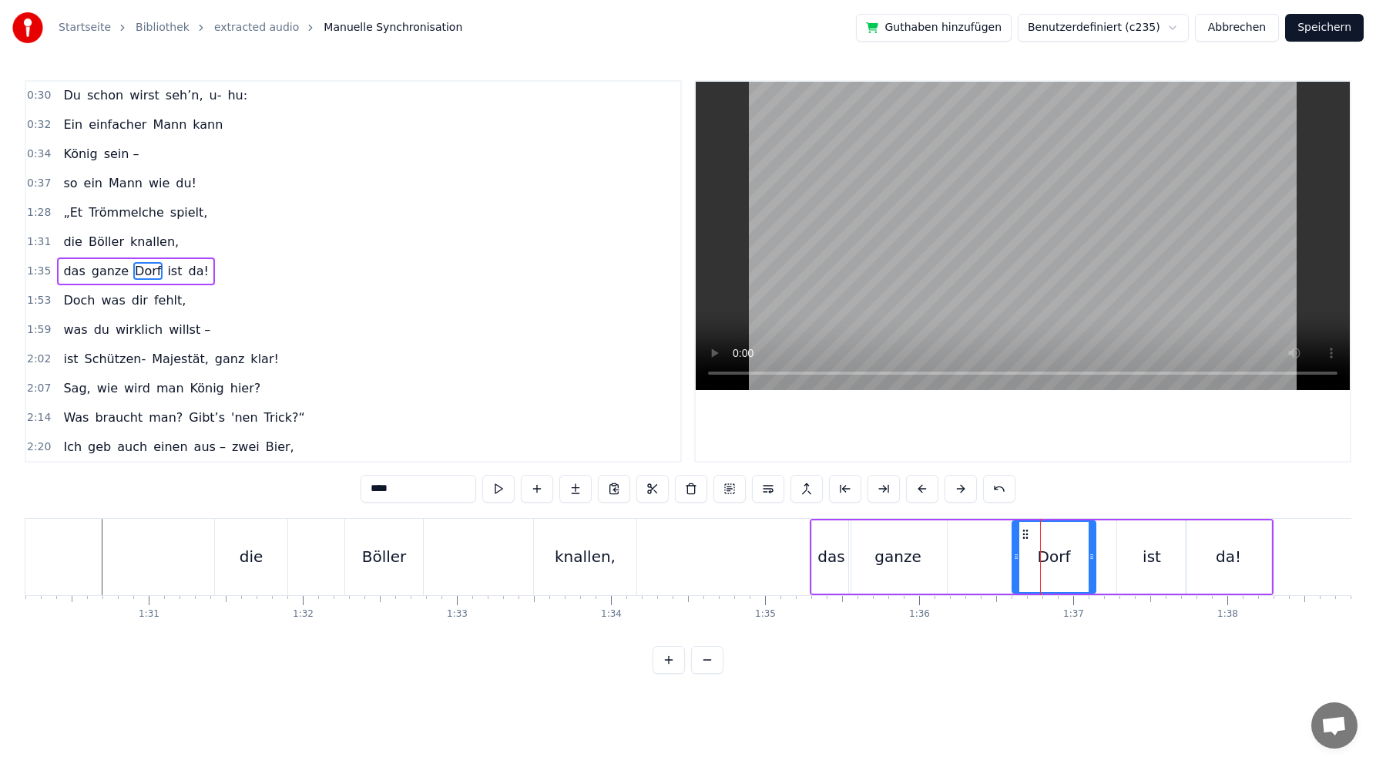
drag, startPoint x: 1010, startPoint y: 557, endPoint x: 1021, endPoint y: 556, distance: 10.8
click at [1020, 556] on icon at bounding box center [1016, 556] width 6 height 12
drag, startPoint x: 1030, startPoint y: 527, endPoint x: 937, endPoint y: 531, distance: 93.3
click at [937, 531] on icon at bounding box center [938, 534] width 12 height 12
click at [1144, 553] on div "ist" at bounding box center [1152, 556] width 18 height 23
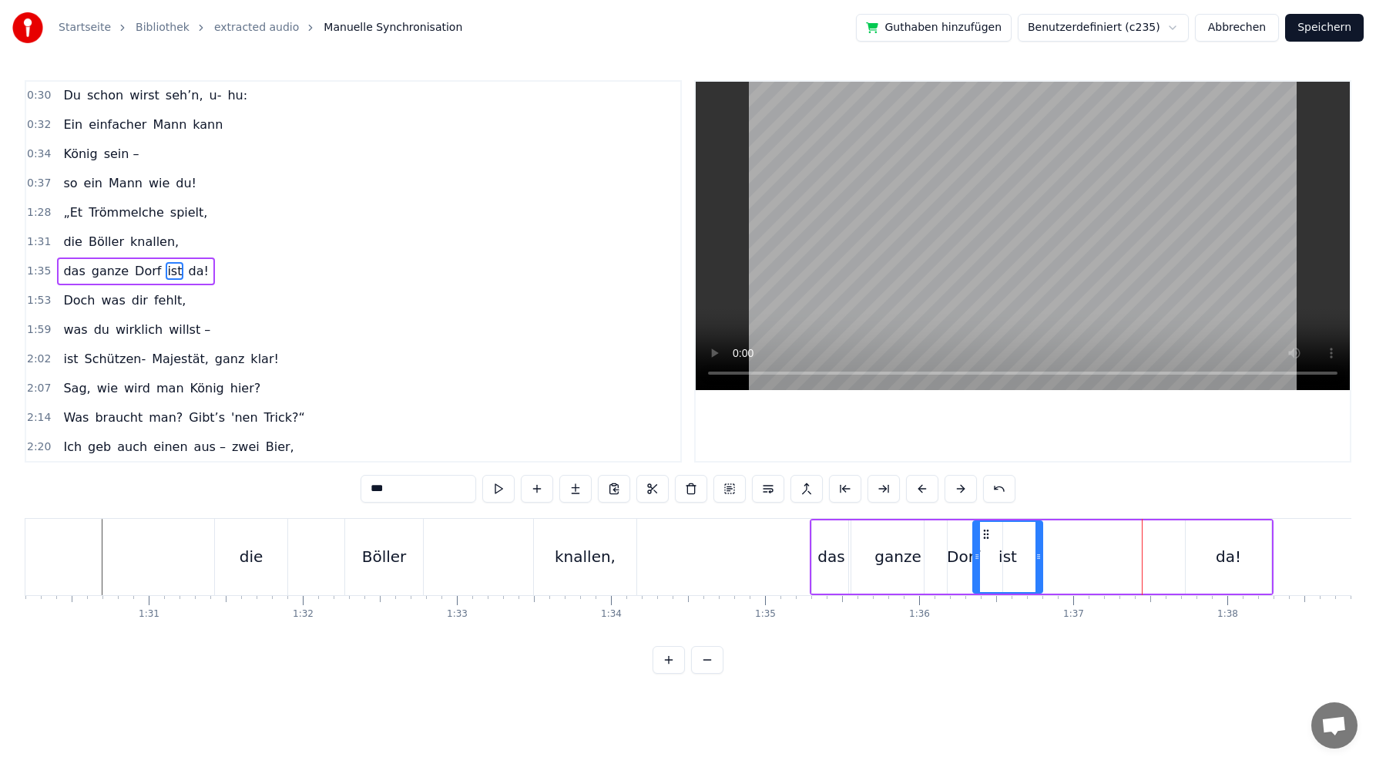
drag, startPoint x: 1131, startPoint y: 529, endPoint x: 1011, endPoint y: 533, distance: 120.3
click at [988, 529] on circle at bounding box center [987, 529] width 1 height 1
click at [1225, 554] on div "da!" at bounding box center [1228, 556] width 25 height 23
type input "***"
drag, startPoint x: 1198, startPoint y: 533, endPoint x: 1032, endPoint y: 529, distance: 165.7
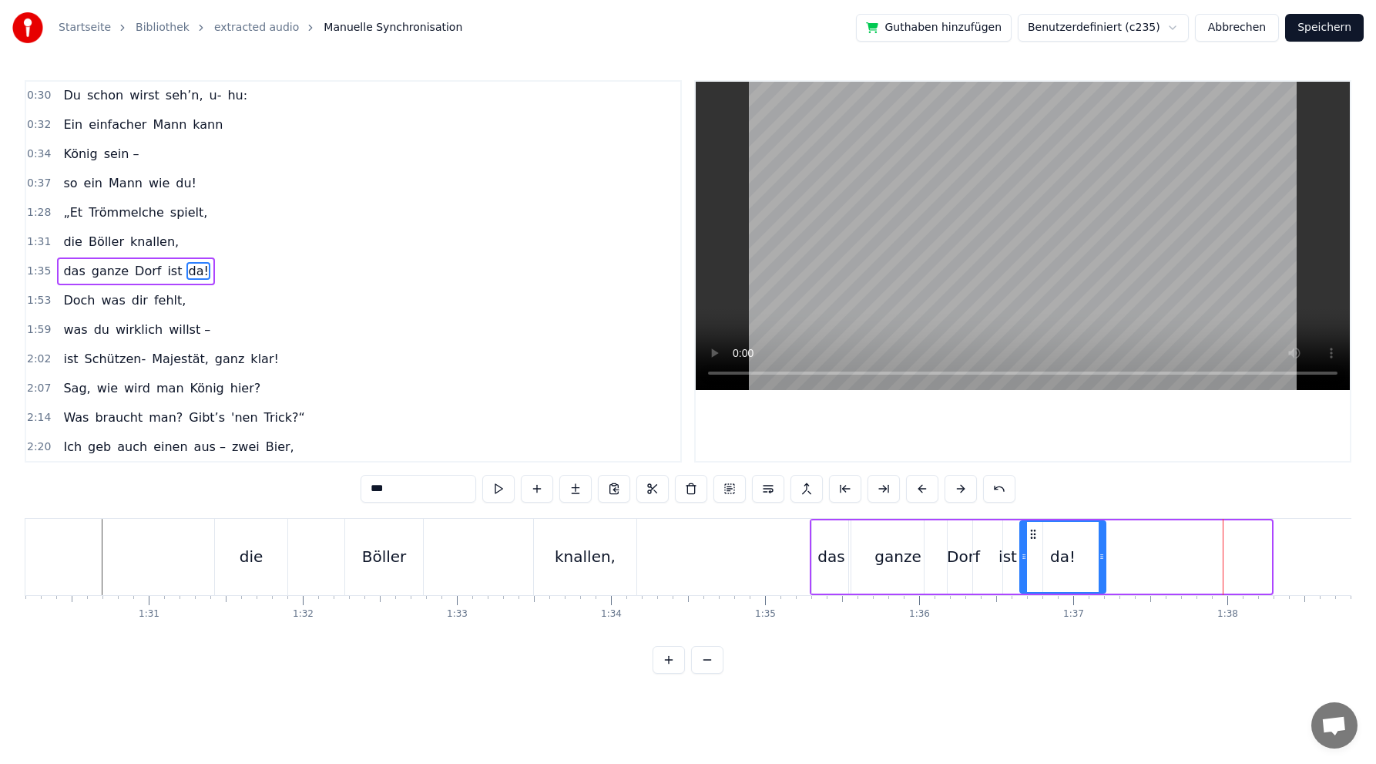
click at [1032, 529] on icon at bounding box center [1033, 534] width 12 height 12
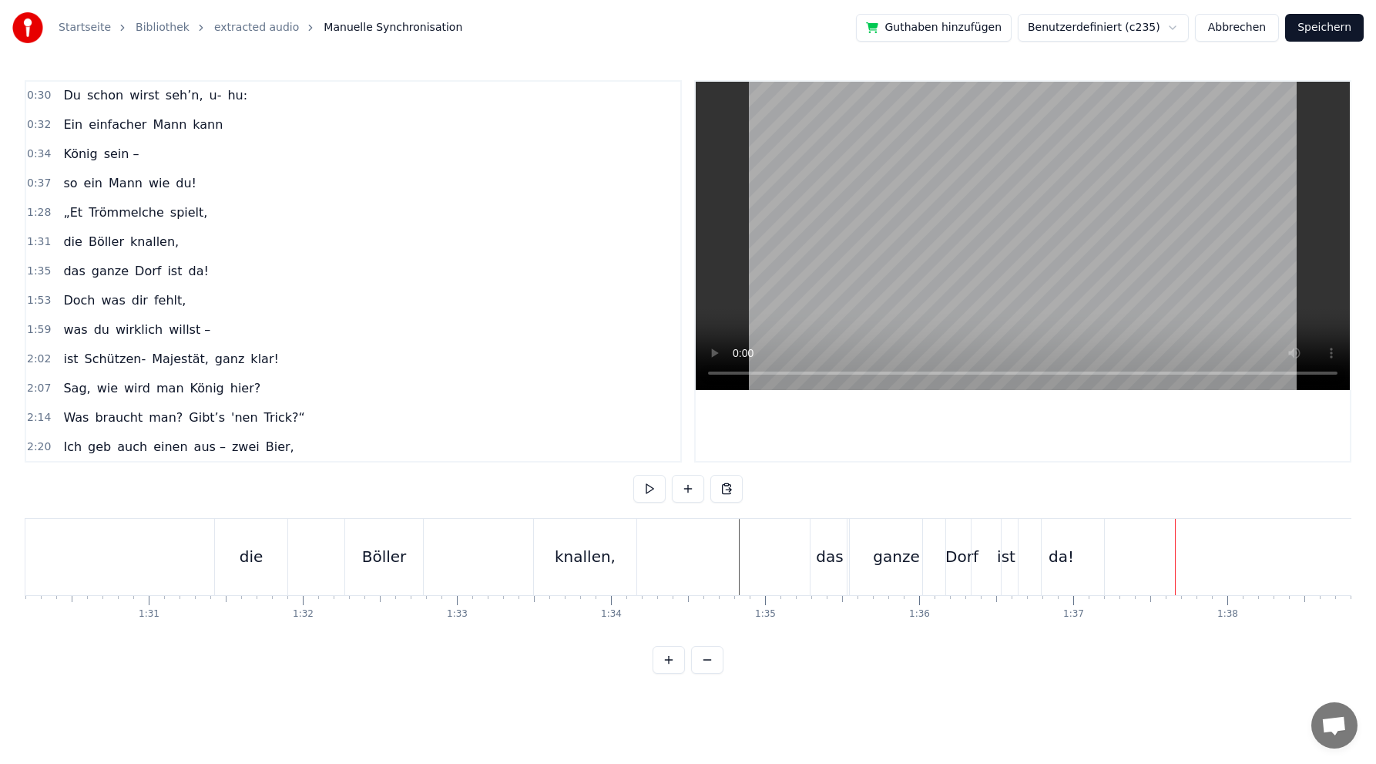
click at [1010, 562] on div "ist" at bounding box center [1006, 556] width 18 height 23
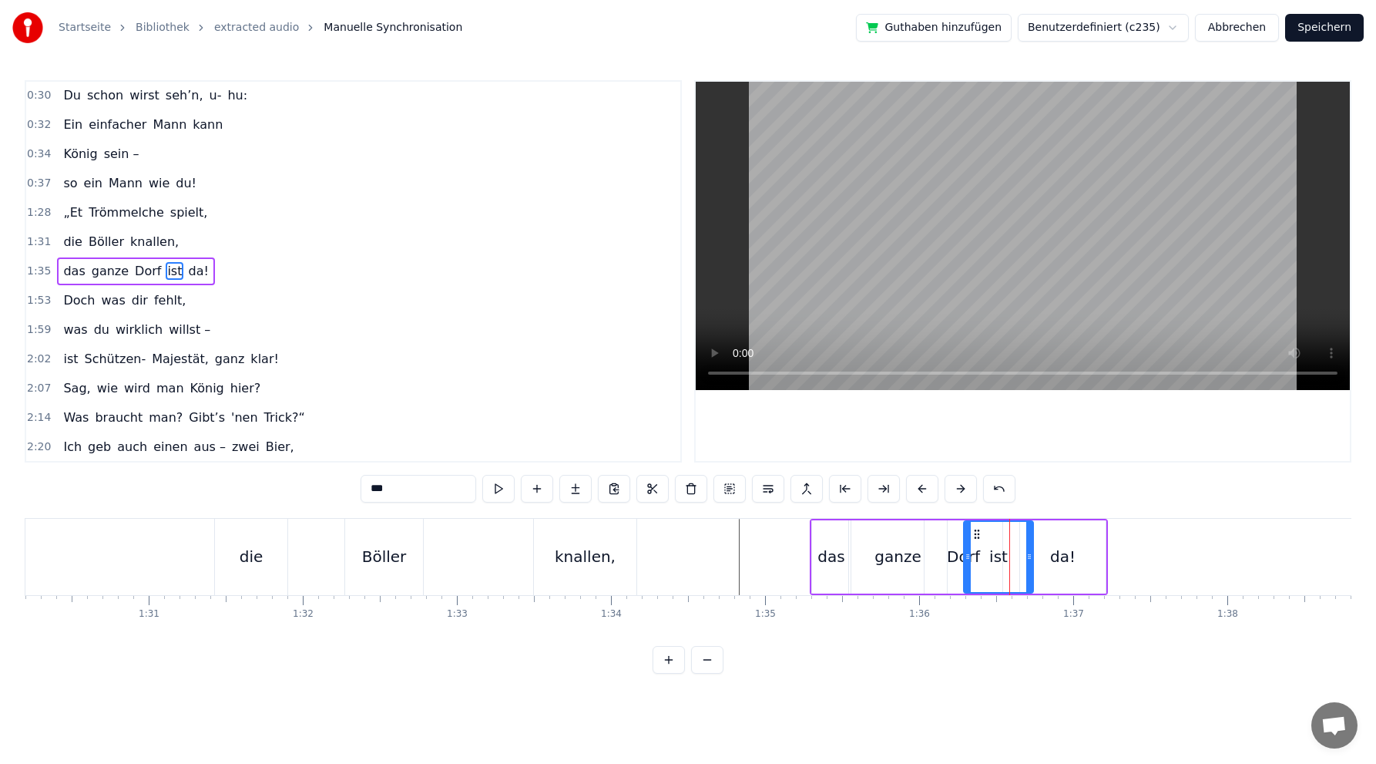
click at [976, 532] on icon at bounding box center [977, 534] width 12 height 12
drag, startPoint x: 1031, startPoint y: 557, endPoint x: 1021, endPoint y: 559, distance: 10.1
click at [1021, 559] on icon at bounding box center [1020, 556] width 6 height 12
drag, startPoint x: 977, startPoint y: 533, endPoint x: 985, endPoint y: 531, distance: 7.9
click at [985, 531] on icon at bounding box center [985, 534] width 12 height 12
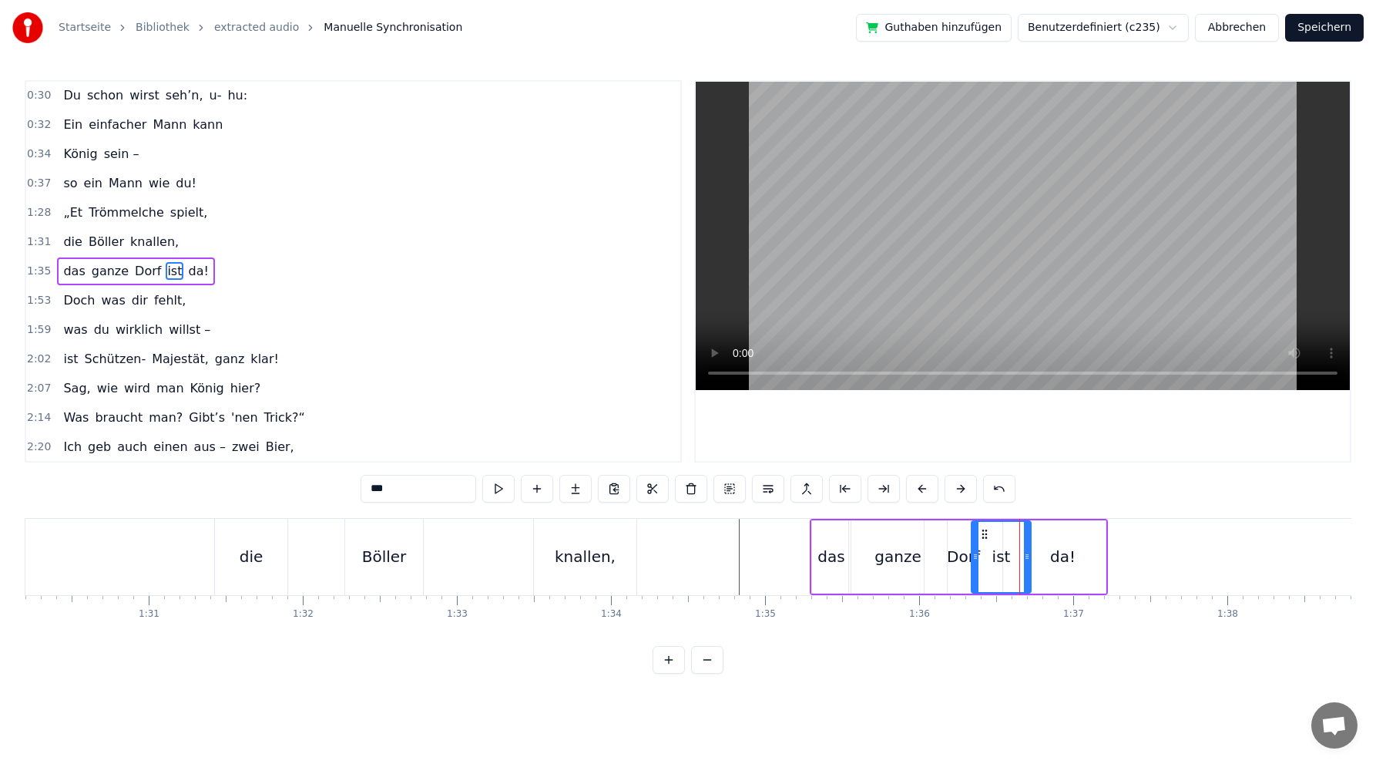
click at [1064, 557] on div "da!" at bounding box center [1062, 556] width 25 height 23
type input "***"
drag, startPoint x: 1022, startPoint y: 557, endPoint x: 1047, endPoint y: 556, distance: 24.7
click at [1047, 556] on icon at bounding box center [1049, 556] width 6 height 12
drag, startPoint x: 1056, startPoint y: 529, endPoint x: 1016, endPoint y: 525, distance: 40.3
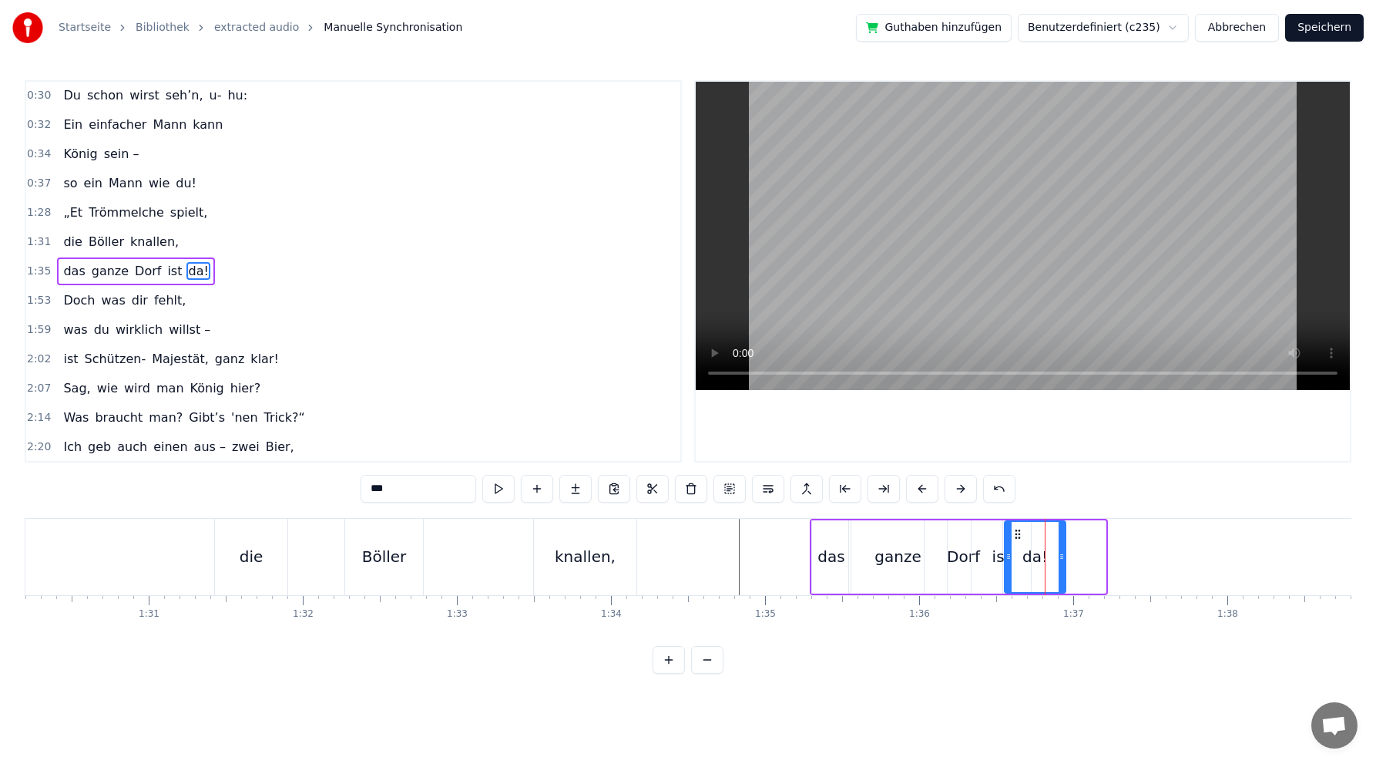
click at [1016, 525] on div "da!" at bounding box center [1035, 557] width 59 height 70
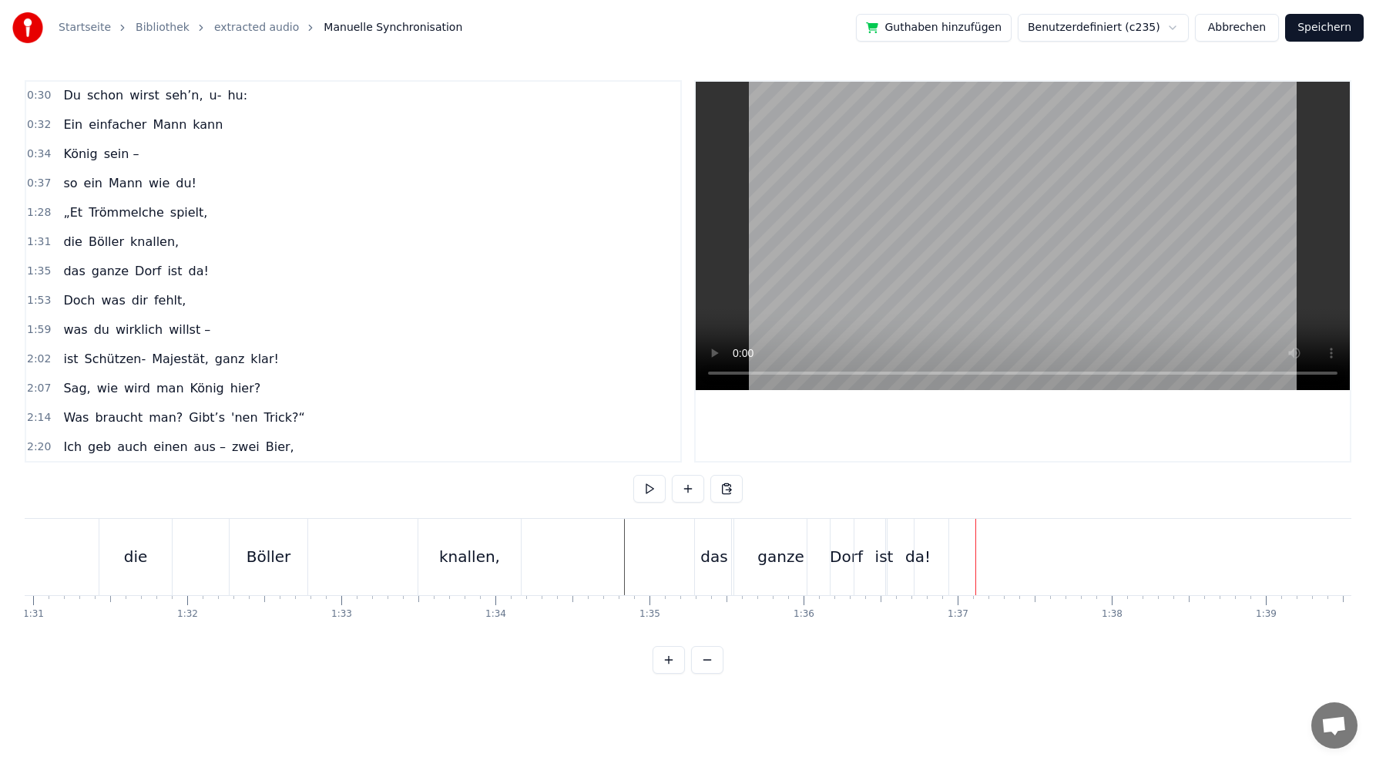
scroll to position [0, 14039]
click at [153, 288] on div "Doch was dir fehlt," at bounding box center [124, 301] width 135 height 28
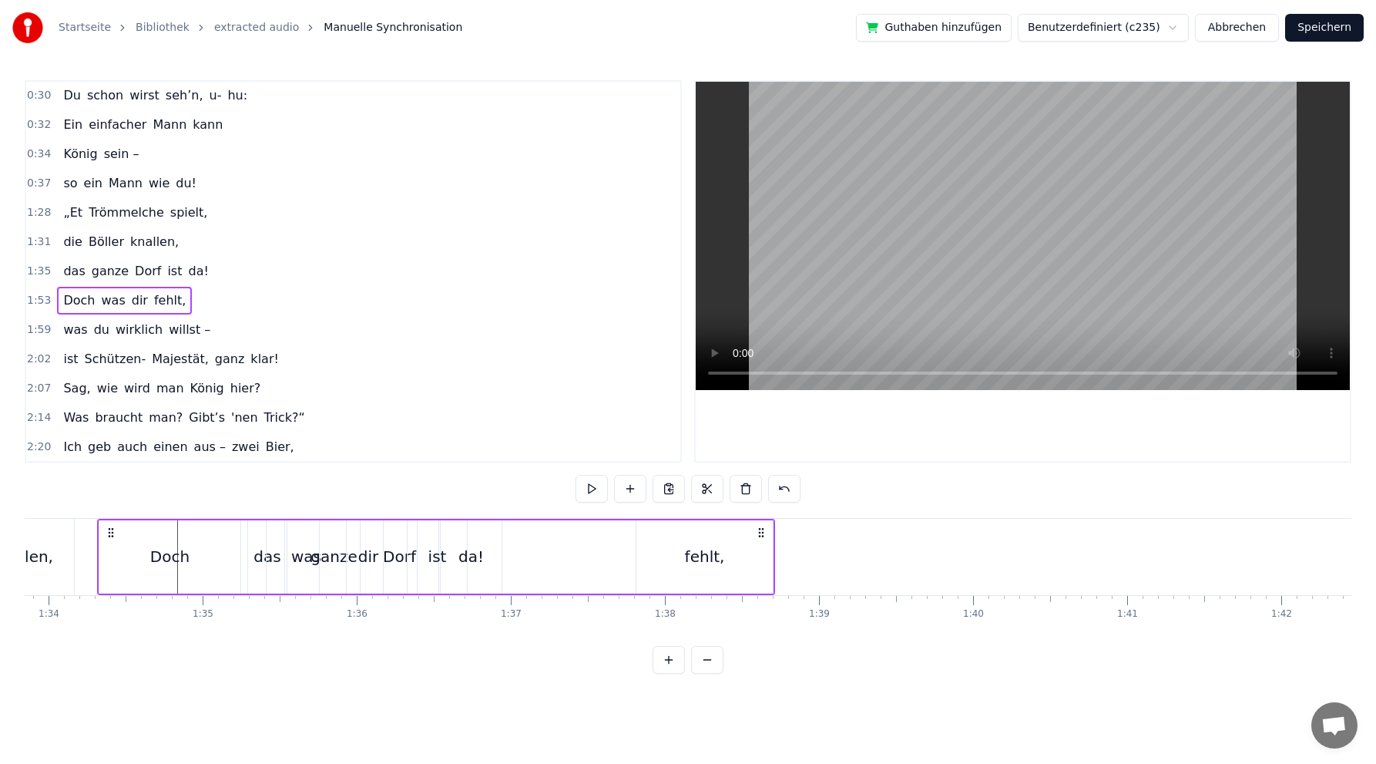
scroll to position [0, 14440]
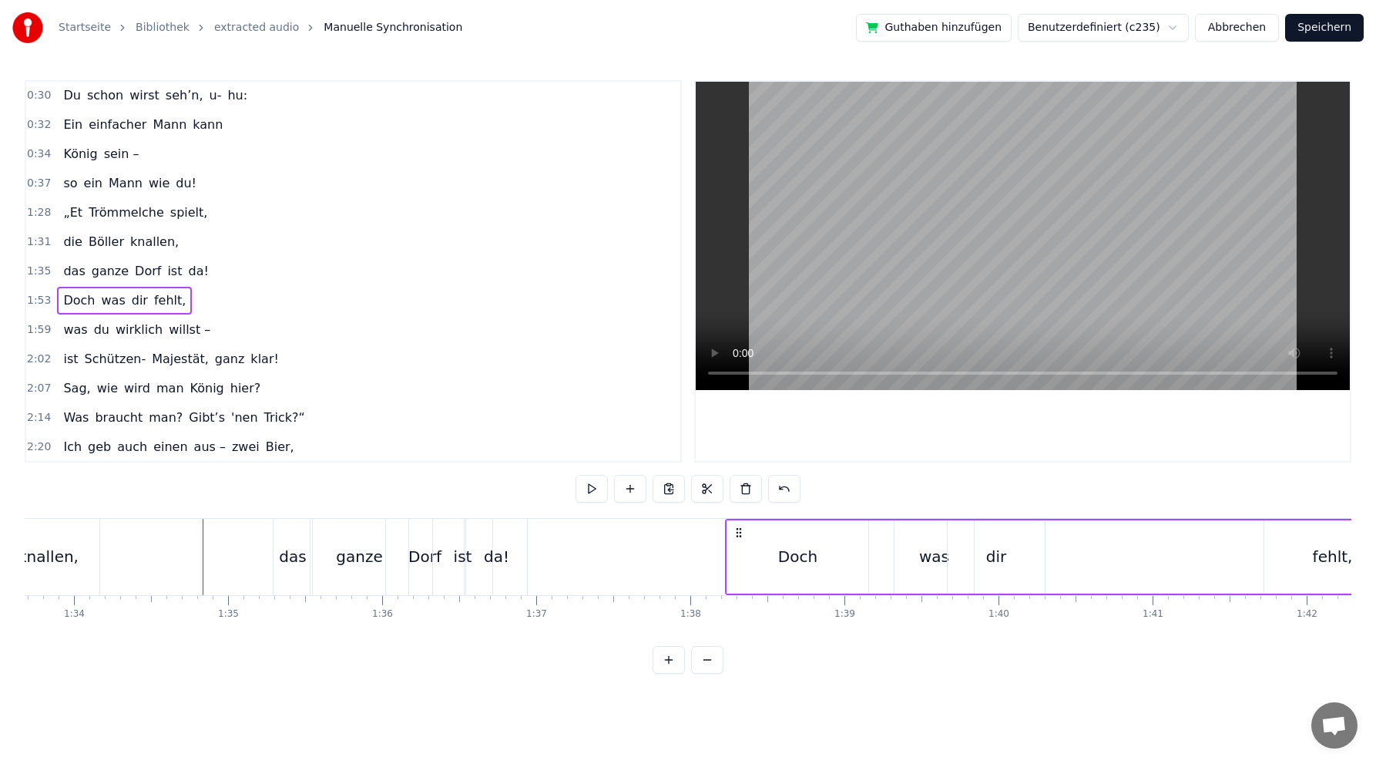
drag, startPoint x: 115, startPoint y: 529, endPoint x: 730, endPoint y: 523, distance: 615.0
click at [737, 523] on div "Doch was dir fehlt," at bounding box center [1064, 557] width 678 height 76
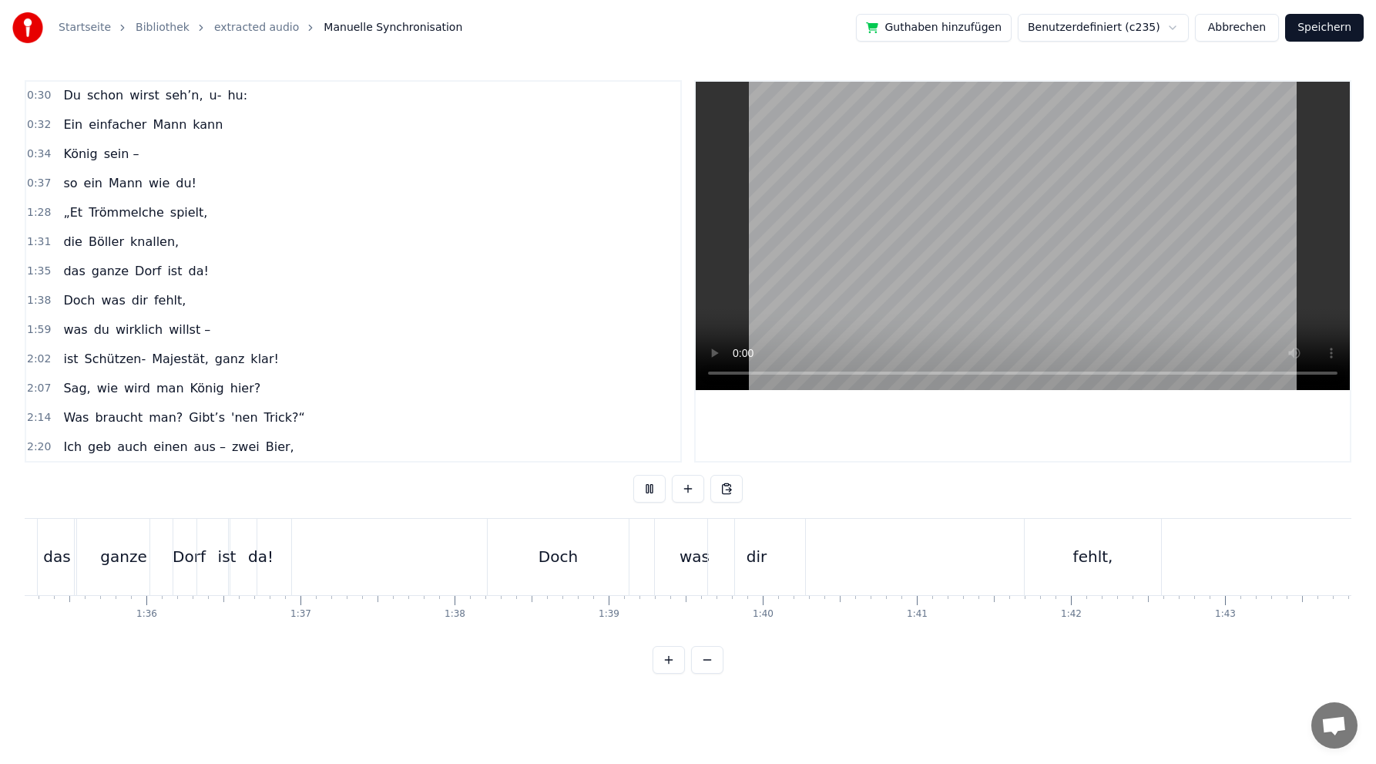
scroll to position [0, 14574]
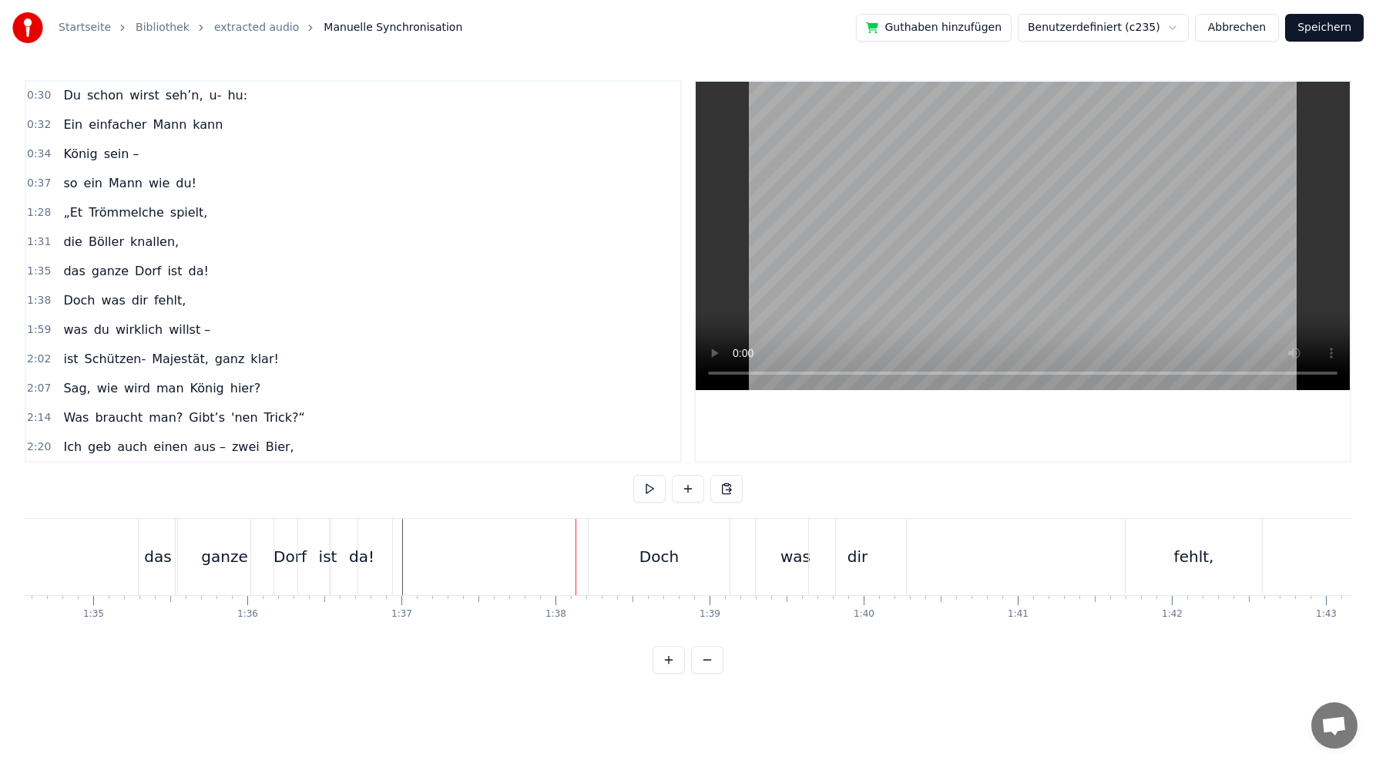
click at [644, 563] on div "Doch" at bounding box center [659, 556] width 39 height 23
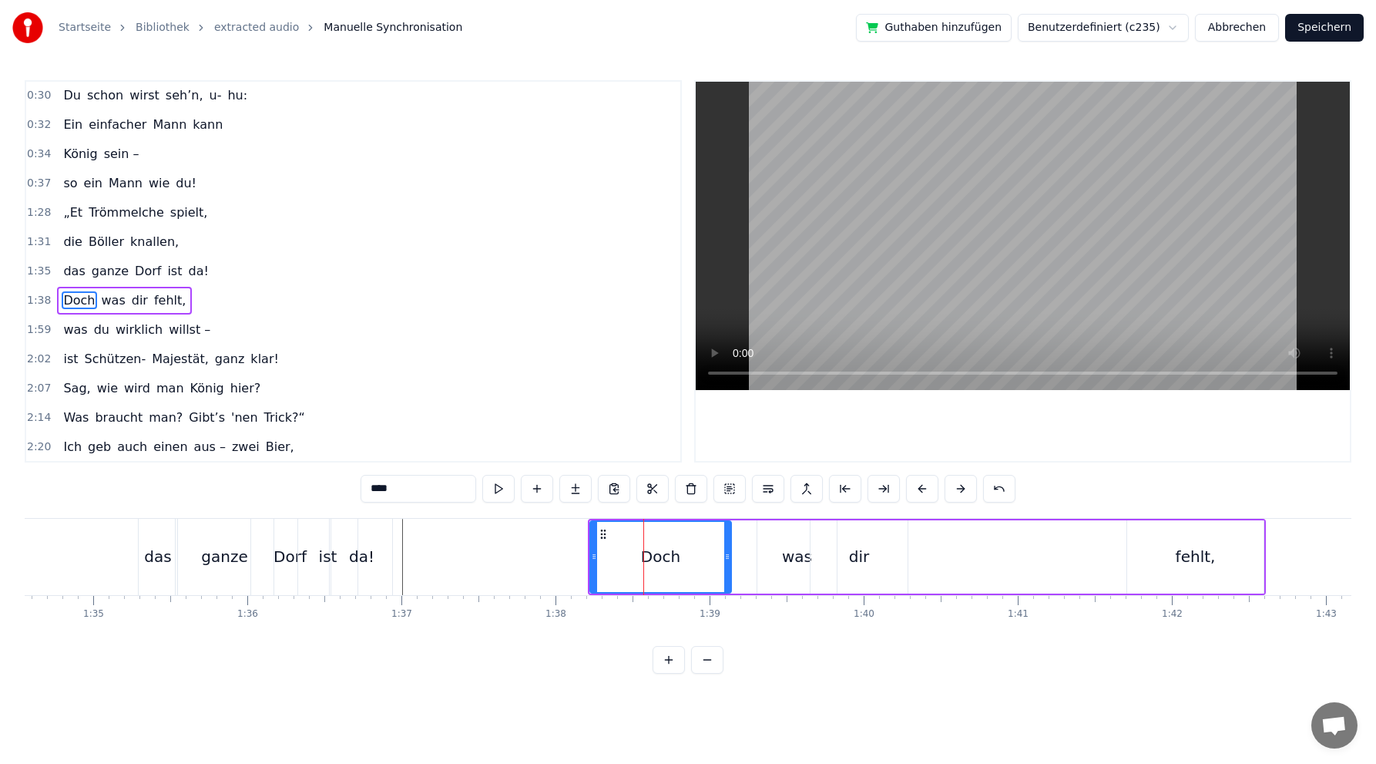
scroll to position [381, 0]
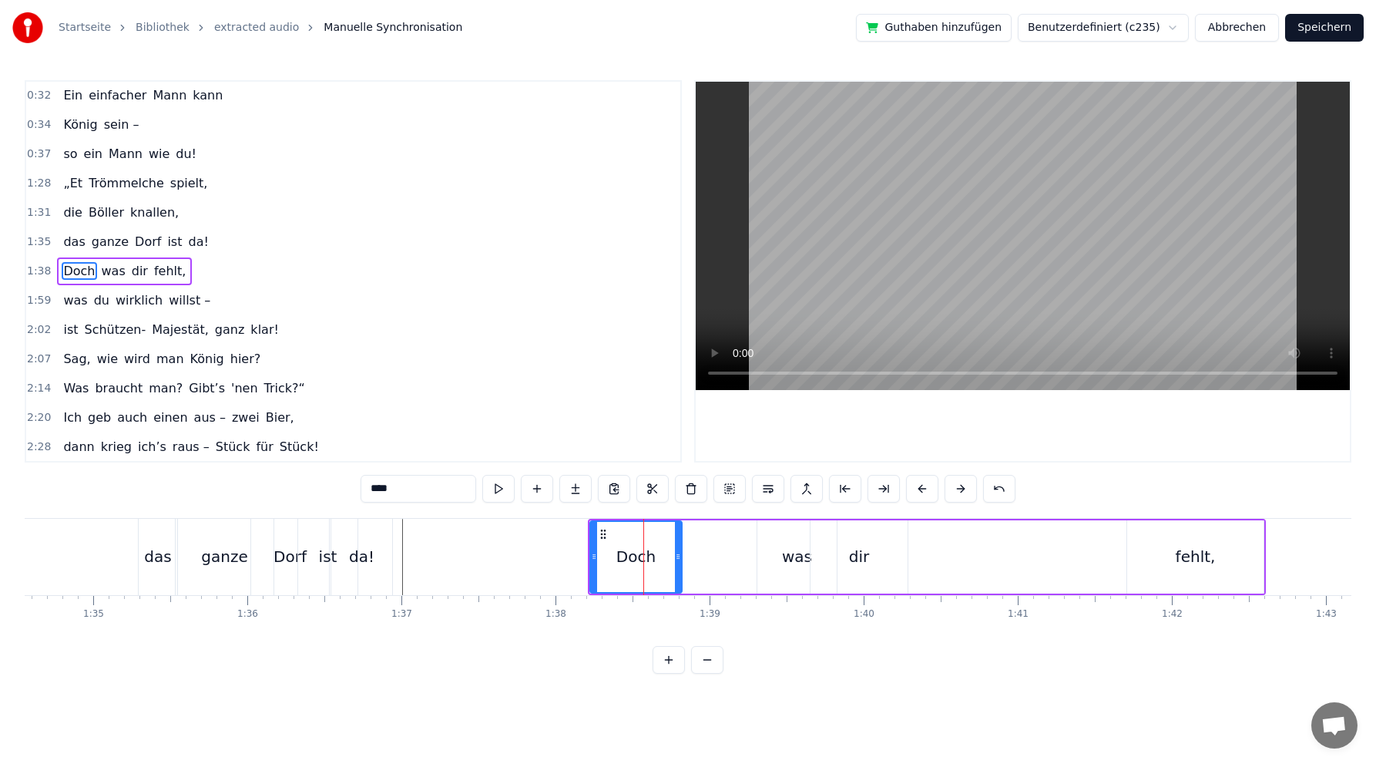
drag, startPoint x: 728, startPoint y: 555, endPoint x: 678, endPoint y: 555, distance: 49.3
click at [678, 555] on icon at bounding box center [678, 556] width 6 height 12
drag, startPoint x: 602, startPoint y: 529, endPoint x: 512, endPoint y: 532, distance: 90.2
click at [512, 532] on icon at bounding box center [513, 534] width 12 height 12
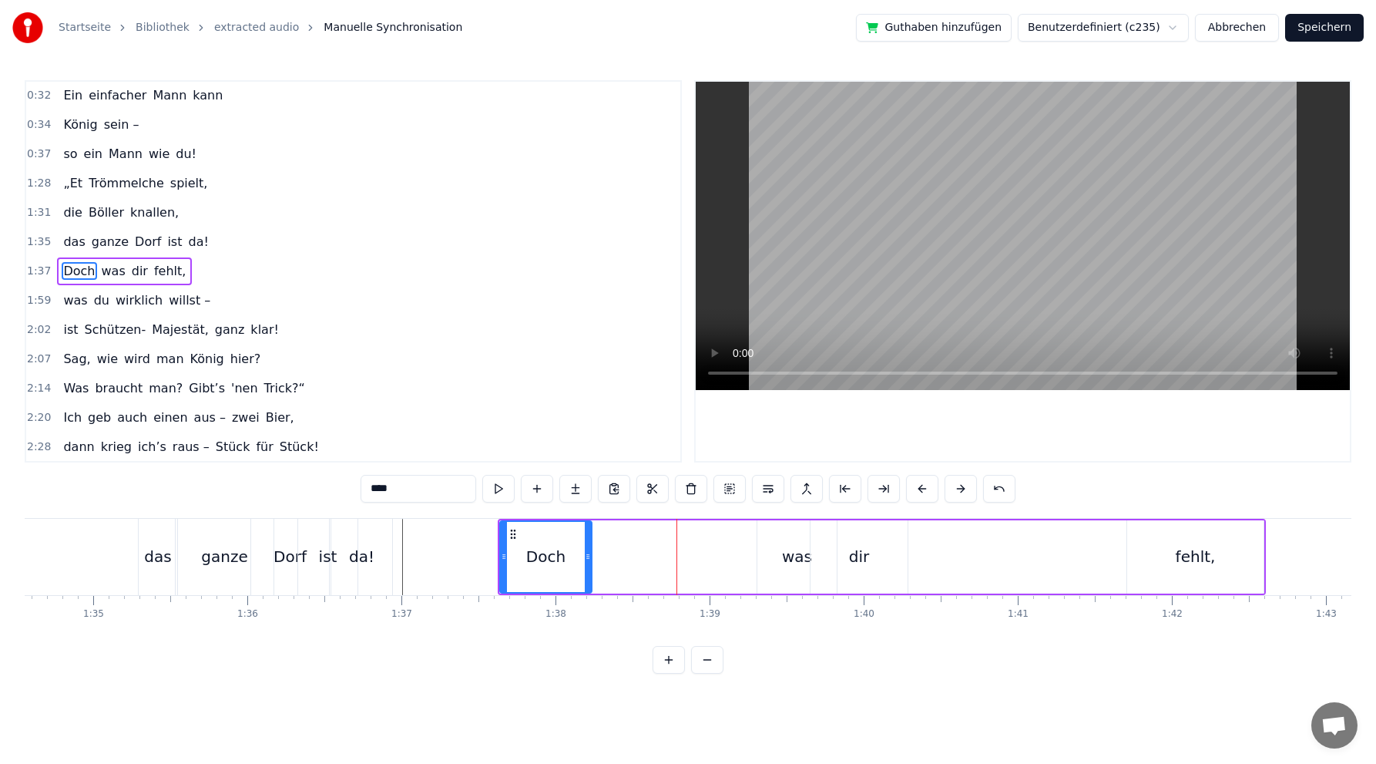
click at [782, 554] on div "was" at bounding box center [797, 556] width 79 height 73
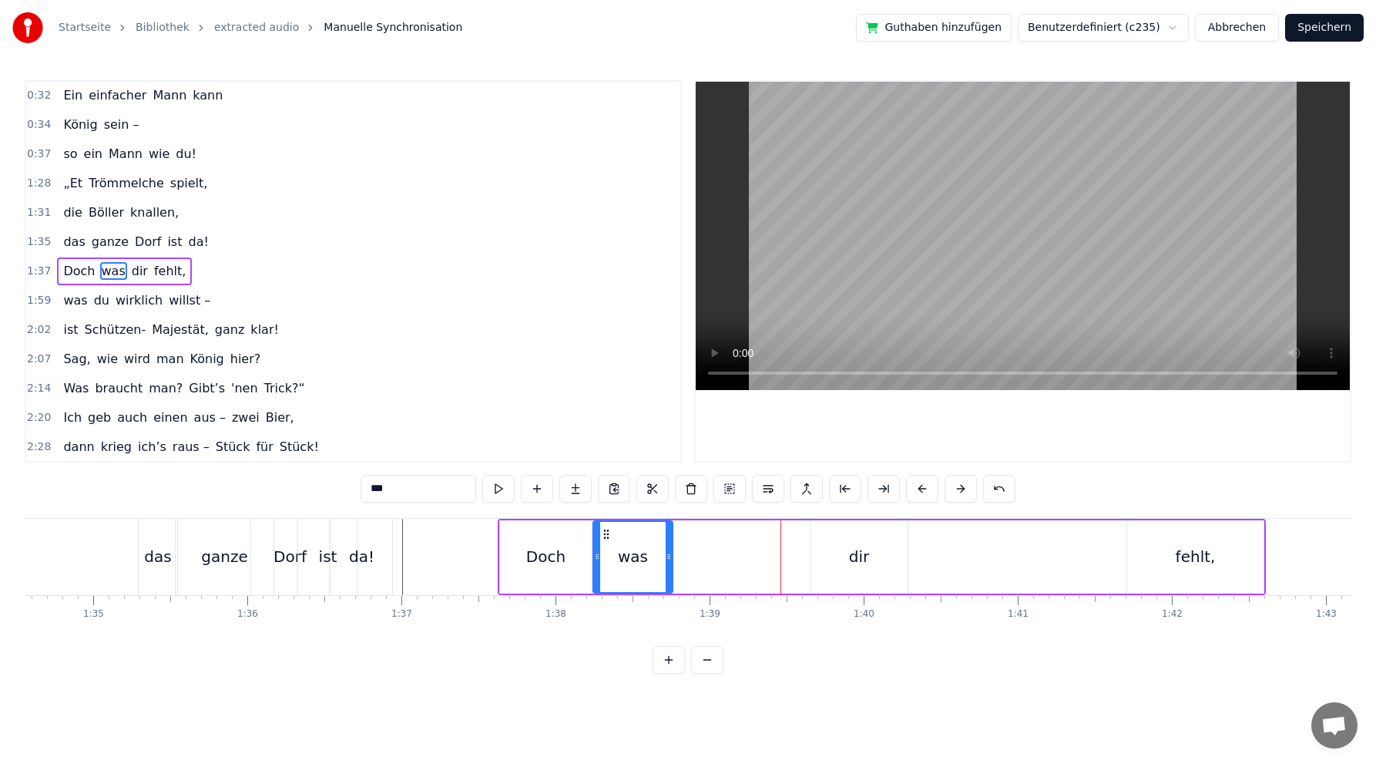
drag, startPoint x: 768, startPoint y: 532, endPoint x: 604, endPoint y: 538, distance: 164.3
click at [604, 538] on icon at bounding box center [606, 534] width 12 height 12
click at [848, 556] on div "dir" at bounding box center [859, 556] width 97 height 73
drag, startPoint x: 819, startPoint y: 532, endPoint x: 676, endPoint y: 536, distance: 143.4
click at [676, 536] on icon at bounding box center [680, 534] width 12 height 12
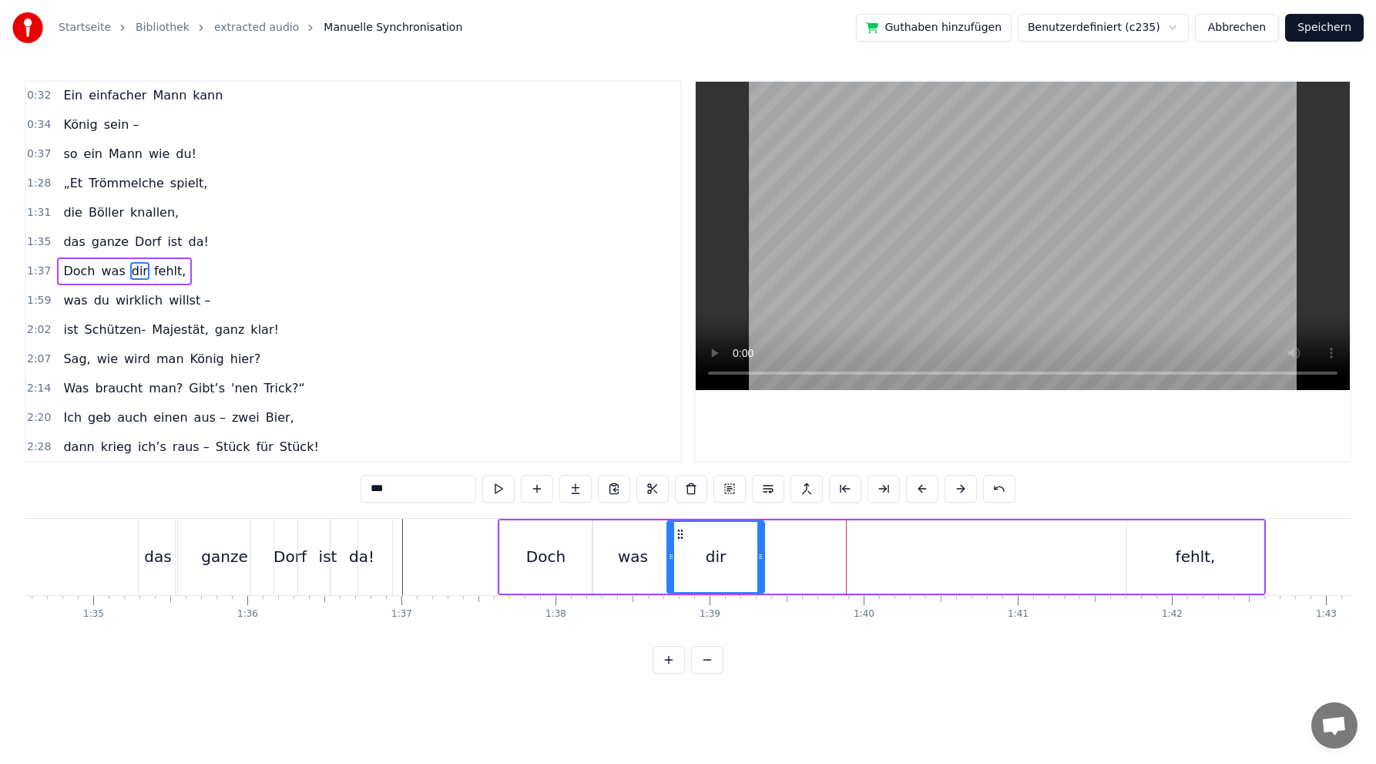
click at [1184, 555] on div "fehlt," at bounding box center [1196, 556] width 40 height 23
type input "******"
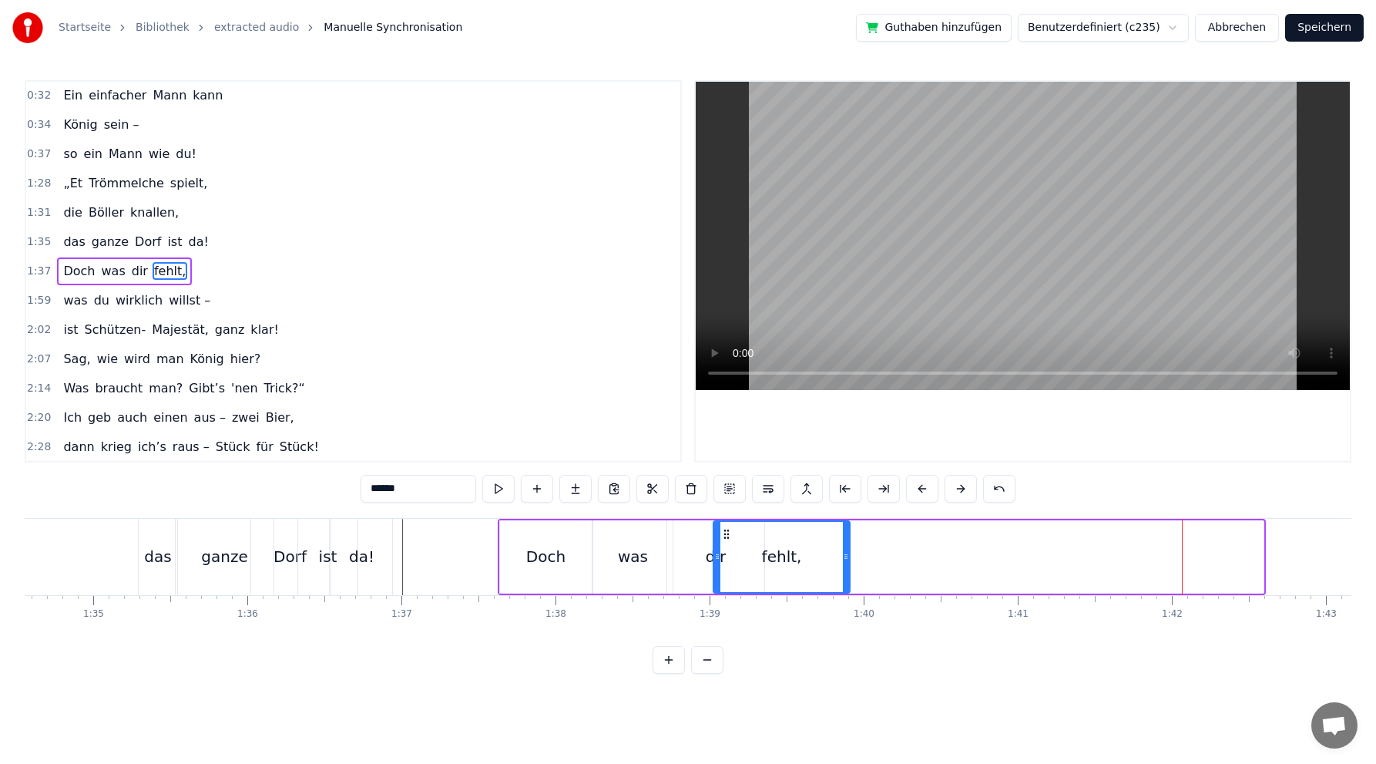
drag, startPoint x: 1139, startPoint y: 533, endPoint x: 725, endPoint y: 529, distance: 413.9
click at [725, 529] on icon at bounding box center [727, 534] width 12 height 12
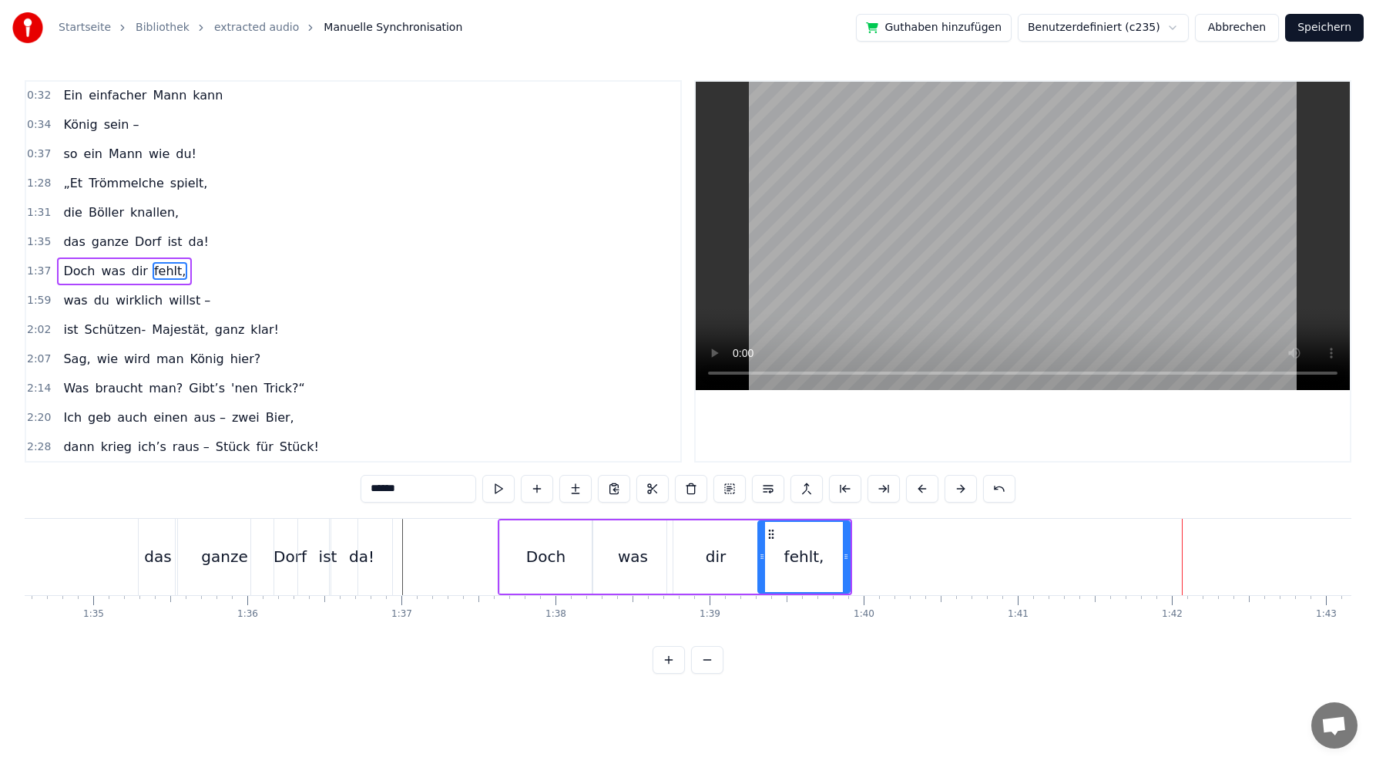
drag, startPoint x: 718, startPoint y: 555, endPoint x: 761, endPoint y: 539, distance: 46.6
click at [762, 547] on div at bounding box center [762, 557] width 6 height 70
drag, startPoint x: 774, startPoint y: 530, endPoint x: 754, endPoint y: 530, distance: 20.0
click at [754, 530] on circle at bounding box center [753, 529] width 1 height 1
click at [188, 287] on div "was du wirklich willst –" at bounding box center [137, 301] width 160 height 28
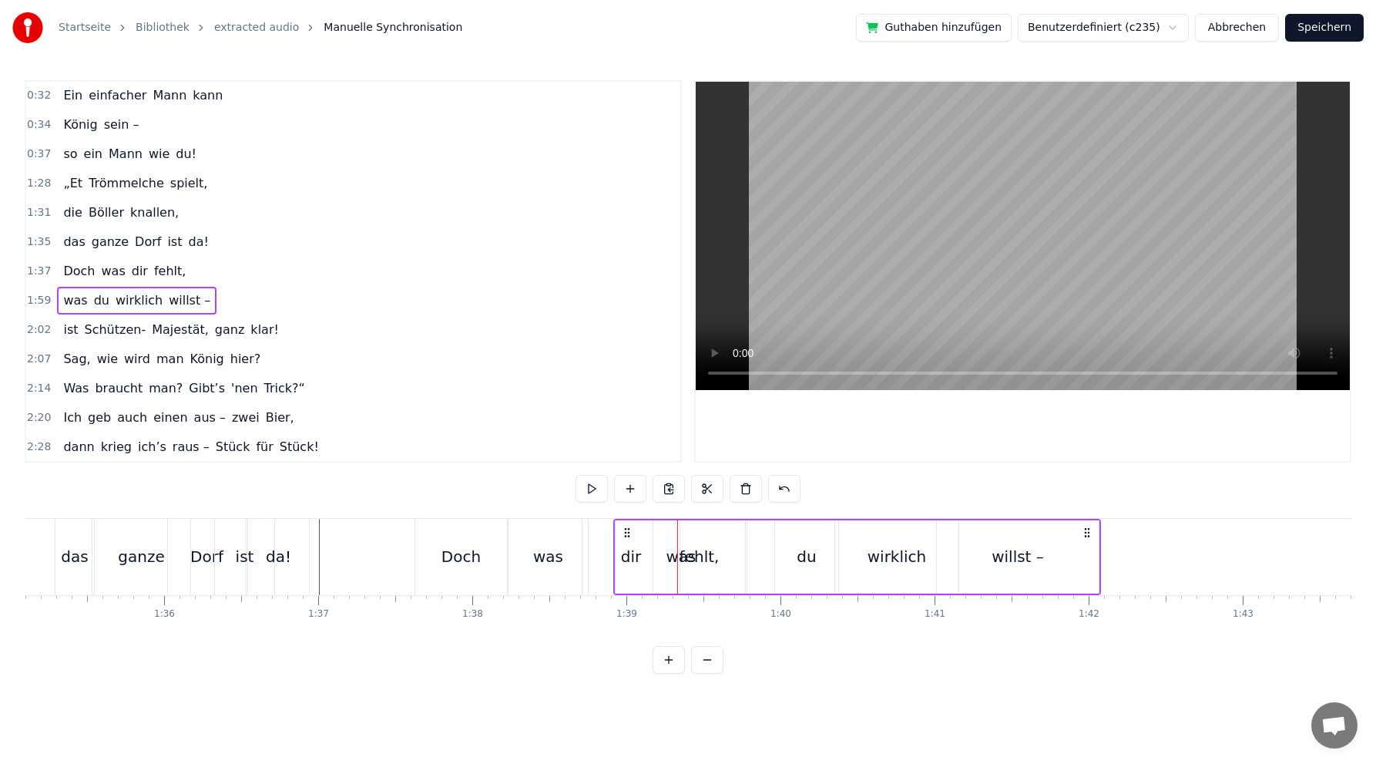
scroll to position [0, 14653]
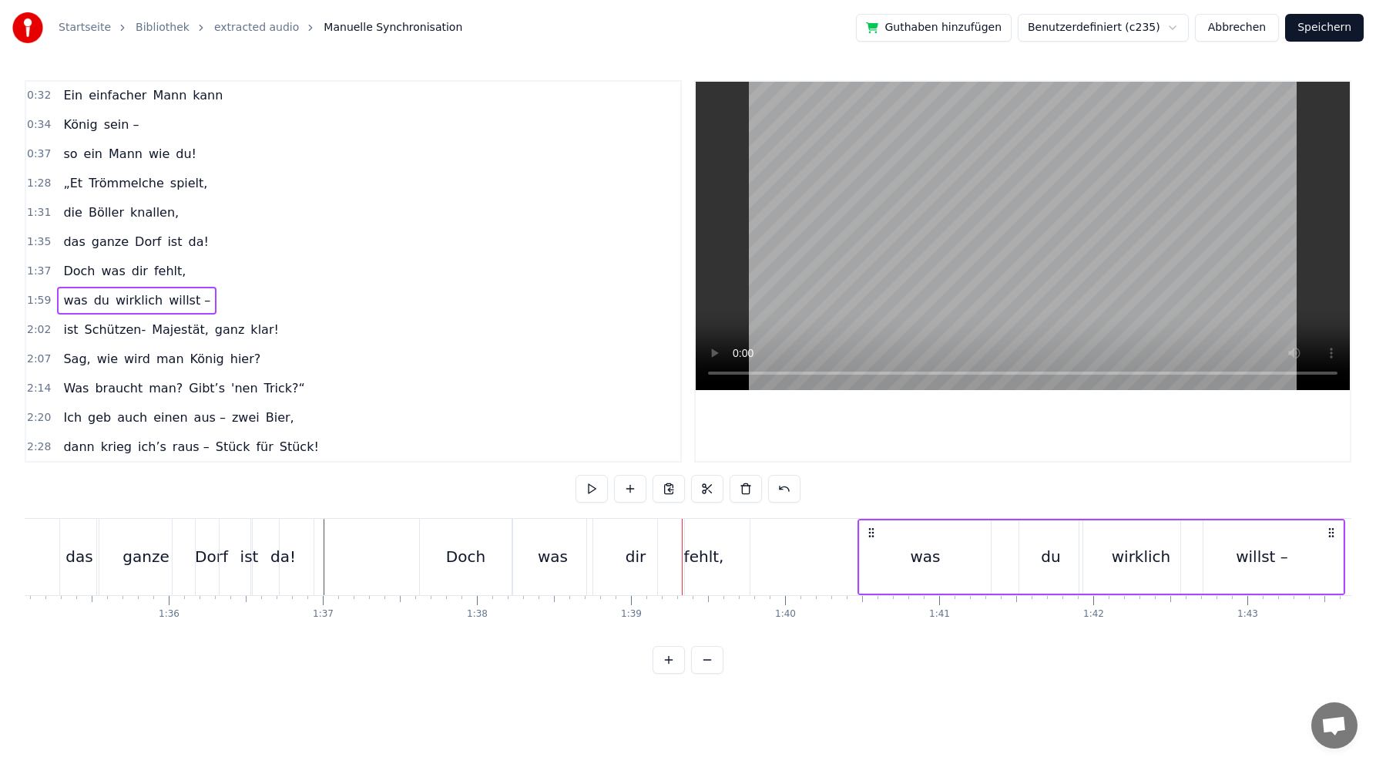
drag, startPoint x: 116, startPoint y: 529, endPoint x: 865, endPoint y: 534, distance: 749.1
click at [867, 536] on icon at bounding box center [871, 532] width 12 height 12
click at [934, 557] on div "was" at bounding box center [921, 556] width 30 height 23
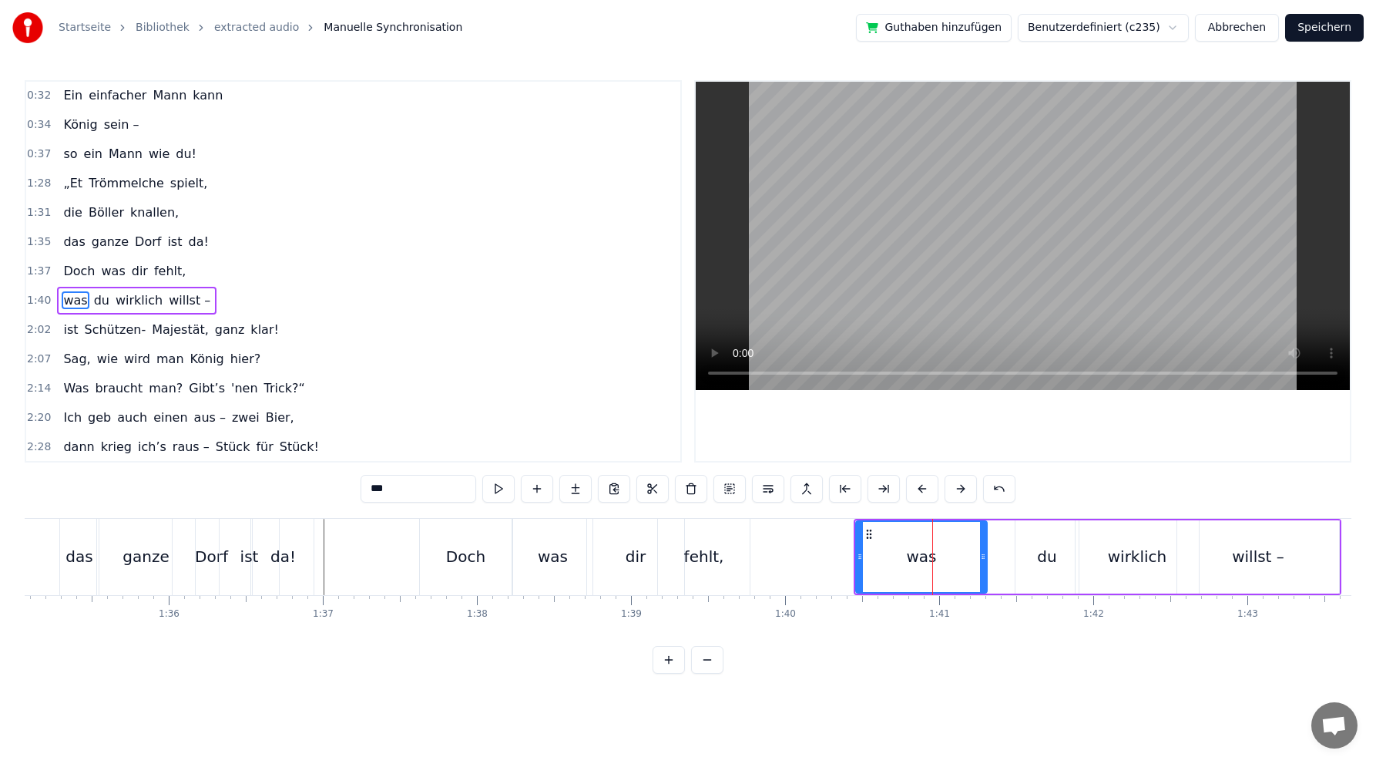
scroll to position [411, 0]
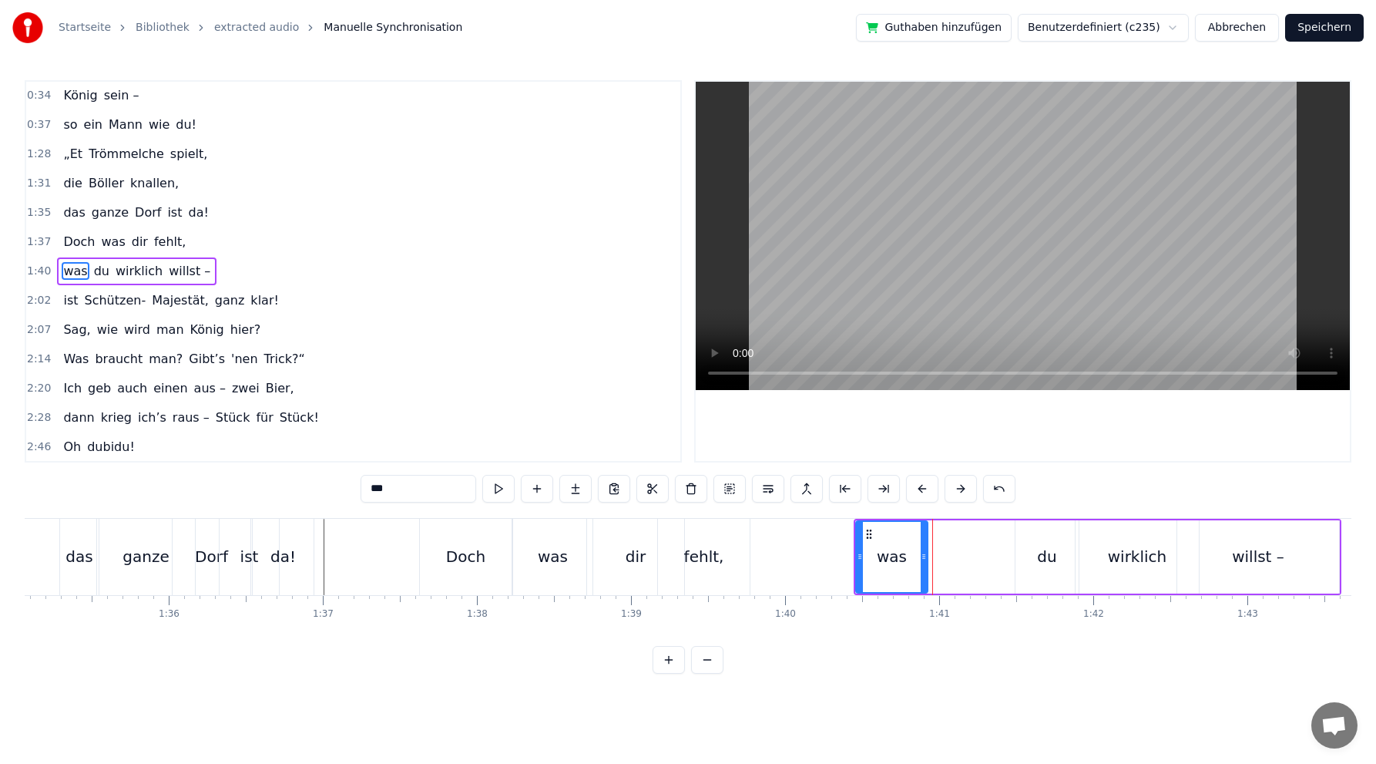
drag, startPoint x: 983, startPoint y: 556, endPoint x: 899, endPoint y: 551, distance: 84.2
click at [923, 558] on icon at bounding box center [924, 556] width 6 height 12
drag, startPoint x: 869, startPoint y: 531, endPoint x: 765, endPoint y: 525, distance: 103.5
click at [765, 525] on div "was" at bounding box center [788, 557] width 69 height 70
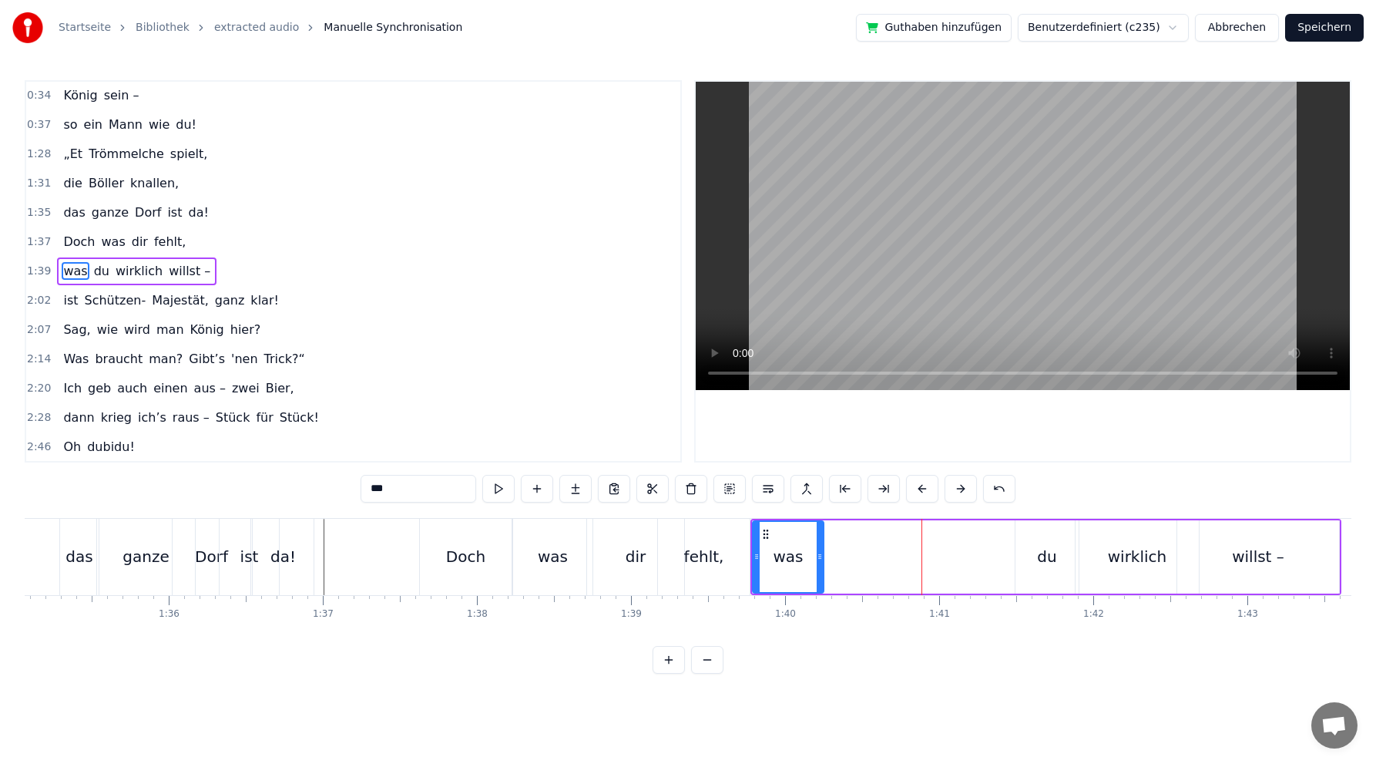
click at [1042, 560] on div "du" at bounding box center [1046, 556] width 19 height 23
drag, startPoint x: 1029, startPoint y: 532, endPoint x: 826, endPoint y: 529, distance: 202.7
click at [826, 529] on icon at bounding box center [826, 534] width 12 height 12
click at [1128, 557] on div "wirklich" at bounding box center [1137, 556] width 59 height 23
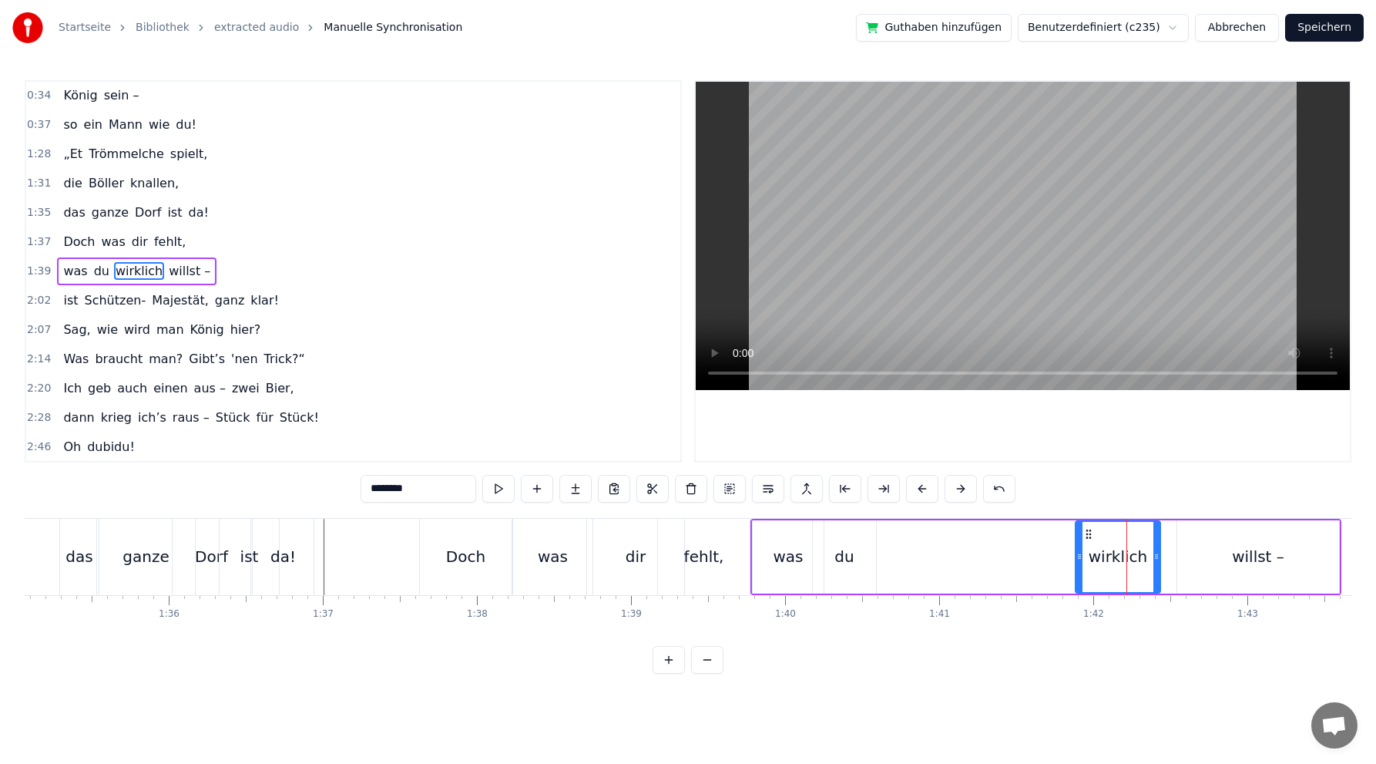
drag, startPoint x: 1195, startPoint y: 559, endPoint x: 1134, endPoint y: 545, distance: 62.4
click at [1156, 553] on icon at bounding box center [1157, 556] width 6 height 12
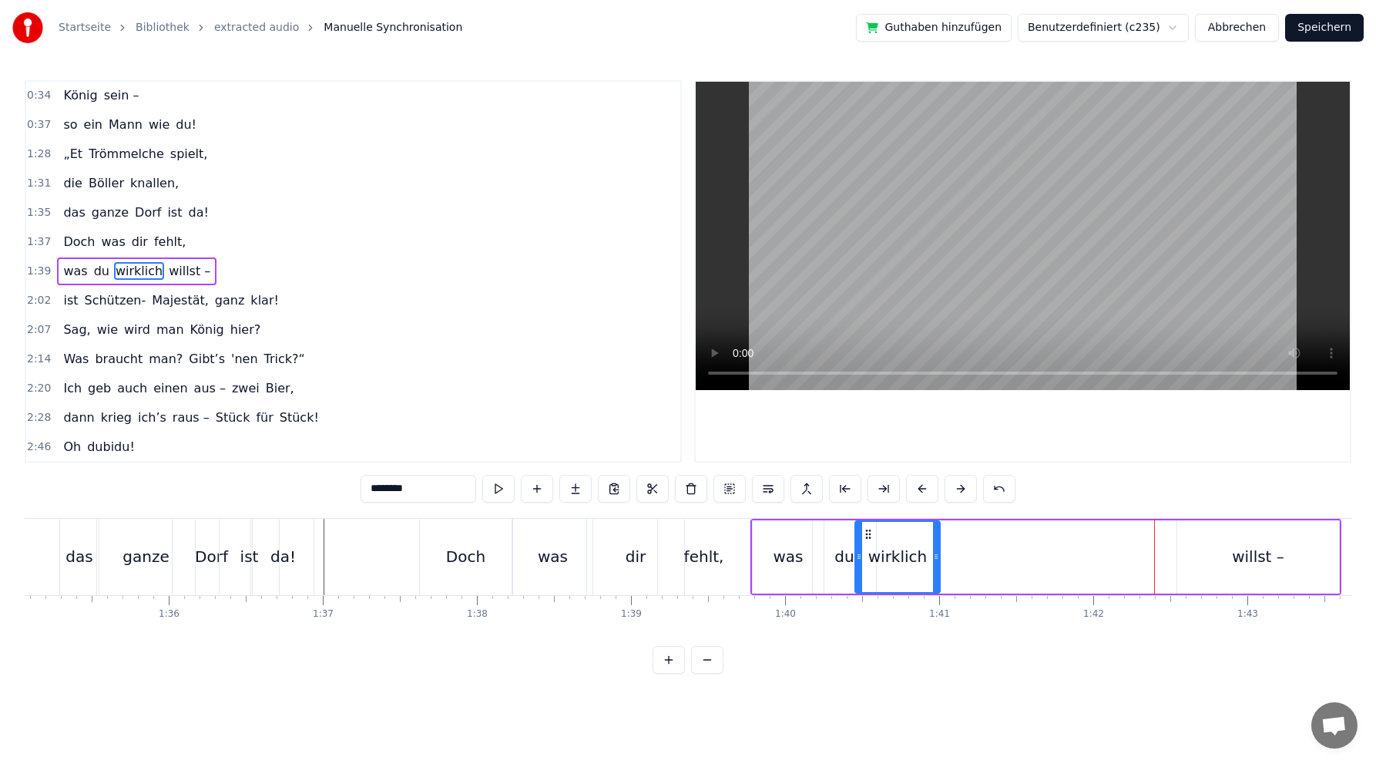
drag, startPoint x: 1089, startPoint y: 532, endPoint x: 869, endPoint y: 530, distance: 220.4
click at [869, 530] on icon at bounding box center [868, 534] width 12 height 12
click at [1265, 562] on div "willst –" at bounding box center [1258, 556] width 52 height 23
type input "********"
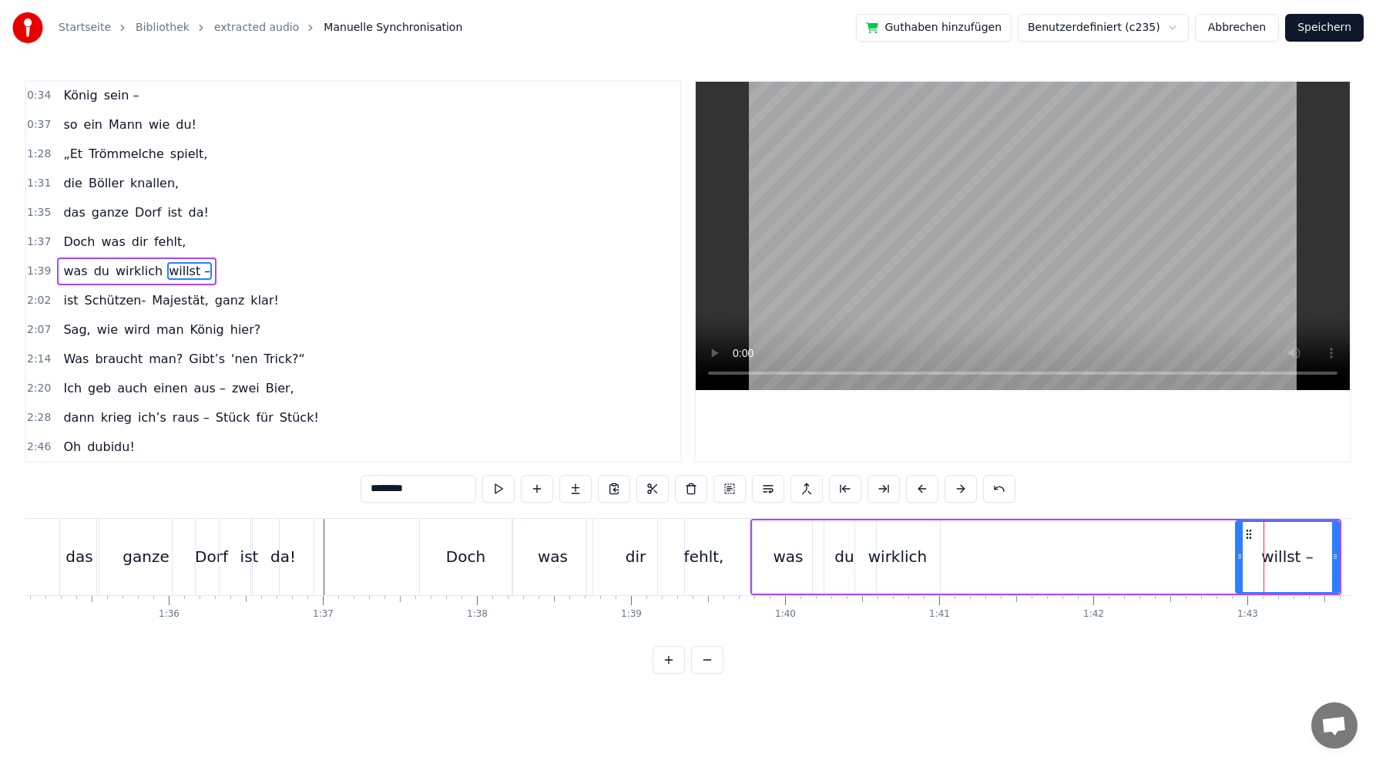
drag, startPoint x: 1181, startPoint y: 556, endPoint x: 1238, endPoint y: 556, distance: 57.8
click at [1238, 556] on icon at bounding box center [1240, 556] width 6 height 12
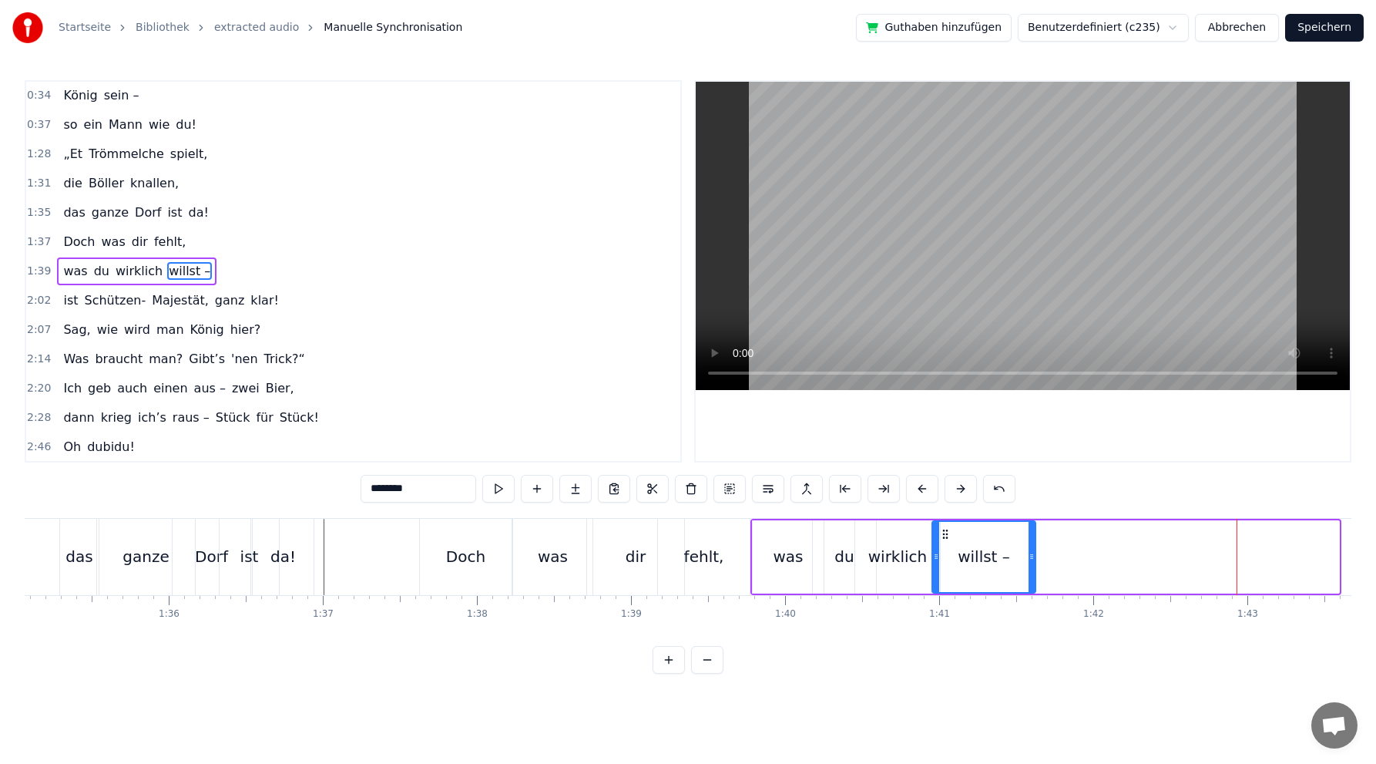
drag, startPoint x: 1248, startPoint y: 534, endPoint x: 944, endPoint y: 533, distance: 303.7
click at [944, 533] on icon at bounding box center [945, 534] width 12 height 12
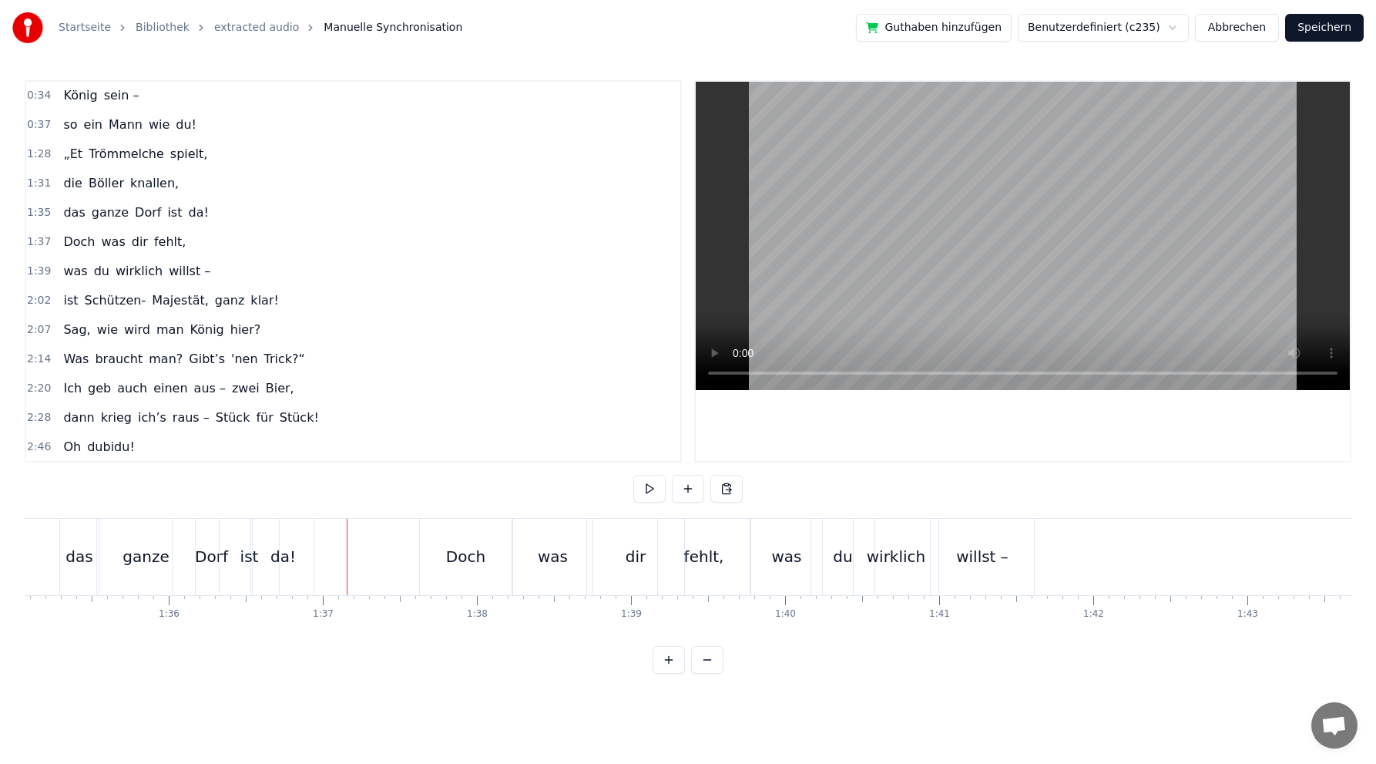
drag, startPoint x: 583, startPoint y: 630, endPoint x: 591, endPoint y: 629, distance: 7.7
click at [591, 629] on div "Du bist der Supertünnes im Schützenhaus, der beste Schütze hier. Schießt ohne H…" at bounding box center [688, 576] width 1327 height 116
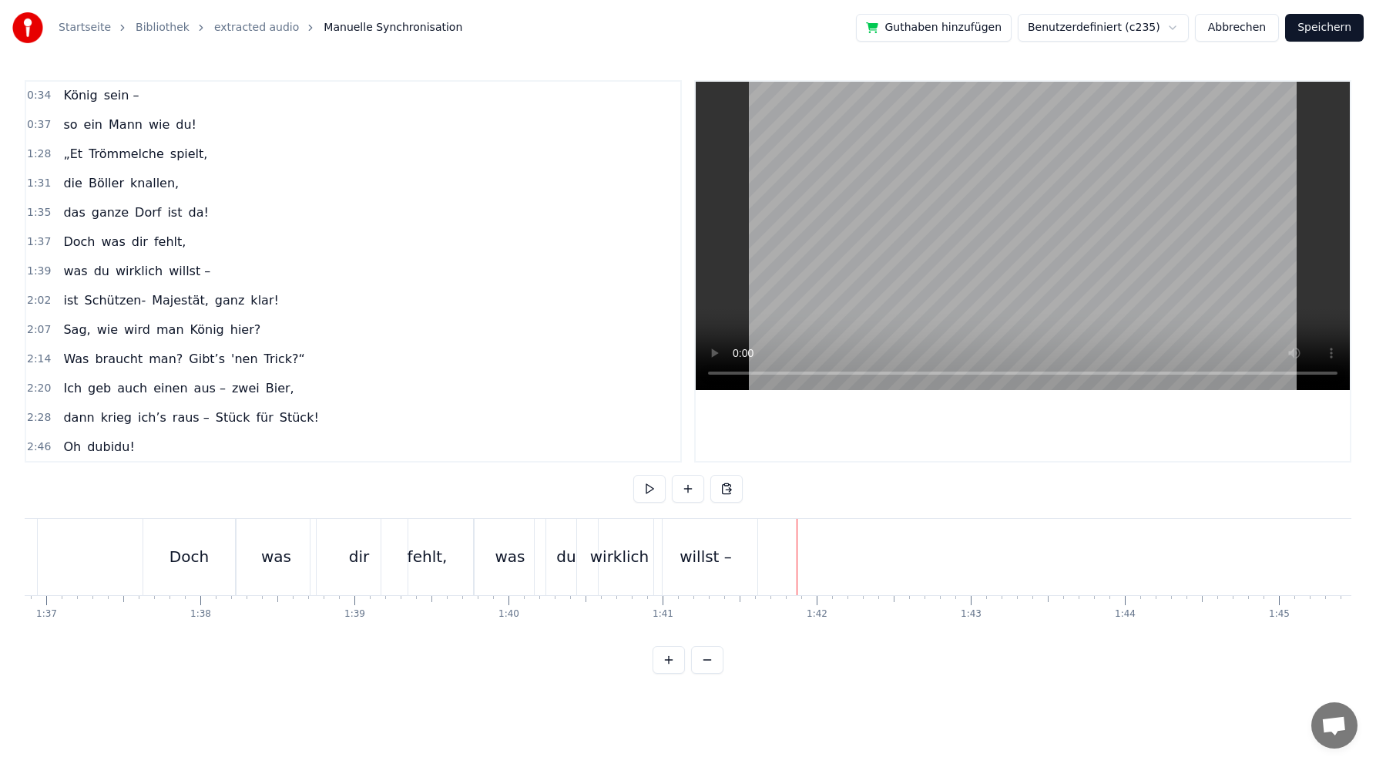
scroll to position [0, 15057]
click at [227, 289] on div "ist Schützen- Majestät, ganz klar!" at bounding box center [170, 301] width 227 height 28
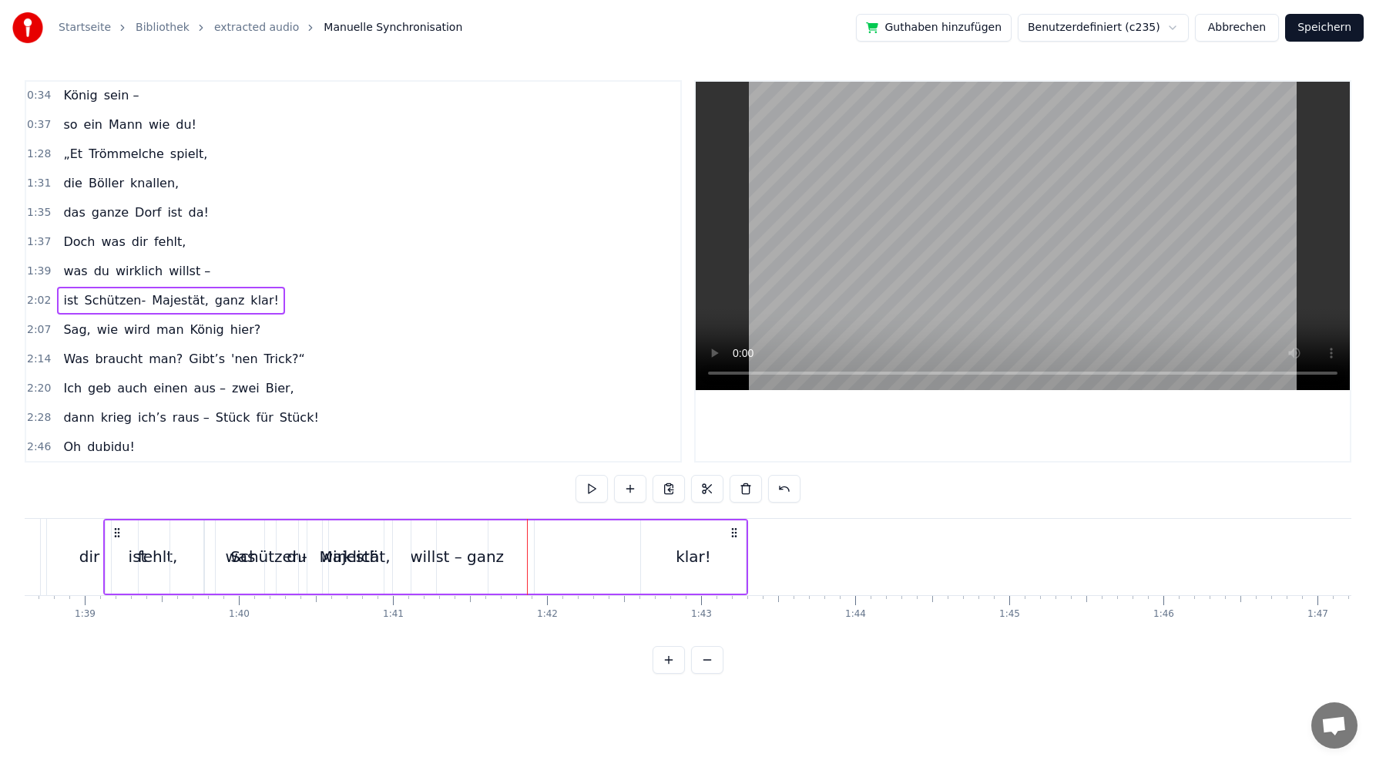
scroll to position [0, 15169]
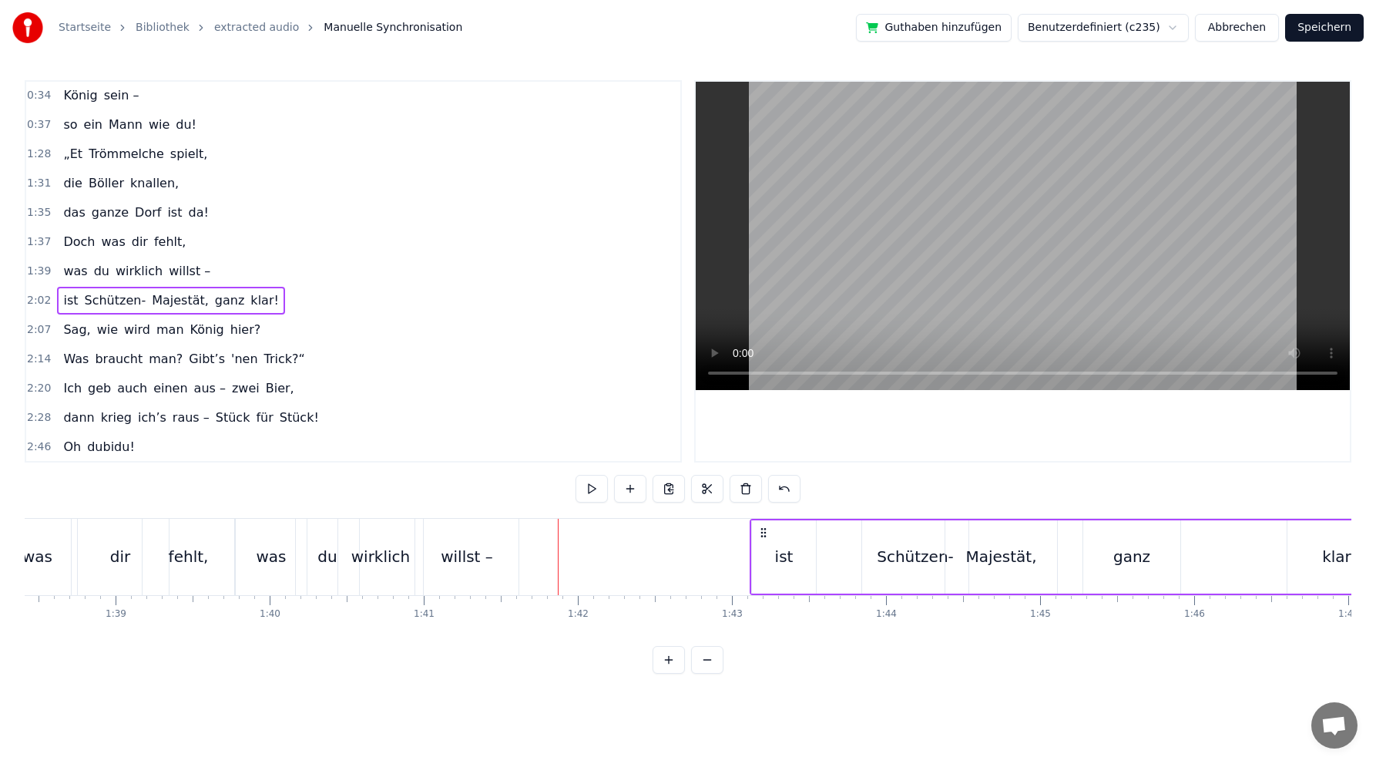
drag, startPoint x: 116, startPoint y: 527, endPoint x: 761, endPoint y: 516, distance: 645.9
click at [785, 558] on div "ist" at bounding box center [784, 556] width 18 height 23
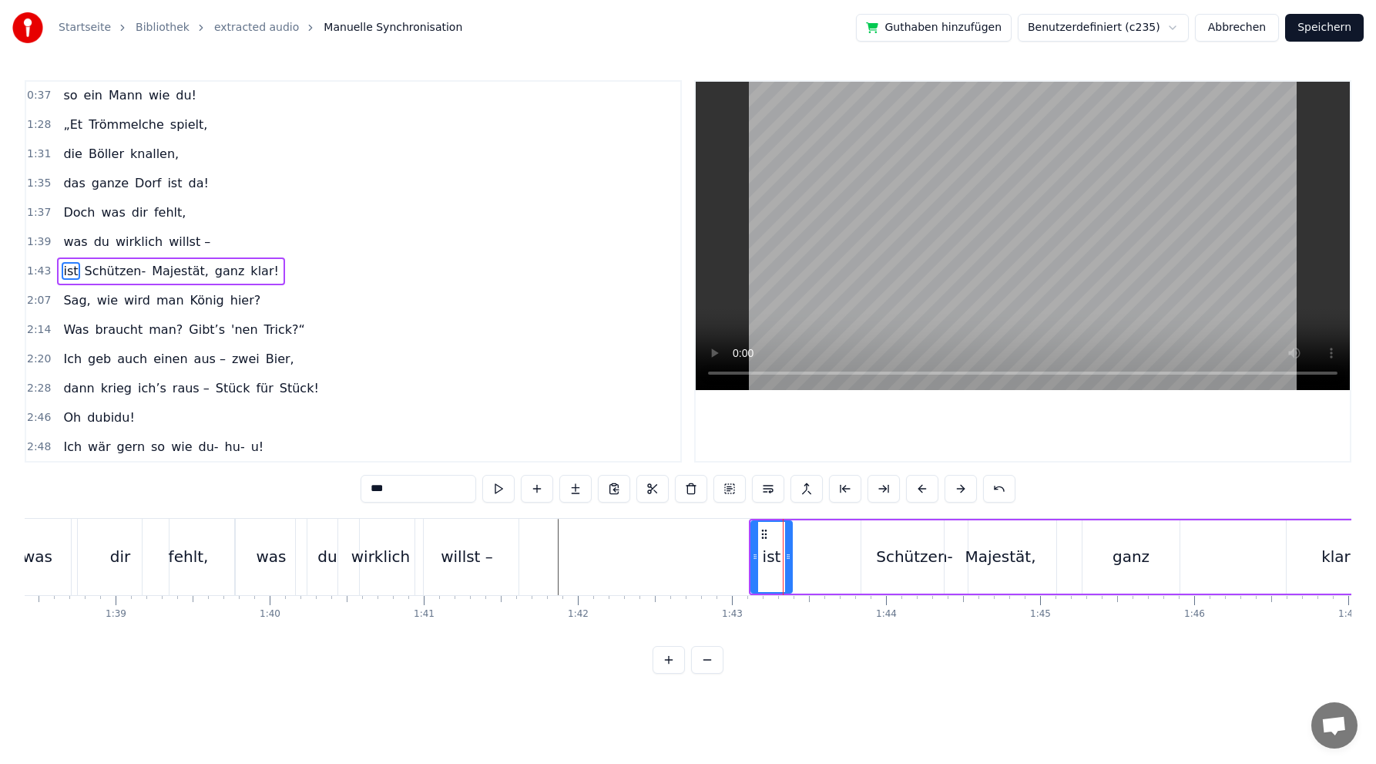
drag, startPoint x: 814, startPoint y: 556, endPoint x: 794, endPoint y: 553, distance: 20.3
click at [791, 556] on icon at bounding box center [788, 556] width 6 height 12
drag, startPoint x: 754, startPoint y: 533, endPoint x: 627, endPoint y: 528, distance: 127.3
click at [627, 528] on icon at bounding box center [623, 534] width 12 height 12
click at [911, 557] on div "Schützen-" at bounding box center [914, 556] width 77 height 23
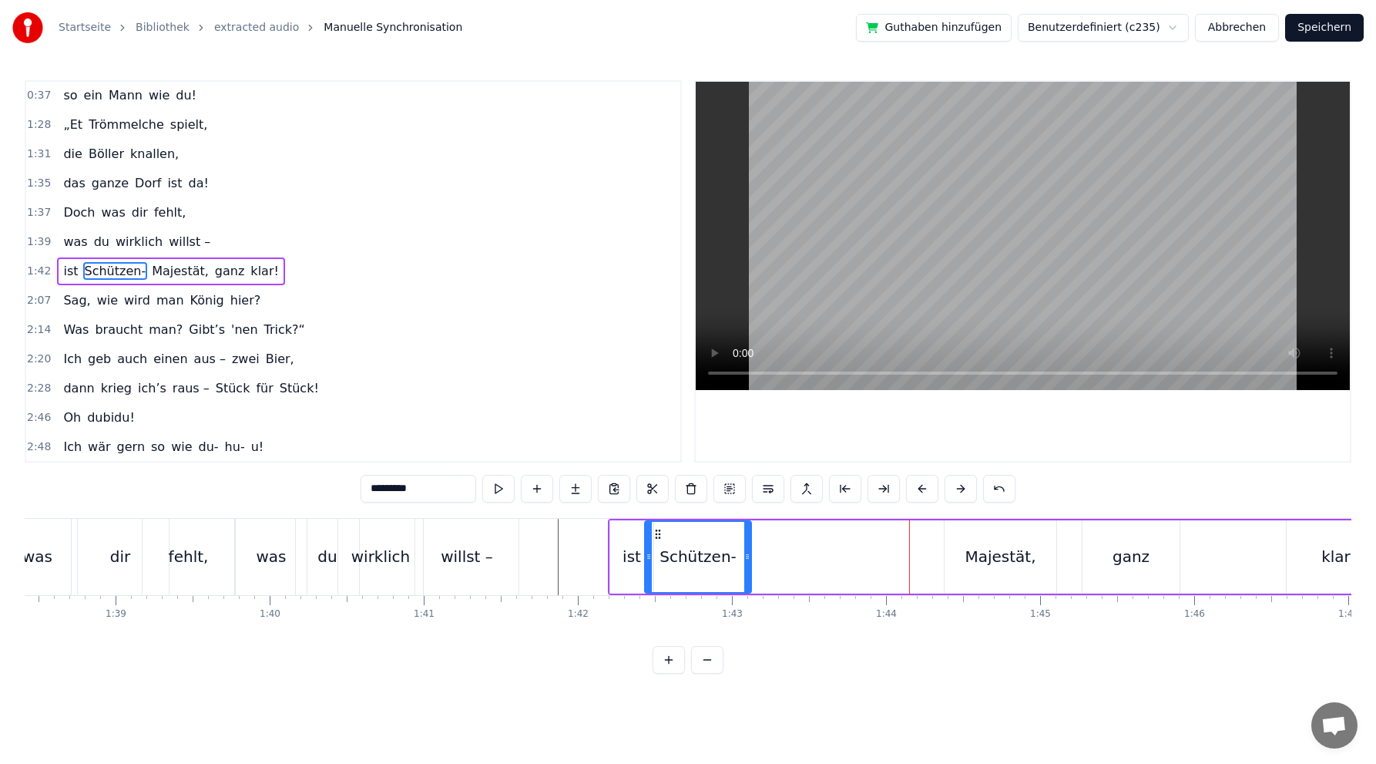
drag, startPoint x: 875, startPoint y: 531, endPoint x: 658, endPoint y: 531, distance: 216.6
click at [658, 531] on icon at bounding box center [658, 534] width 12 height 12
click at [992, 556] on div "Majestät," at bounding box center [1000, 556] width 71 height 23
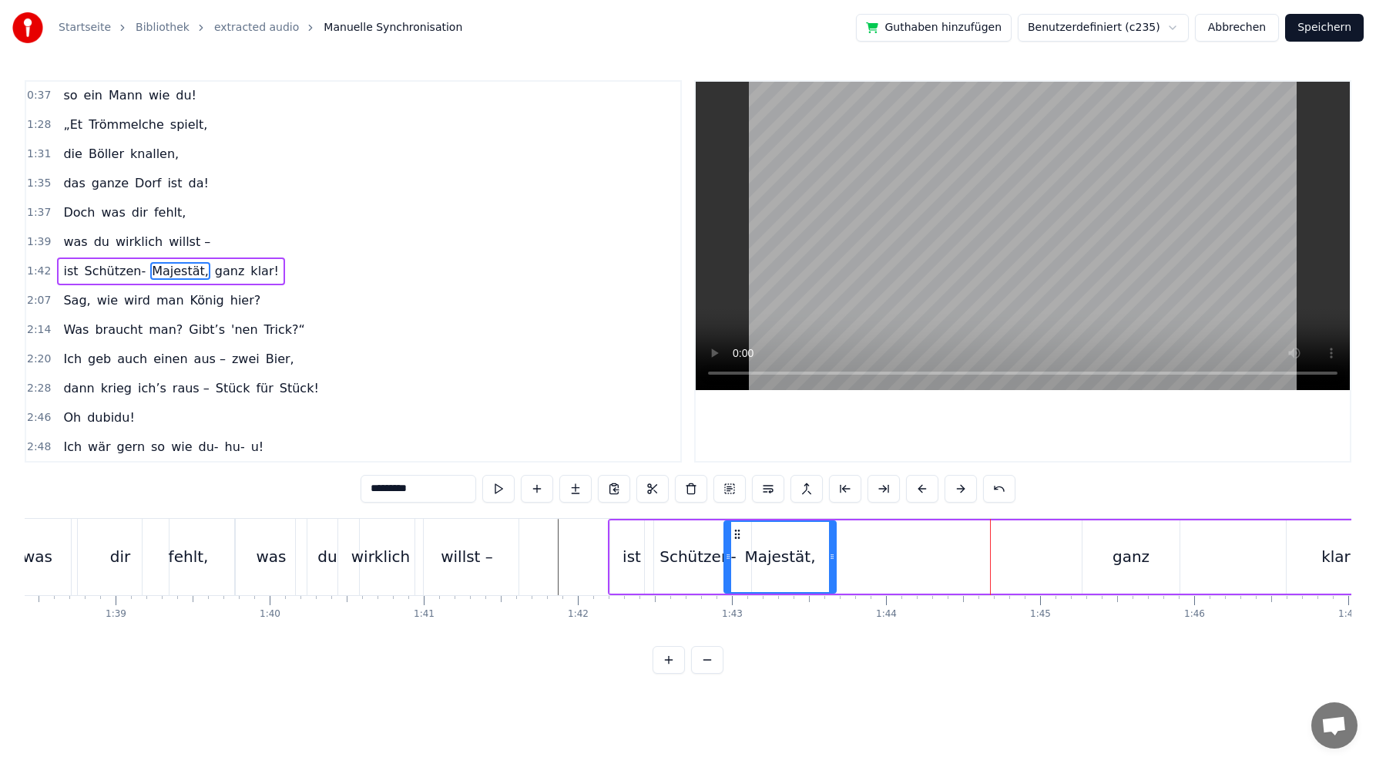
drag, startPoint x: 960, startPoint y: 532, endPoint x: 740, endPoint y: 523, distance: 220.6
click at [740, 523] on div "Majestät," at bounding box center [780, 557] width 110 height 70
drag, startPoint x: 1121, startPoint y: 560, endPoint x: 1106, endPoint y: 545, distance: 21.3
click at [1120, 559] on div "ganz" at bounding box center [1131, 556] width 37 height 23
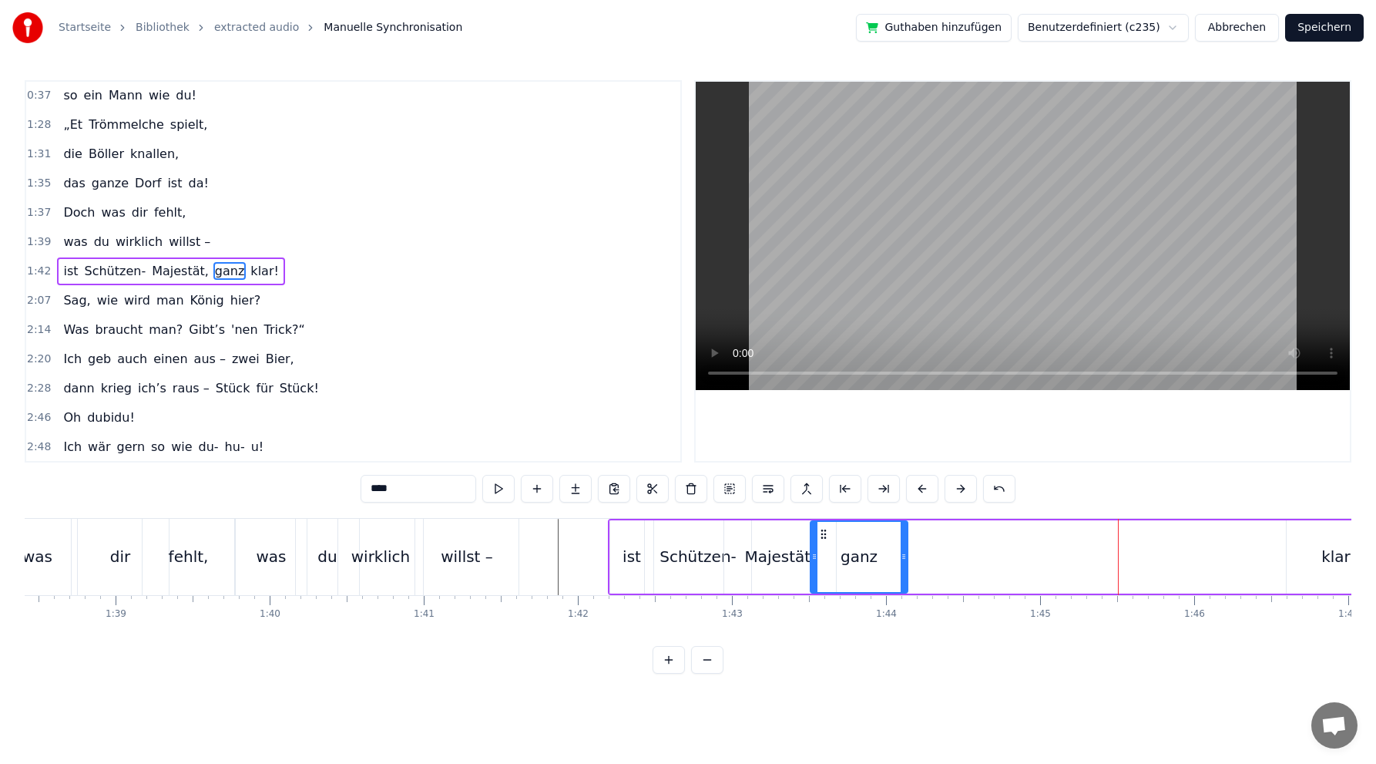
drag, startPoint x: 1093, startPoint y: 530, endPoint x: 821, endPoint y: 523, distance: 272.1
click at [821, 523] on div "ganz" at bounding box center [860, 557] width 96 height 70
click at [1329, 554] on div "klar!" at bounding box center [1339, 556] width 35 height 23
type input "*****"
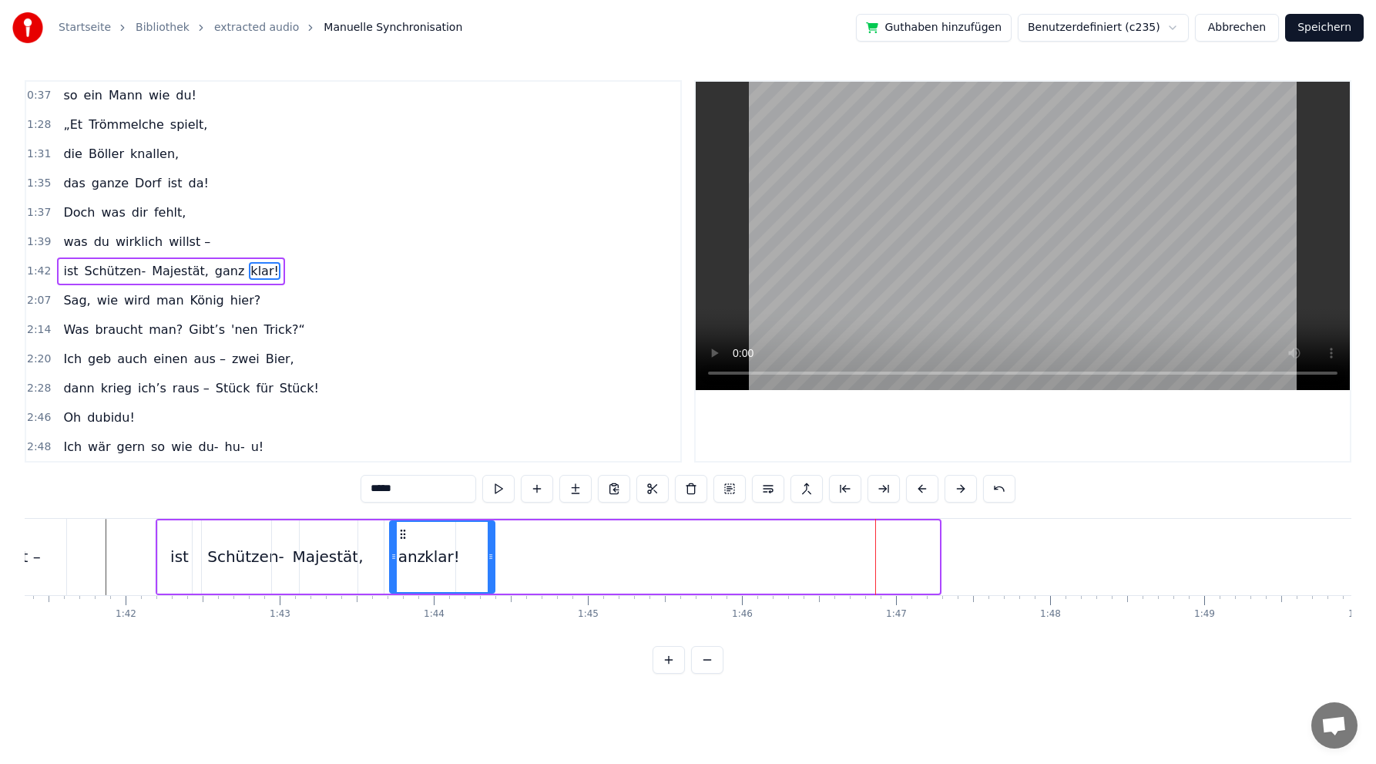
scroll to position [0, 15616]
drag, startPoint x: 797, startPoint y: 533, endPoint x: 315, endPoint y: 536, distance: 481.7
click at [315, 536] on div "ist Schützen- Majestät, ganz klar!" at bounding box center [554, 557] width 786 height 76
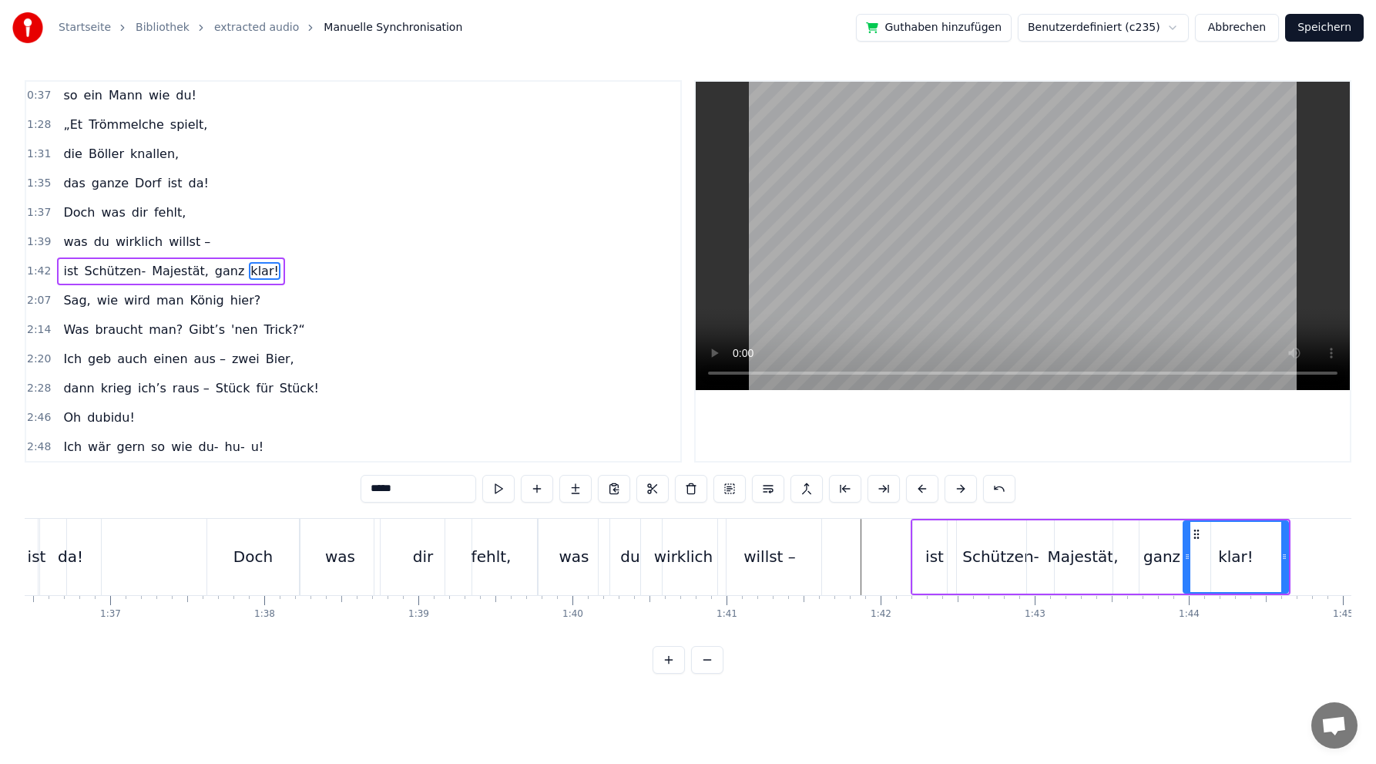
scroll to position [0, 14909]
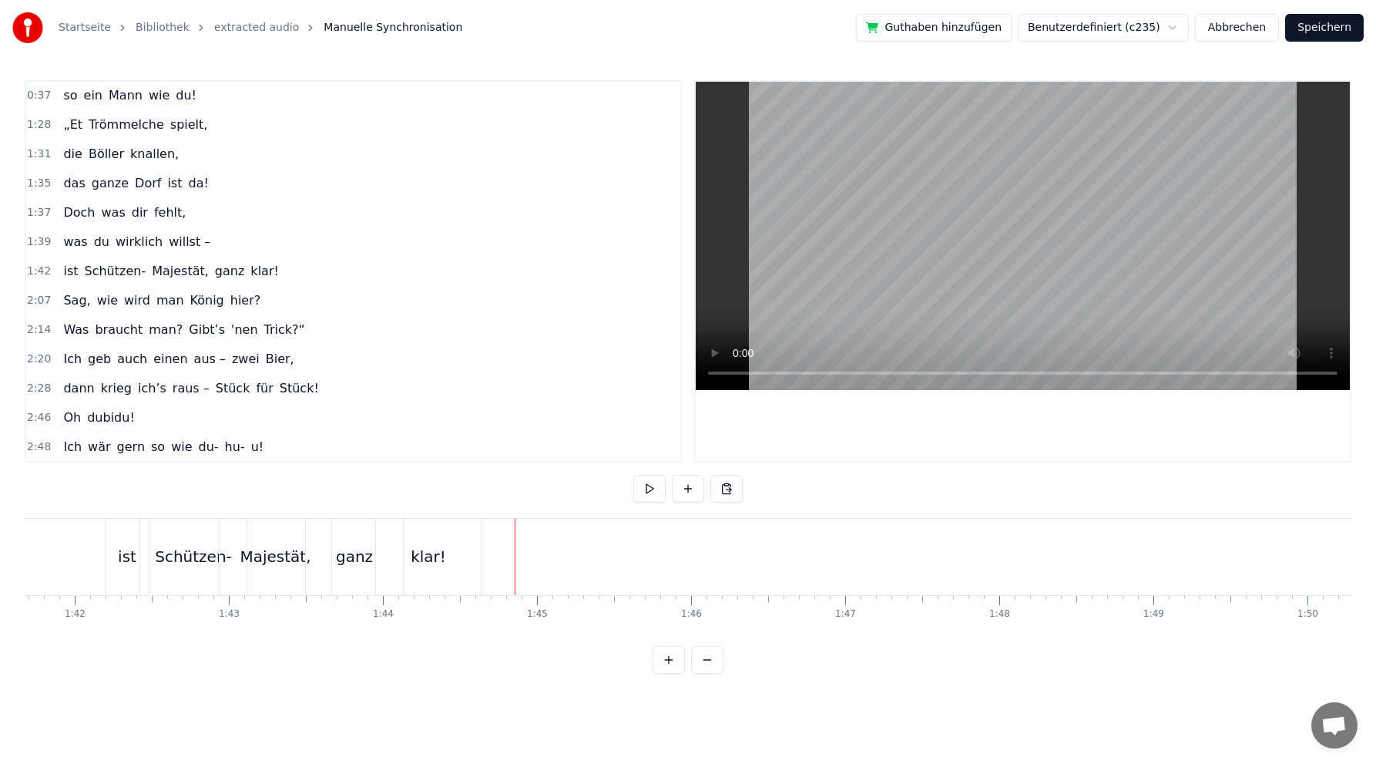
scroll to position [0, 15609]
click at [202, 289] on div "Sag, wie wird man [PERSON_NAME] hier?" at bounding box center [162, 301] width 210 height 28
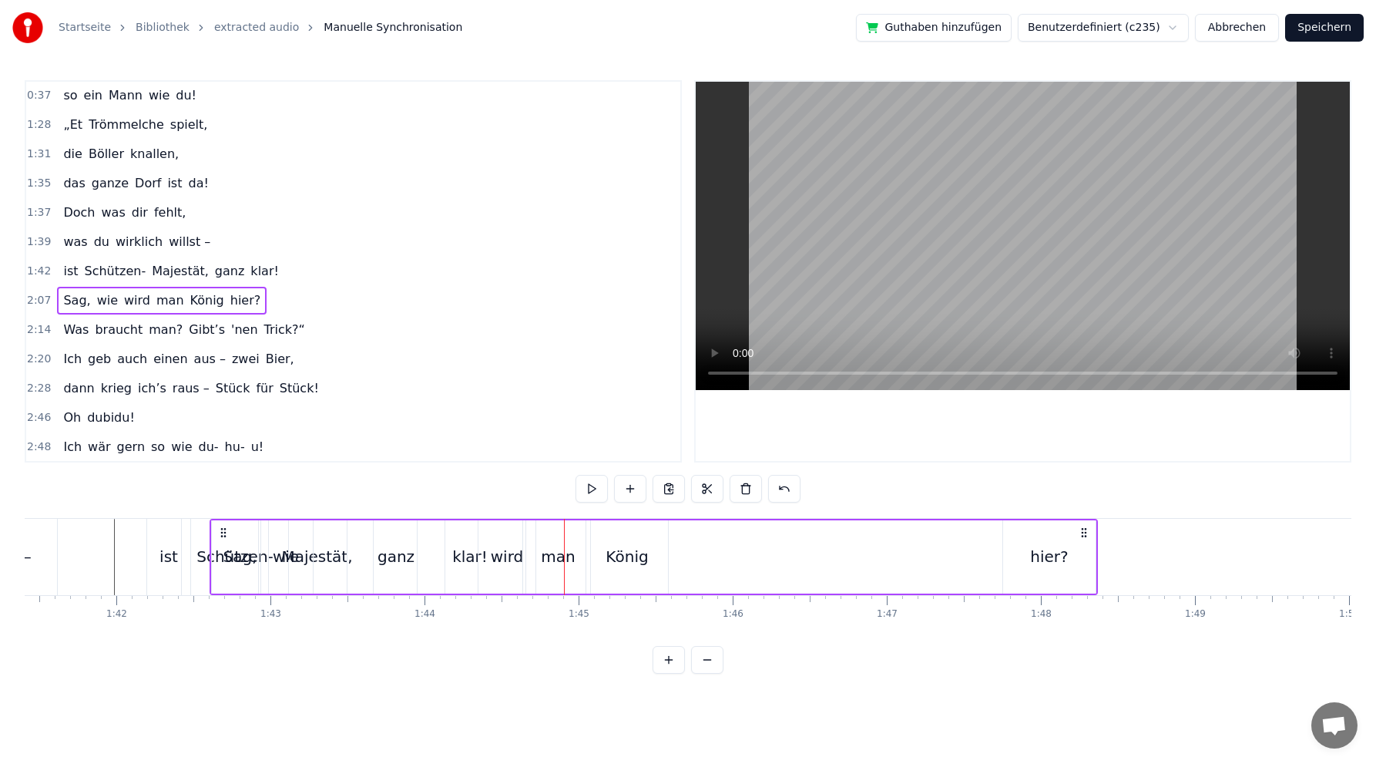
scroll to position [0, 15621]
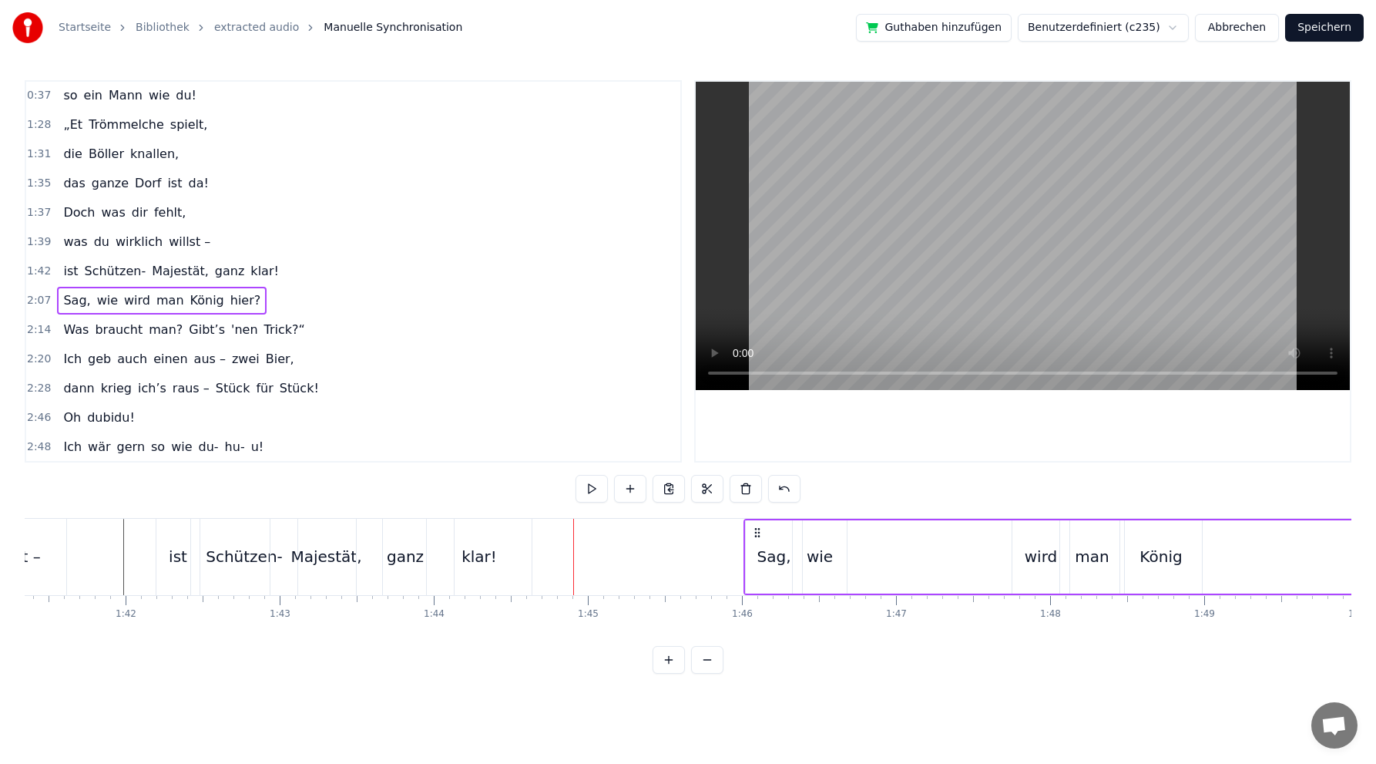
drag, startPoint x: 114, startPoint y: 529, endPoint x: 752, endPoint y: 509, distance: 638.4
click at [755, 509] on div "0:02 Du bist der Supertünnes im Schützenhaus, 0:05 der beste Schütze hier. 0:07…" at bounding box center [688, 376] width 1327 height 593
click at [769, 555] on div "Sag," at bounding box center [773, 556] width 34 height 23
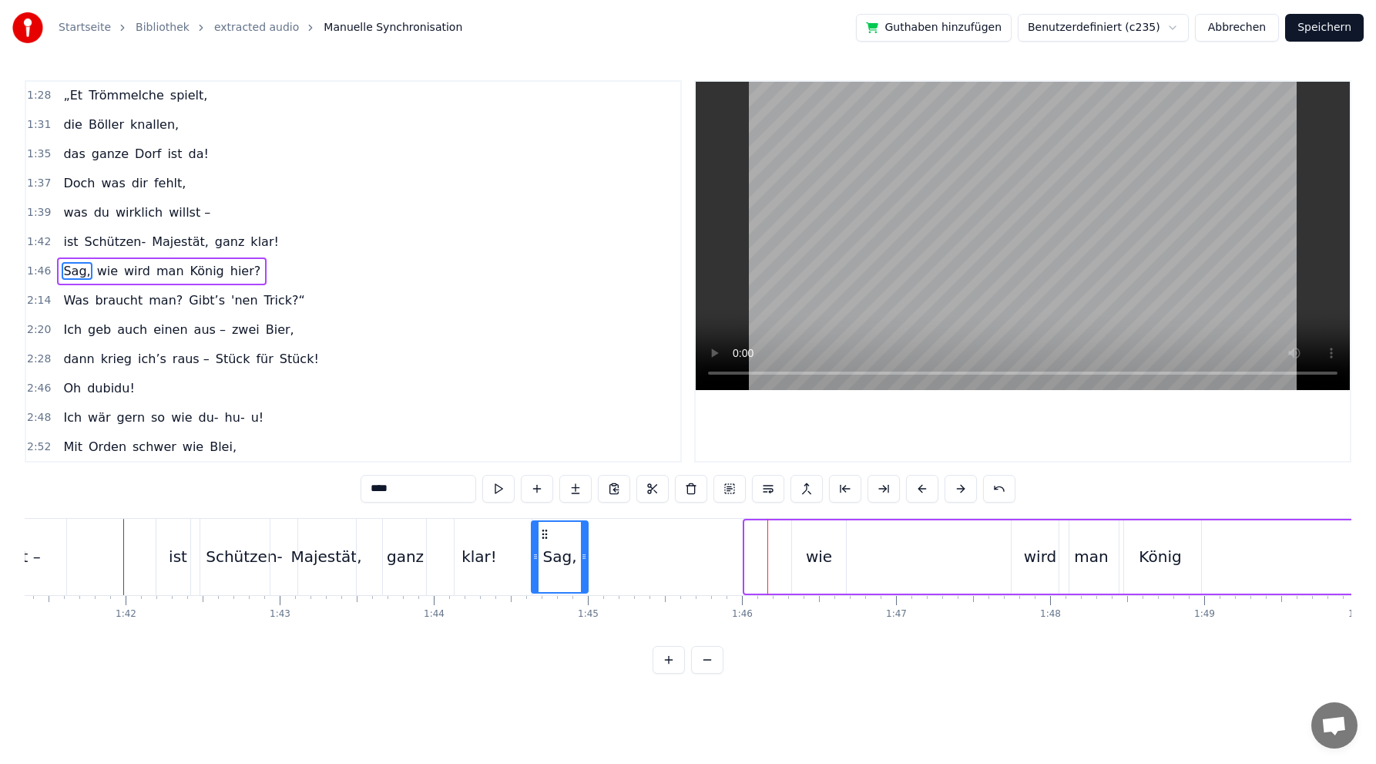
drag, startPoint x: 757, startPoint y: 533, endPoint x: 580, endPoint y: 526, distance: 177.4
click at [544, 520] on div "Sag," at bounding box center [560, 556] width 58 height 73
click at [813, 557] on div "wie" at bounding box center [819, 556] width 26 height 23
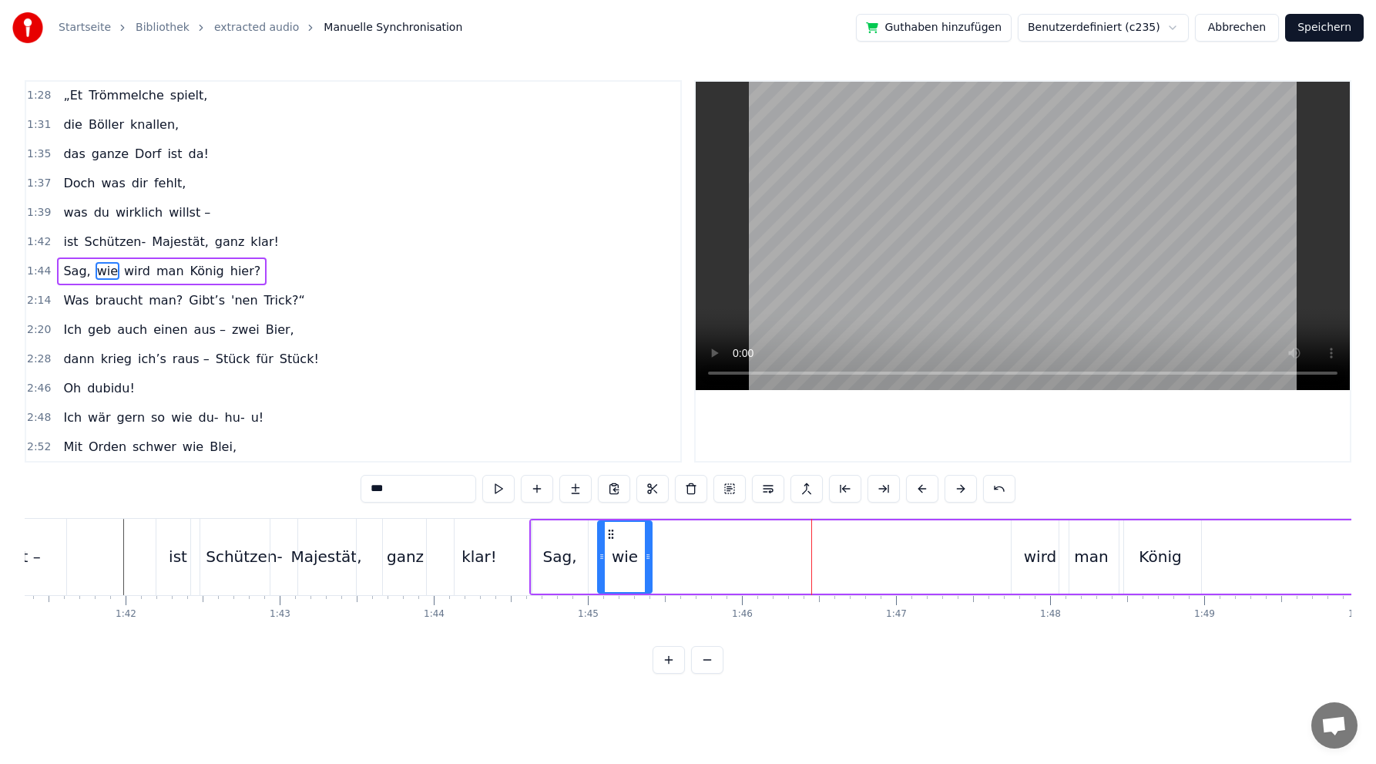
drag, startPoint x: 779, startPoint y: 531, endPoint x: 612, endPoint y: 531, distance: 167.2
click at [612, 531] on icon at bounding box center [611, 534] width 12 height 12
click at [1040, 559] on div "wird" at bounding box center [1040, 556] width 32 height 23
drag, startPoint x: 1023, startPoint y: 533, endPoint x: 673, endPoint y: 523, distance: 350.8
click at [673, 523] on div "wird" at bounding box center [689, 557] width 55 height 70
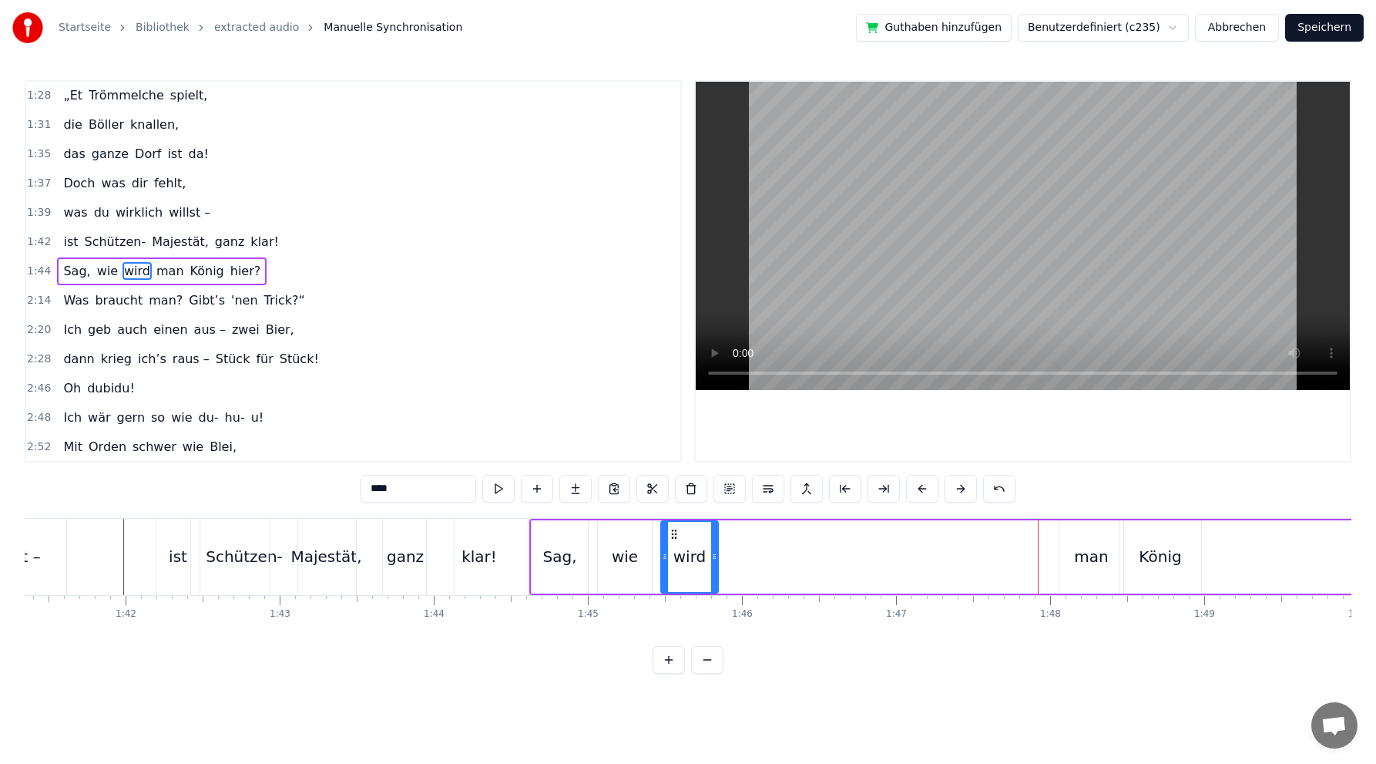
click at [1094, 560] on div "man" at bounding box center [1091, 556] width 34 height 23
type input "***"
drag, startPoint x: 1074, startPoint y: 529, endPoint x: 726, endPoint y: 515, distance: 348.7
click at [726, 515] on div "0:02 Du bist der Supertünnes im Schützenhaus, 0:05 der beste Schütze hier. 0:07…" at bounding box center [688, 376] width 1327 height 593
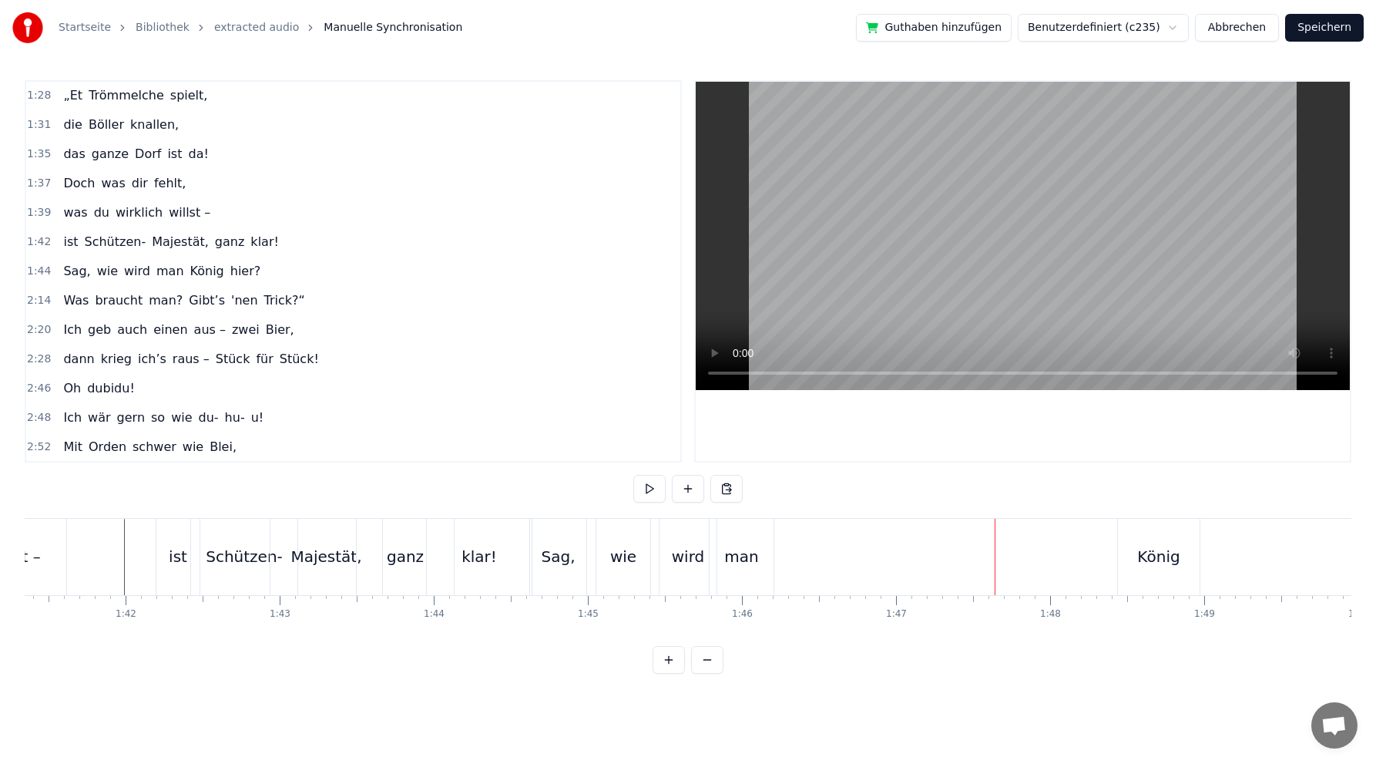
click at [550, 563] on div "Sag," at bounding box center [558, 556] width 34 height 23
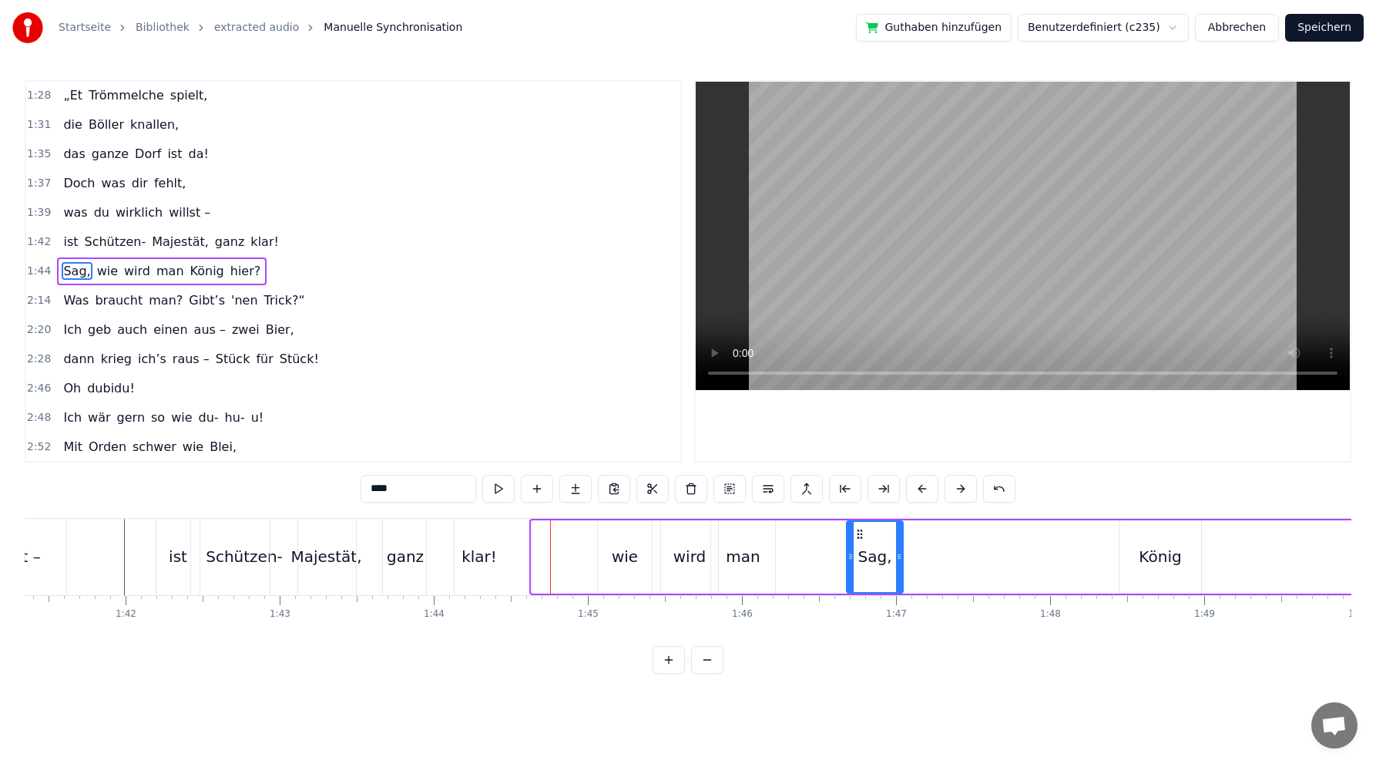
drag, startPoint x: 543, startPoint y: 531, endPoint x: 859, endPoint y: 521, distance: 315.4
click at [627, 556] on div "wie" at bounding box center [625, 556] width 26 height 23
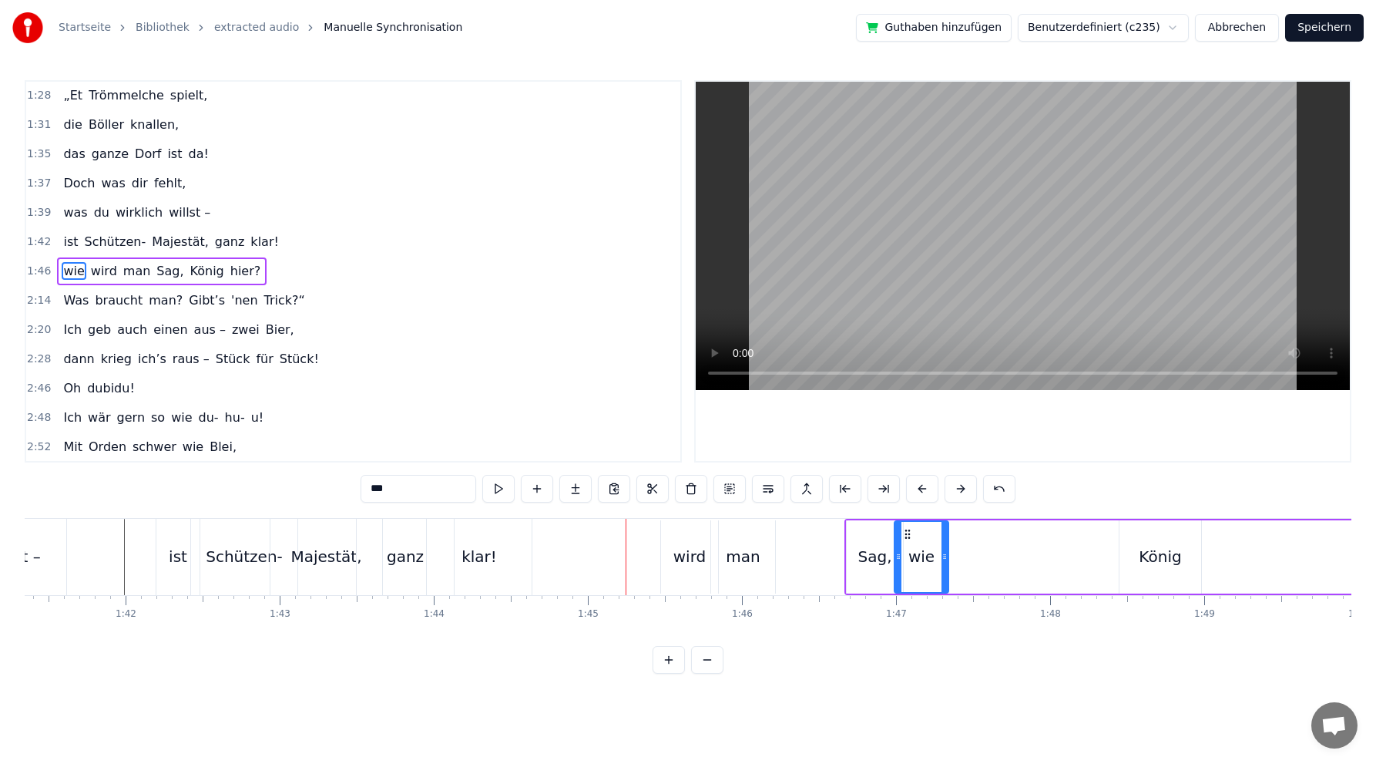
drag, startPoint x: 610, startPoint y: 533, endPoint x: 907, endPoint y: 525, distance: 296.8
click at [689, 559] on div "wird" at bounding box center [690, 556] width 32 height 23
drag, startPoint x: 672, startPoint y: 533, endPoint x: 952, endPoint y: 505, distance: 281.1
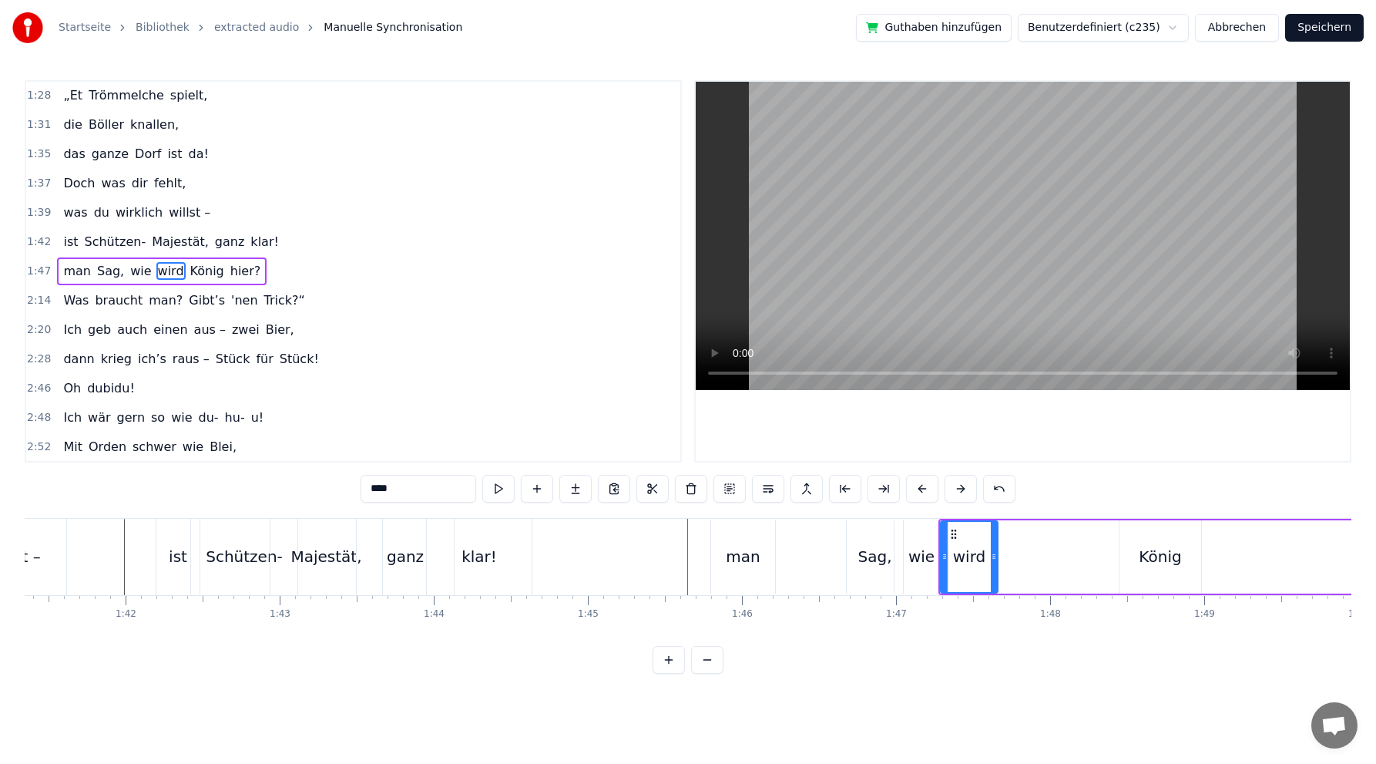
click at [743, 554] on div "man" at bounding box center [743, 556] width 34 height 23
drag, startPoint x: 722, startPoint y: 532, endPoint x: 987, endPoint y: 507, distance: 266.3
click at [1158, 570] on div "König" at bounding box center [1161, 556] width 82 height 73
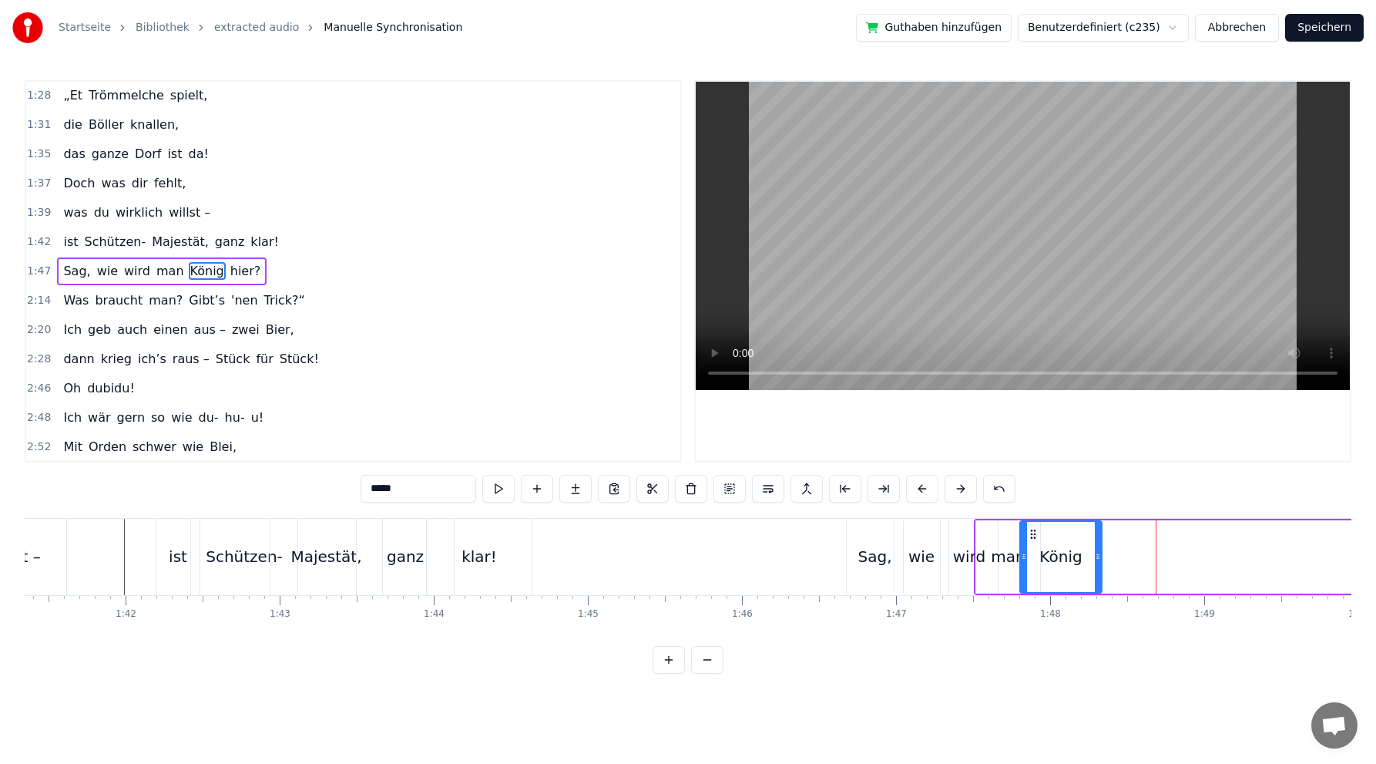
drag, startPoint x: 1133, startPoint y: 530, endPoint x: 1033, endPoint y: 525, distance: 99.6
click at [1033, 525] on div "König" at bounding box center [1061, 557] width 80 height 70
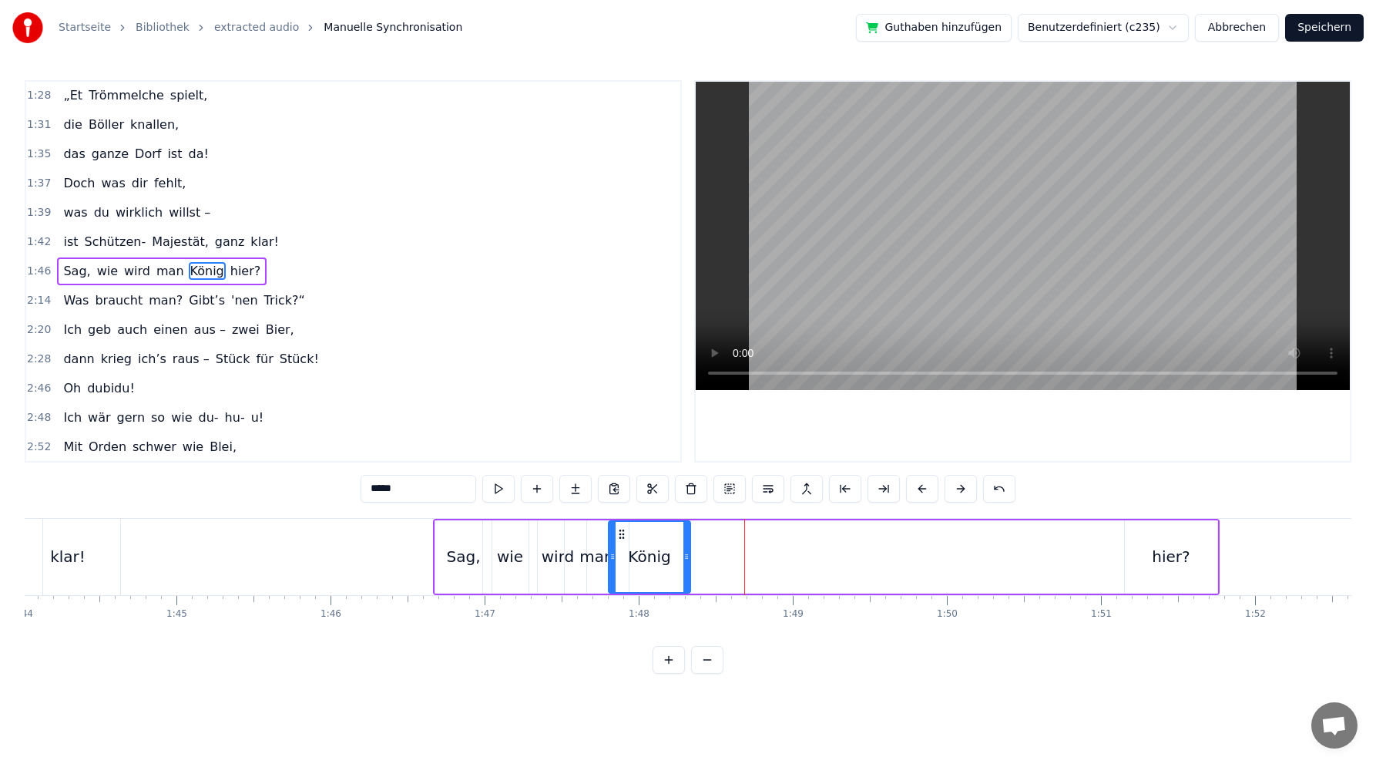
scroll to position [0, 16117]
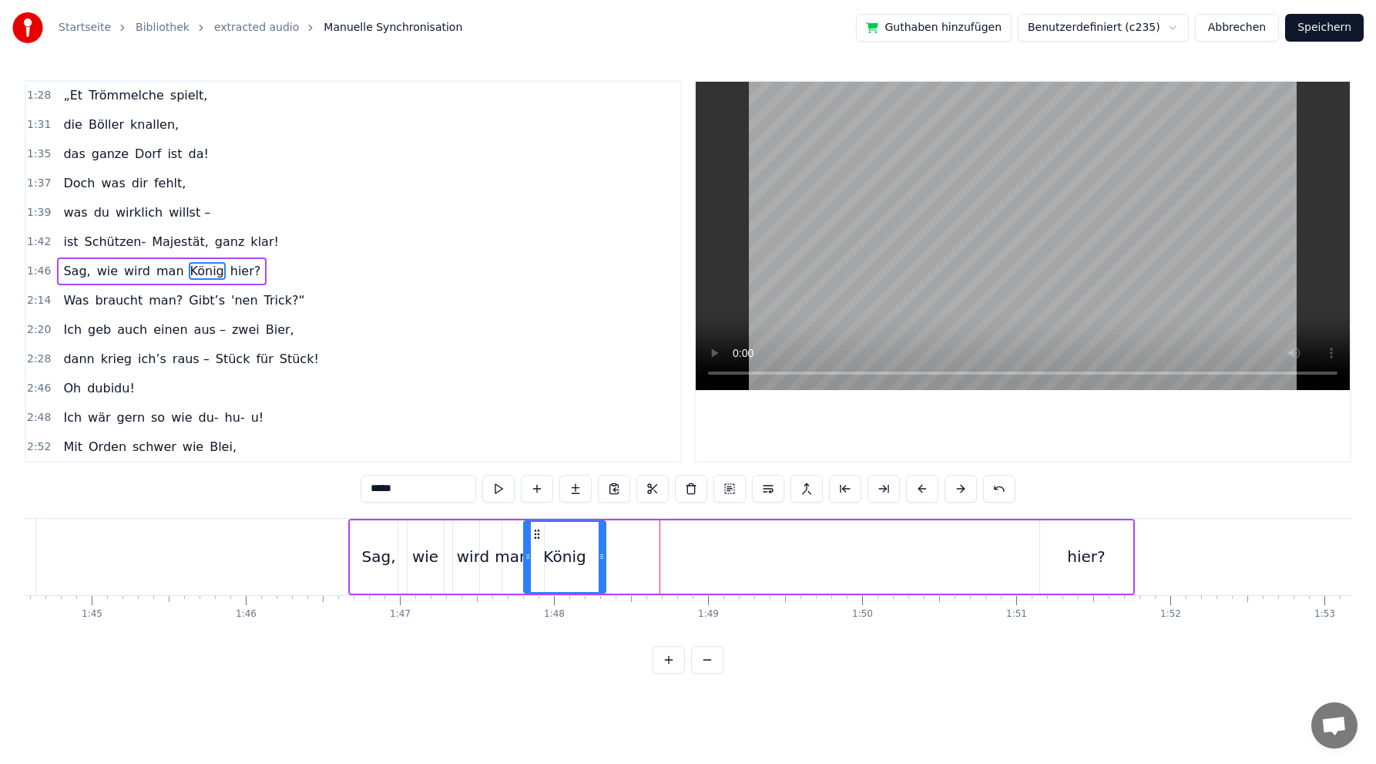
click at [1079, 556] on div "hier?" at bounding box center [1086, 556] width 38 height 23
type input "*****"
drag, startPoint x: 1054, startPoint y: 536, endPoint x: 607, endPoint y: 519, distance: 447.3
click at [607, 520] on div "hier?" at bounding box center [640, 556] width 94 height 73
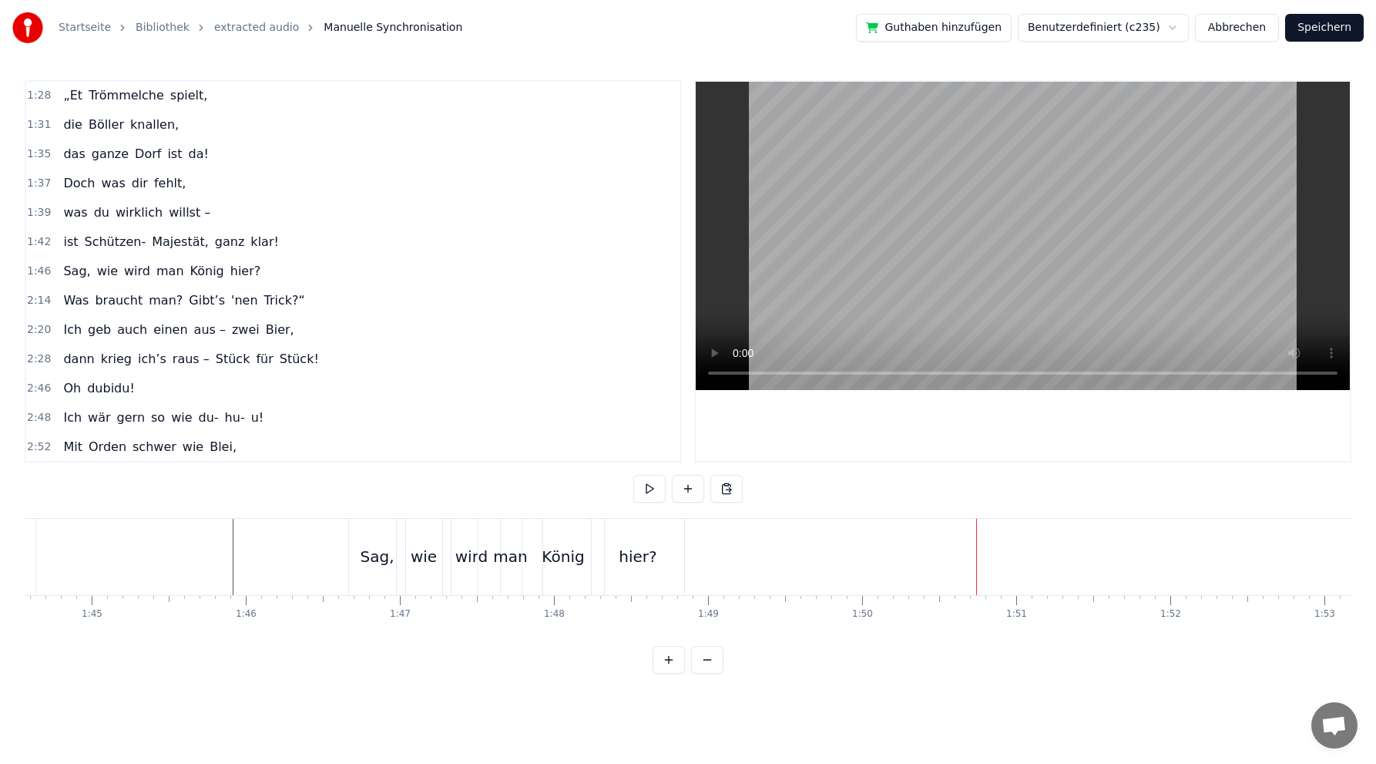
click at [636, 555] on div "hier?" at bounding box center [638, 556] width 38 height 23
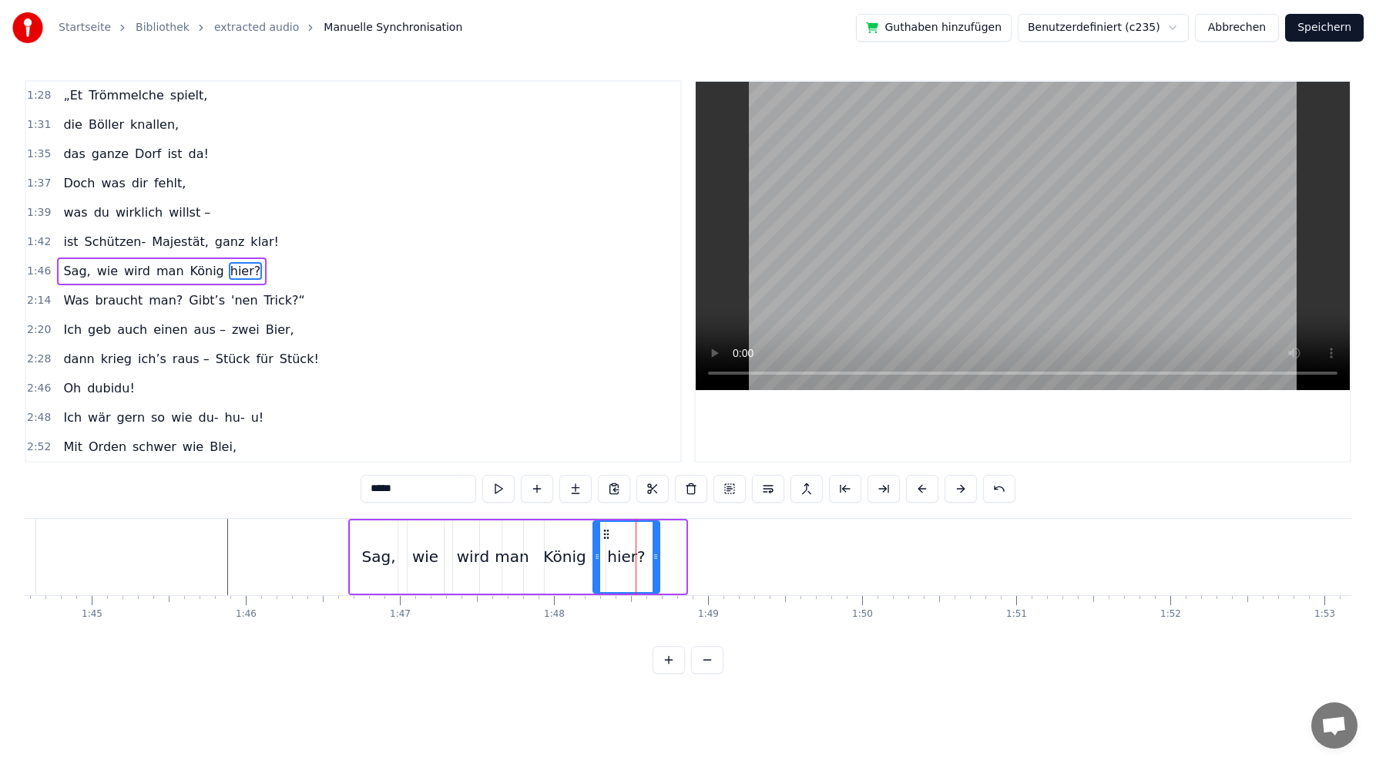
drag, startPoint x: 681, startPoint y: 554, endPoint x: 652, endPoint y: 552, distance: 29.4
click at [654, 553] on icon at bounding box center [656, 556] width 6 height 12
click at [602, 533] on icon at bounding box center [603, 534] width 12 height 12
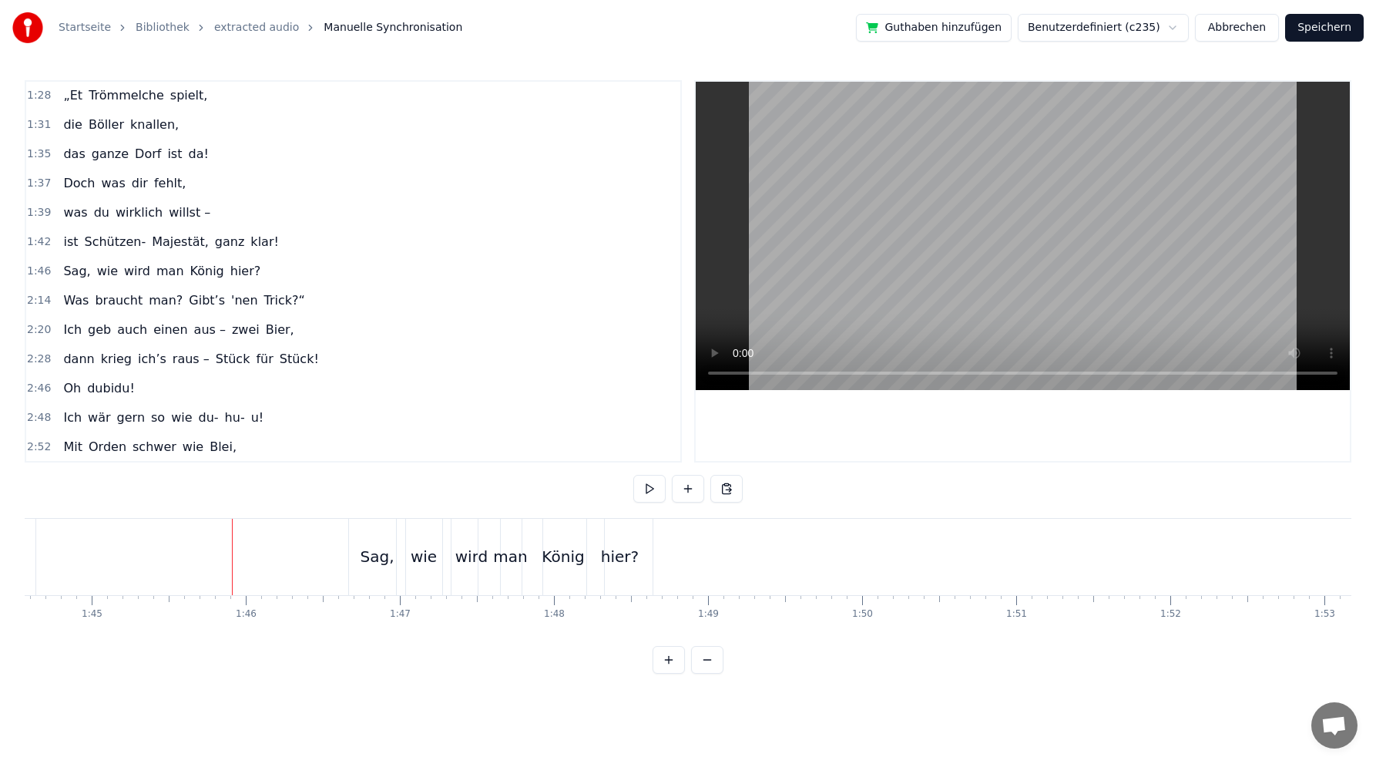
click at [221, 286] on div "2:14 Was braucht man? [PERSON_NAME] 'nen Trick?“" at bounding box center [353, 300] width 654 height 29
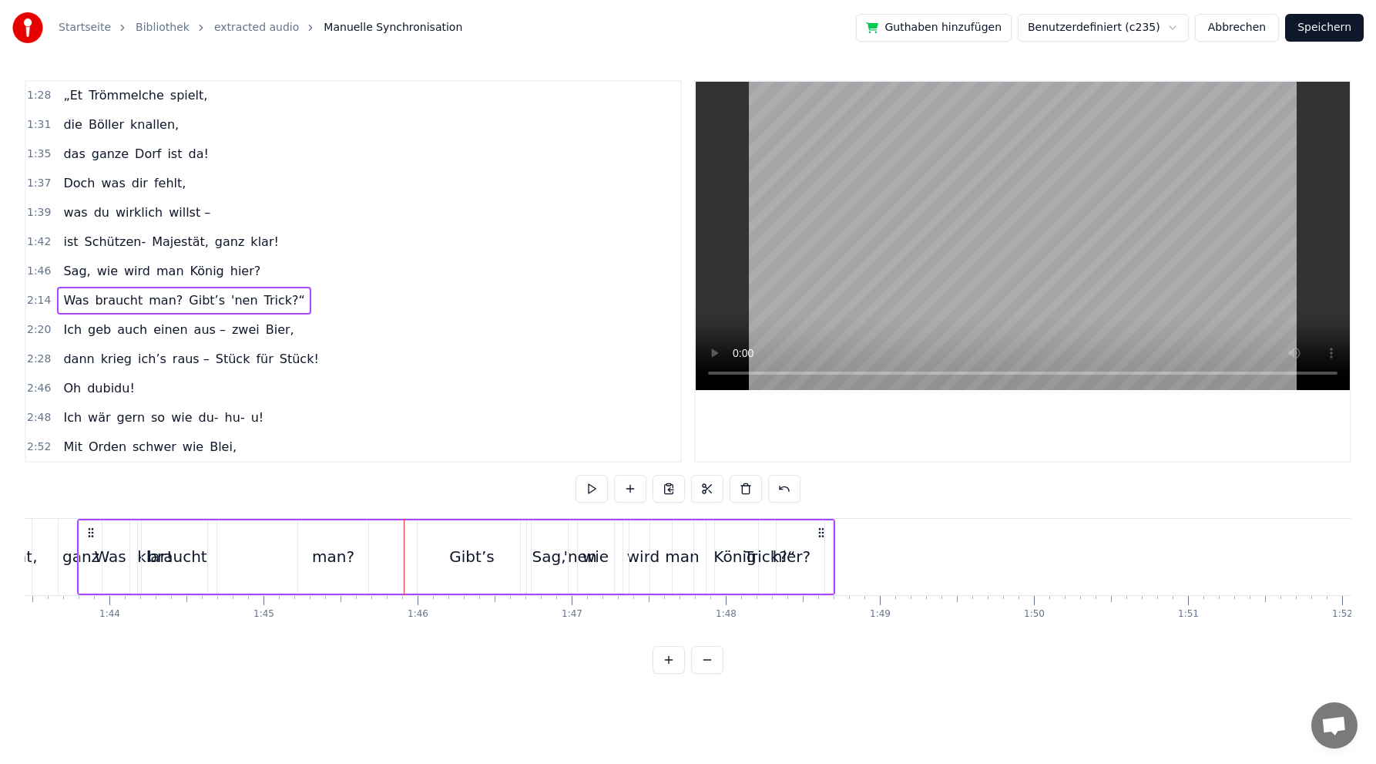
scroll to position [0, 15936]
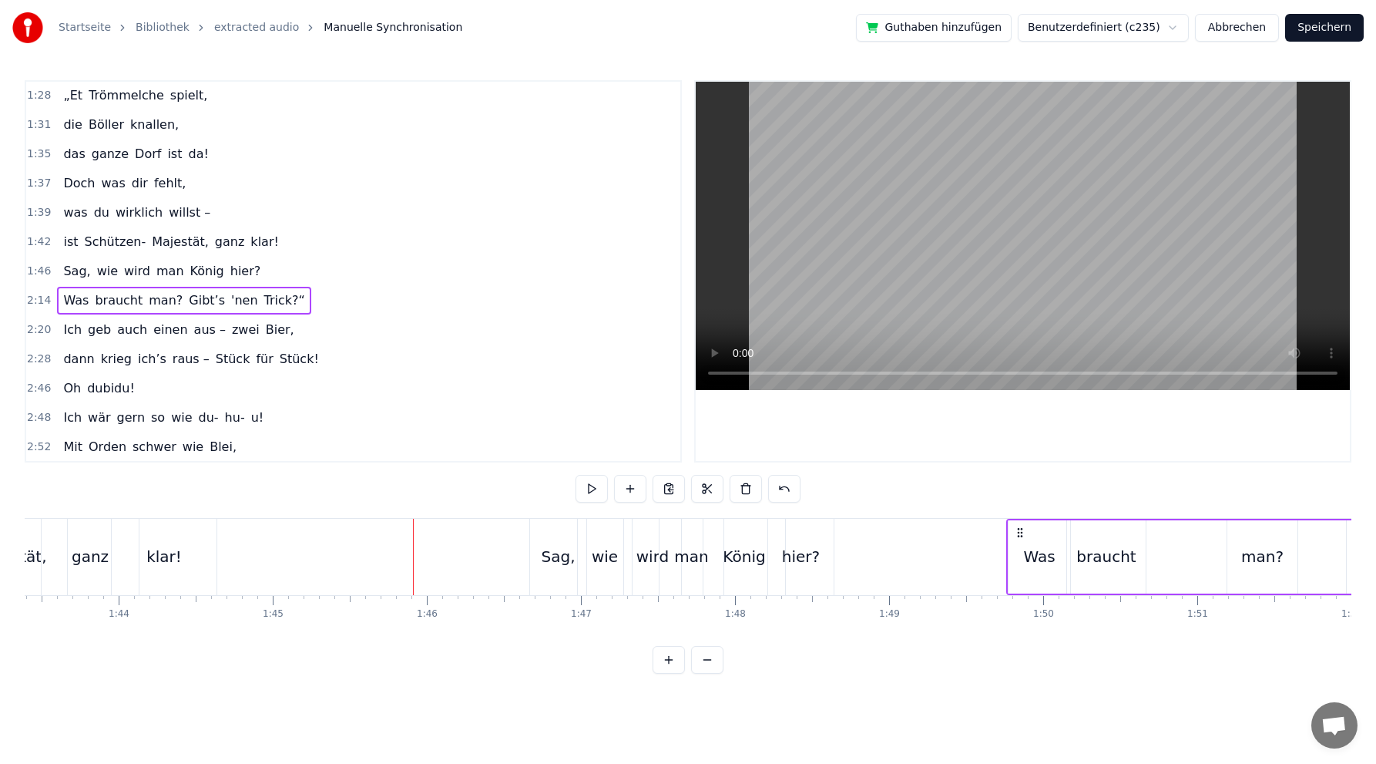
drag, startPoint x: 116, startPoint y: 533, endPoint x: 1020, endPoint y: 536, distance: 904.0
click at [1021, 537] on icon at bounding box center [1020, 532] width 12 height 12
click at [1032, 562] on div "Was" at bounding box center [1039, 556] width 32 height 23
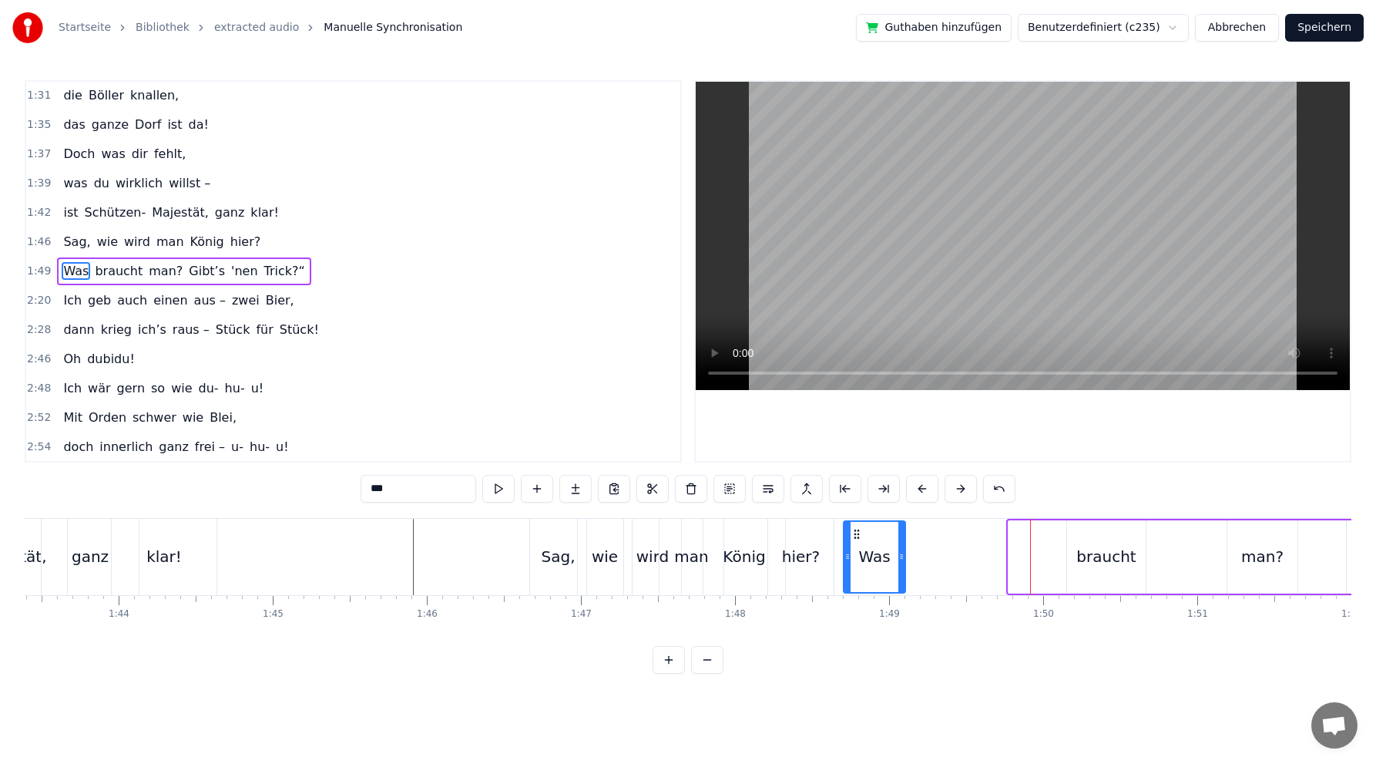
drag, startPoint x: 1020, startPoint y: 531, endPoint x: 857, endPoint y: 519, distance: 163.8
click at [858, 520] on div "Was" at bounding box center [874, 556] width 63 height 73
click at [1099, 556] on div "braucht" at bounding box center [1106, 556] width 59 height 23
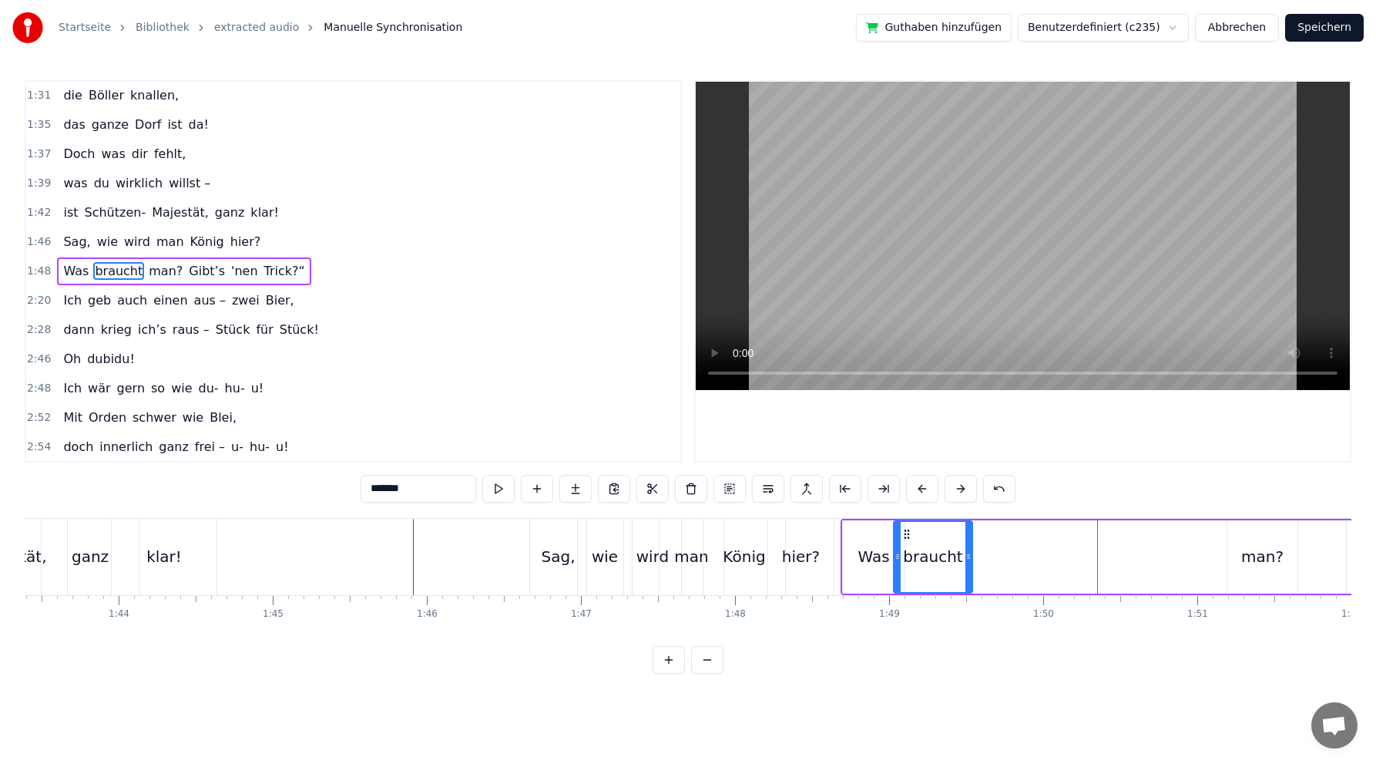
drag, startPoint x: 1077, startPoint y: 533, endPoint x: 906, endPoint y: 524, distance: 172.1
click at [906, 524] on div "braucht" at bounding box center [933, 557] width 77 height 70
click at [1260, 559] on div "man?" at bounding box center [1263, 556] width 42 height 23
drag, startPoint x: 1238, startPoint y: 533, endPoint x: 971, endPoint y: 533, distance: 266.7
click at [971, 533] on icon at bounding box center [974, 534] width 12 height 12
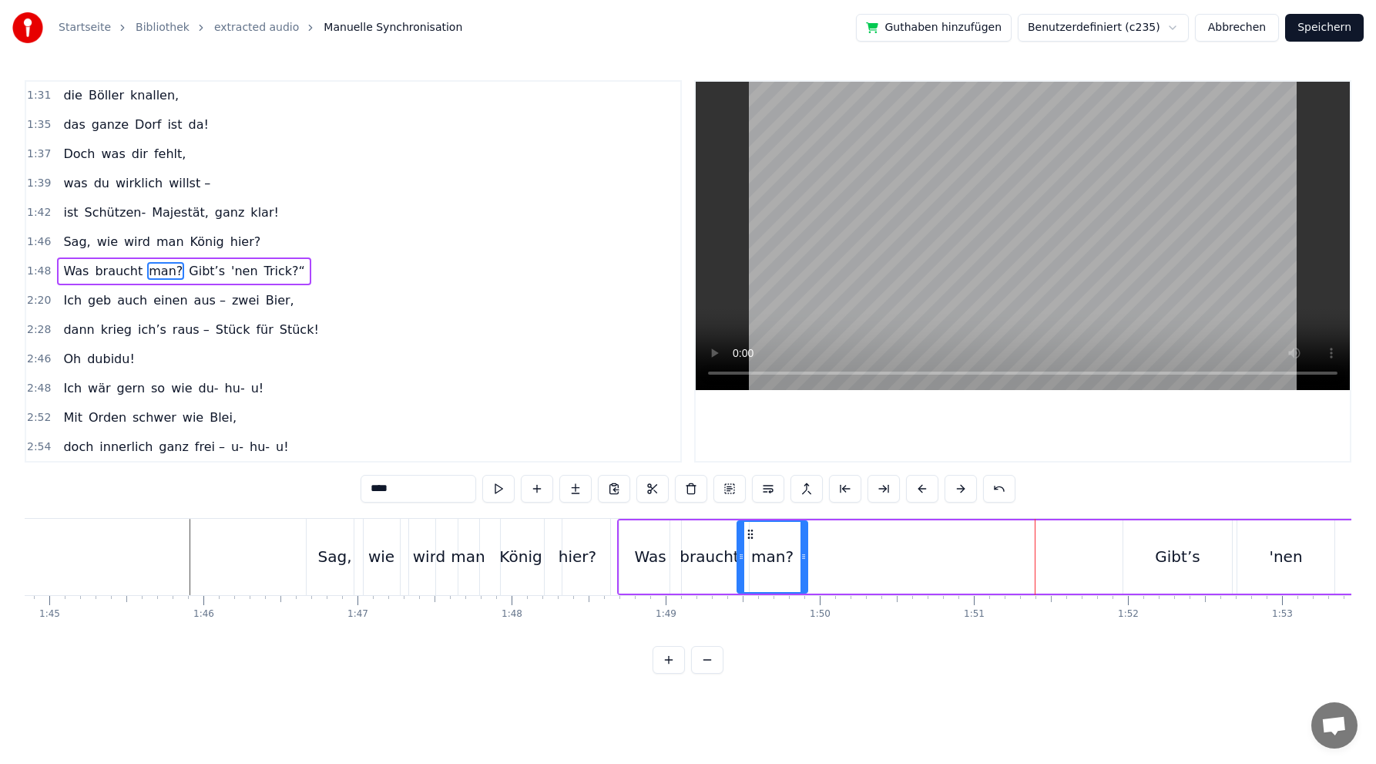
scroll to position [0, 16181]
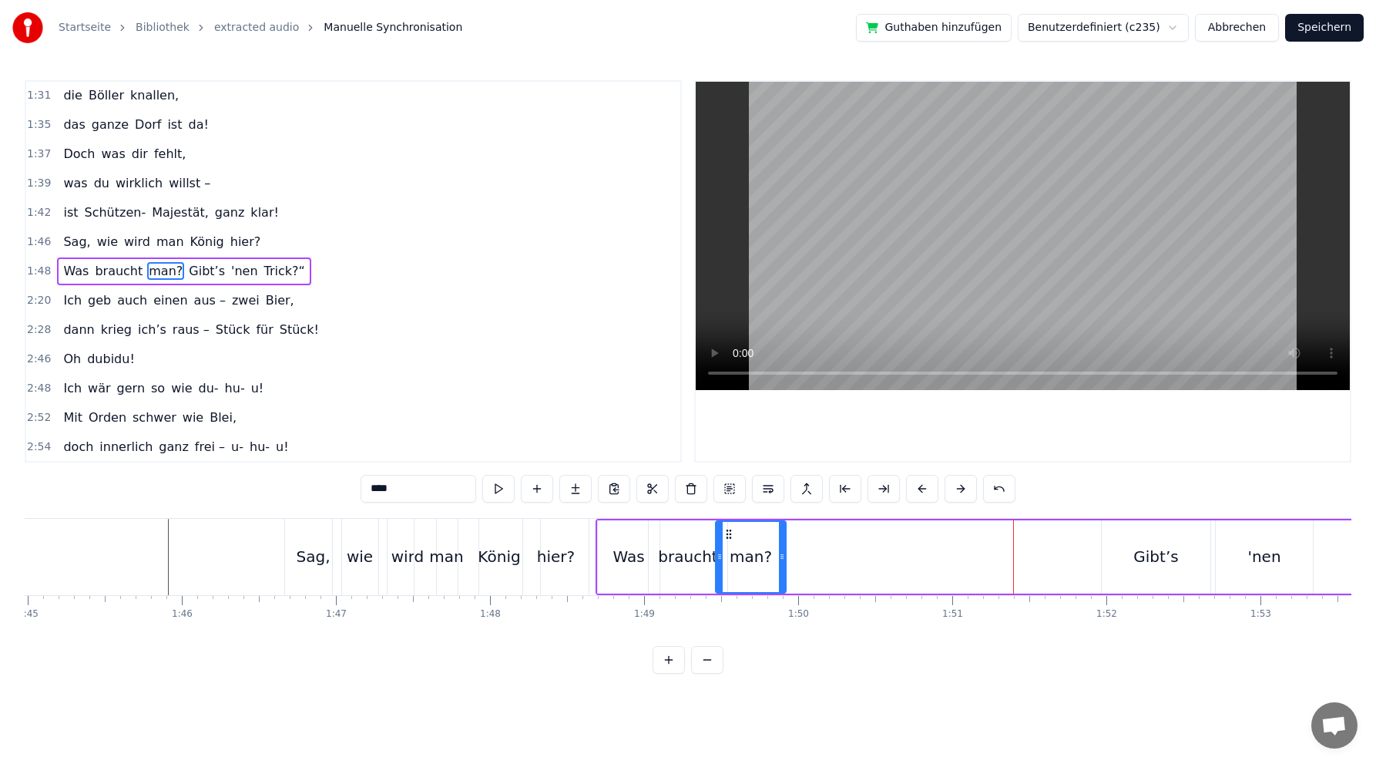
click at [1141, 566] on div "Gibt’s" at bounding box center [1156, 556] width 45 height 23
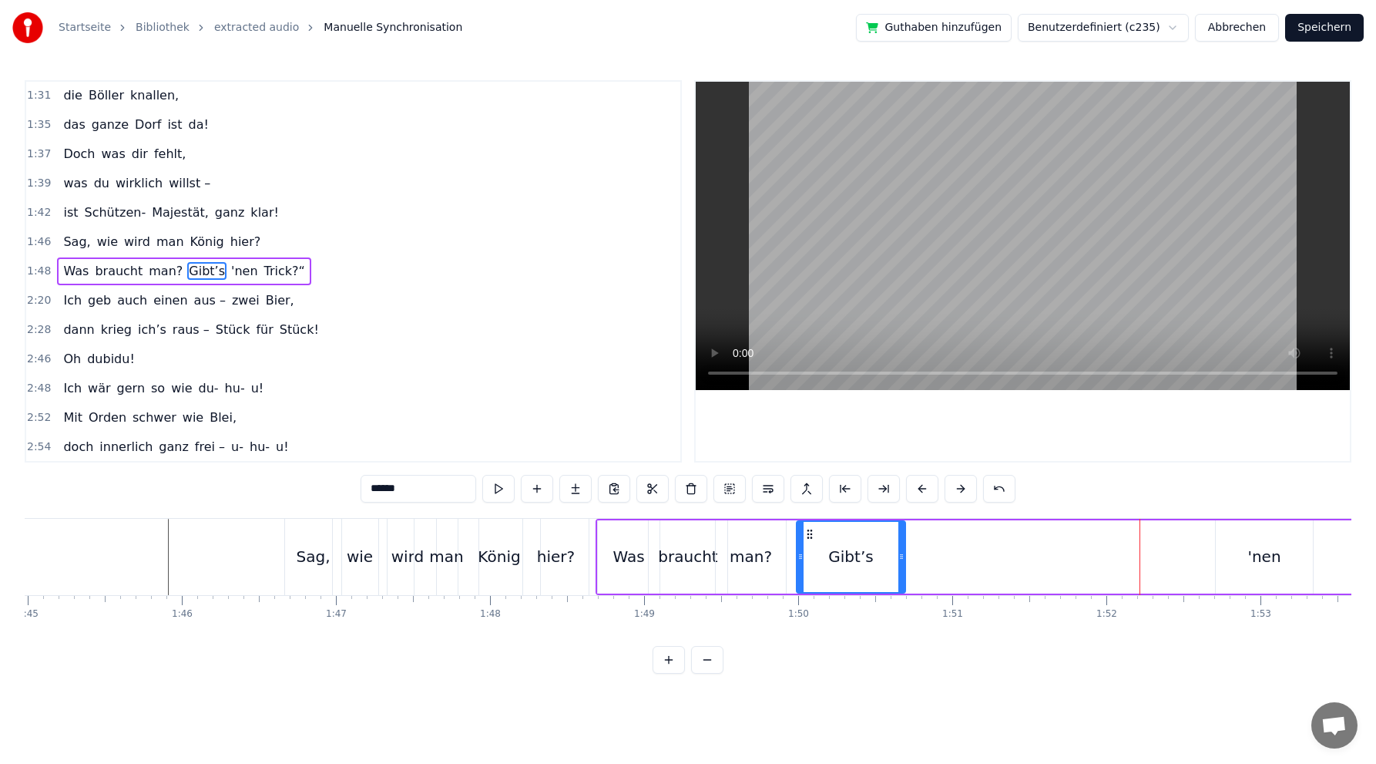
drag, startPoint x: 1116, startPoint y: 531, endPoint x: 811, endPoint y: 526, distance: 305.2
click at [811, 526] on div "Gibt’s" at bounding box center [851, 557] width 107 height 70
click at [1260, 562] on div "'nen" at bounding box center [1264, 556] width 33 height 23
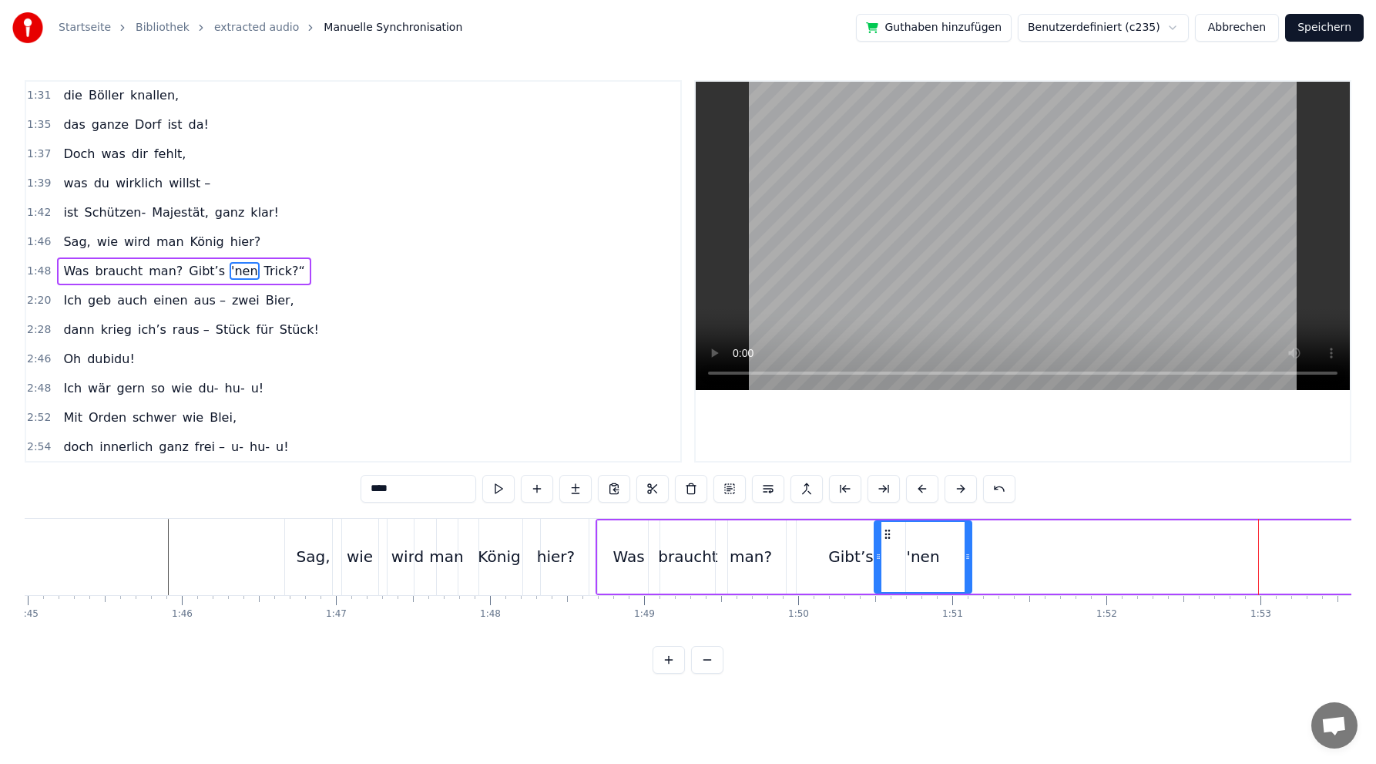
drag, startPoint x: 1230, startPoint y: 532, endPoint x: 889, endPoint y: 536, distance: 341.4
click at [889, 536] on icon at bounding box center [888, 534] width 12 height 12
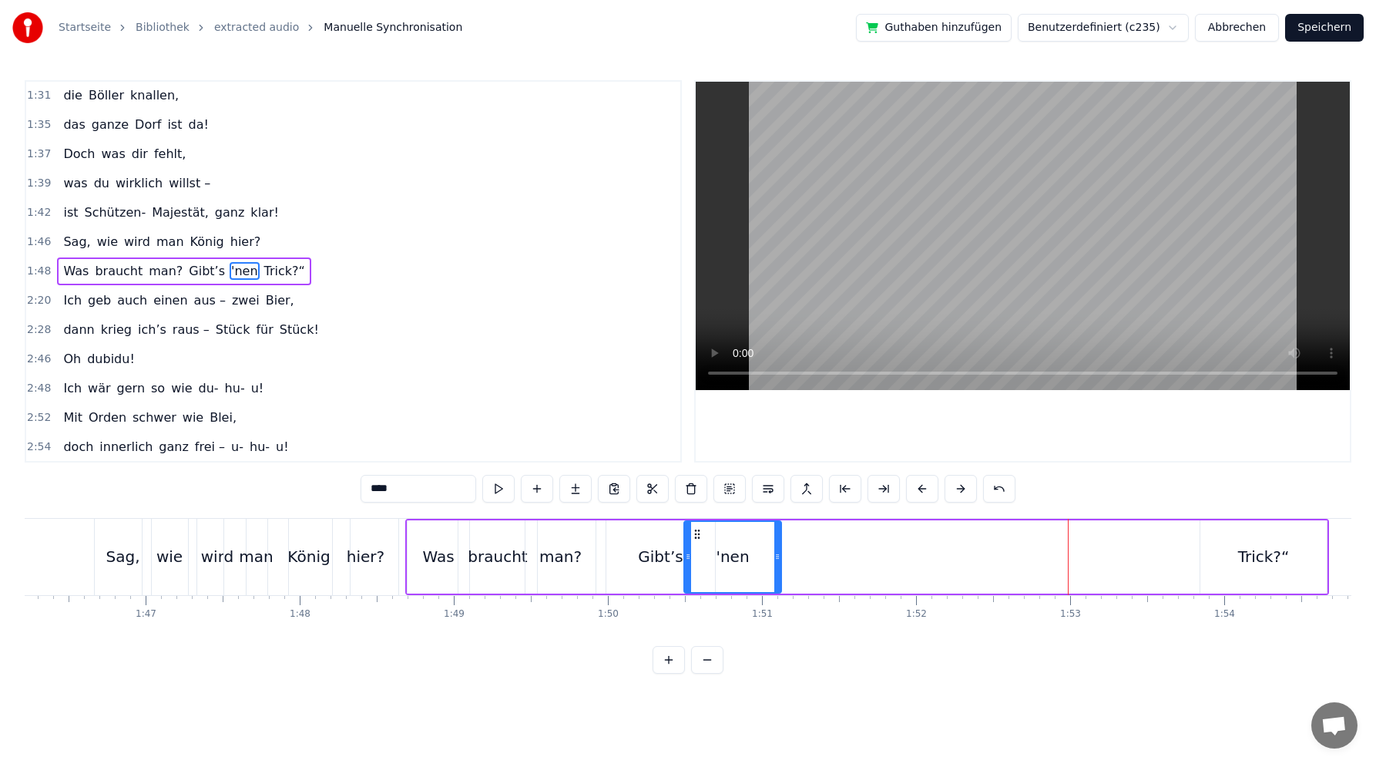
scroll to position [0, 16414]
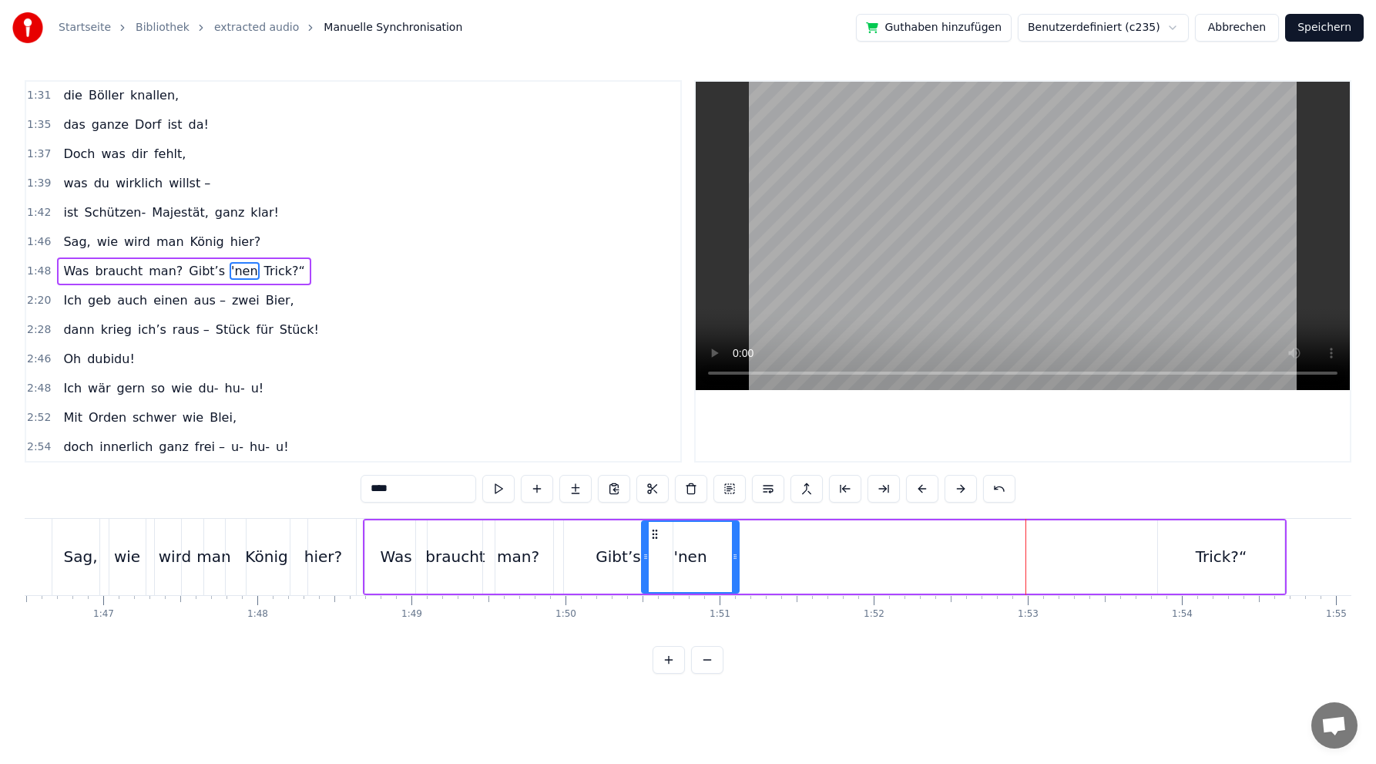
click at [624, 556] on div "Gibt’s" at bounding box center [618, 556] width 45 height 23
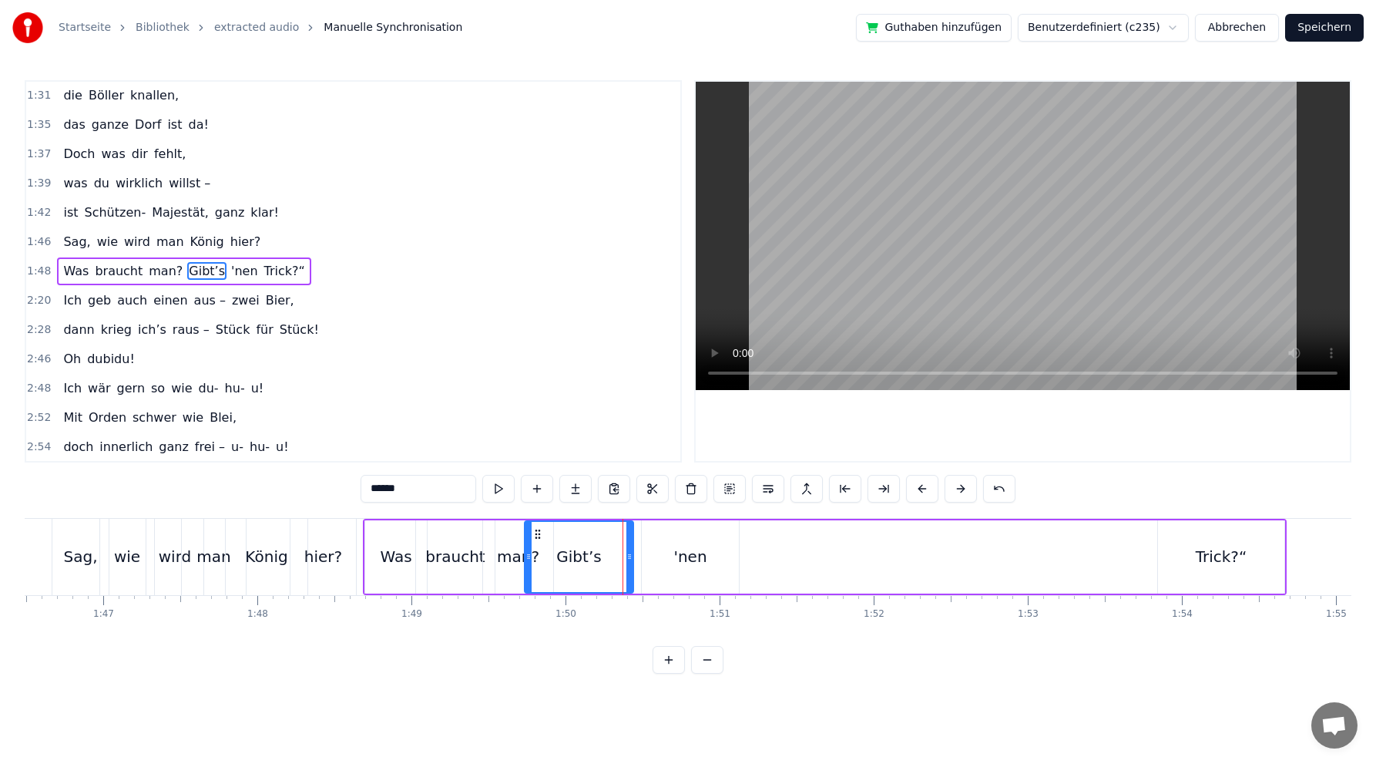
drag, startPoint x: 578, startPoint y: 534, endPoint x: 539, endPoint y: 529, distance: 39.7
click at [539, 529] on icon at bounding box center [538, 534] width 12 height 12
click at [689, 561] on div "'nen" at bounding box center [690, 556] width 33 height 23
drag, startPoint x: 654, startPoint y: 528, endPoint x: 582, endPoint y: 525, distance: 71.7
click at [582, 525] on div "'nen" at bounding box center [619, 557] width 96 height 70
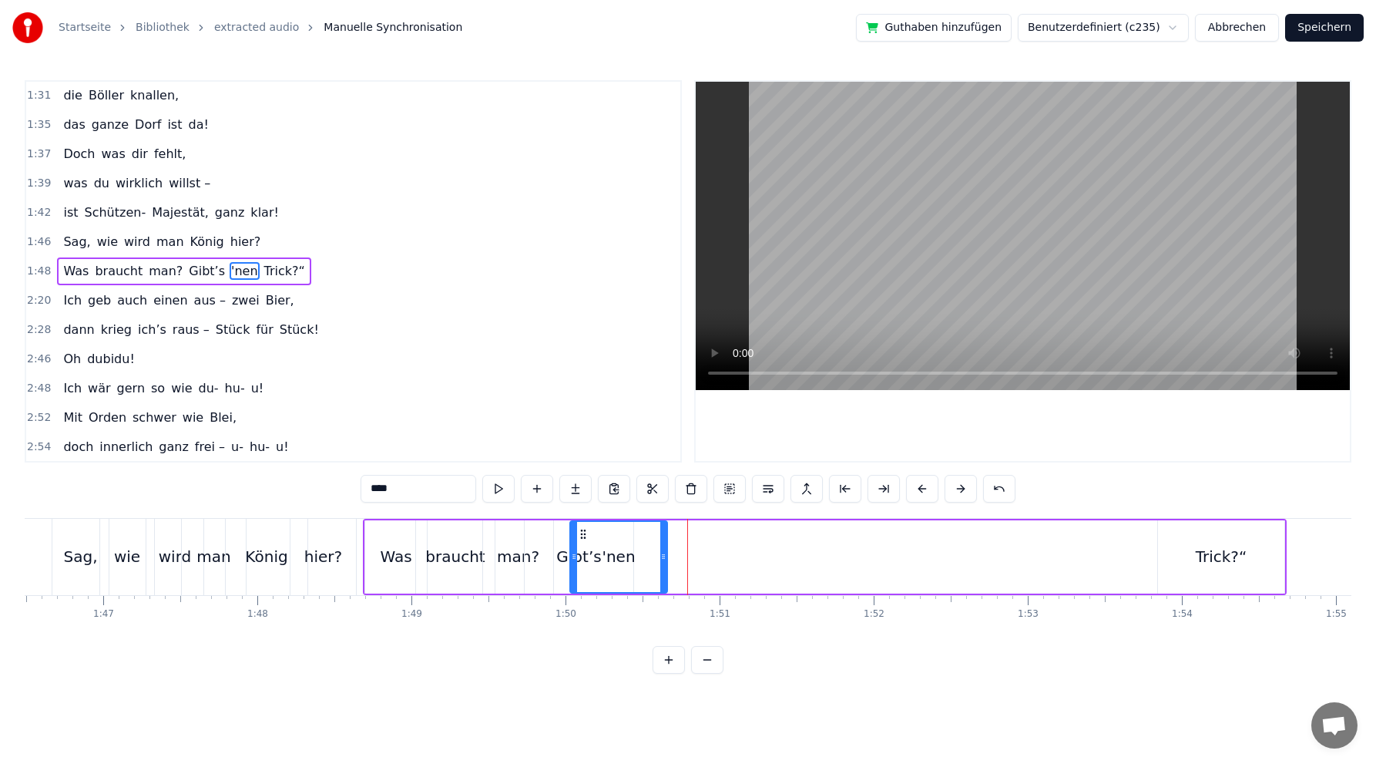
click at [1194, 551] on div "Trick?“" at bounding box center [1221, 556] width 126 height 73
type input "*******"
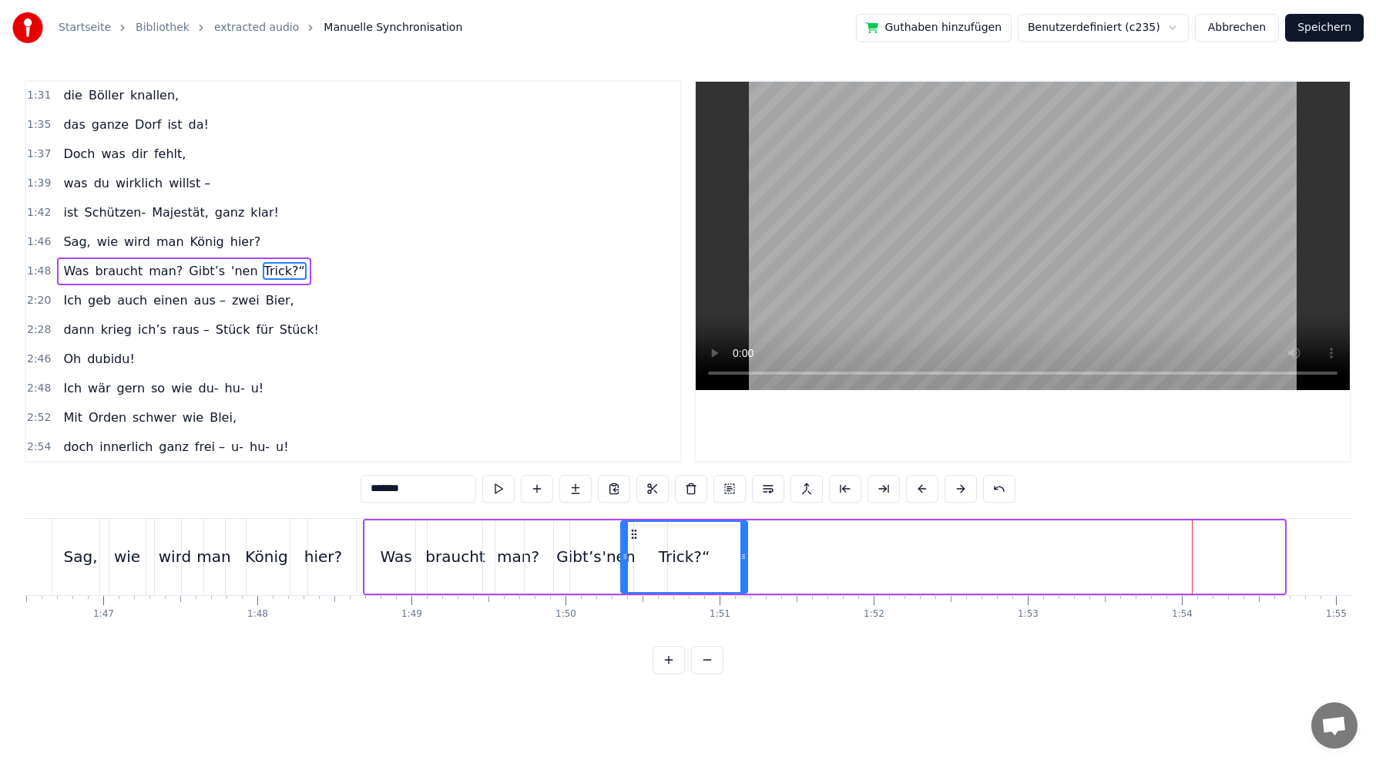
drag, startPoint x: 1164, startPoint y: 532, endPoint x: 634, endPoint y: 511, distance: 529.9
click at [634, 511] on div "0:02 Du bist der Supertünnes im Schützenhaus, 0:05 der beste Schütze hier. 0:07…" at bounding box center [688, 376] width 1327 height 593
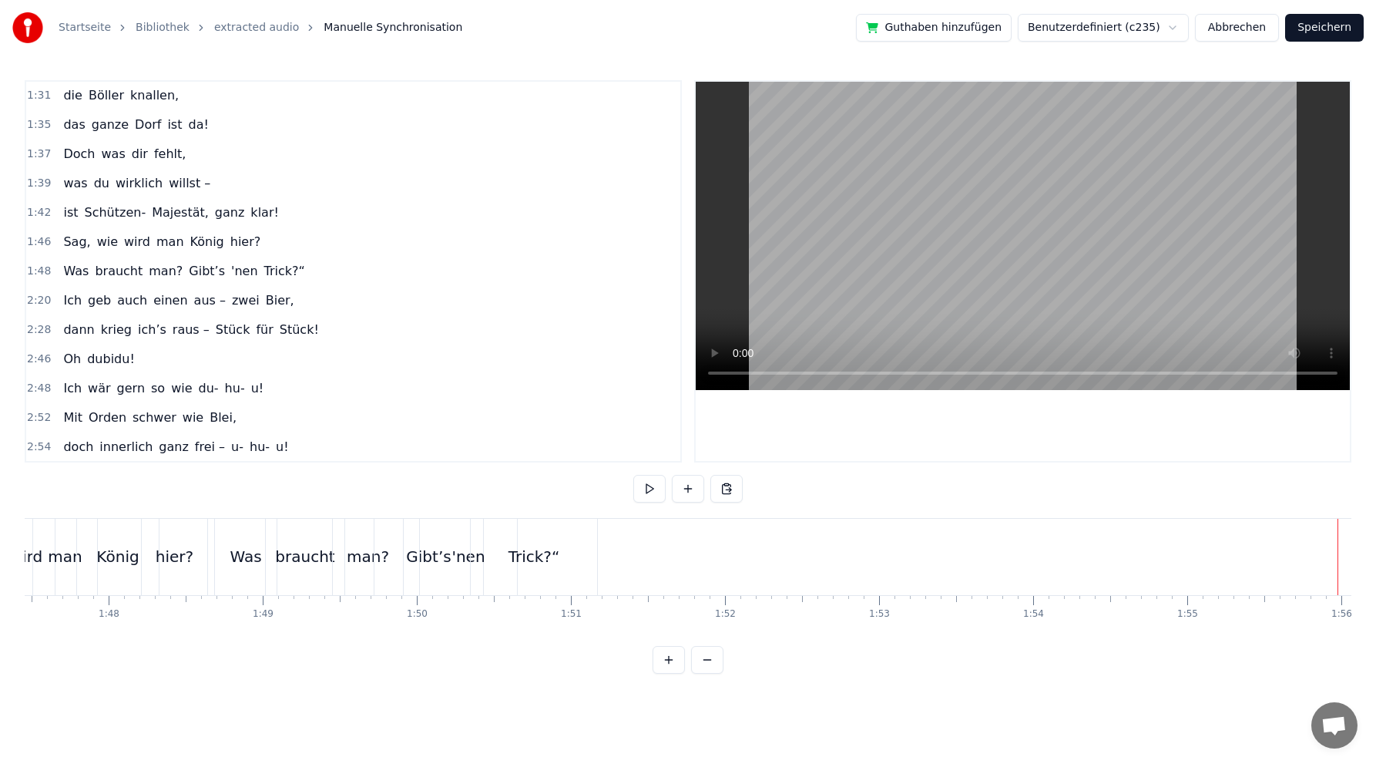
scroll to position [0, 16520]
click at [189, 287] on div "Ich geb auch einen aus – zwei Bier," at bounding box center [178, 301] width 243 height 28
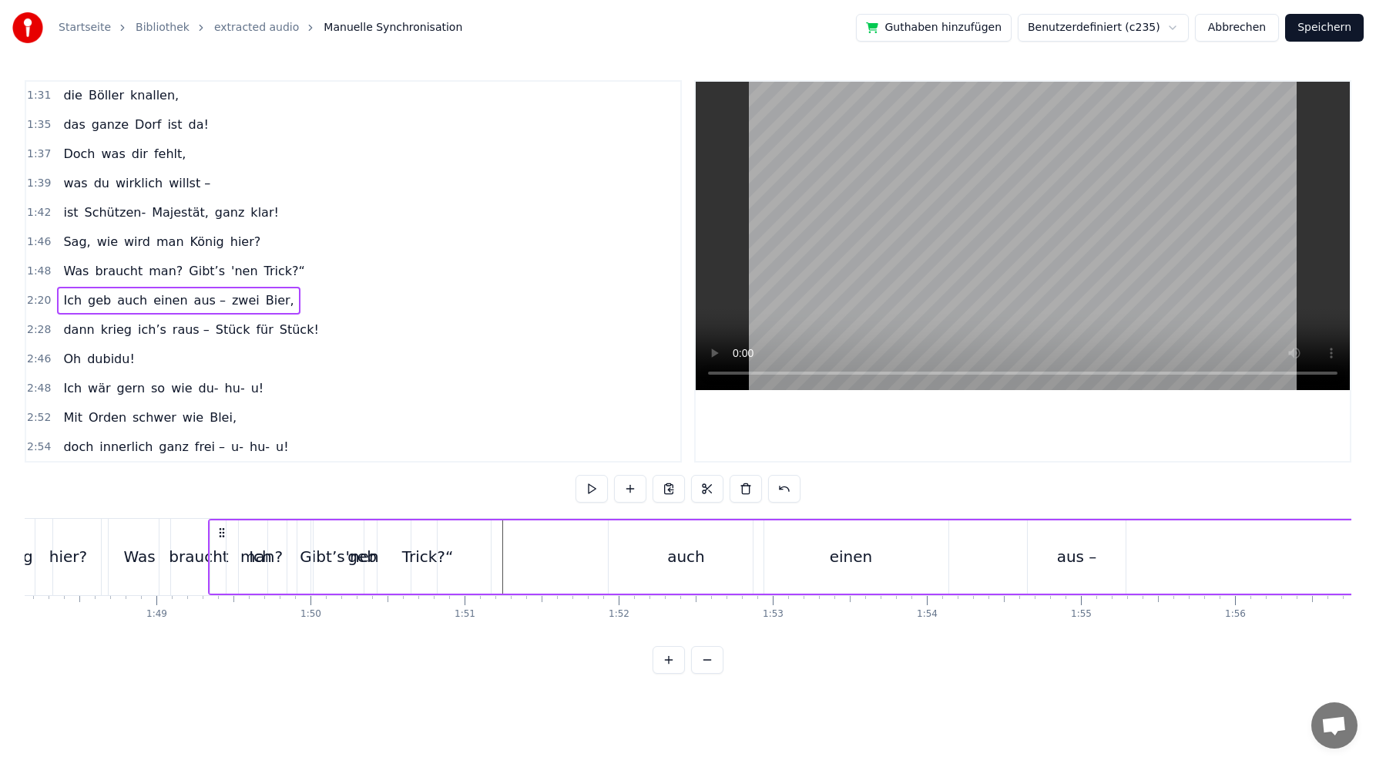
scroll to position [0, 16662]
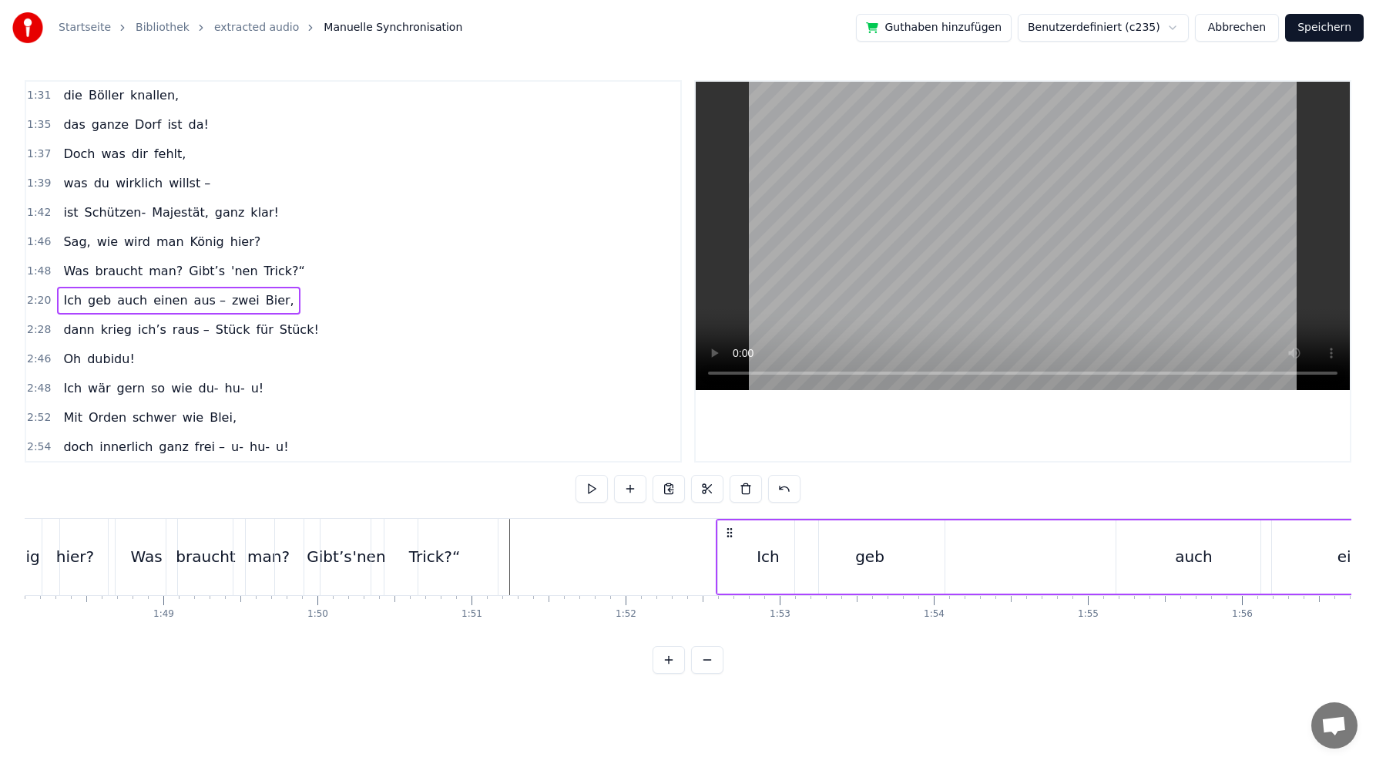
drag, startPoint x: 114, startPoint y: 533, endPoint x: 725, endPoint y: 528, distance: 611.2
click at [728, 531] on icon at bounding box center [730, 532] width 12 height 12
click at [756, 560] on div "Ich" at bounding box center [768, 556] width 100 height 73
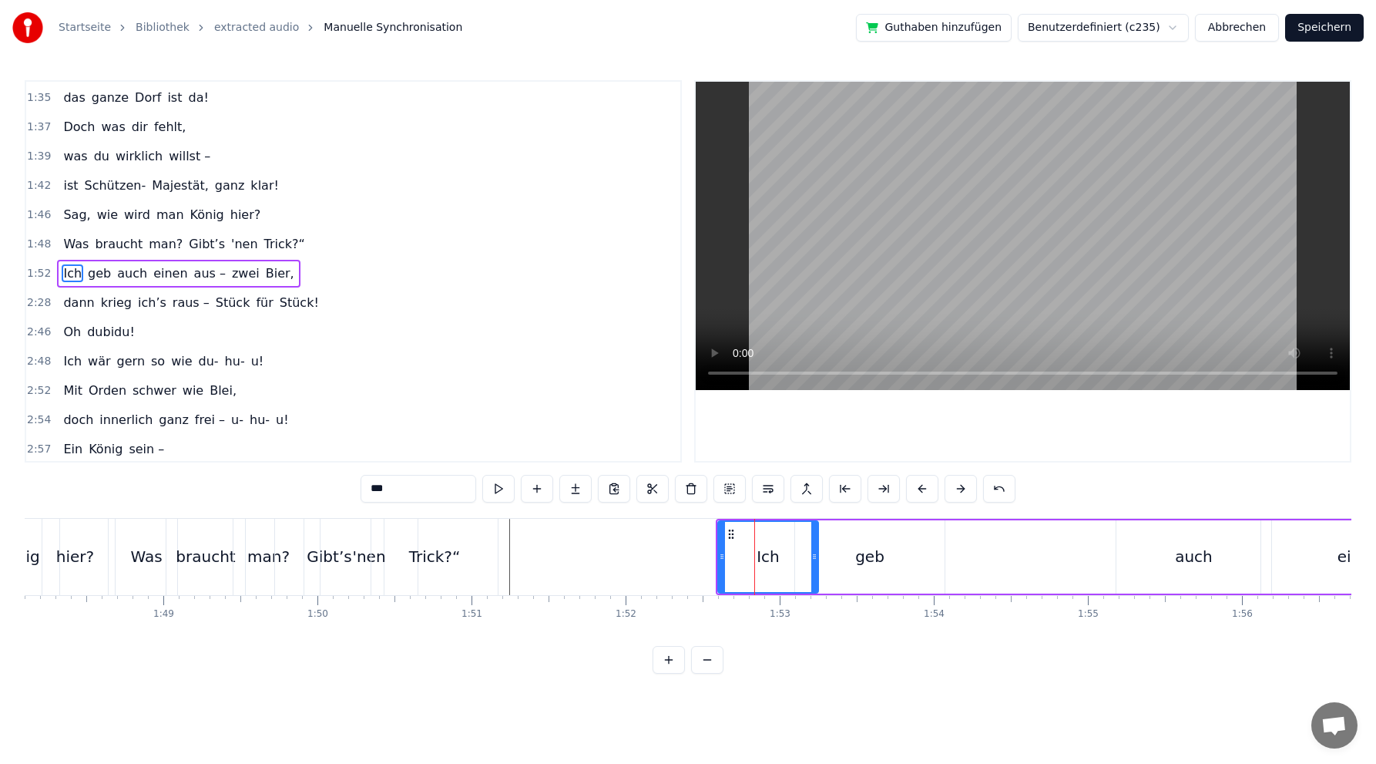
scroll to position [528, 0]
drag, startPoint x: 813, startPoint y: 558, endPoint x: 778, endPoint y: 556, distance: 35.5
click at [782, 561] on icon at bounding box center [784, 556] width 6 height 12
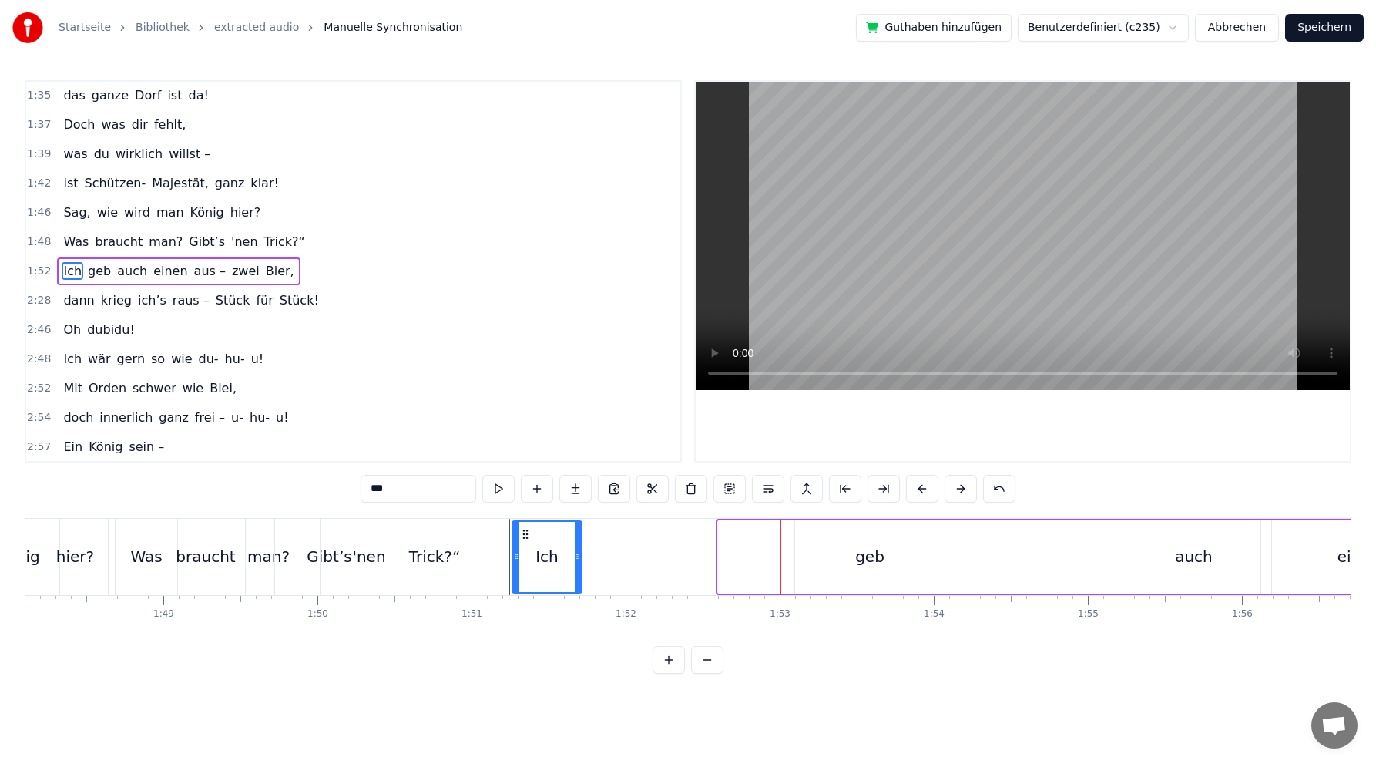
drag, startPoint x: 732, startPoint y: 533, endPoint x: 526, endPoint y: 523, distance: 206.1
click at [526, 523] on div "Ich" at bounding box center [547, 557] width 68 height 70
click at [871, 556] on div "geb" at bounding box center [869, 556] width 29 height 23
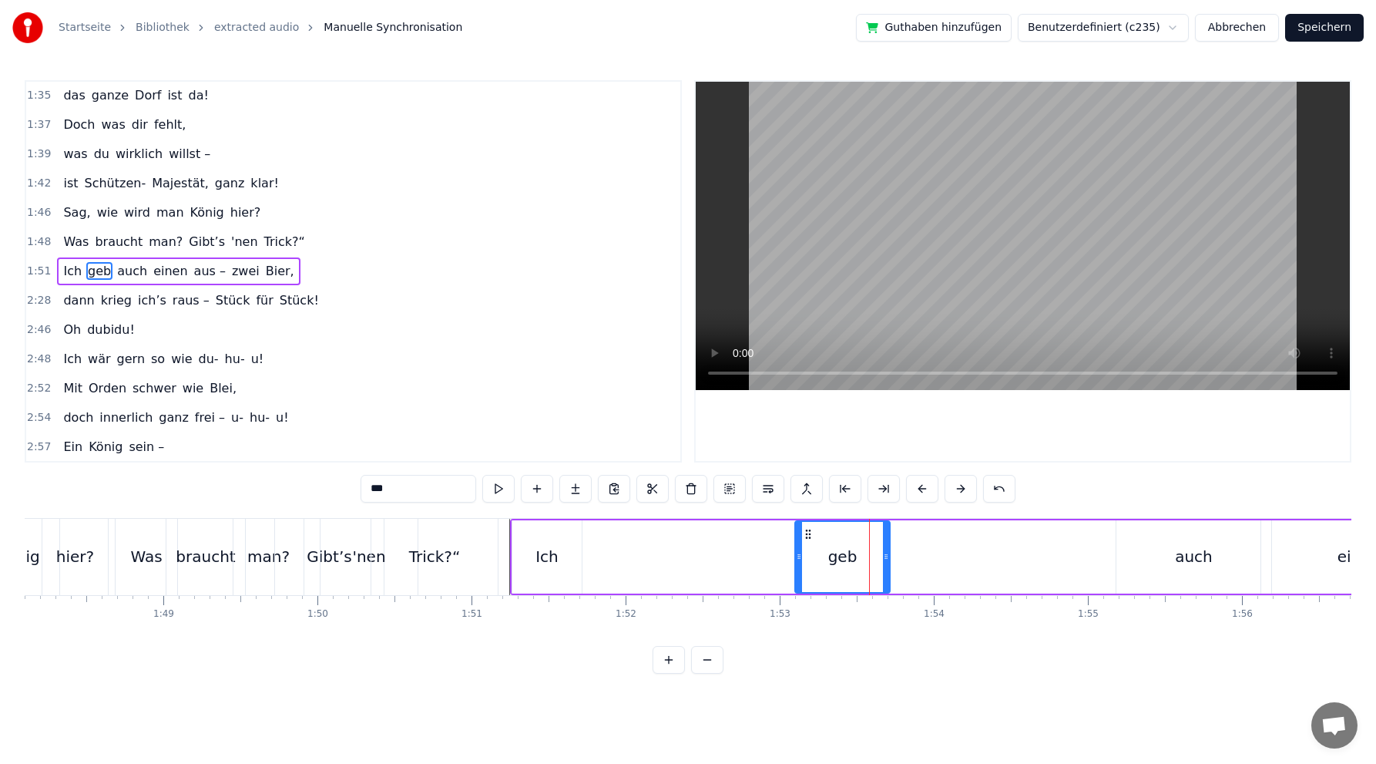
drag, startPoint x: 941, startPoint y: 558, endPoint x: 886, endPoint y: 561, distance: 54.8
click at [886, 561] on icon at bounding box center [886, 556] width 6 height 12
drag, startPoint x: 806, startPoint y: 532, endPoint x: 579, endPoint y: 526, distance: 227.4
click at [579, 526] on div "geb" at bounding box center [615, 557] width 93 height 70
click at [1196, 559] on div "auch" at bounding box center [1194, 556] width 38 height 23
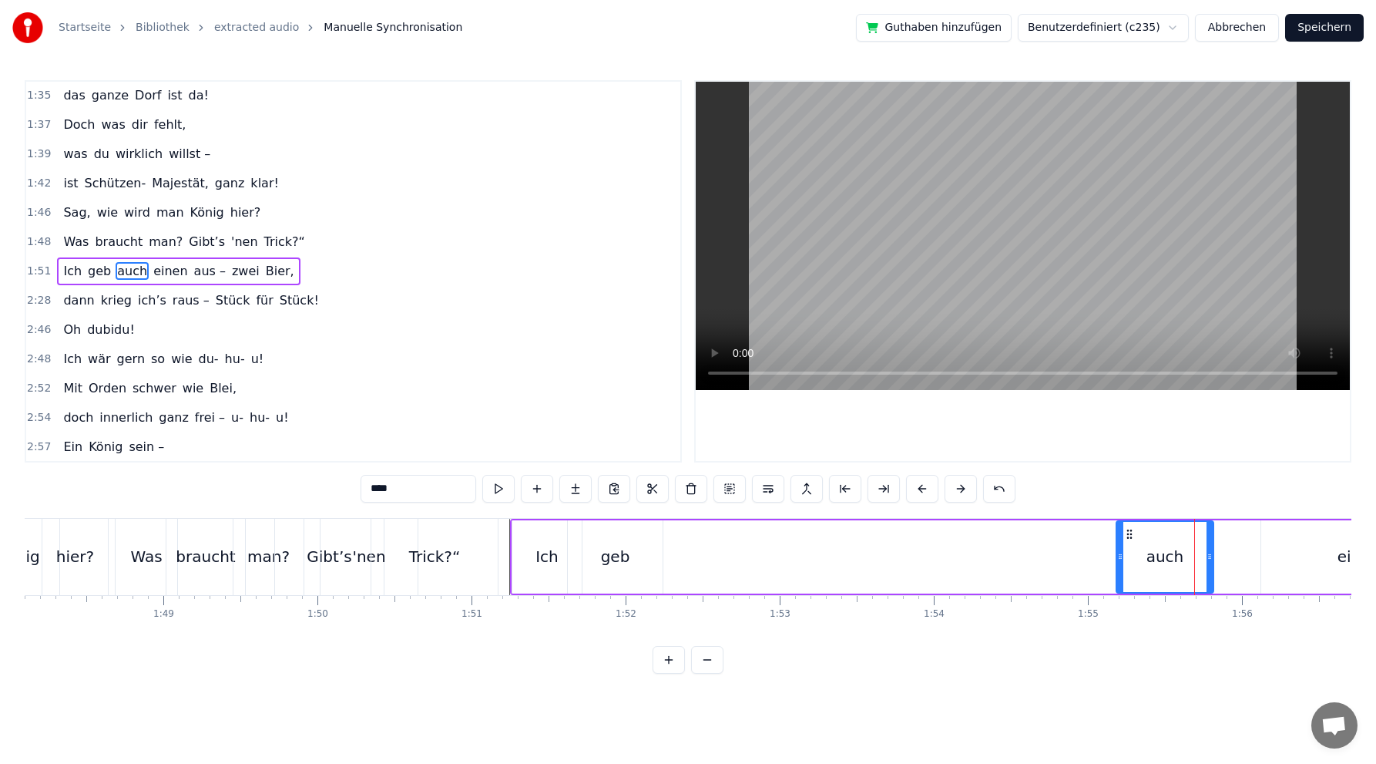
drag, startPoint x: 1268, startPoint y: 556, endPoint x: 1205, endPoint y: 552, distance: 63.4
click at [1210, 556] on icon at bounding box center [1210, 556] width 6 height 12
drag, startPoint x: 1130, startPoint y: 532, endPoint x: 656, endPoint y: 514, distance: 474.3
click at [656, 514] on div "0:02 Du bist der Supertünnes im Schützenhaus, 0:05 der beste Schütze hier. 0:07…" at bounding box center [688, 376] width 1327 height 593
click at [1346, 559] on div "einen" at bounding box center [1359, 556] width 43 height 23
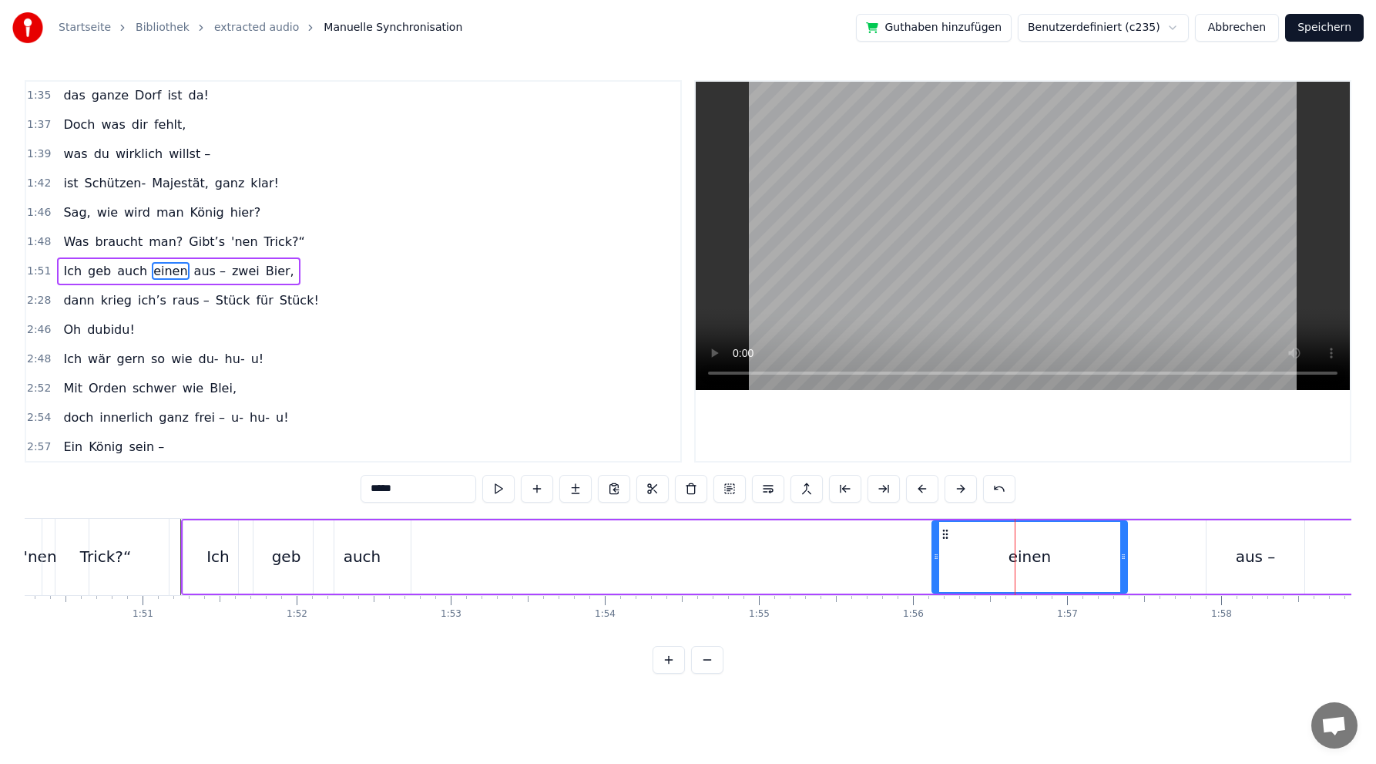
scroll to position [0, 16980]
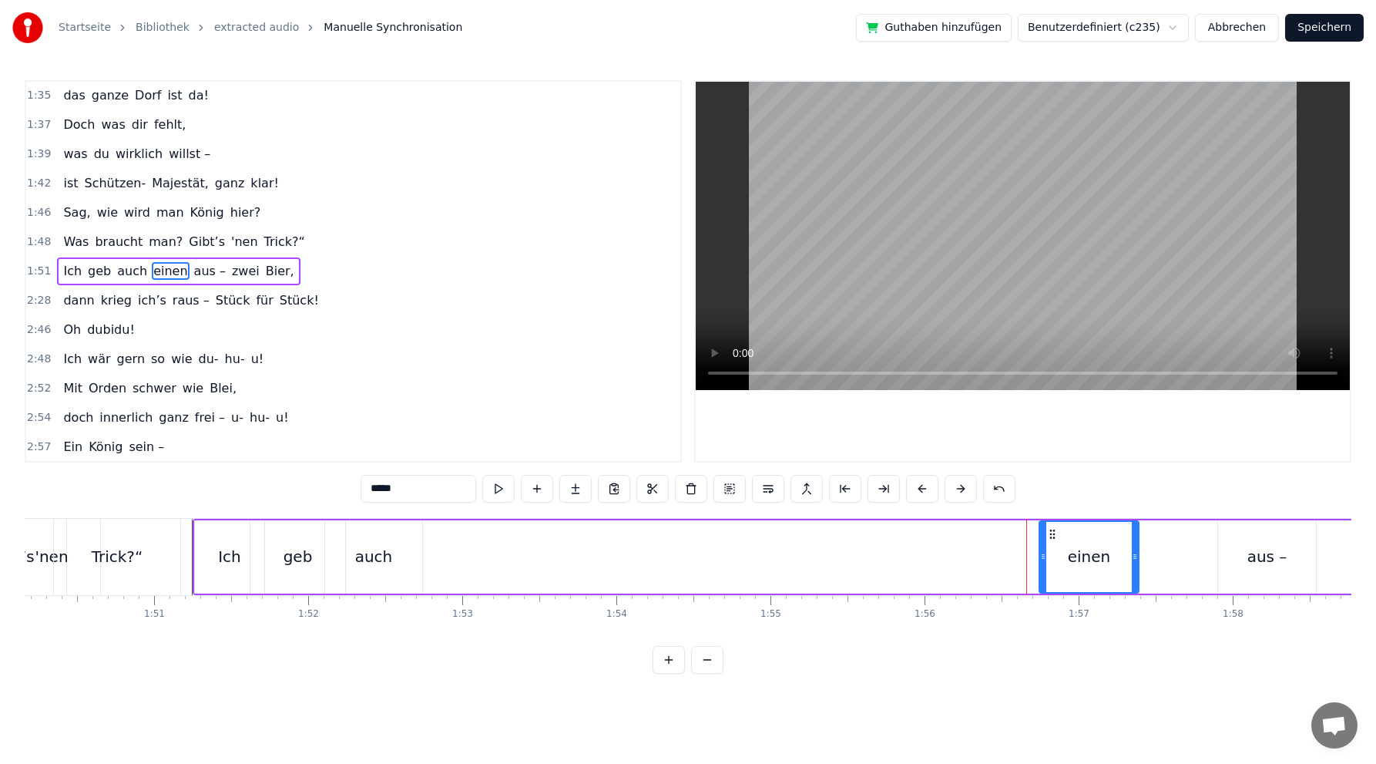
drag, startPoint x: 948, startPoint y: 556, endPoint x: 1046, endPoint y: 537, distance: 99.8
click at [1044, 547] on div at bounding box center [1043, 557] width 6 height 70
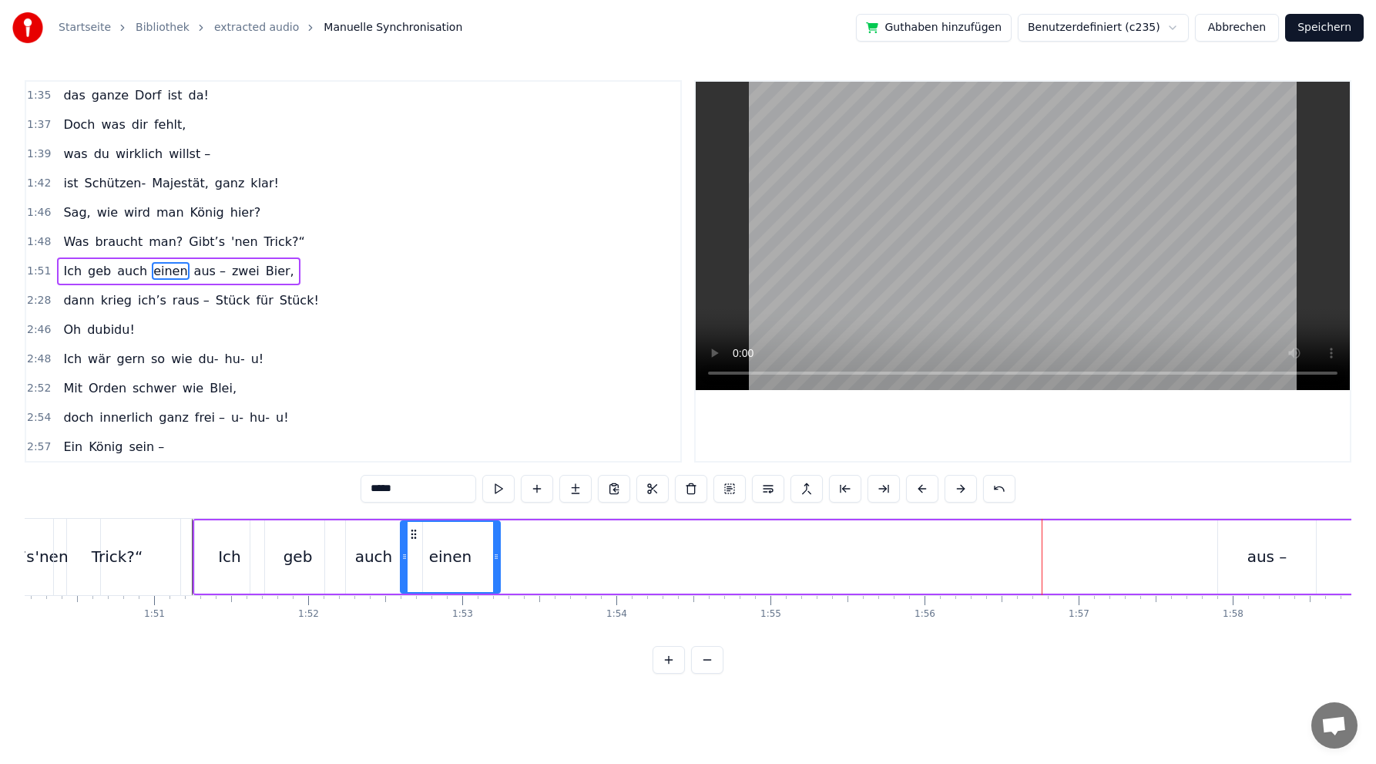
drag, startPoint x: 1050, startPoint y: 530, endPoint x: 412, endPoint y: 502, distance: 639.5
click at [412, 502] on div "0:02 Du bist der Supertünnes im Schützenhaus, 0:05 der beste Schütze hier. 0:07…" at bounding box center [688, 376] width 1327 height 593
click at [1266, 563] on div "aus –" at bounding box center [1268, 556] width 40 height 23
drag, startPoint x: 1212, startPoint y: 533, endPoint x: 478, endPoint y: 509, distance: 734.1
click at [478, 509] on div "0:02 Du bist der Supertünnes im Schützenhaus, 0:05 der beste Schütze hier. 0:07…" at bounding box center [688, 376] width 1327 height 593
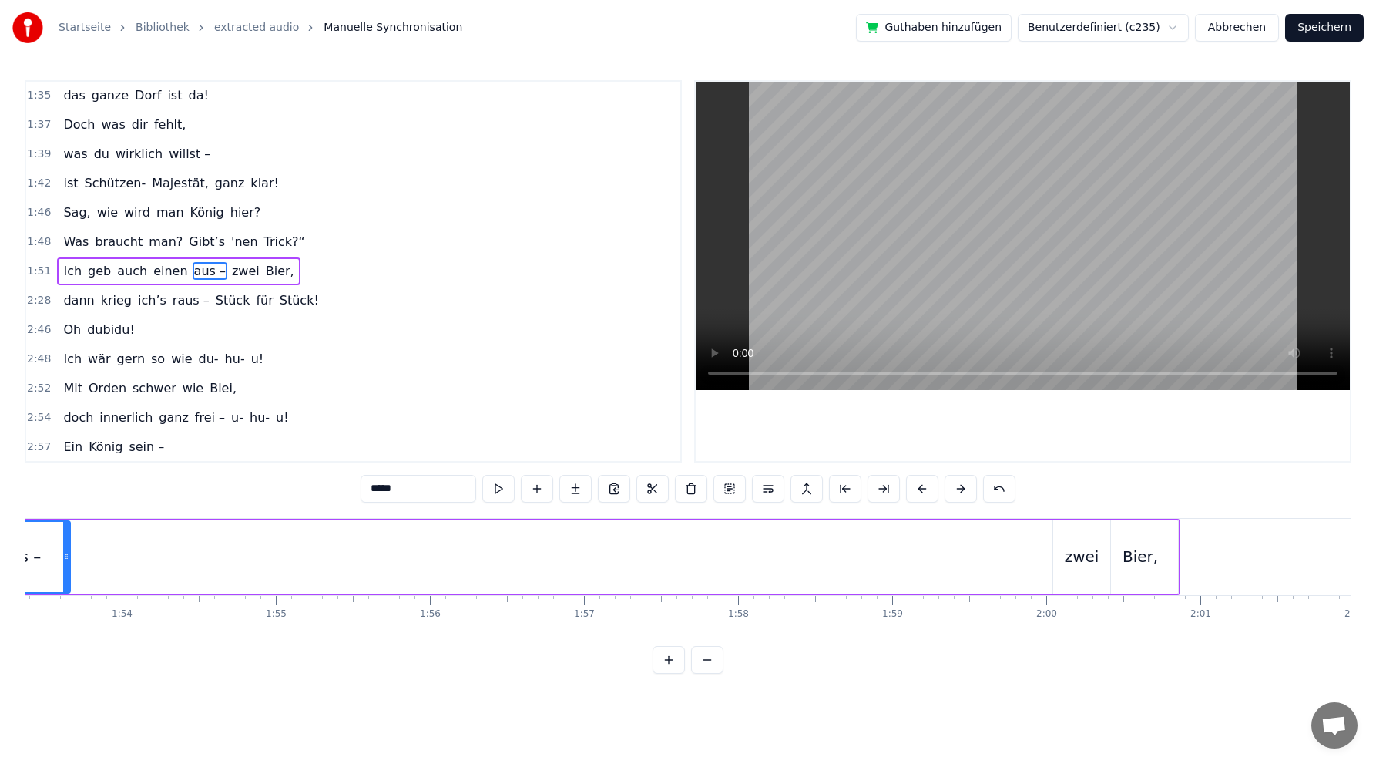
scroll to position [0, 17559]
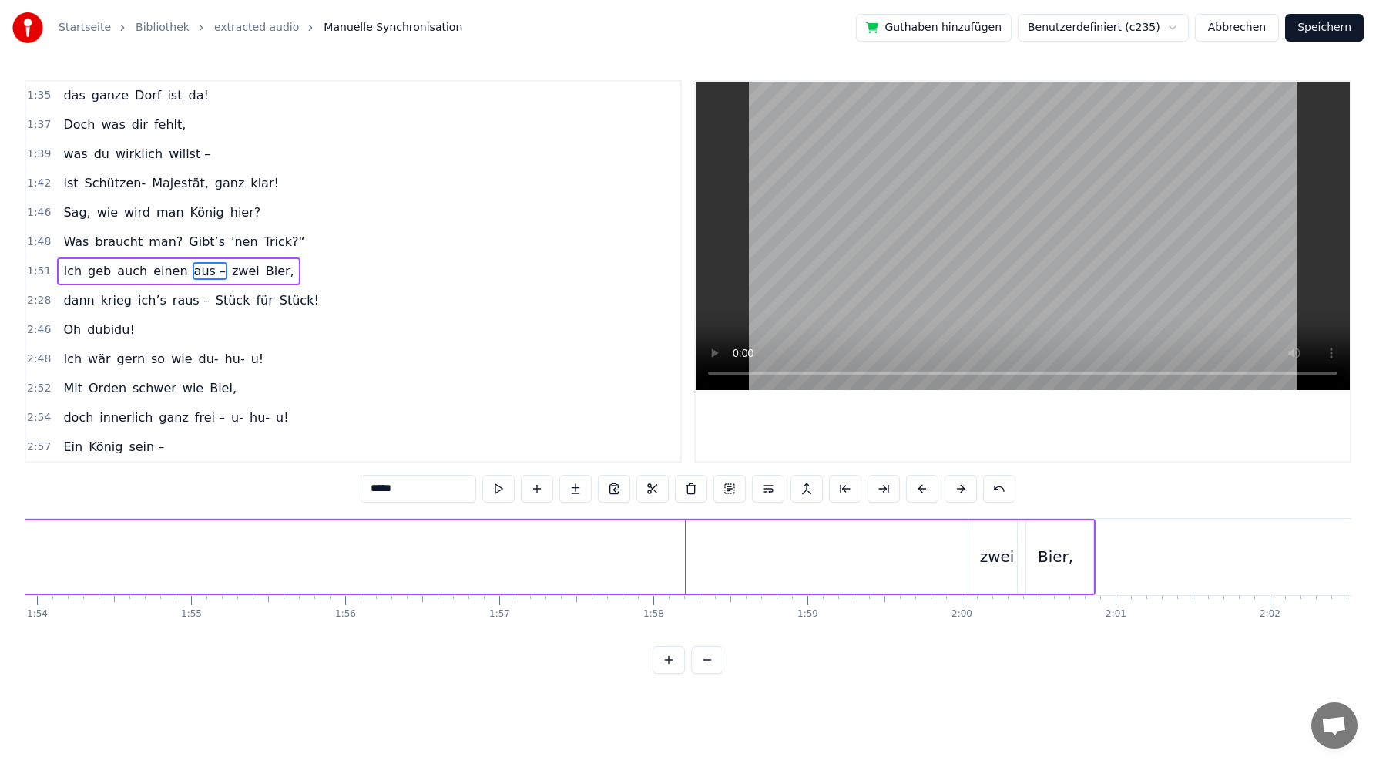
click at [996, 560] on div "zwei" at bounding box center [997, 556] width 35 height 23
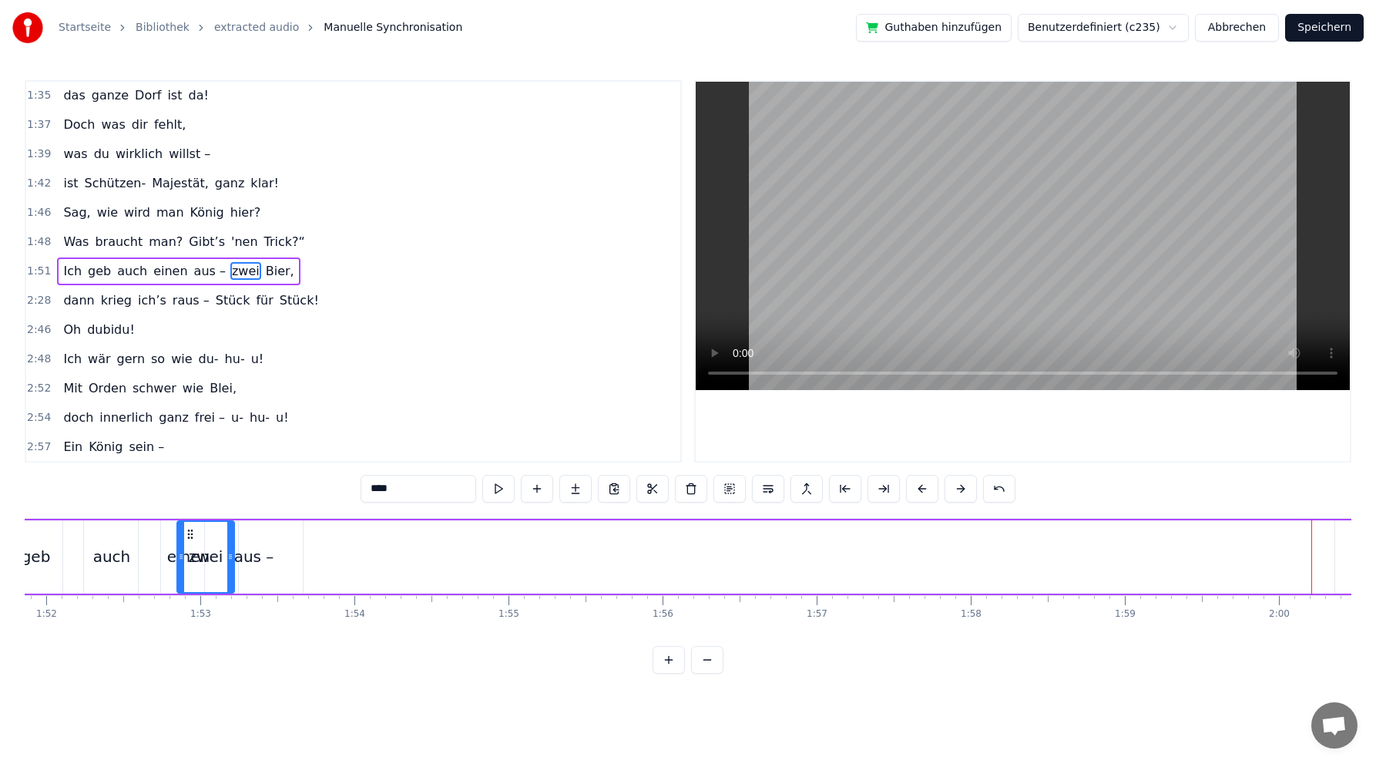
scroll to position [0, 17241]
drag, startPoint x: 982, startPoint y: 534, endPoint x: 357, endPoint y: 533, distance: 625.0
click at [357, 533] on icon at bounding box center [357, 534] width 12 height 12
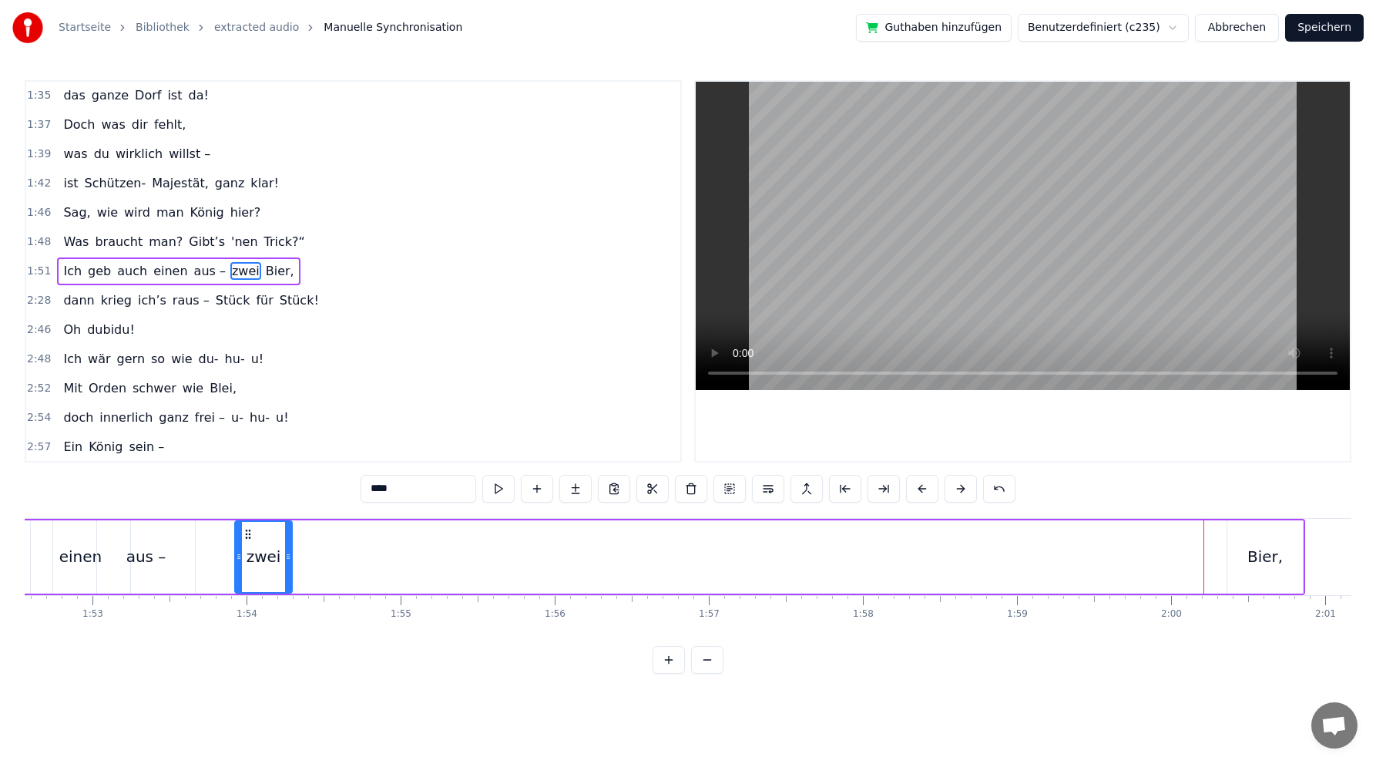
scroll to position [0, 17364]
click at [1240, 568] on div "Bier," at bounding box center [1251, 556] width 76 height 73
type input "*****"
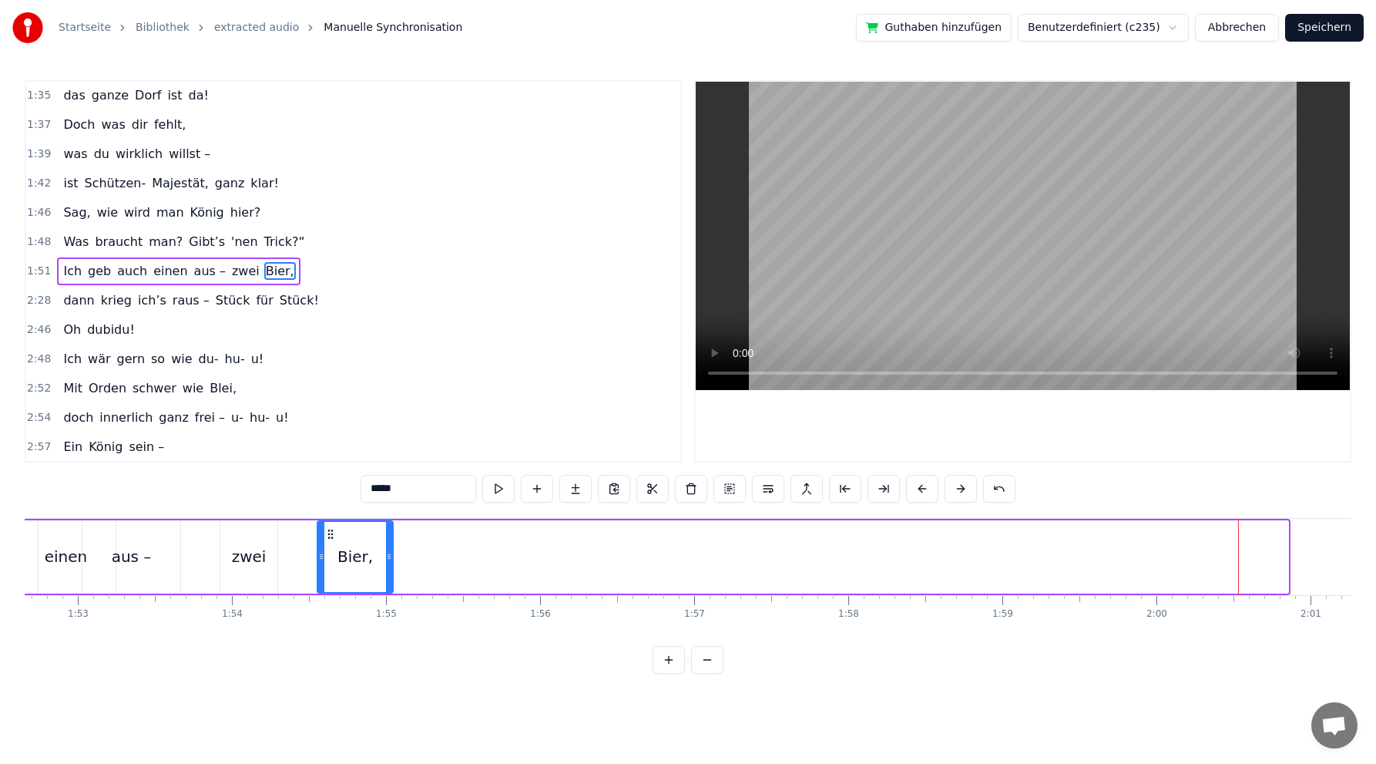
drag, startPoint x: 1225, startPoint y: 533, endPoint x: 329, endPoint y: 522, distance: 895.6
click at [329, 522] on div "Bier," at bounding box center [355, 557] width 74 height 70
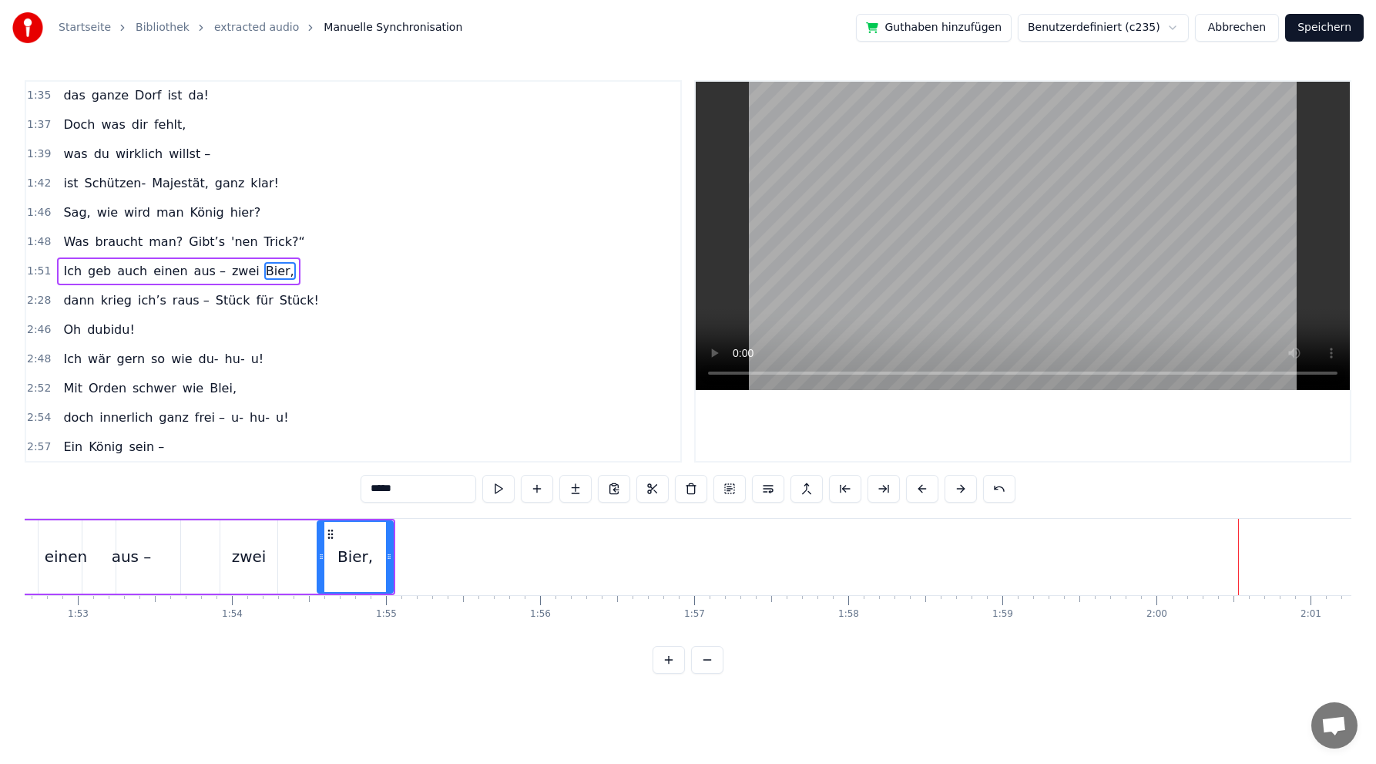
click at [32, 634] on div "Du bist der Supertünnes im Schützenhaus, der beste Schütze hier. Schießt ohne H…" at bounding box center [688, 576] width 1327 height 116
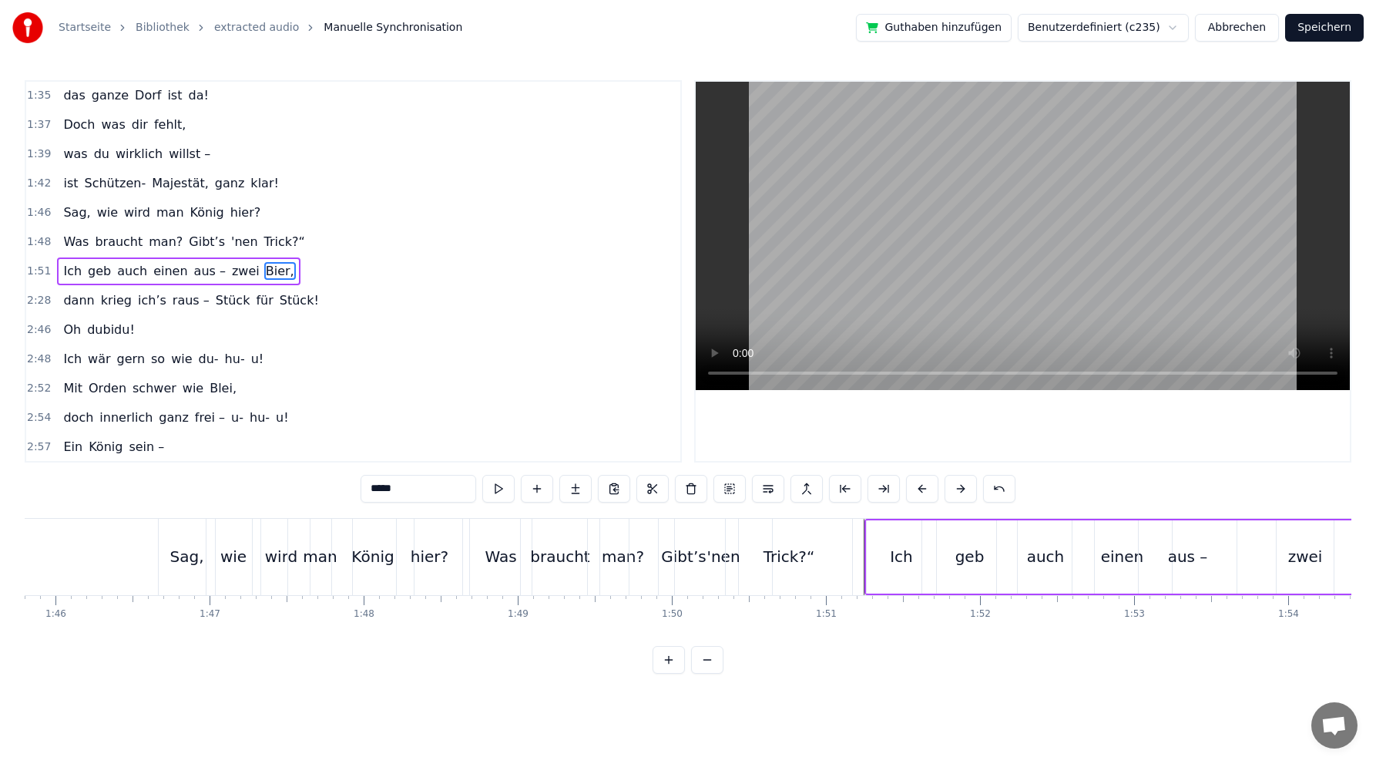
scroll to position [0, 16285]
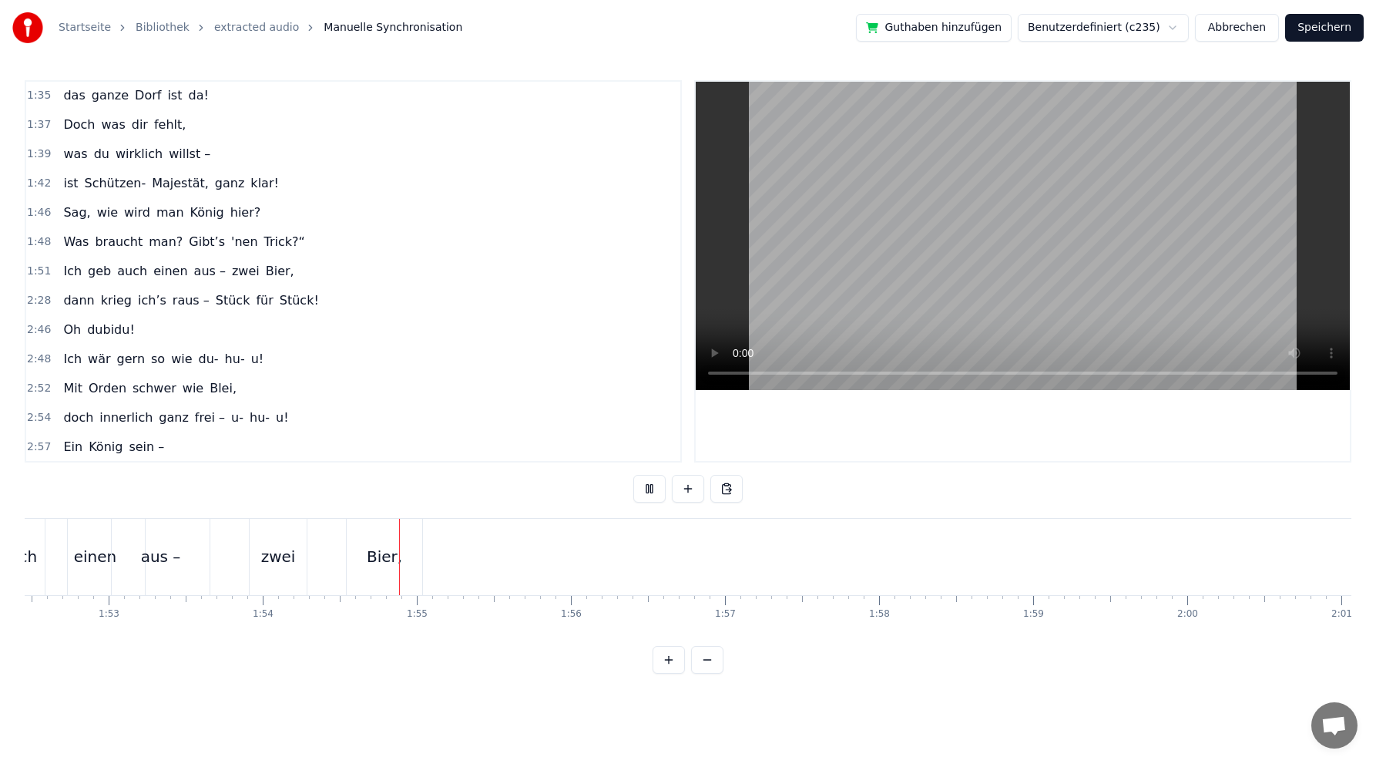
scroll to position [0, 17539]
click at [663, 350] on div "2:48 Ich wär gern so wie du- hu- u!" at bounding box center [353, 358] width 654 height 29
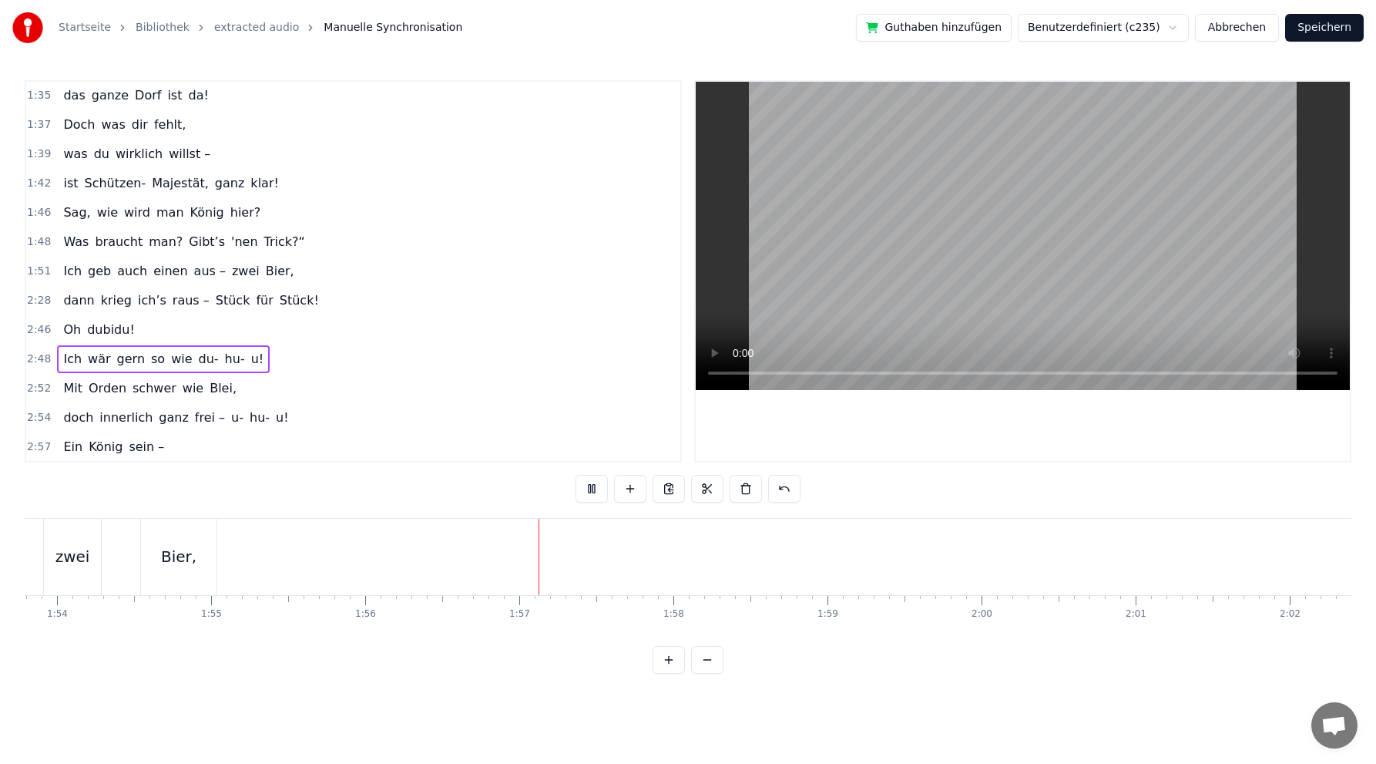
click at [681, 348] on div "0:02 Du bist der Supertünnes im Schützenhaus, 0:05 der beste Schütze hier. 0:07…" at bounding box center [353, 271] width 657 height 382
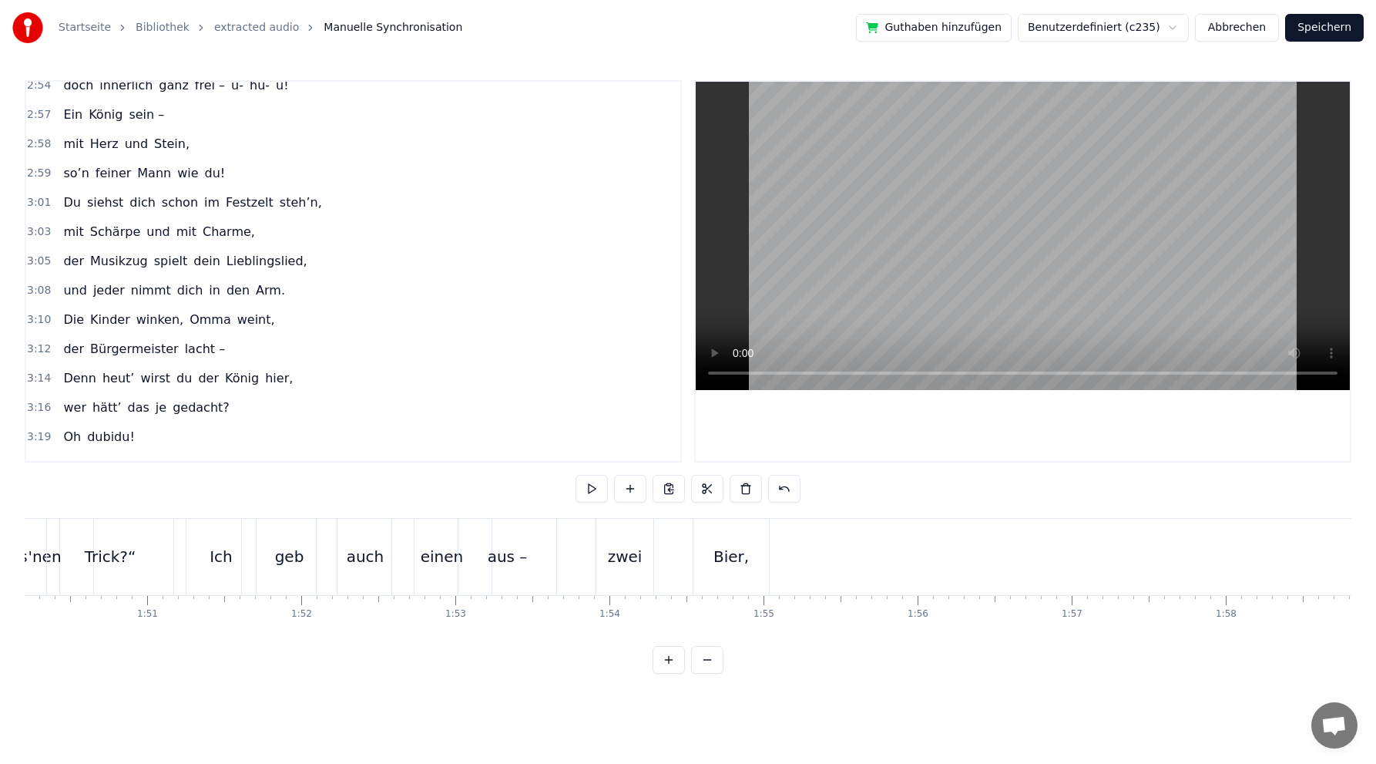
scroll to position [0, 16944]
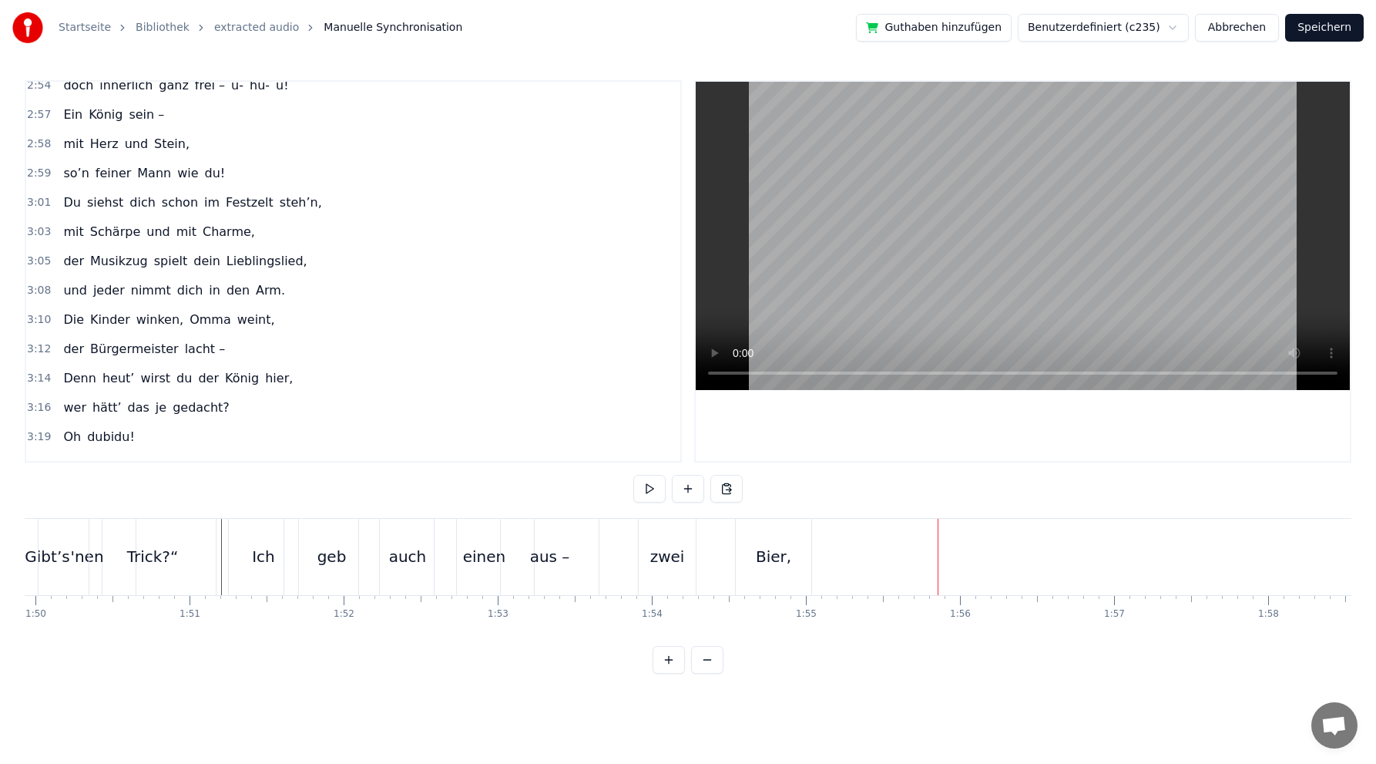
click at [771, 557] on div "Bier," at bounding box center [773, 556] width 35 height 23
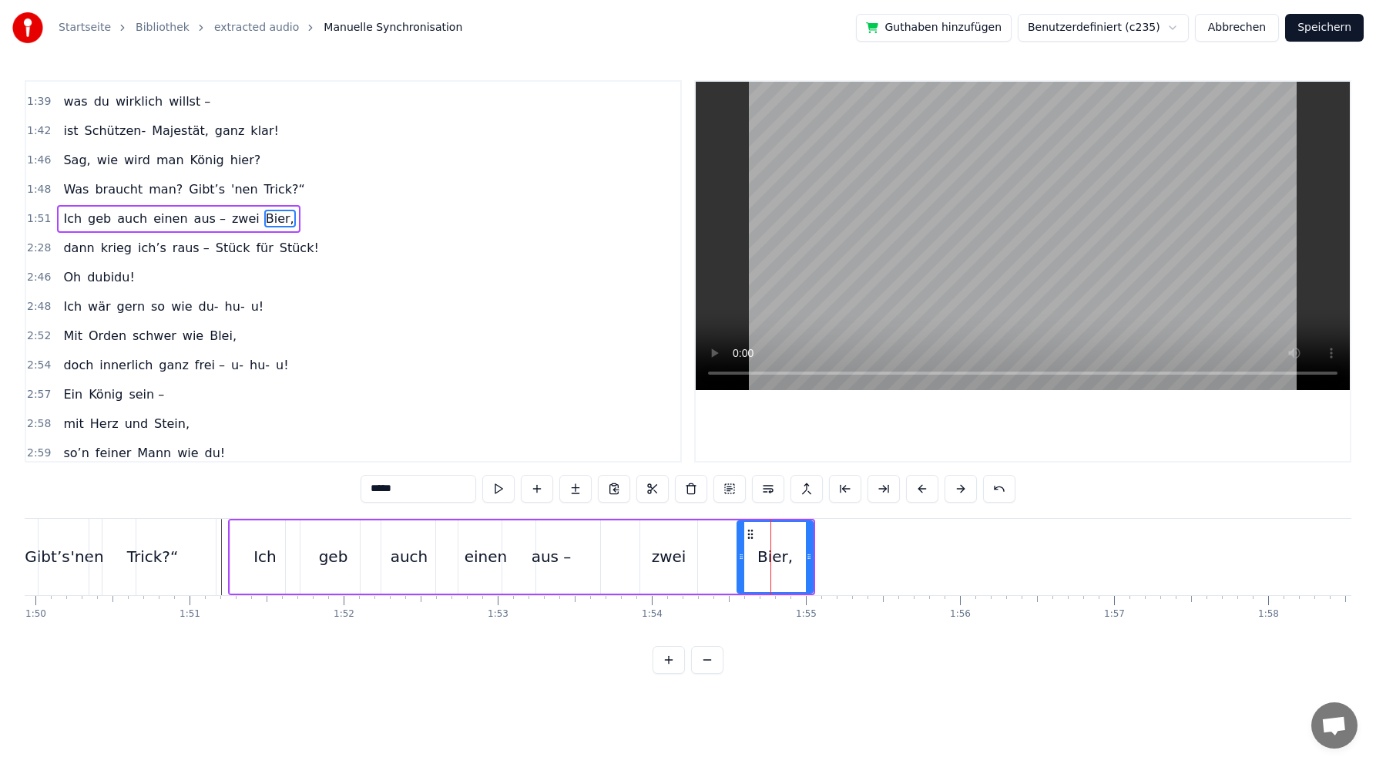
scroll to position [528, 0]
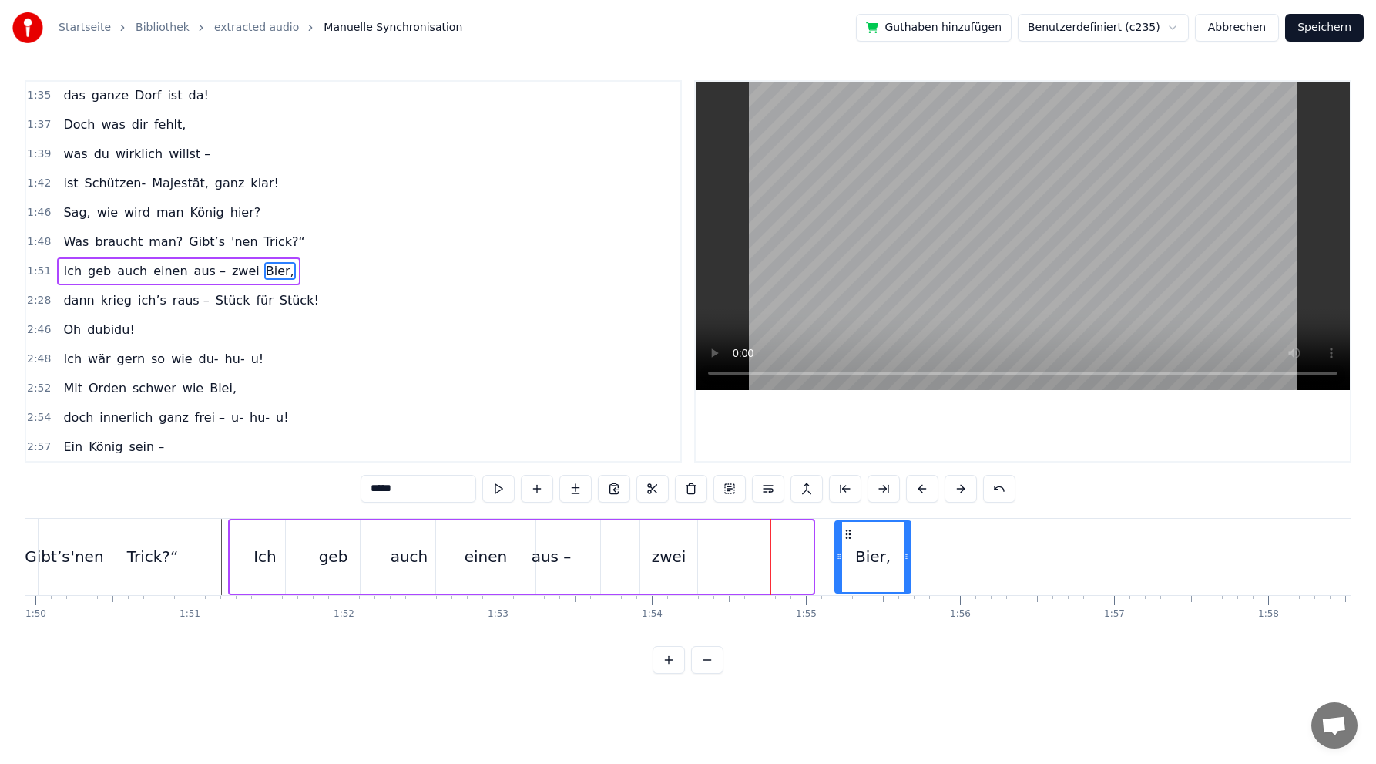
drag, startPoint x: 752, startPoint y: 529, endPoint x: 849, endPoint y: 520, distance: 97.5
click at [849, 520] on div "Bier," at bounding box center [873, 556] width 77 height 73
click at [681, 554] on div "zwei" at bounding box center [669, 556] width 35 height 23
type input "****"
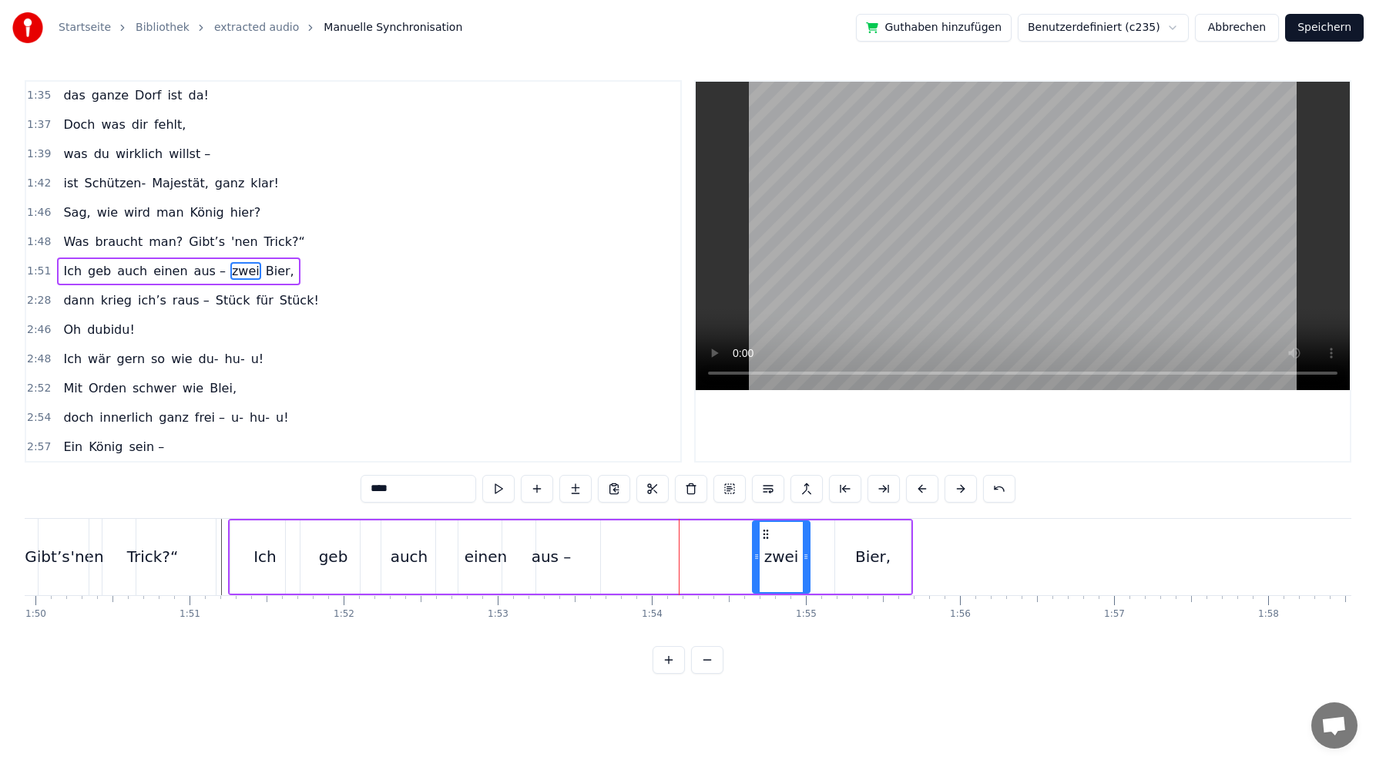
drag, startPoint x: 651, startPoint y: 534, endPoint x: 764, endPoint y: 525, distance: 112.9
click at [764, 525] on div "zwei" at bounding box center [781, 557] width 55 height 70
click at [163, 287] on div "dann krieg ich’s raus – Stück für Stück!" at bounding box center [190, 301] width 267 height 28
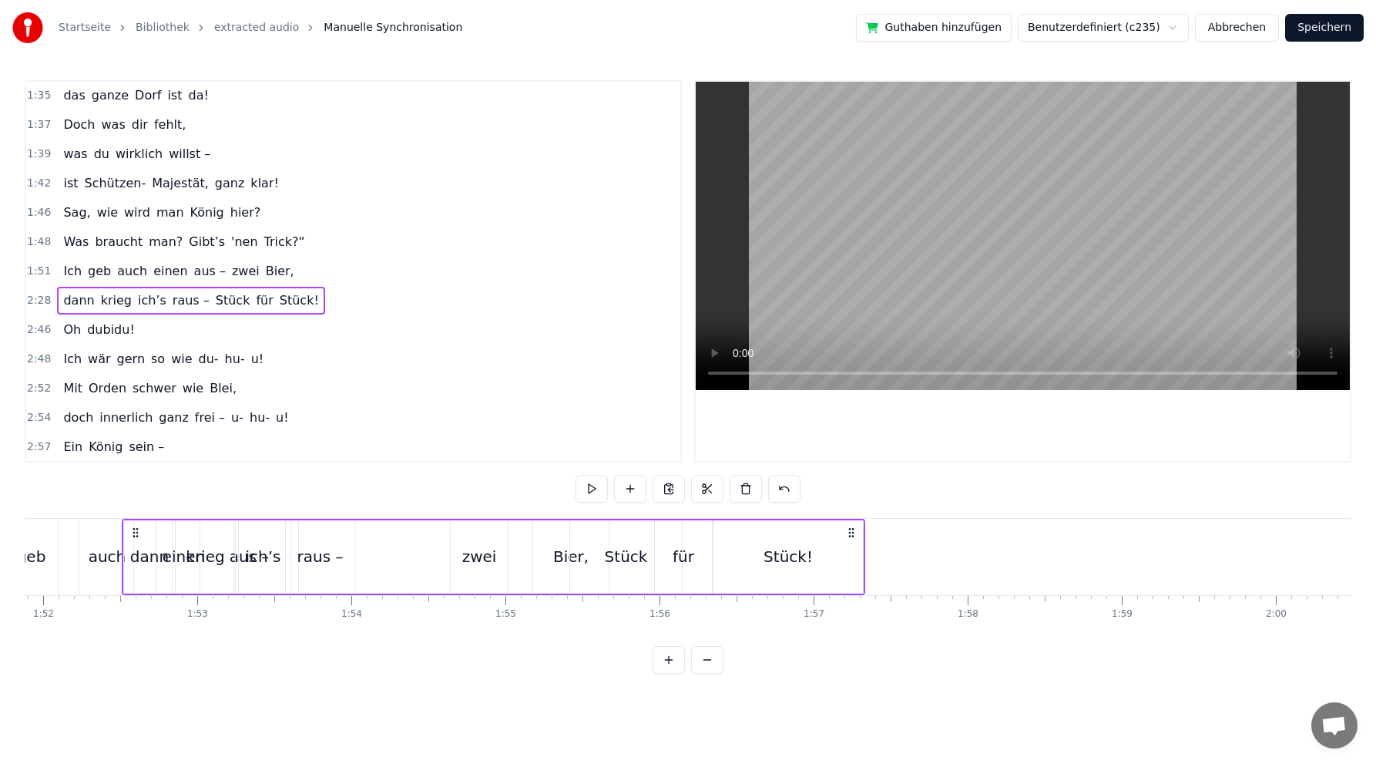
scroll to position [0, 17243]
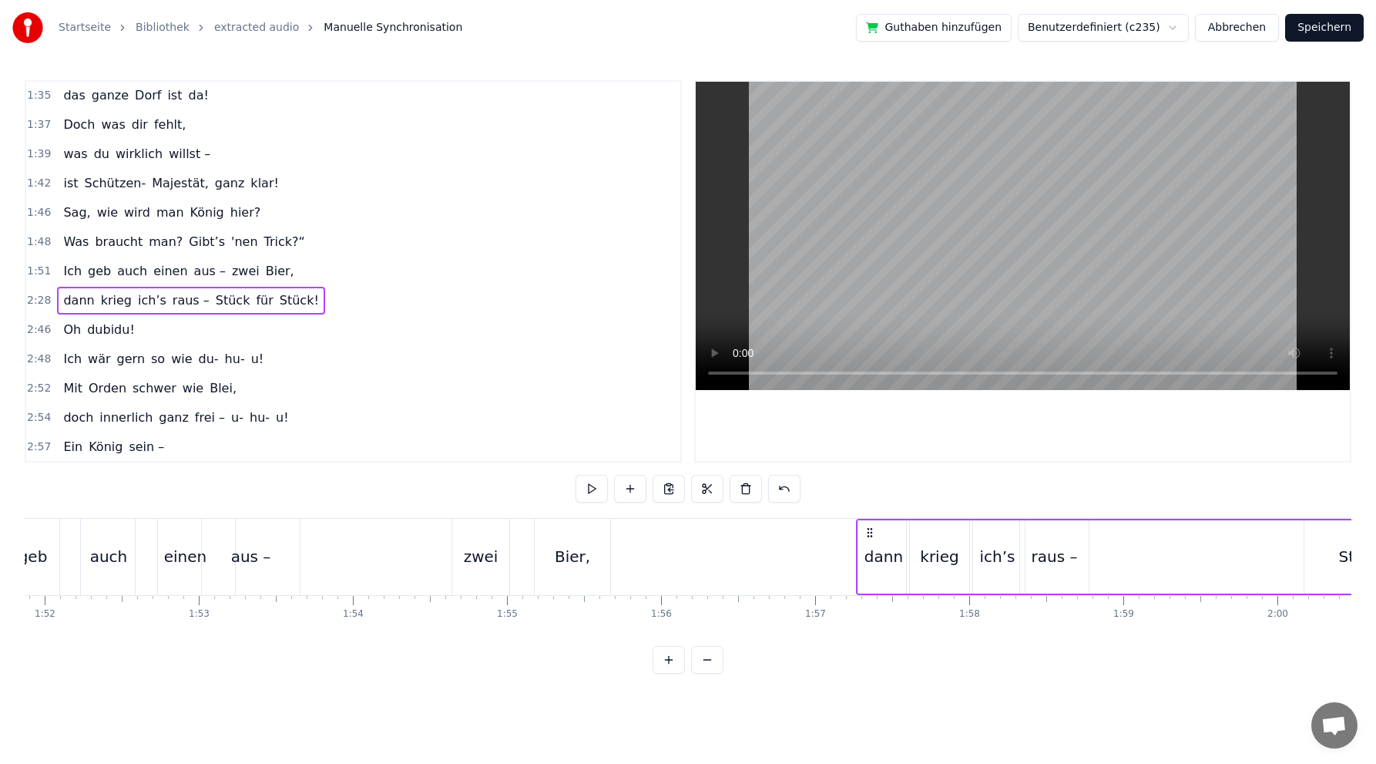
drag, startPoint x: 116, startPoint y: 533, endPoint x: 865, endPoint y: 534, distance: 749.9
click at [868, 537] on icon at bounding box center [870, 532] width 12 height 12
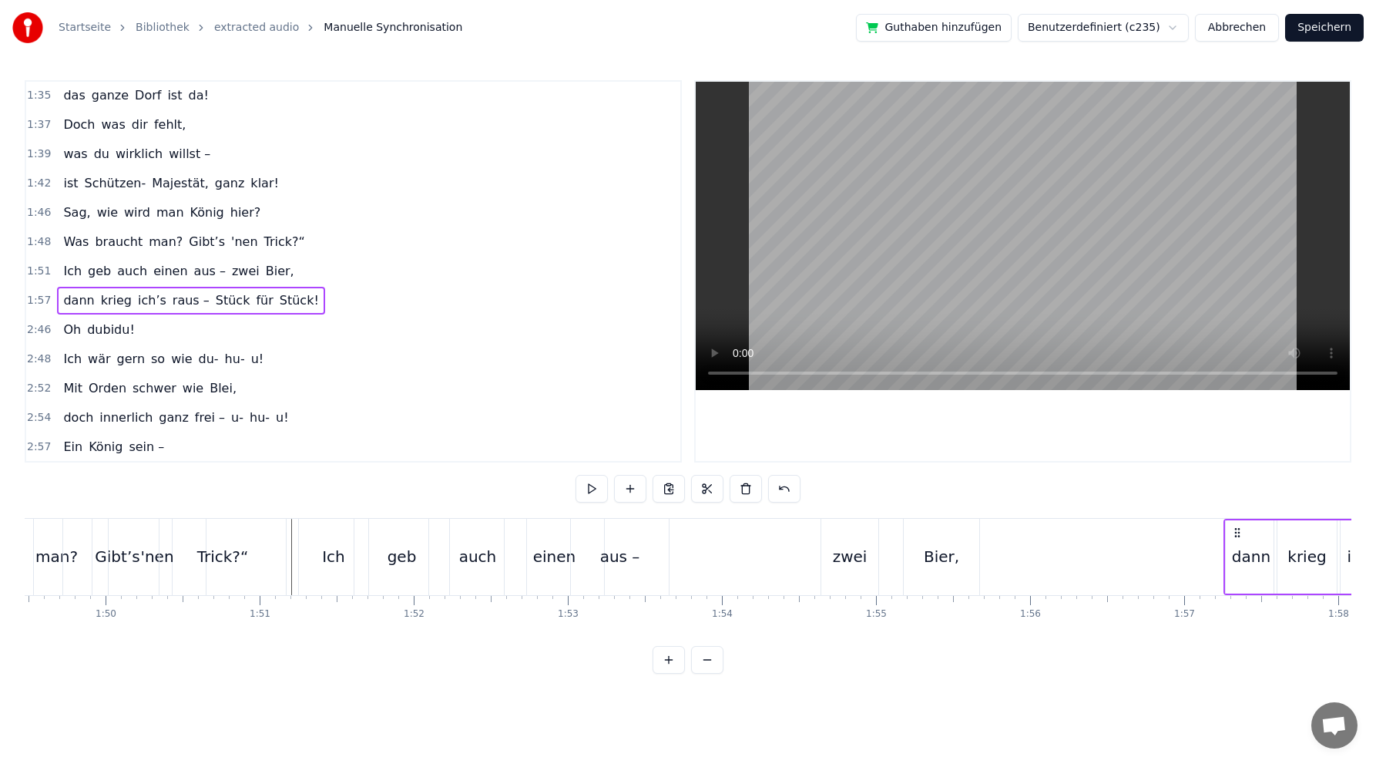
scroll to position [0, 16873]
click at [291, 551] on div at bounding box center [1045, 557] width 35788 height 76
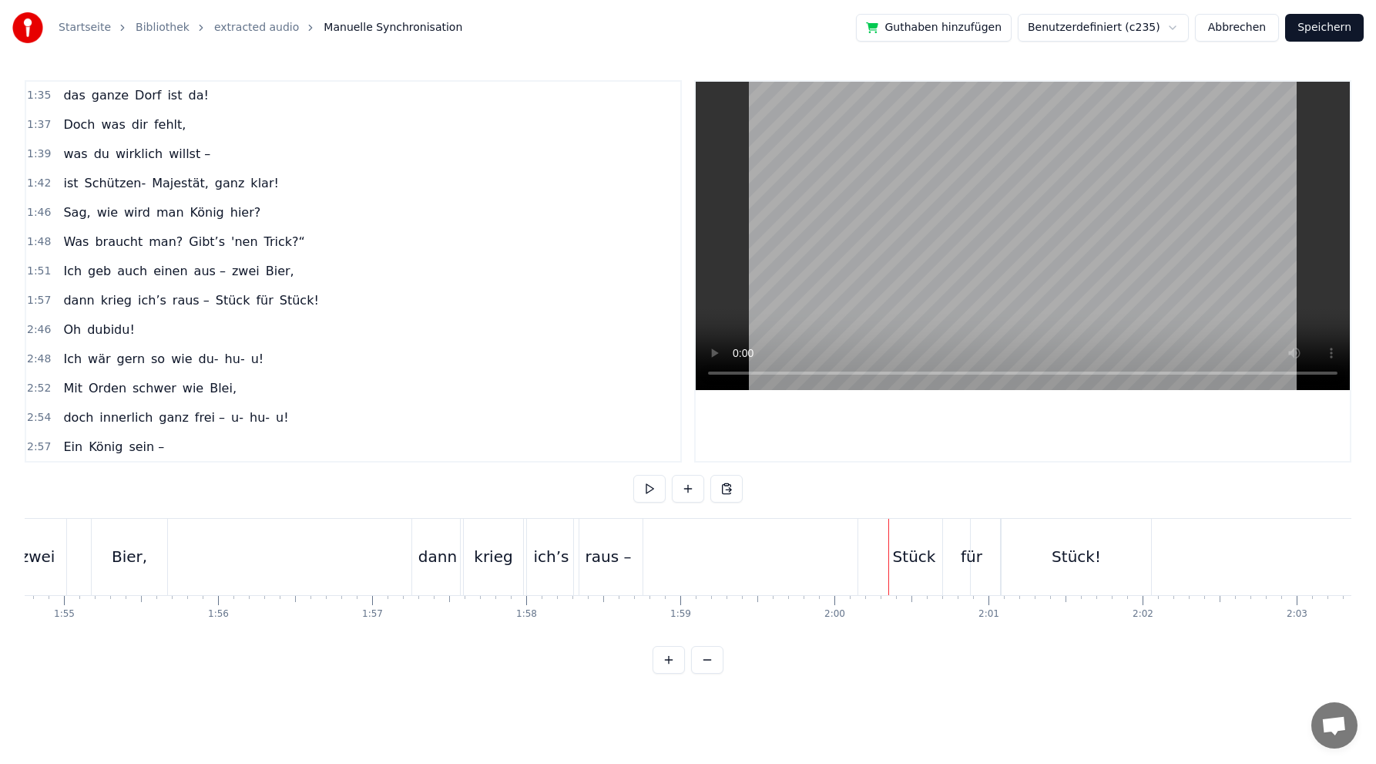
scroll to position [0, 17644]
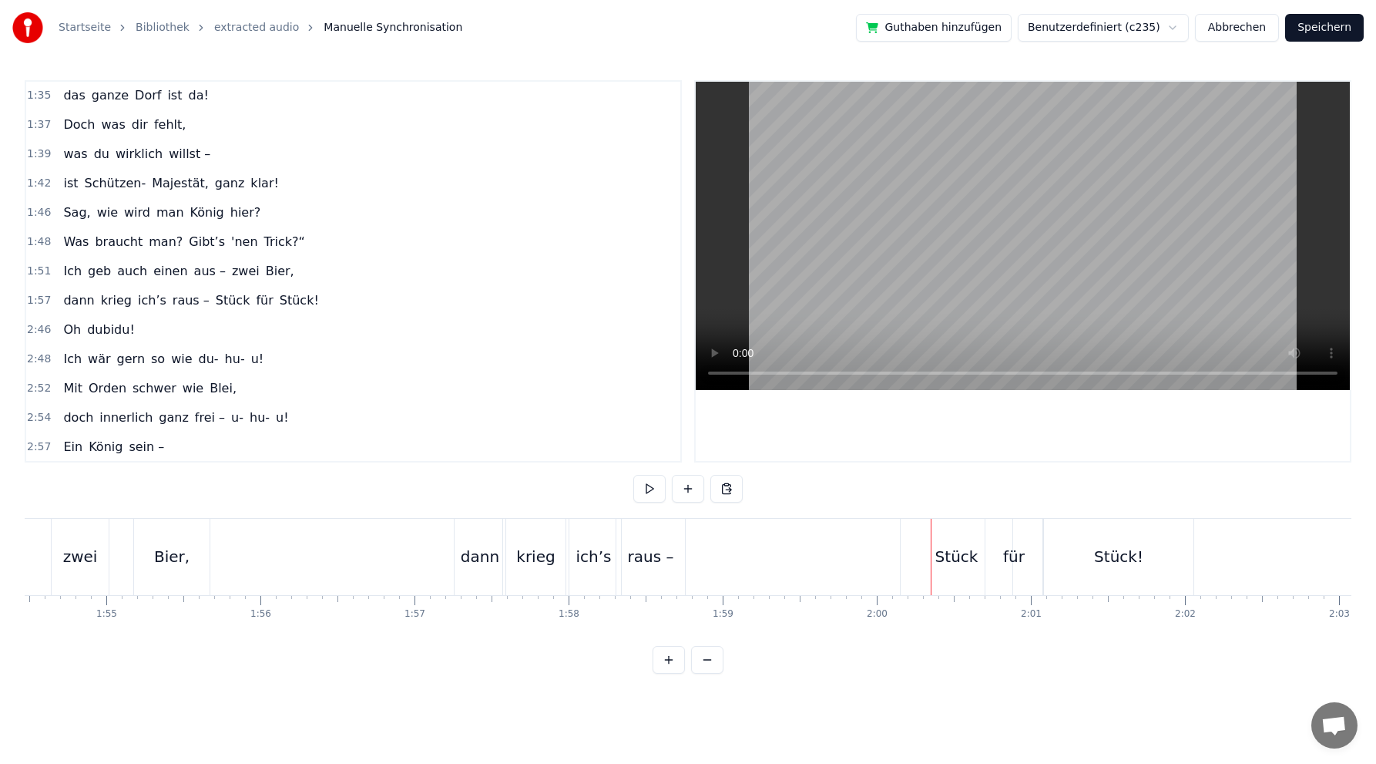
click at [478, 556] on div "dann" at bounding box center [480, 556] width 39 height 23
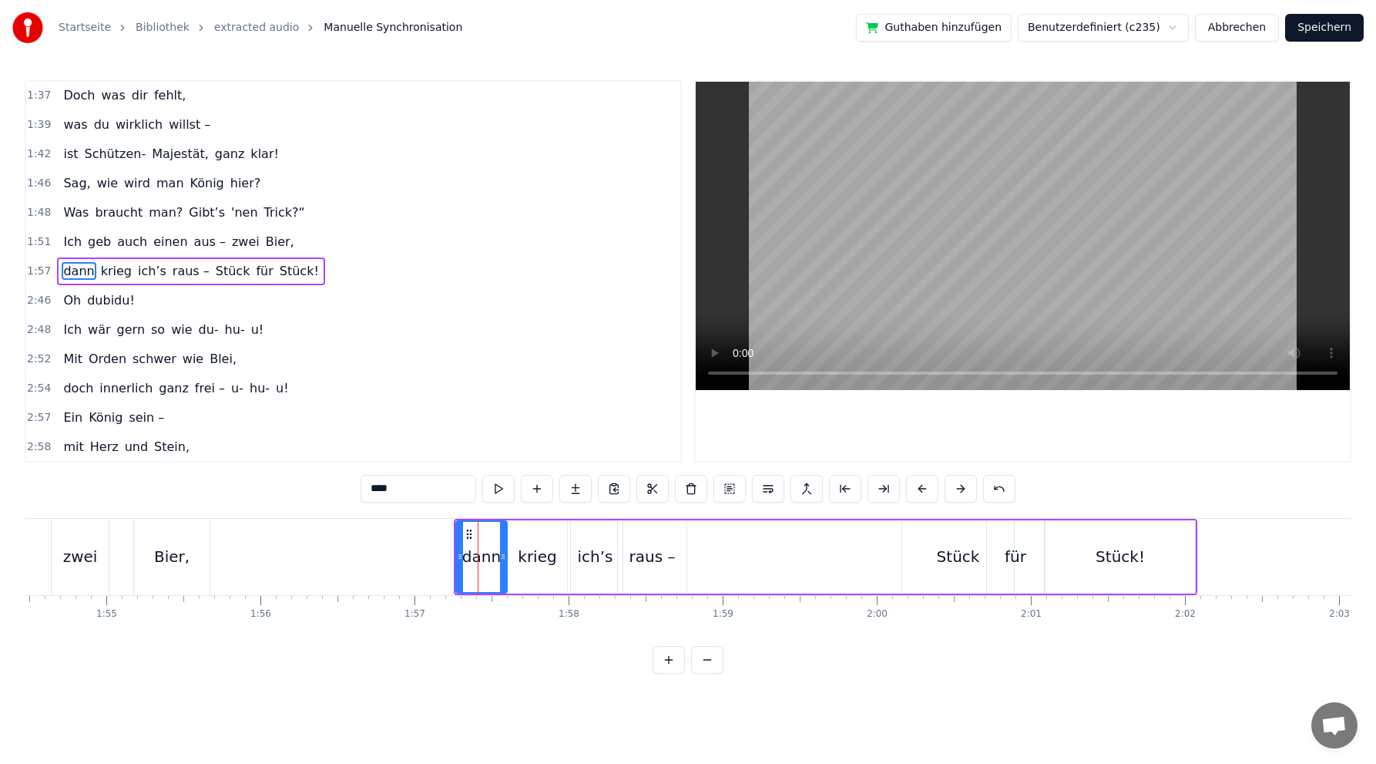
click at [630, 563] on div "raus –" at bounding box center [652, 556] width 69 height 73
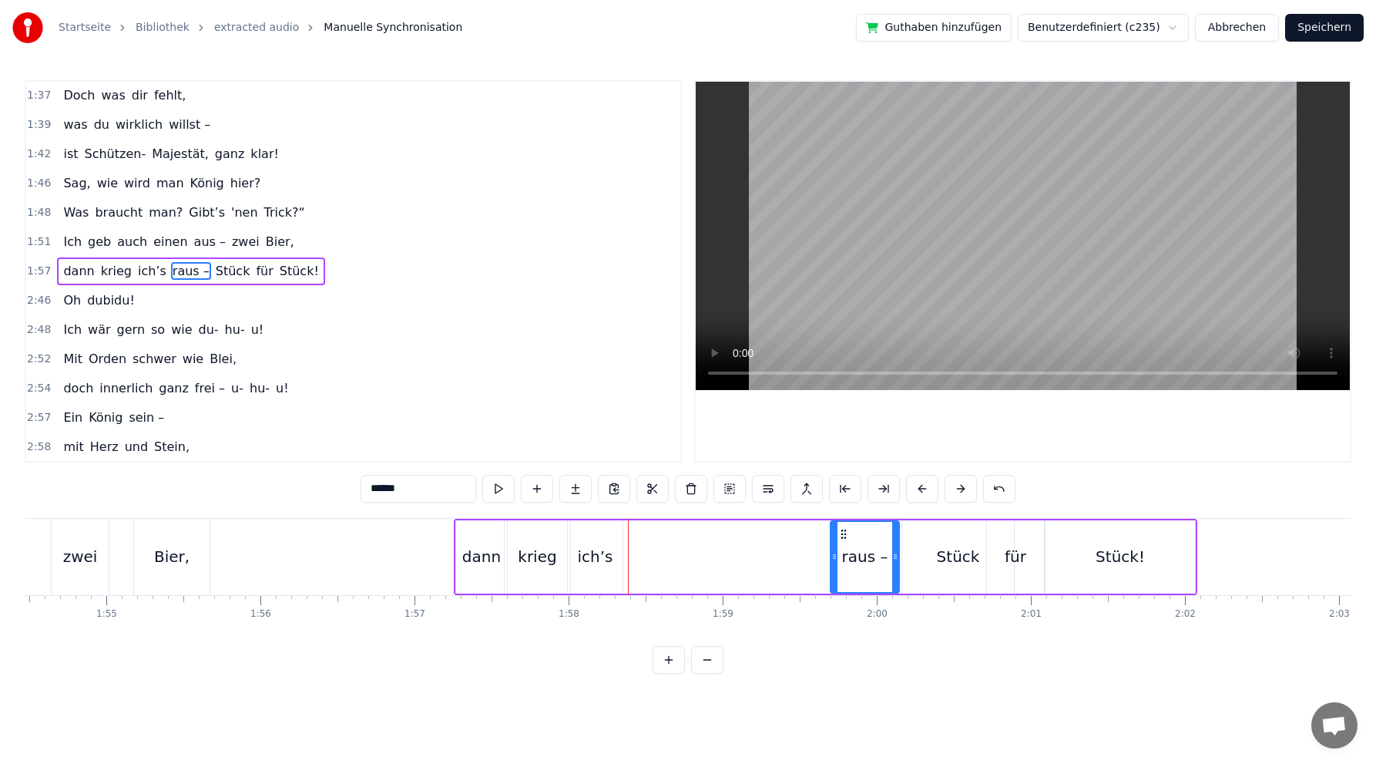
drag, startPoint x: 631, startPoint y: 533, endPoint x: 819, endPoint y: 518, distance: 188.6
click at [844, 519] on div "dann krieg ich’s raus – Stück für Stück!" at bounding box center [826, 557] width 744 height 76
click at [595, 554] on div "ich’s" at bounding box center [594, 556] width 35 height 23
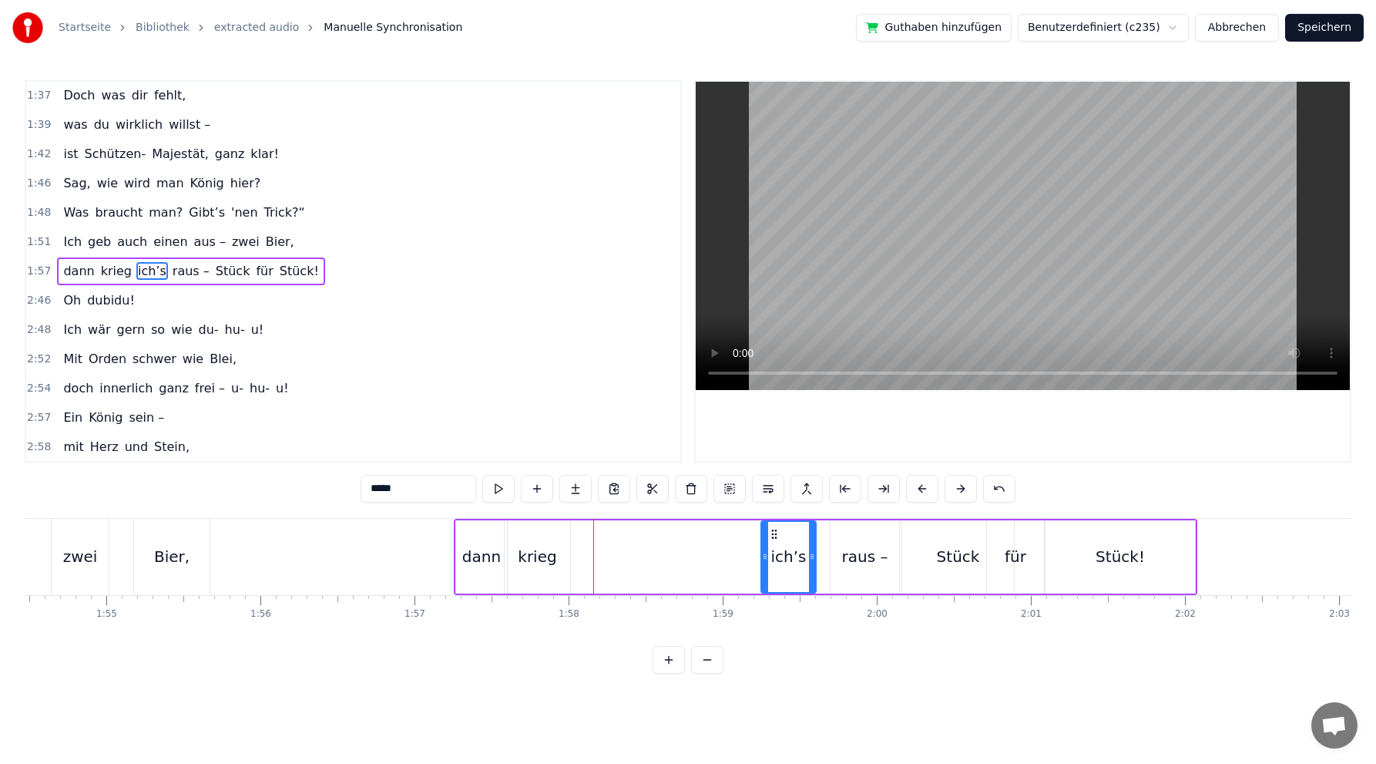
drag, startPoint x: 583, startPoint y: 531, endPoint x: 727, endPoint y: 526, distance: 143.4
click at [773, 523] on div "ich’s" at bounding box center [788, 557] width 53 height 70
click at [540, 560] on div "krieg" at bounding box center [537, 556] width 39 height 23
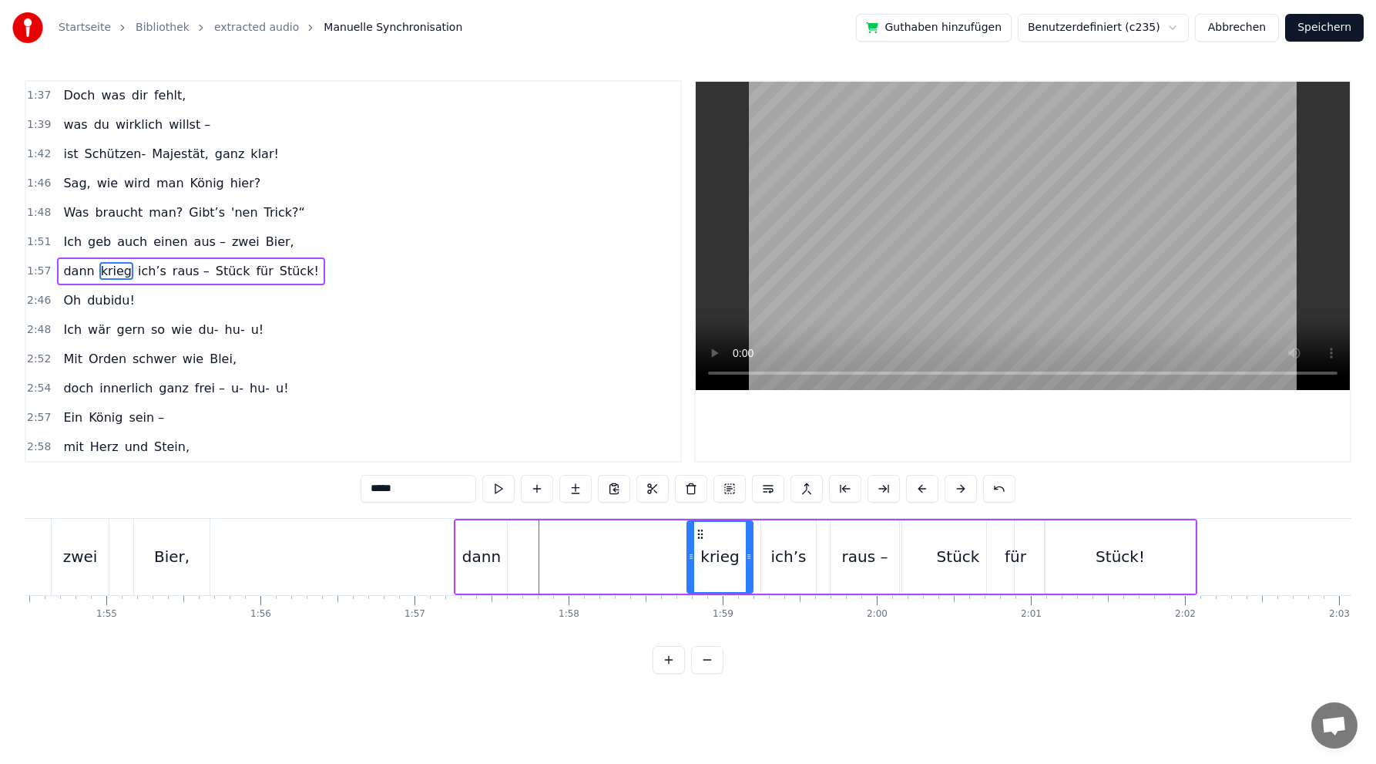
drag, startPoint x: 519, startPoint y: 530, endPoint x: 539, endPoint y: 552, distance: 30.0
click at [699, 523] on div "krieg" at bounding box center [720, 557] width 64 height 70
click at [483, 558] on div "dann" at bounding box center [481, 556] width 39 height 23
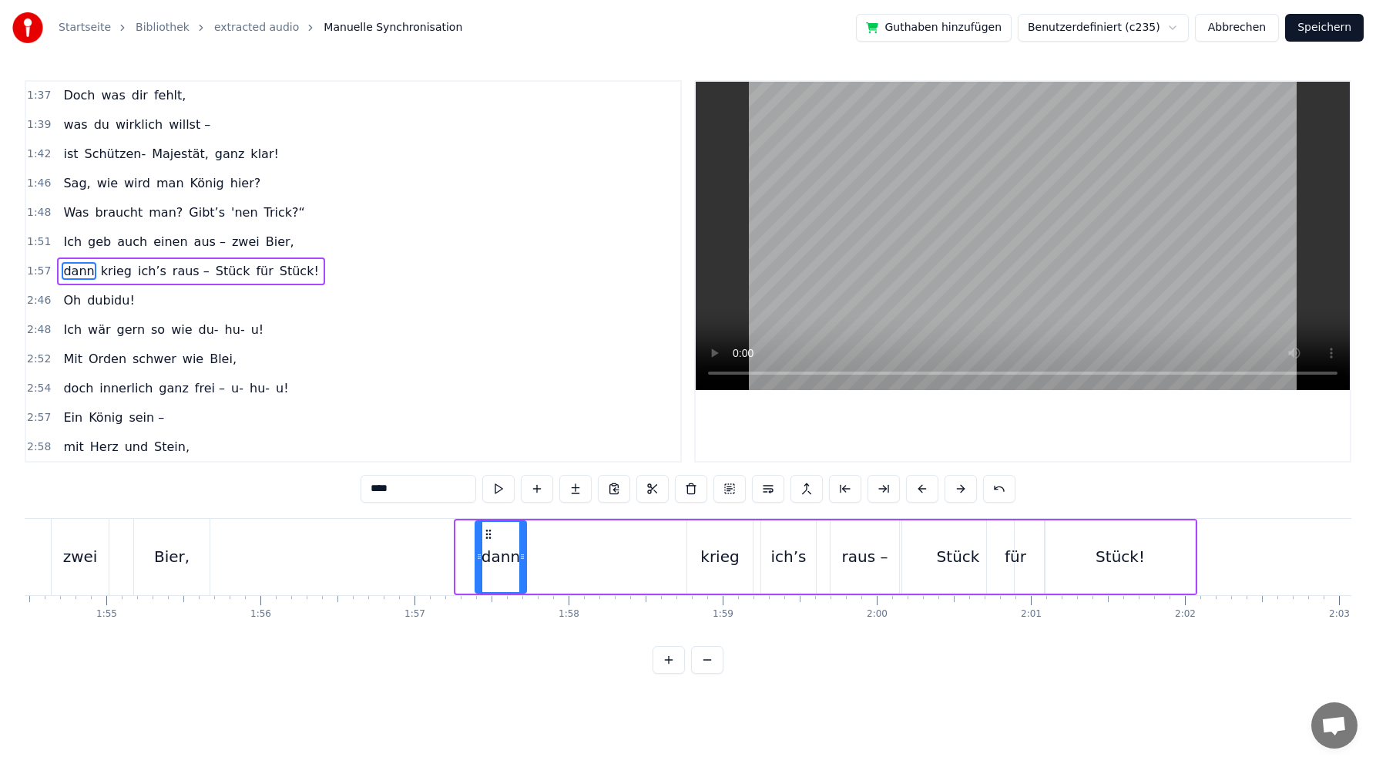
drag, startPoint x: 474, startPoint y: 531, endPoint x: 492, endPoint y: 526, distance: 18.3
click at [492, 526] on div "dann" at bounding box center [500, 557] width 49 height 70
drag, startPoint x: 492, startPoint y: 526, endPoint x: 521, endPoint y: 525, distance: 29.3
click at [521, 525] on div "dann" at bounding box center [500, 557] width 49 height 70
drag, startPoint x: 489, startPoint y: 532, endPoint x: 520, endPoint y: 530, distance: 30.9
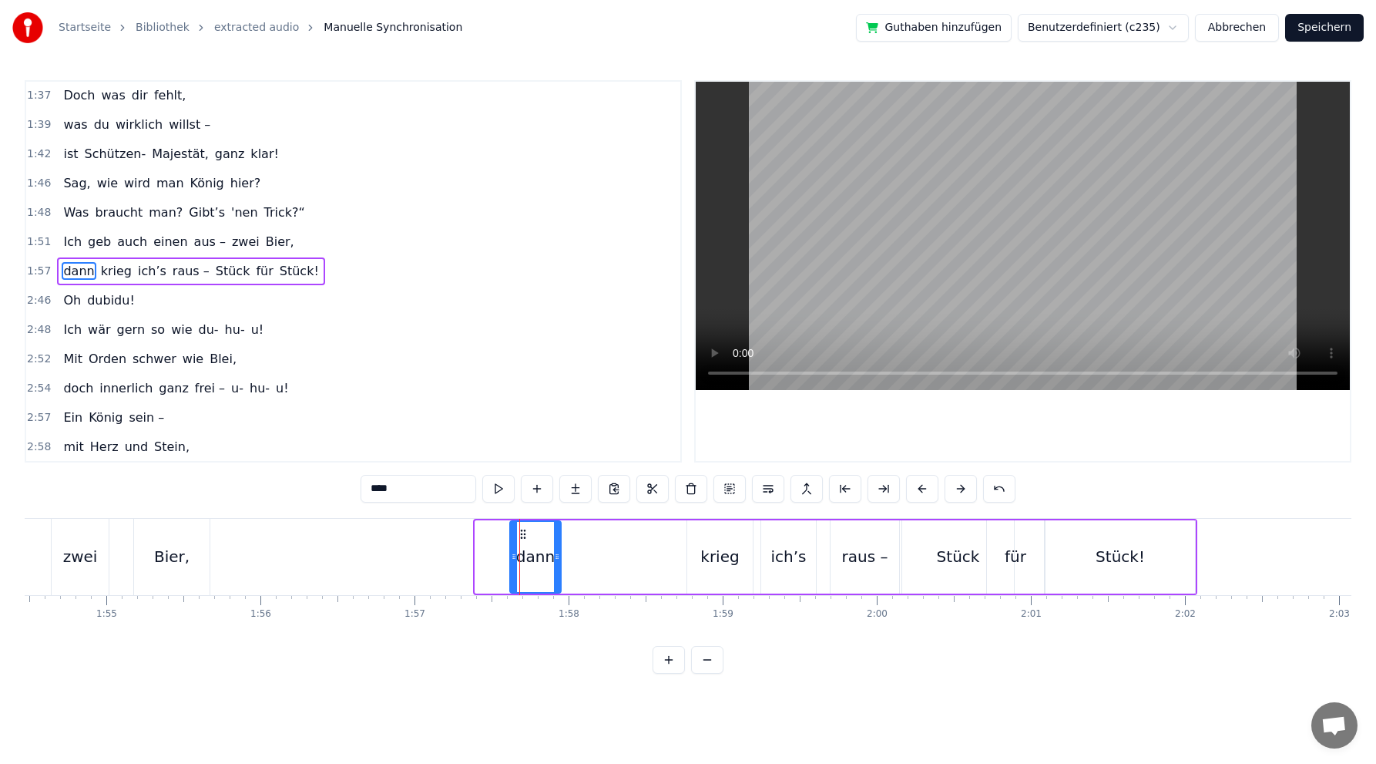
click at [520, 531] on icon at bounding box center [523, 534] width 12 height 12
click at [1112, 558] on div "Stück!" at bounding box center [1120, 556] width 49 height 23
type input "******"
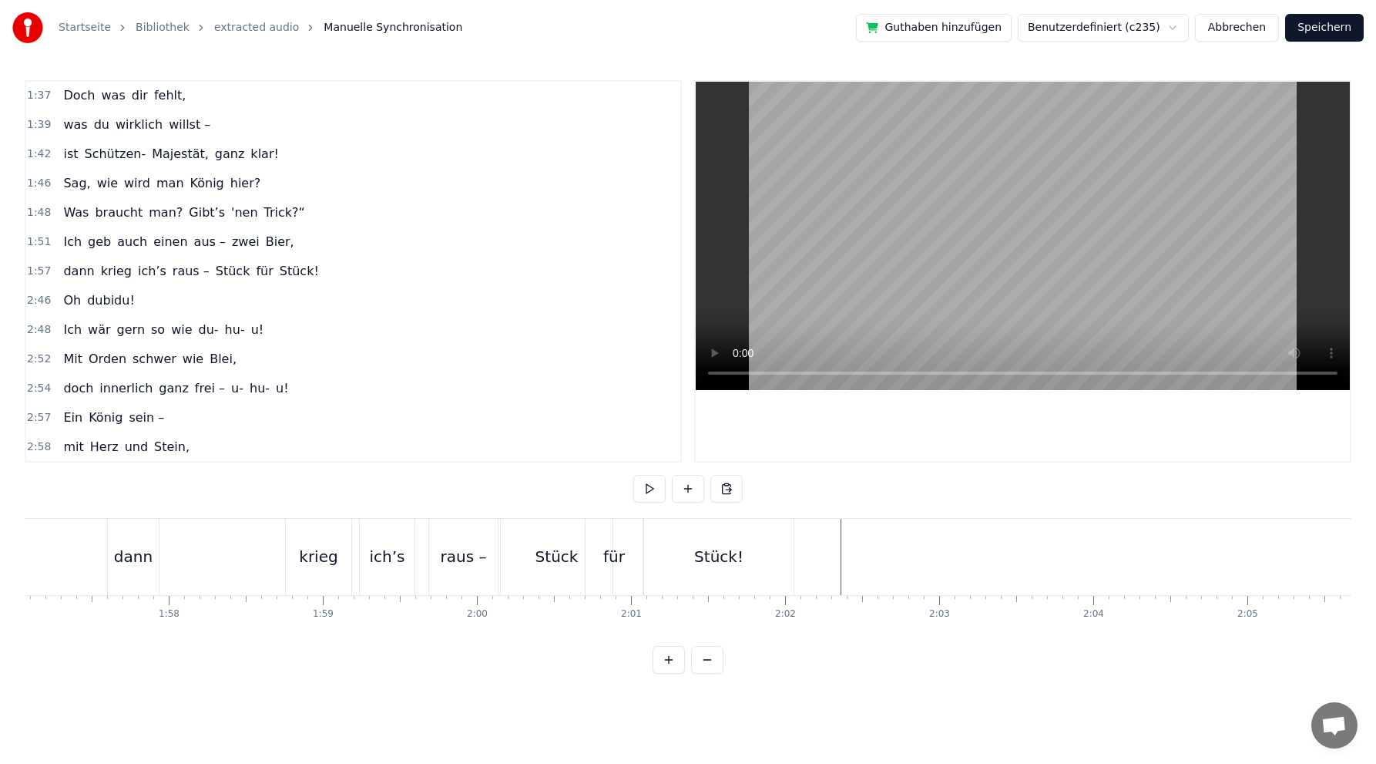
scroll to position [0, 18043]
click at [709, 557] on div "Stück!" at bounding box center [719, 556] width 49 height 23
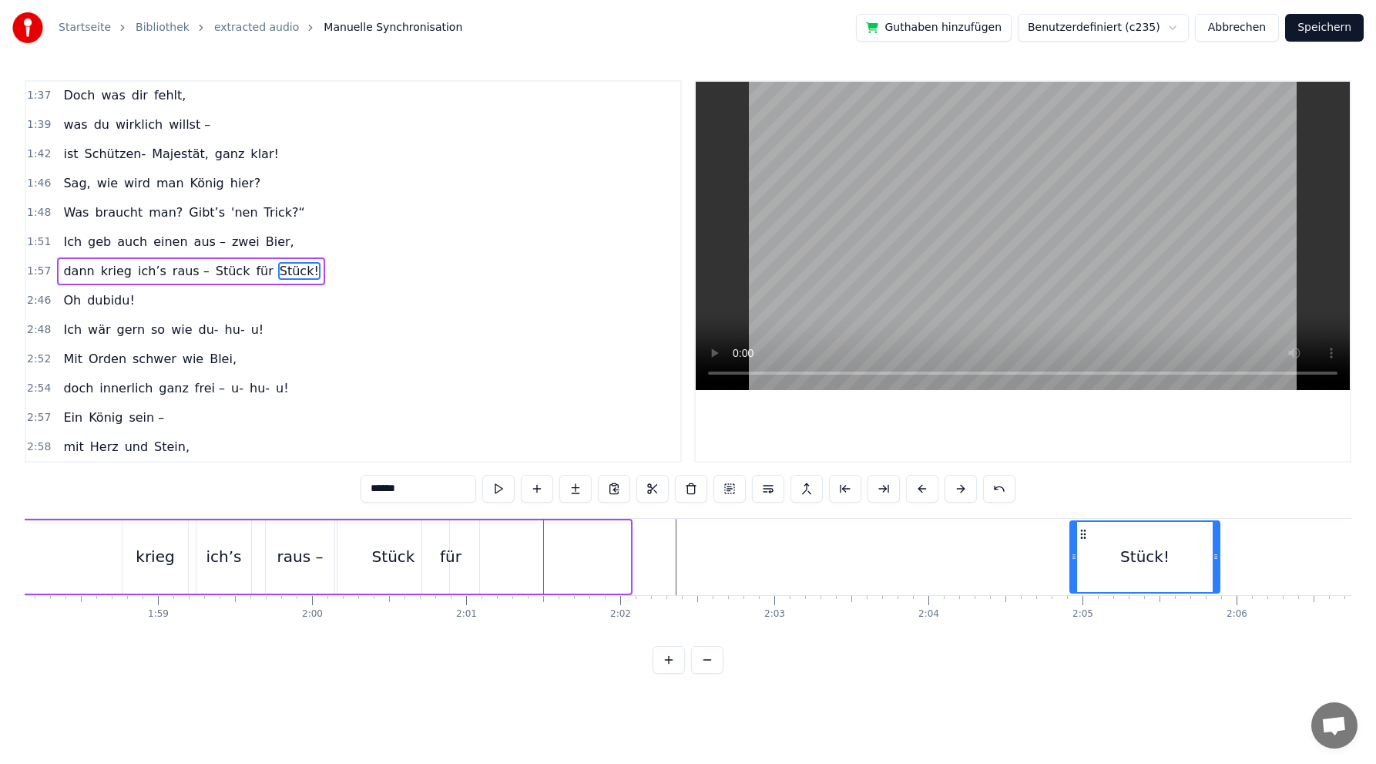
scroll to position [0, 18220]
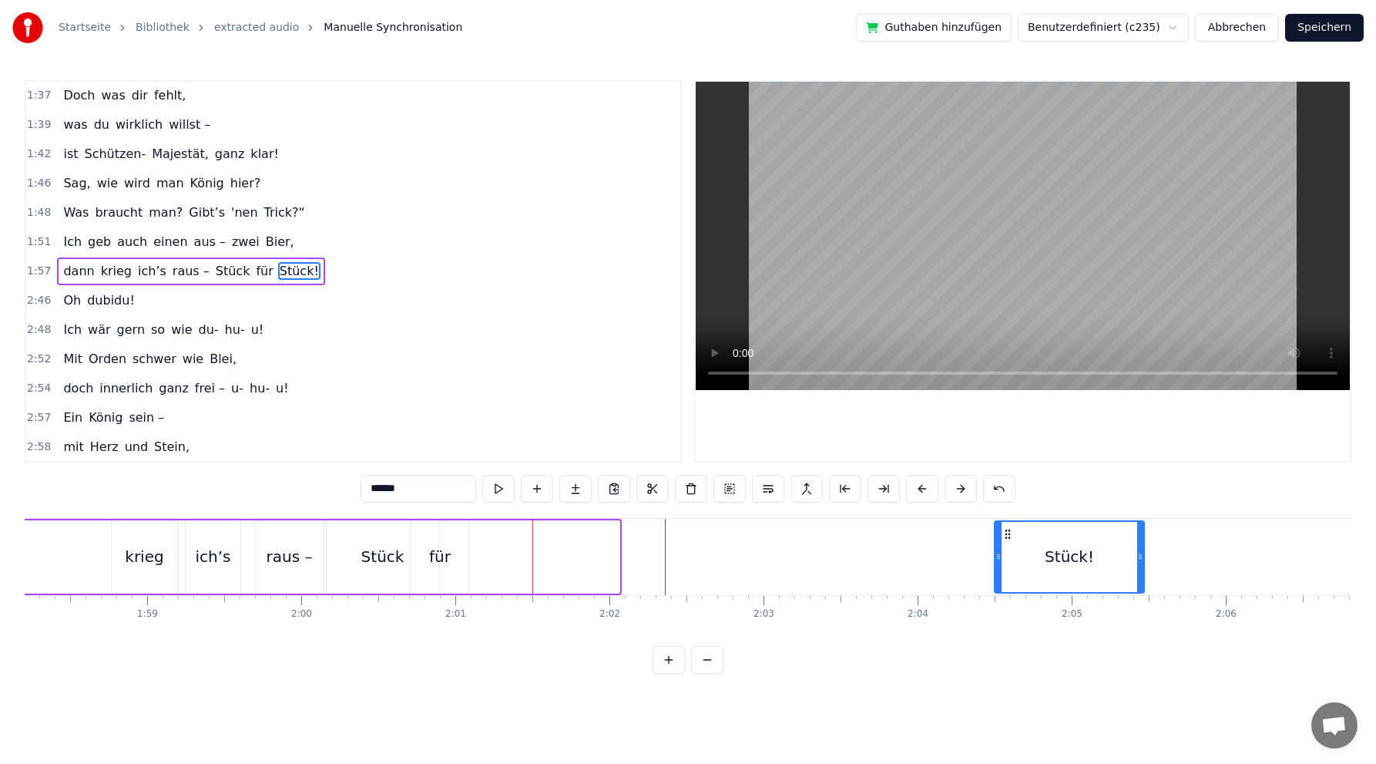
drag, startPoint x: 656, startPoint y: 535, endPoint x: 1070, endPoint y: 516, distance: 414.3
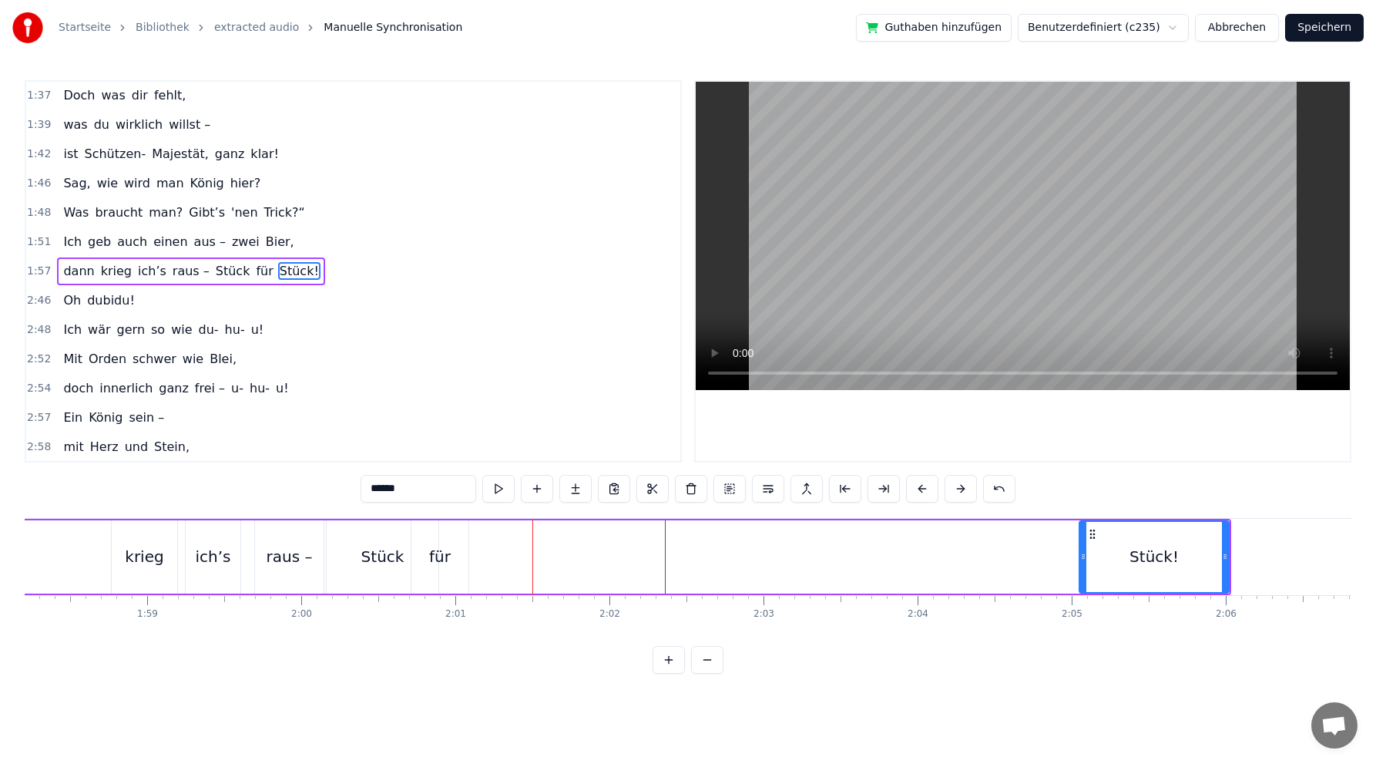
click at [432, 553] on div "für" at bounding box center [440, 556] width 22 height 23
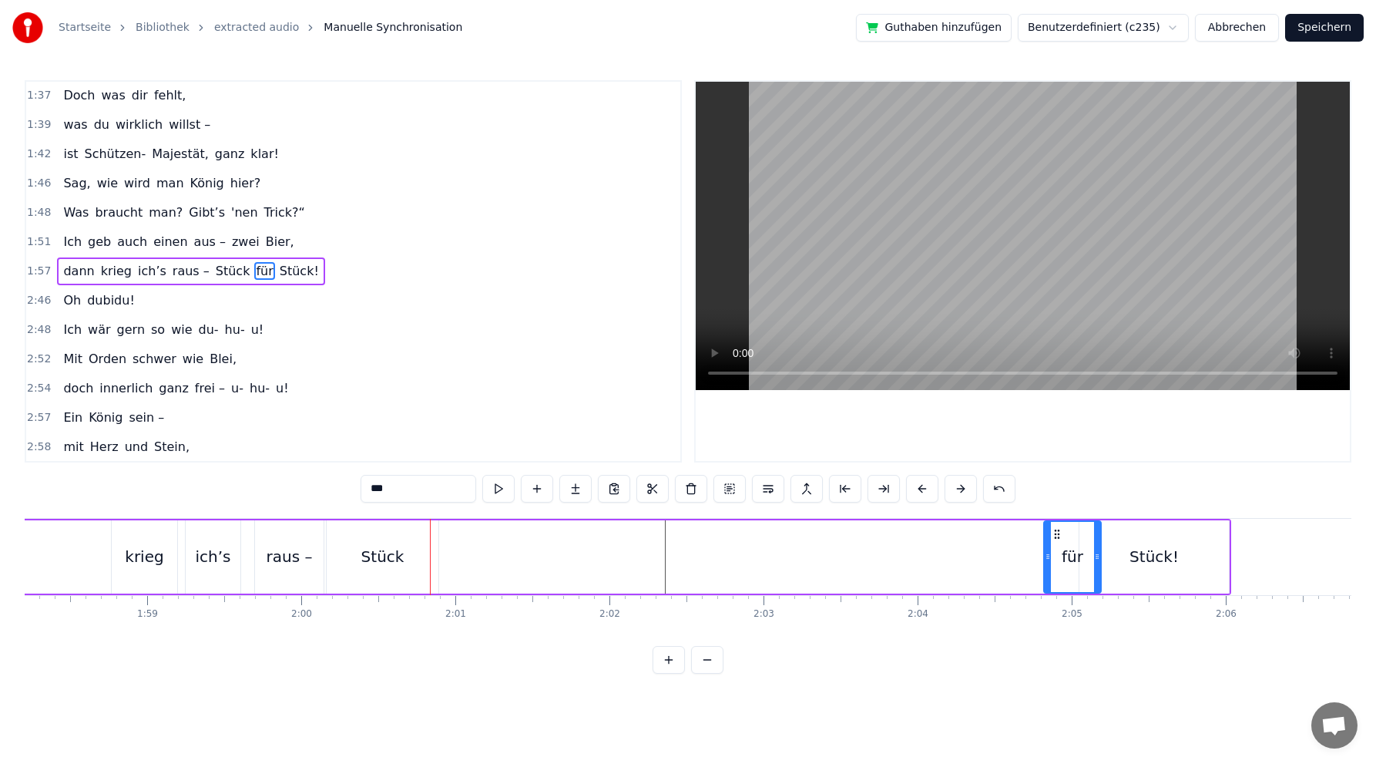
drag, startPoint x: 425, startPoint y: 532, endPoint x: 1027, endPoint y: 506, distance: 601.7
click at [1056, 502] on div "0:02 Du bist der Supertünnes im Schützenhaus, 0:05 der beste Schütze hier. 0:07…" at bounding box center [688, 376] width 1327 height 593
click at [395, 553] on div "Stück" at bounding box center [382, 556] width 43 height 23
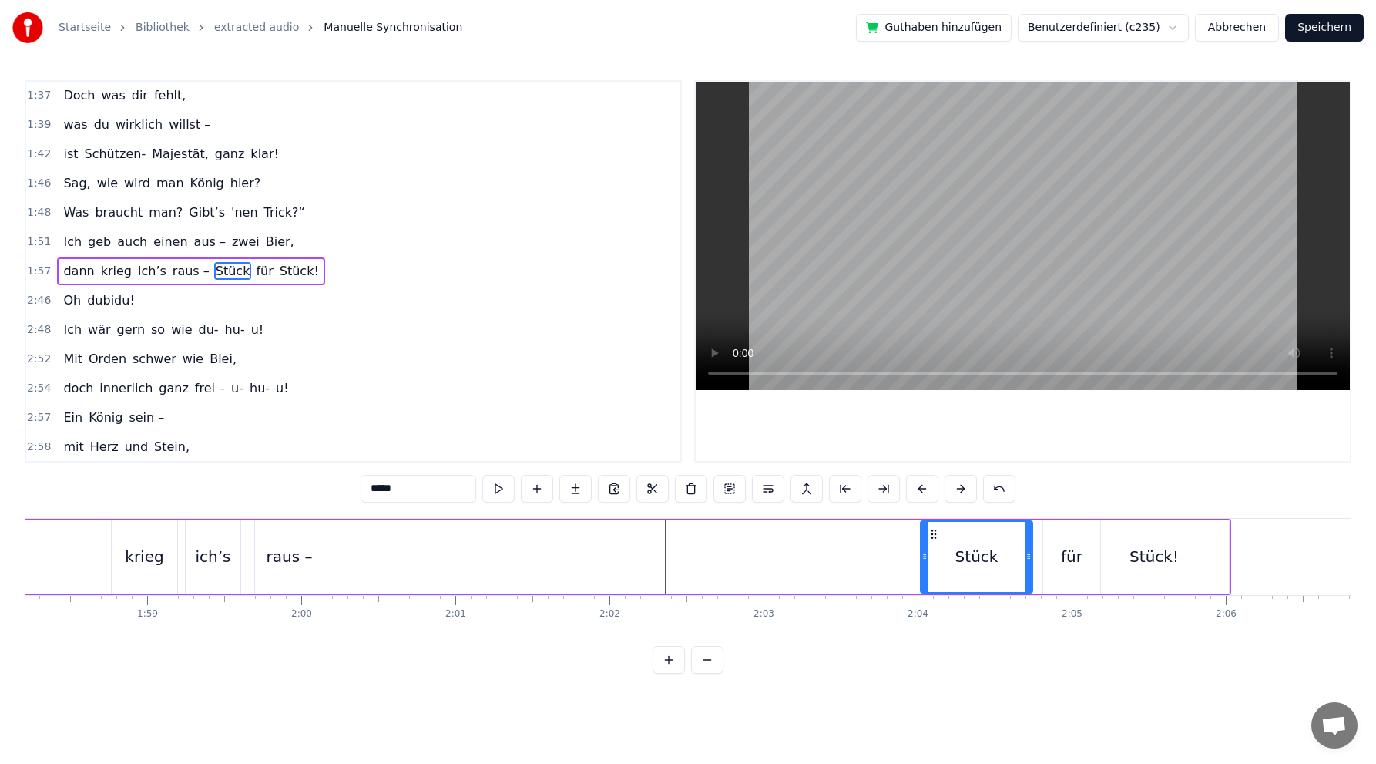
drag, startPoint x: 338, startPoint y: 535, endPoint x: 933, endPoint y: 532, distance: 594.2
click at [933, 532] on icon at bounding box center [934, 534] width 12 height 12
click at [294, 556] on div "raus –" at bounding box center [290, 556] width 46 height 23
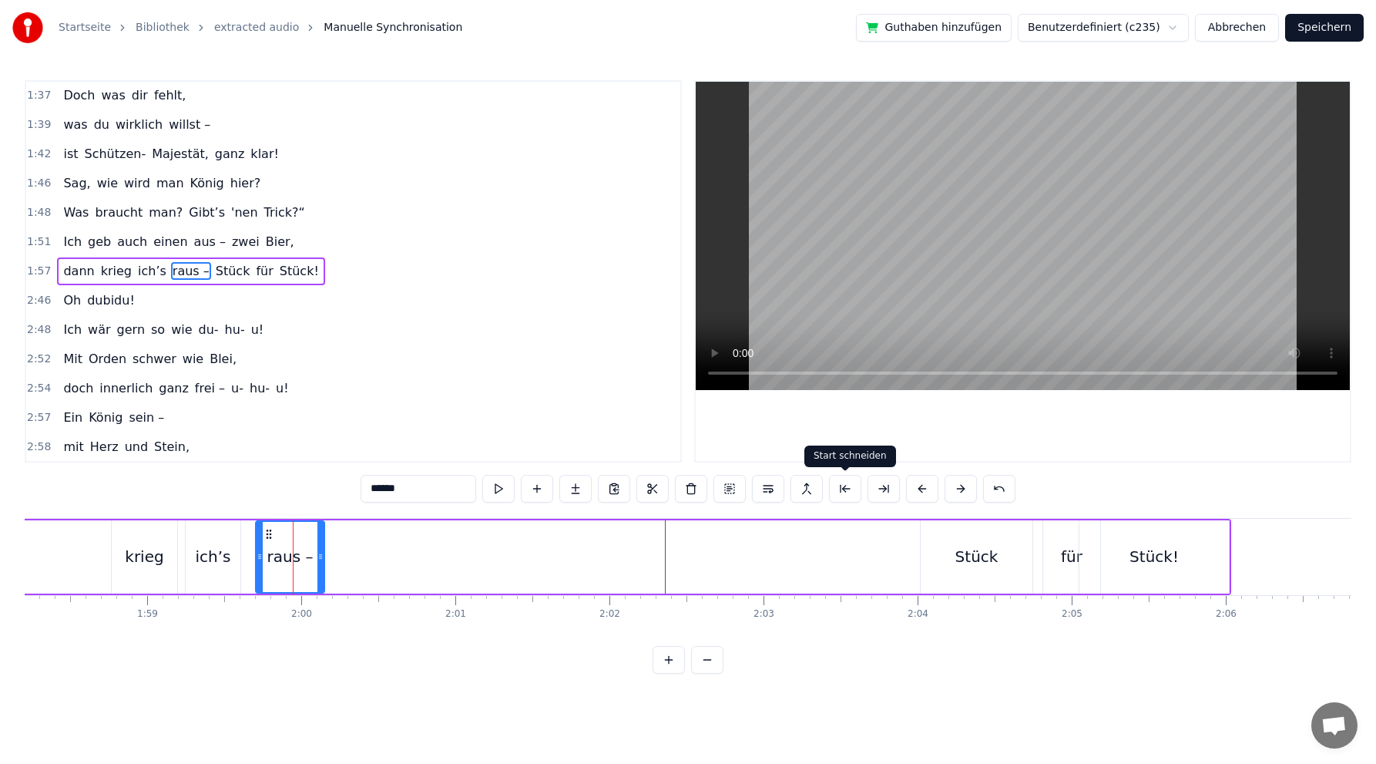
drag, startPoint x: 267, startPoint y: 530, endPoint x: 859, endPoint y: 501, distance: 592.6
click at [859, 501] on div "0:02 Du bist der Supertünnes im Schützenhaus, 0:05 der beste Schütze hier. 0:07…" at bounding box center [688, 376] width 1327 height 593
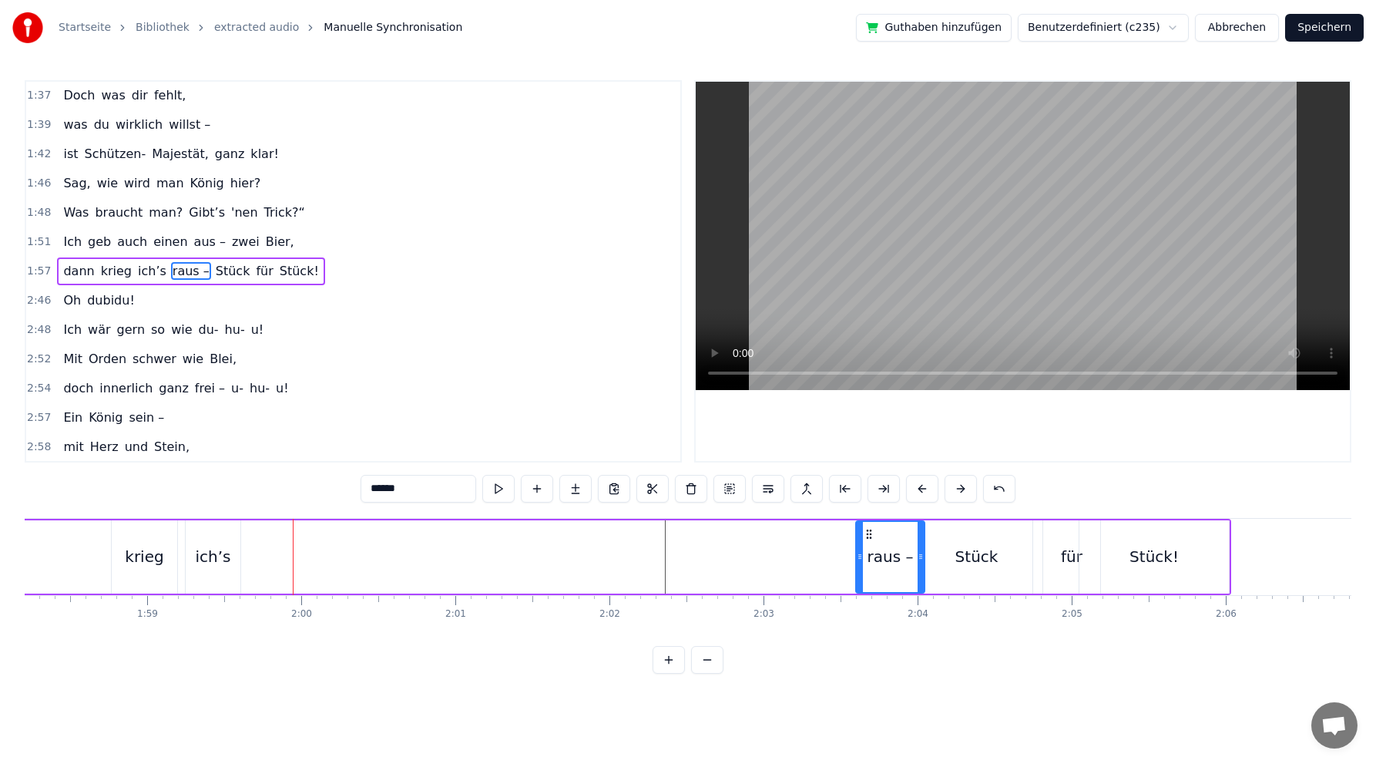
drag, startPoint x: 270, startPoint y: 533, endPoint x: 869, endPoint y: 523, distance: 598.9
click at [869, 523] on div "raus –" at bounding box center [890, 557] width 67 height 70
click at [210, 563] on div "ich’s" at bounding box center [212, 556] width 35 height 23
drag, startPoint x: 196, startPoint y: 531, endPoint x: 551, endPoint y: 527, distance: 355.3
click at [811, 506] on div "0:02 Du bist der Supertünnes im Schützenhaus, 0:05 der beste Schütze hier. 0:07…" at bounding box center [688, 376] width 1327 height 593
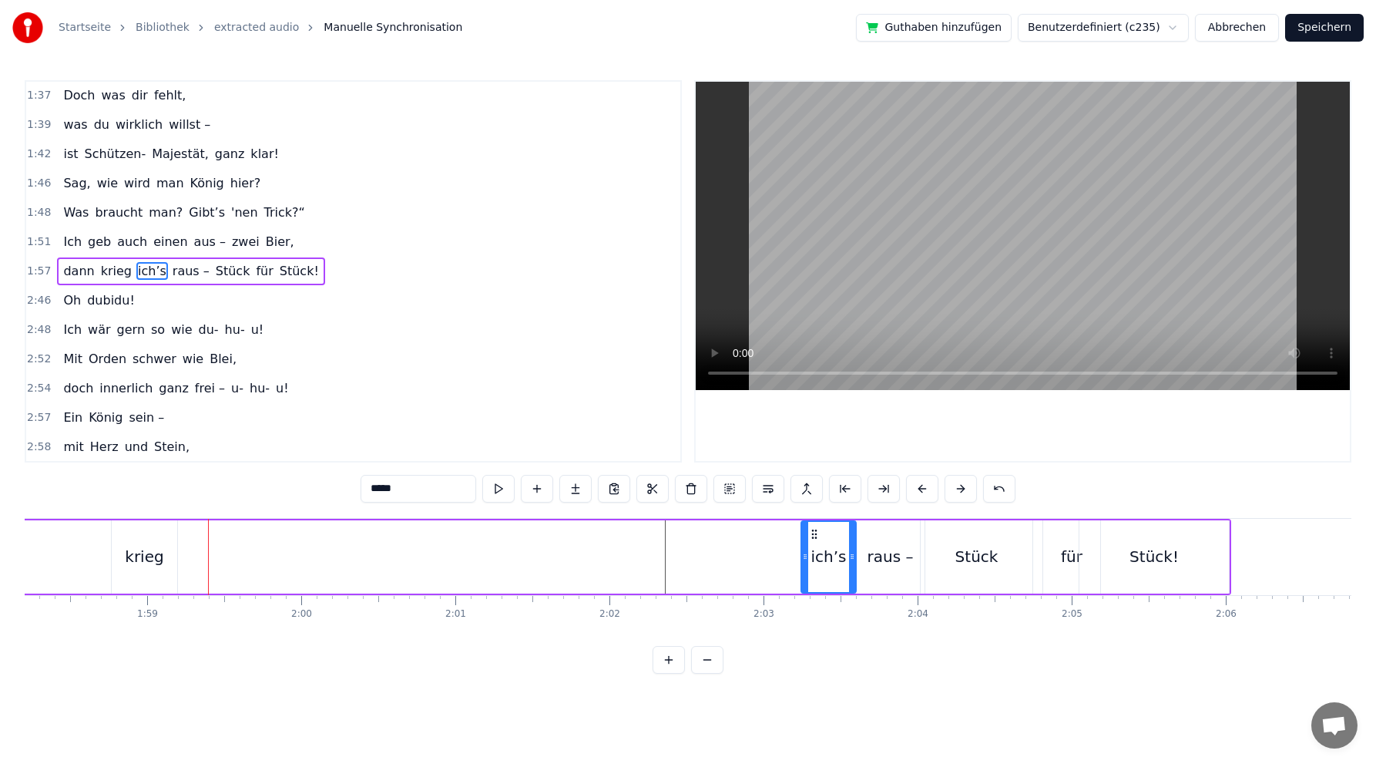
click at [159, 557] on div "krieg" at bounding box center [144, 556] width 39 height 23
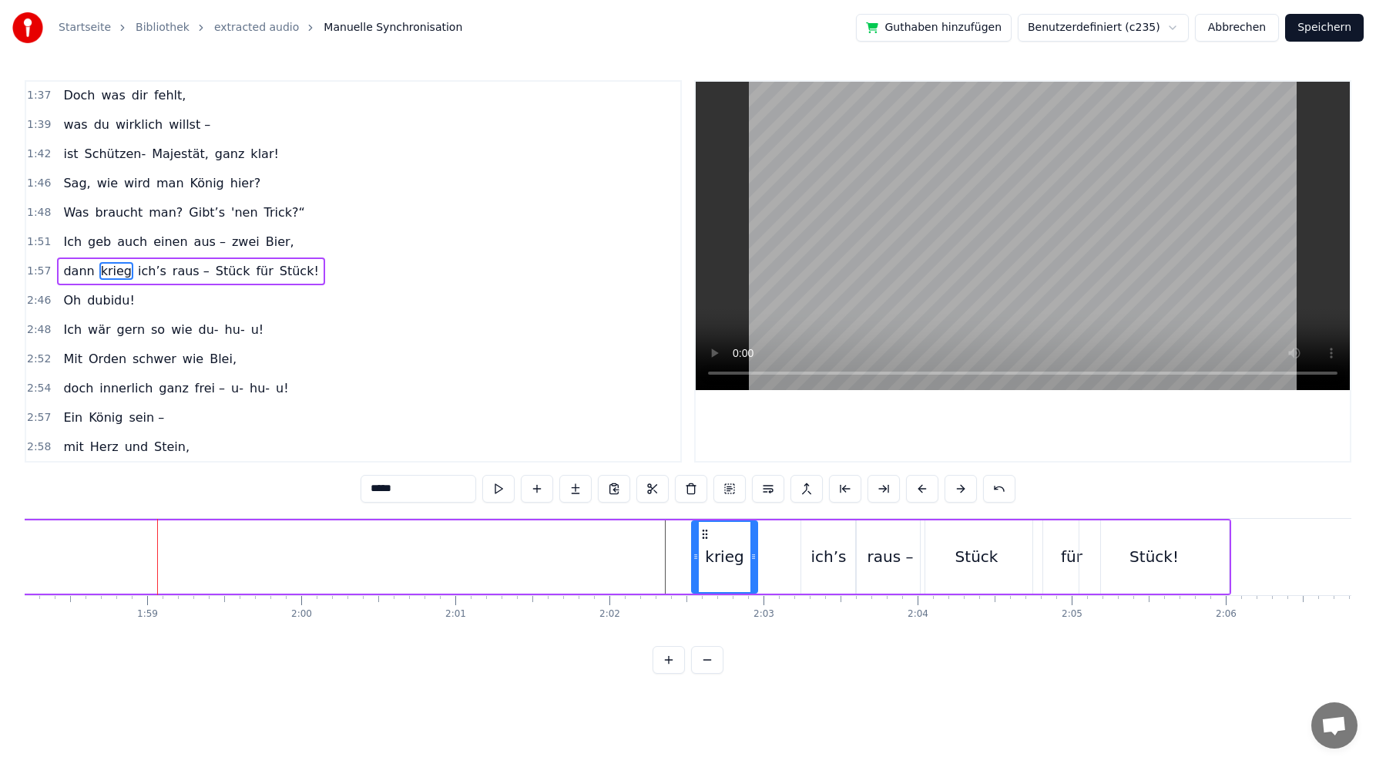
drag, startPoint x: 128, startPoint y: 530, endPoint x: 706, endPoint y: 514, distance: 578.2
click at [706, 514] on div "0:02 Du bist der Supertünnes im Schützenhaus, 0:05 der beste Schütze hier. 0:07…" at bounding box center [688, 376] width 1327 height 593
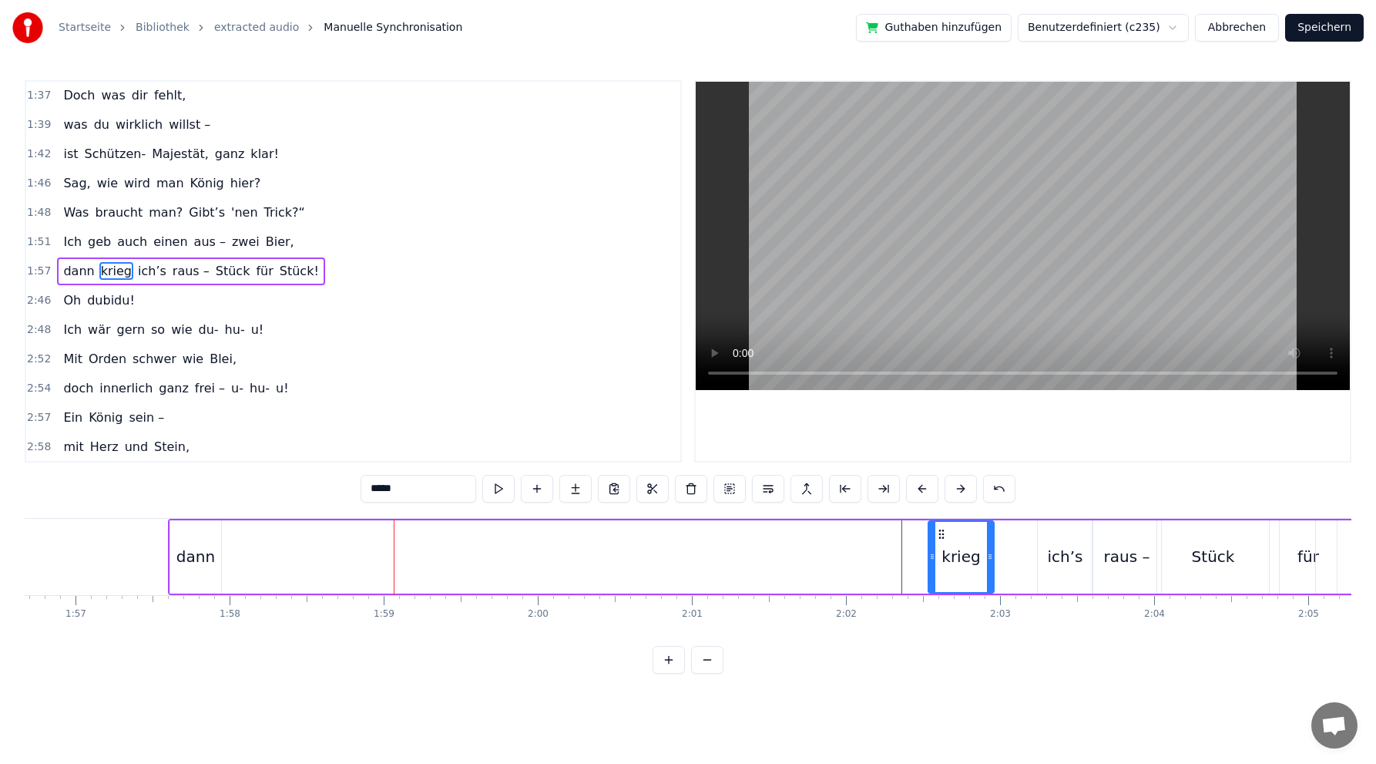
scroll to position [0, 17942]
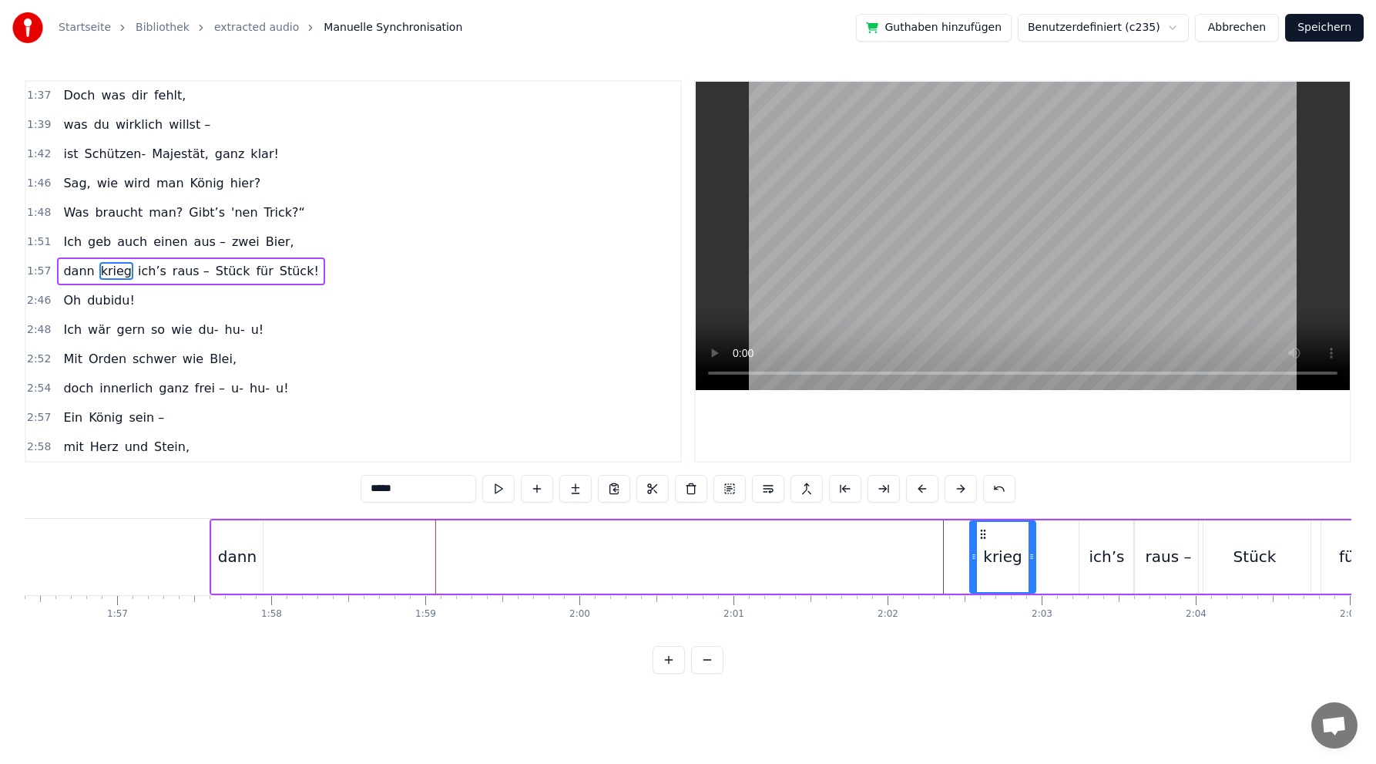
click at [243, 559] on div "dann" at bounding box center [237, 556] width 39 height 23
type input "****"
drag, startPoint x: 224, startPoint y: 533, endPoint x: 924, endPoint y: 512, distance: 700.1
click at [924, 512] on div "0:02 Du bist der Supertünnes im Schützenhaus, 0:05 der beste Schütze hier. 0:07…" at bounding box center [688, 376] width 1327 height 593
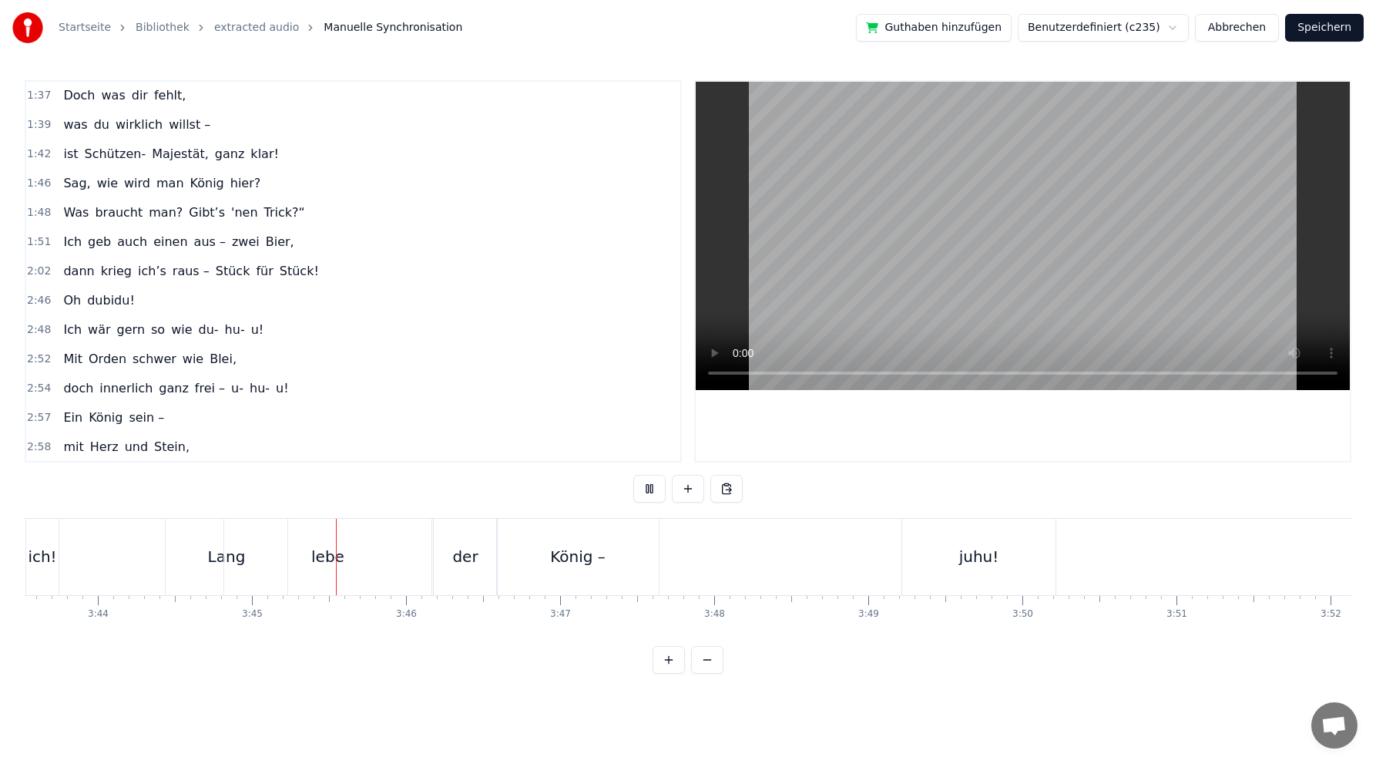
scroll to position [0, 34461]
click at [1326, 26] on button "Speichern" at bounding box center [1325, 28] width 79 height 28
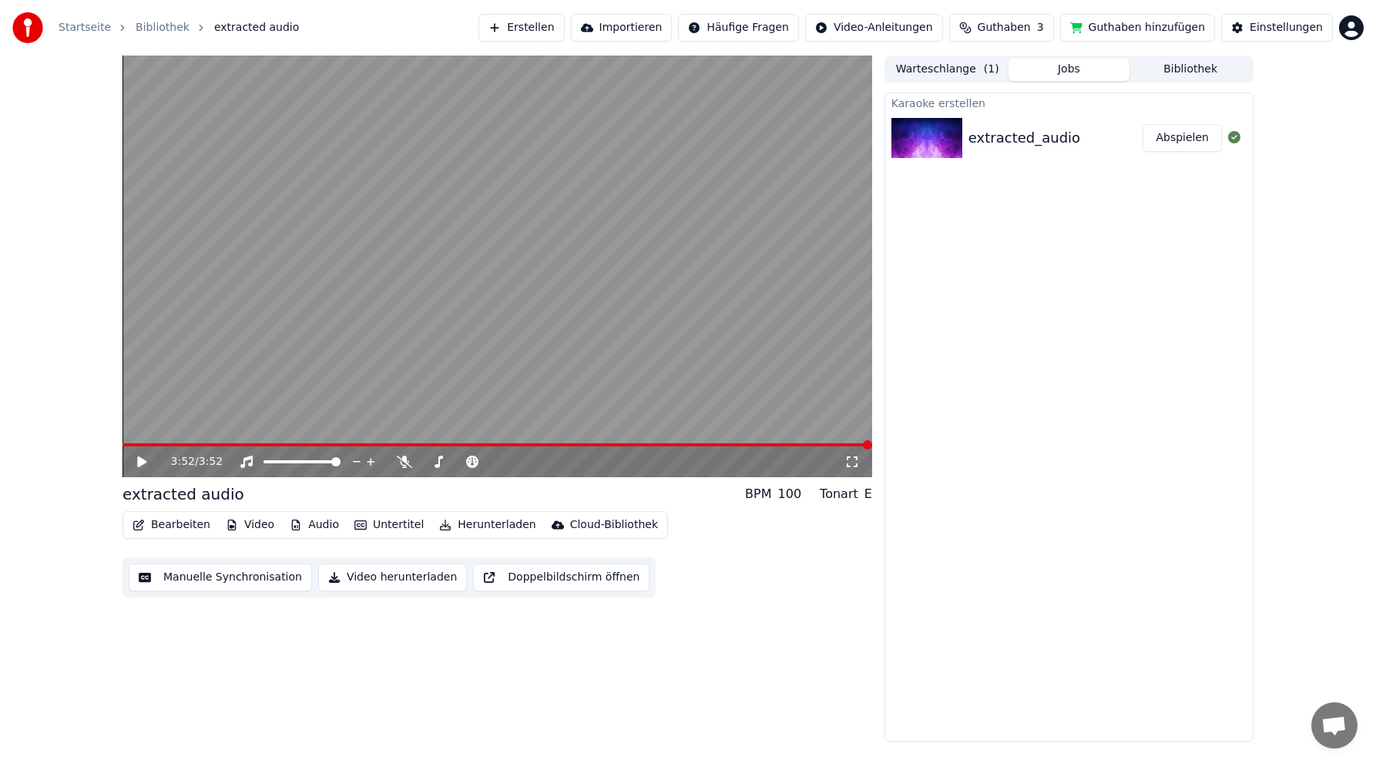
click at [384, 575] on button "Video herunterladen" at bounding box center [392, 577] width 149 height 28
click at [1196, 136] on button "Anzeigen" at bounding box center [1184, 138] width 76 height 28
